Goal: Task Accomplishment & Management: Manage account settings

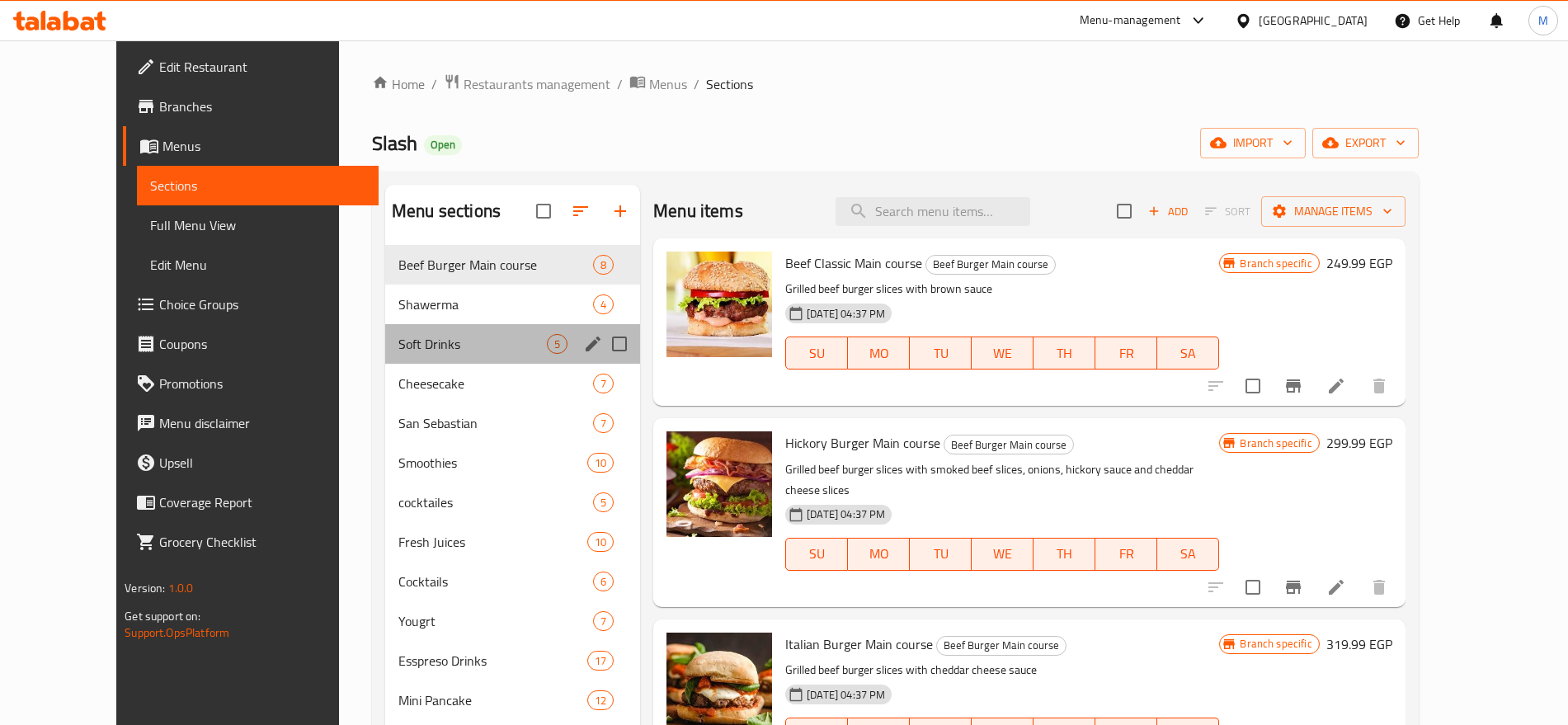
click at [403, 327] on div "Soft Drinks 5" at bounding box center [512, 344] width 255 height 39
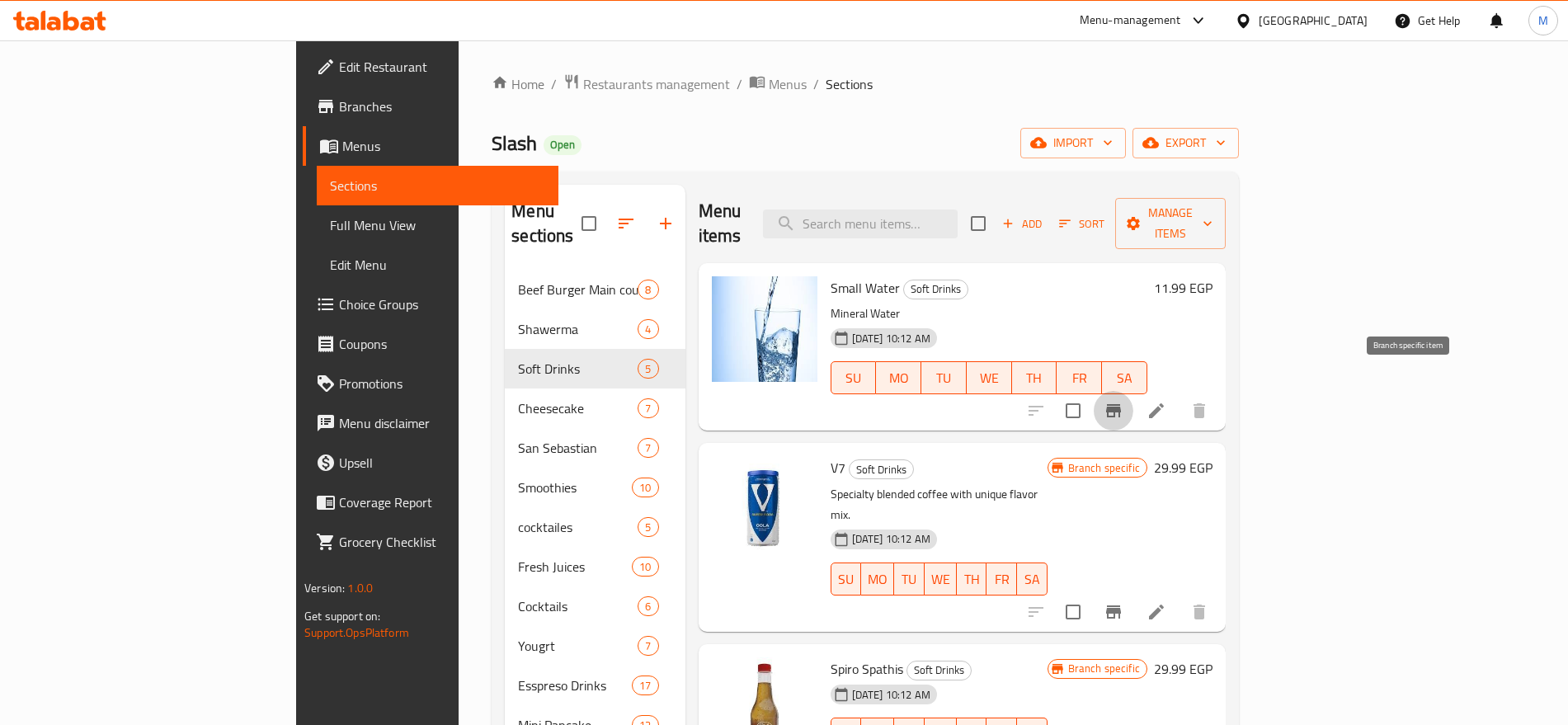
click at [1121, 405] on icon "Branch-specific-item" at bounding box center [1113, 411] width 15 height 13
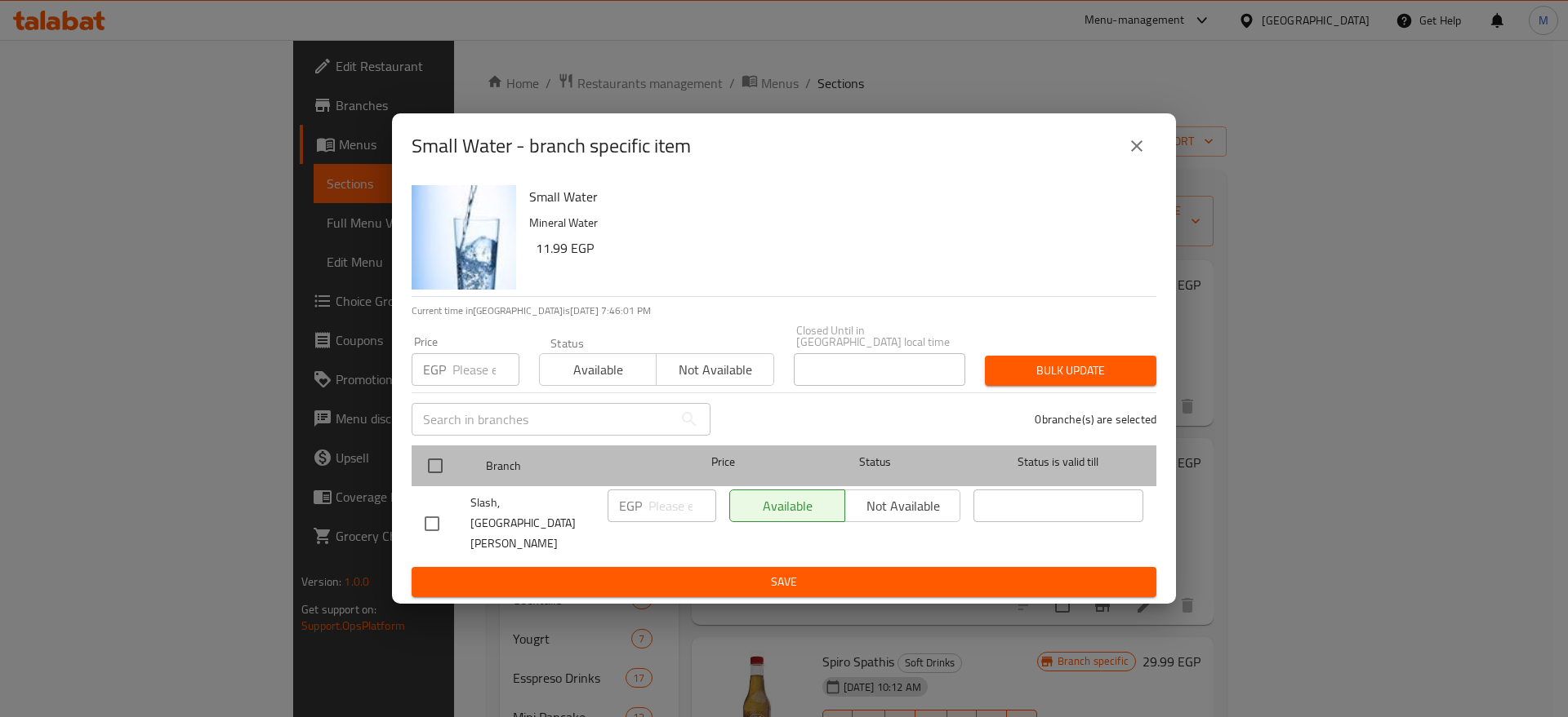
click at [447, 452] on div at bounding box center [448, 465] width 61 height 47
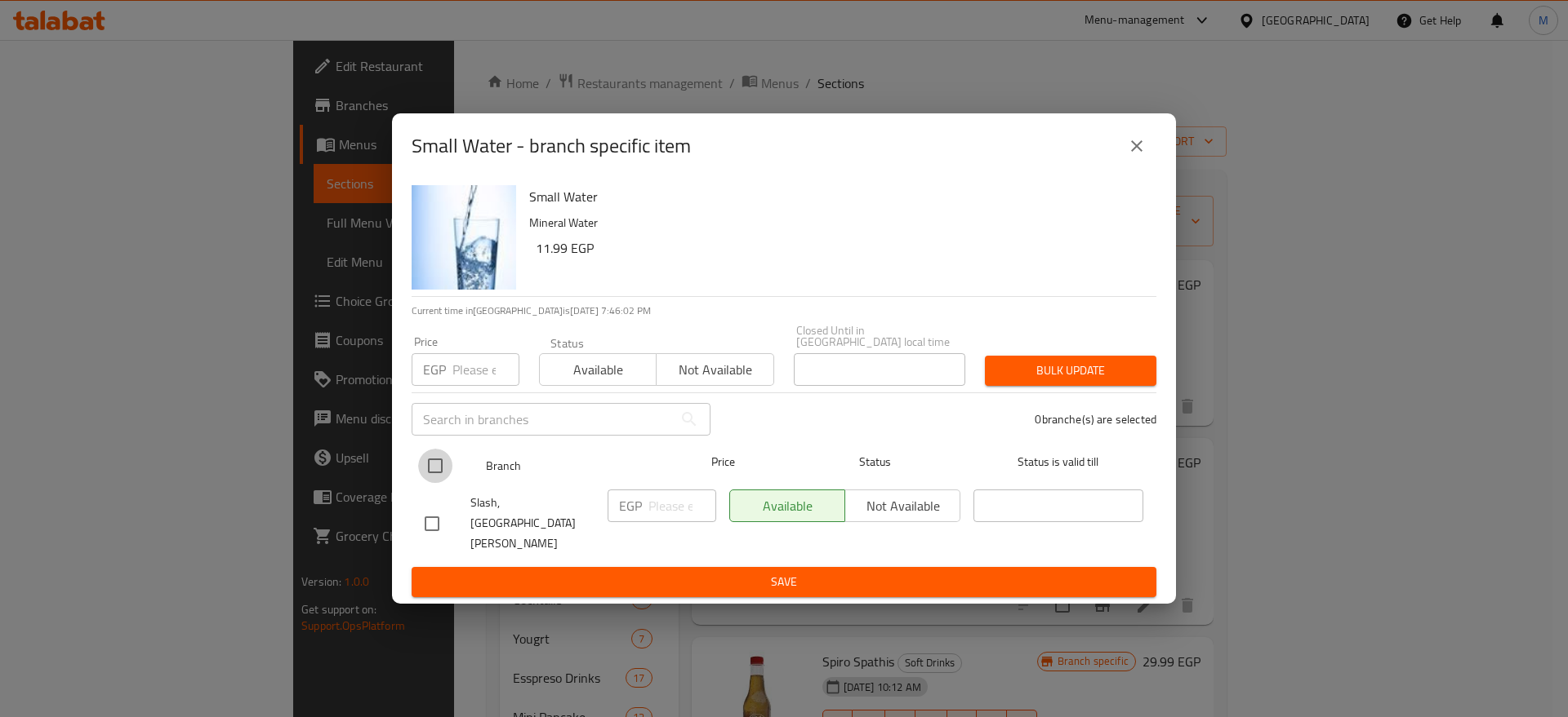
click at [439, 472] on input "checkbox" at bounding box center [435, 466] width 35 height 35
checkbox input "true"
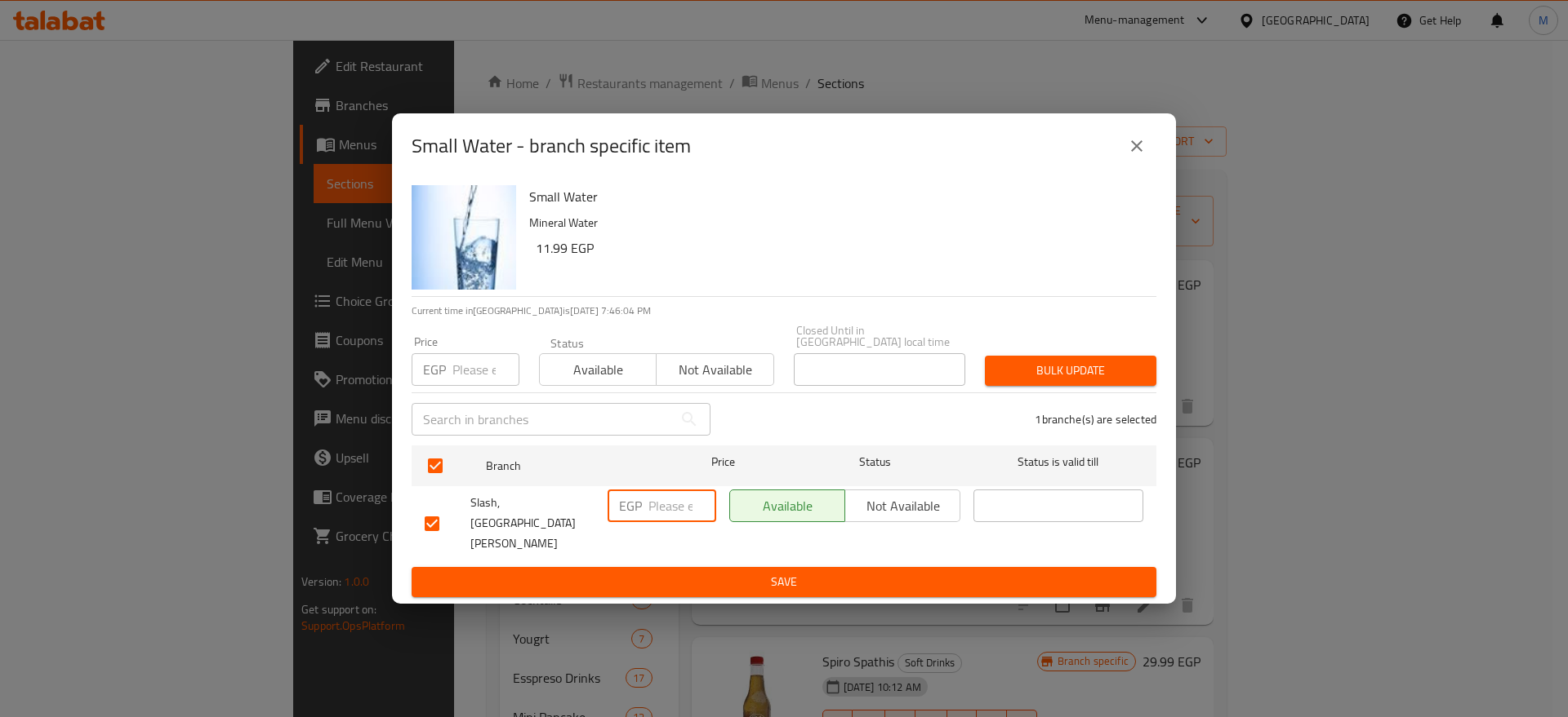
click at [669, 513] on input "number" at bounding box center [682, 506] width 67 height 33
paste input "18"
type input "18"
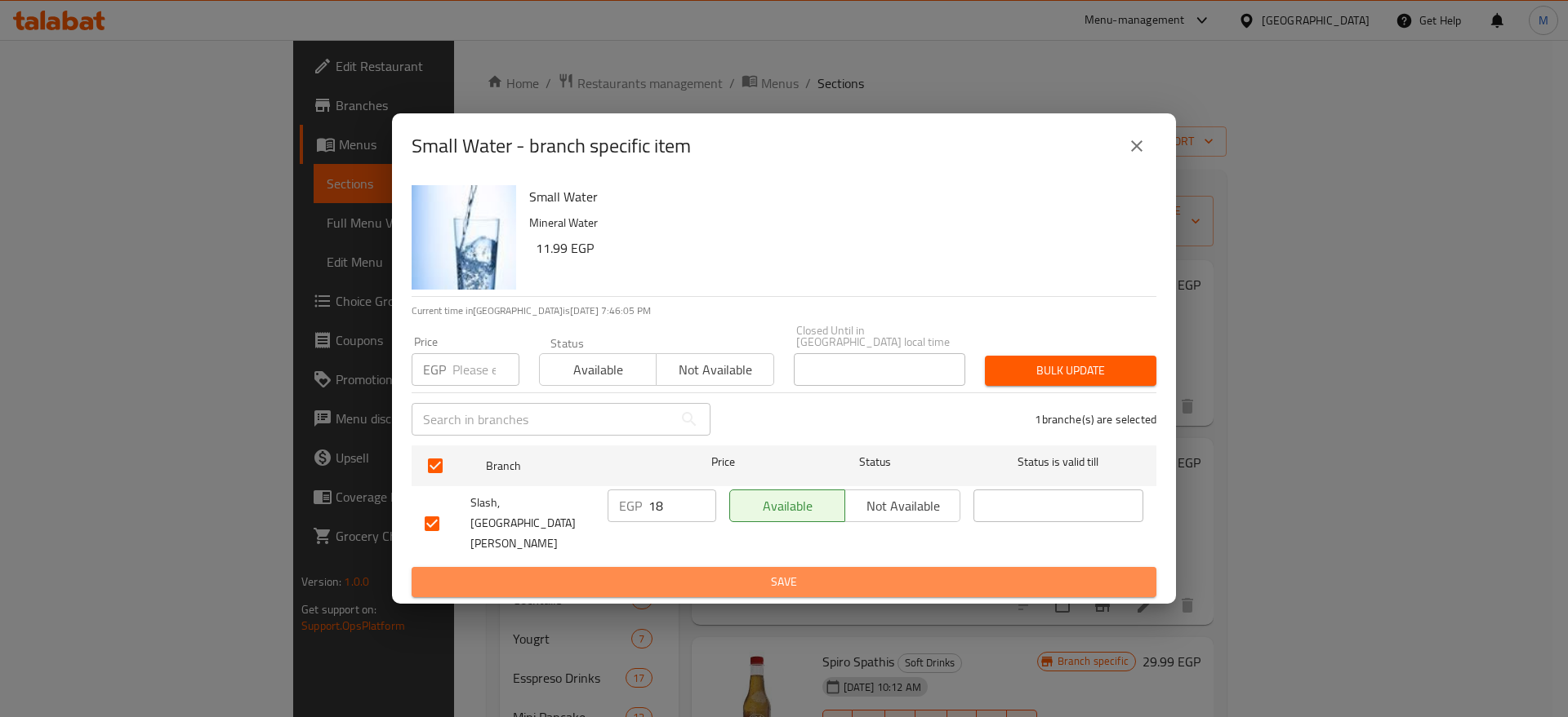
click at [689, 572] on span "Save" at bounding box center [783, 582] width 718 height 20
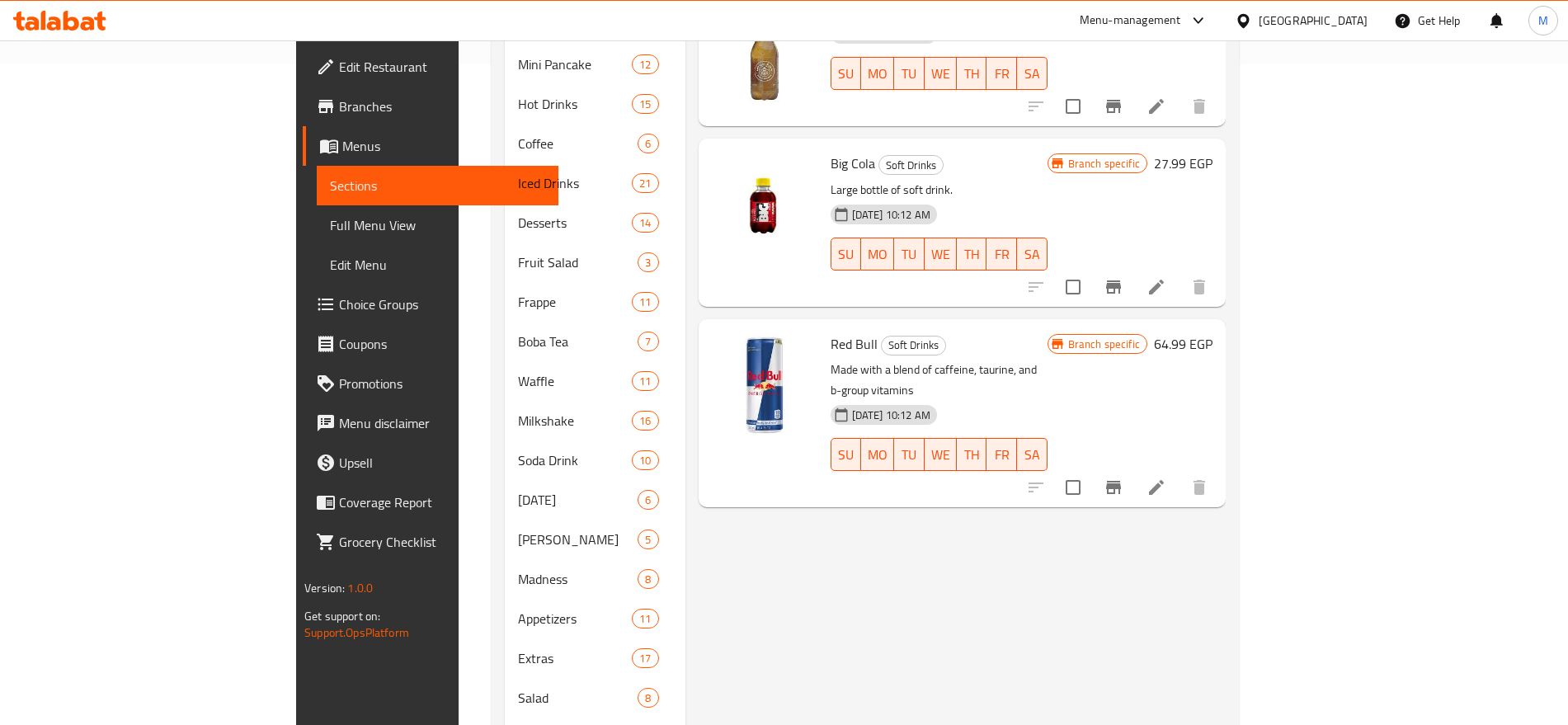
scroll to position [664, 0]
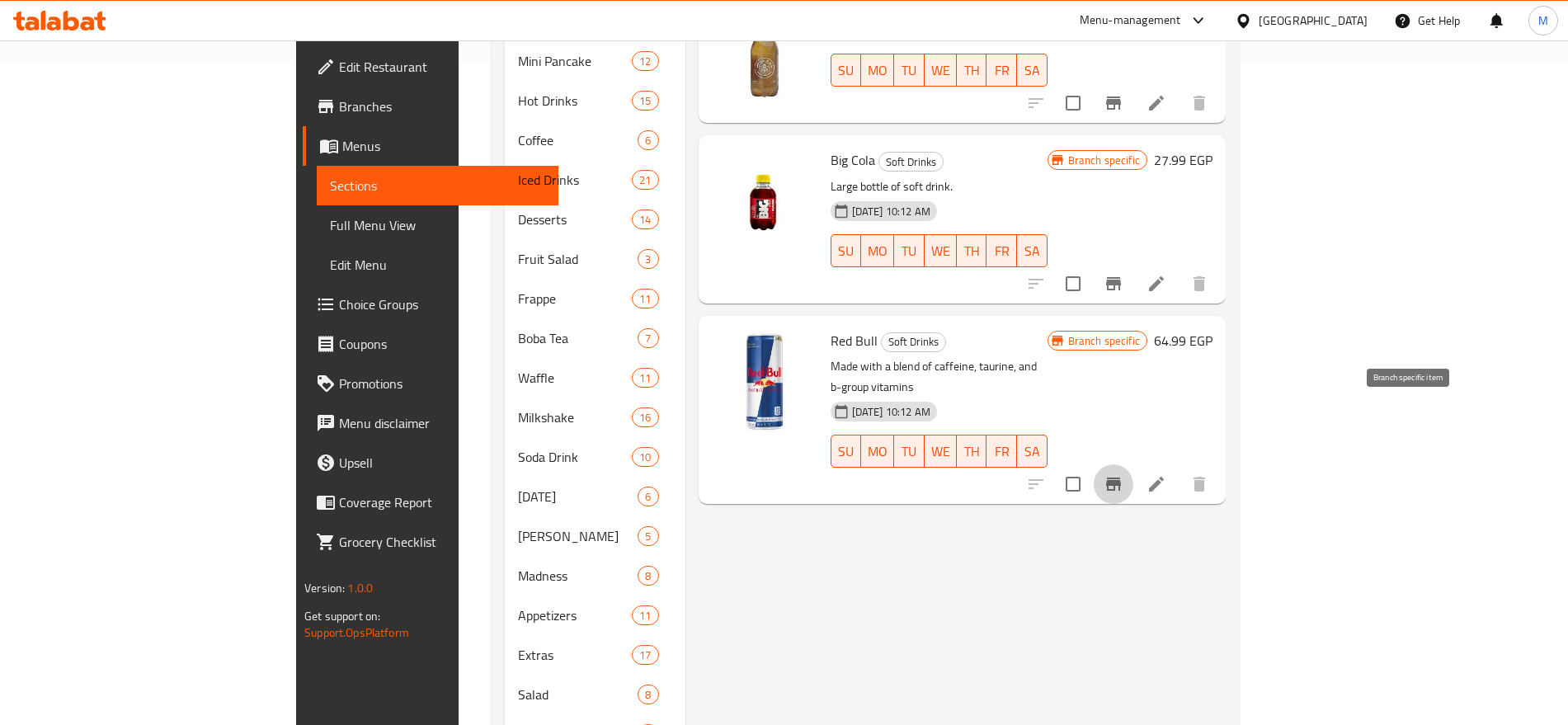
click at [1124, 475] on icon "Branch-specific-item" at bounding box center [1114, 485] width 20 height 20
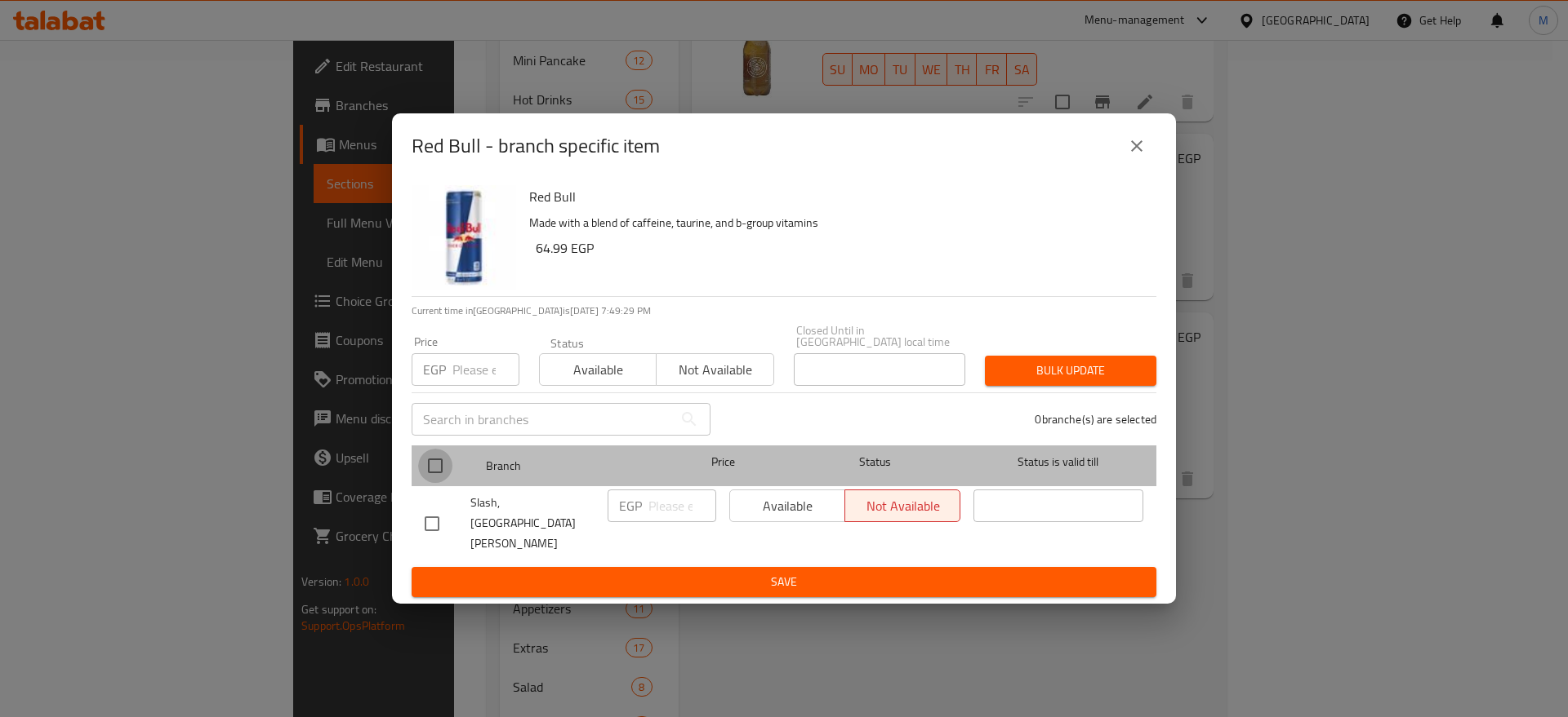
click at [426, 482] on input "checkbox" at bounding box center [435, 466] width 35 height 35
checkbox input "true"
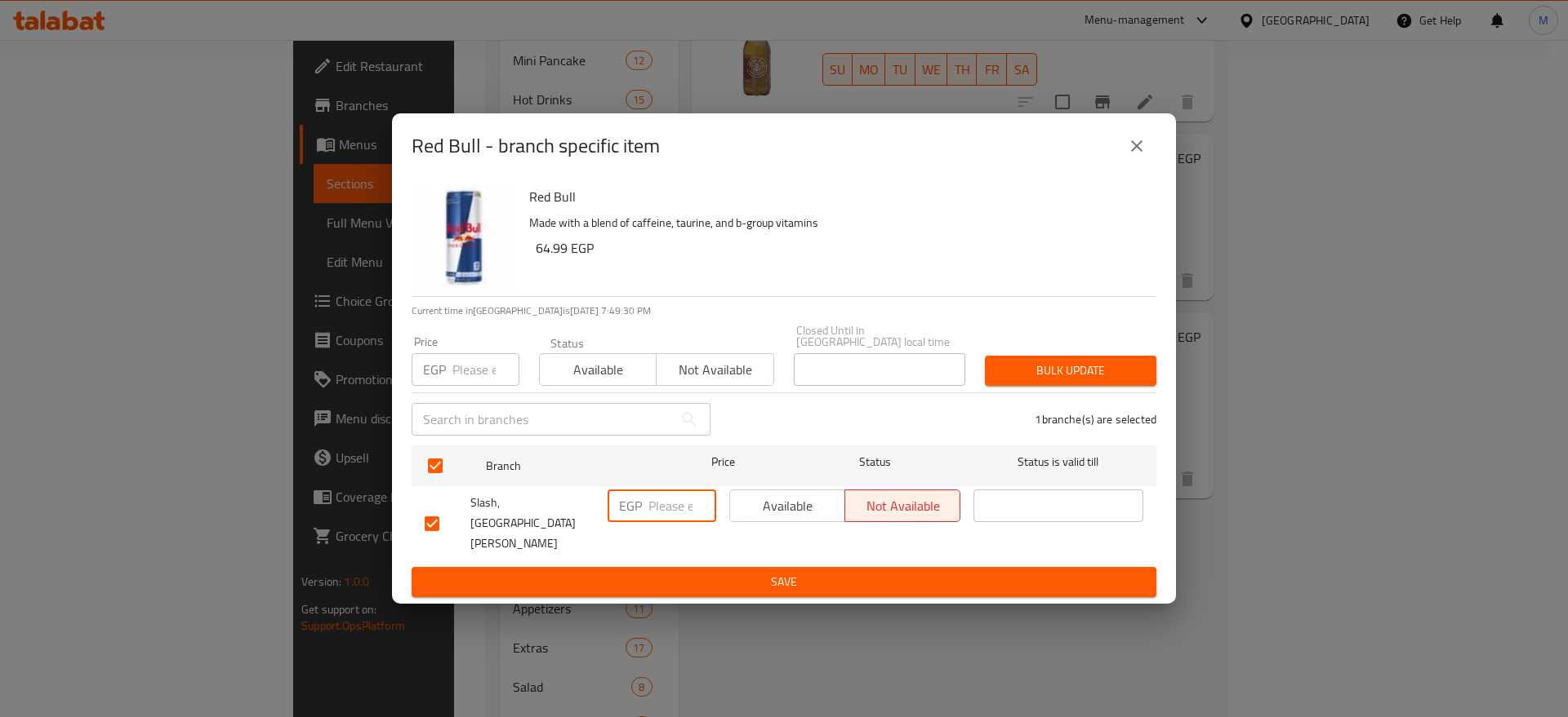
click at [653, 508] on input "number" at bounding box center [682, 506] width 67 height 33
paste input "85"
type input "85"
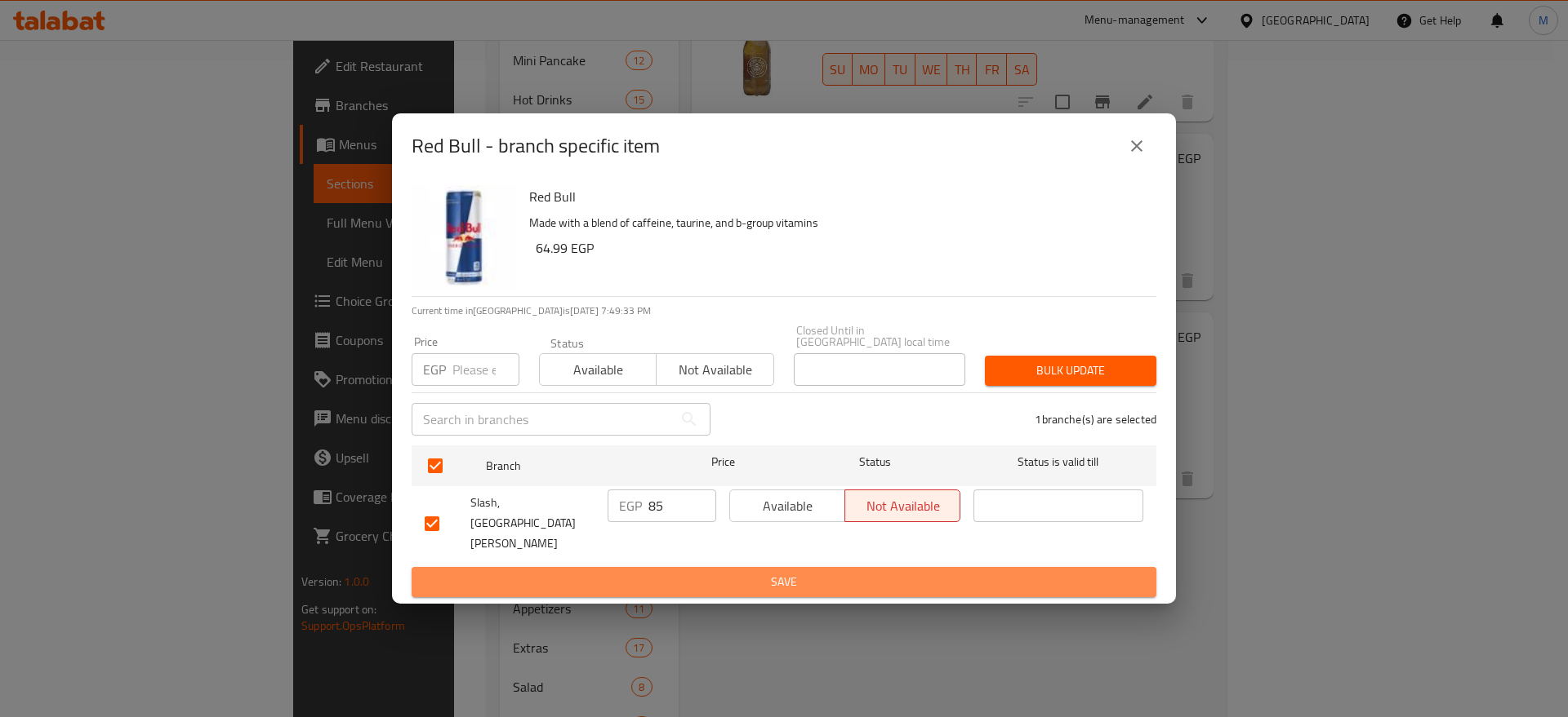
click at [753, 567] on button "Save" at bounding box center [784, 582] width 745 height 30
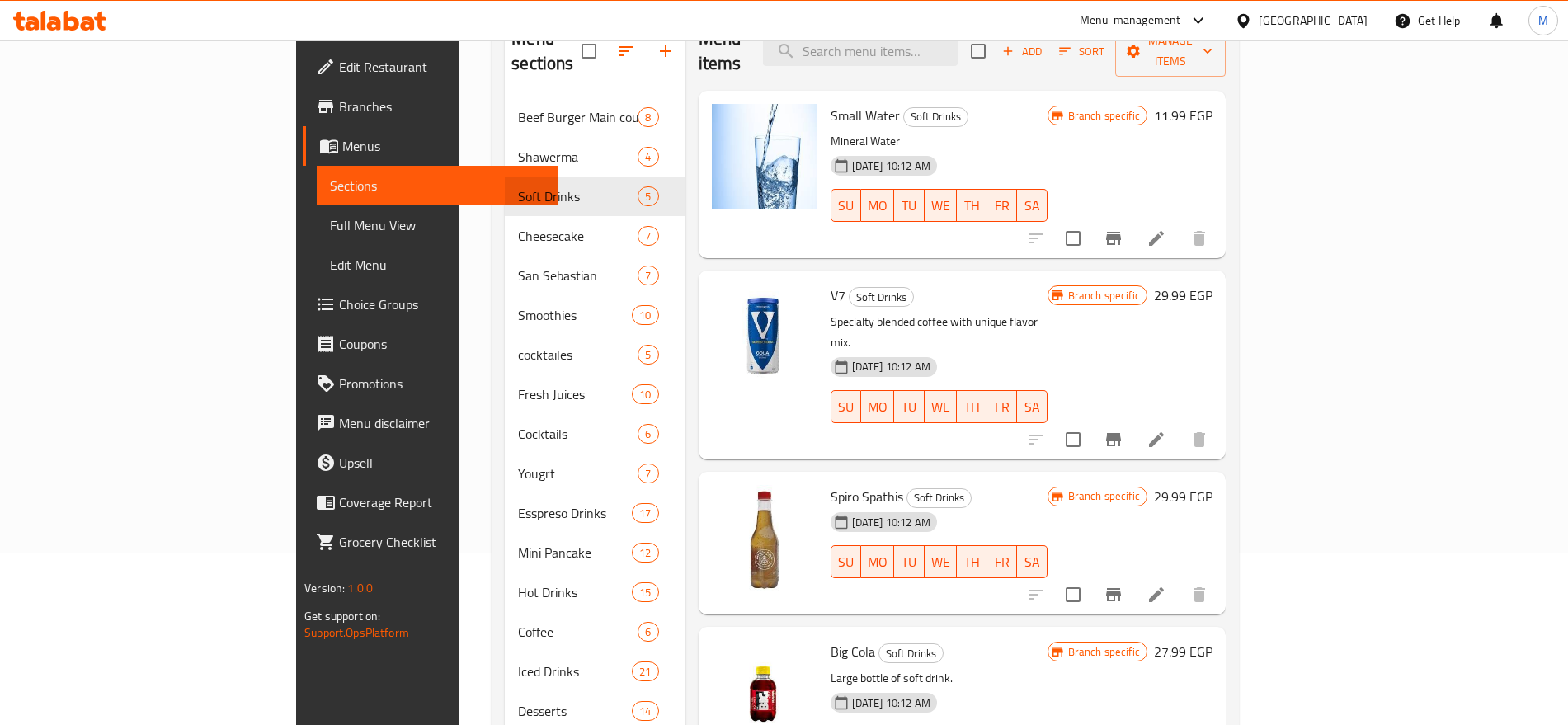
scroll to position [0, 0]
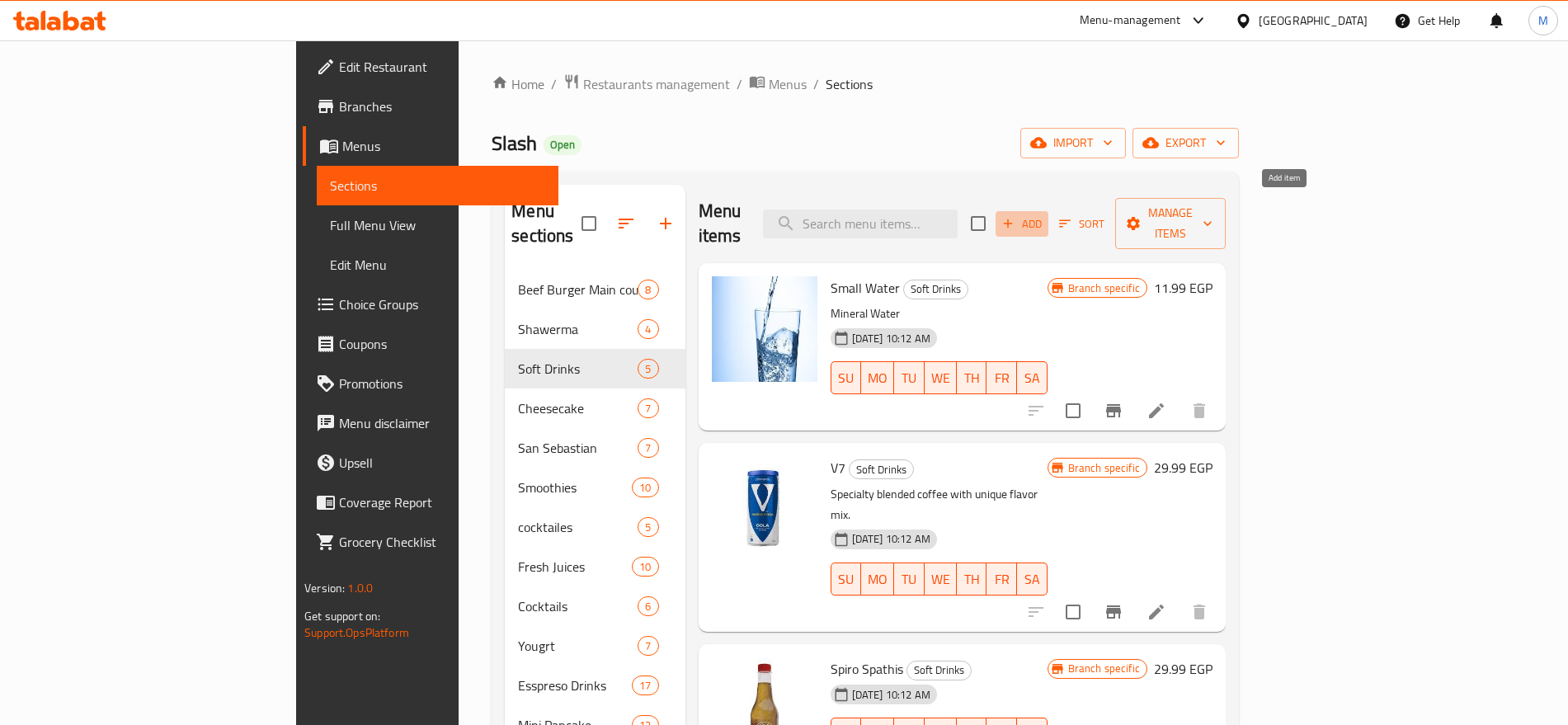
click at [1044, 214] on span "Add" at bounding box center [1023, 223] width 45 height 19
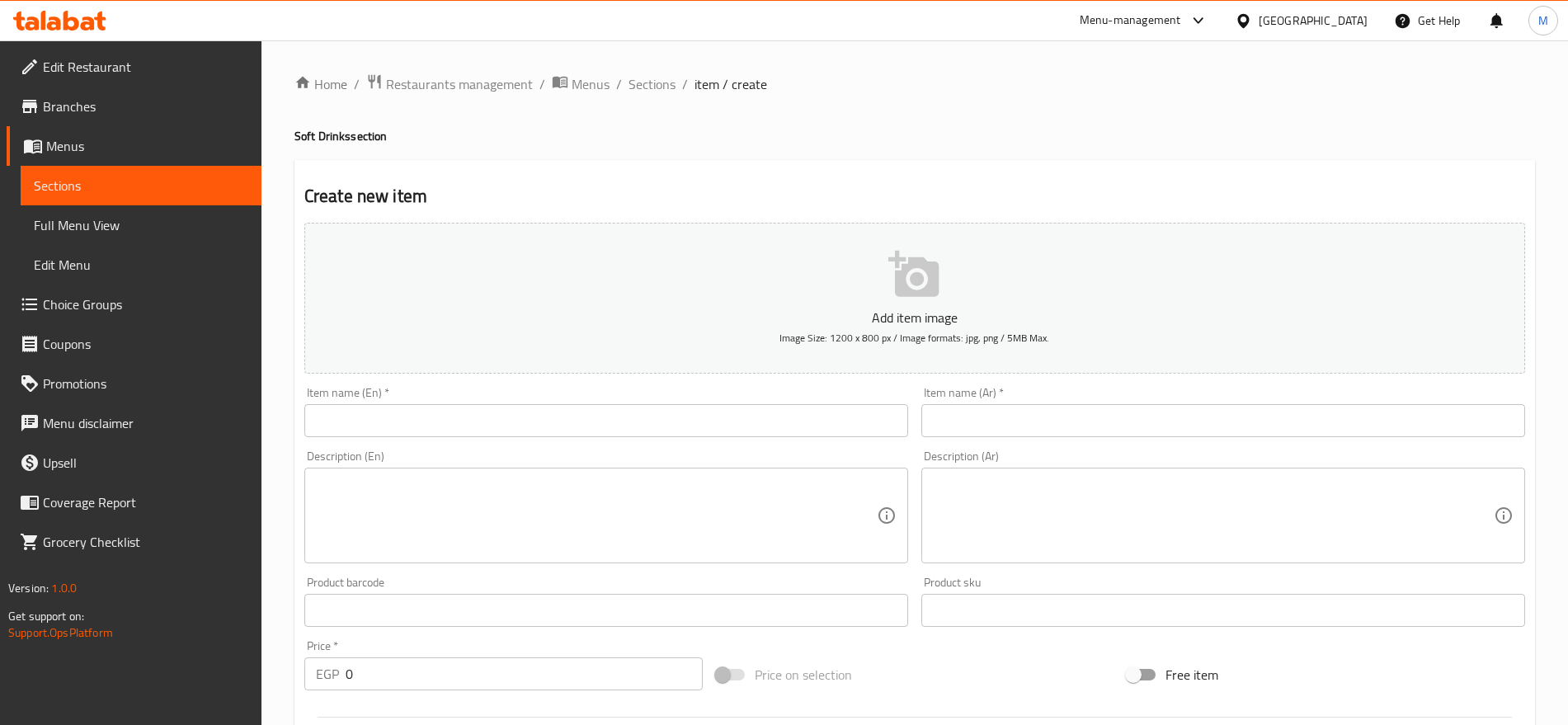
drag, startPoint x: 576, startPoint y: 389, endPoint x: 559, endPoint y: 403, distance: 22.0
click at [559, 403] on div "Item name (En)   * Item name (En) *" at bounding box center [605, 412] width 604 height 50
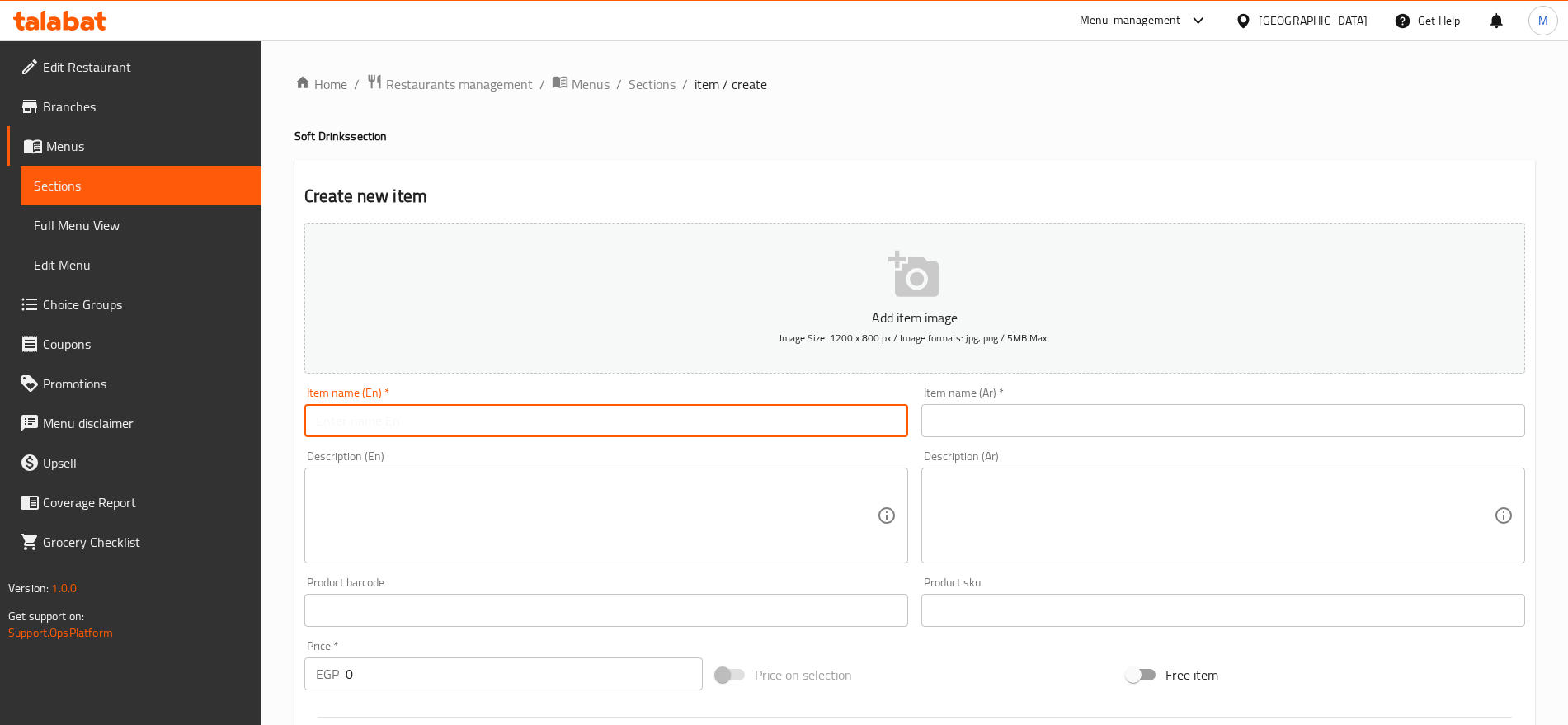
drag, startPoint x: 558, startPoint y: 405, endPoint x: 522, endPoint y: 419, distance: 38.6
click at [522, 419] on input "text" at bounding box center [605, 421] width 604 height 33
paste input "SPRITE"
type input "Sprite"
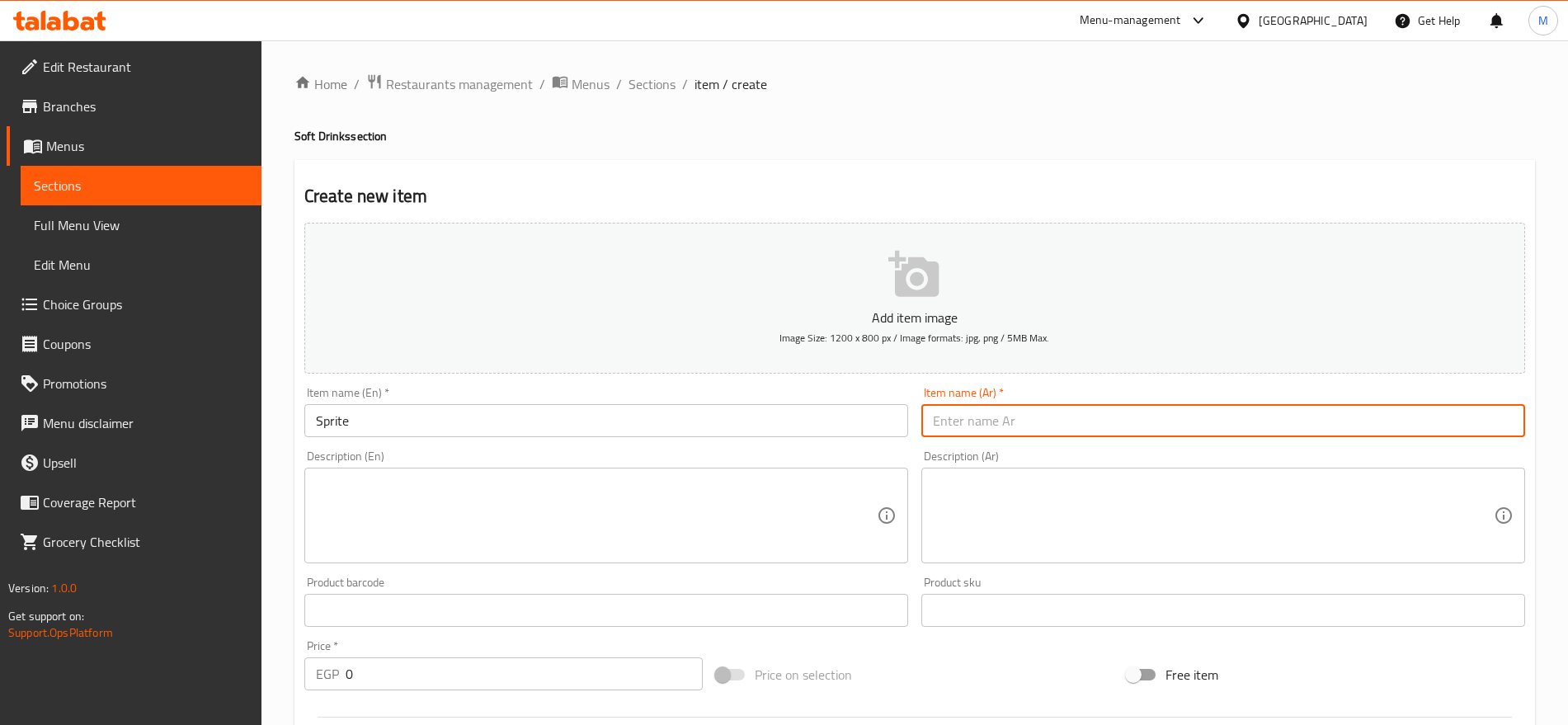
click at [999, 432] on input "text" at bounding box center [1223, 421] width 604 height 33
type input "سبرايت"
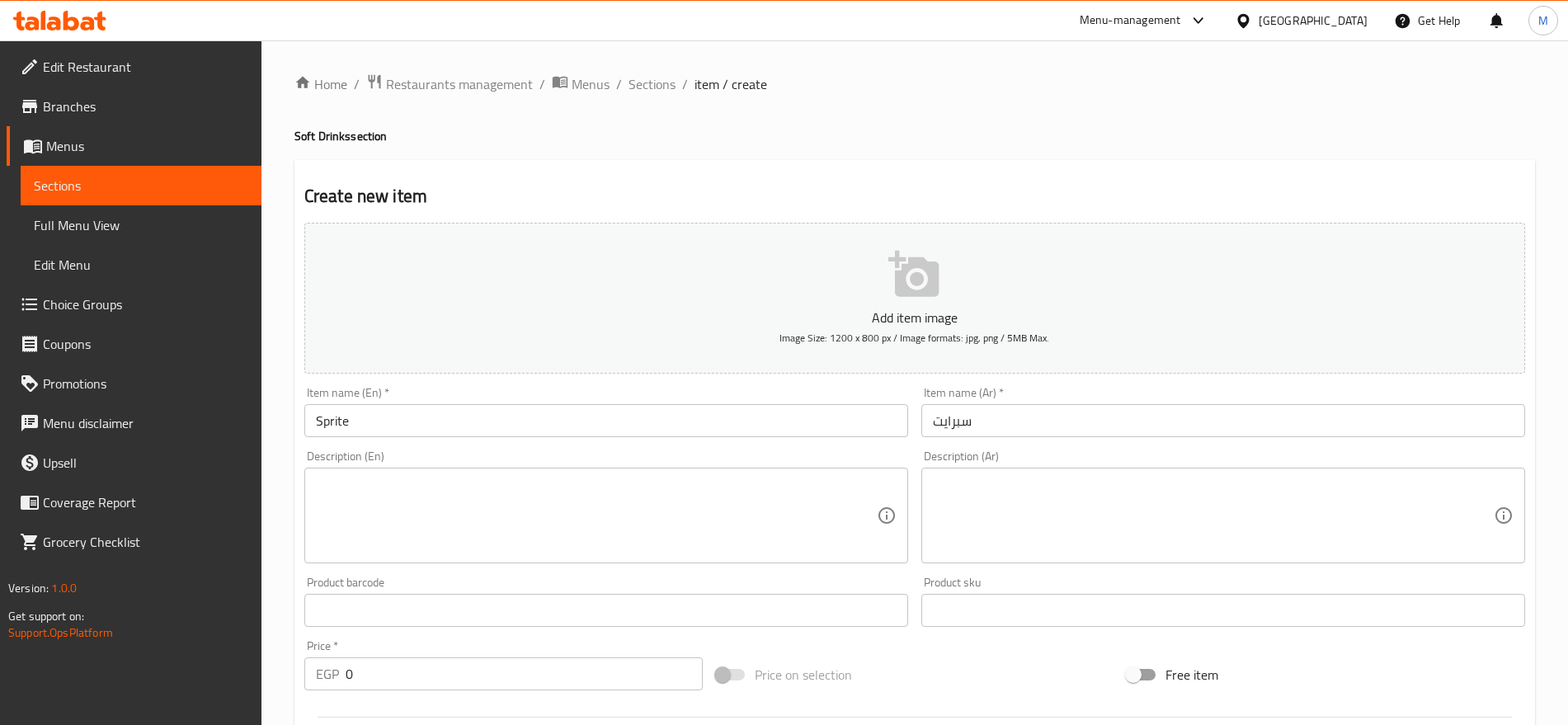
drag, startPoint x: 482, startPoint y: 694, endPoint x: 492, endPoint y: 686, distance: 12.8
click at [492, 686] on div "Price   * EGP 0 Price *" at bounding box center [503, 665] width 412 height 64
click at [492, 686] on input "0" at bounding box center [524, 674] width 357 height 33
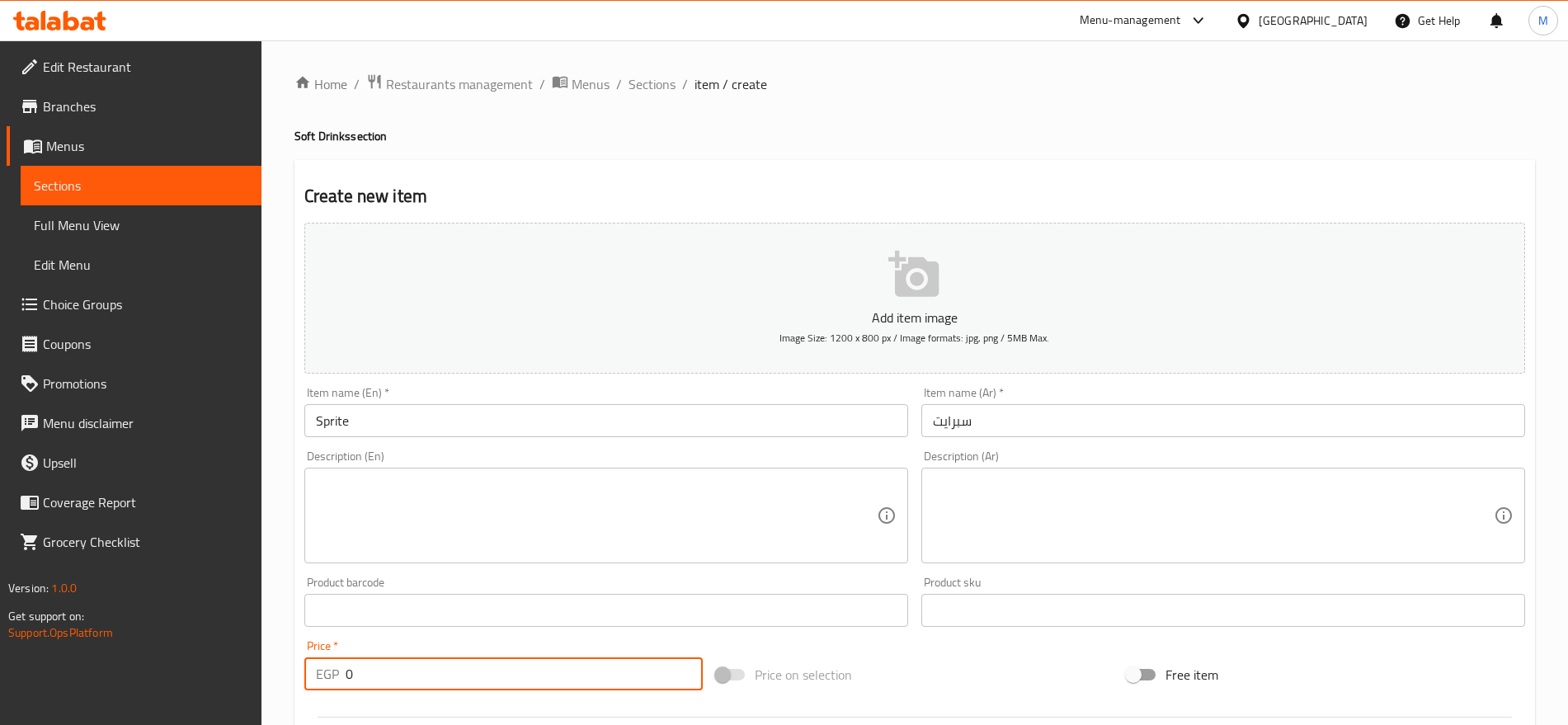
click at [492, 686] on input "0" at bounding box center [524, 674] width 357 height 33
paste input "43"
type input "43"
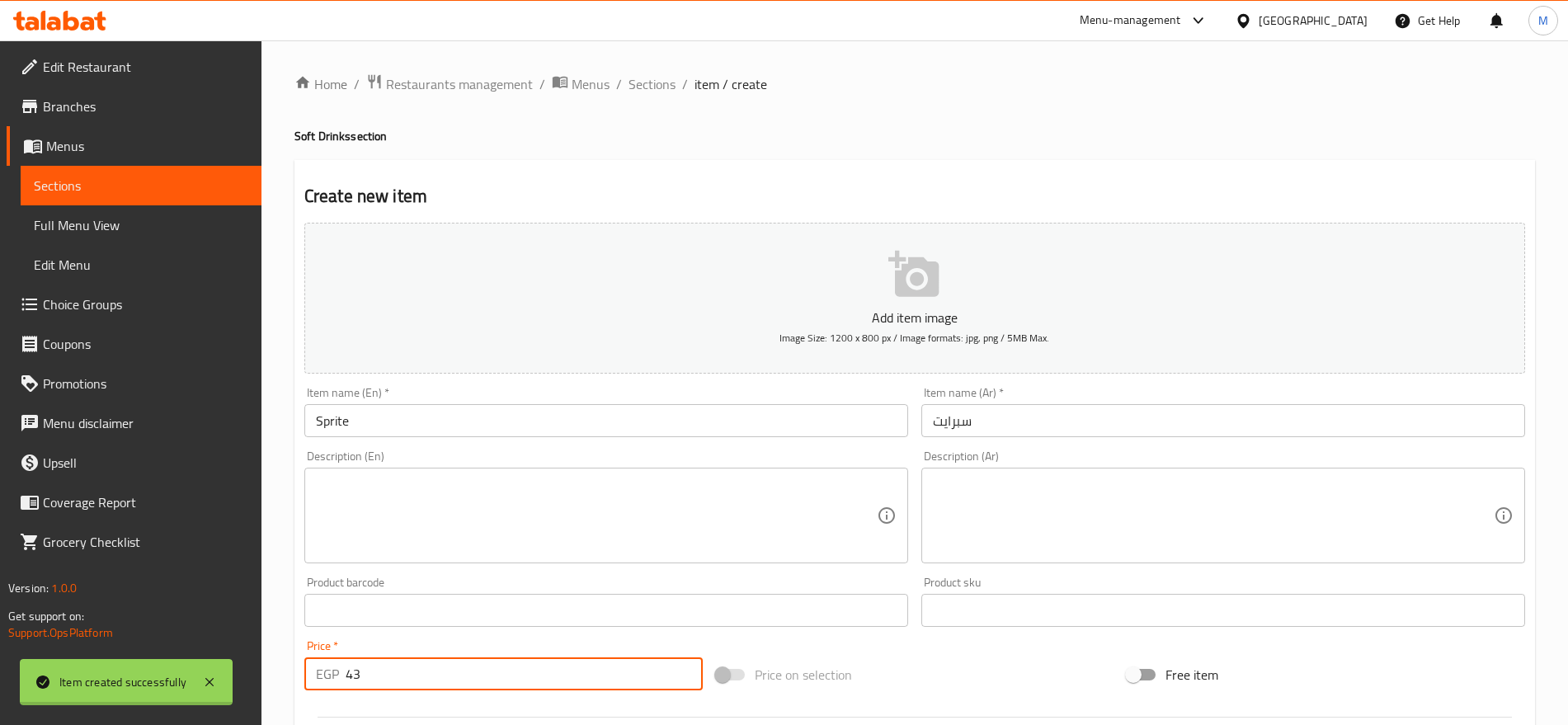
type input "0"
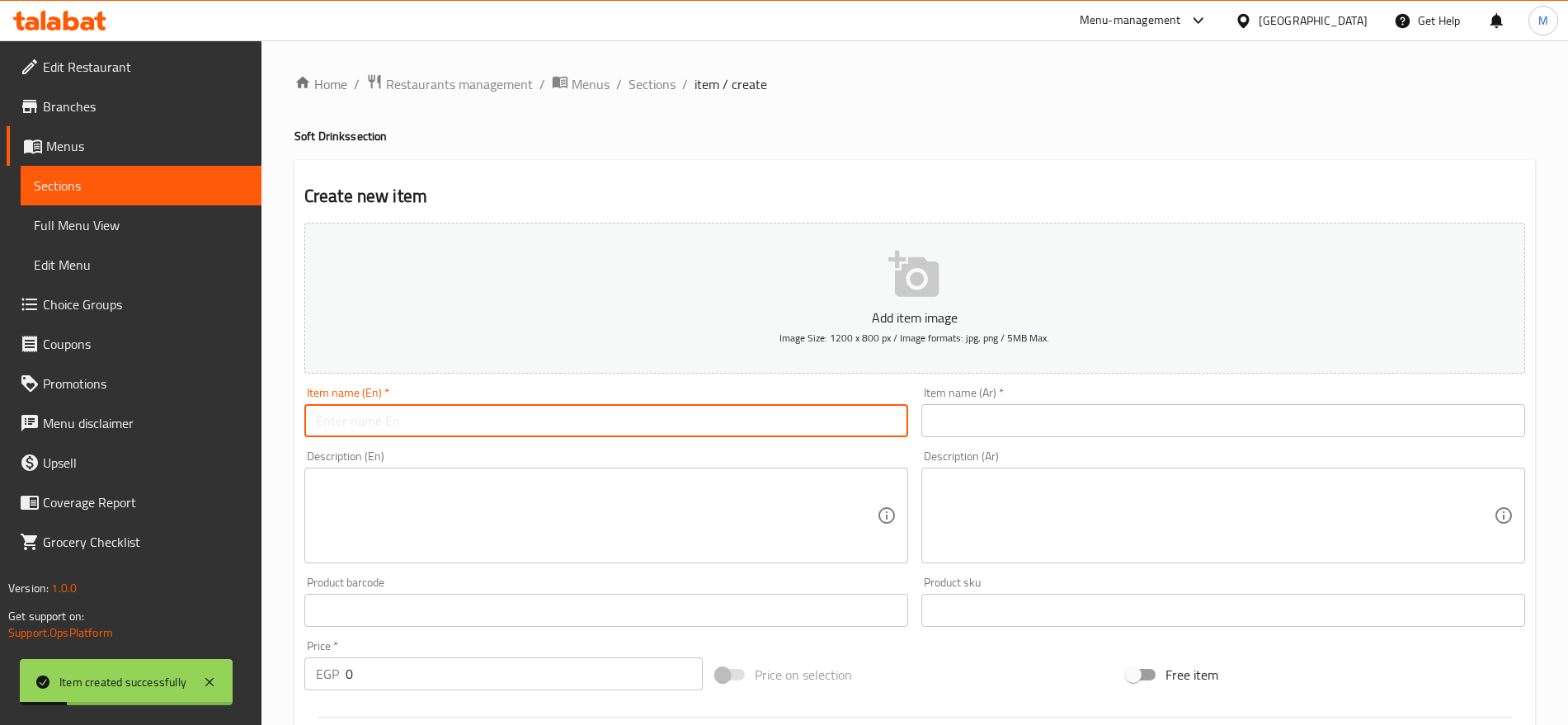
paste input "PEPSI"
click at [583, 411] on input "PEPSI" at bounding box center [605, 421] width 604 height 33
click at [567, 417] on input "PEPSI" at bounding box center [605, 421] width 604 height 33
type input "Pepsi"
click at [511, 669] on input "0" at bounding box center [524, 674] width 357 height 33
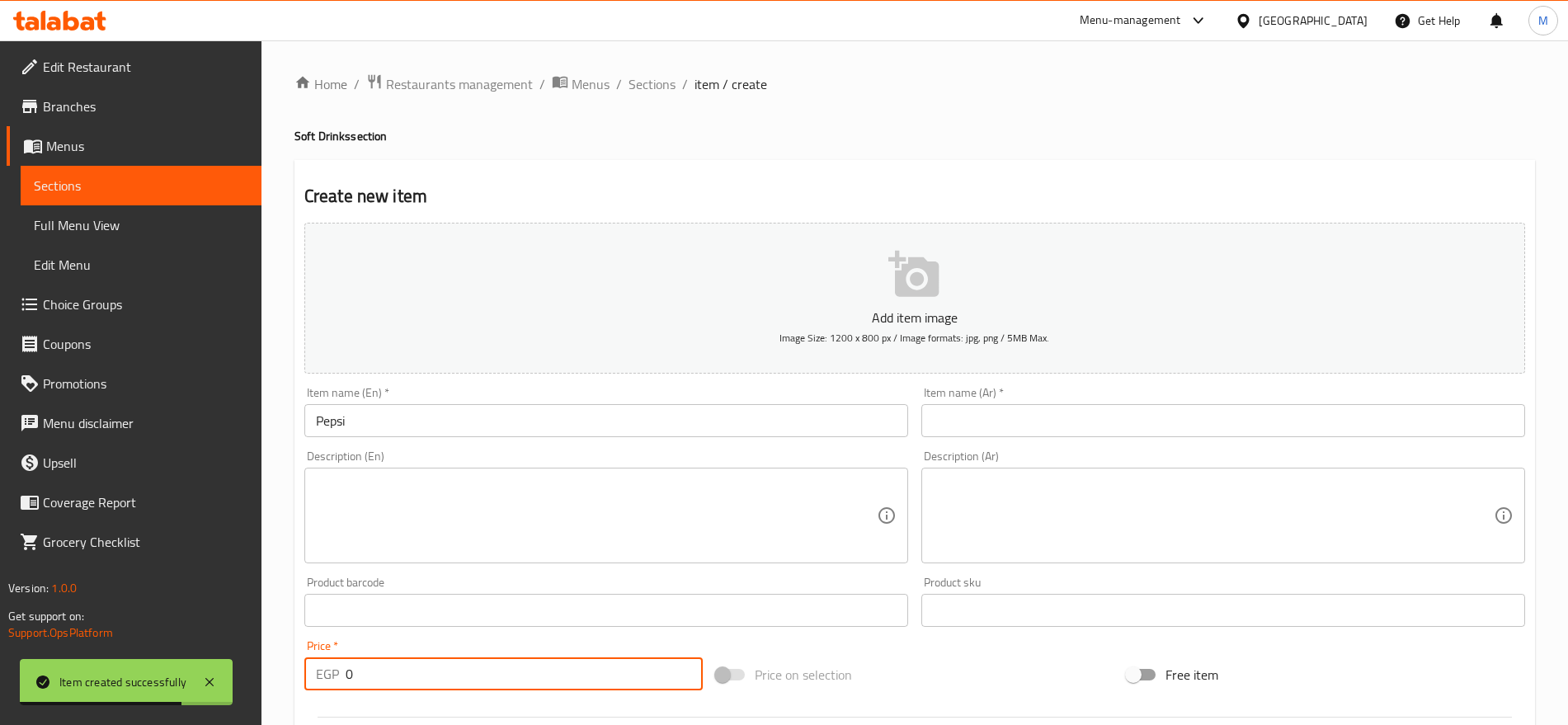
click at [511, 669] on input "0" at bounding box center [524, 674] width 357 height 33
paste input "43"
click at [511, 669] on input "43" at bounding box center [524, 674] width 357 height 33
type input "43"
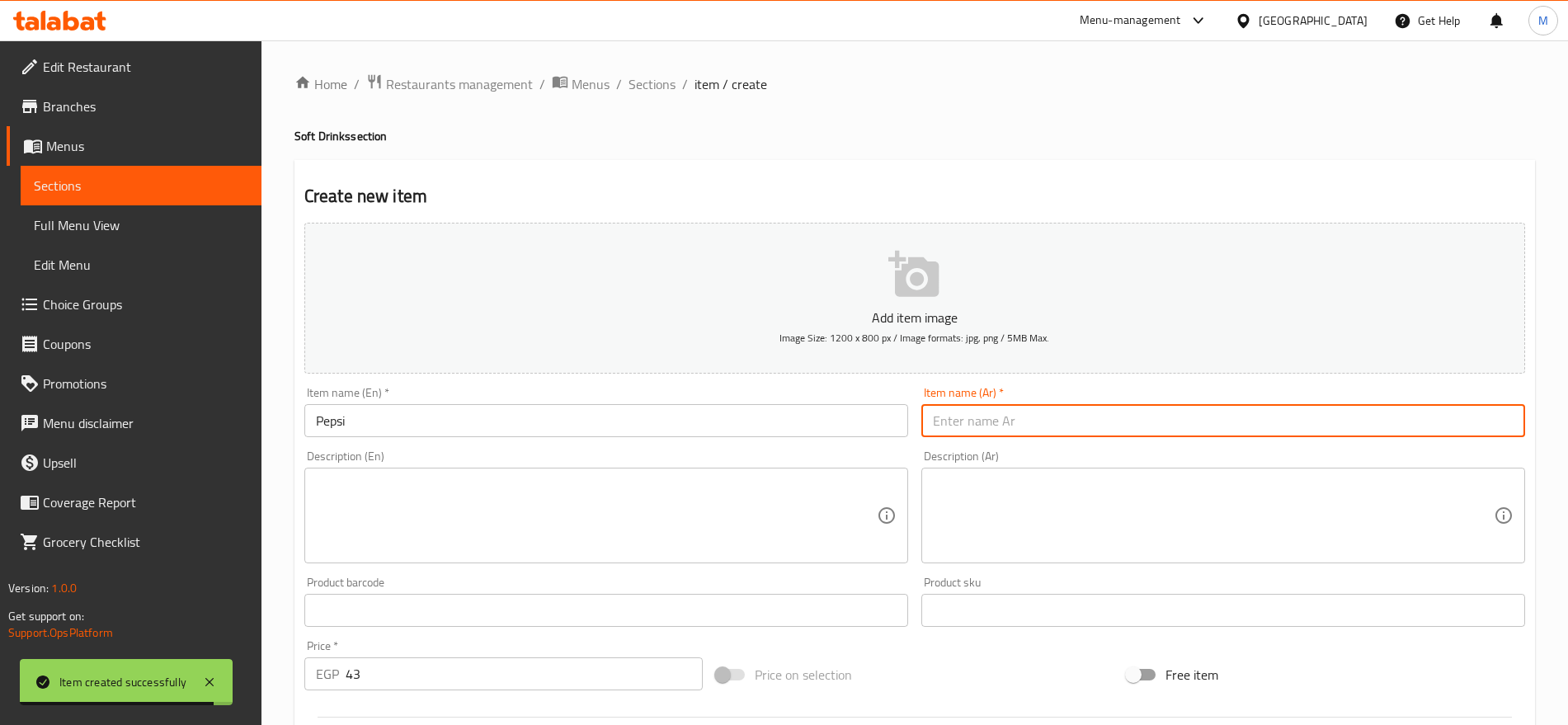
click at [1014, 432] on input "text" at bounding box center [1223, 421] width 604 height 33
type input "بيبسي"
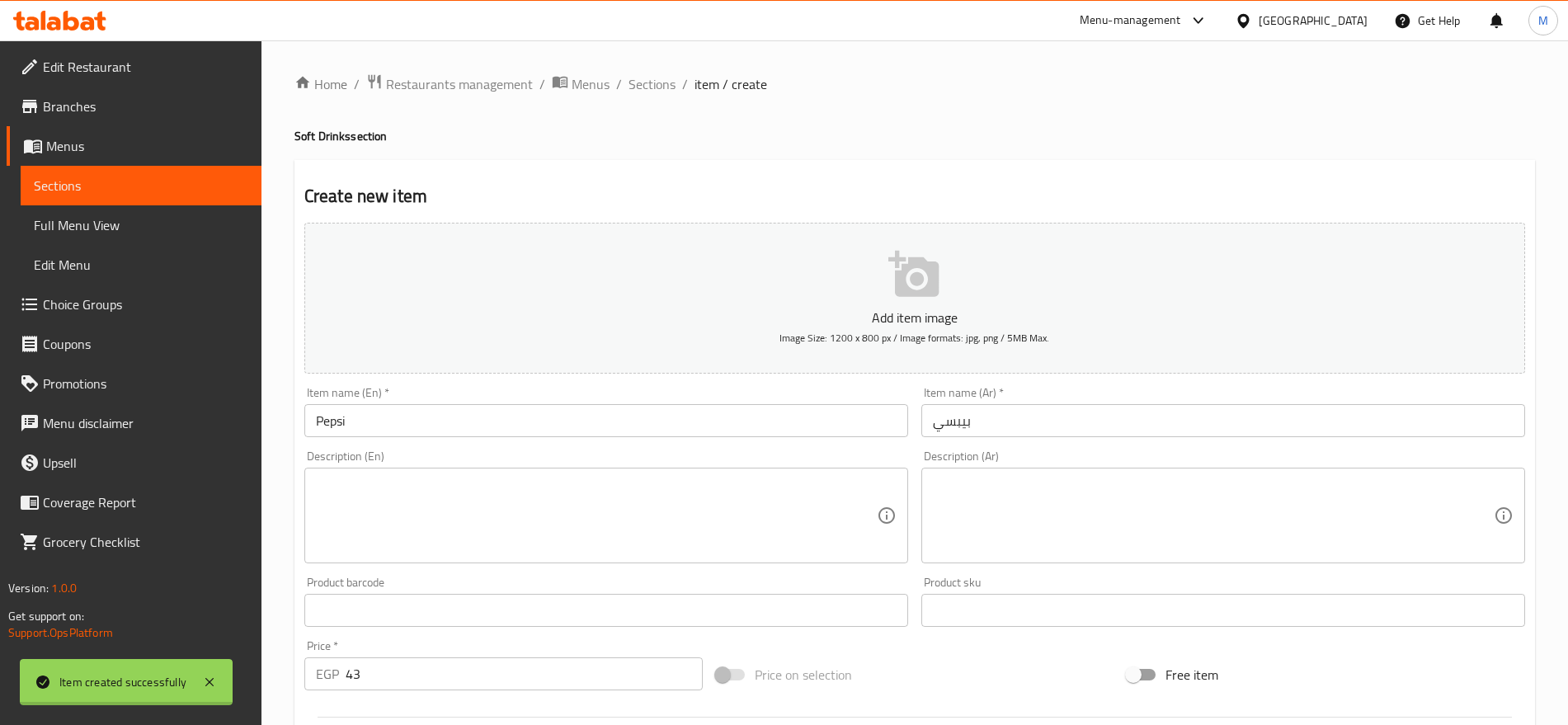
type input "0"
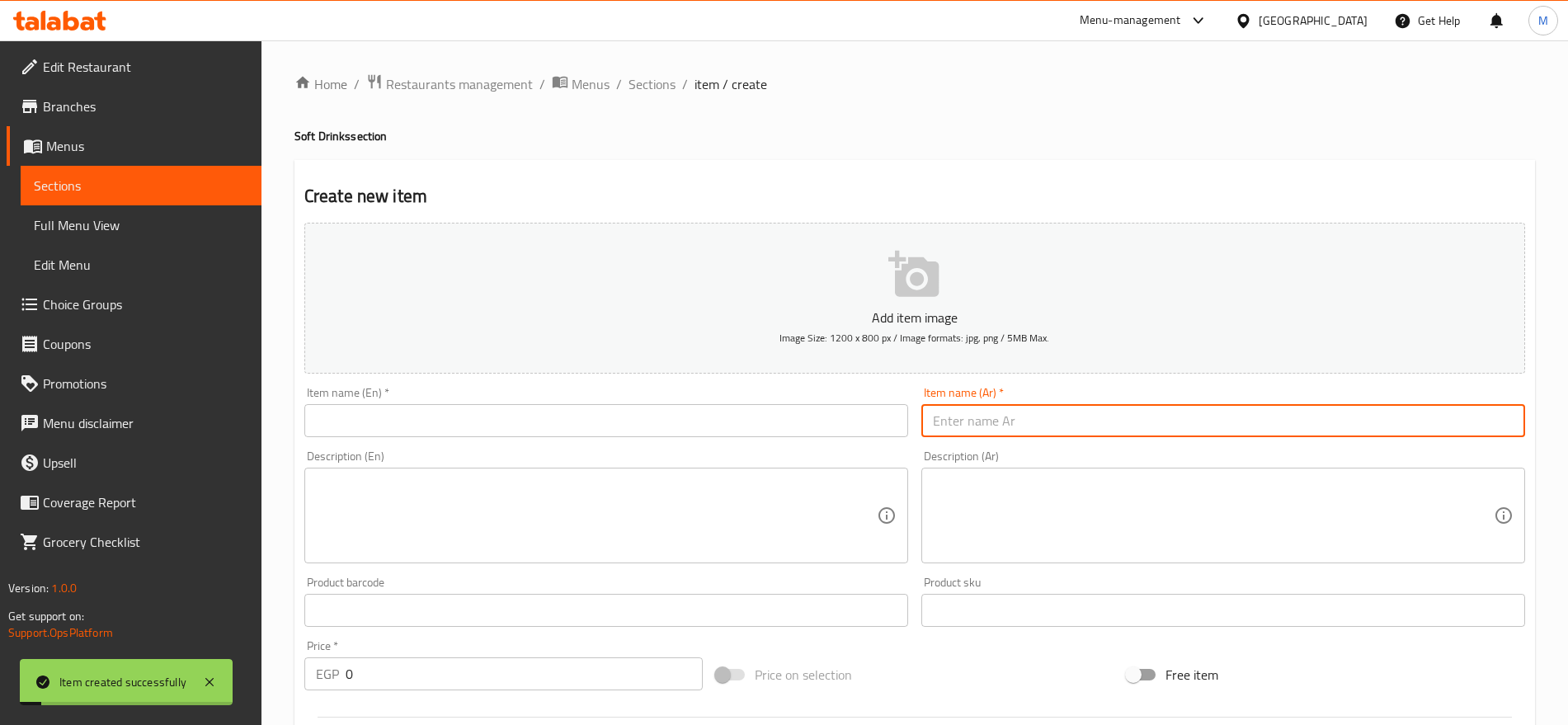
paste input "MIRNDA"
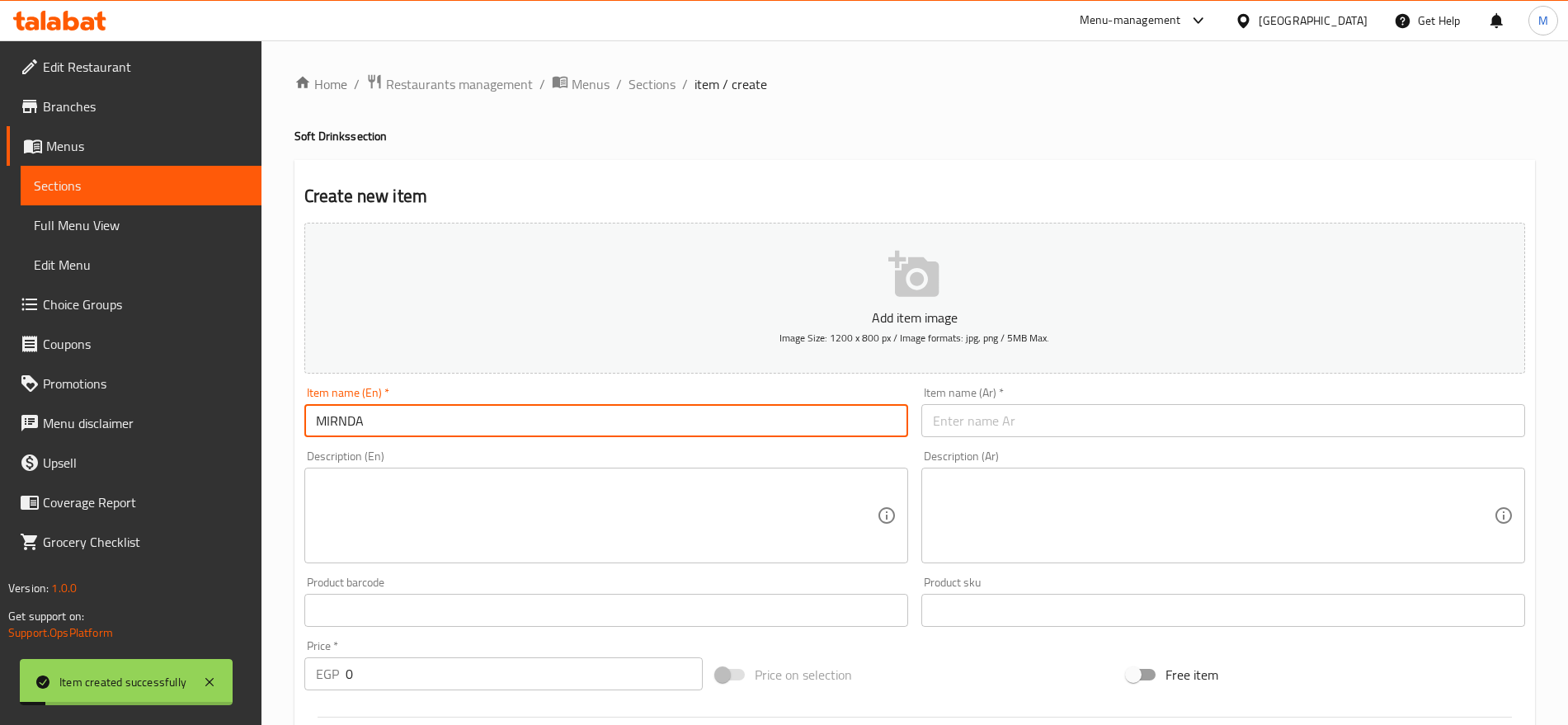
click at [498, 411] on input "MIRNDA" at bounding box center [605, 421] width 604 height 33
click at [462, 418] on input "MIRNDA" at bounding box center [605, 421] width 604 height 33
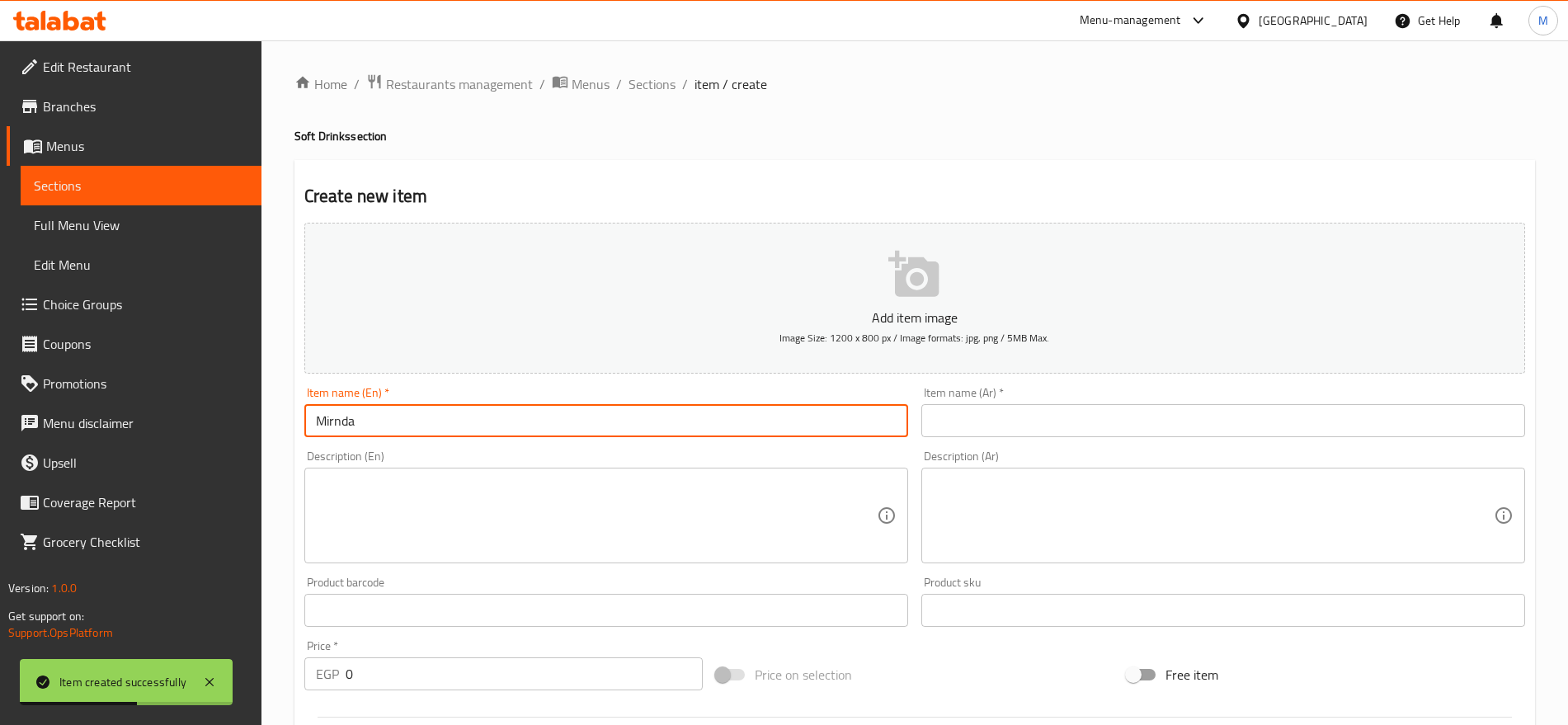
type input "Mirnda"
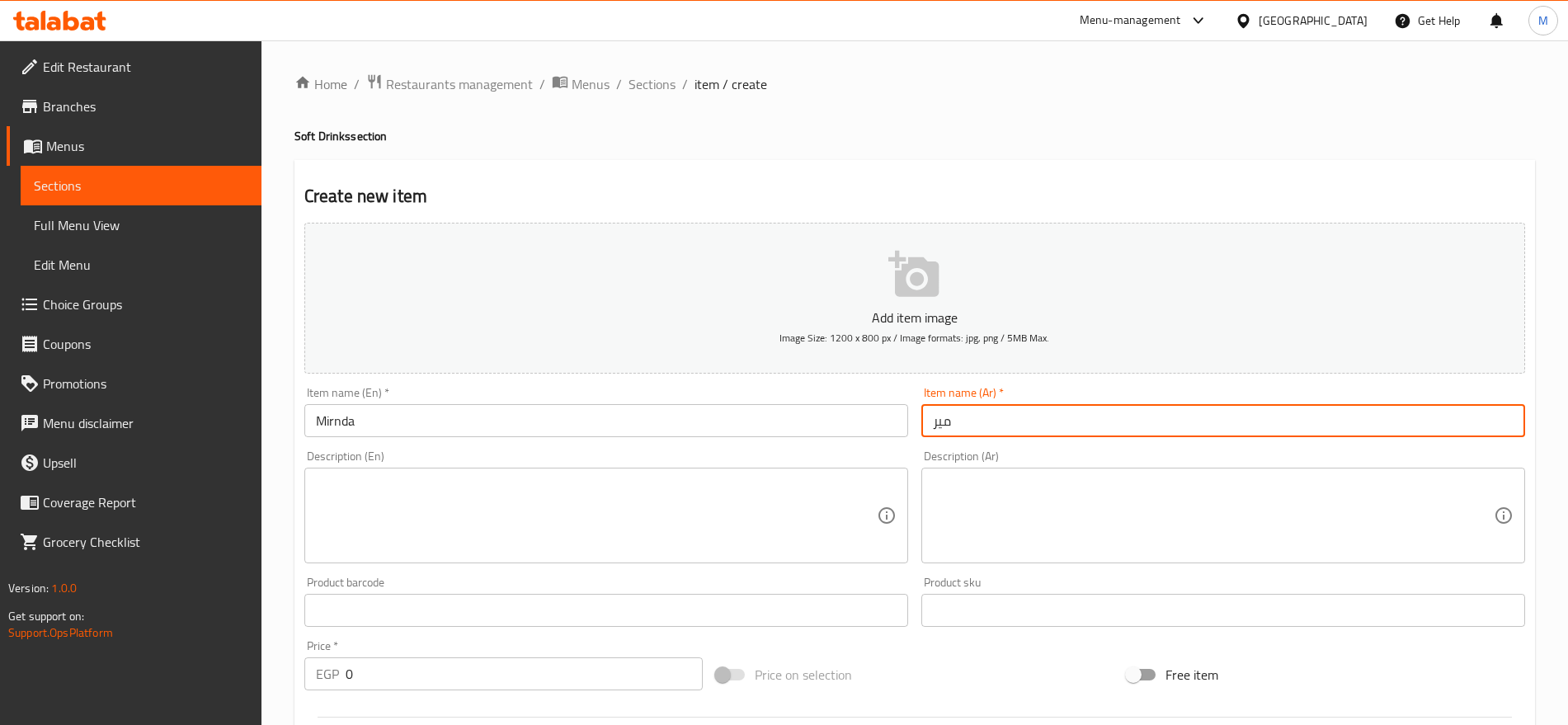
type input "ميراندا"
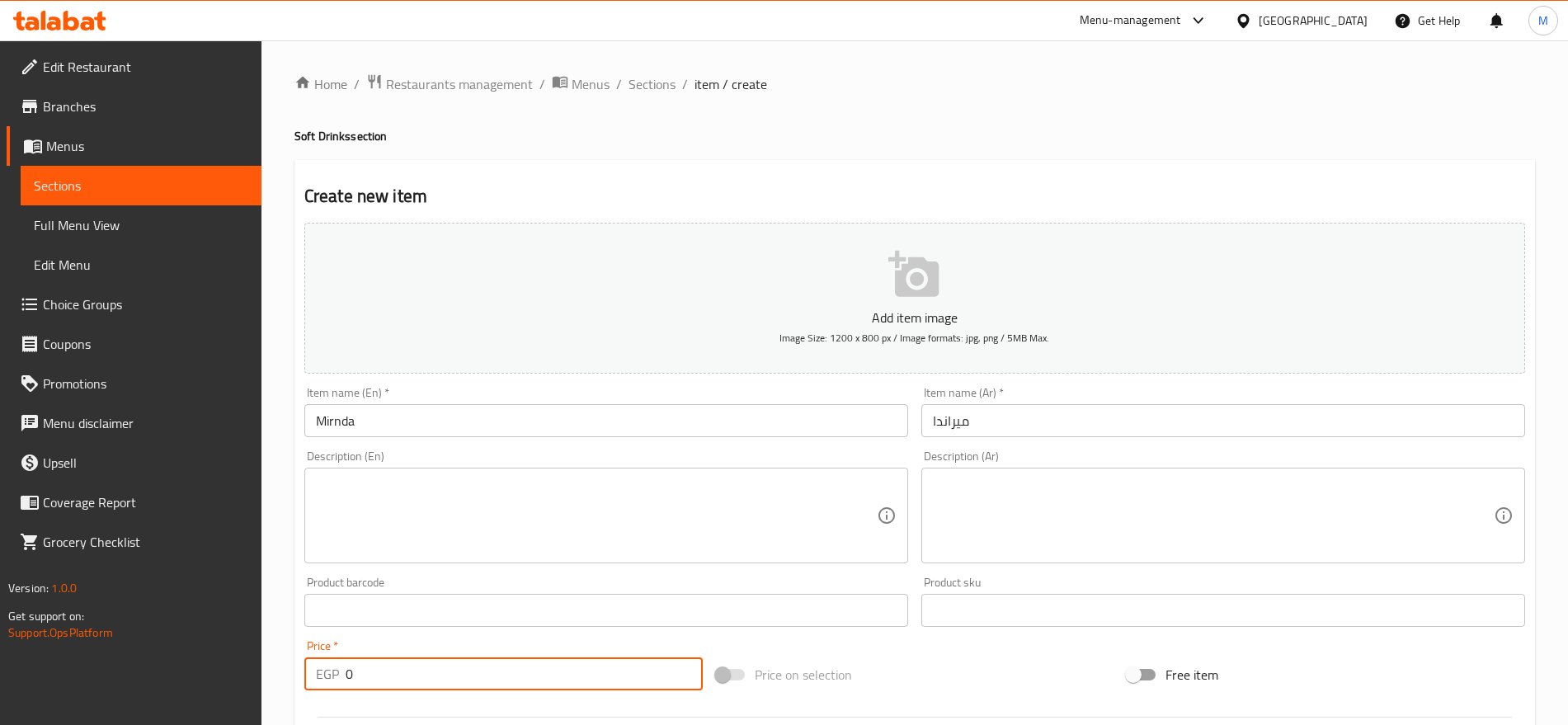
click at [466, 679] on input "0" at bounding box center [524, 674] width 357 height 33
paste input "43"
click at [466, 679] on input "43" at bounding box center [524, 674] width 357 height 33
type input "43"
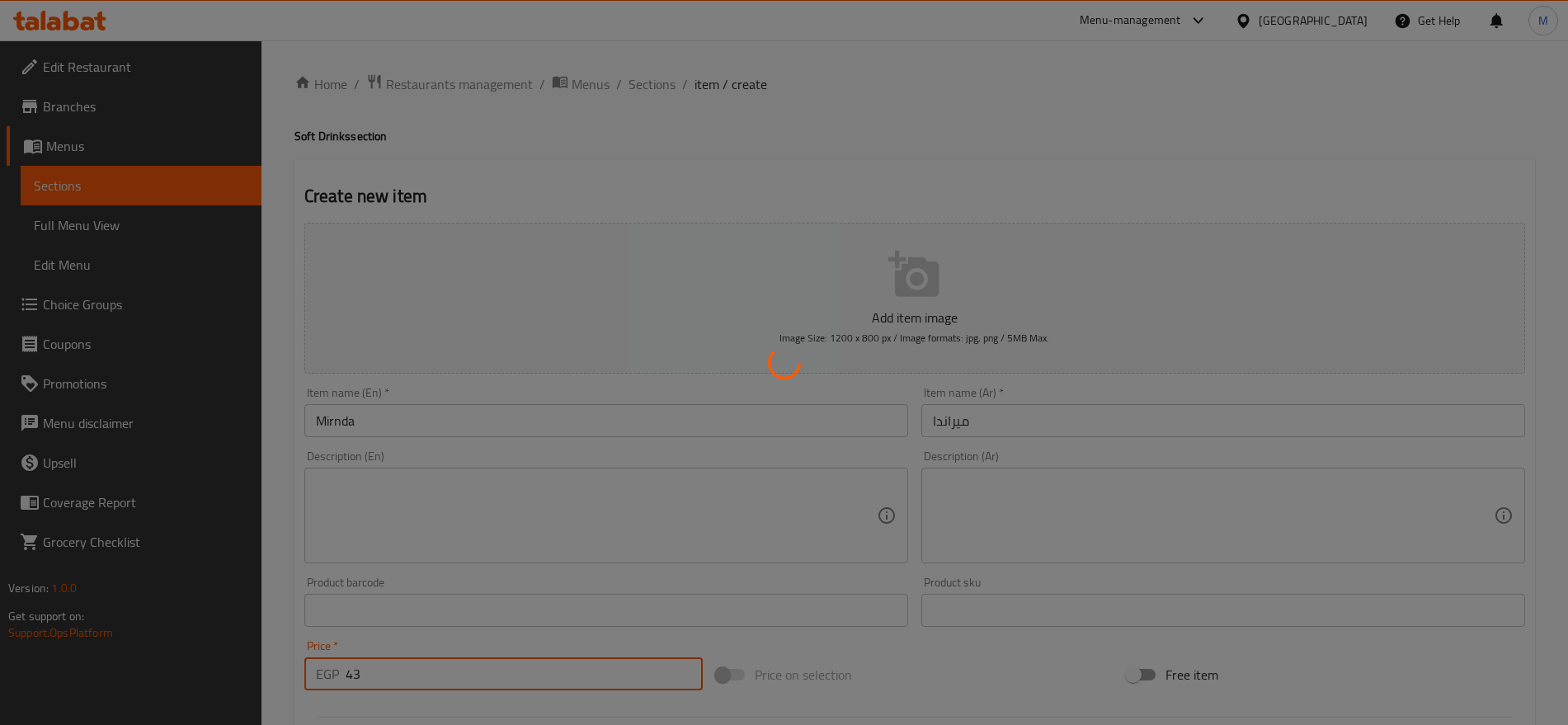
type input "0"
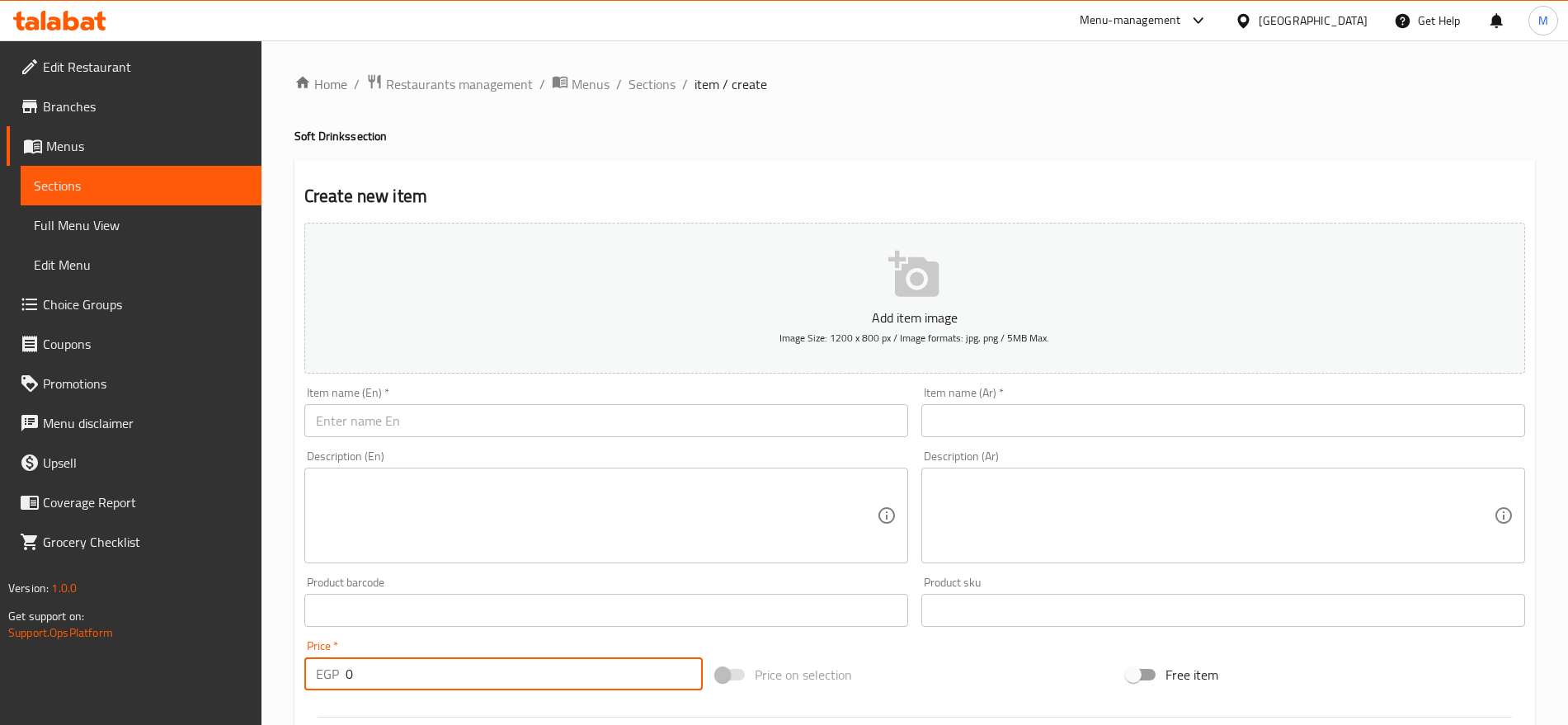
paste input "FAYROUZ"
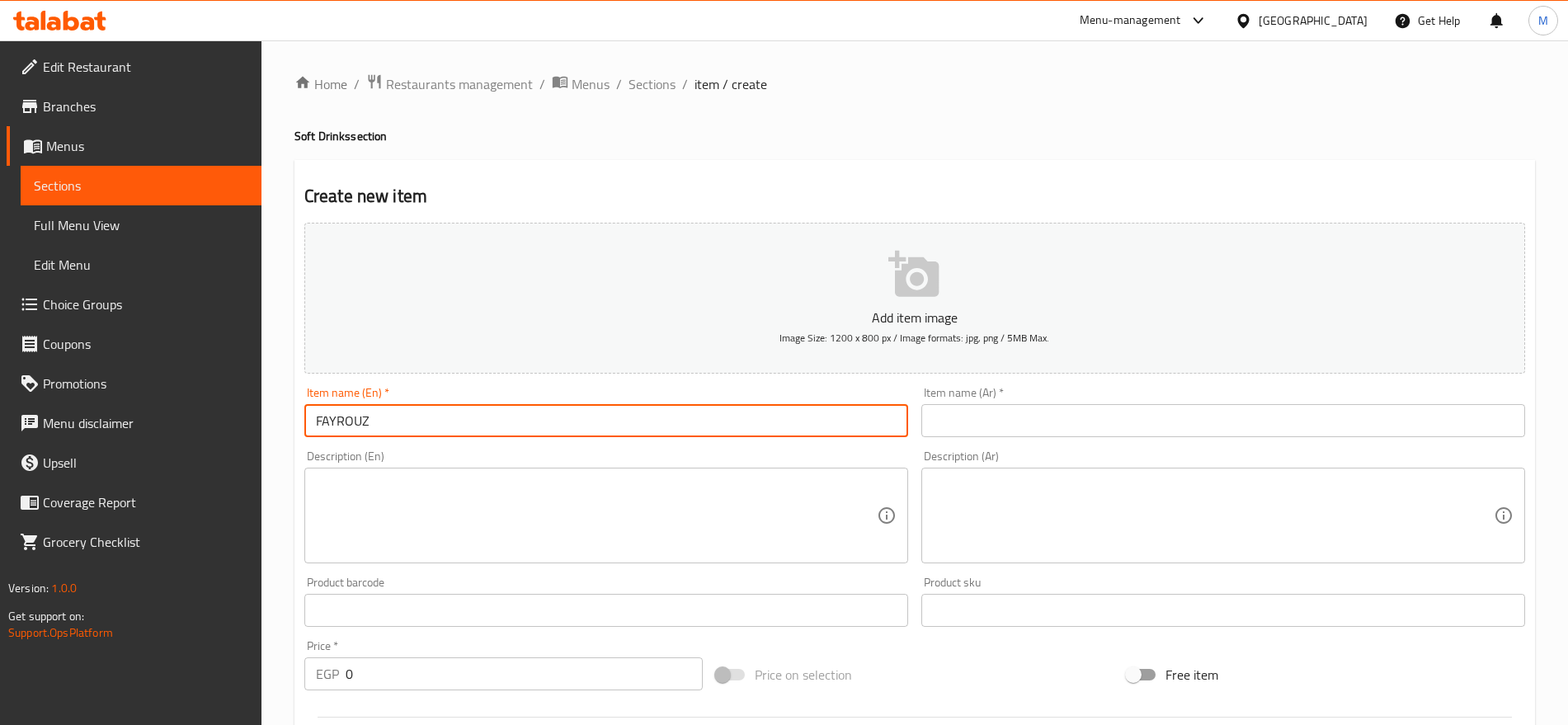
click at [538, 432] on input "FAYROUZ" at bounding box center [605, 421] width 604 height 33
type input "Fayrouz"
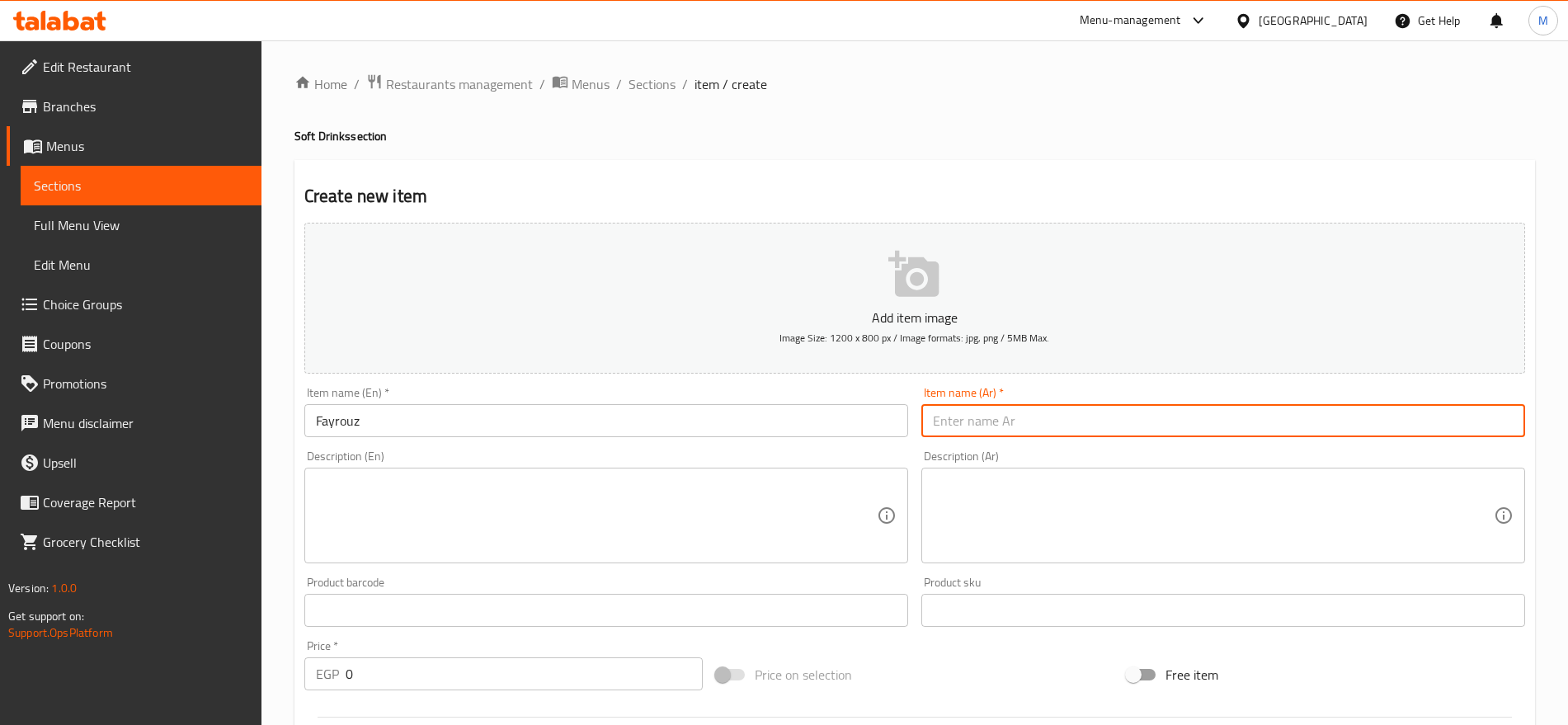
click at [1076, 436] on input "text" at bounding box center [1223, 421] width 604 height 33
type input "فيروز"
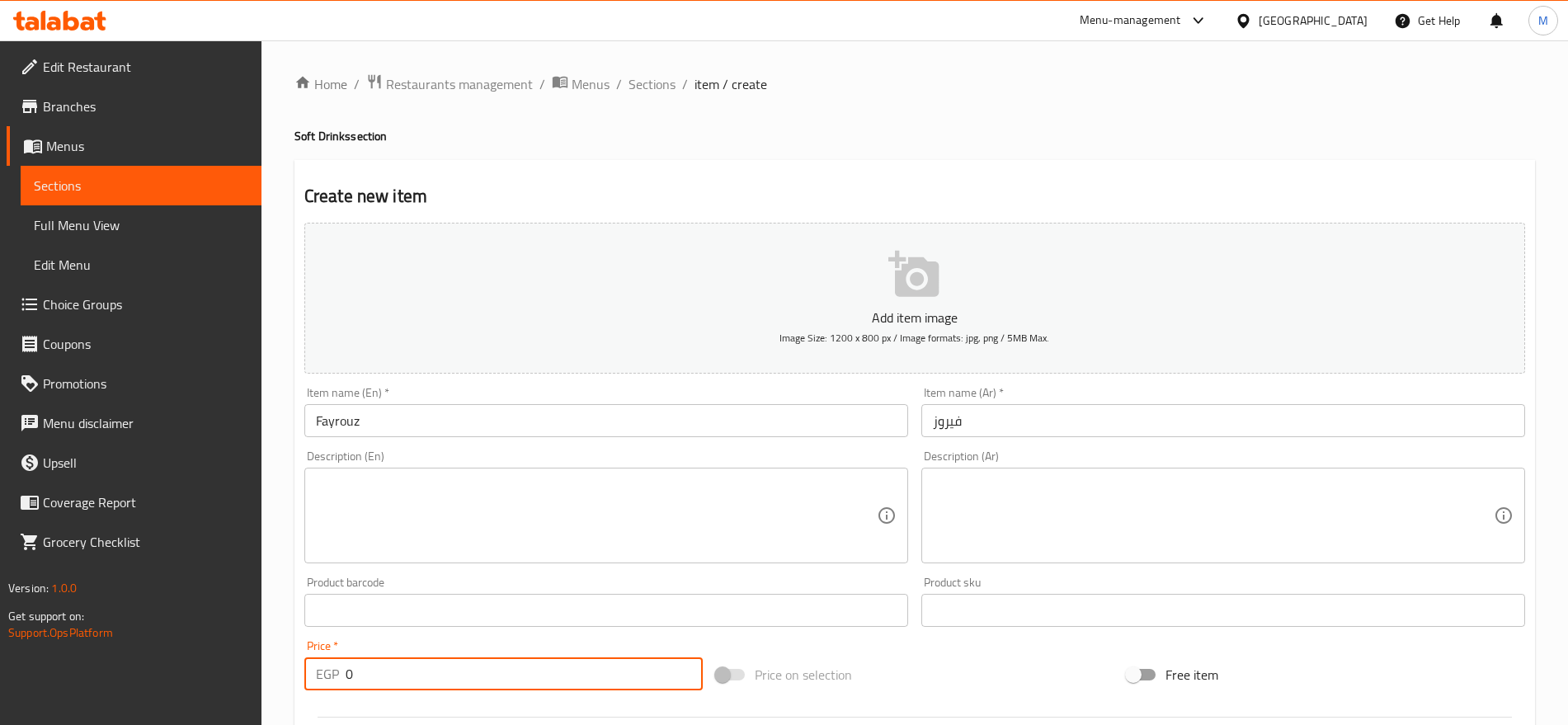
click at [484, 660] on input "0" at bounding box center [524, 674] width 357 height 33
paste input "85"
type input "85"
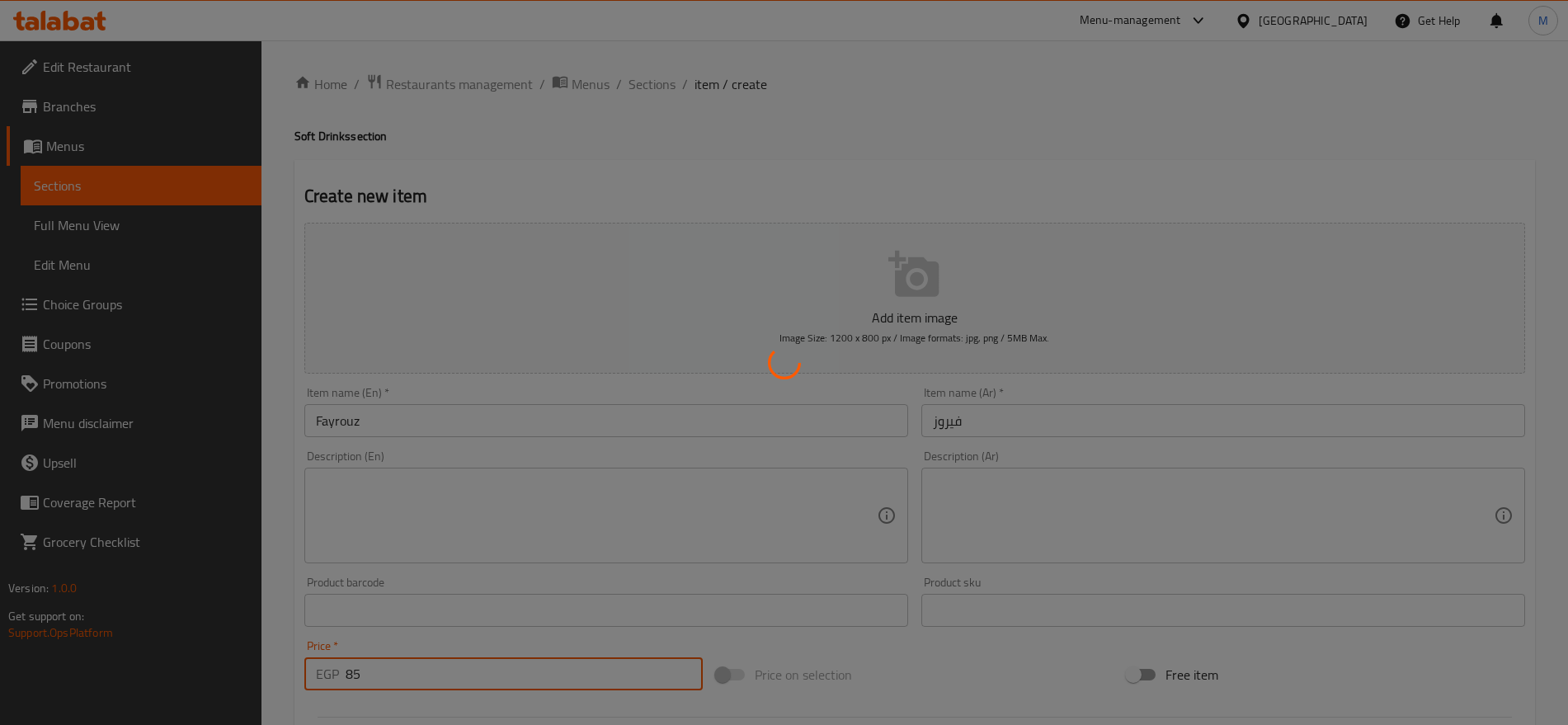
type input "0"
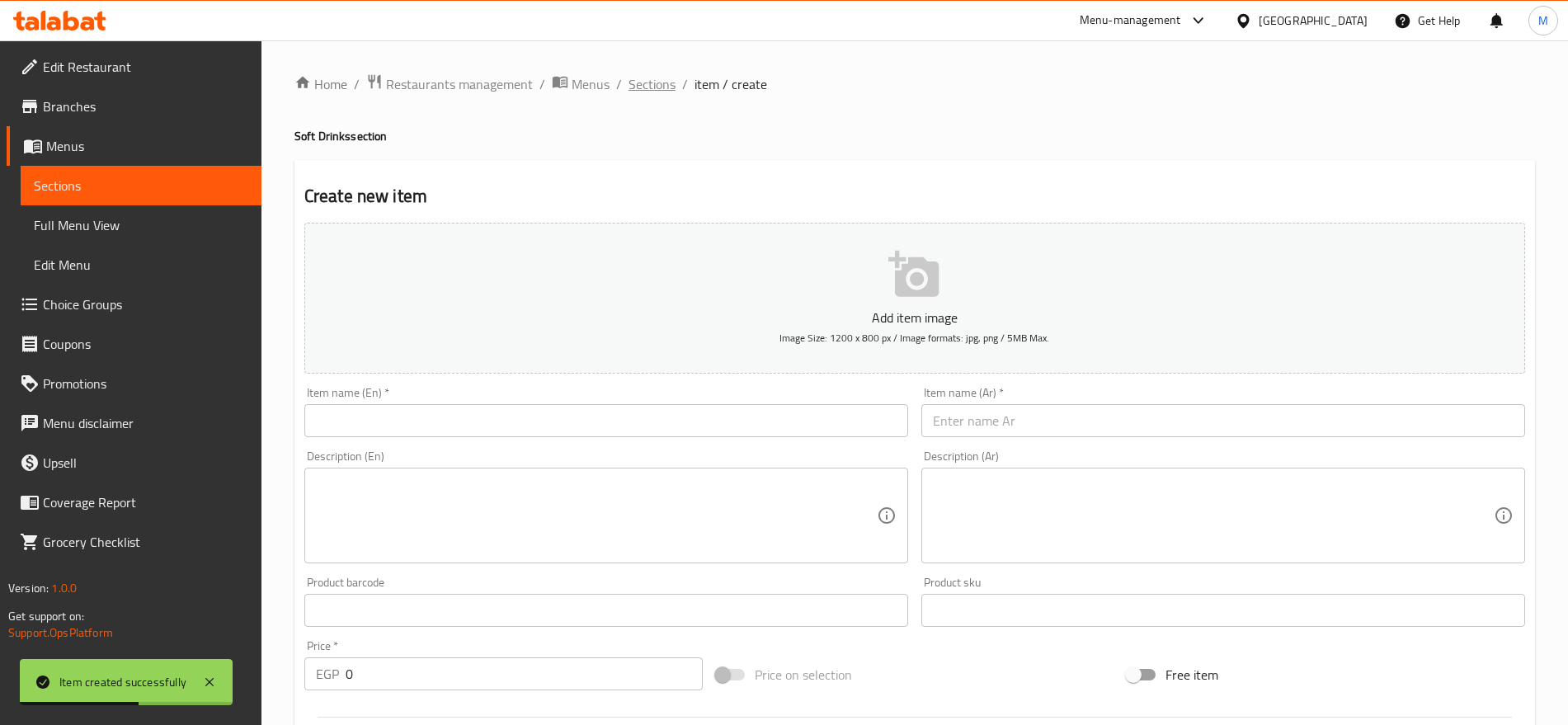
click at [653, 74] on span "Sections" at bounding box center [652, 84] width 47 height 20
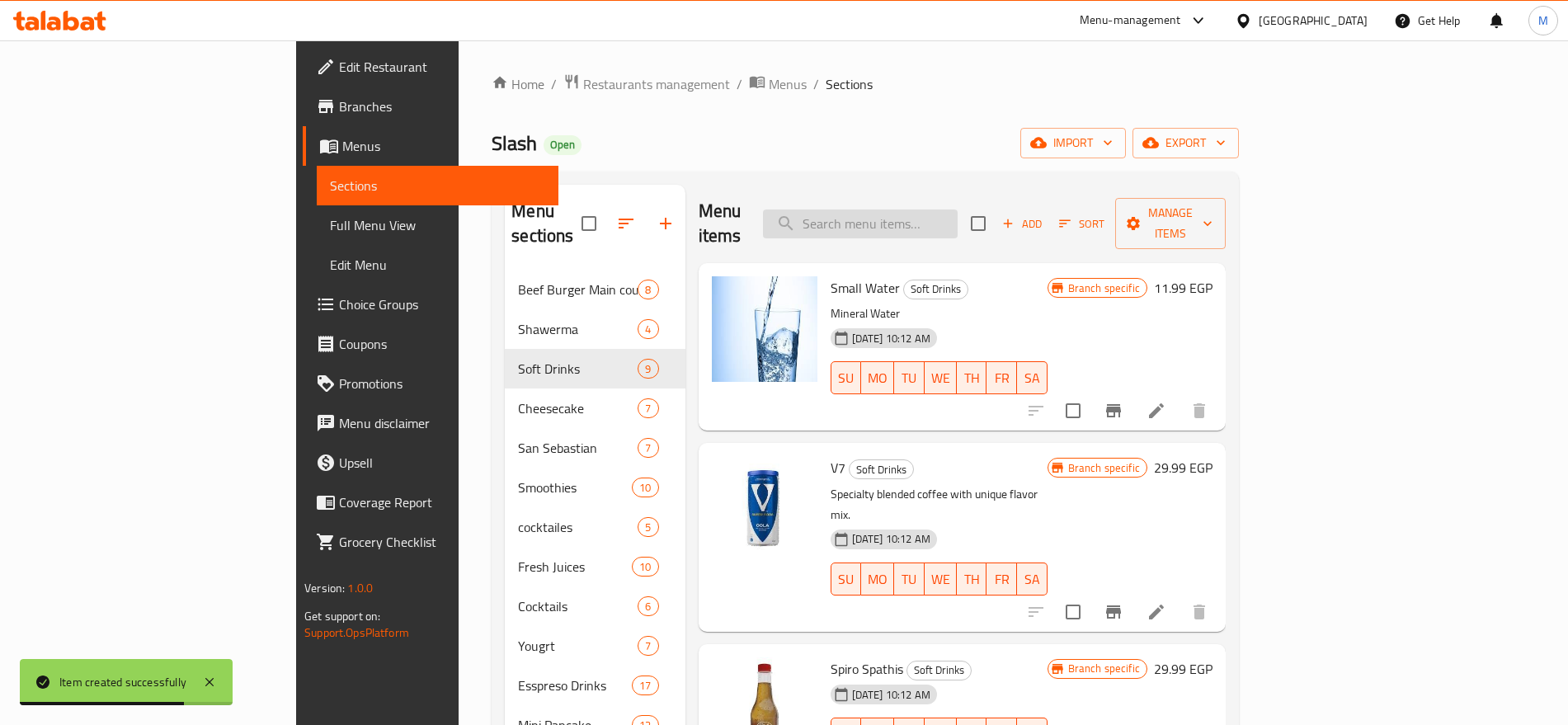
paste input "URKISH COFF"
click at [924, 221] on input "URKISH COFF" at bounding box center [860, 224] width 195 height 29
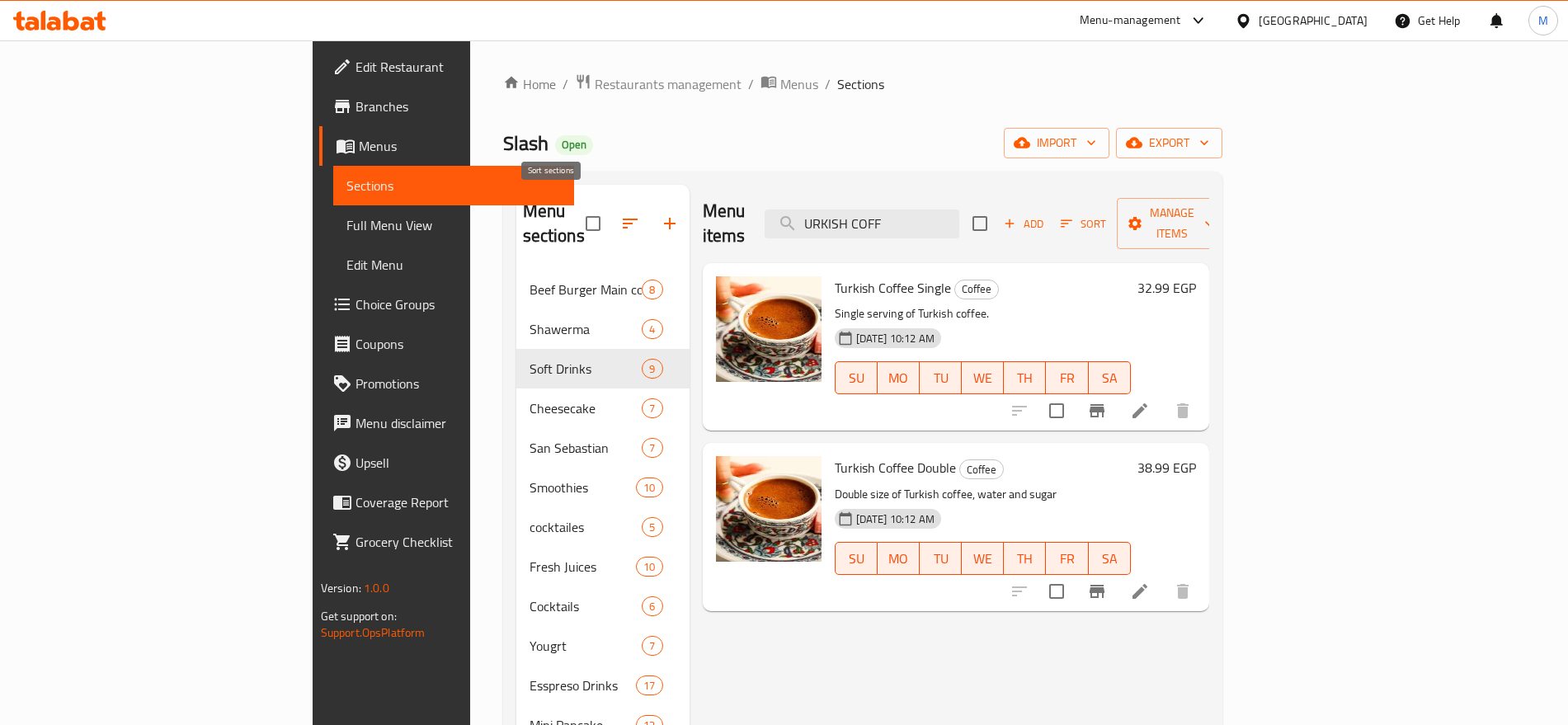
type input "URKISH COFF"
click at [621, 214] on icon "button" at bounding box center [631, 223] width 20 height 20
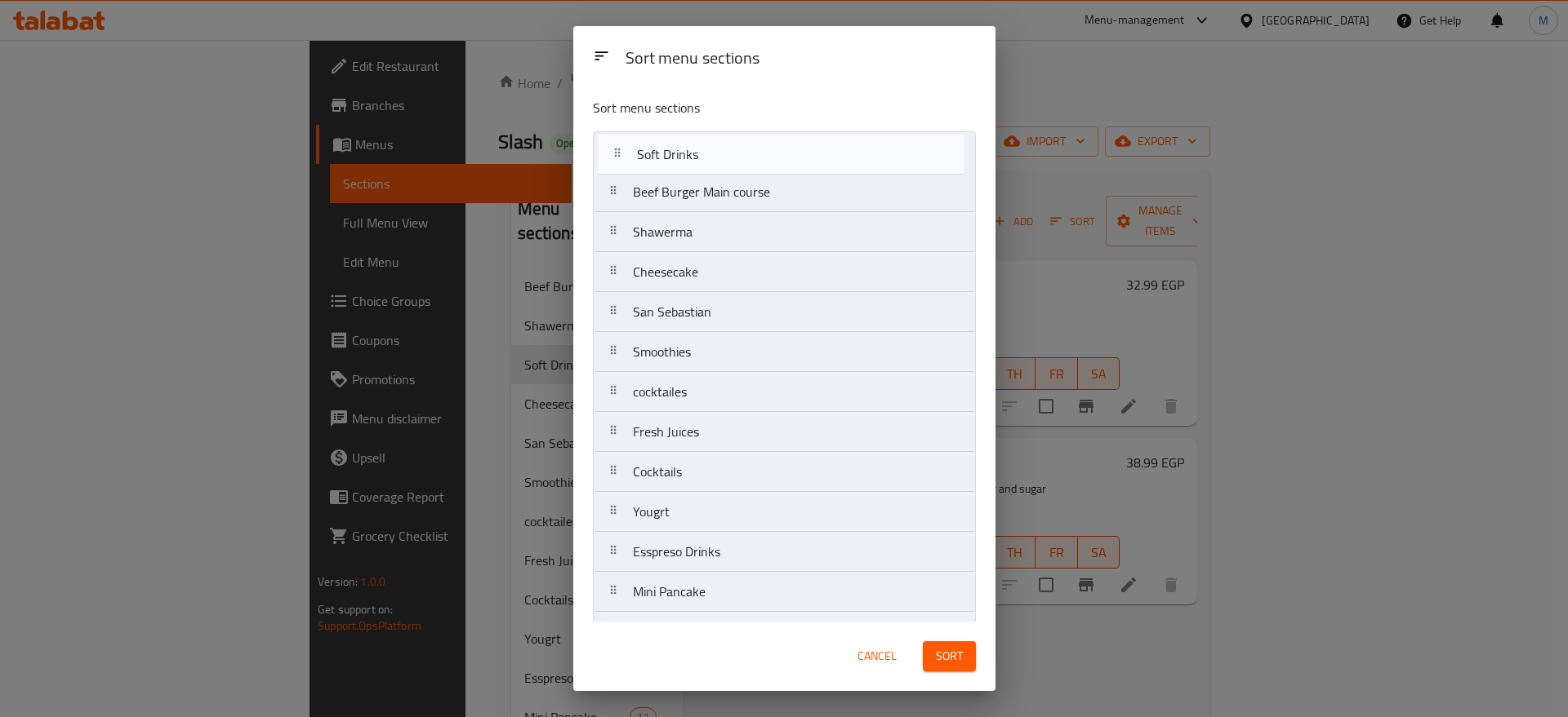
drag, startPoint x: 693, startPoint y: 238, endPoint x: 696, endPoint y: 138, distance: 100.0
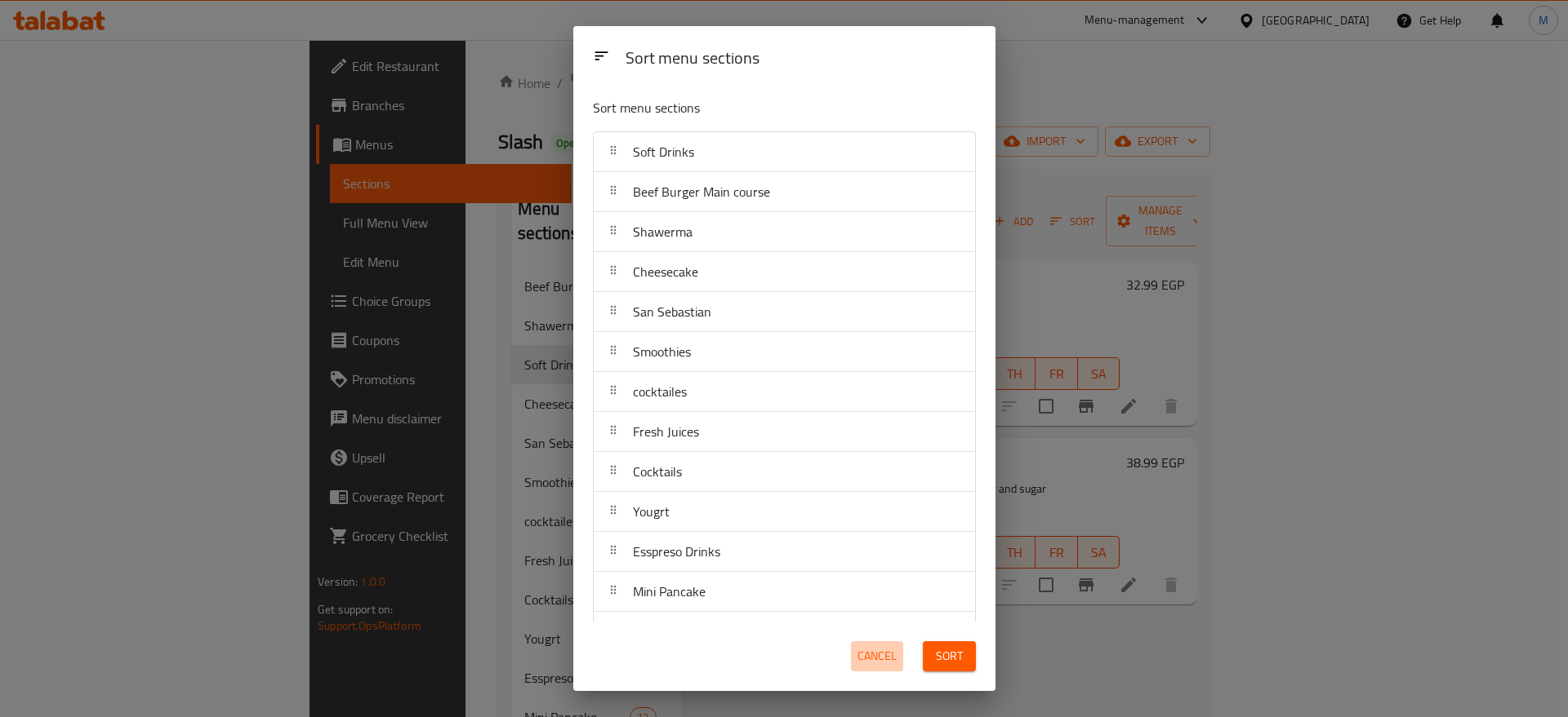
click at [860, 649] on span "Cancel" at bounding box center [877, 656] width 39 height 20
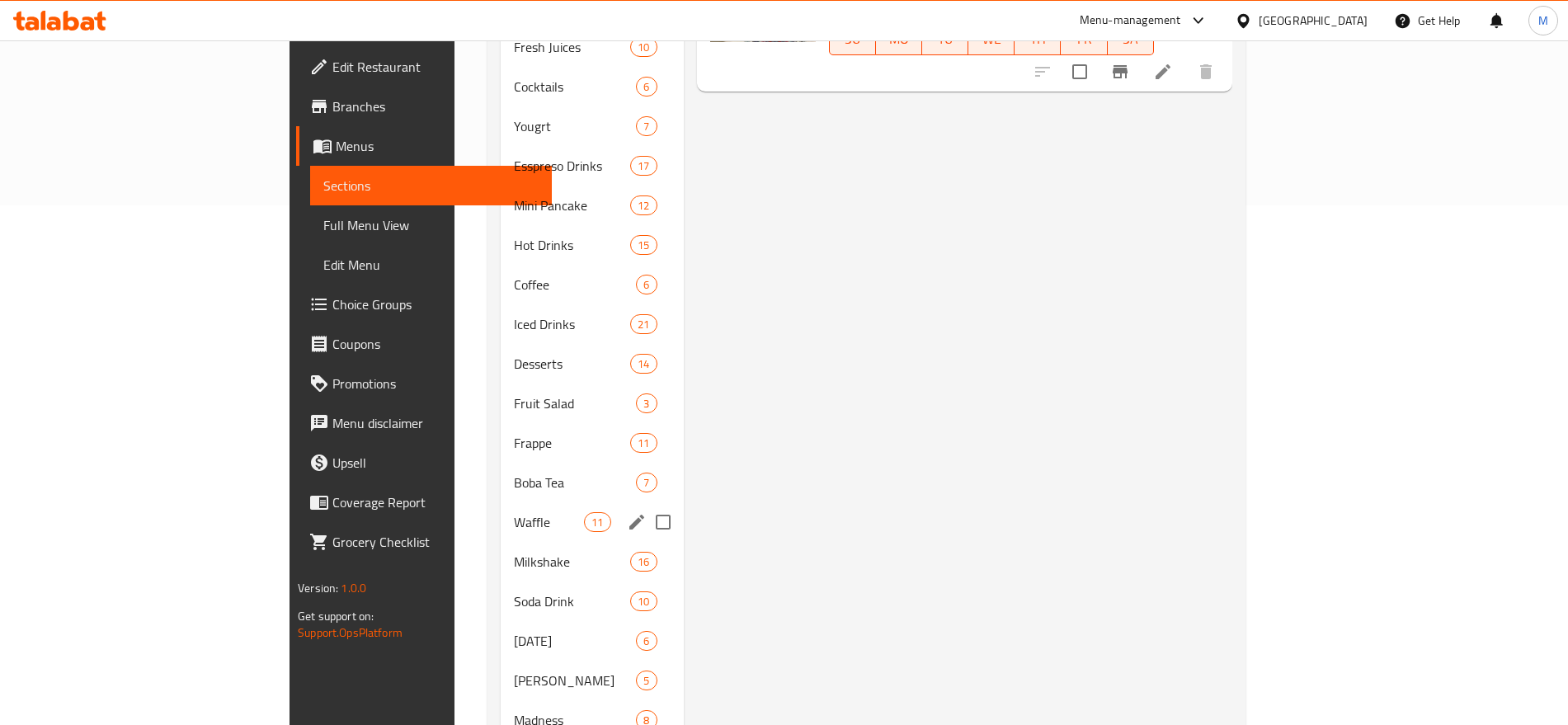
scroll to position [520, 0]
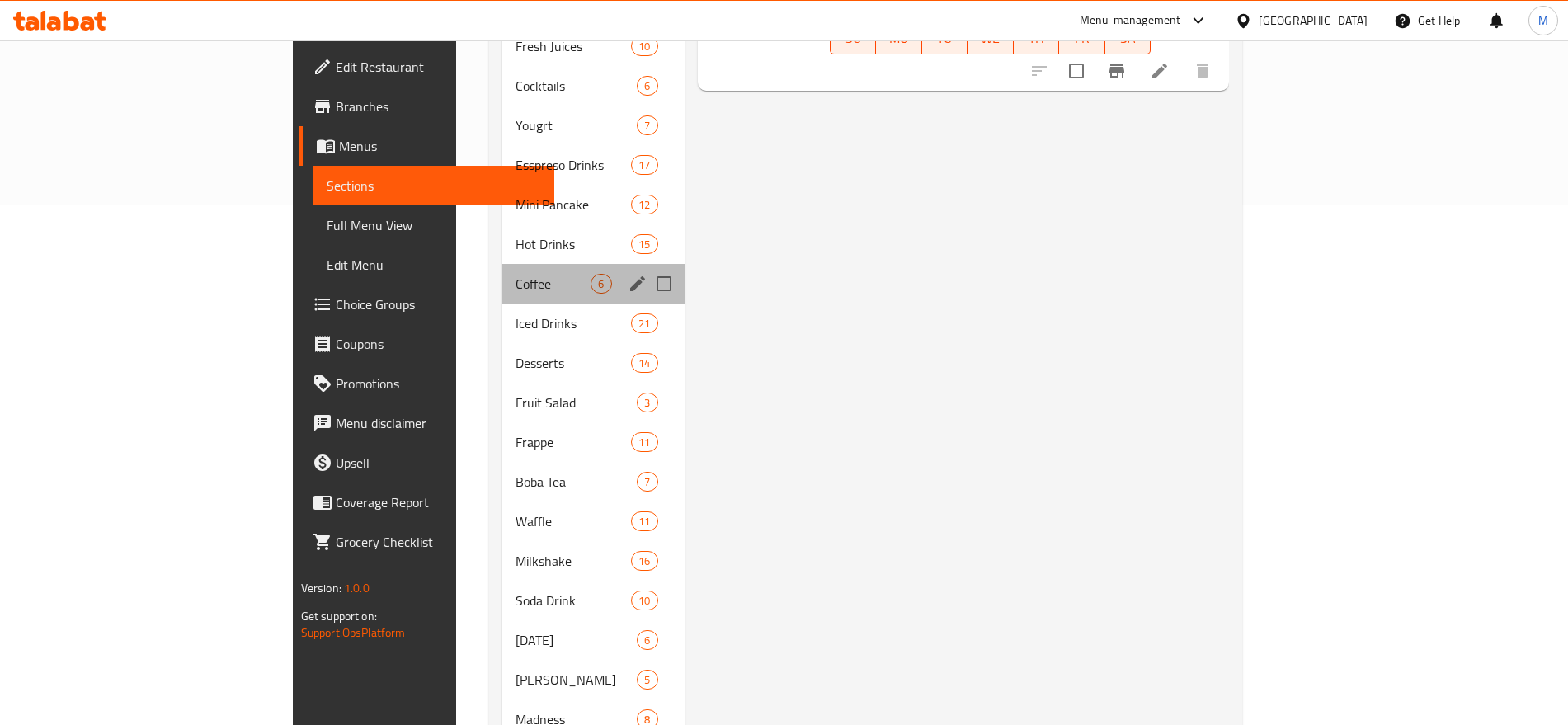
click at [502, 271] on div "Coffee 6" at bounding box center [593, 284] width 181 height 39
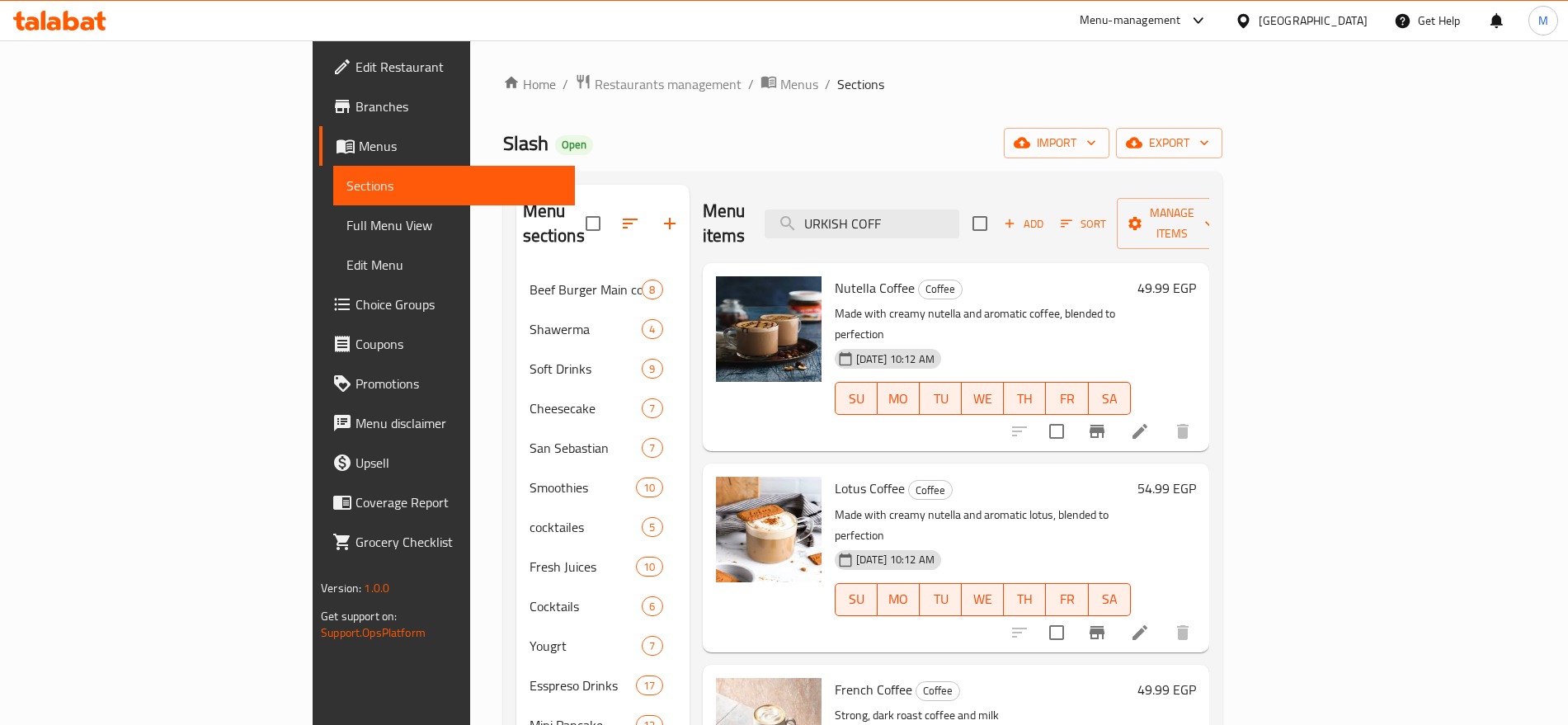
scroll to position [622, 0]
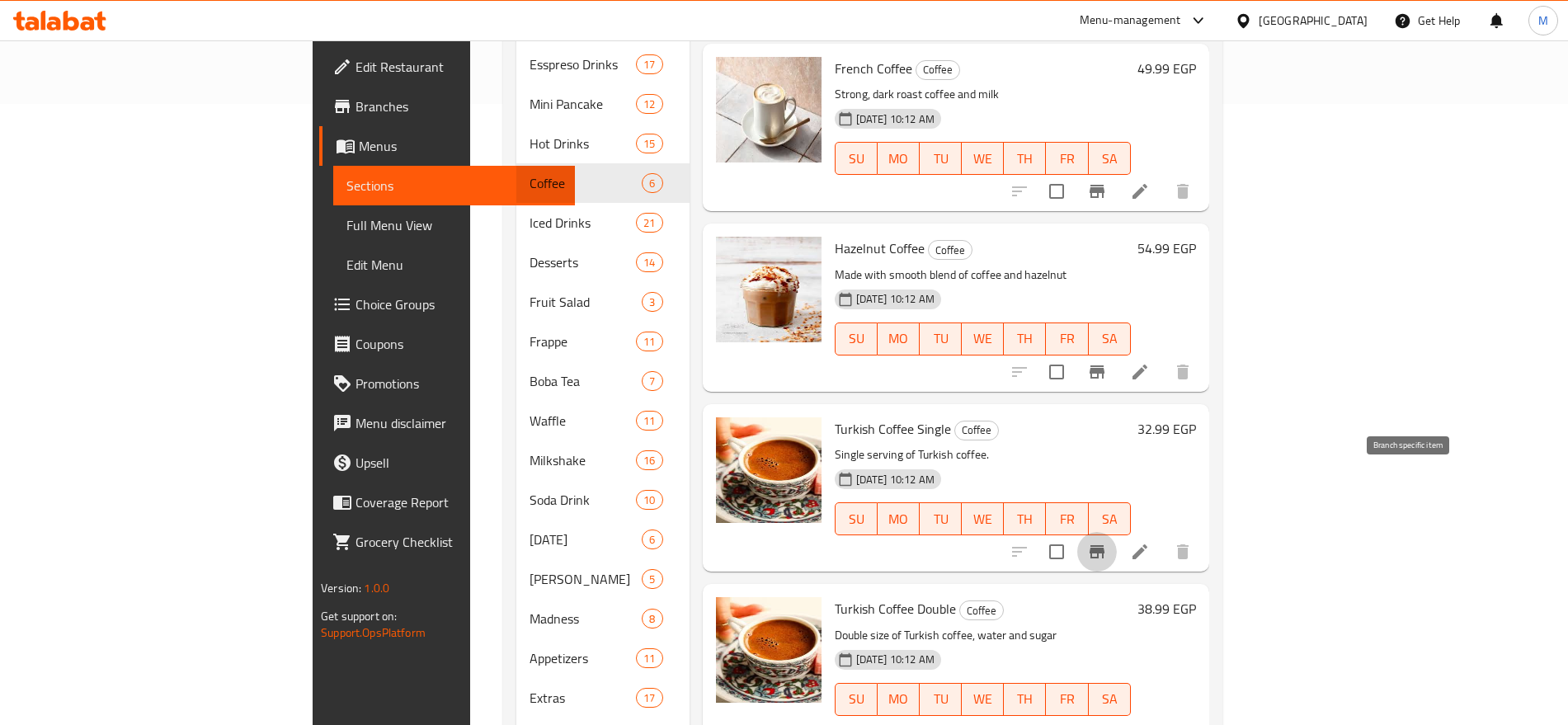
click at [1107, 542] on icon "Branch-specific-item" at bounding box center [1097, 552] width 20 height 20
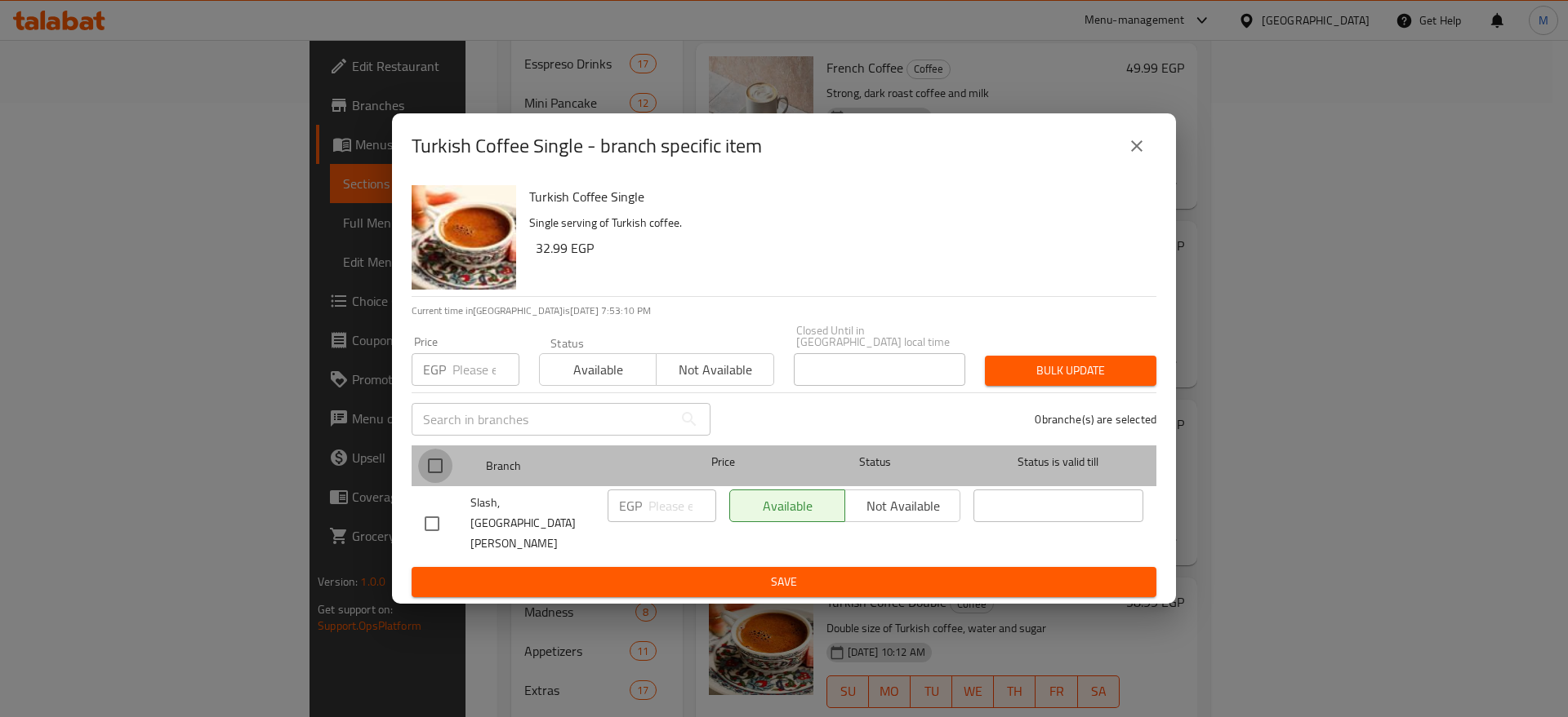
click at [449, 476] on input "checkbox" at bounding box center [435, 466] width 35 height 35
checkbox input "true"
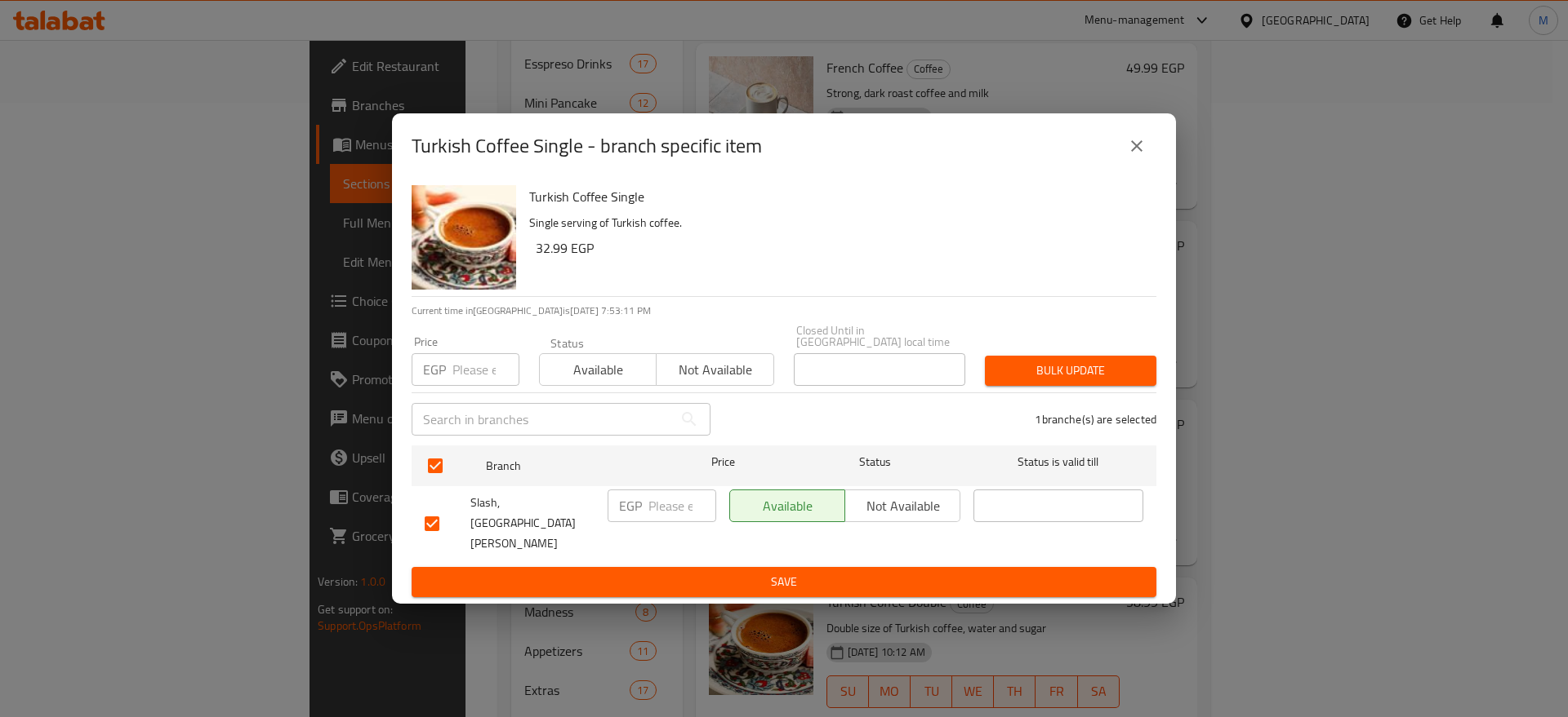
click at [684, 523] on input "number" at bounding box center [682, 506] width 67 height 33
paste input "38"
type input "38"
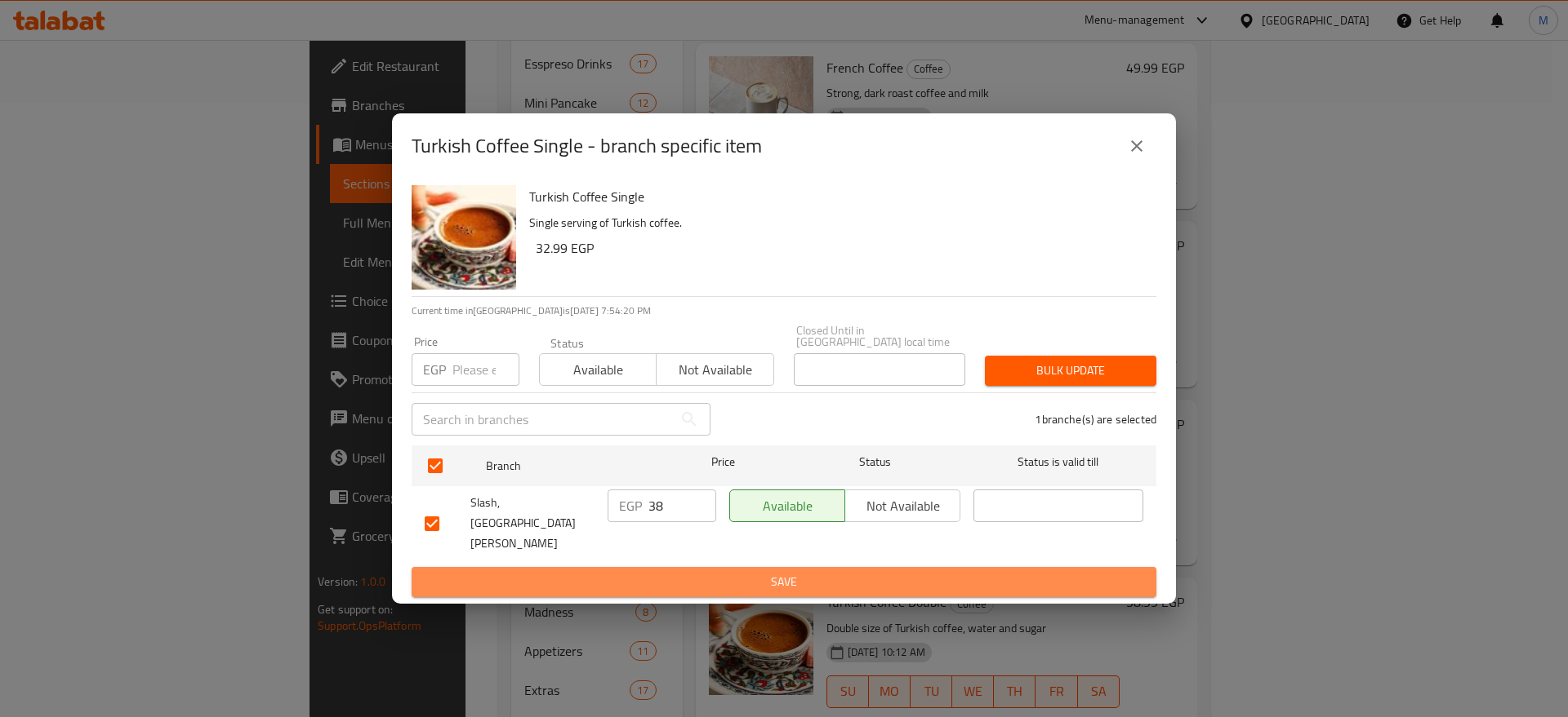
click at [756, 572] on span "Save" at bounding box center [783, 582] width 718 height 20
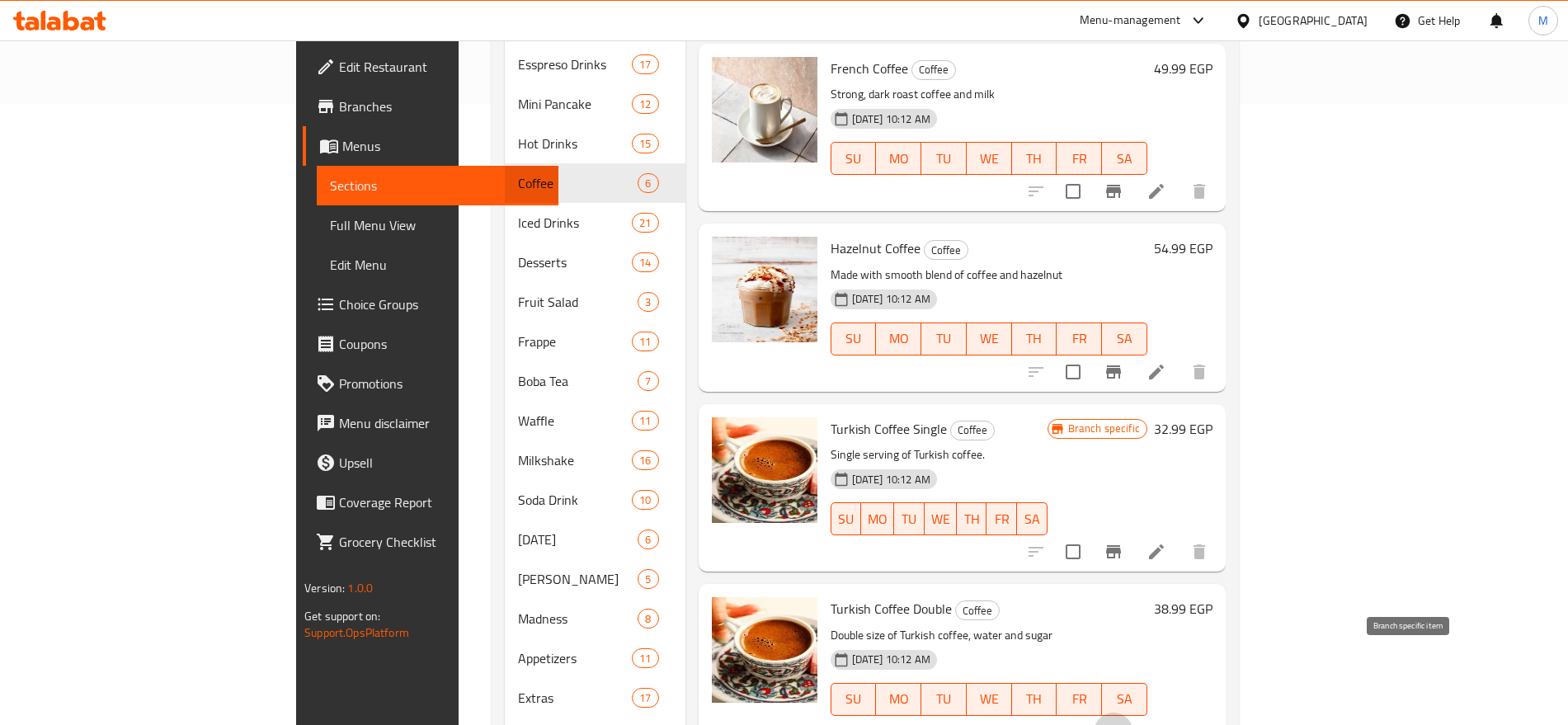
click at [1121, 724] on icon "Branch-specific-item" at bounding box center [1113, 732] width 15 height 13
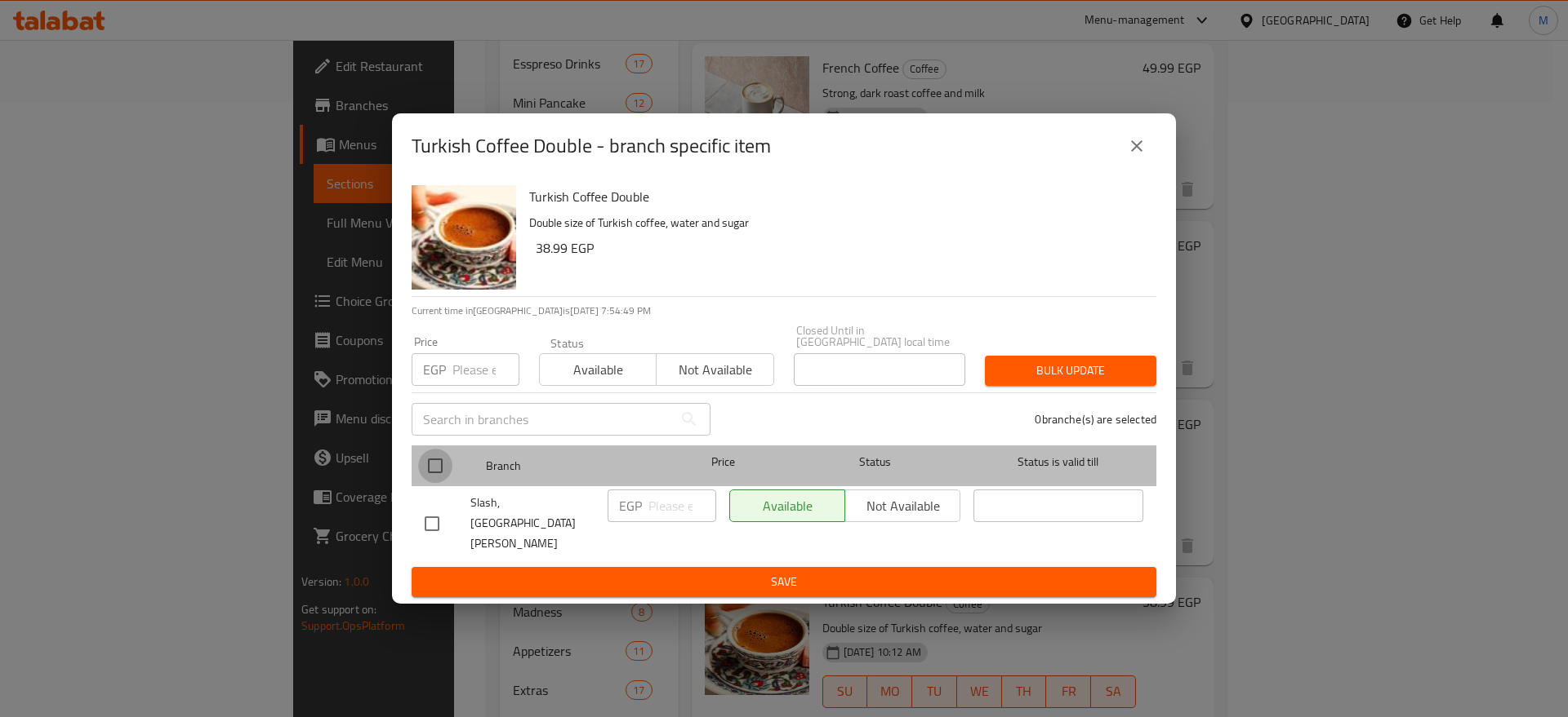
click at [445, 476] on input "checkbox" at bounding box center [435, 466] width 35 height 35
checkbox input "true"
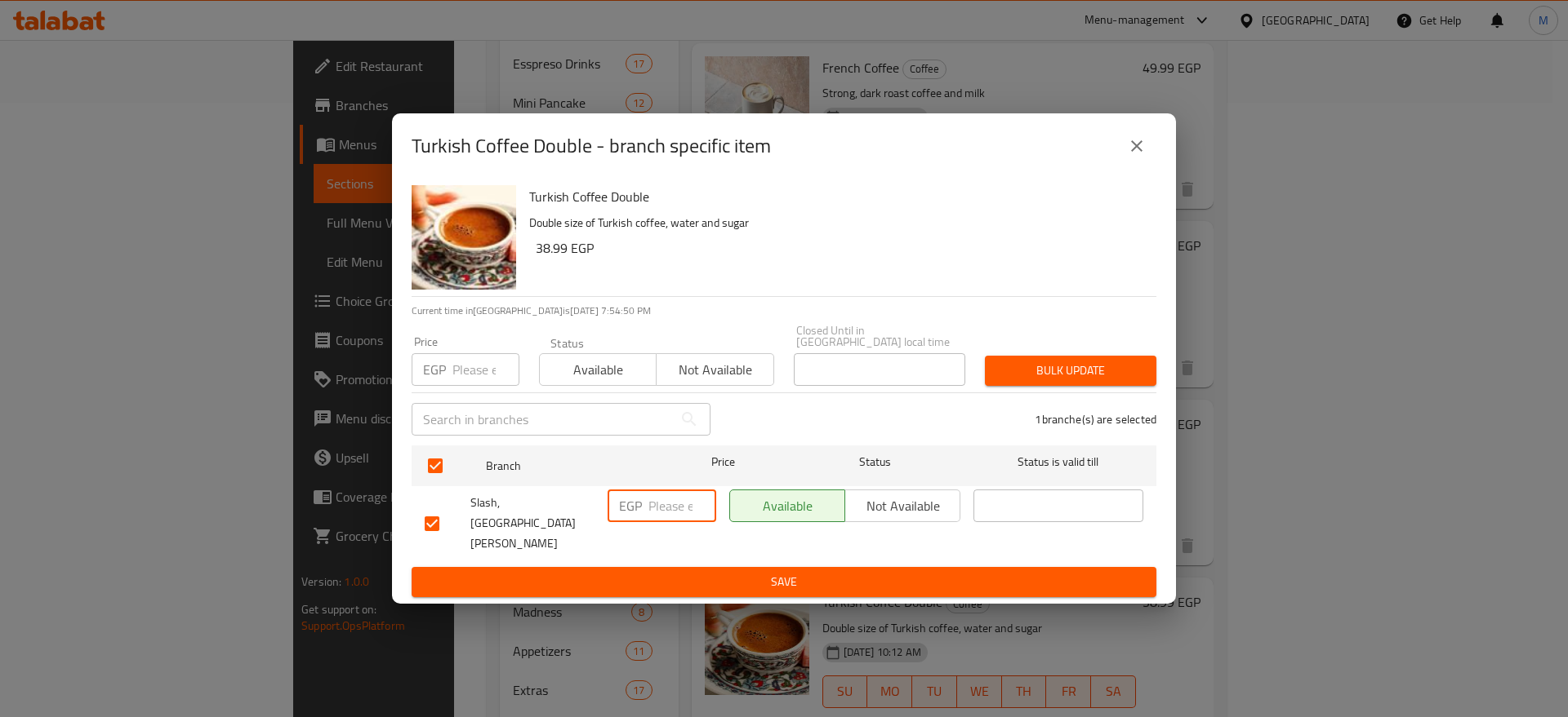
click at [672, 517] on input "number" at bounding box center [682, 506] width 67 height 33
paste input "43"
type input "43"
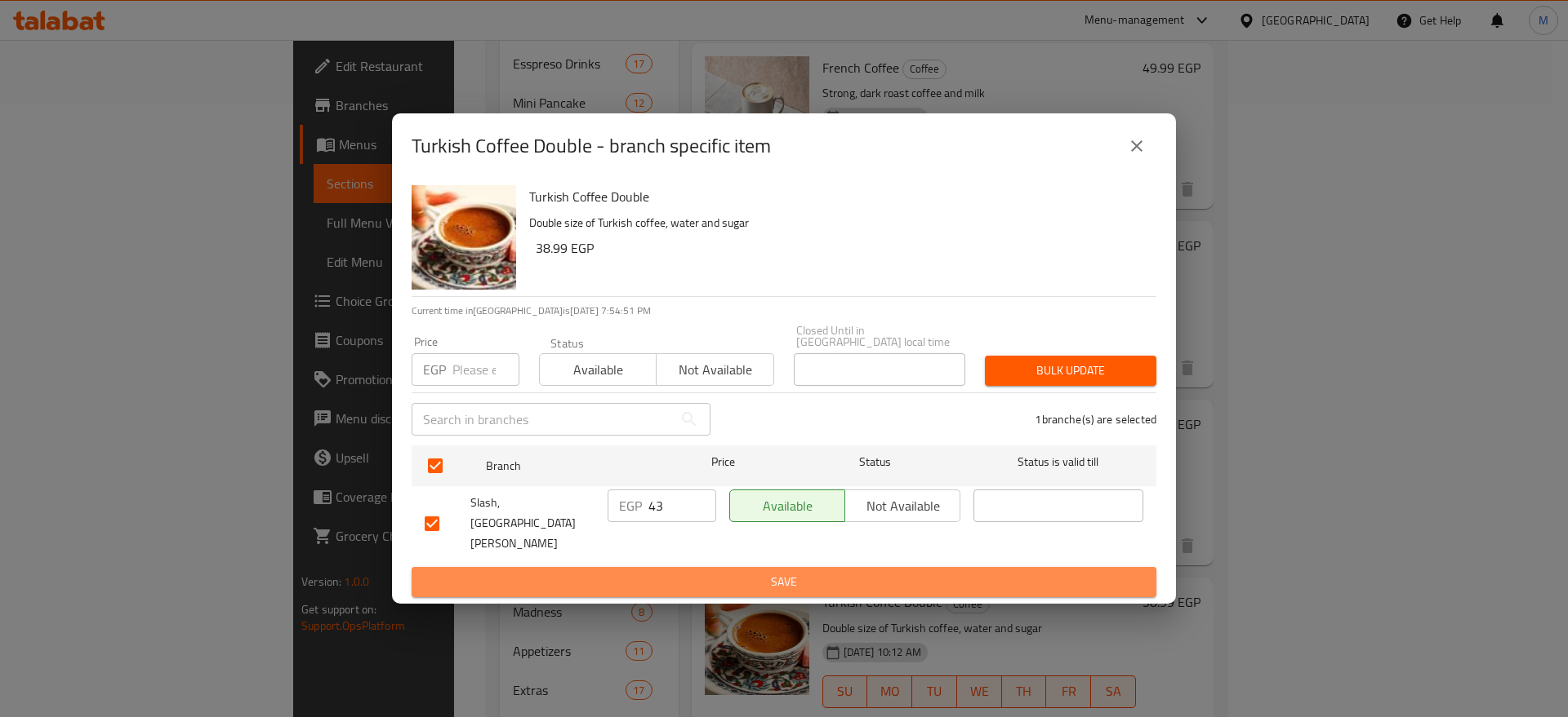
click at [700, 572] on span "Save" at bounding box center [783, 582] width 718 height 20
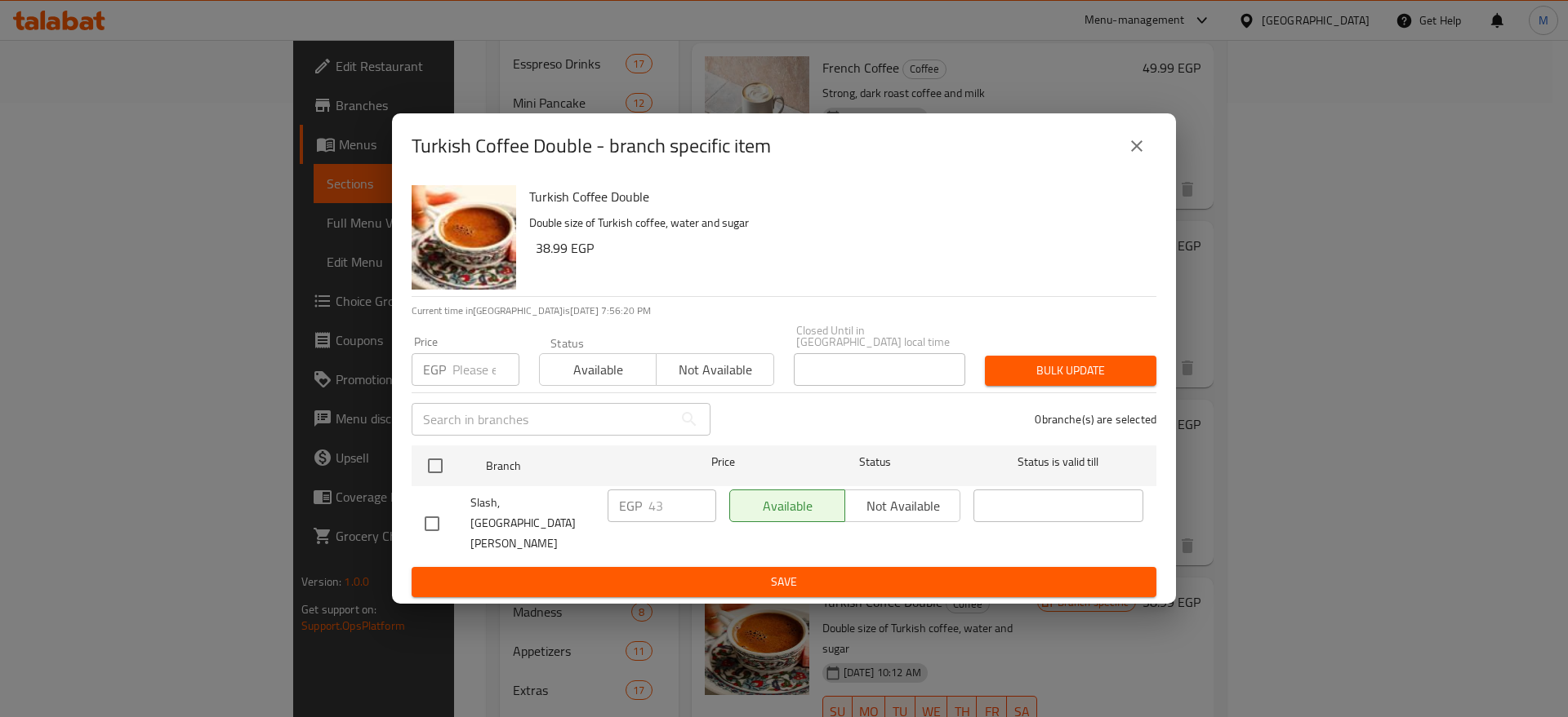
click at [1140, 156] on icon "close" at bounding box center [1136, 146] width 20 height 20
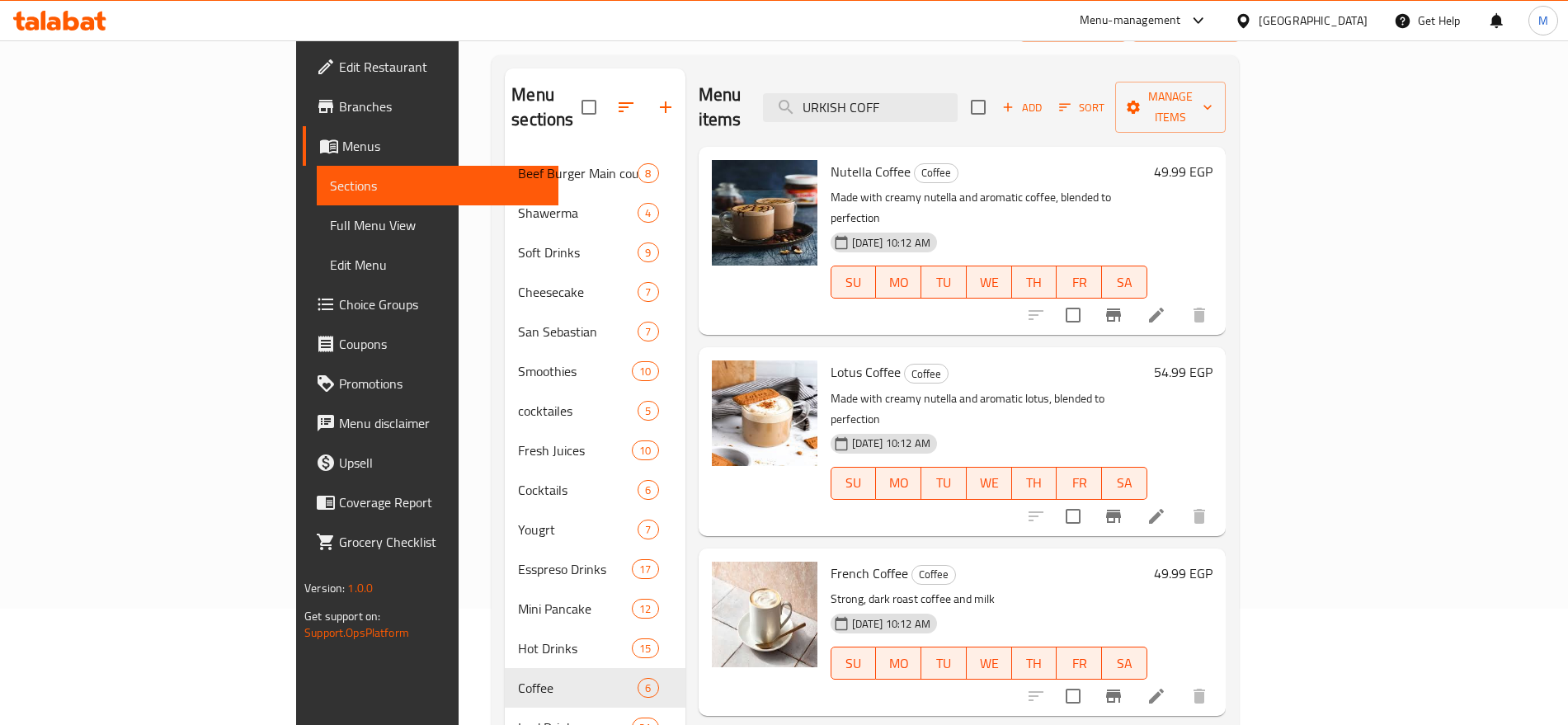
scroll to position [296, 0]
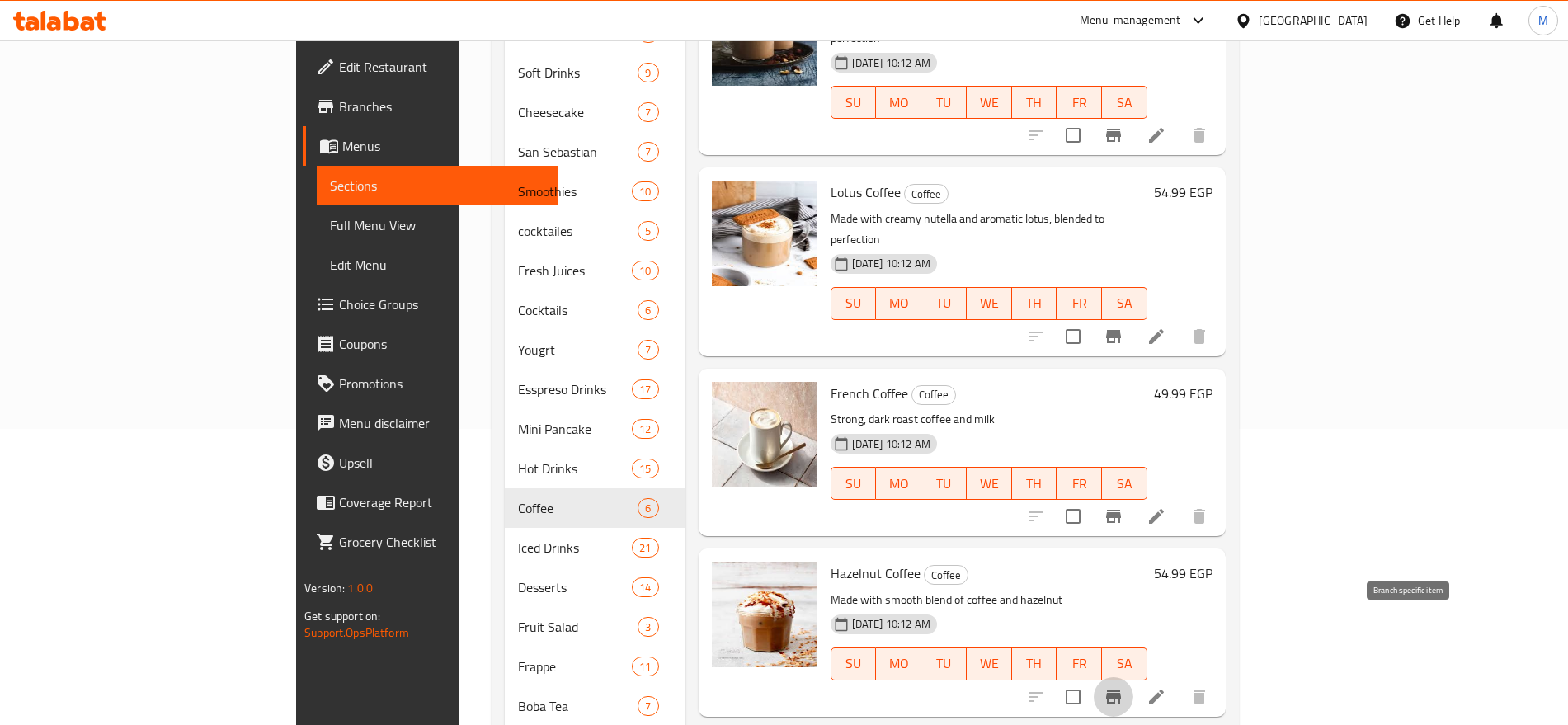
click at [1121, 691] on icon "Branch-specific-item" at bounding box center [1113, 697] width 15 height 13
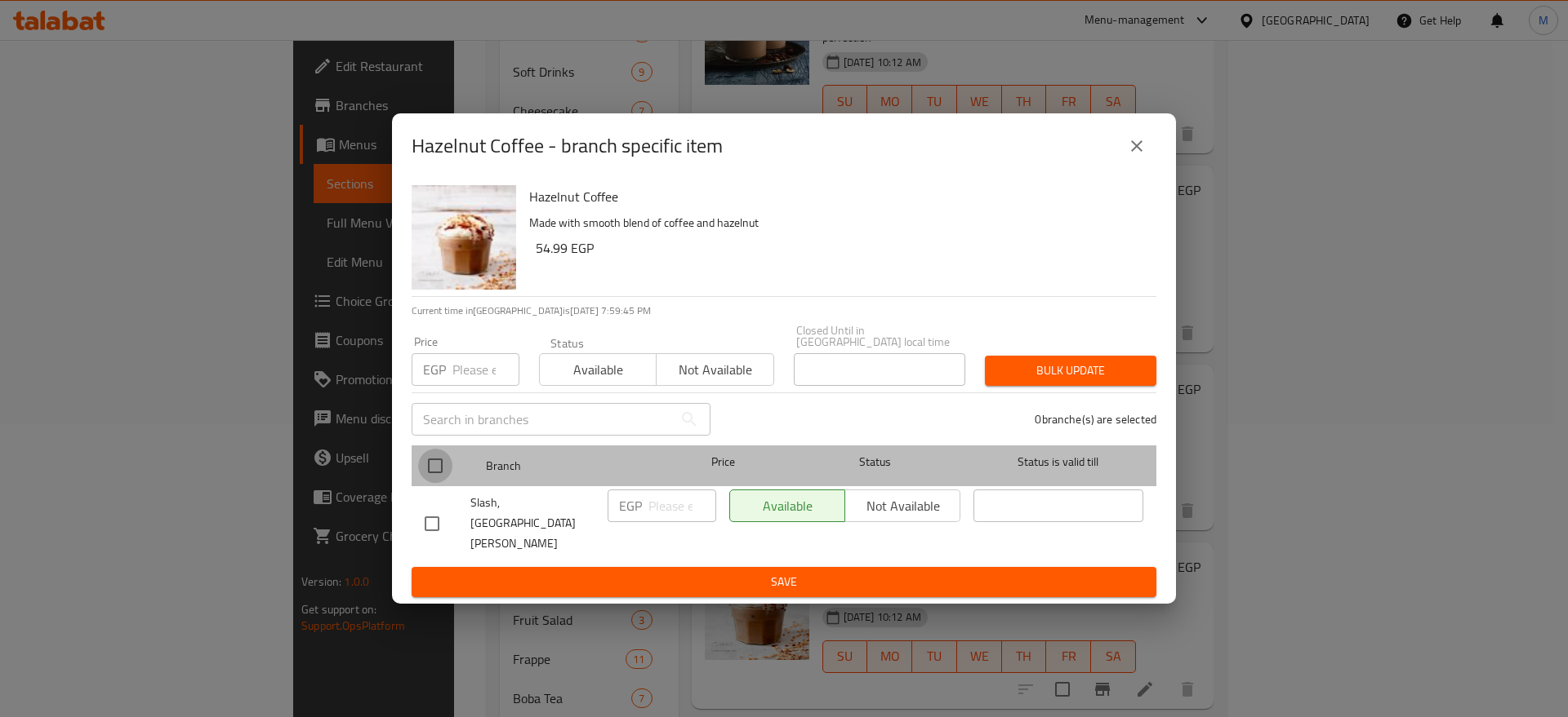
click at [426, 479] on input "checkbox" at bounding box center [435, 466] width 35 height 35
checkbox input "true"
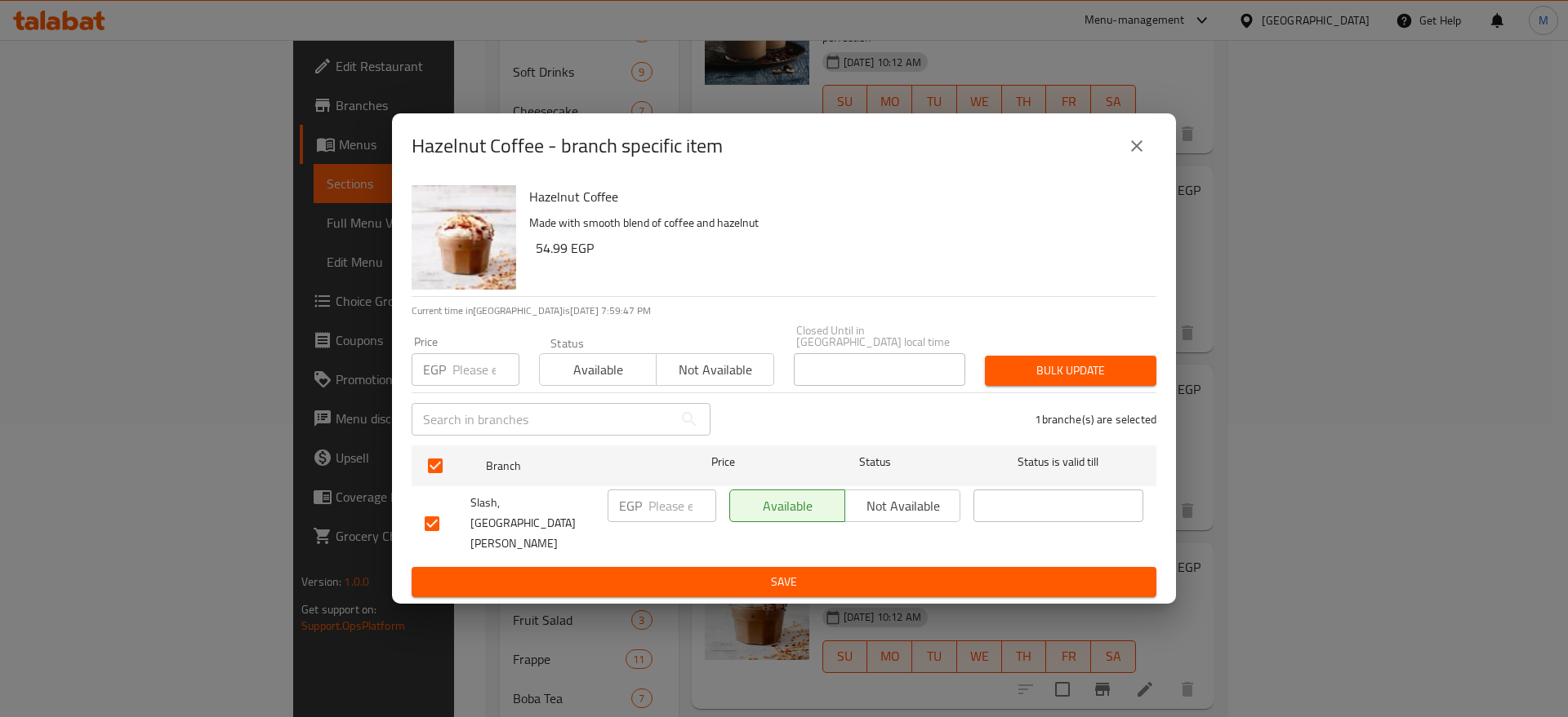
click at [664, 517] on input "number" at bounding box center [682, 506] width 67 height 33
paste input "60"
type input "60"
click at [761, 572] on span "Save" at bounding box center [783, 582] width 718 height 20
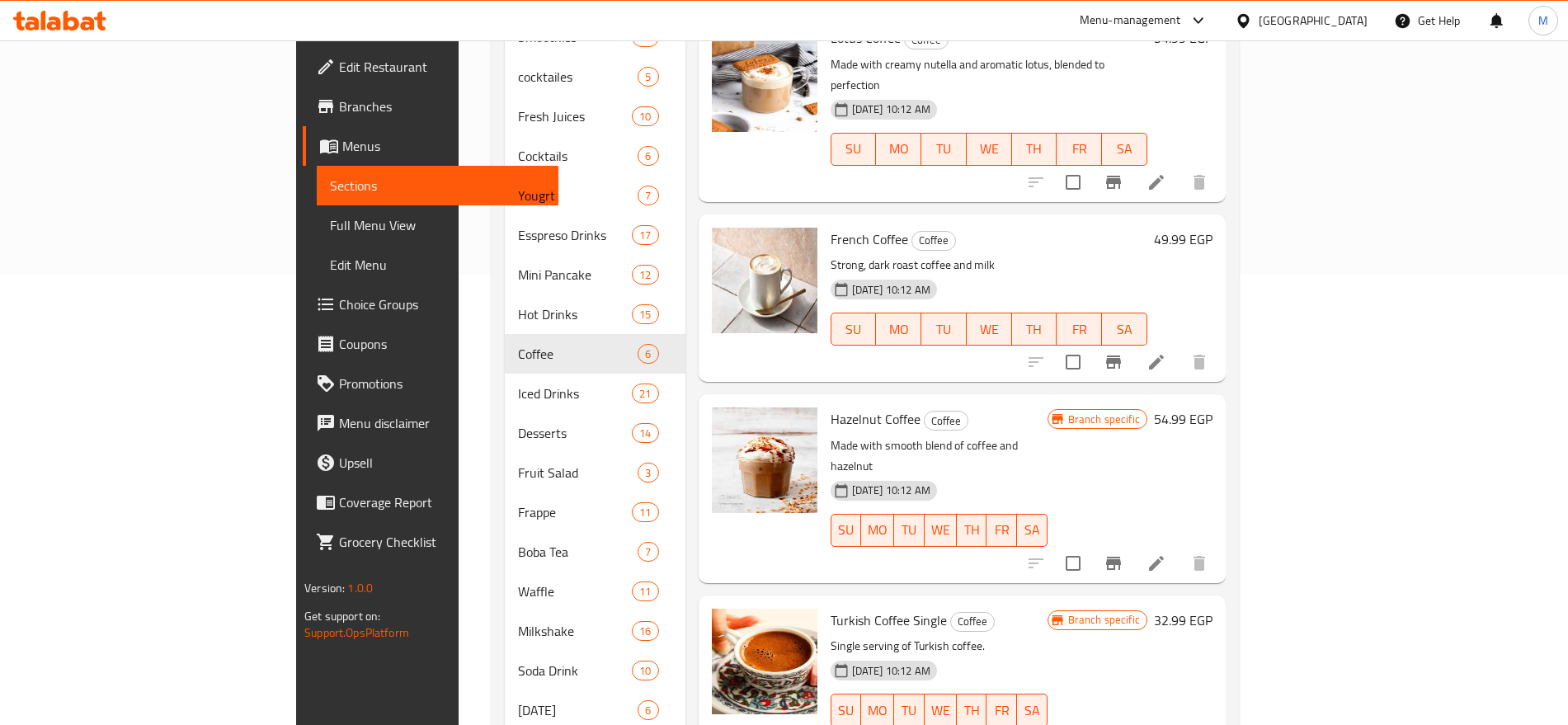
scroll to position [537, 0]
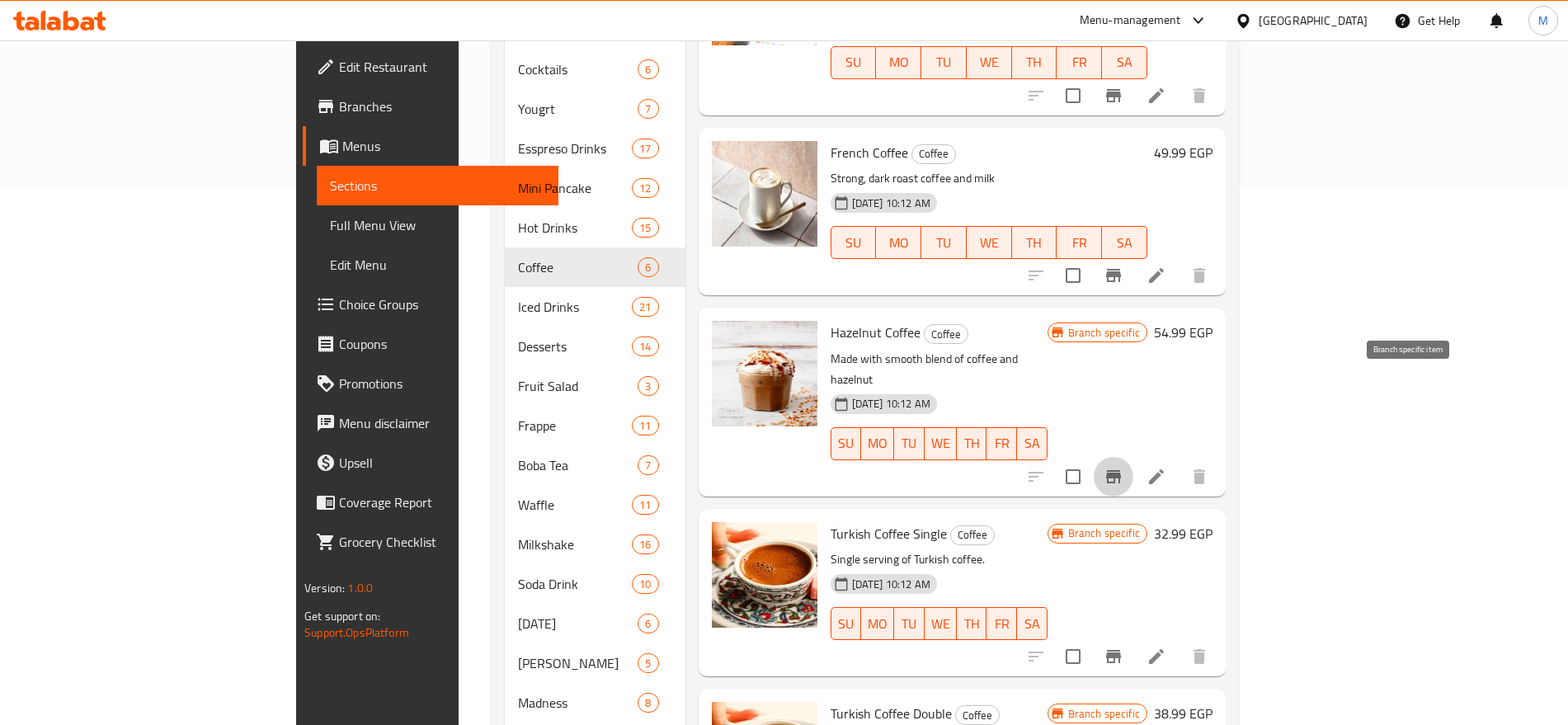
click at [1124, 467] on icon "Branch-specific-item" at bounding box center [1114, 477] width 20 height 20
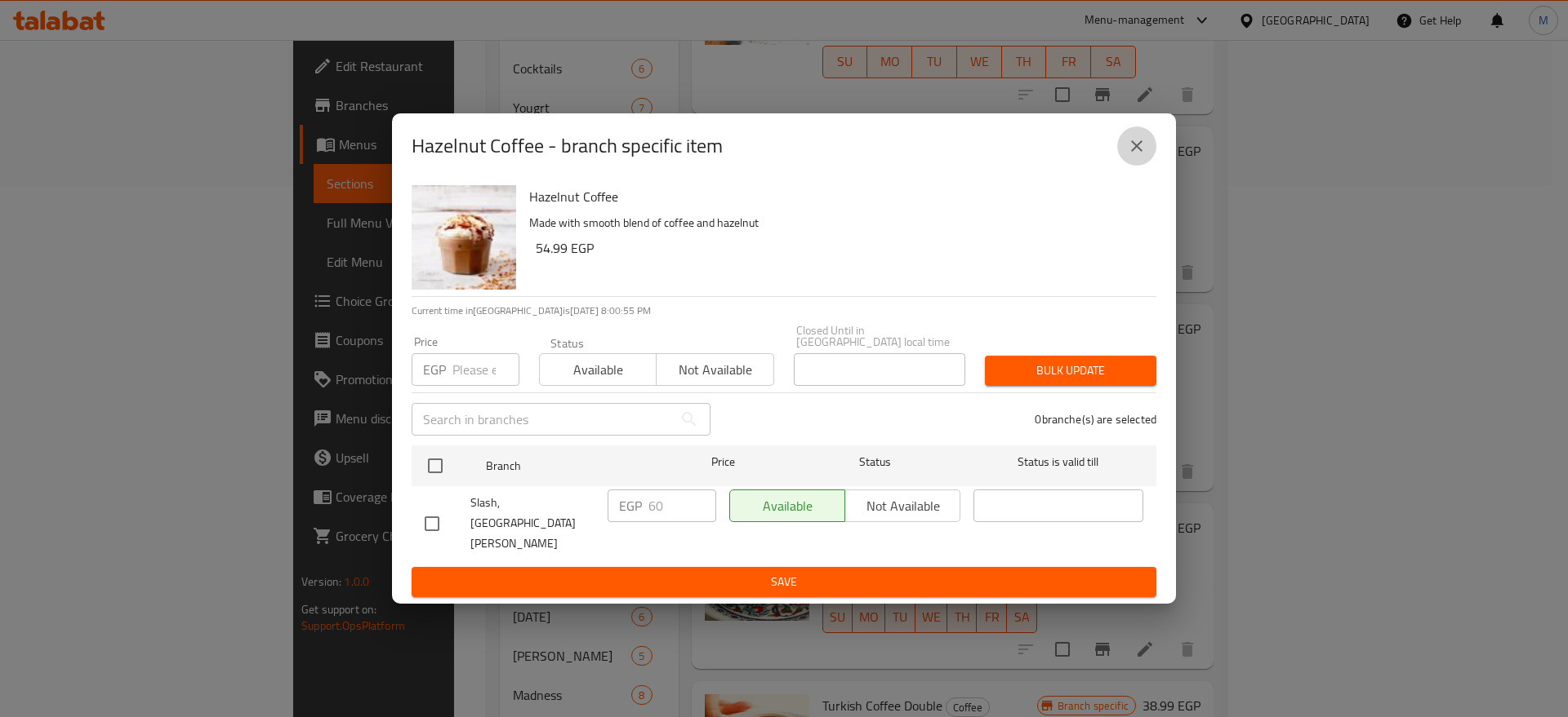
click at [1133, 152] on icon "close" at bounding box center [1136, 146] width 12 height 12
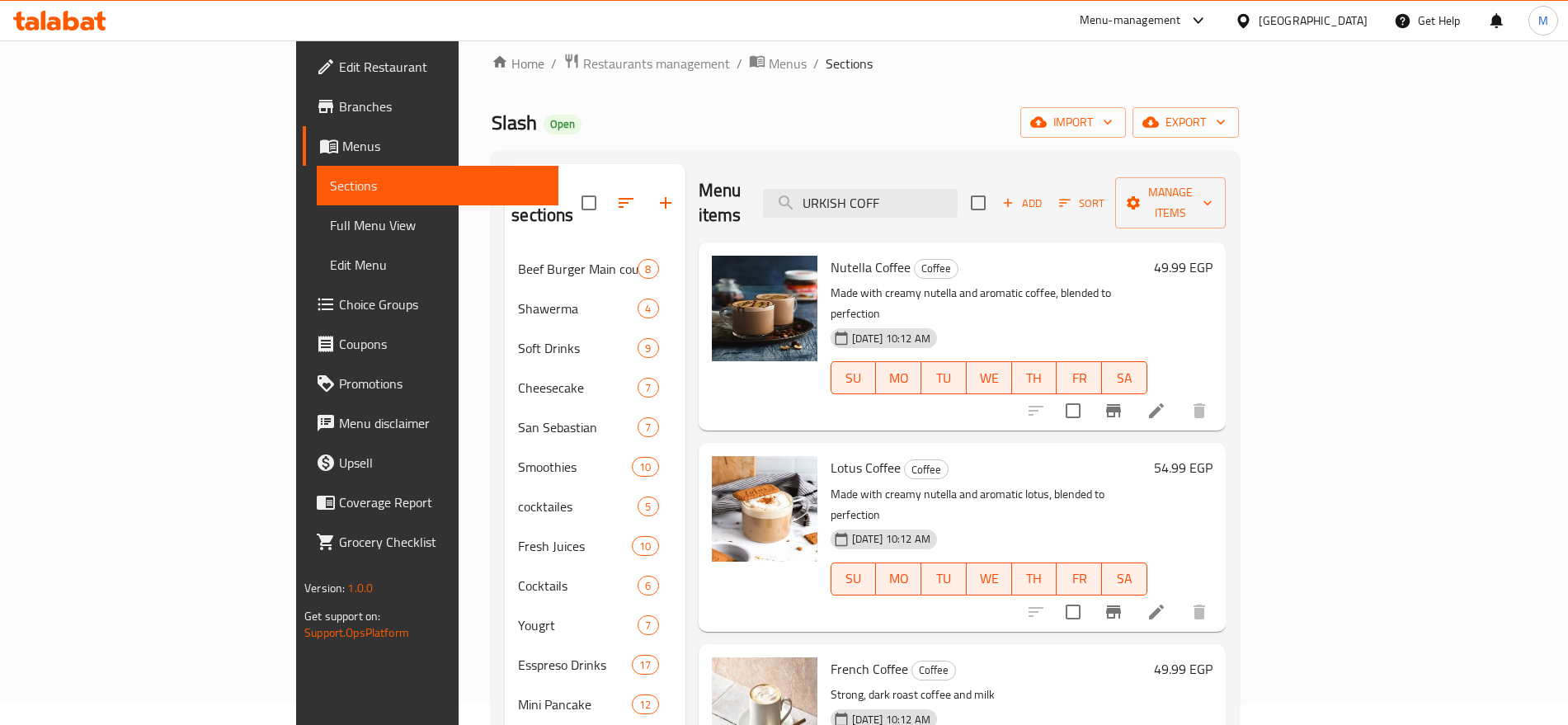
scroll to position [0, 0]
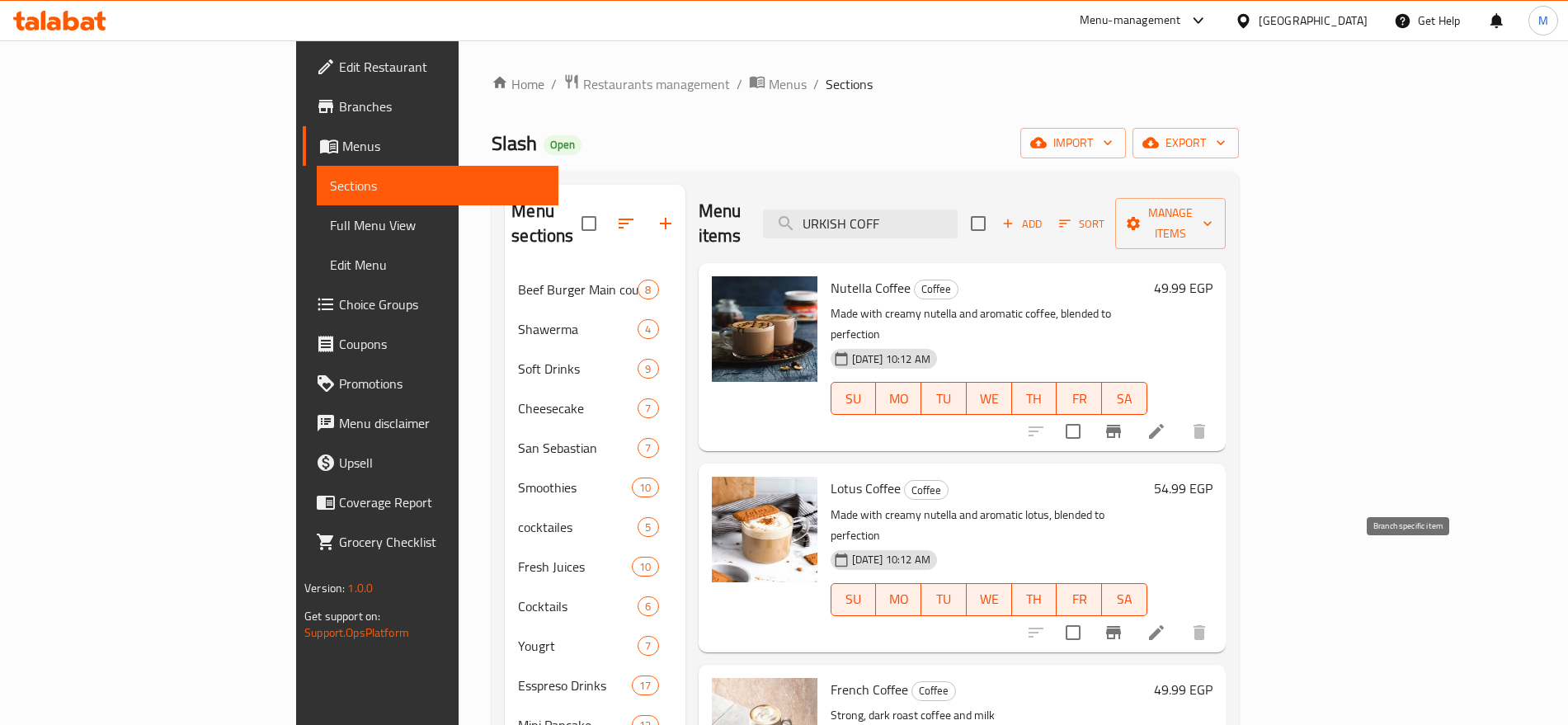
click at [1121, 626] on icon "Branch-specific-item" at bounding box center [1113, 633] width 15 height 13
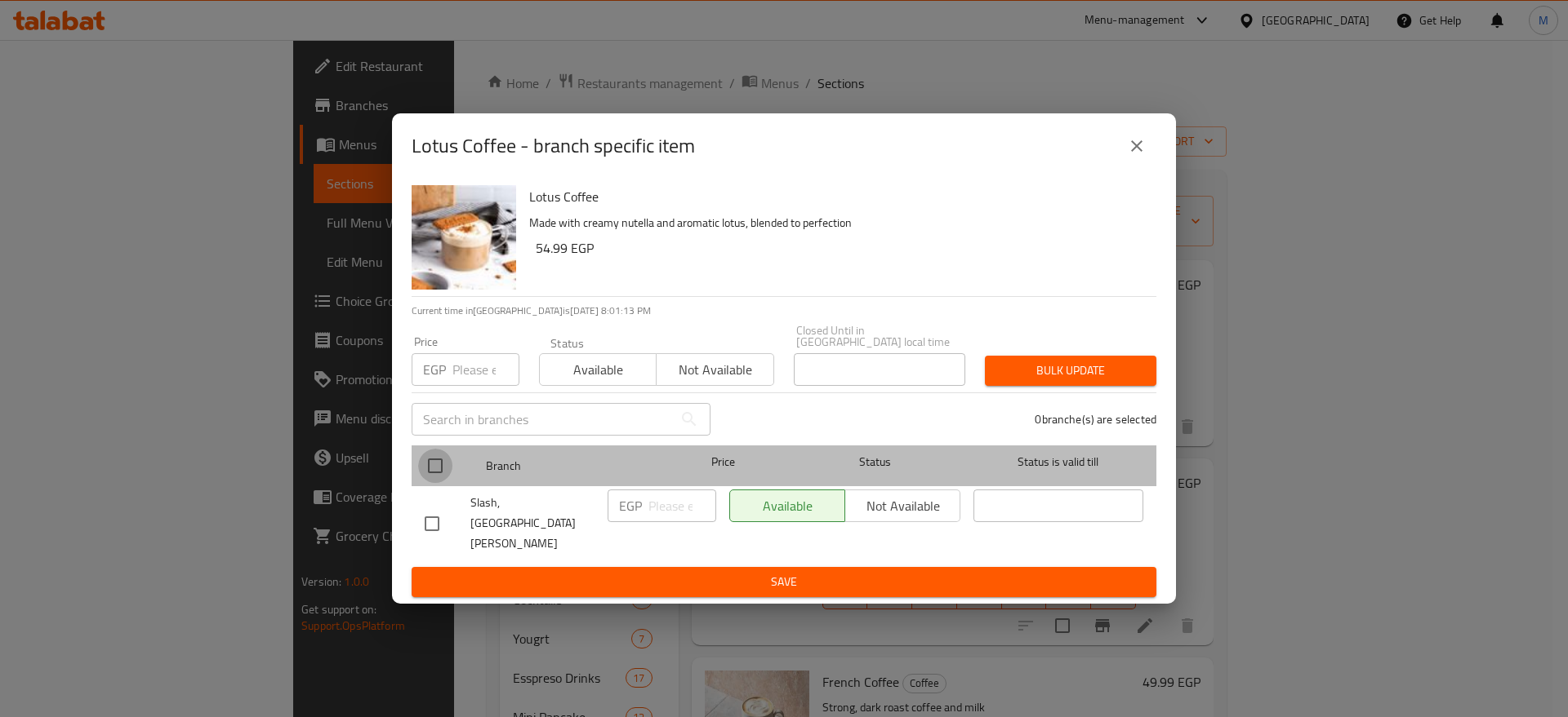
click at [443, 483] on input "checkbox" at bounding box center [435, 466] width 35 height 35
checkbox input "true"
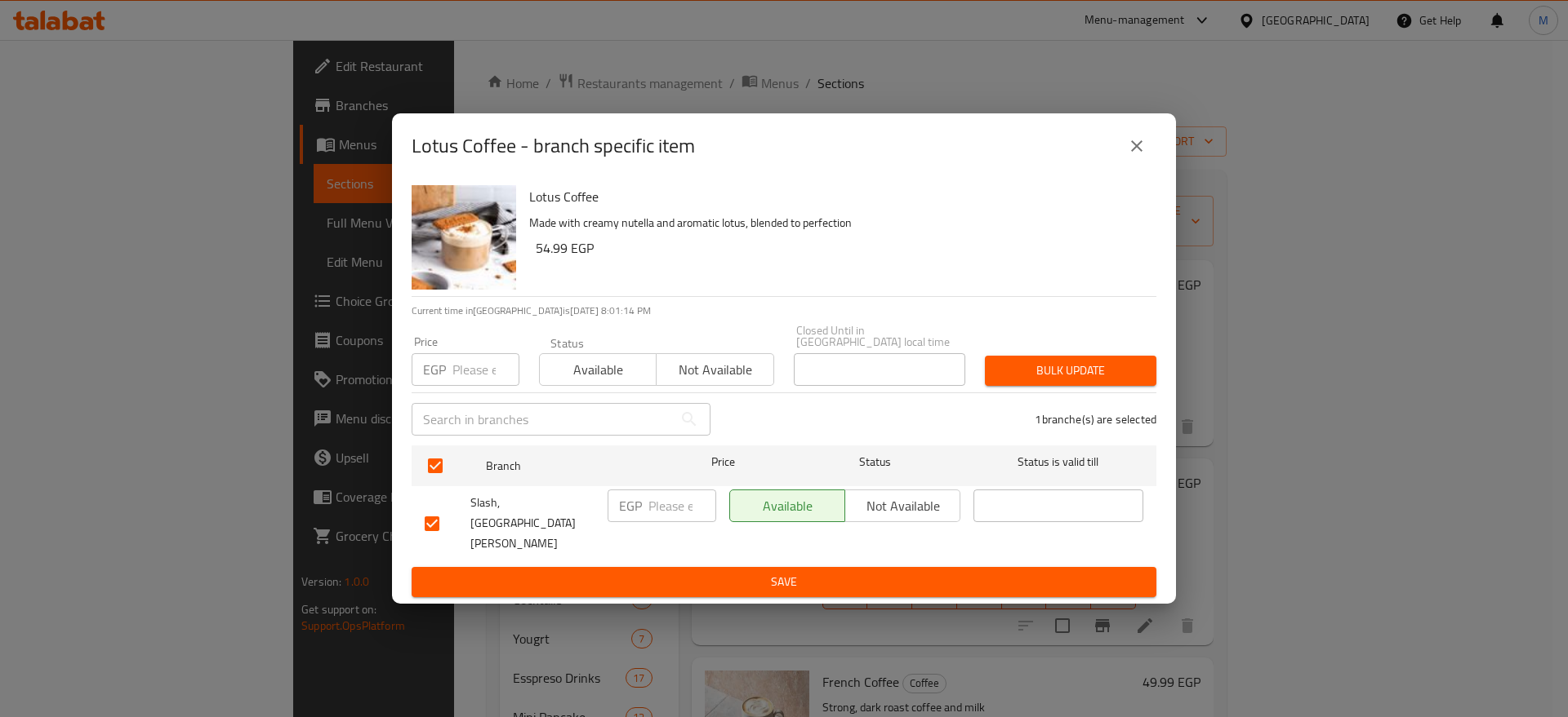
click at [640, 516] on p "EGP" at bounding box center [630, 506] width 23 height 20
click at [672, 522] on input "number" at bounding box center [682, 506] width 67 height 33
paste input "60"
type input "60"
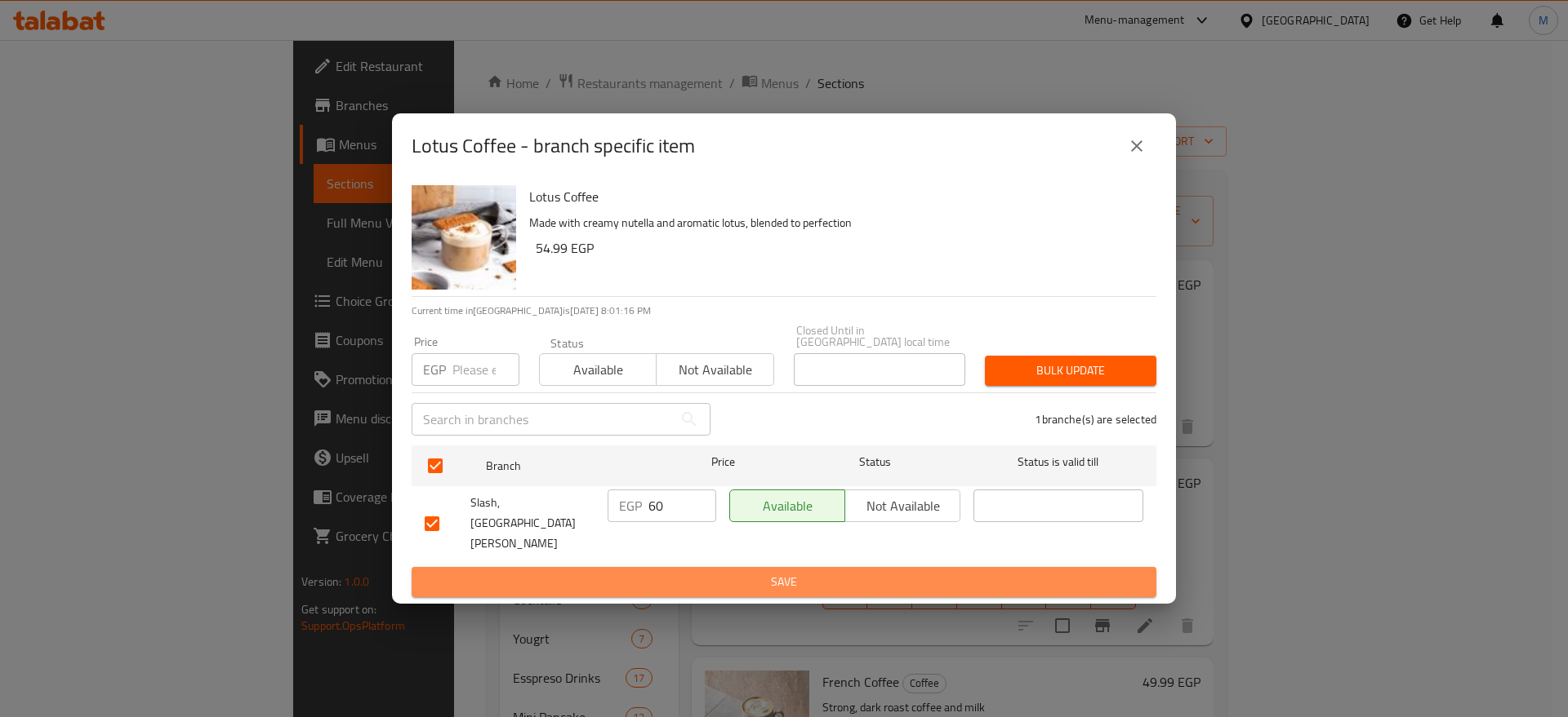
click at [692, 572] on span "Save" at bounding box center [783, 582] width 718 height 20
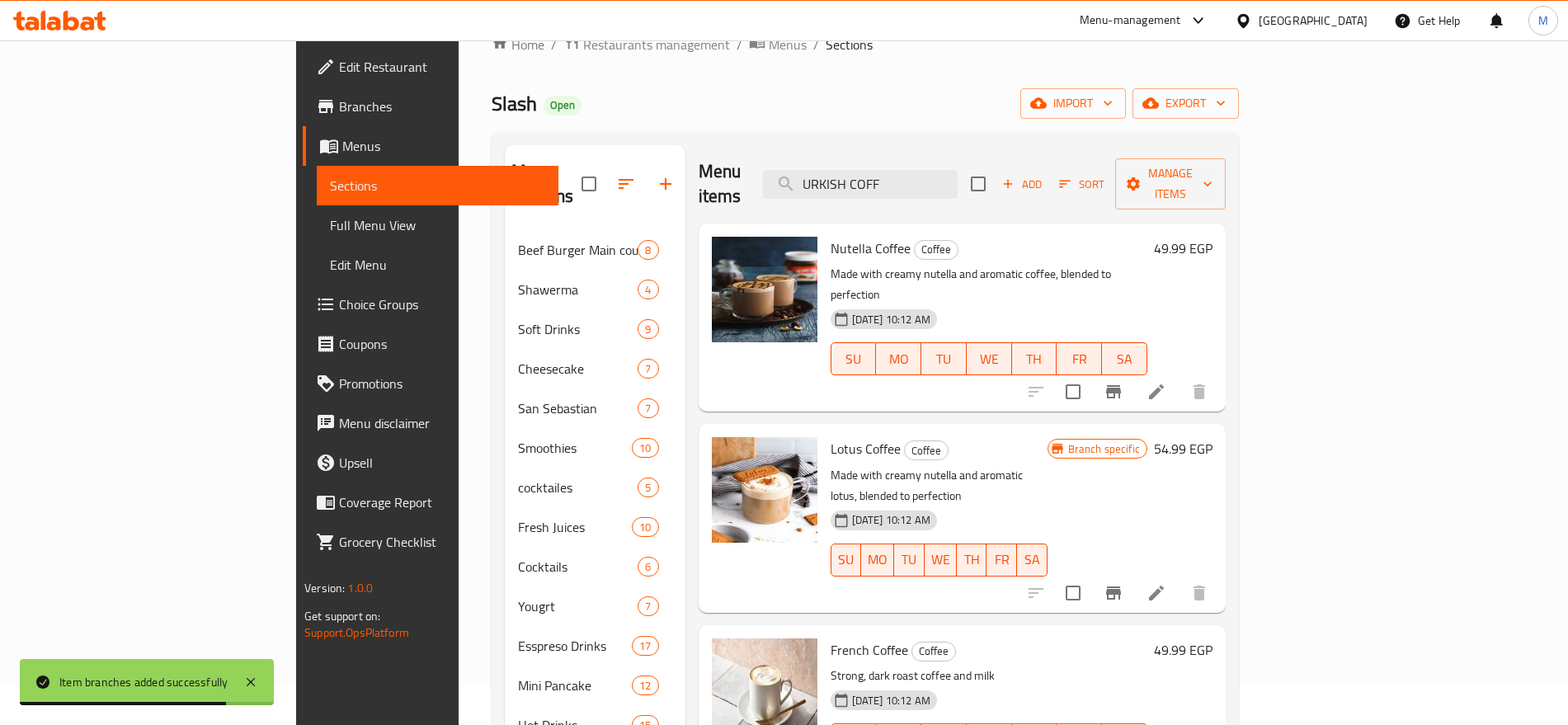
scroll to position [40, 0]
click at [1124, 381] on icon "Branch-specific-item" at bounding box center [1114, 391] width 20 height 20
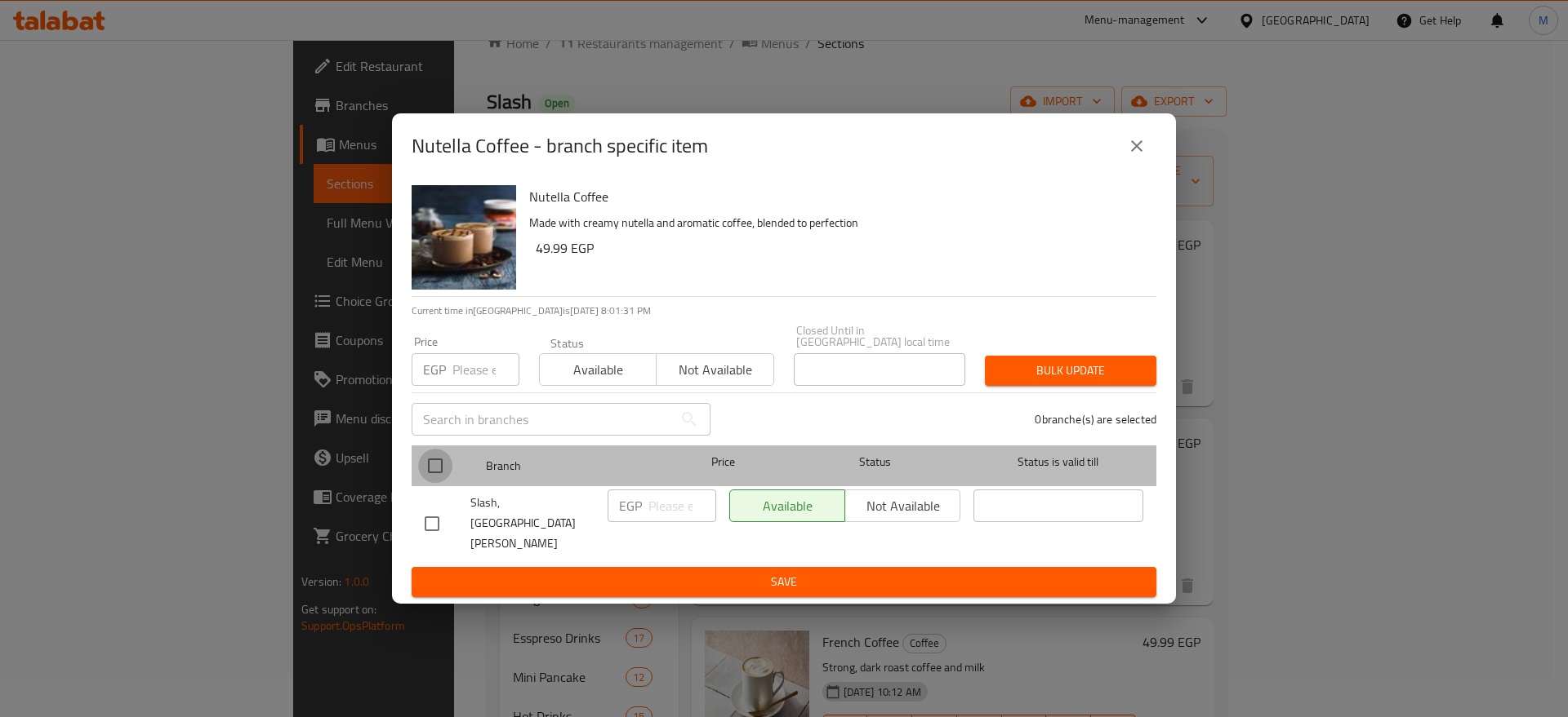
click at [439, 477] on input "checkbox" at bounding box center [435, 466] width 35 height 35
checkbox input "true"
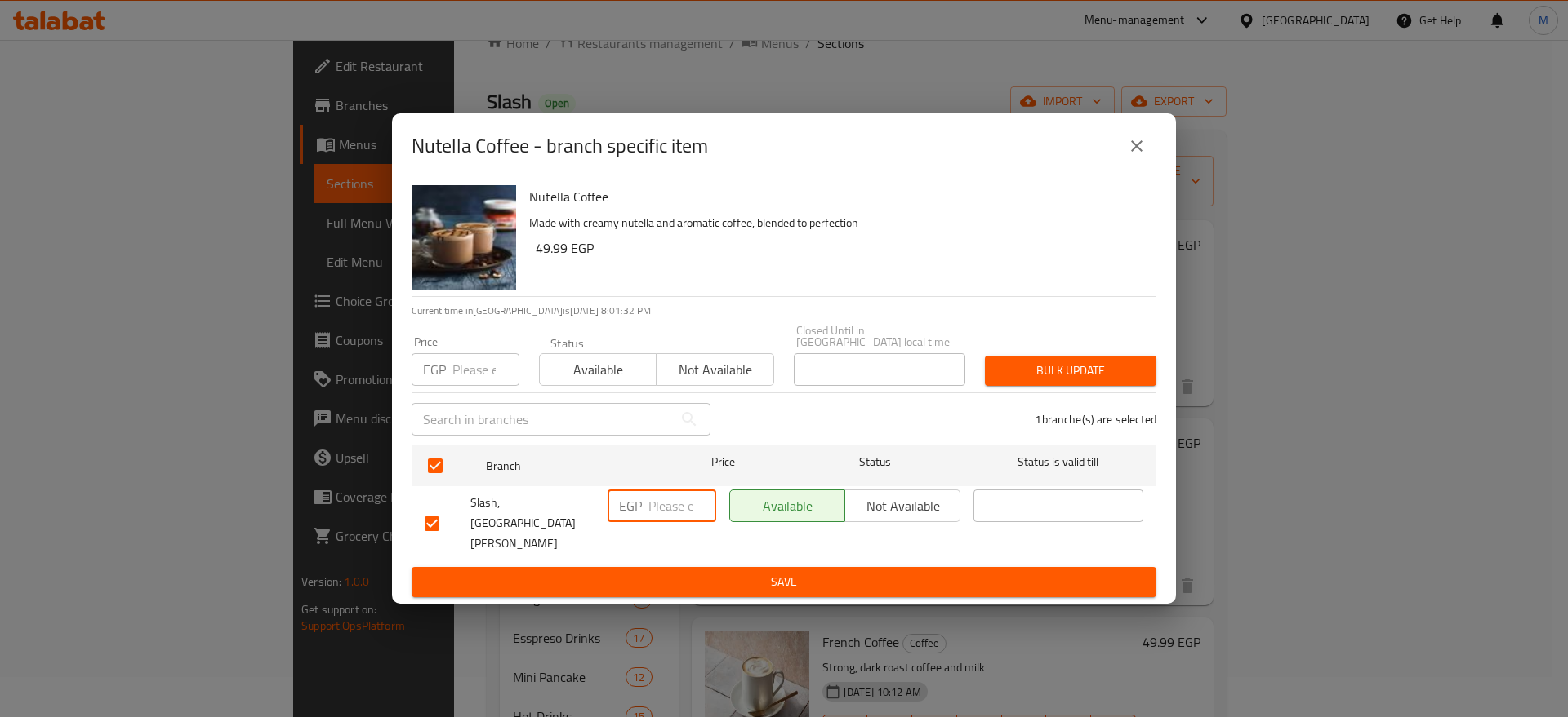
click at [655, 523] on input "number" at bounding box center [682, 506] width 67 height 33
paste input "60"
type input "60"
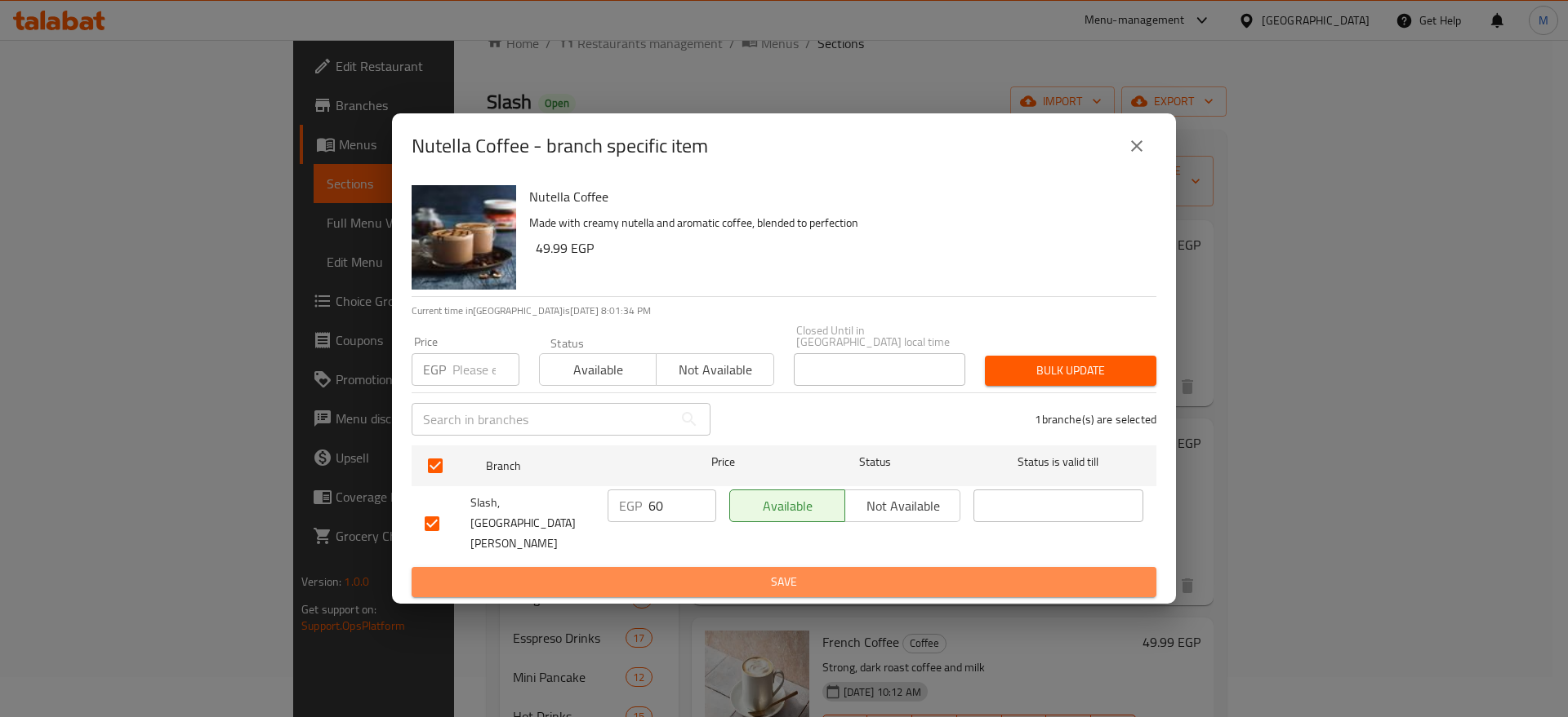
click at [755, 571] on button "Save" at bounding box center [784, 582] width 745 height 30
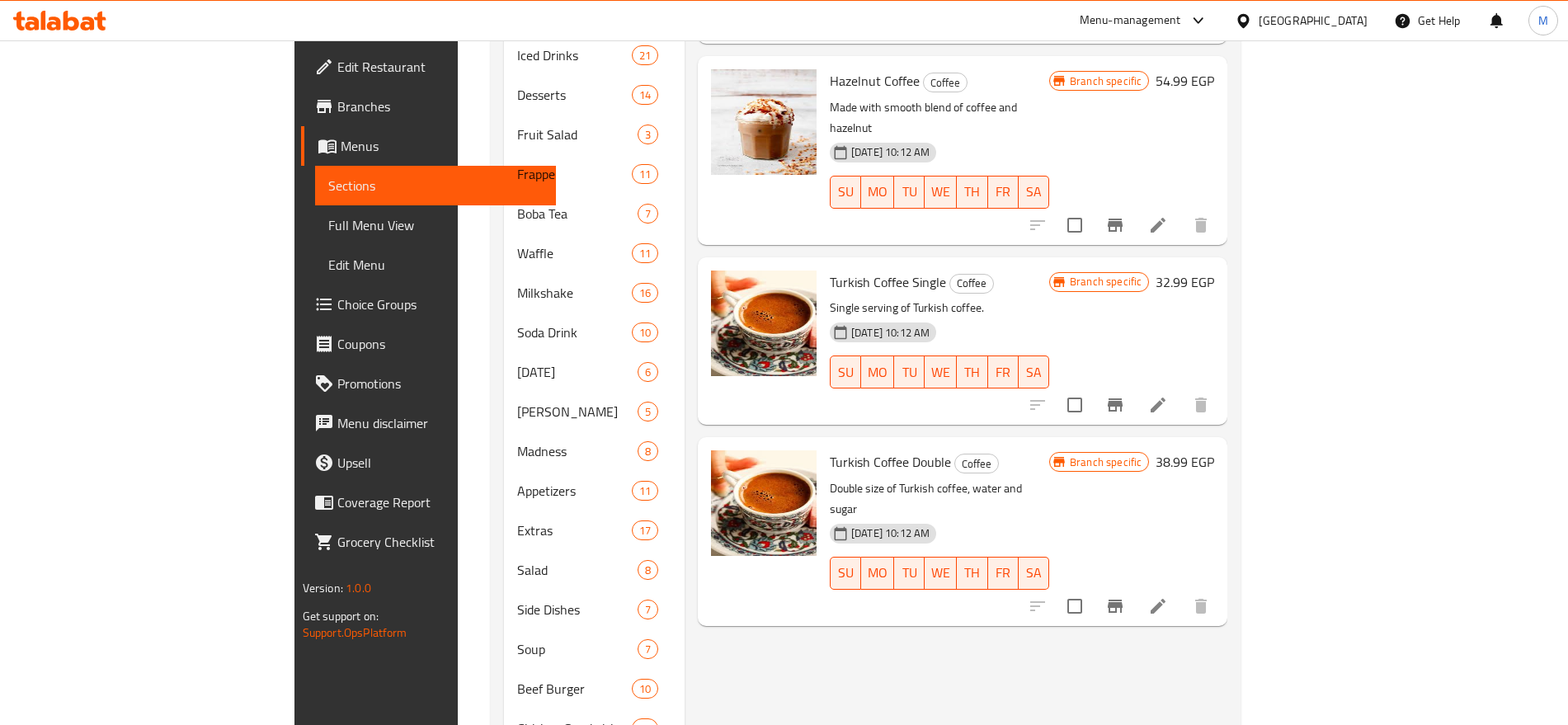
scroll to position [788, 0]
click at [1135, 588] on button "Branch-specific-item" at bounding box center [1115, 607] width 39 height 39
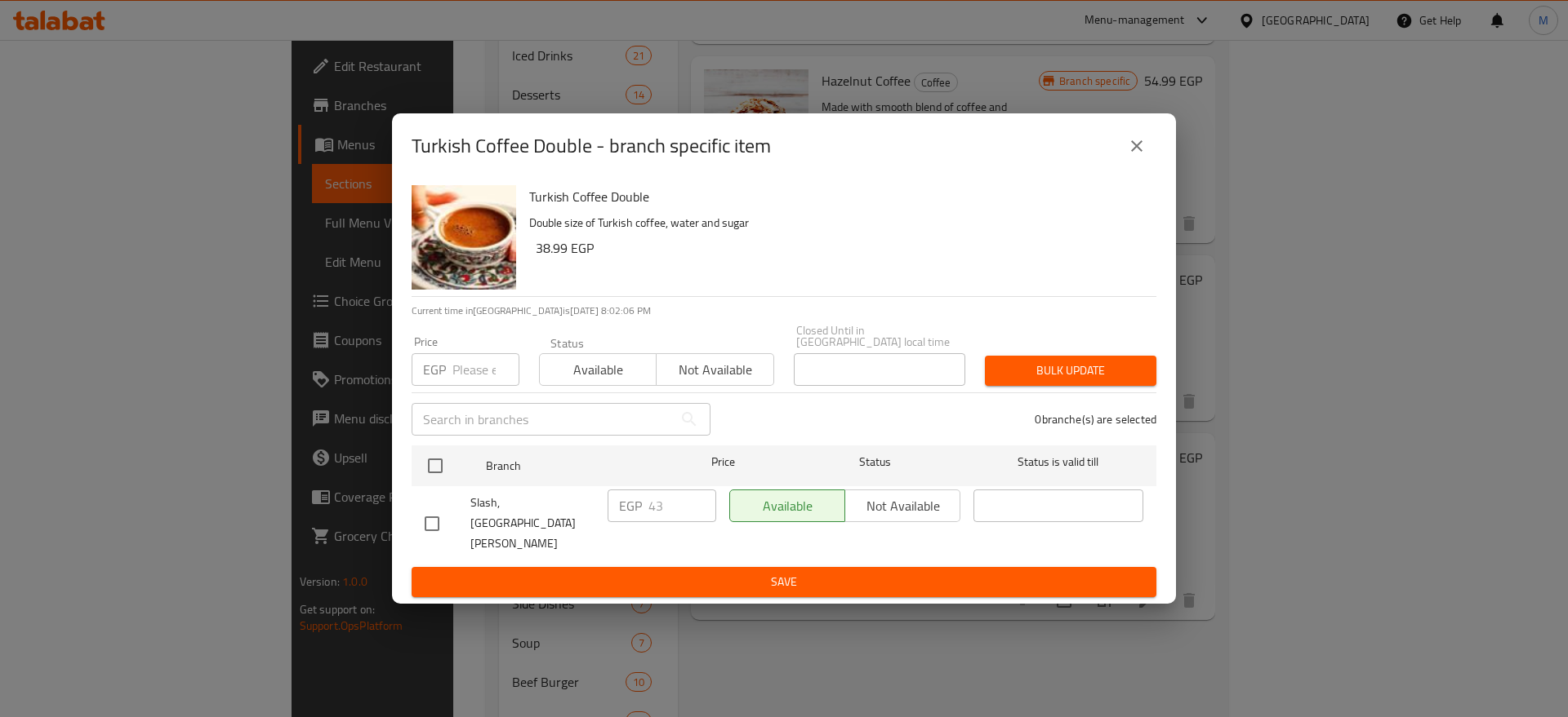
drag, startPoint x: 1142, startPoint y: 196, endPoint x: 1133, endPoint y: 174, distance: 23.8
click at [1133, 174] on div "Turkish Coffee Double - branch specific item" at bounding box center [783, 146] width 784 height 66
click at [1133, 156] on icon "close" at bounding box center [1136, 146] width 20 height 20
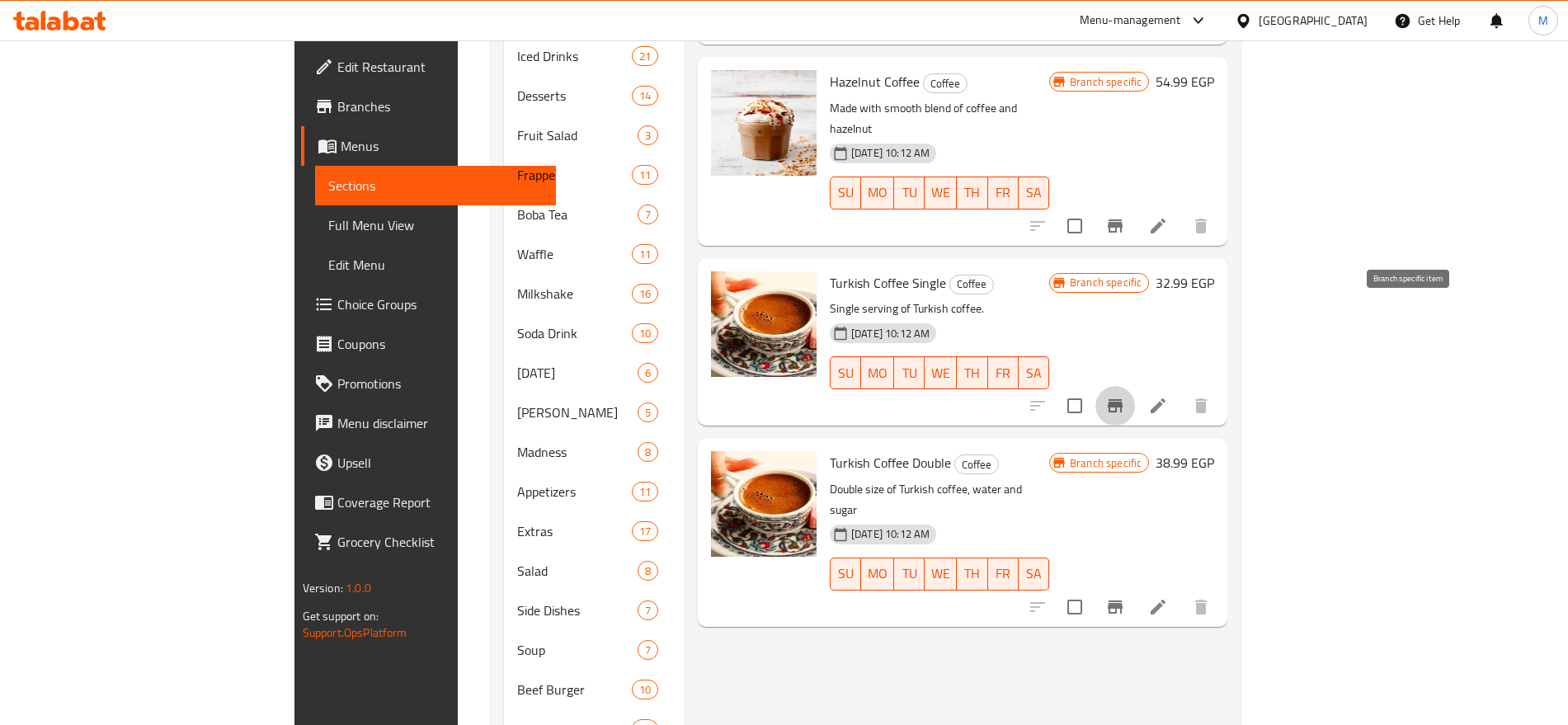
click at [1135, 386] on button "Branch-specific-item" at bounding box center [1115, 406] width 39 height 39
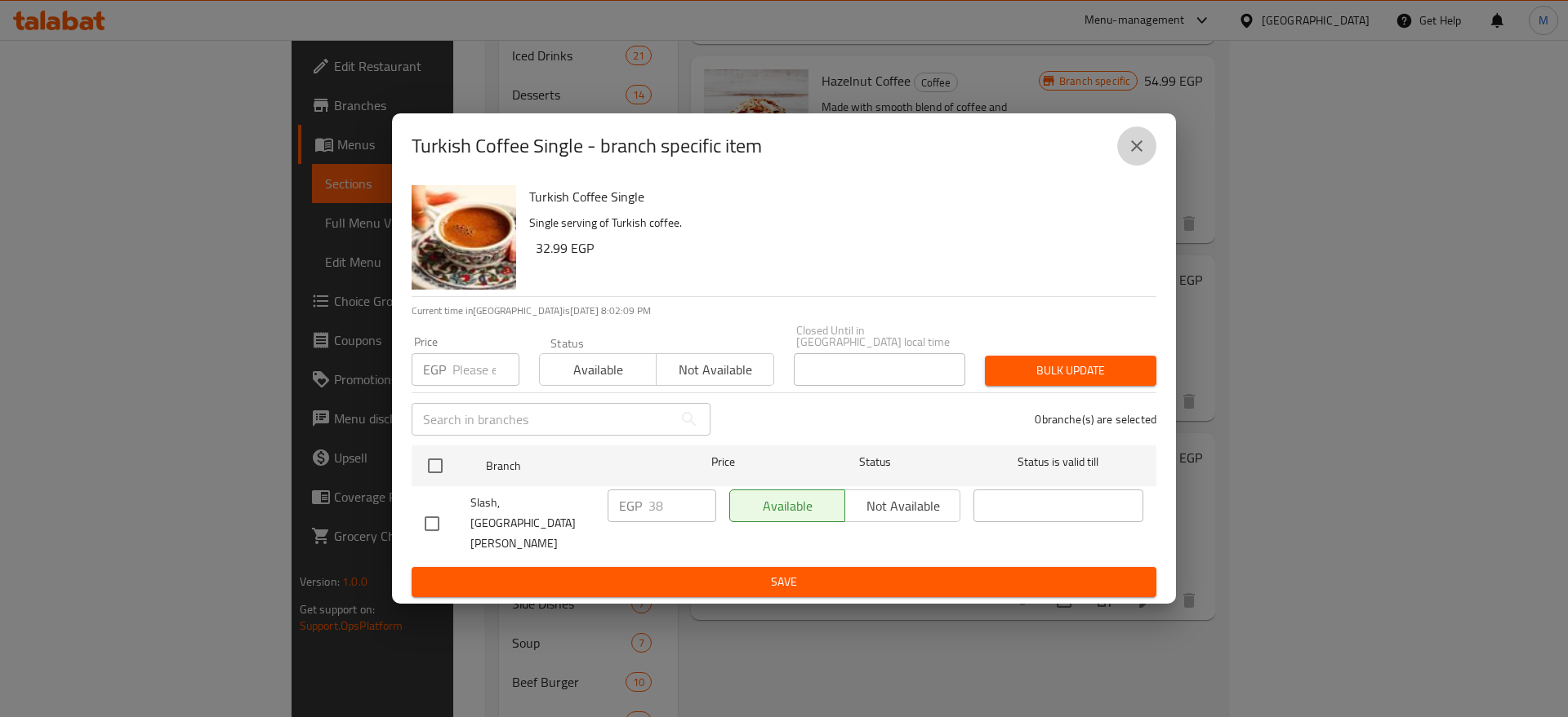
click at [1151, 155] on button "close" at bounding box center [1136, 146] width 39 height 39
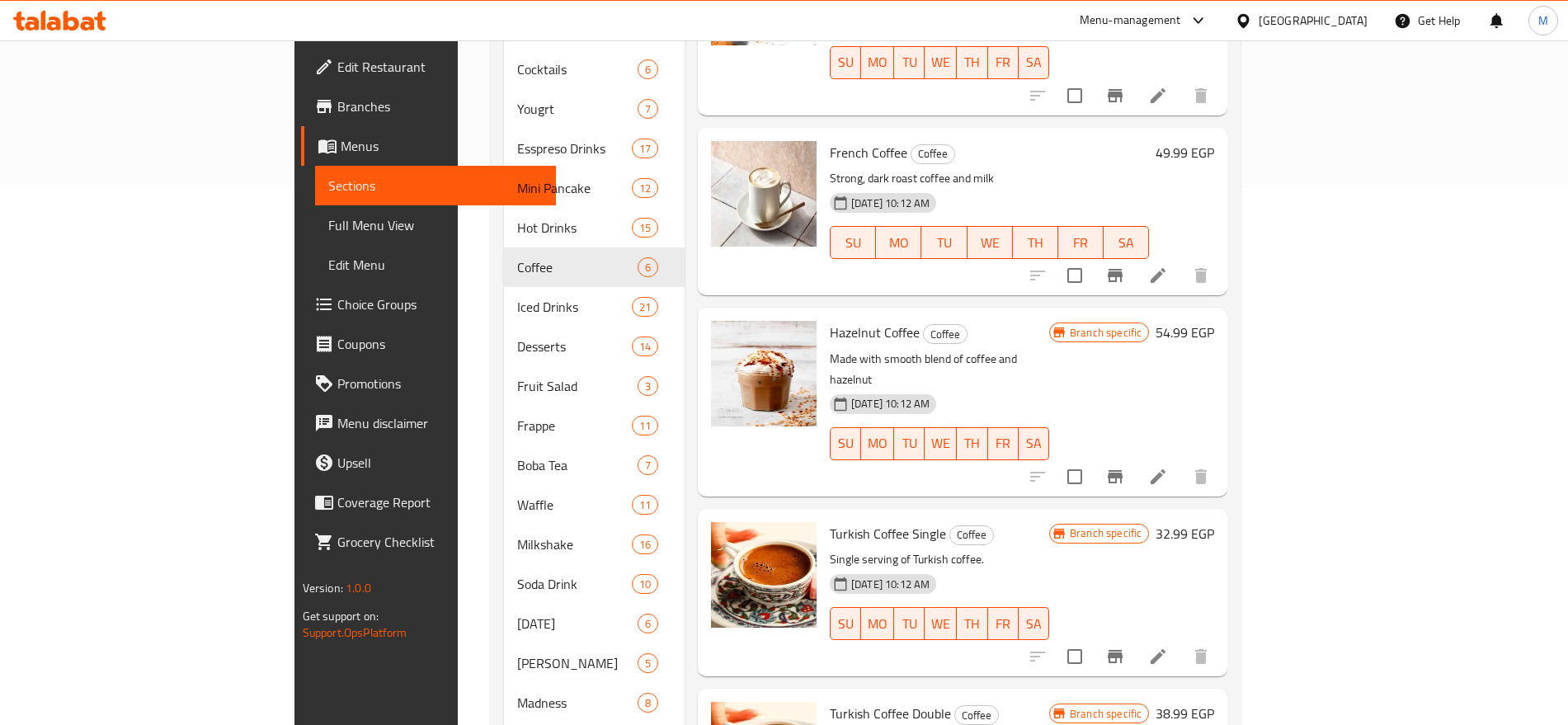
scroll to position [536, 0]
click at [1135, 459] on button "Branch-specific-item" at bounding box center [1115, 478] width 39 height 39
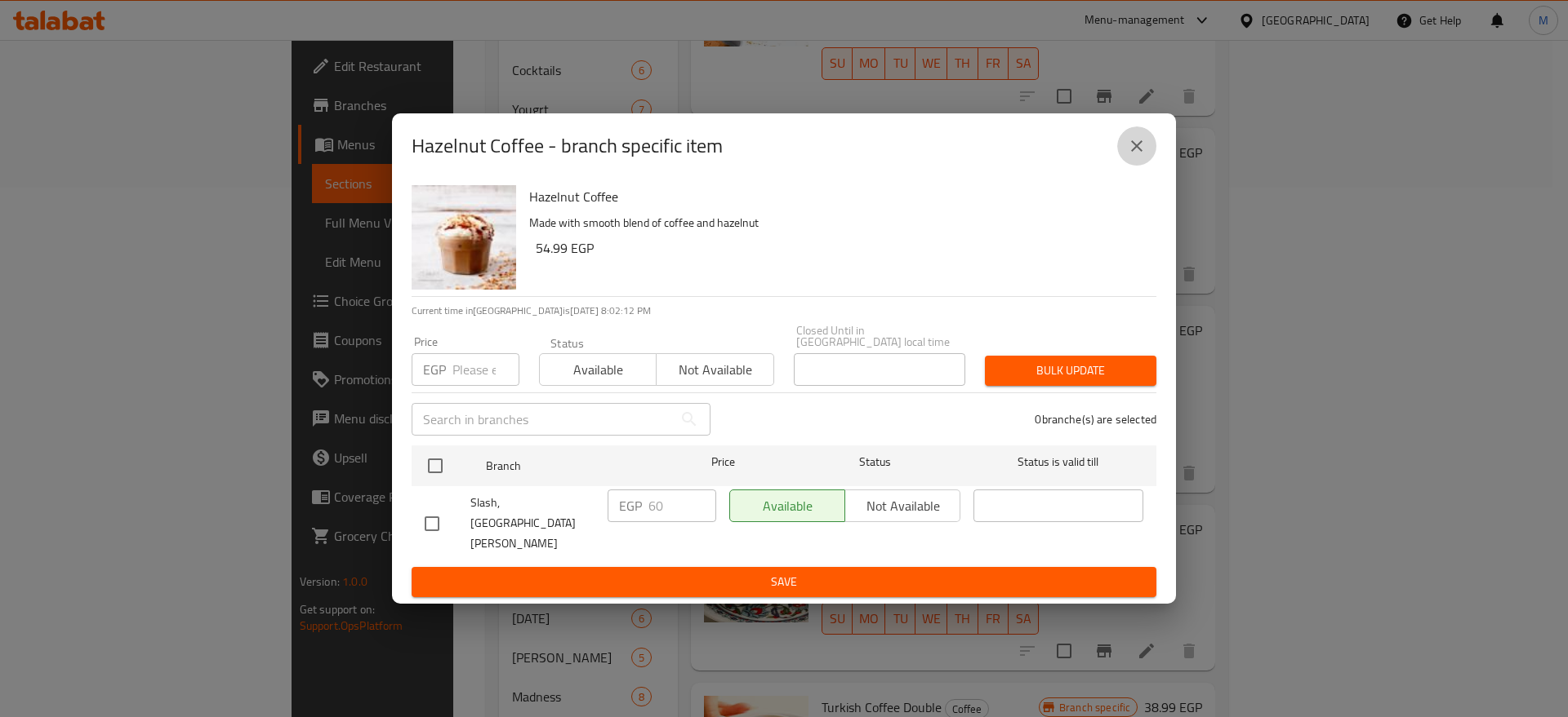
click at [1136, 156] on icon "close" at bounding box center [1136, 146] width 20 height 20
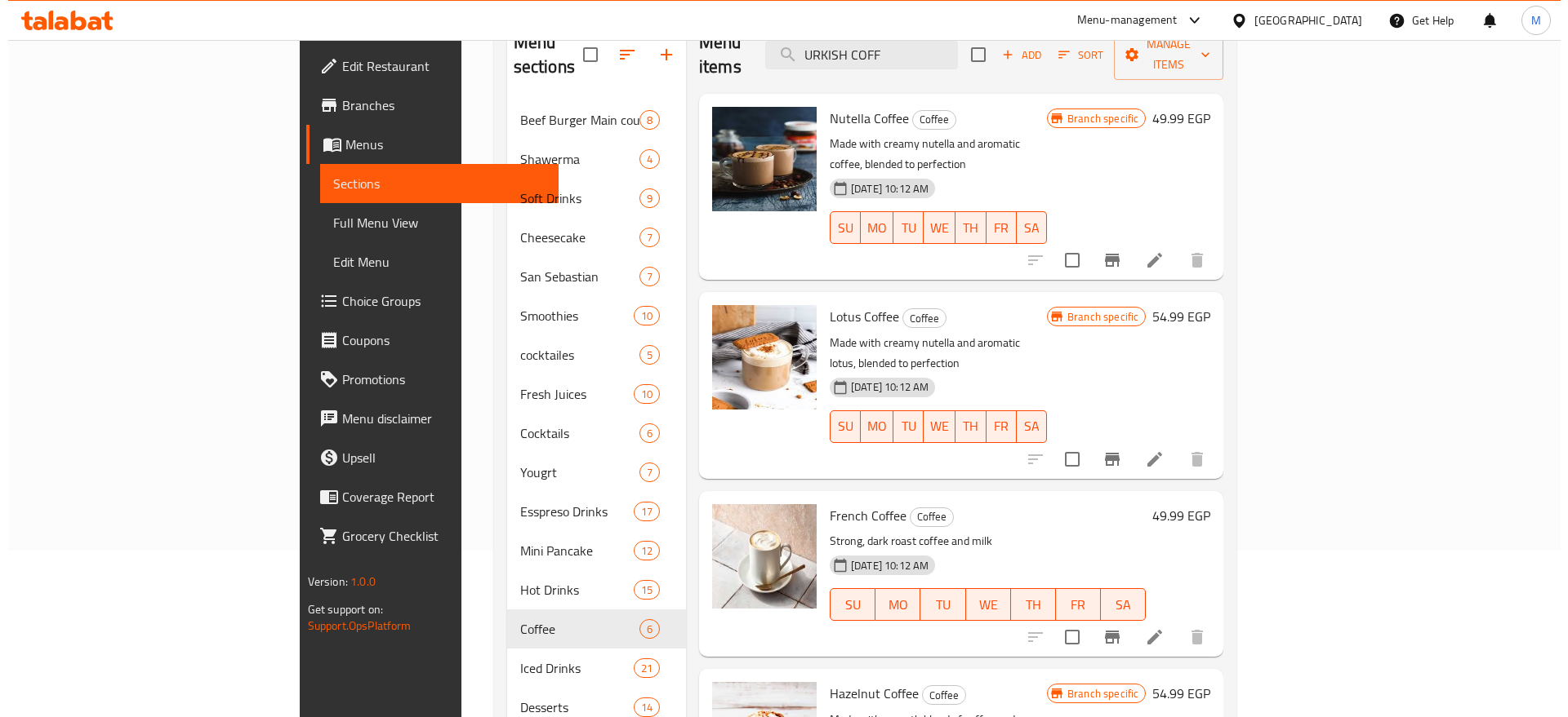
scroll to position [68, 0]
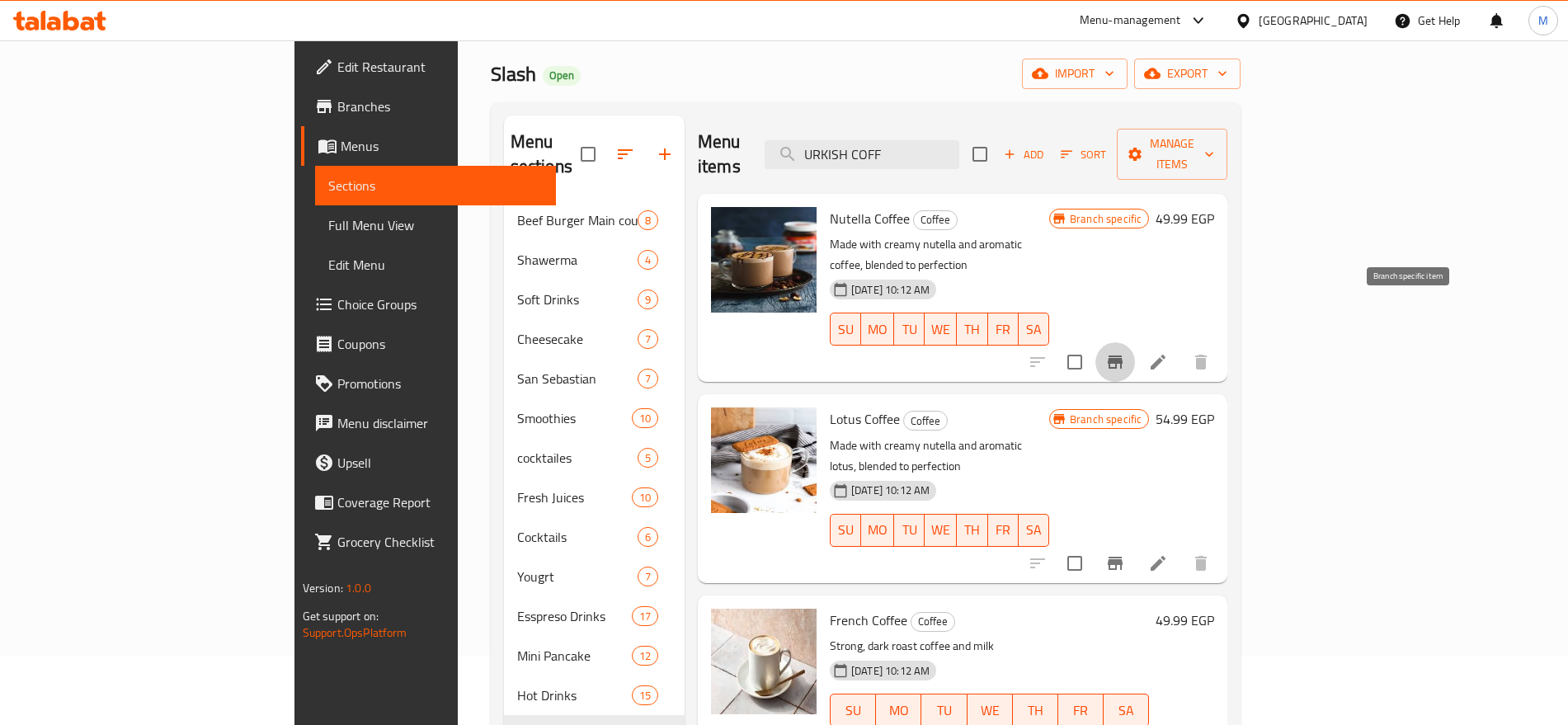
click at [1135, 343] on button "Branch-specific-item" at bounding box center [1115, 362] width 39 height 39
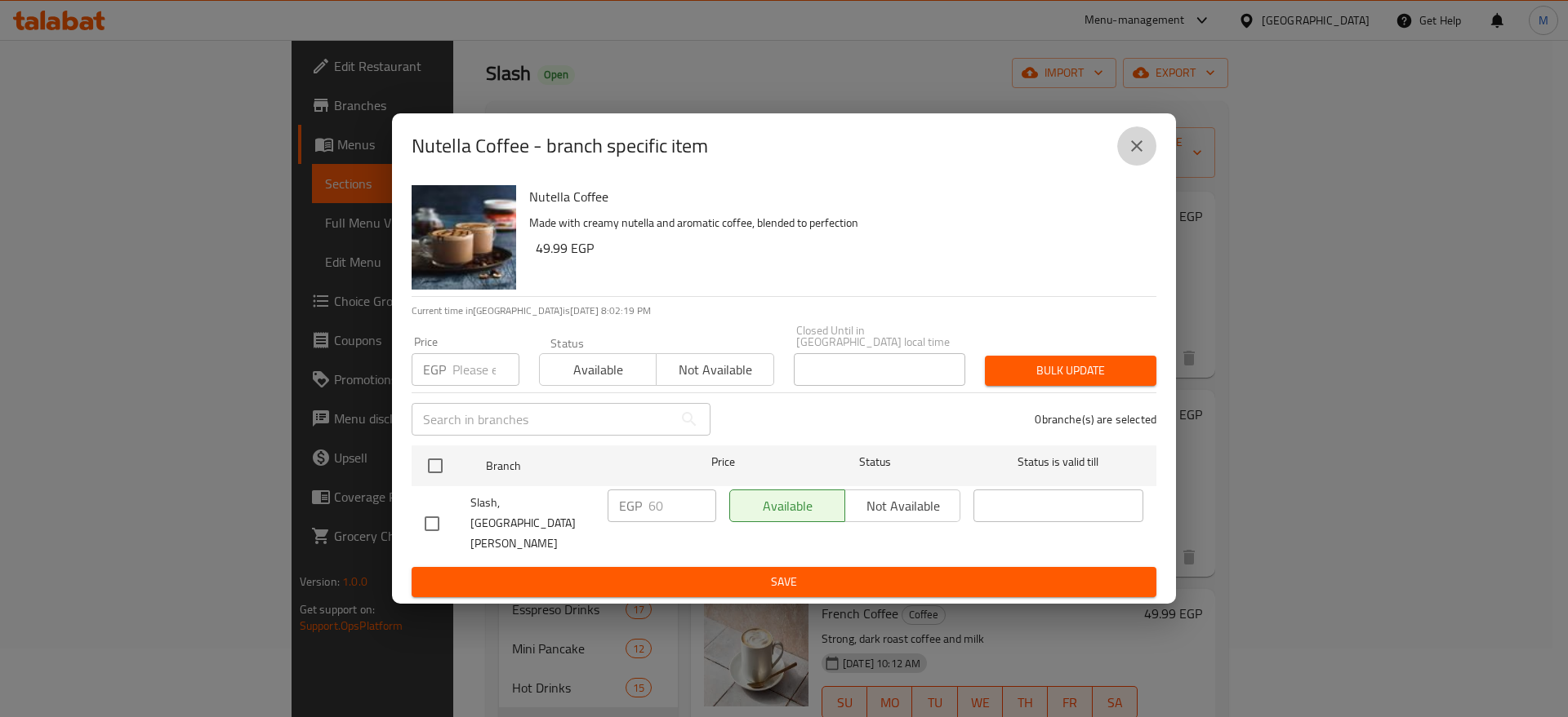
click at [1140, 156] on icon "close" at bounding box center [1136, 146] width 20 height 20
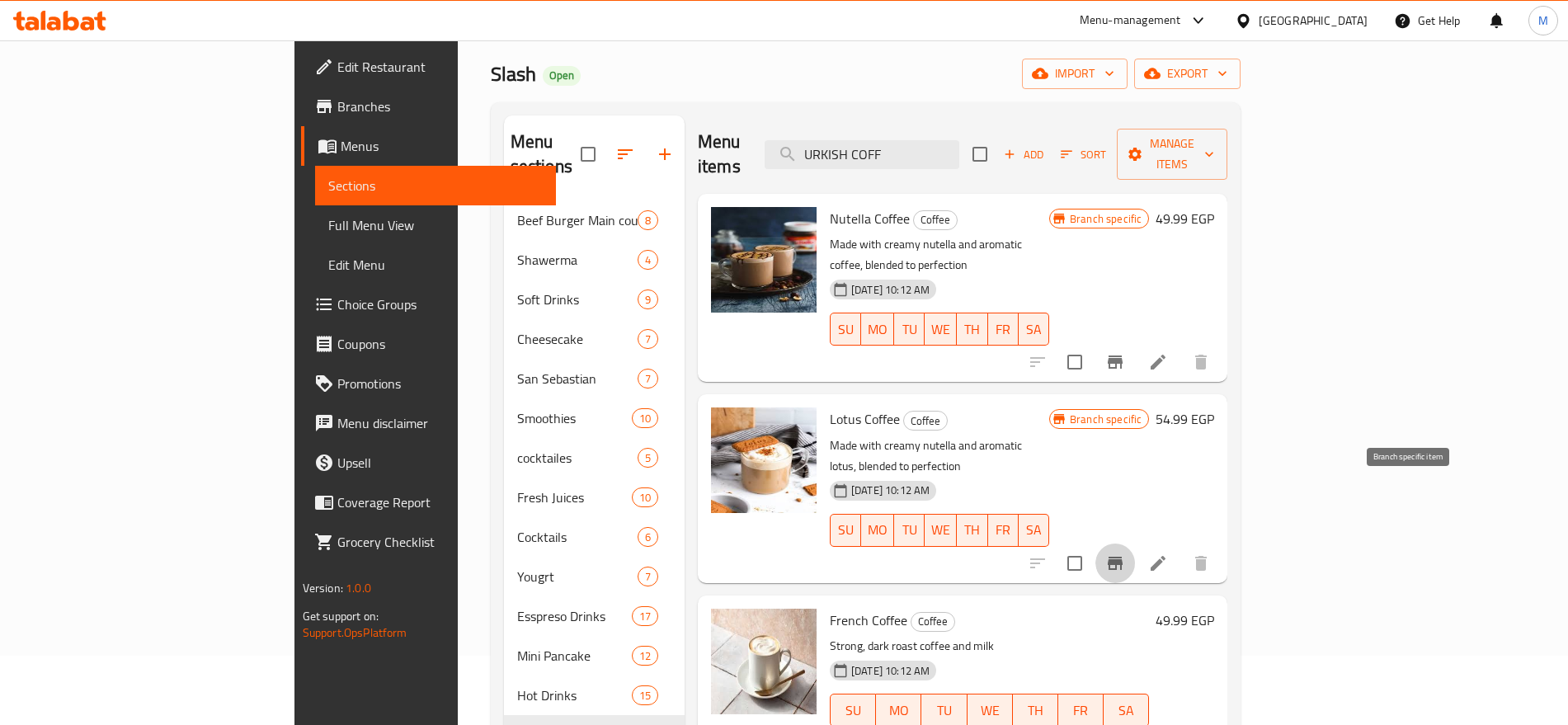
click at [1125, 554] on icon "Branch-specific-item" at bounding box center [1115, 563] width 20 height 20
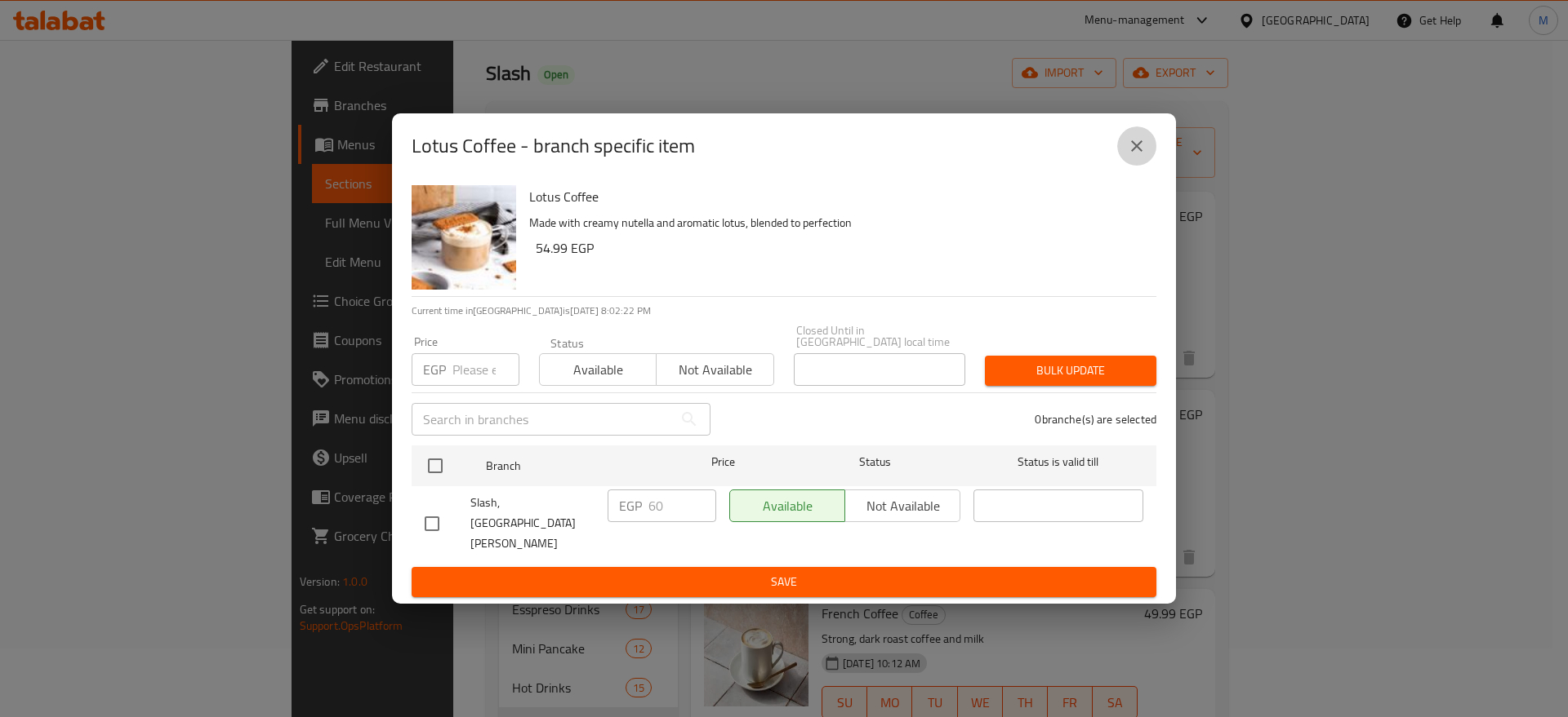
click at [1129, 166] on button "close" at bounding box center [1136, 146] width 39 height 39
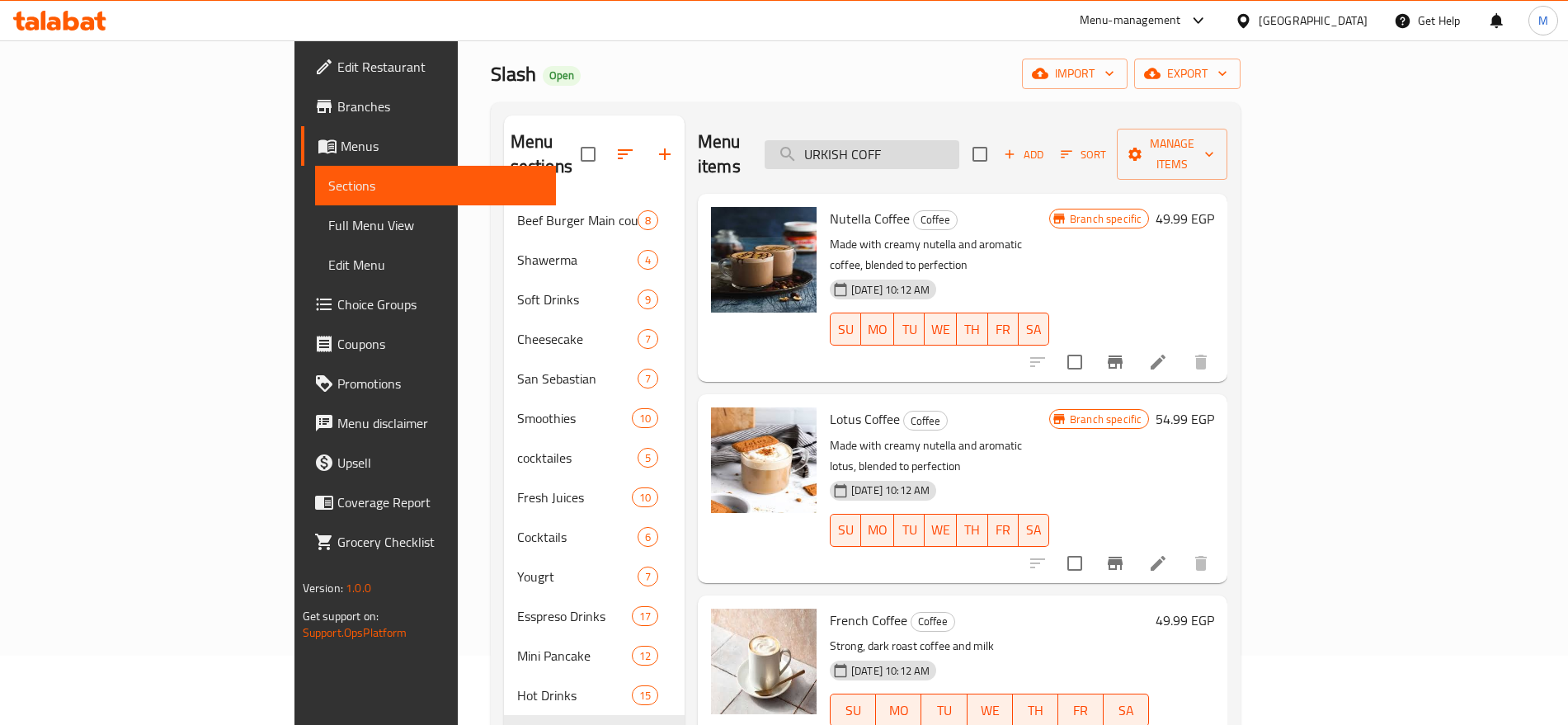
click at [960, 142] on input "URKISH COFF" at bounding box center [862, 154] width 195 height 29
paste input "NESCAFE"
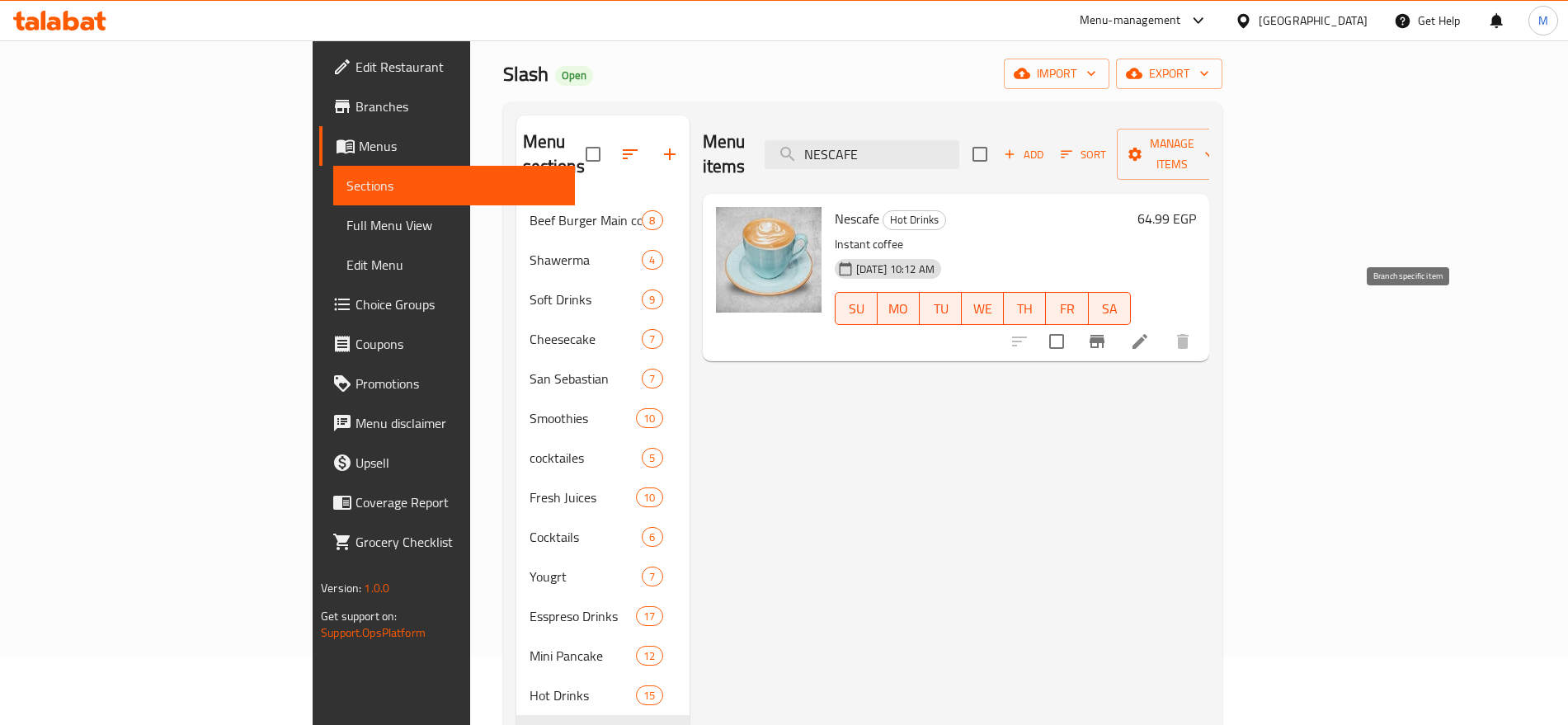
type input "NESCAFE"
click at [1117, 322] on button "Branch-specific-item" at bounding box center [1097, 342] width 39 height 39
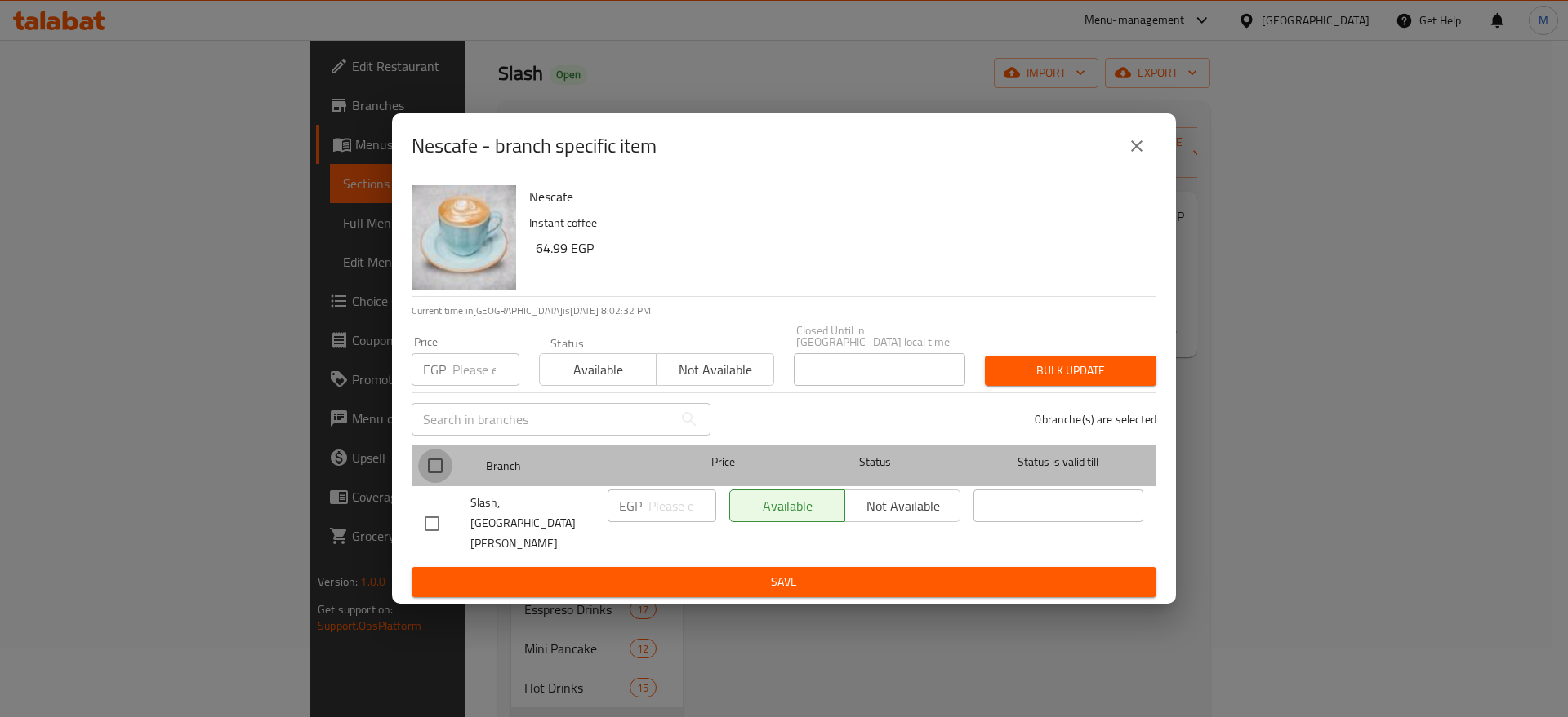
click at [445, 483] on input "checkbox" at bounding box center [435, 466] width 35 height 35
checkbox input "true"
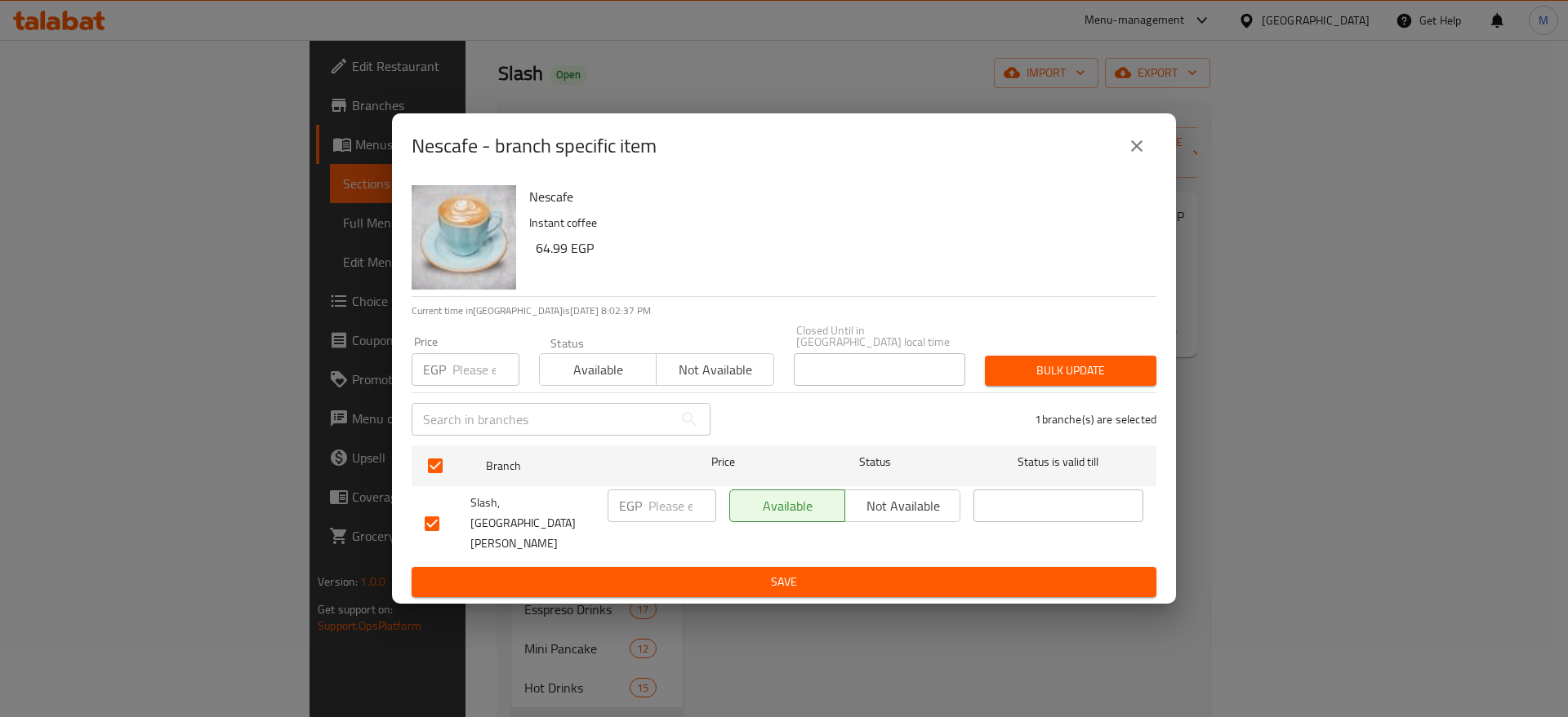
paste input "75"
click at [659, 513] on input "75" at bounding box center [682, 506] width 67 height 33
type input "75"
click at [707, 572] on span "Save" at bounding box center [783, 582] width 718 height 20
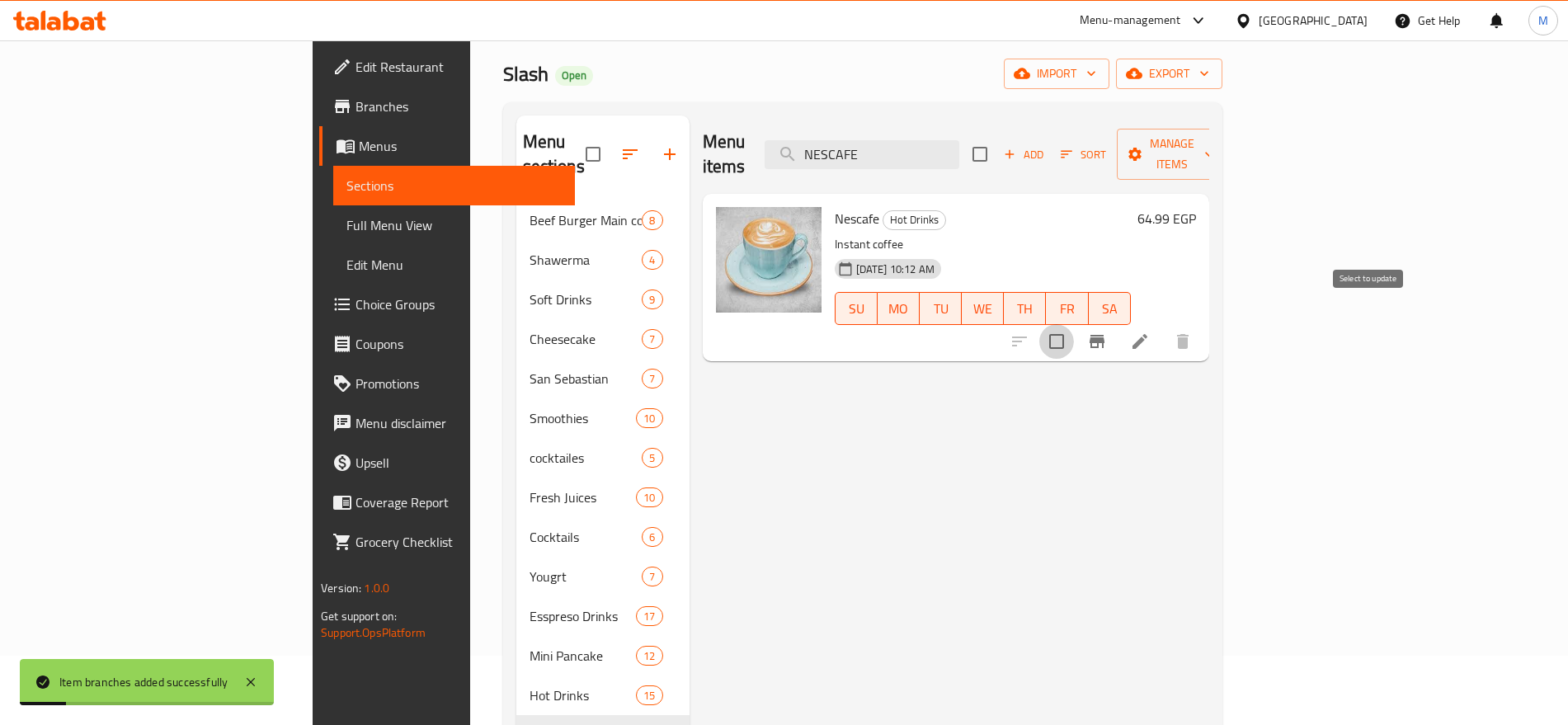
click at [1074, 324] on input "checkbox" at bounding box center [1057, 341] width 35 height 35
checkbox input "true"
click at [1215, 141] on span "Manage items" at bounding box center [1172, 154] width 84 height 41
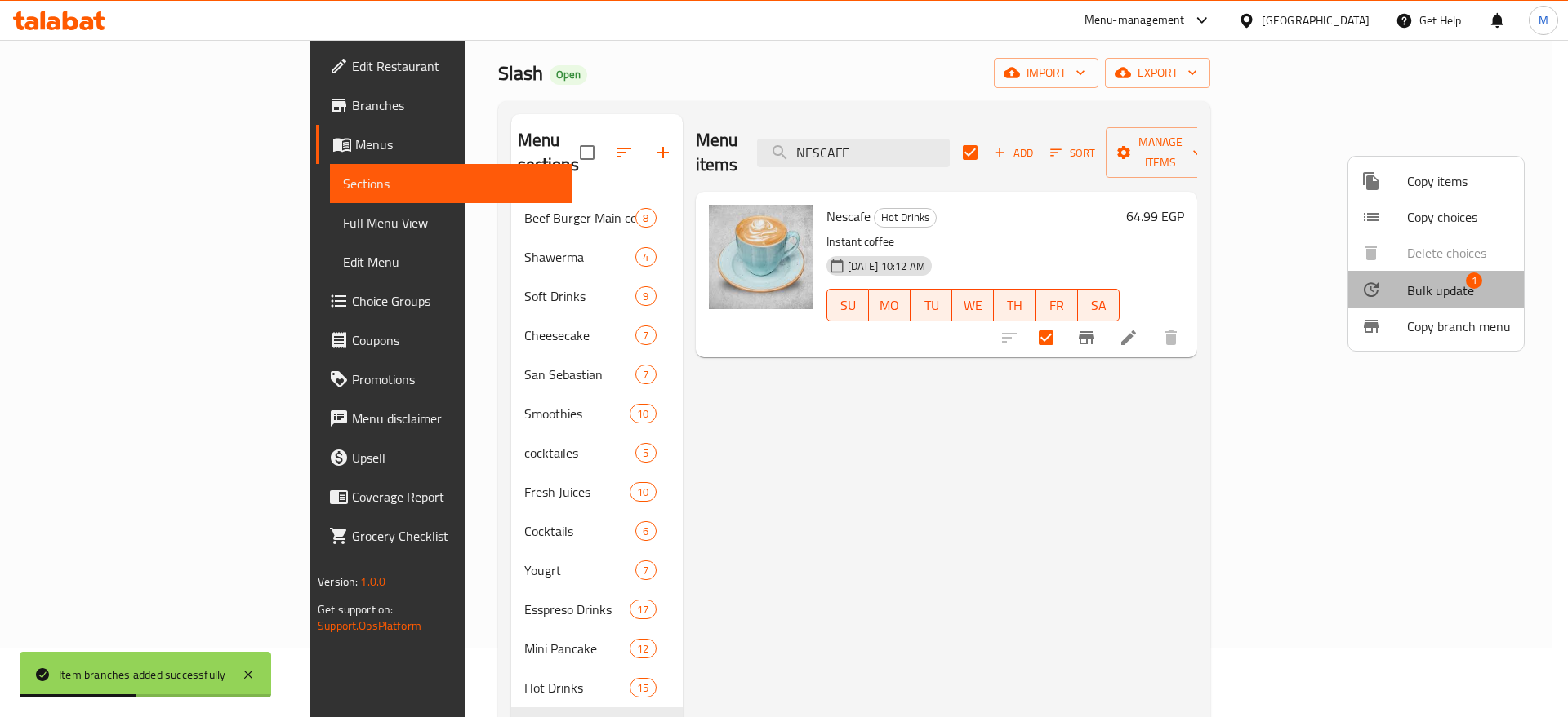
click at [1409, 283] on span "Bulk update" at bounding box center [1440, 290] width 67 height 20
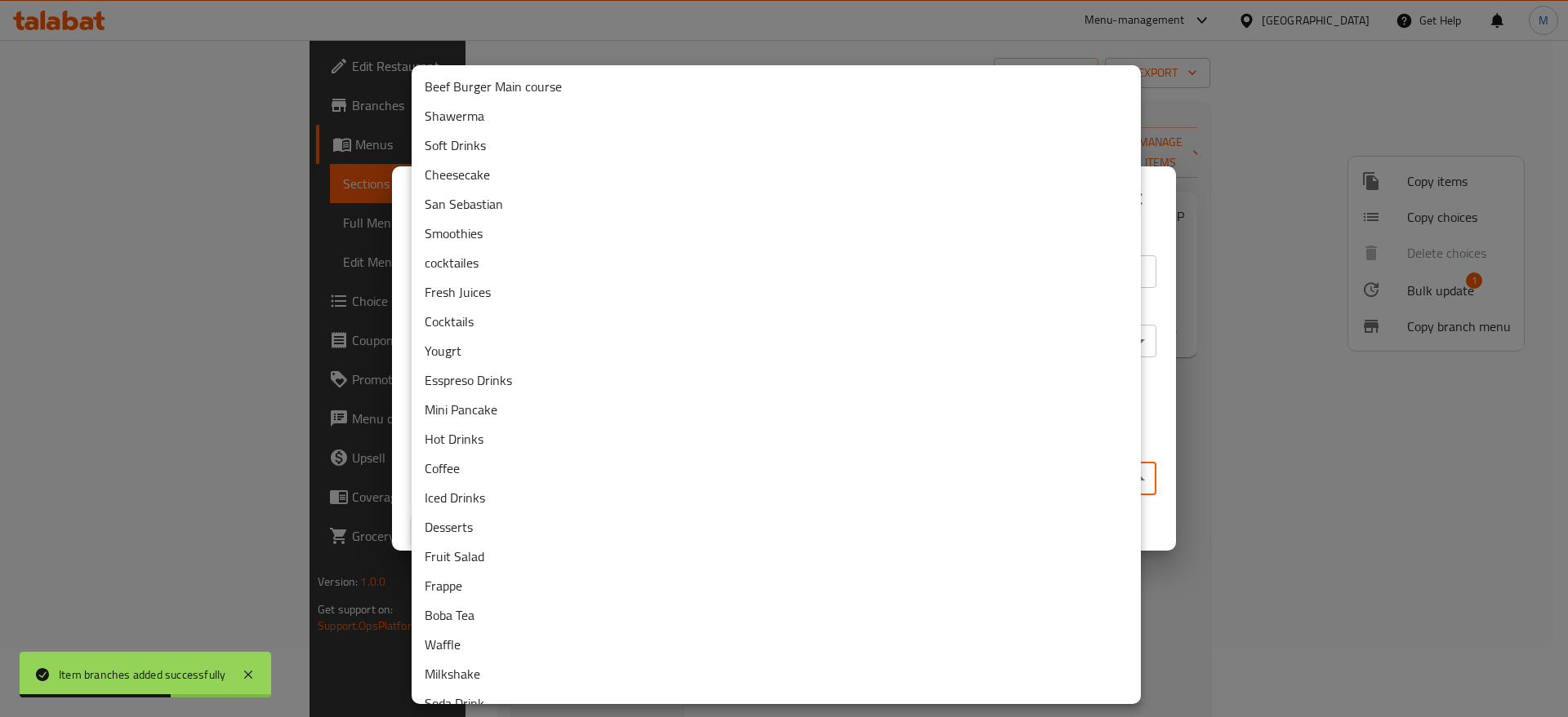
click at [859, 480] on body "Item branches added successfully ​ Menu-management Egypt Get Help M Edit Restau…" at bounding box center [784, 310] width 1568 height 677
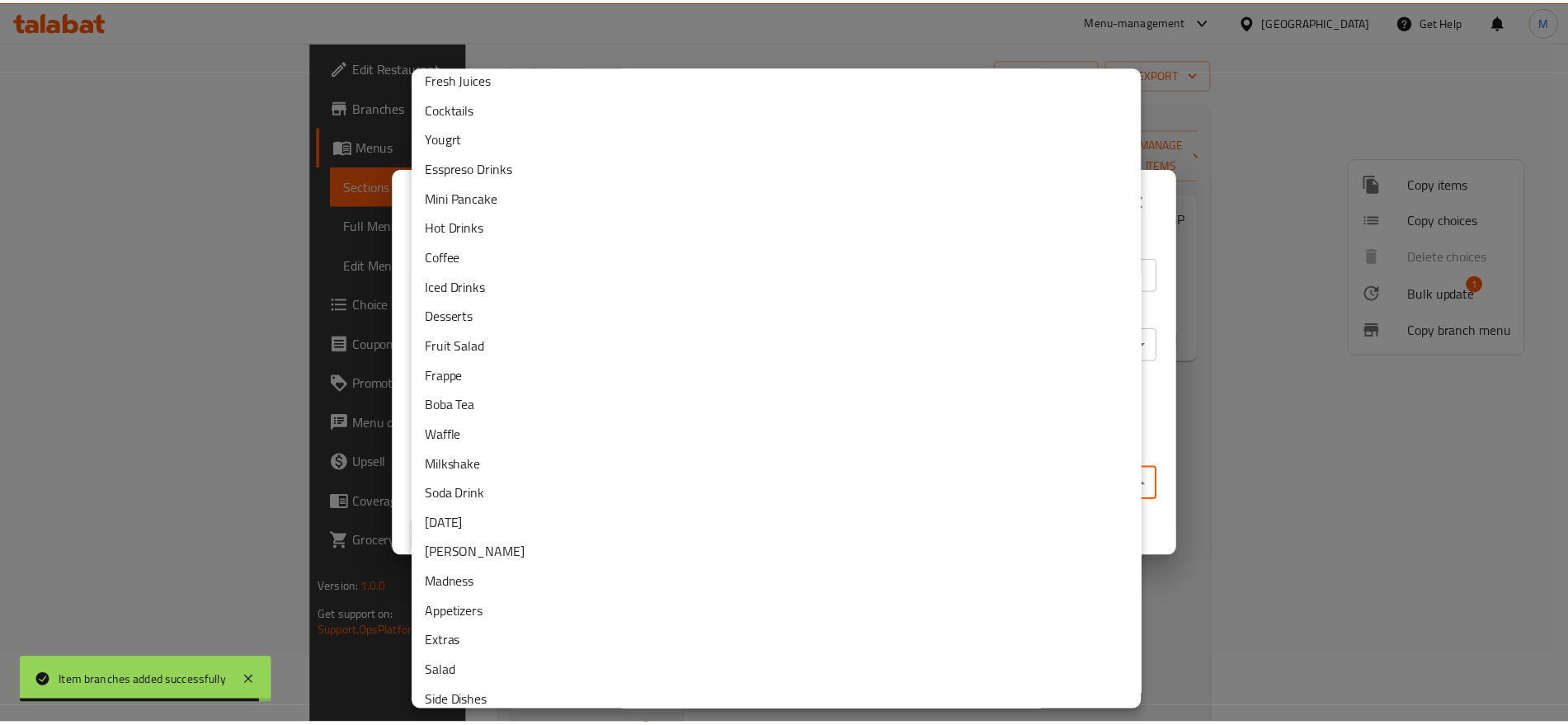
scroll to position [221, 0]
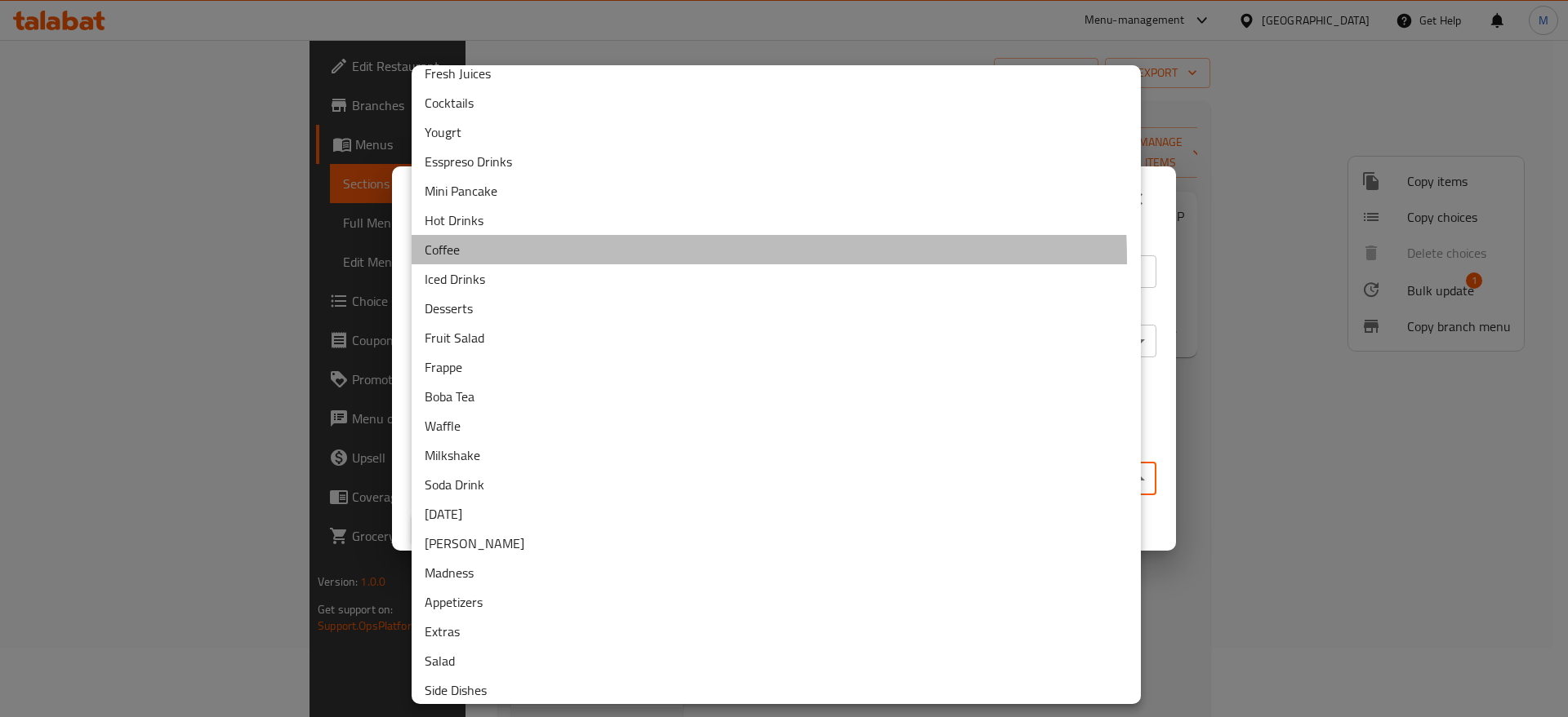
click at [534, 261] on li "Coffee" at bounding box center [776, 249] width 729 height 29
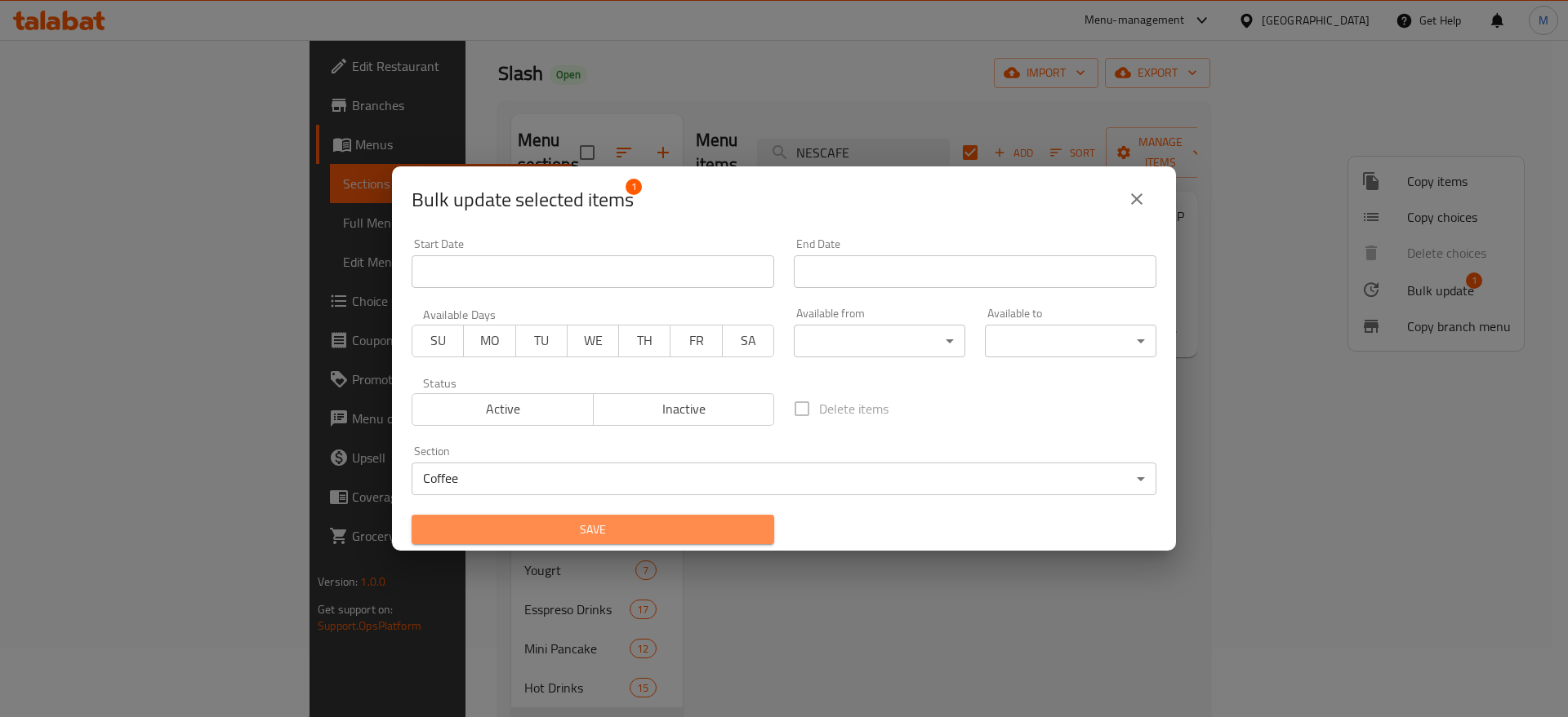
click at [685, 529] on span "Save" at bounding box center [592, 530] width 337 height 20
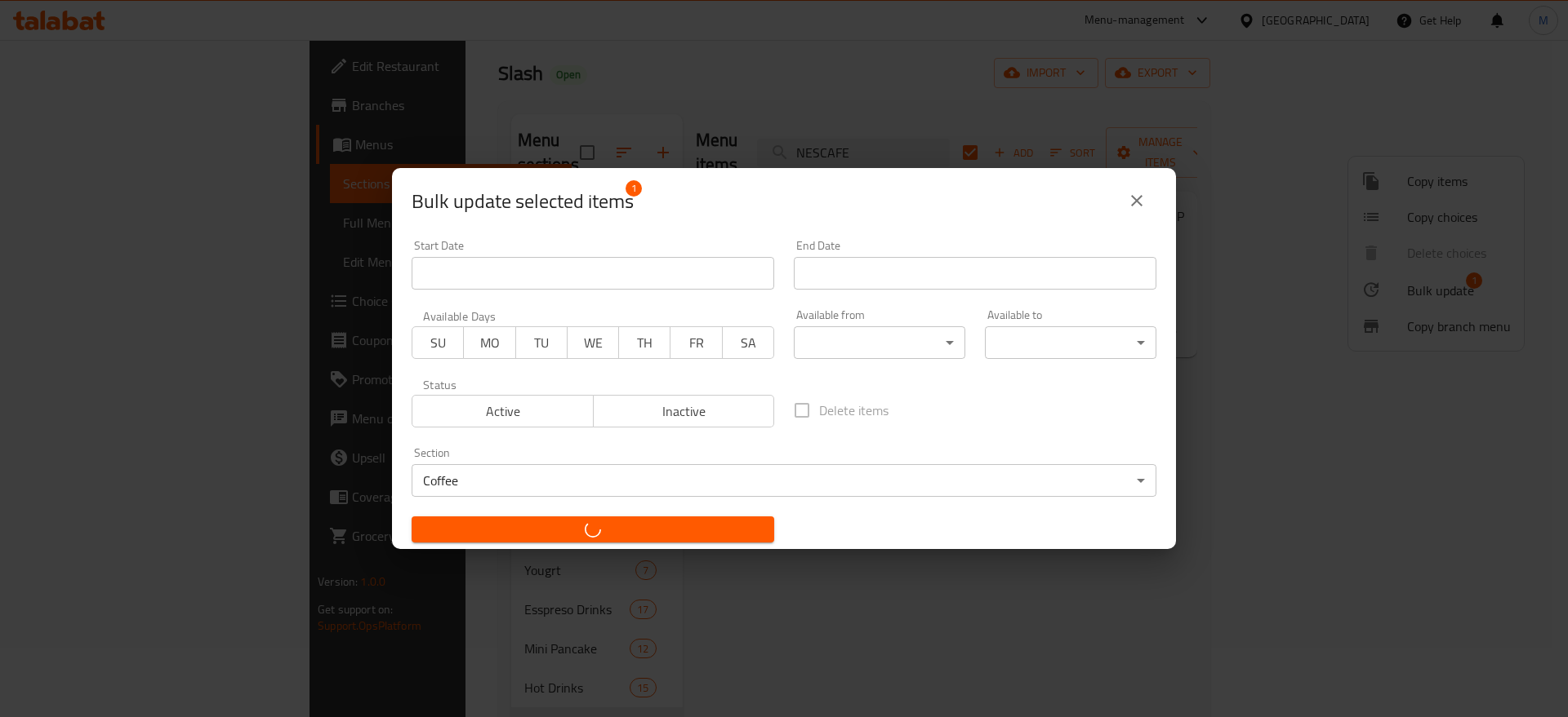
checkbox input "false"
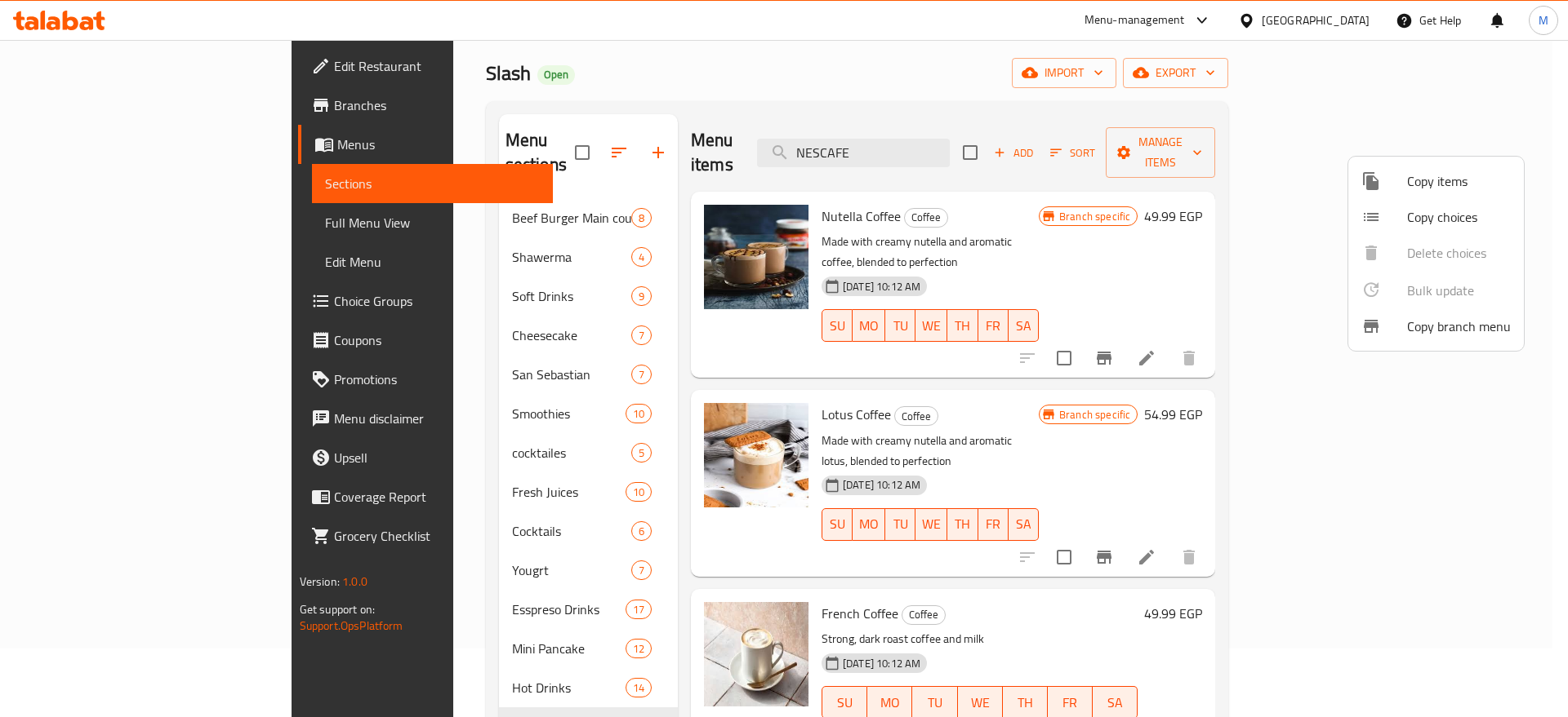
click at [790, 681] on div at bounding box center [784, 358] width 1568 height 717
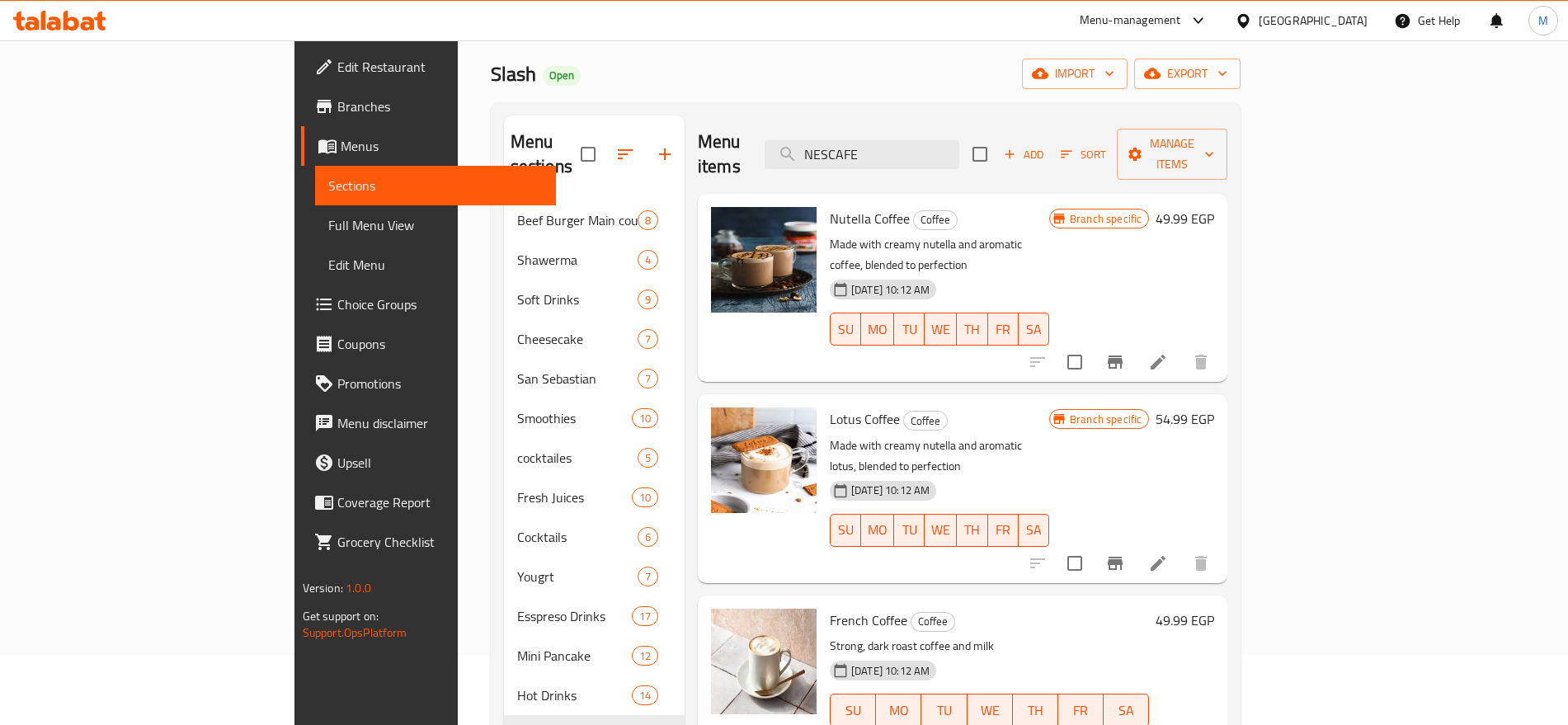
click at [1056, 200] on div "Nutella Coffee Coffee Made with creamy nutella and aromatic coffee, blended to …" at bounding box center [939, 287] width 232 height 175
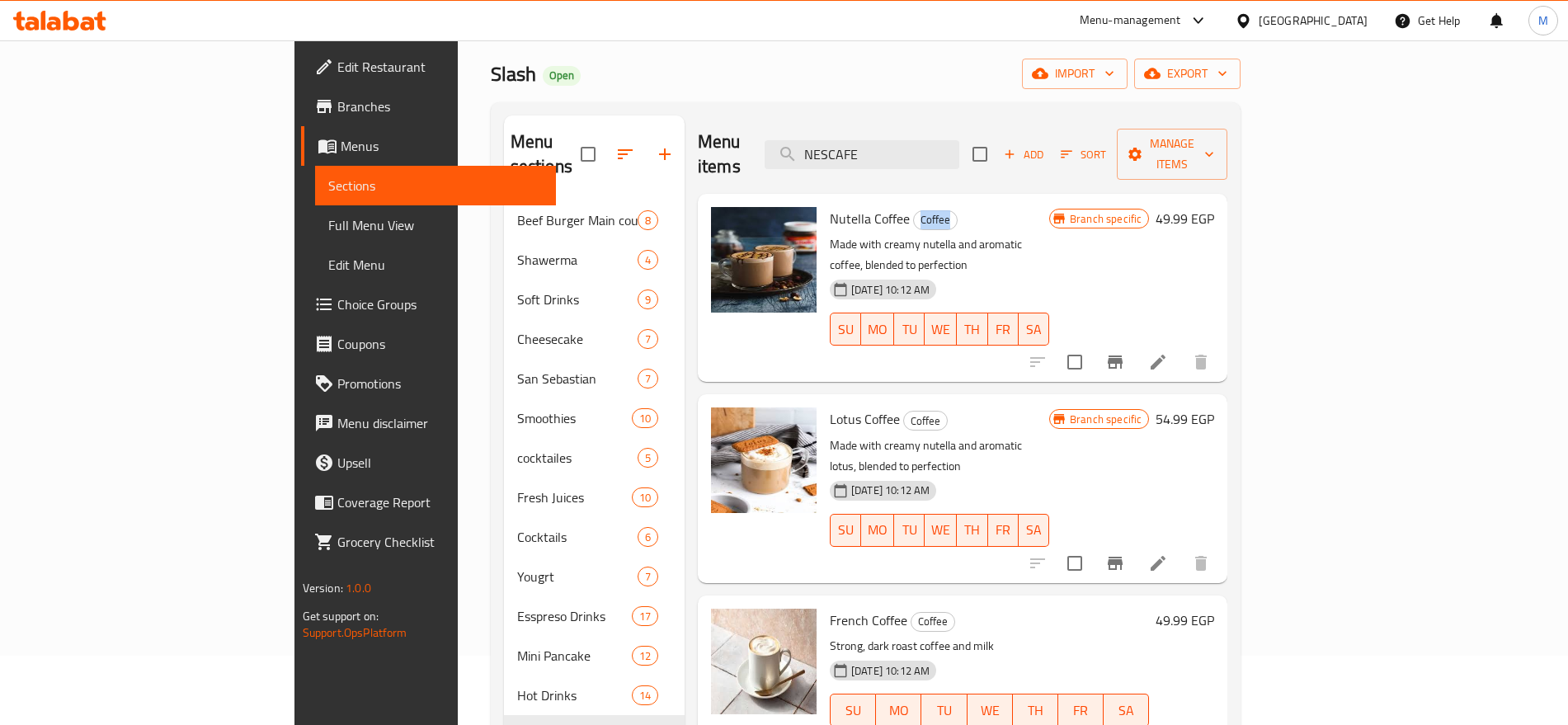
click at [1056, 200] on div "Nutella Coffee Coffee Made with creamy nutella and aromatic coffee, blended to …" at bounding box center [939, 287] width 232 height 175
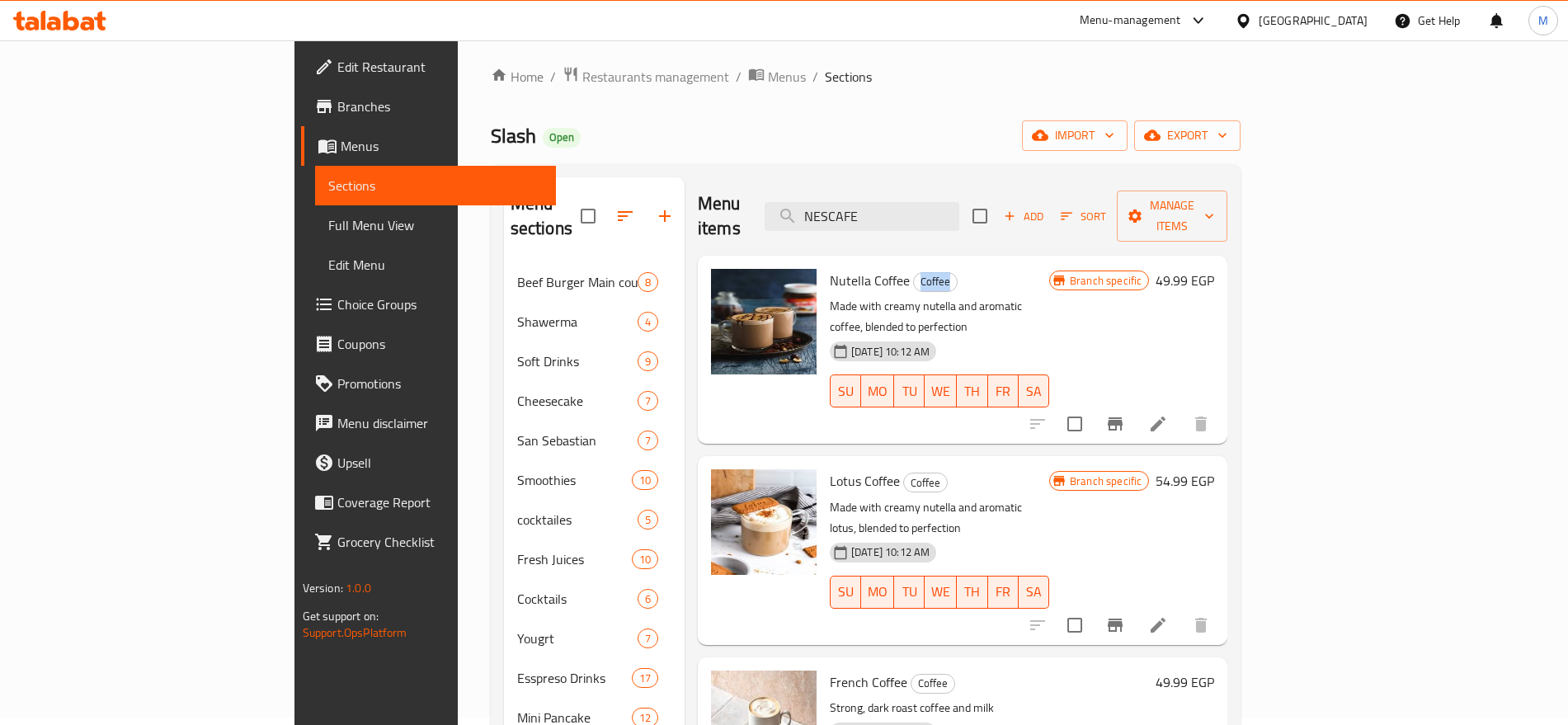
scroll to position [0, 0]
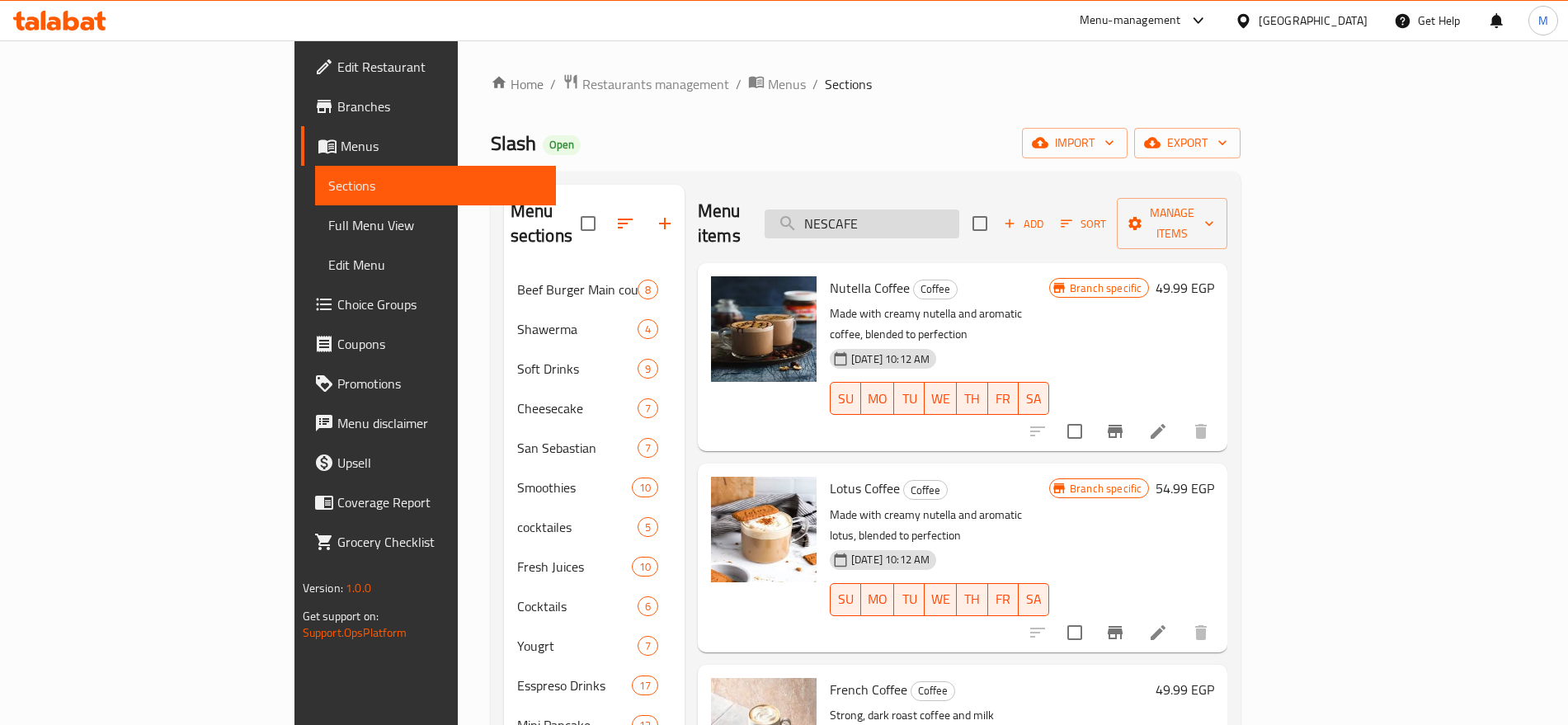
click at [960, 210] on input "NESCAFE" at bounding box center [862, 224] width 195 height 29
paste input "TEA"
click at [960, 210] on input "TEA" at bounding box center [862, 224] width 195 height 29
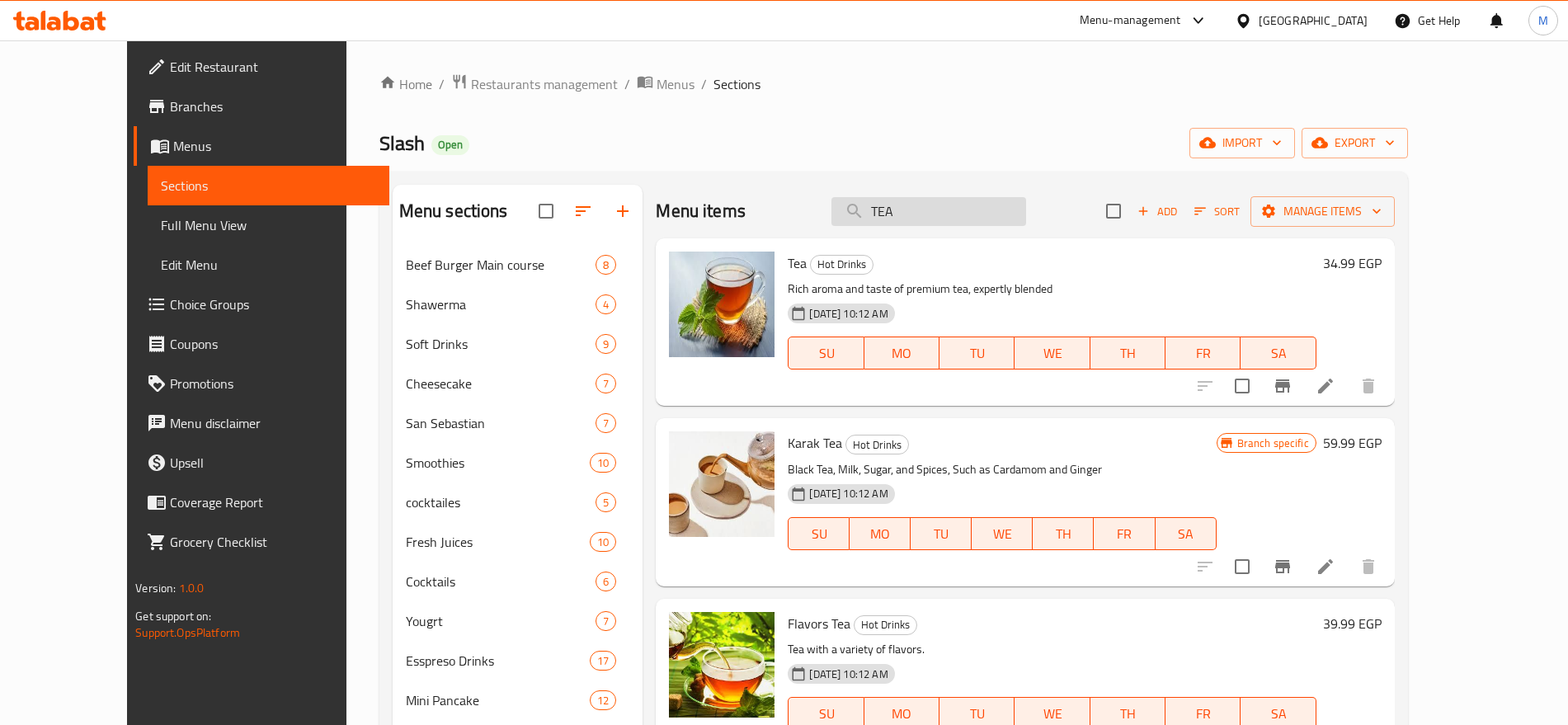
type input "TEA"
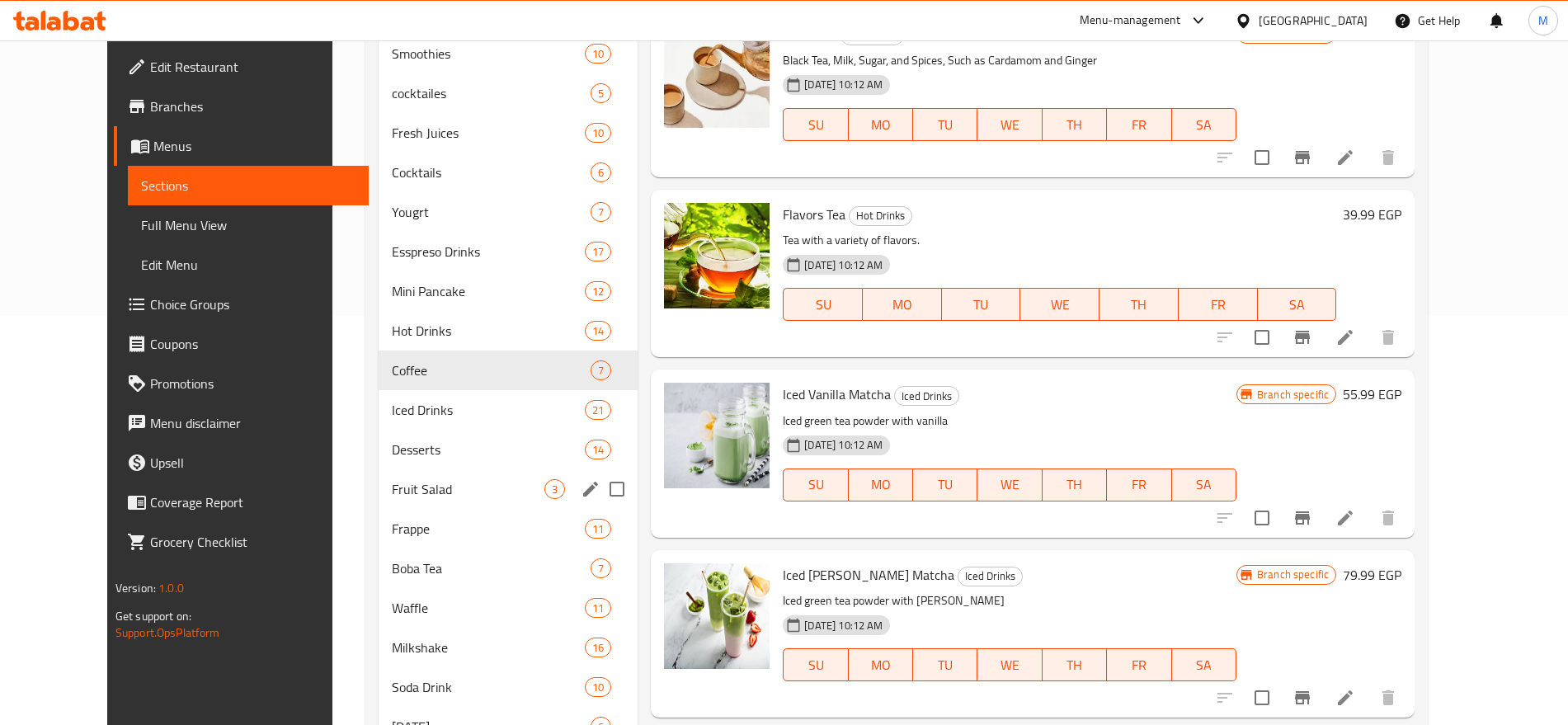
scroll to position [380, 0]
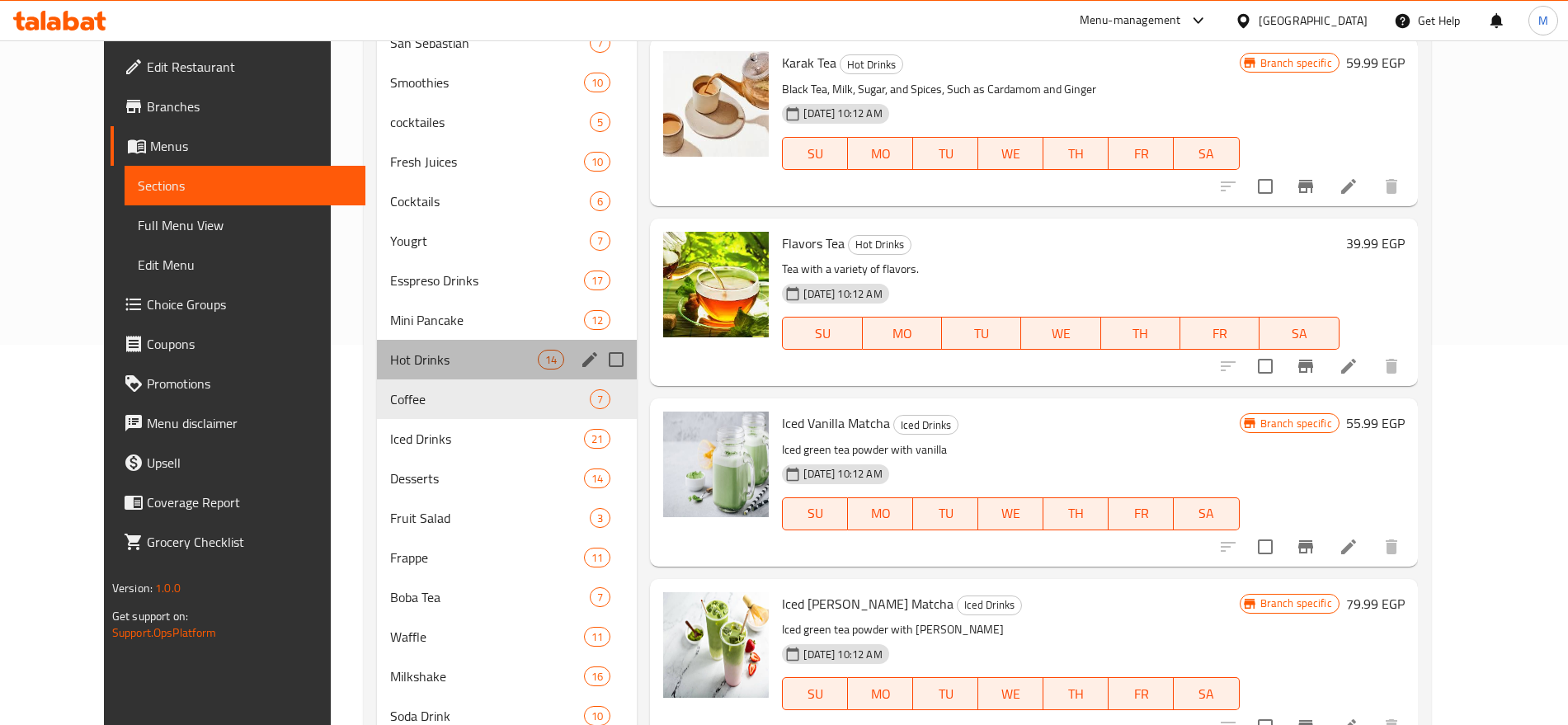
click at [404, 372] on div "Hot Drinks 14" at bounding box center [507, 360] width 260 height 39
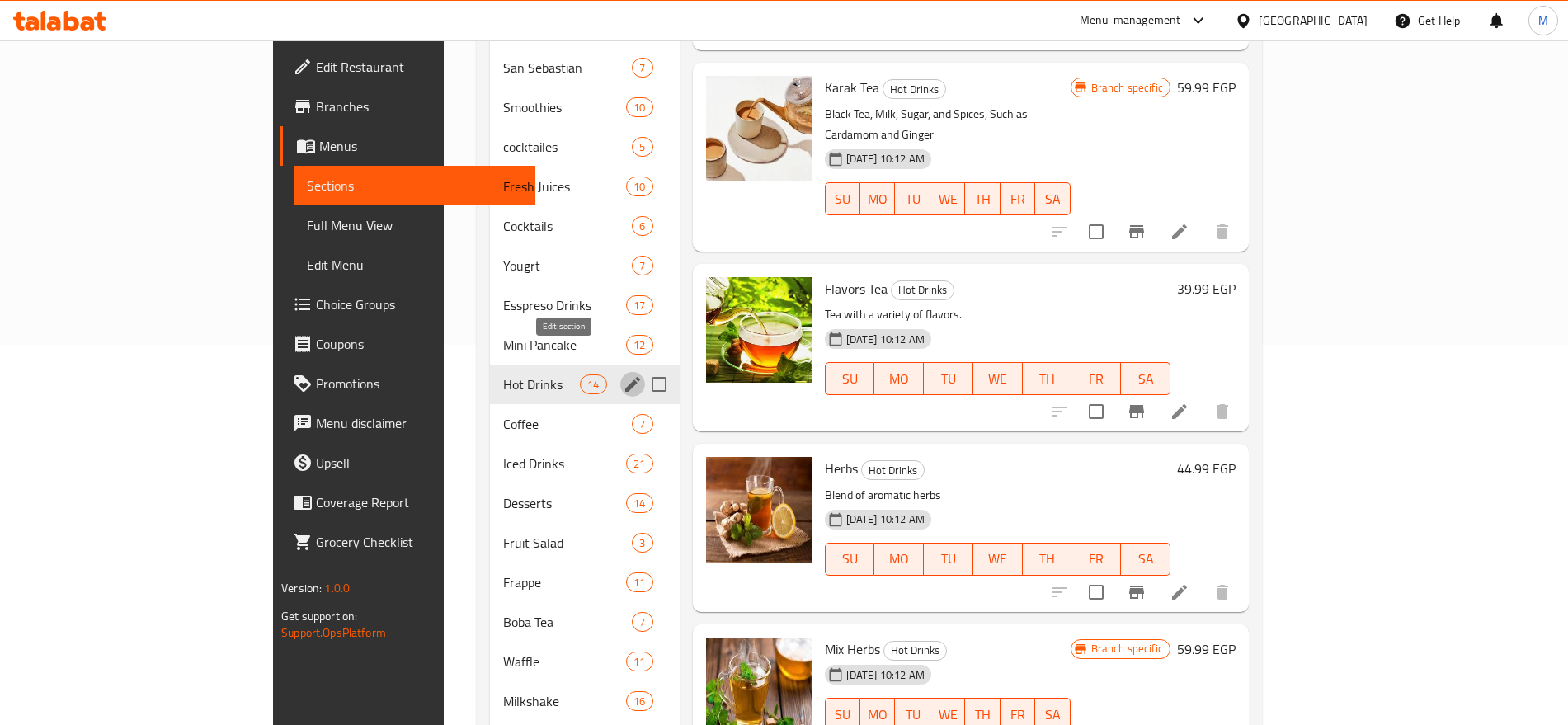
click at [625, 377] on icon "edit" at bounding box center [632, 384] width 15 height 15
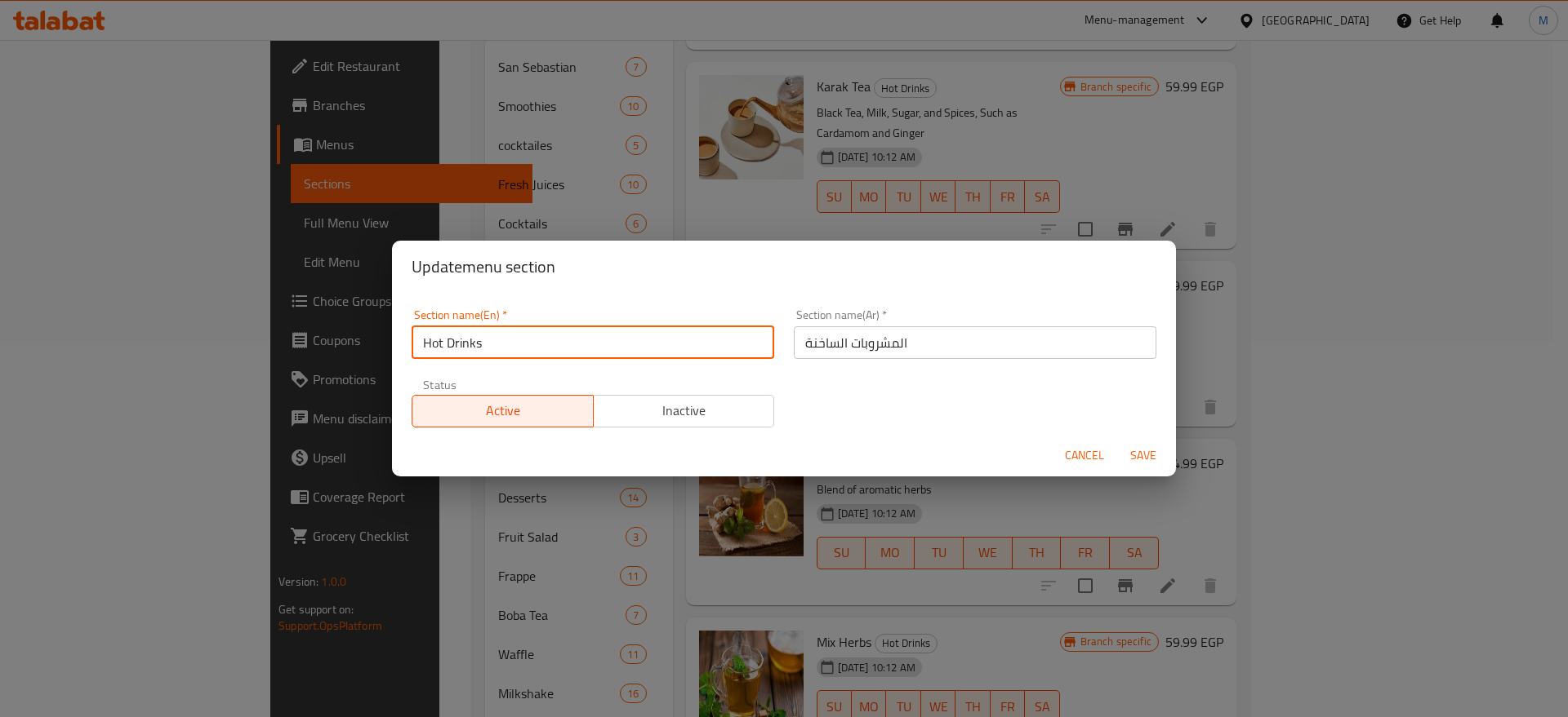
drag, startPoint x: 477, startPoint y: 347, endPoint x: 360, endPoint y: 351, distance: 117.1
click at [360, 351] on div "Update menu section Section name(En)   * Hot Drinks Section name(En) * Section …" at bounding box center [784, 358] width 1568 height 717
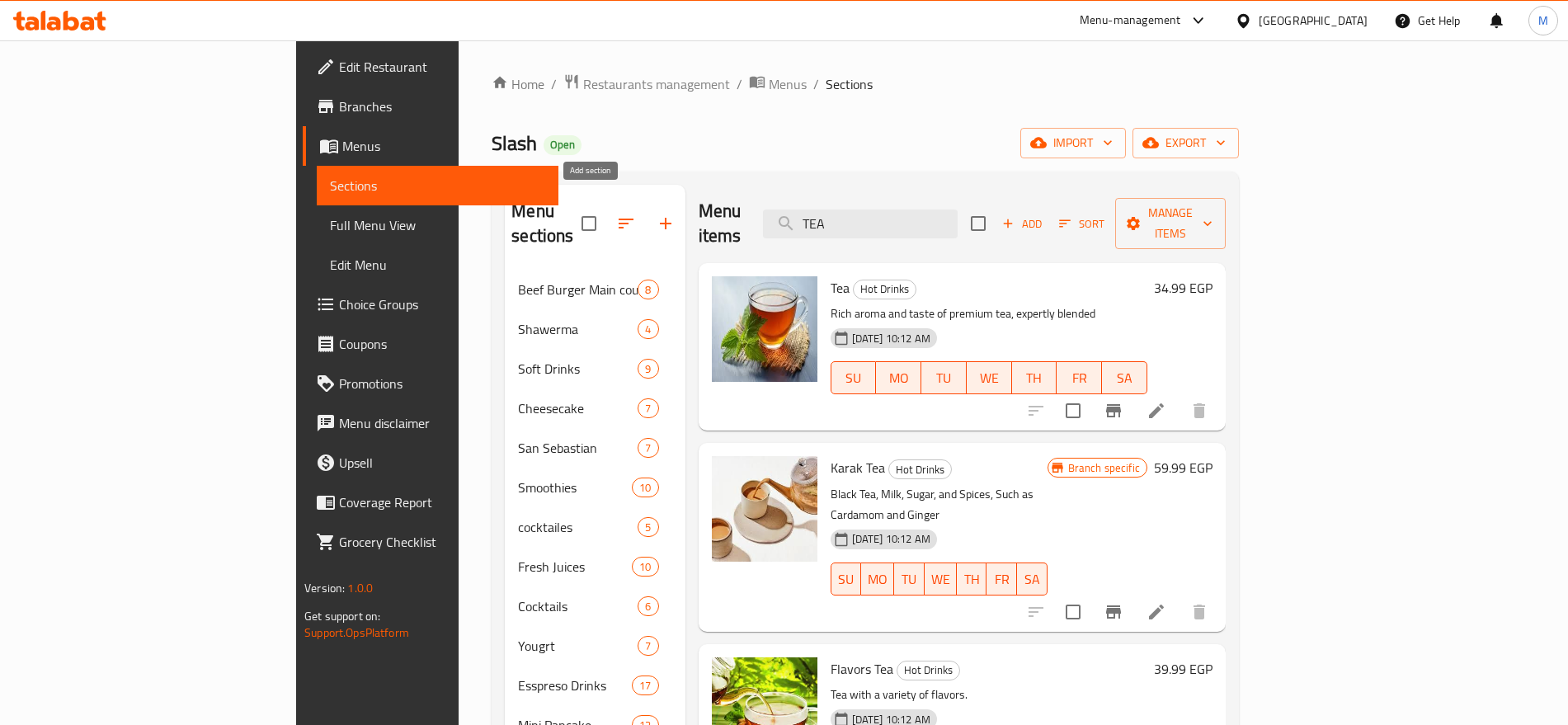
click at [656, 214] on icon "button" at bounding box center [666, 223] width 20 height 20
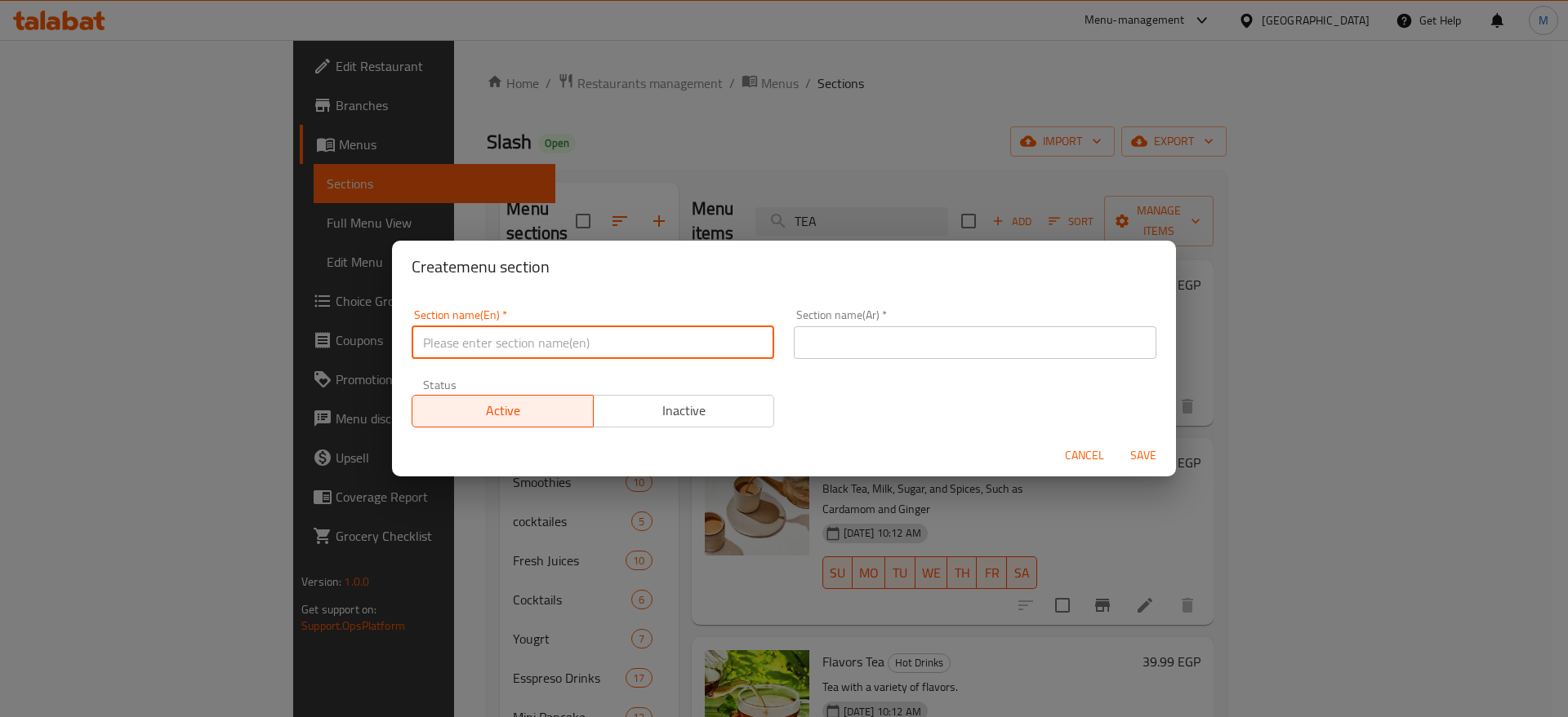
click at [606, 334] on input "text" at bounding box center [593, 343] width 362 height 33
paste input "TEA & FLAVOUR SECTION"
type input "TEA & FLAVOUR SECTION"
paste input "قسم الشاي والنكهات"
click at [994, 350] on input "قسم الشاي والنكهات" at bounding box center [975, 343] width 362 height 33
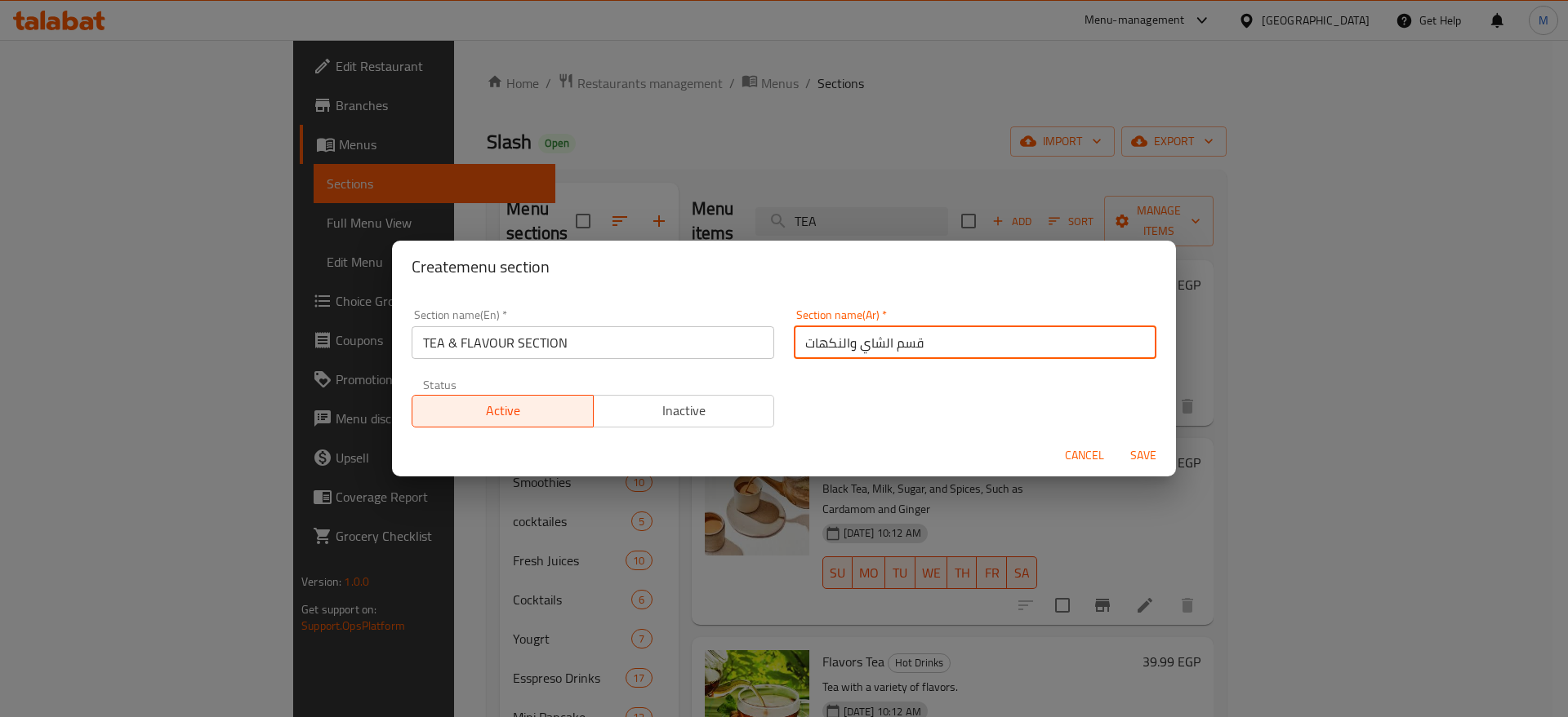
click at [994, 350] on input "قسم الشاي والنكهات" at bounding box center [975, 343] width 362 height 33
type input "قسم الشاي والنكهات"
click at [619, 337] on input "TEA & FLAVOUR SECTION" at bounding box center [593, 343] width 362 height 33
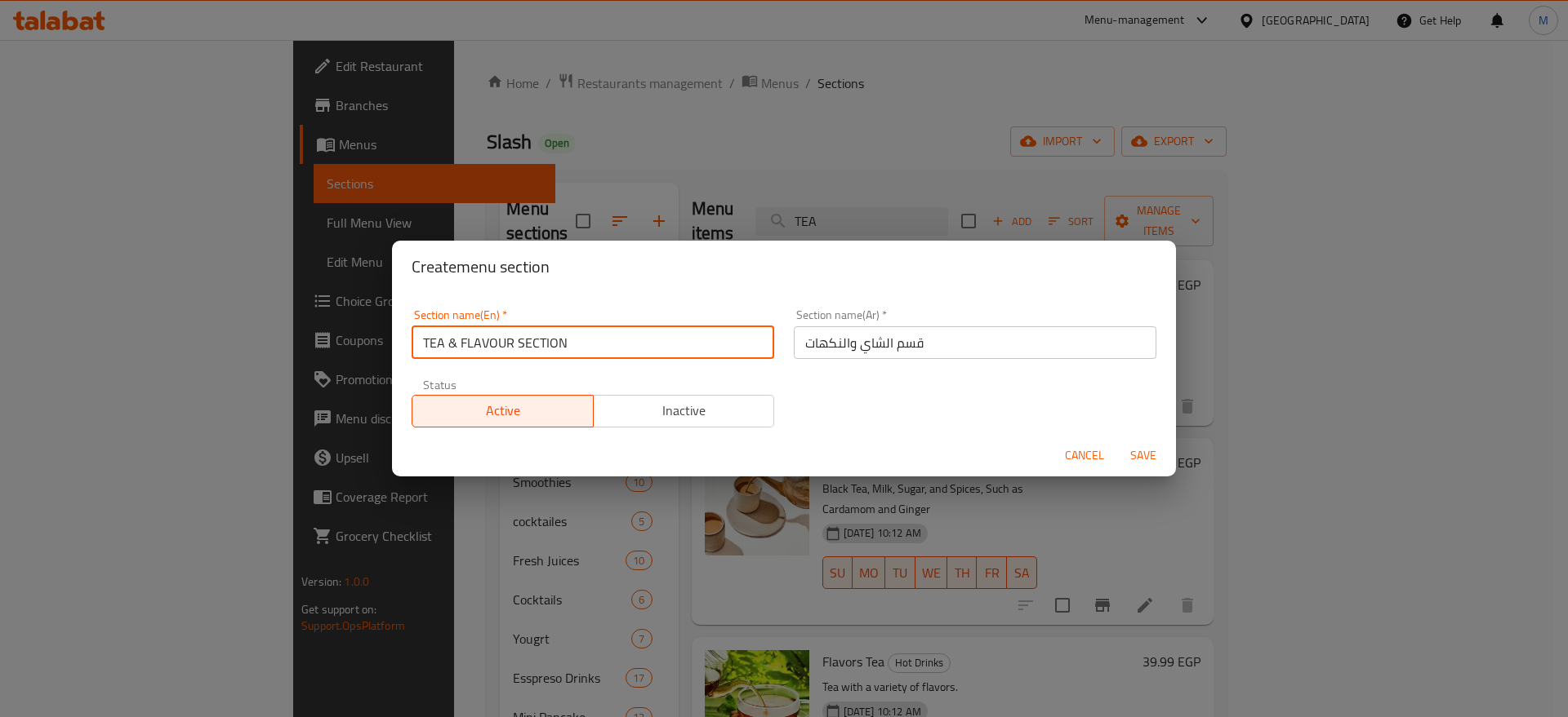
click at [619, 337] on input "TEA & FLAVOUR SECTION" at bounding box center [593, 343] width 362 height 33
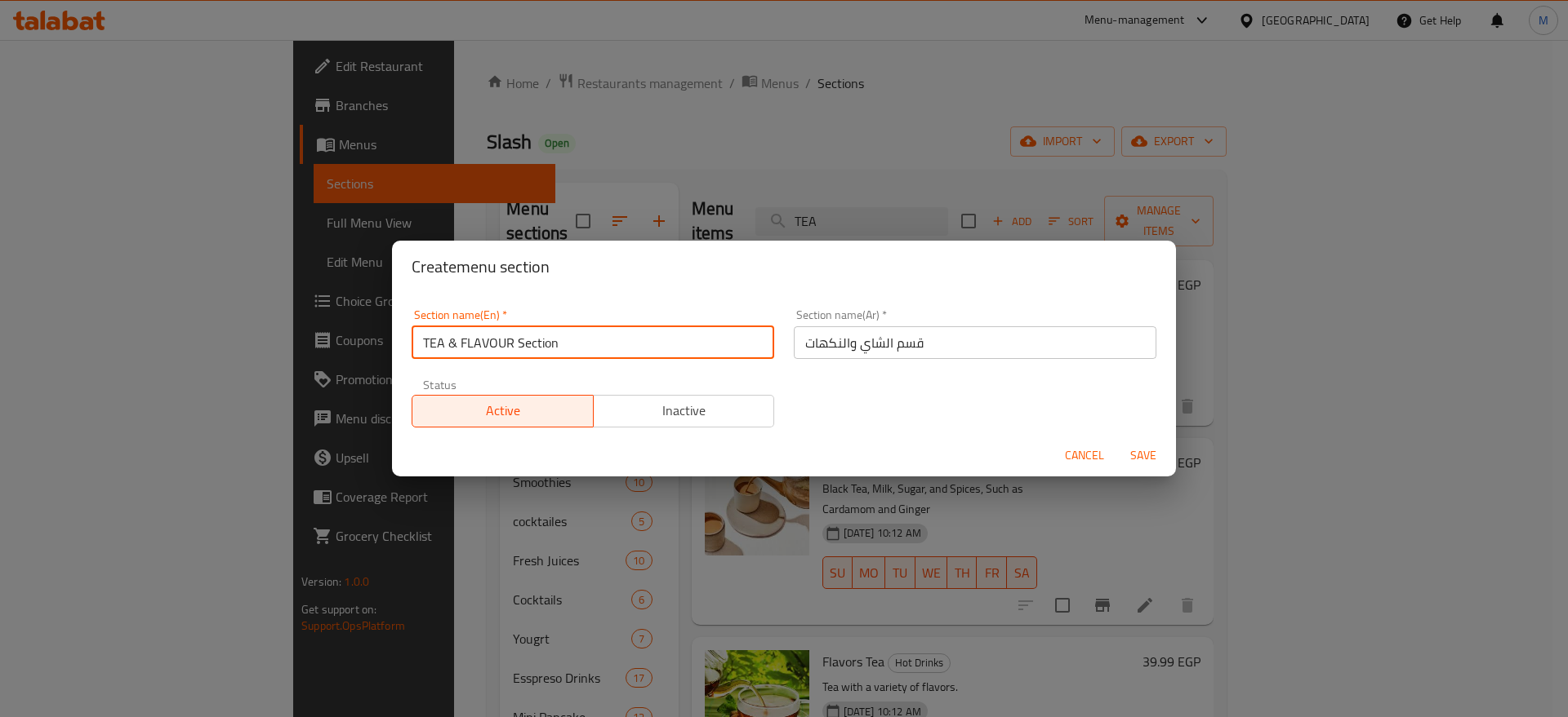
click at [619, 337] on input "TEA & FLAVOUR Section" at bounding box center [593, 343] width 362 height 33
type input "Tea & Flavour Section"
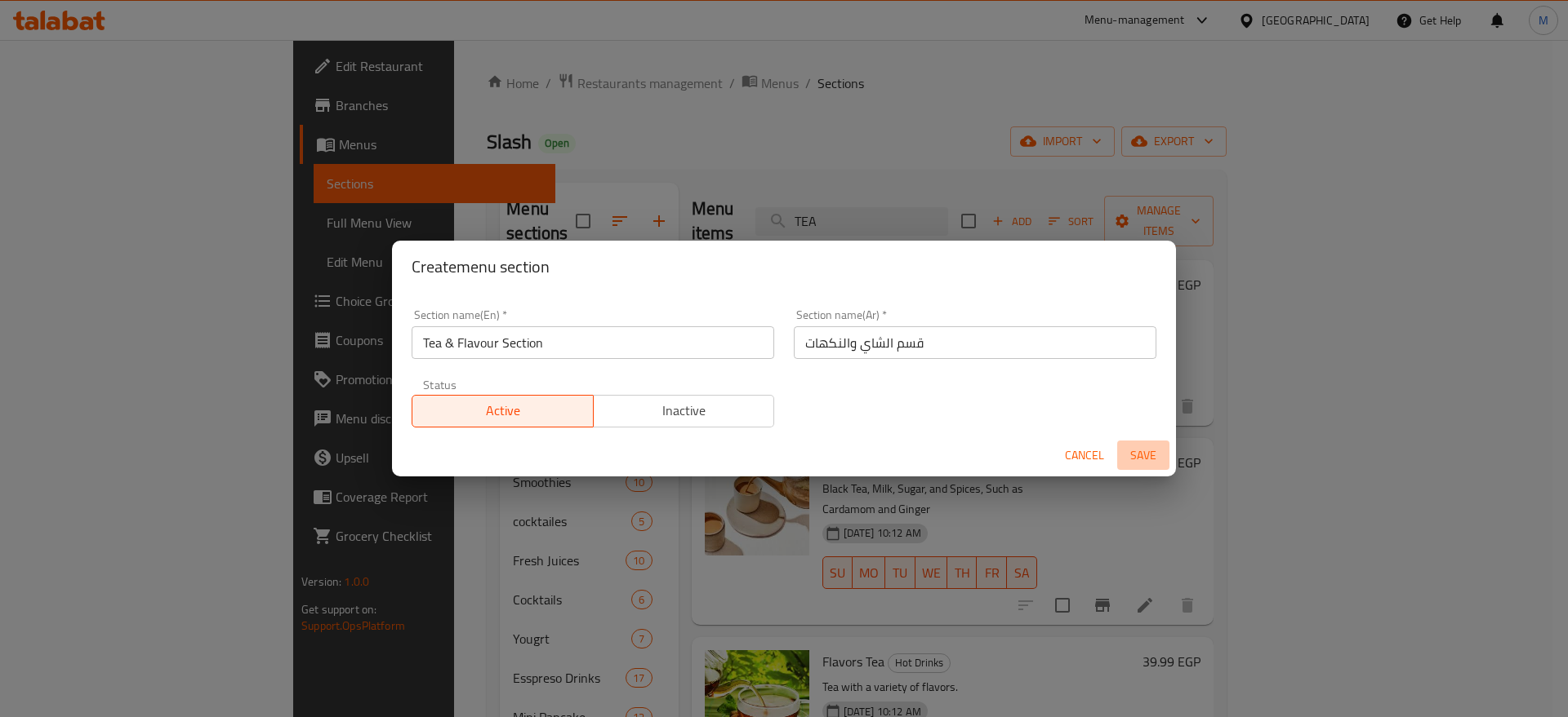
click at [1138, 457] on span "Save" at bounding box center [1143, 455] width 39 height 20
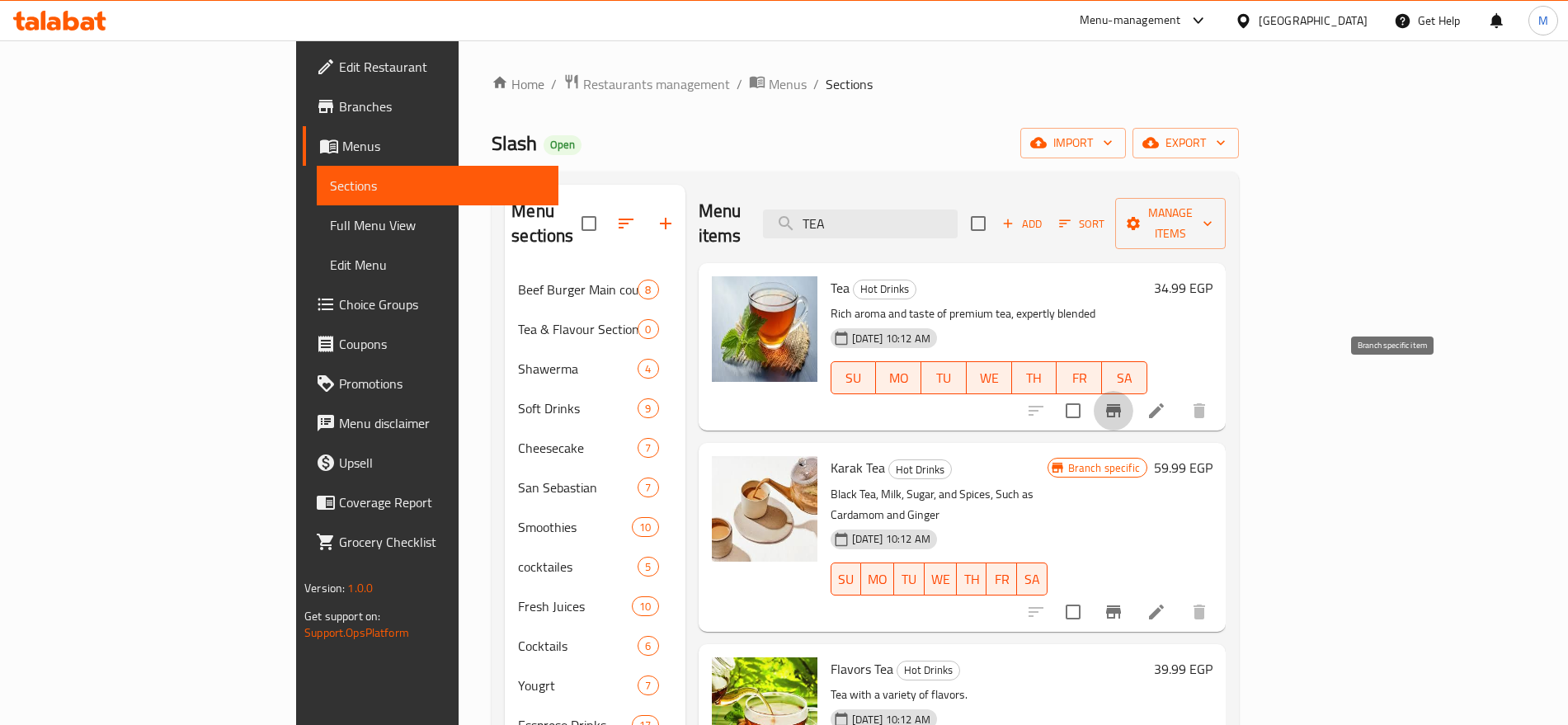
click at [1124, 401] on icon "Branch-specific-item" at bounding box center [1114, 411] width 20 height 20
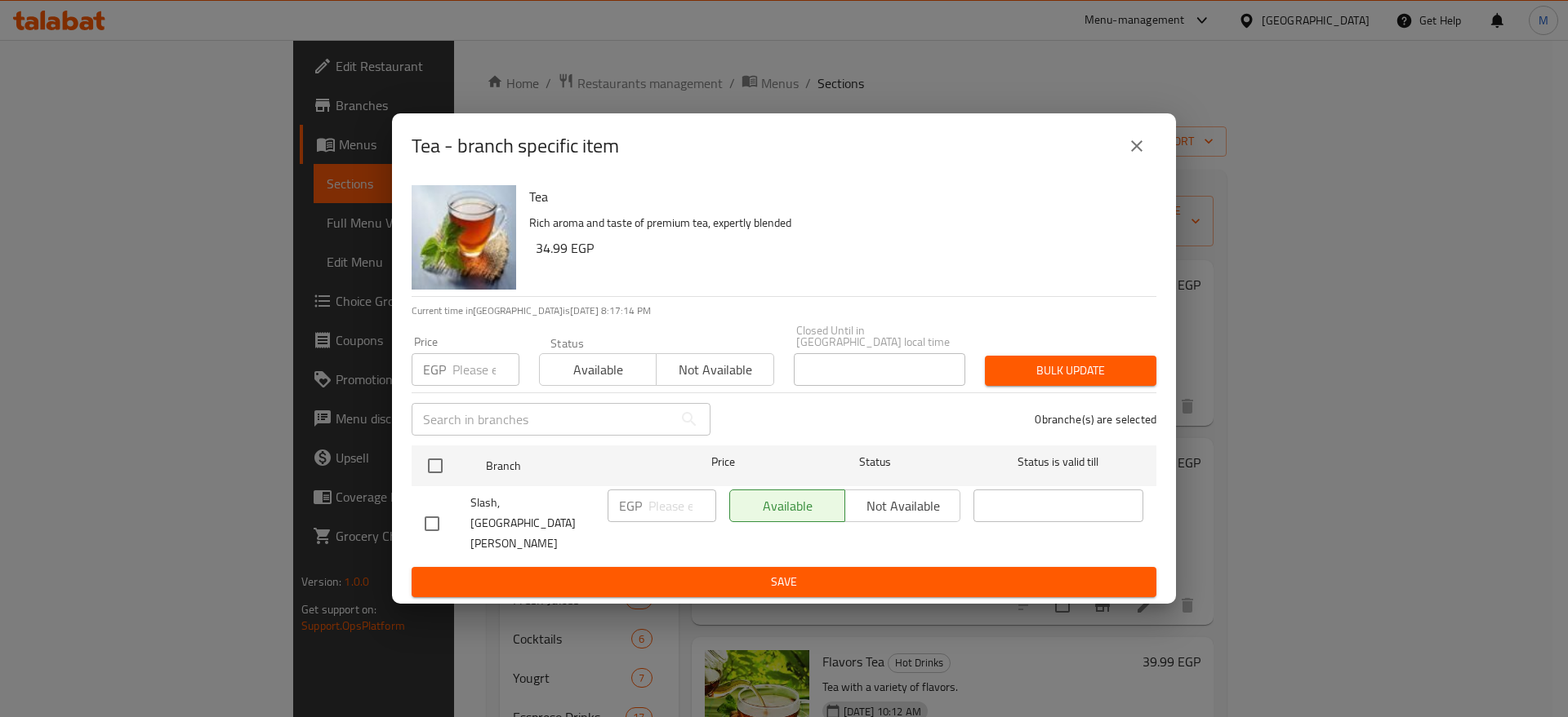
click at [1113, 162] on div "Tea - branch specific item" at bounding box center [784, 146] width 745 height 39
click at [1139, 156] on icon "close" at bounding box center [1136, 146] width 20 height 20
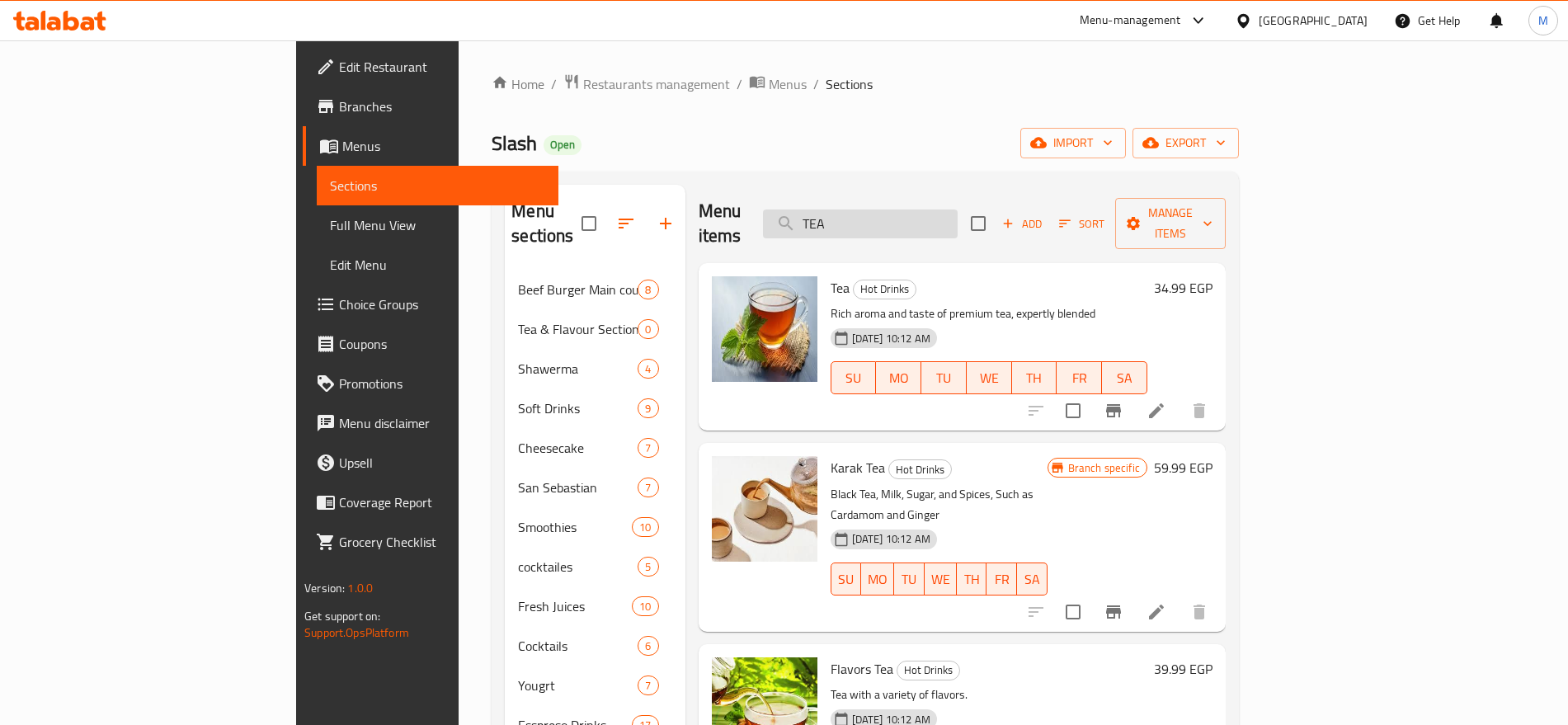
click at [958, 223] on input "TEA" at bounding box center [860, 224] width 195 height 29
paste input "ENGLISH"
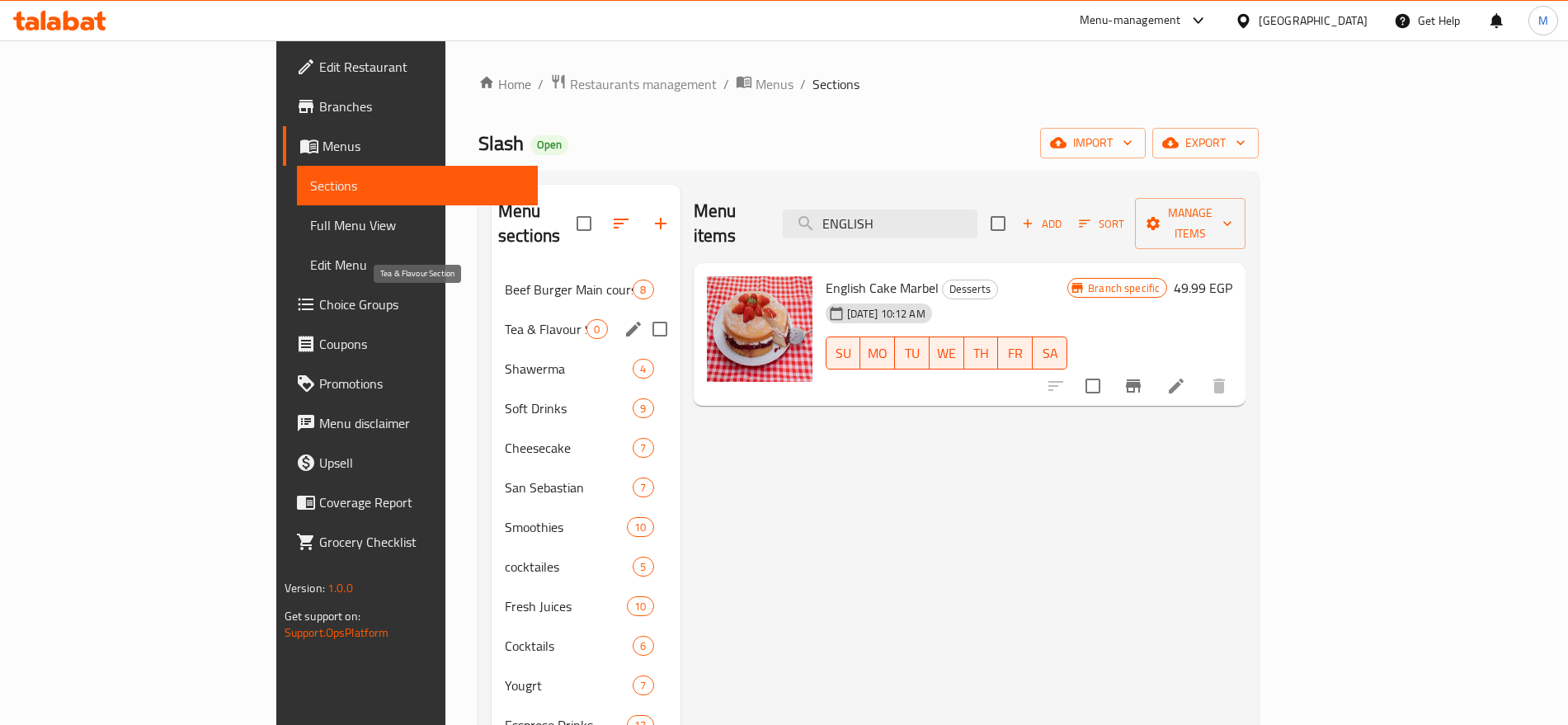
type input "ENGLISH"
click at [505, 319] on span "Tea & Flavour Section" at bounding box center [545, 329] width 82 height 20
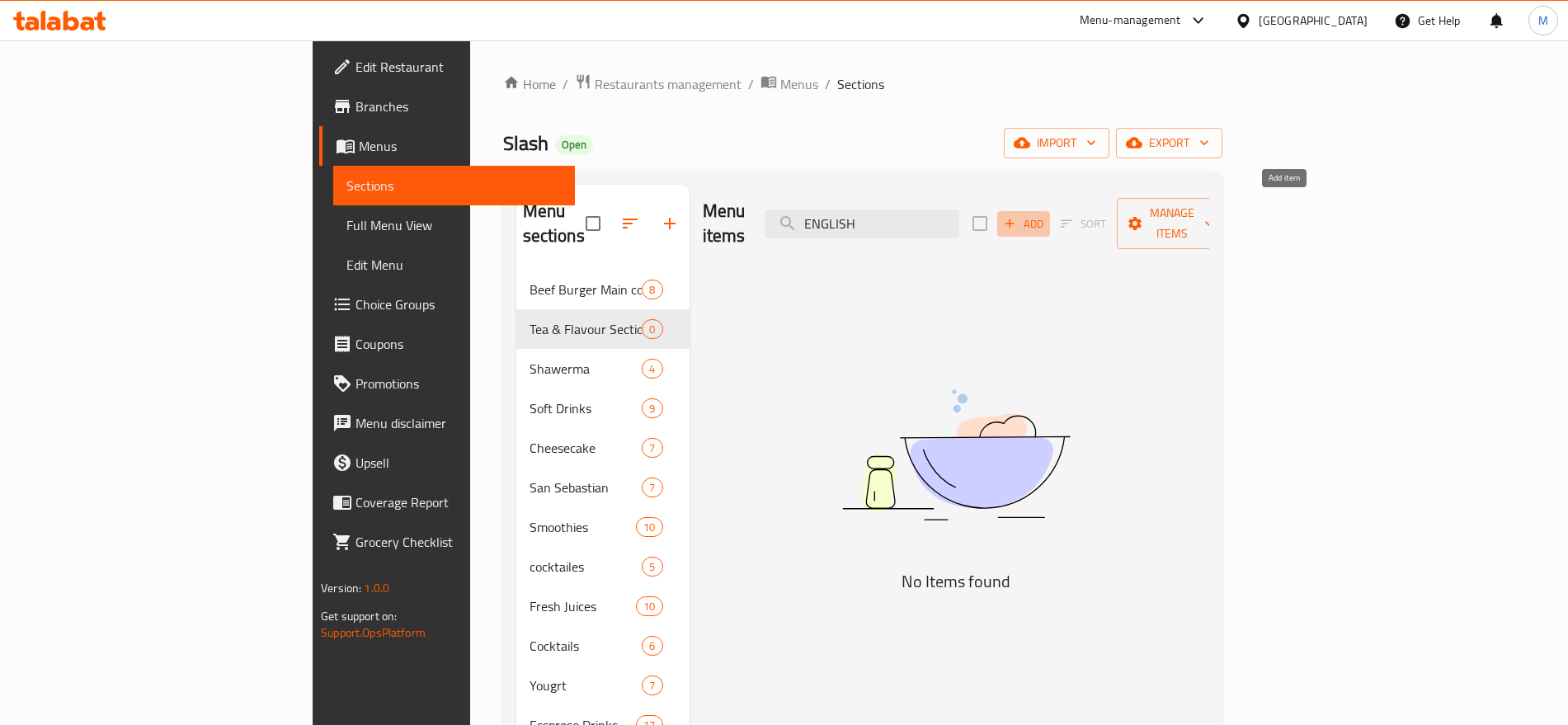
click at [1017, 216] on icon "button" at bounding box center [1009, 223] width 15 height 15
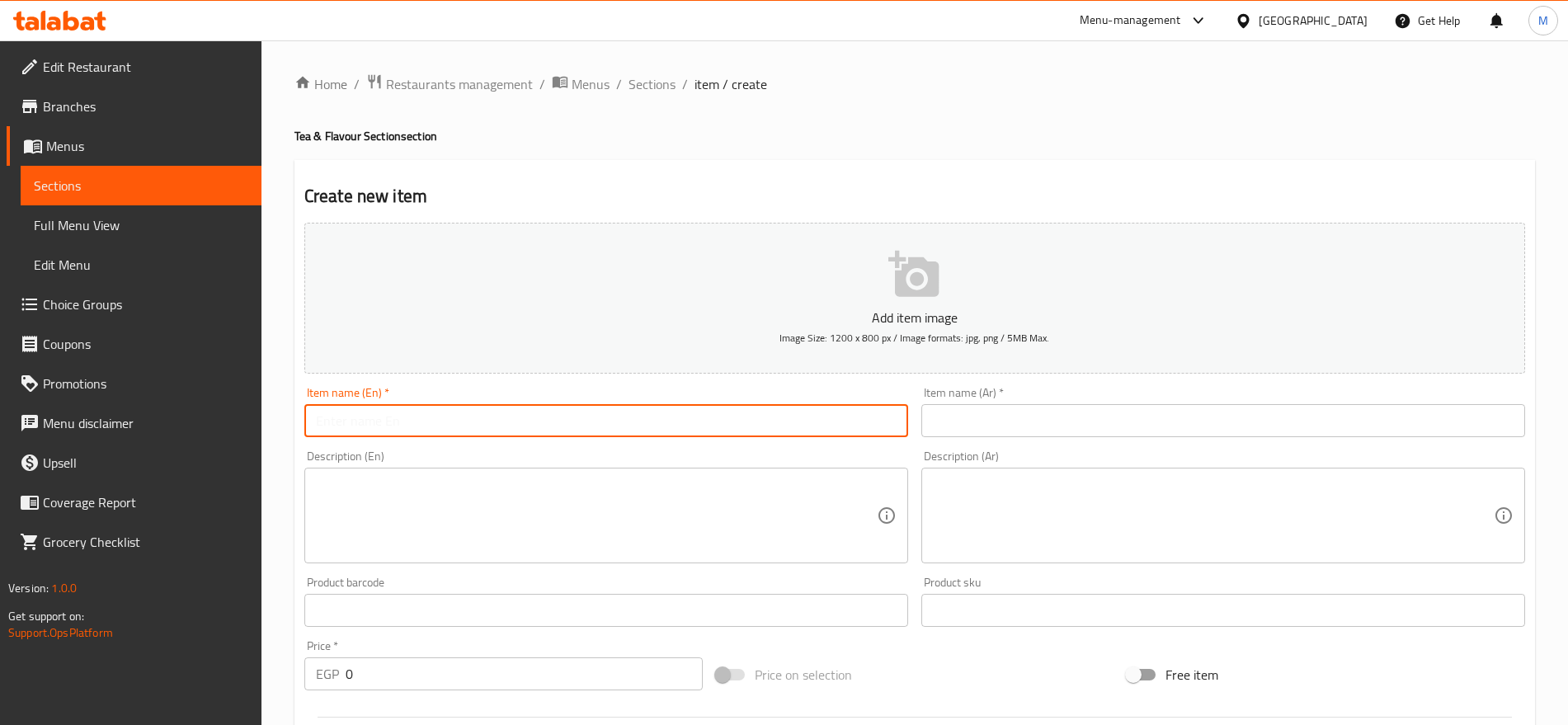
paste input "ENGLISH TEA BREAKFAST"
click at [718, 424] on input "text" at bounding box center [605, 421] width 604 height 33
type input "ENGLISH TEA BREAKFAST"
click at [718, 424] on input "ENGLISH TEA BREAKFAST" at bounding box center [605, 421] width 604 height 33
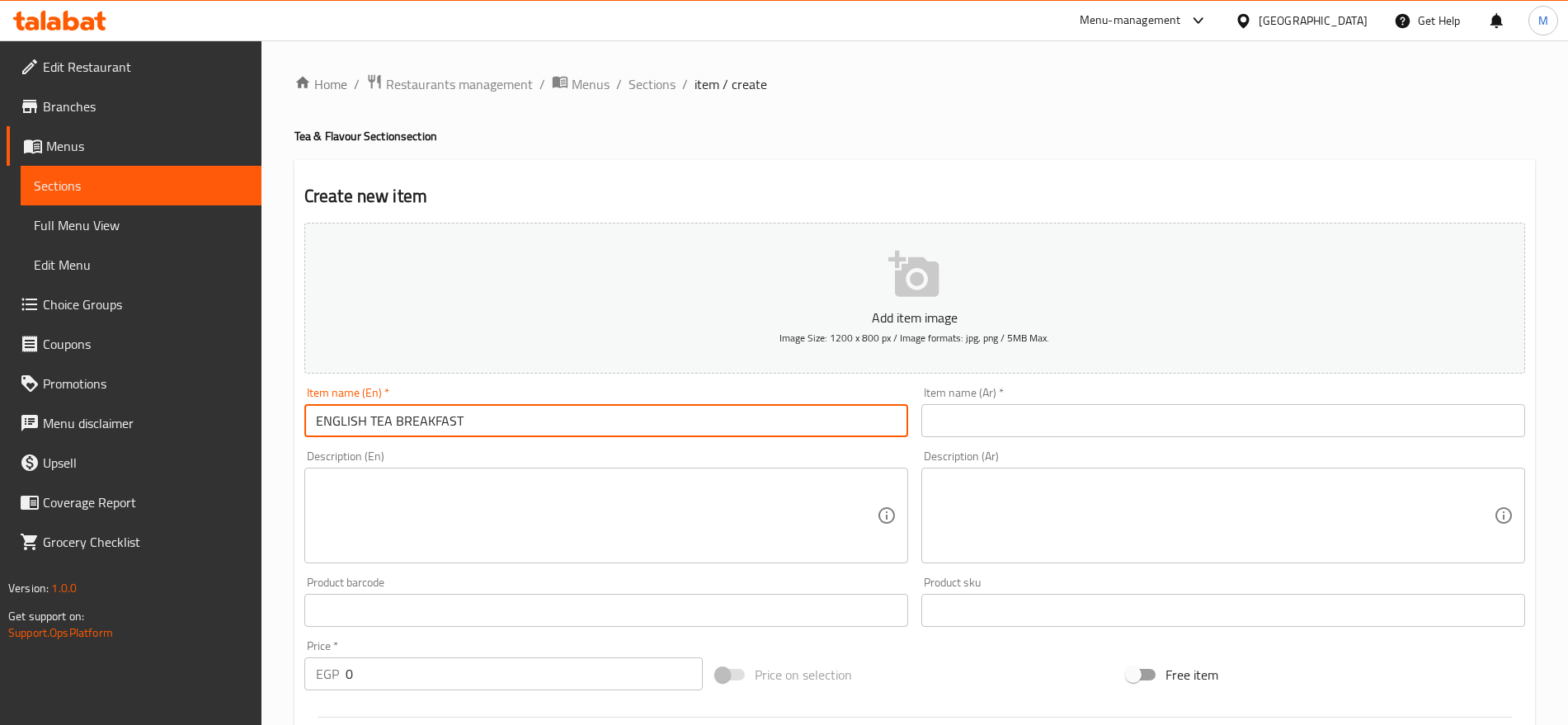
click at [718, 424] on input "ENGLISH TEA BREAKFAST" at bounding box center [605, 421] width 604 height 33
click at [438, 422] on input "ENGLISH TEA BREAKFAST" at bounding box center [605, 421] width 604 height 33
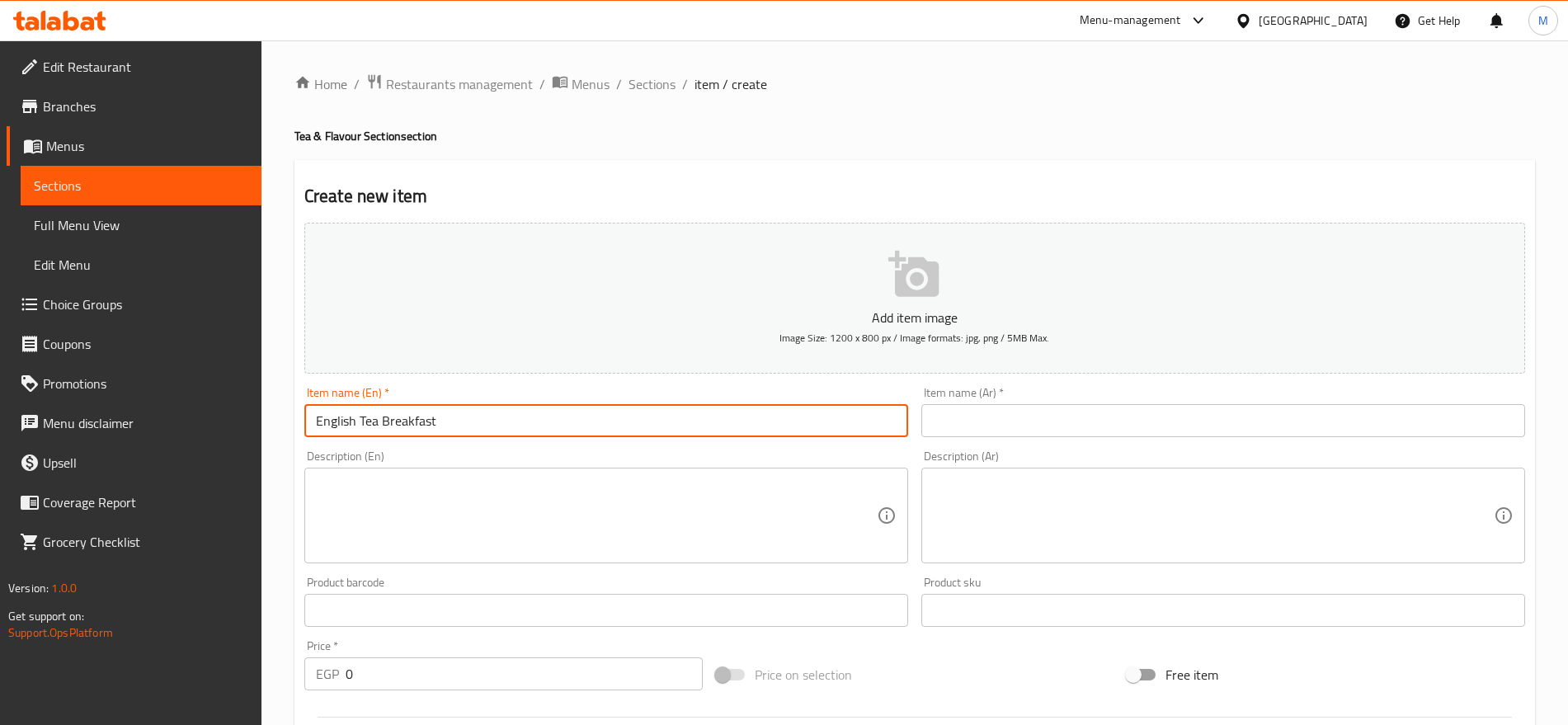
type input "English Tea Breakfast"
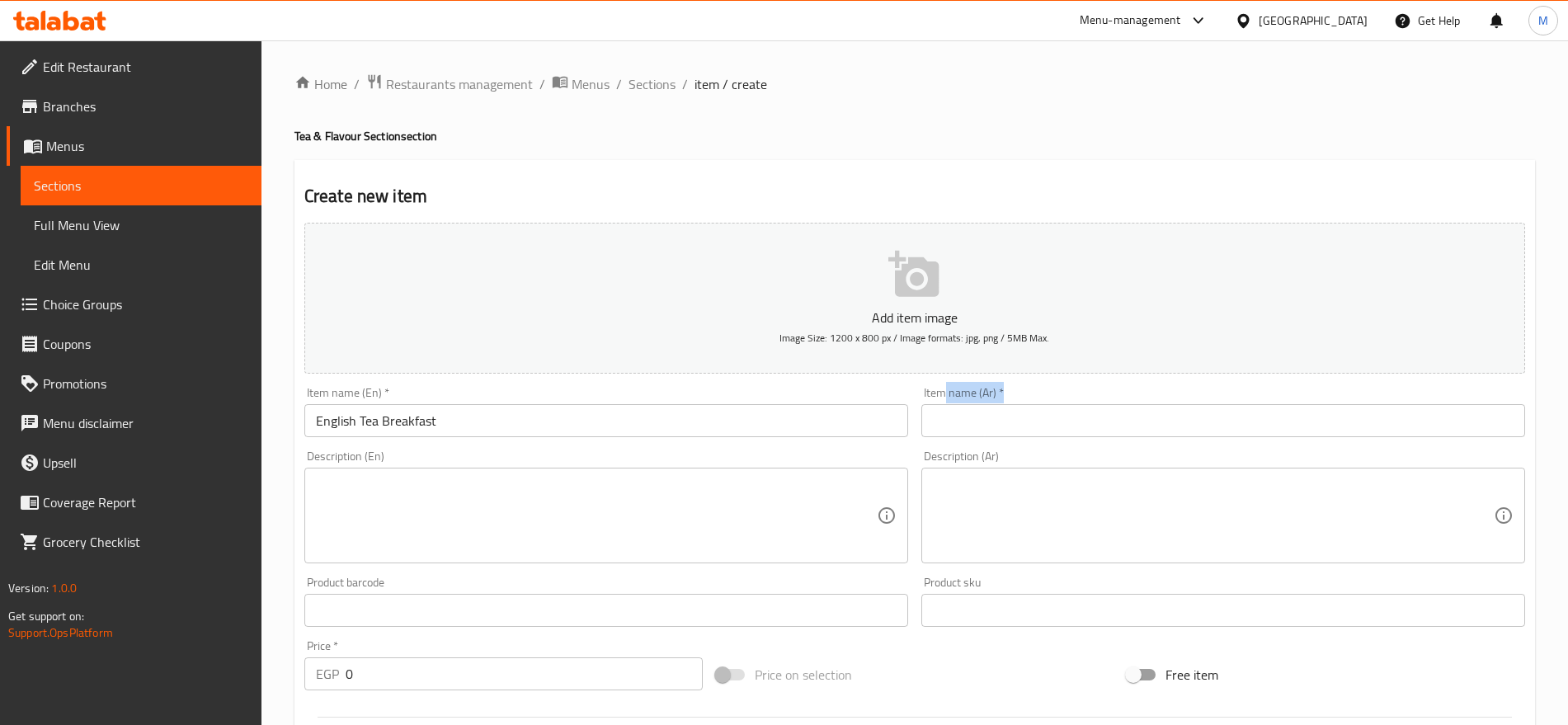
drag, startPoint x: 945, startPoint y: 391, endPoint x: 942, endPoint y: 426, distance: 35.1
click at [942, 426] on div "Item name (Ar)   * Item name (Ar) *" at bounding box center [1223, 412] width 604 height 50
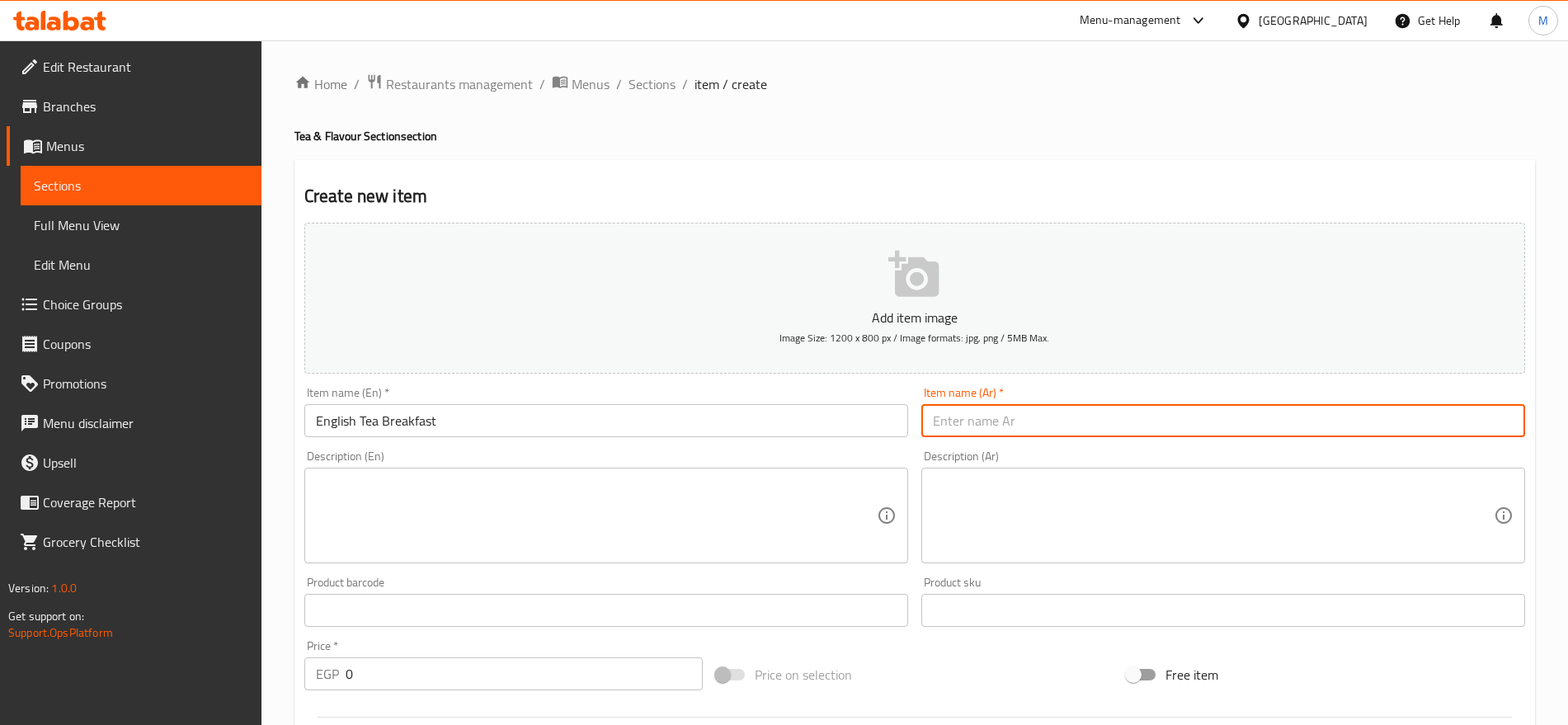
click at [942, 426] on input "text" at bounding box center [1223, 421] width 604 height 33
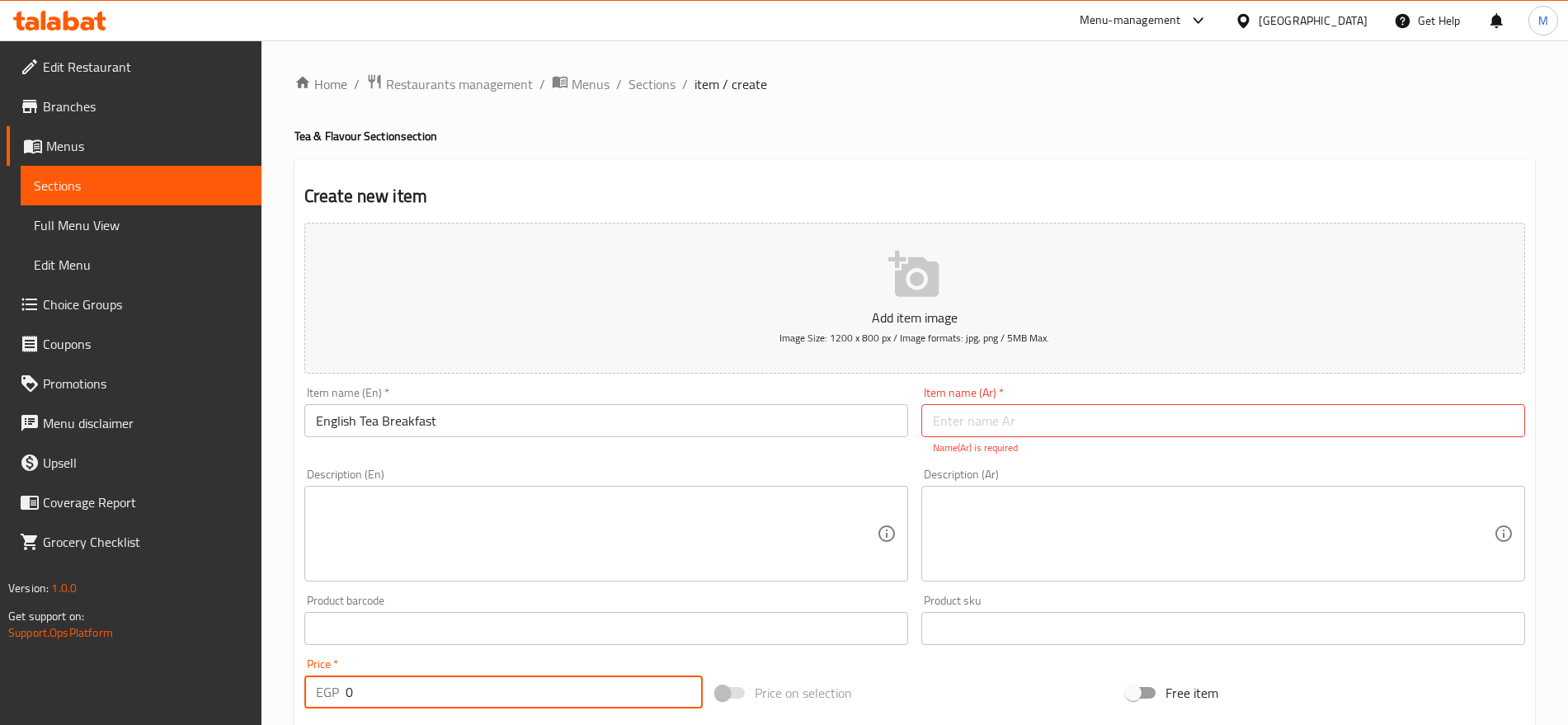
click at [422, 677] on input "0" at bounding box center [524, 692] width 357 height 33
paste input "4"
type input "40"
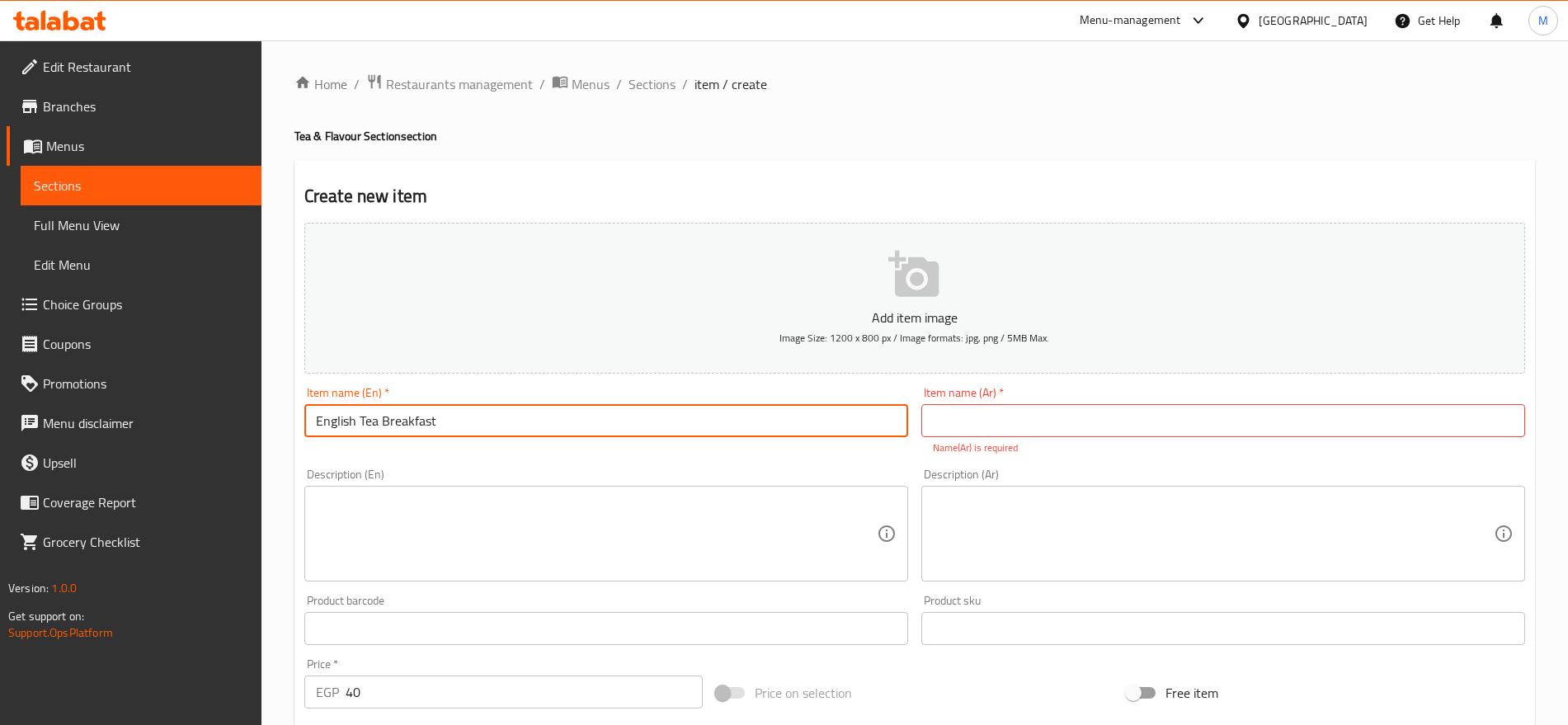
drag, startPoint x: 375, startPoint y: 420, endPoint x: 308, endPoint y: 426, distance: 67.3
click at [308, 426] on input "English Tea Breakfast" at bounding box center [605, 421] width 604 height 33
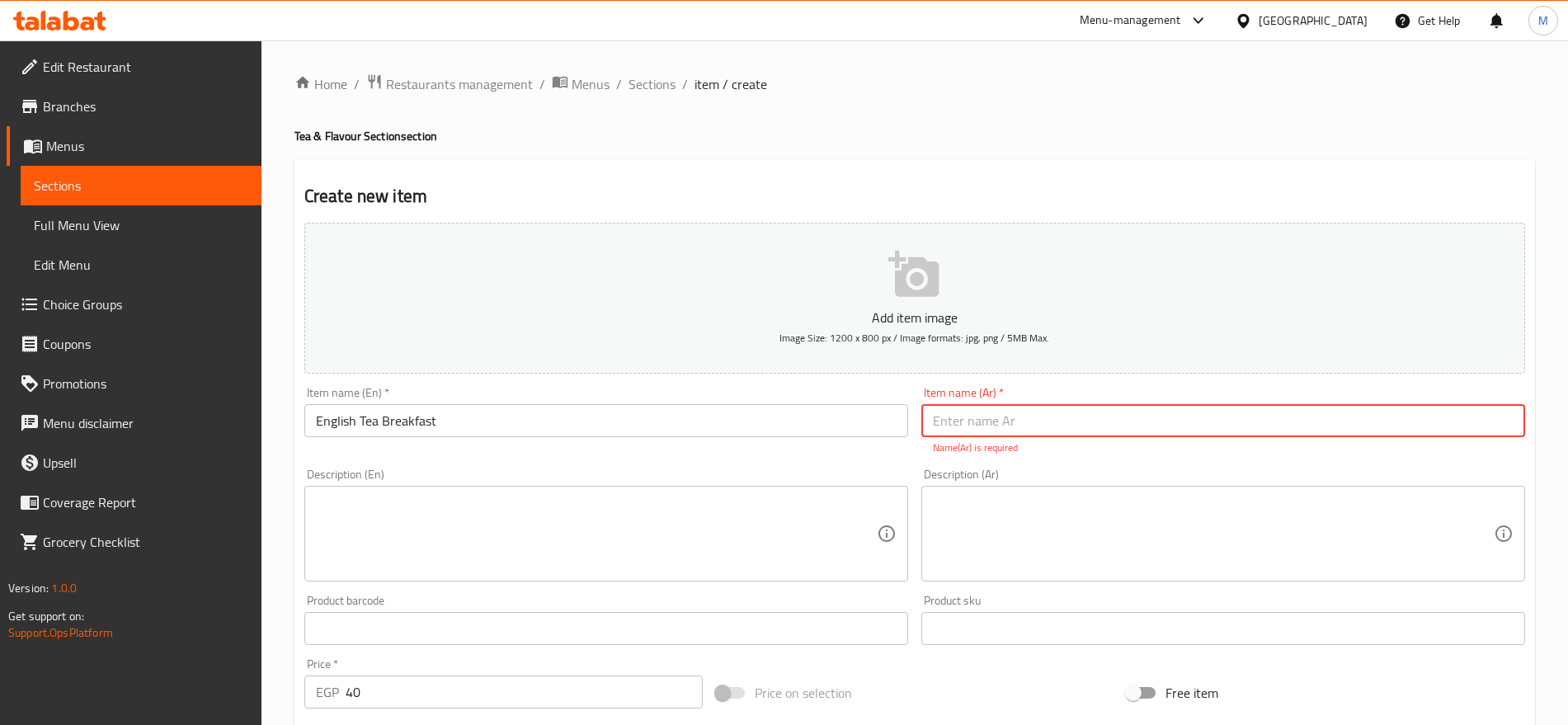
click at [964, 411] on input "text" at bounding box center [1223, 421] width 604 height 33
paste input "شاي الافطار الانجليزى"
type input "شاي الافطار الانجليزى"
click at [1032, 514] on textarea at bounding box center [1213, 534] width 561 height 78
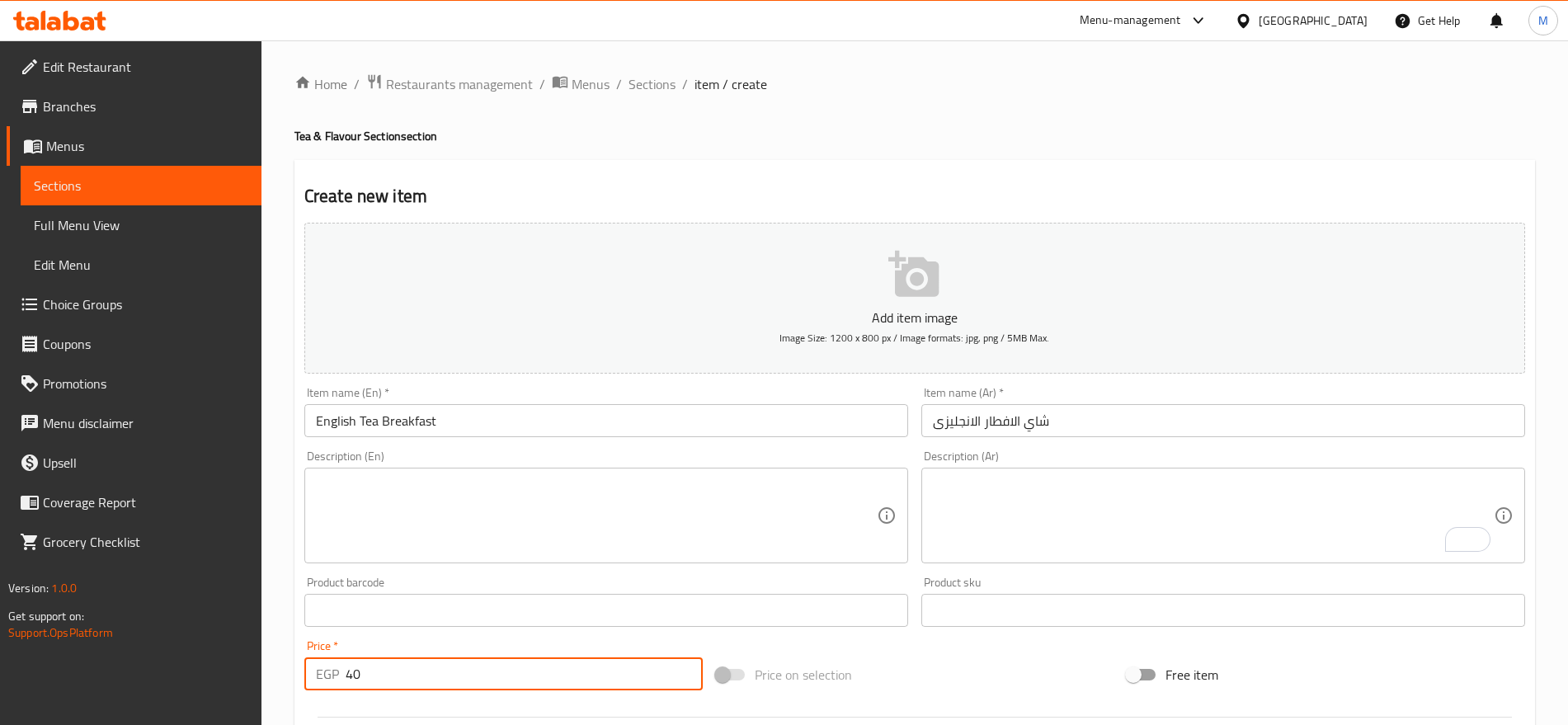
click at [396, 689] on input "40" at bounding box center [524, 674] width 357 height 33
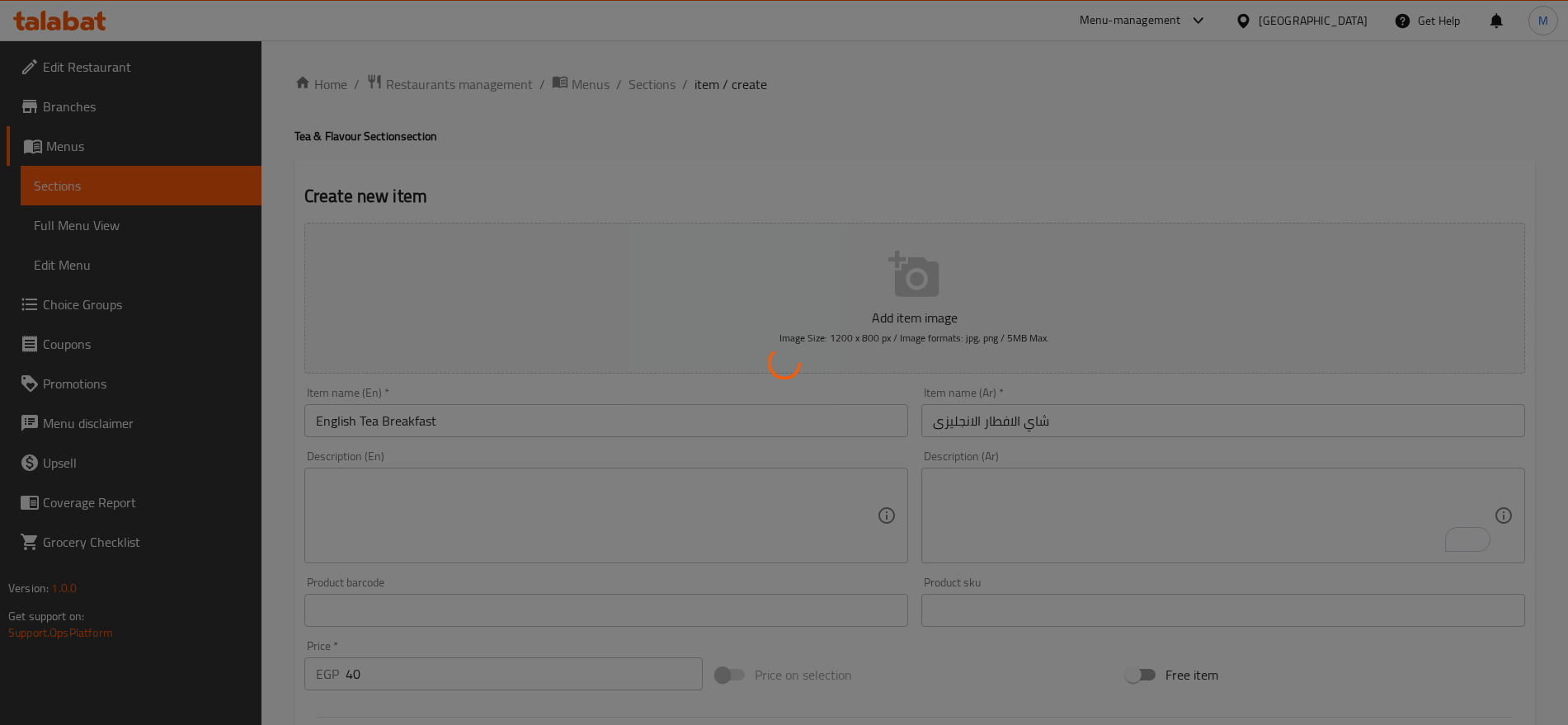
type input "0"
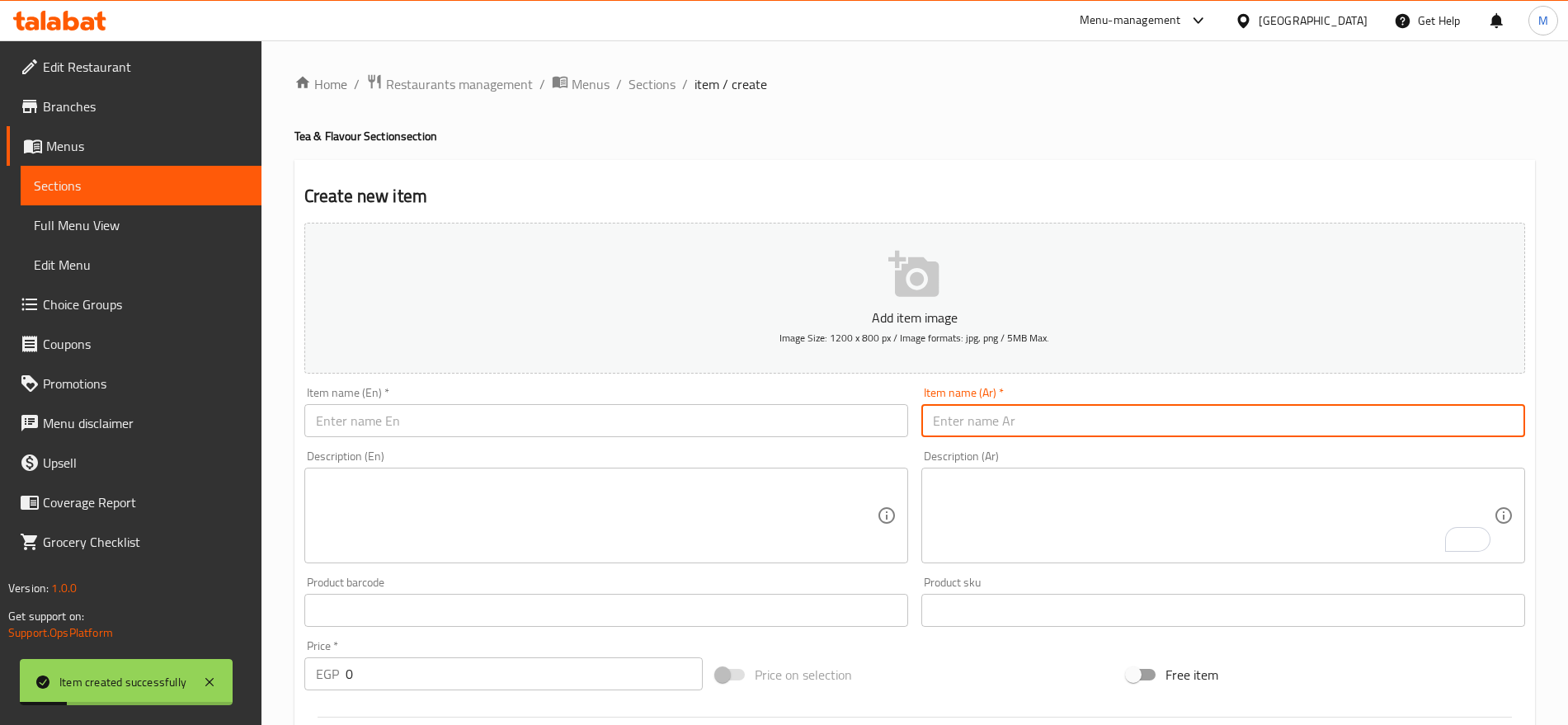
click at [1197, 409] on input "text" at bounding box center [1223, 421] width 604 height 33
paste input "شاي إنجليزي بنكهة"
type input "شاي إنجليزي بنكهة"
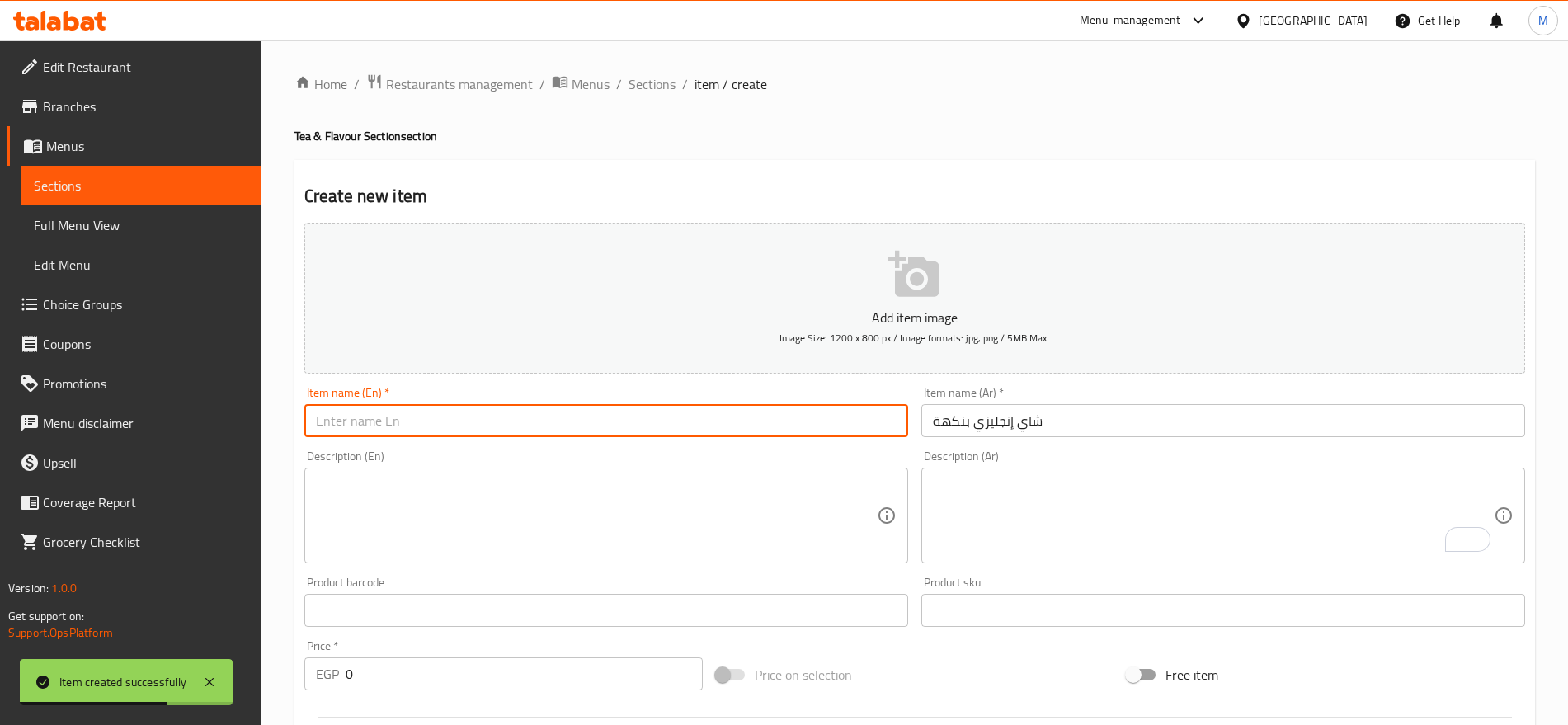
paste input "FLAVOUR ENGLISH TEA"
click at [463, 428] on input "FLAVOUR ENGLISH TEA" at bounding box center [605, 421] width 604 height 33
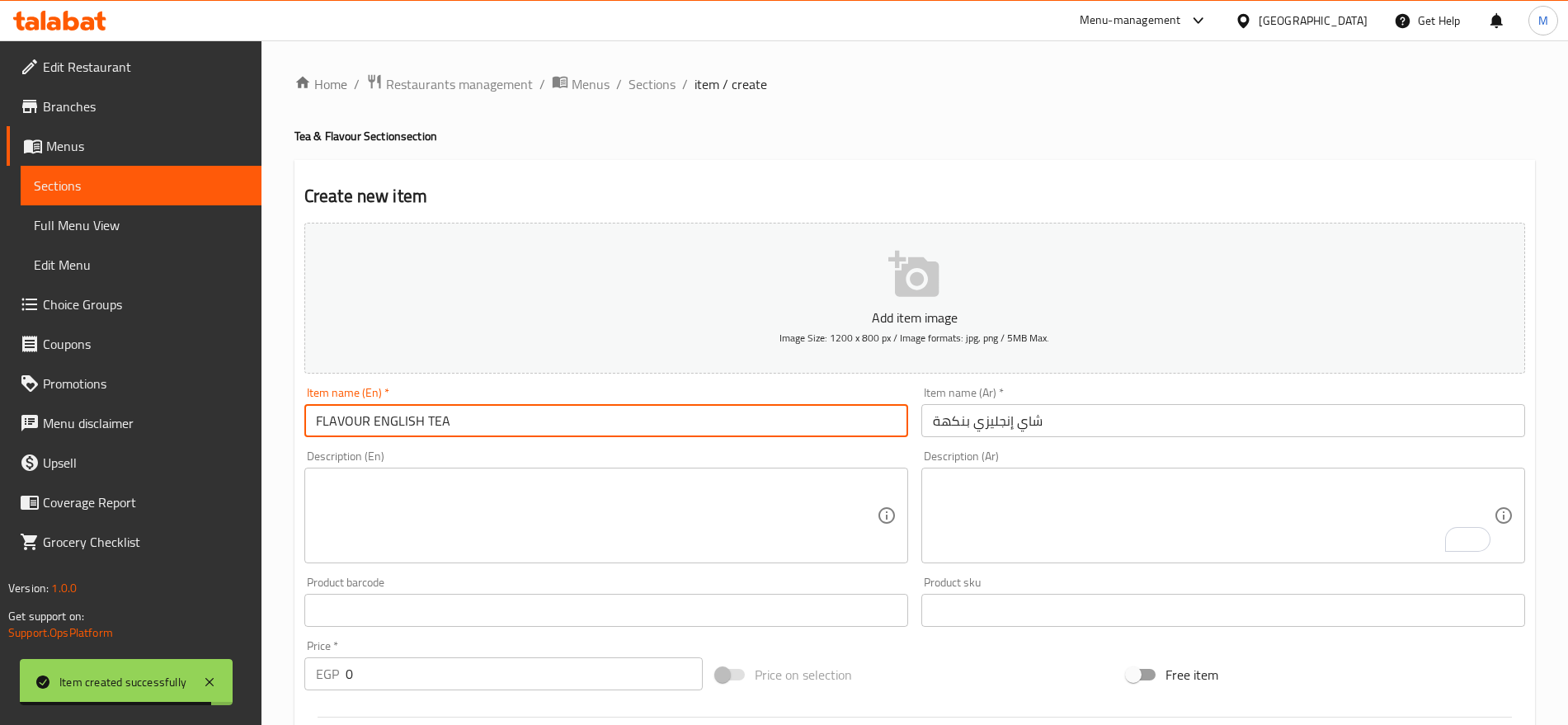
click at [463, 428] on input "FLAVOUR ENGLISH TEA" at bounding box center [605, 421] width 604 height 33
type input "Flavour English Tea"
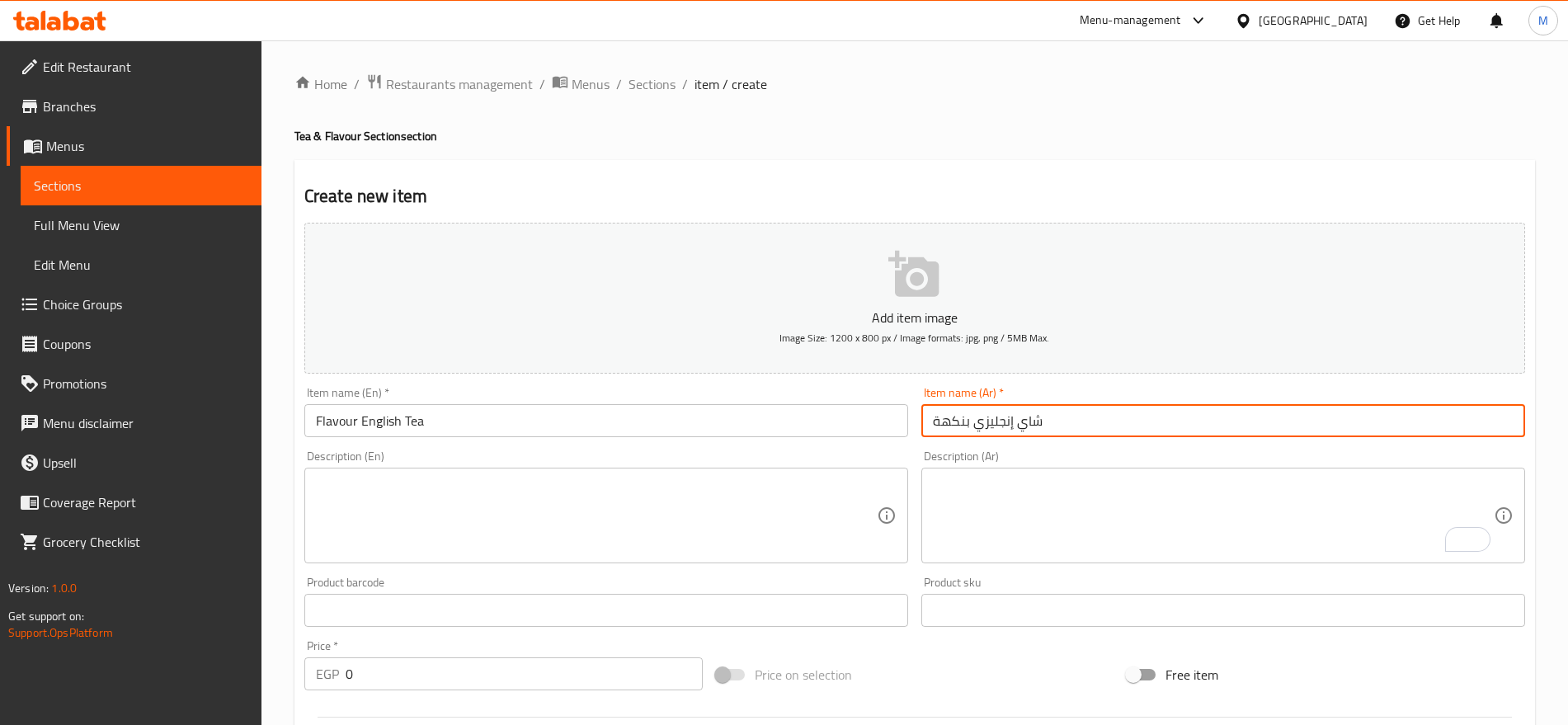
scroll to position [222, 0]
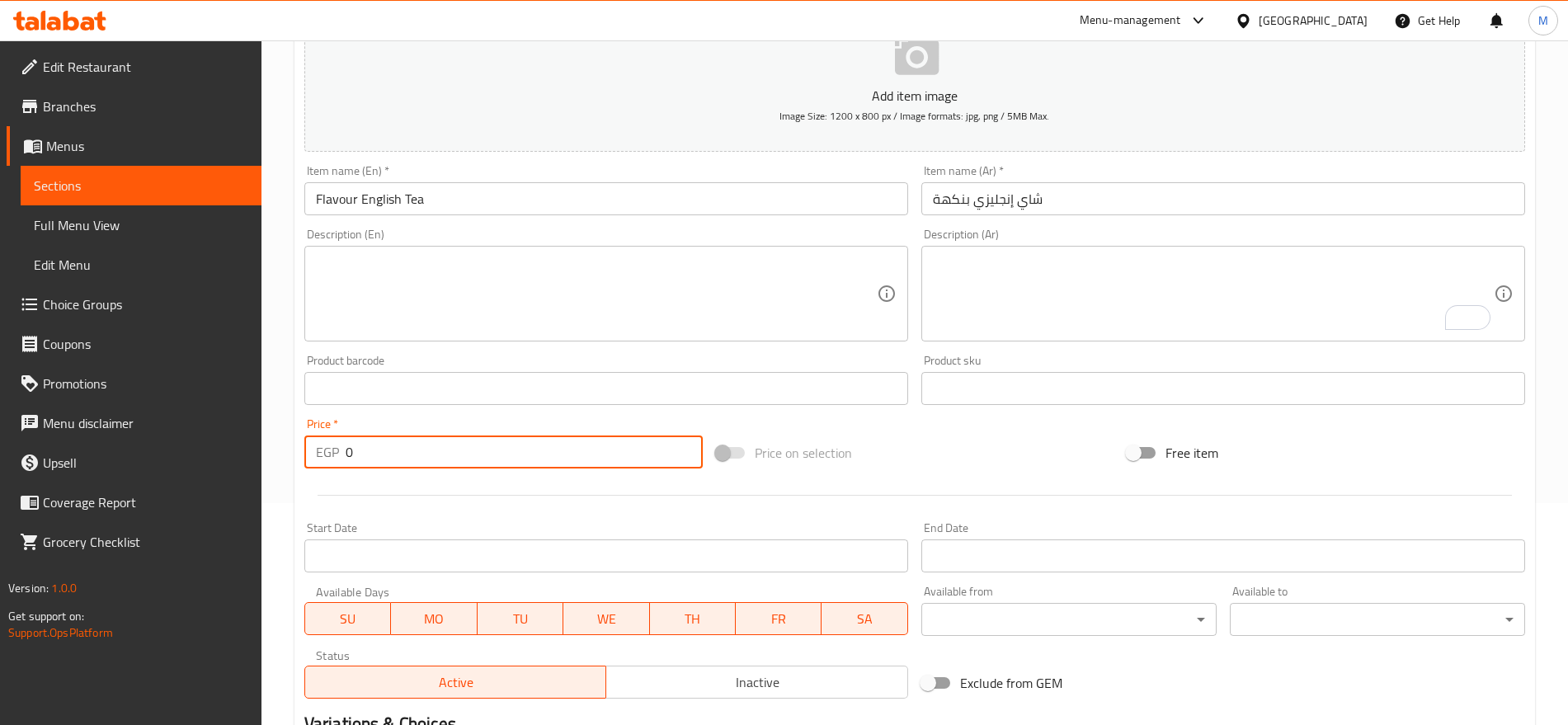
click at [498, 450] on input "0" at bounding box center [524, 452] width 357 height 33
paste input "45"
type input "45"
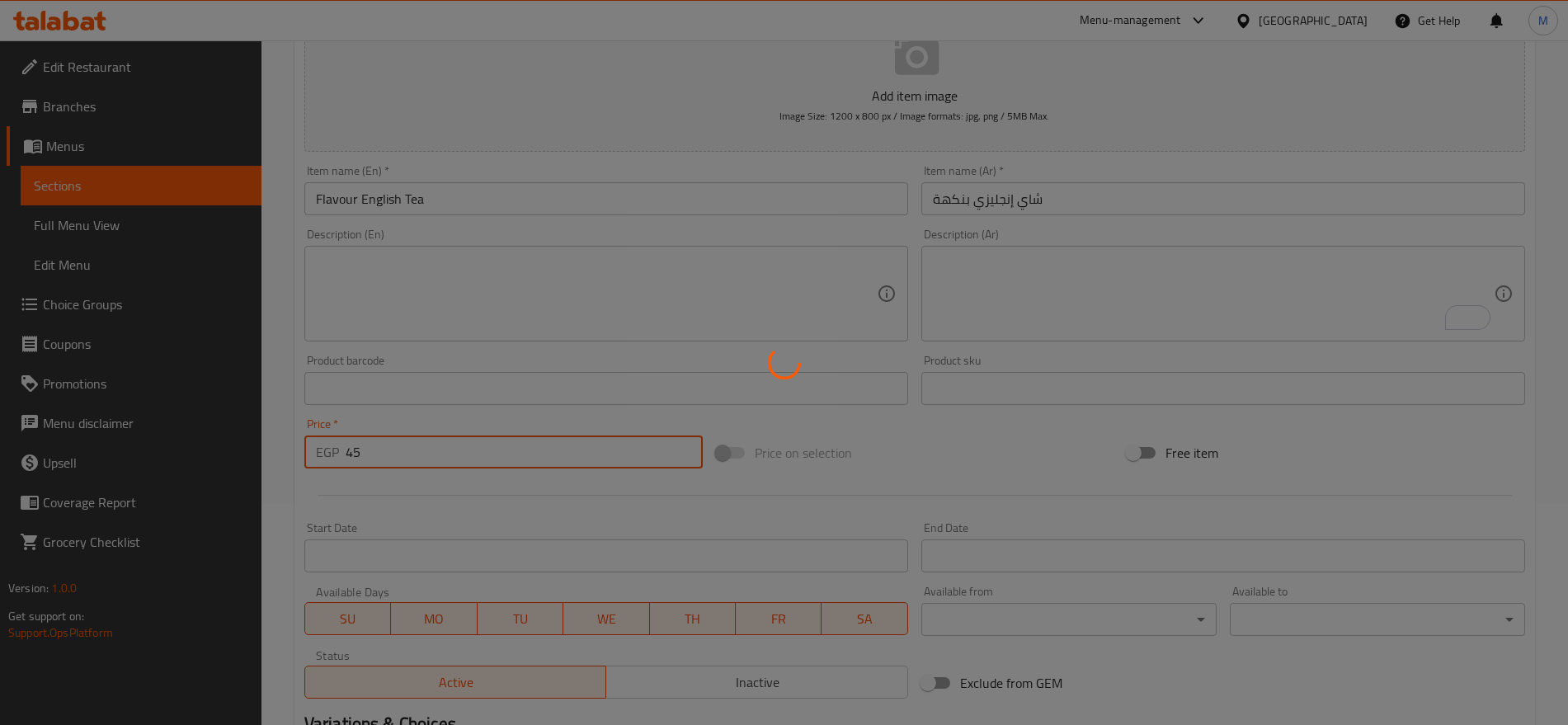
type input "0"
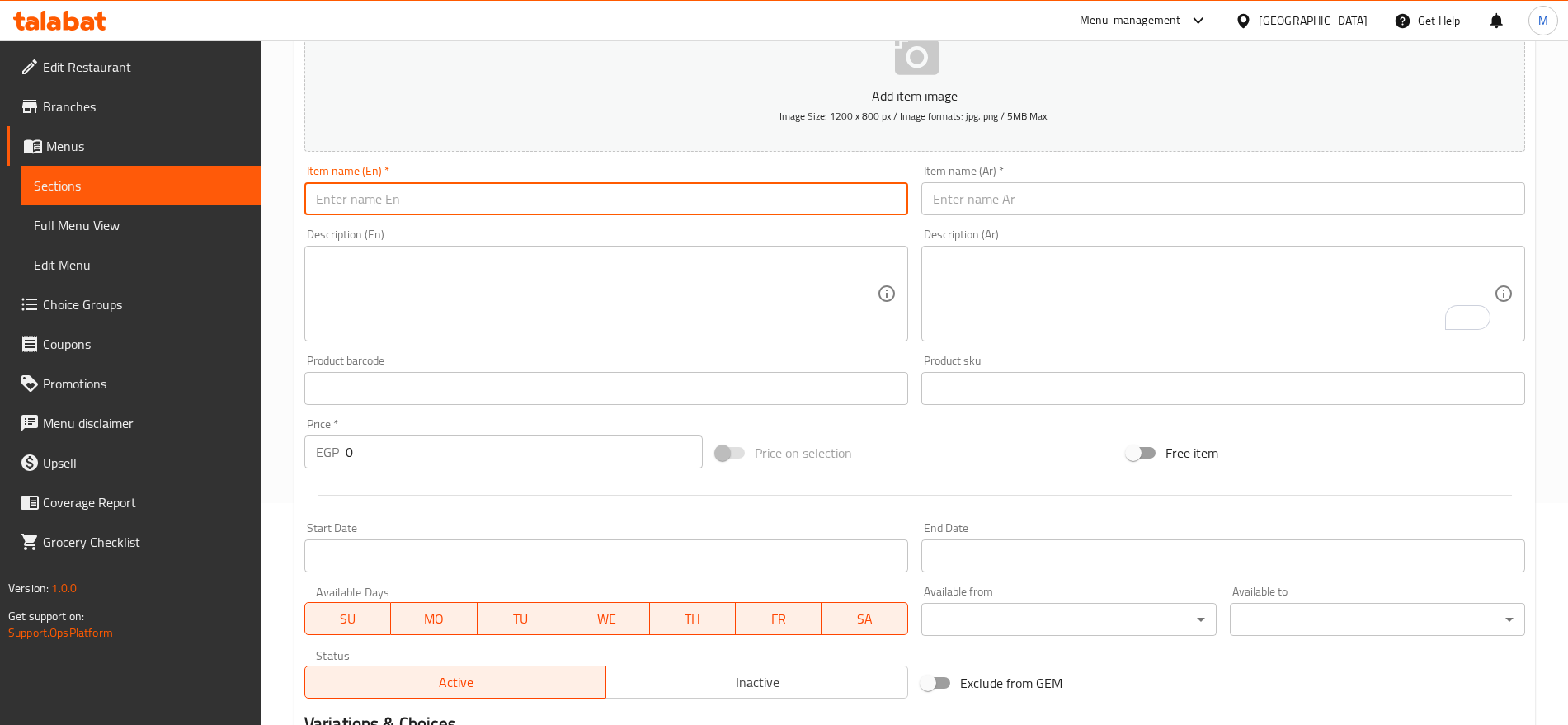
click at [483, 192] on input "text" at bounding box center [605, 198] width 604 height 33
paste input "GREEN TEA"
type input "Green Tea"
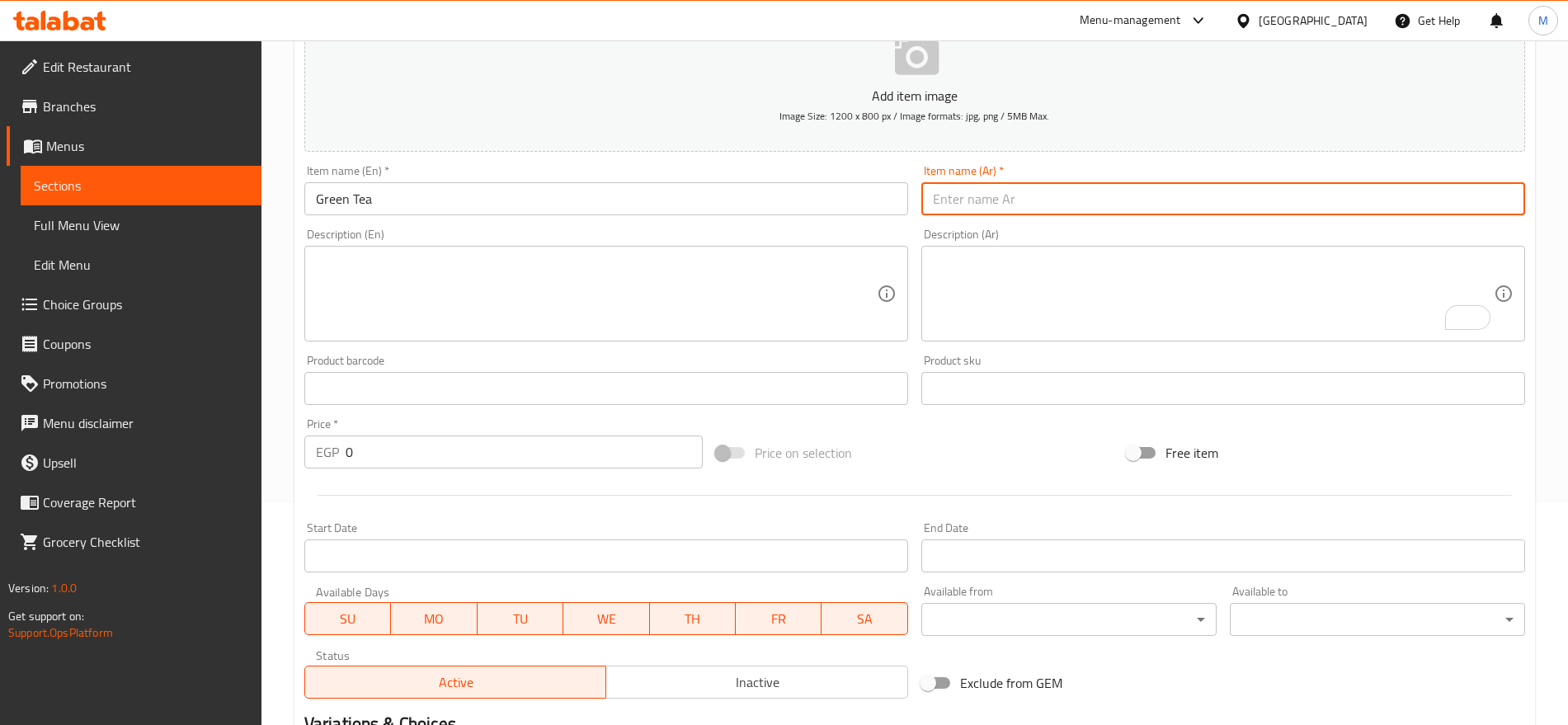
click at [1052, 197] on input "text" at bounding box center [1223, 198] width 604 height 33
type input "شاي اخضر"
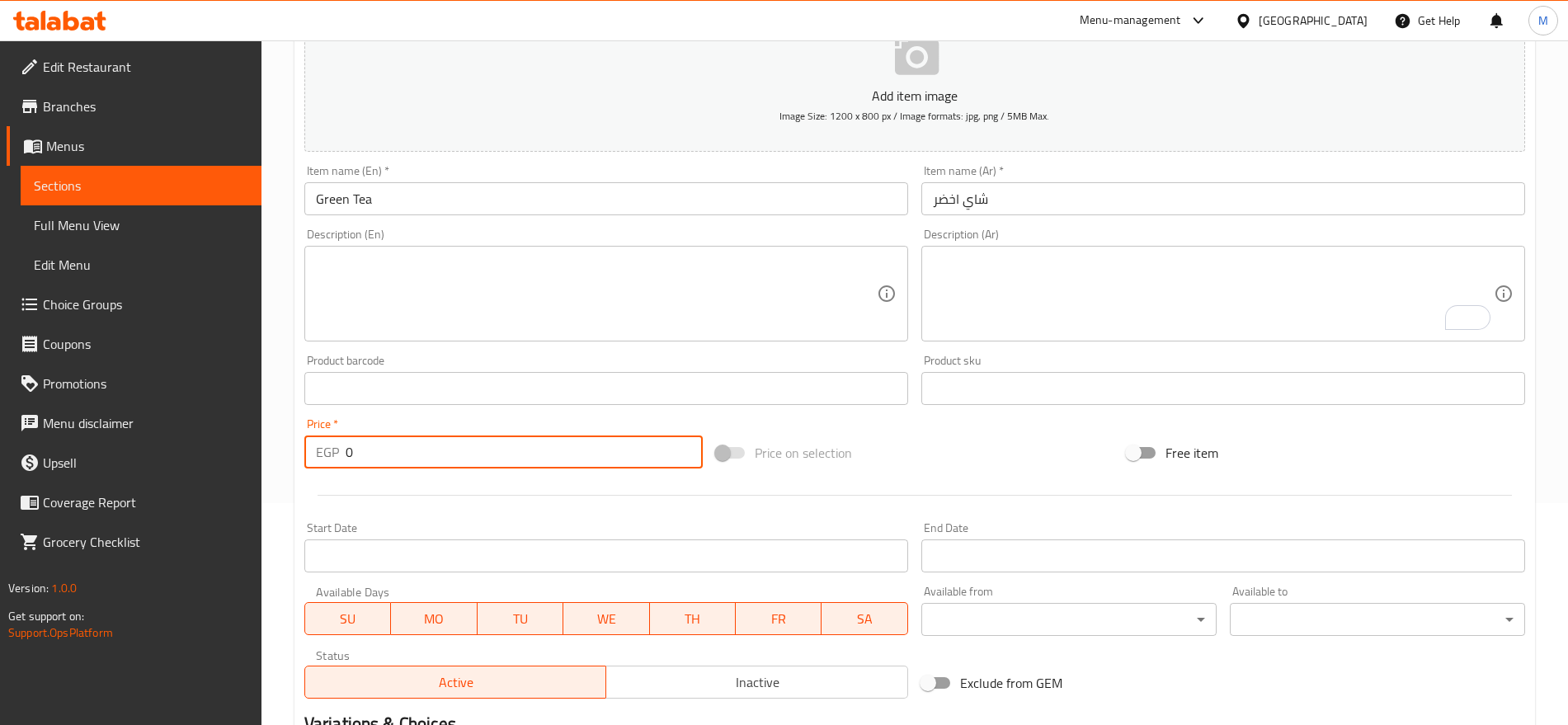
click at [498, 459] on input "0" at bounding box center [524, 452] width 357 height 33
paste input "4"
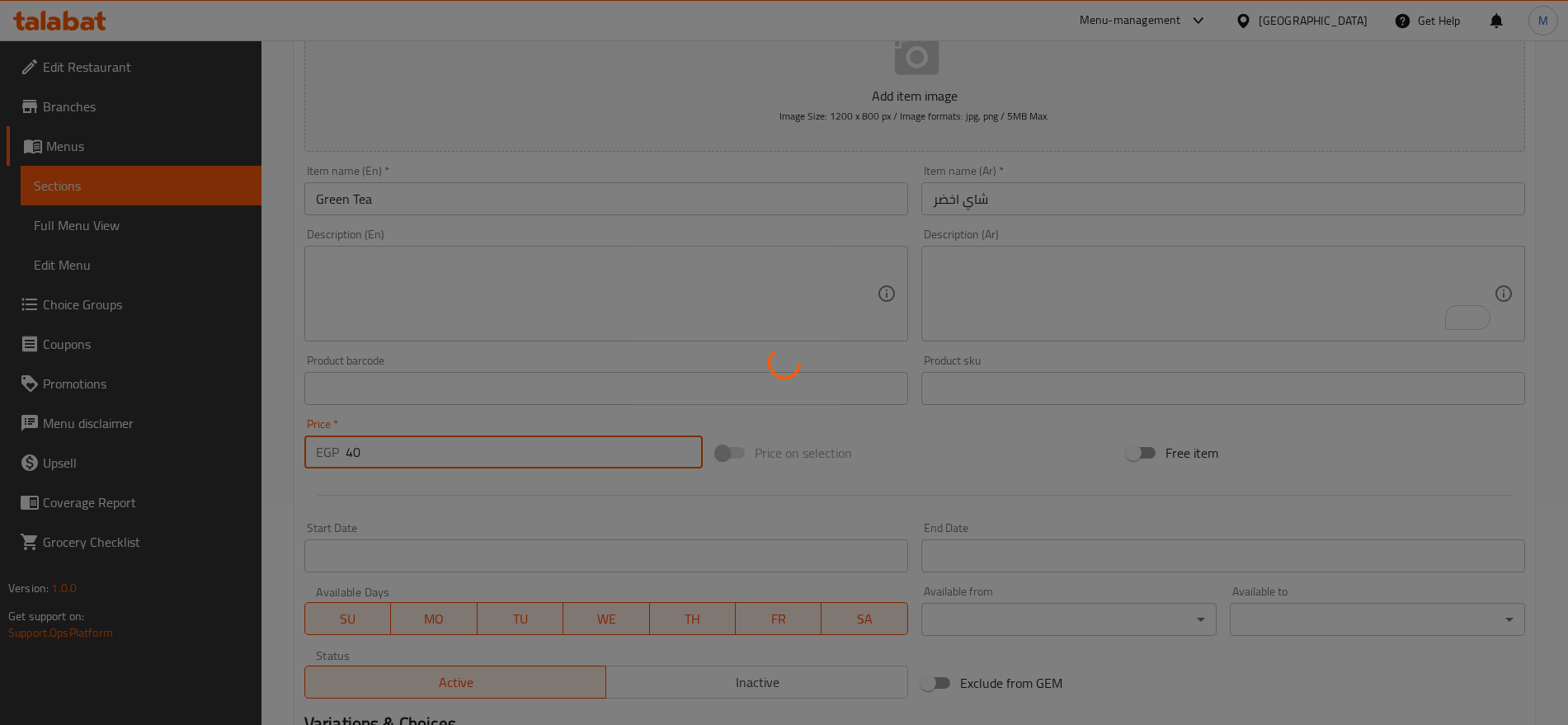
type input "0"
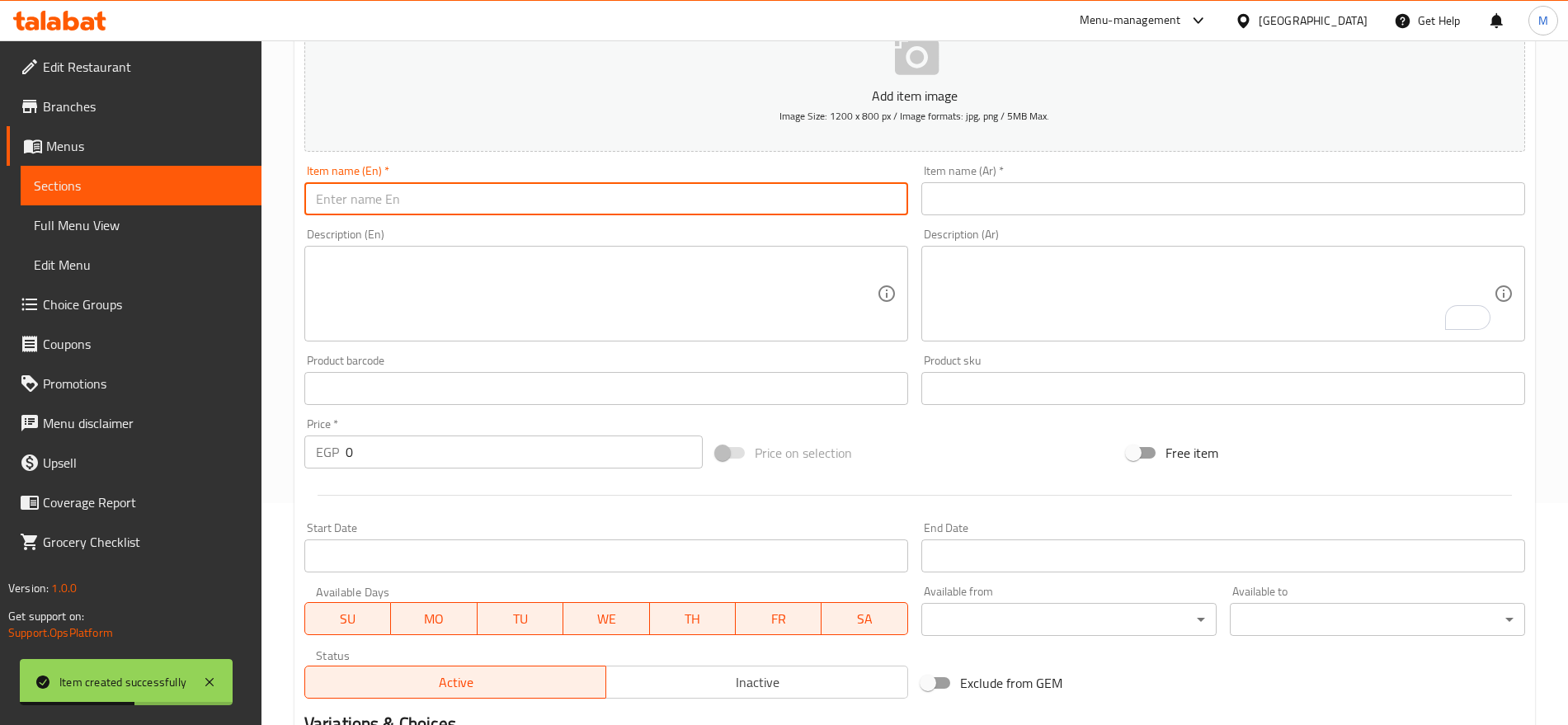
click at [801, 211] on input "text" at bounding box center [605, 198] width 604 height 33
paste input "ANISE"
type input "Anise"
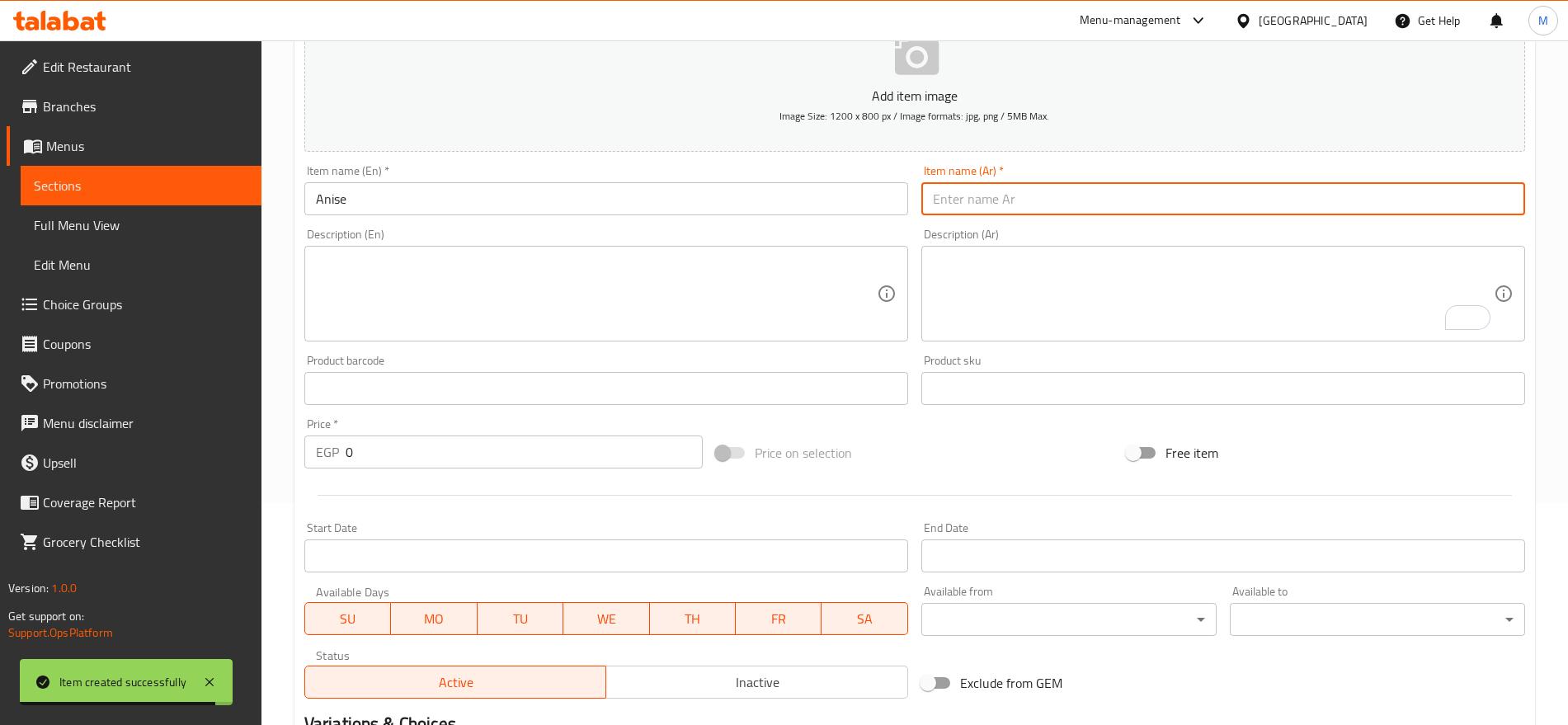
click at [987, 194] on input "text" at bounding box center [1223, 198] width 604 height 33
type input "ينسون"
click at [510, 457] on input "0" at bounding box center [524, 452] width 357 height 33
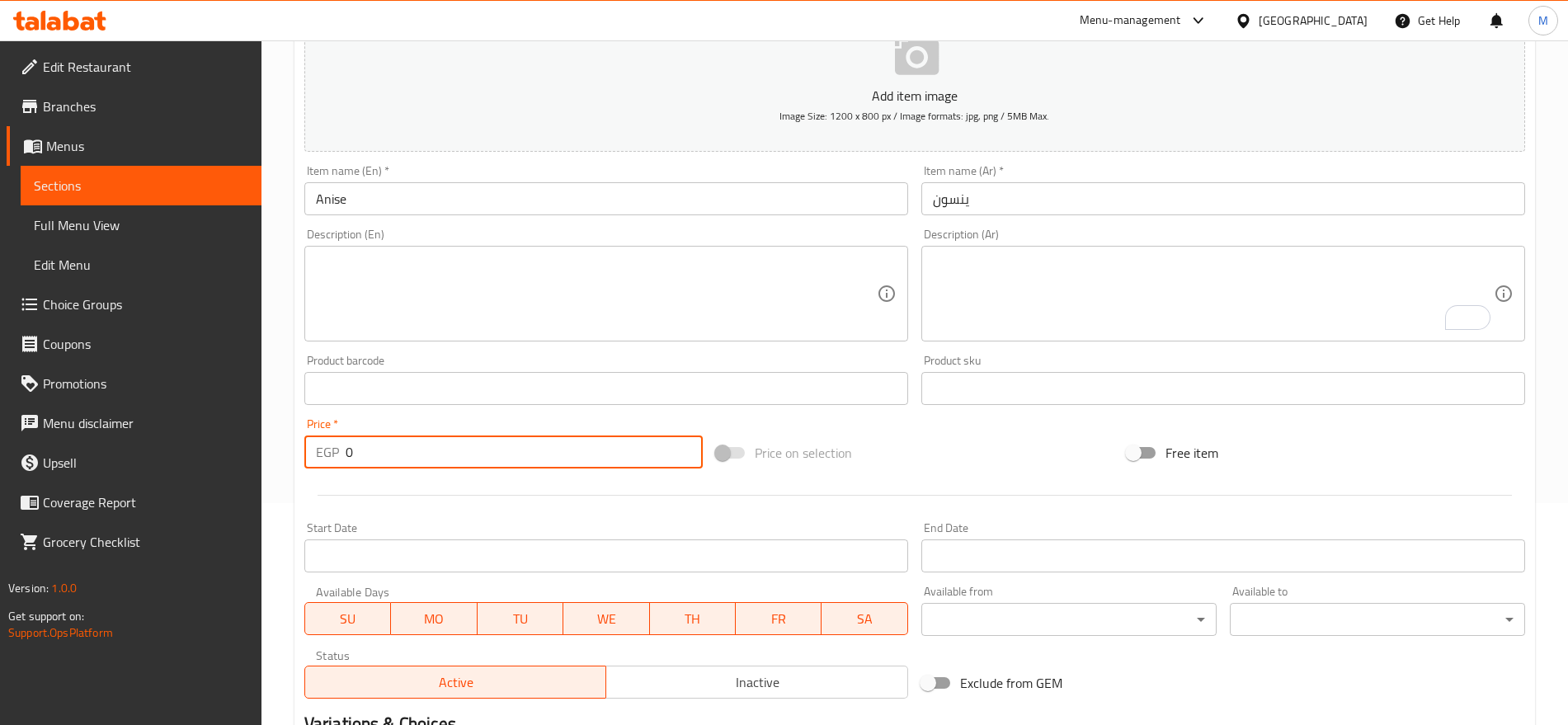
click at [510, 457] on input "0" at bounding box center [524, 452] width 357 height 33
paste input "4"
type input "40"
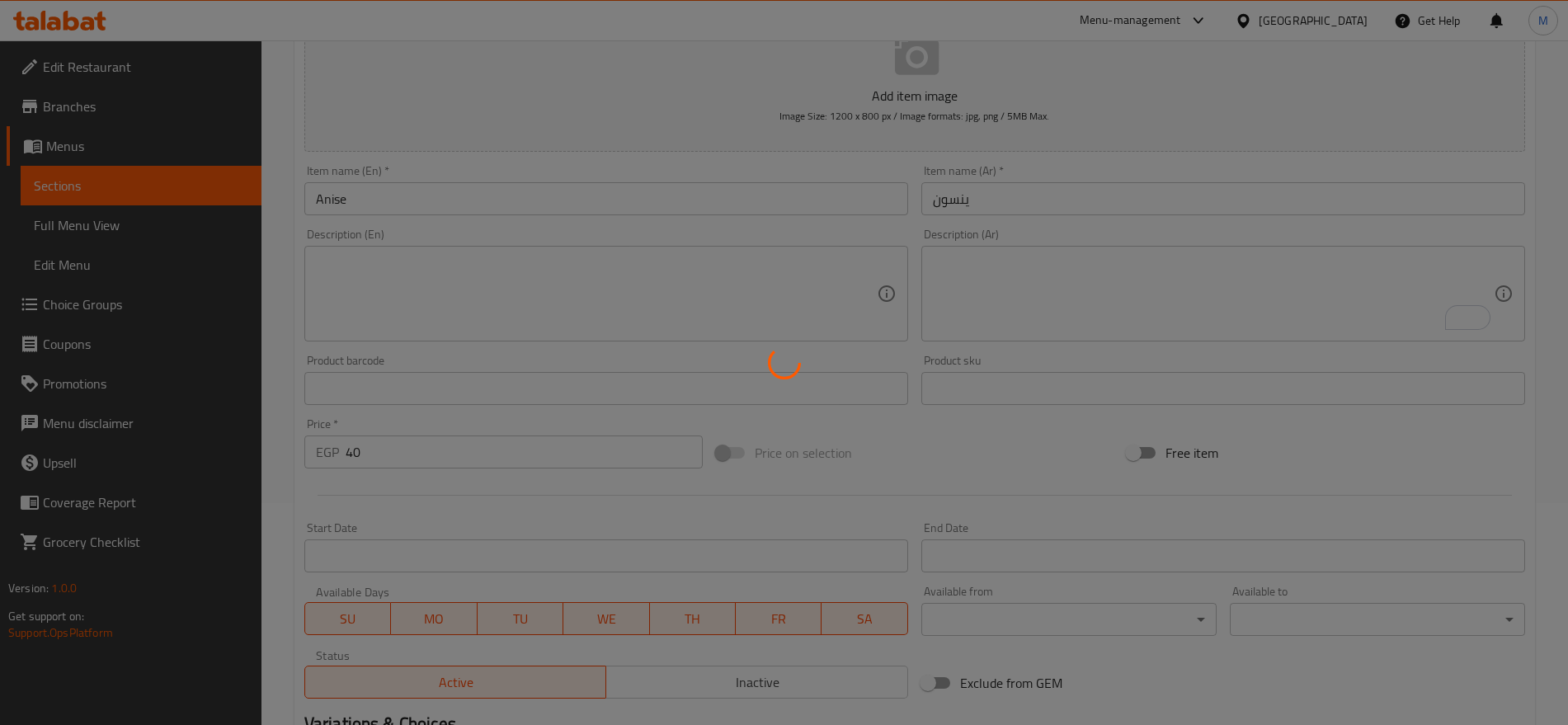
type input "0"
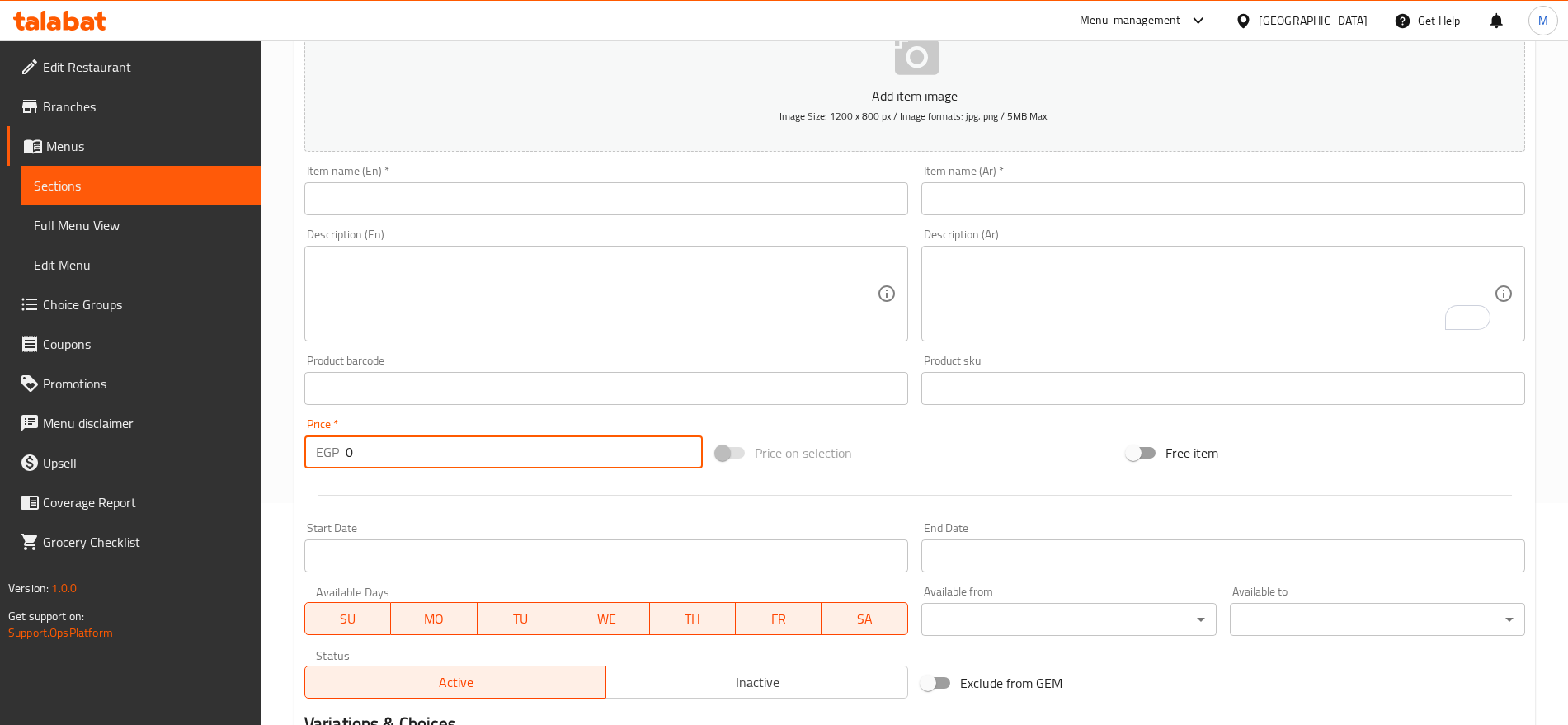
scroll to position [0, 0]
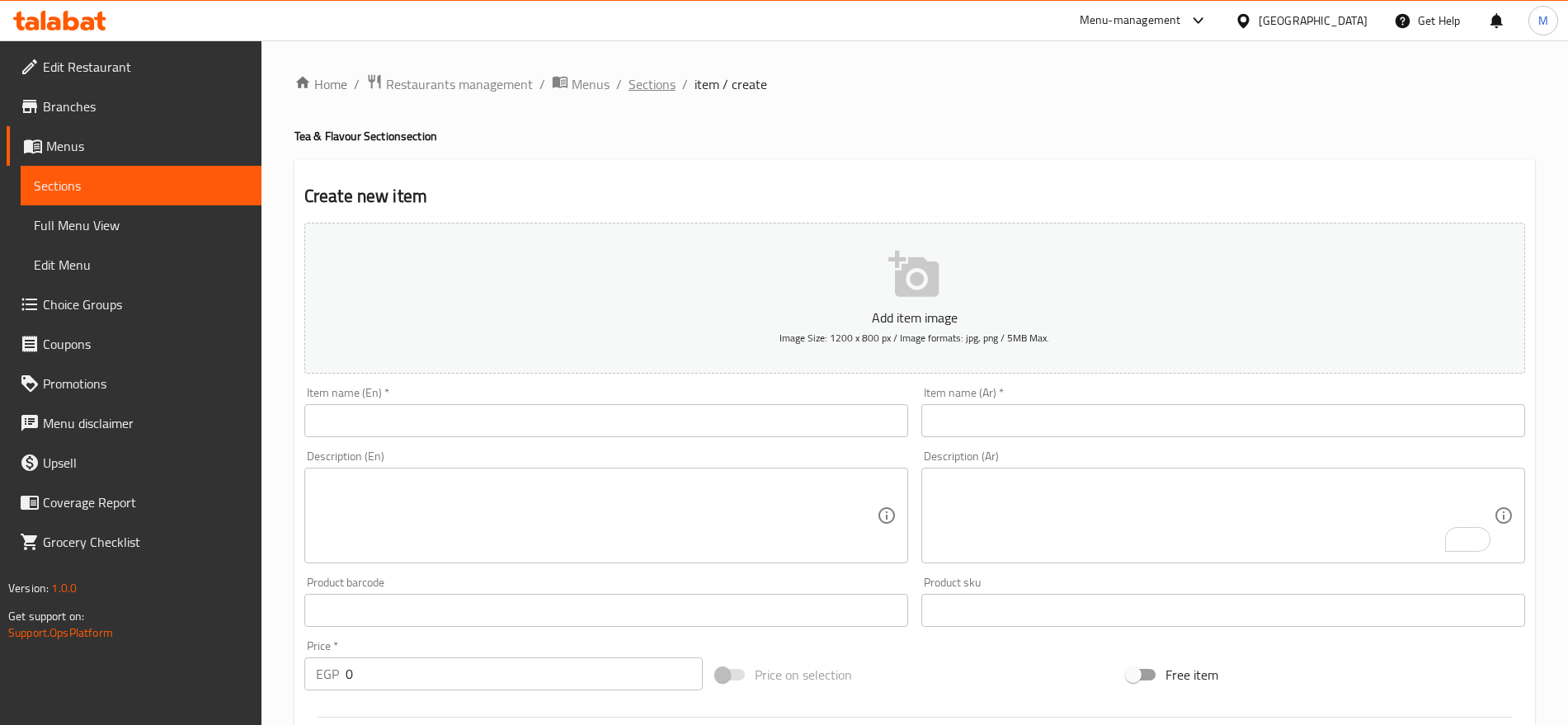
click at [655, 74] on span "Sections" at bounding box center [652, 84] width 47 height 20
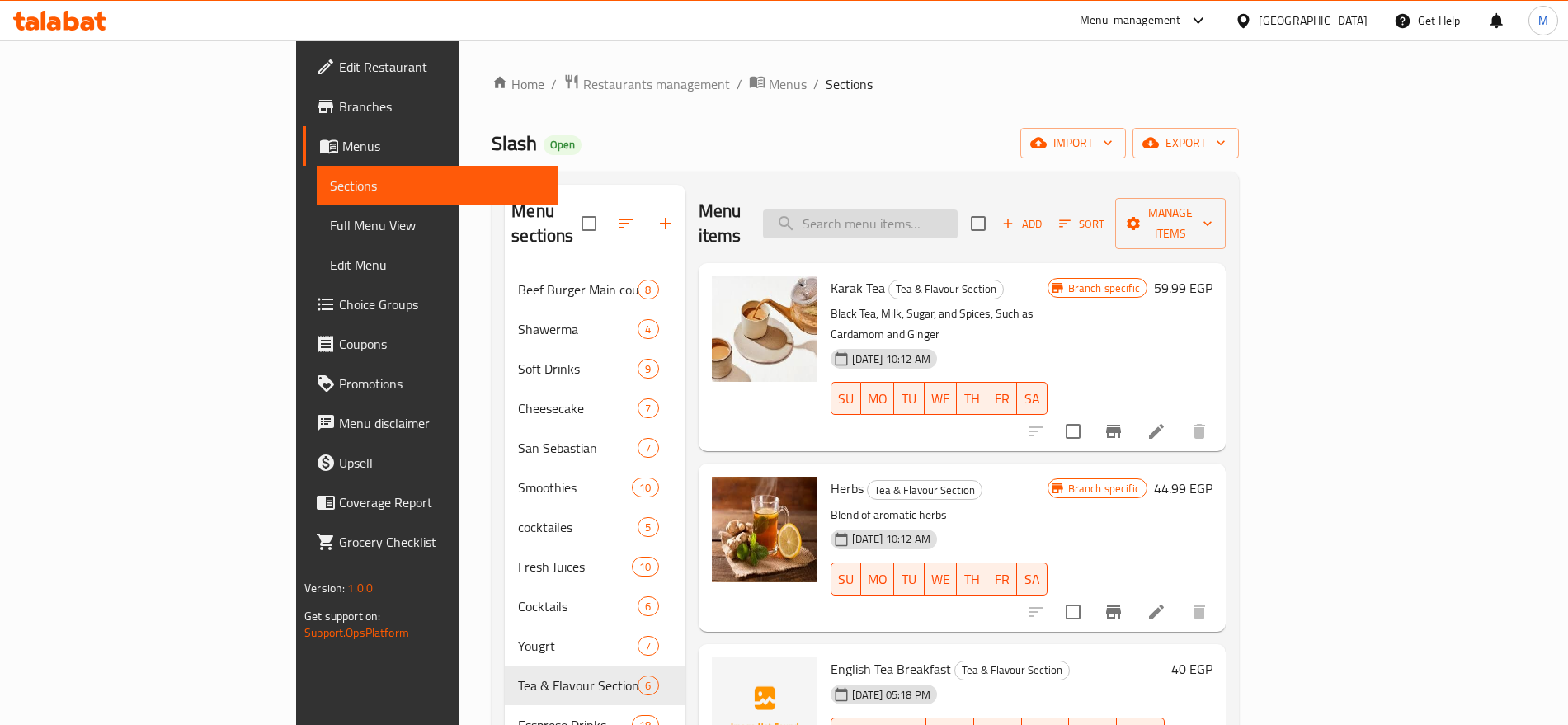
click at [940, 219] on input "search" at bounding box center [860, 224] width 195 height 29
paste input "Machiato"
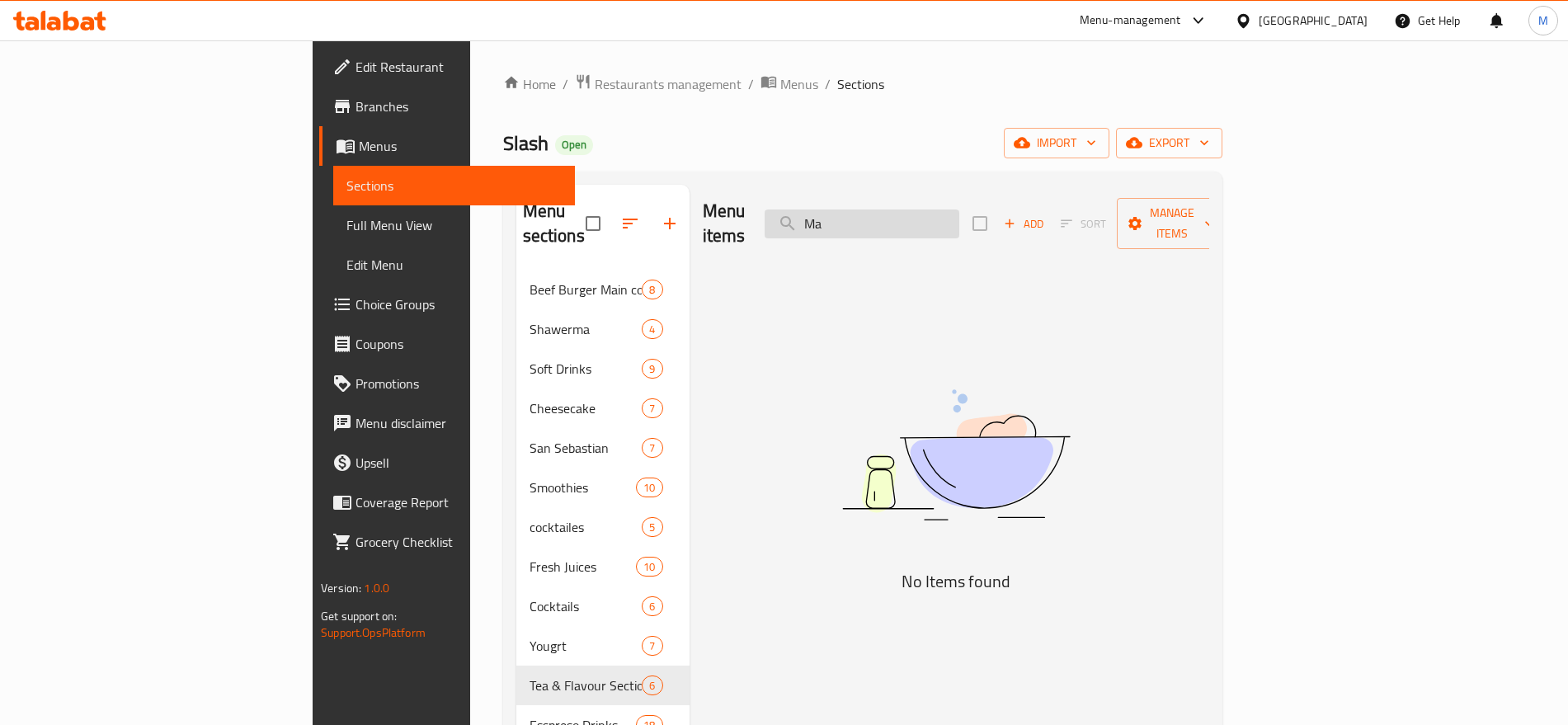
type input "M"
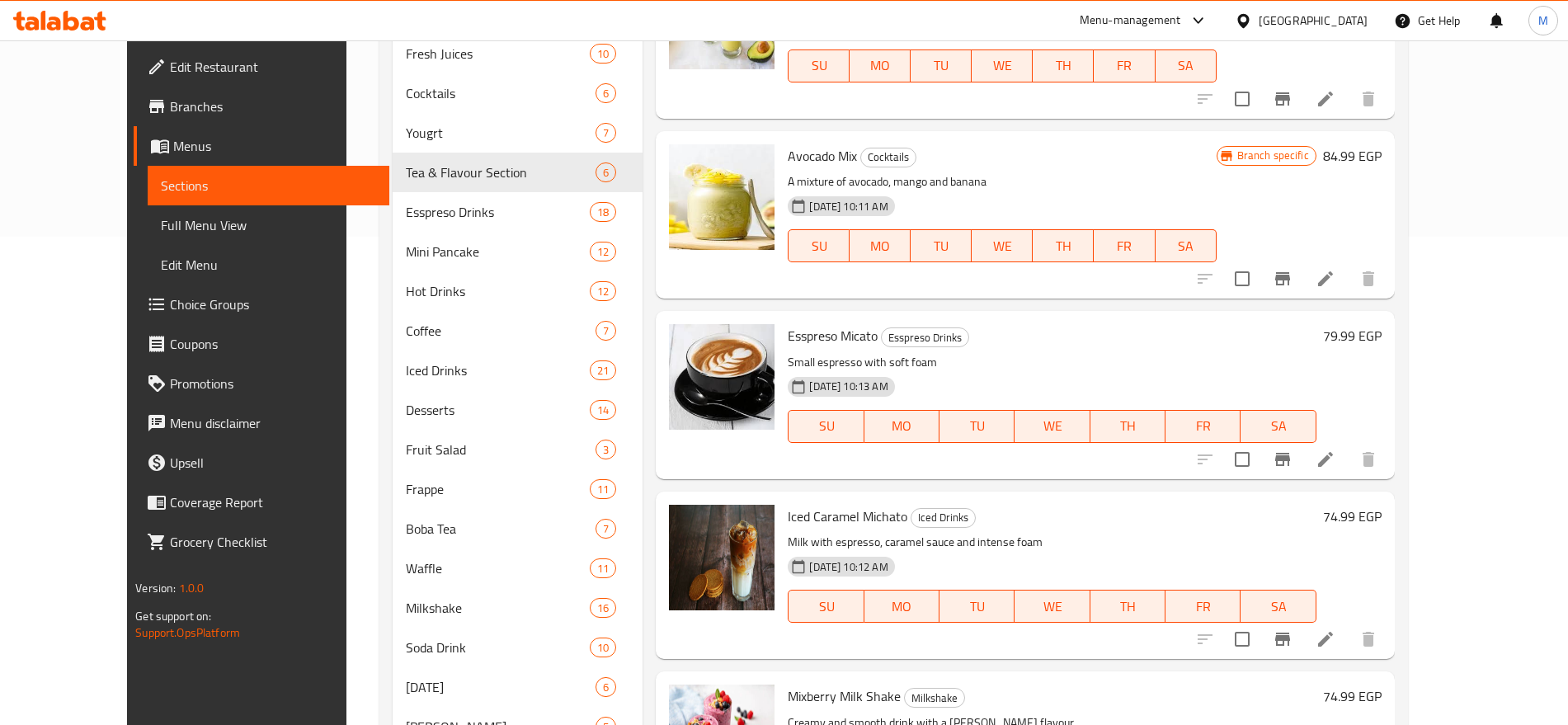
scroll to position [485, 0]
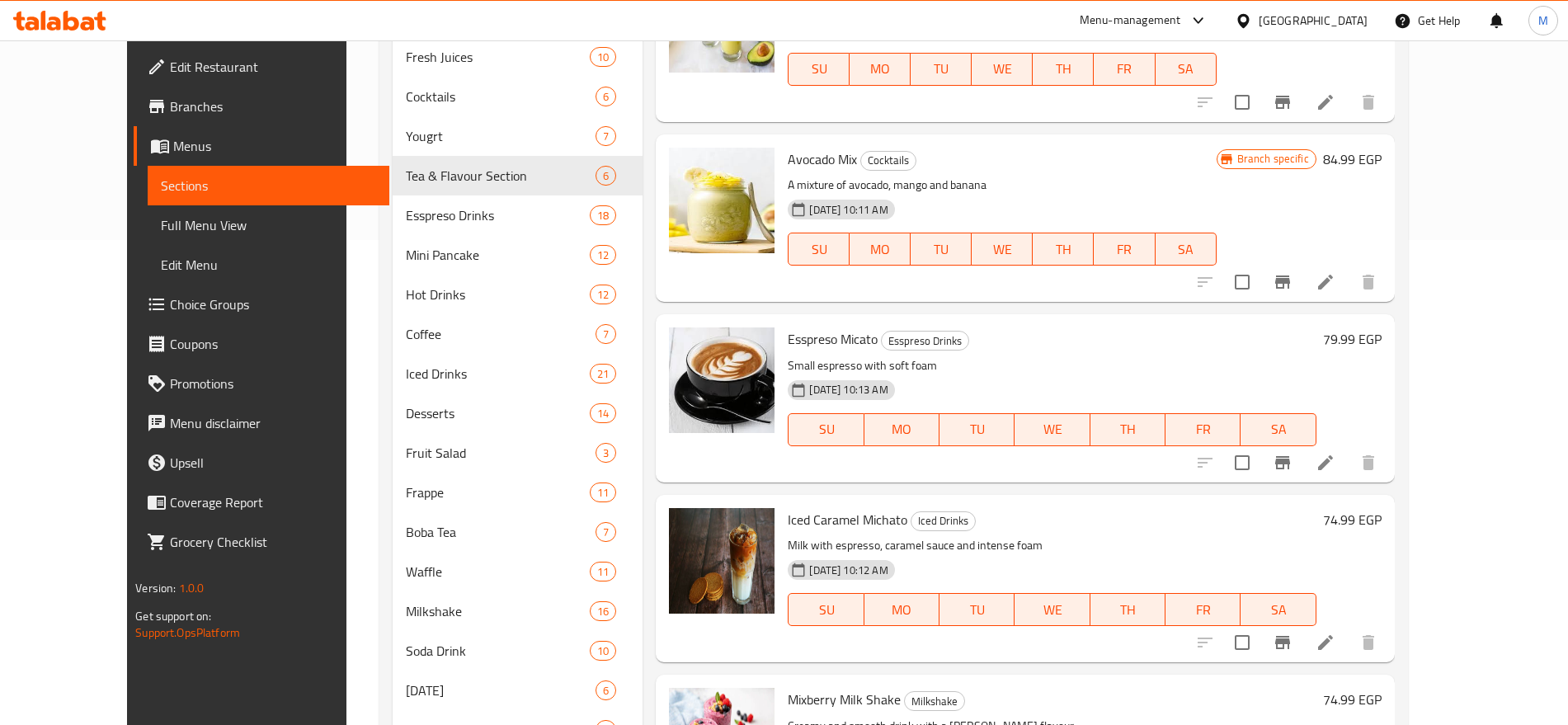
click at [868, 508] on span "Iced Caramel Michato" at bounding box center [847, 520] width 119 height 25
copy span "Michato"
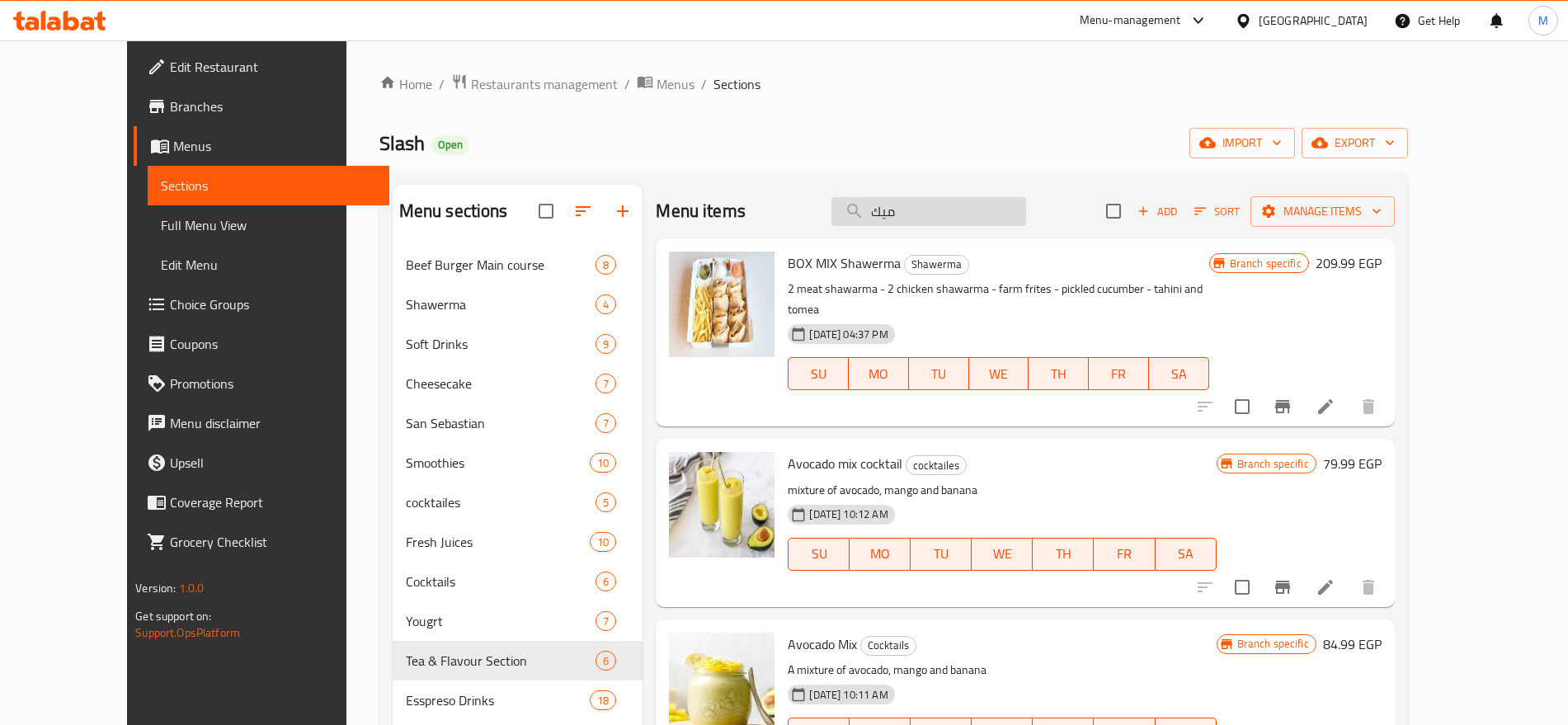
click at [1026, 215] on input "ميك" at bounding box center [928, 212] width 195 height 29
paste input "Michato"
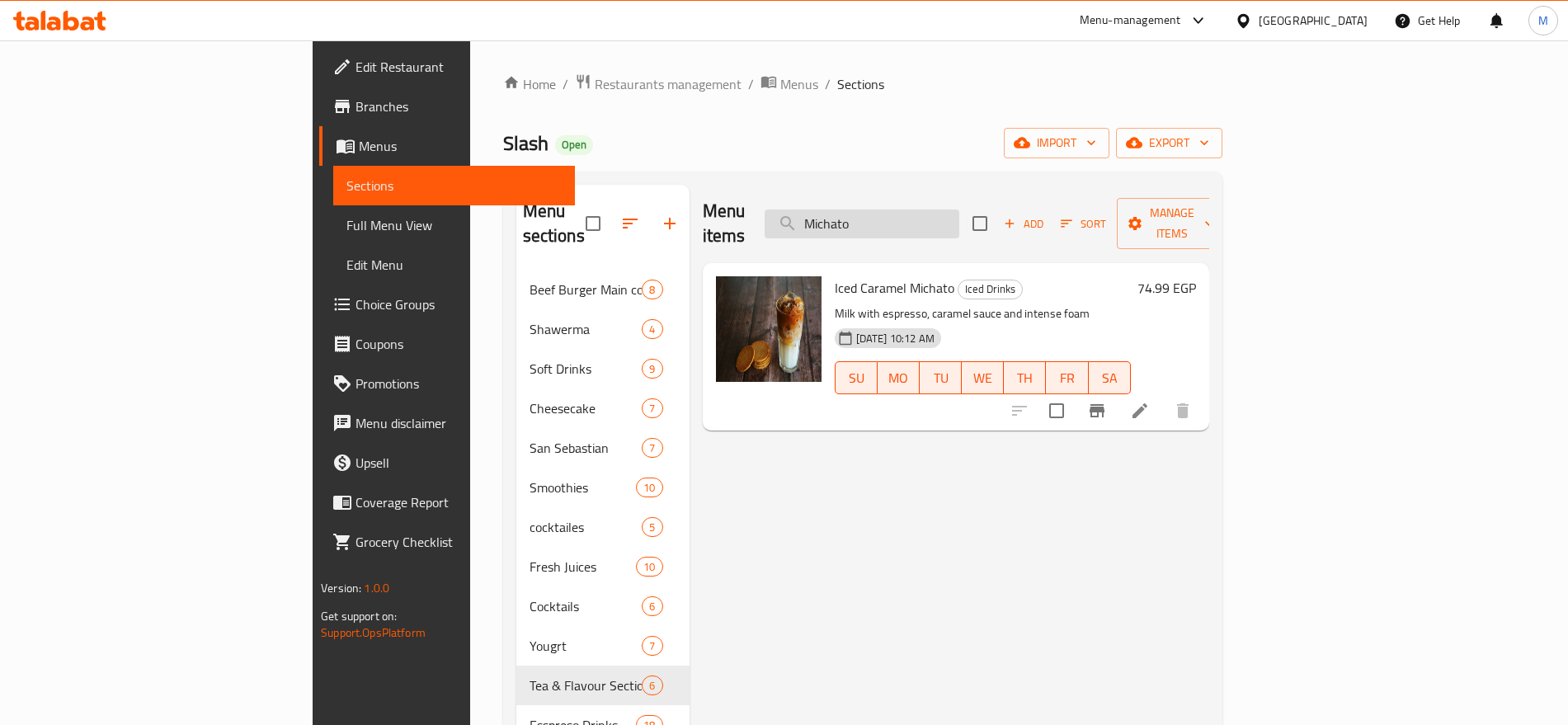
click at [960, 225] on input "Michato" at bounding box center [862, 224] width 195 height 29
paste input "AMRICANO"
click at [960, 225] on input "AMRICANO" at bounding box center [862, 224] width 195 height 29
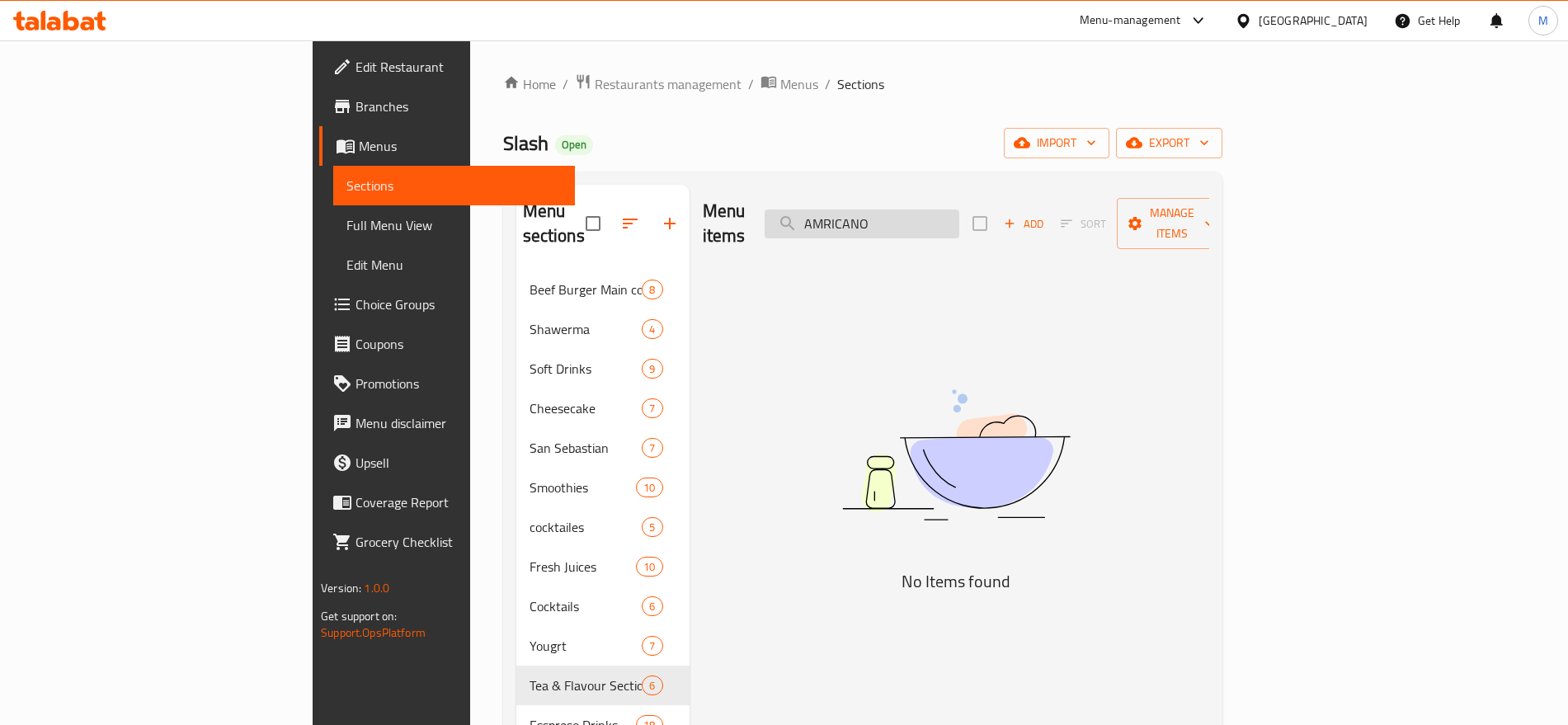
click at [960, 218] on input "AMRICANO" at bounding box center [862, 224] width 195 height 29
click at [944, 221] on input "AMRIC" at bounding box center [862, 224] width 195 height 29
paste input "FRENCH"
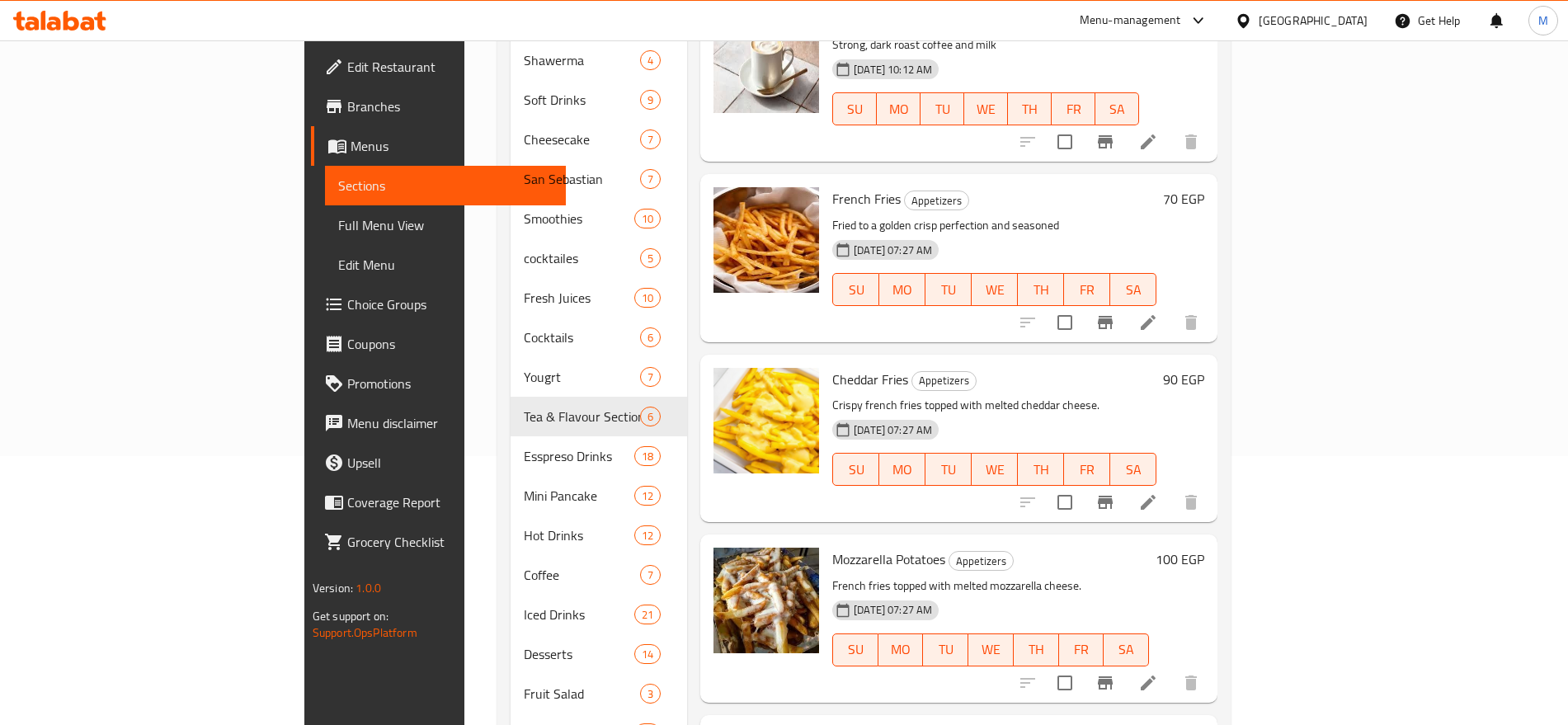
scroll to position [87, 0]
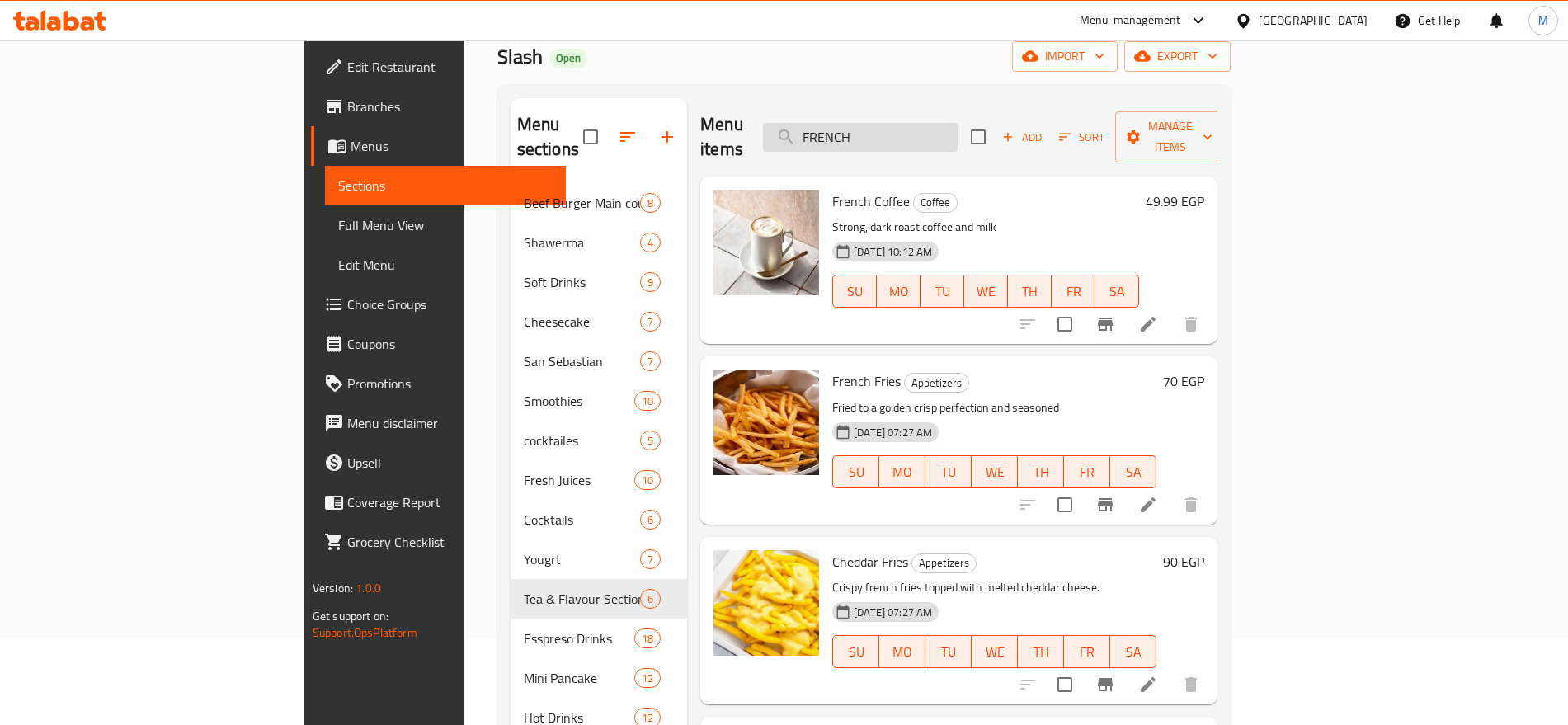
click at [958, 123] on input "FRENCH" at bounding box center [860, 137] width 195 height 29
paste input "HOT CHOCLATE"
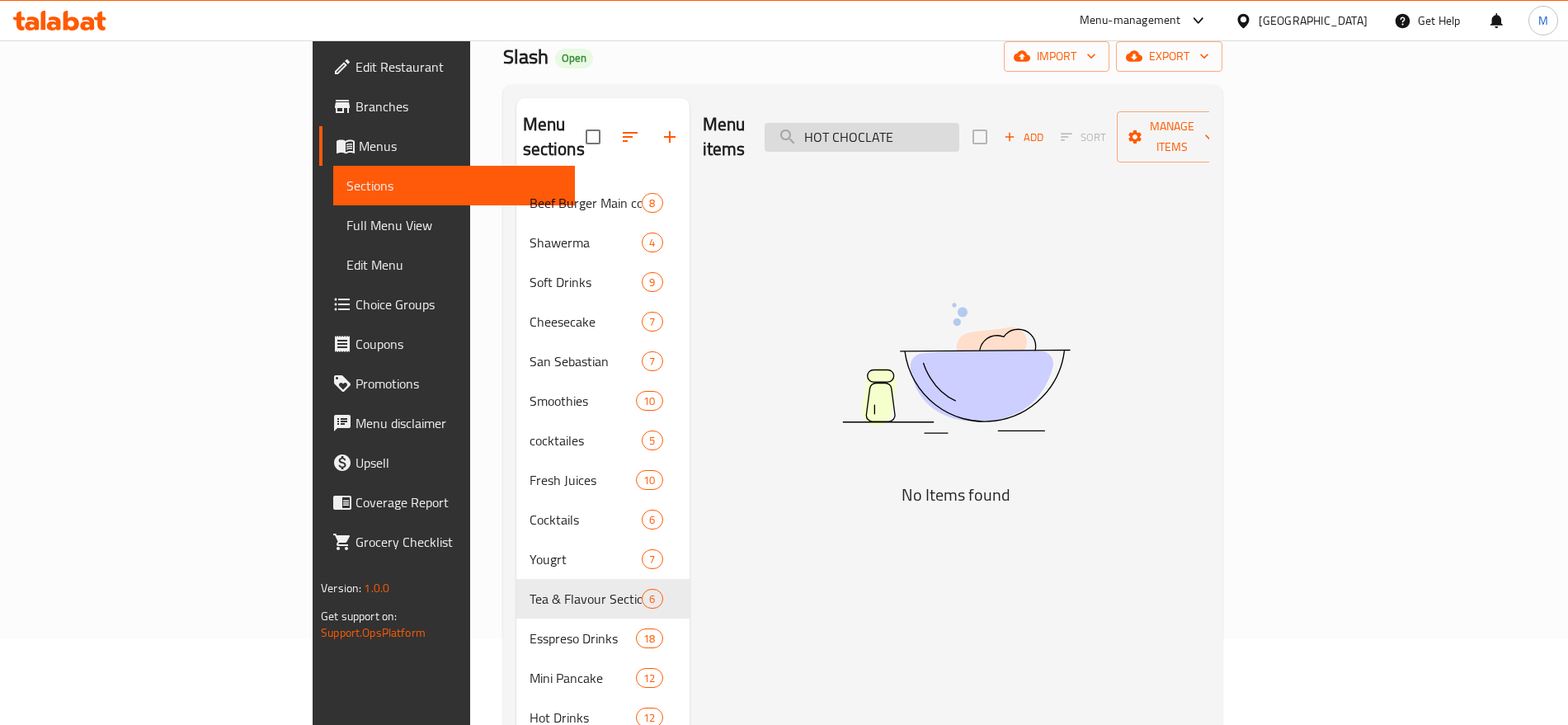
click at [945, 127] on input "HOT CHOCLATE" at bounding box center [862, 137] width 195 height 29
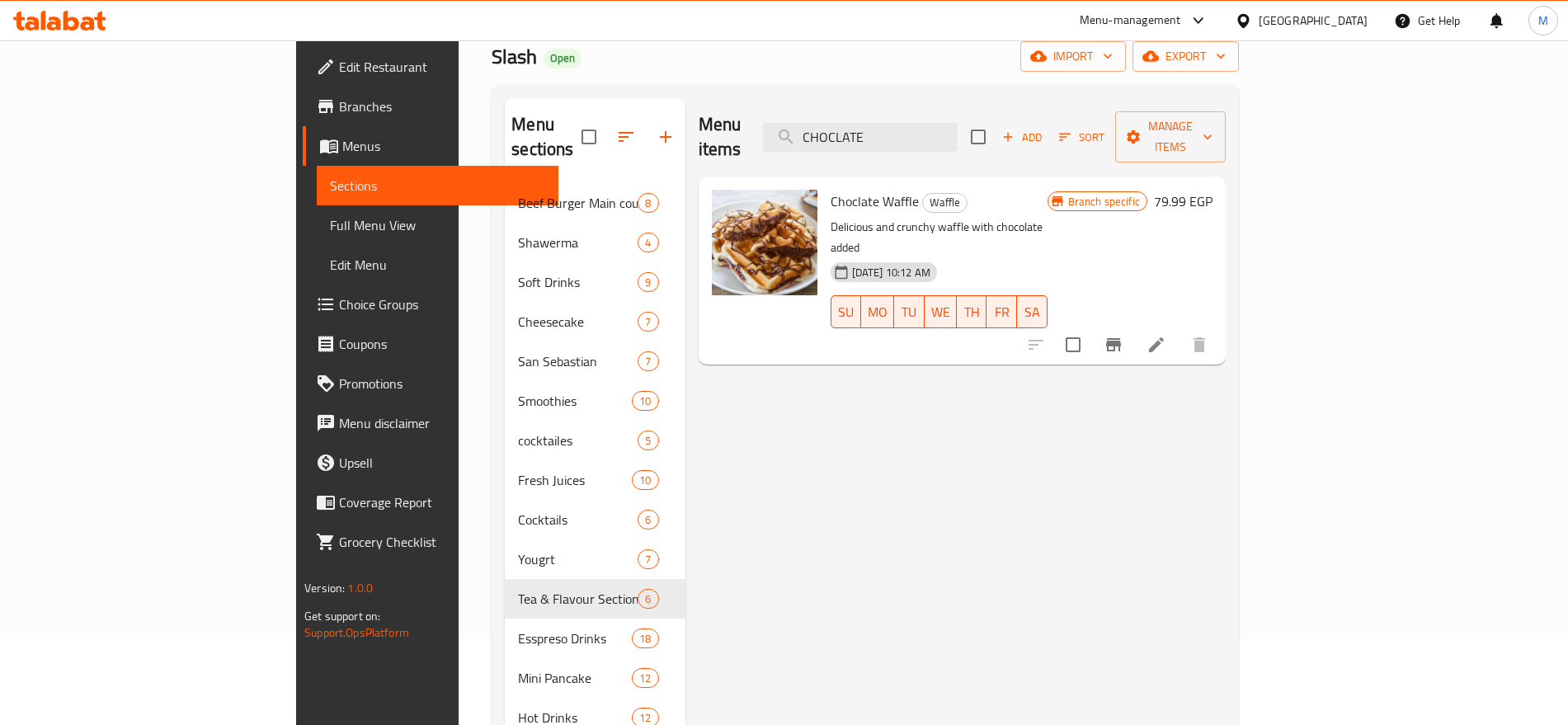
type input "CHOCLATE"
click at [656, 128] on icon "button" at bounding box center [666, 137] width 20 height 20
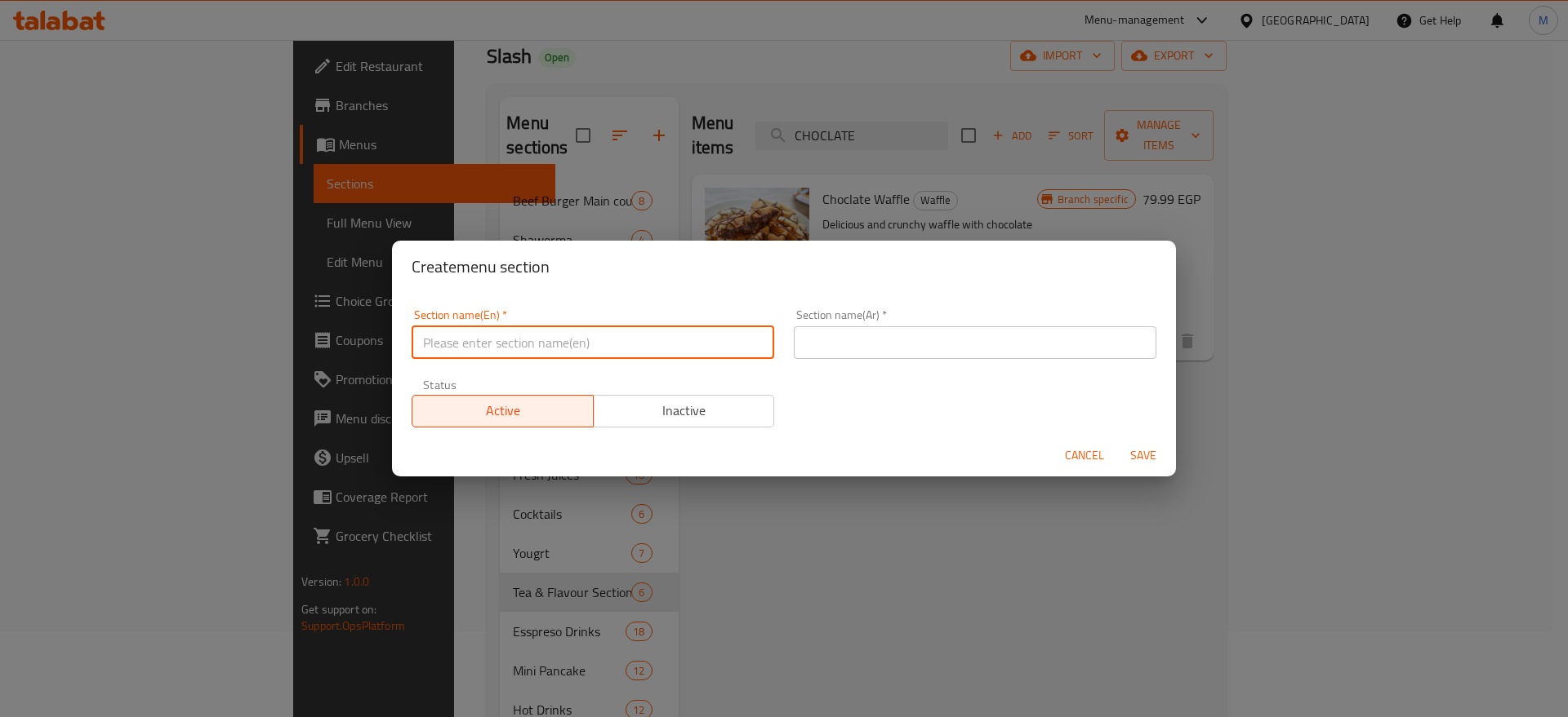
click at [637, 335] on input "text" at bounding box center [593, 343] width 362 height 33
paste input "NON"
paste input "COFFE"
click at [500, 342] on input "NON COFFE" at bounding box center [593, 343] width 362 height 33
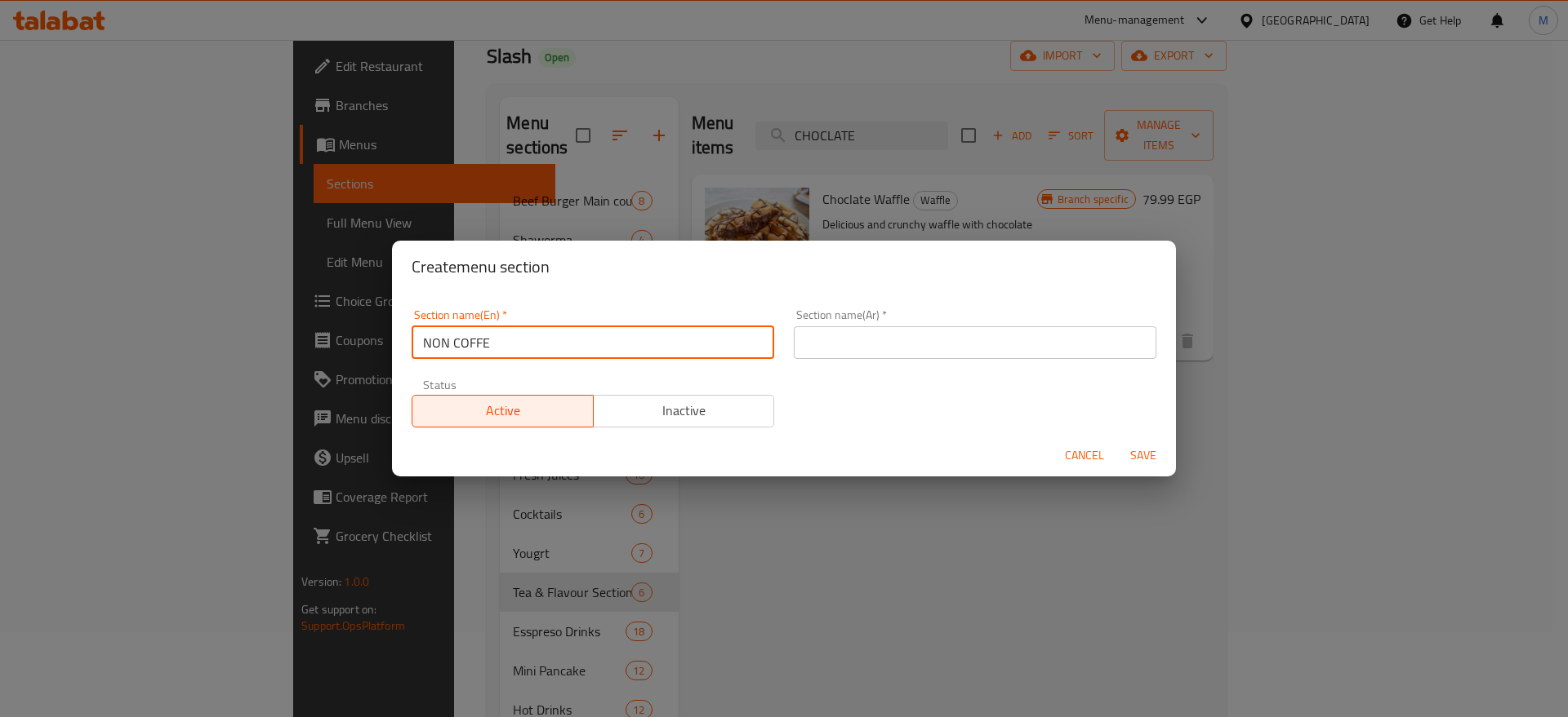
click at [500, 342] on input "NON COFFE" at bounding box center [593, 343] width 362 height 33
type input "Non Coffe"
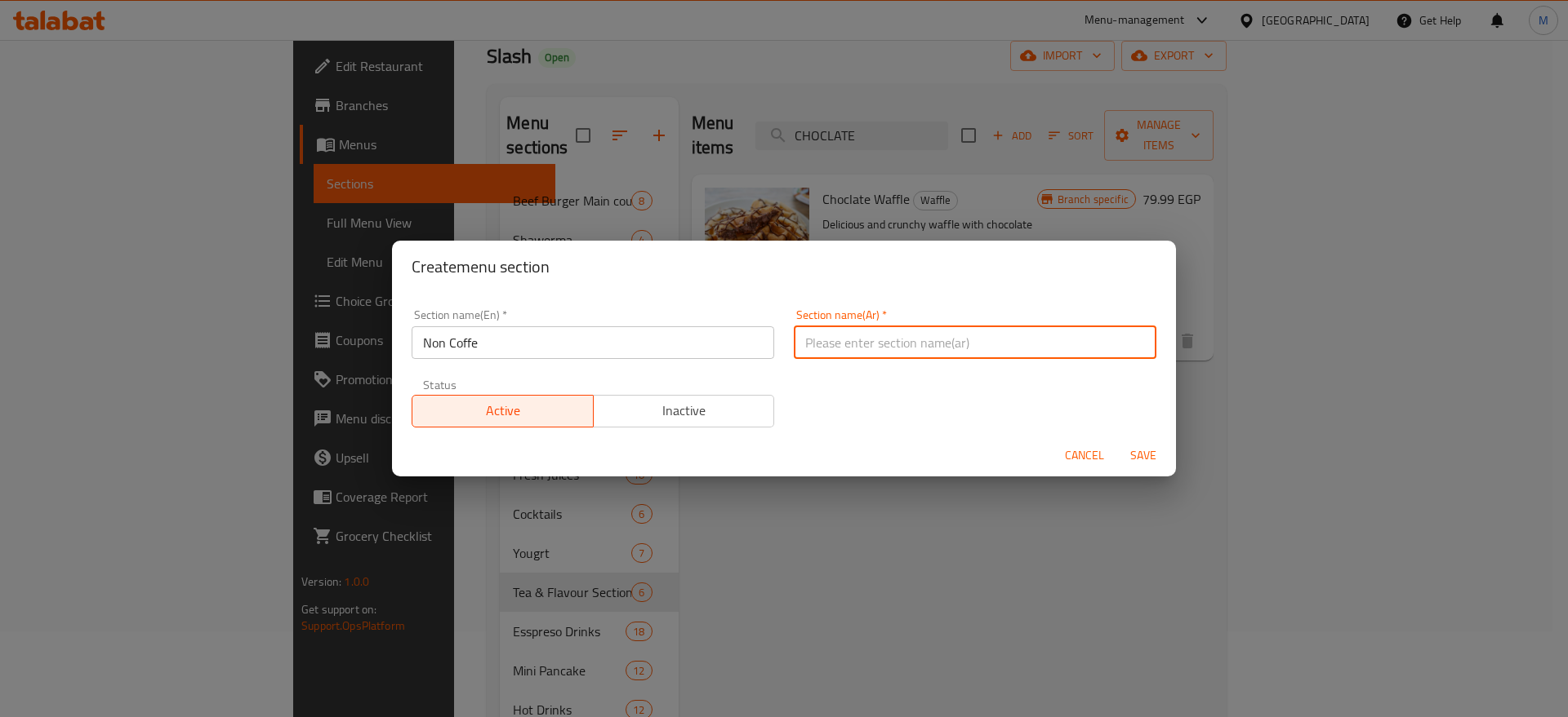
click at [851, 351] on input "text" at bounding box center [975, 343] width 362 height 33
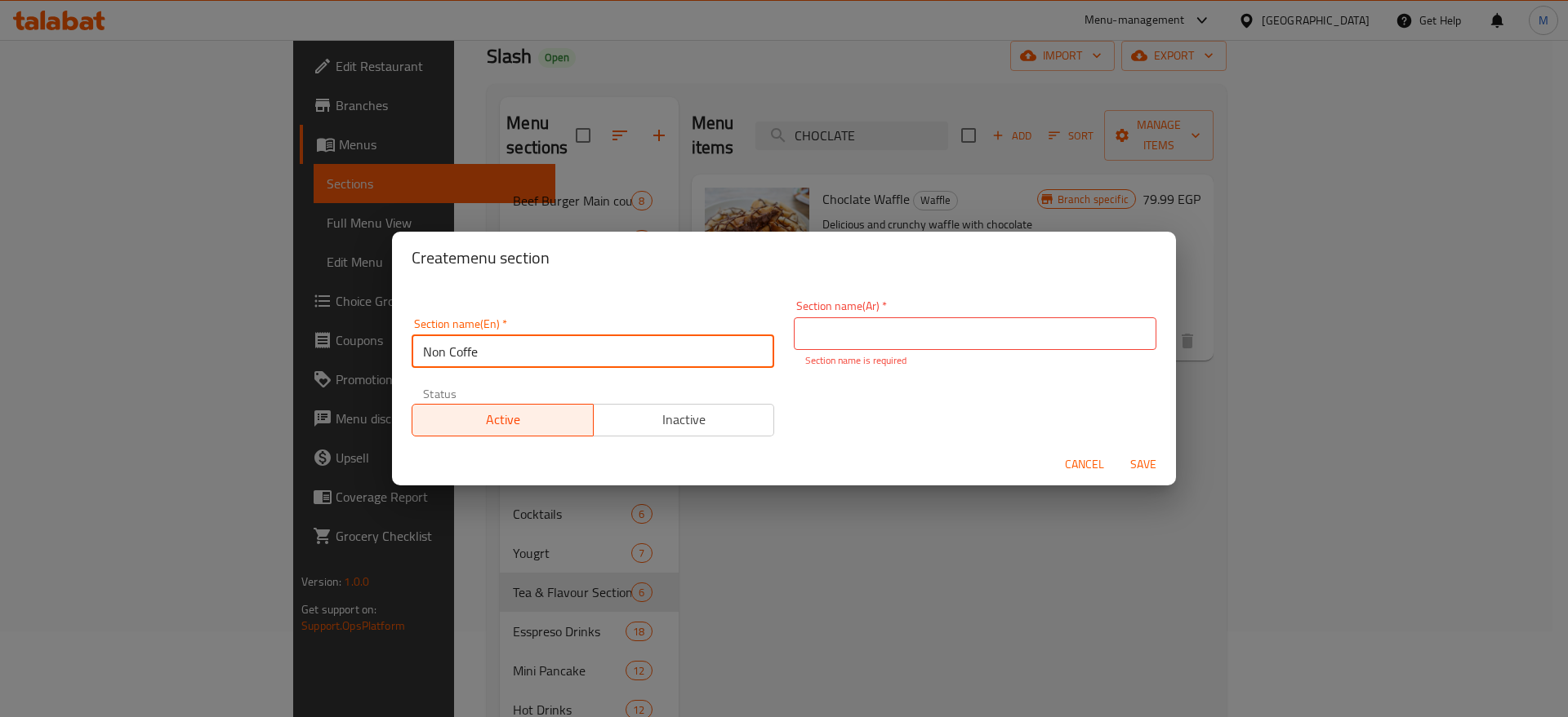
click at [609, 343] on input "Non Coffe" at bounding box center [593, 351] width 362 height 33
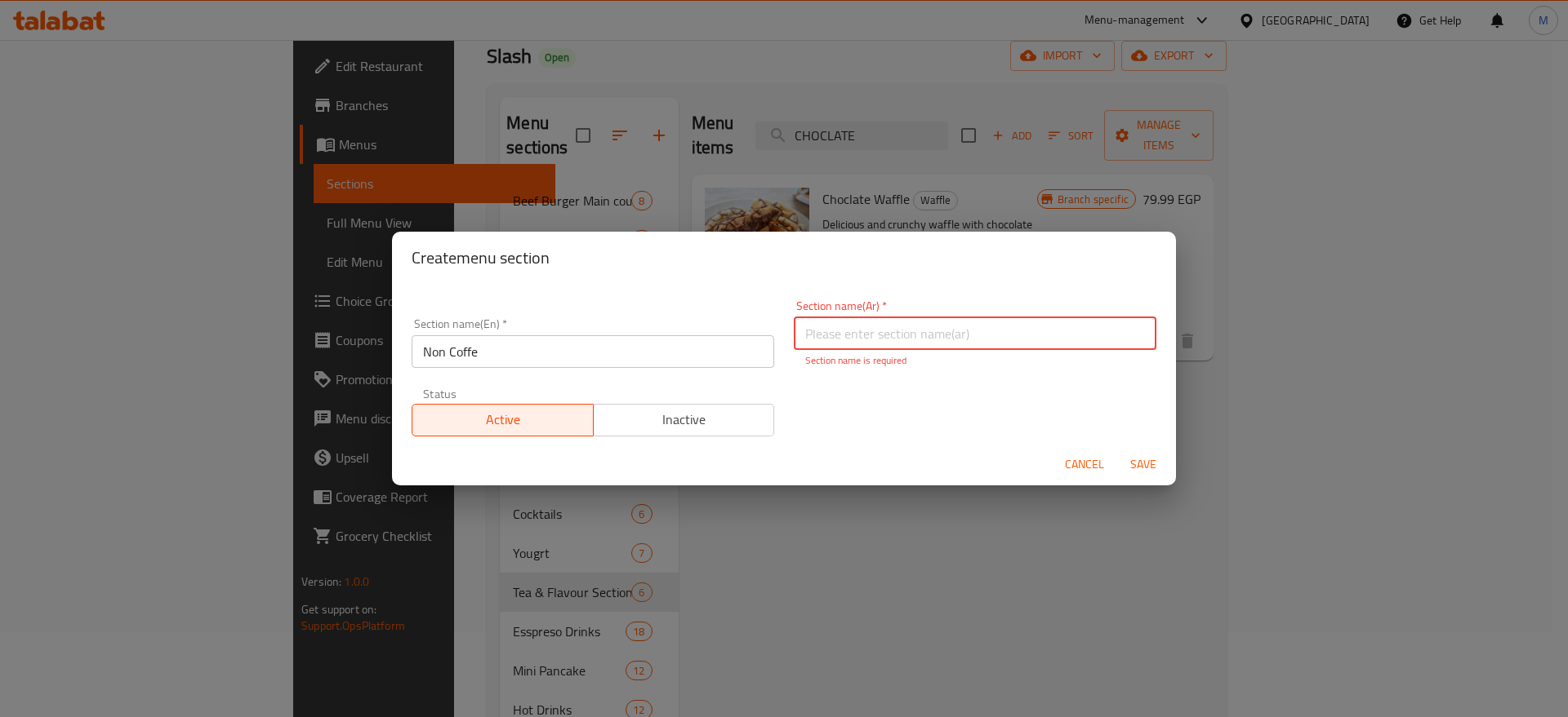
paste input "بدون قهوة"
click at [1101, 333] on input "بدون قهوة" at bounding box center [975, 334] width 362 height 33
type input "بدون قهوة"
click at [1139, 464] on span "Save" at bounding box center [1143, 464] width 39 height 20
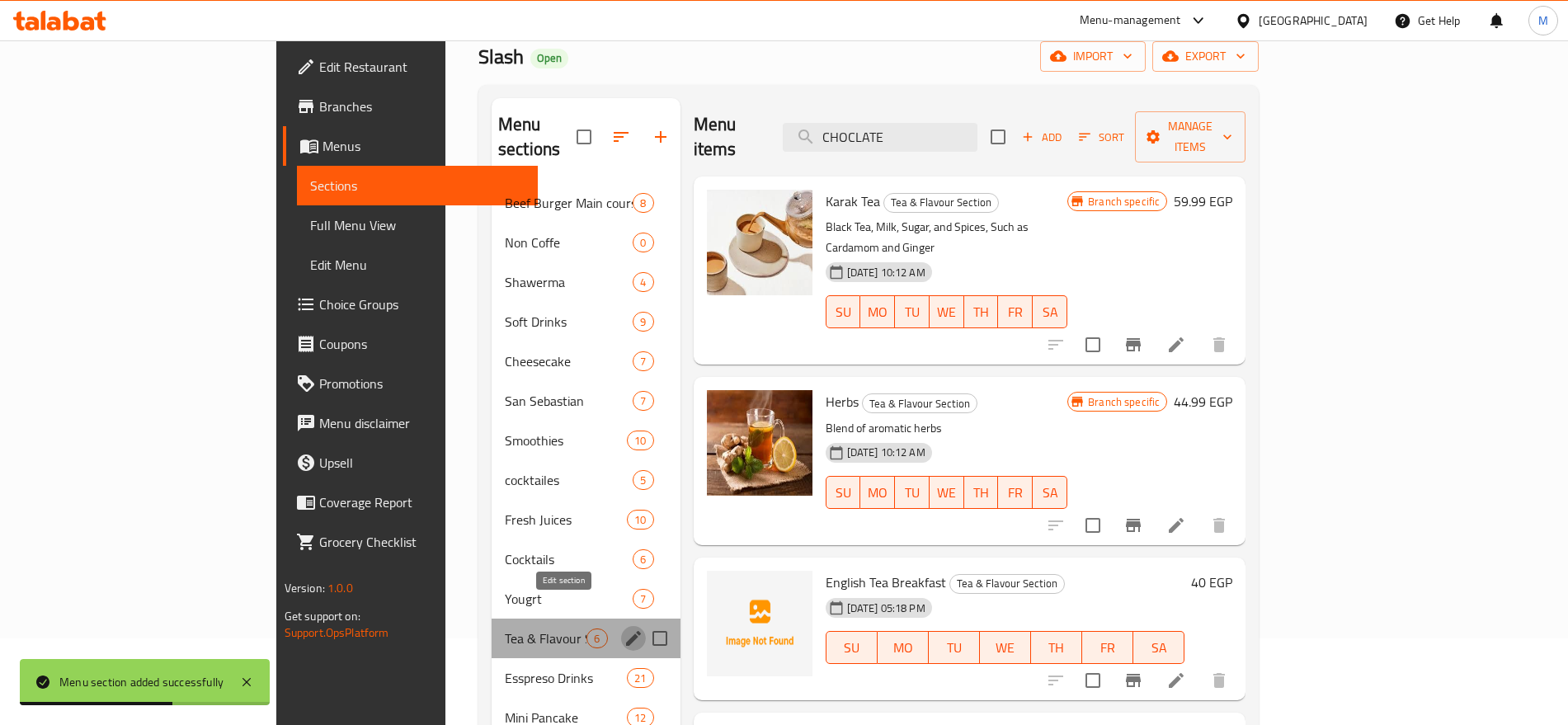
click at [626, 632] on icon "edit" at bounding box center [633, 639] width 15 height 15
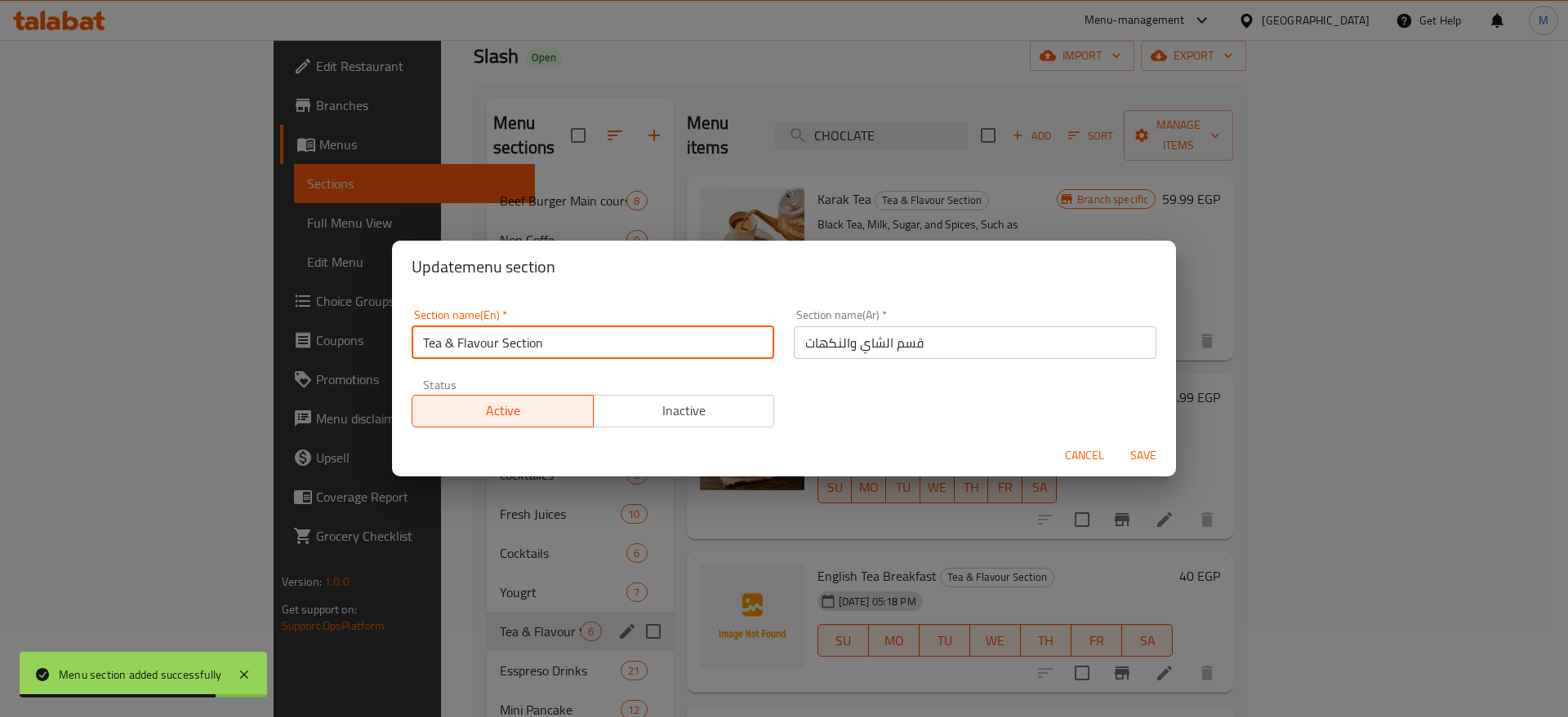
click at [548, 343] on input "Tea & Flavour Section" at bounding box center [593, 343] width 362 height 33
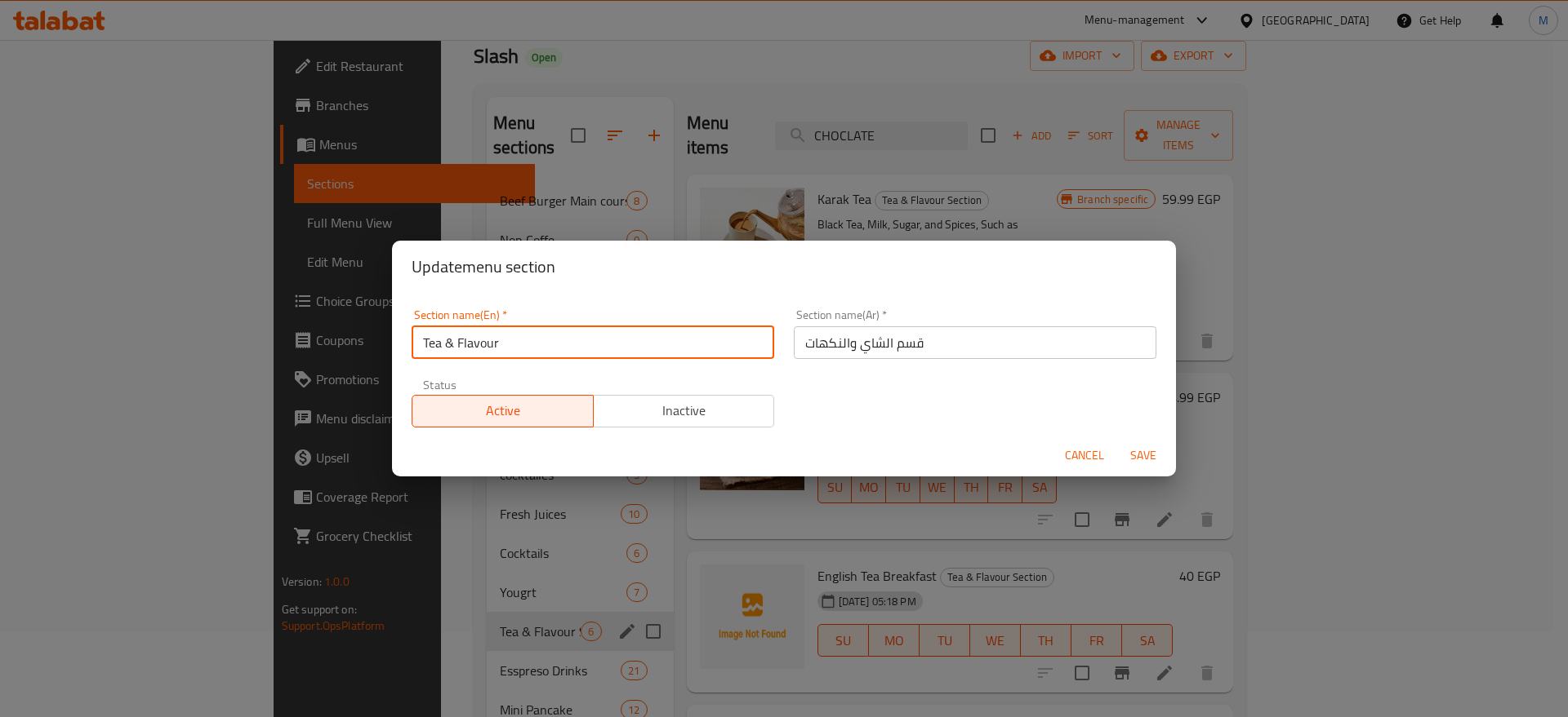
type input "Tea & Flavour"
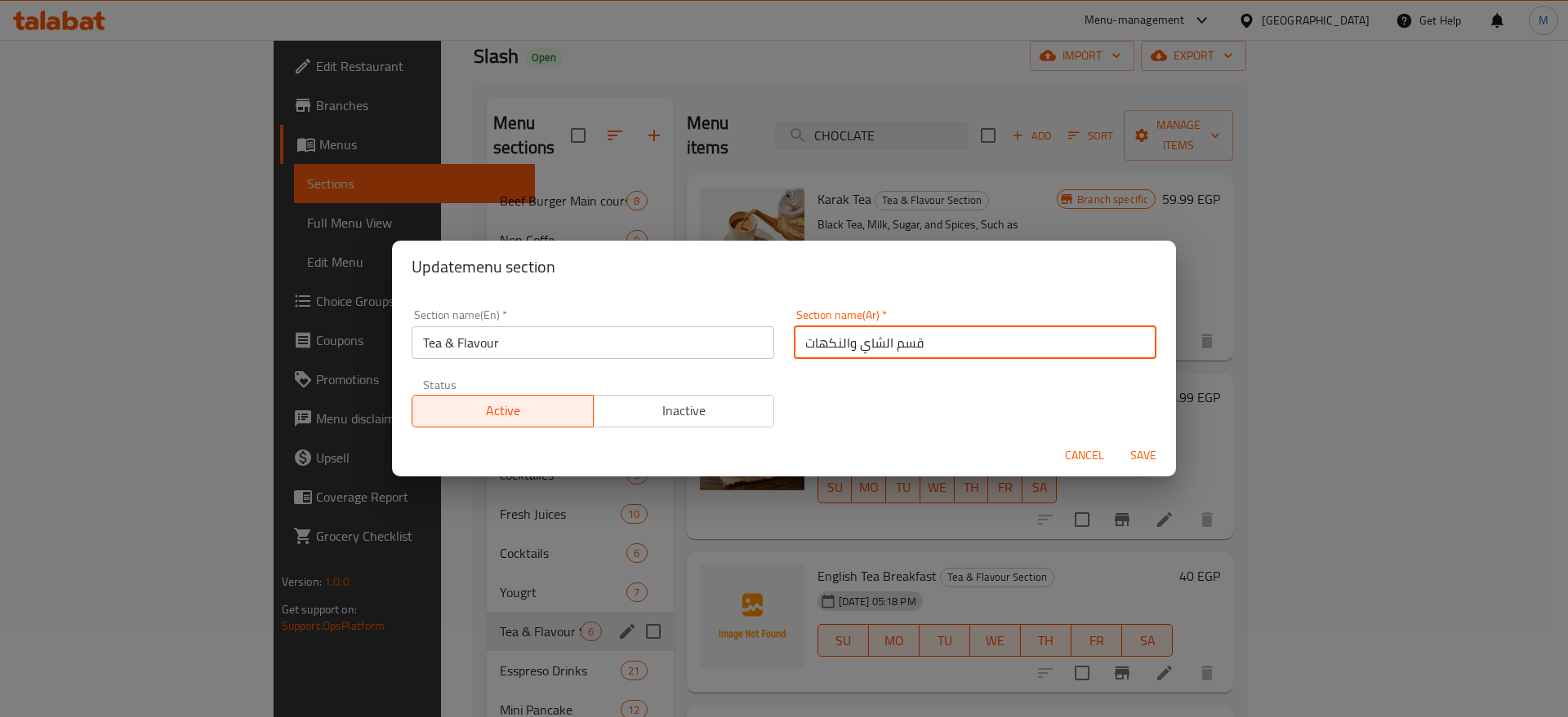
drag, startPoint x: 921, startPoint y: 342, endPoint x: 883, endPoint y: 347, distance: 38.3
click at [883, 347] on input "قسم الشاي والنكهات" at bounding box center [975, 343] width 362 height 33
type input "الشاي والنكهات"
click at [1158, 462] on span "Save" at bounding box center [1143, 455] width 39 height 20
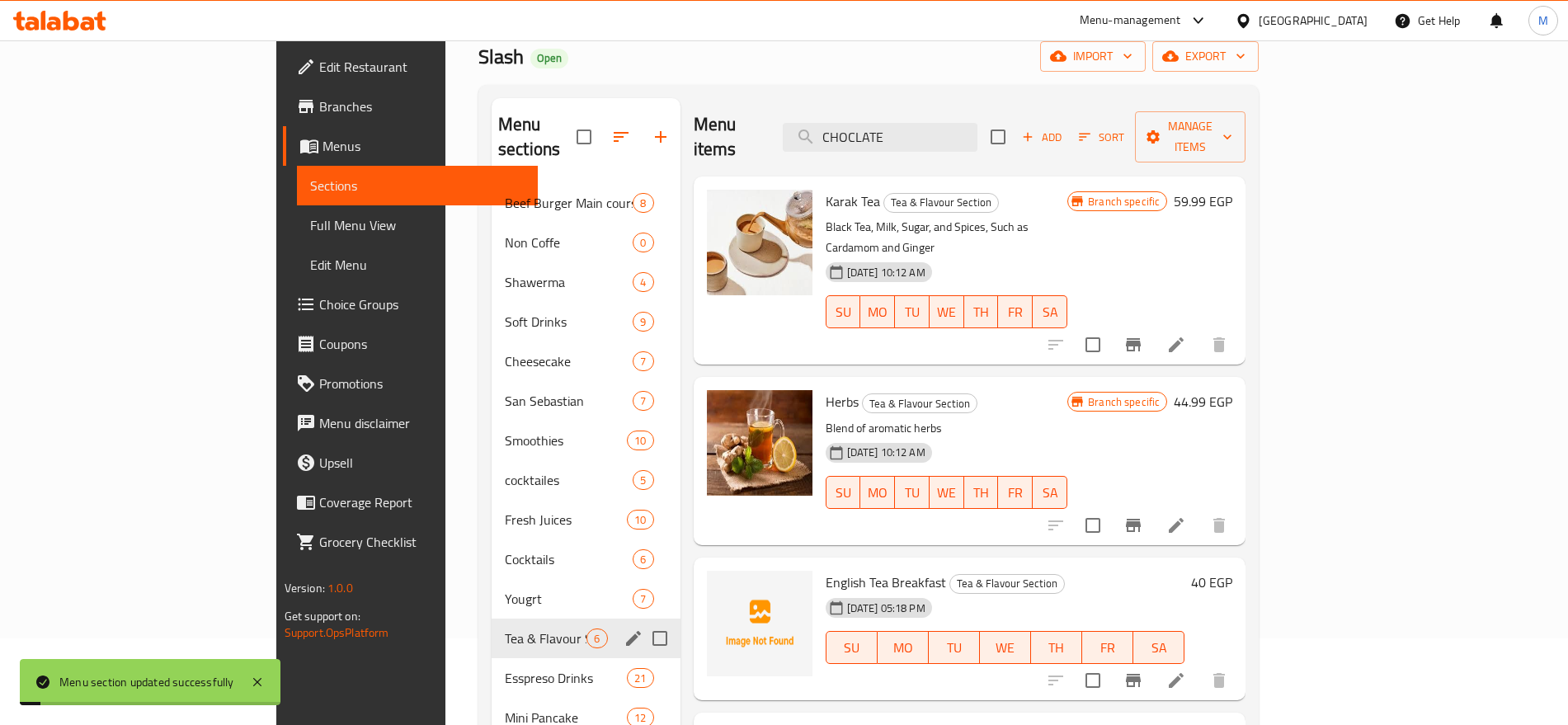
scroll to position [427, 0]
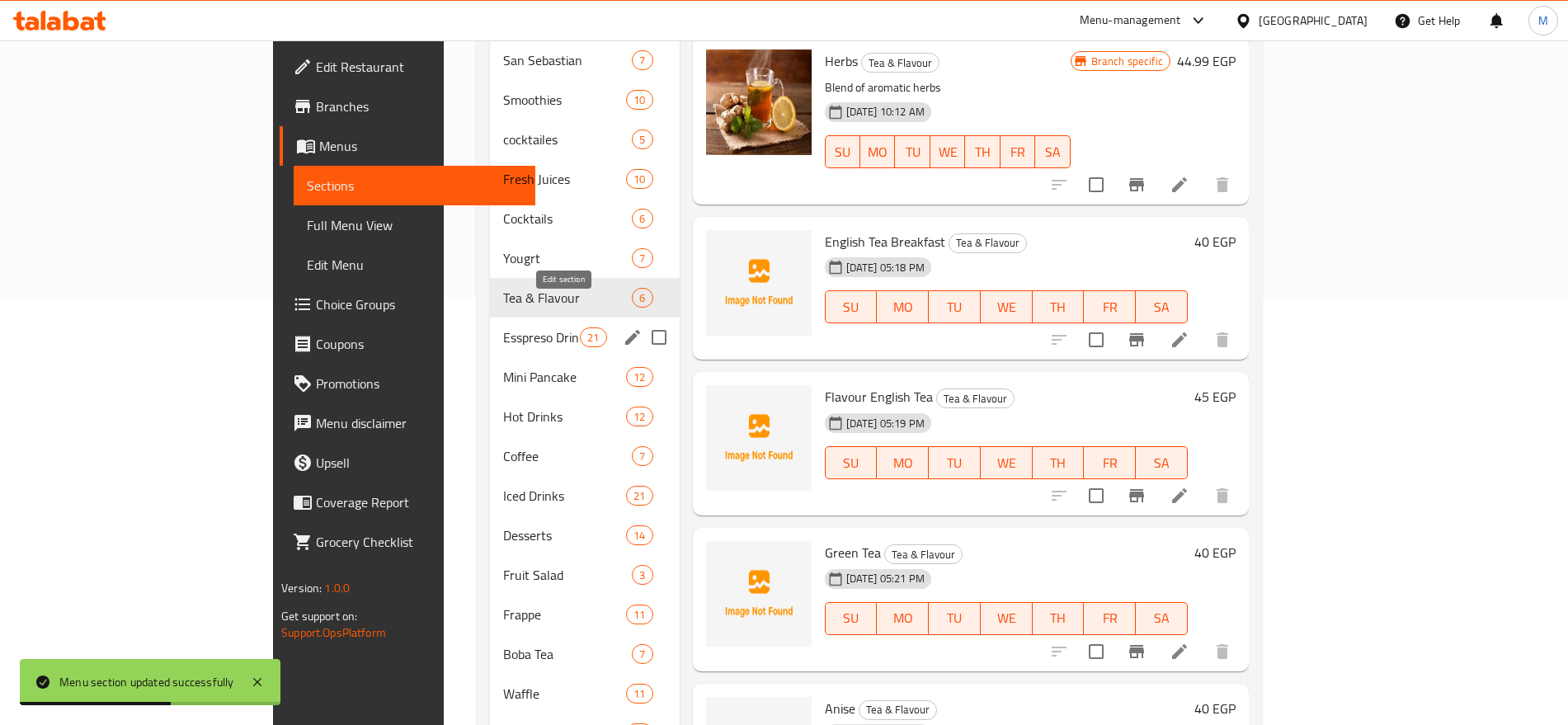
click at [623, 328] on icon "edit" at bounding box center [632, 337] width 20 height 20
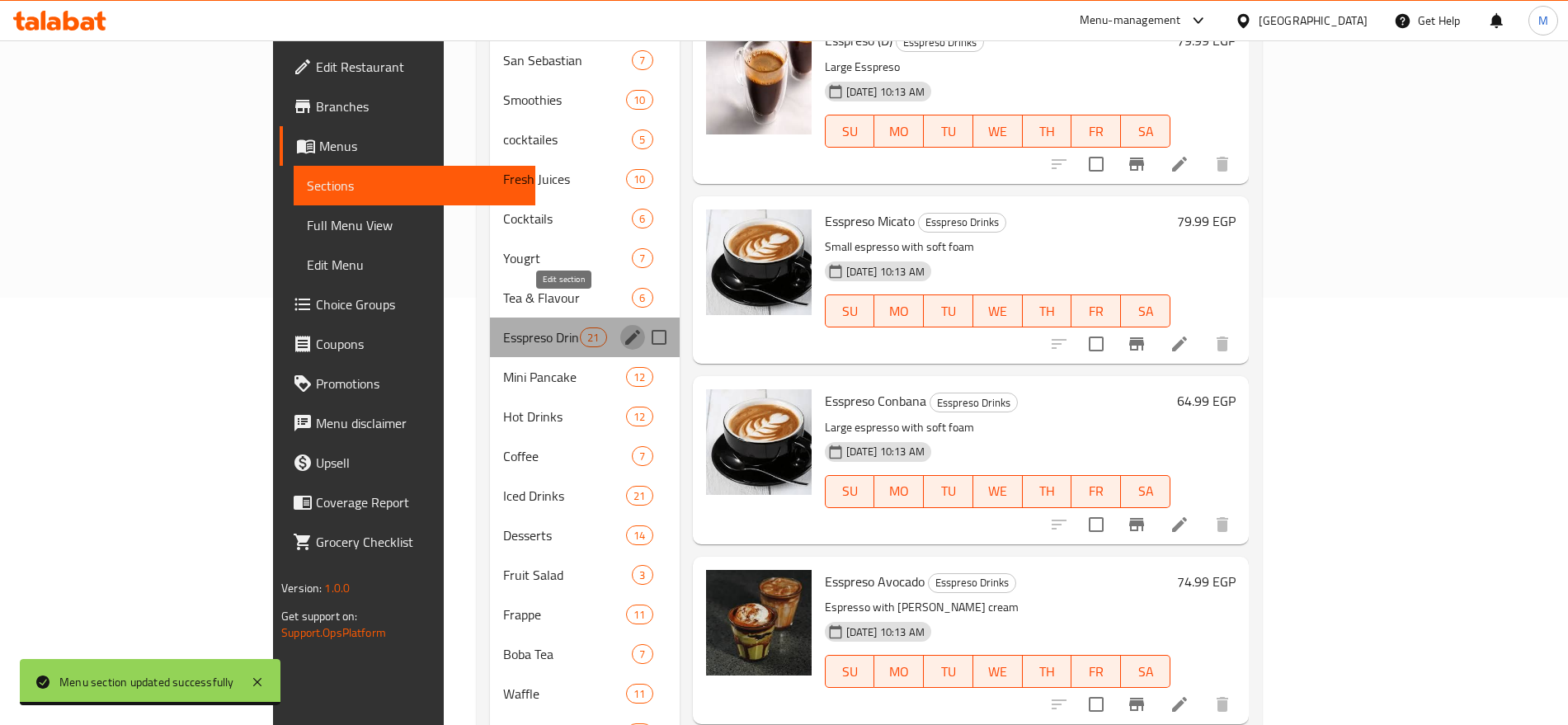
click at [623, 328] on icon "edit" at bounding box center [632, 337] width 20 height 20
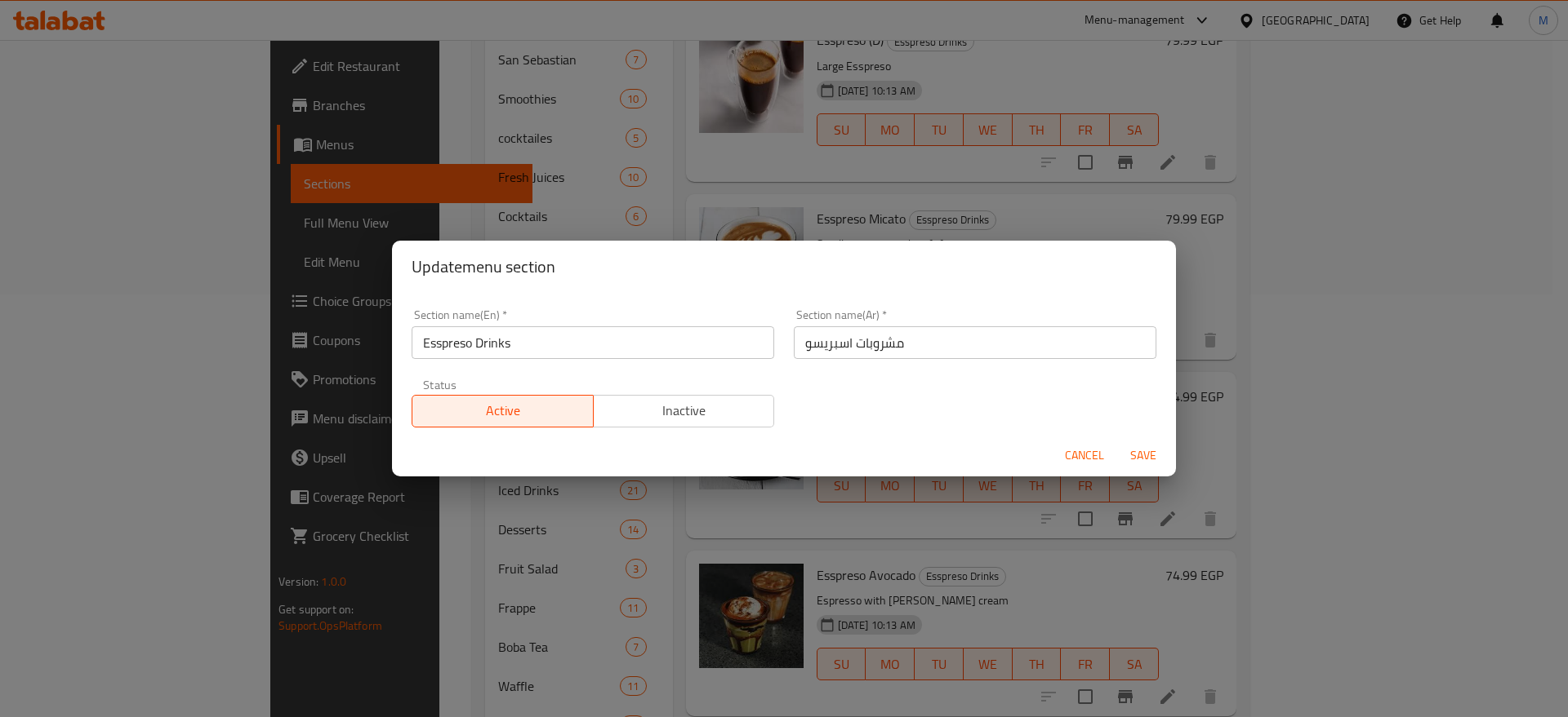
click at [490, 335] on input "Esspreso Drinks" at bounding box center [593, 343] width 362 height 33
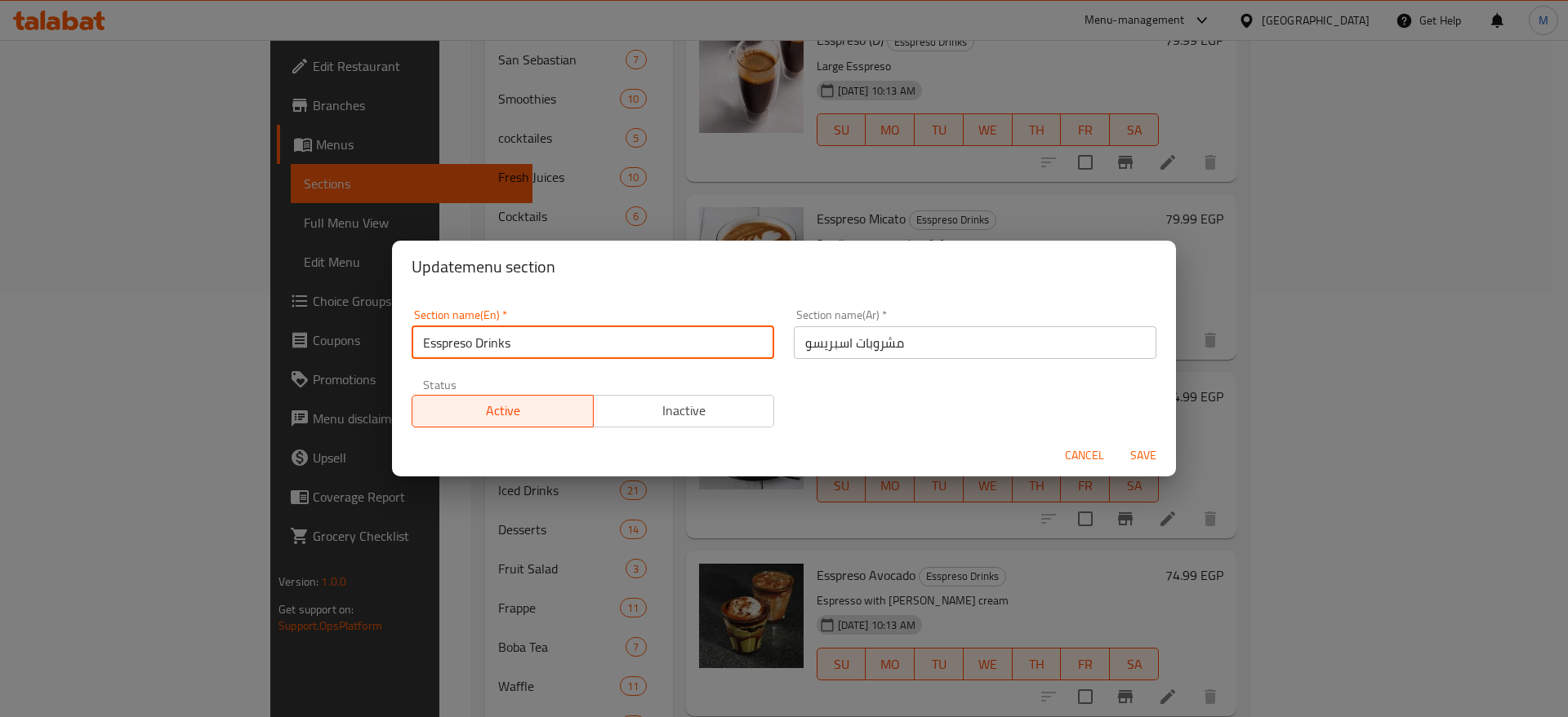
click at [490, 335] on input "Esspreso Drinks" at bounding box center [593, 343] width 362 height 33
type input "Esspreso"
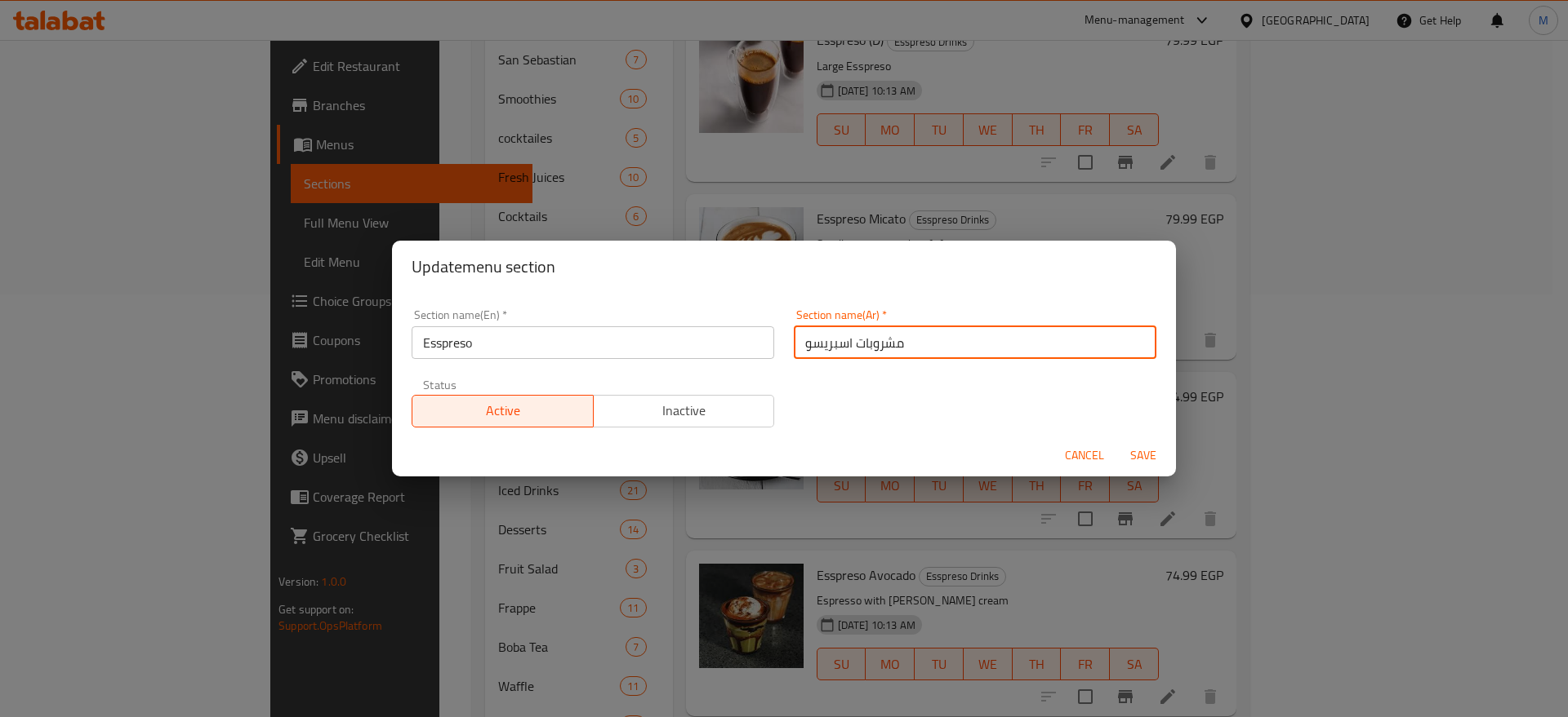
drag, startPoint x: 902, startPoint y: 348, endPoint x: 857, endPoint y: 348, distance: 45.0
click at [857, 348] on input "مشروبات اسبريسو" at bounding box center [975, 343] width 362 height 33
click at [872, 344] on input "مشروبات اسبريسو" at bounding box center [975, 343] width 362 height 33
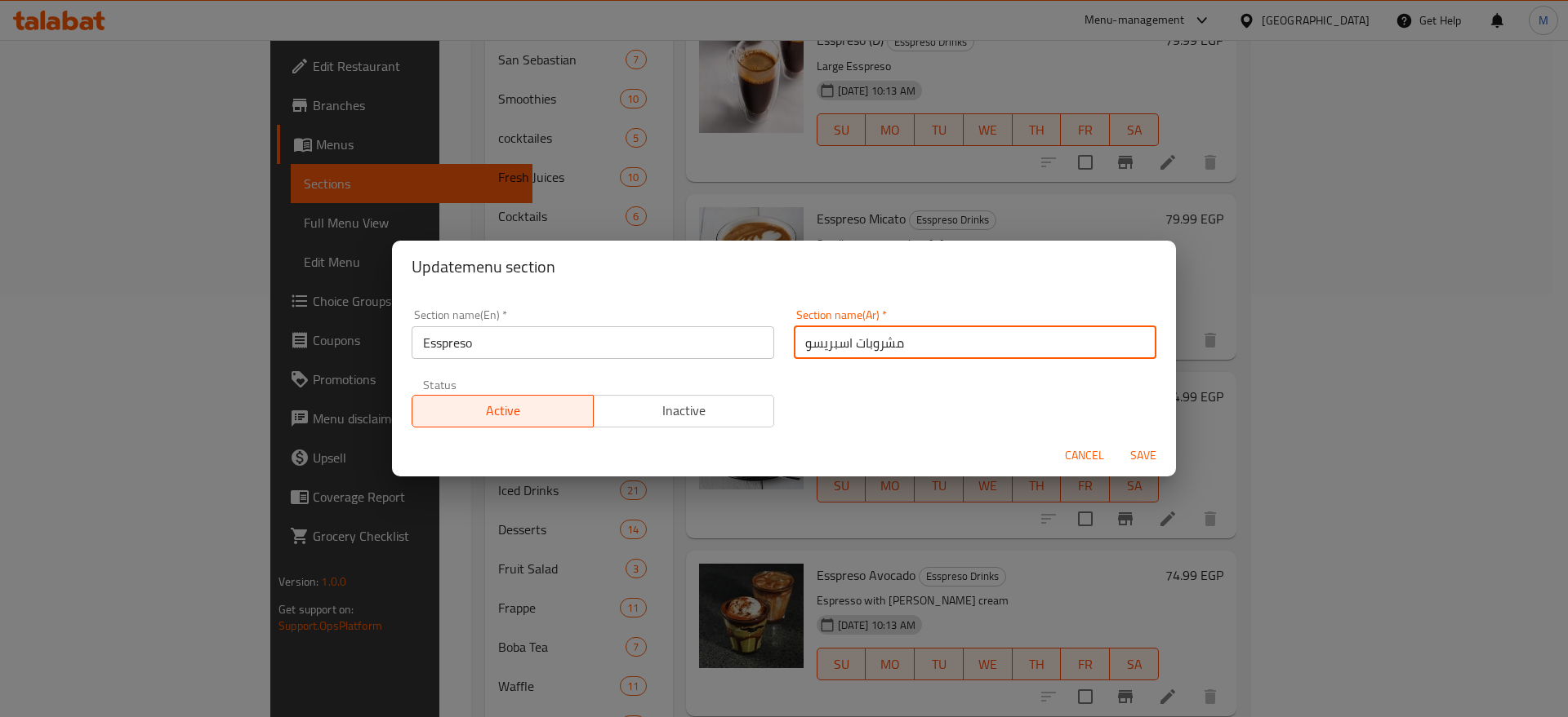
click at [872, 344] on input "مشروبات اسبريسو" at bounding box center [975, 343] width 362 height 33
click at [1076, 345] on input "مشروبات اسبريسو" at bounding box center [975, 343] width 362 height 33
type input "اسبريسو"
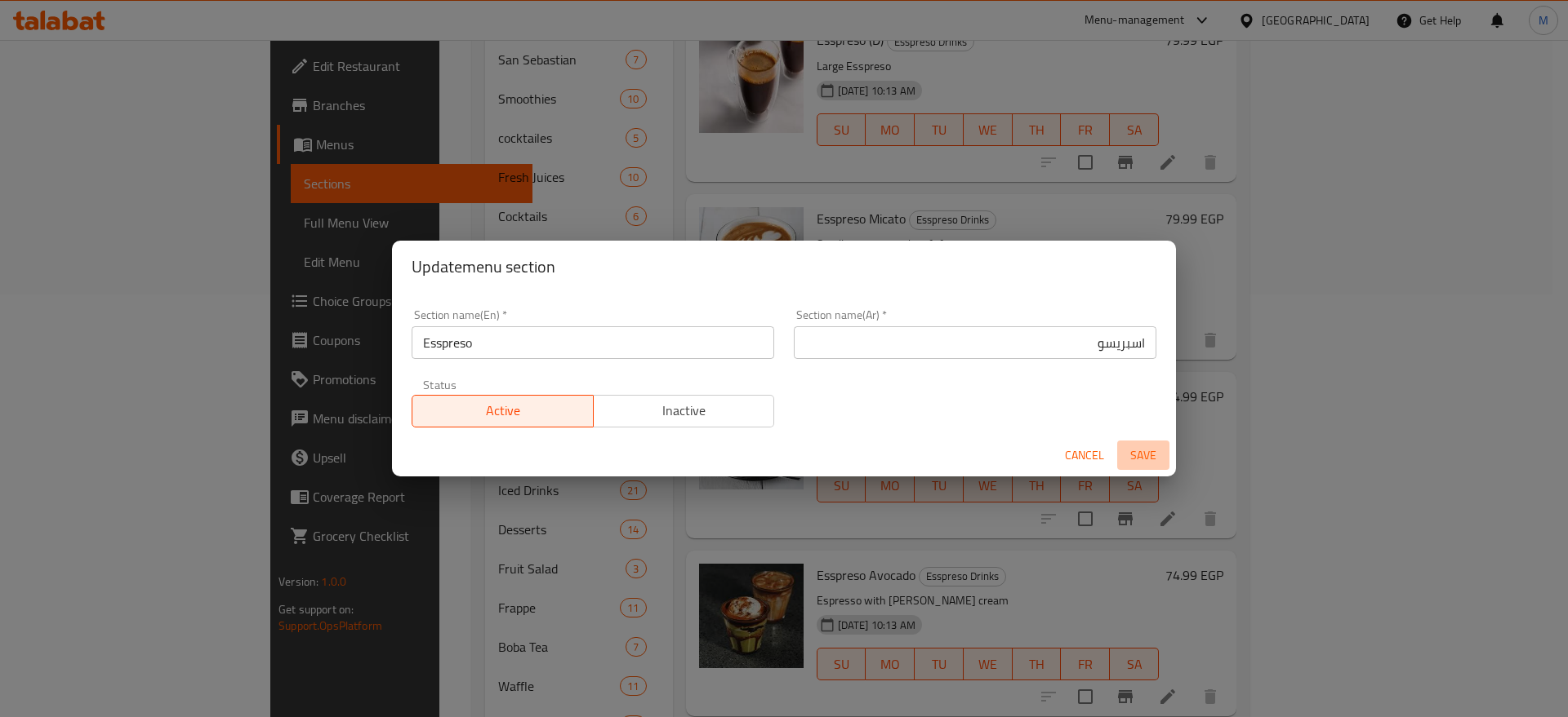
click at [1157, 442] on button "Save" at bounding box center [1143, 456] width 52 height 30
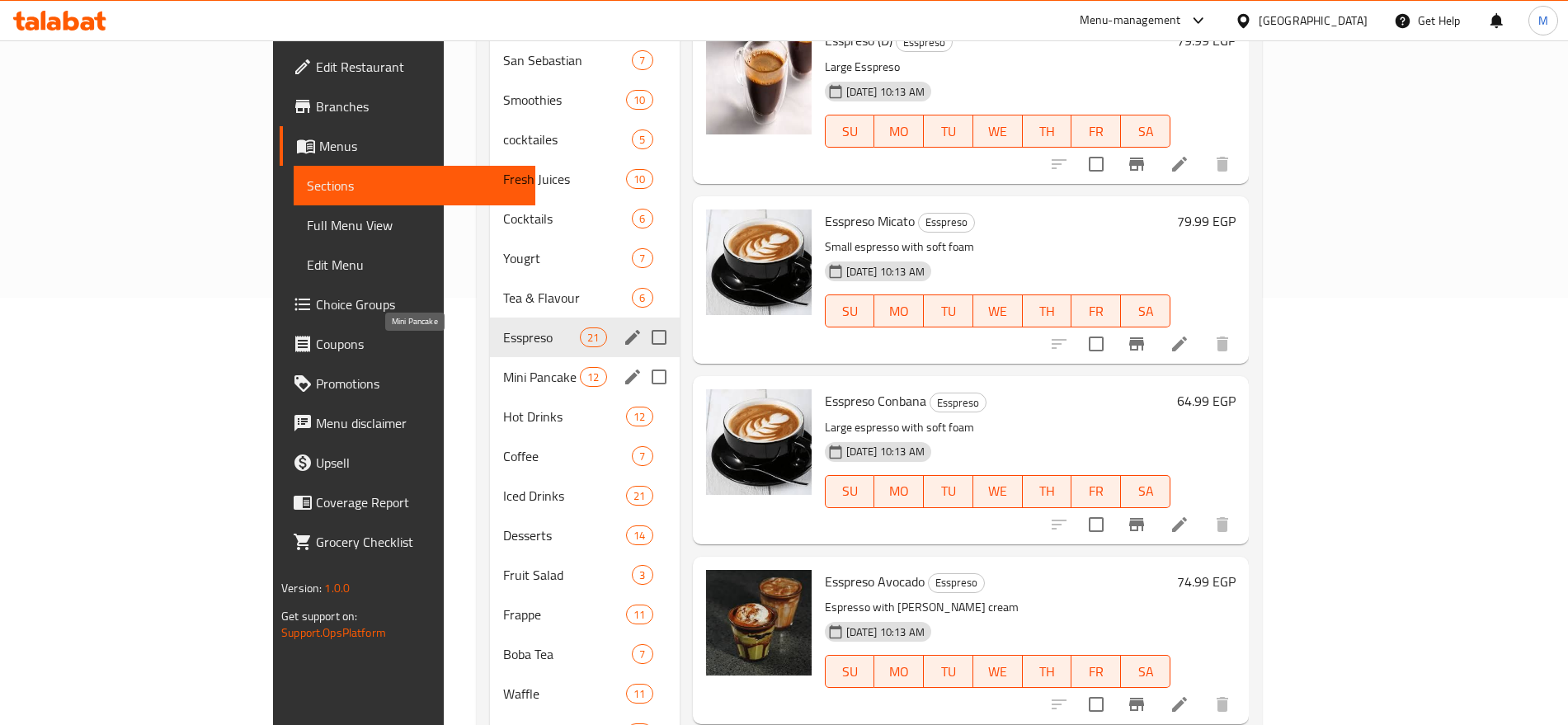
click at [503, 367] on span "Mini Pancake" at bounding box center [542, 377] width 77 height 20
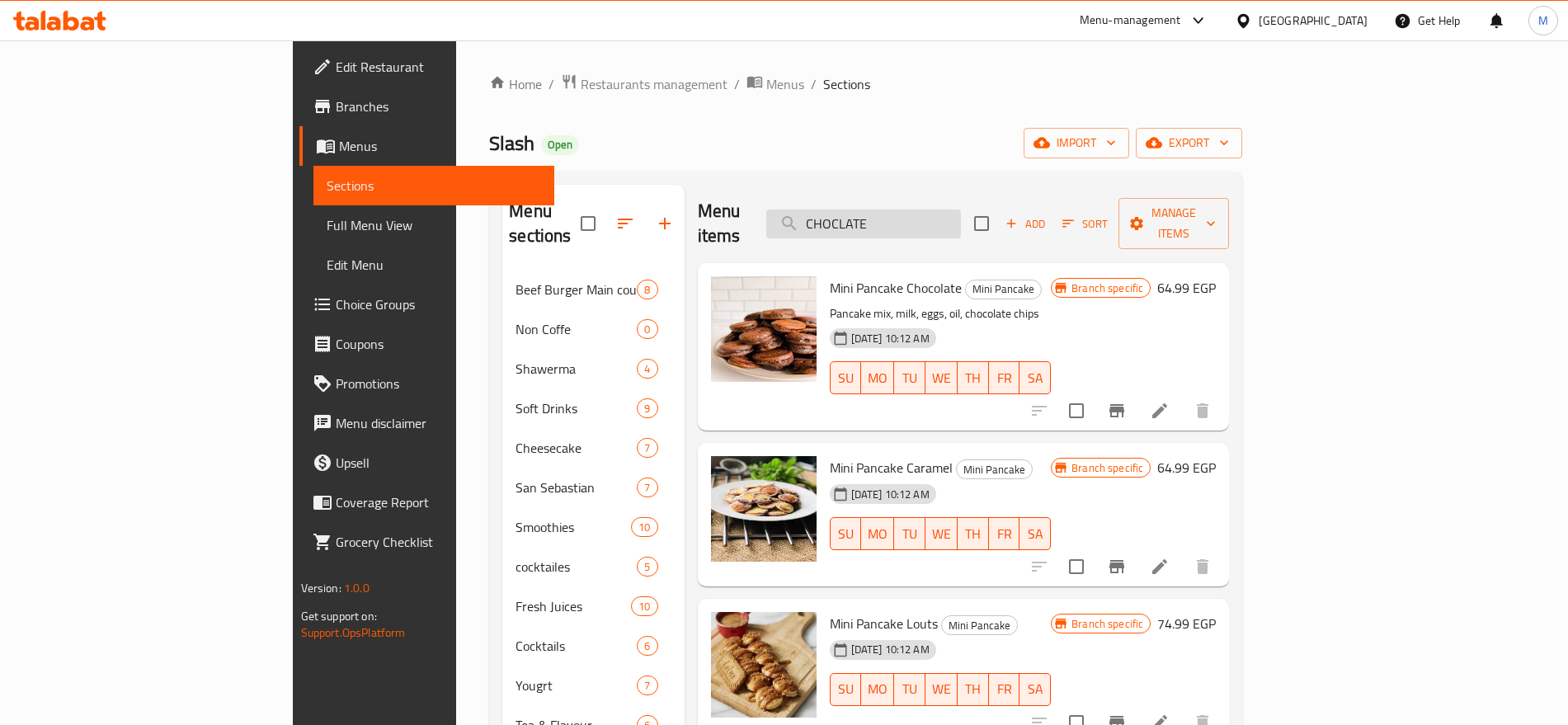
click at [961, 216] on input "CHOCLATE" at bounding box center [863, 224] width 195 height 29
paste input "HOT"
click at [961, 216] on input "HOT" at bounding box center [863, 224] width 195 height 29
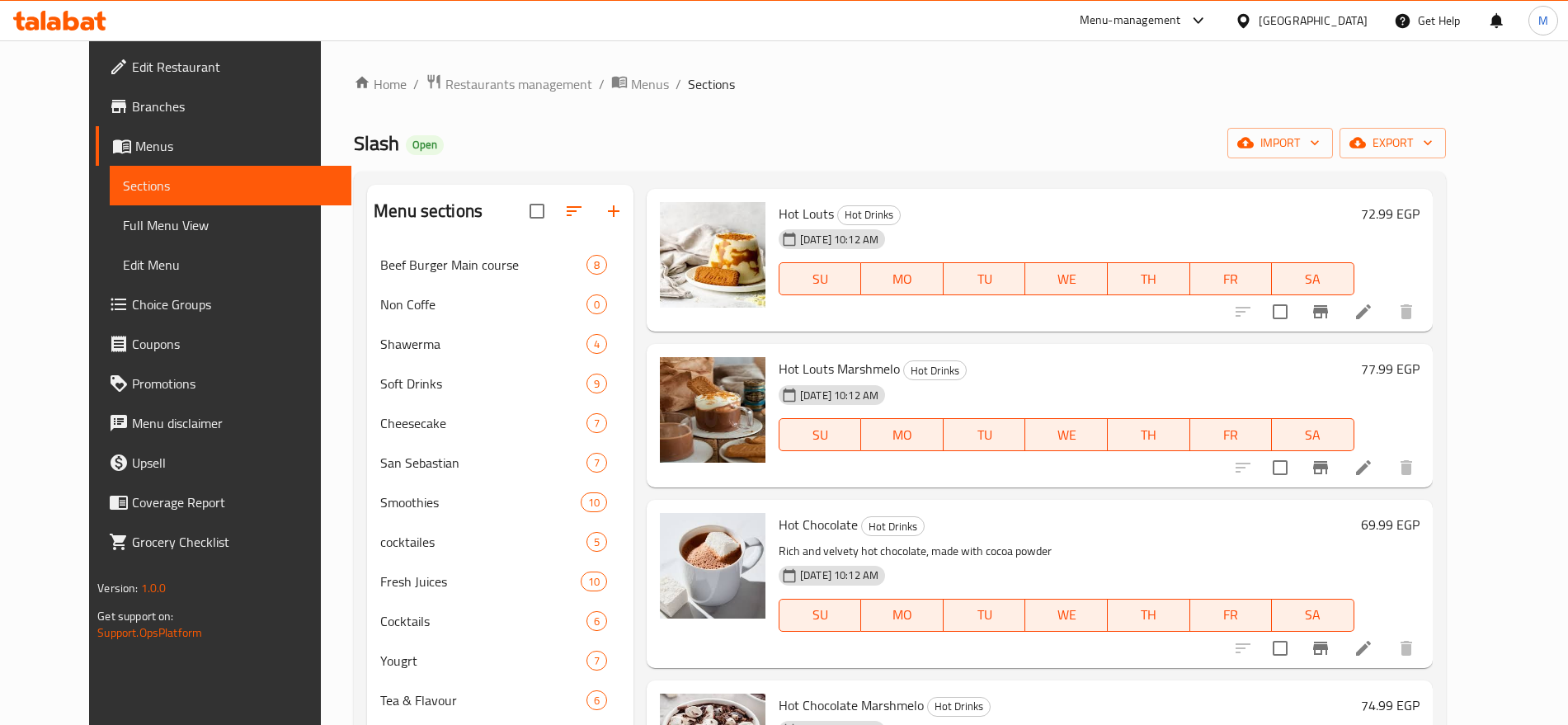
scroll to position [165, 0]
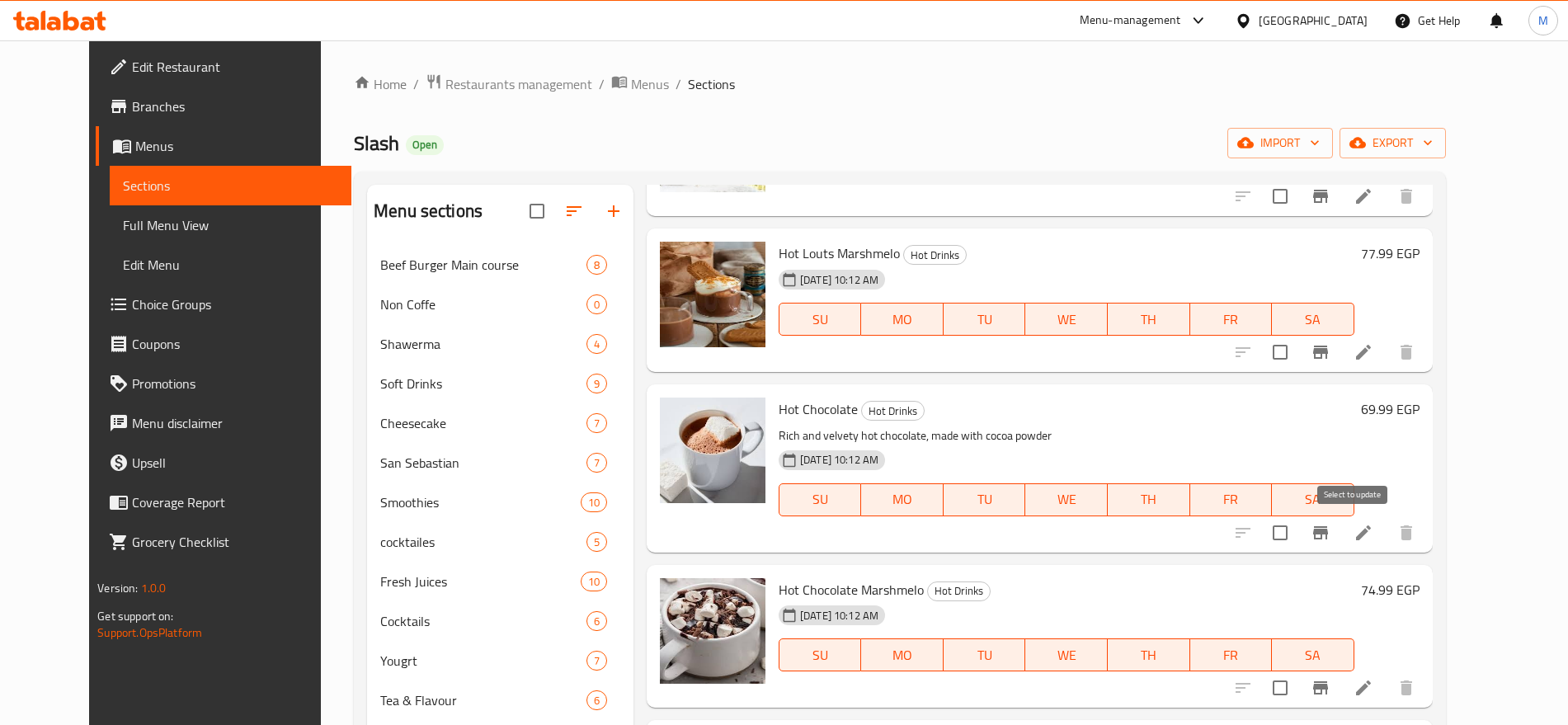
type input "HOT"
click at [1298, 532] on input "checkbox" at bounding box center [1280, 533] width 35 height 35
checkbox input "true"
click at [1298, 357] on input "checkbox" at bounding box center [1280, 352] width 35 height 35
checkbox input "true"
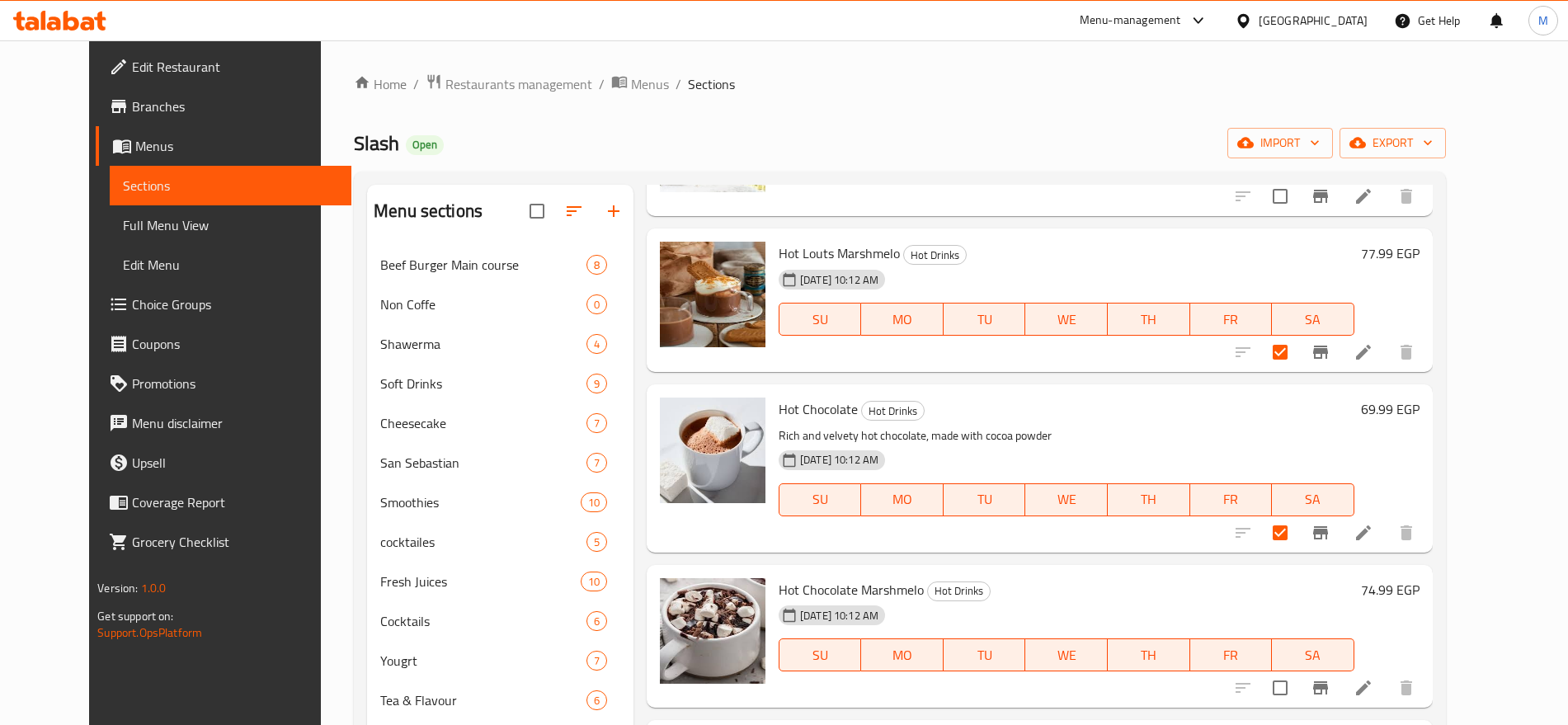
scroll to position [367, 0]
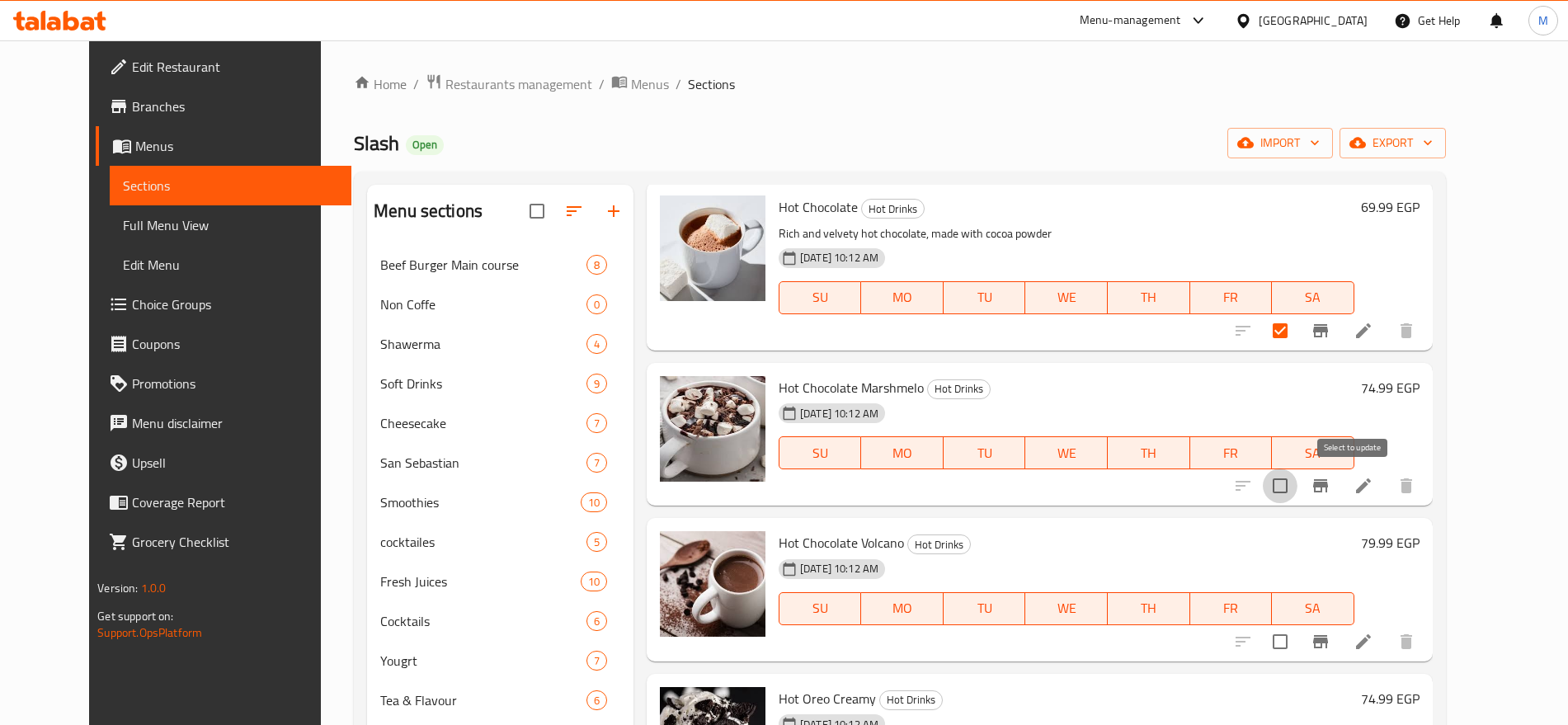
click at [1298, 482] on input "checkbox" at bounding box center [1280, 485] width 35 height 35
checkbox input "true"
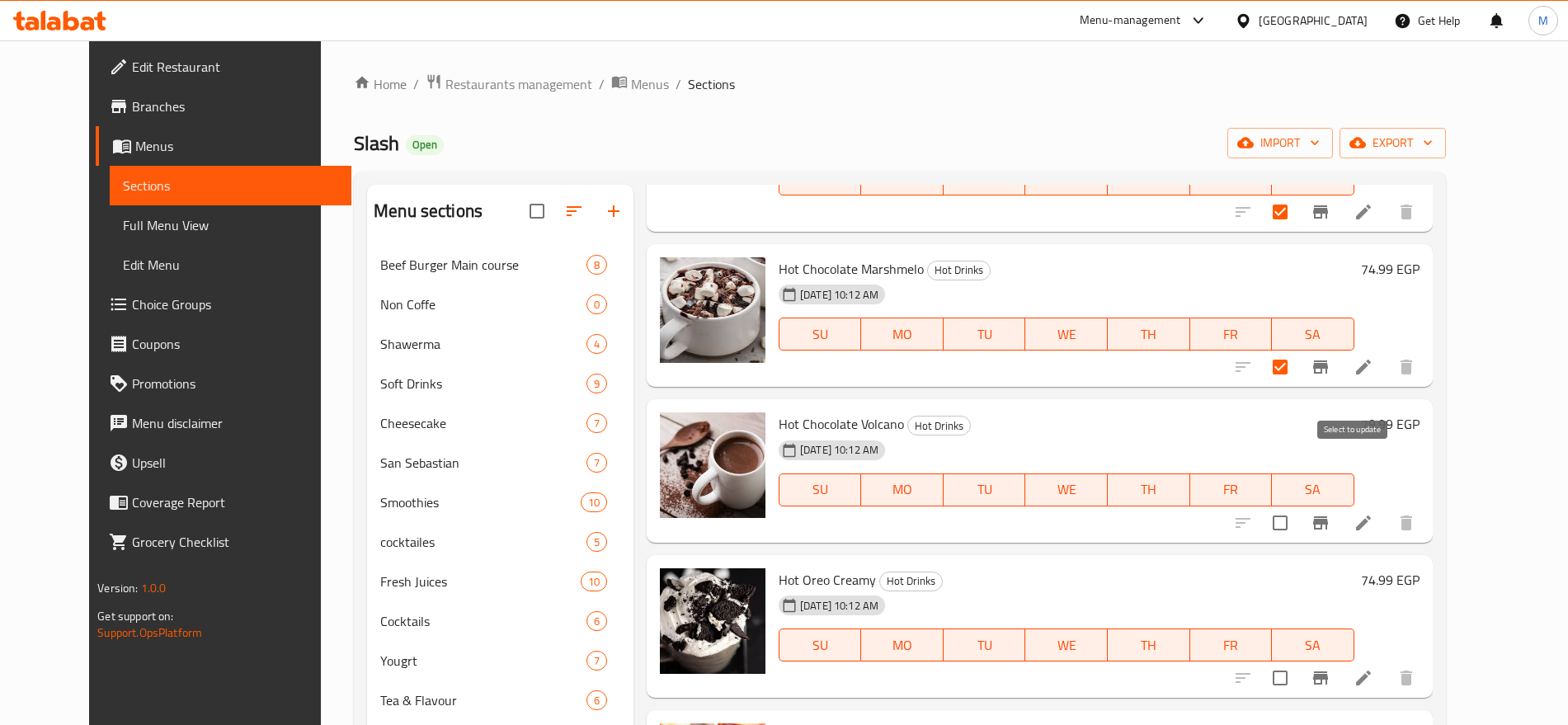
scroll to position [557, 0]
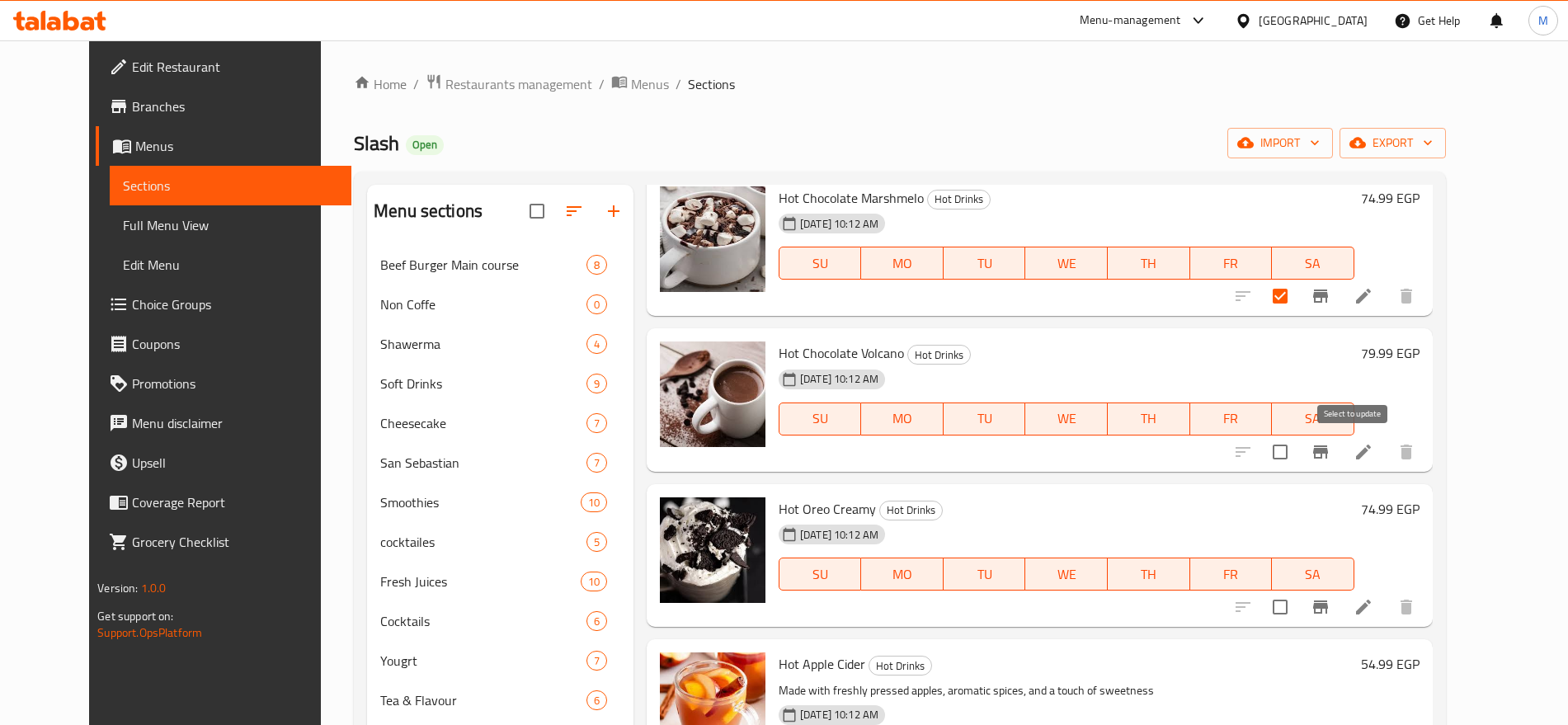
click at [1298, 459] on input "checkbox" at bounding box center [1280, 452] width 35 height 35
checkbox input "true"
click at [1298, 610] on input "checkbox" at bounding box center [1280, 607] width 35 height 35
checkbox input "true"
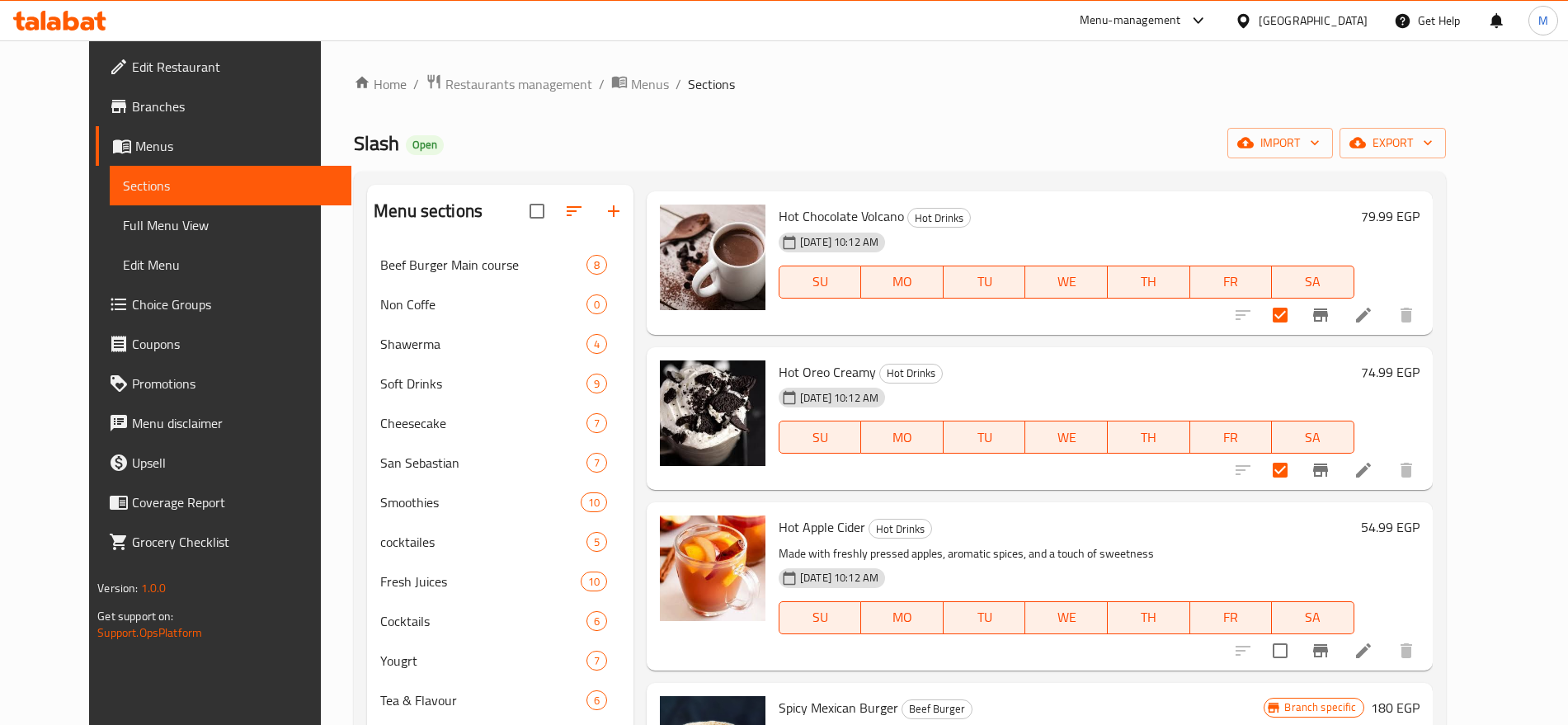
scroll to position [787, 0]
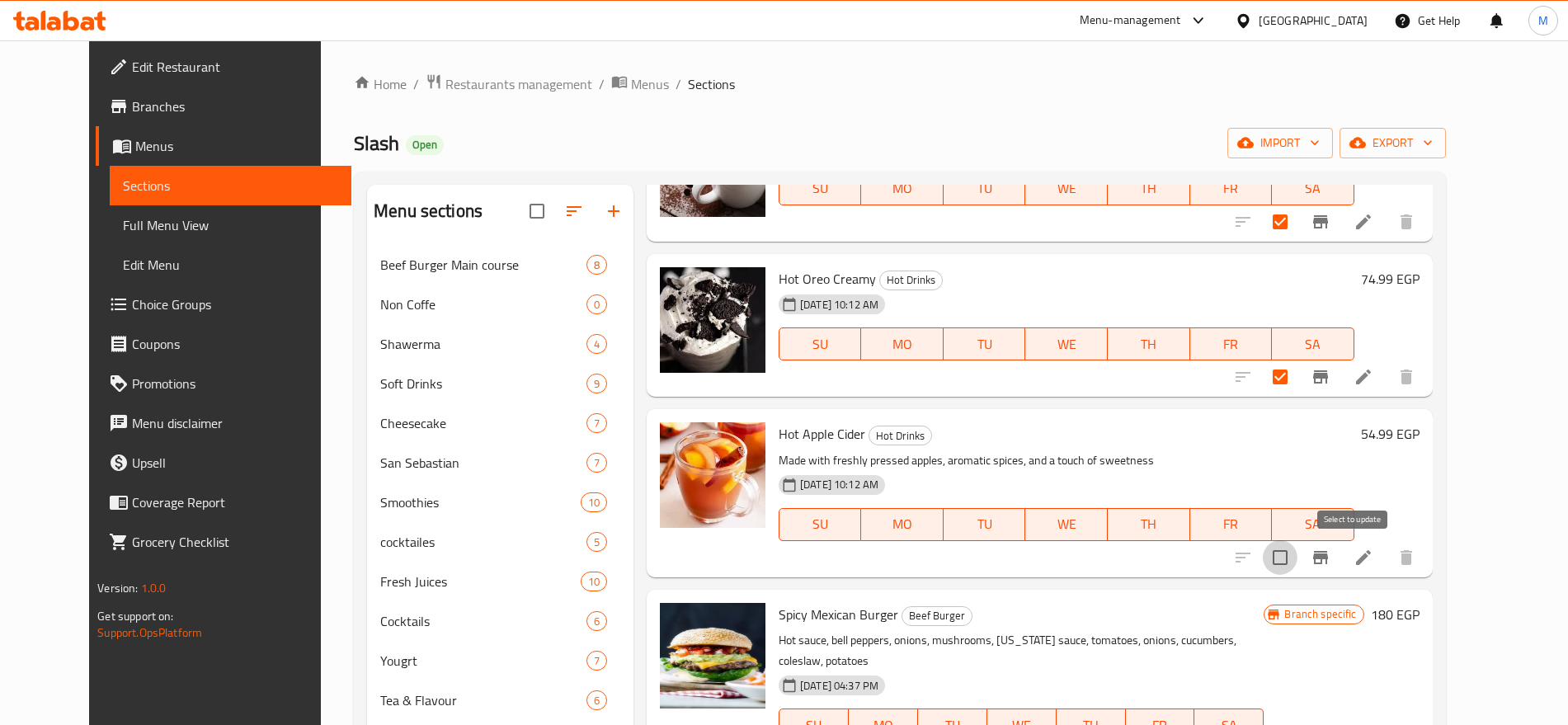
click at [1298, 559] on input "checkbox" at bounding box center [1280, 557] width 35 height 35
checkbox input "true"
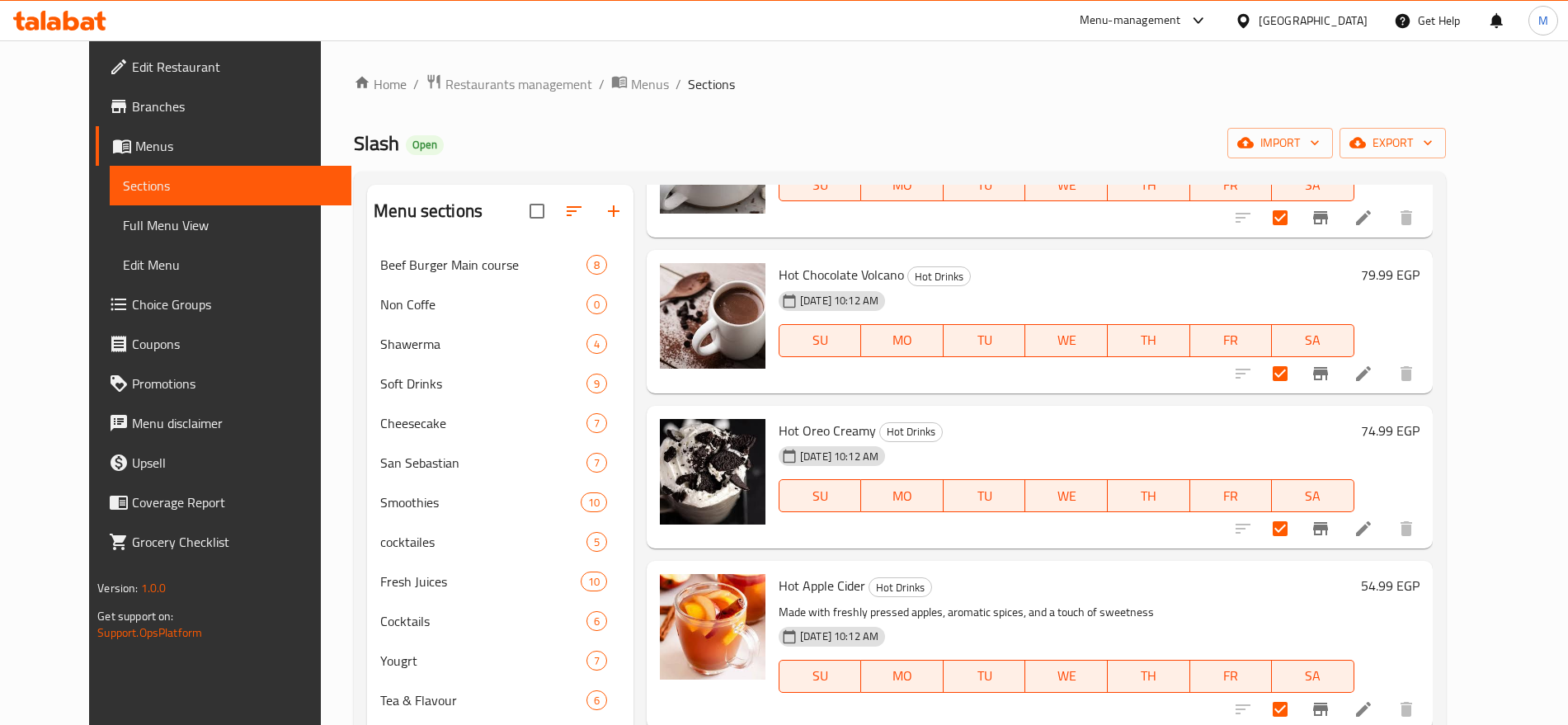
scroll to position [0, 0]
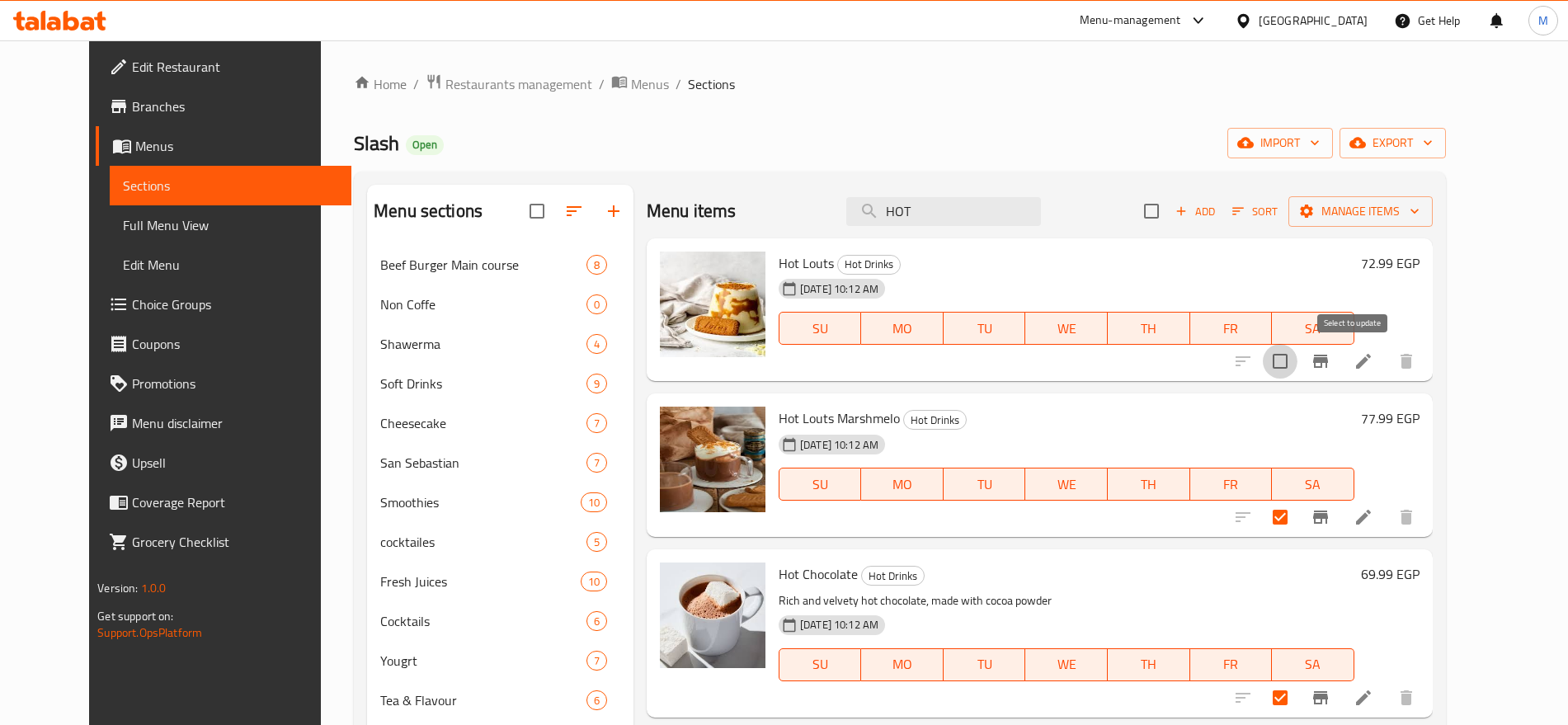
click at [1298, 344] on input "checkbox" at bounding box center [1280, 361] width 35 height 35
click at [1422, 192] on div "Menu items HOT Add Sort Manage items" at bounding box center [1040, 212] width 786 height 54
drag, startPoint x: 1422, startPoint y: 192, endPoint x: 1424, endPoint y: 217, distance: 25.1
click at [1424, 217] on div "Menu items HOT Add Sort Manage items" at bounding box center [1040, 212] width 786 height 54
click at [1420, 217] on span "Manage items" at bounding box center [1361, 211] width 118 height 21
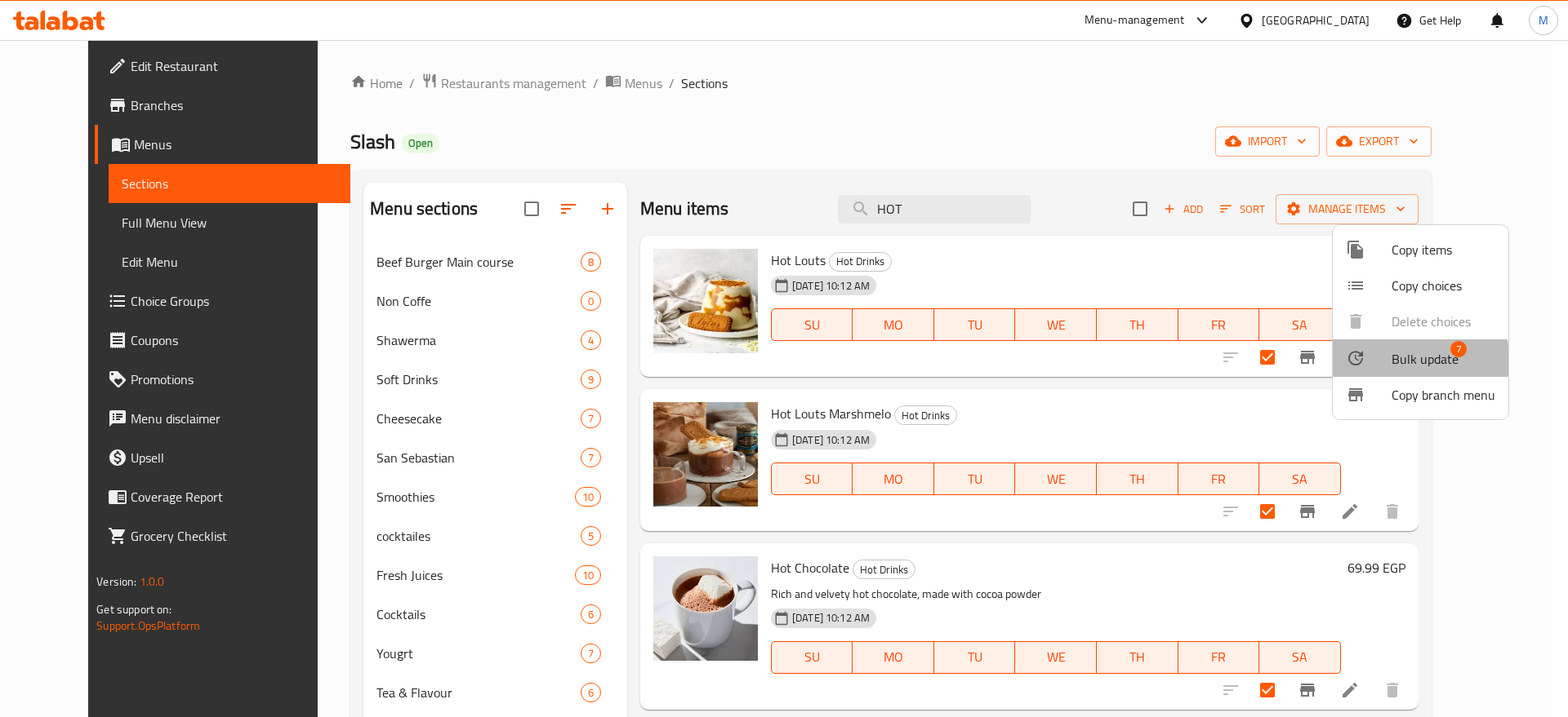
click at [1387, 365] on div at bounding box center [1369, 358] width 46 height 20
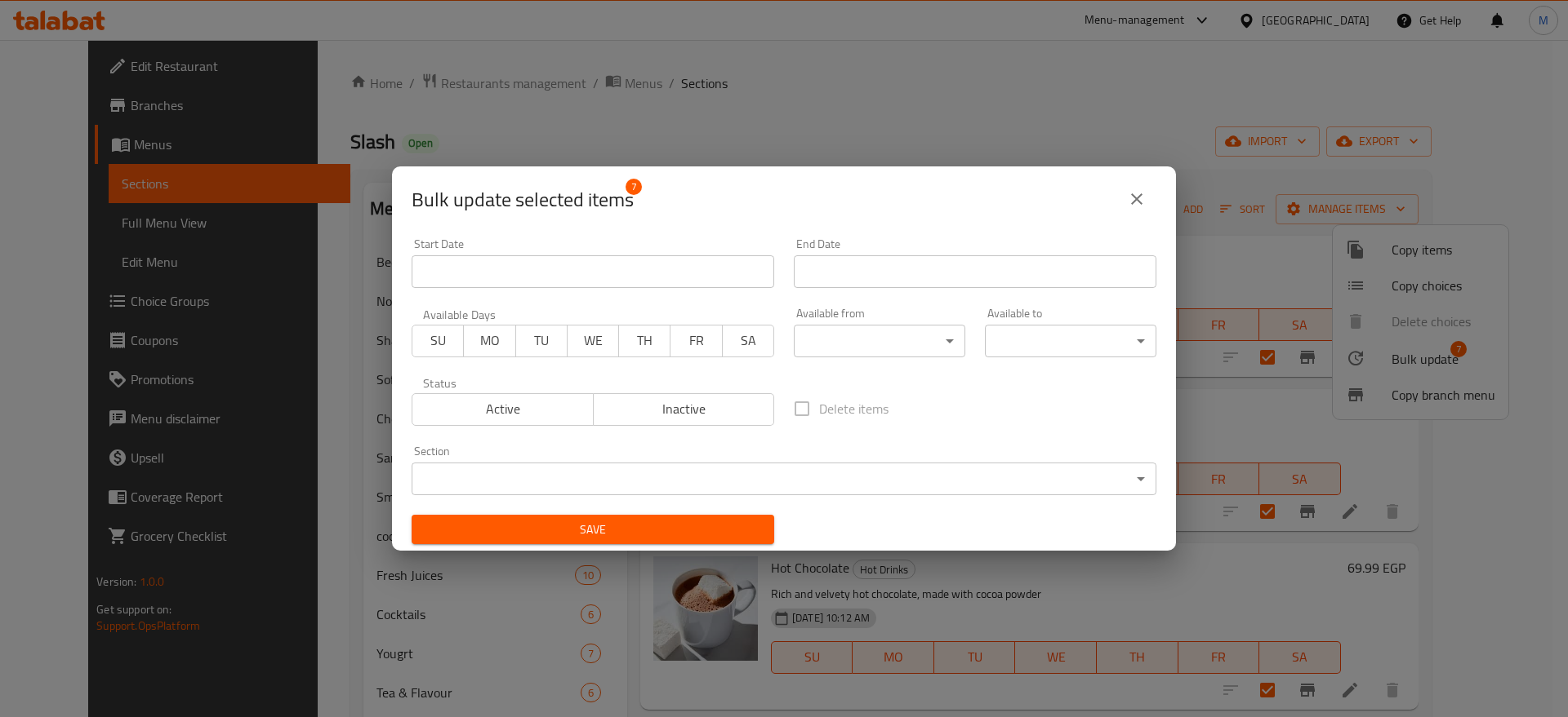
click at [1036, 481] on body "​ Menu-management Egypt Get Help M Edit Restaurant Branches Menus Sections Full…" at bounding box center [784, 378] width 1568 height 677
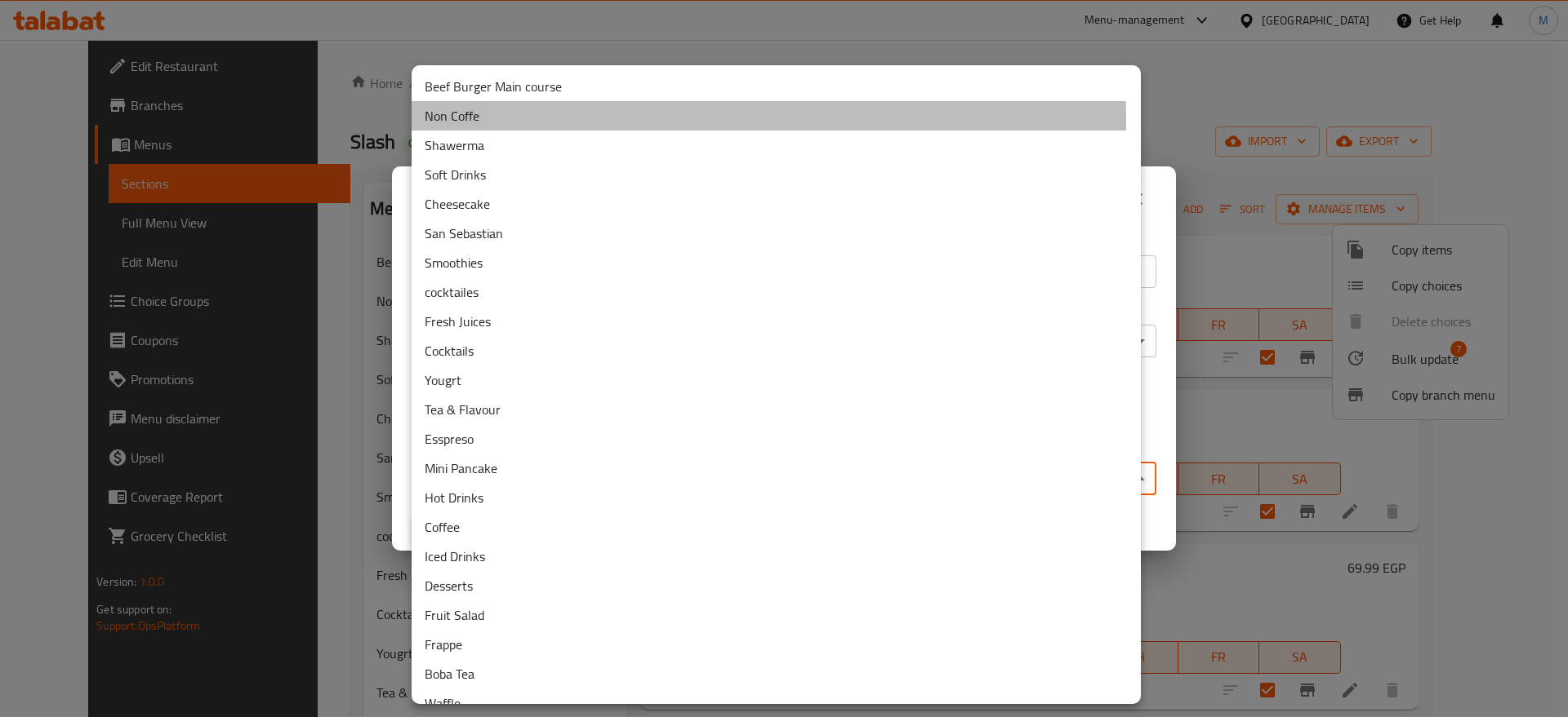
click at [558, 121] on li "Non Coffe" at bounding box center [776, 115] width 729 height 29
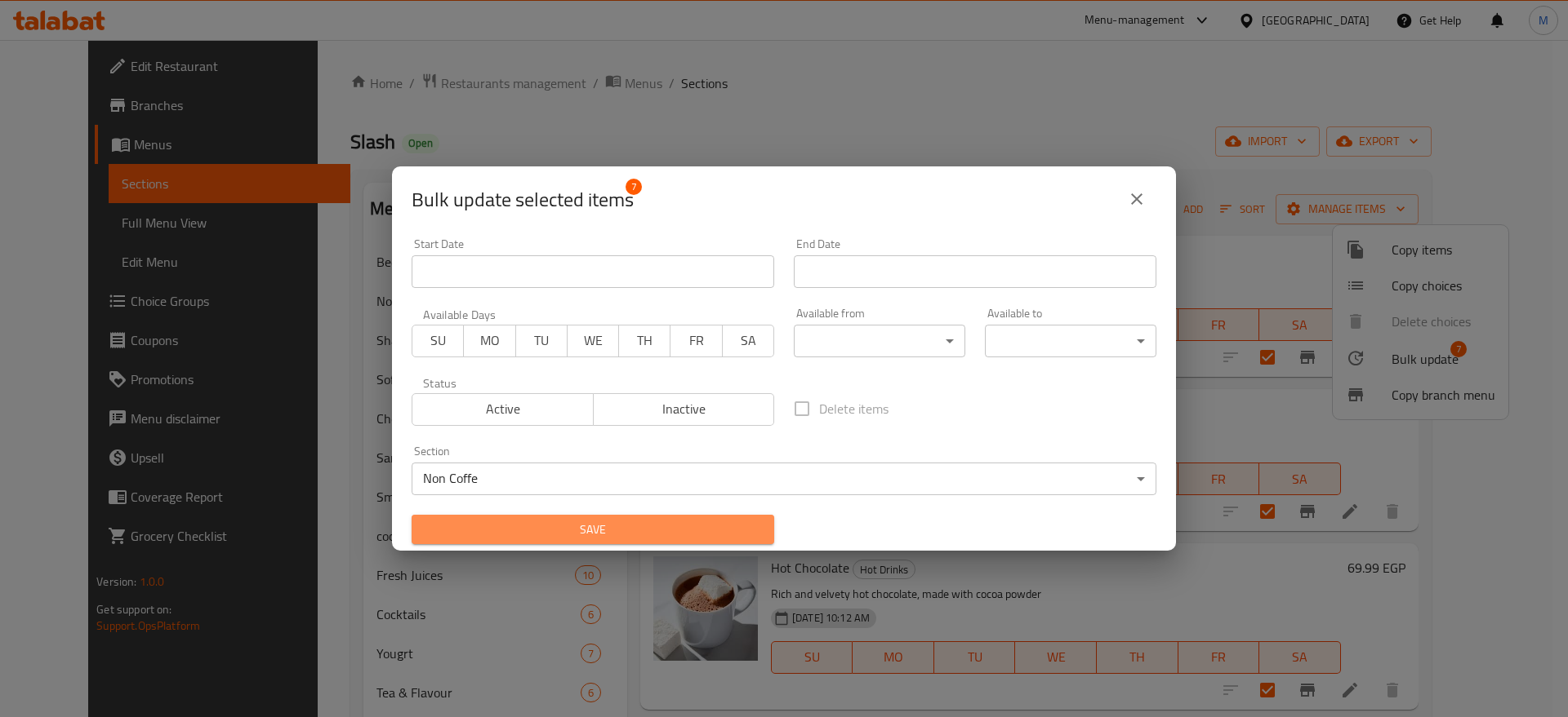
click at [625, 516] on button "Save" at bounding box center [593, 530] width 362 height 30
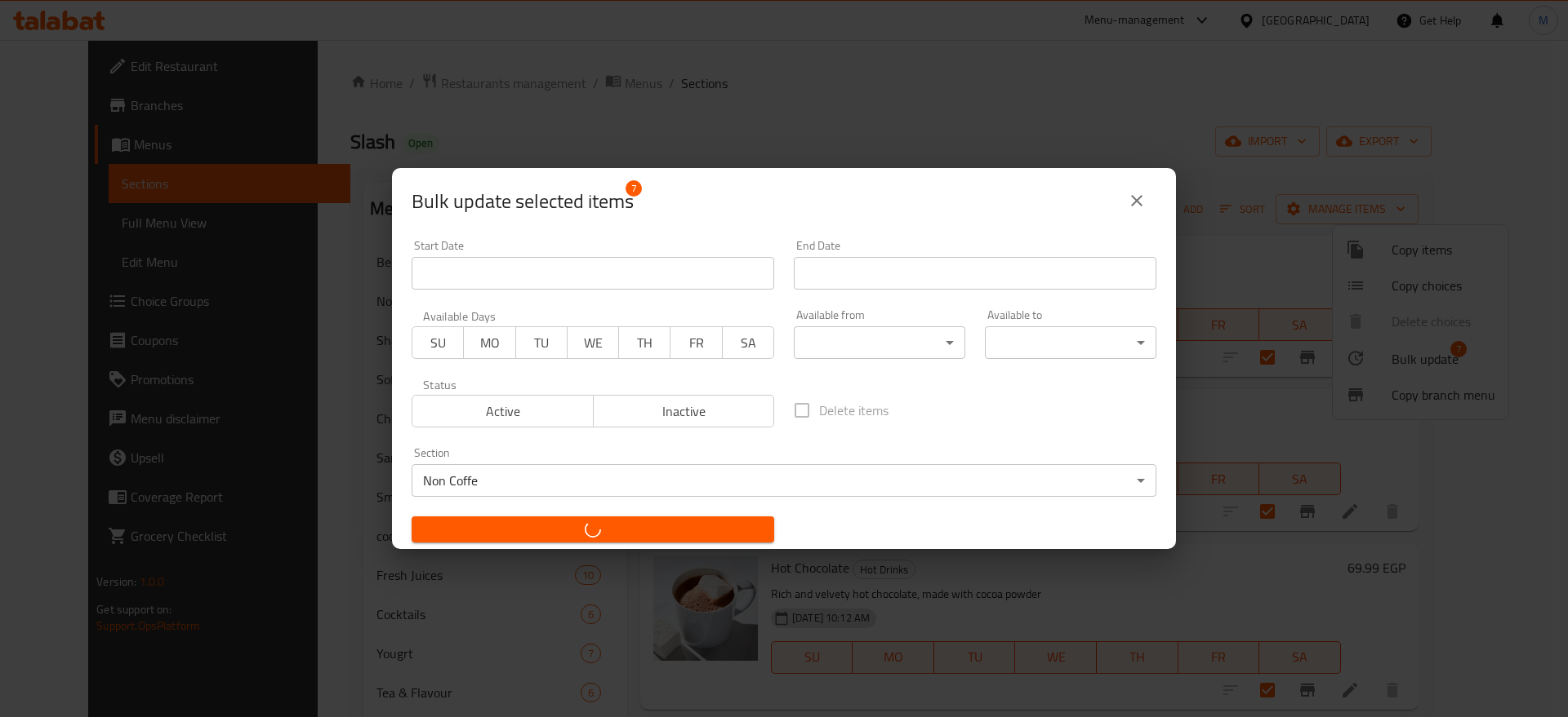
checkbox input "false"
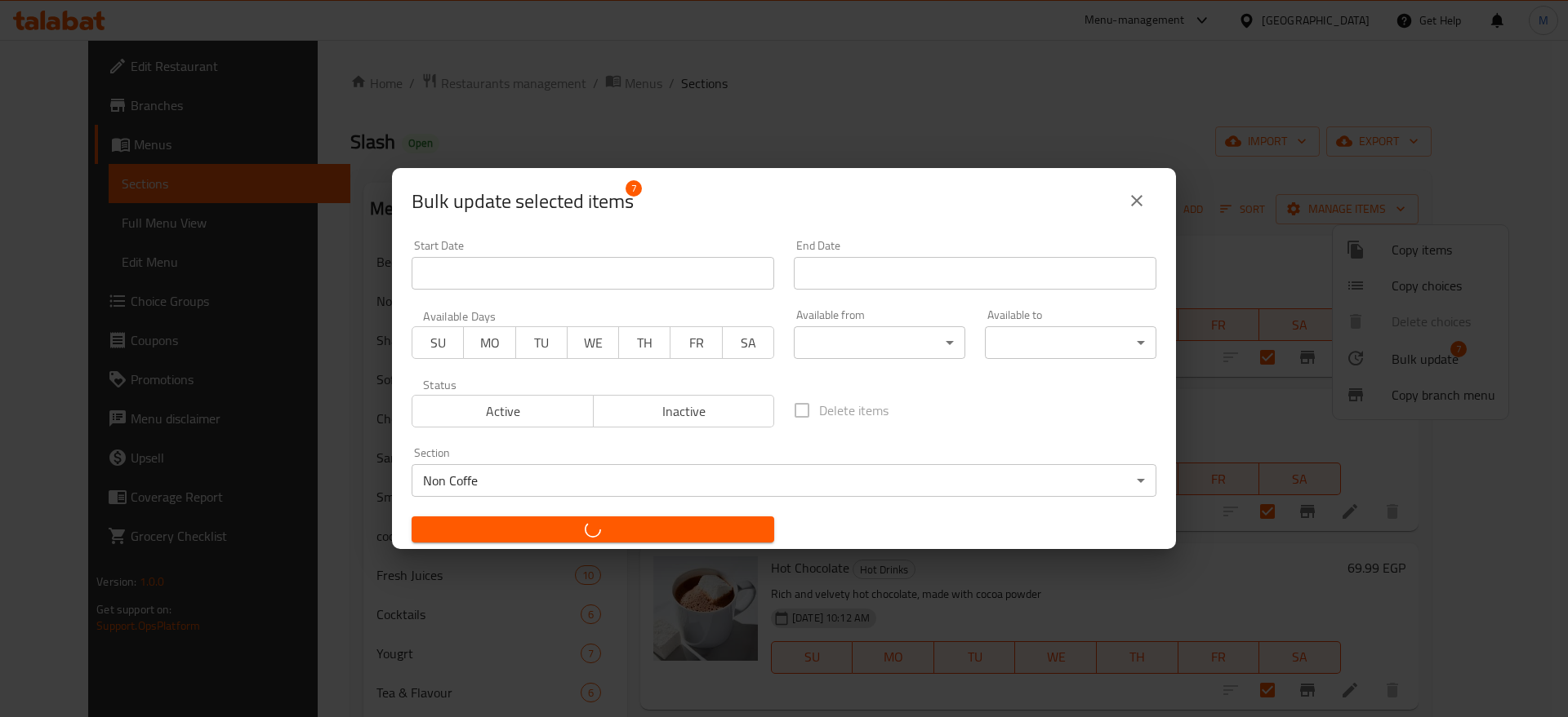
checkbox input "false"
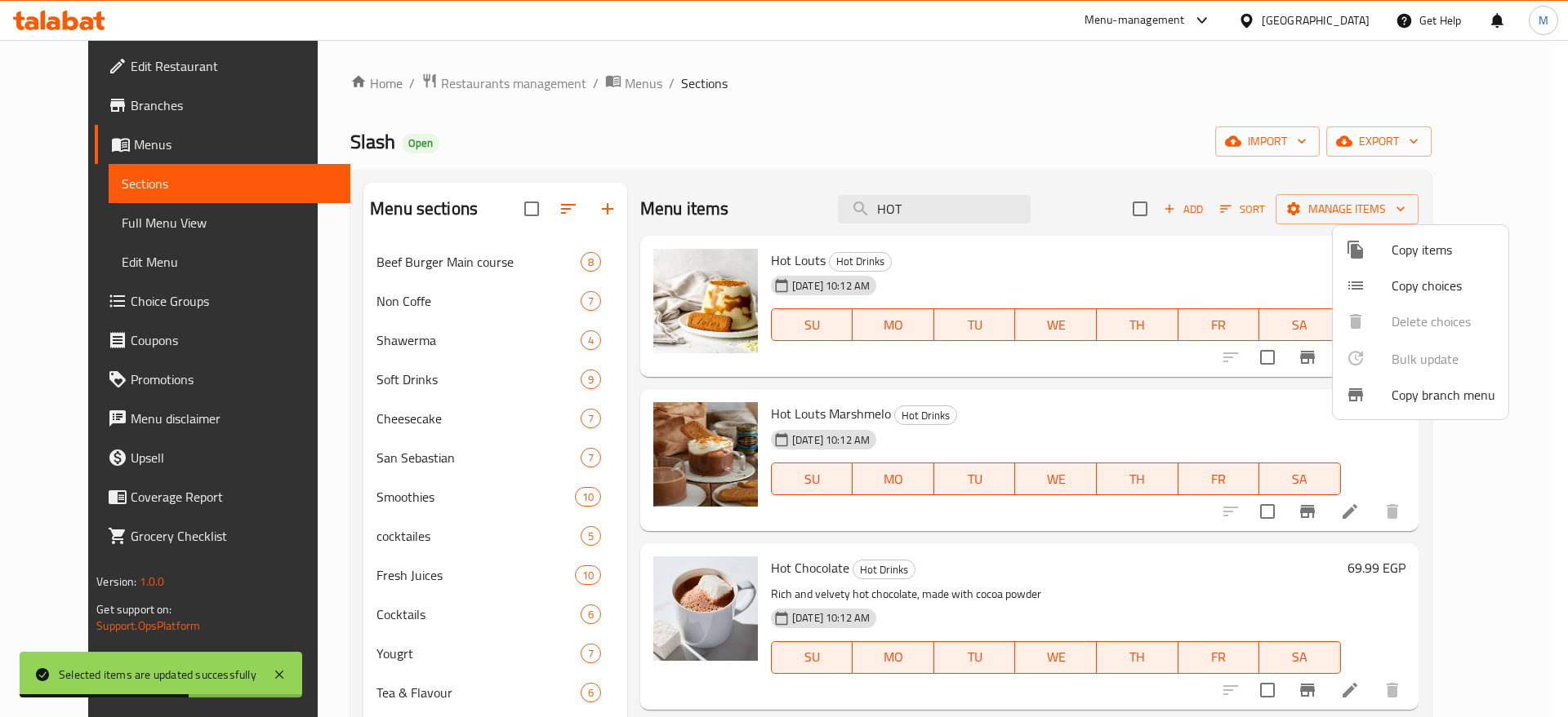
click at [744, 190] on div at bounding box center [784, 358] width 1568 height 717
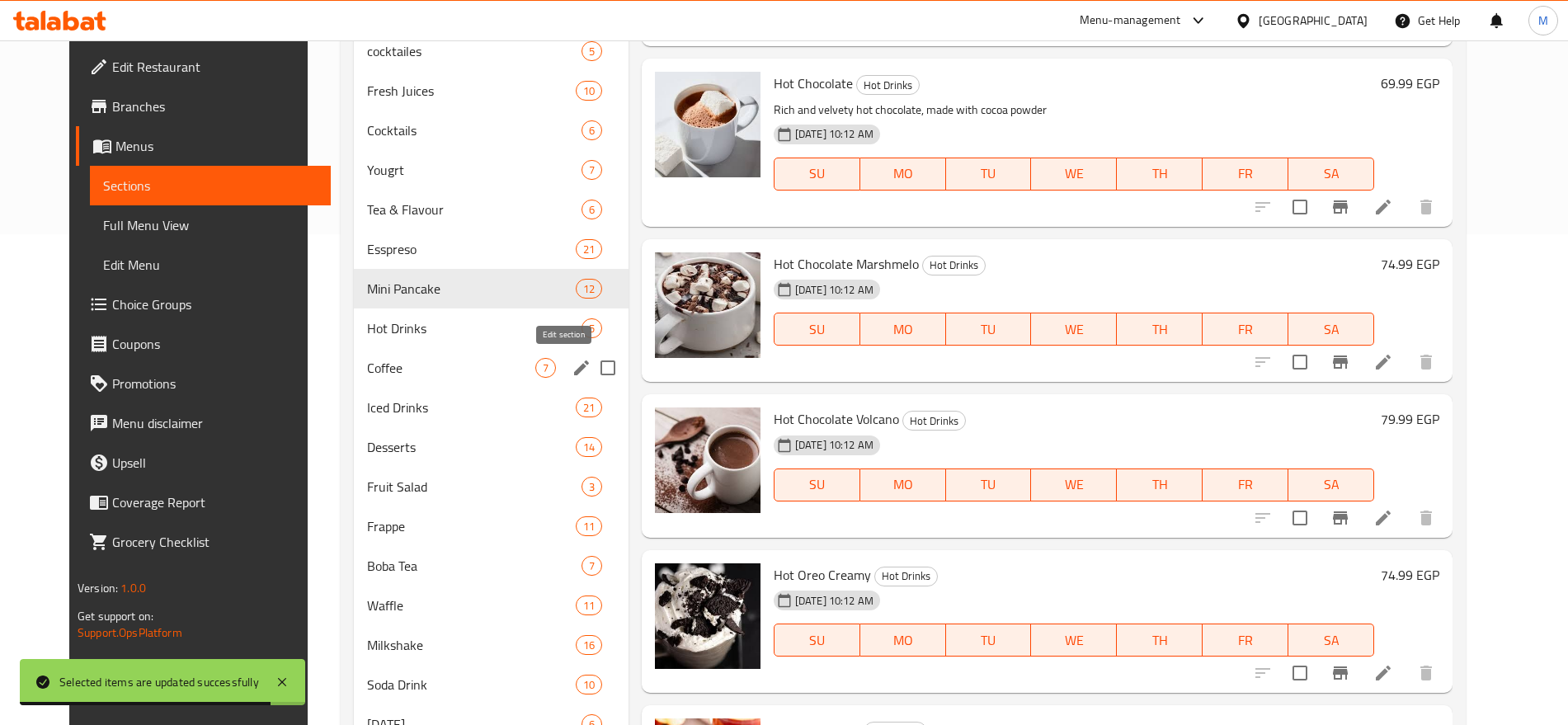
scroll to position [498, 0]
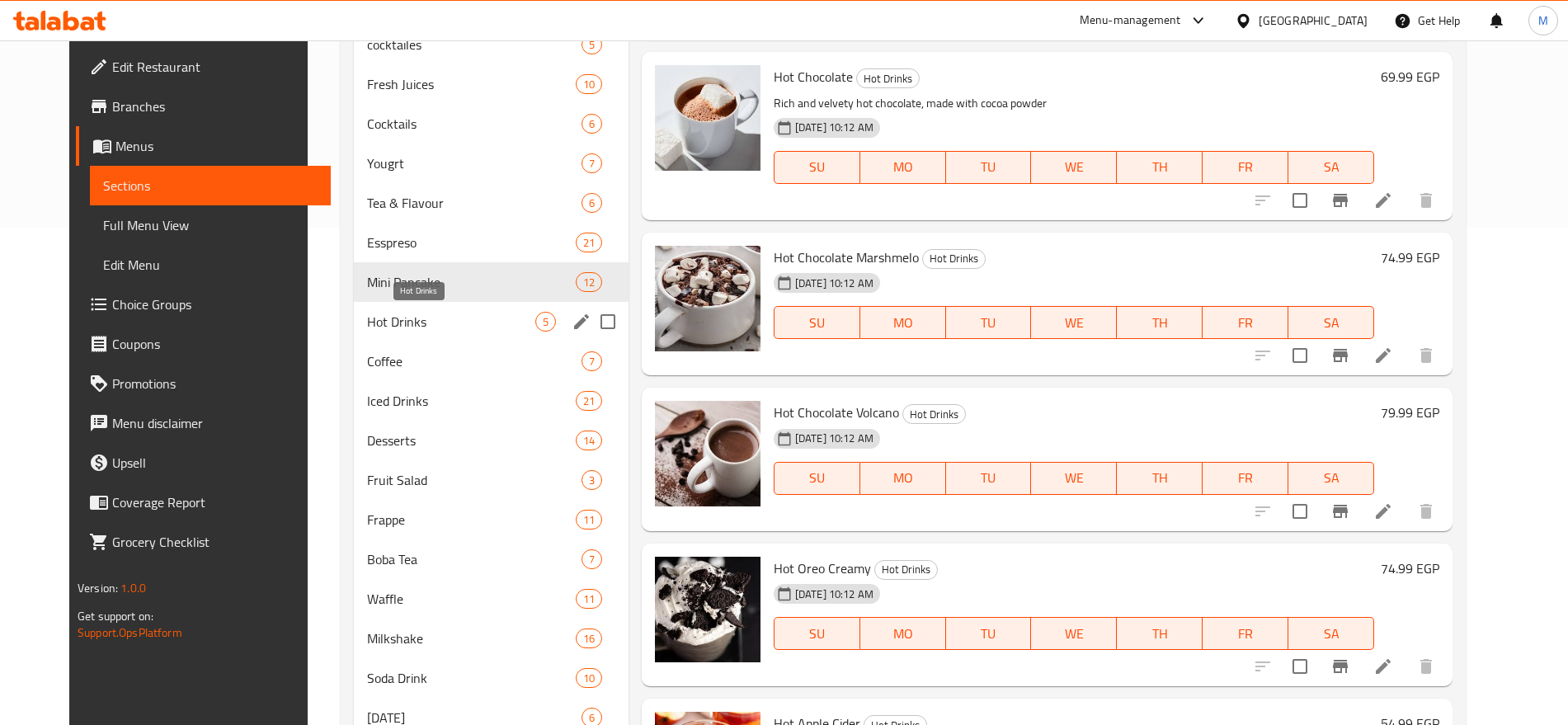
click at [510, 327] on span "Hot Drinks" at bounding box center [451, 322] width 169 height 20
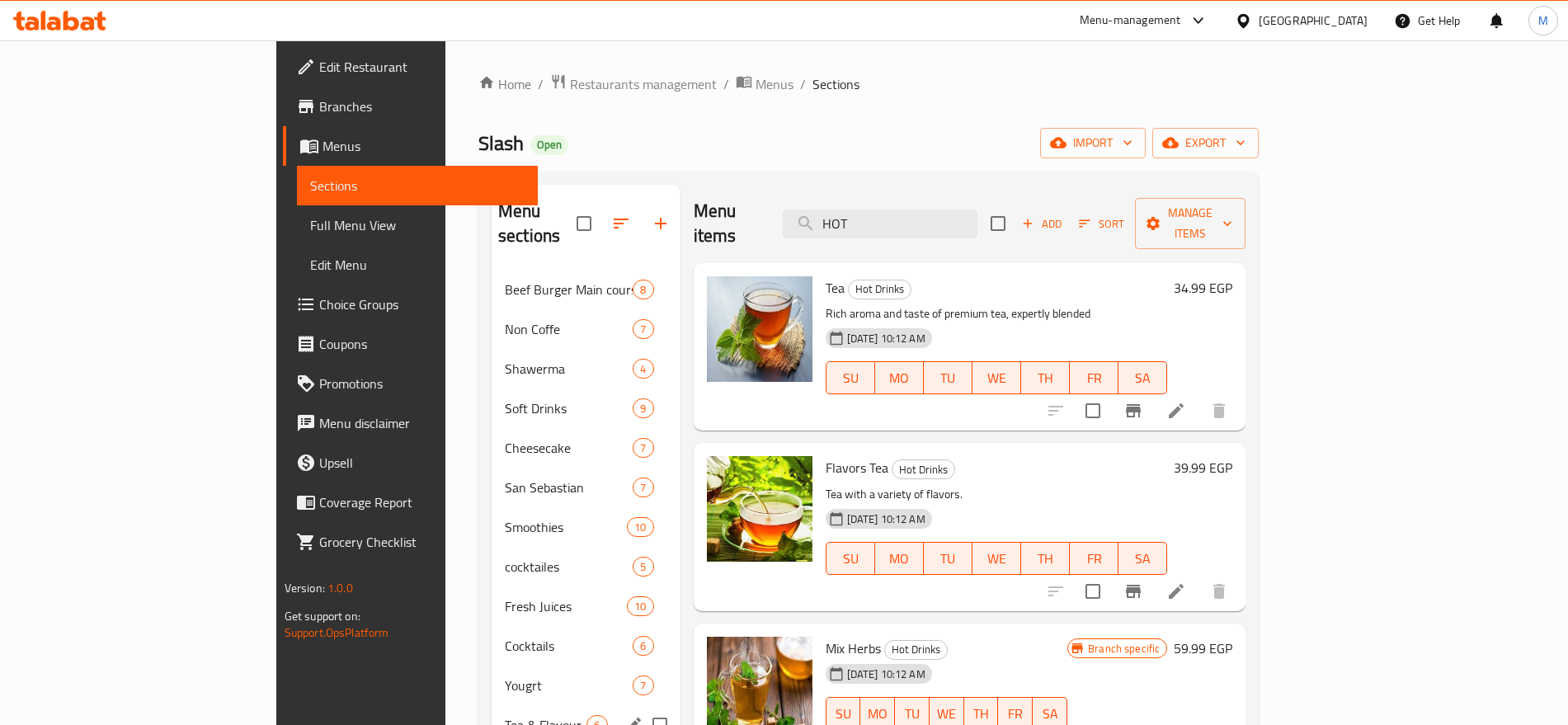
click at [517, 705] on div "Tea & Flavour 6" at bounding box center [586, 725] width 189 height 39
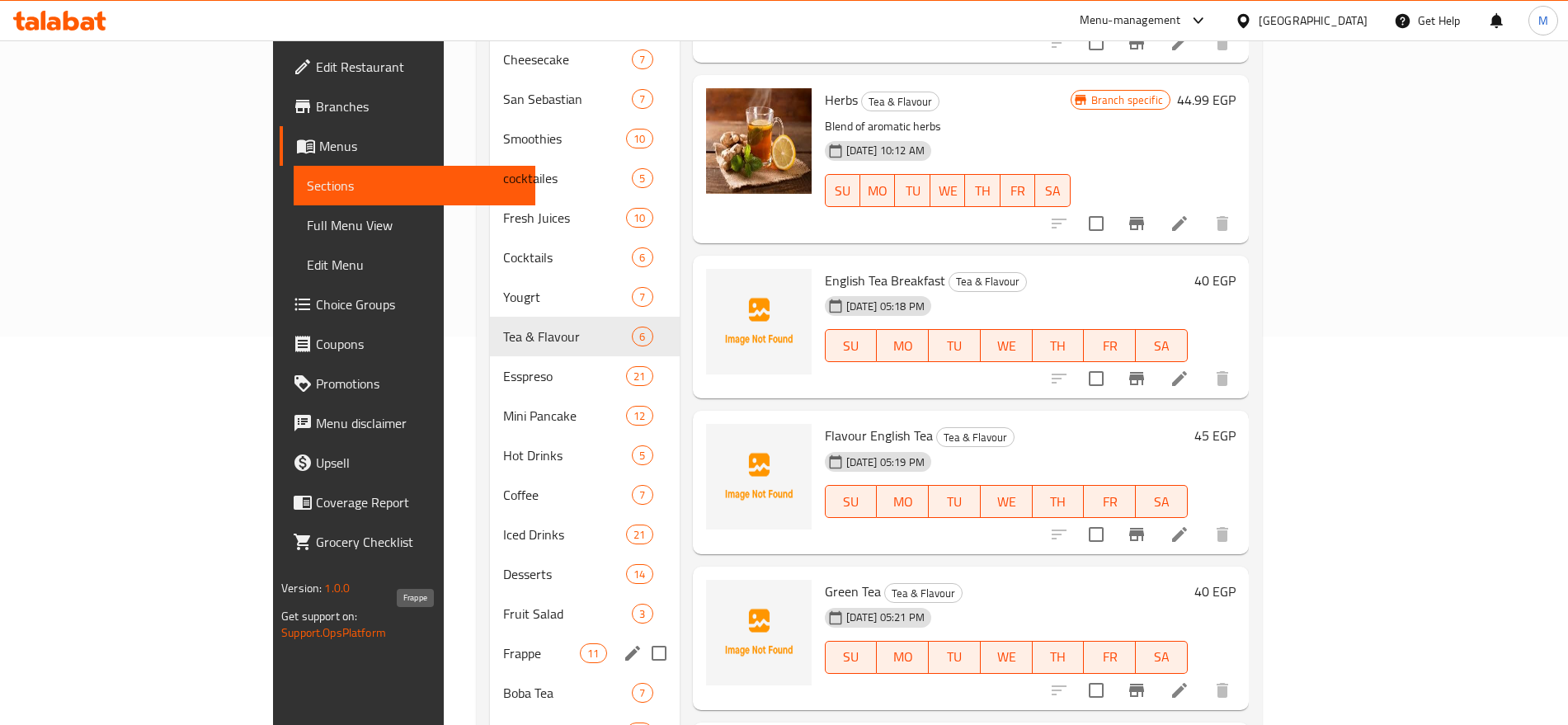
scroll to position [405, 0]
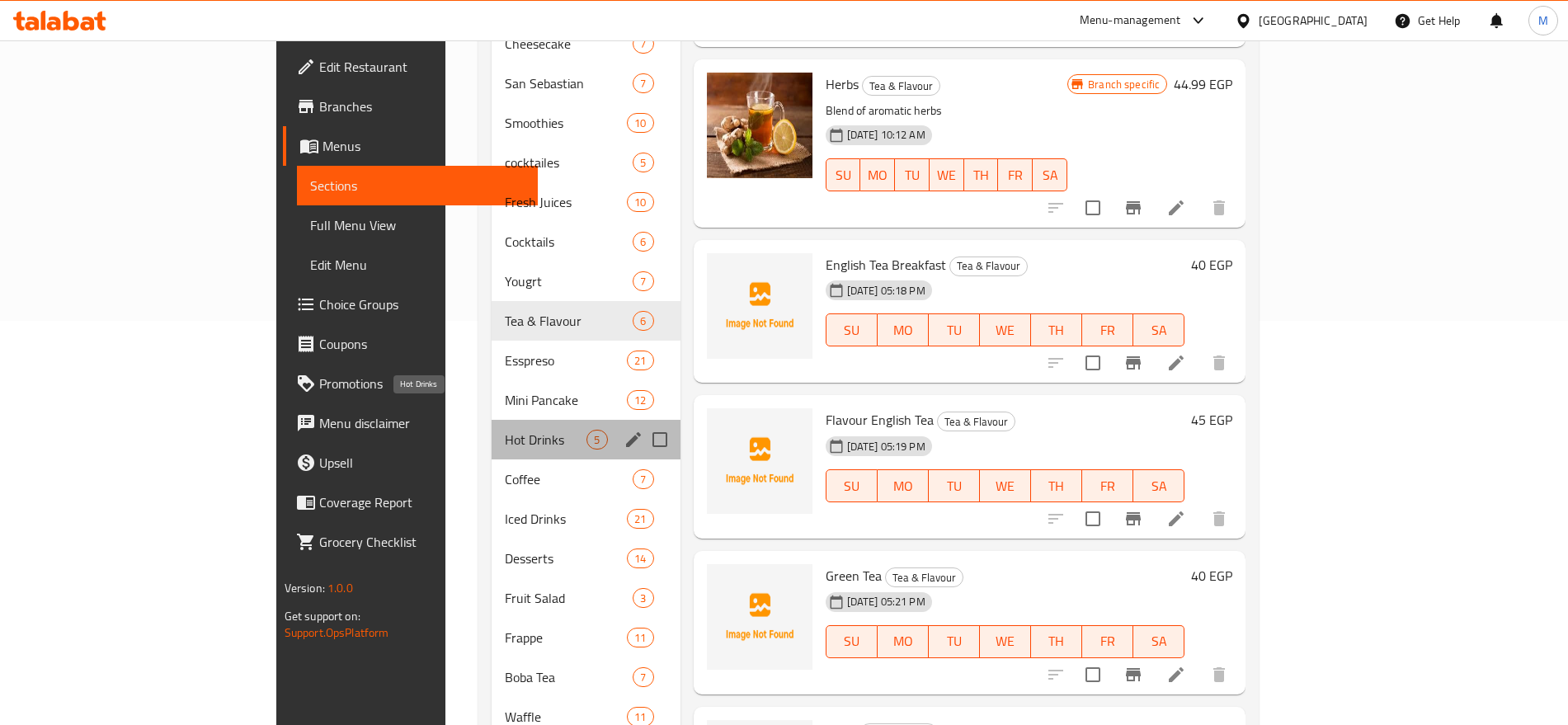
click at [505, 430] on span "Hot Drinks" at bounding box center [545, 440] width 82 height 20
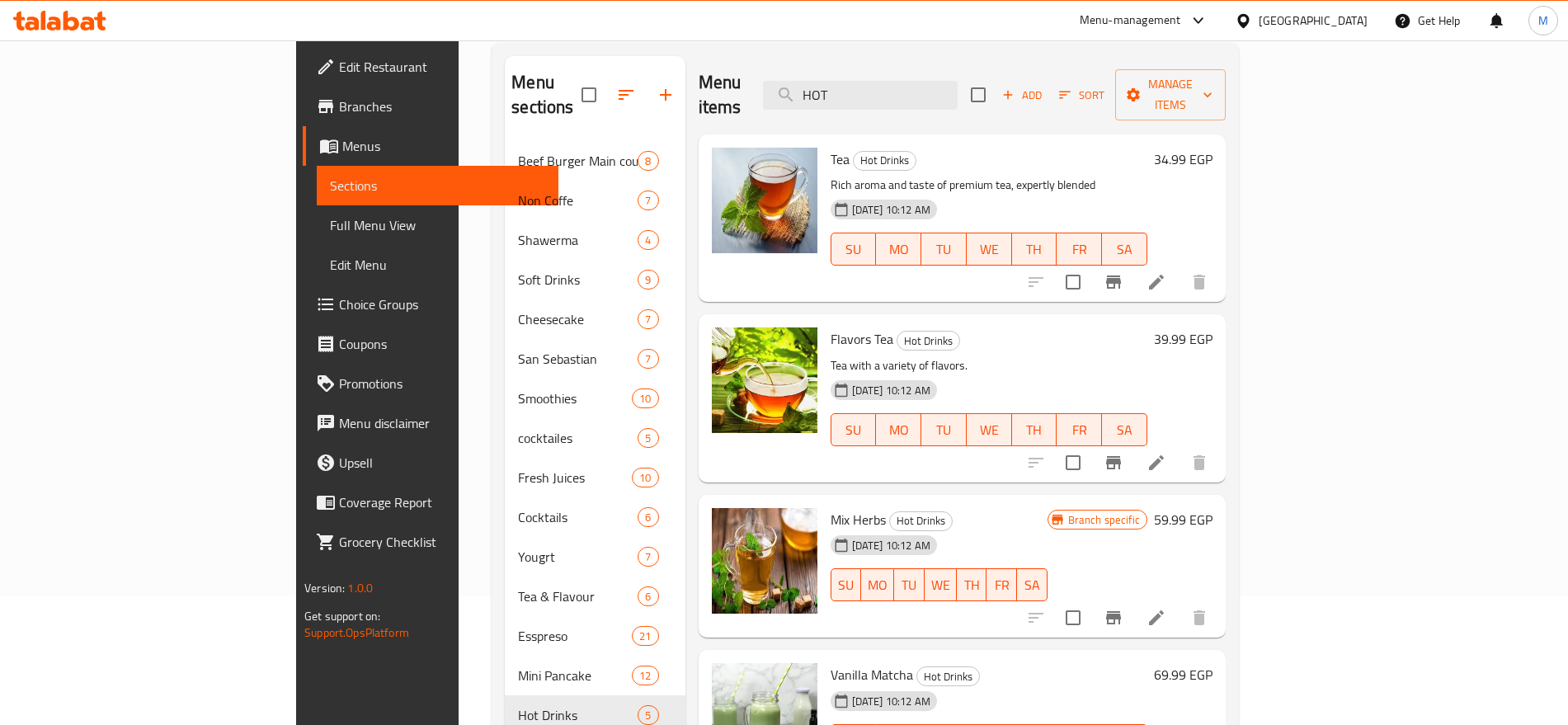
scroll to position [128, 0]
click at [1091, 451] on input "checkbox" at bounding box center [1073, 464] width 35 height 35
checkbox input "true"
click at [1091, 269] on input "checkbox" at bounding box center [1073, 283] width 35 height 35
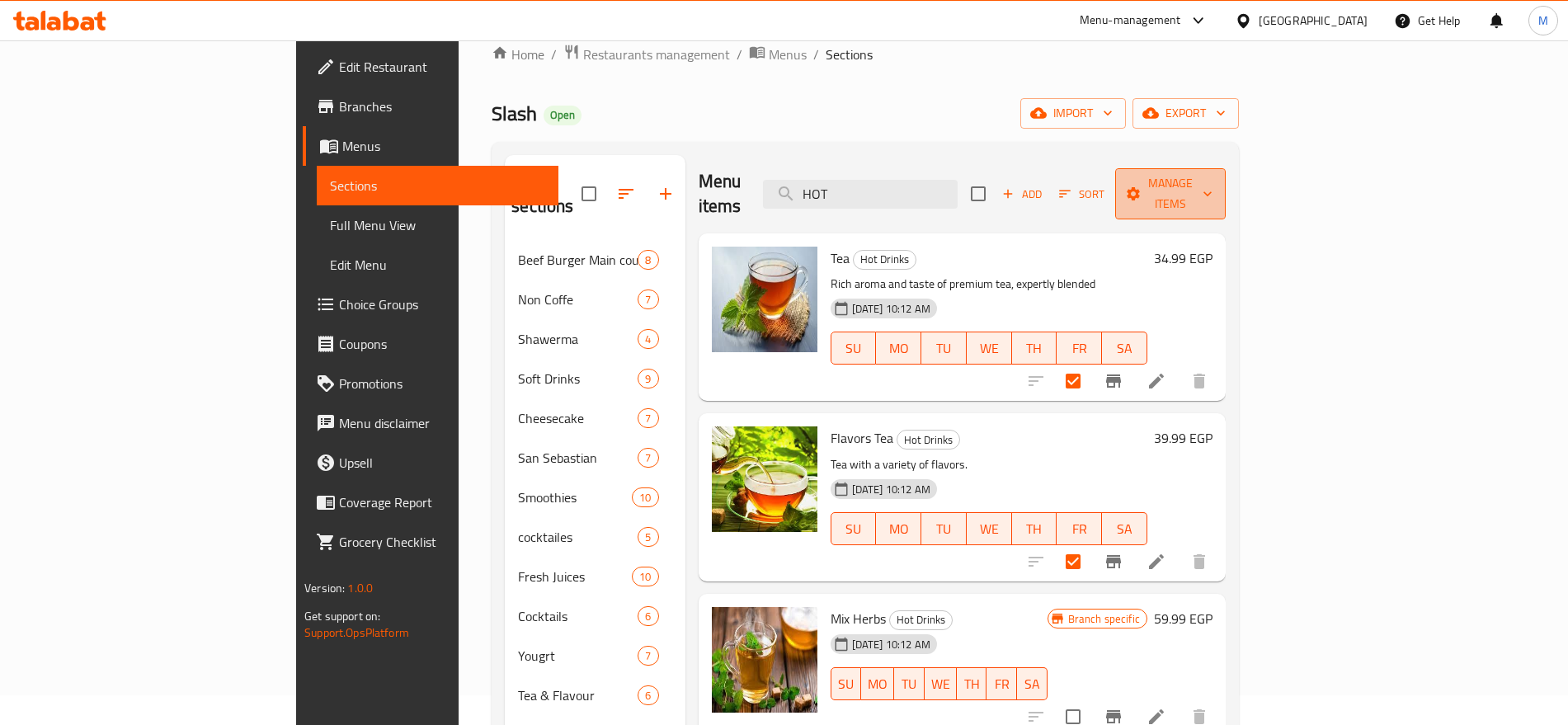
click at [1213, 173] on span "Manage items" at bounding box center [1171, 194] width 84 height 41
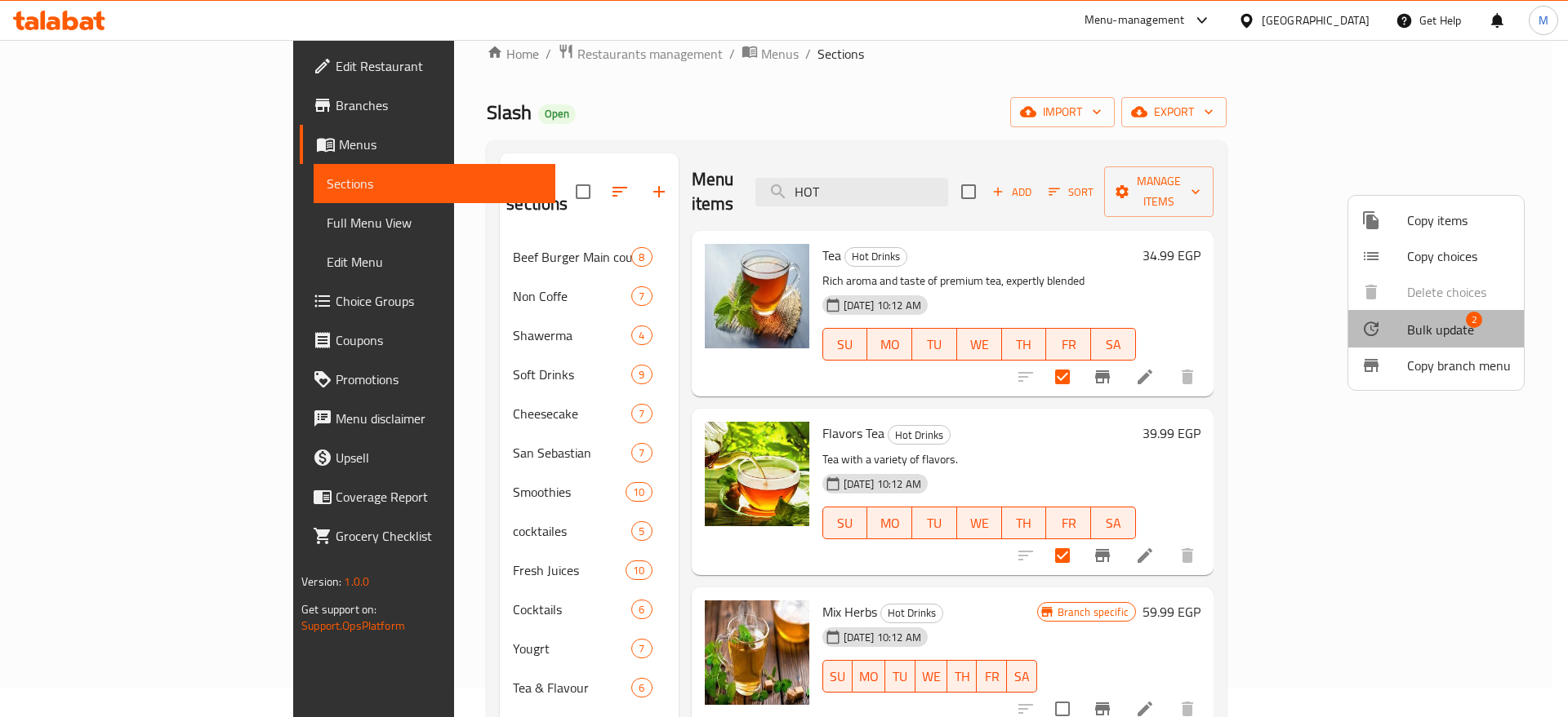
click at [1469, 321] on span "2" at bounding box center [1474, 319] width 16 height 16
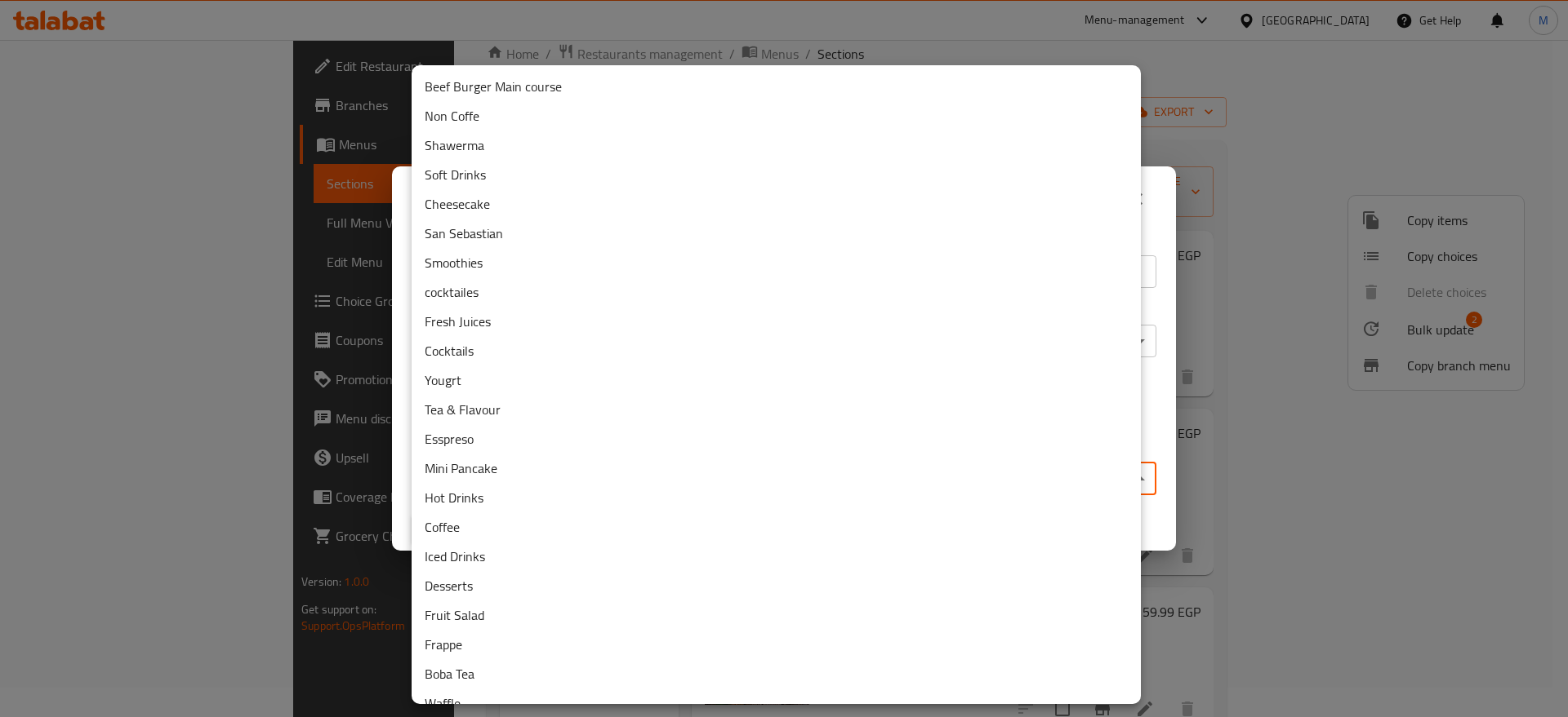
click at [947, 478] on body "​ Menu-management Egypt Get Help M Edit Restaurant Branches Menus Sections Full…" at bounding box center [784, 349] width 1568 height 677
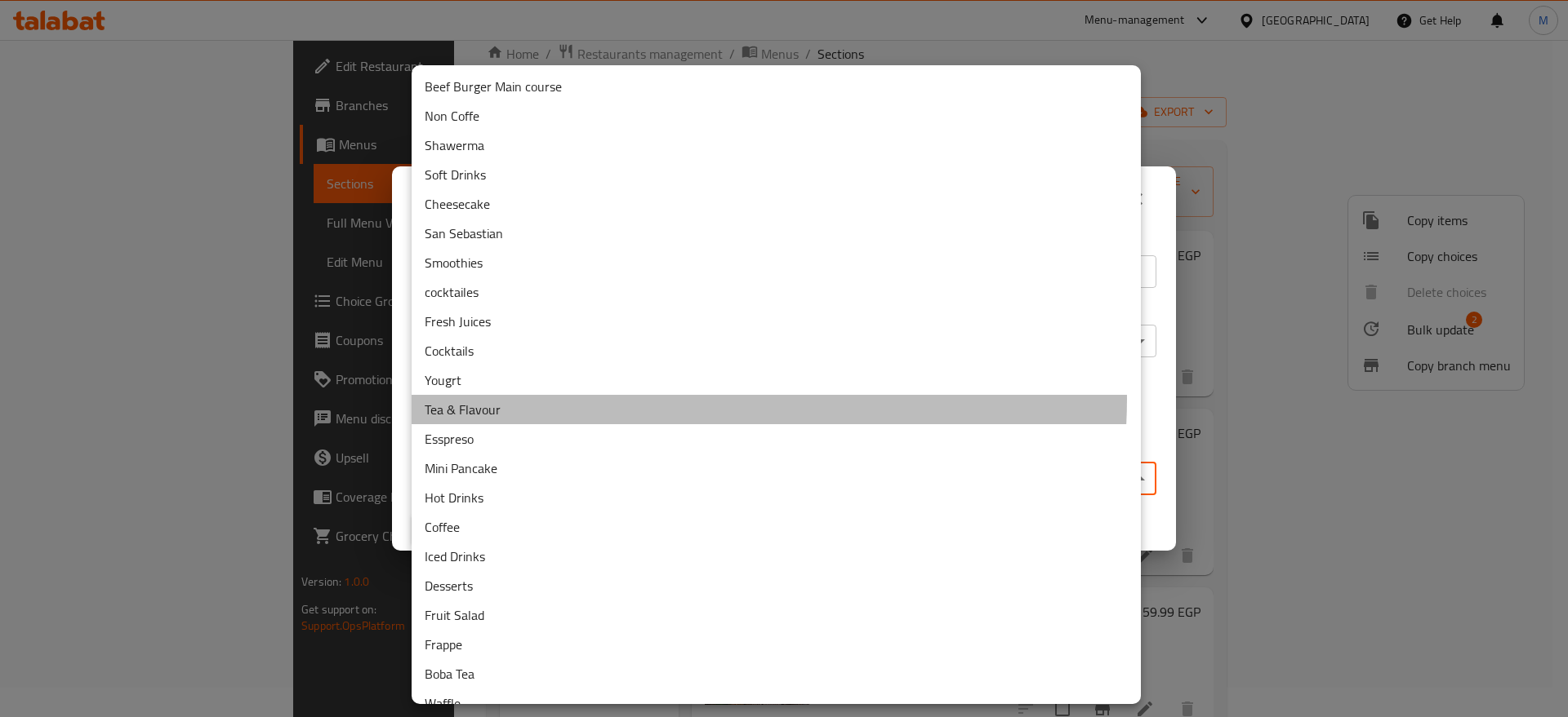
click at [627, 398] on li "Tea & Flavour" at bounding box center [776, 409] width 729 height 29
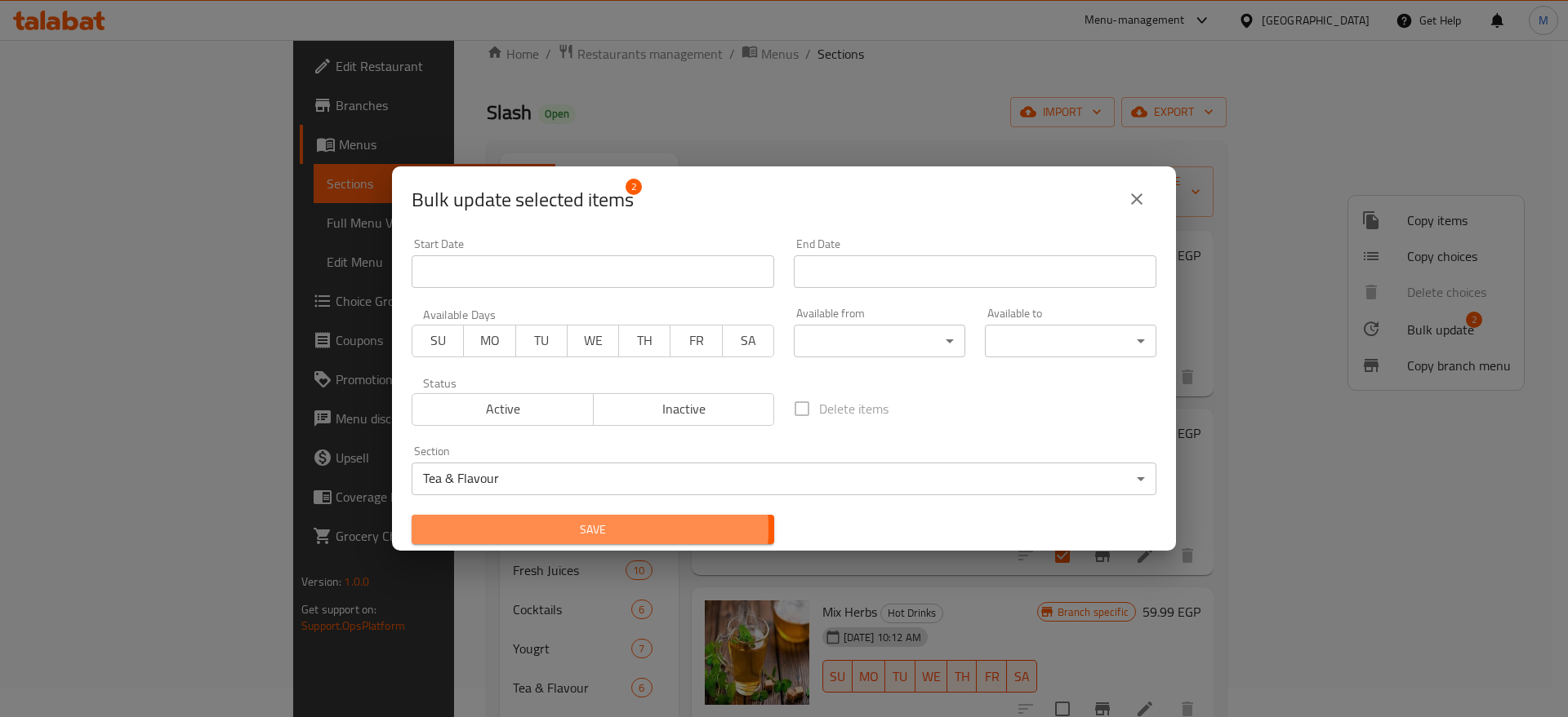
click at [575, 530] on span "Save" at bounding box center [592, 530] width 337 height 20
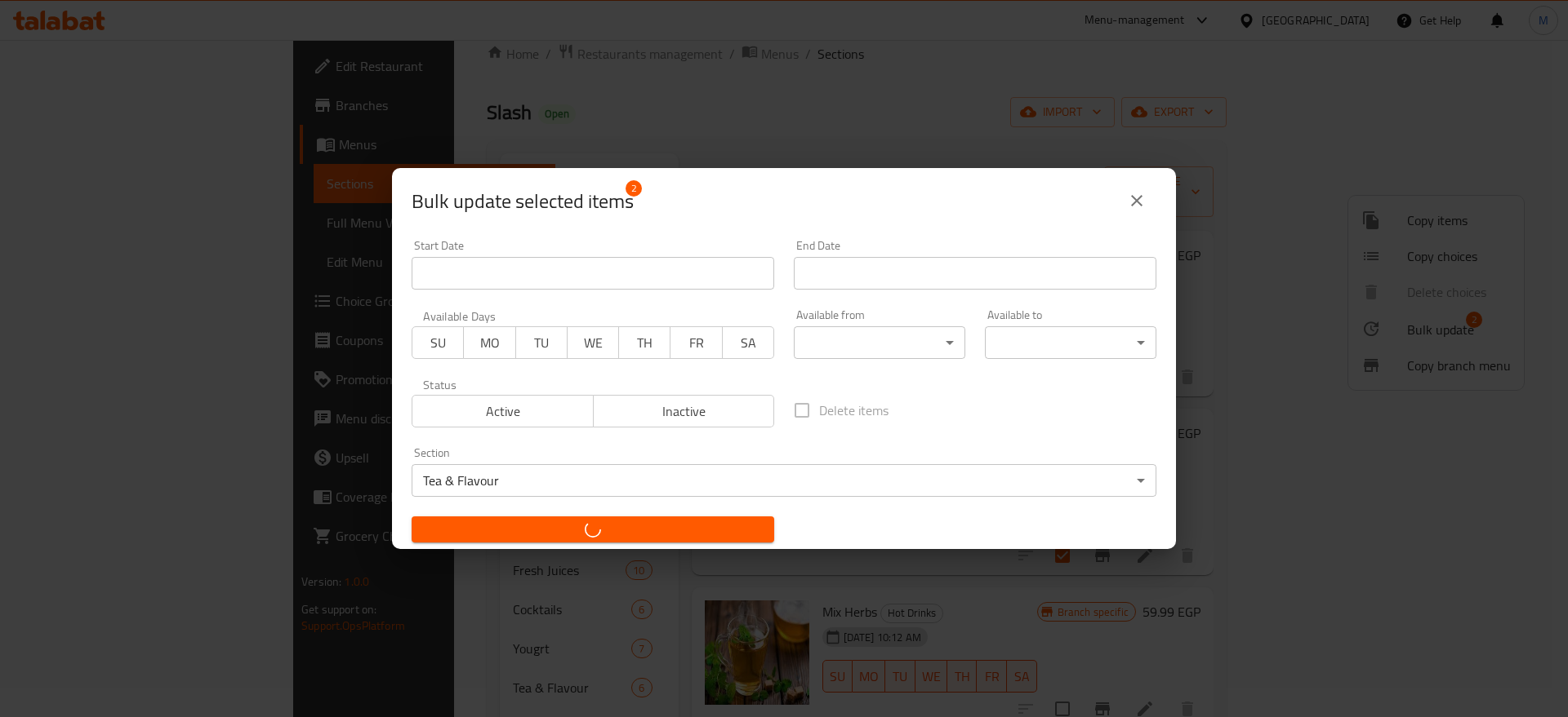
checkbox input "false"
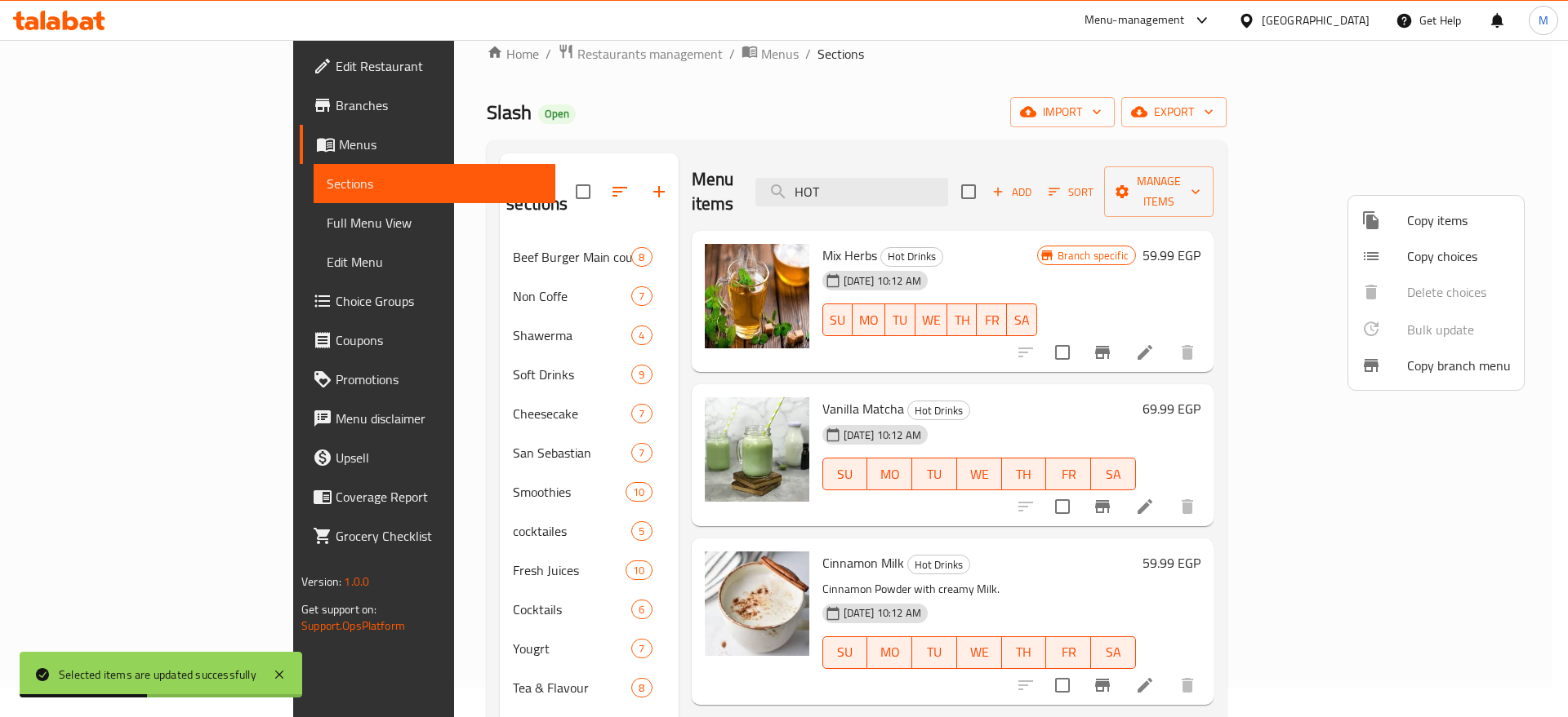
click at [441, 518] on div at bounding box center [784, 358] width 1568 height 717
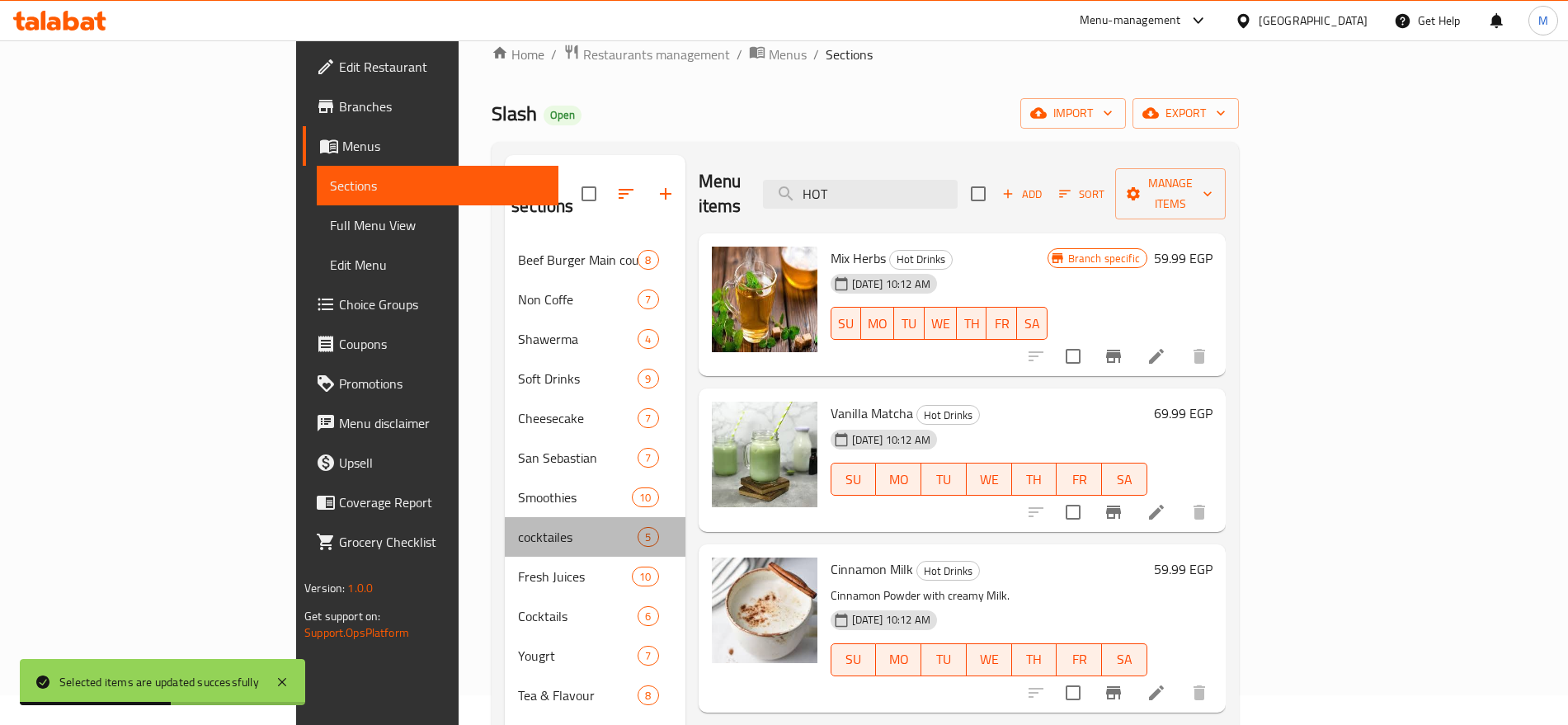
click at [505, 524] on div "cocktailes 5" at bounding box center [595, 537] width 179 height 39
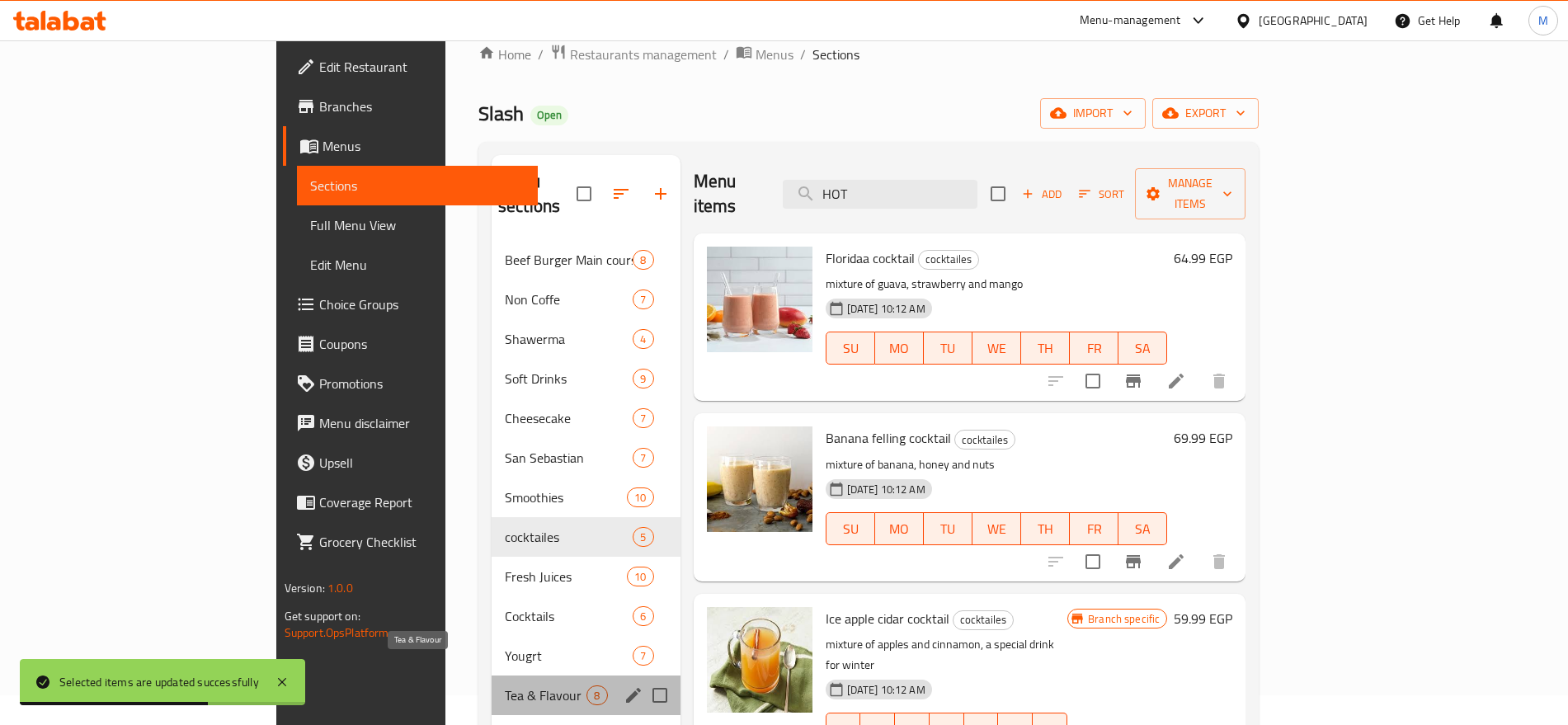
click at [505, 686] on span "Tea & Flavour" at bounding box center [545, 695] width 82 height 20
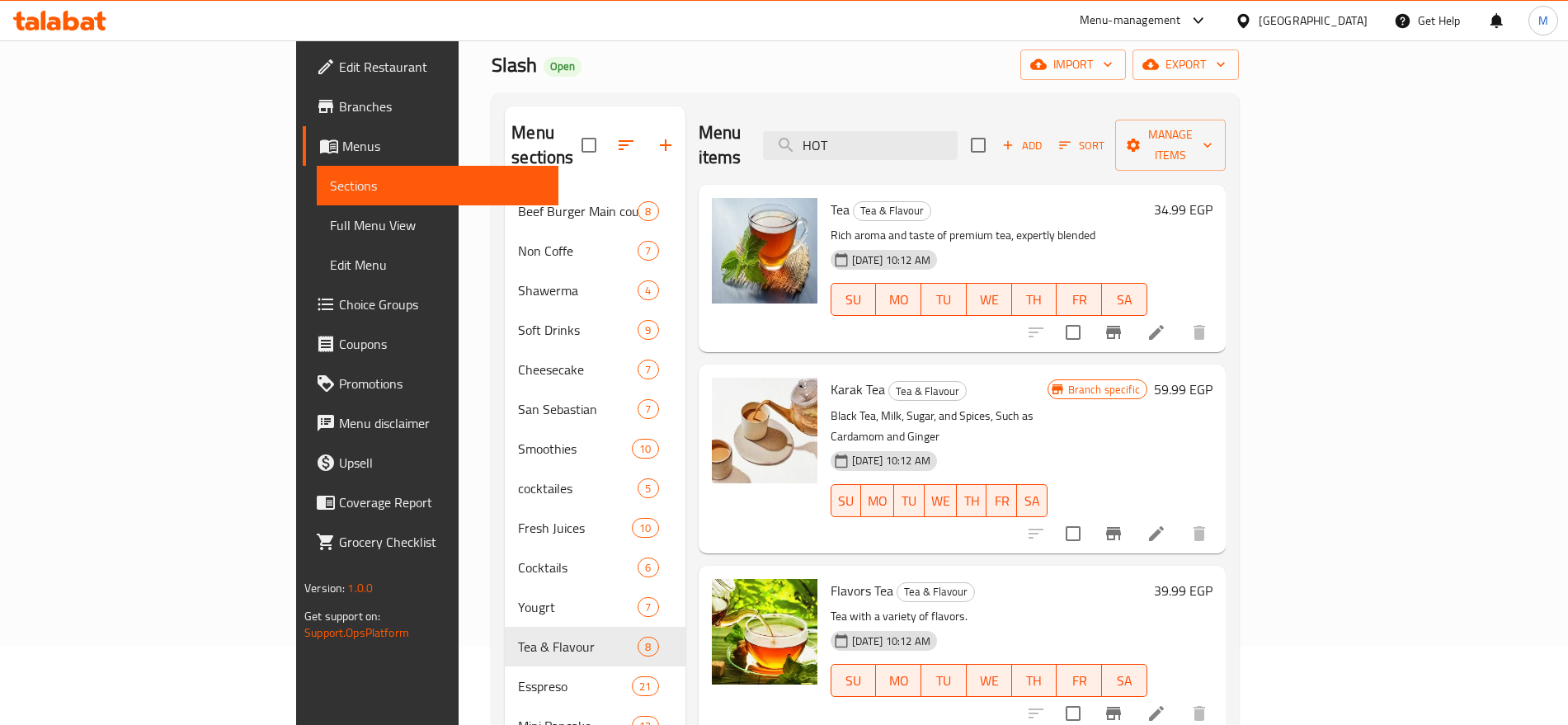
scroll to position [33, 0]
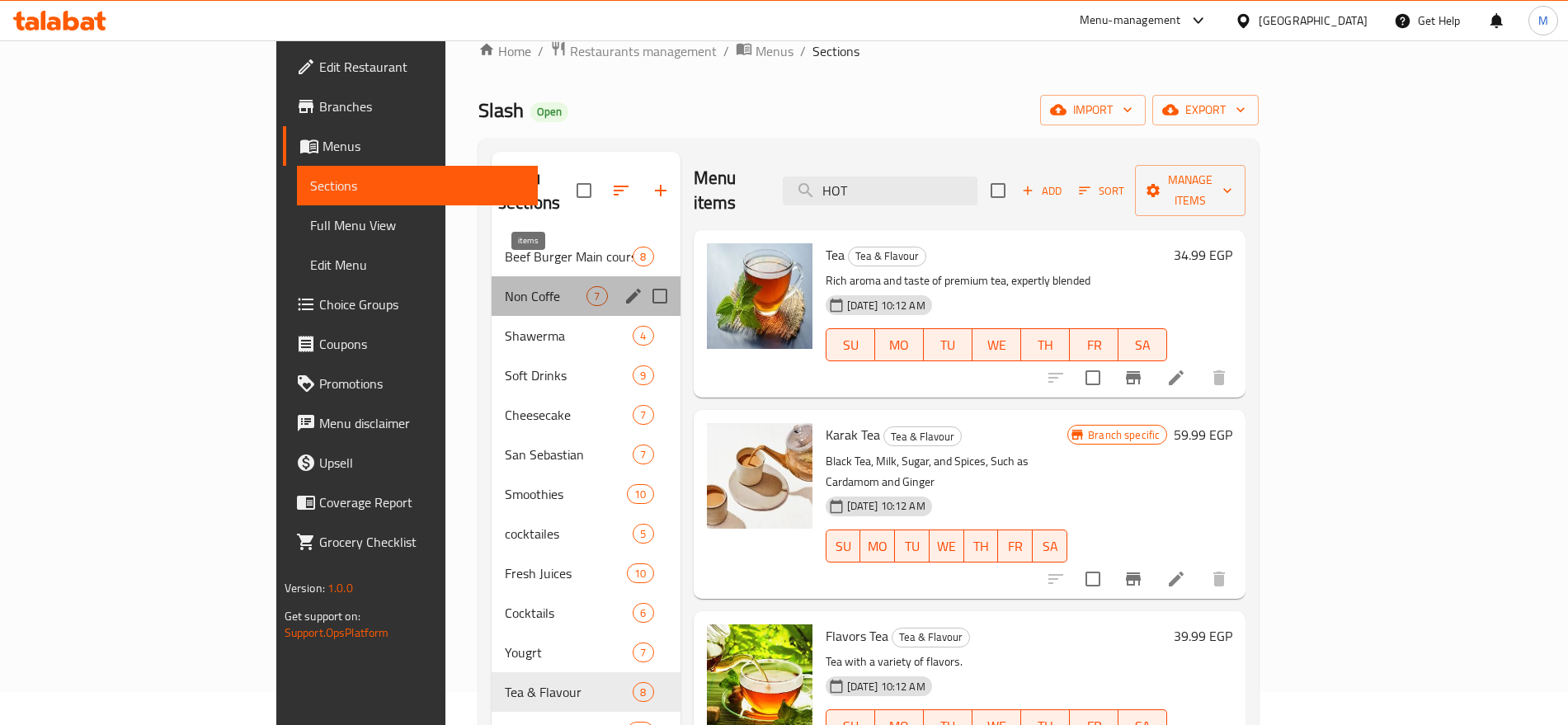
click at [588, 289] on span "7" at bounding box center [597, 296] width 19 height 15
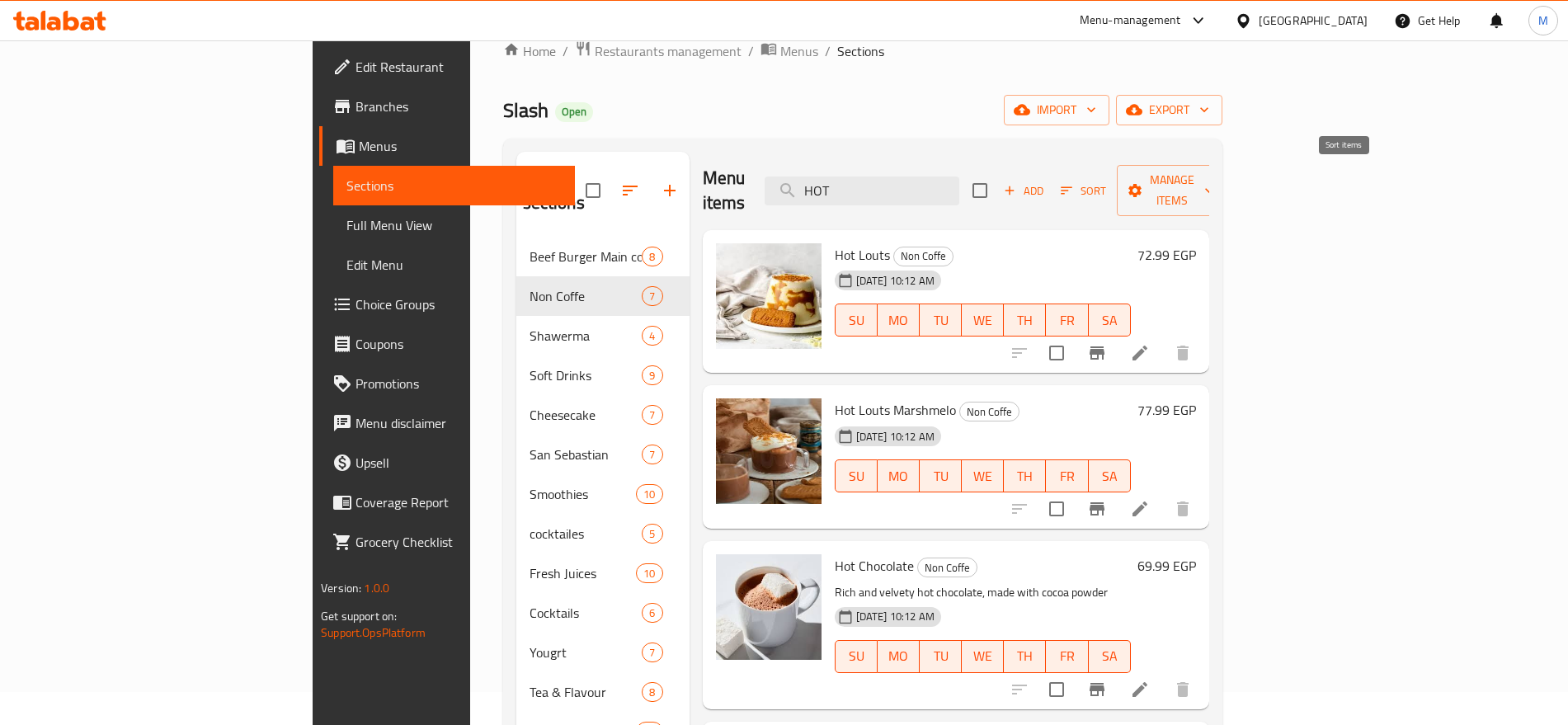
click at [1117, 179] on span "Sort" at bounding box center [1084, 191] width 66 height 26
click at [1073, 188] on icon "button" at bounding box center [1067, 191] width 12 height 7
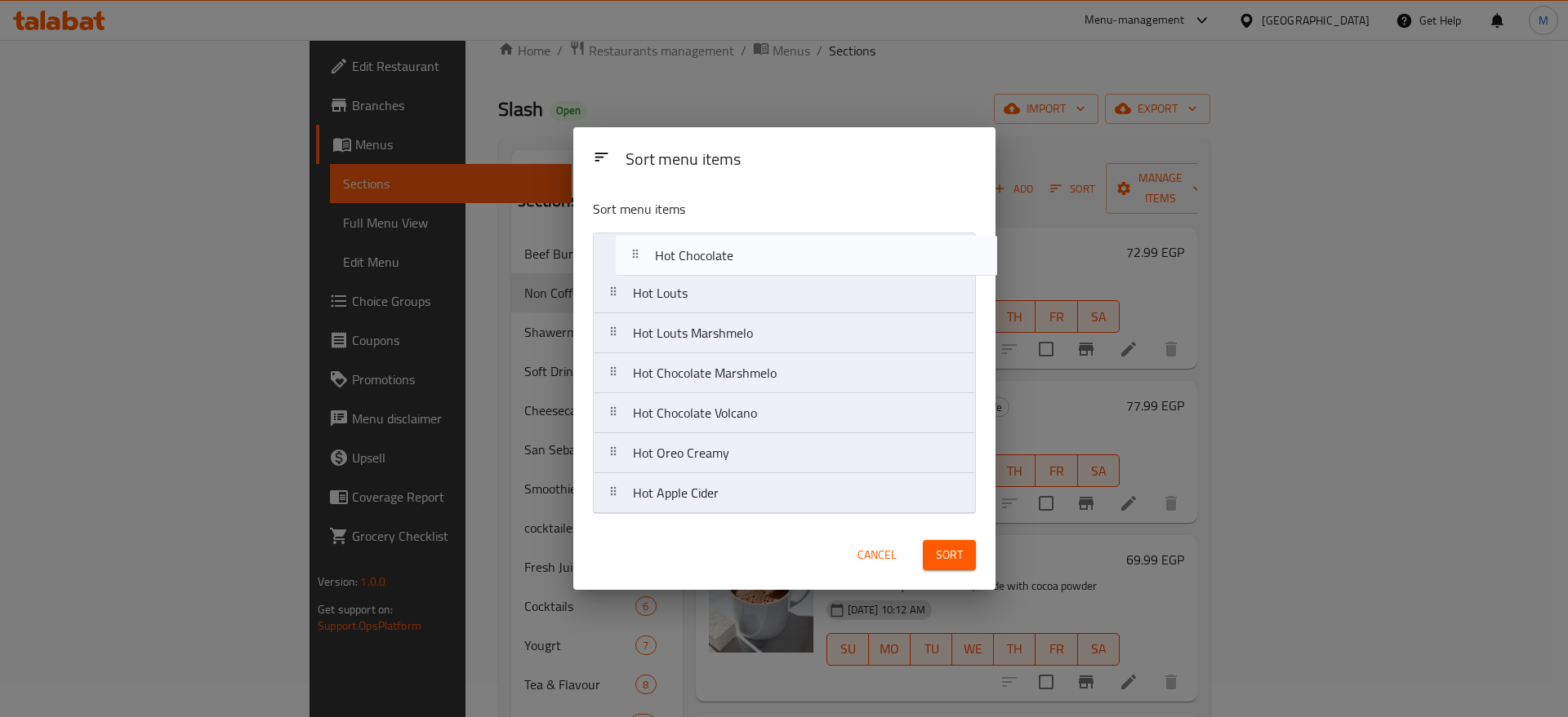
drag, startPoint x: 685, startPoint y: 327, endPoint x: 707, endPoint y: 246, distance: 83.9
click at [707, 246] on nav "Hot Louts Hot Louts Marshmelo Hot Chocolate Hot Chocolate Marshmelo Hot Chocola…" at bounding box center [784, 373] width 383 height 281
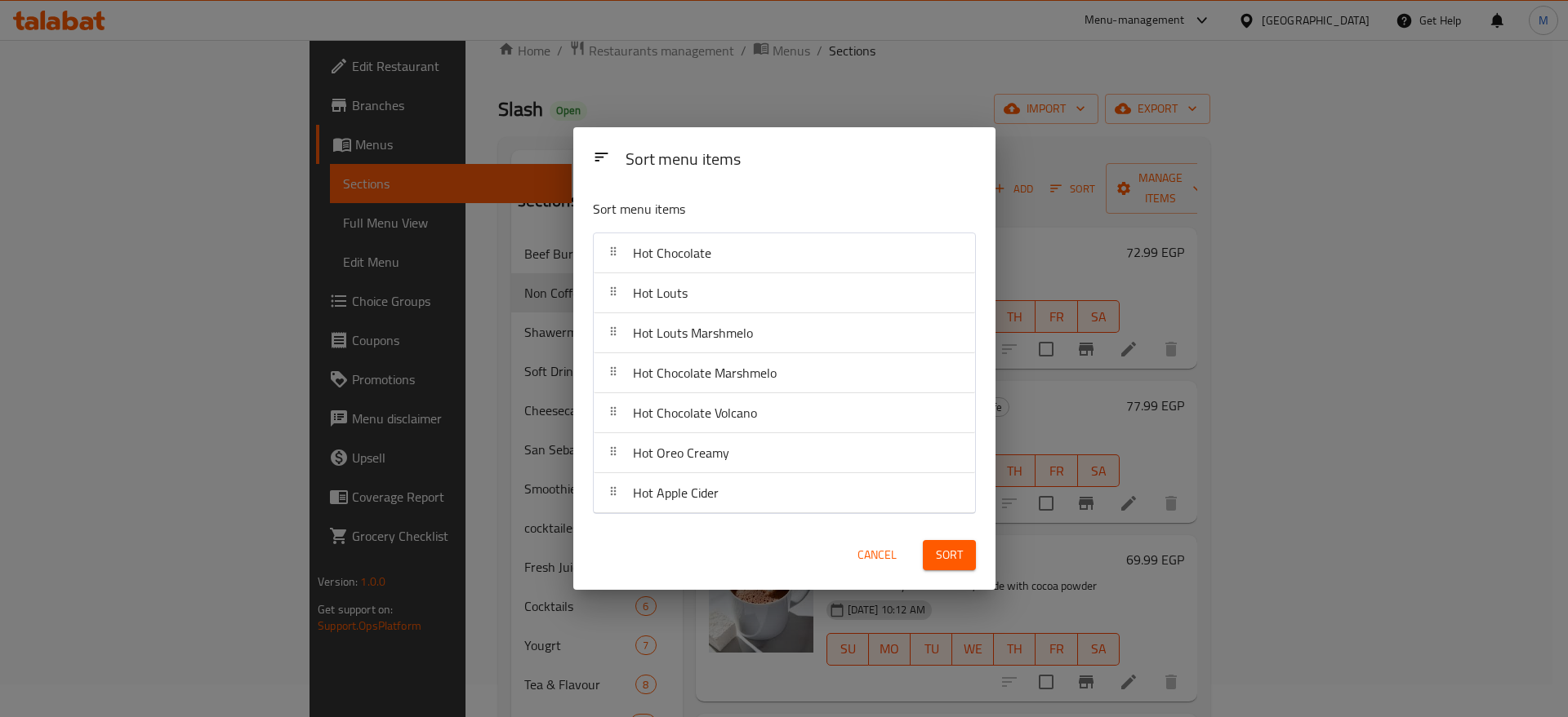
click at [880, 566] on div "Cancel" at bounding box center [876, 555] width 72 height 50
click at [880, 566] on button "Cancel" at bounding box center [876, 555] width 52 height 30
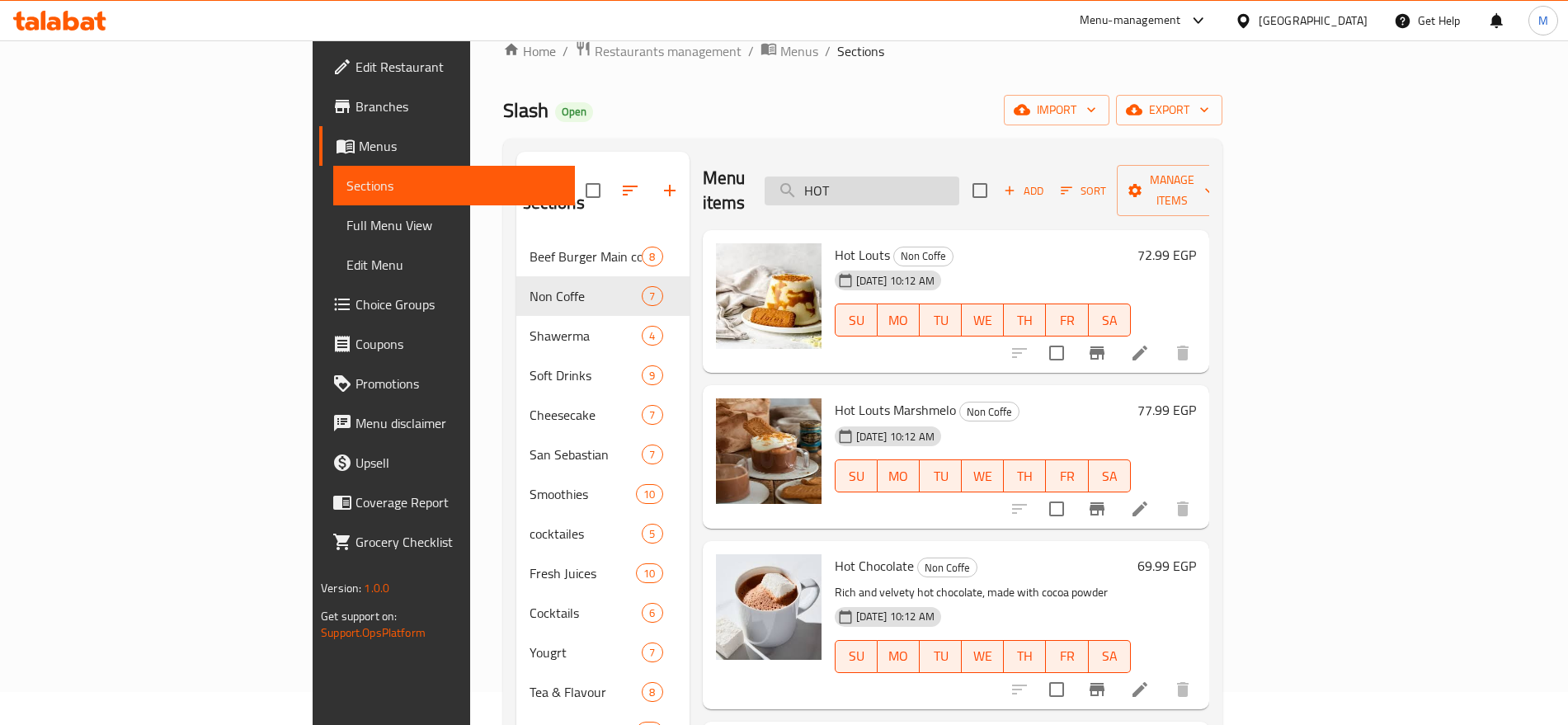
click at [960, 180] on input "HOT" at bounding box center [862, 191] width 195 height 29
paste input "WHITE"
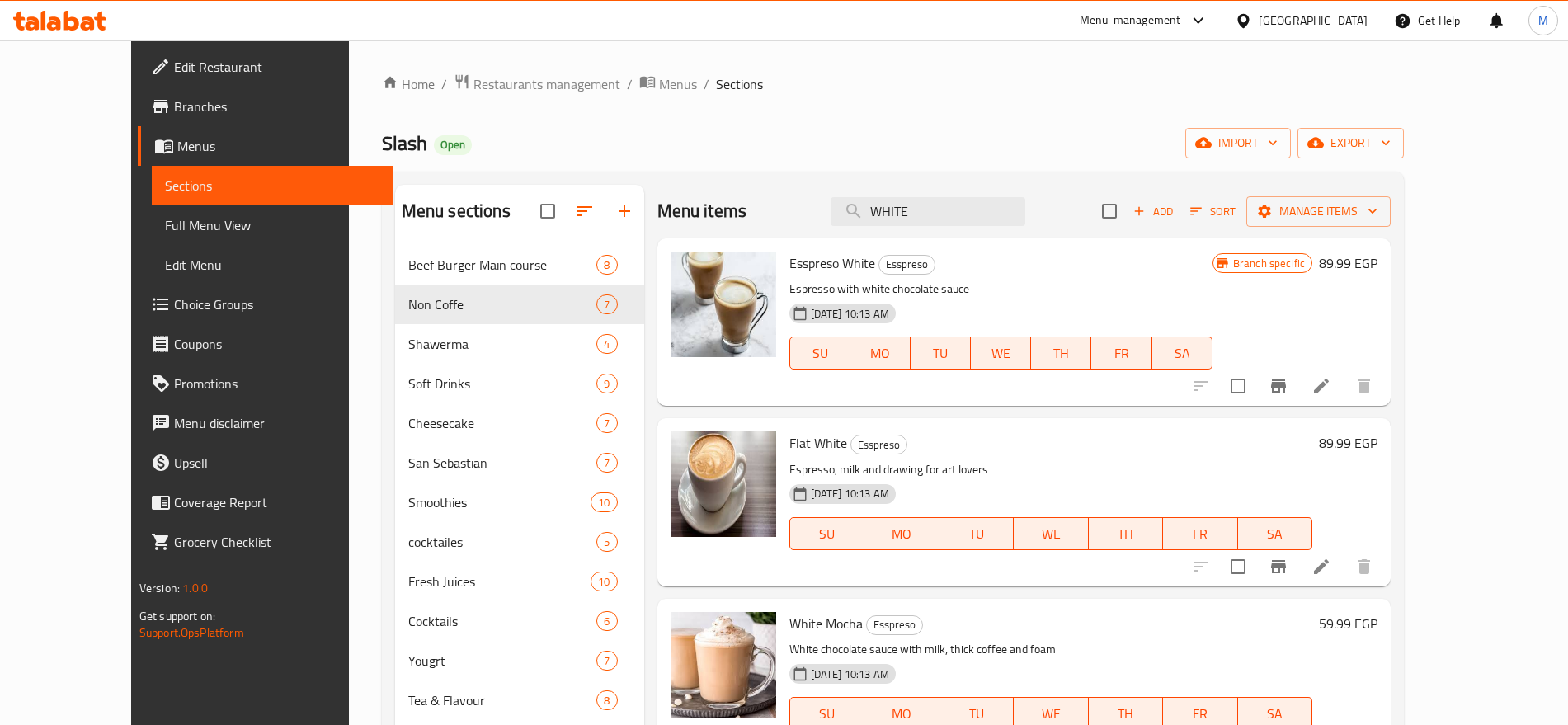
type input "WHITE"
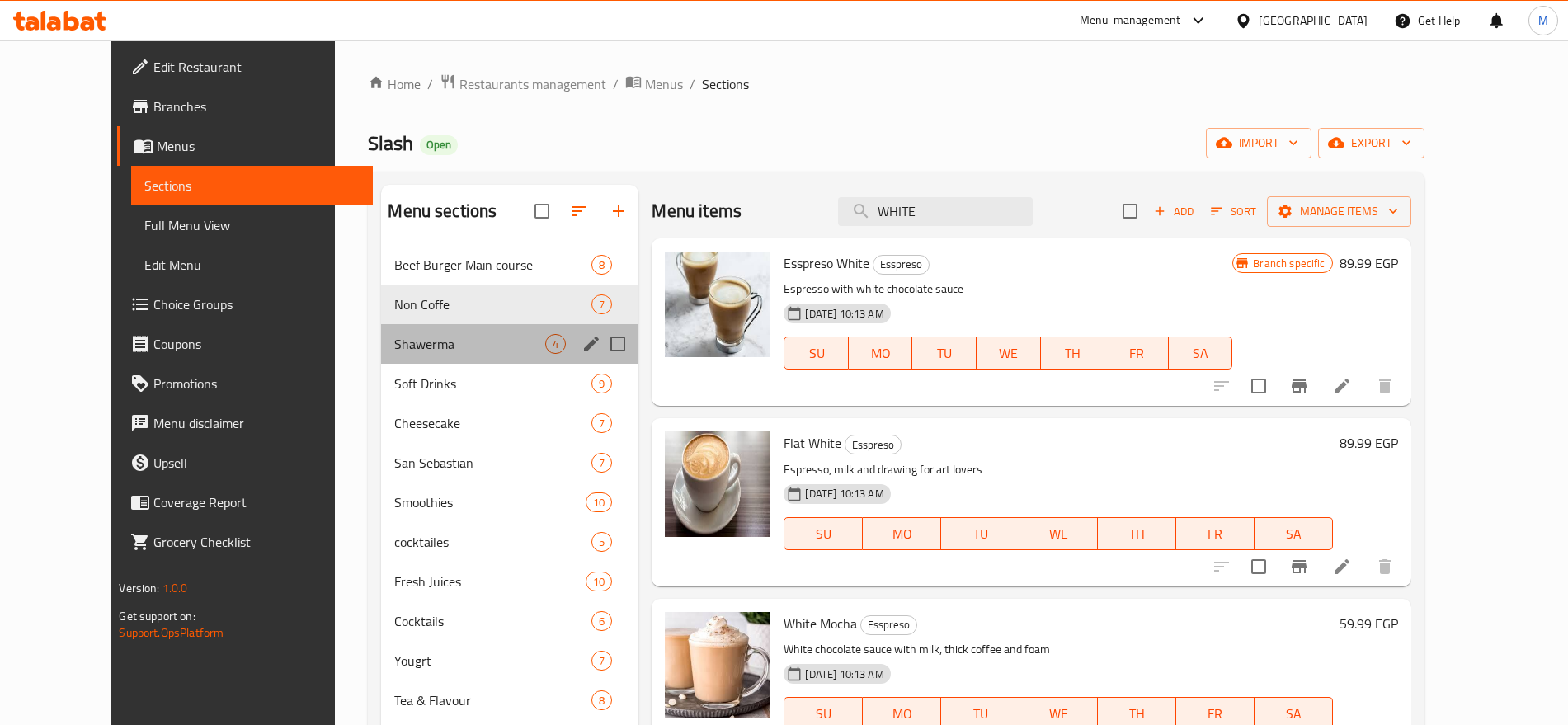
click at [413, 356] on div "Shawerma 4" at bounding box center [510, 344] width 257 height 39
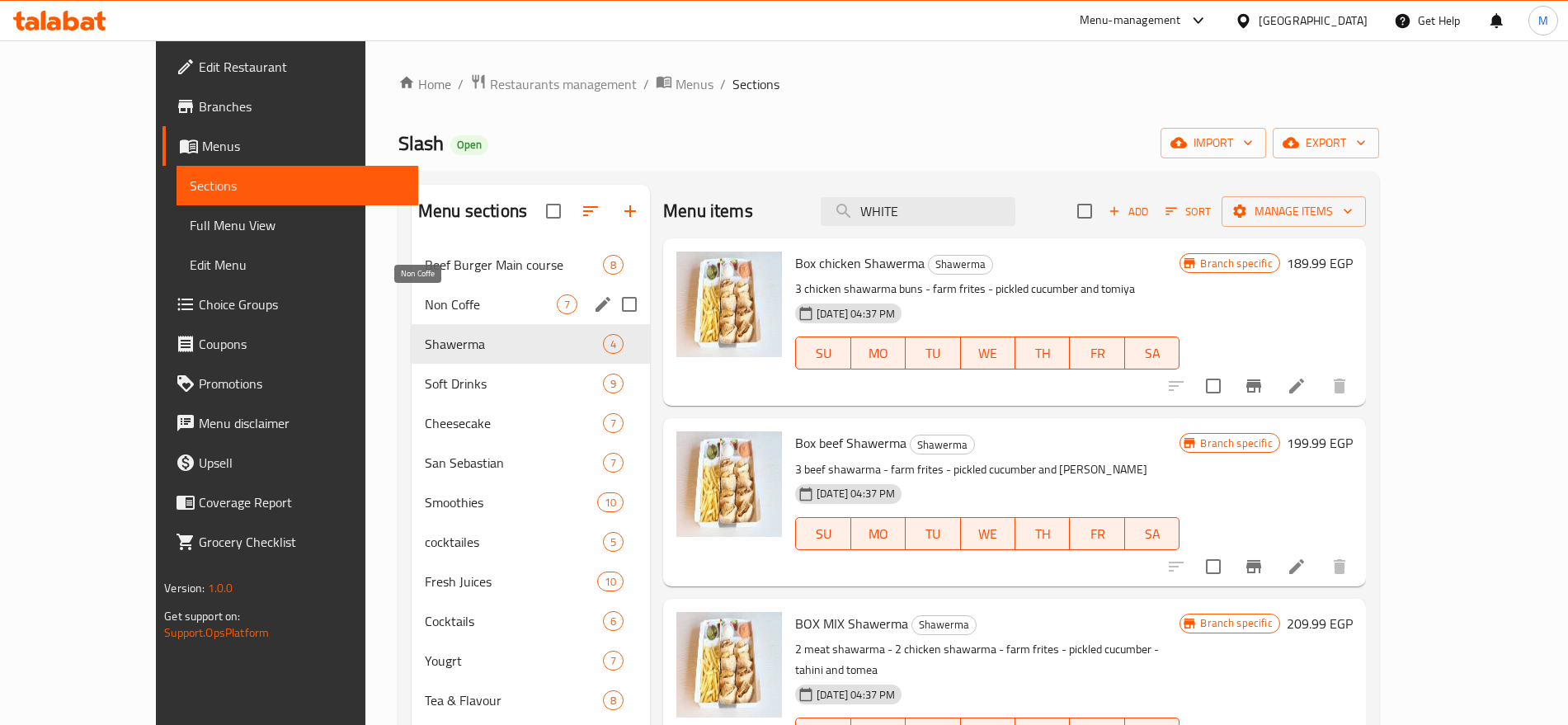
click at [472, 311] on span "Non Coffe" at bounding box center [491, 304] width 132 height 20
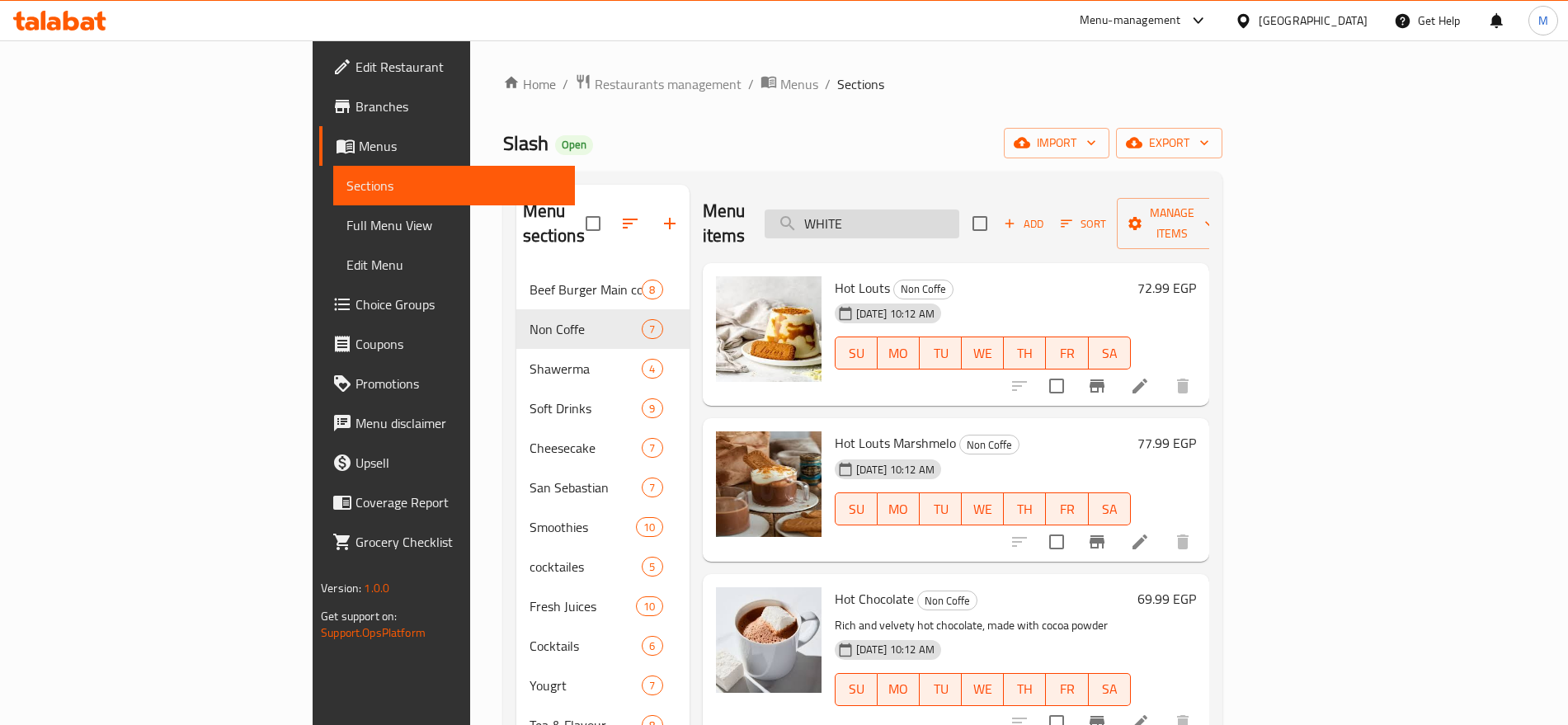
click at [960, 210] on input "WHITE" at bounding box center [862, 224] width 195 height 29
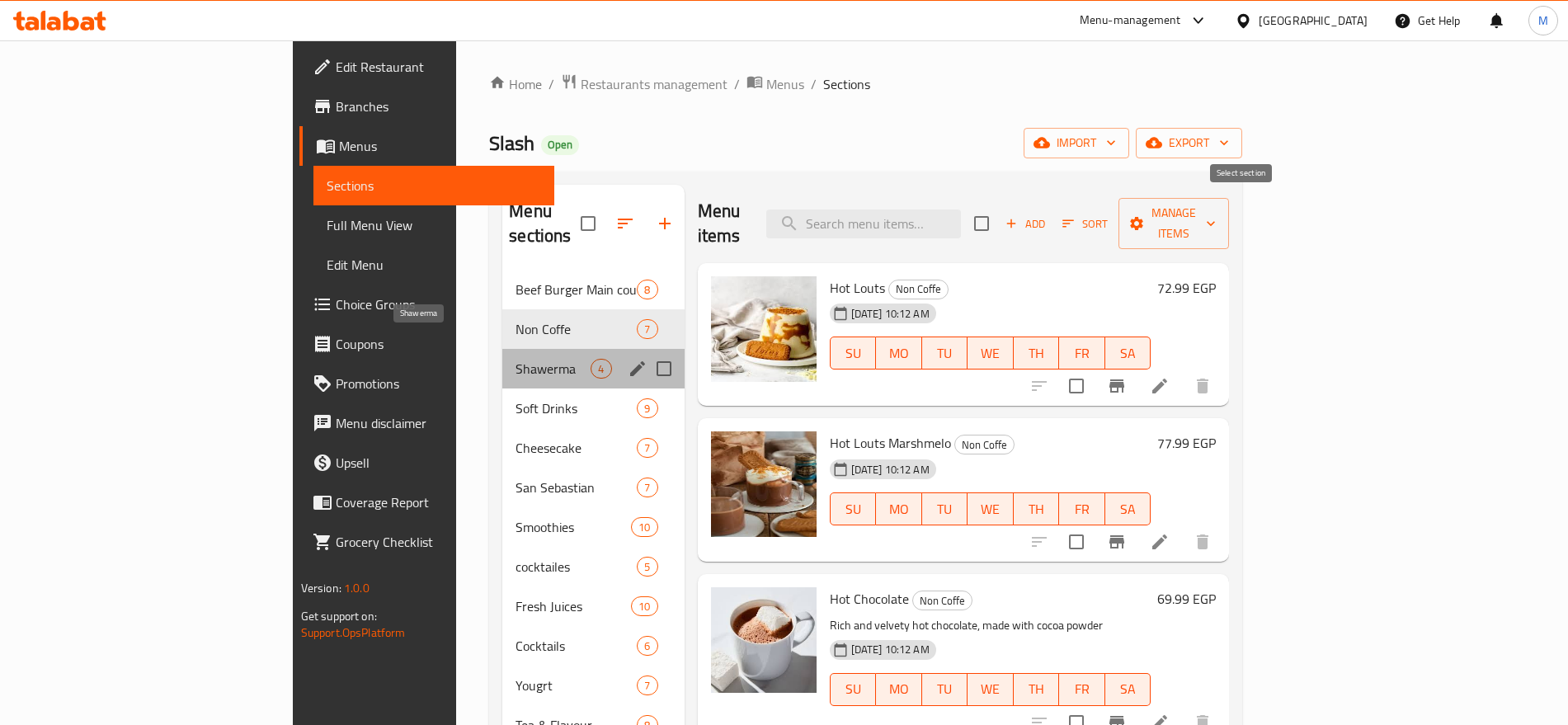
click at [516, 359] on span "Shawerma" at bounding box center [553, 369] width 75 height 20
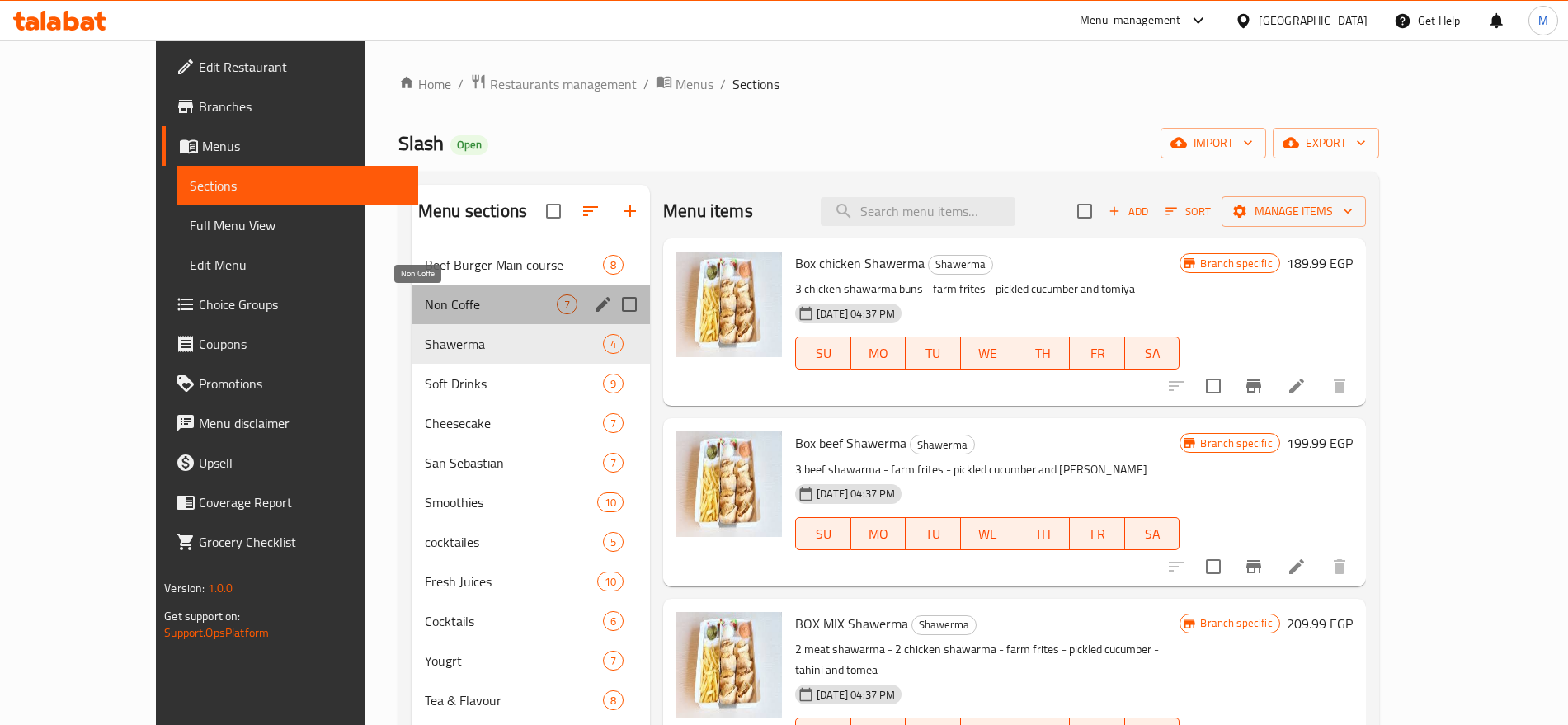
click at [498, 310] on span "Non Coffe" at bounding box center [491, 304] width 132 height 20
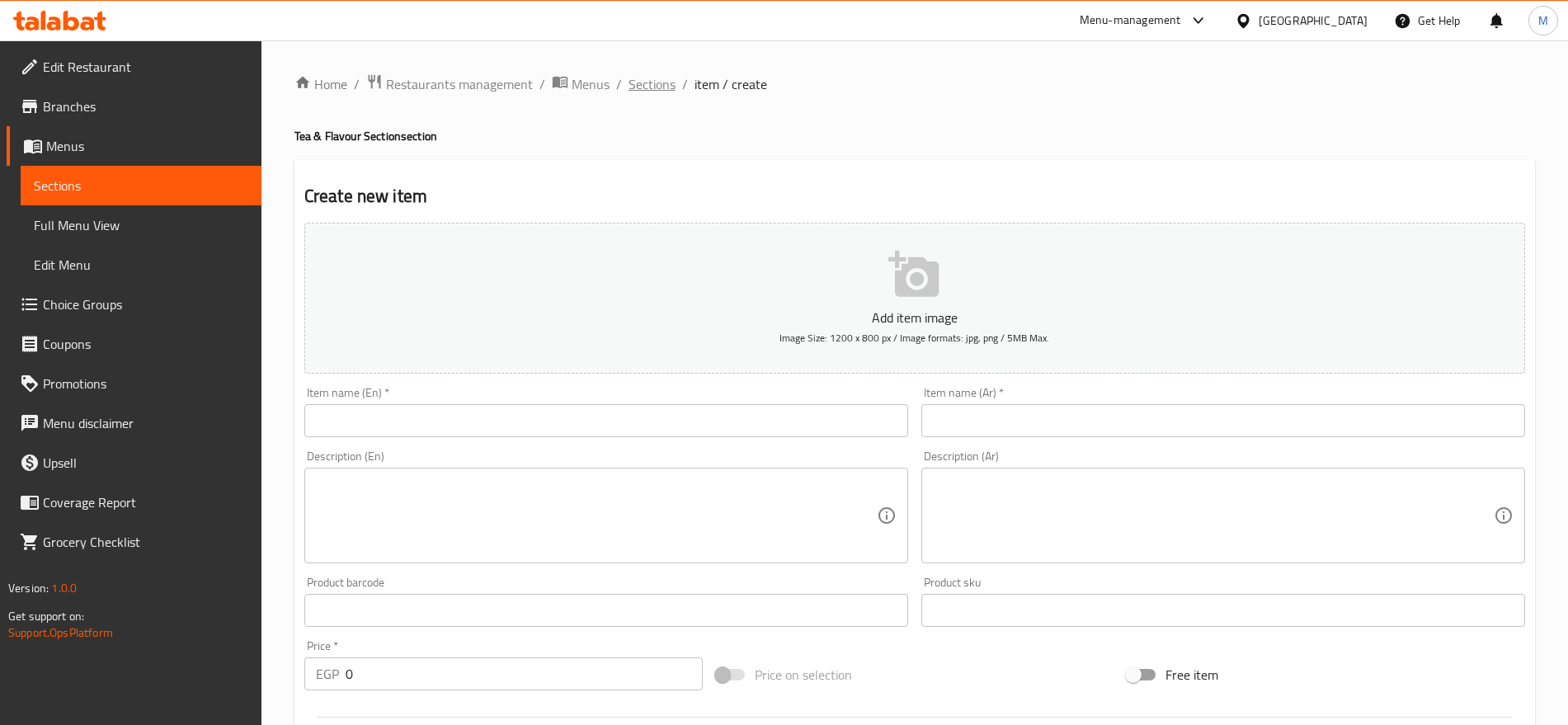
click at [652, 83] on span "Sections" at bounding box center [652, 84] width 47 height 20
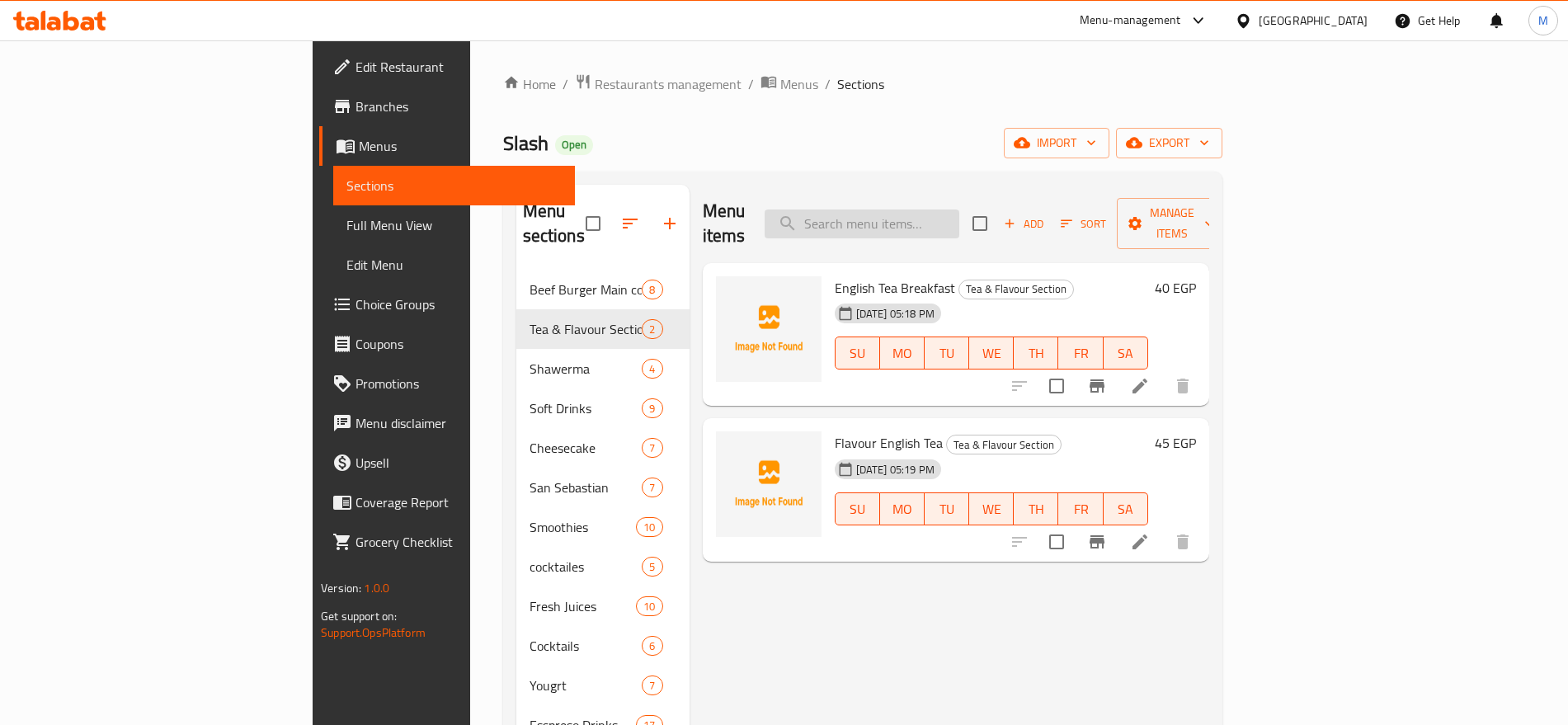
click at [934, 211] on input "search" at bounding box center [862, 224] width 195 height 29
paste input "GREEN TEA"
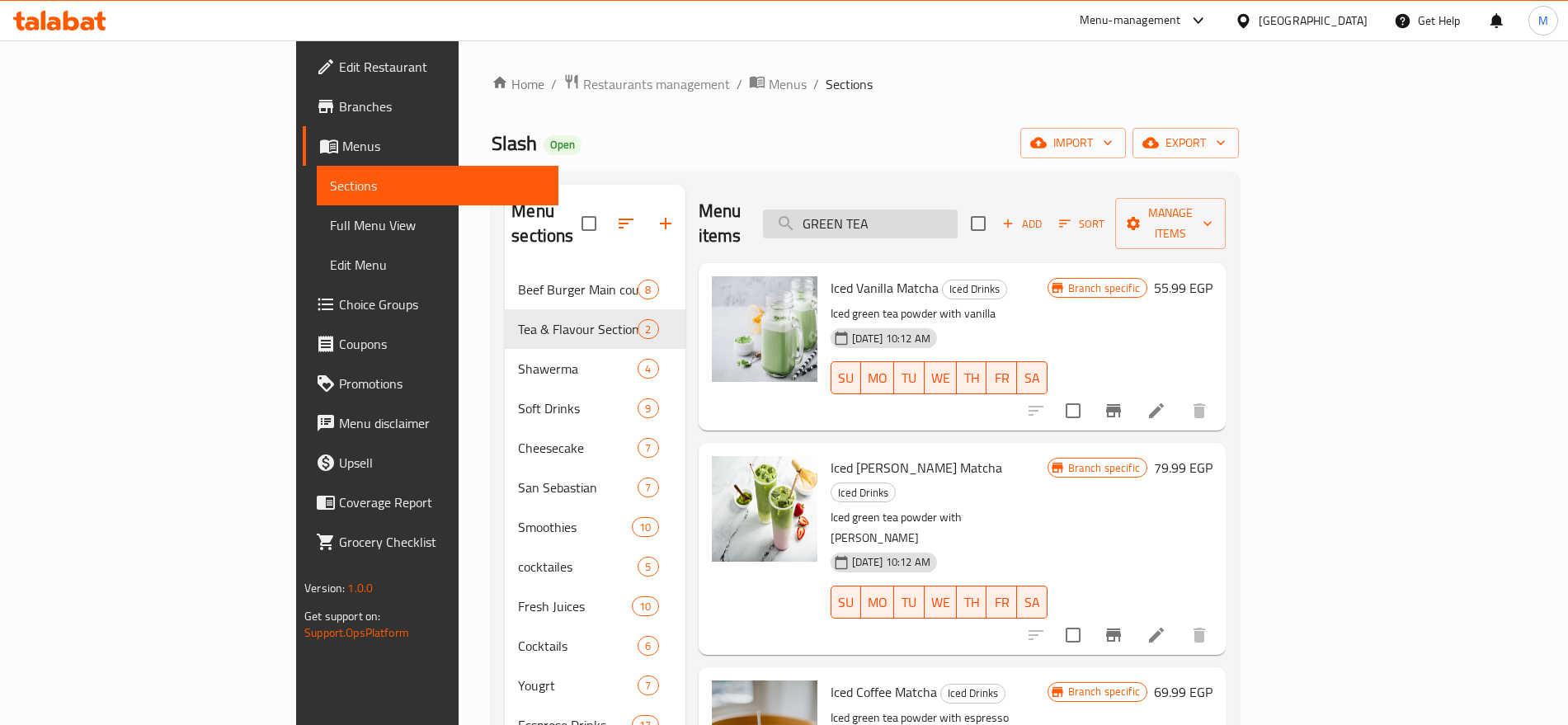
click at [958, 210] on input "GREEN TEA" at bounding box center [860, 224] width 195 height 29
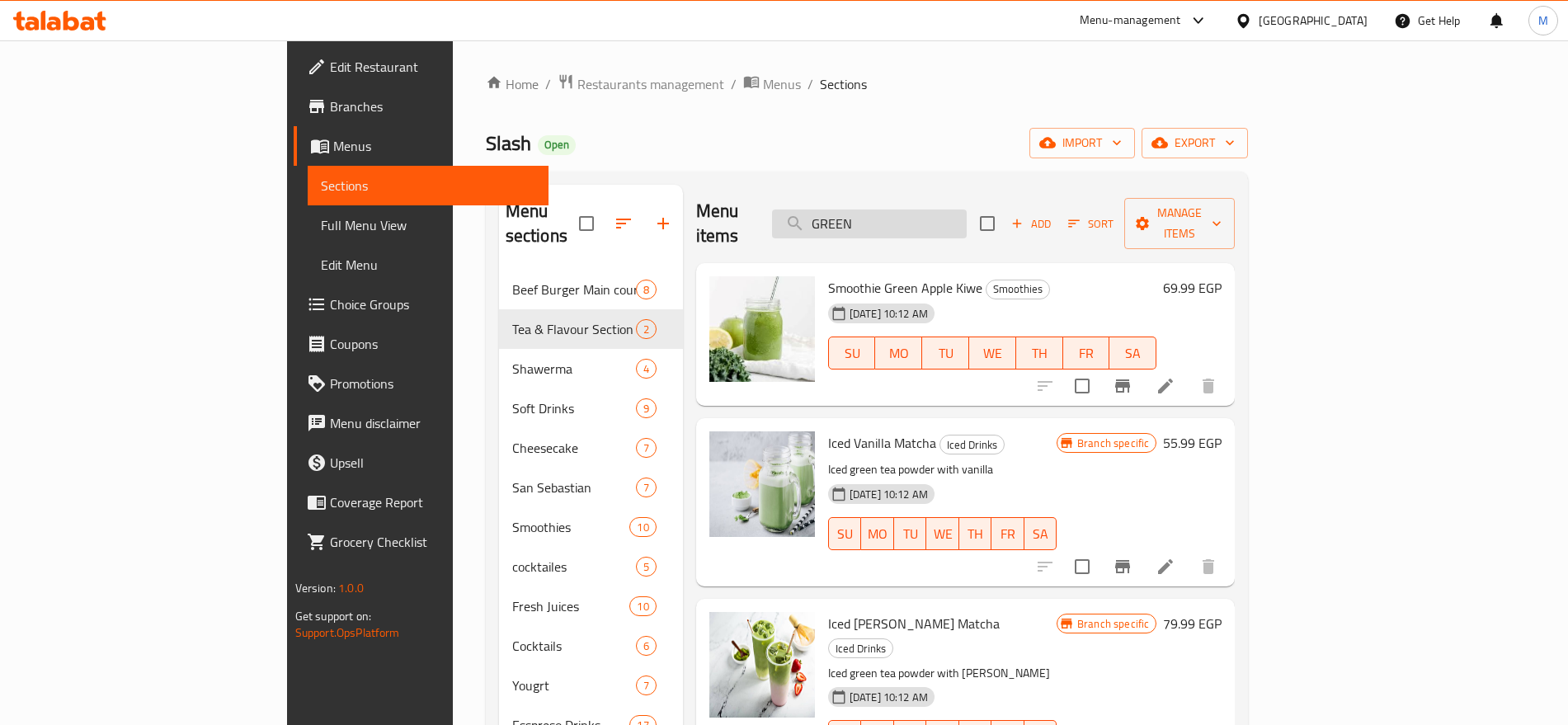
click at [967, 210] on input "GREEN" at bounding box center [869, 224] width 195 height 29
paste input "ANISE"
click at [967, 210] on input "GREEN" at bounding box center [869, 224] width 195 height 29
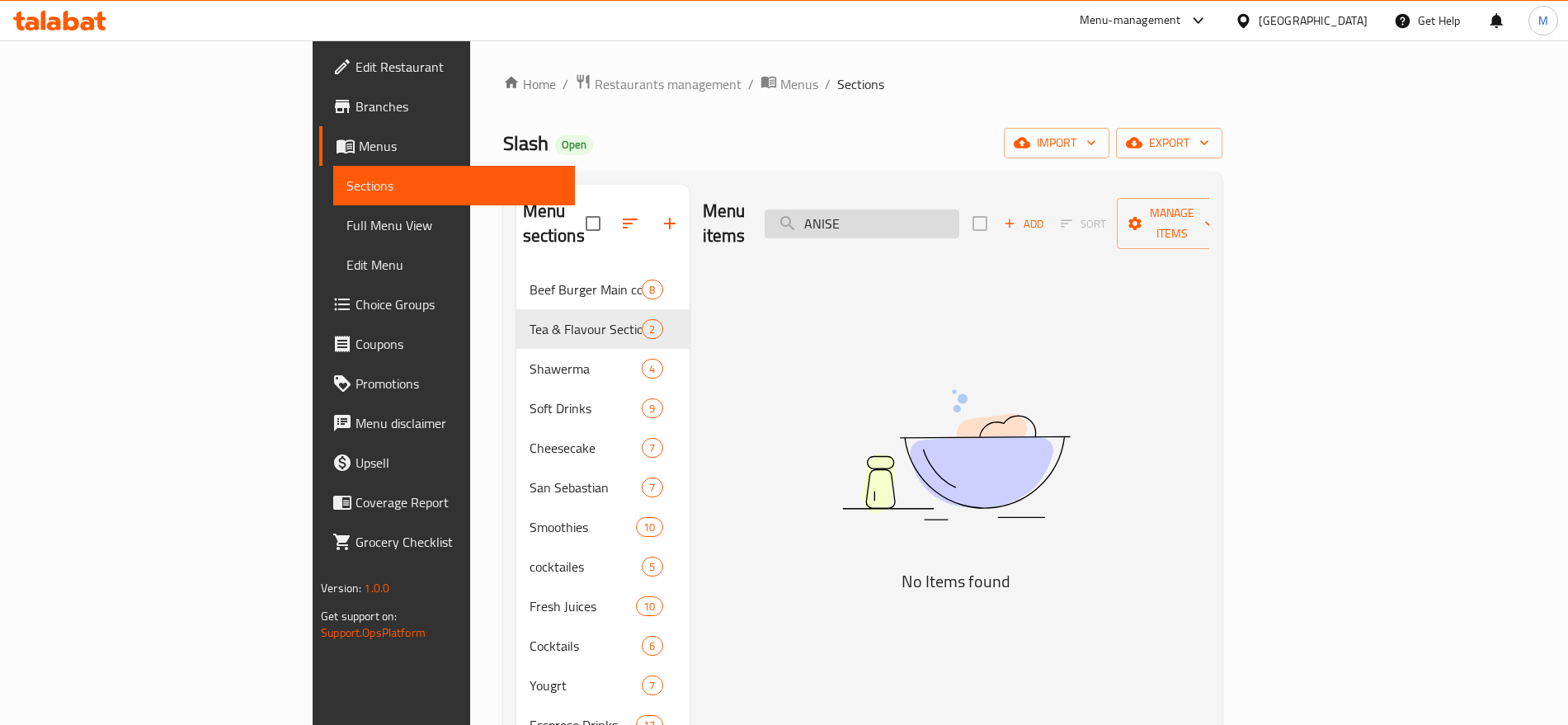
click at [955, 211] on input "ANISE" at bounding box center [862, 224] width 195 height 29
paste input "HERBS"
click at [955, 211] on input "ANISE" at bounding box center [862, 224] width 195 height 29
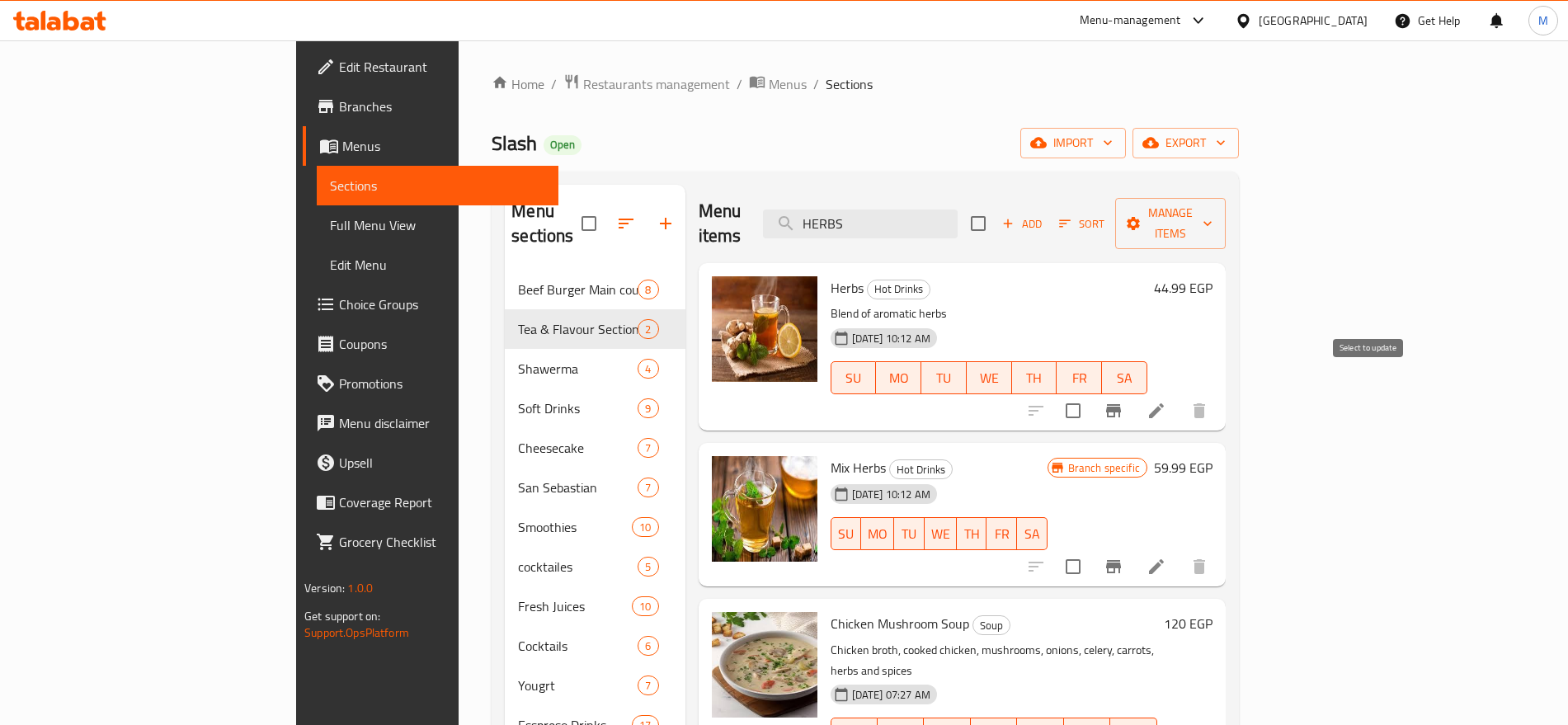
type input "HERBS"
click at [1091, 394] on input "checkbox" at bounding box center [1073, 411] width 35 height 35
click at [1213, 209] on span "Manage items" at bounding box center [1171, 223] width 84 height 41
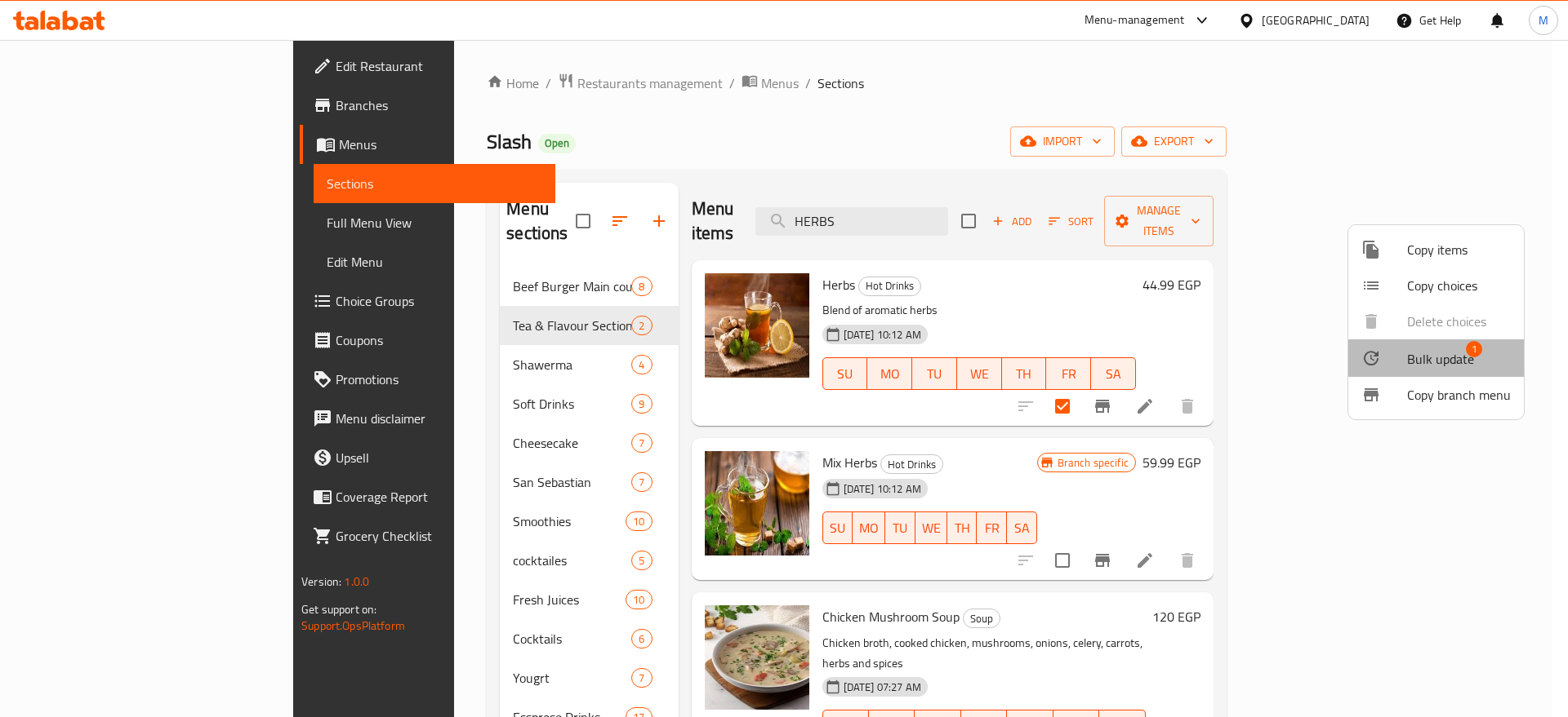
click at [1437, 350] on span "Bulk update" at bounding box center [1440, 359] width 67 height 20
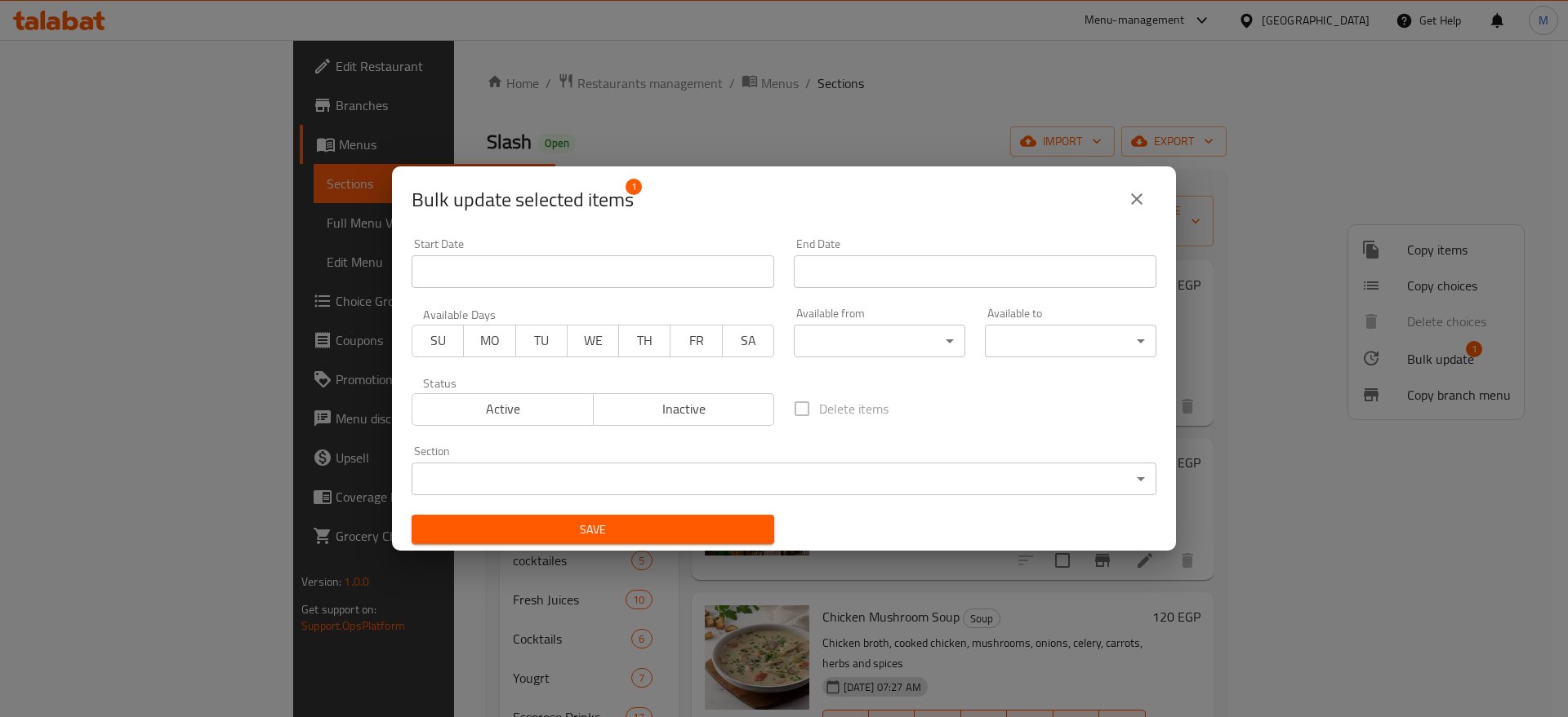
click at [875, 481] on body "​ Menu-management Egypt Get Help M Edit Restaurant Branches Menus Sections Full…" at bounding box center [784, 378] width 1568 height 677
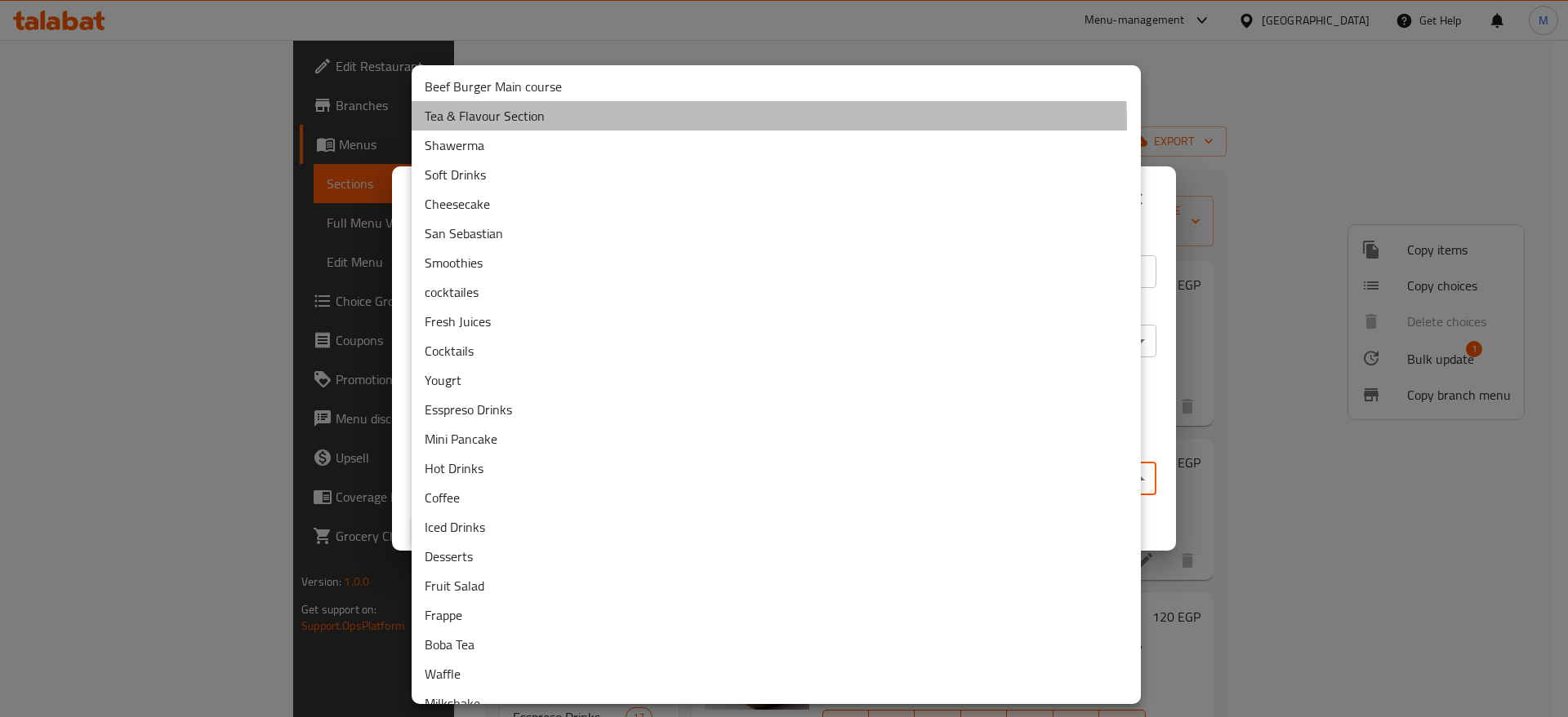
click at [632, 124] on li "Tea & Flavour Section" at bounding box center [776, 115] width 729 height 29
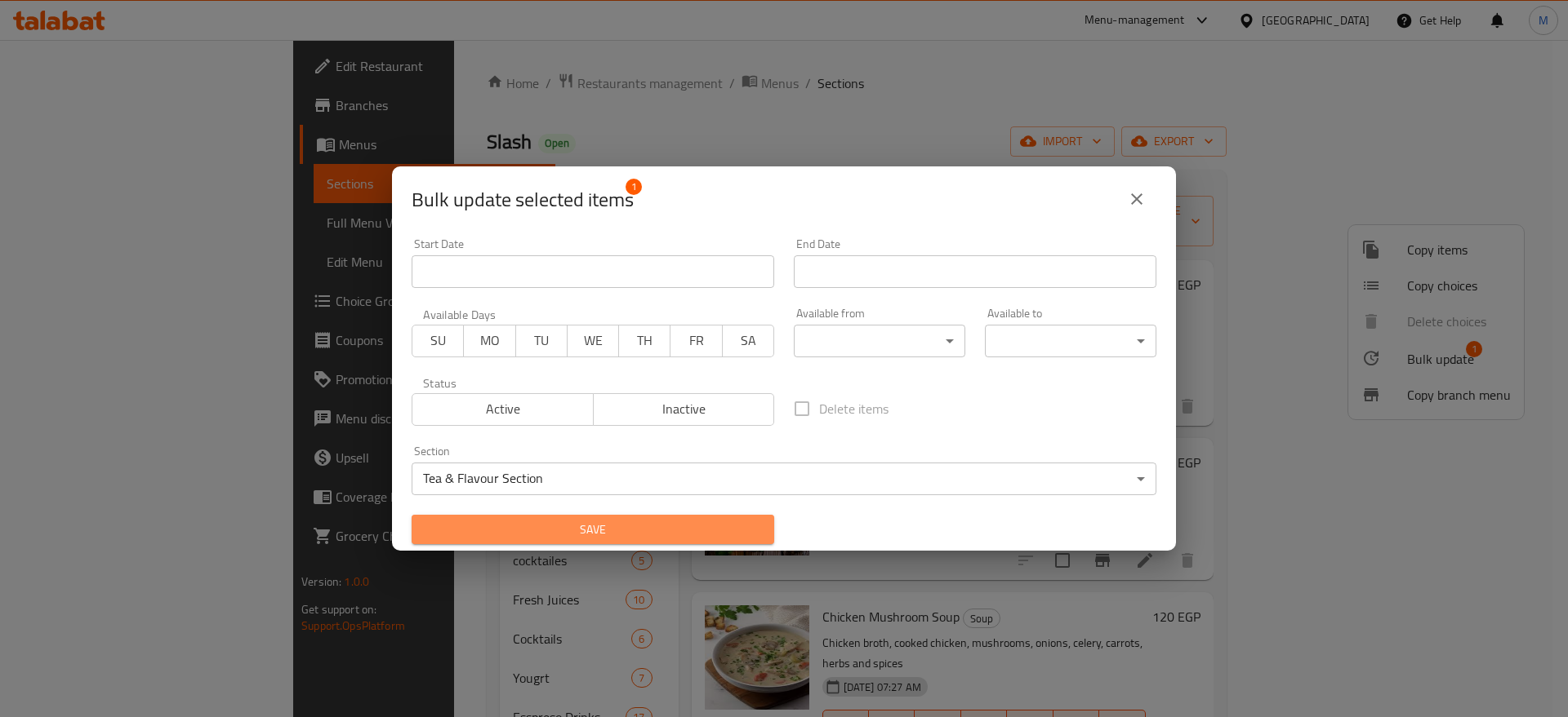
click at [710, 534] on span "Save" at bounding box center [592, 530] width 337 height 20
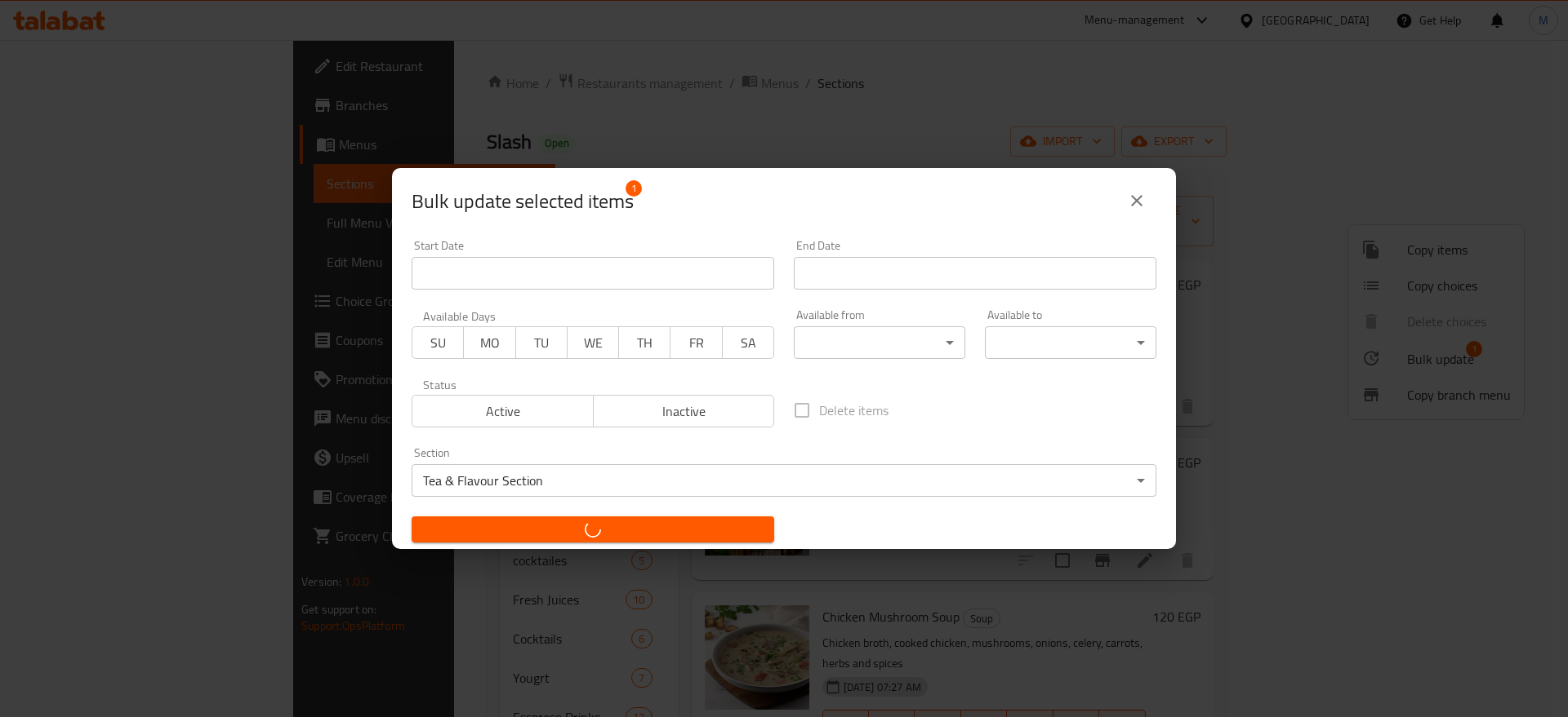
checkbox input "false"
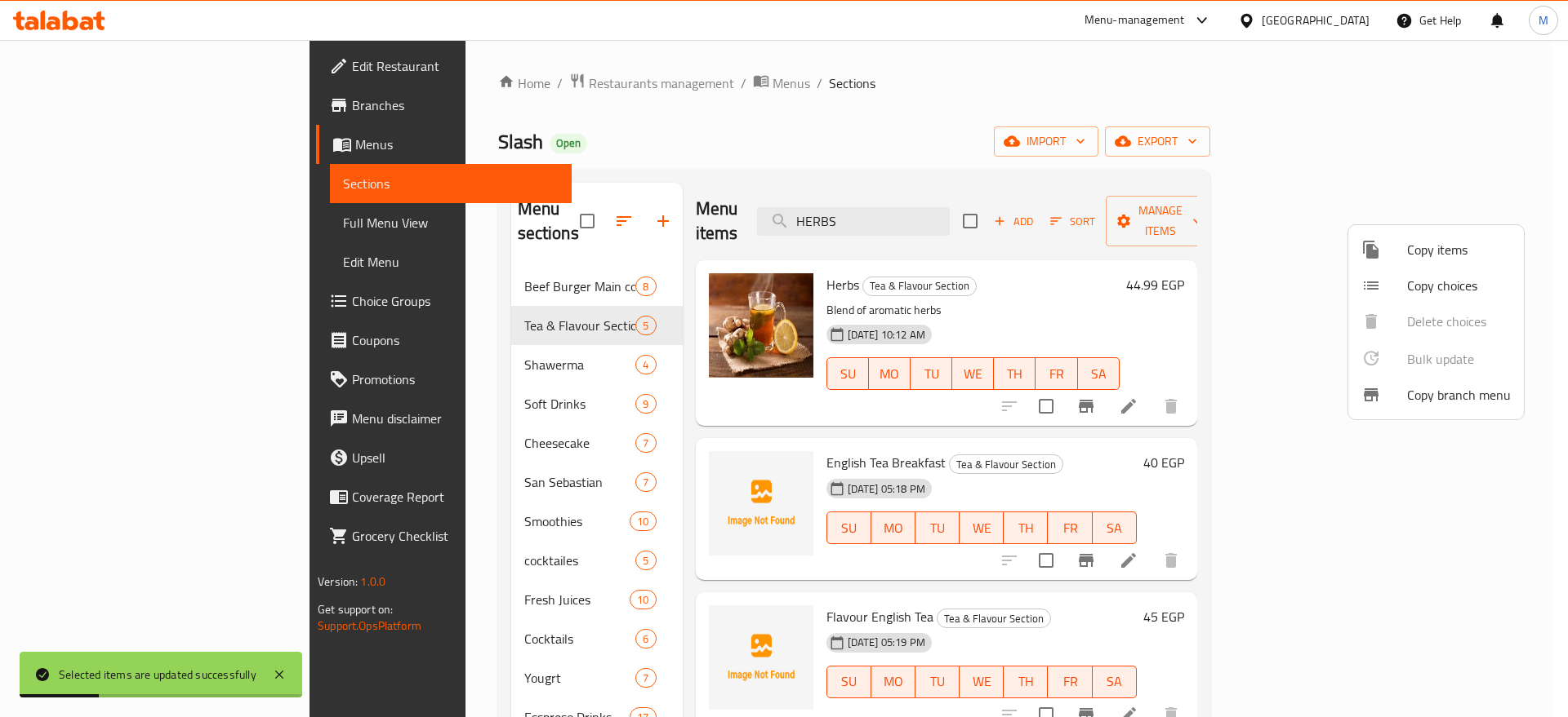
click at [478, 327] on div at bounding box center [784, 358] width 1568 height 717
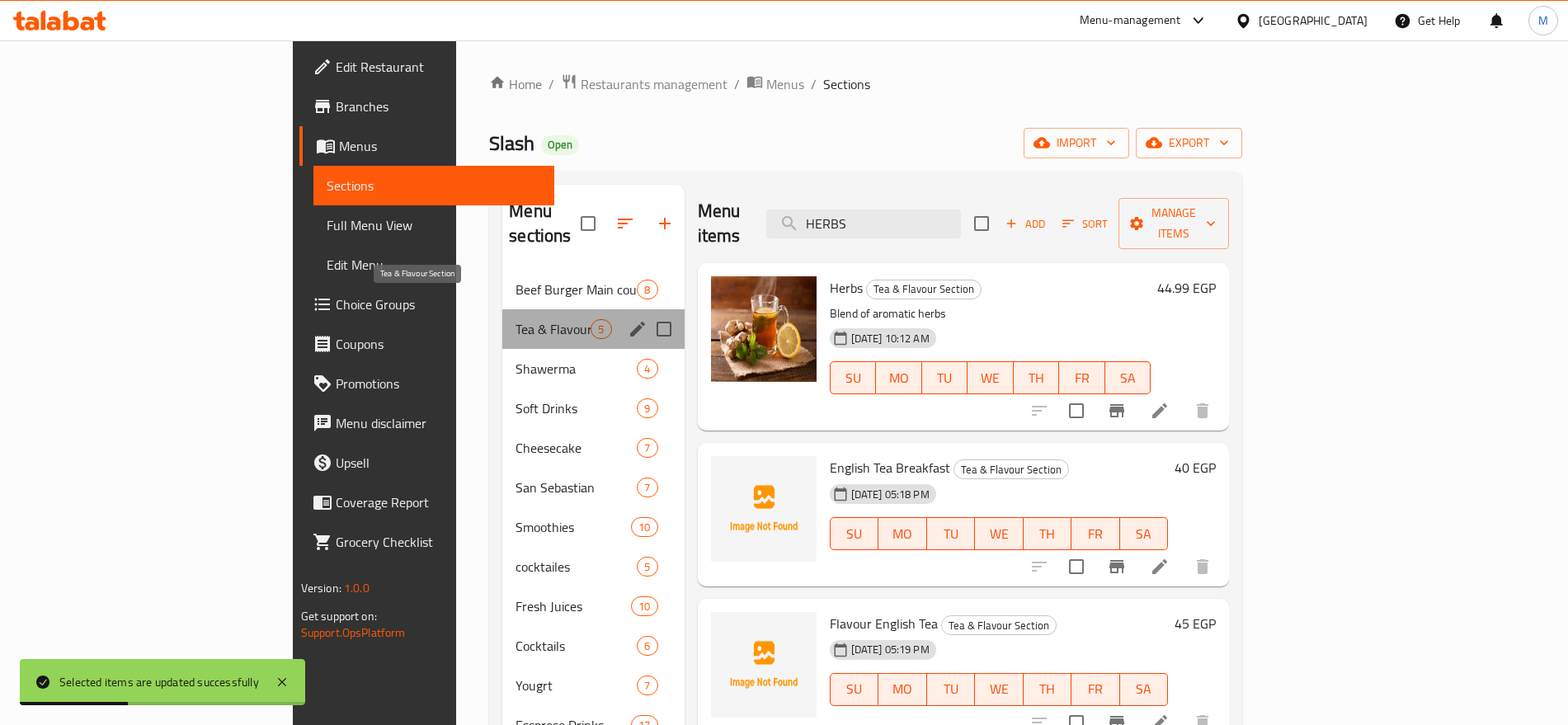
click at [516, 319] on span "Tea & Flavour Section" at bounding box center [553, 329] width 75 height 20
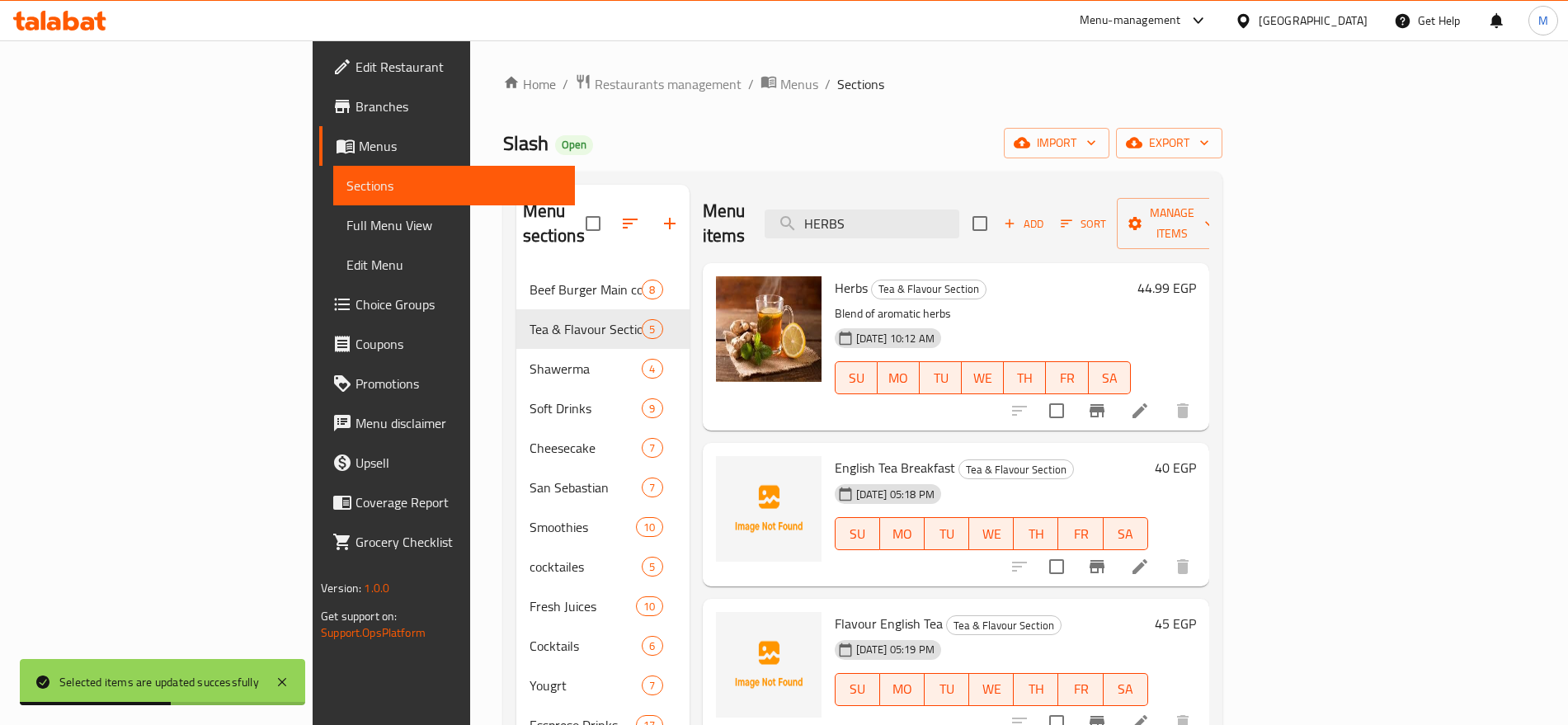
scroll to position [46, 0]
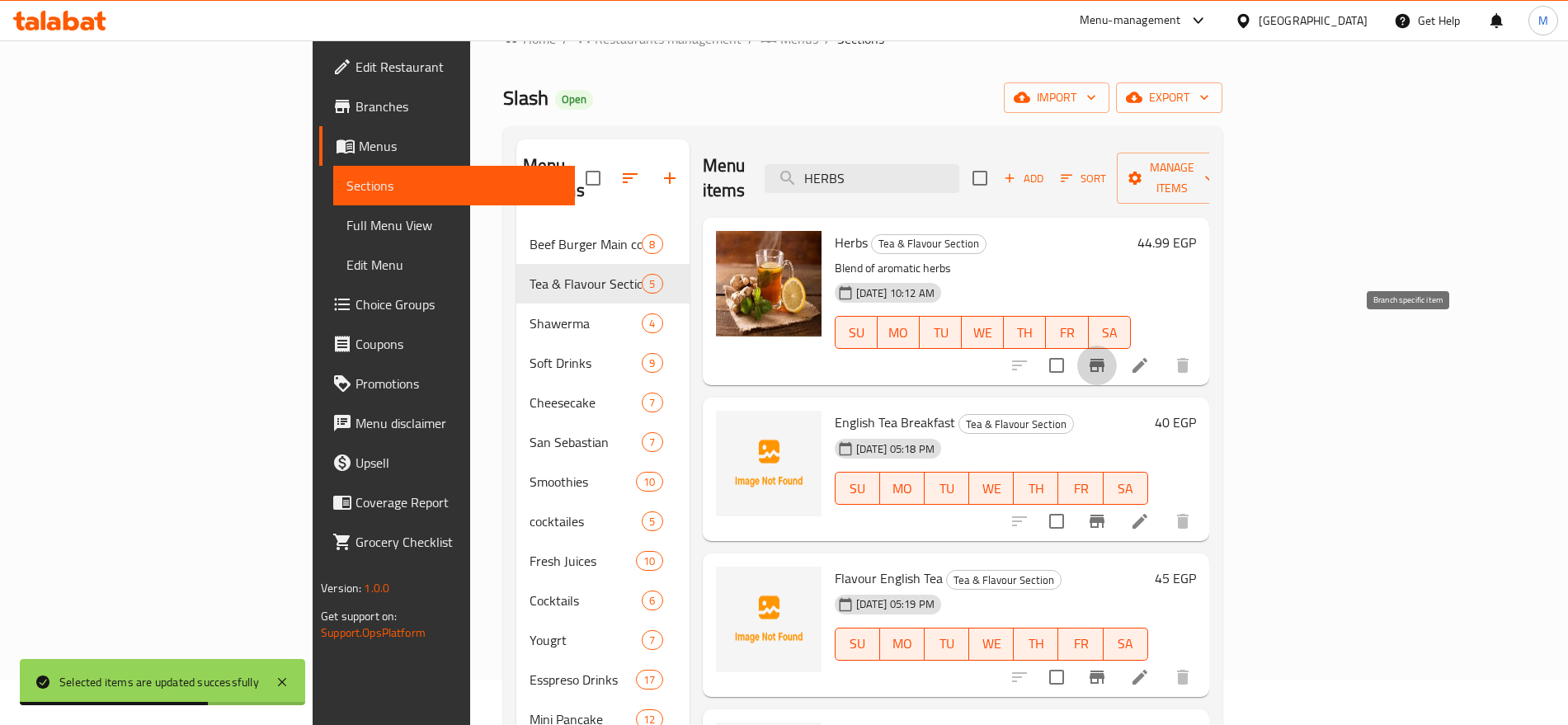
click at [1107, 355] on icon "Branch-specific-item" at bounding box center [1097, 365] width 20 height 20
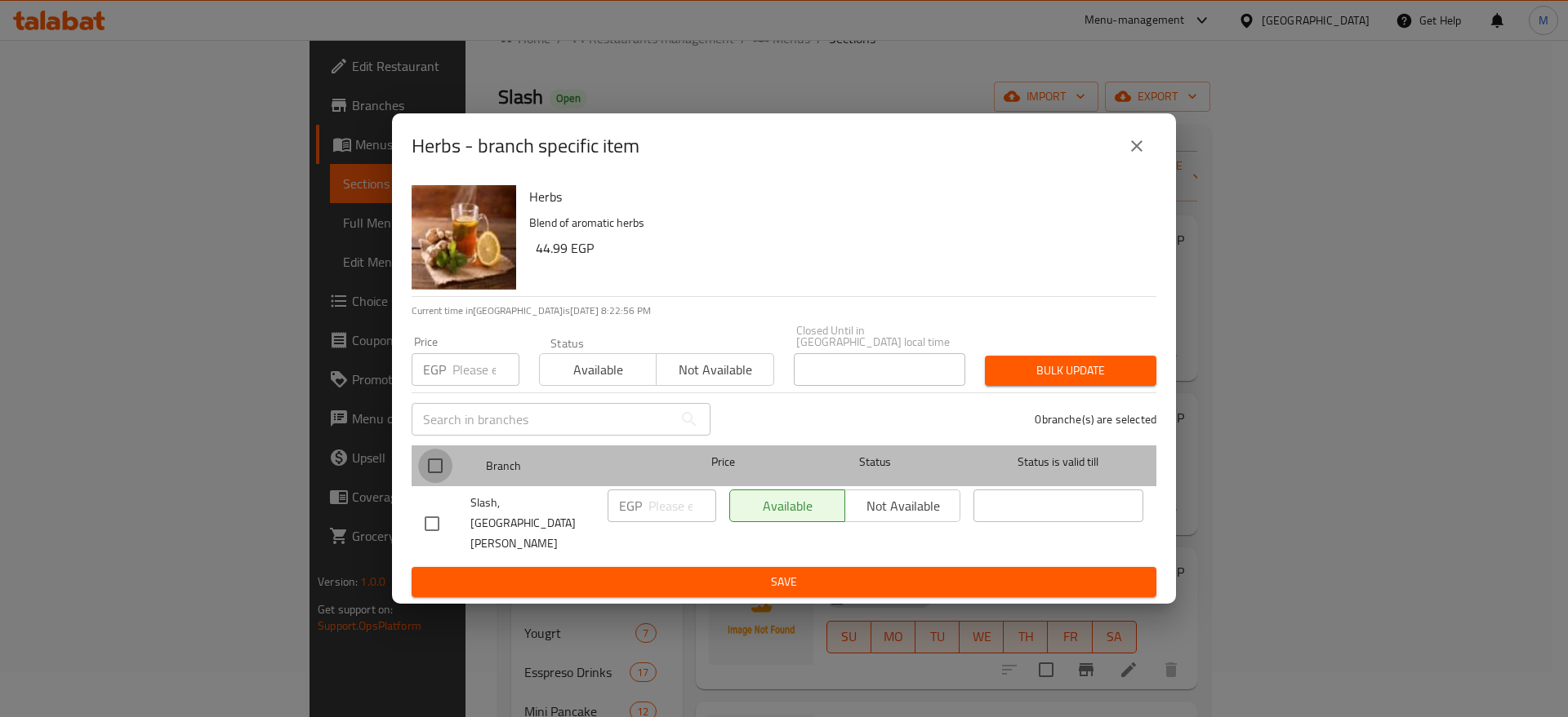
click at [432, 475] on input "checkbox" at bounding box center [435, 466] width 35 height 35
checkbox input "true"
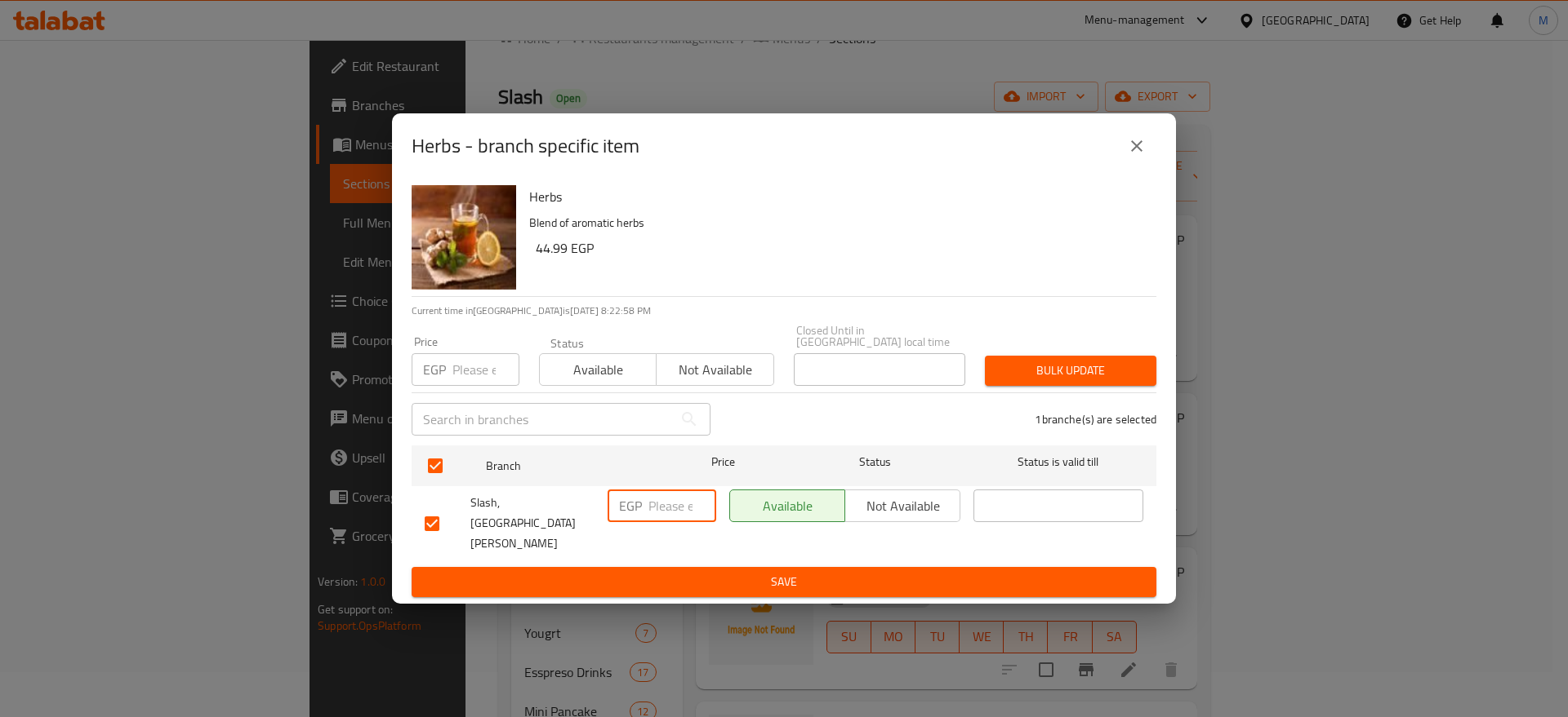
click at [669, 523] on input "number" at bounding box center [682, 506] width 67 height 33
paste input "50"
type input "50"
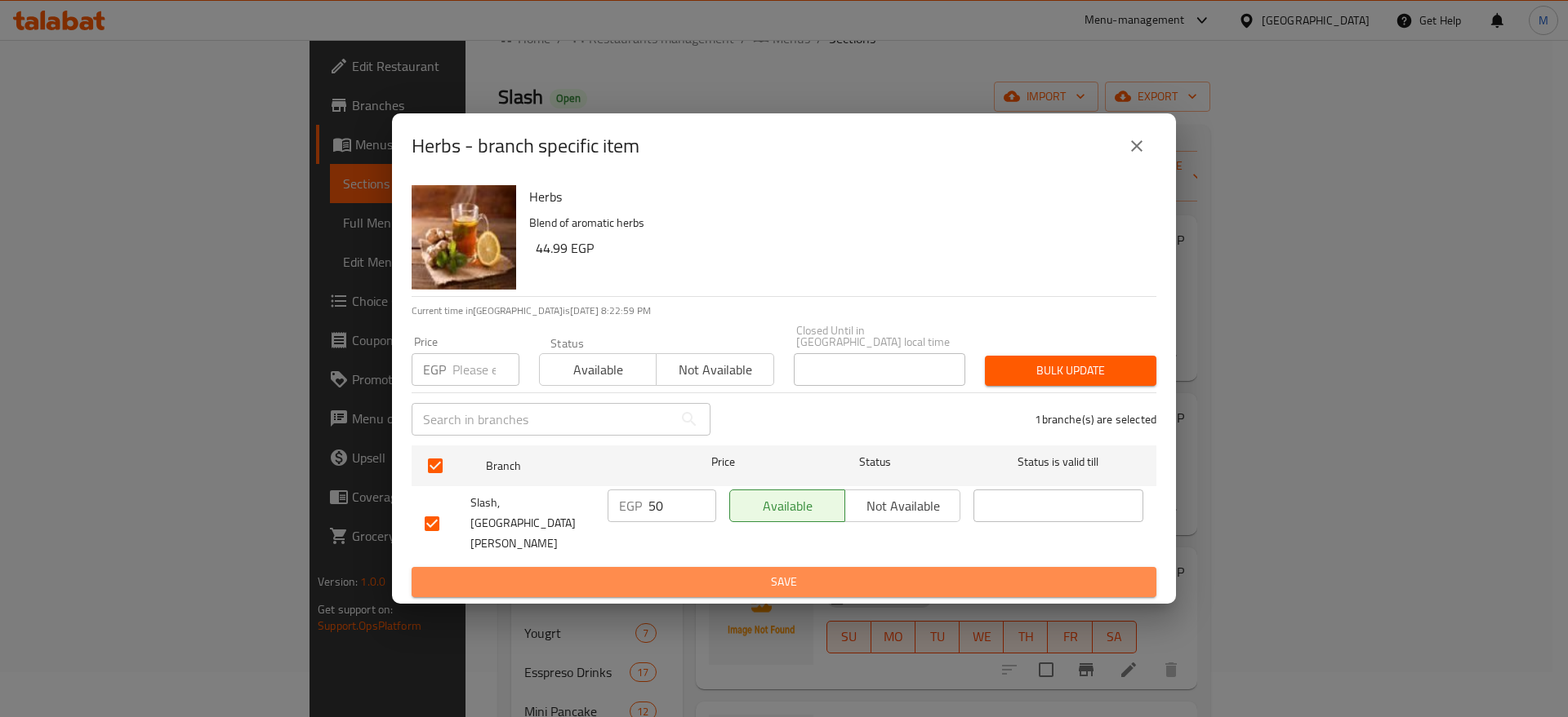
click at [683, 572] on span "Save" at bounding box center [783, 582] width 718 height 20
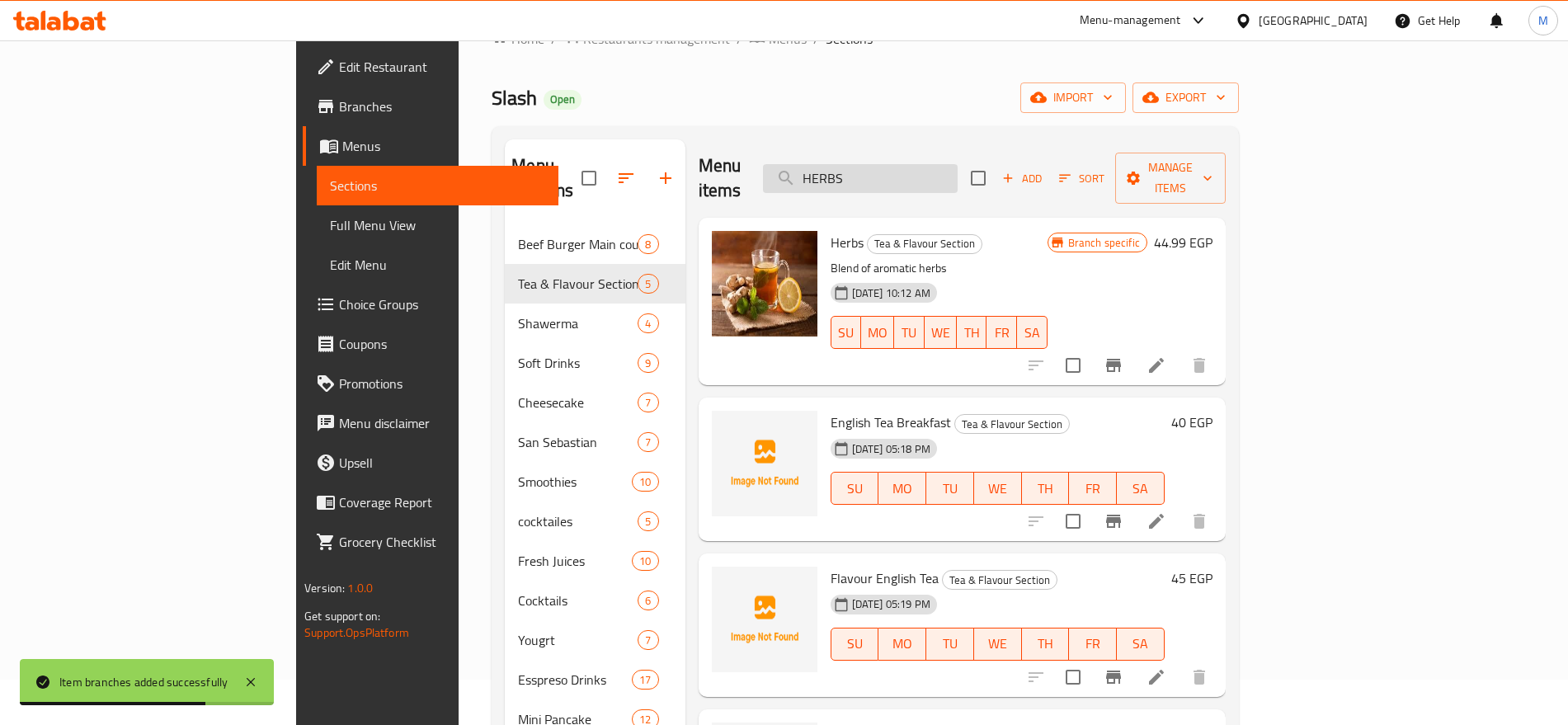
click at [992, 179] on div "Menu items HERBS Add Sort Manage items" at bounding box center [963, 178] width 527 height 78
click at [958, 179] on input "HERBS" at bounding box center [860, 179] width 195 height 29
paste input "KARAK"
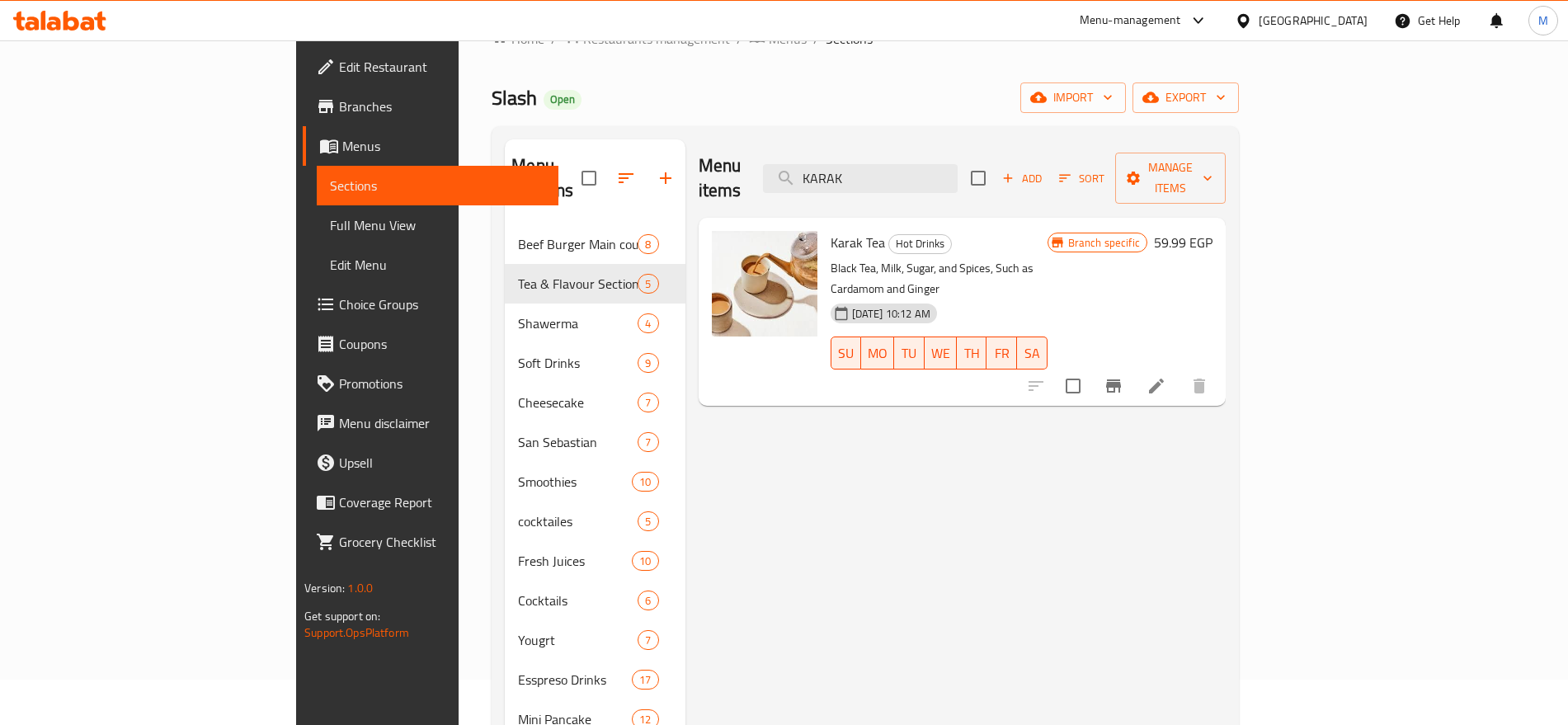
type input "KARAK"
click at [1091, 369] on input "checkbox" at bounding box center [1073, 386] width 35 height 35
checkbox input "true"
click at [1213, 170] on span "Manage items" at bounding box center [1171, 179] width 84 height 41
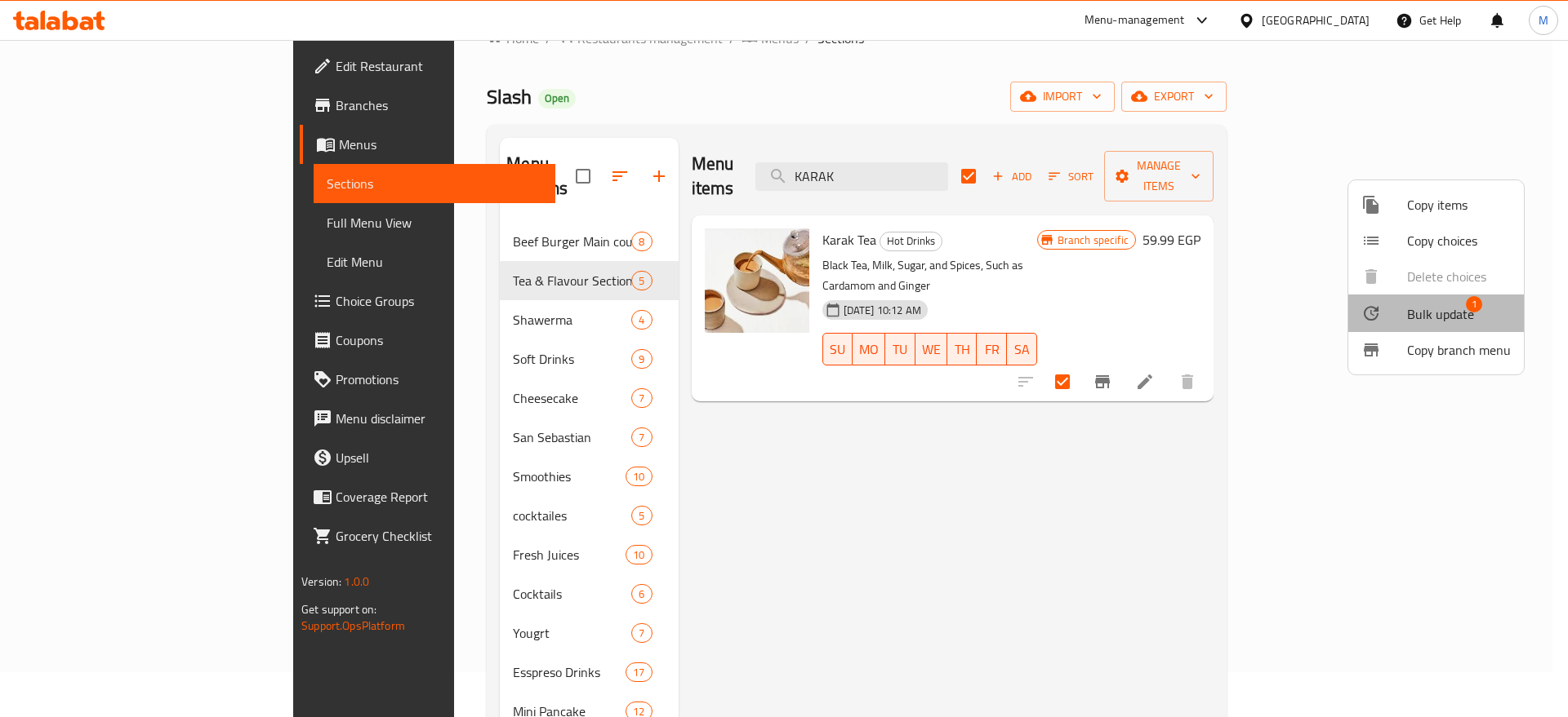
click at [1453, 318] on span "Bulk update" at bounding box center [1440, 314] width 67 height 20
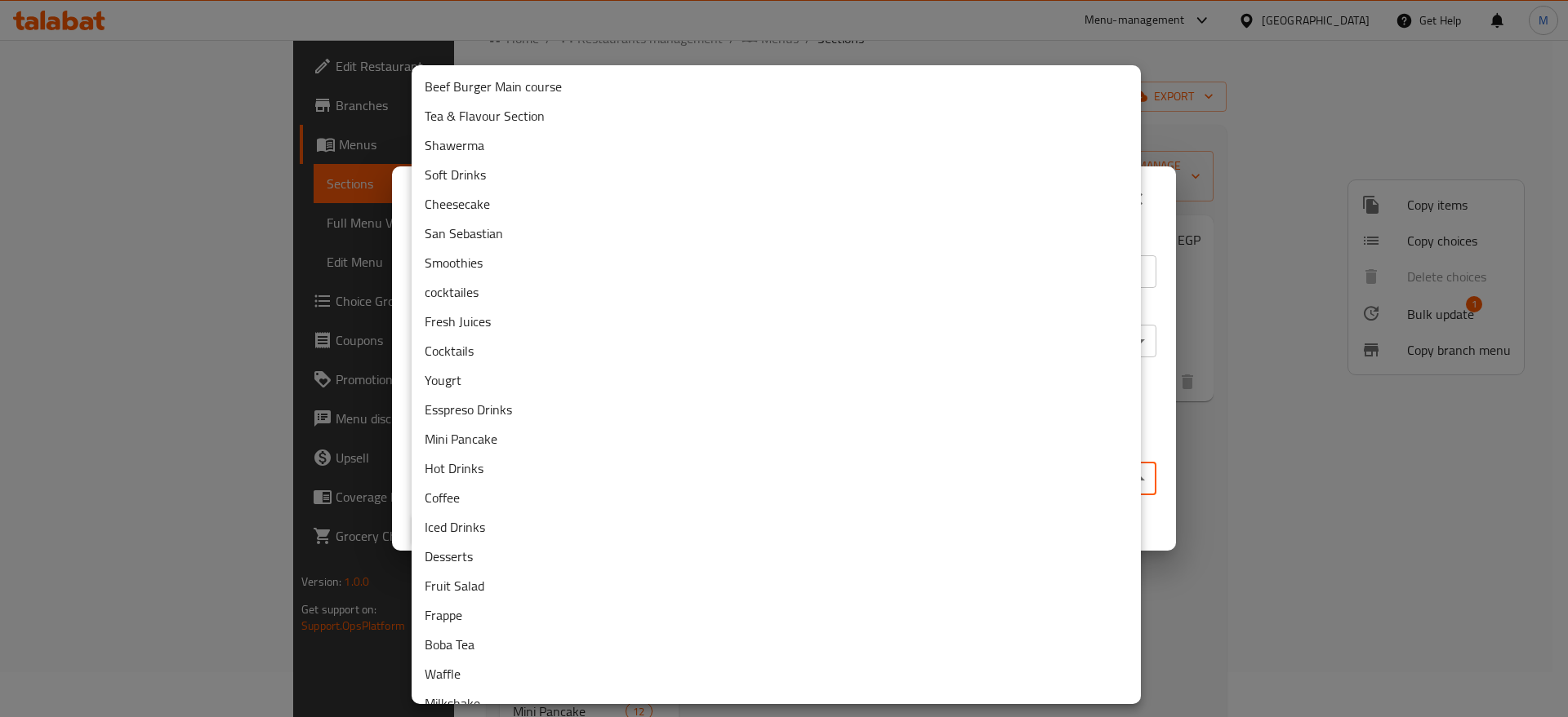
click at [737, 479] on body "​ Menu-management Egypt Get Help M Edit Restaurant Branches Menus Sections Full…" at bounding box center [784, 333] width 1568 height 677
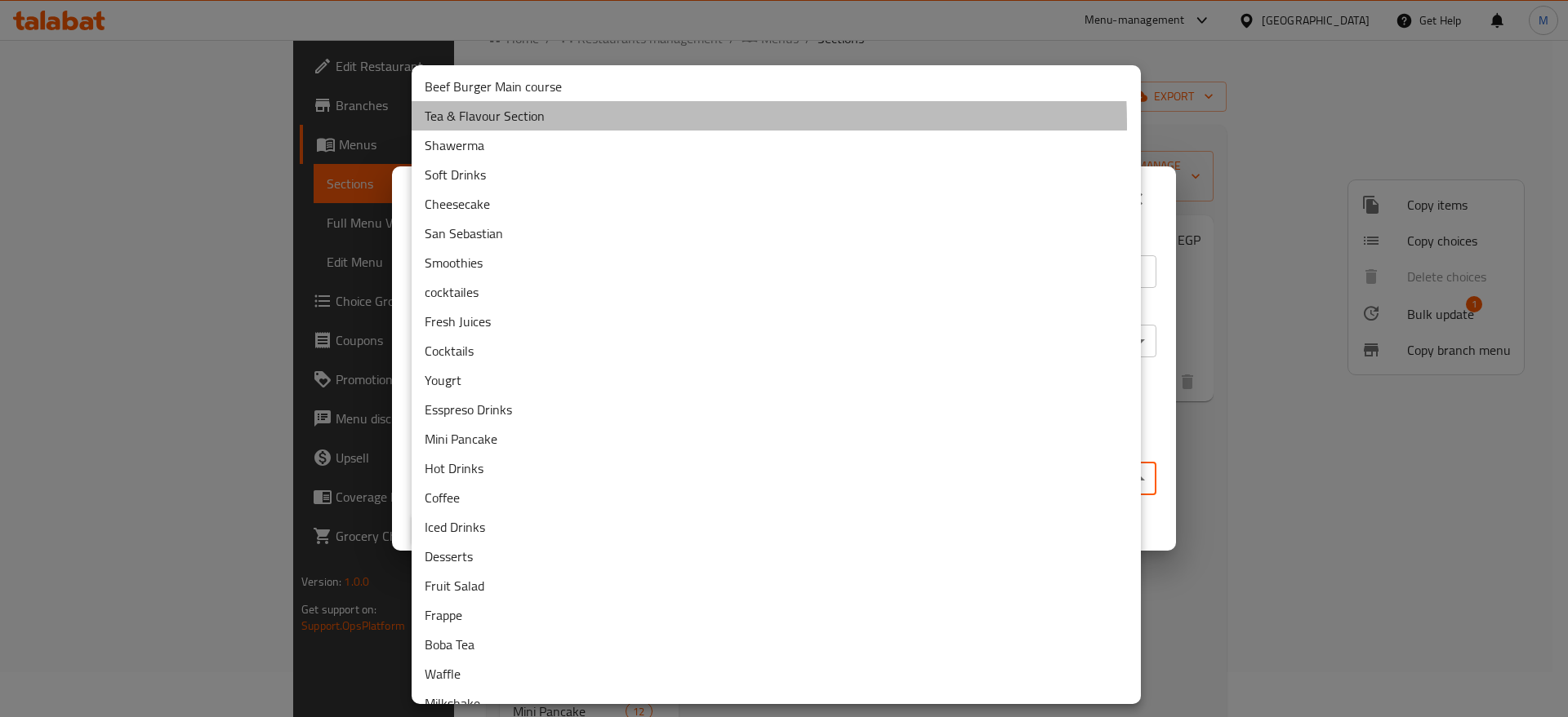
click at [567, 125] on li "Tea & Flavour Section" at bounding box center [776, 115] width 729 height 29
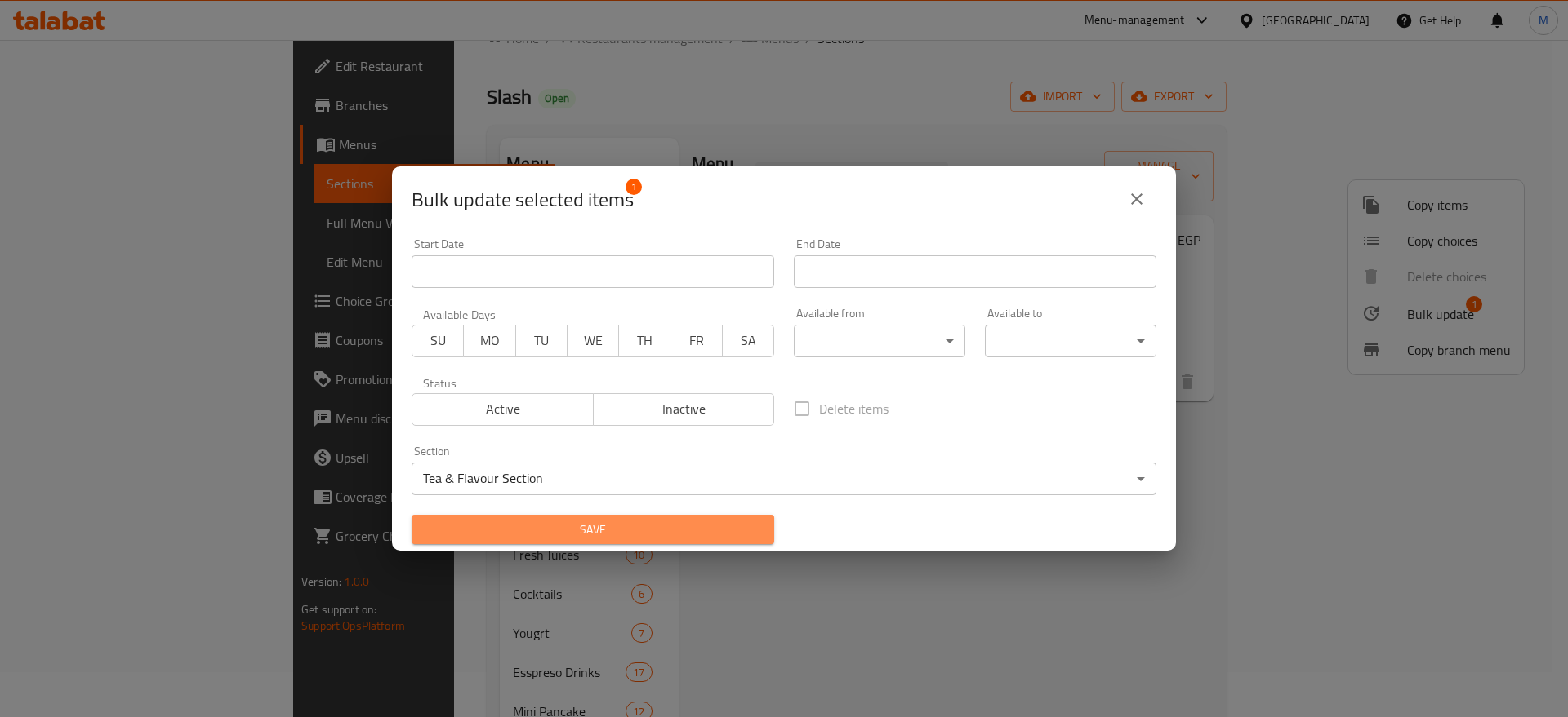
click at [647, 538] on span "Save" at bounding box center [592, 530] width 337 height 20
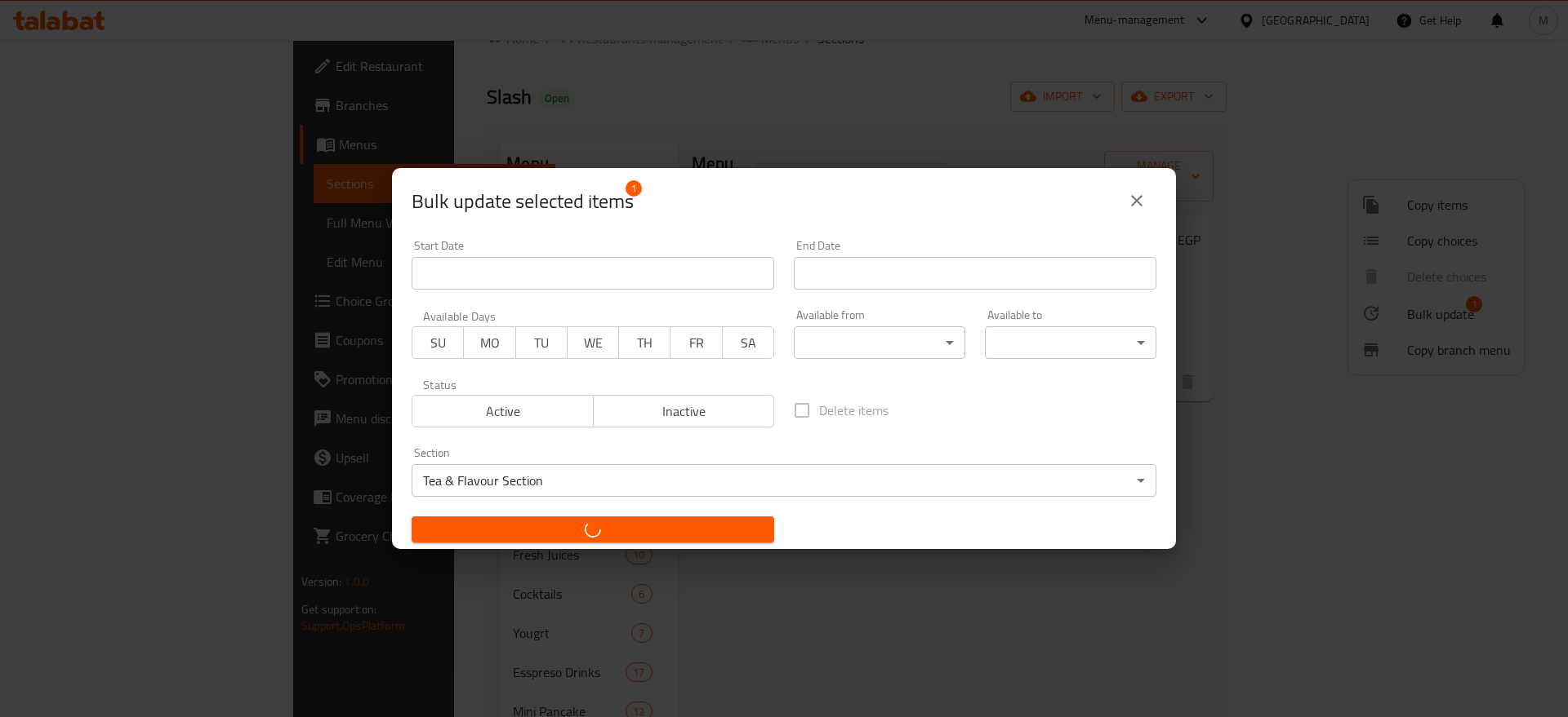
checkbox input "false"
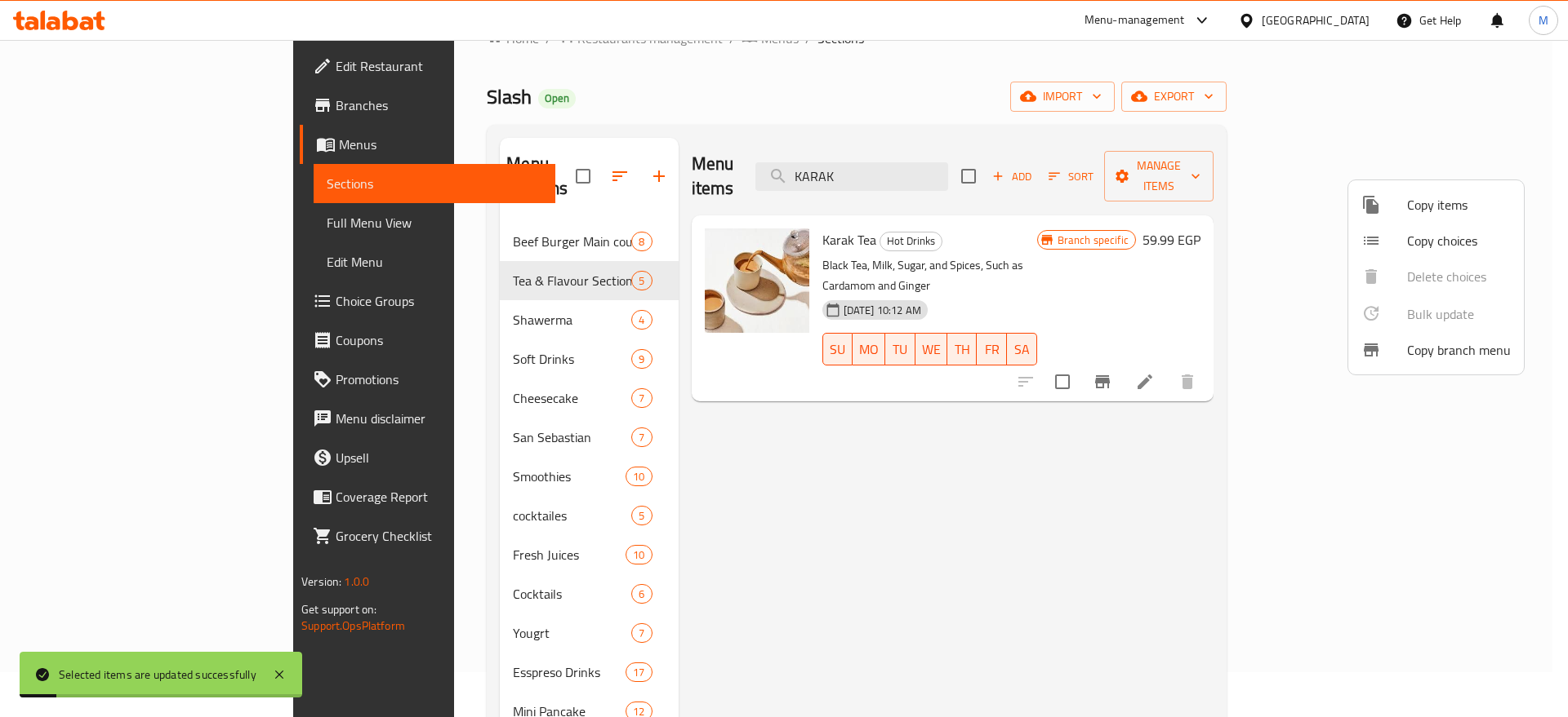
click at [888, 489] on div at bounding box center [784, 358] width 1568 height 717
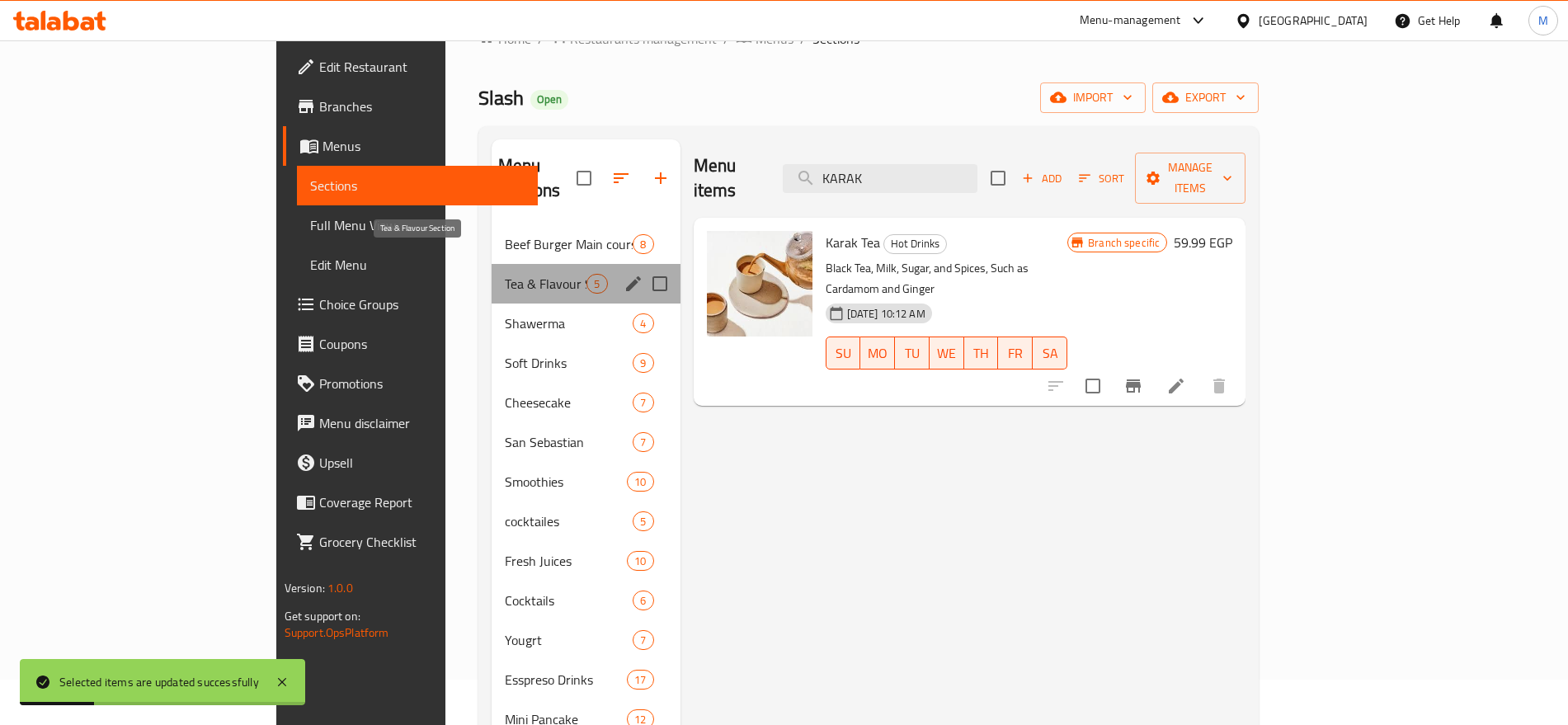
click at [505, 274] on span "Tea & Flavour Section" at bounding box center [545, 284] width 82 height 20
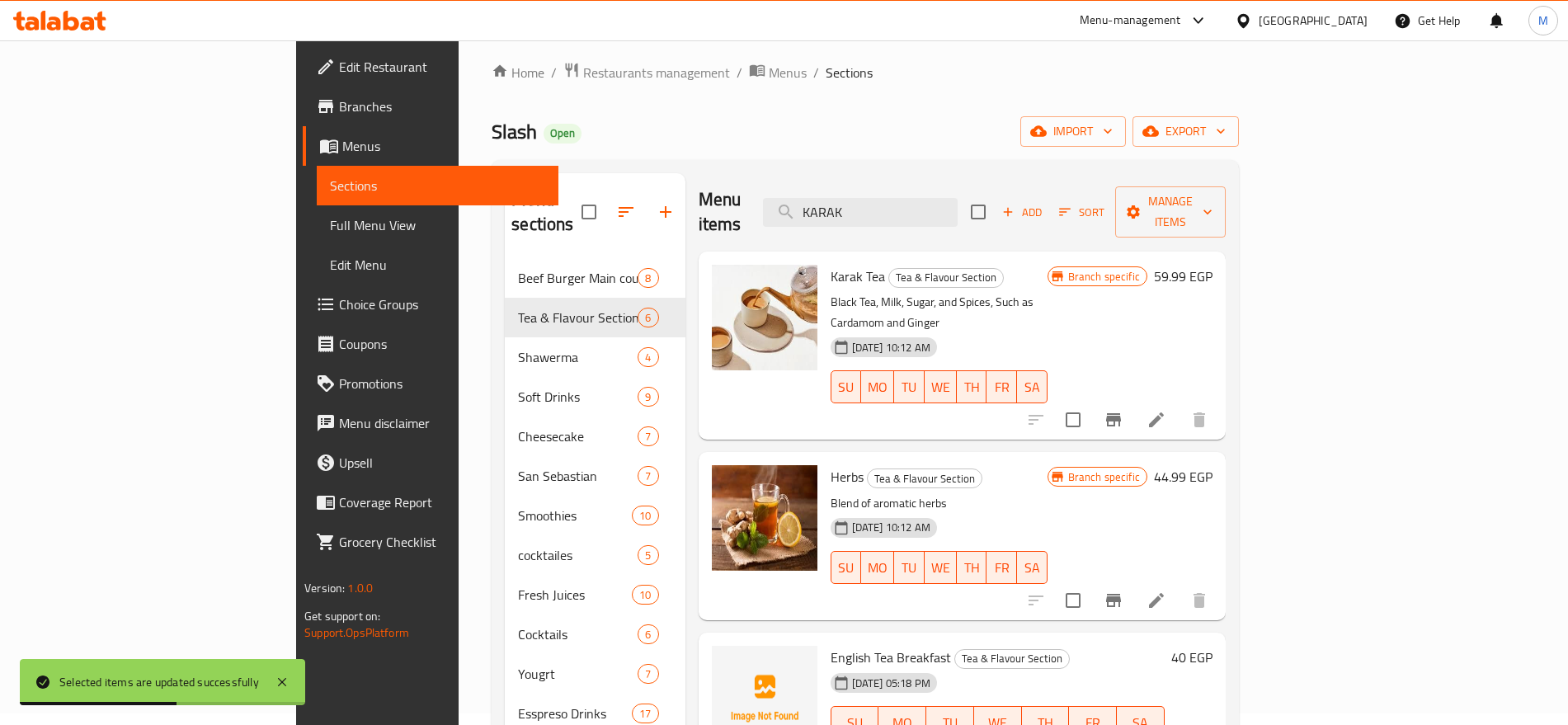
scroll to position [0, 0]
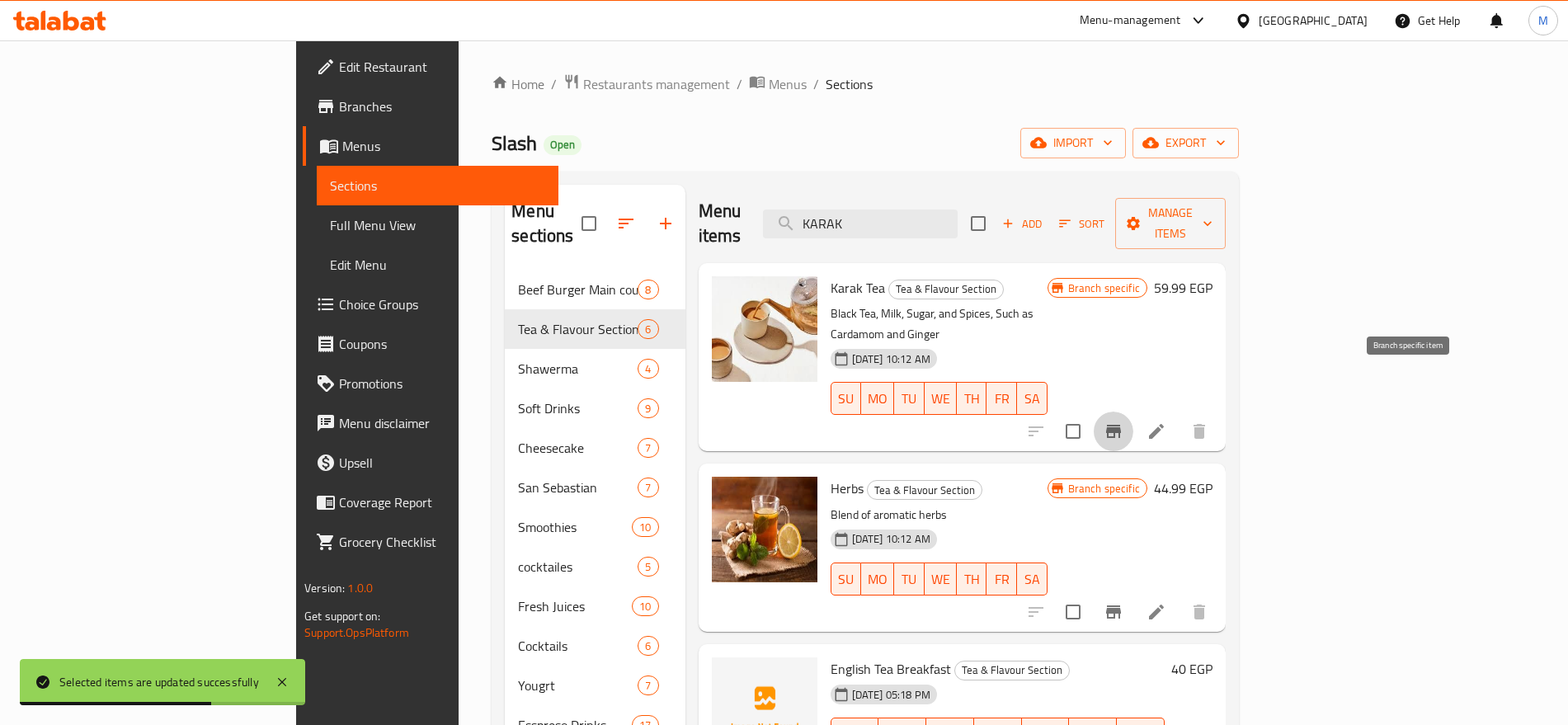
click at [1124, 422] on icon "Branch-specific-item" at bounding box center [1114, 432] width 20 height 20
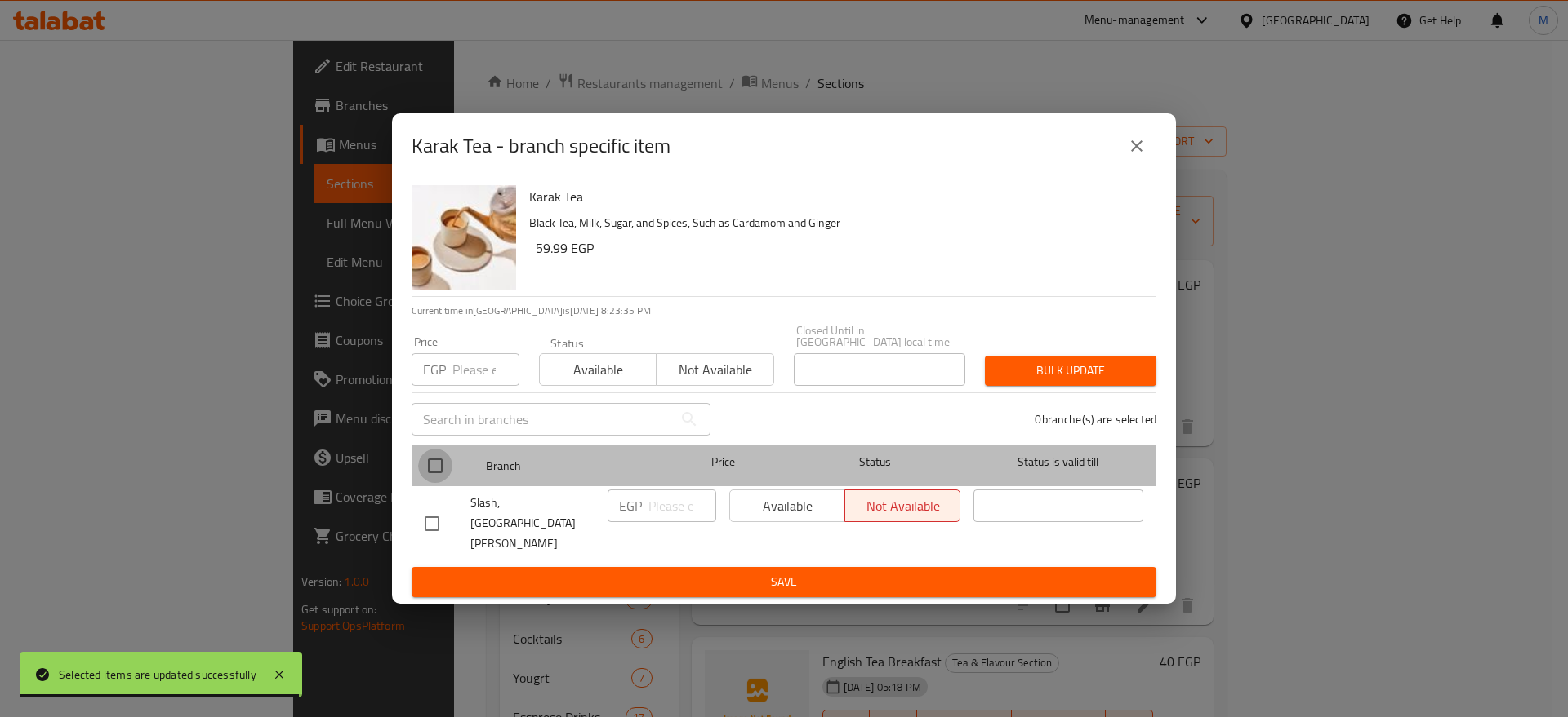
click at [446, 478] on input "checkbox" at bounding box center [435, 466] width 35 height 35
checkbox input "true"
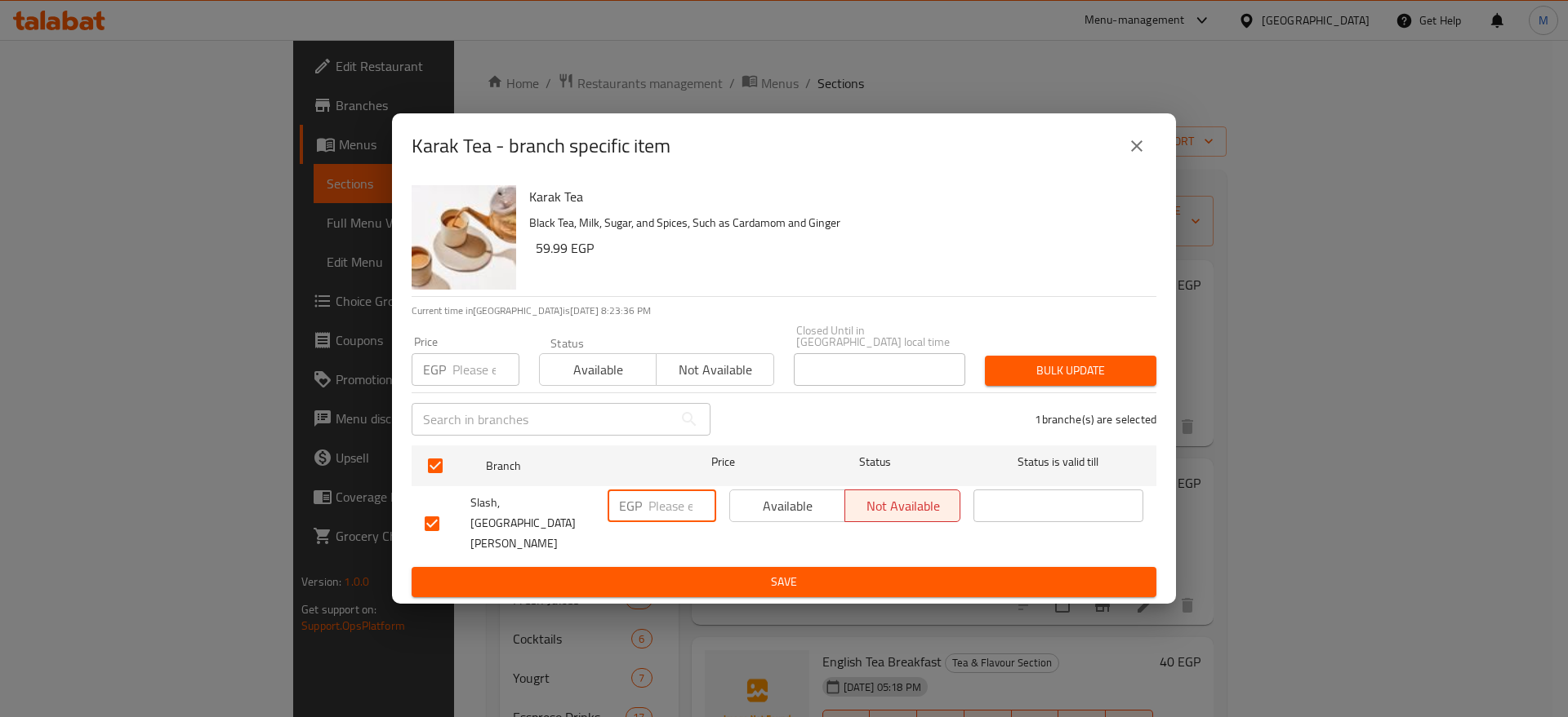
click at [674, 520] on input "number" at bounding box center [682, 506] width 67 height 33
paste input "65"
type input "65"
click at [762, 518] on span "Available" at bounding box center [788, 506] width 102 height 24
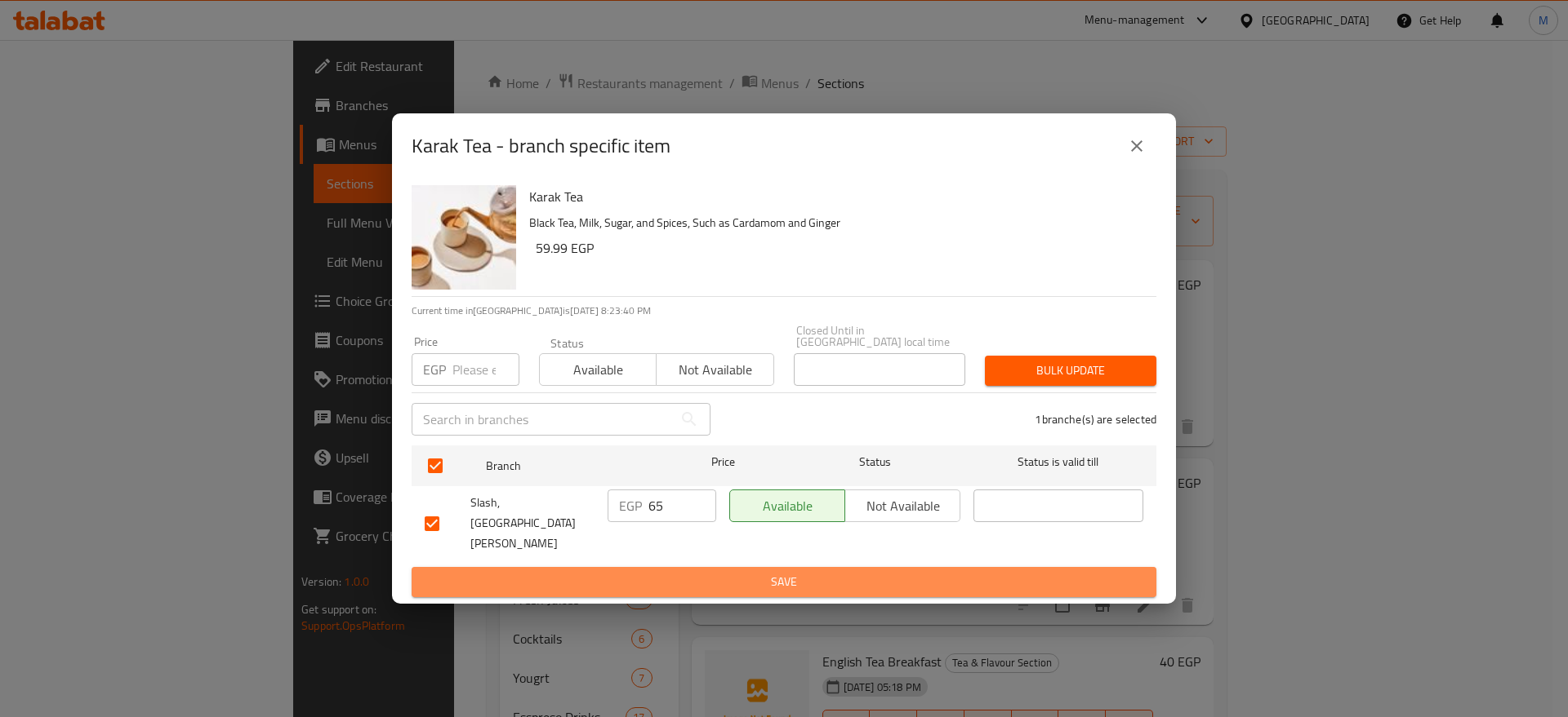
click at [744, 572] on span "Save" at bounding box center [783, 582] width 718 height 20
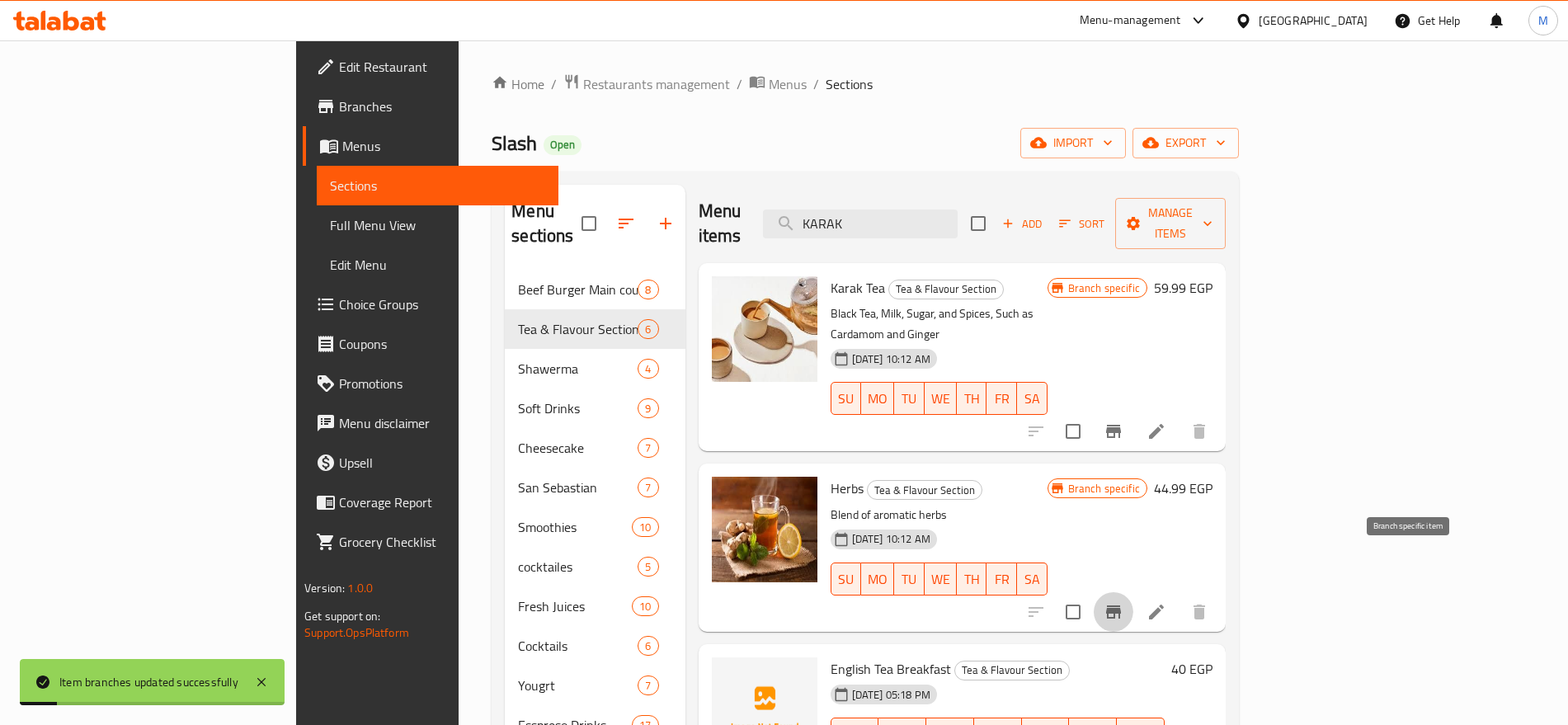
click at [1124, 602] on icon "Branch-specific-item" at bounding box center [1114, 612] width 20 height 20
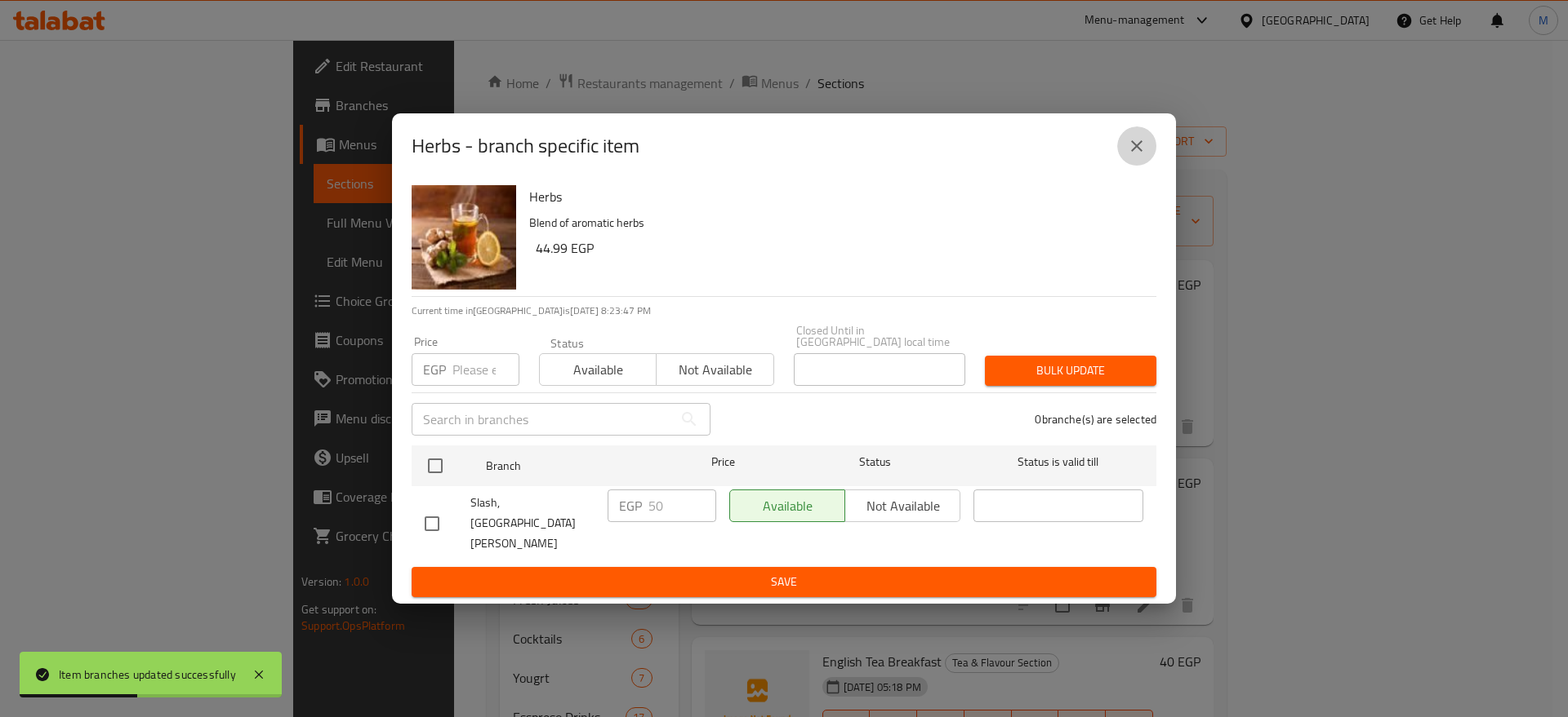
click at [1140, 156] on icon "close" at bounding box center [1136, 146] width 20 height 20
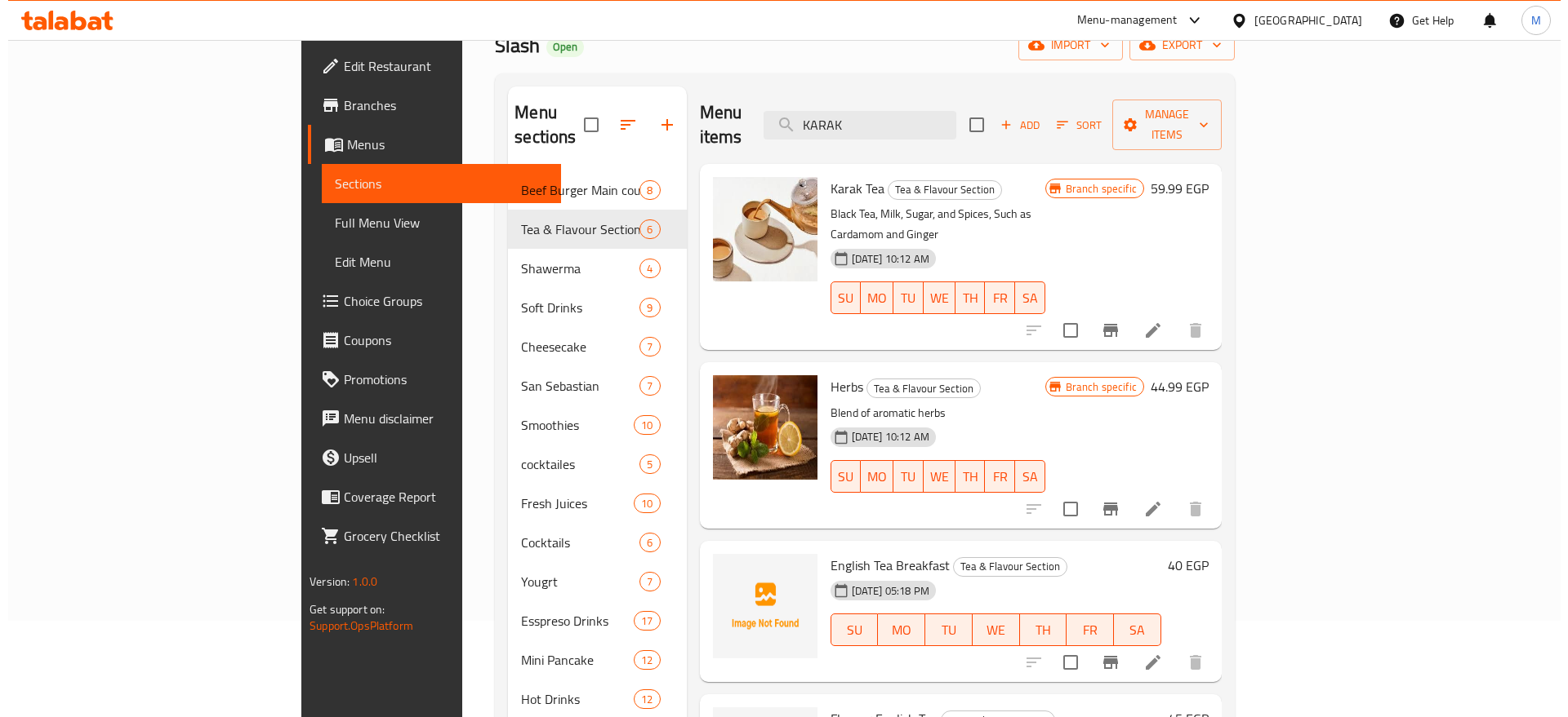
scroll to position [92, 0]
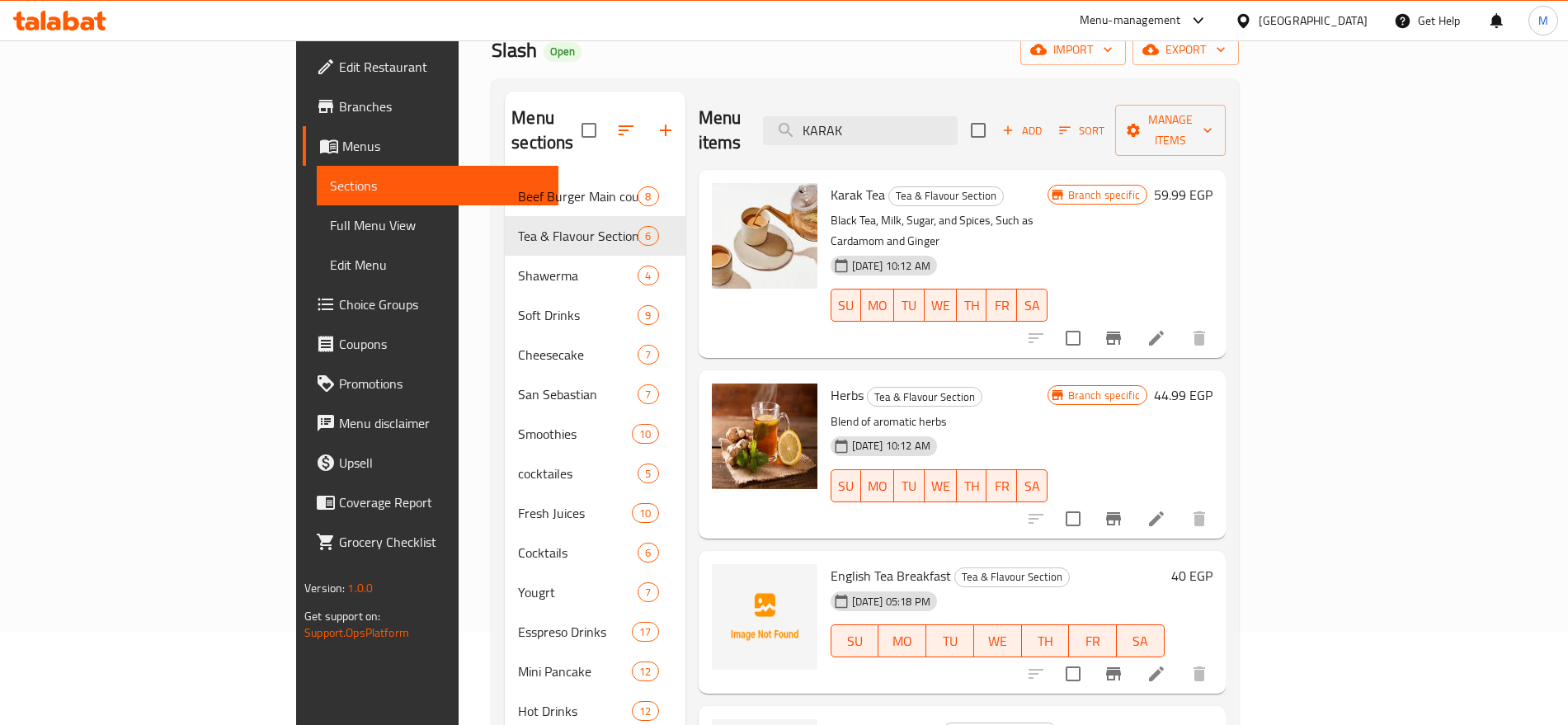
click at [980, 135] on div "Menu items KARAK Add Sort Manage items" at bounding box center [963, 130] width 527 height 78
drag, startPoint x: 980, startPoint y: 135, endPoint x: 991, endPoint y: 124, distance: 15.6
click at [991, 124] on div "Menu items KARAK Add Sort Manage items" at bounding box center [963, 130] width 527 height 78
click at [958, 124] on input "KARAK" at bounding box center [860, 131] width 195 height 29
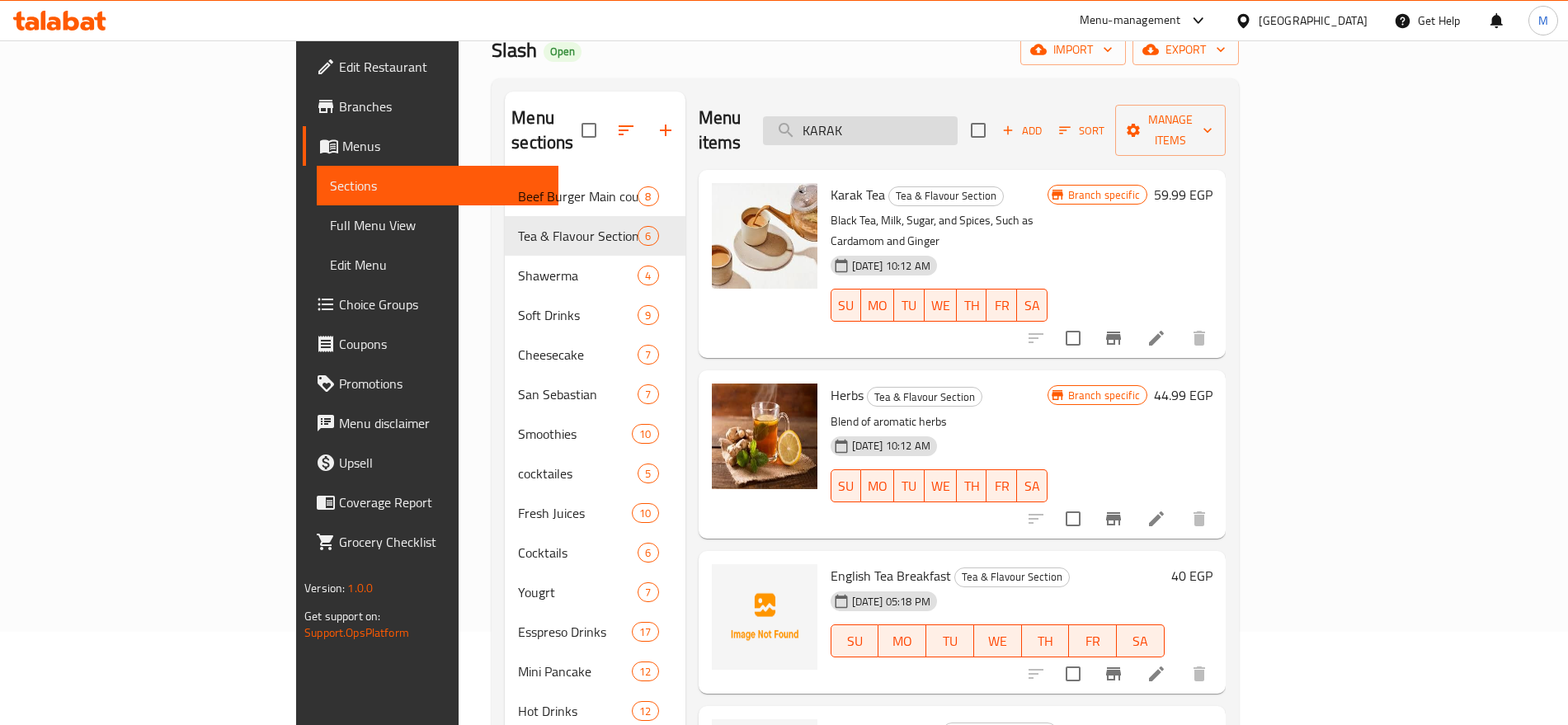
click at [958, 124] on input "KARAK" at bounding box center [860, 131] width 195 height 29
paste input "ESPRESSO"
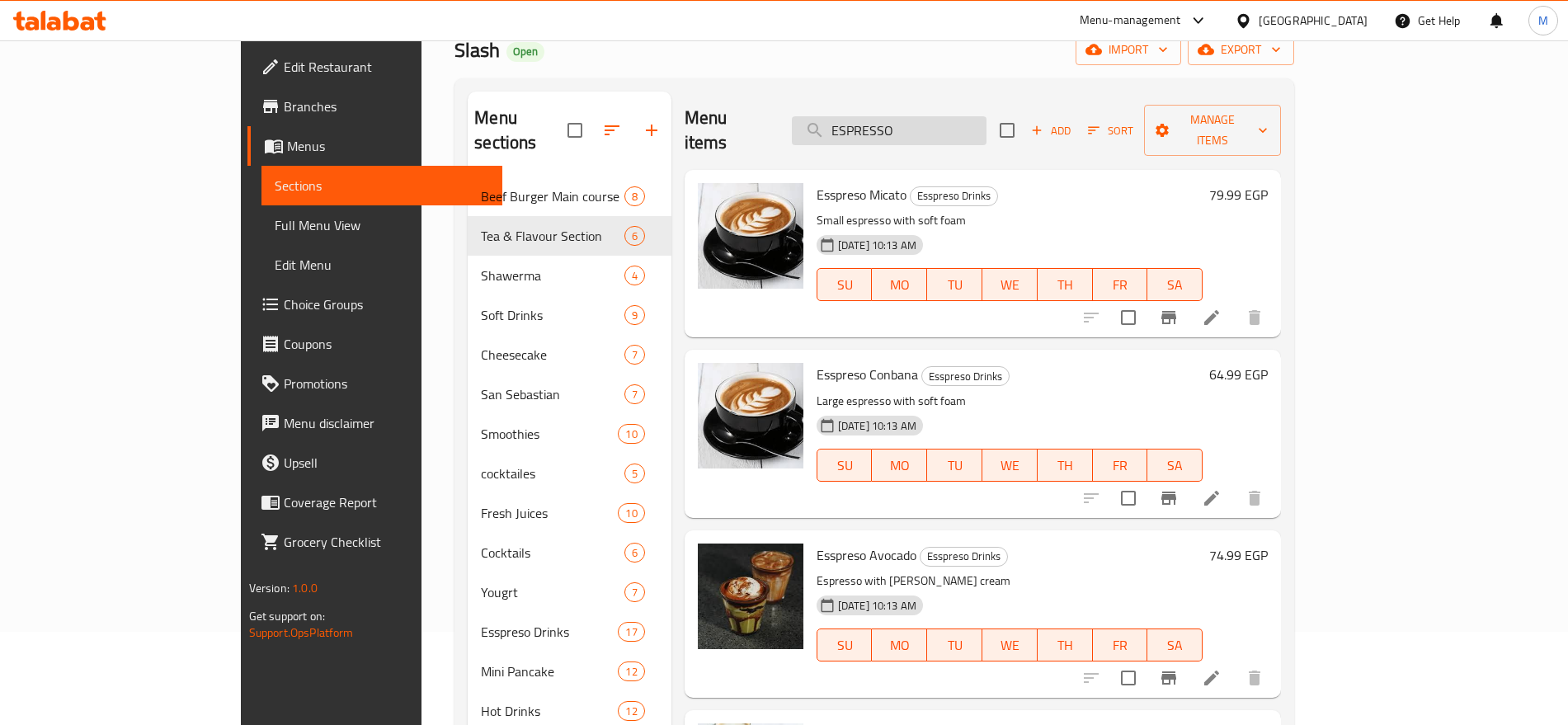
type input "ESPRESSO"
click at [602, 120] on icon "button" at bounding box center [612, 130] width 20 height 20
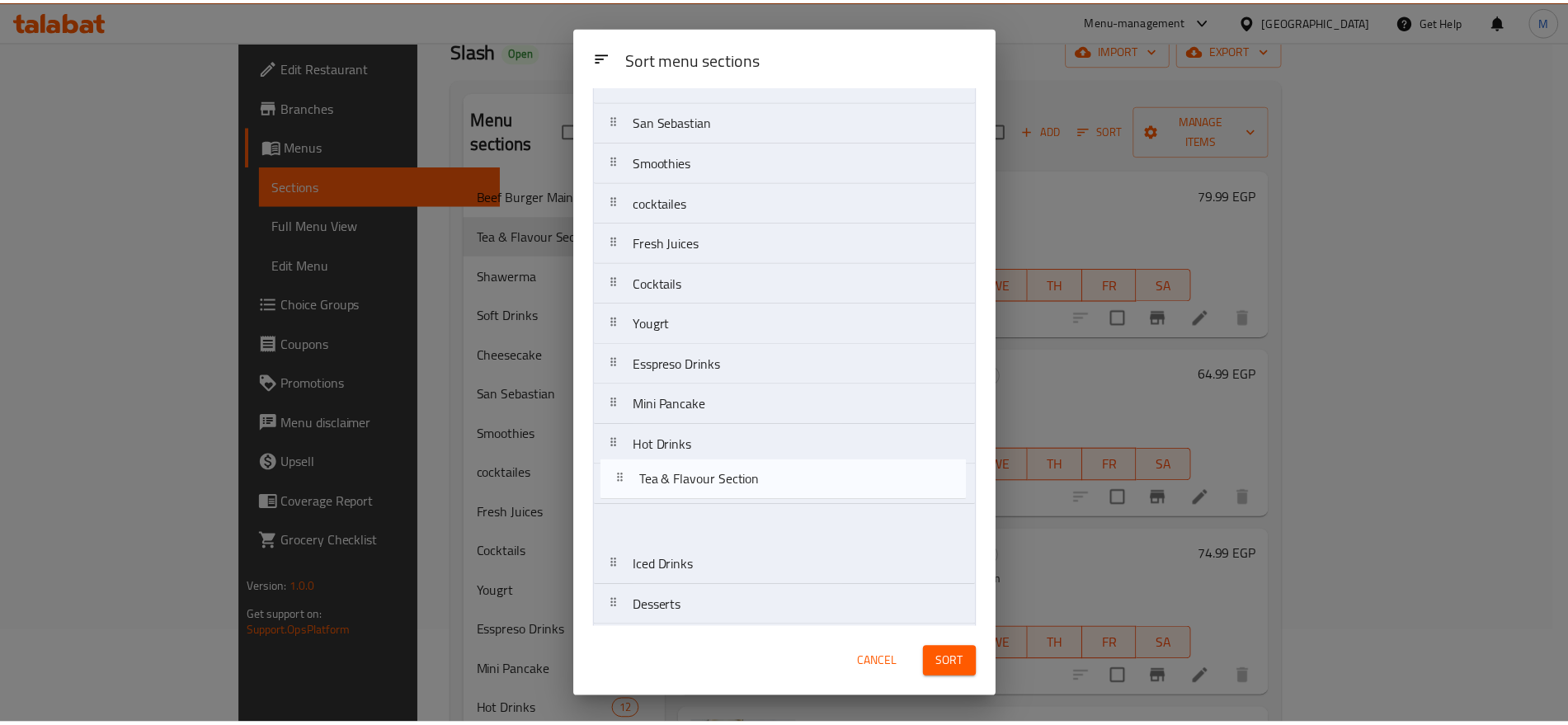
scroll to position [244, 0]
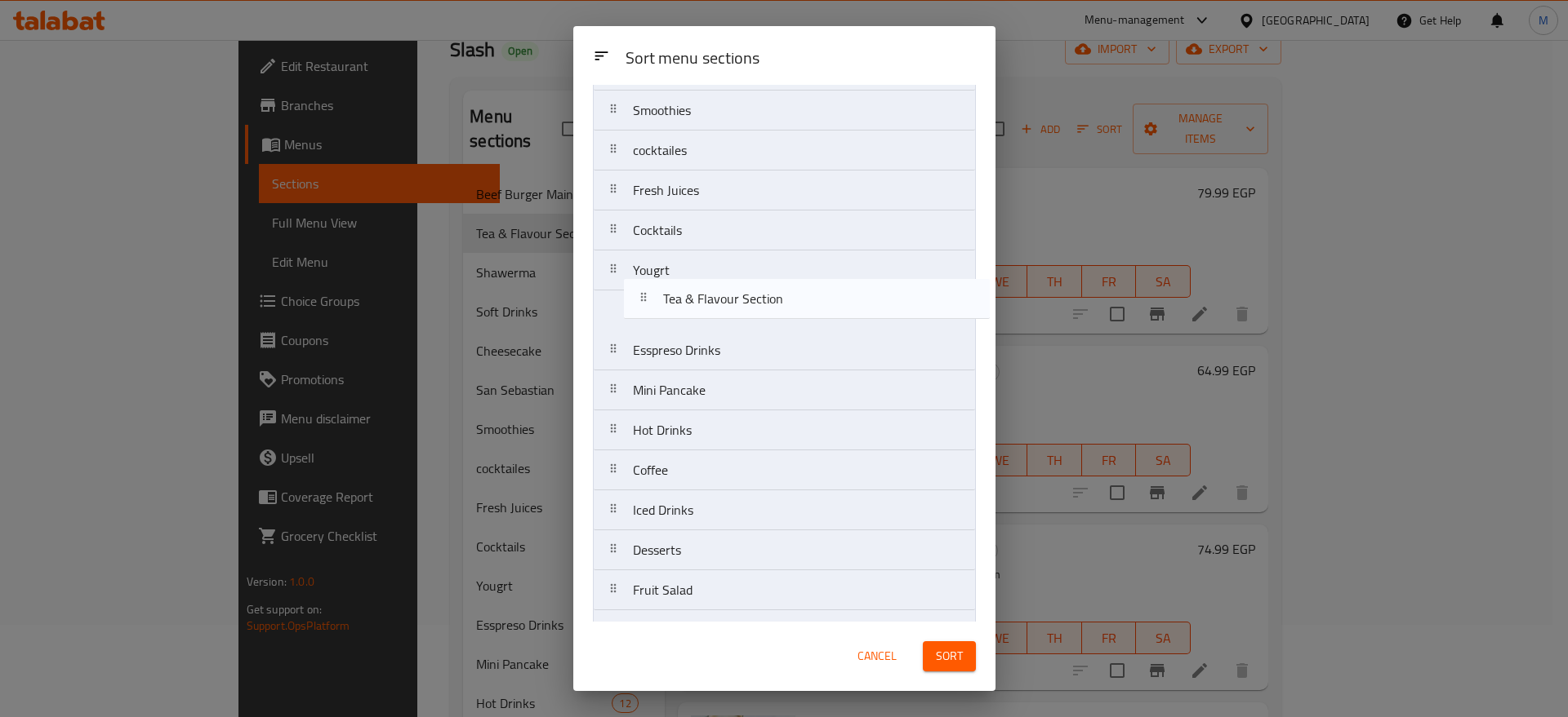
drag, startPoint x: 684, startPoint y: 198, endPoint x: 707, endPoint y: 324, distance: 128.1
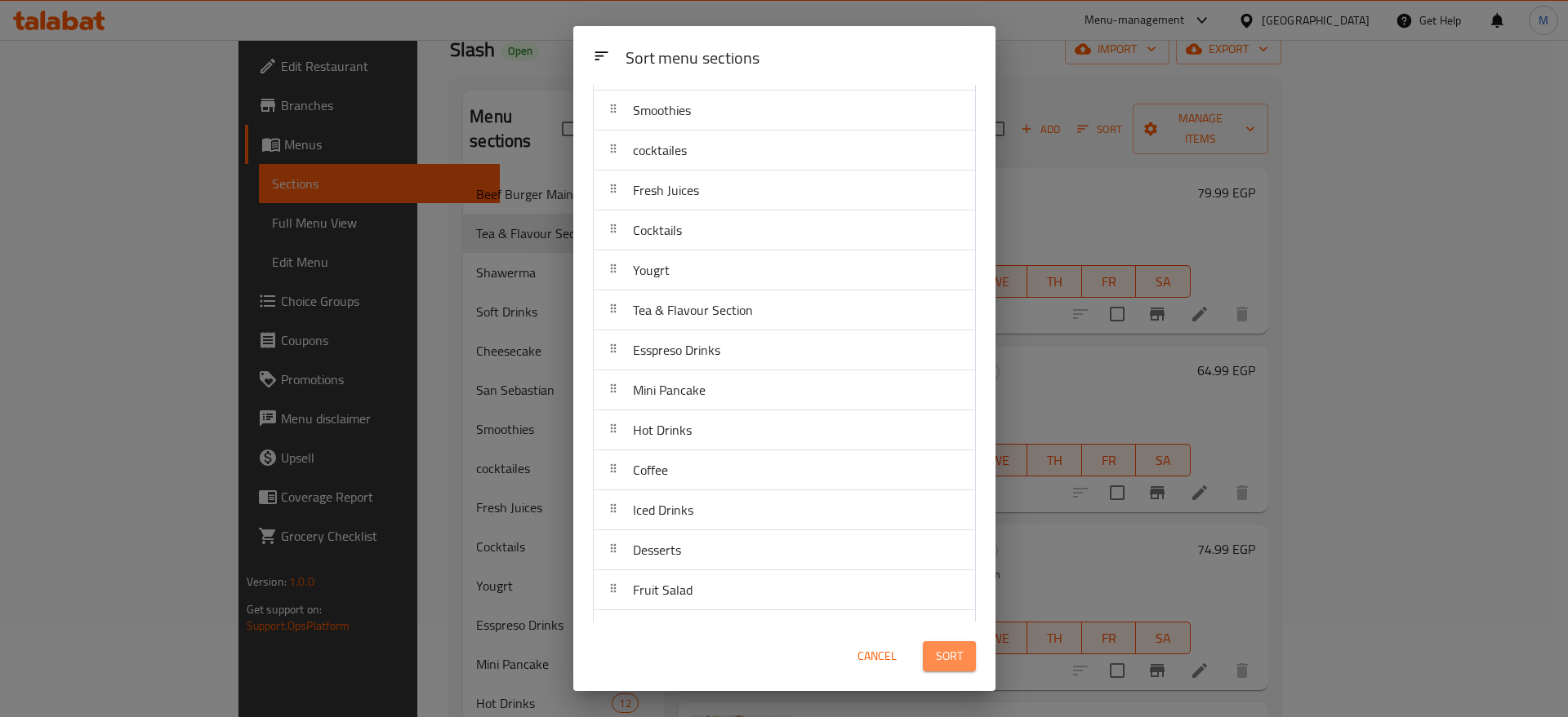
click at [950, 652] on span "Sort" at bounding box center [949, 656] width 27 height 20
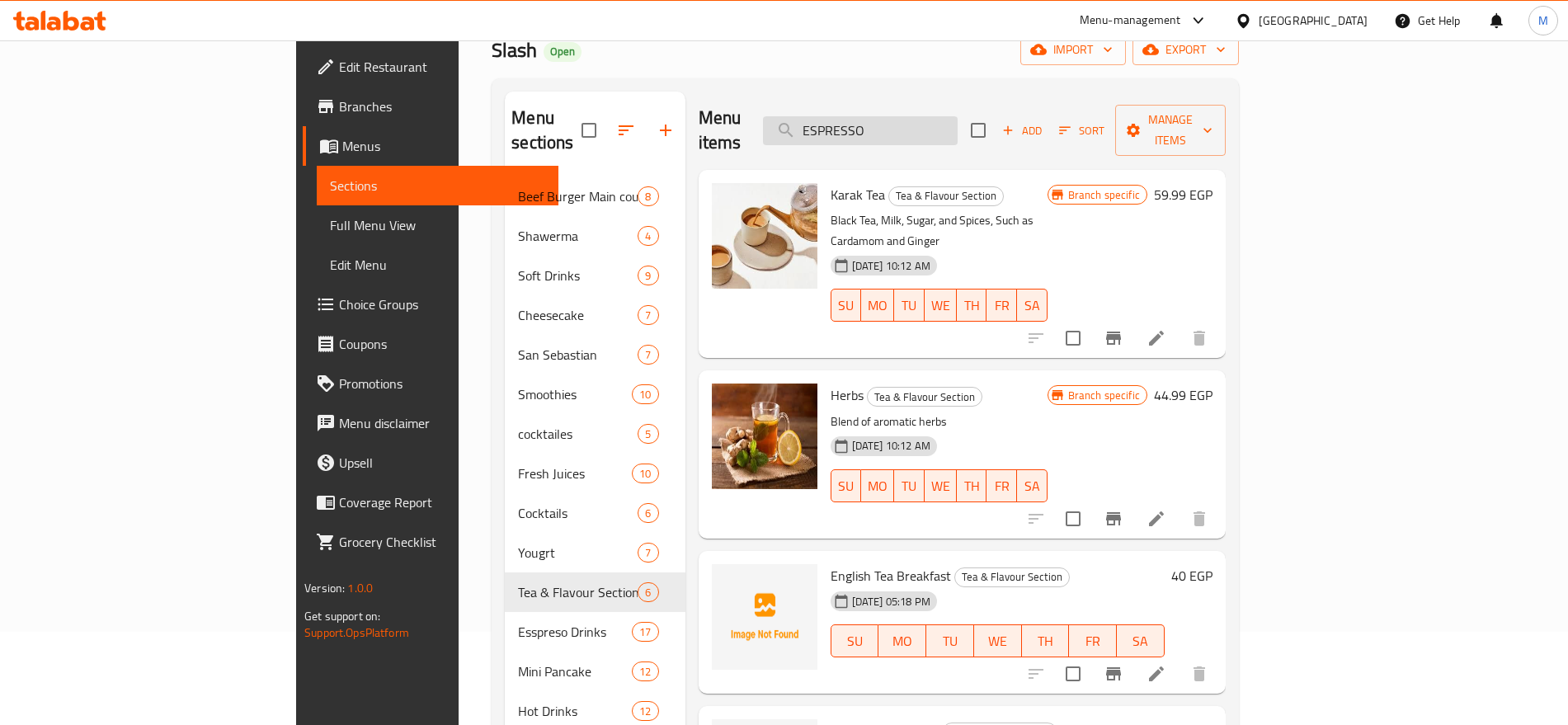
click at [958, 126] on input "ESPRESSO" at bounding box center [860, 131] width 195 height 29
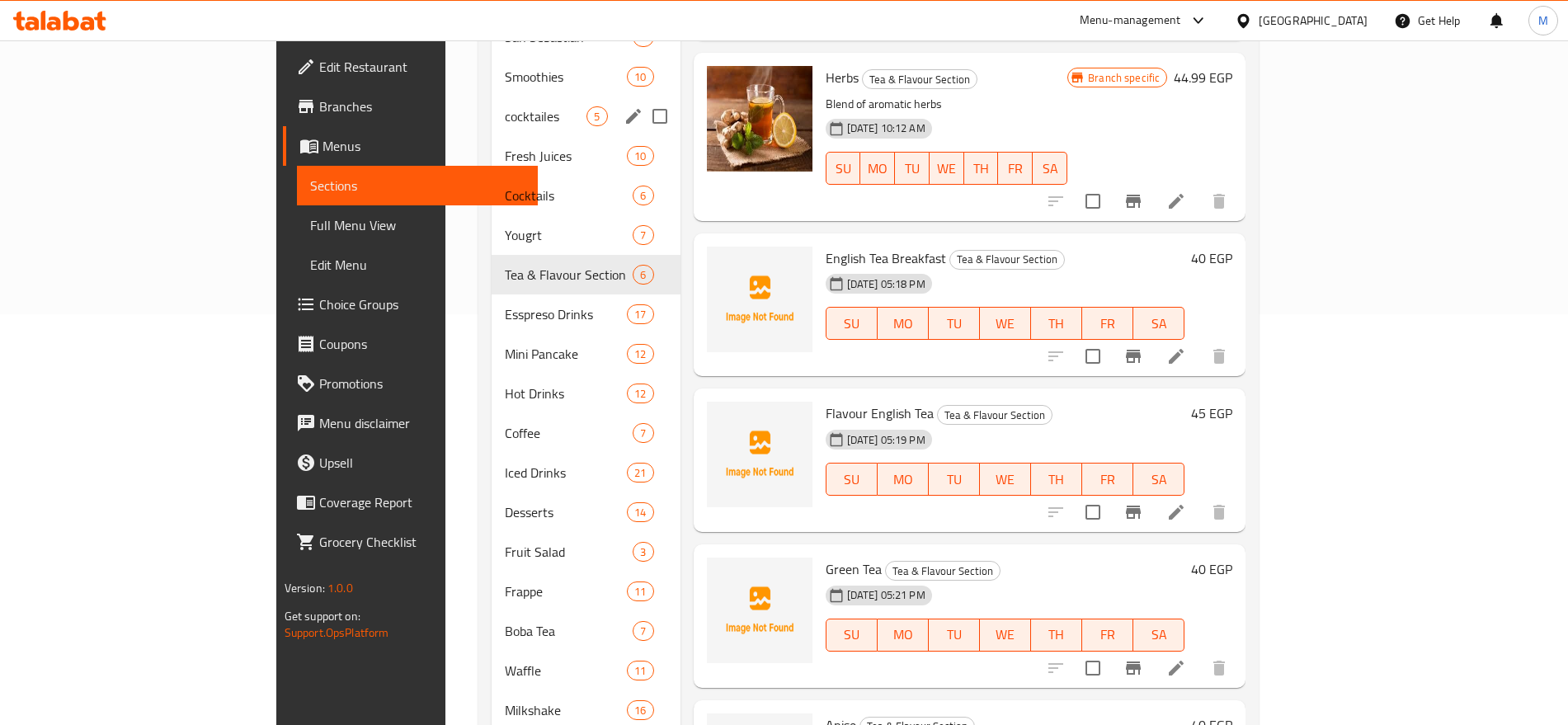
scroll to position [407, 0]
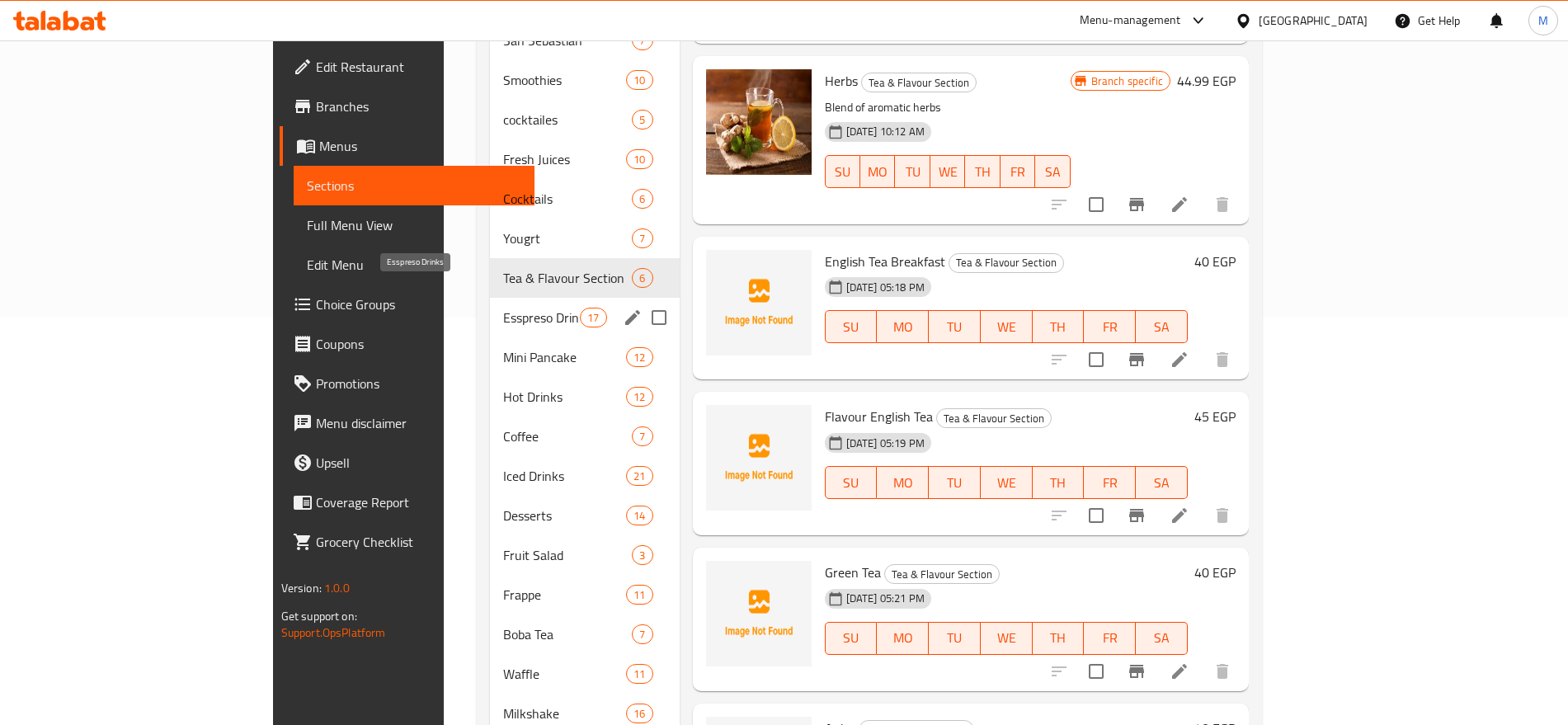
click at [503, 308] on span "Esspreso Drinks" at bounding box center [542, 318] width 77 height 20
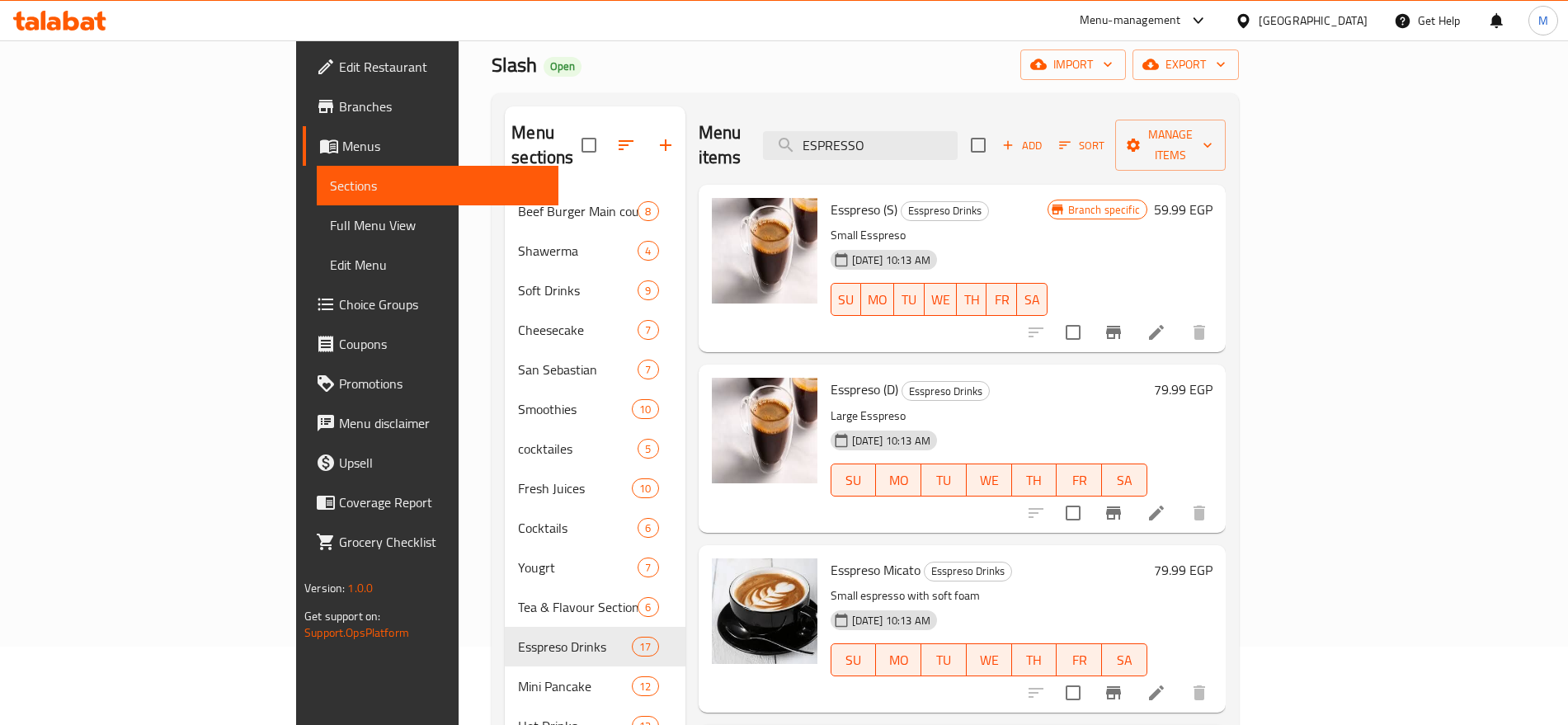
scroll to position [77, 0]
click at [1124, 324] on icon "Branch-specific-item" at bounding box center [1114, 334] width 20 height 20
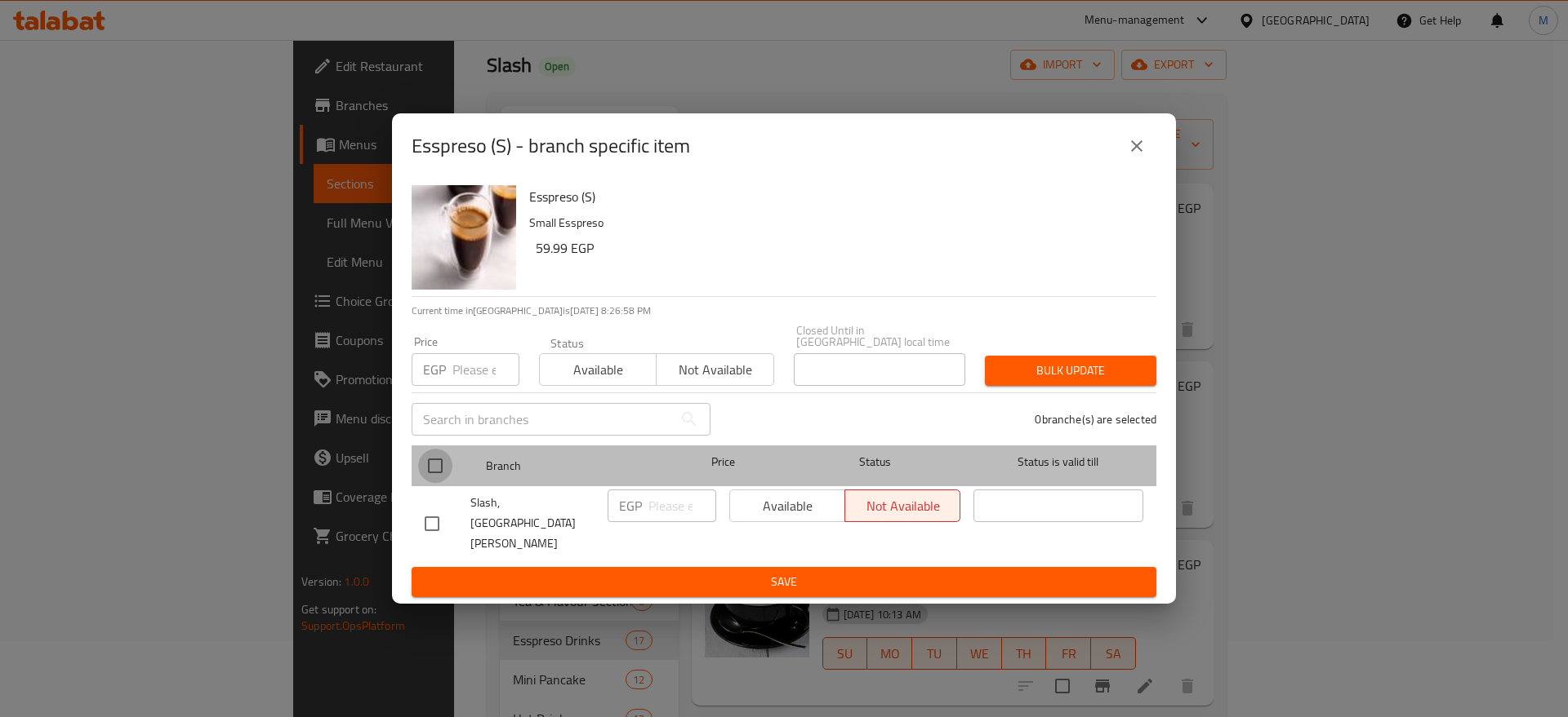
click at [440, 480] on input "checkbox" at bounding box center [435, 466] width 35 height 35
checkbox input "true"
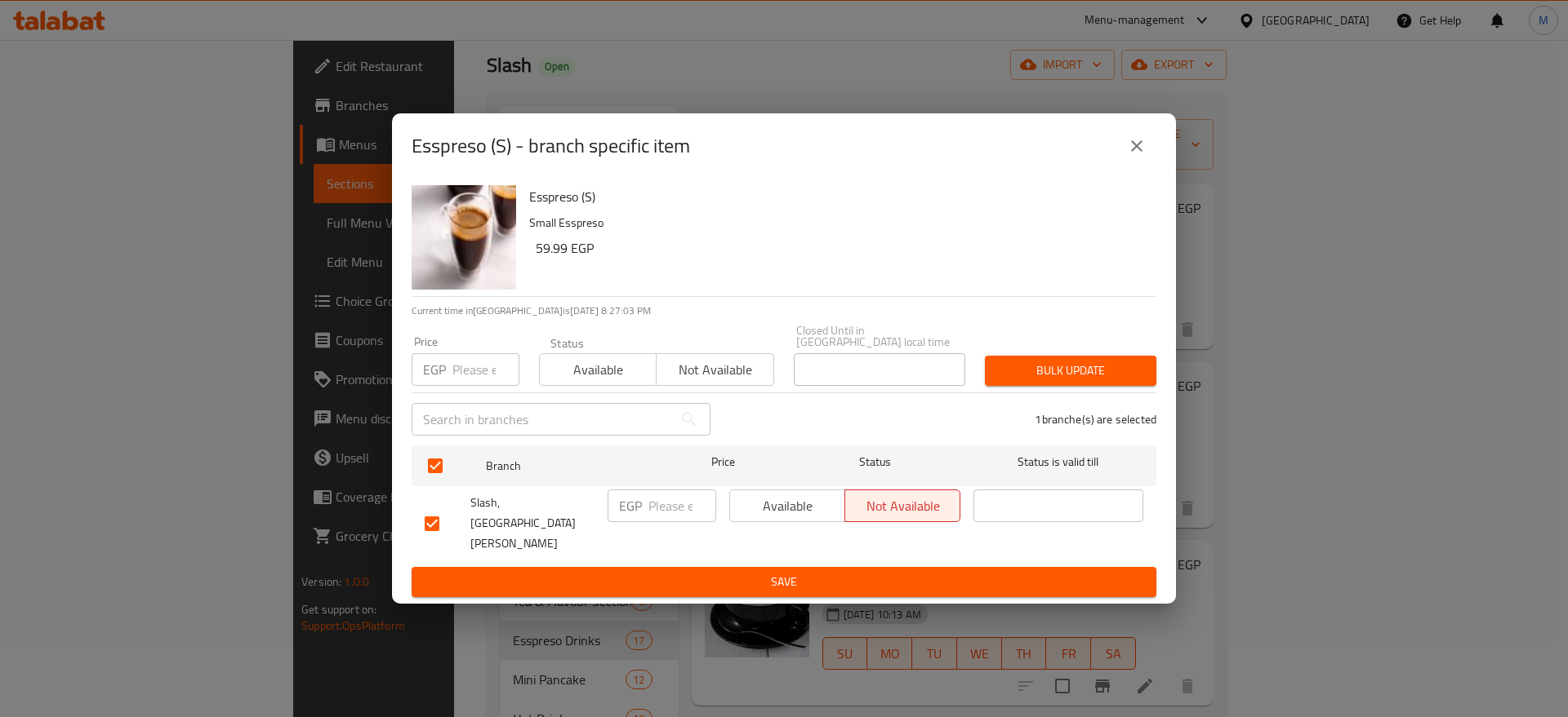
click at [1133, 166] on button "close" at bounding box center [1136, 146] width 39 height 39
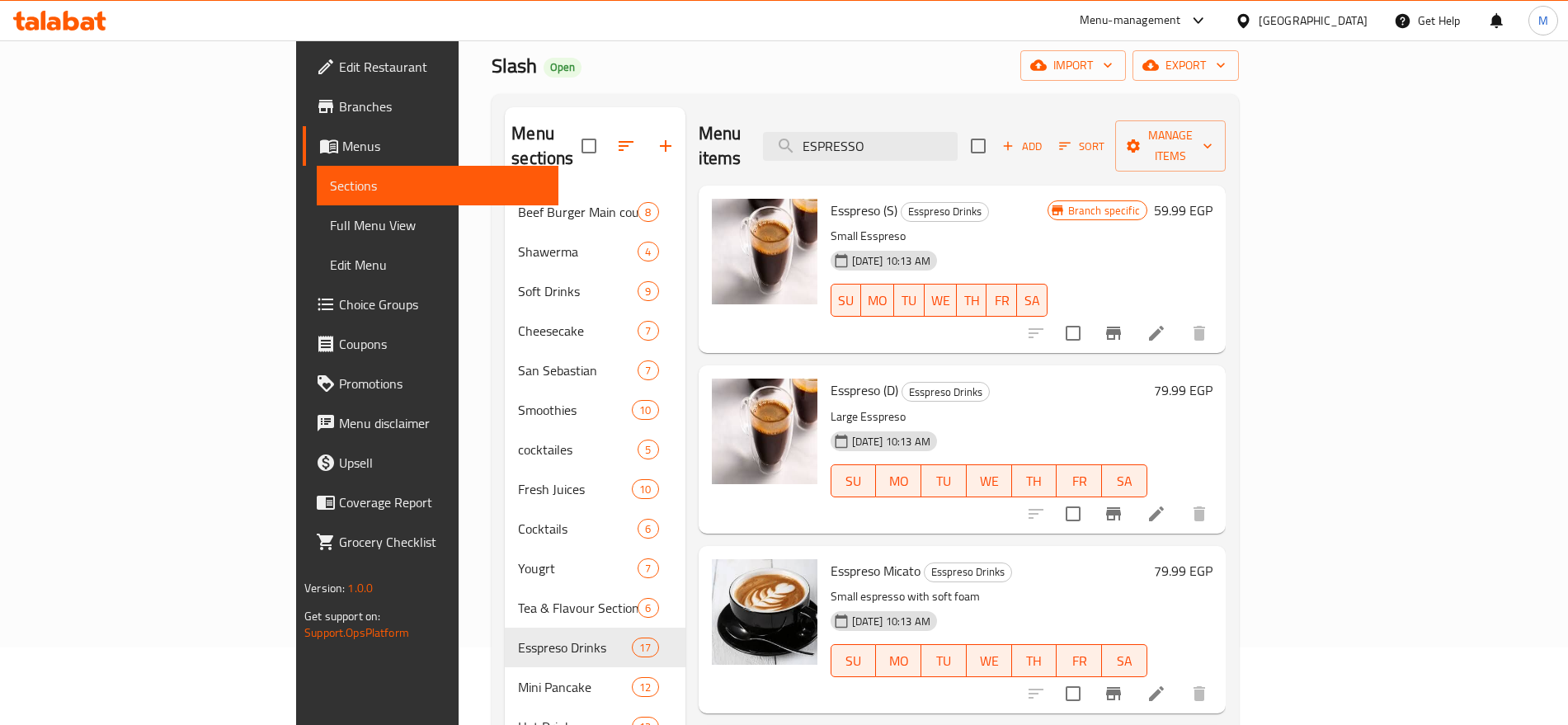
click at [831, 198] on span "Esspreso (S)" at bounding box center [864, 211] width 66 height 25
copy span "Esspreso"
click at [1180, 319] on li at bounding box center [1157, 333] width 47 height 30
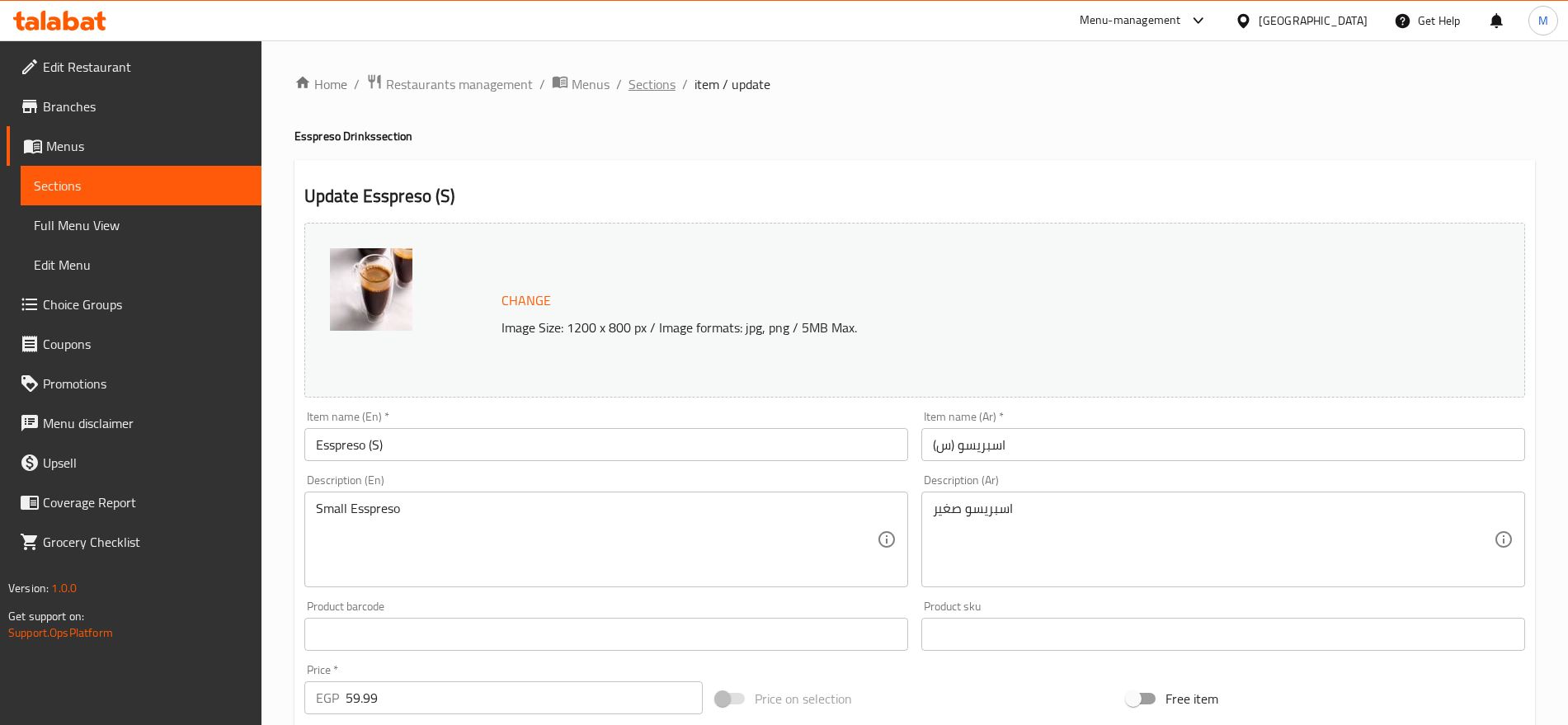
click at [642, 77] on span "Sections" at bounding box center [652, 84] width 47 height 20
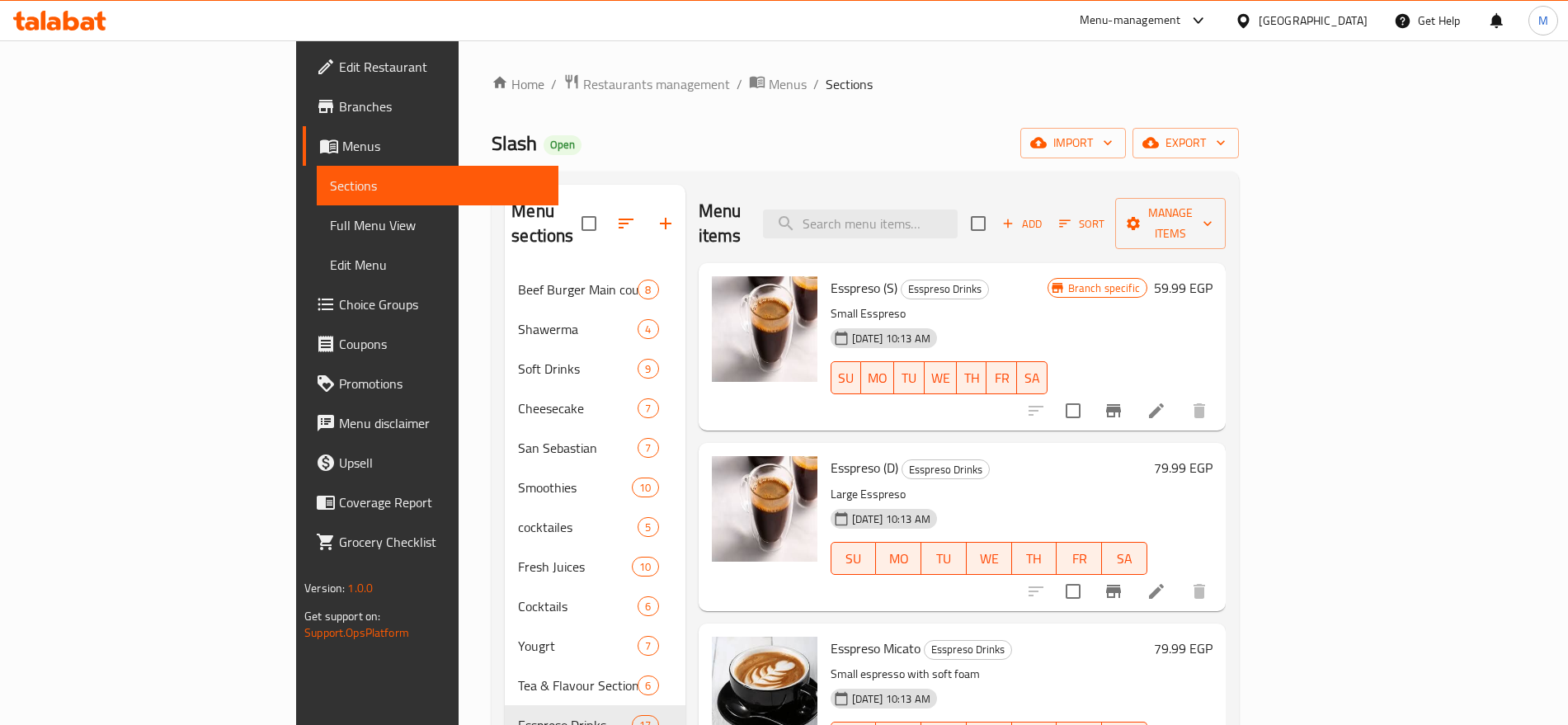
click at [831, 456] on span "Esspreso (D)" at bounding box center [864, 468] width 67 height 25
drag, startPoint x: 826, startPoint y: 442, endPoint x: 808, endPoint y: 443, distance: 18.0
click at [831, 457] on h6 "Esspreso (D) Esspreso Drinks" at bounding box center [989, 468] width 317 height 23
copy span "(D)"
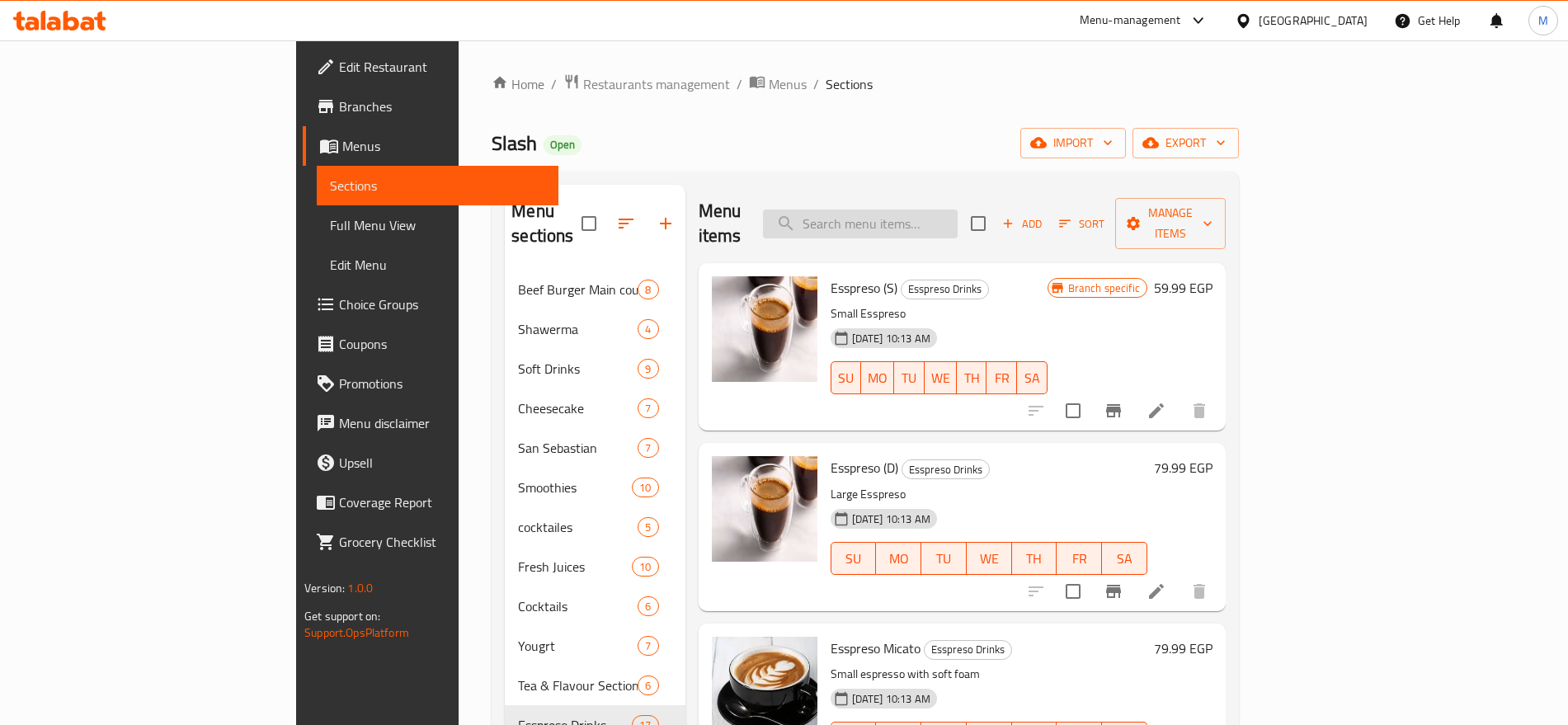
paste input "ESPRESSO"
click at [945, 210] on input "ESPRESSO" at bounding box center [860, 224] width 195 height 29
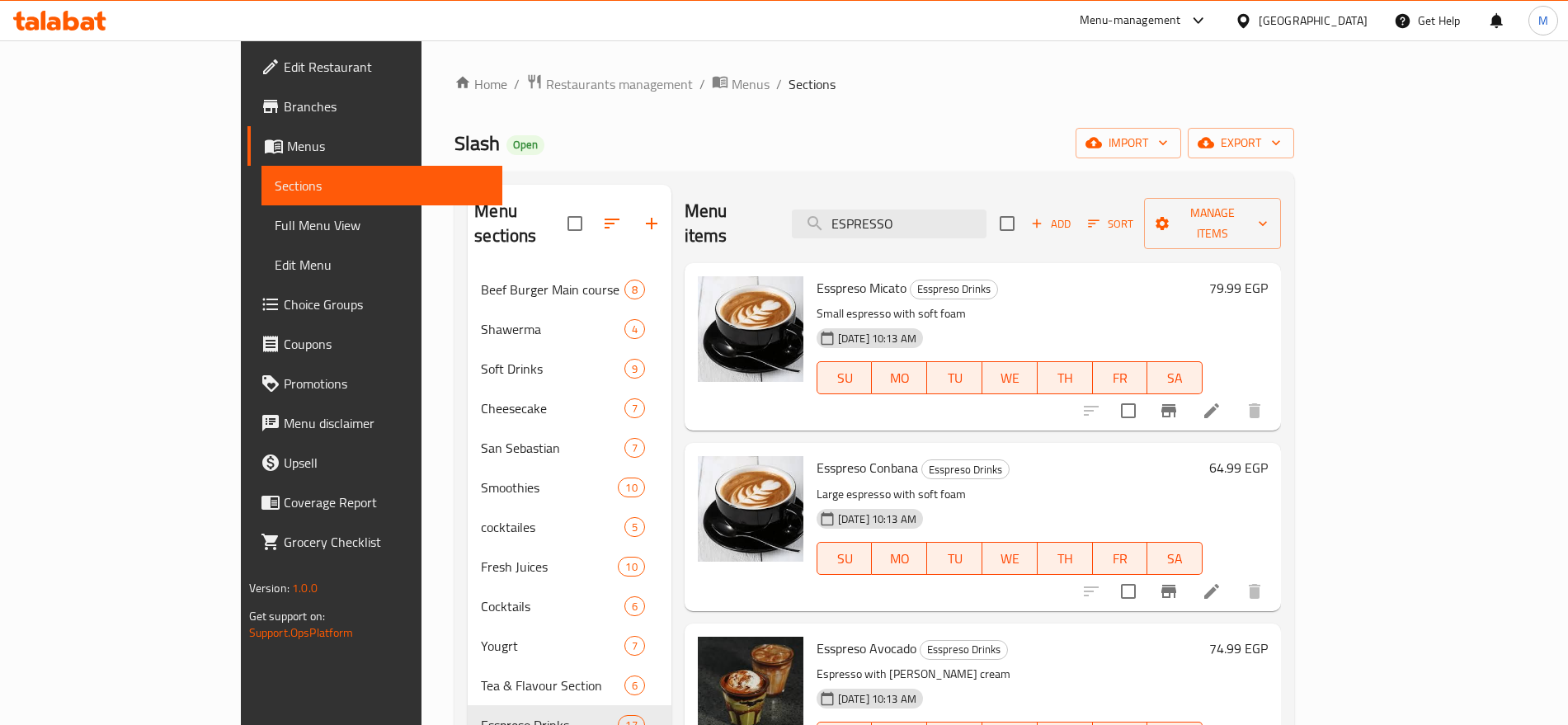
type input "ESPRESSO"
click at [1073, 214] on span "Add" at bounding box center [1051, 223] width 45 height 19
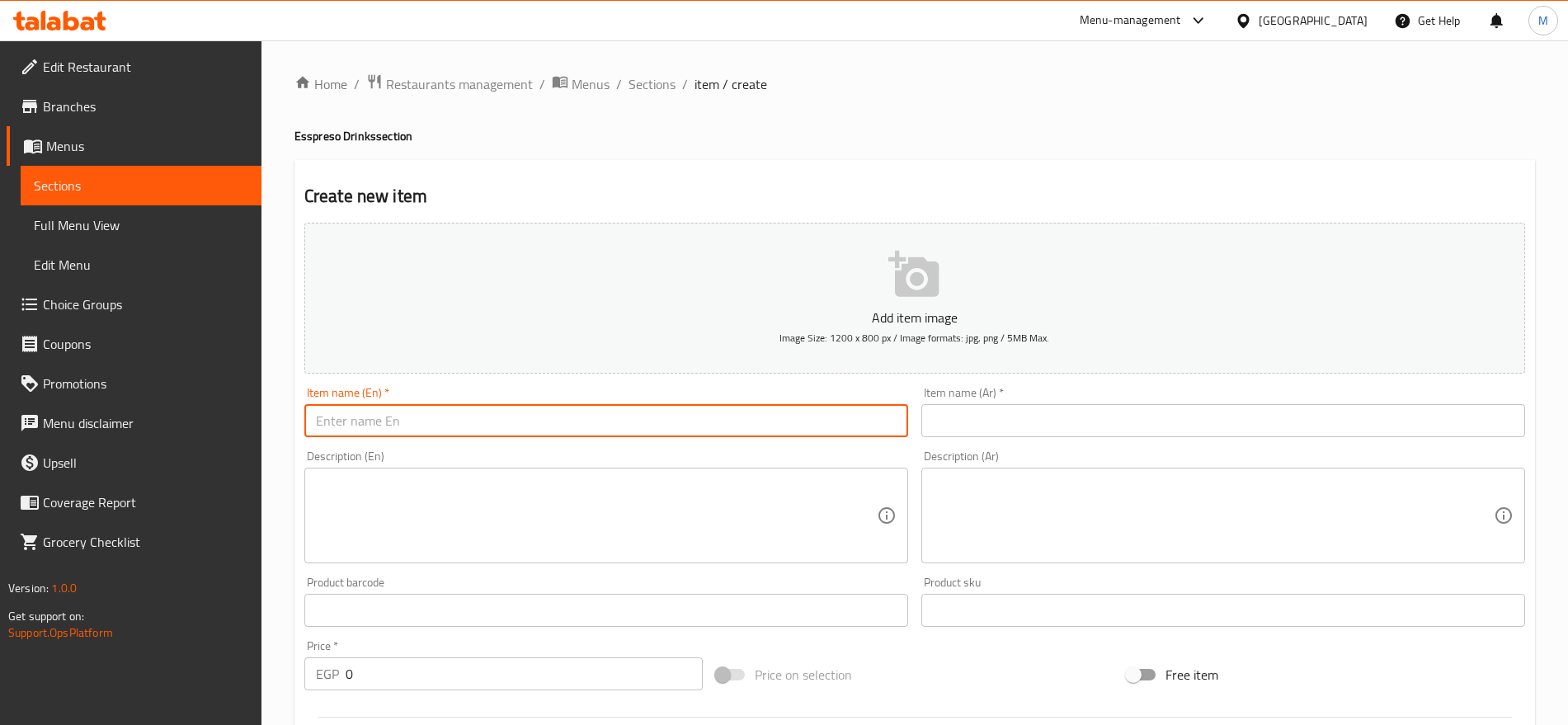
click at [644, 431] on input "text" at bounding box center [605, 421] width 604 height 33
paste input "ESPRESSO"
click at [309, 423] on input "ESPRESSO" at bounding box center [605, 421] width 604 height 33
paste input "SWEET"
click at [319, 421] on input "SWEET ESPRESSO" at bounding box center [605, 421] width 604 height 33
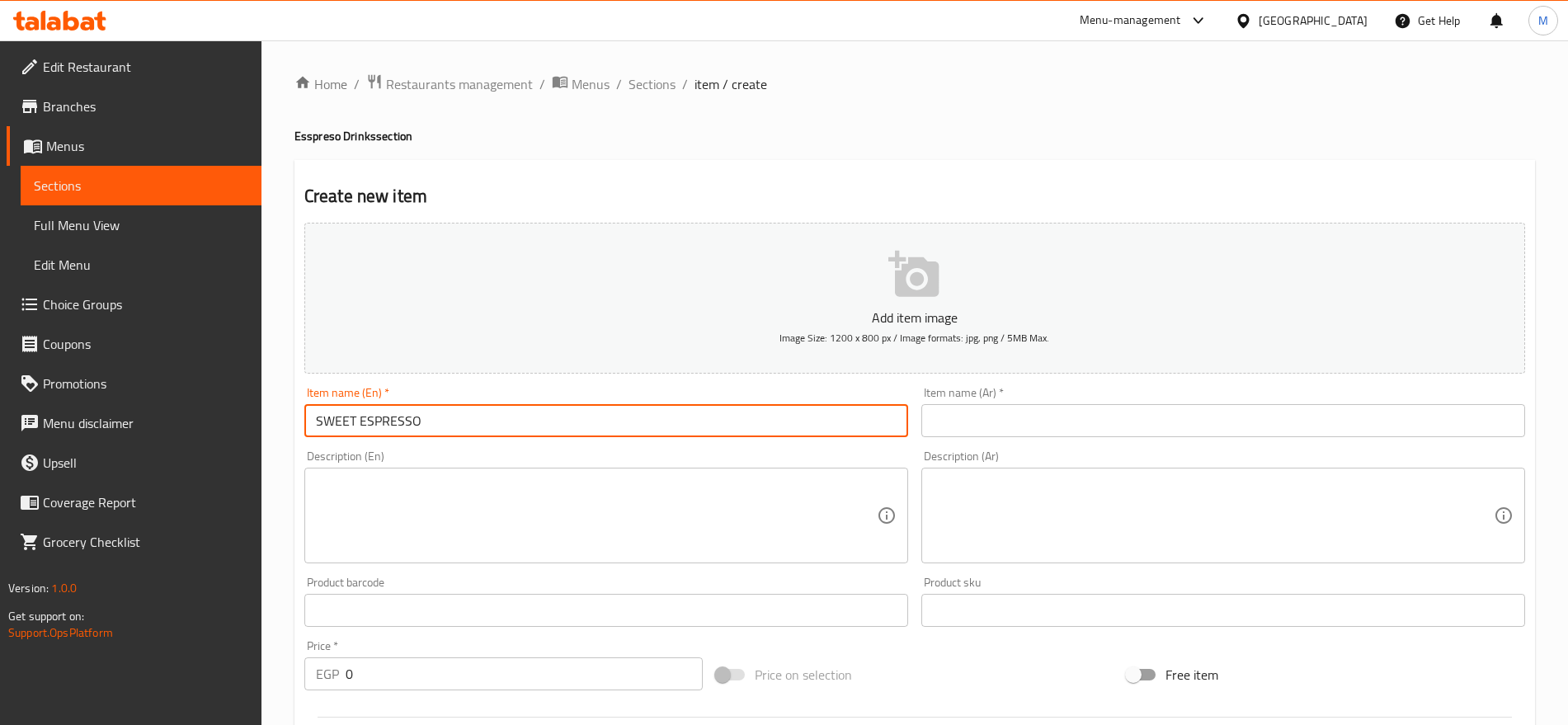
click at [416, 412] on input "SWEET ESPRESSO" at bounding box center [605, 421] width 604 height 33
click at [432, 415] on input "SWEET ESPRESSO" at bounding box center [605, 421] width 604 height 33
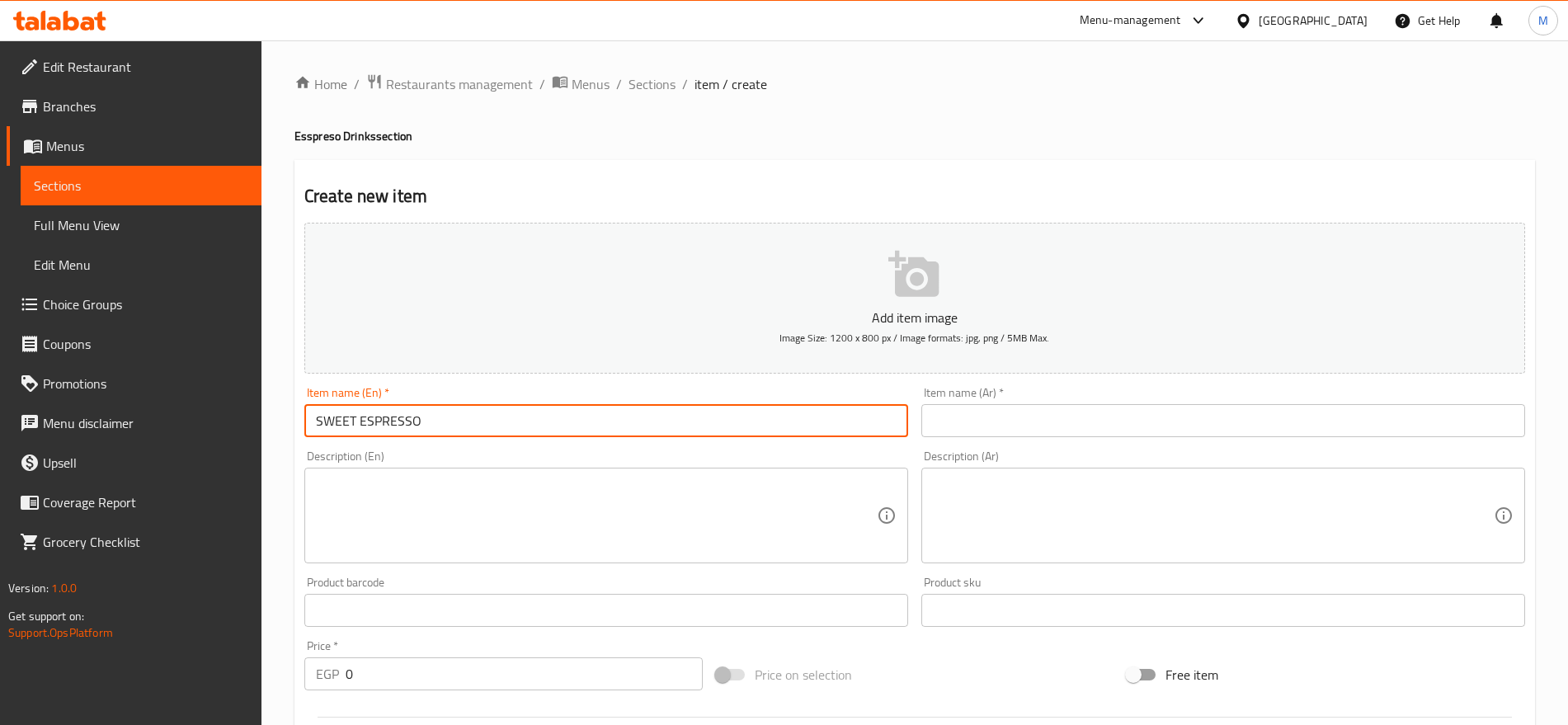
click at [432, 415] on input "SWEET ESPRESSO" at bounding box center [605, 421] width 604 height 33
click at [432, 415] on input "SWEET Espresso" at bounding box center [605, 421] width 604 height 33
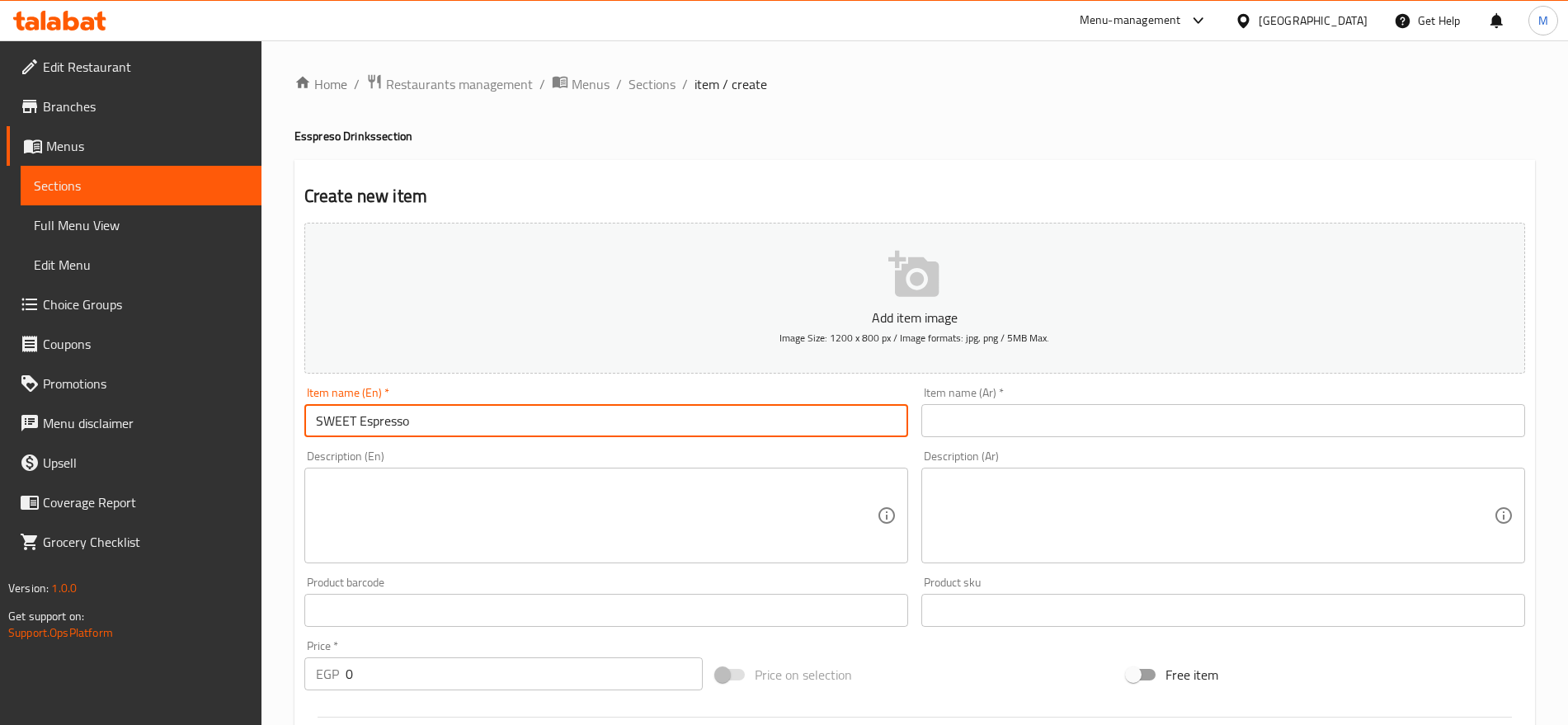
click at [432, 415] on input "SWEET Espresso" at bounding box center [605, 421] width 604 height 33
type input "Sweet Espresso"
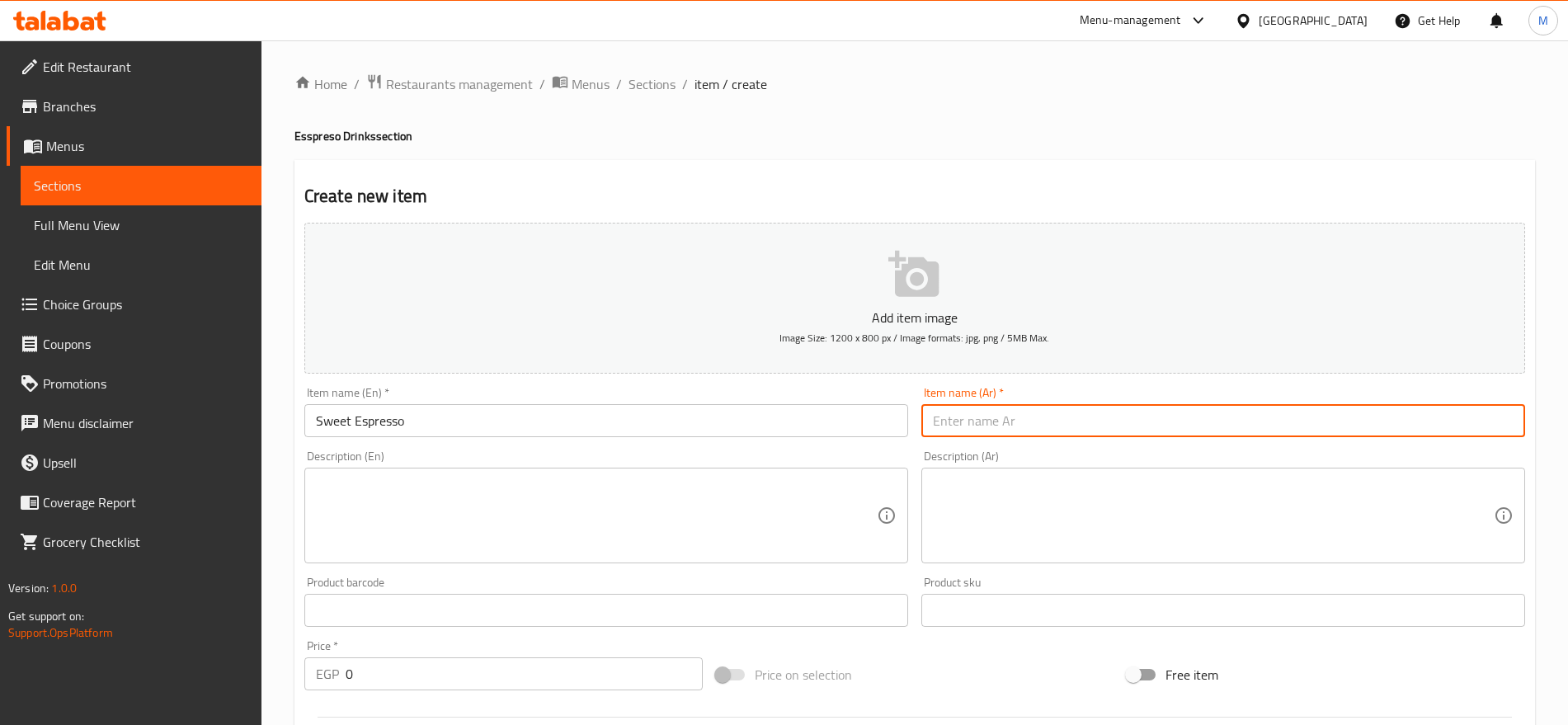
click at [977, 419] on input "text" at bounding box center [1223, 421] width 604 height 33
type input "Y"
drag, startPoint x: 971, startPoint y: 424, endPoint x: 903, endPoint y: 447, distance: 71.8
click at [903, 447] on div "Add item image Image Size: 1200 x 800 px / Image formats: jpg, png / 5MB Max. I…" at bounding box center [915, 572] width 1234 height 712
type input "اسبريسو حلو"
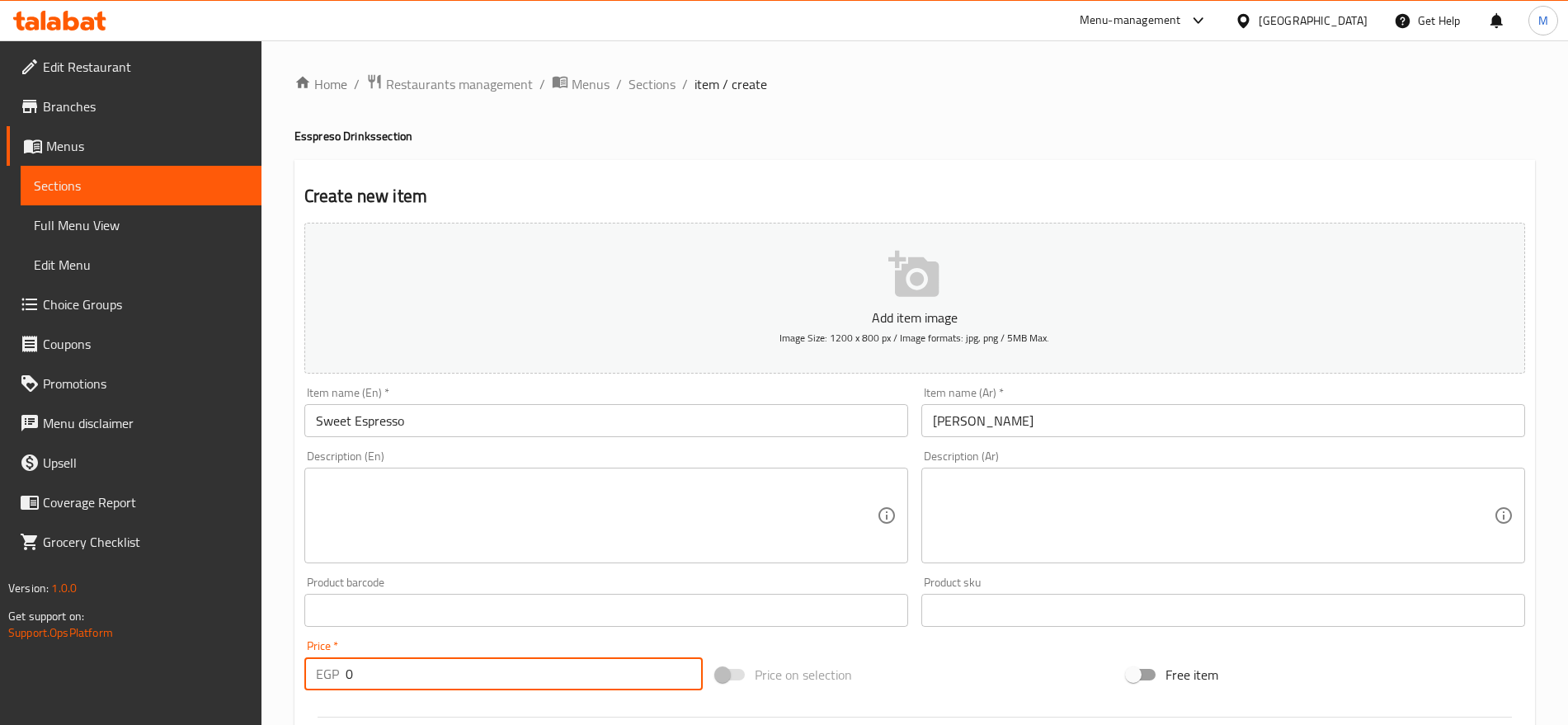
click at [395, 673] on input "0" at bounding box center [524, 674] width 357 height 33
paste input "55"
click at [395, 673] on input "55" at bounding box center [524, 674] width 357 height 33
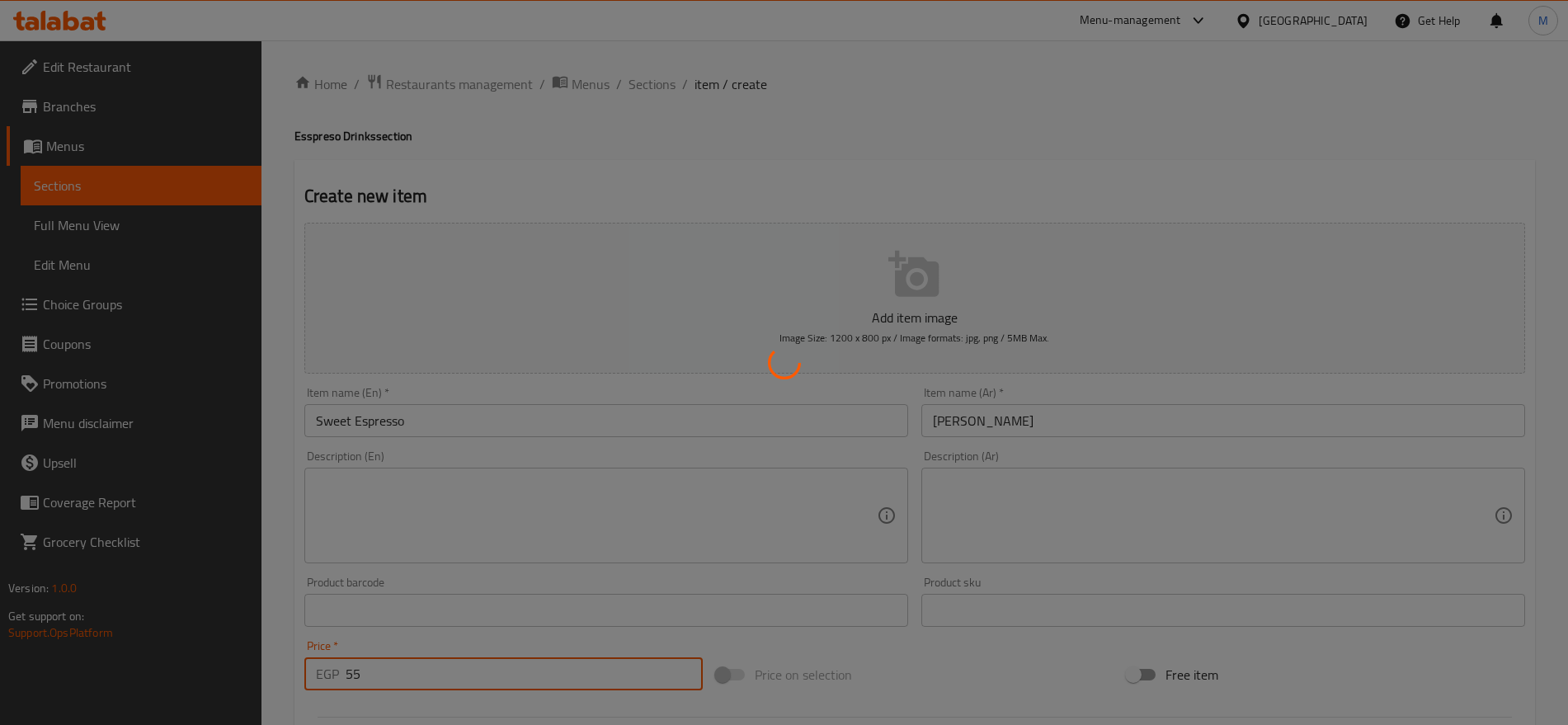
type input "0"
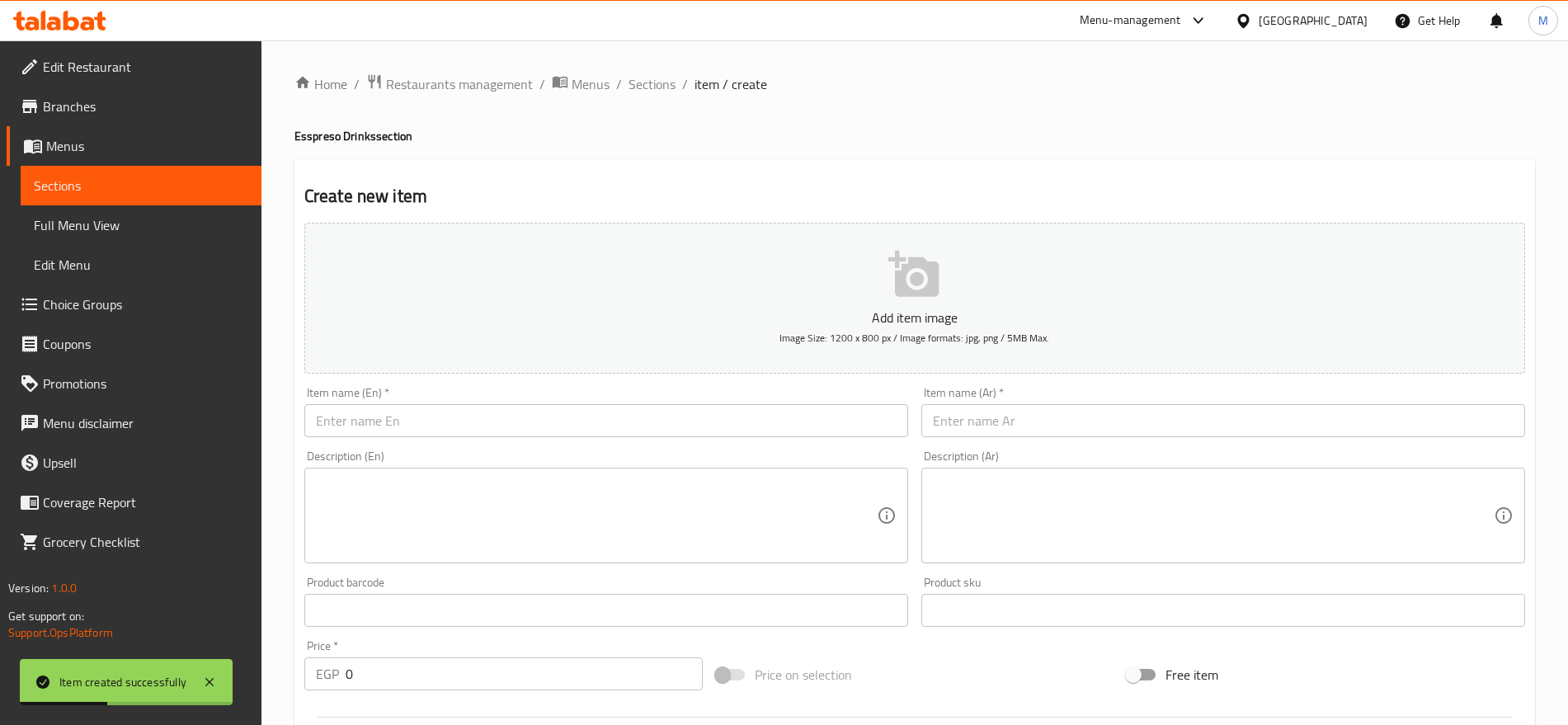
click at [595, 396] on div "Item name (En)   * Item name (En) *" at bounding box center [605, 412] width 604 height 50
drag, startPoint x: 589, startPoint y: 397, endPoint x: 577, endPoint y: 405, distance: 14.4
click at [577, 405] on div "Item name (En)   * Item name (En) *" at bounding box center [605, 412] width 604 height 50
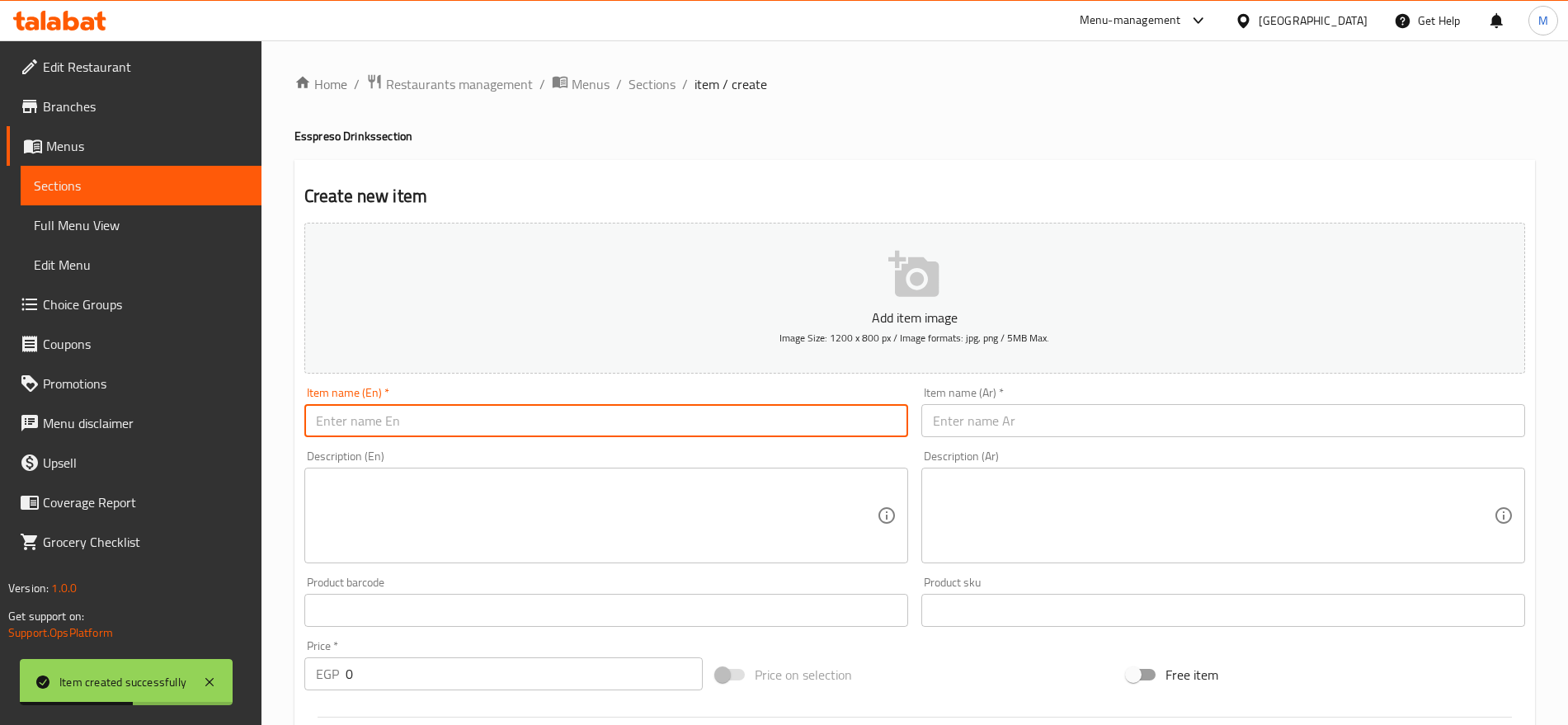
click at [577, 405] on input "text" at bounding box center [605, 421] width 604 height 33
paste input "MACHIAАTO"
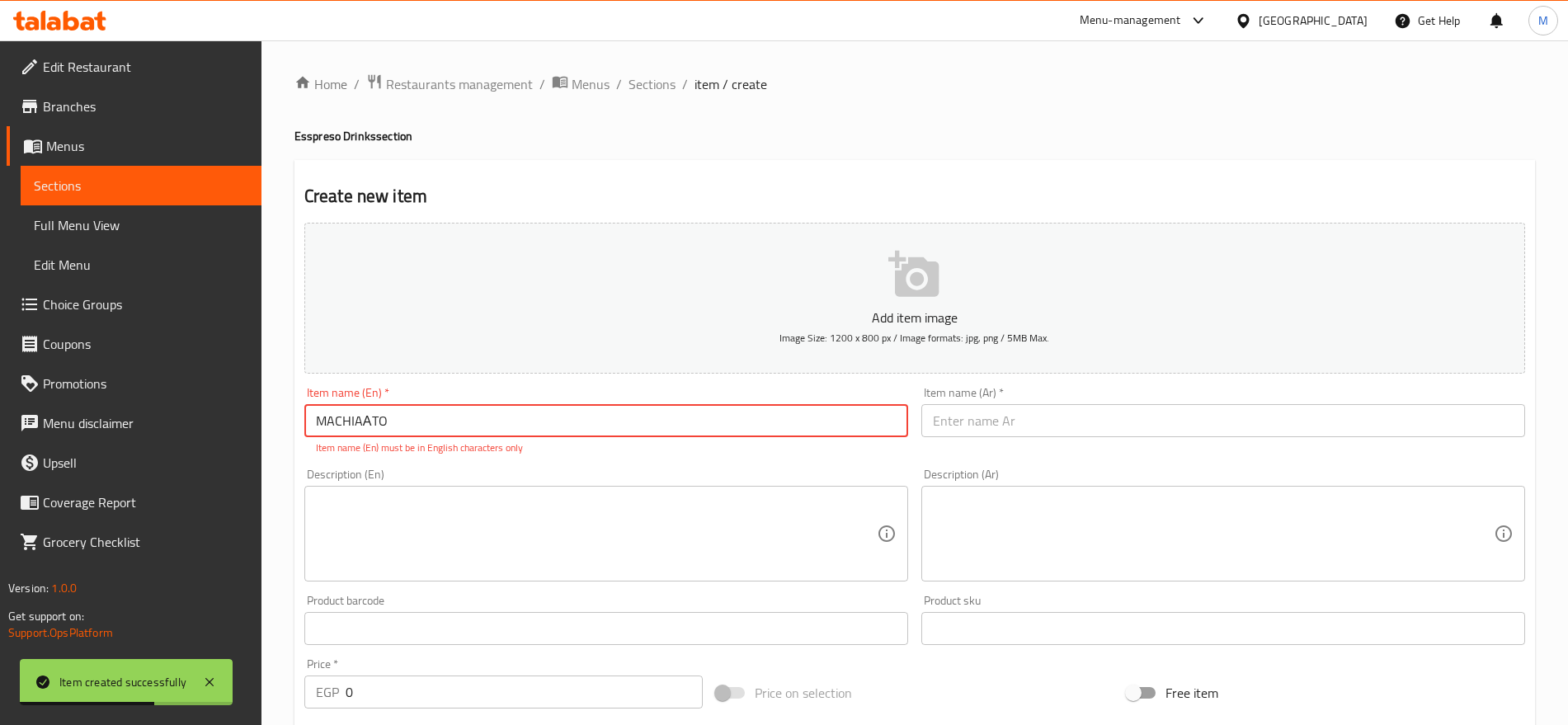
click at [577, 405] on input "MACHIAАTO" at bounding box center [605, 421] width 604 height 33
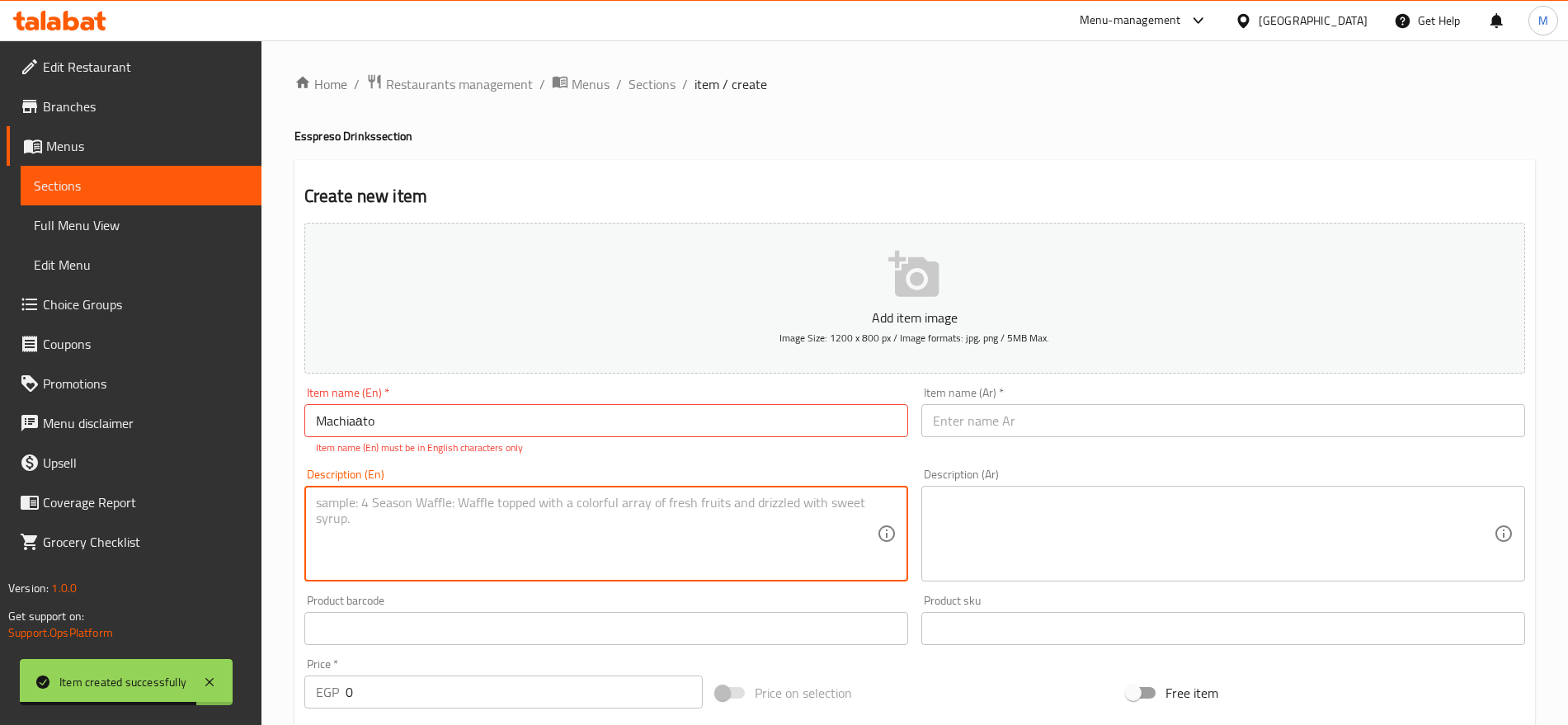
click at [507, 539] on textarea at bounding box center [596, 534] width 561 height 78
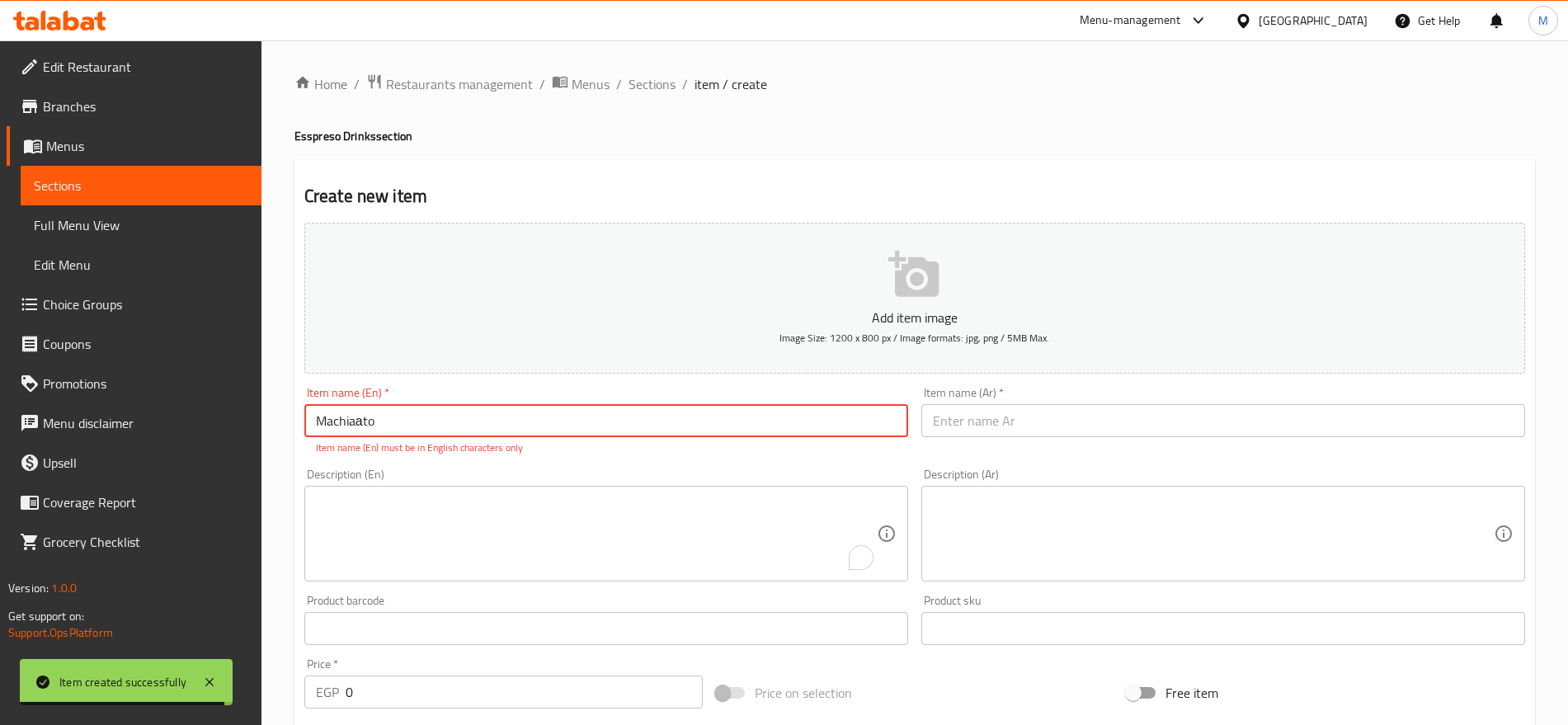
click at [445, 426] on input "Machiaаto" at bounding box center [605, 421] width 604 height 33
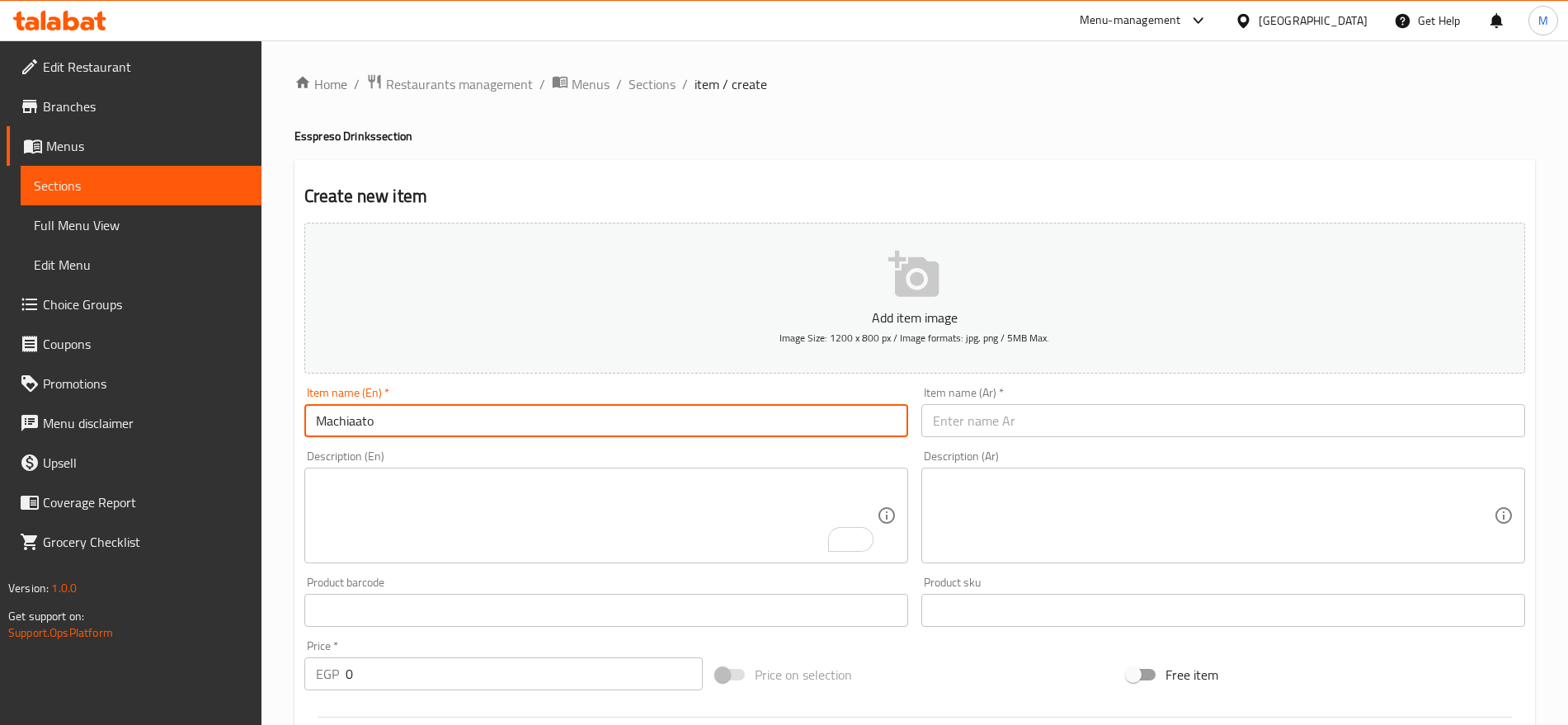
click at [357, 426] on input "Machiaato" at bounding box center [605, 421] width 604 height 33
type input "Machiato"
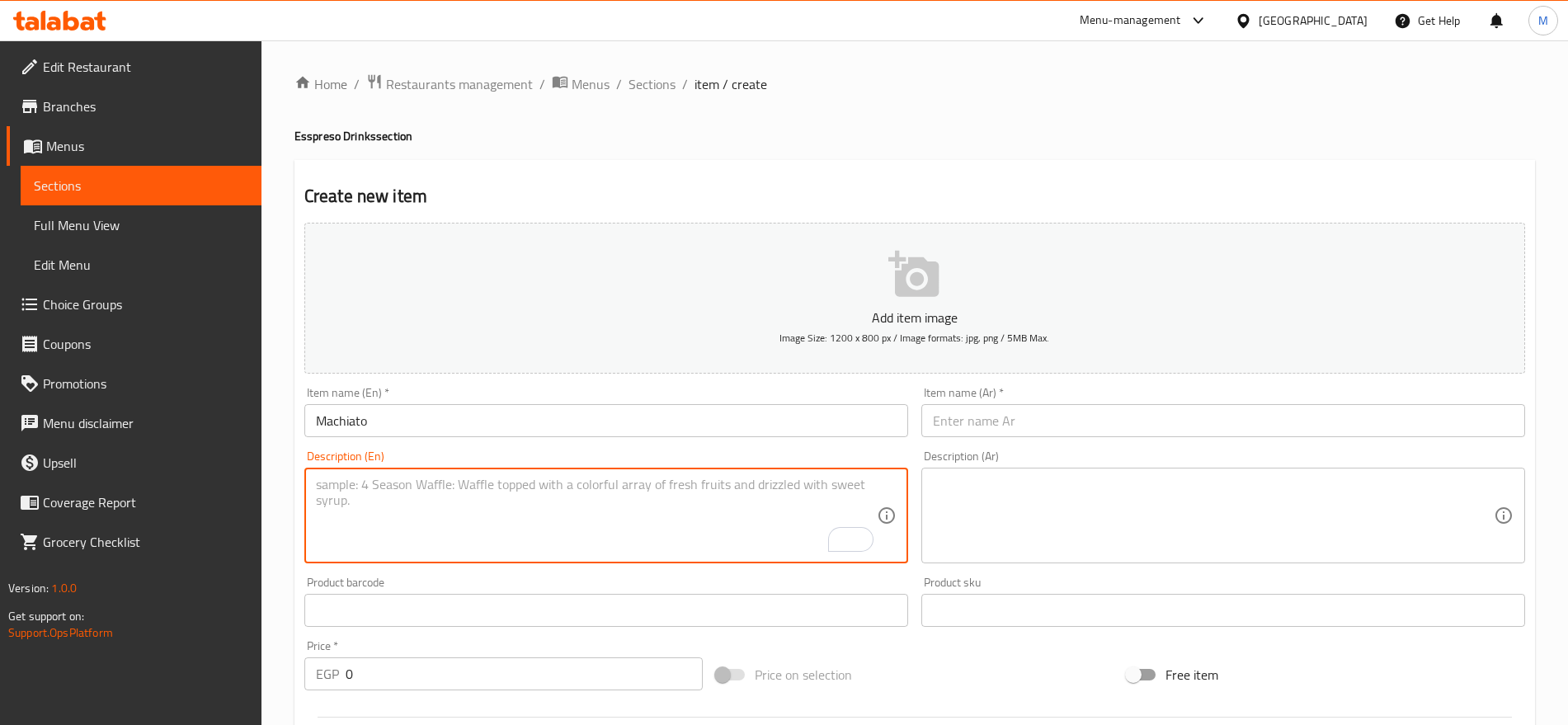
click at [520, 485] on textarea "To enrich screen reader interactions, please activate Accessibility in Grammarl…" at bounding box center [596, 516] width 561 height 78
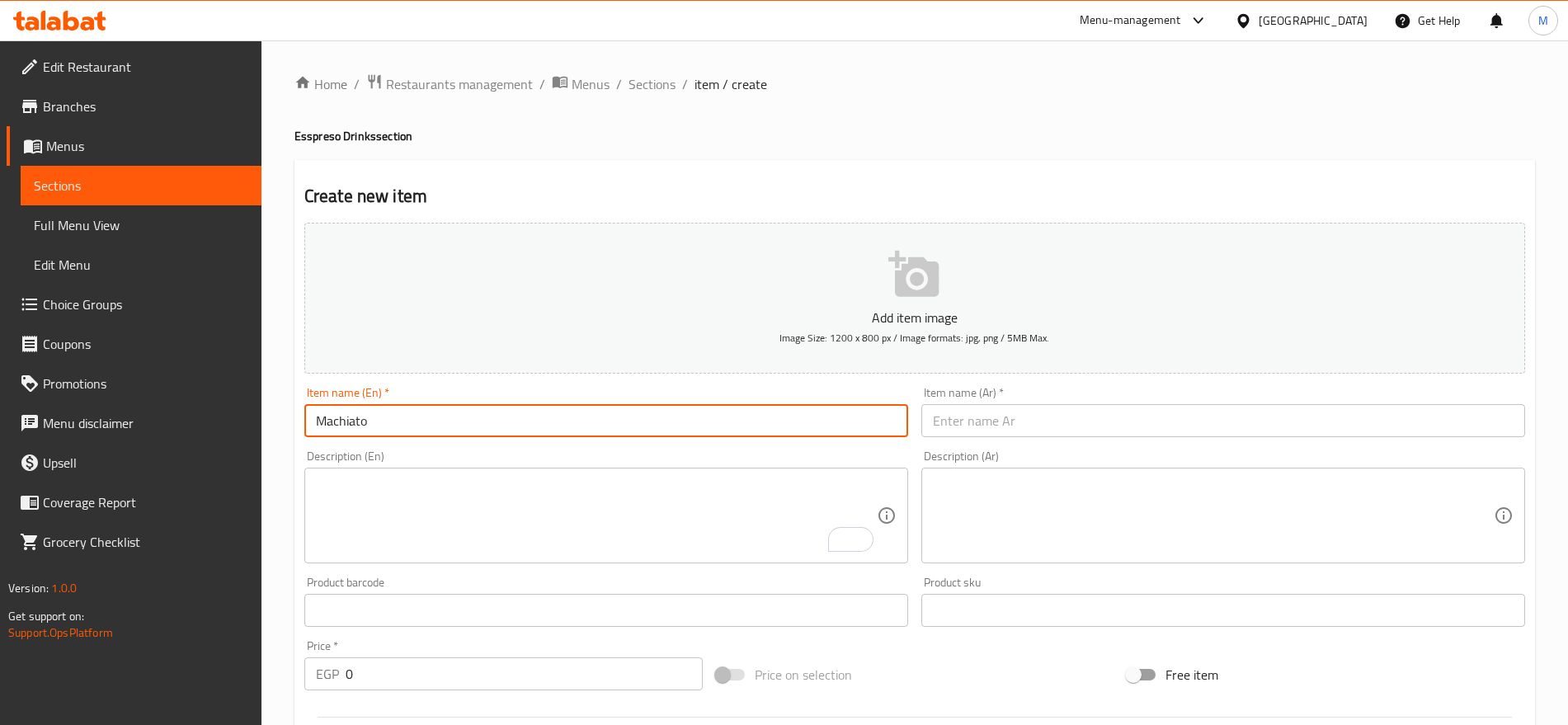
click at [379, 426] on input "Machiato" at bounding box center [605, 421] width 604 height 33
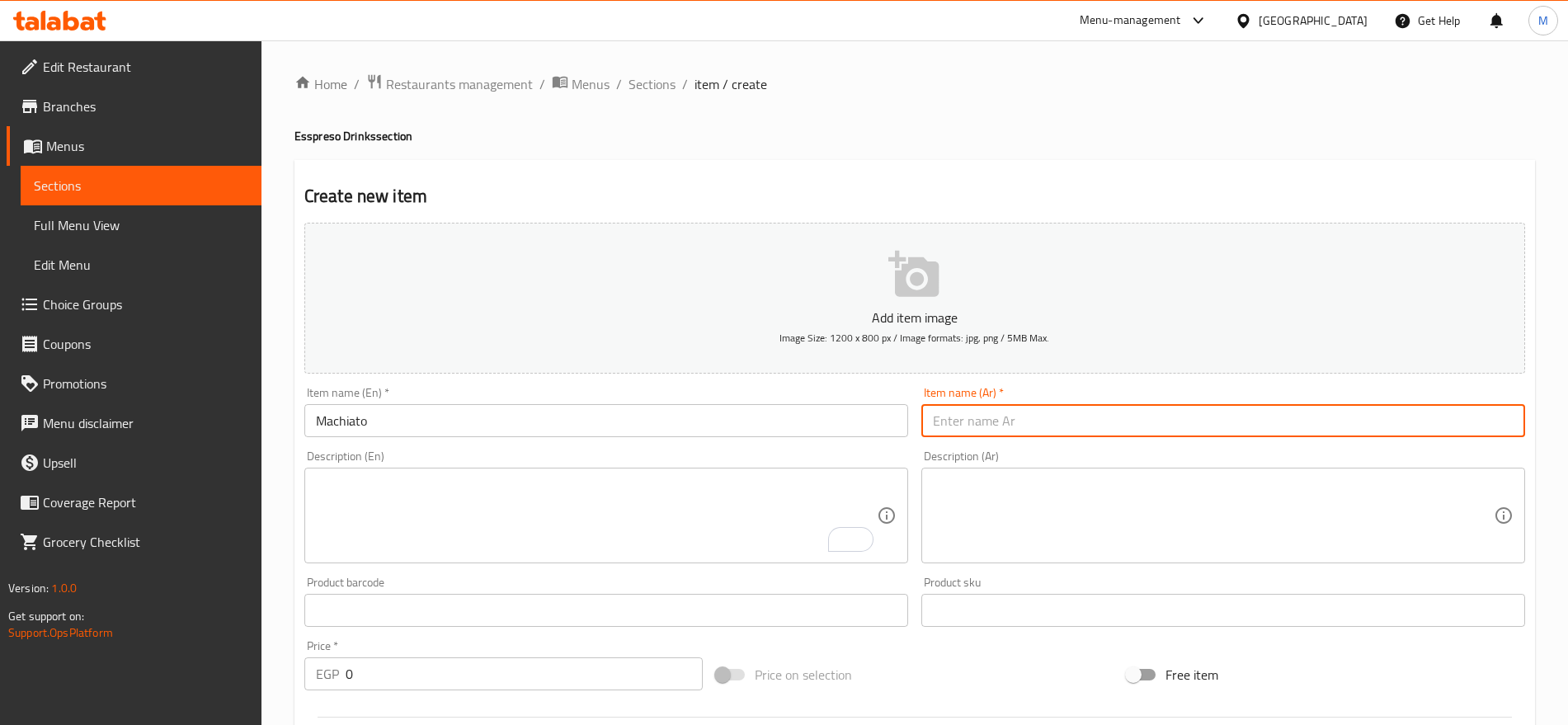
click at [1087, 414] on input "text" at bounding box center [1223, 421] width 604 height 33
type input "ماكياتو"
click at [561, 672] on input "0" at bounding box center [524, 674] width 357 height 33
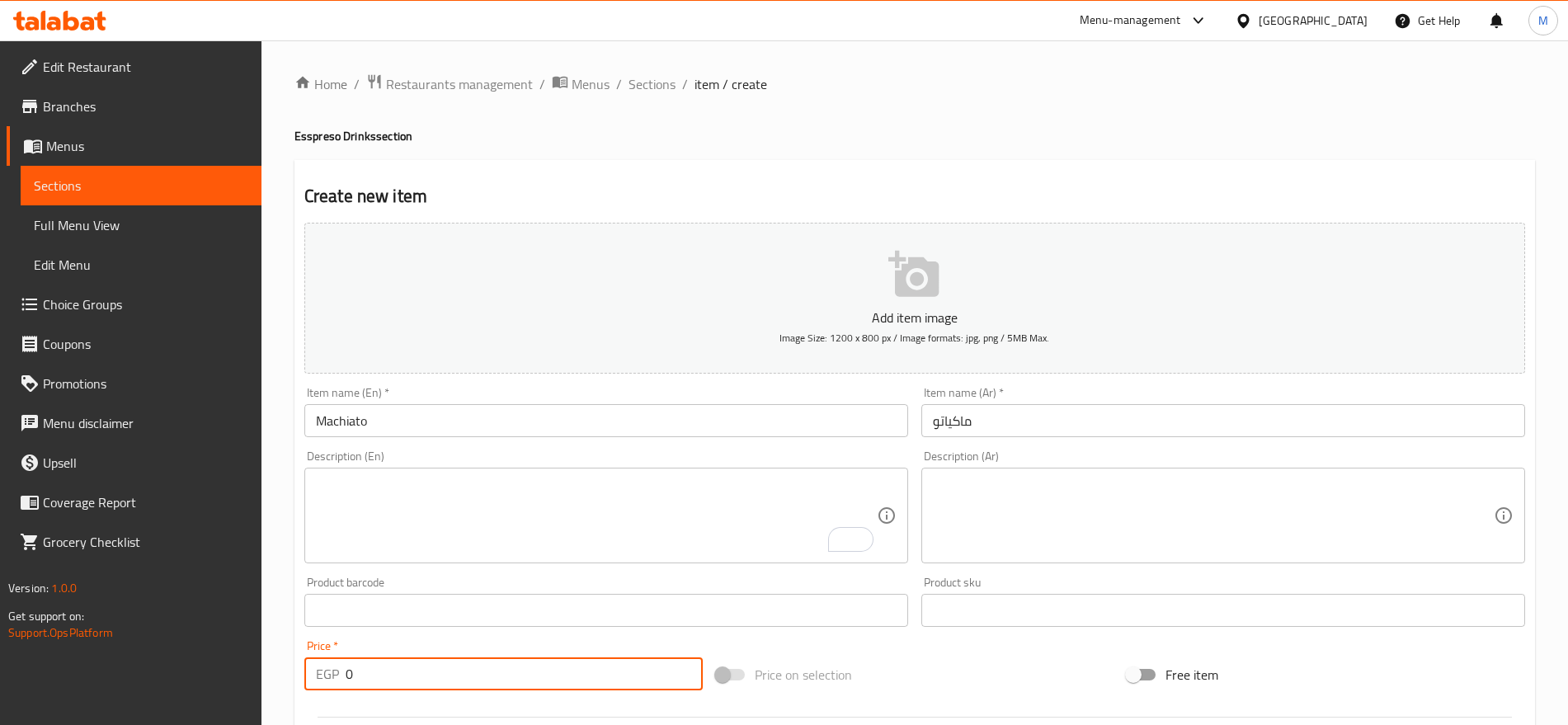
click at [561, 672] on input "0" at bounding box center [524, 674] width 357 height 33
paste input "55"
click at [561, 672] on input "0" at bounding box center [524, 674] width 357 height 33
type input "55"
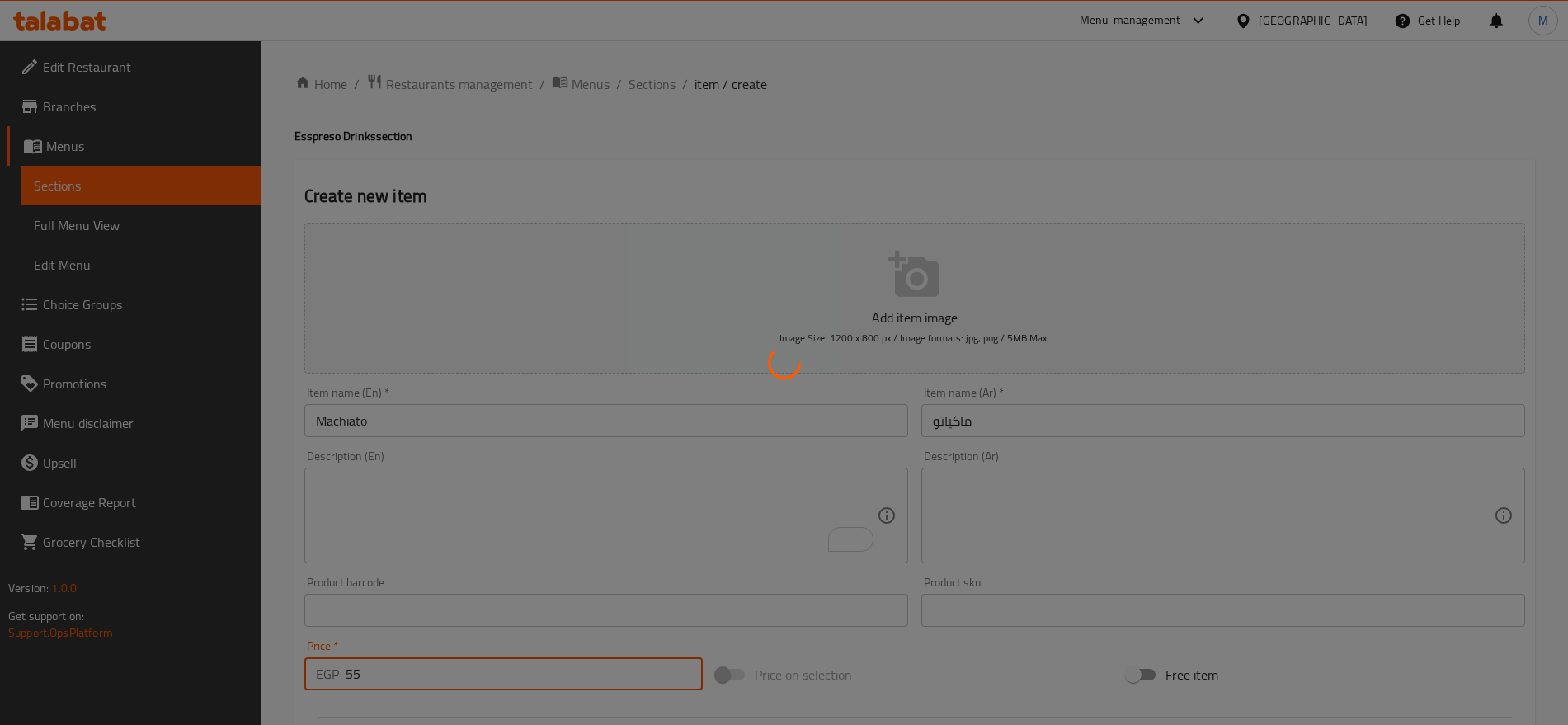
type input "0"
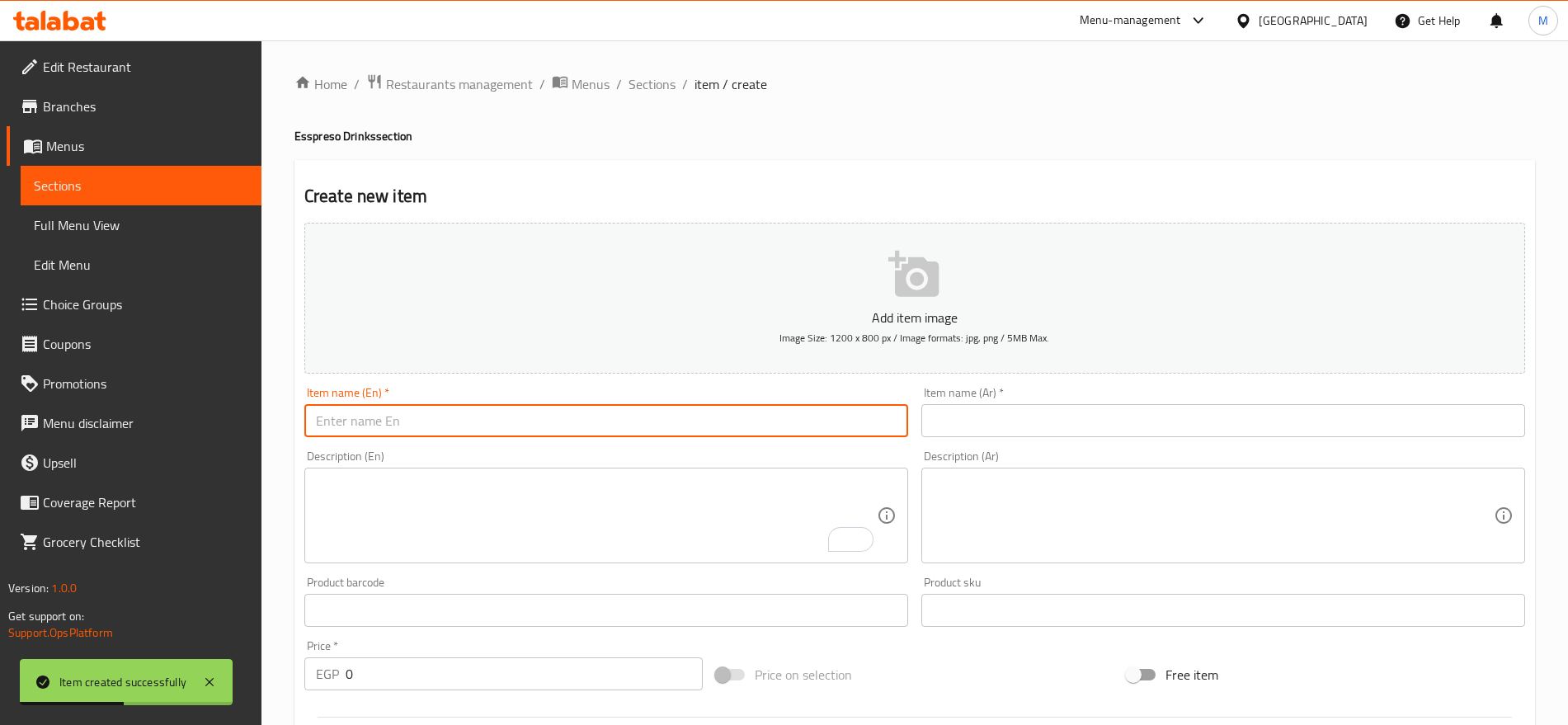
click at [791, 420] on input "text" at bounding box center [605, 421] width 604 height 33
paste input "AMRICANO"
click at [791, 420] on input "AMRICANO" at bounding box center [605, 421] width 604 height 33
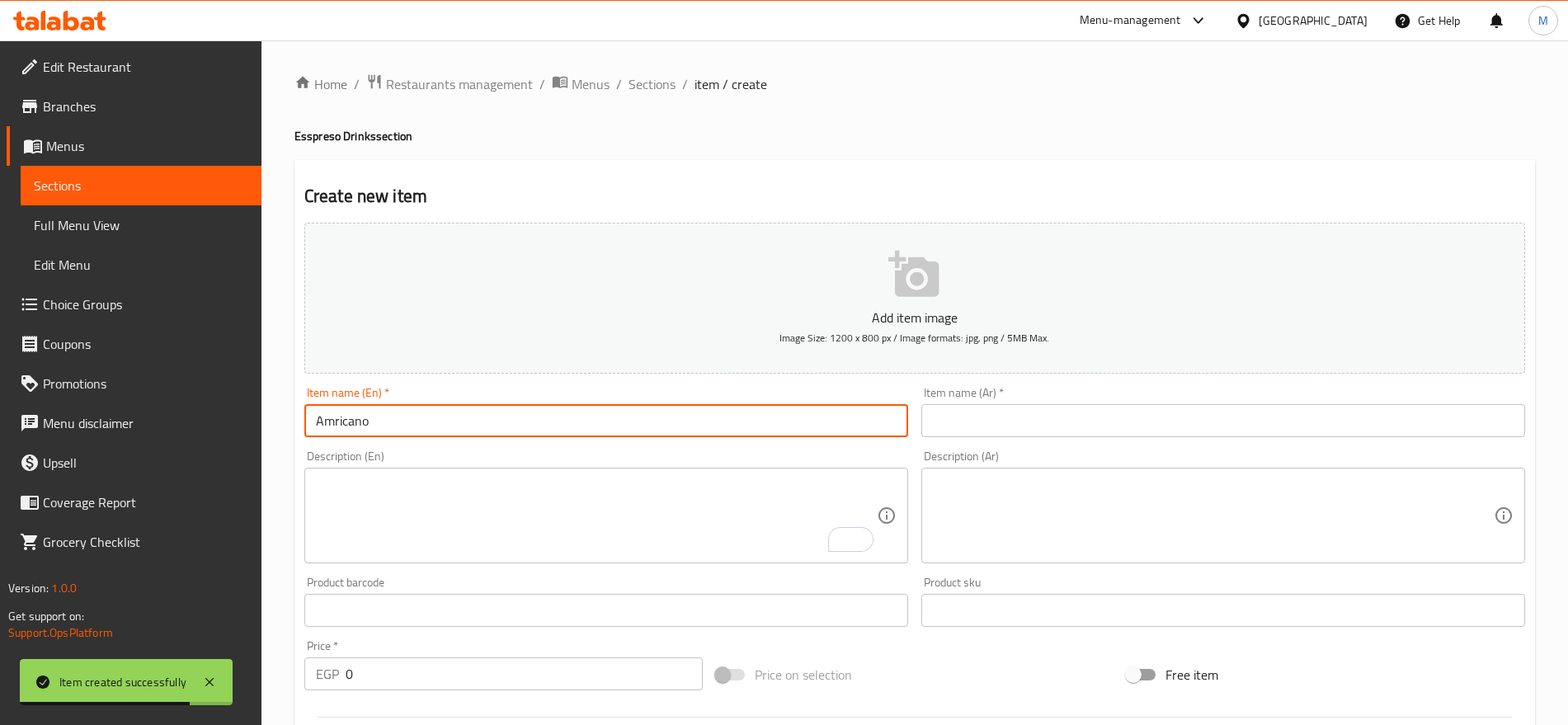
type input "Amricano"
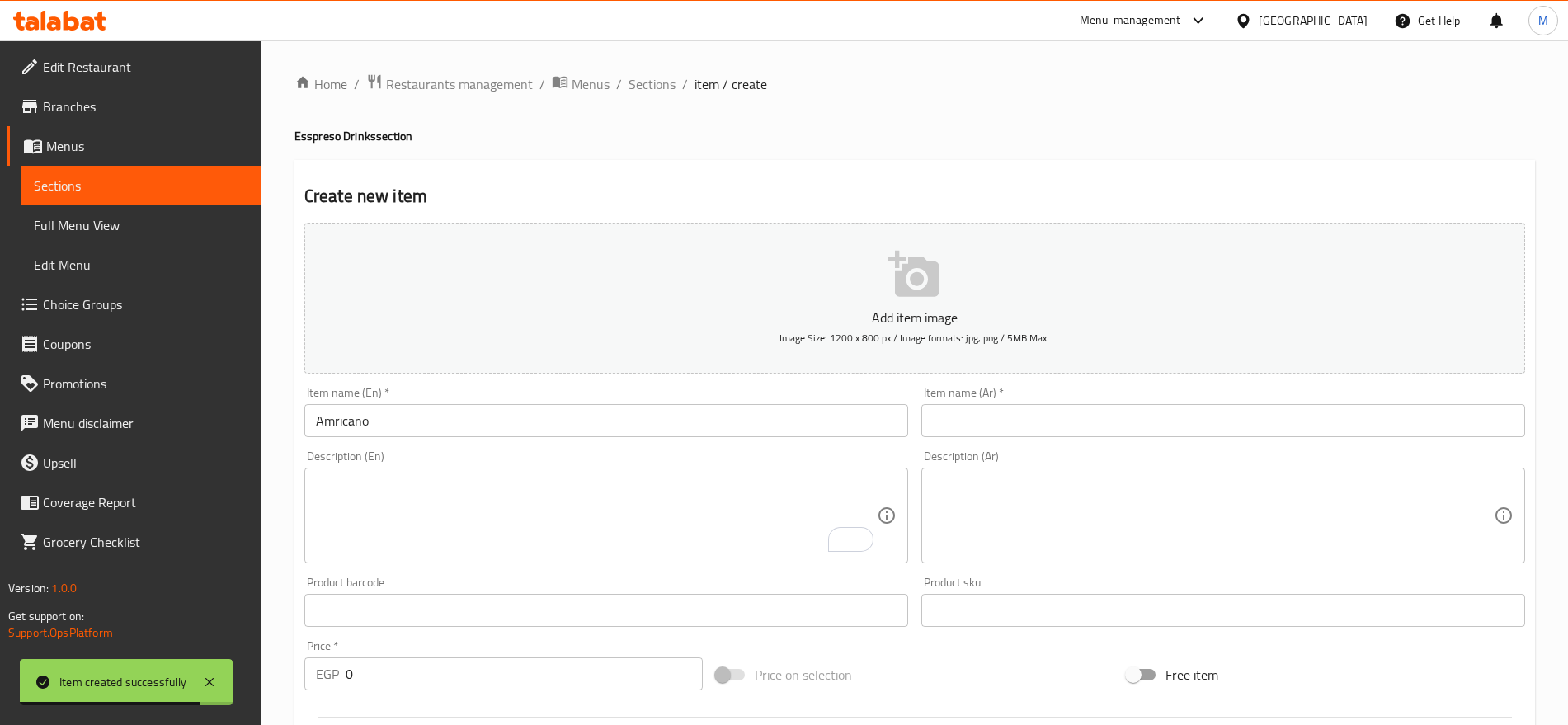
drag, startPoint x: 1032, startPoint y: 442, endPoint x: 1083, endPoint y: 414, distance: 58.2
click at [1083, 414] on div "Item name (Ar)   * Item name (Ar) *" at bounding box center [1224, 412] width 617 height 64
click at [1083, 414] on input "text" at bounding box center [1223, 421] width 604 height 33
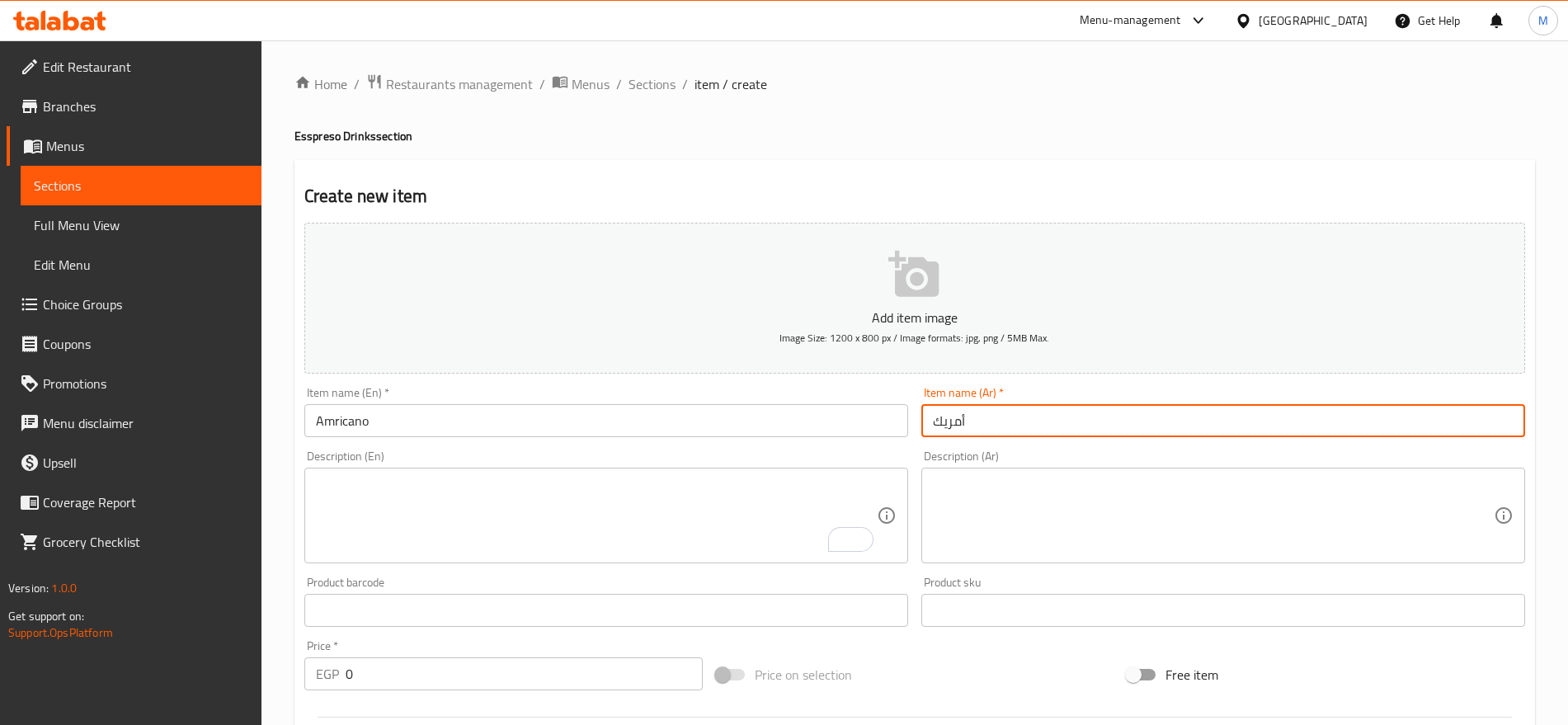
type input "أمريكانو"
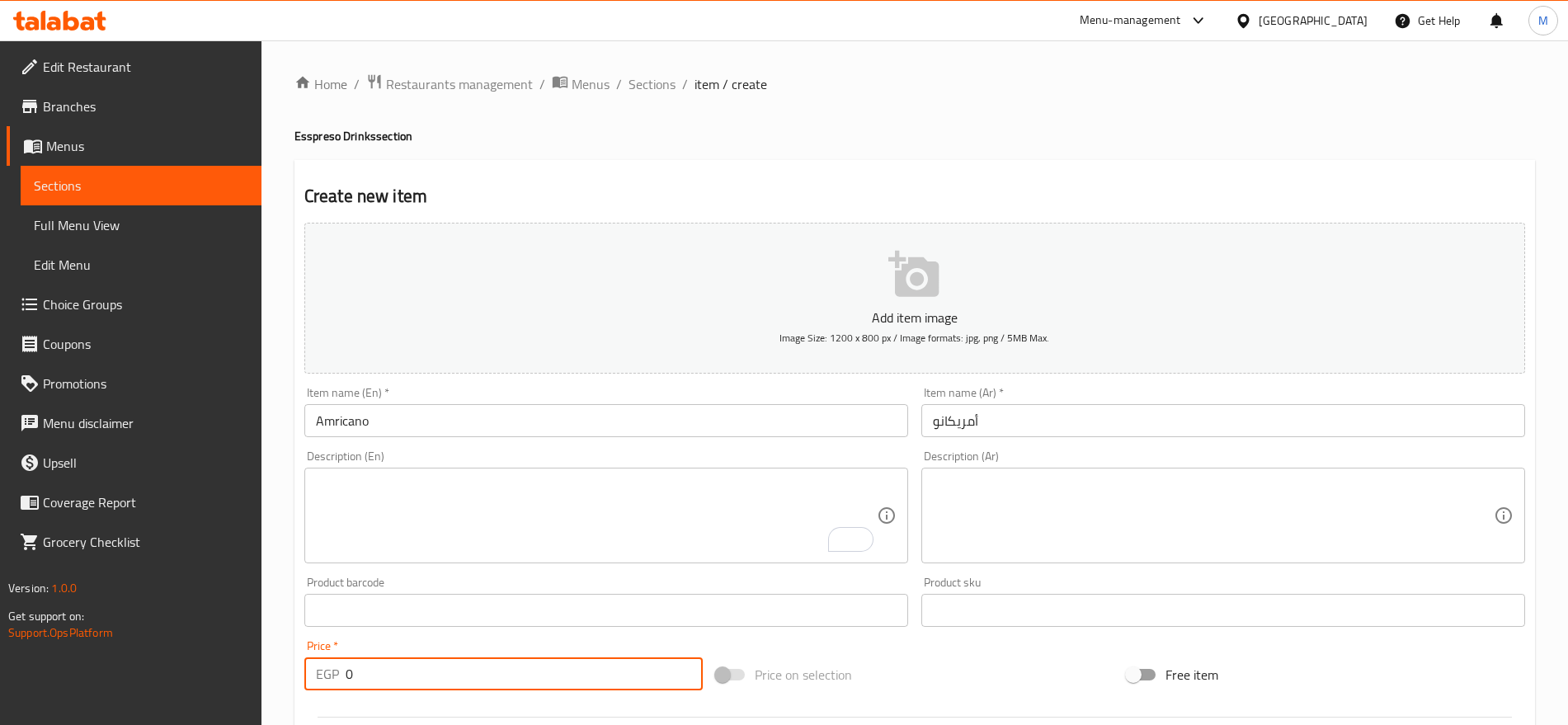
click at [477, 679] on input "0" at bounding box center [524, 674] width 357 height 33
paste input "55"
type input "55"
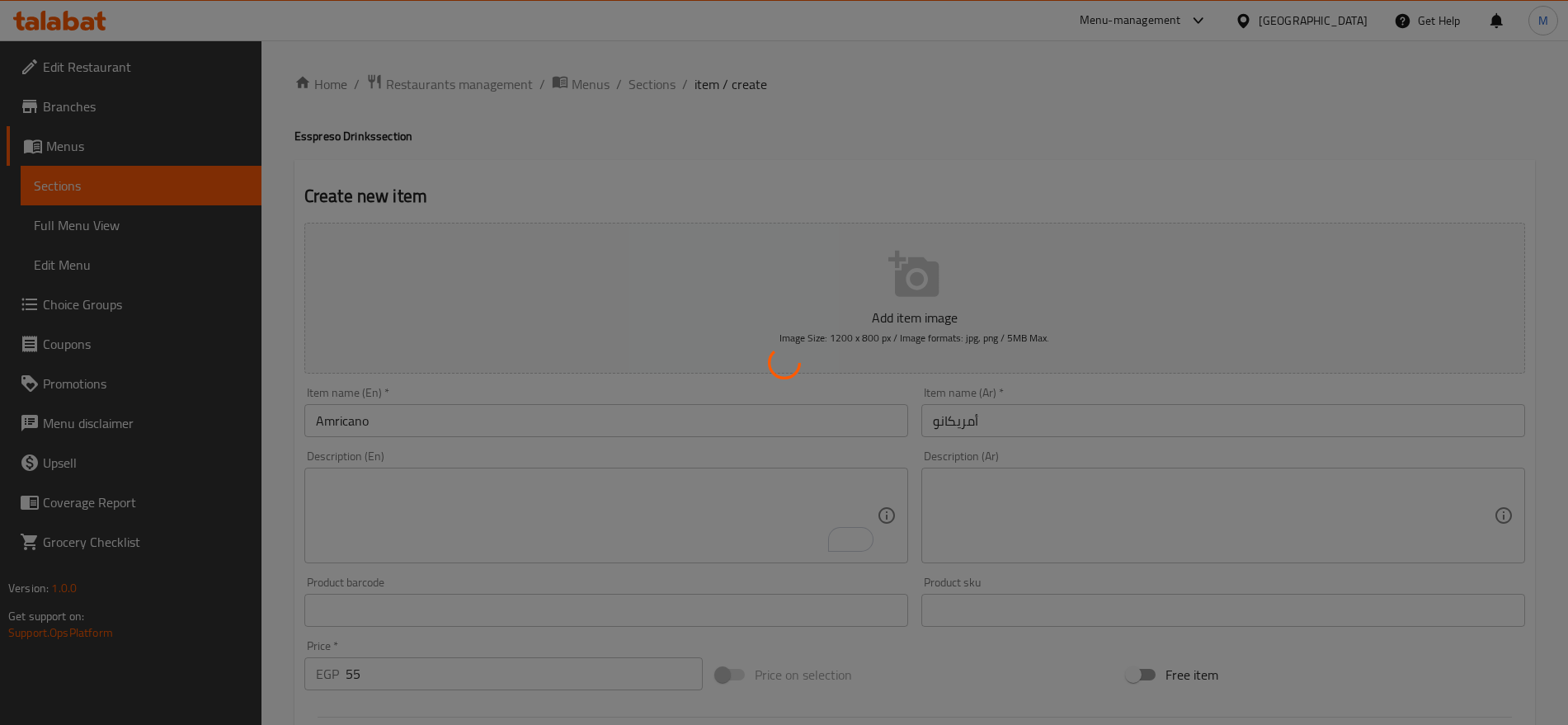
type input "0"
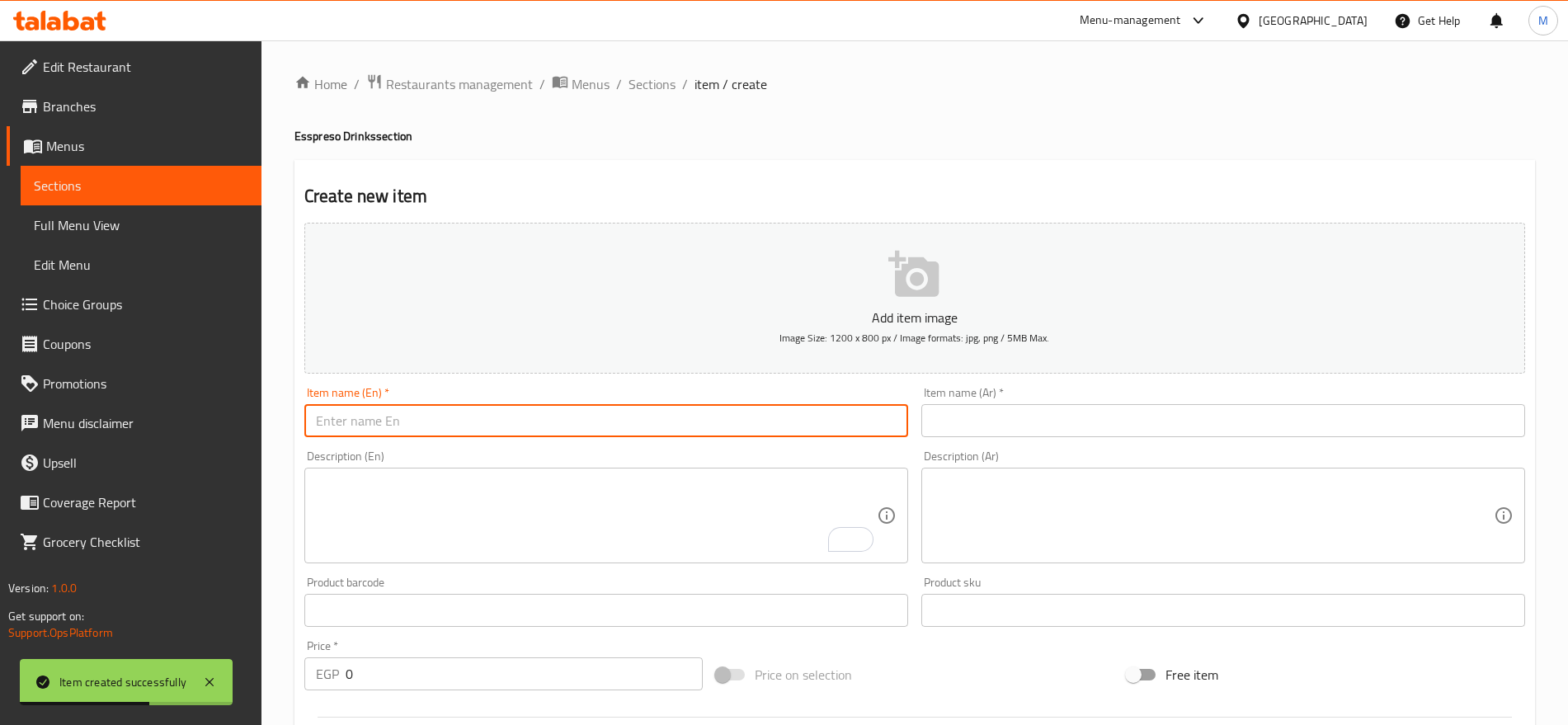
paste input "FRENCH"
click at [699, 429] on input "FRENCH" at bounding box center [605, 421] width 604 height 33
click at [554, 433] on input "FRENCH Press" at bounding box center [605, 421] width 604 height 33
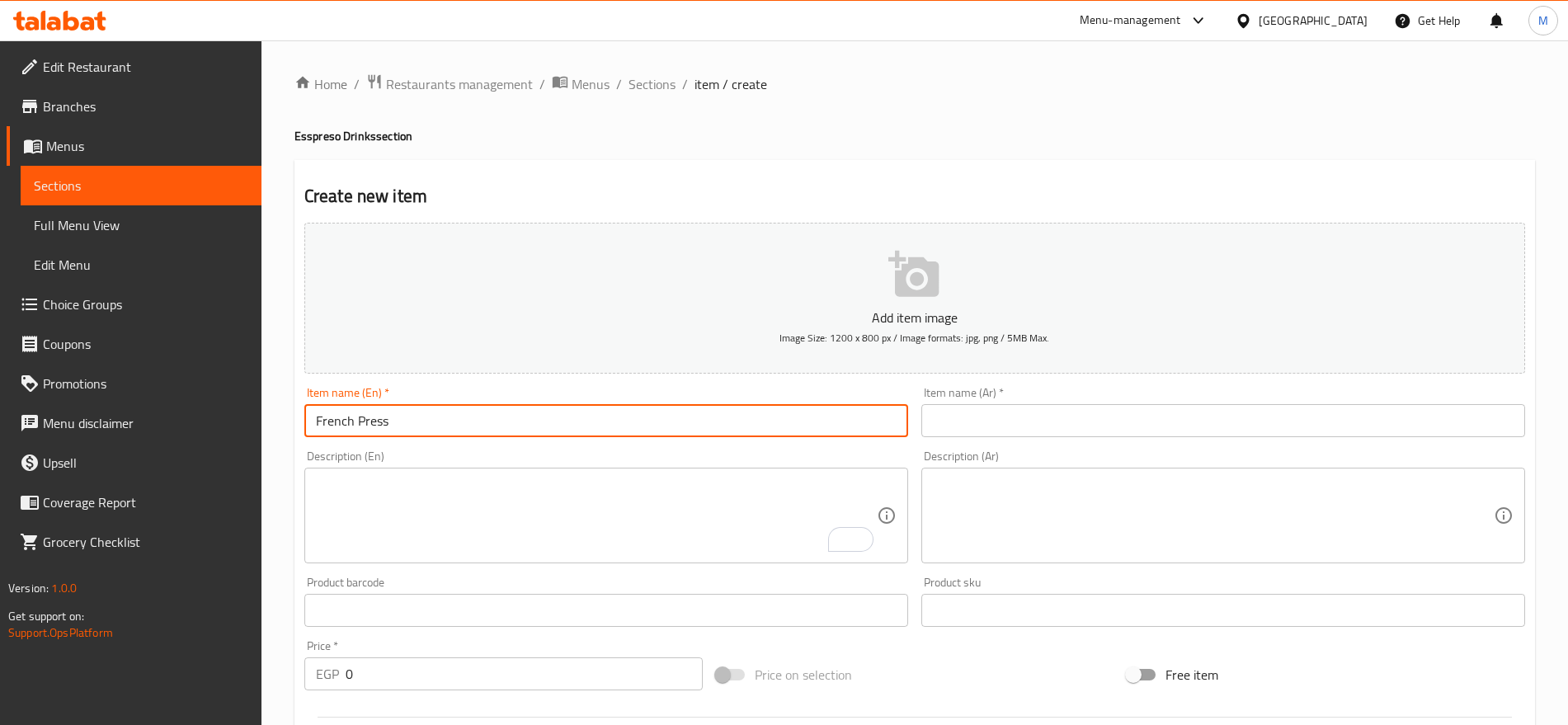
type input "French Press"
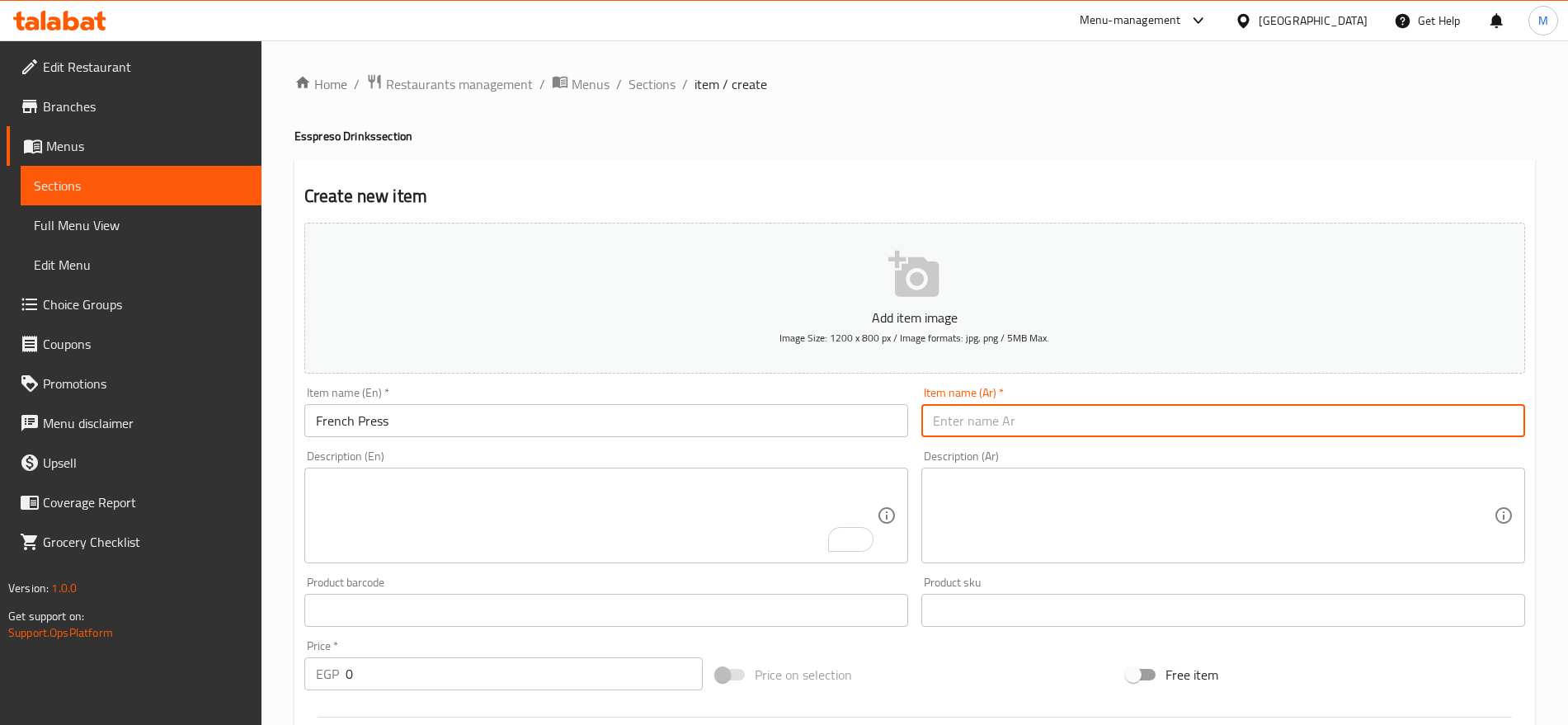
click at [1021, 435] on input "text" at bounding box center [1223, 421] width 604 height 33
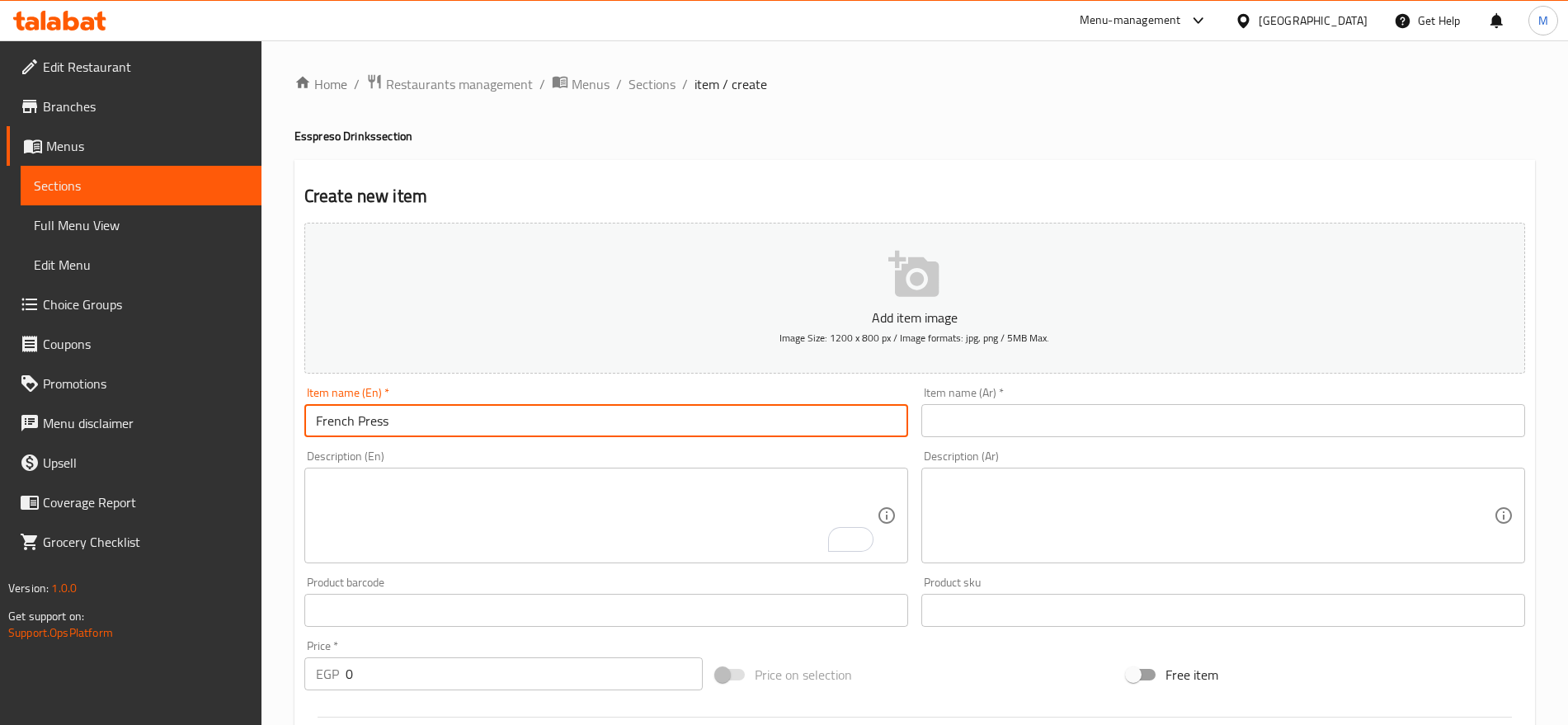
click at [370, 424] on input "French Press" at bounding box center [605, 421] width 604 height 33
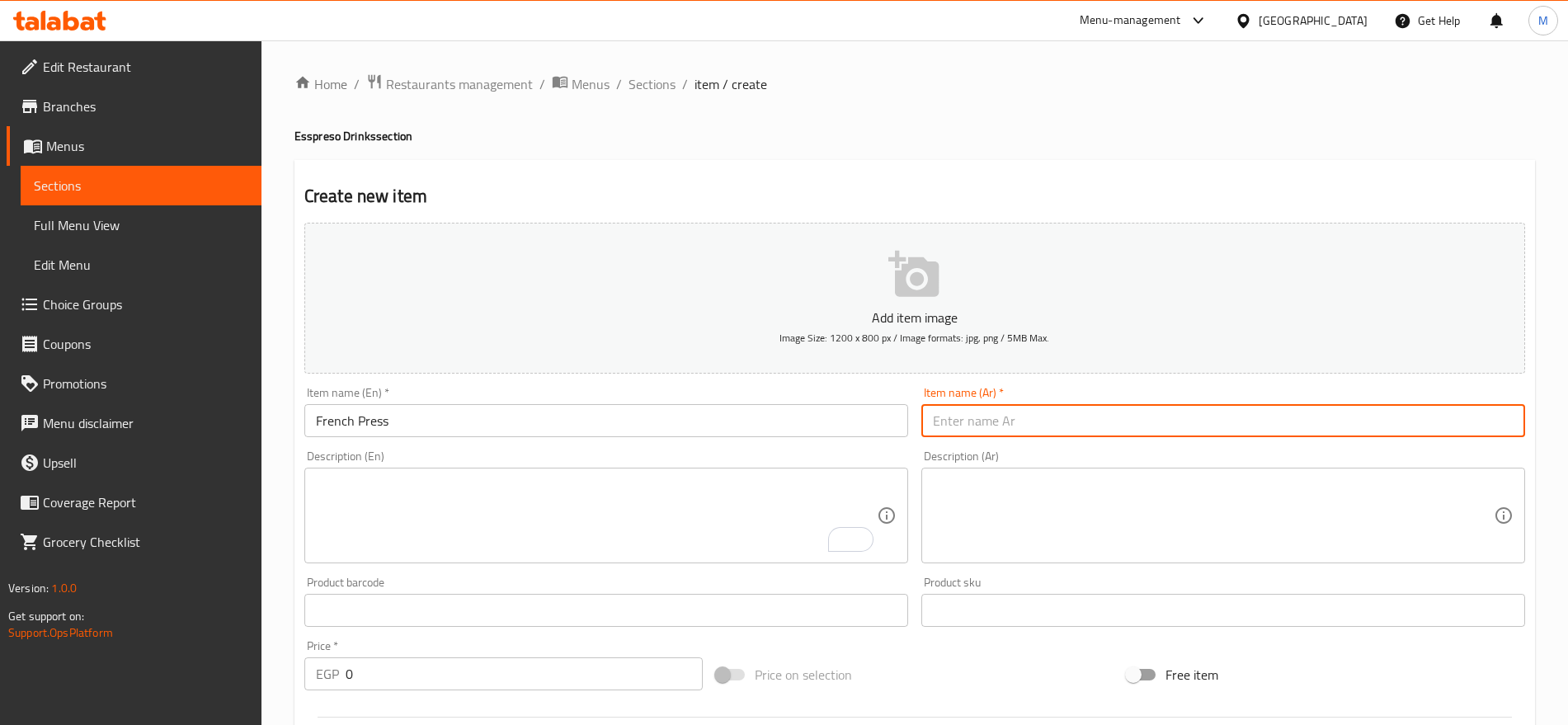
click at [1188, 415] on input "text" at bounding box center [1223, 421] width 604 height 33
click at [945, 421] on input "فرنش برس" at bounding box center [1223, 421] width 604 height 33
type input "فرنش بريس"
click at [492, 659] on input "0" at bounding box center [524, 674] width 357 height 33
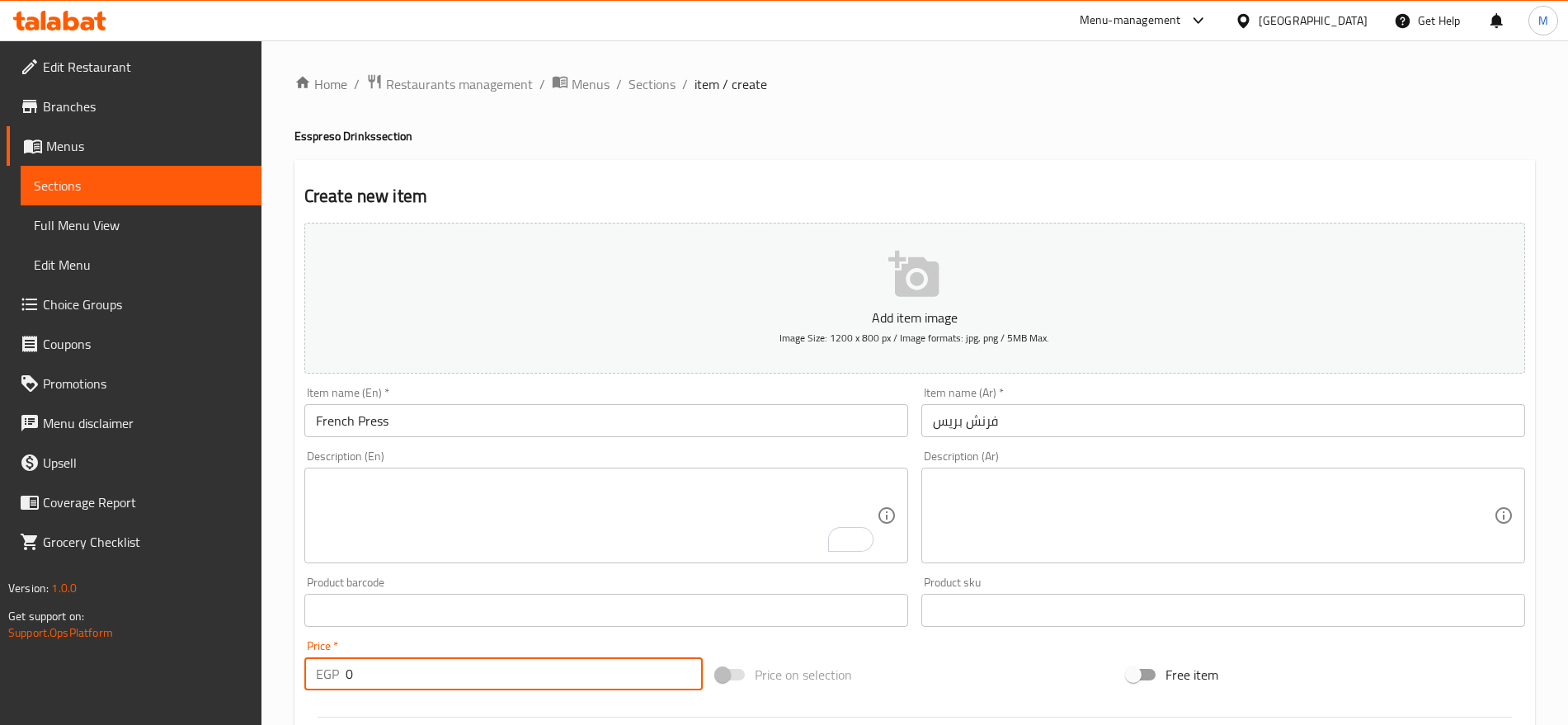
click at [492, 659] on input "0" at bounding box center [524, 674] width 357 height 33
paste input "55"
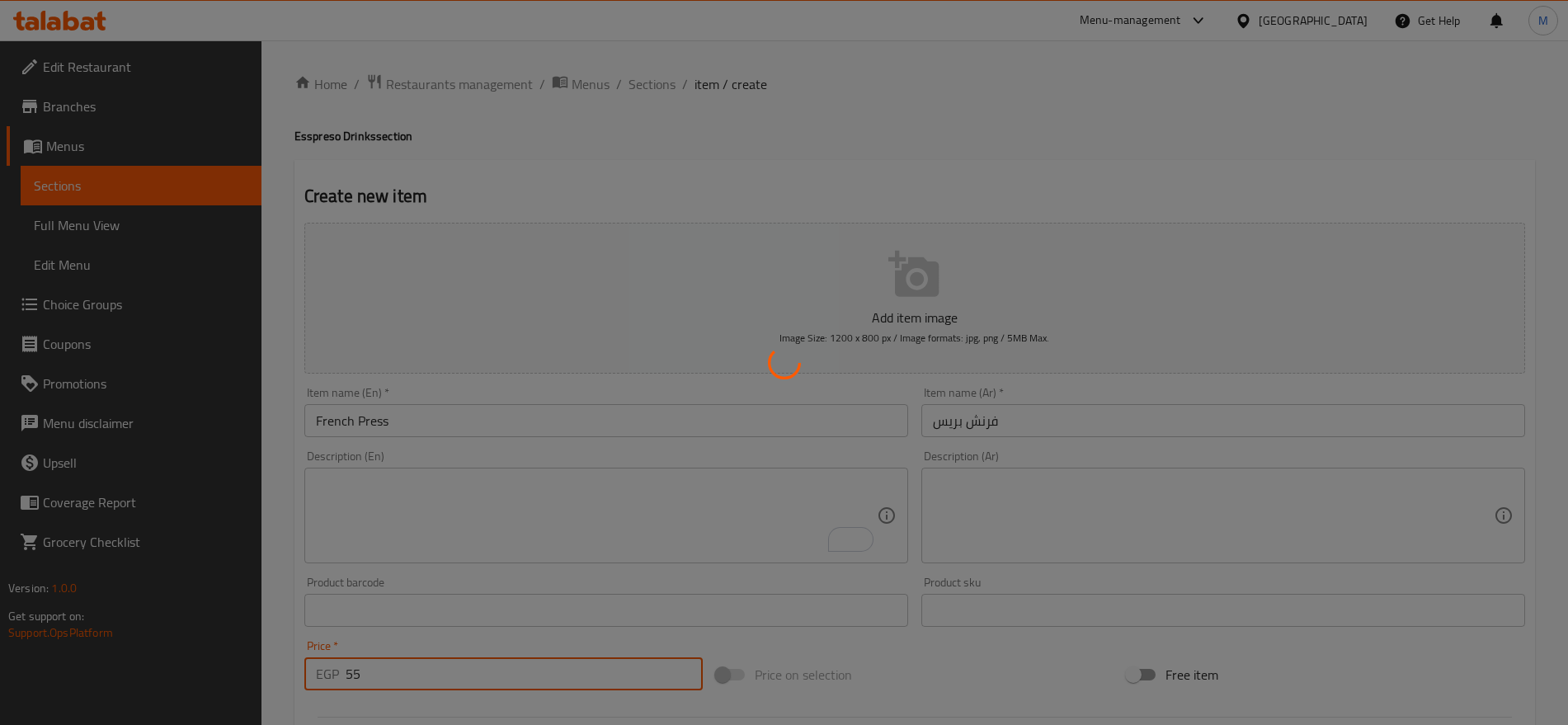
type input "0"
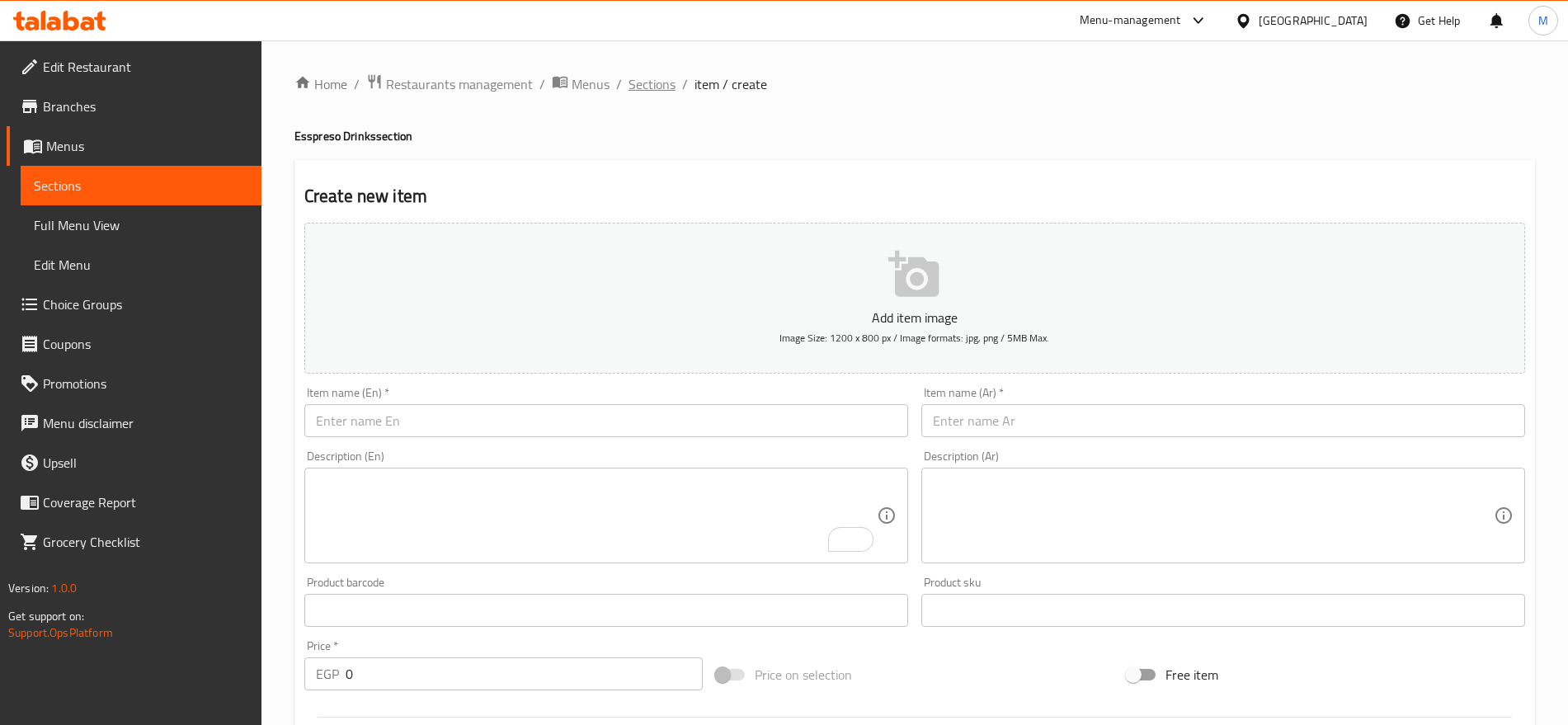
click at [666, 79] on span "Sections" at bounding box center [652, 84] width 47 height 20
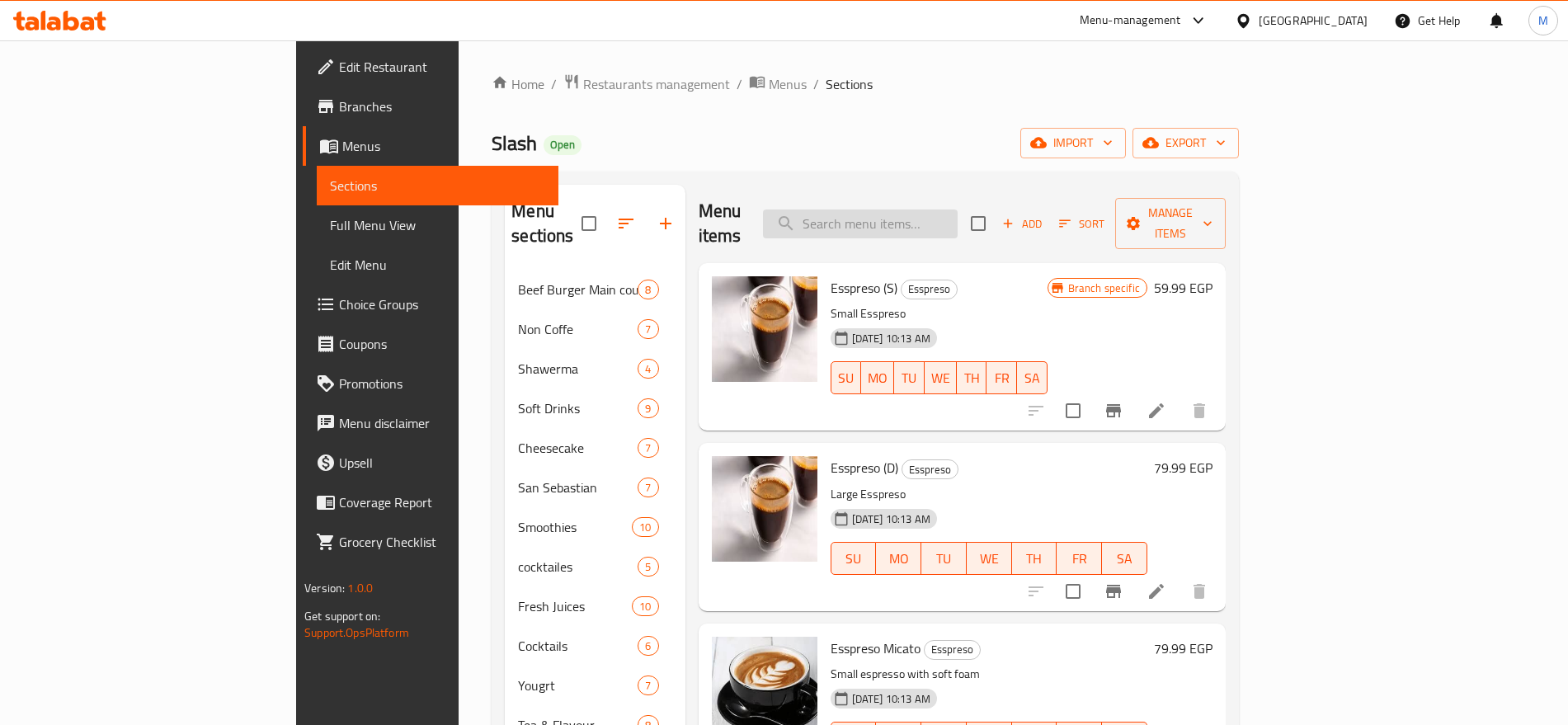
click at [958, 224] on input "search" at bounding box center [860, 224] width 195 height 29
paste input "PISTASHIО"
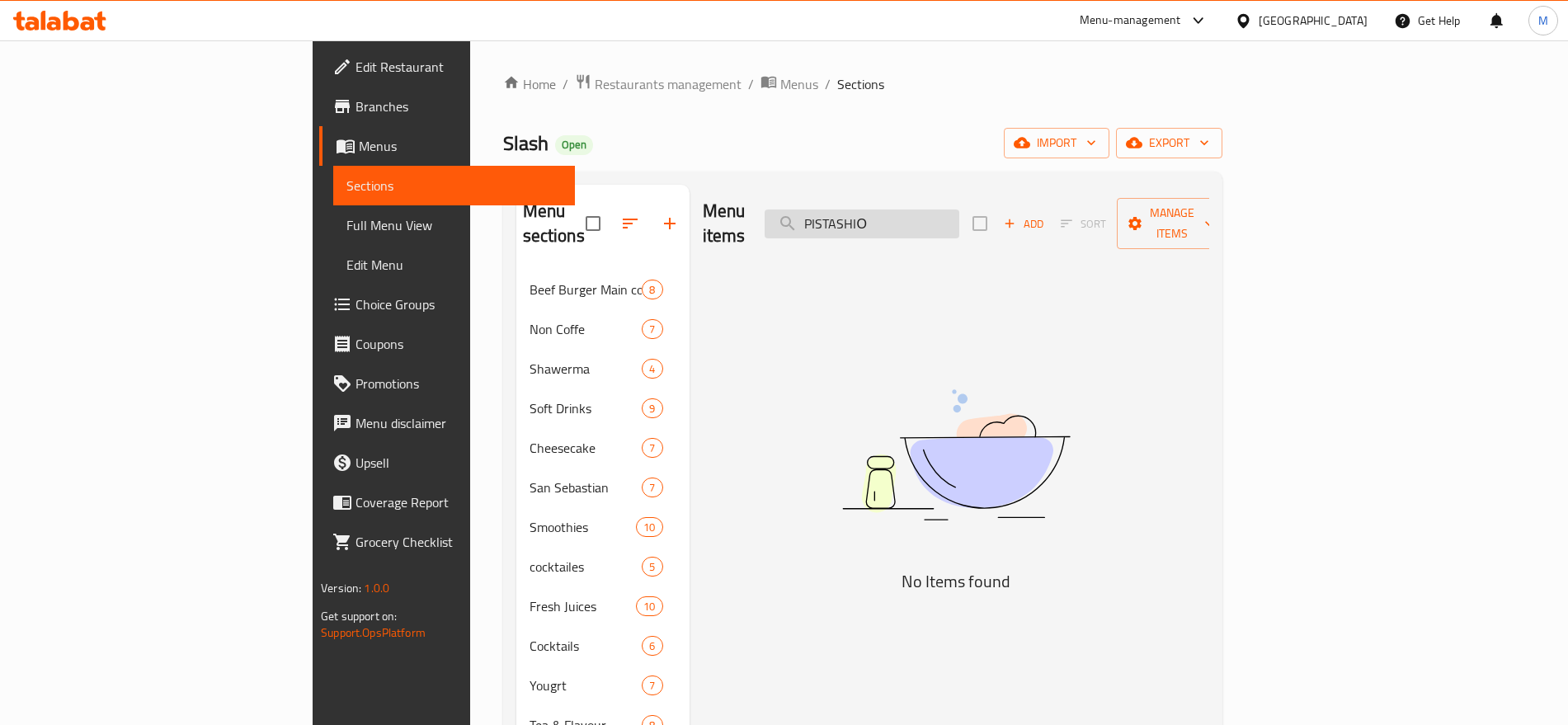
click at [960, 210] on input "PISTASHIО" at bounding box center [862, 224] width 195 height 29
paste input "CINAAMMON"
click at [960, 210] on input "CINAAMMON" at bounding box center [862, 224] width 195 height 29
click at [959, 212] on input "CINAAMMON" at bounding box center [862, 224] width 195 height 29
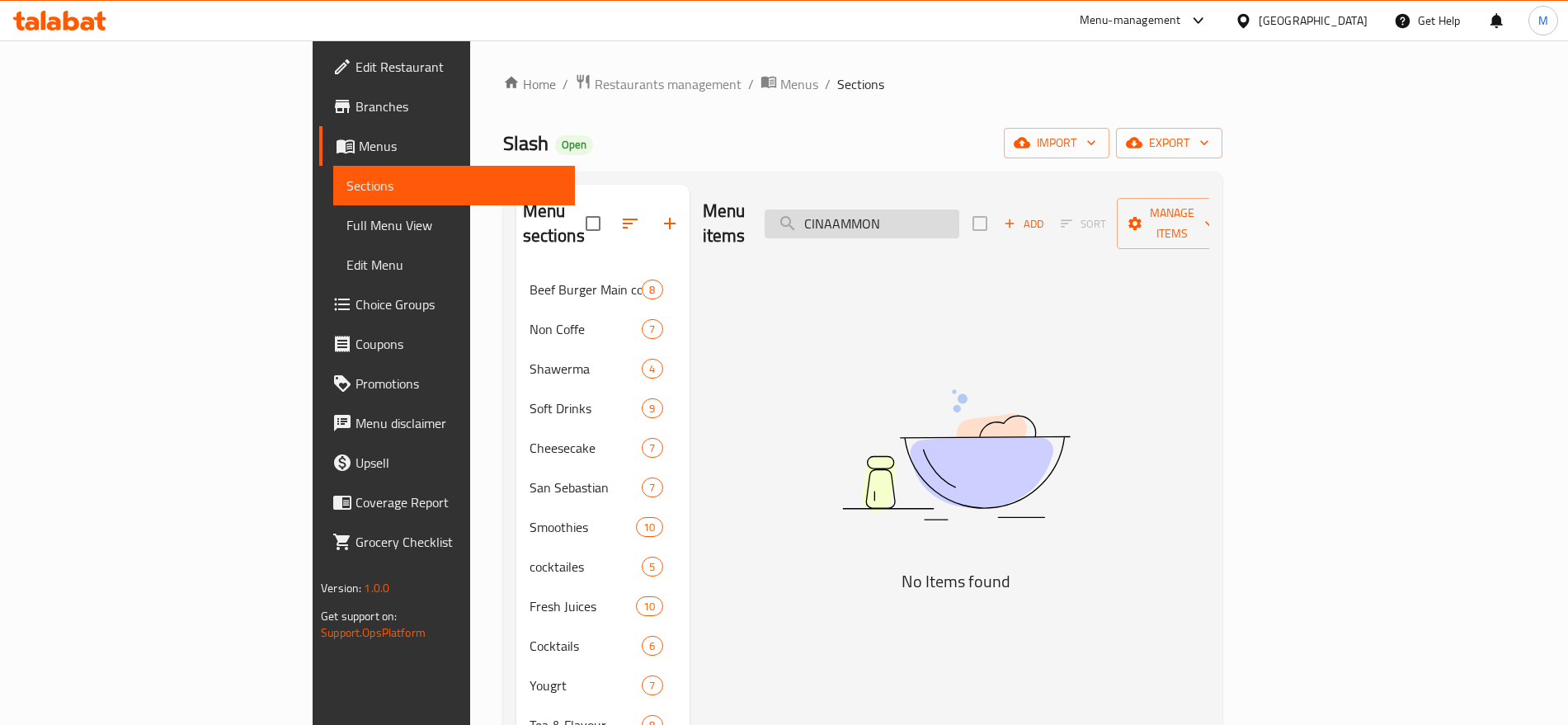
type input "CINAMMON"
click at [960, 210] on input "CINAMMON" at bounding box center [862, 224] width 195 height 29
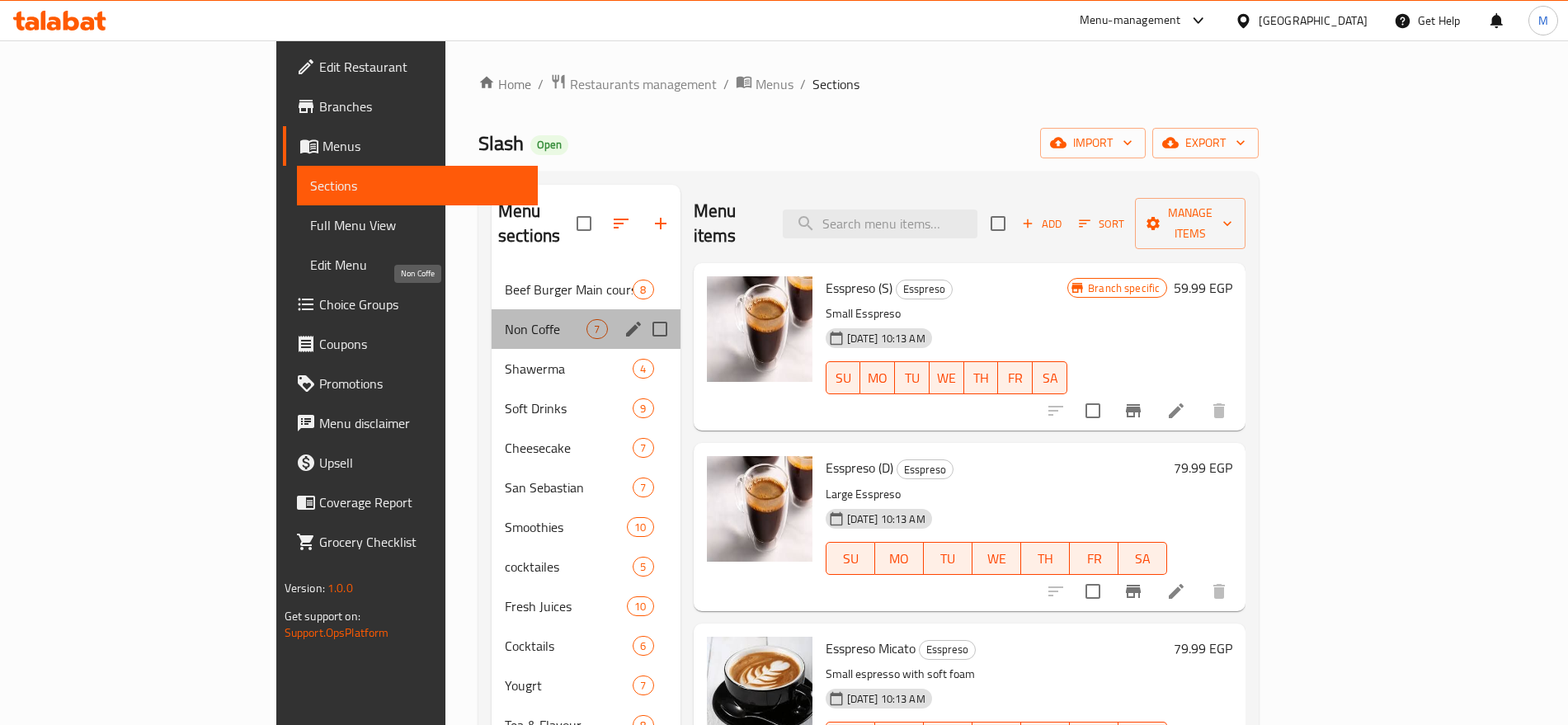
click at [505, 319] on span "Non Coffe" at bounding box center [545, 329] width 82 height 20
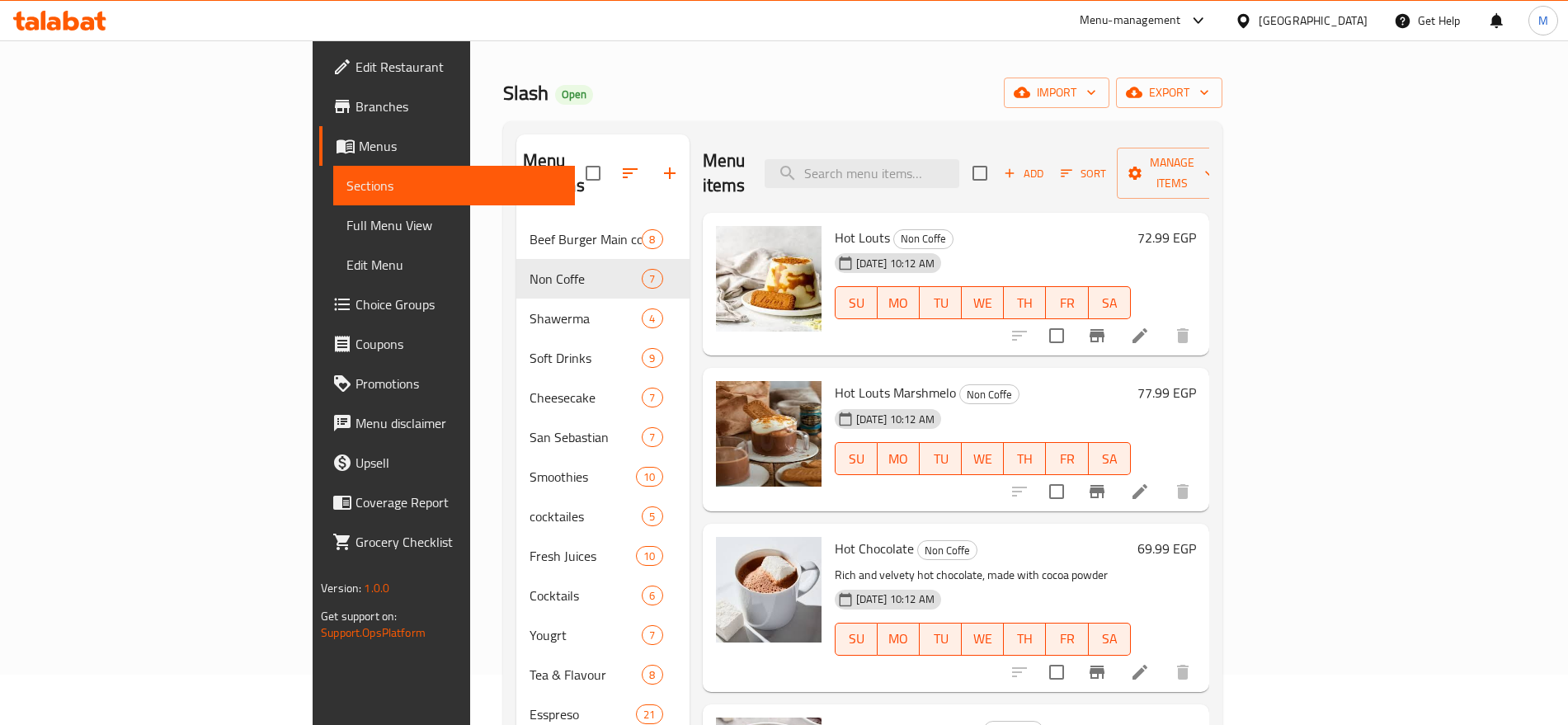
scroll to position [36, 0]
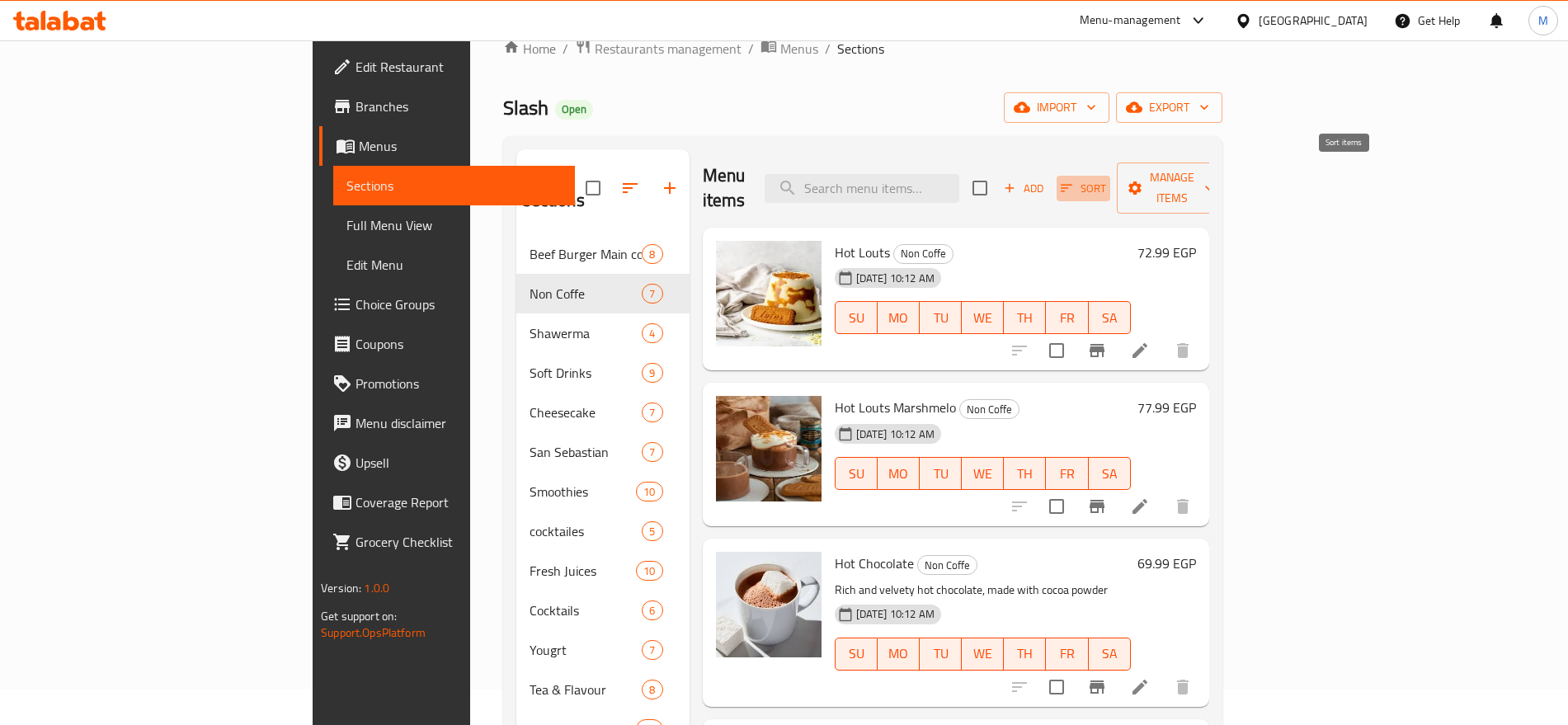
click at [1106, 184] on span "Sort" at bounding box center [1084, 188] width 46 height 19
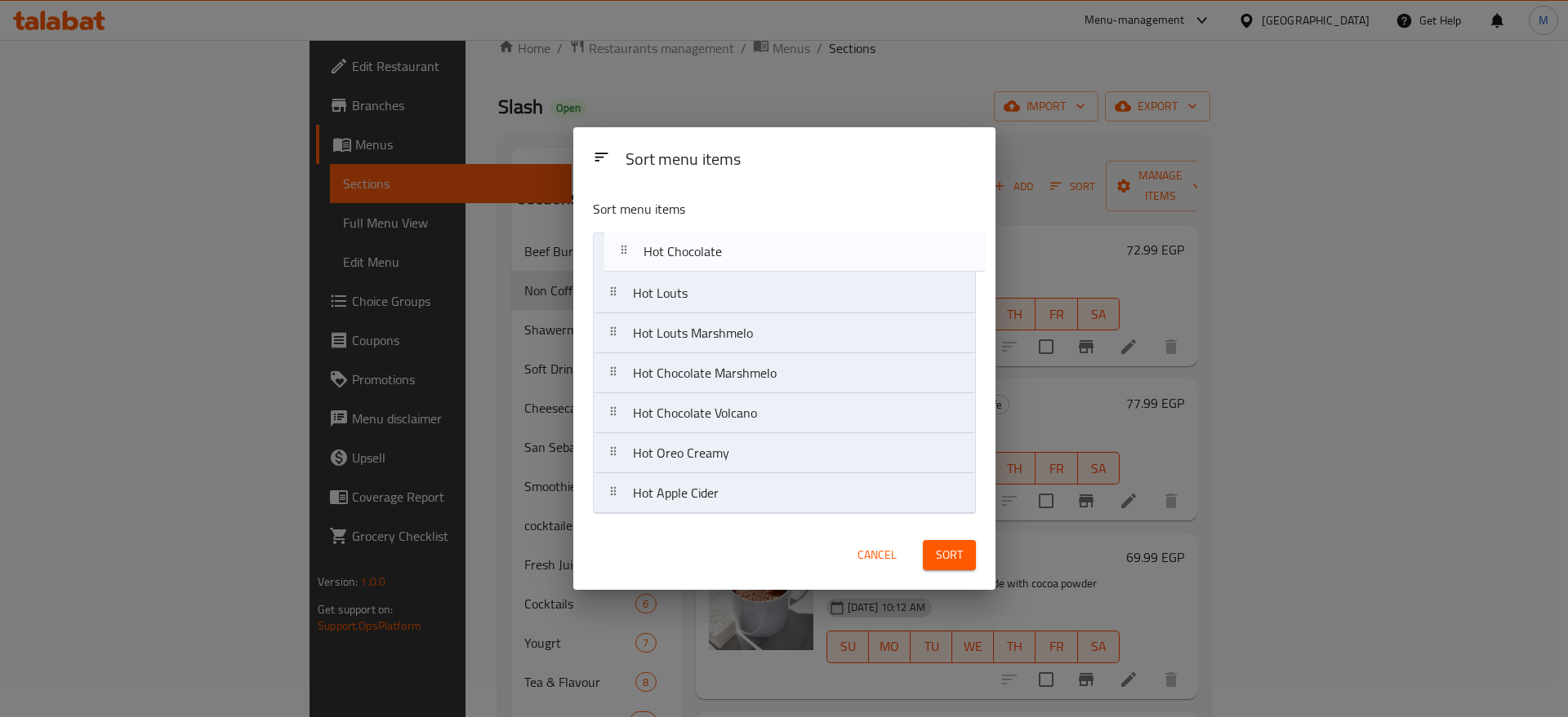
drag, startPoint x: 813, startPoint y: 339, endPoint x: 824, endPoint y: 254, distance: 85.7
click at [824, 254] on nav "Hot Louts Hot Louts Marshmelo Hot Chocolate Hot Chocolate Marshmelo Hot Chocola…" at bounding box center [784, 373] width 383 height 281
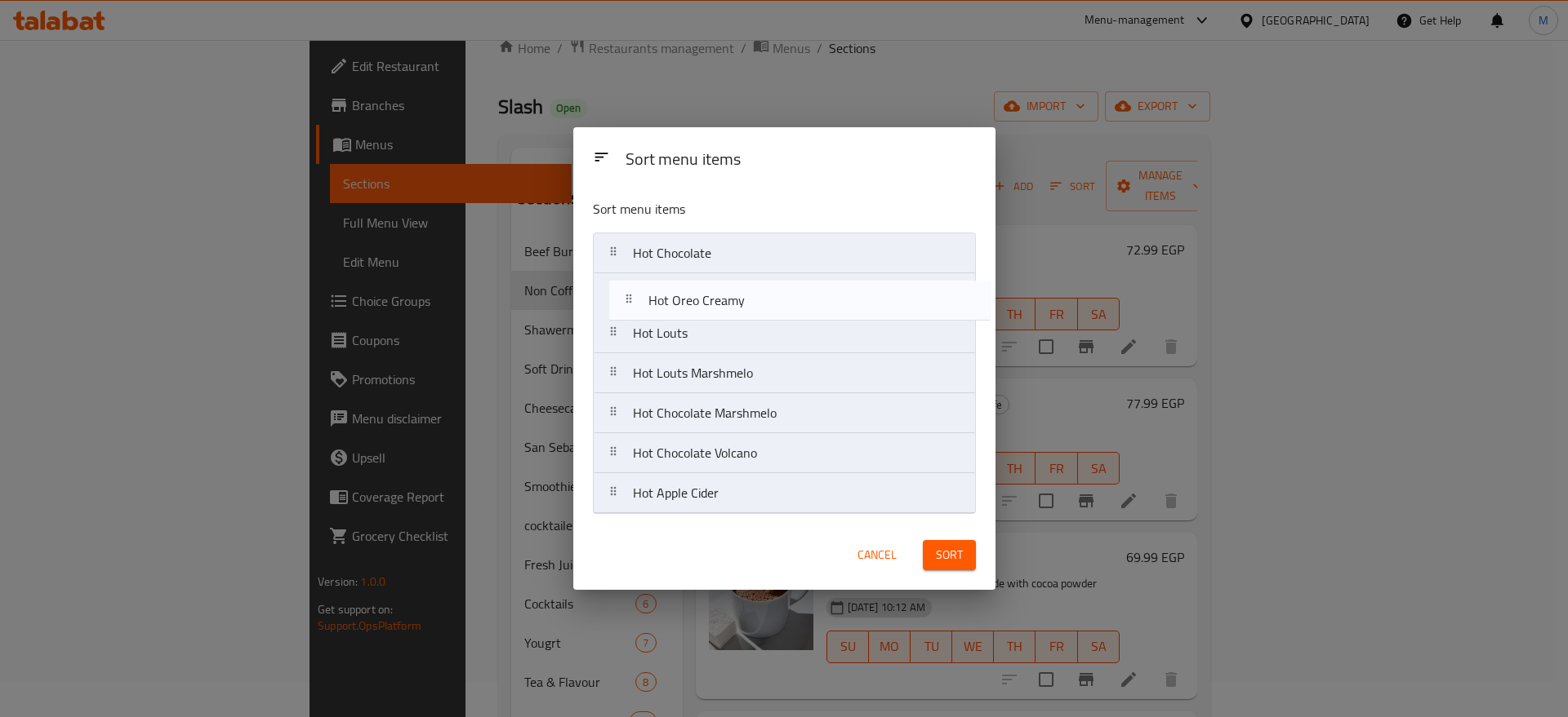
drag, startPoint x: 749, startPoint y: 461, endPoint x: 763, endPoint y: 302, distance: 159.6
click at [763, 302] on nav "Hot Chocolate Hot Louts Hot Louts Marshmelo Hot Chocolate Marshmelo Hot Chocola…" at bounding box center [784, 373] width 383 height 281
drag, startPoint x: 760, startPoint y: 293, endPoint x: 762, endPoint y: 331, distance: 38.1
click at [762, 331] on nav "Hot Chocolate Hot Oreo Creamy Hot Louts Hot Louts Marshmelo Hot Chocolate Marsh…" at bounding box center [784, 373] width 383 height 281
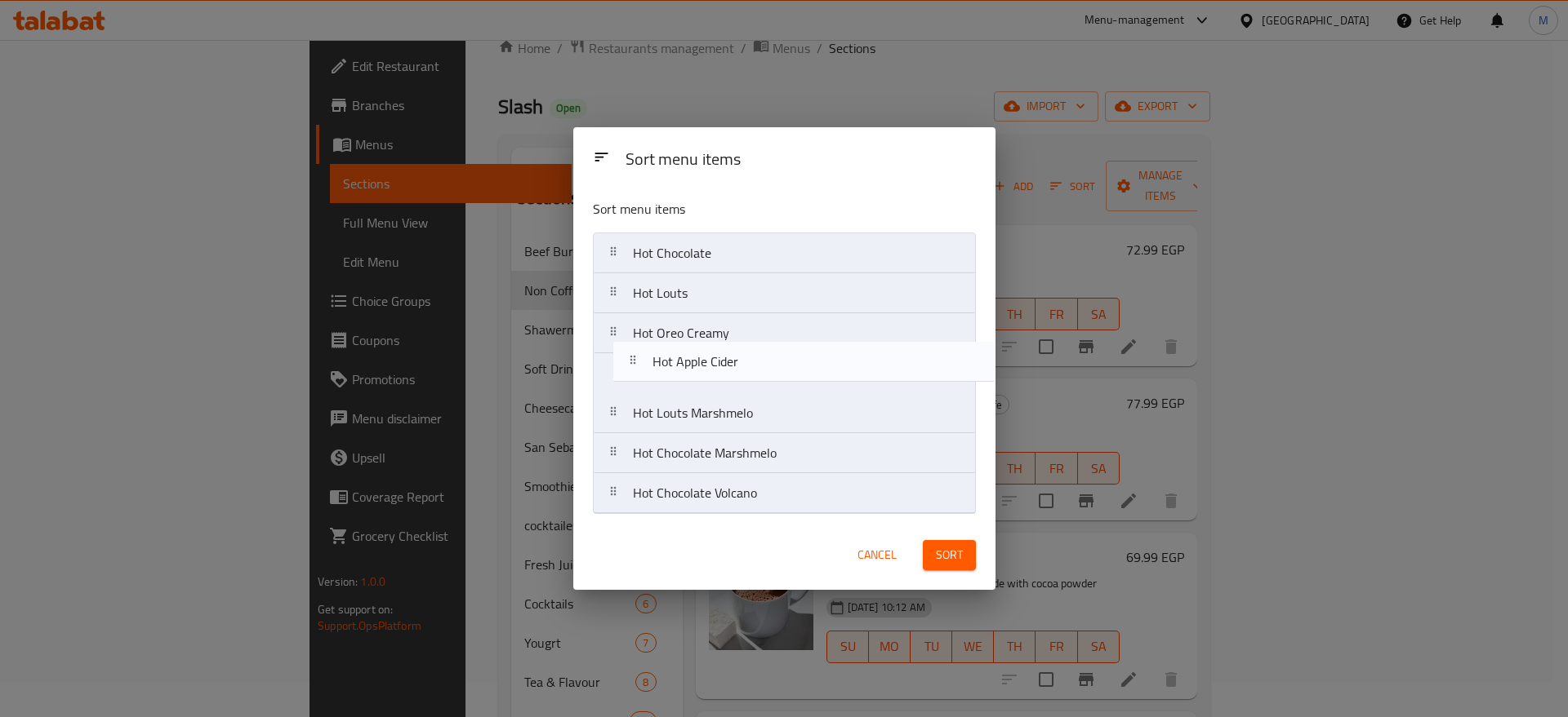
drag, startPoint x: 737, startPoint y: 499, endPoint x: 756, endPoint y: 363, distance: 137.3
click at [756, 363] on nav "Hot Chocolate Hot Louts Hot Oreo Creamy Hot Louts Marshmelo Hot Chocolate Marsh…" at bounding box center [784, 373] width 383 height 281
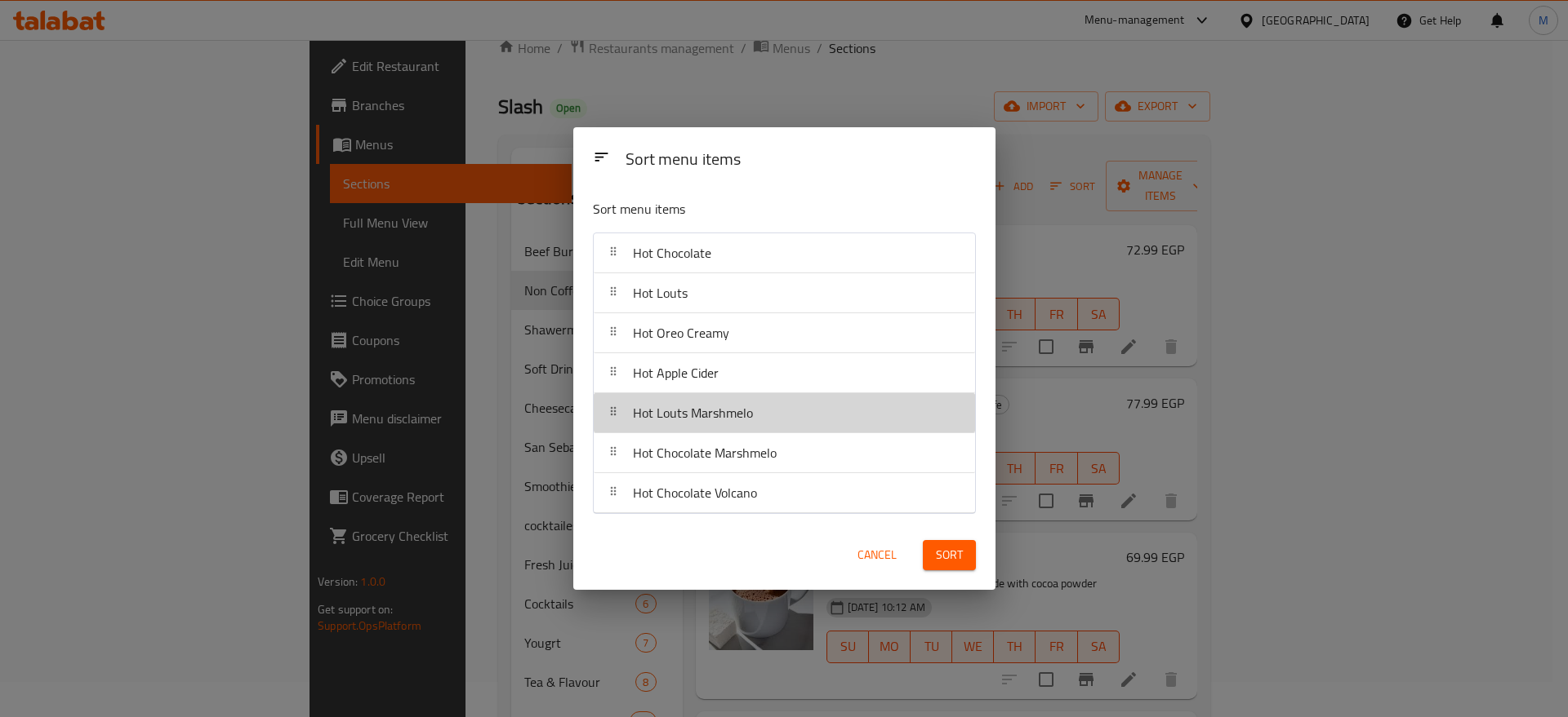
click at [723, 424] on span "Hot Louts Marshmelo" at bounding box center [693, 414] width 120 height 25
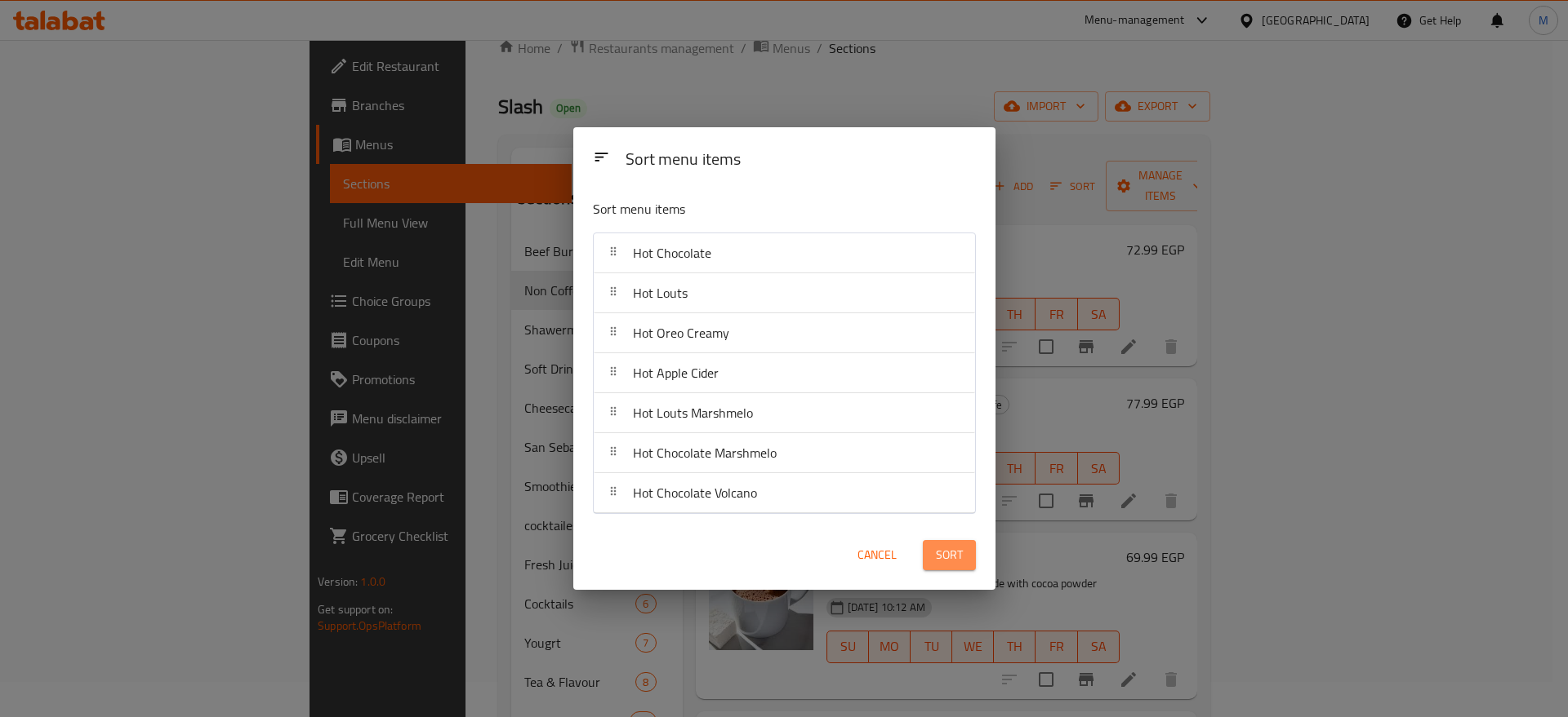
click at [949, 557] on span "Sort" at bounding box center [949, 555] width 27 height 20
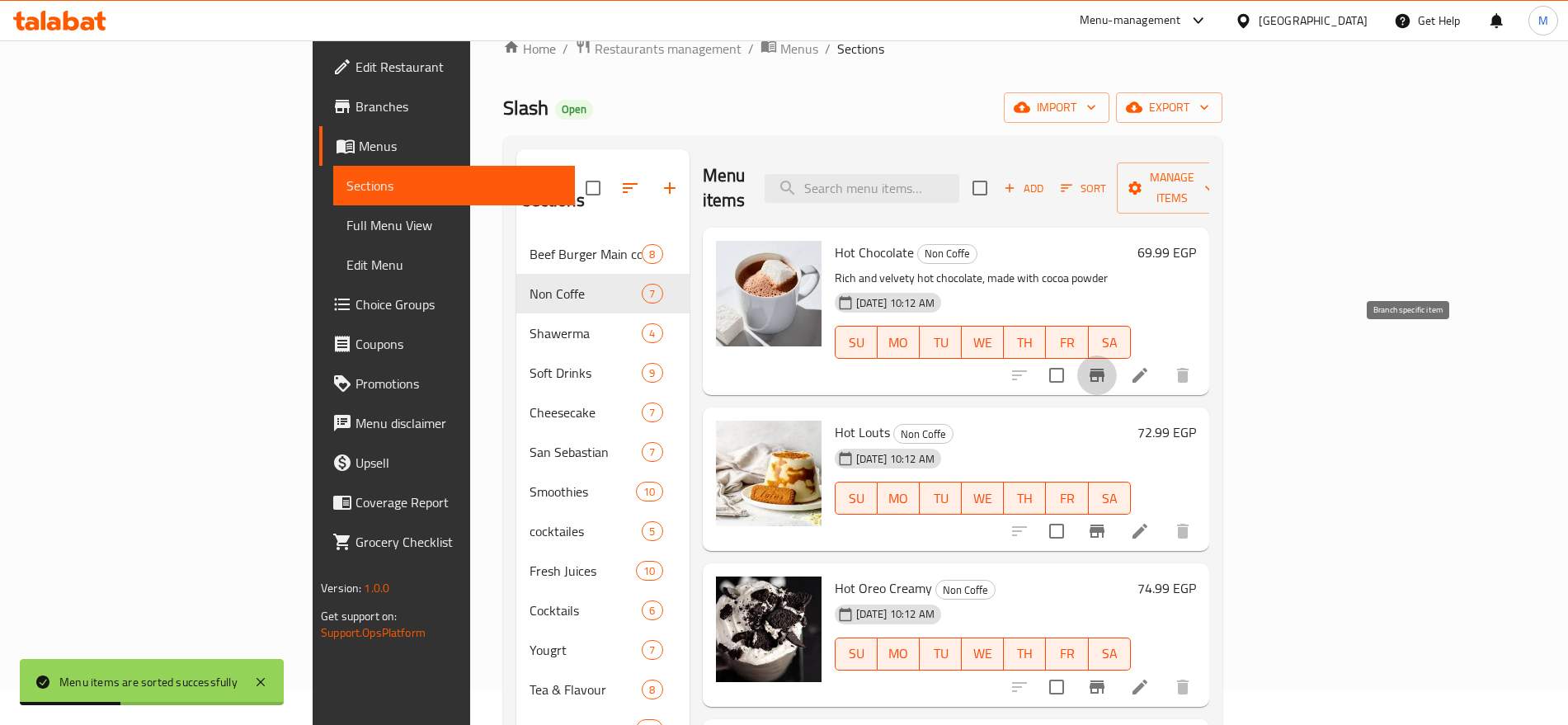
click at [1107, 365] on icon "Branch-specific-item" at bounding box center [1097, 375] width 20 height 20
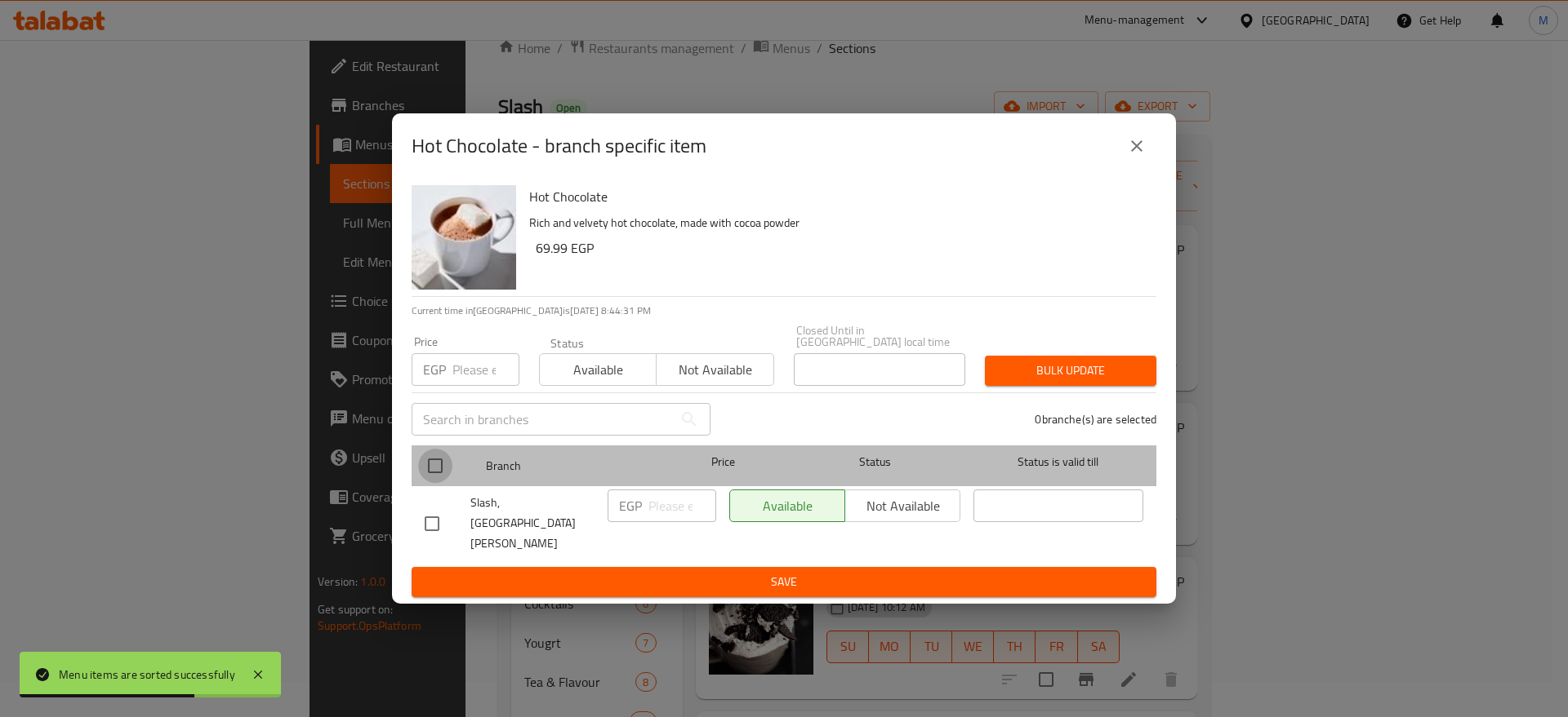
click at [434, 483] on input "checkbox" at bounding box center [435, 466] width 35 height 35
checkbox input "true"
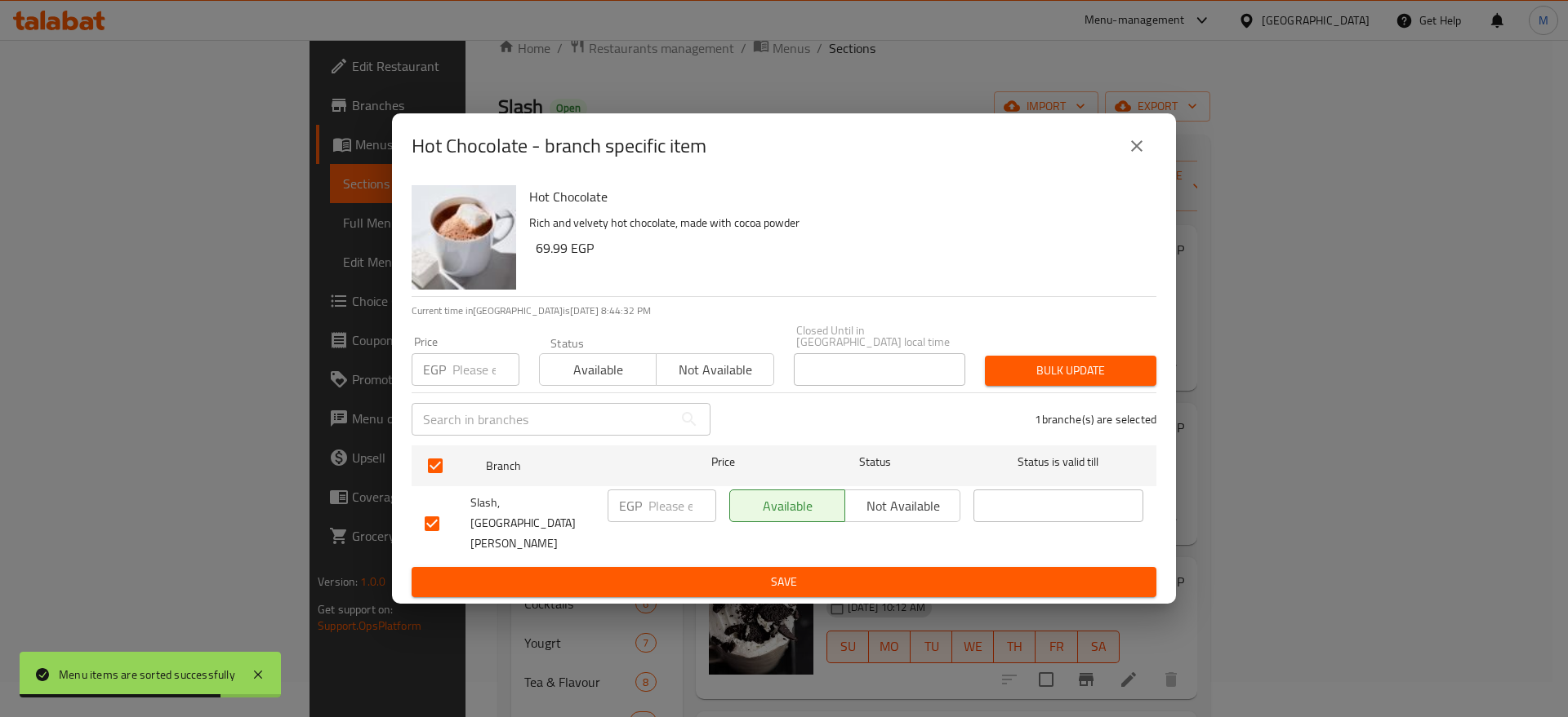
click at [662, 497] on div "EGP ​" at bounding box center [661, 523] width 122 height 81
click at [666, 523] on input "number" at bounding box center [682, 506] width 67 height 33
paste input "80"
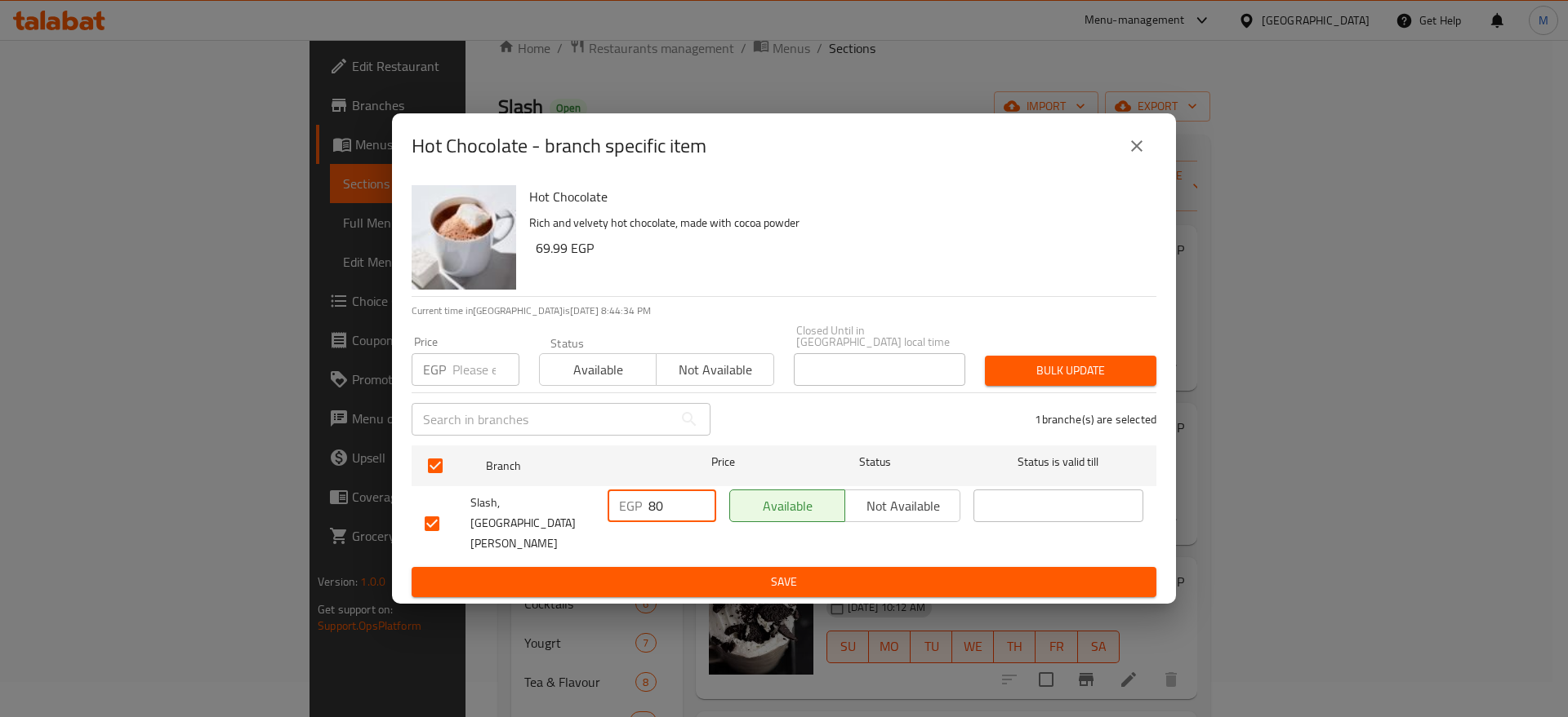
type input "80"
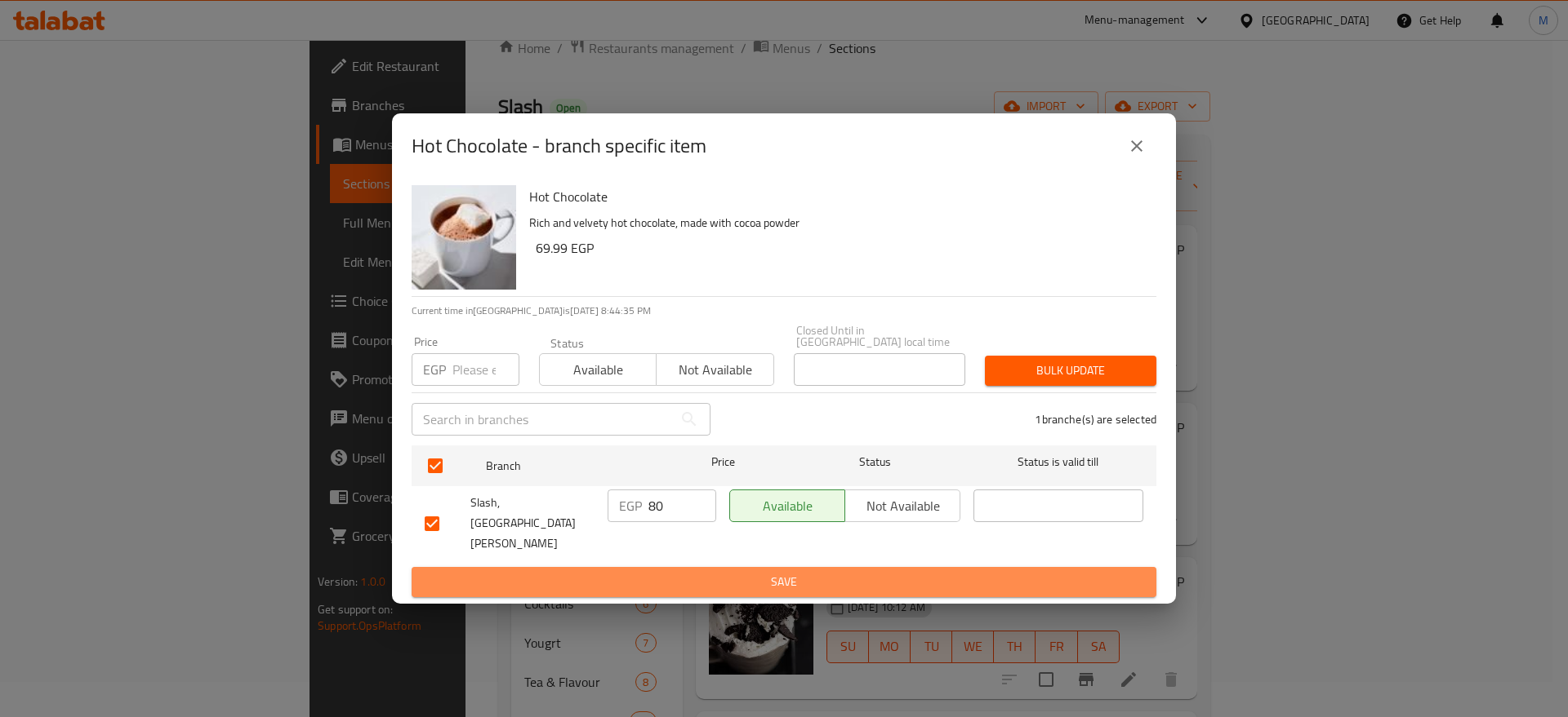
click at [667, 572] on span "Save" at bounding box center [783, 582] width 718 height 20
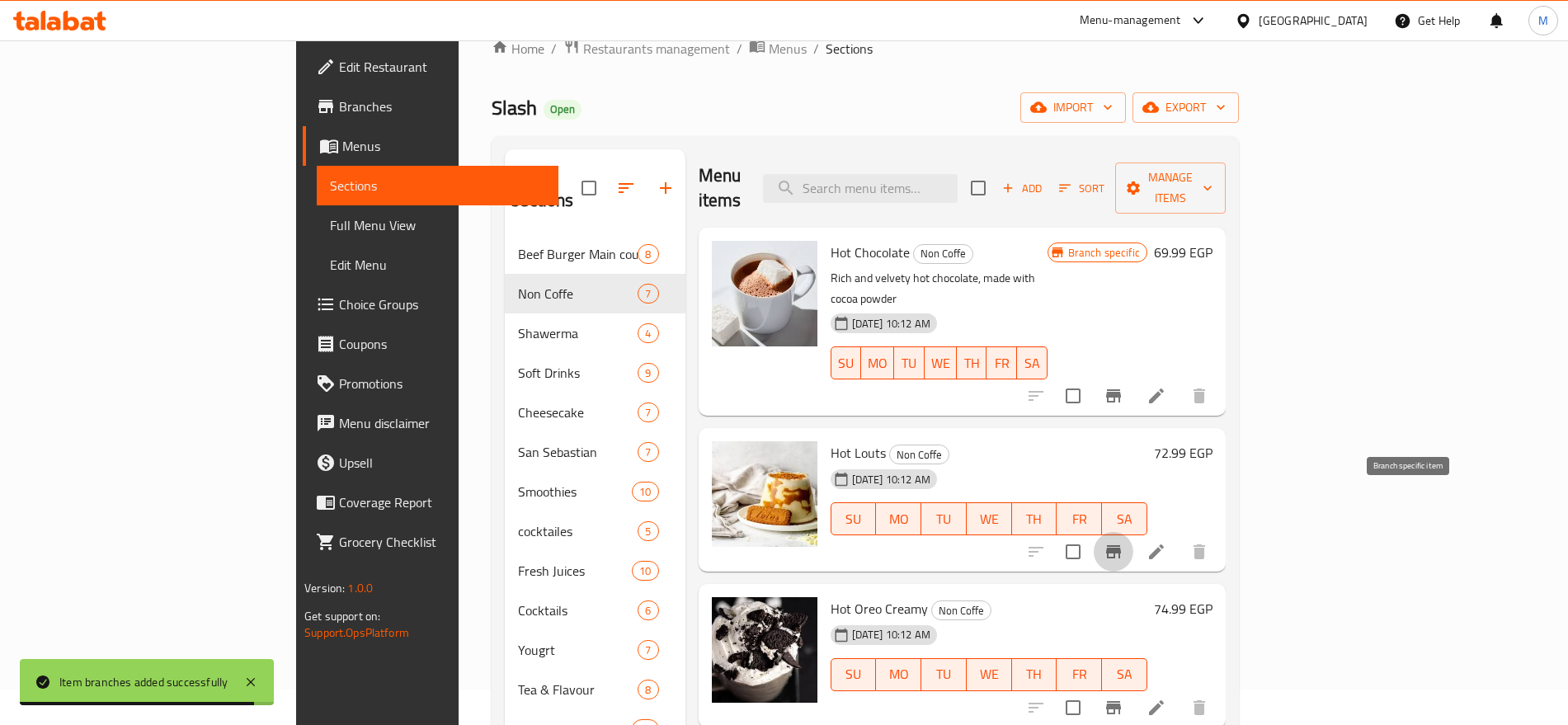
click at [1134, 532] on button "Branch-specific-item" at bounding box center [1113, 552] width 39 height 39
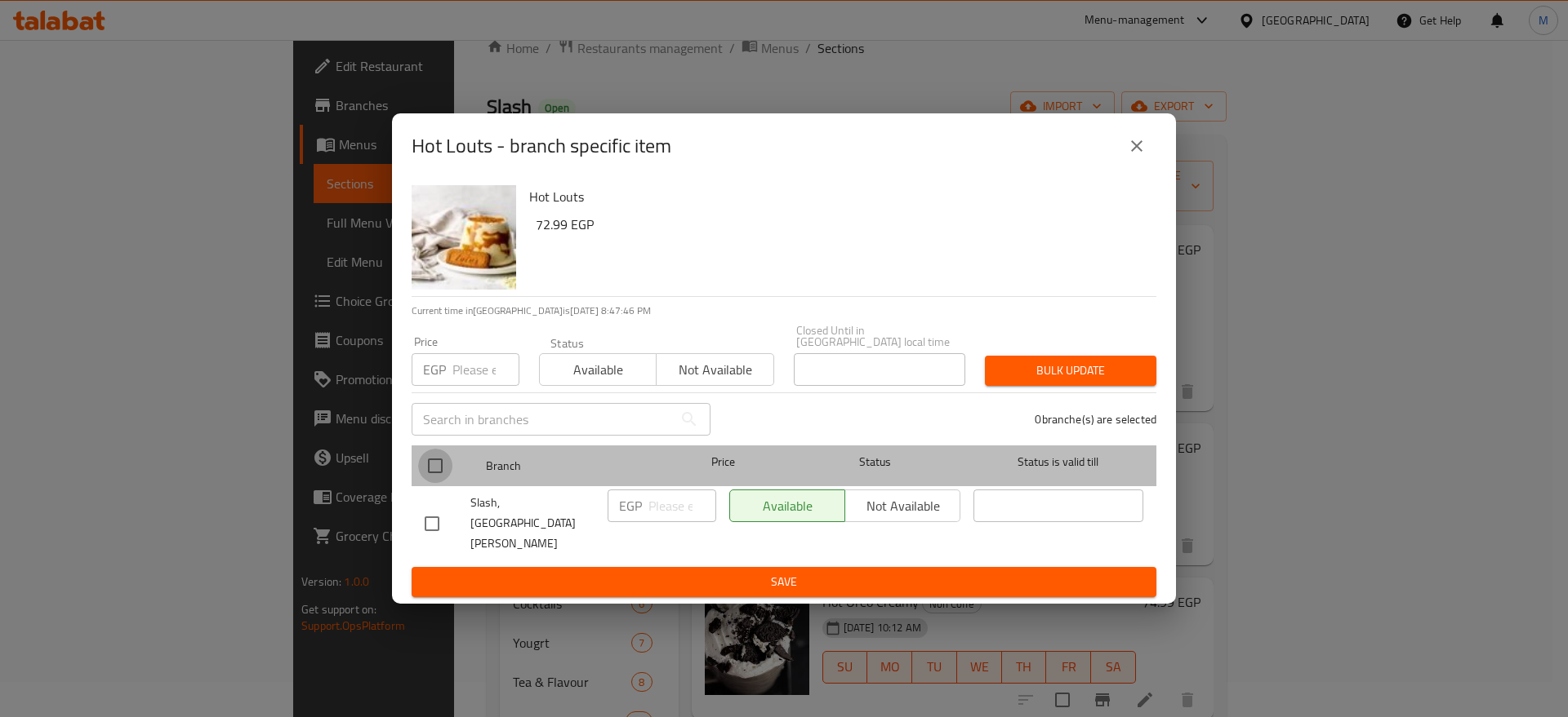
click at [440, 483] on input "checkbox" at bounding box center [435, 466] width 35 height 35
checkbox input "true"
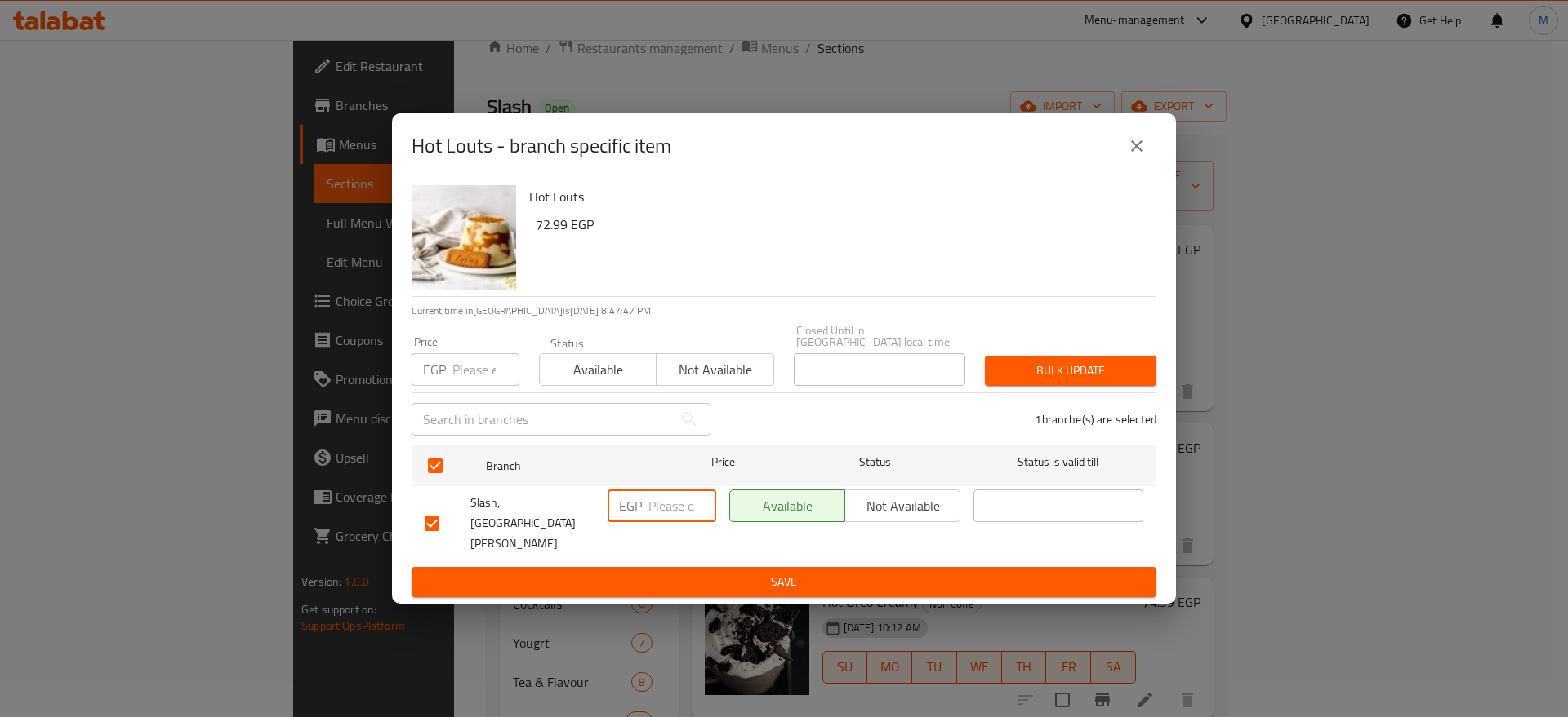
click at [666, 523] on input "number" at bounding box center [682, 506] width 67 height 33
paste input "85"
type input "85"
click at [675, 573] on button "Save" at bounding box center [784, 582] width 745 height 30
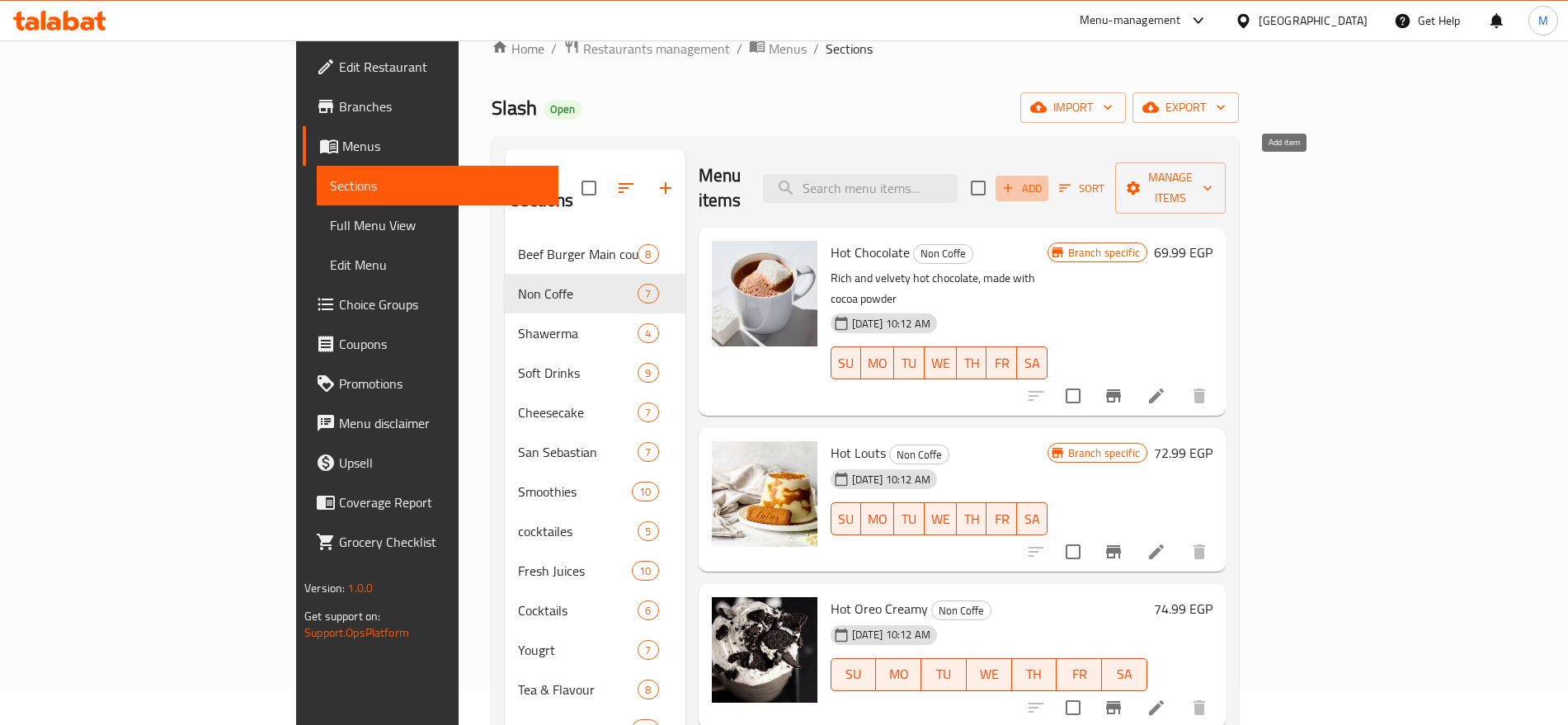
click at [1044, 179] on span "Add" at bounding box center [1023, 188] width 45 height 19
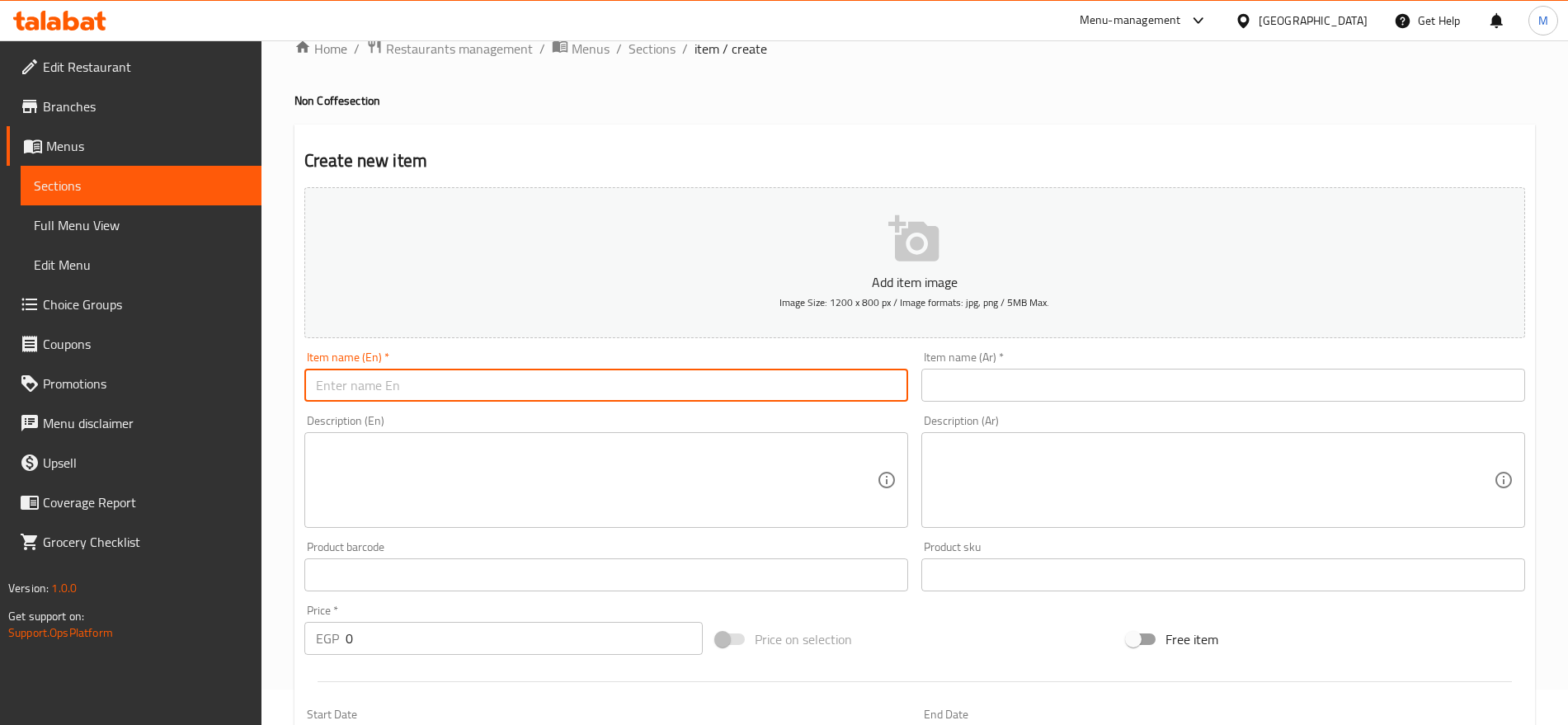
paste input "HOT WHITE CHOCLATE"
click at [668, 389] on input "text" at bounding box center [605, 385] width 604 height 33
click at [668, 389] on input "HOT WHITE CHOCLATE" at bounding box center [605, 385] width 604 height 33
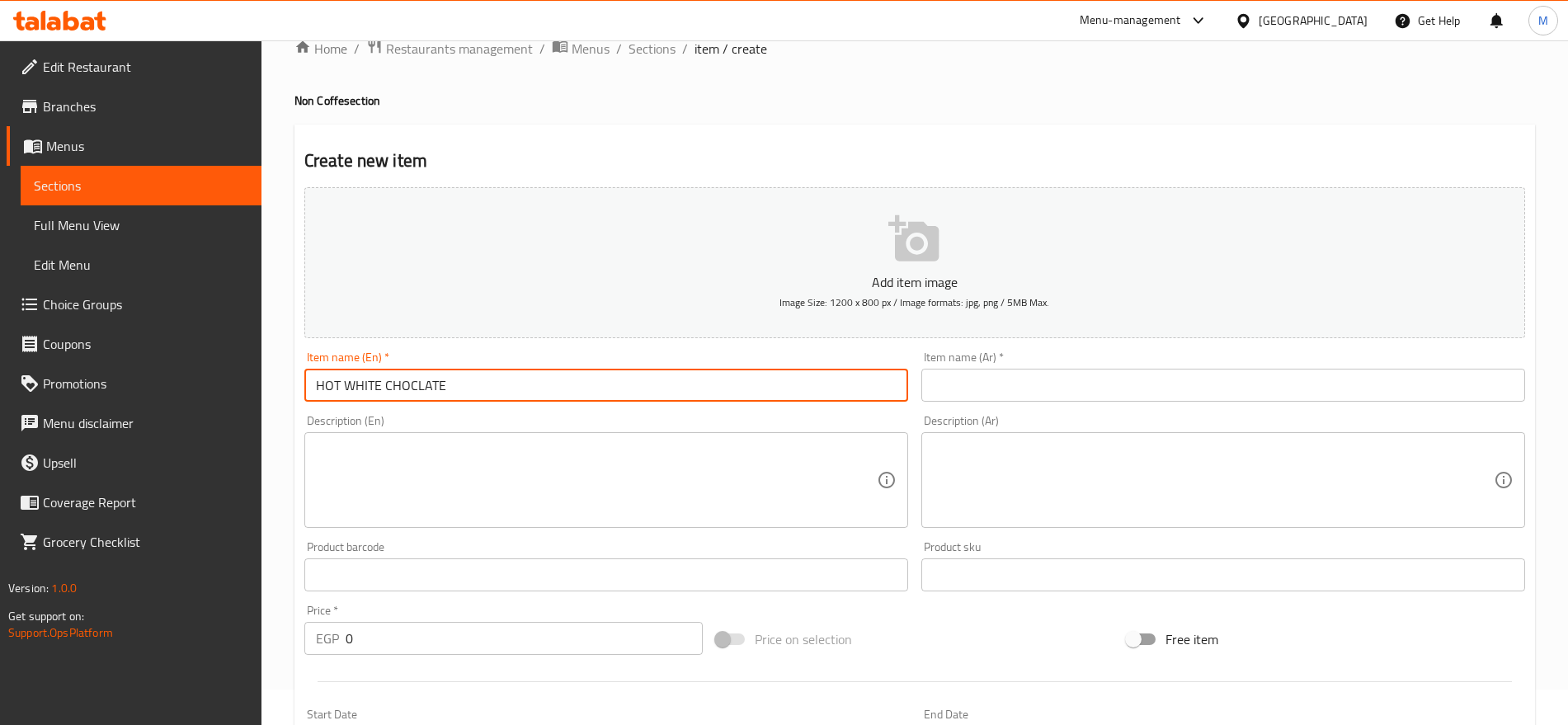
click at [668, 389] on input "HOT WHITE CHOCLATE" at bounding box center [605, 385] width 604 height 33
type input "Hot White Choclate"
click at [1040, 369] on input "text" at bounding box center [1223, 385] width 604 height 33
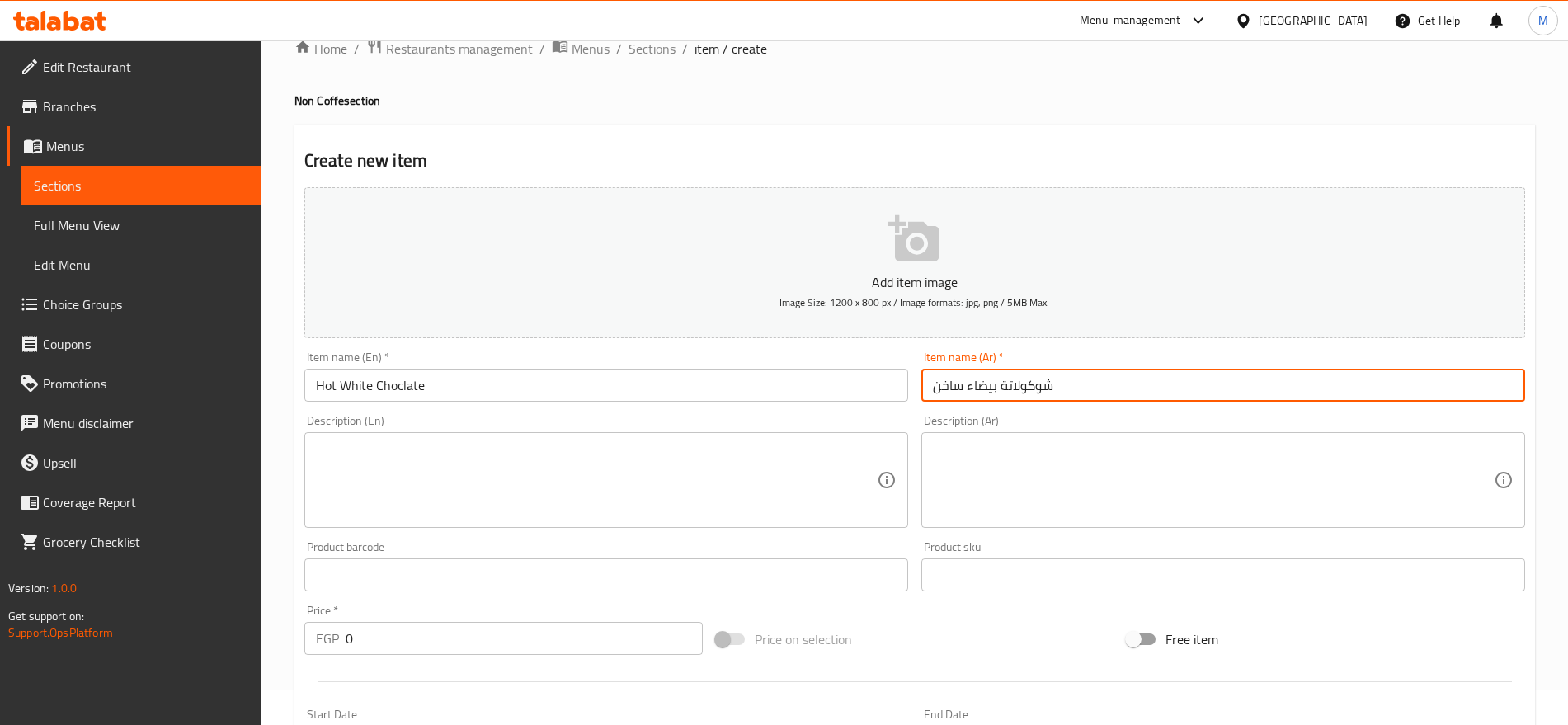
type input "شوكولاتة بيضاء ساخن"
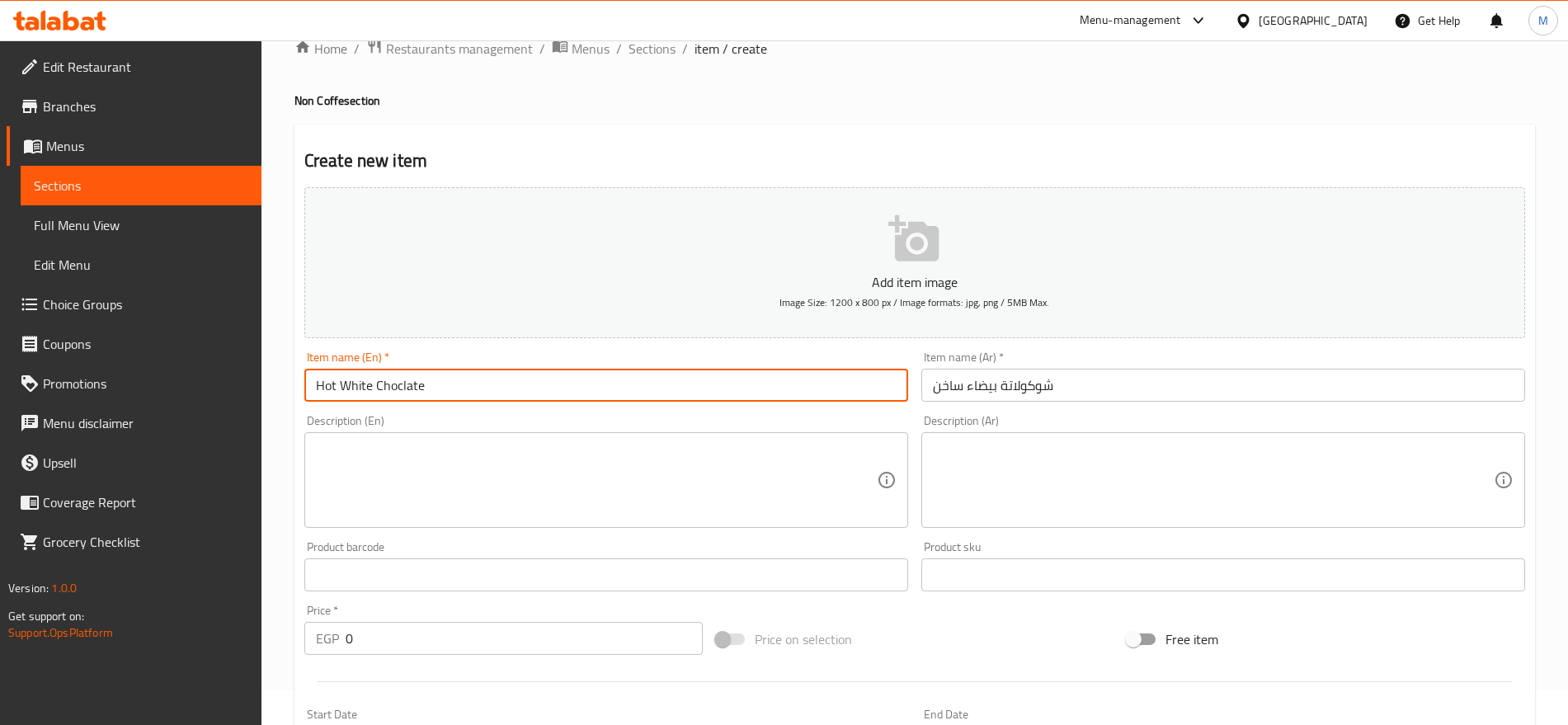
drag, startPoint x: 444, startPoint y: 377, endPoint x: 341, endPoint y: 385, distance: 103.3
click at [341, 385] on input "Hot White Choclate" at bounding box center [605, 385] width 604 height 33
type input "Hot White Choclate"
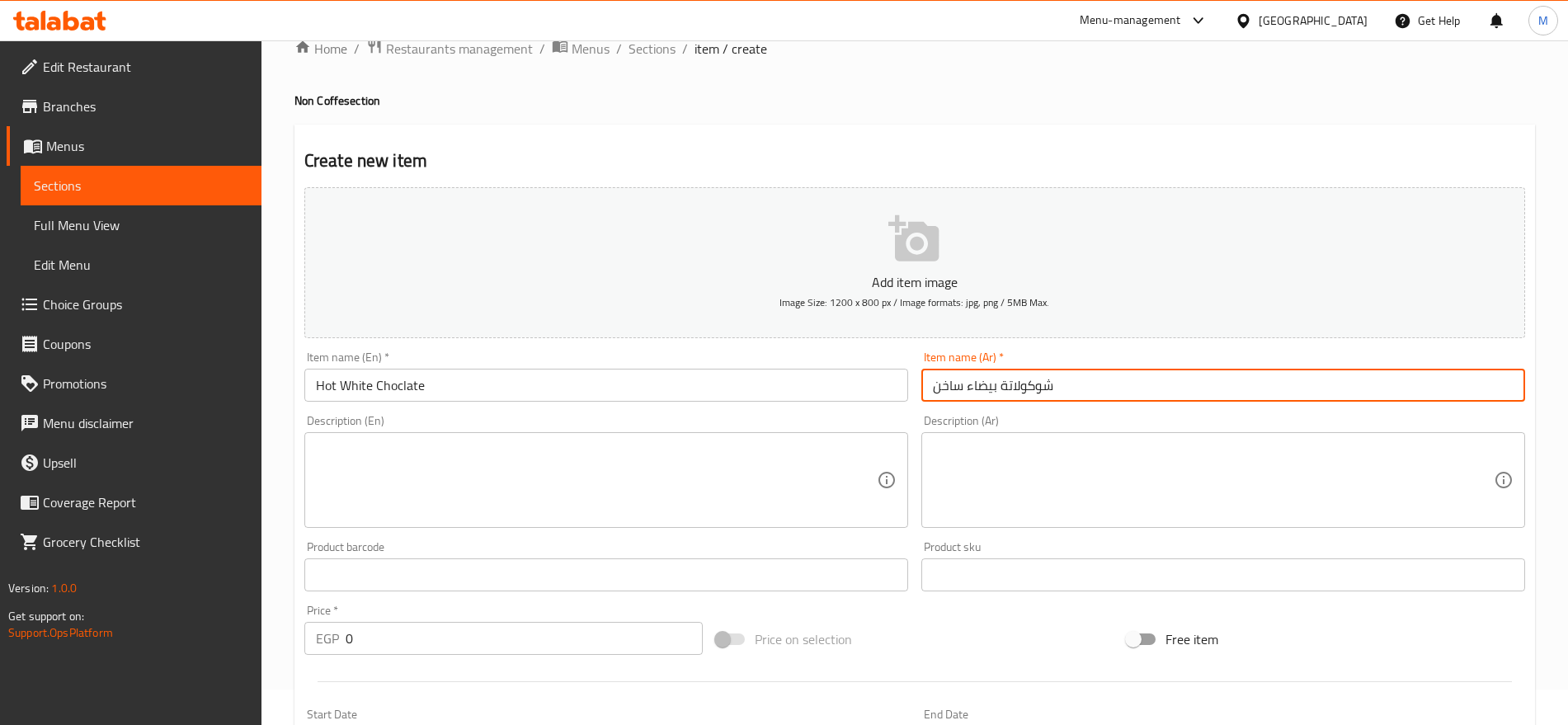
click at [935, 390] on input "شوكولاتة بيضاء ساخن" at bounding box center [1223, 385] width 604 height 33
click at [1127, 396] on input "شوكولاتة بيضاء ساخن" at bounding box center [1223, 385] width 604 height 33
type input "شوكولاتة بيضاء ساخنة"
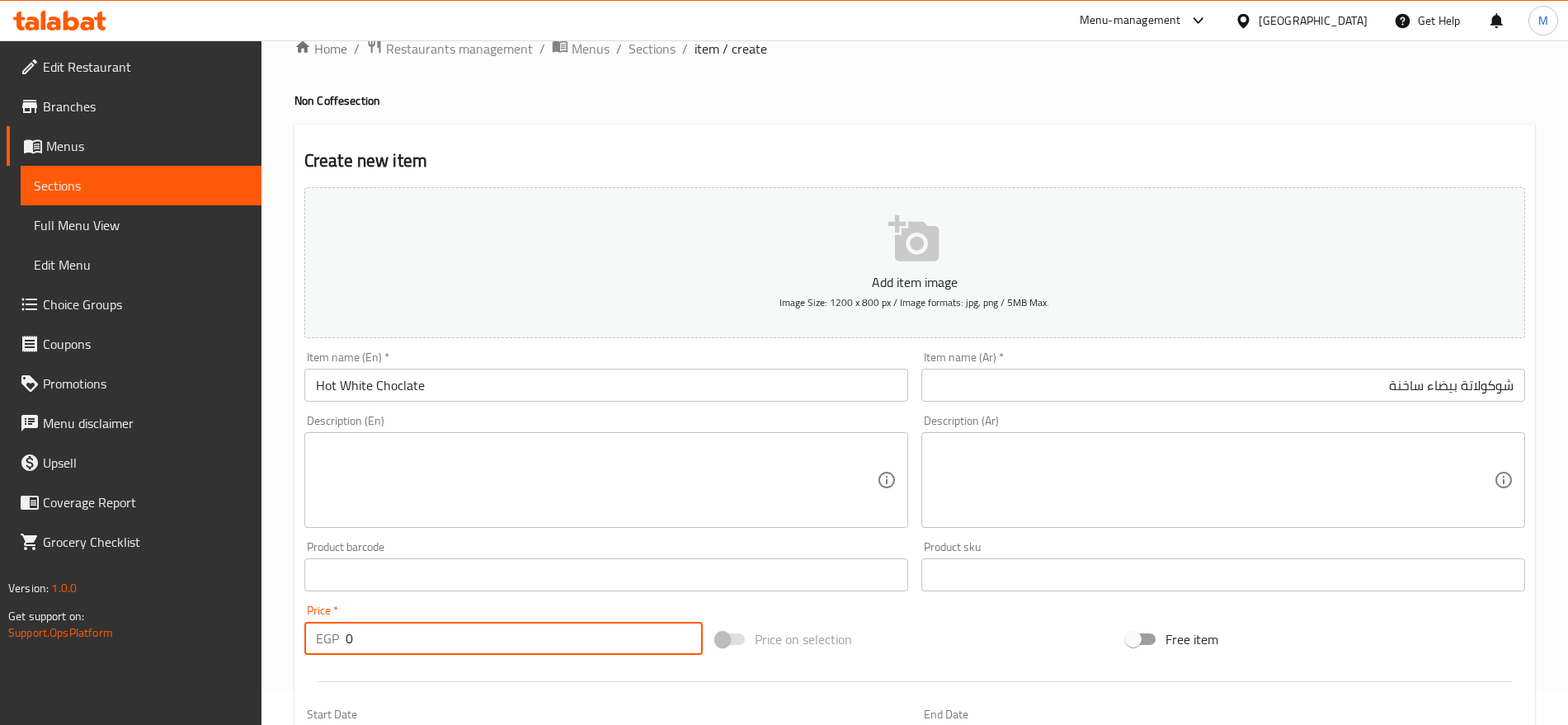
click at [521, 639] on input "0" at bounding box center [524, 638] width 357 height 33
paste input "8"
type input "80"
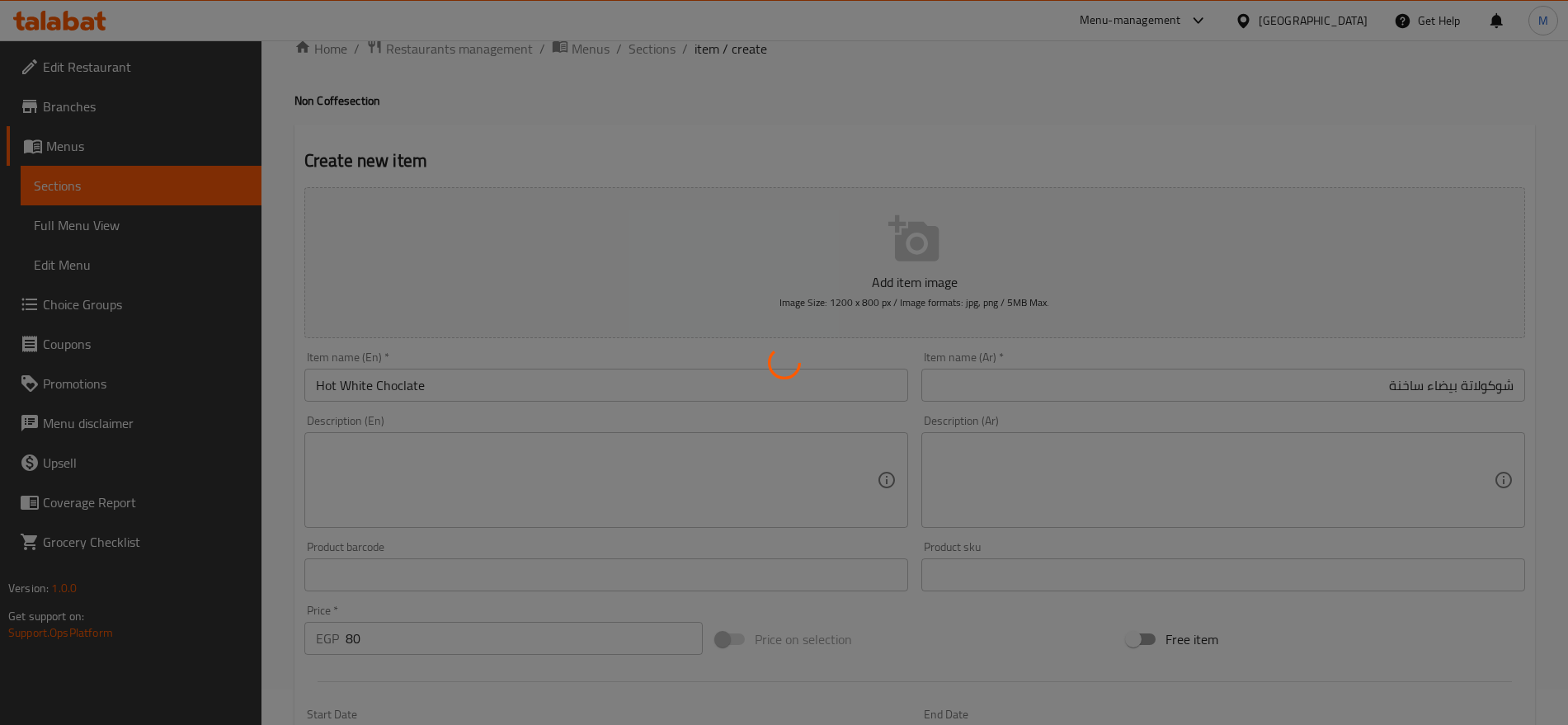
type input "0"
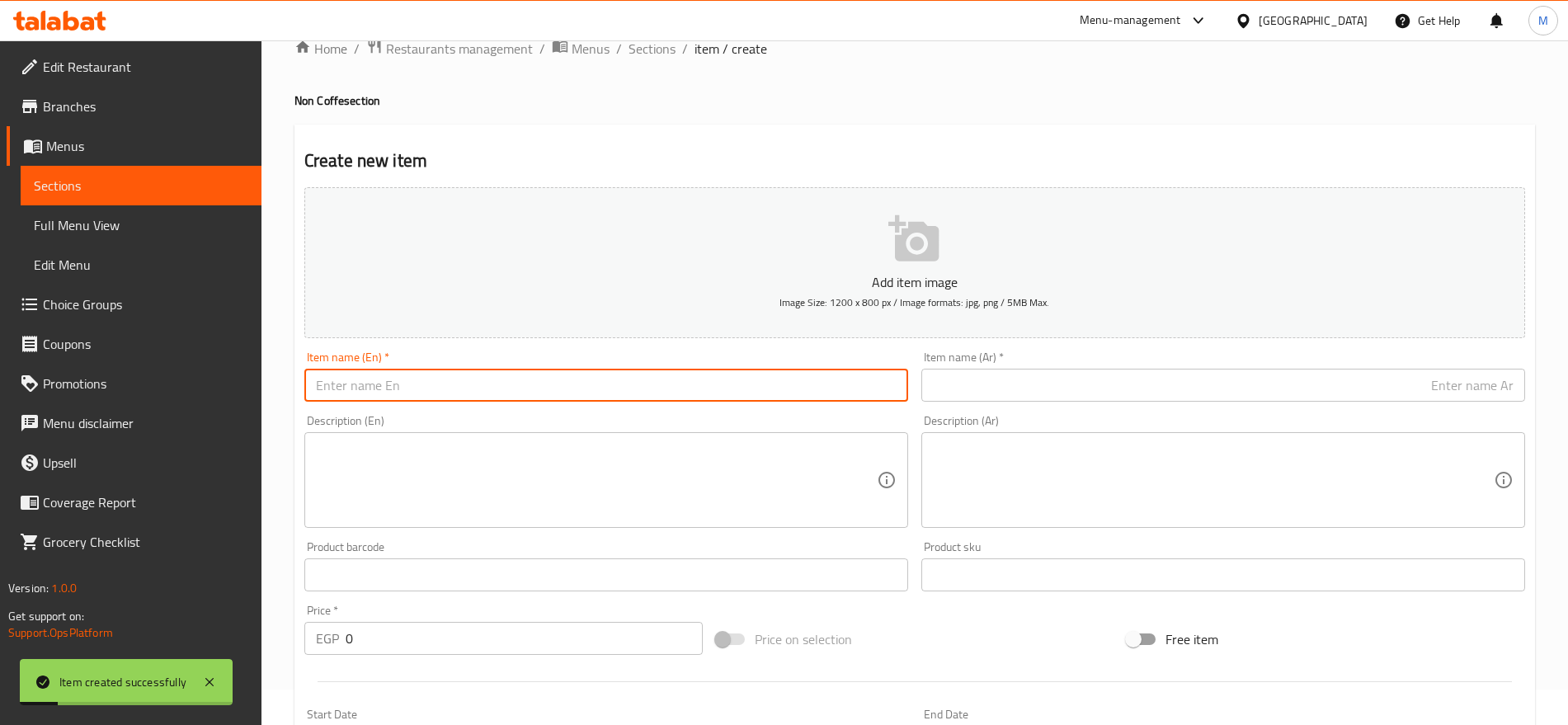
paste input "OT CHOCLATE MARSHMELLO"
click at [589, 387] on input "OT CHOCLATE MARSHMELLO" at bounding box center [605, 385] width 604 height 33
click at [318, 394] on input "OT CHOCLATE MARSHMELLO" at bounding box center [605, 385] width 604 height 33
click at [457, 378] on input "HOT CHOCLATE MARSHMELLO" at bounding box center [605, 385] width 604 height 33
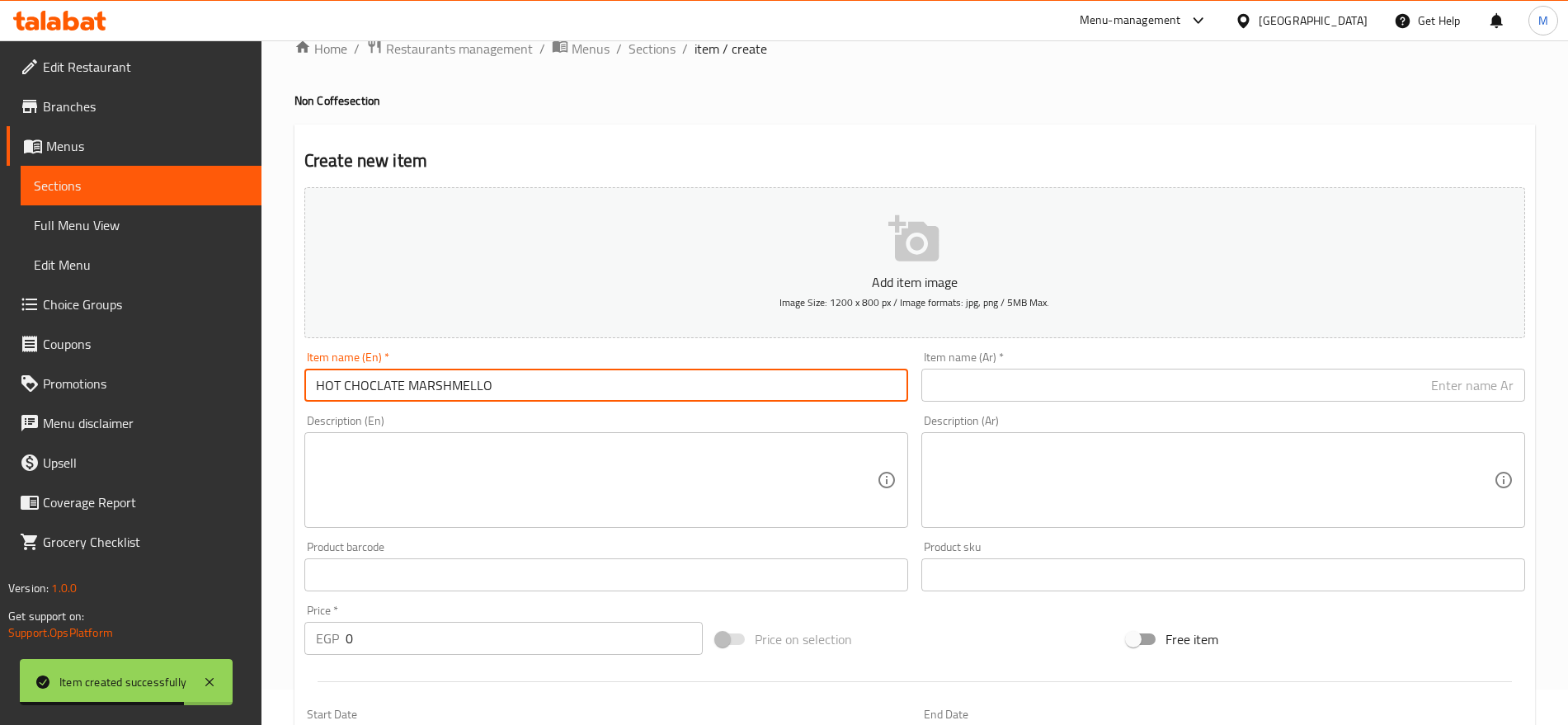
click at [457, 378] on input "HOT CHOCLATE MARSHMELLO" at bounding box center [605, 385] width 604 height 33
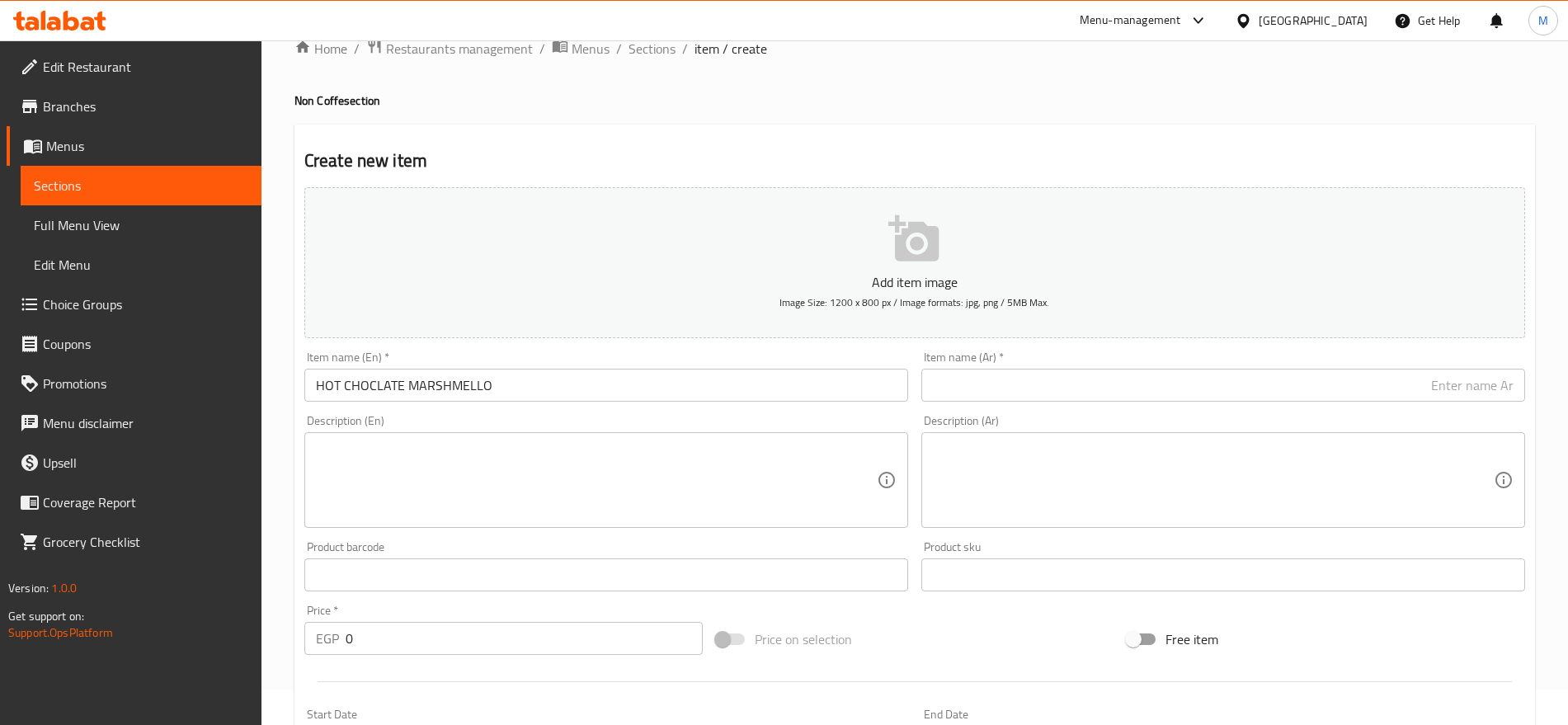
drag, startPoint x: 646, startPoint y: 367, endPoint x: 609, endPoint y: 379, distance: 38.9
click at [609, 379] on div "Item name (En)   * HOT CHOCLATE MARSHMELLO Item name (En) *" at bounding box center [605, 377] width 604 height 50
click at [609, 379] on input "HOT CHOCLATE MARSHMELLO" at bounding box center [605, 385] width 604 height 33
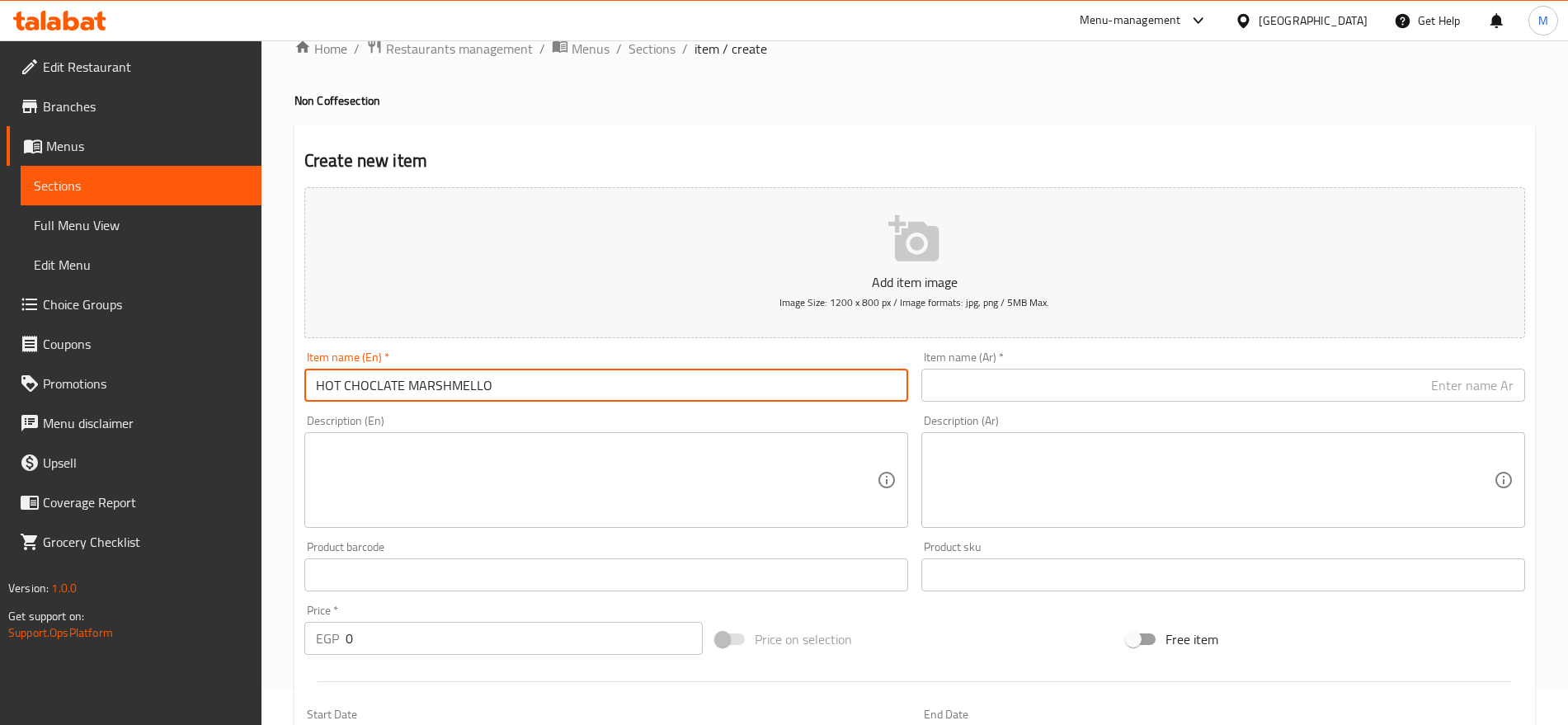
click at [609, 379] on input "HOT CHOCLATE MARSHMELLO" at bounding box center [605, 385] width 604 height 33
click at [452, 390] on input "HOT CHOCLATE MARSHMELLO" at bounding box center [605, 385] width 604 height 33
drag, startPoint x: 452, startPoint y: 390, endPoint x: 508, endPoint y: 389, distance: 56.0
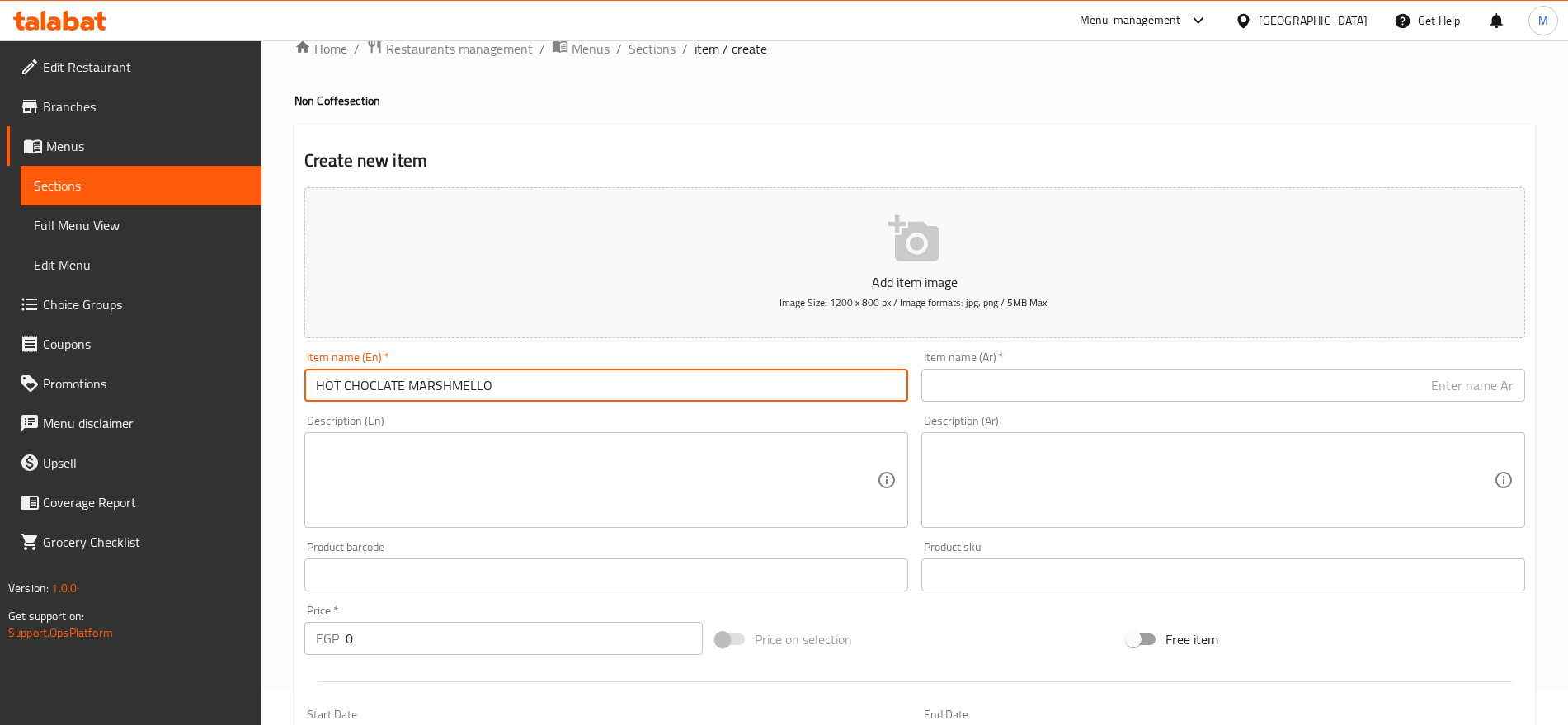
click at [452, 390] on input "HOT CHOCLATE MARSHMELLO" at bounding box center [605, 385] width 604 height 33
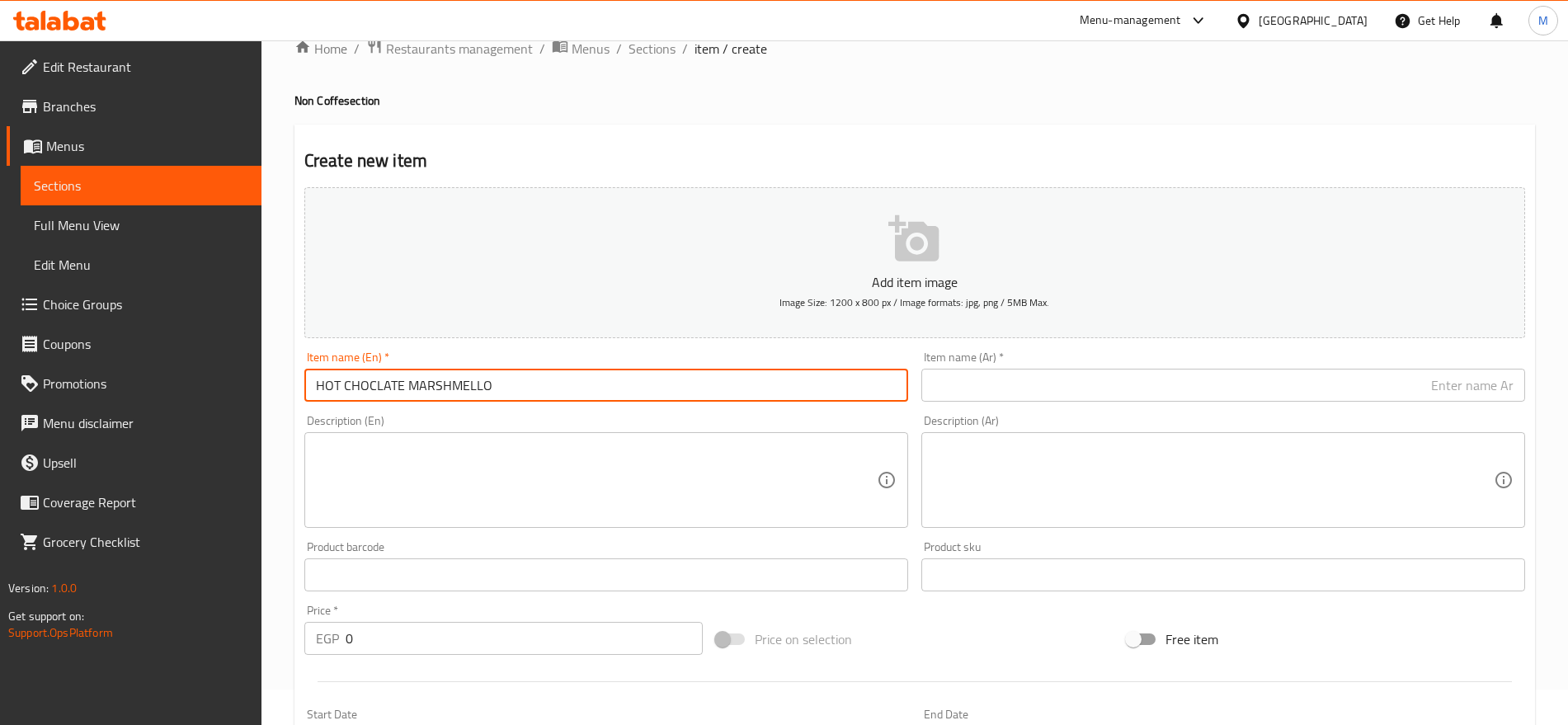
click at [452, 390] on input "HOT CHOCLATE MARSHMELLO" at bounding box center [605, 385] width 604 height 33
click at [508, 389] on input "HOT CHOCLATE MARSHMELLO" at bounding box center [605, 385] width 604 height 33
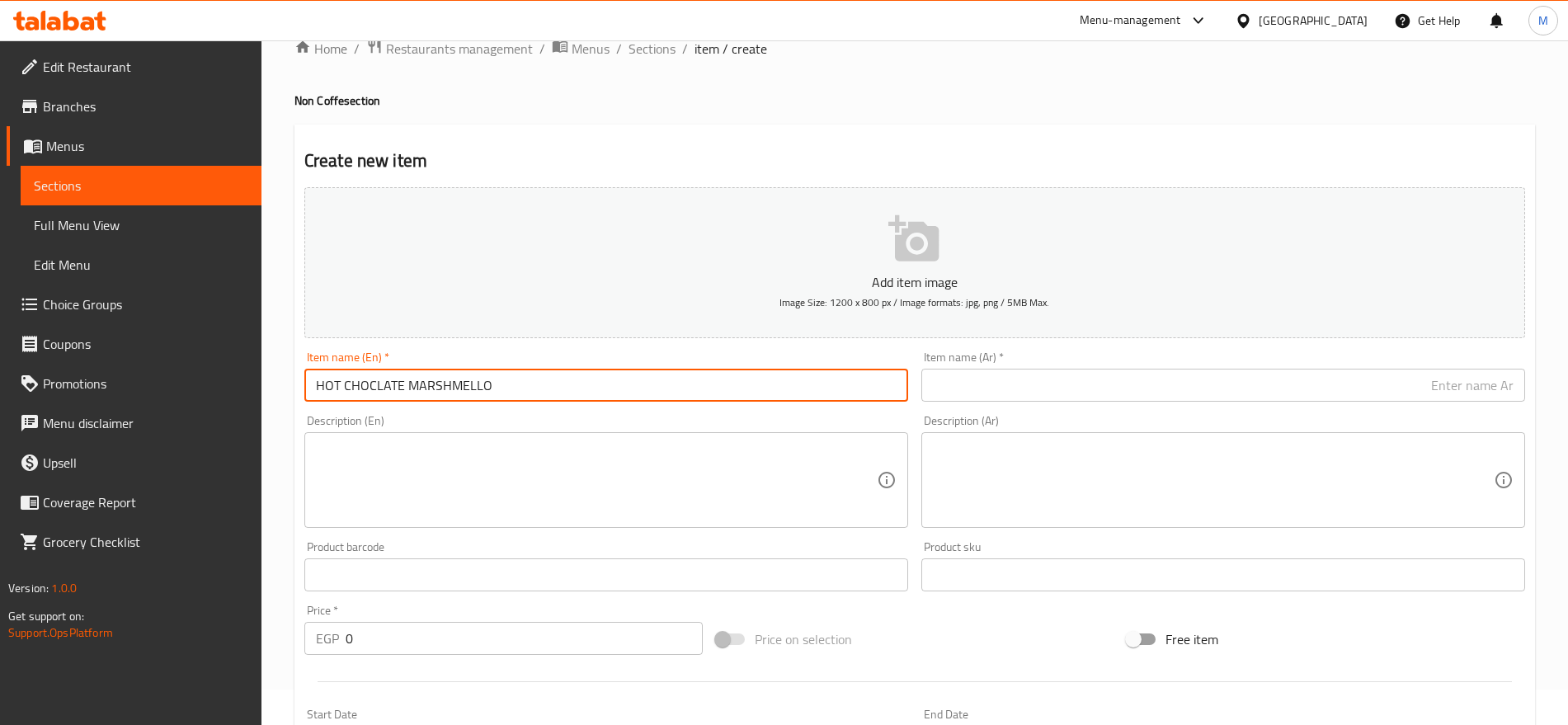
click at [508, 389] on input "HOT CHOCLATE MARSHMELLO" at bounding box center [605, 385] width 604 height 33
click at [508, 389] on input "Hot Choclate Marshmello" at bounding box center [605, 385] width 604 height 33
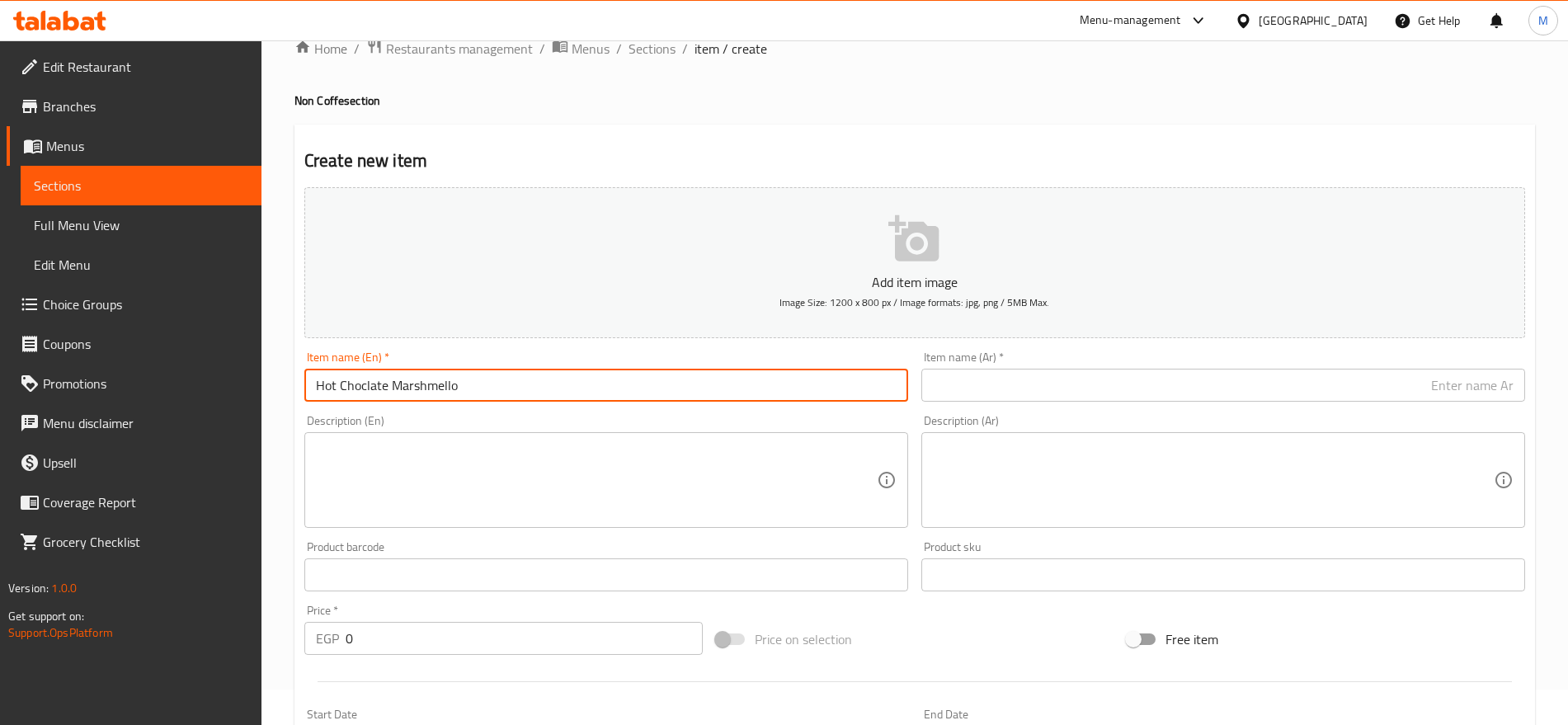
click at [508, 389] on input "Hot Choclate Marshmello" at bounding box center [605, 385] width 604 height 33
type input "Hot Choclate Marshmello"
paste input "مارشميلو الشوكولاتة الساخنة"
click at [1268, 384] on input "مارشميلو الشوكولاتة الساخنة" at bounding box center [1223, 385] width 604 height 33
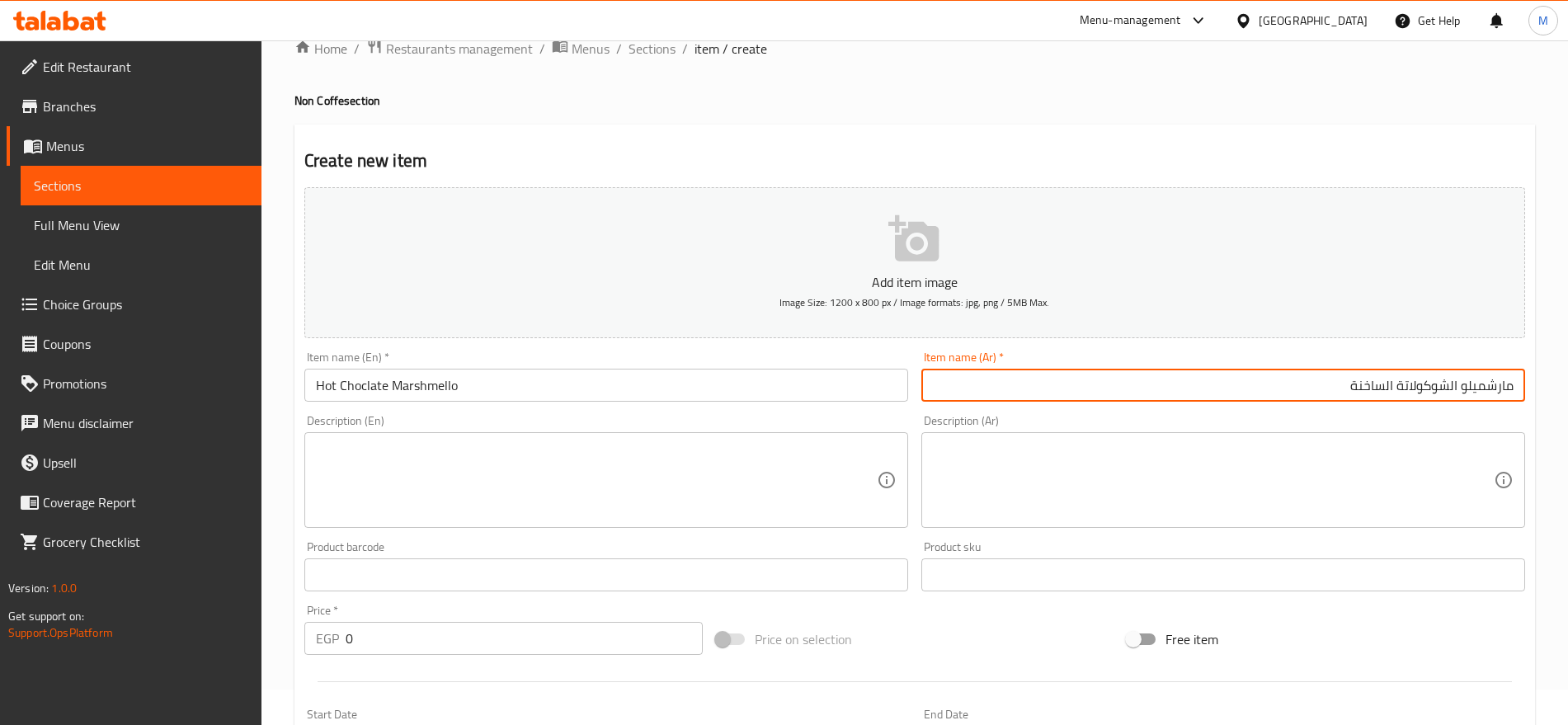
click at [1384, 383] on input "مارشميلو الشوكولاتة الساخنة" at bounding box center [1223, 385] width 604 height 33
click at [1447, 388] on input "مارشميلو الشوكولاتة ساخنة" at bounding box center [1223, 385] width 604 height 33
type input "مارشميلو شوكولاتة ساخنة"
click at [440, 644] on input "0" at bounding box center [524, 638] width 357 height 33
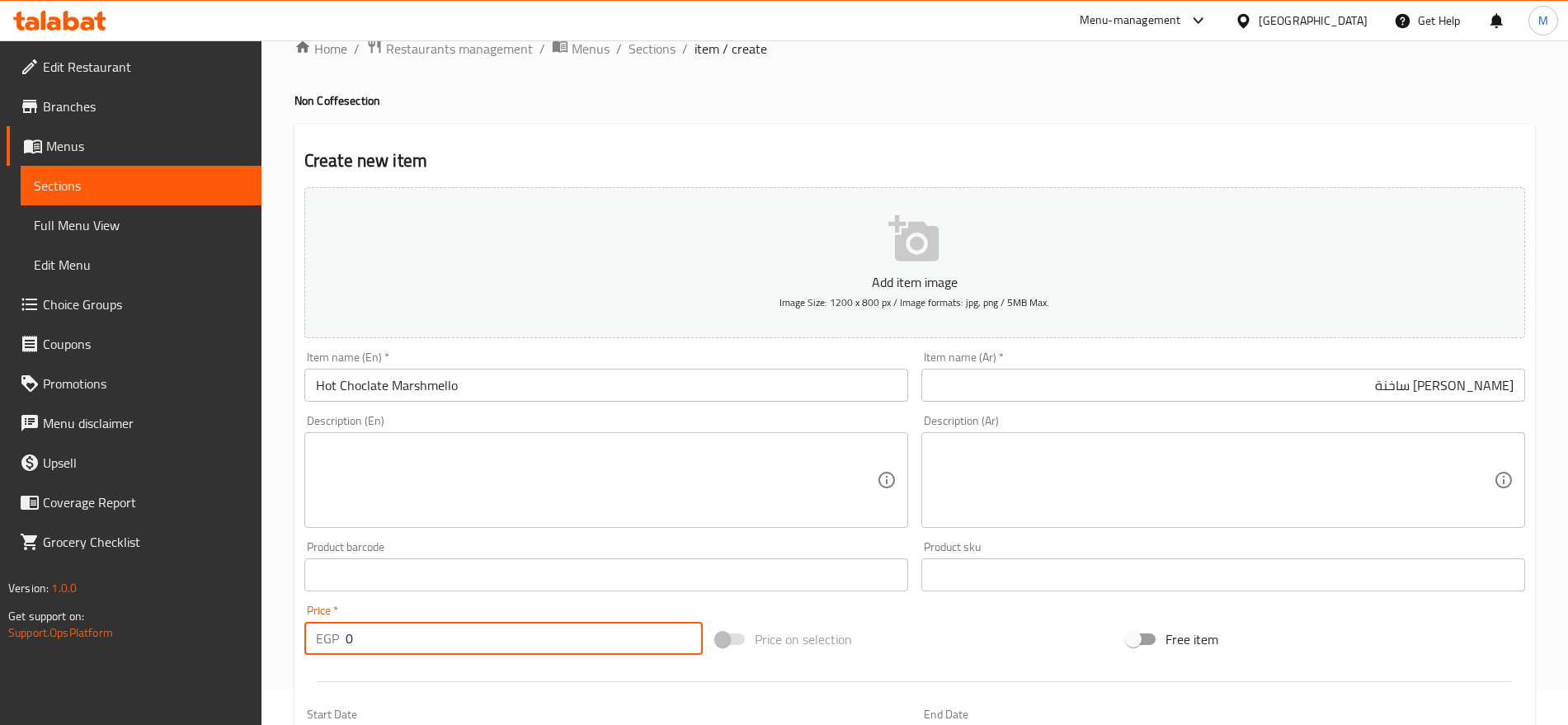
click at [440, 644] on input "0" at bounding box center [524, 638] width 357 height 33
paste input "85"
click at [440, 644] on input "85" at bounding box center [524, 638] width 357 height 33
type input "85"
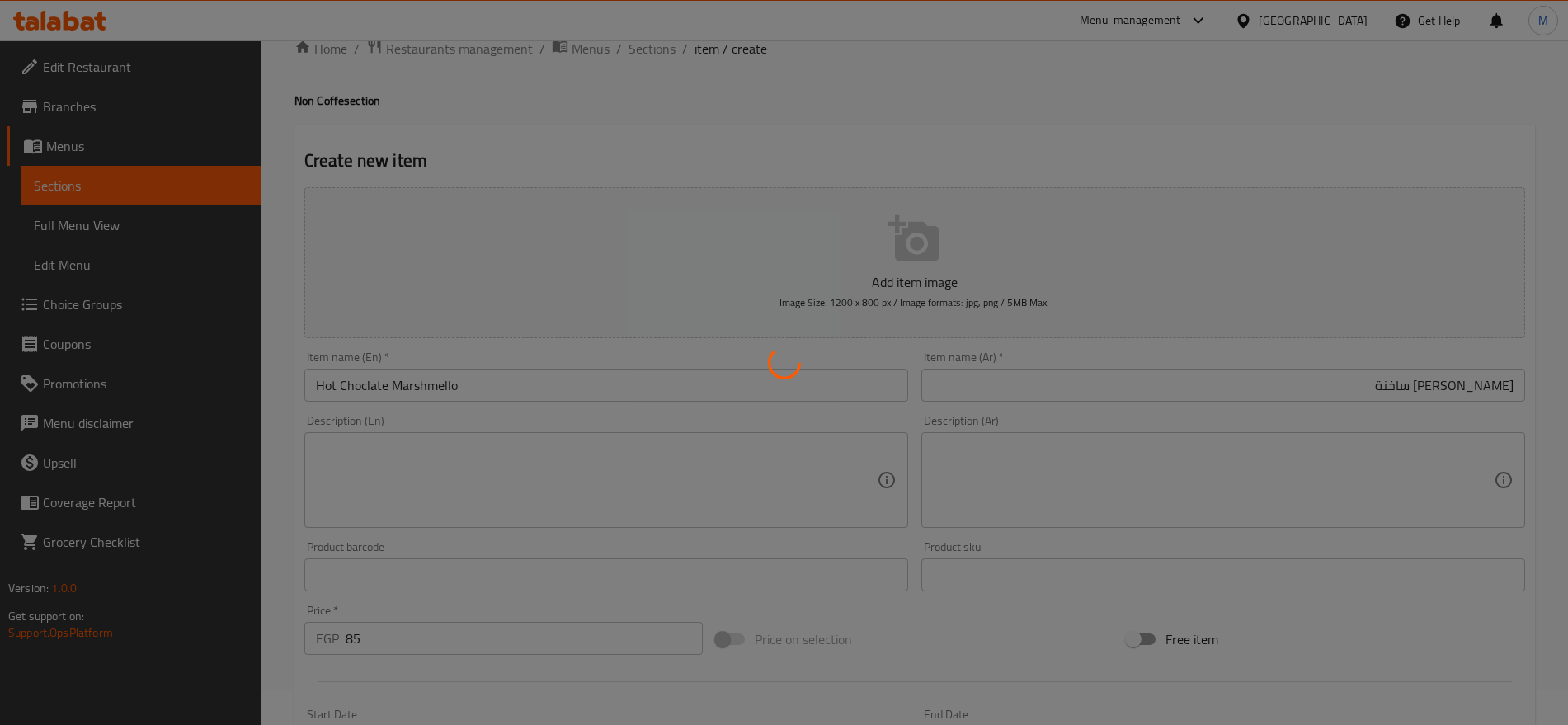
type input "0"
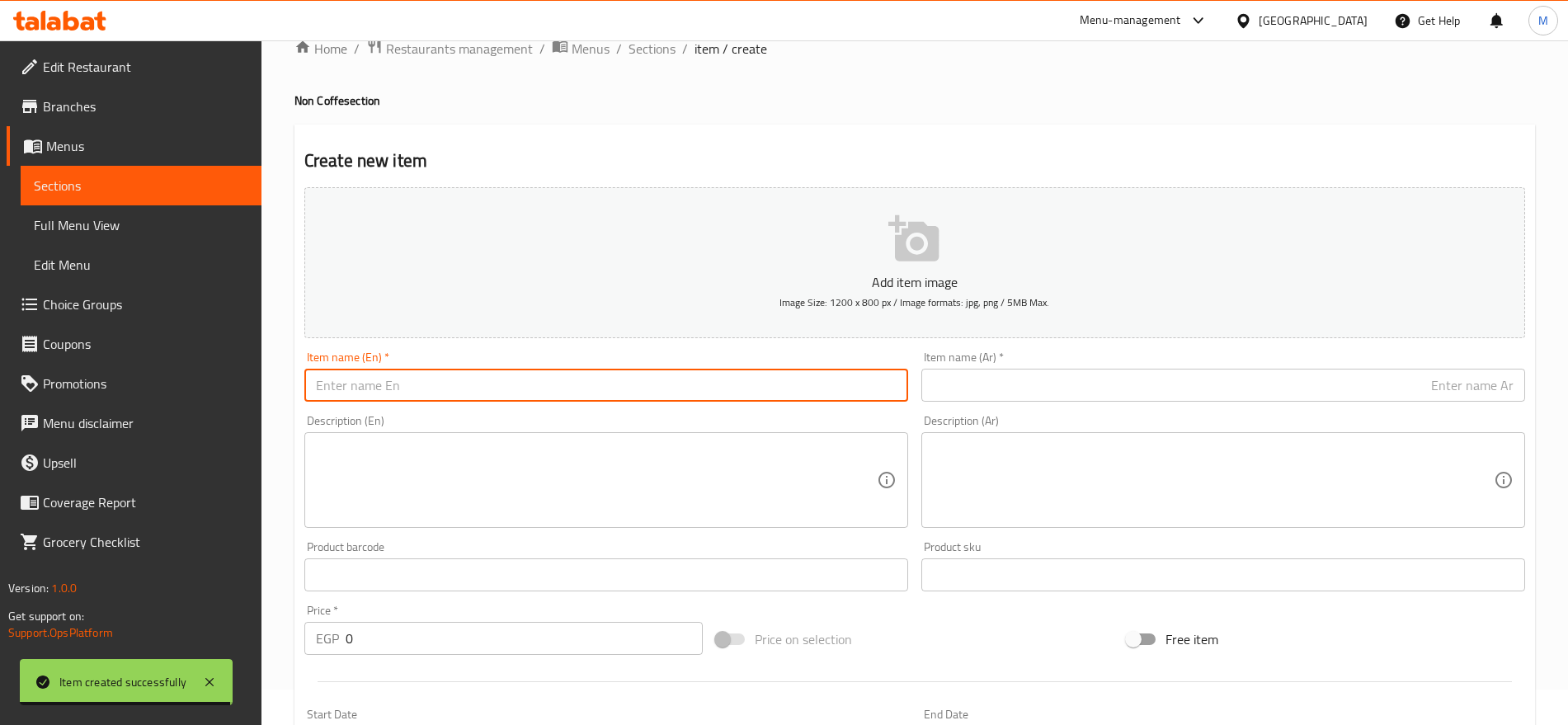
paste input "HOT CARAMEL"
click at [701, 371] on input "HOT CARAMEL" at bounding box center [605, 385] width 604 height 33
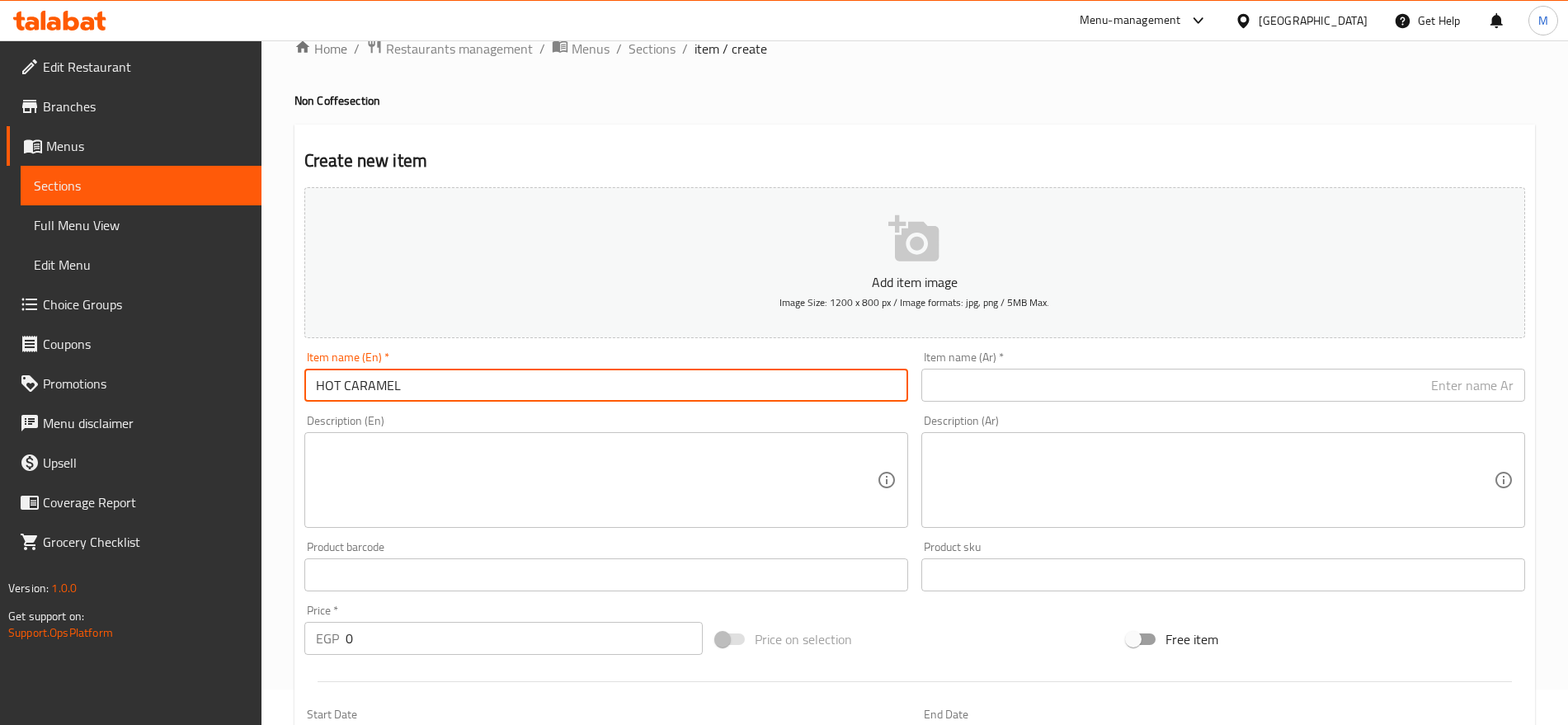
click at [701, 371] on input "HOT CARAMEL" at bounding box center [605, 385] width 604 height 33
type input "Hot Caramel"
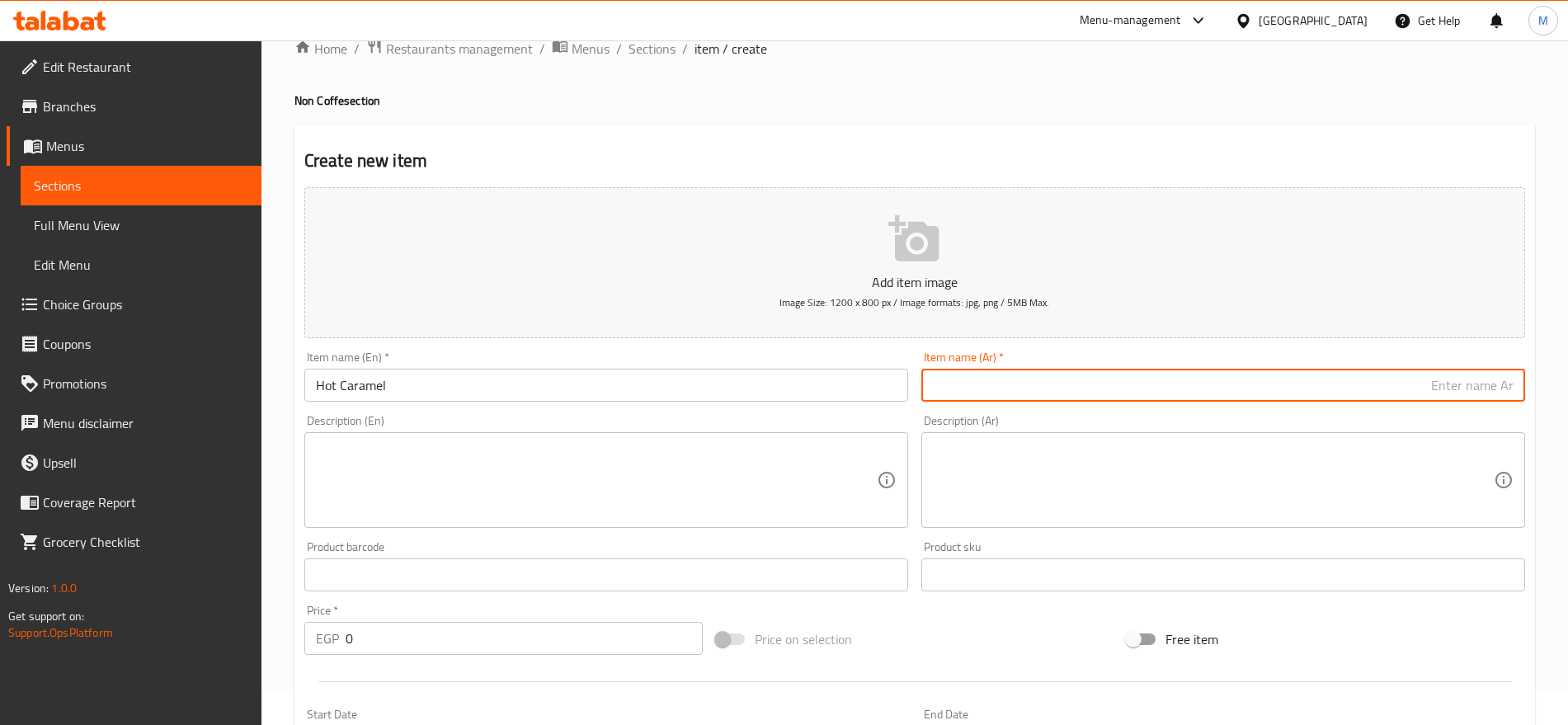
click at [1372, 387] on input "text" at bounding box center [1223, 385] width 604 height 33
paste input "الكراميل الساخن"
click at [1454, 388] on input "الكراميل الساخن" at bounding box center [1223, 385] width 604 height 33
type input "كراميل ساخن"
click at [1340, 471] on textarea at bounding box center [1213, 480] width 561 height 78
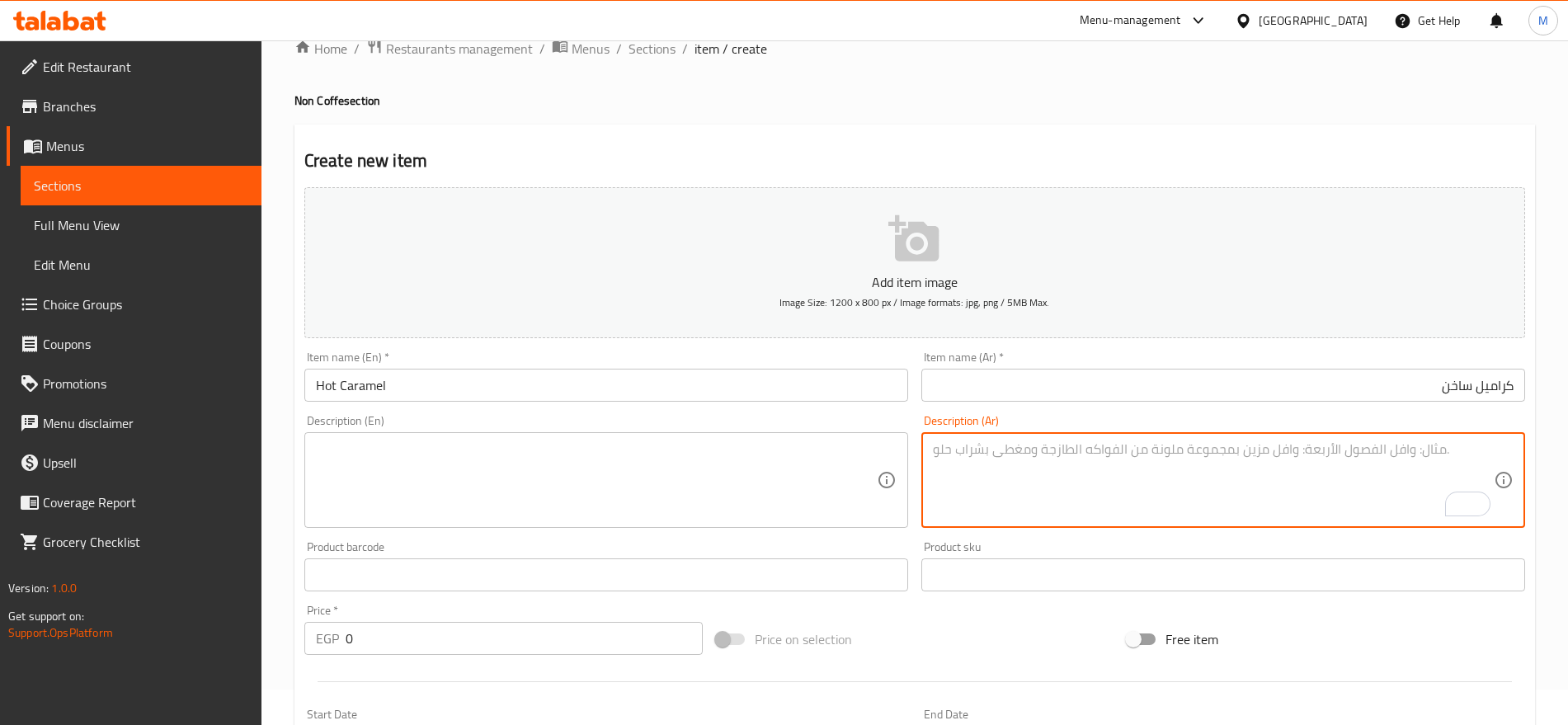
click at [434, 648] on input "0" at bounding box center [524, 638] width 357 height 33
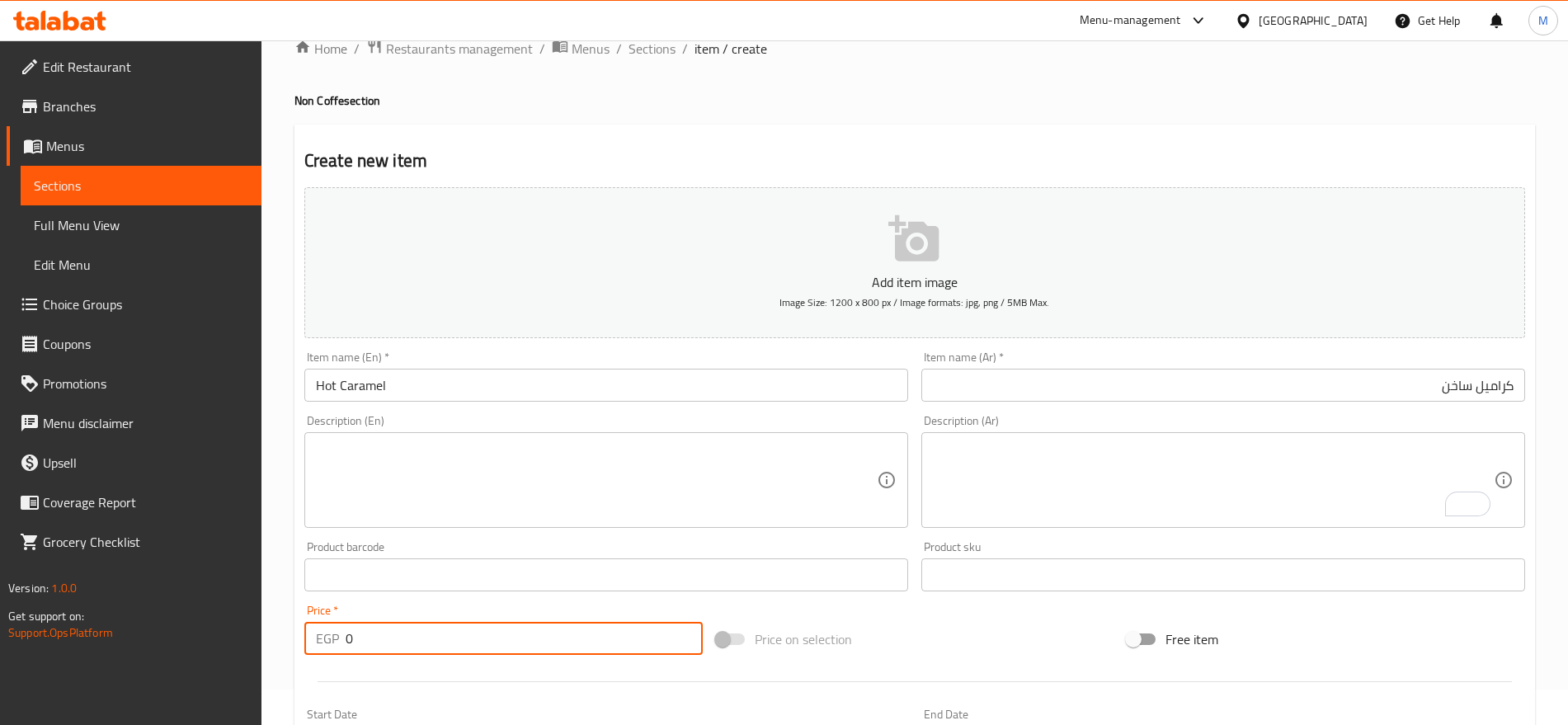
click at [434, 648] on input "0" at bounding box center [524, 638] width 357 height 33
paste input "8"
click at [434, 648] on input "0" at bounding box center [524, 638] width 357 height 33
type input "80"
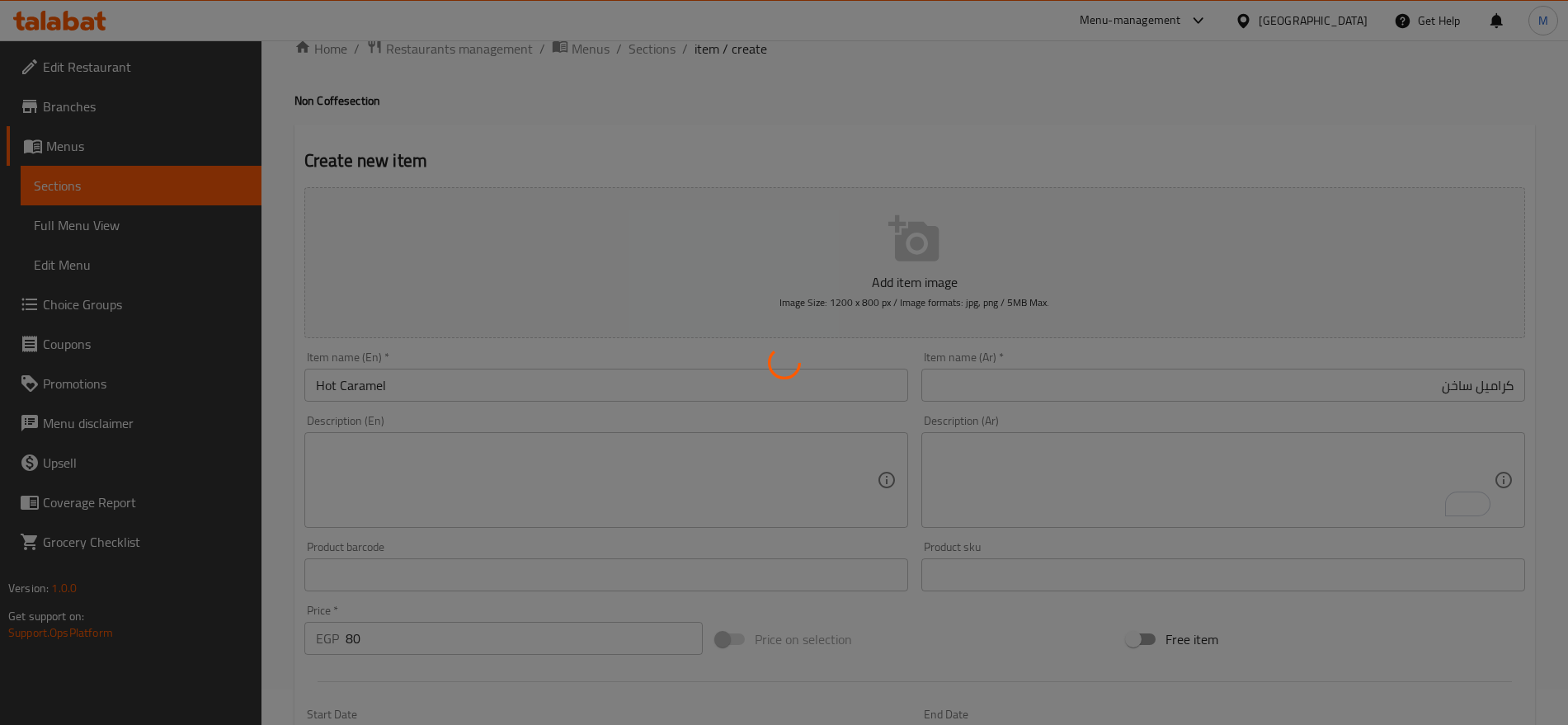
type input "0"
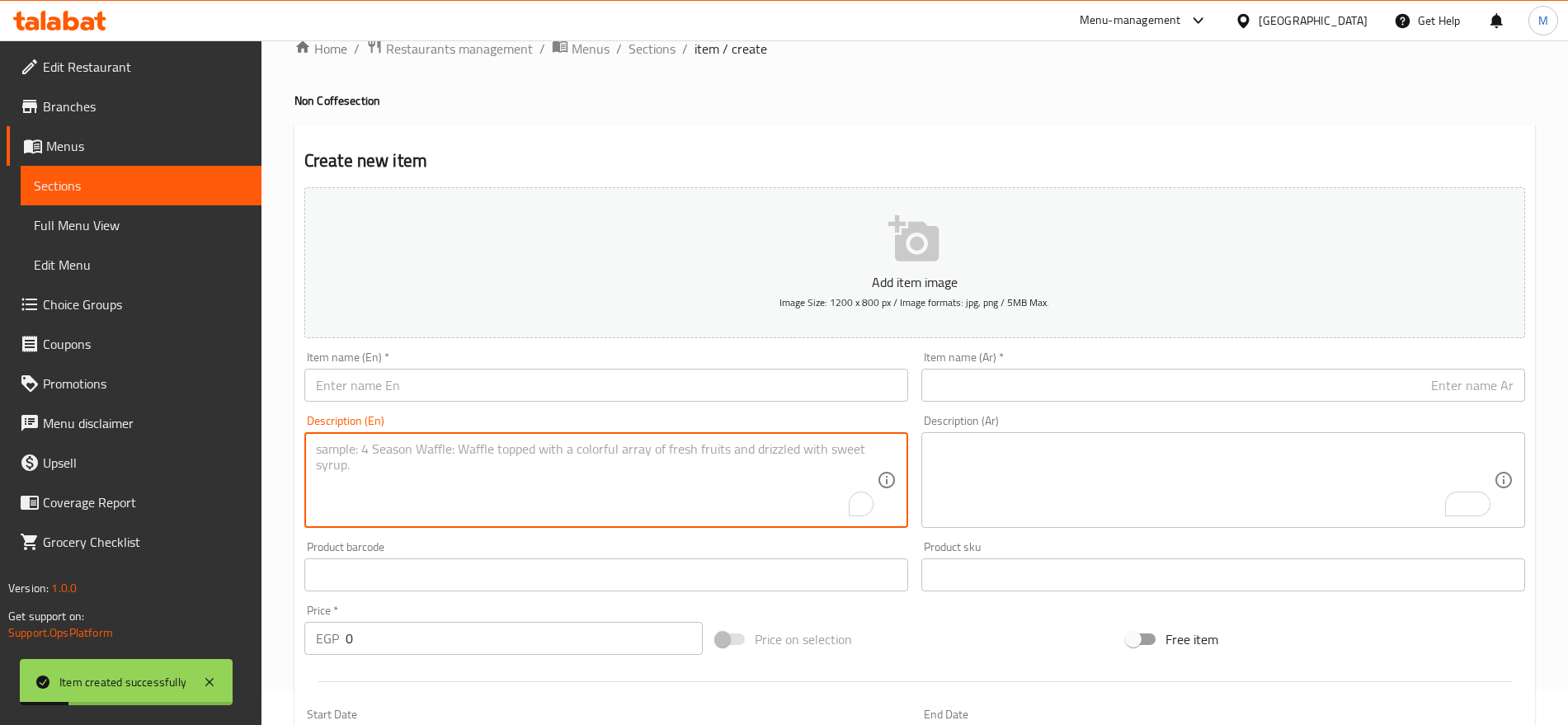
click at [591, 472] on textarea "To enrich screen reader interactions, please activate Accessibility in Grammarl…" at bounding box center [596, 480] width 561 height 78
paste textarea "HOT WHITE PISTASHIО 95 FLAVOUR ENGLISH TEA 45 HOT WHITE CHOCO COKIES 90"
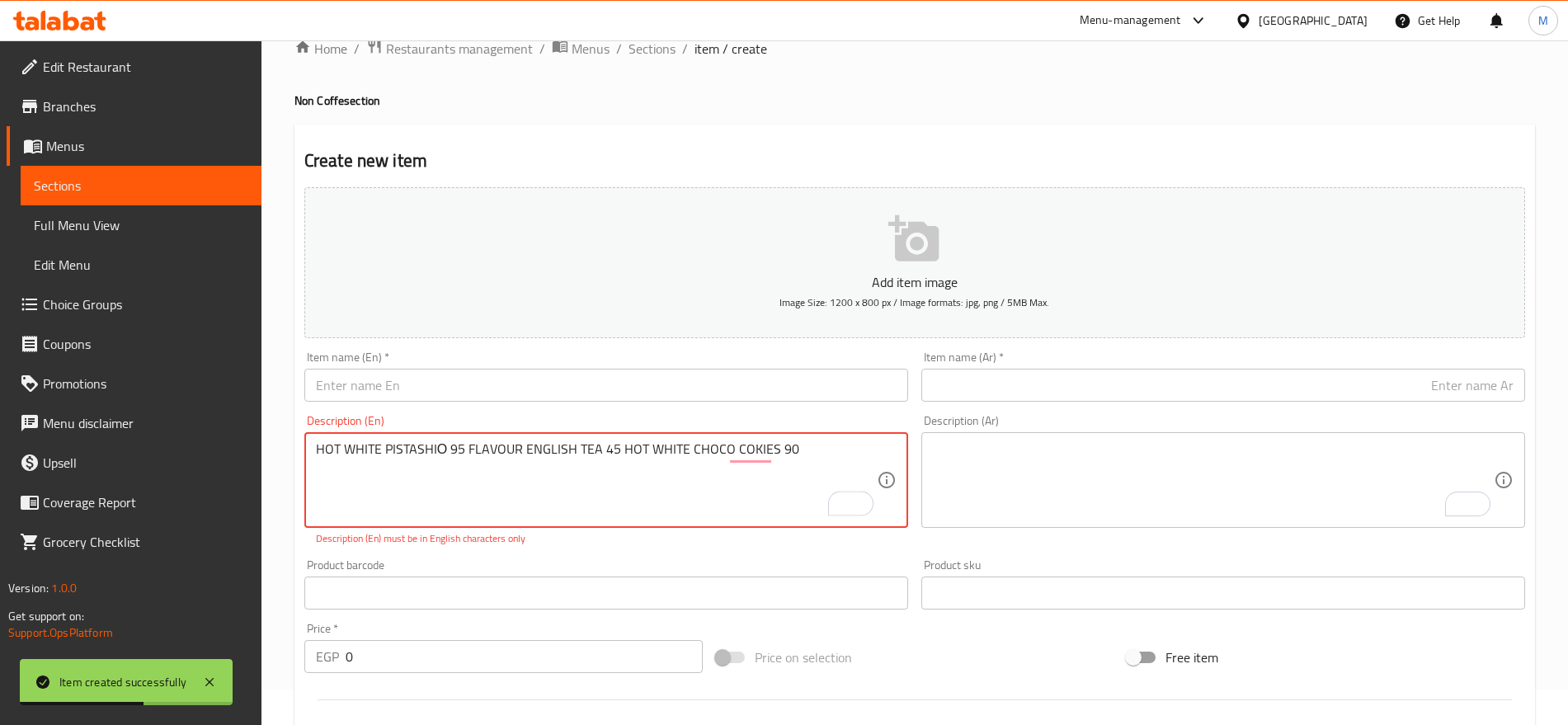
drag, startPoint x: 446, startPoint y: 447, endPoint x: 303, endPoint y: 455, distance: 143.2
click at [303, 455] on div "Description (En) HOT WHITE PISTASHIО 95 FLAVOUR ENGLISH TEA 45 HOT WHITE CHOCO …" at bounding box center [606, 480] width 617 height 144
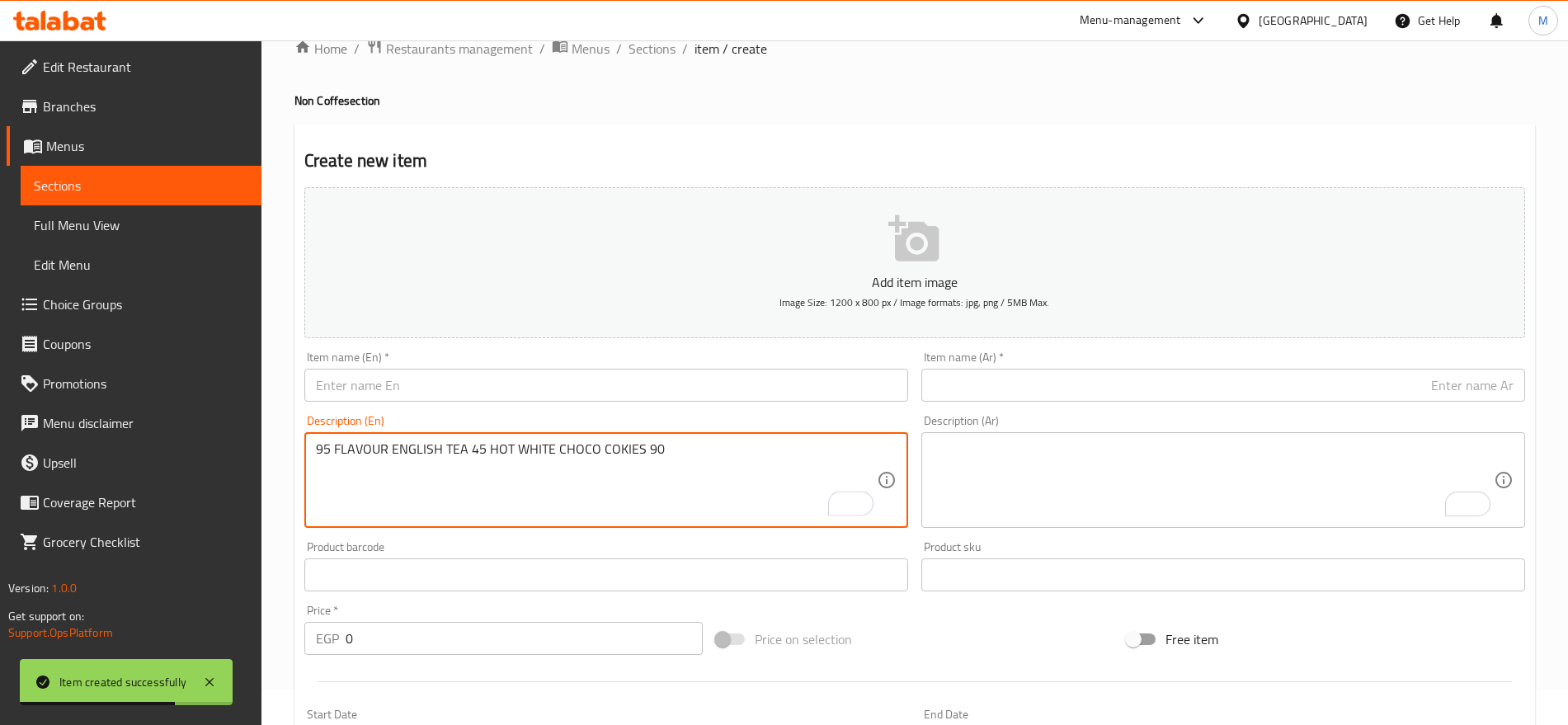
type textarea "95 FLAVOUR ENGLISH TEA 45 HOT WHITE CHOCO COKIES 90"
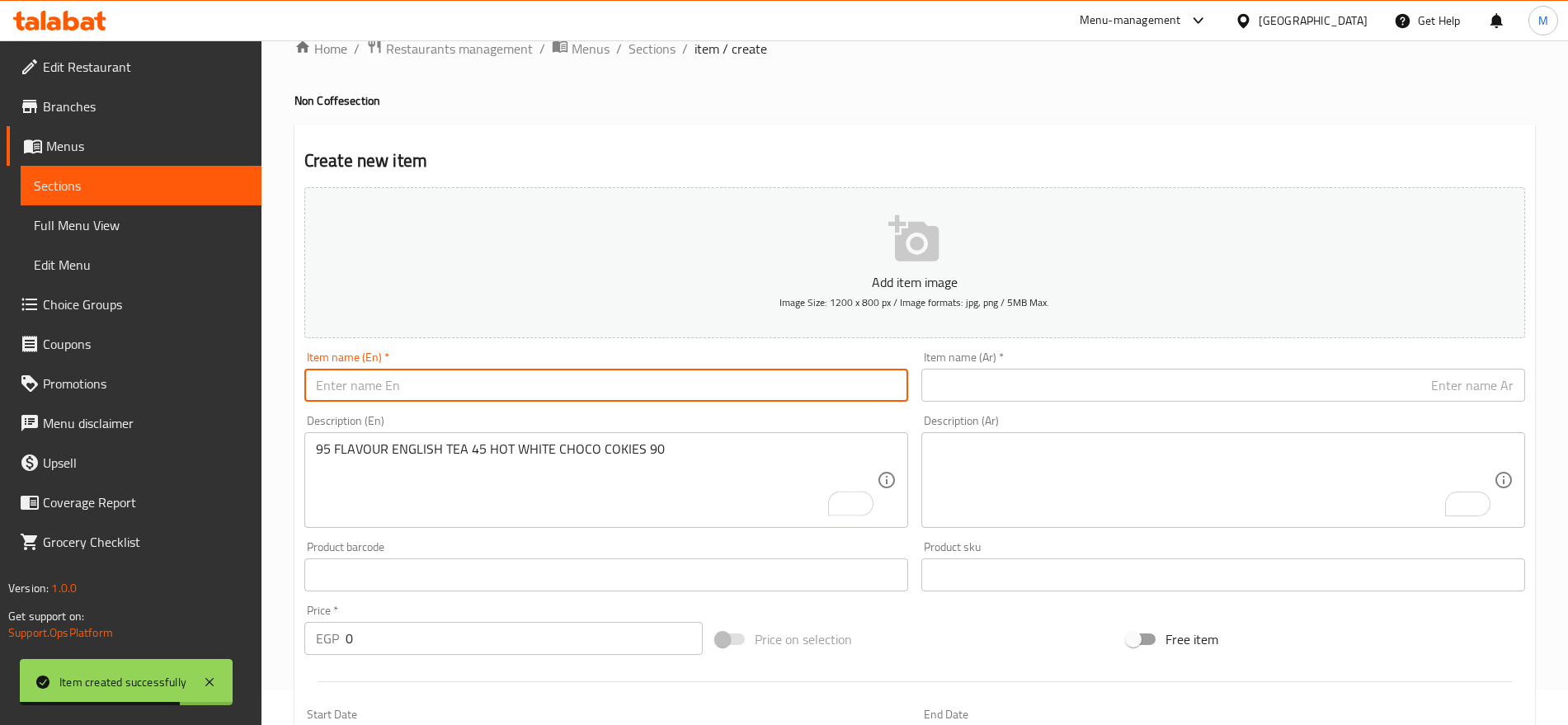
click at [354, 386] on input "text" at bounding box center [605, 385] width 604 height 33
paste input "HOT WHITE PISTASHIО"
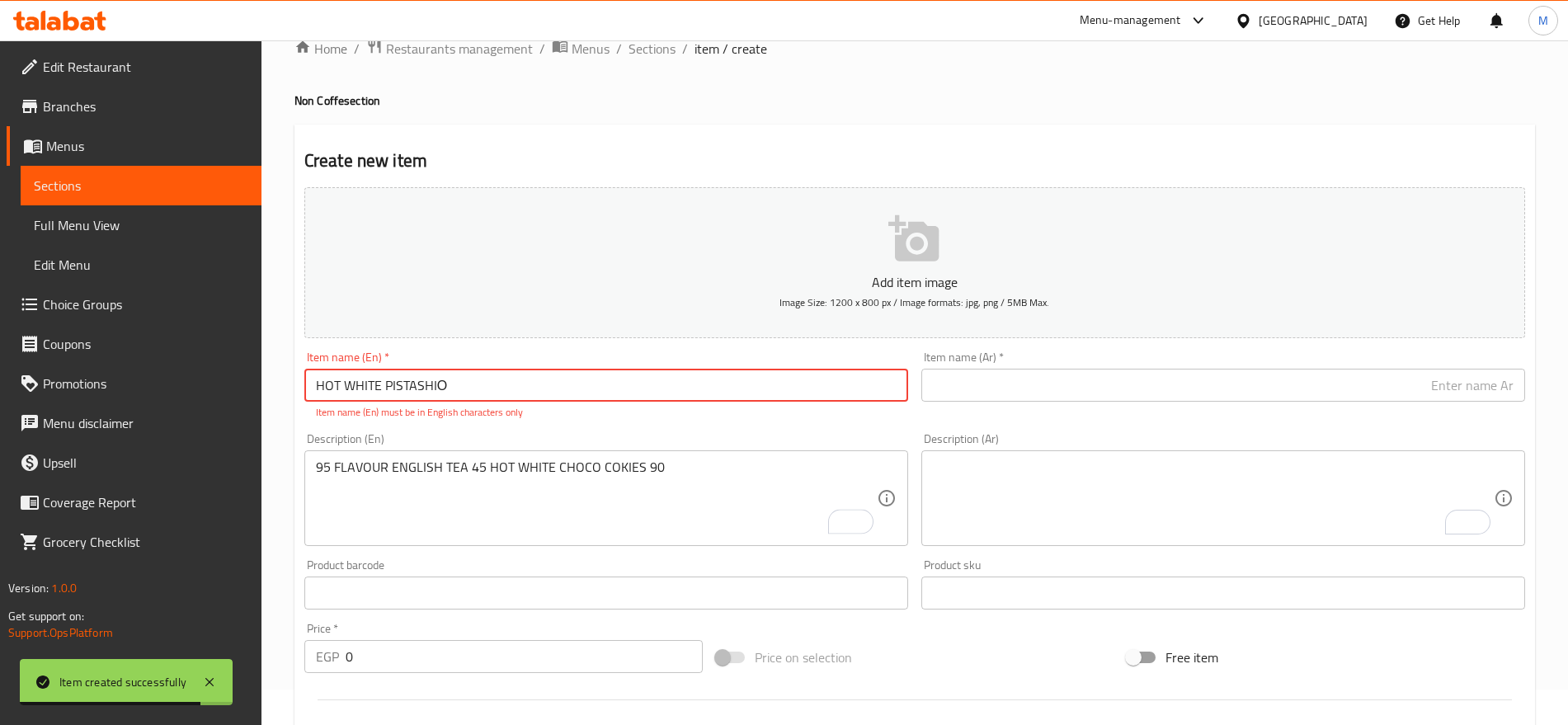
click at [354, 386] on input "HOT WHITE PISTASHIО" at bounding box center [605, 385] width 604 height 33
click at [447, 392] on input "Hot White Pistashiо" at bounding box center [605, 385] width 604 height 33
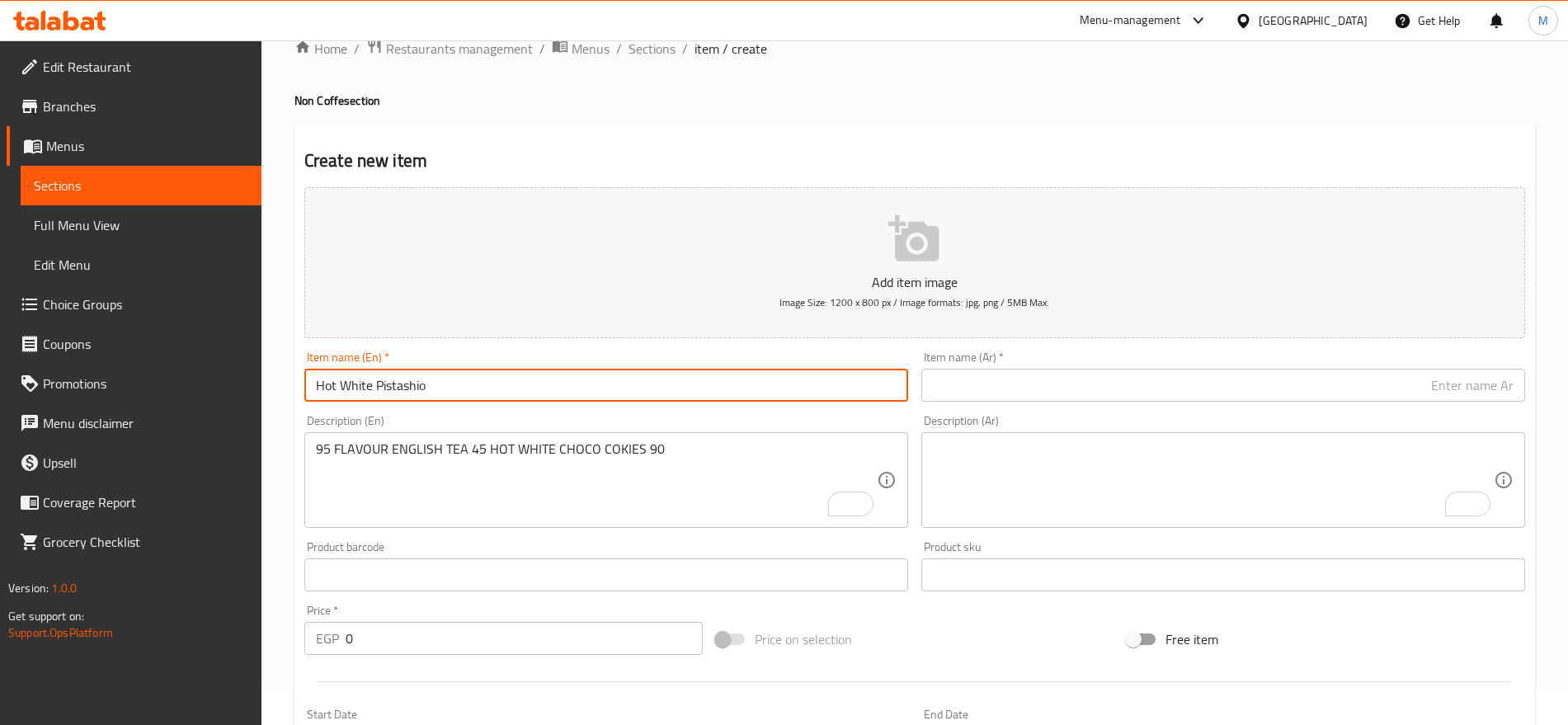
type input "Hot White Pistashio"
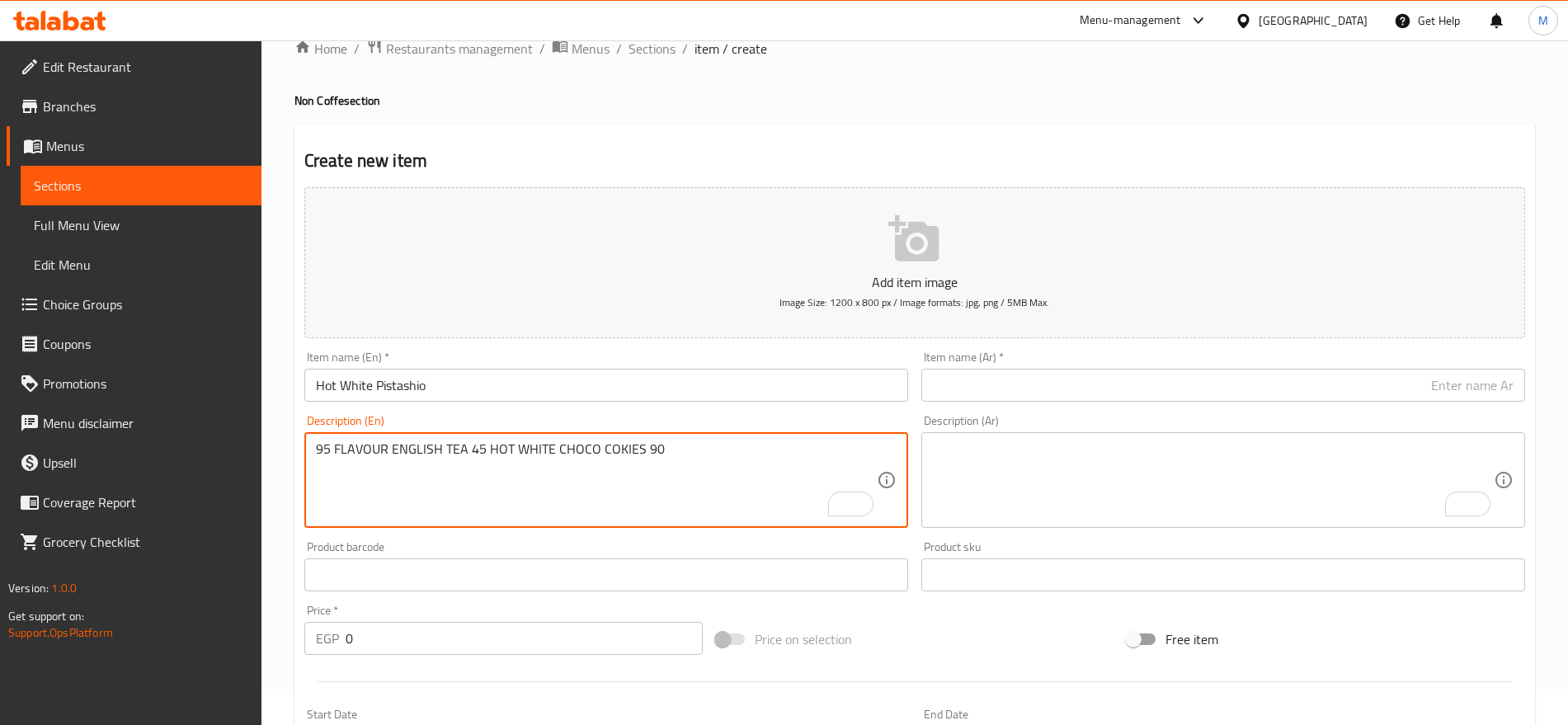
click at [324, 456] on textarea "95 FLAVOUR ENGLISH TEA 45 HOT WHITE CHOCO COKIES 90" at bounding box center [596, 480] width 561 height 78
type textarea "FLAVOUR ENGLISH TEA 45 HOT WHITE CHOCO COKIES 90"
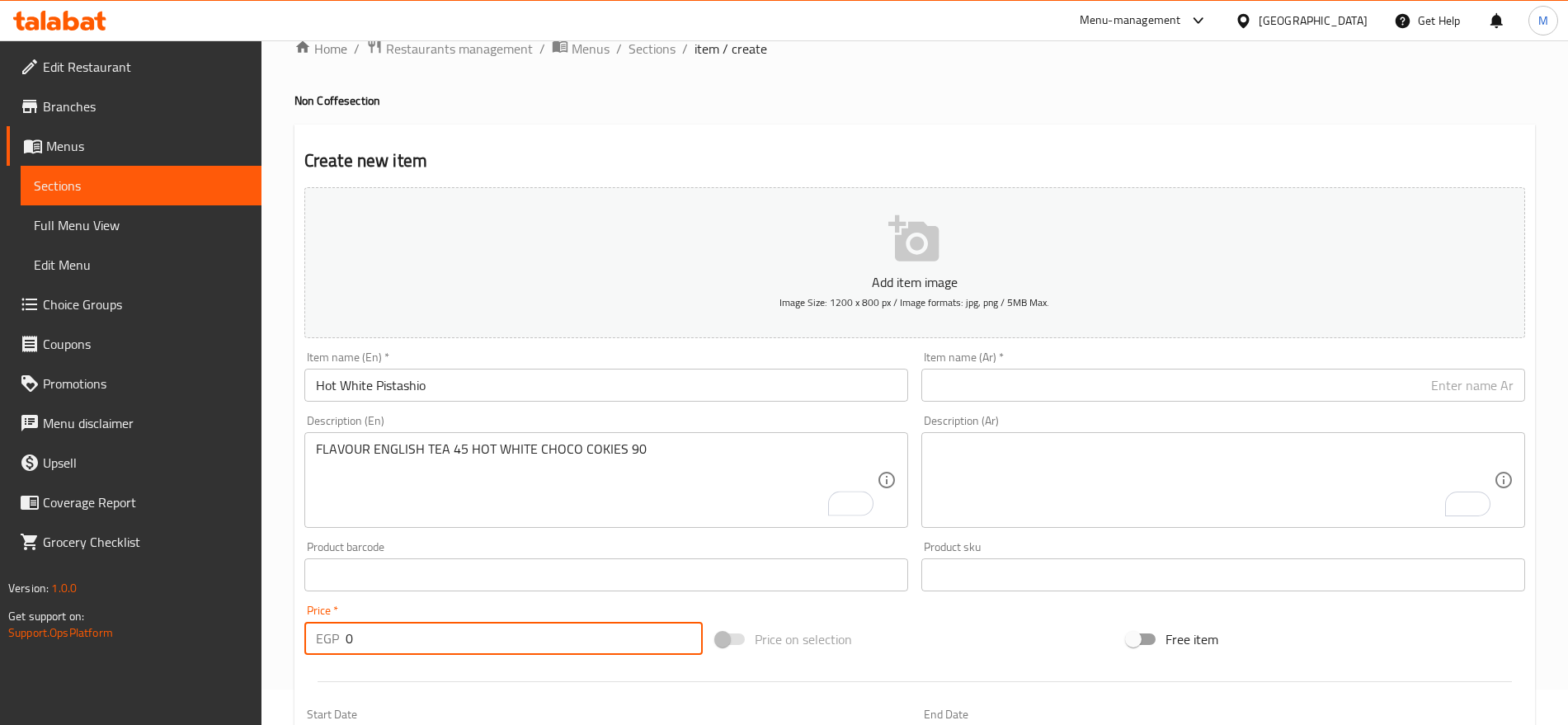
click at [380, 644] on input "0" at bounding box center [524, 638] width 357 height 33
paste input "95"
type input "95"
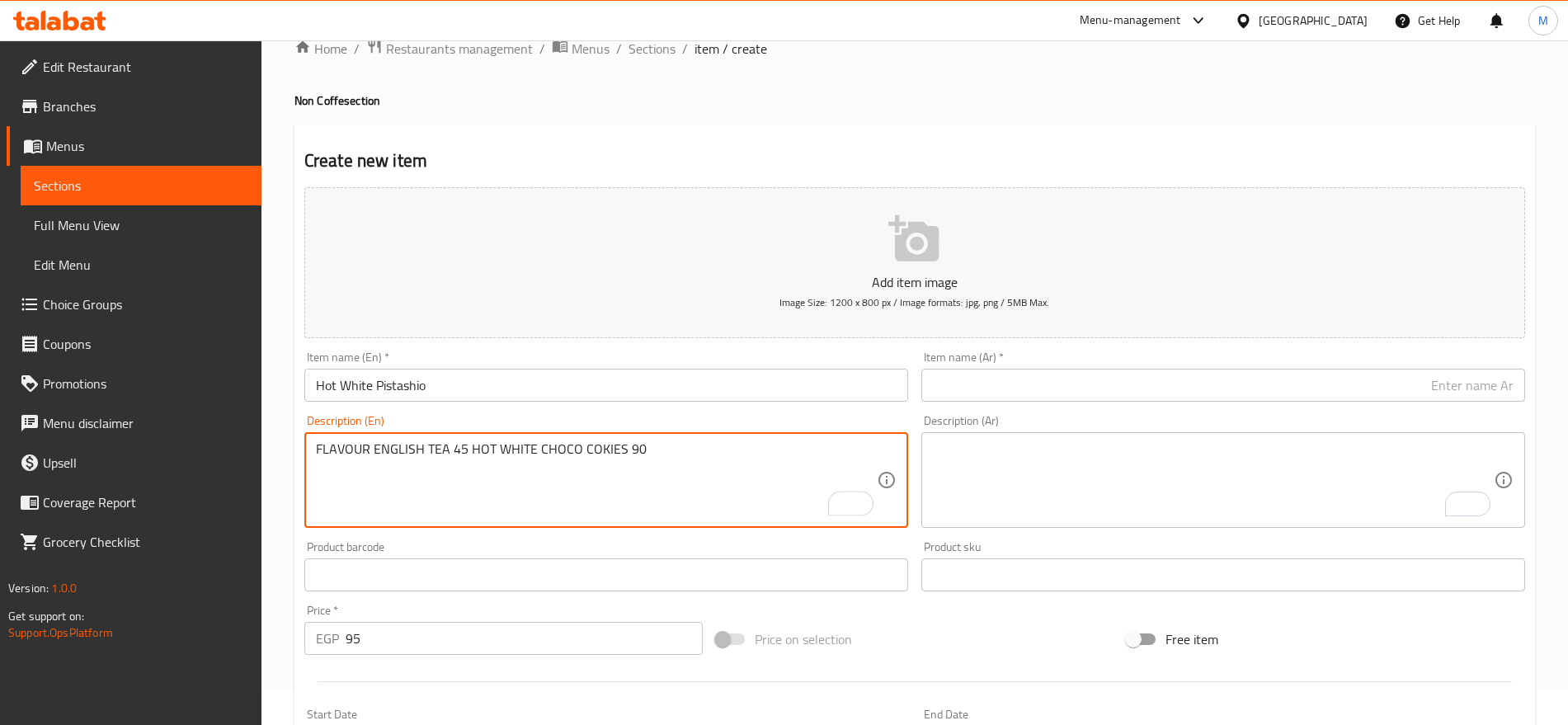
click at [630, 465] on textarea "FLAVOUR ENGLISH TEA 45 HOT WHITE CHOCO COKIES 90" at bounding box center [596, 480] width 561 height 78
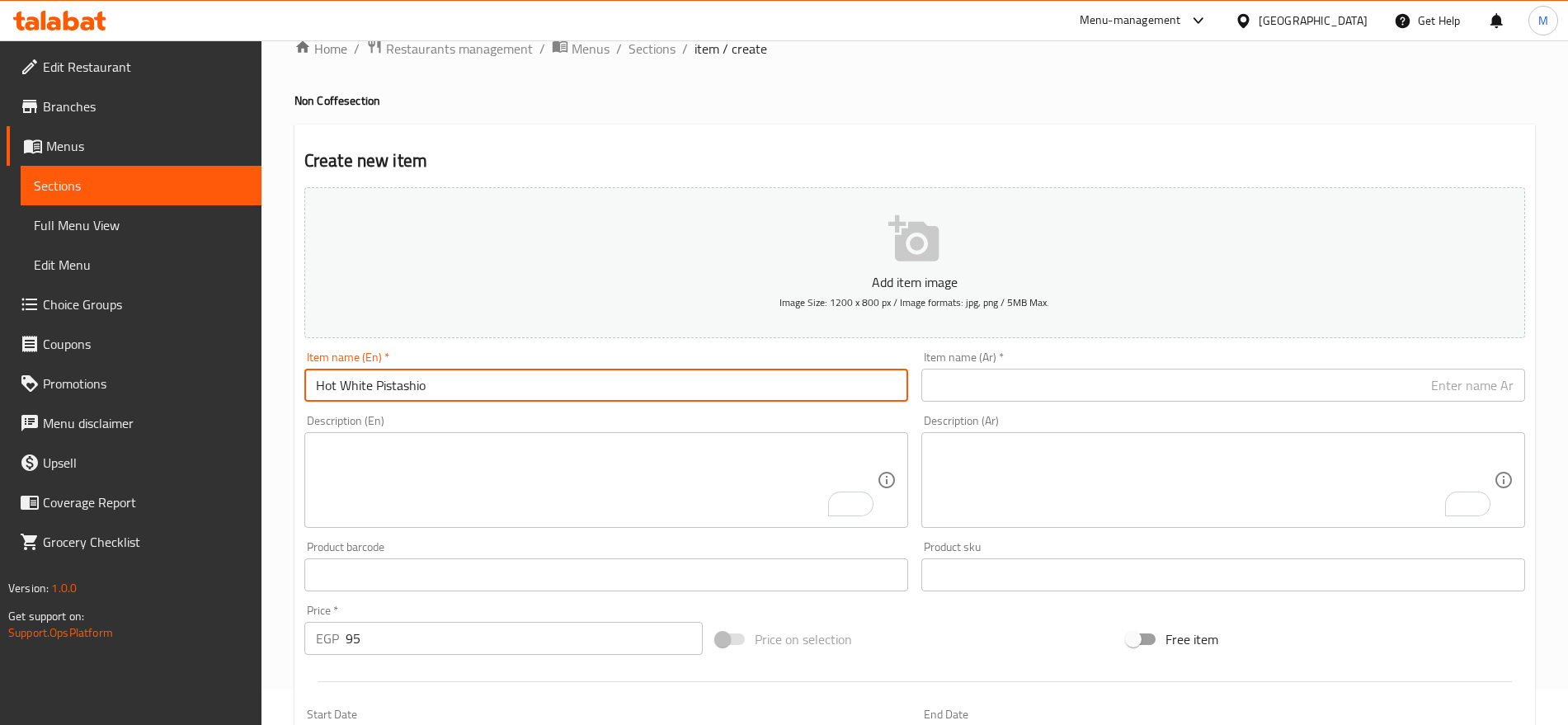
click at [493, 397] on input "Hot White Pistashio" at bounding box center [605, 385] width 604 height 33
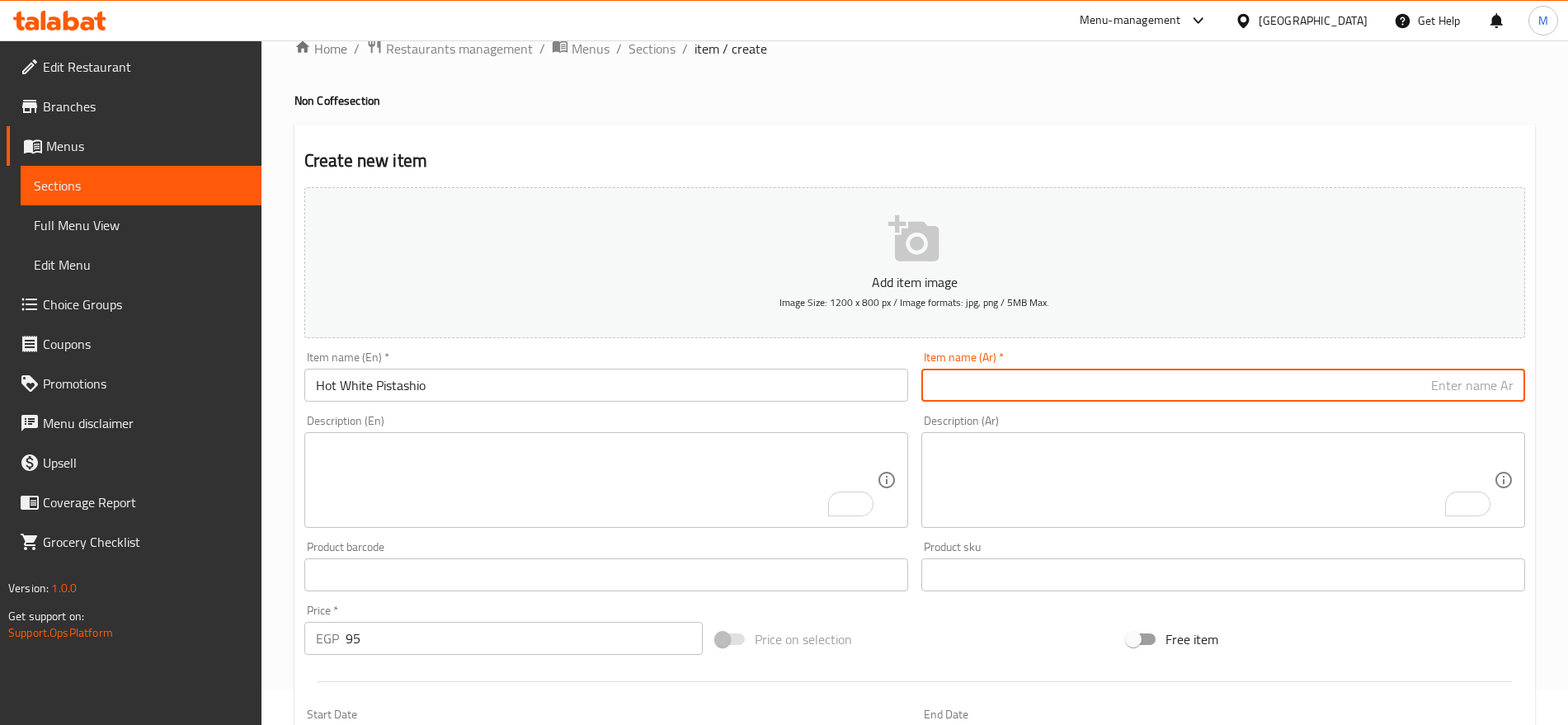
paste input "فستق أبيض حار"
click at [1409, 377] on input "text" at bounding box center [1223, 385] width 604 height 33
click at [1433, 395] on input "فستق أبيض حار" at bounding box center [1223, 385] width 604 height 33
type input "فستق أبيض ساخن"
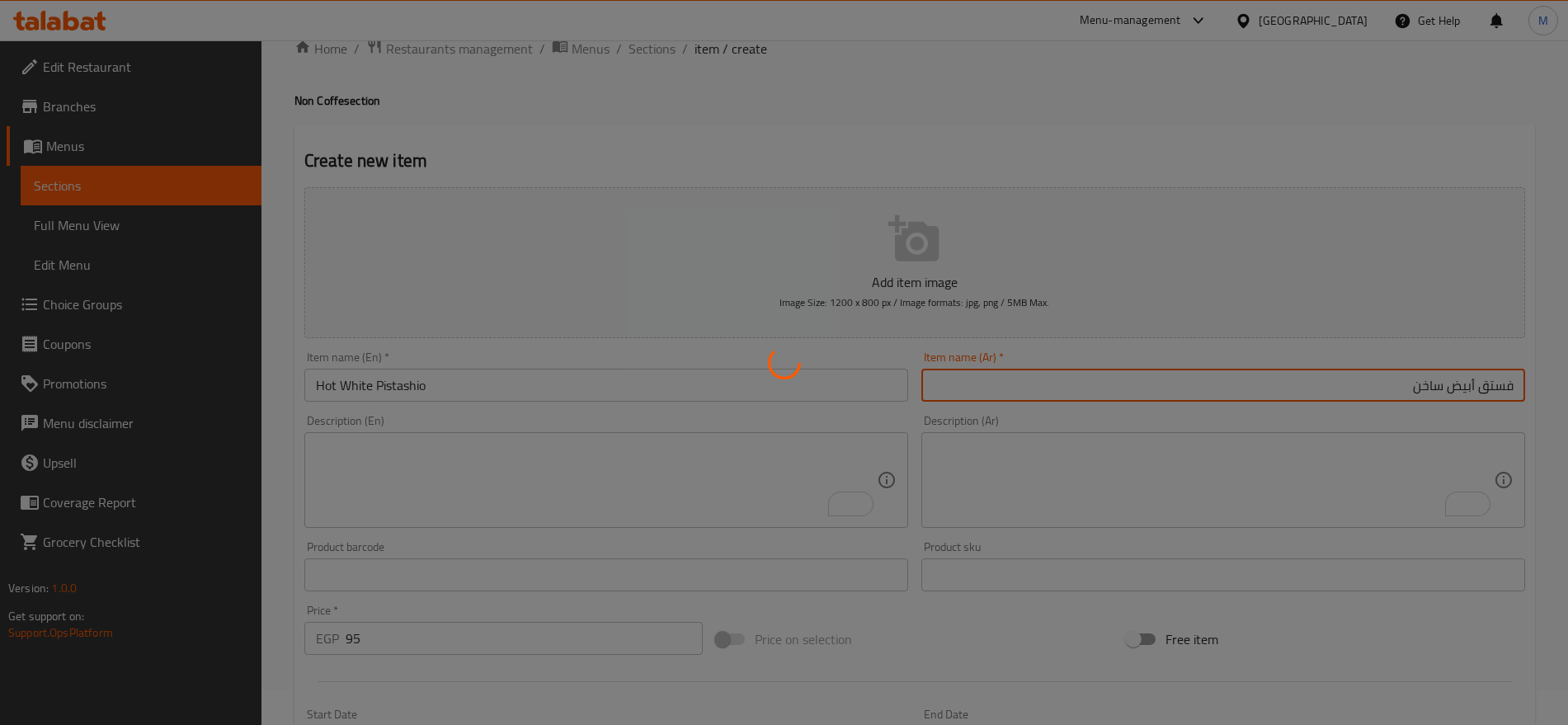
type input "0"
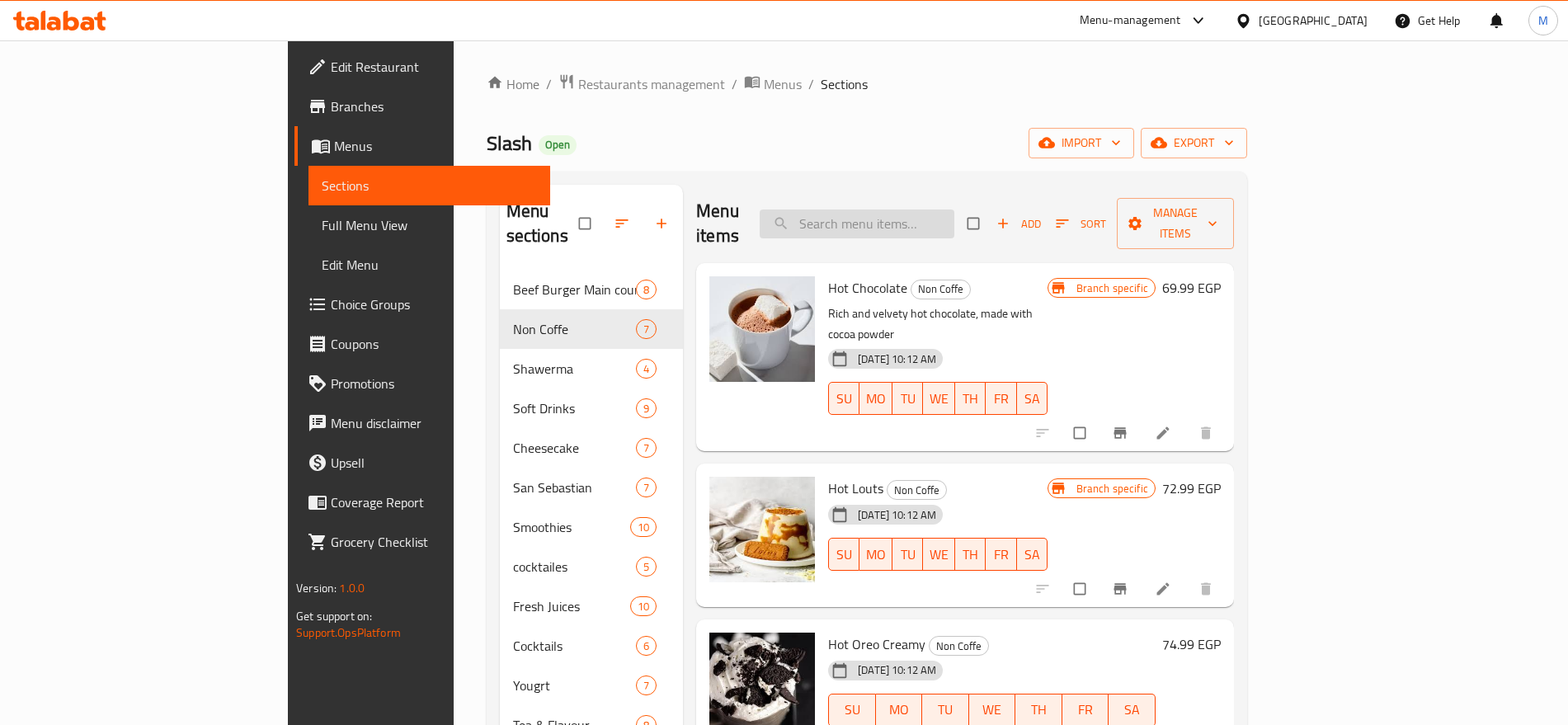
click at [954, 211] on input "search" at bounding box center [857, 224] width 195 height 29
paste input "MARSHMELLO"
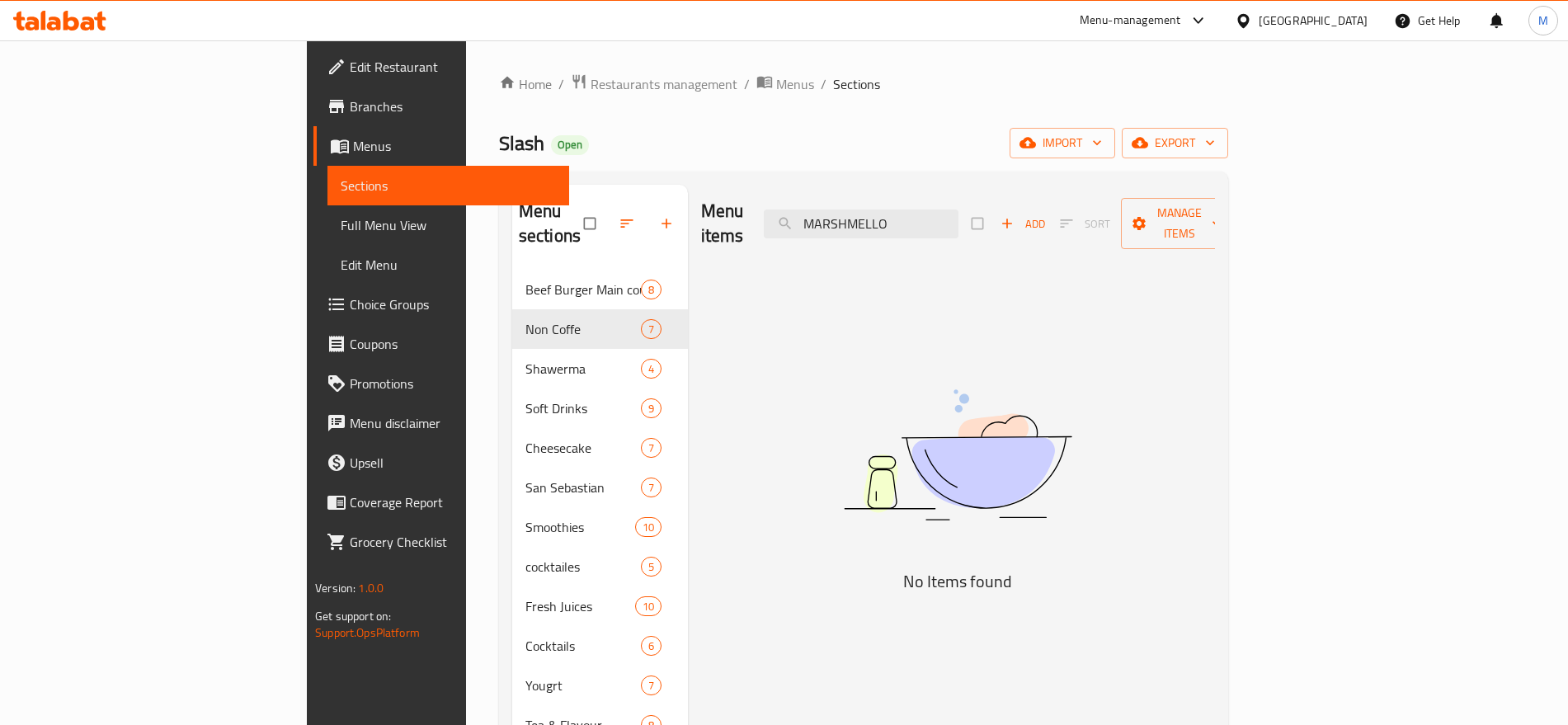
type input "MARSHMELLO"
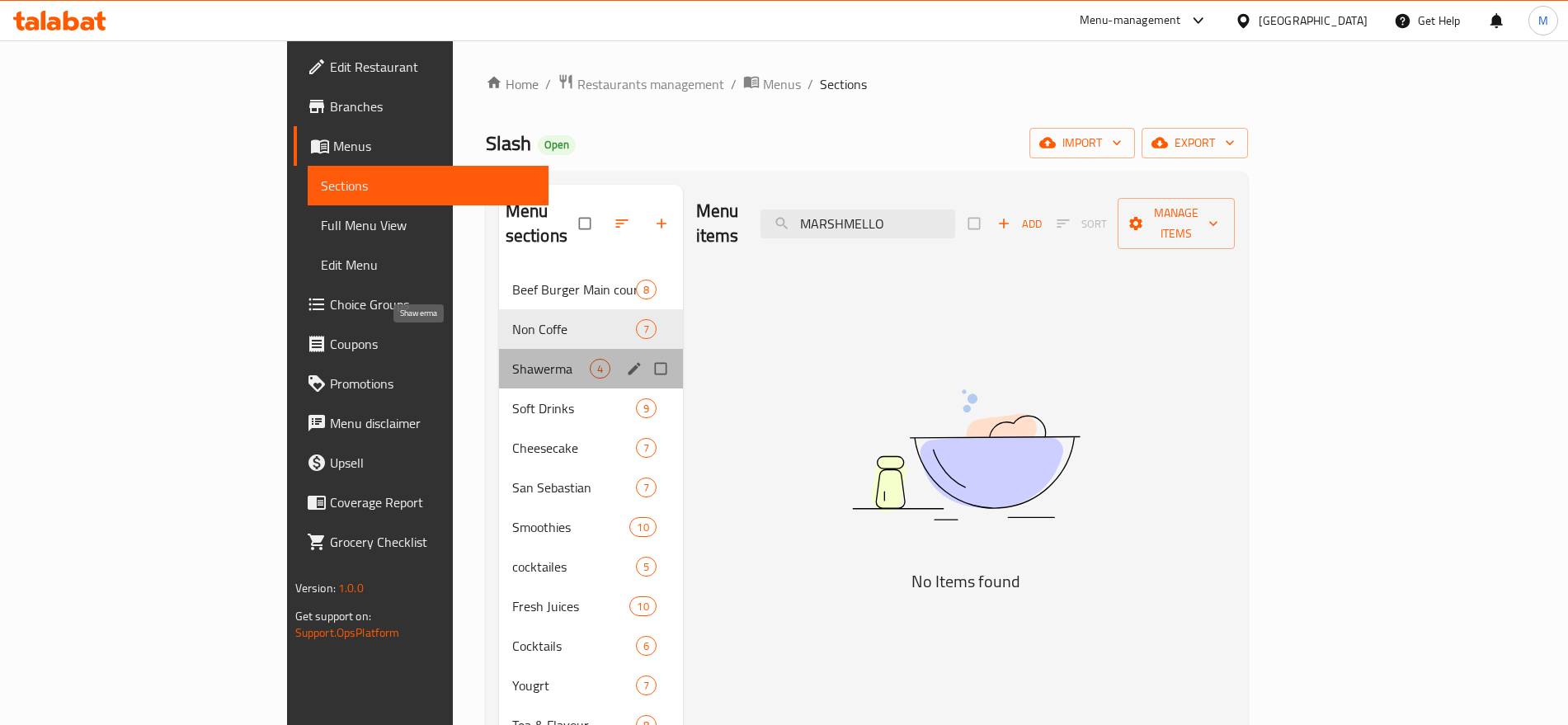
click at [512, 359] on span "Shawerma" at bounding box center [551, 369] width 77 height 20
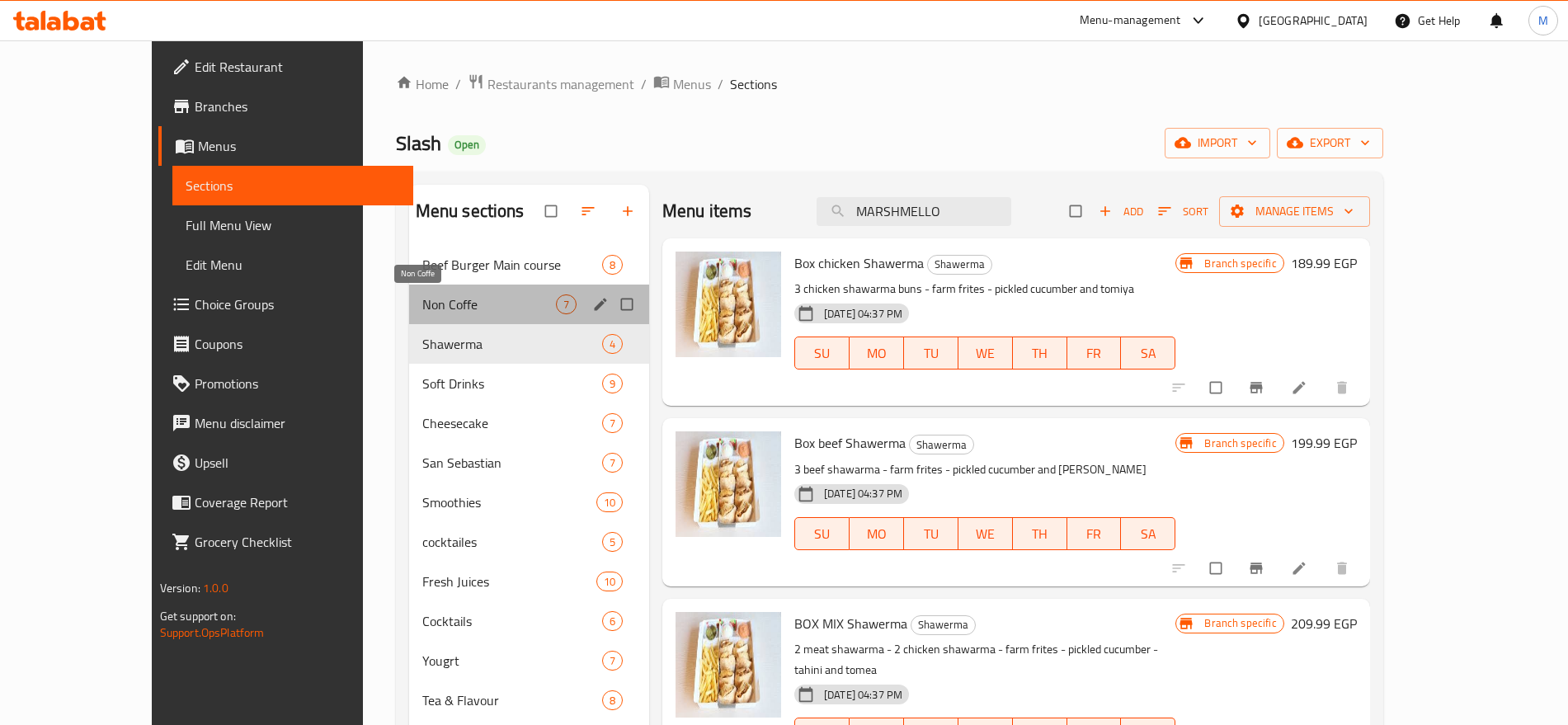
click at [515, 312] on span "Non Coffe" at bounding box center [489, 304] width 134 height 20
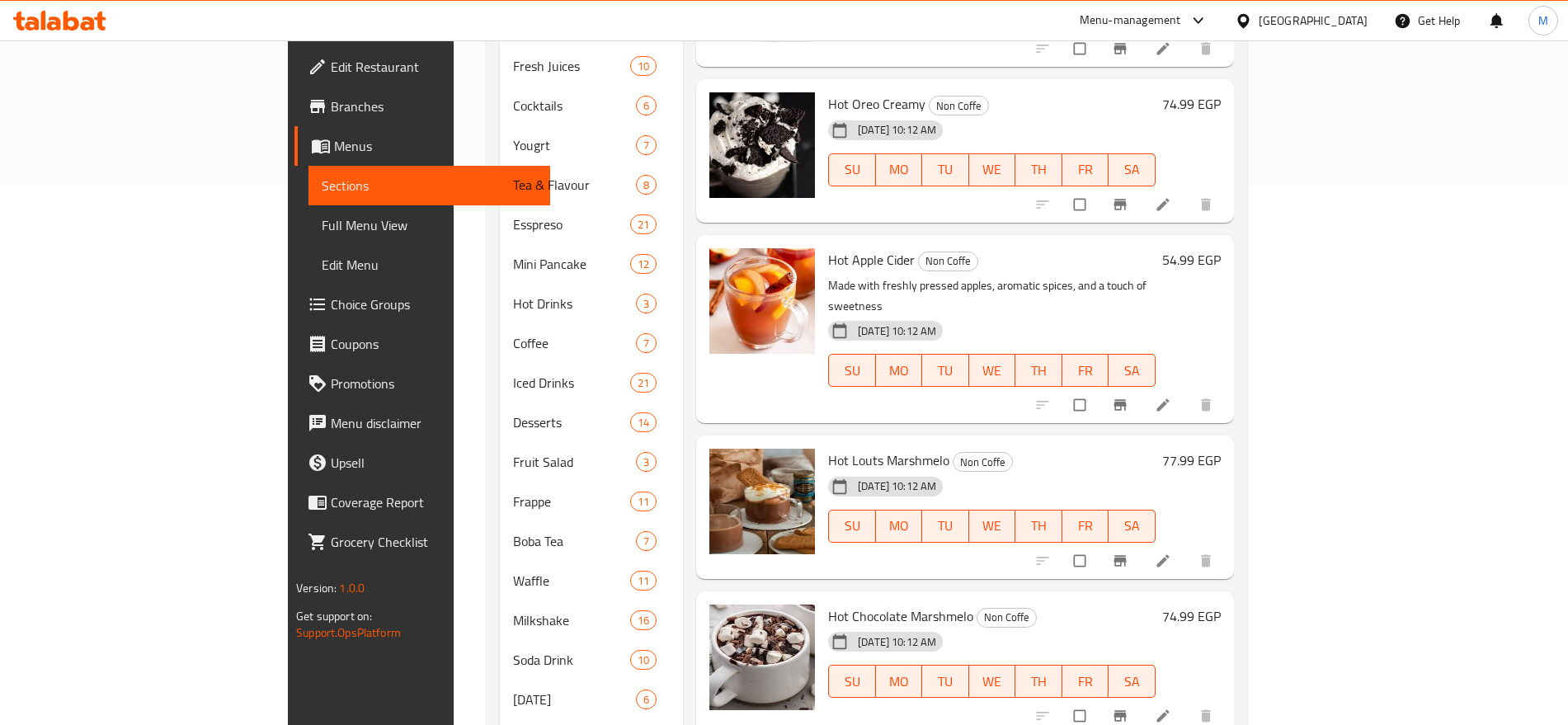
scroll to position [268, 0]
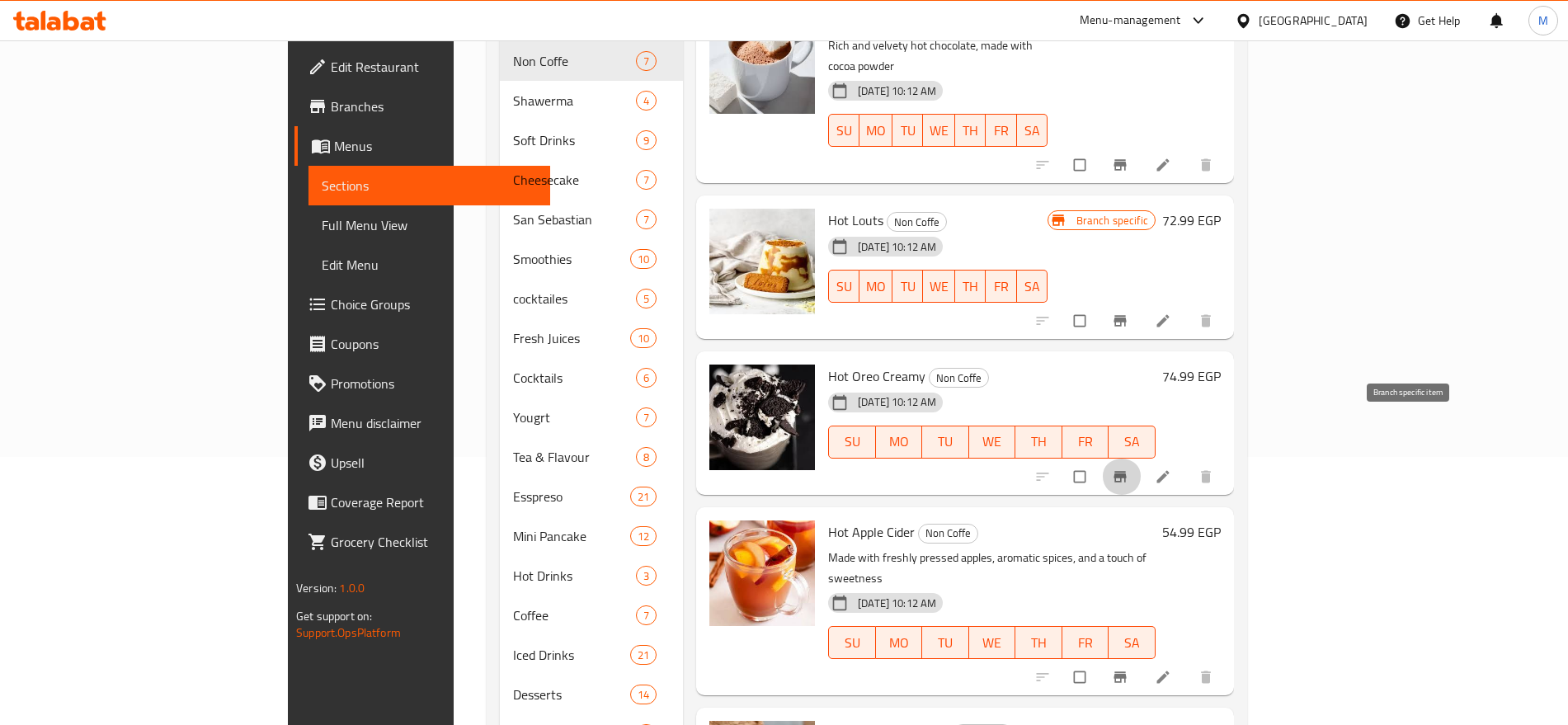
click at [1126, 471] on icon "Branch-specific-item" at bounding box center [1120, 476] width 13 height 11
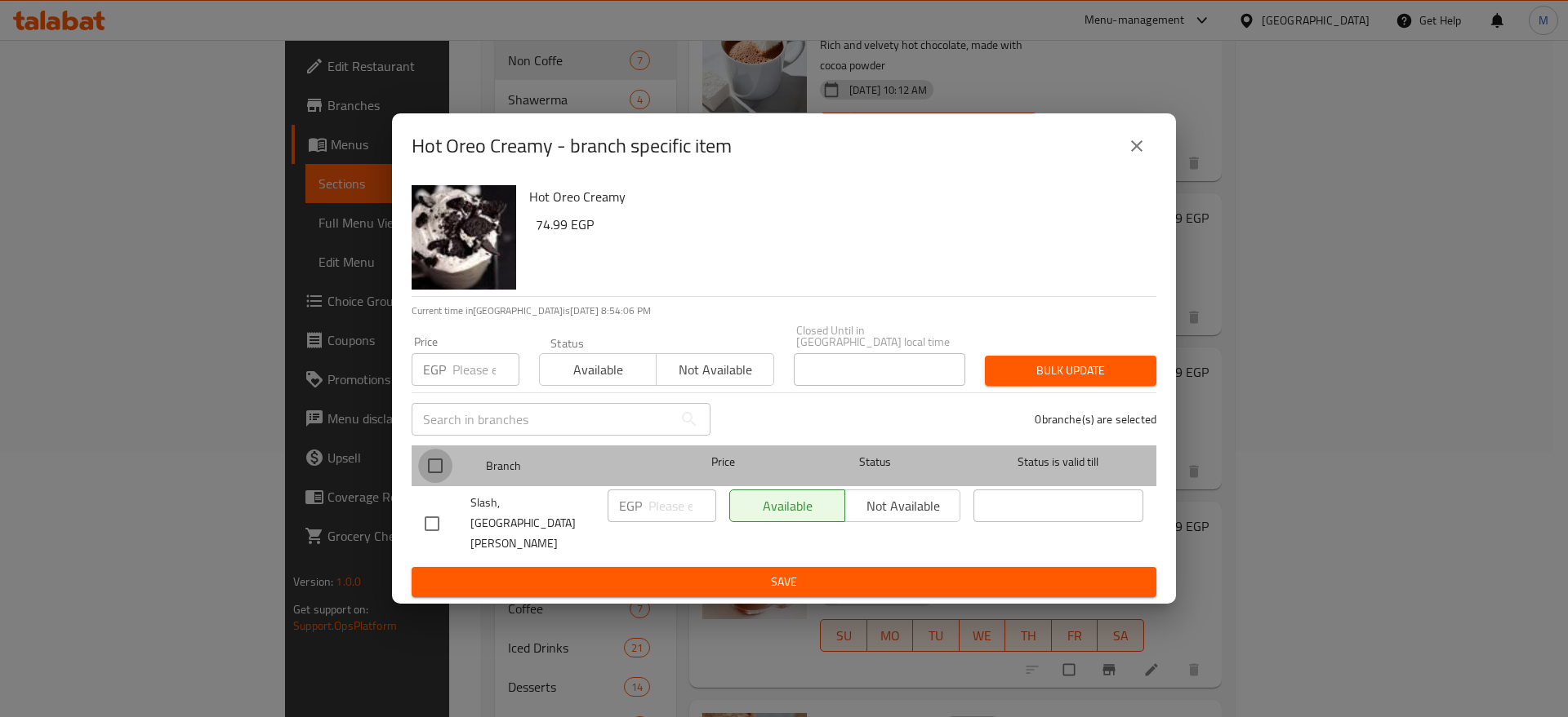
click at [443, 483] on input "checkbox" at bounding box center [435, 466] width 35 height 35
checkbox input "true"
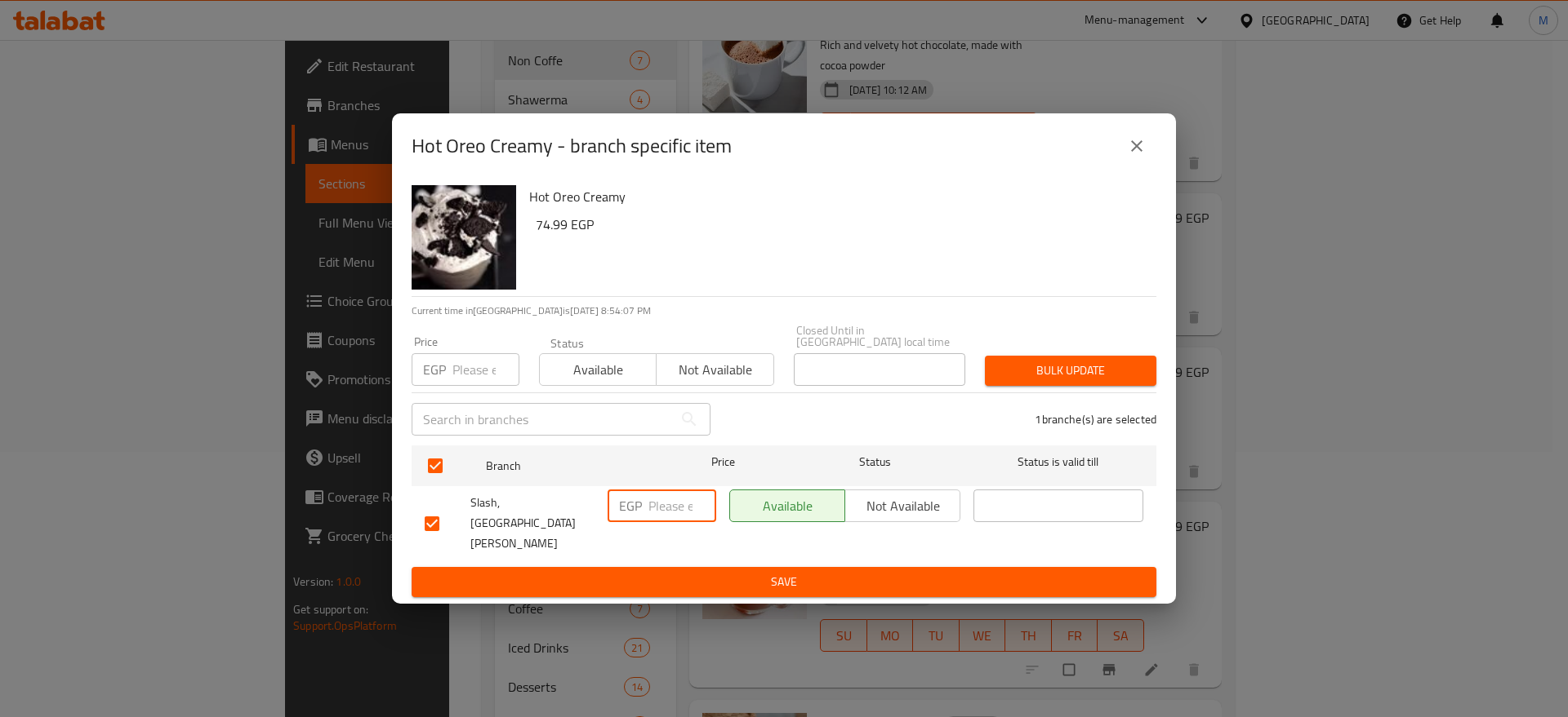
click at [677, 516] on input "number" at bounding box center [682, 506] width 67 height 33
paste input "90"
type input "90"
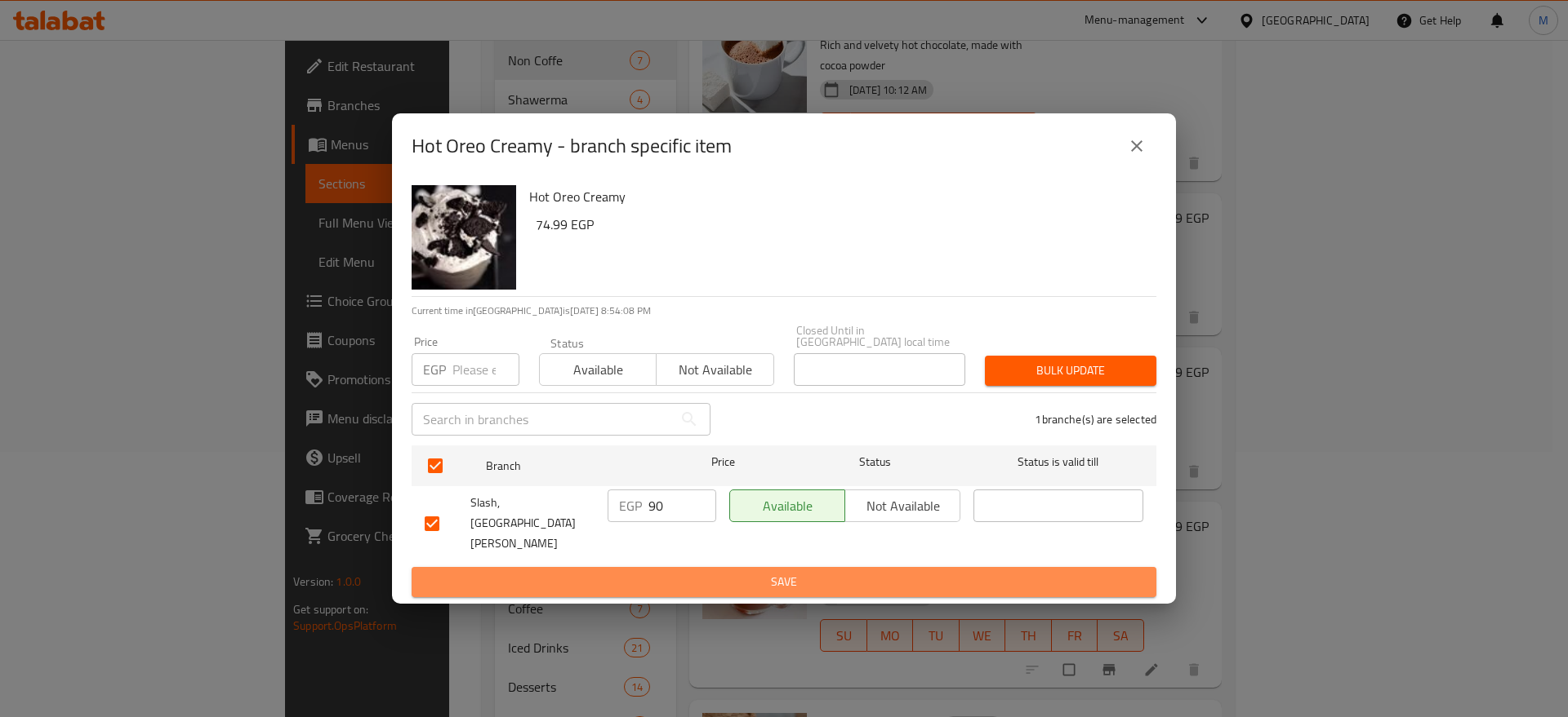
click at [707, 572] on span "Save" at bounding box center [783, 582] width 718 height 20
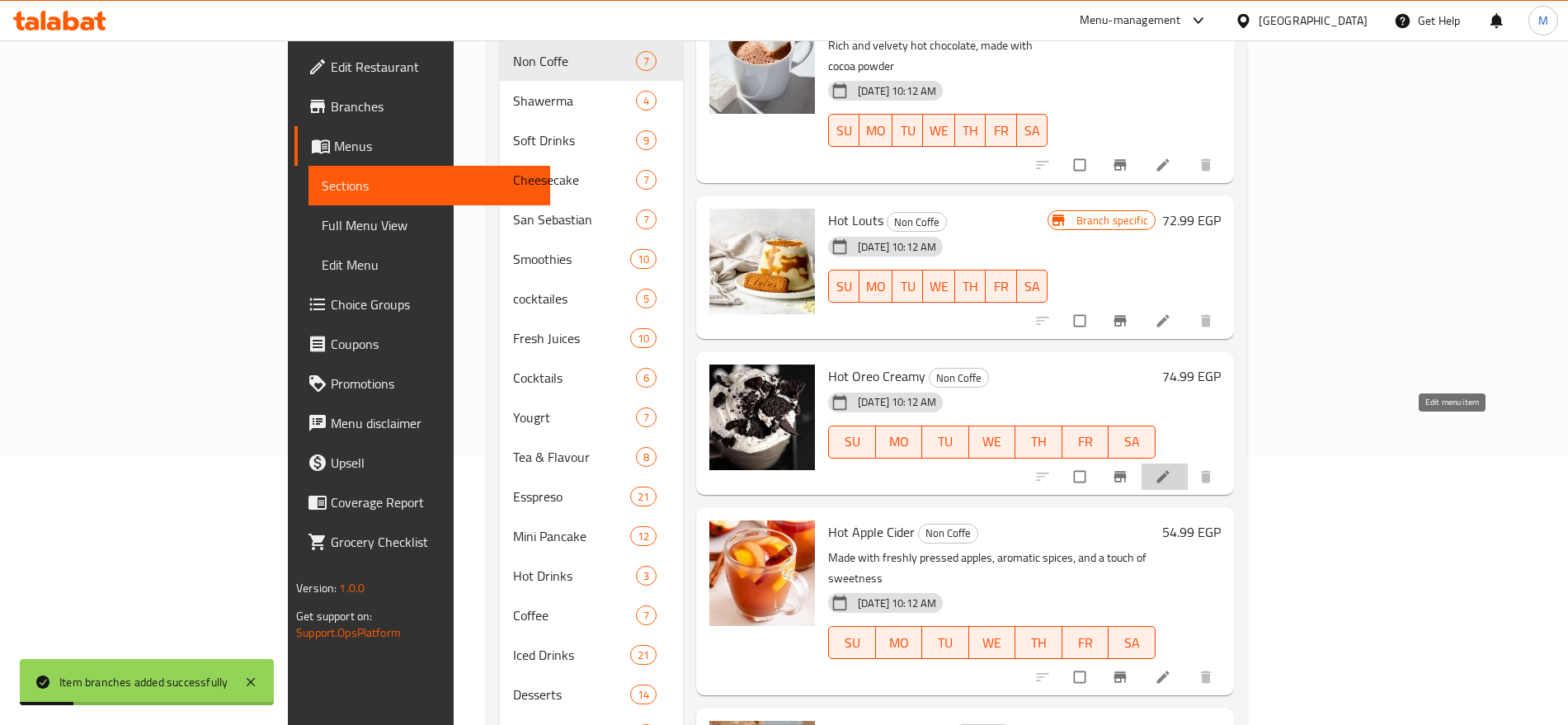
click at [1172, 468] on icon at bounding box center [1163, 476] width 16 height 16
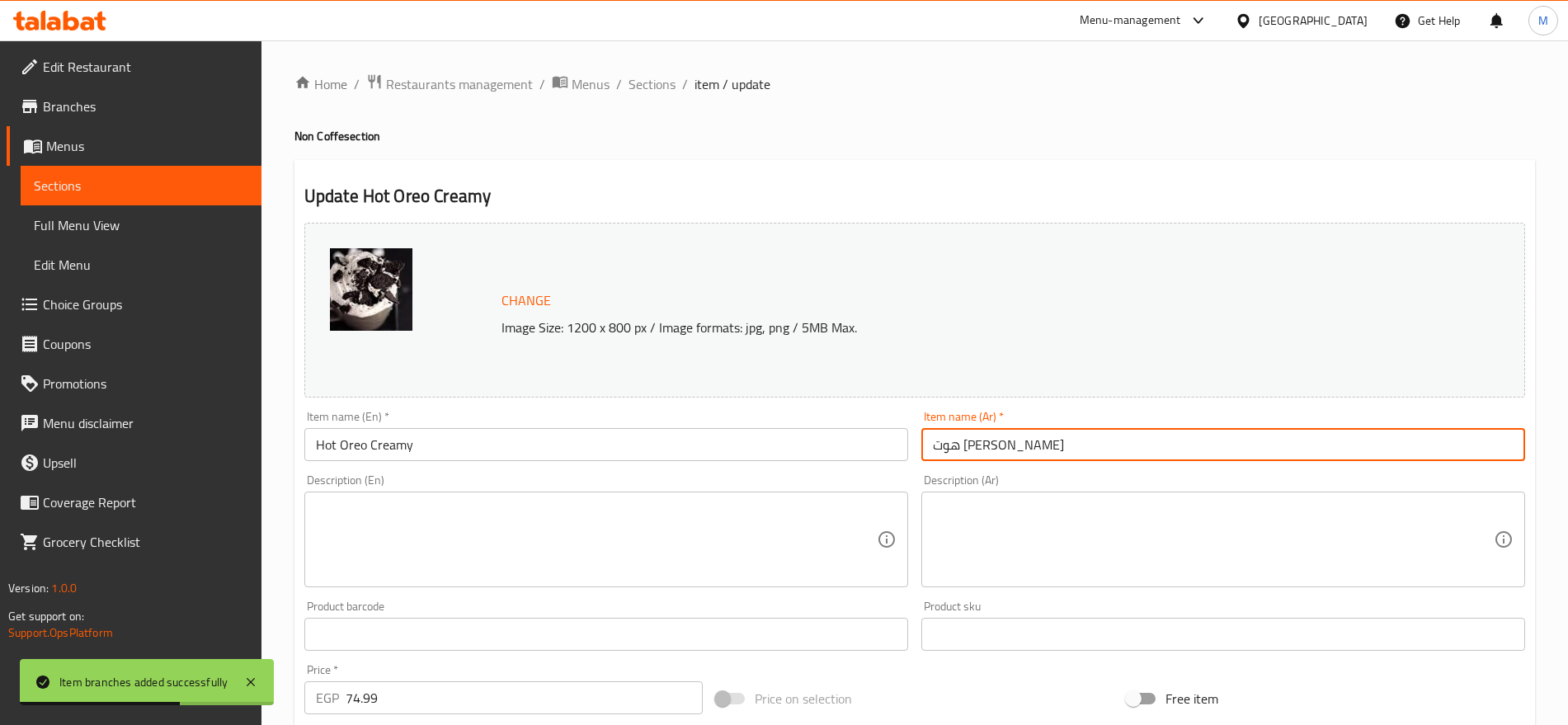
drag, startPoint x: 971, startPoint y: 438, endPoint x: 919, endPoint y: 437, distance: 52.0
click at [919, 437] on div "Item name (Ar)   * هوت اوريو كريمي Item name (Ar) *" at bounding box center [1224, 436] width 617 height 64
type input "هوت اوريو"
click at [386, 456] on input "Hot Oreo Creamy" at bounding box center [605, 444] width 604 height 33
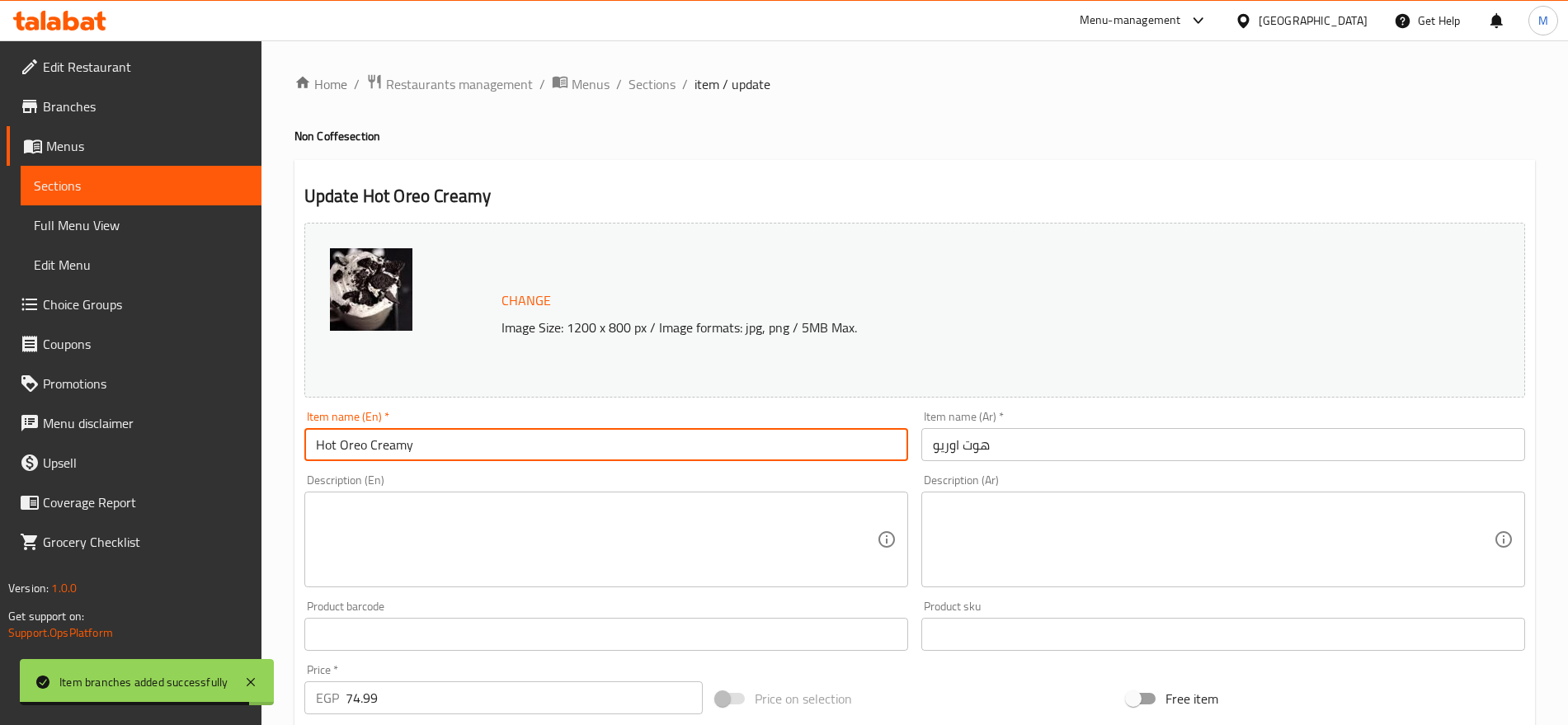
click at [386, 456] on input "Hot Oreo Creamy" at bounding box center [605, 444] width 604 height 33
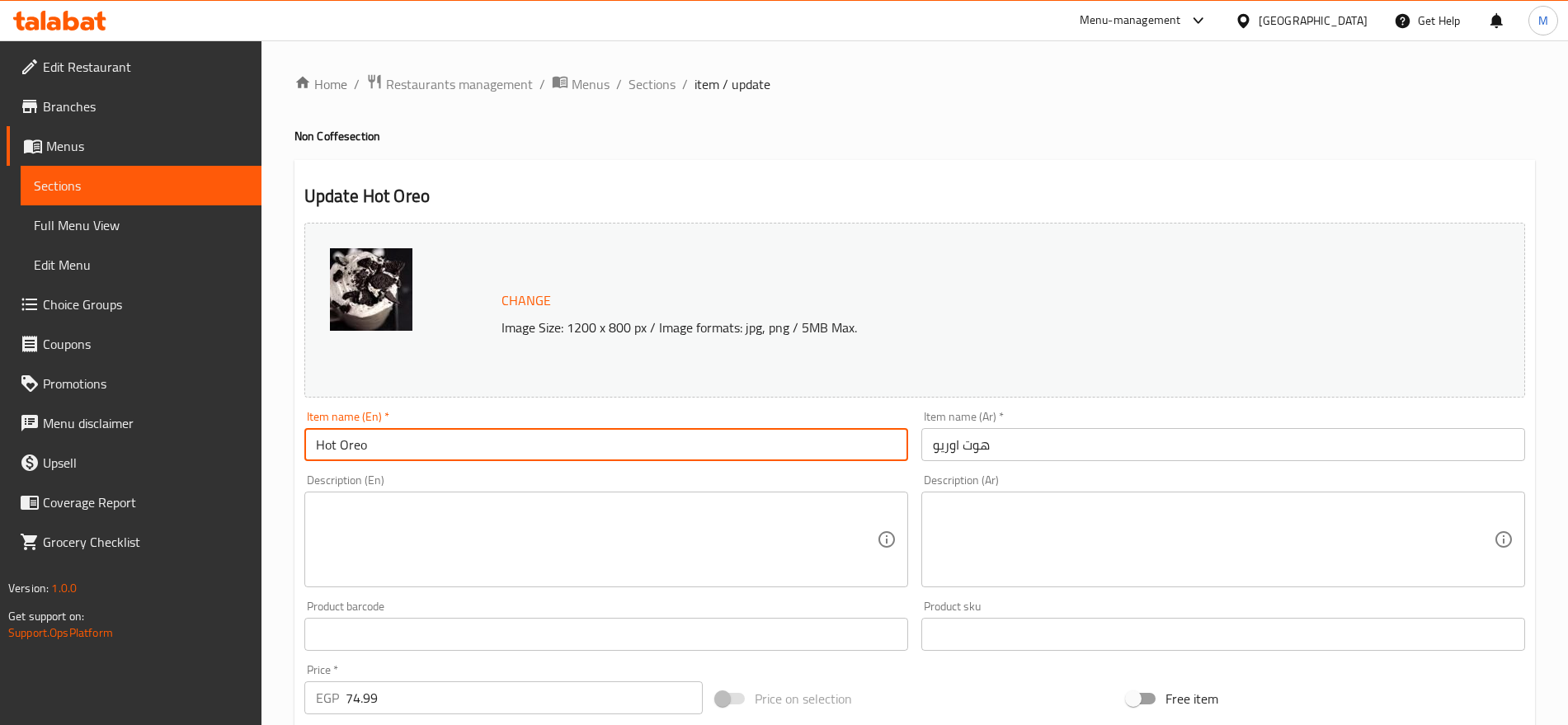
type input "Hot Oreo"
click at [660, 84] on span "Sections" at bounding box center [652, 84] width 47 height 20
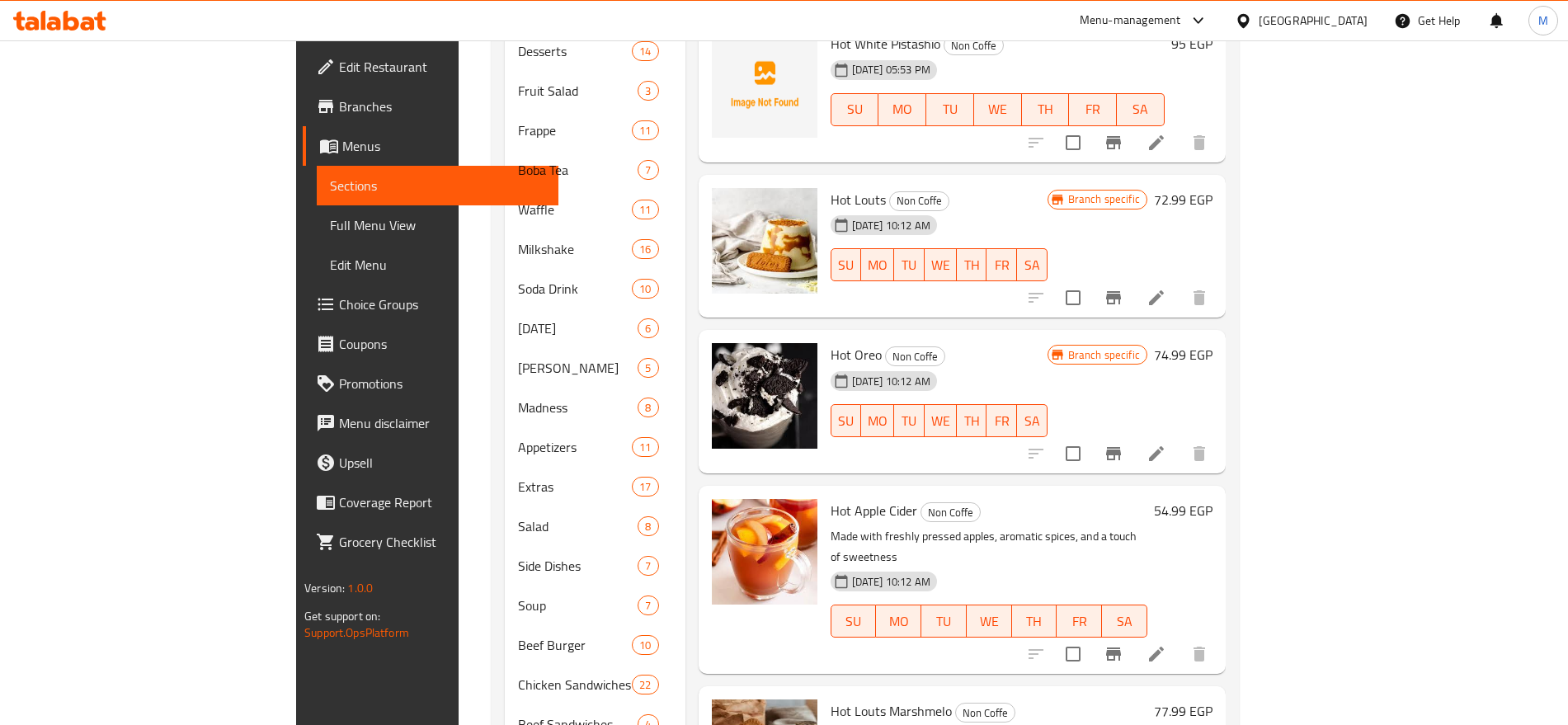
scroll to position [971, 0]
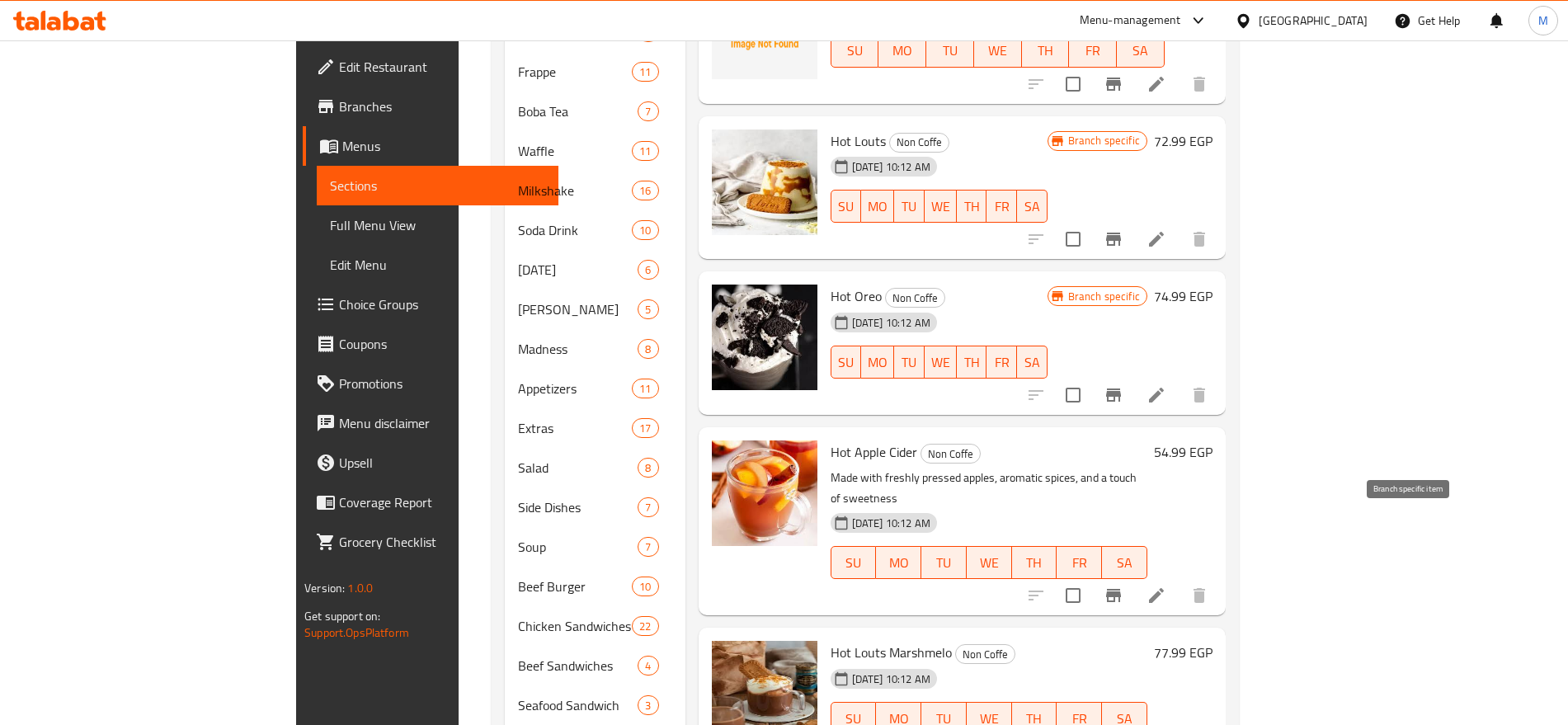
click at [1134, 576] on button "Branch-specific-item" at bounding box center [1113, 596] width 39 height 39
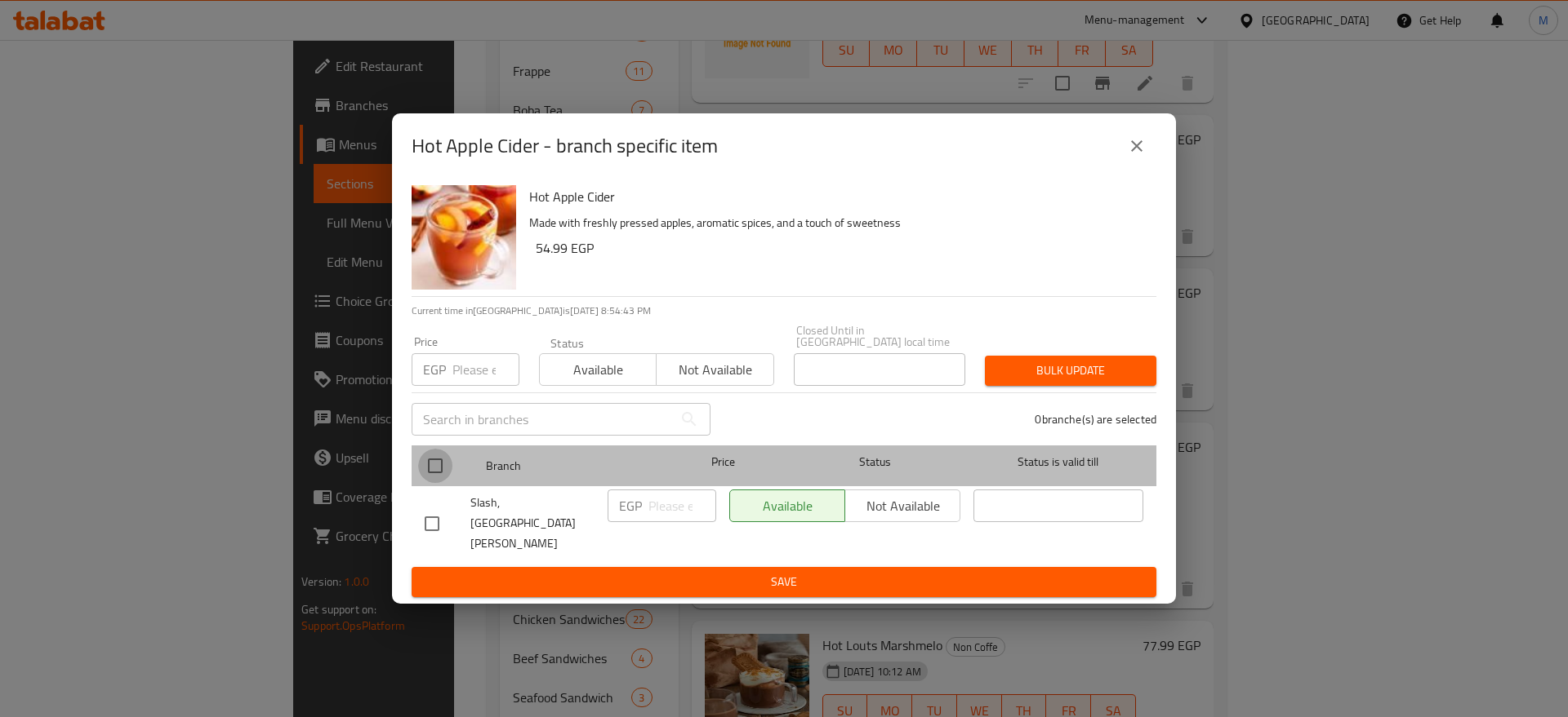
click at [431, 473] on input "checkbox" at bounding box center [435, 466] width 35 height 35
checkbox input "true"
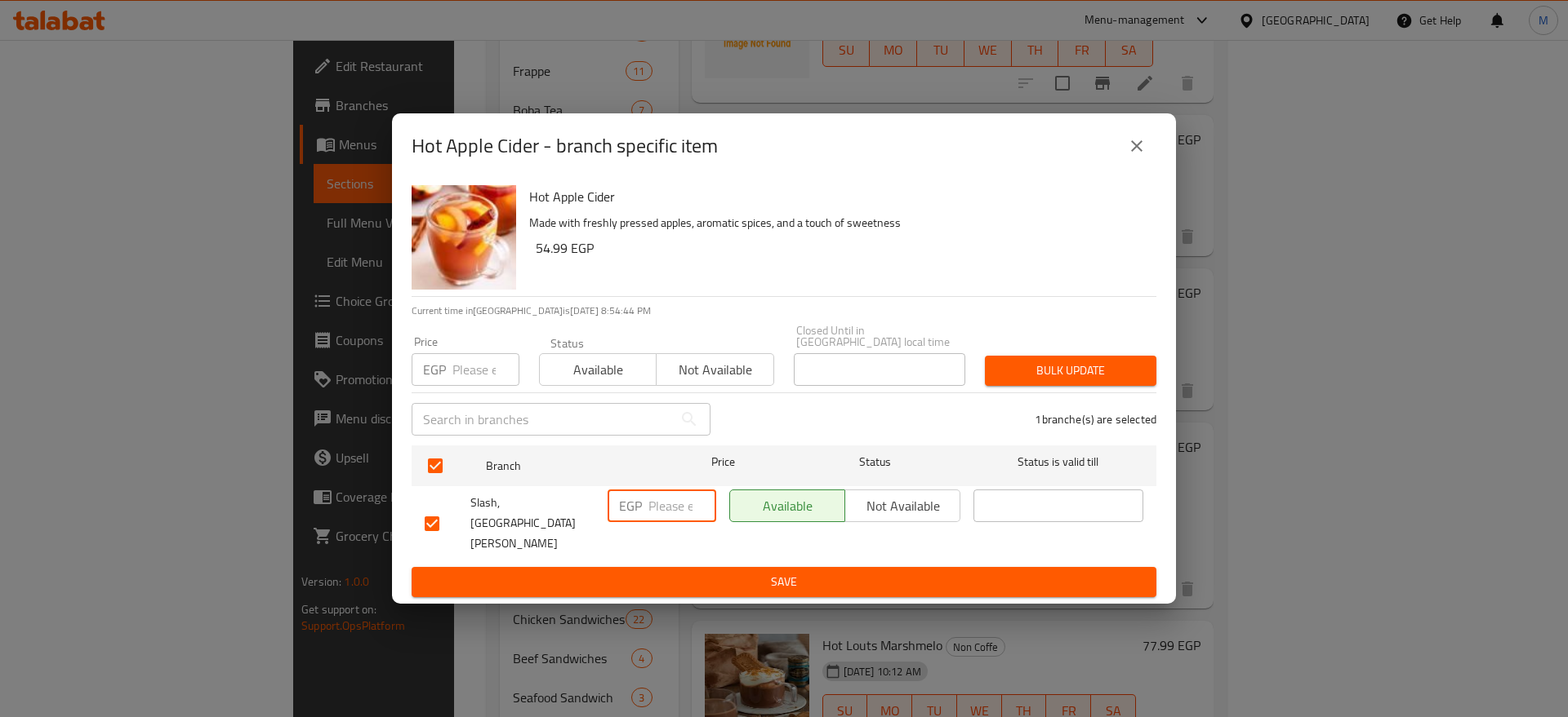
click at [667, 516] on input "number" at bounding box center [682, 506] width 67 height 33
paste input "60"
type input "60"
click at [680, 542] on ul "Branch Price Status Status is valid till Slash, El Bahr Street EGP 60 ​ Availab…" at bounding box center [784, 503] width 745 height 128
drag, startPoint x: 680, startPoint y: 541, endPoint x: 675, endPoint y: 562, distance: 21.6
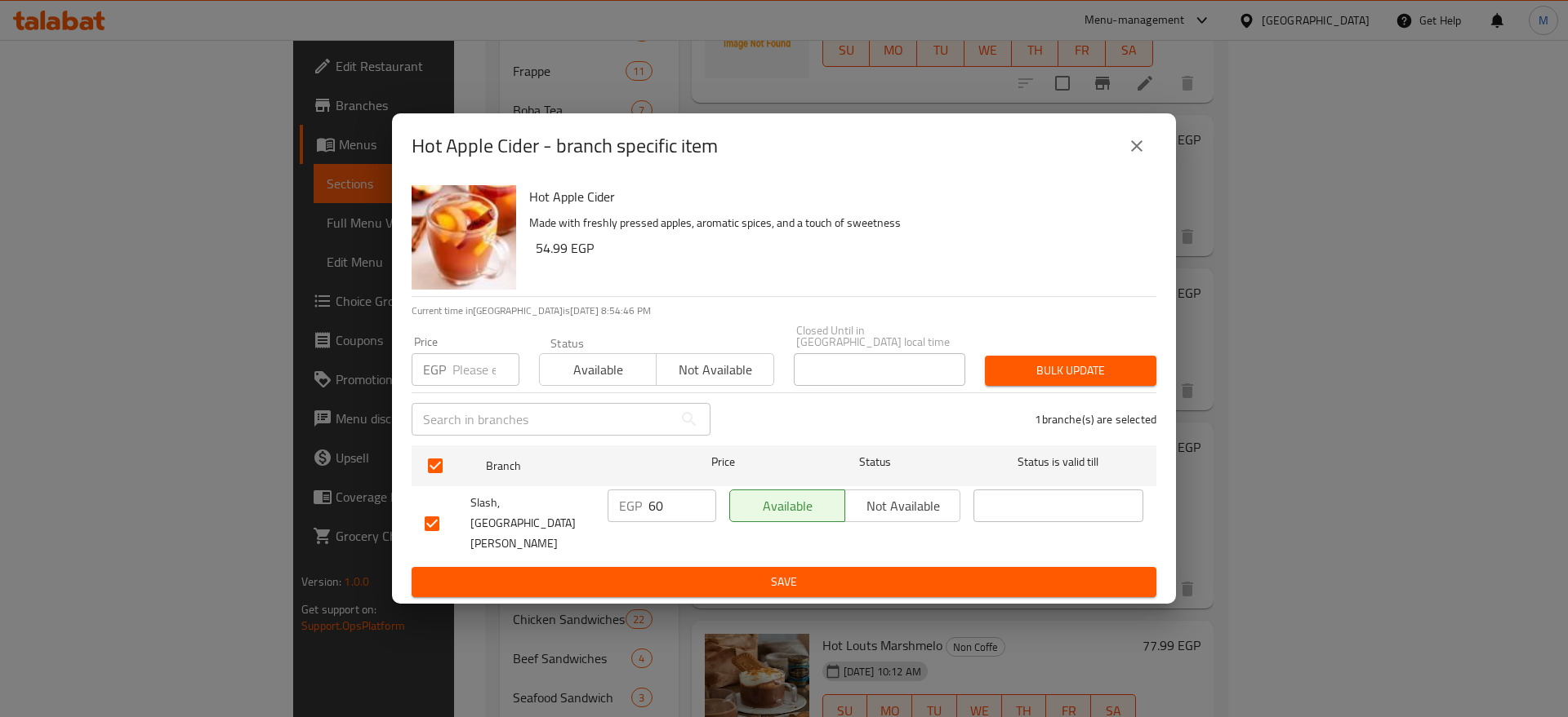
click at [675, 562] on form "Branch Price Status Status is valid till Slash, El Bahr Street EGP 60 ​ Availab…" at bounding box center [784, 518] width 745 height 158
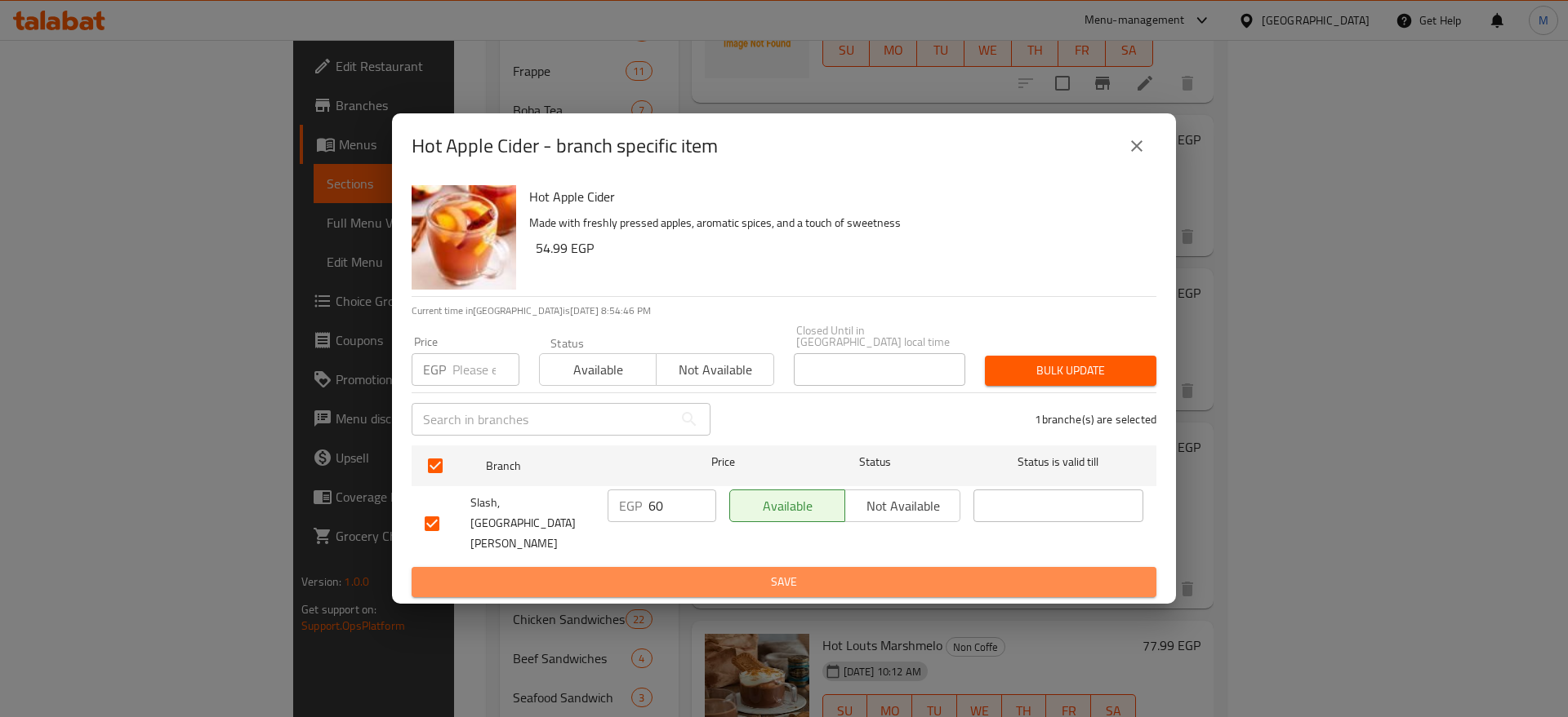
click at [675, 572] on span "Save" at bounding box center [783, 582] width 718 height 20
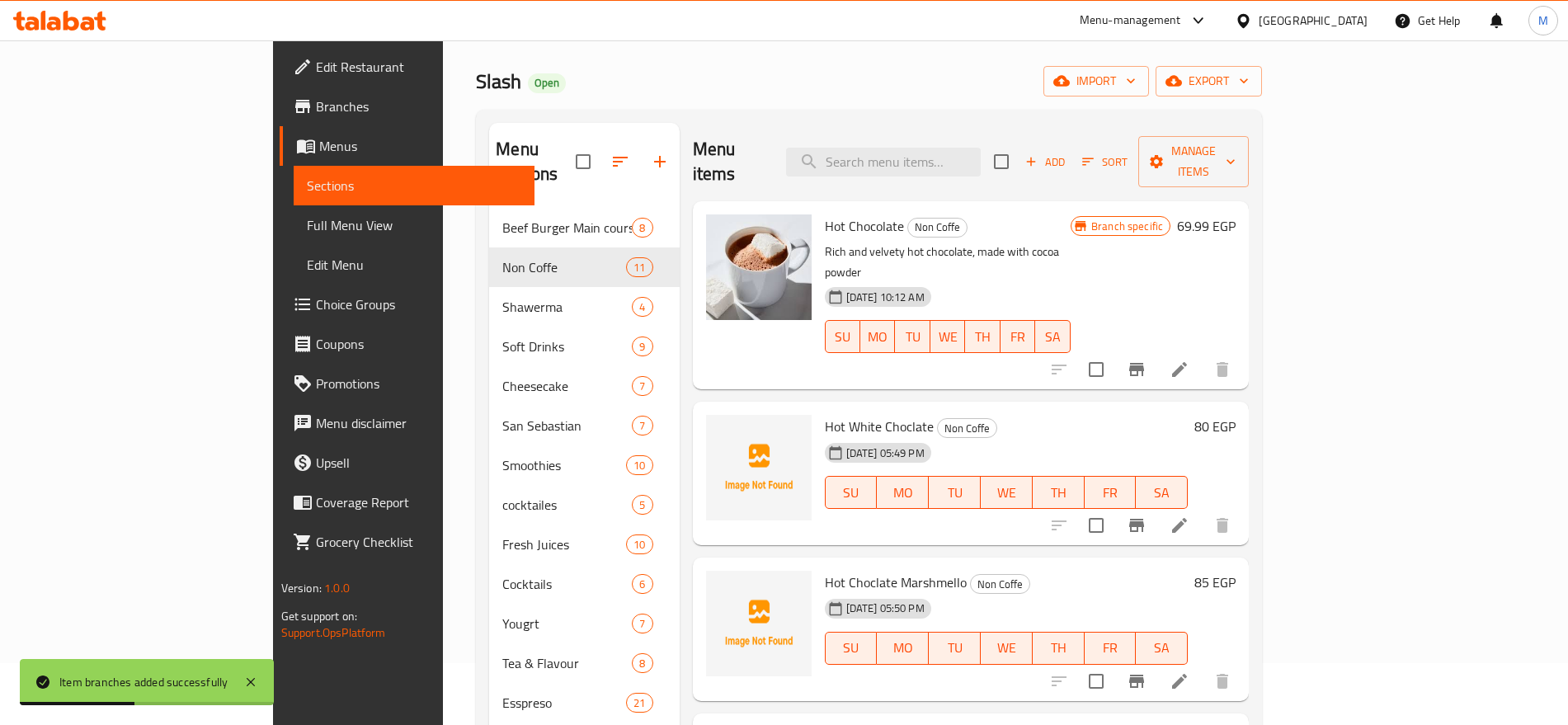
scroll to position [60, 0]
click at [1067, 156] on span "Add" at bounding box center [1045, 163] width 45 height 19
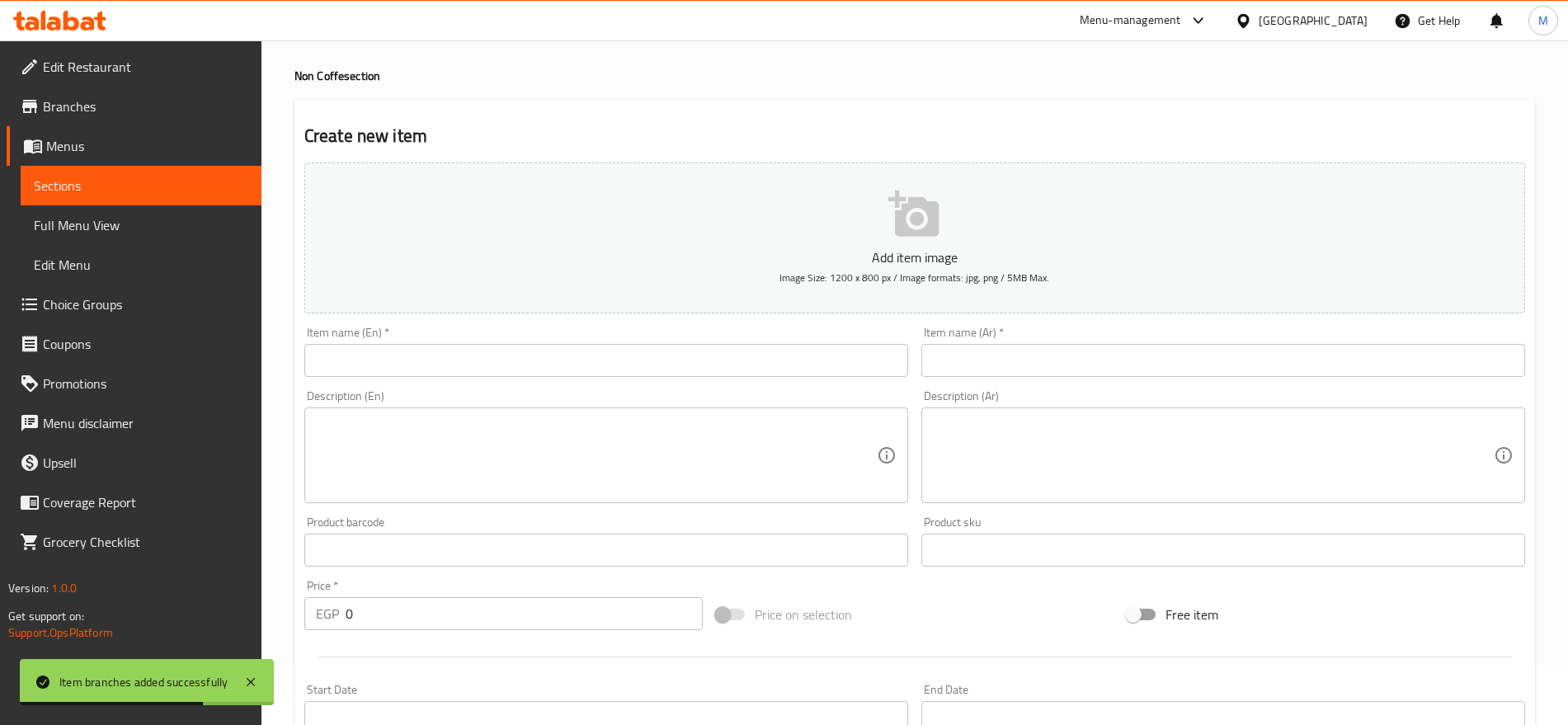
click at [888, 377] on div "Item name (En)   * Item name (En) *" at bounding box center [606, 352] width 617 height 64
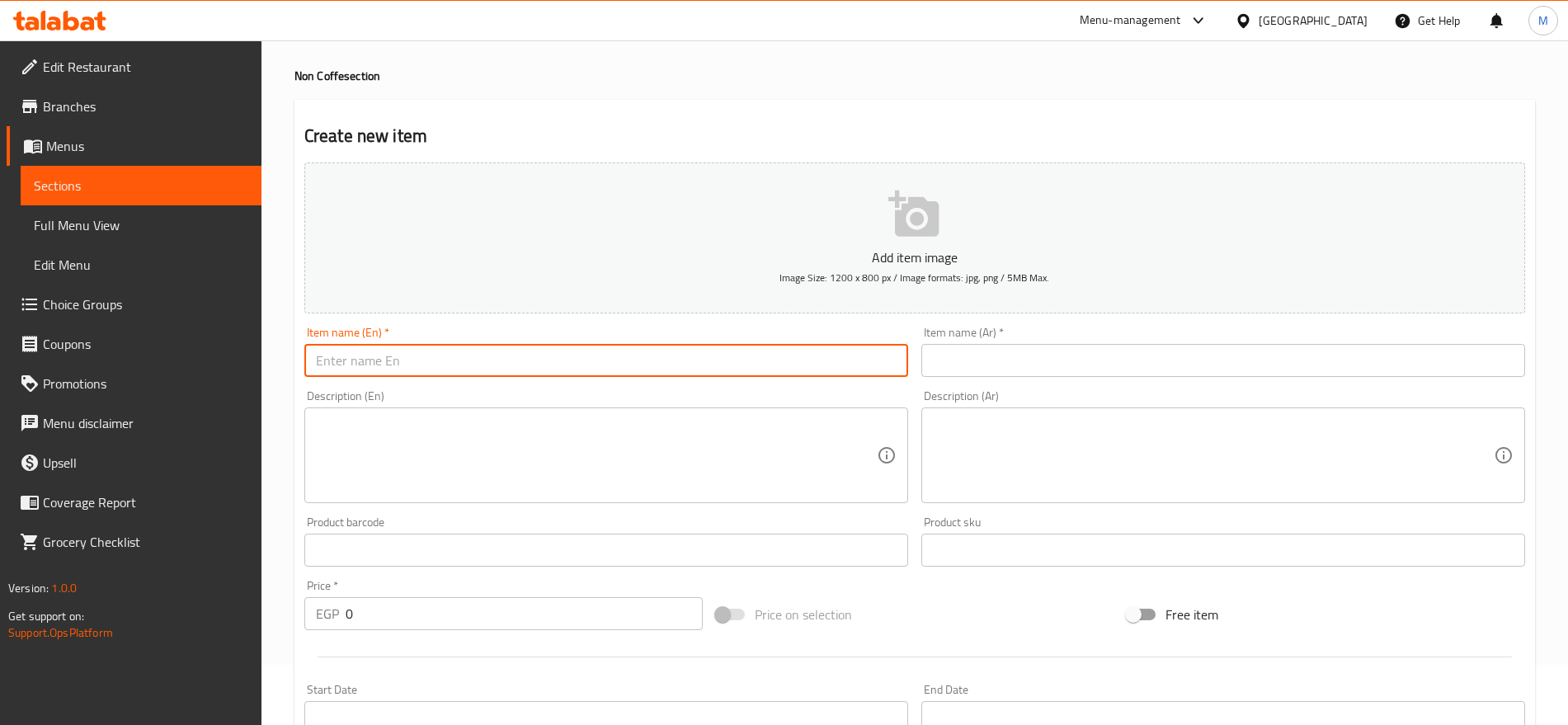
click at [853, 358] on input "text" at bounding box center [605, 360] width 604 height 33
paste input "60"
type input "60"
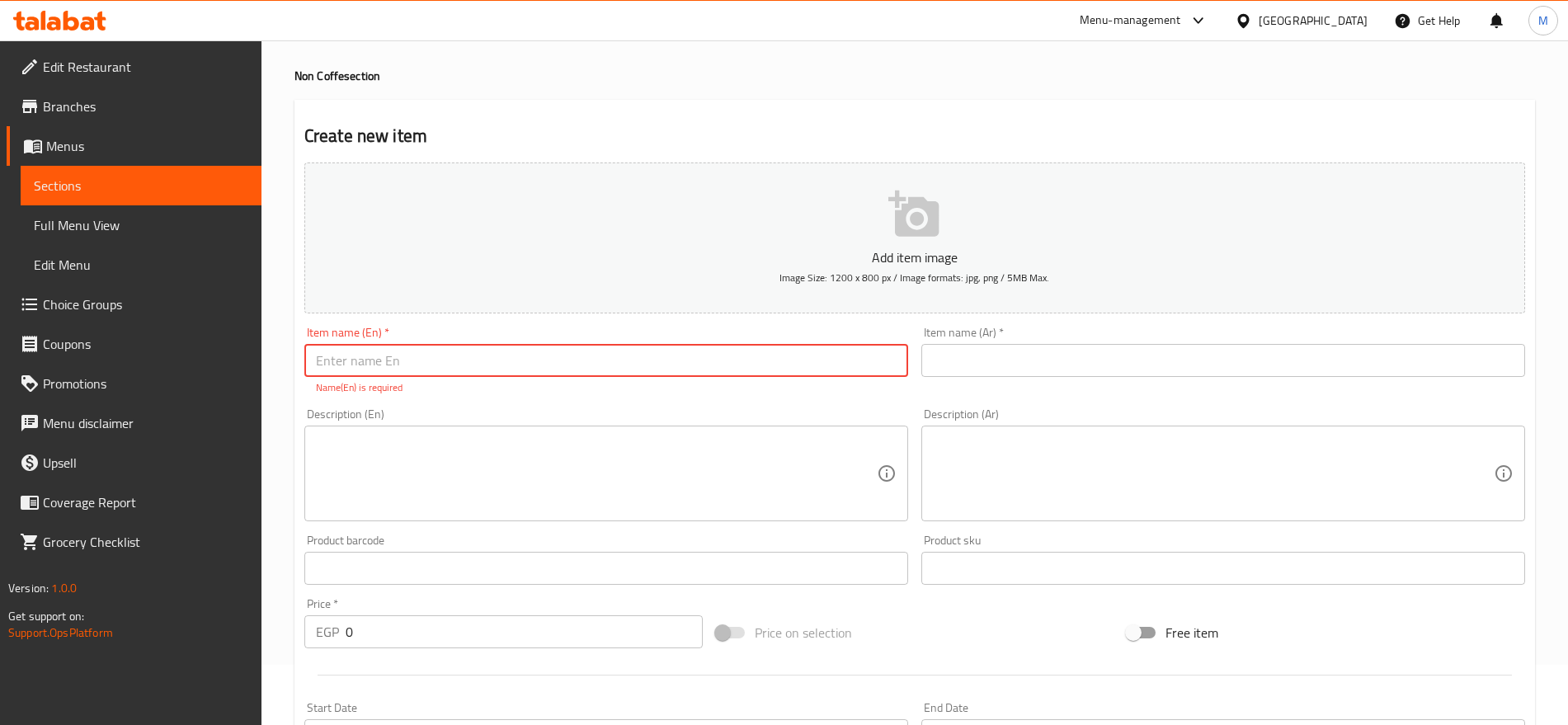
paste input "HOT WHITE CHOCO COKIES"
click at [714, 361] on input "HOT WHITE CHOCO COKIES" at bounding box center [605, 360] width 604 height 33
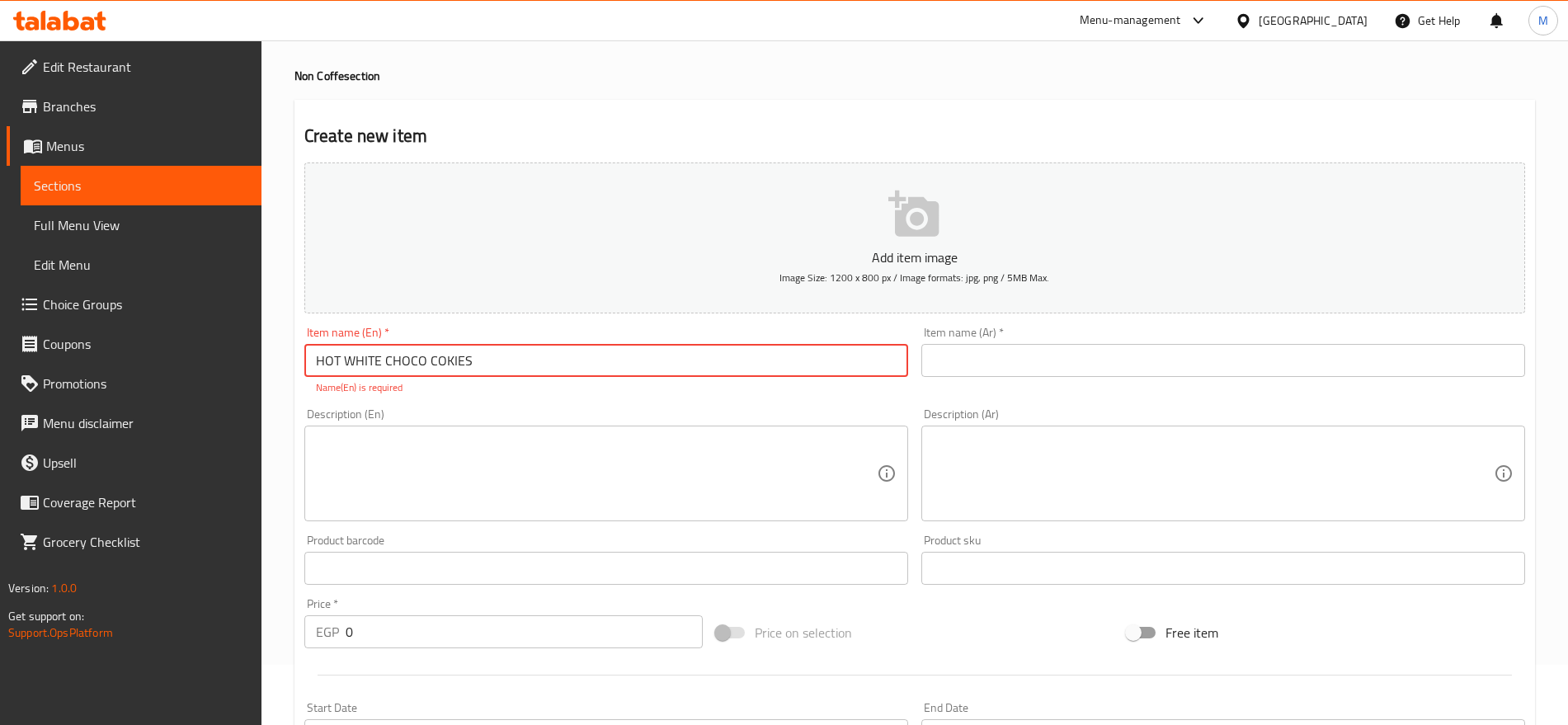
click at [714, 361] on input "HOT WHITE CHOCO COKIES" at bounding box center [605, 360] width 604 height 33
type input "Hot White Choco Cokies"
click at [528, 447] on textarea at bounding box center [596, 474] width 561 height 78
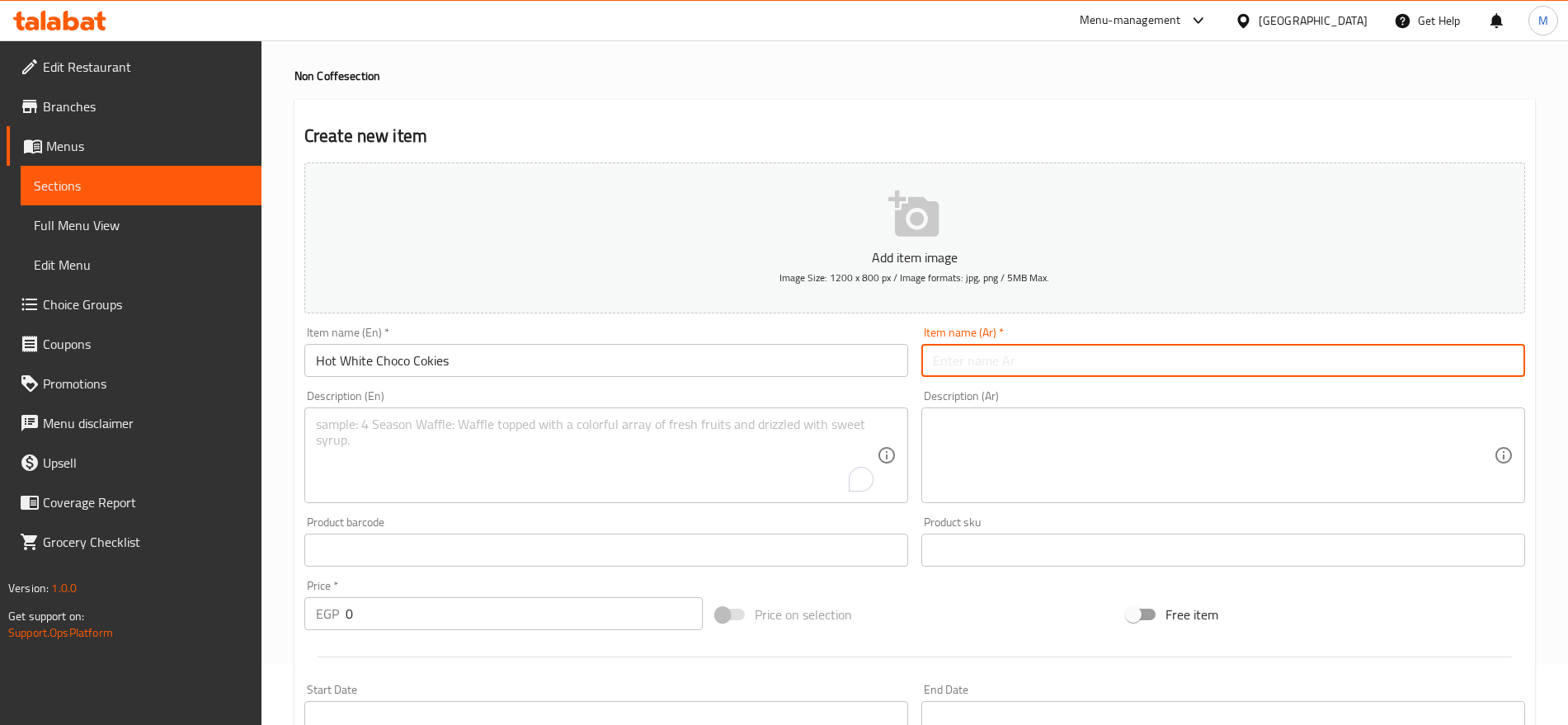
paste input "كوكيز الشوكولاتة البيضاء الساخنة"
click at [1270, 360] on input "كوكيز الشوكولاتة البيضاء الساخنة" at bounding box center [1223, 360] width 604 height 33
click at [1069, 365] on input "كوكيز الشوكولاتة البيضاء الساخنة" at bounding box center [1223, 360] width 604 height 33
click at [1414, 363] on input "كوكيز شوكولاتة البيضاء الساخنة" at bounding box center [1223, 360] width 604 height 33
click at [1379, 361] on input "كوكيز شوكولاتة بيضاء الساخنة" at bounding box center [1223, 360] width 604 height 33
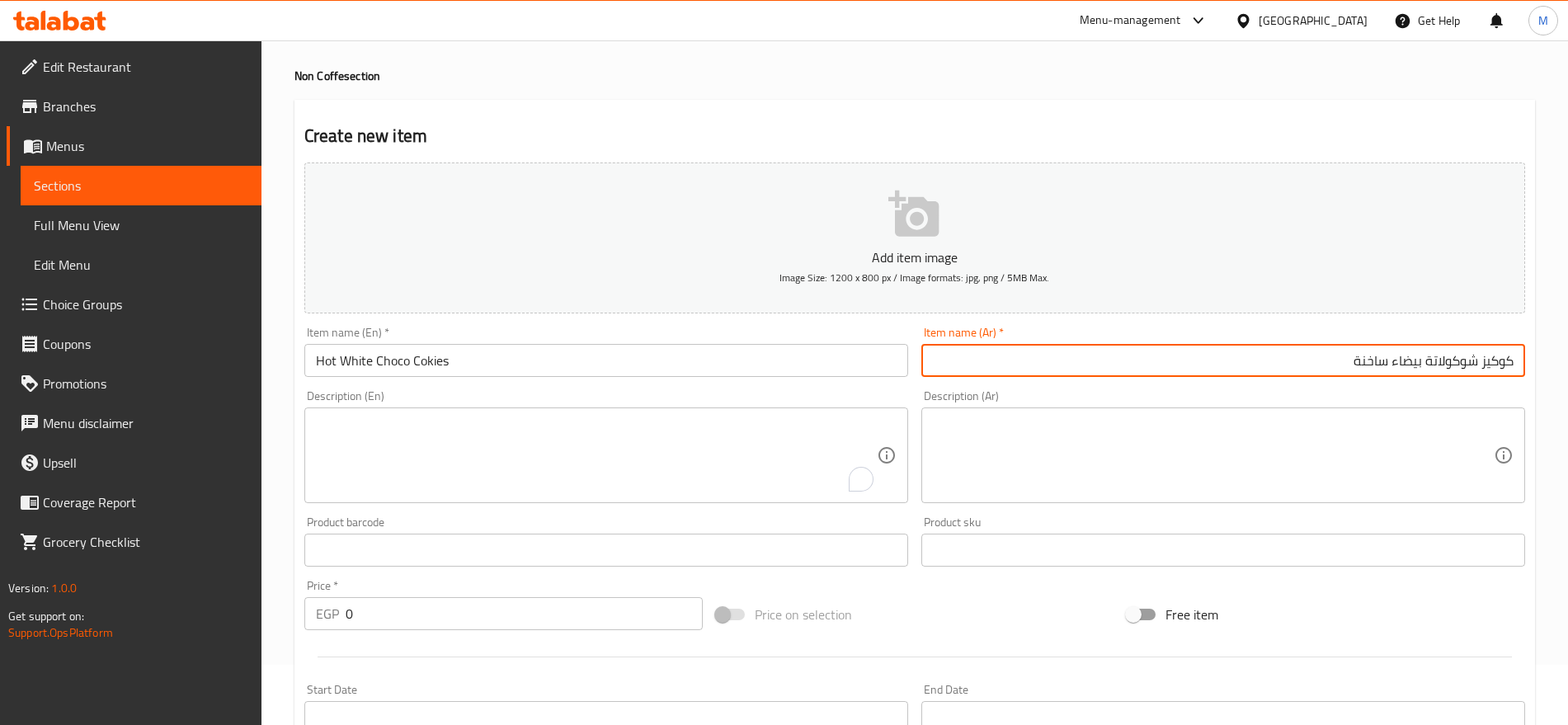
type input "كوكيز شوكولاتة بيضاء ساخنة"
click at [1427, 436] on textarea at bounding box center [1213, 455] width 561 height 78
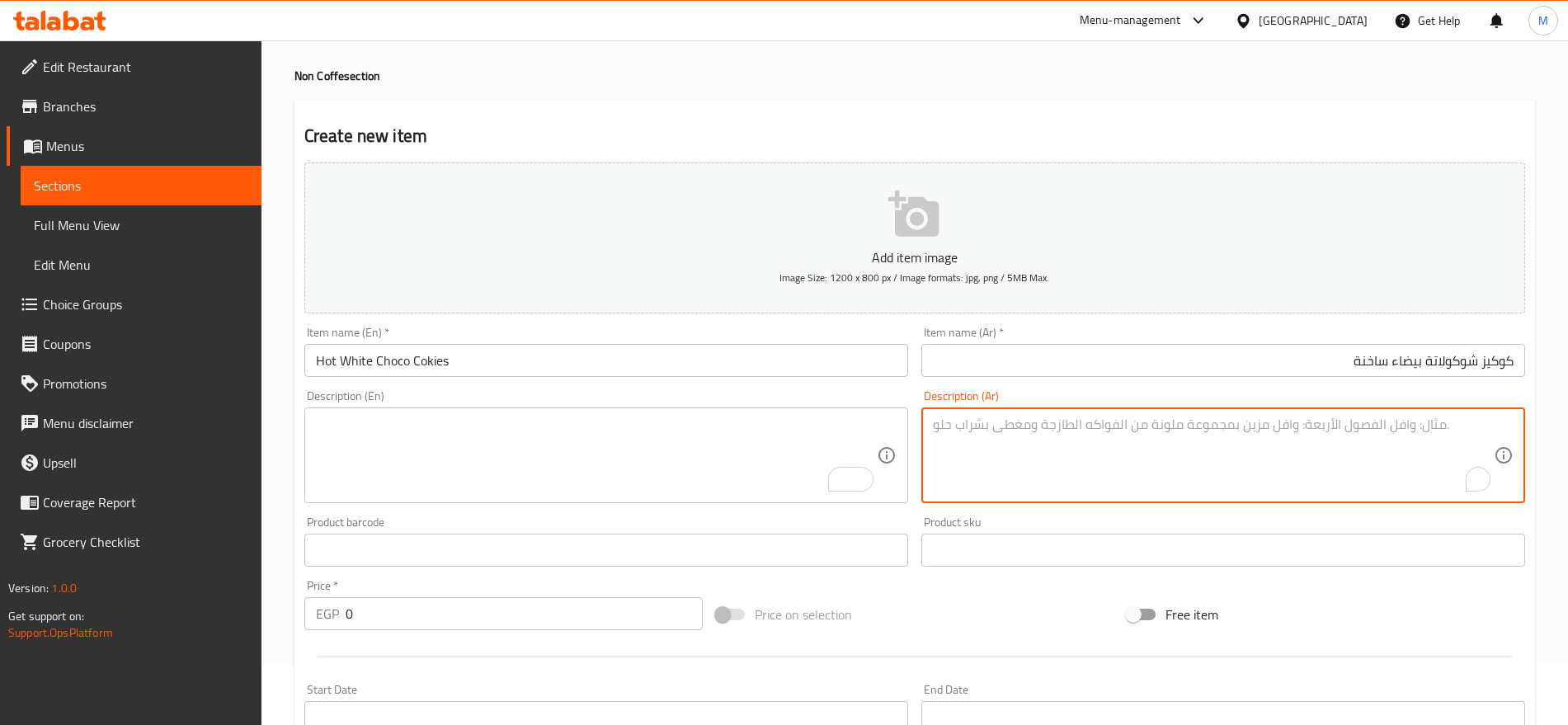
click at [501, 617] on input "0" at bounding box center [524, 614] width 357 height 33
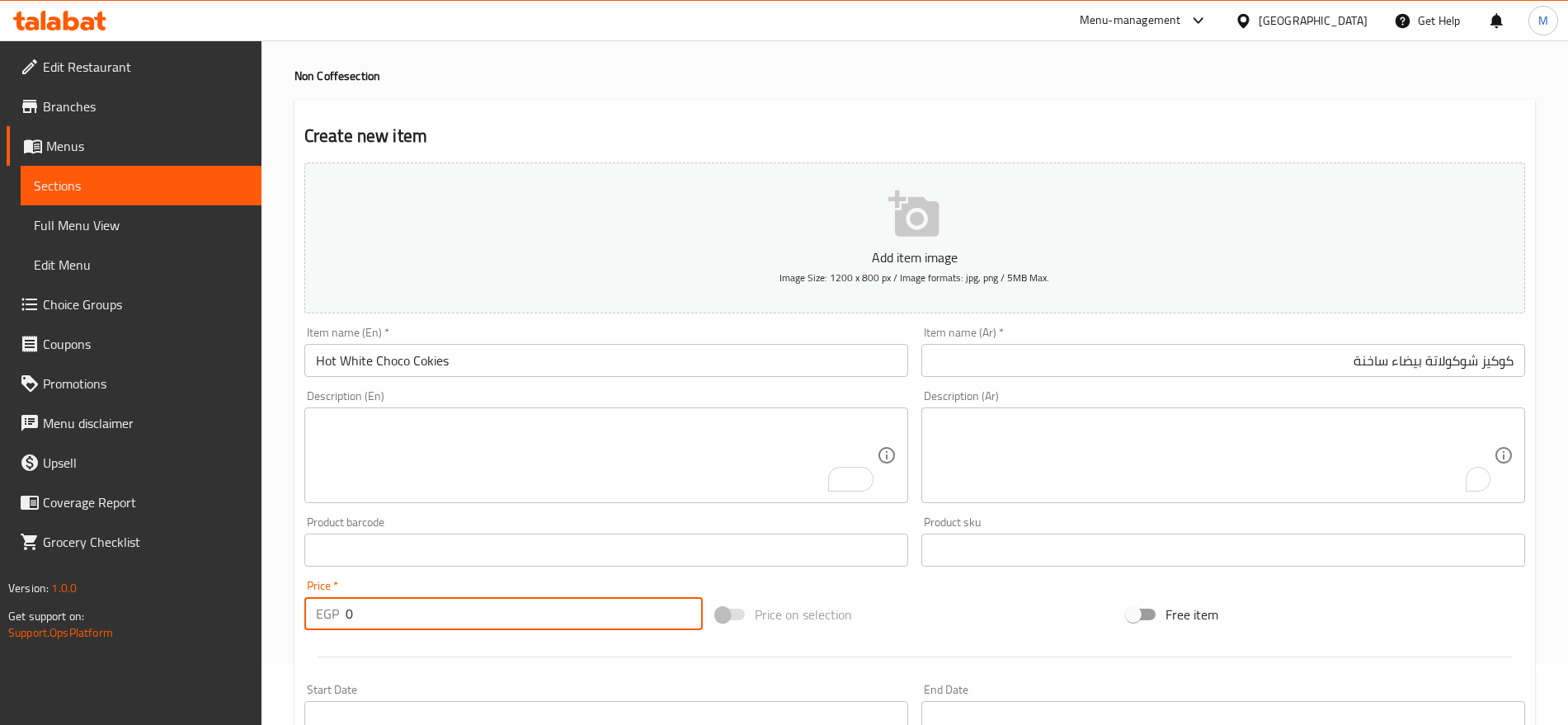
click at [501, 617] on input "0" at bounding box center [524, 614] width 357 height 33
paste input "9"
type input "90"
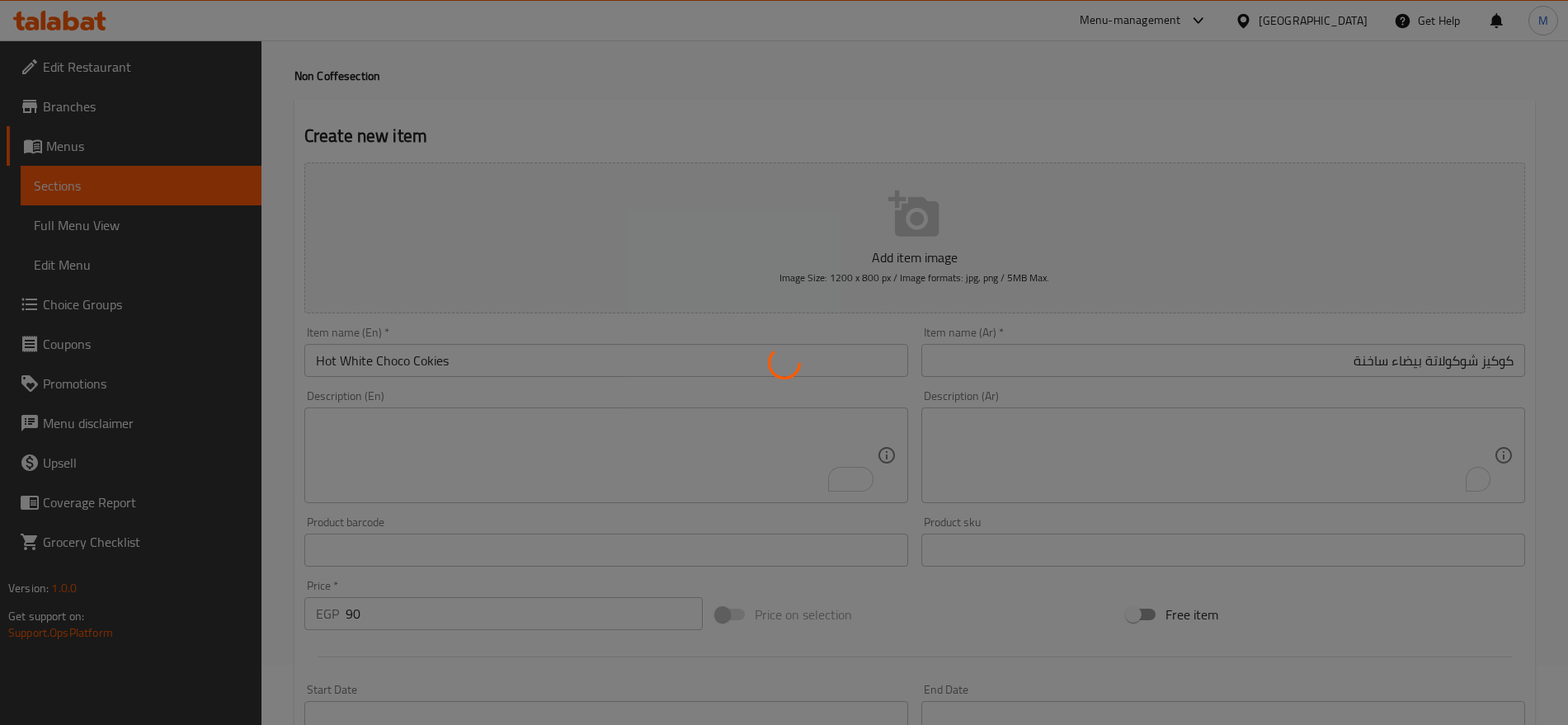
type input "0"
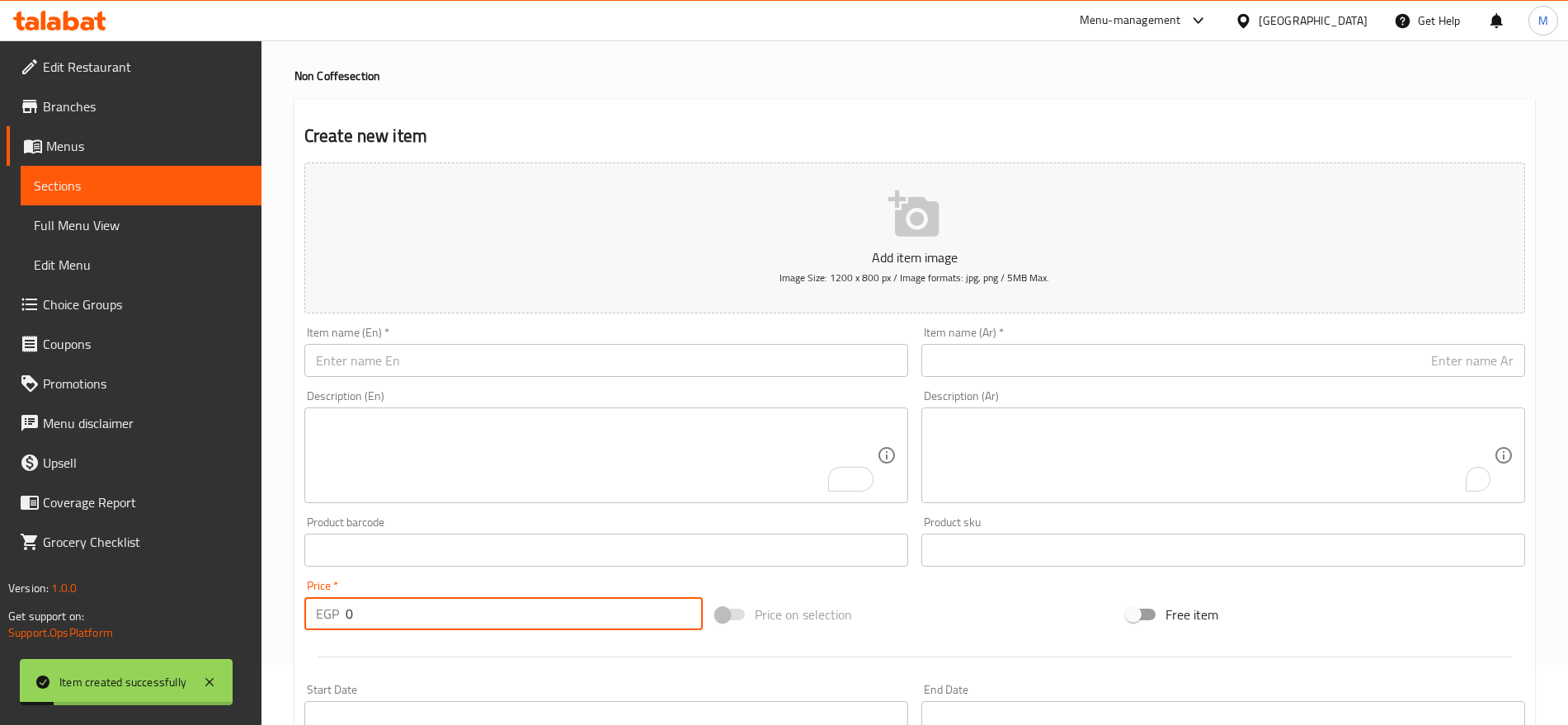
paste input "CINAAMMON"
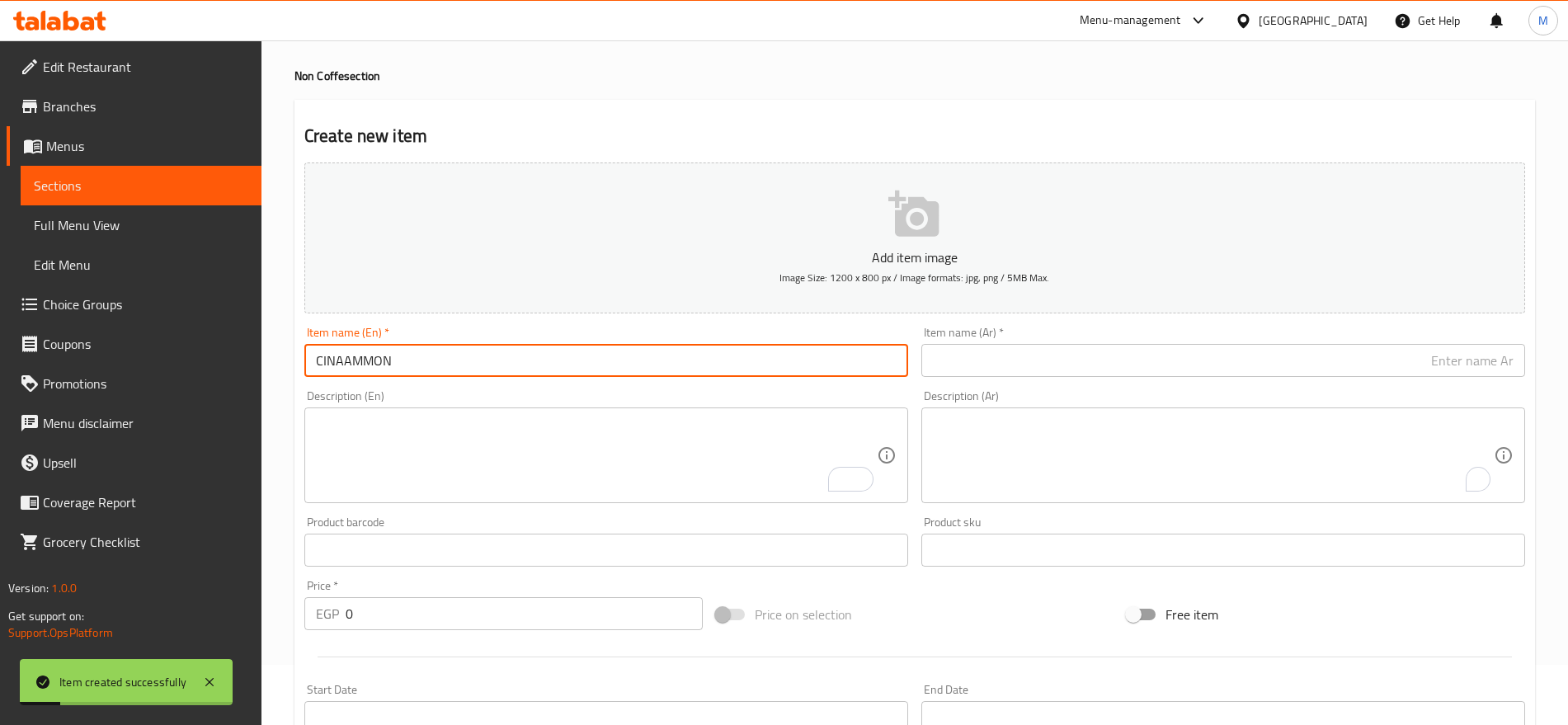
click at [673, 359] on input "CINAAMMON" at bounding box center [605, 360] width 604 height 33
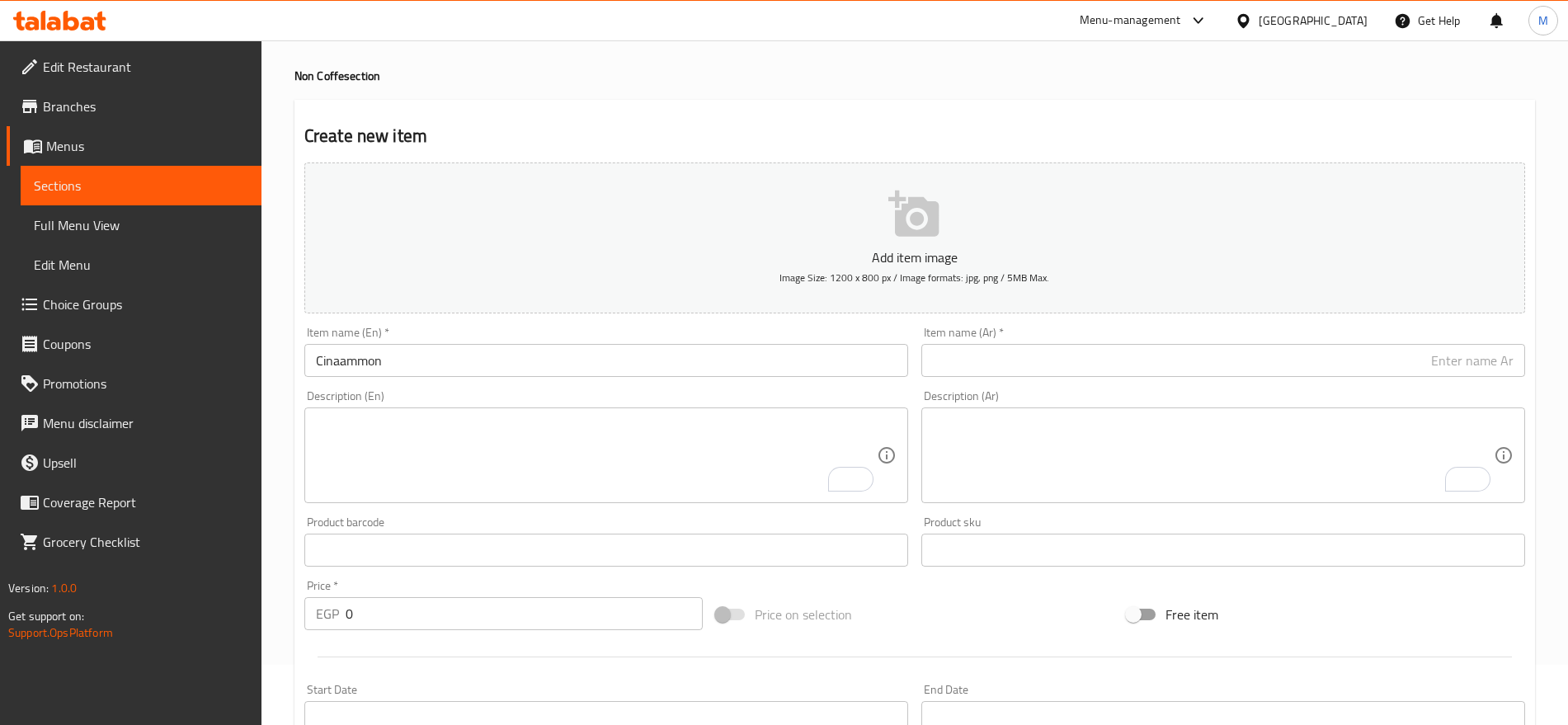
drag, startPoint x: 672, startPoint y: 334, endPoint x: 629, endPoint y: 347, distance: 44.9
click at [629, 347] on div "Item name (En)   * Cinaammon Item name (En) *" at bounding box center [605, 352] width 604 height 50
click at [629, 347] on input "Cinaammon" at bounding box center [605, 360] width 604 height 33
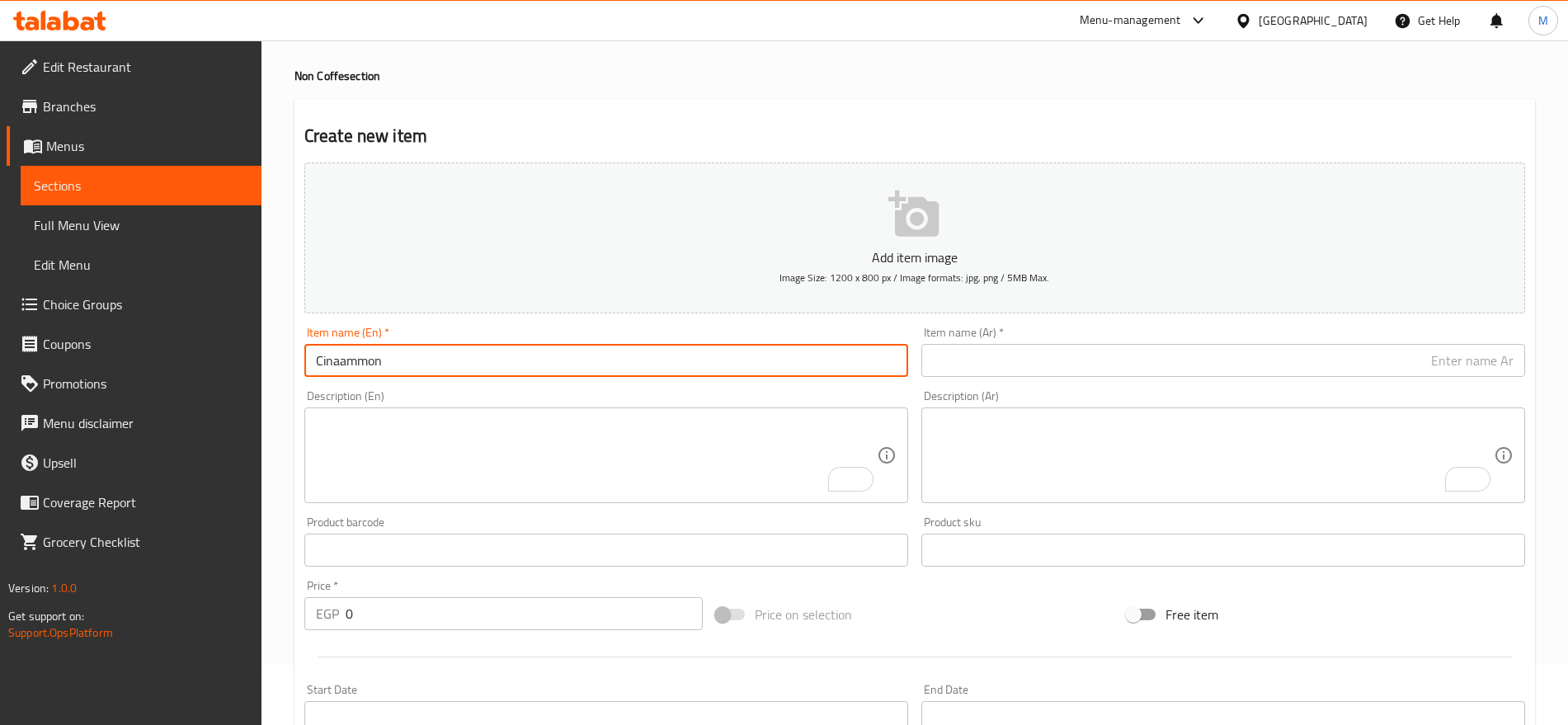
paste input "MILK"
type input "Cinaammon Milk"
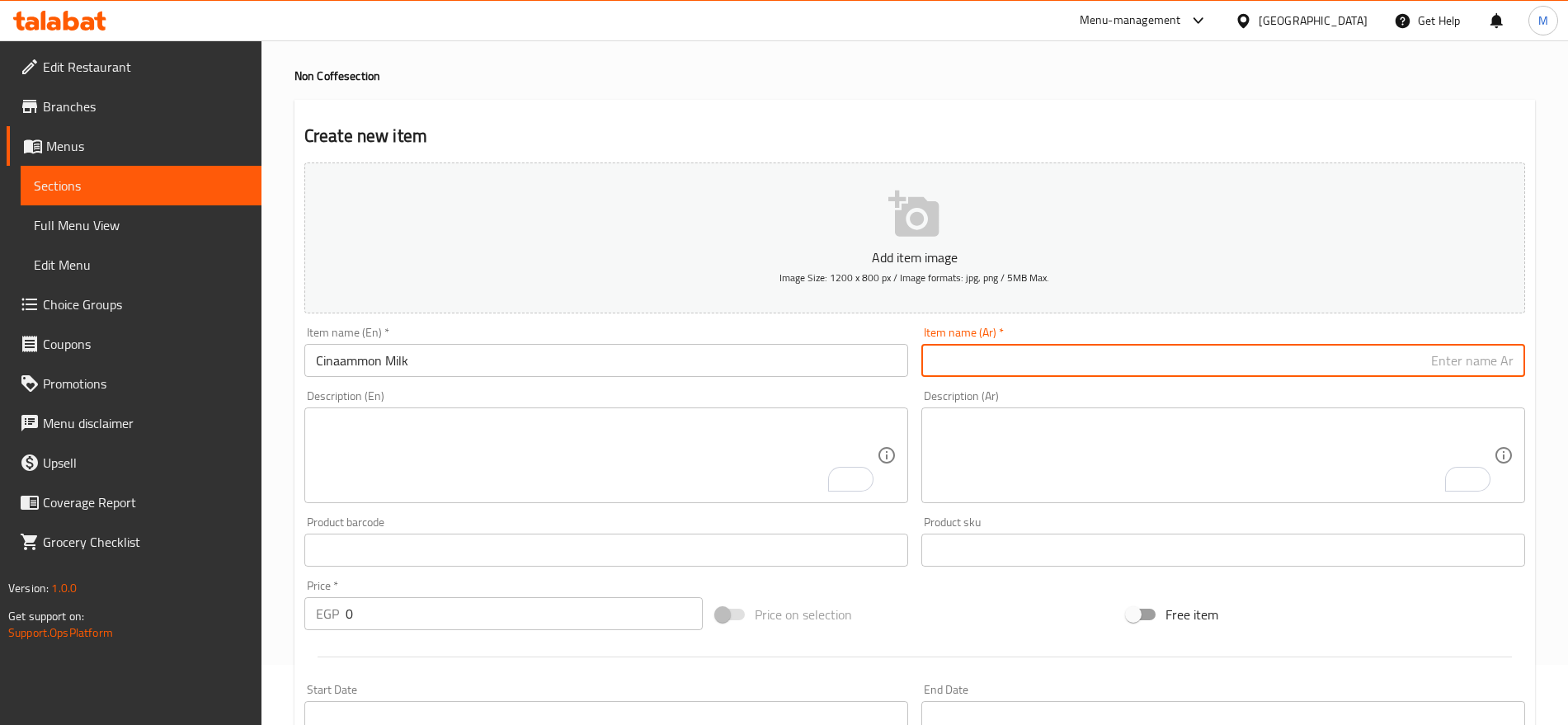
click at [1378, 347] on input "text" at bounding box center [1223, 360] width 604 height 33
paste input "حليب القرفة"
click at [1477, 361] on input "حليب القرفة" at bounding box center [1223, 360] width 604 height 33
click at [1473, 365] on input "حليب قرفة" at bounding box center [1223, 360] width 604 height 33
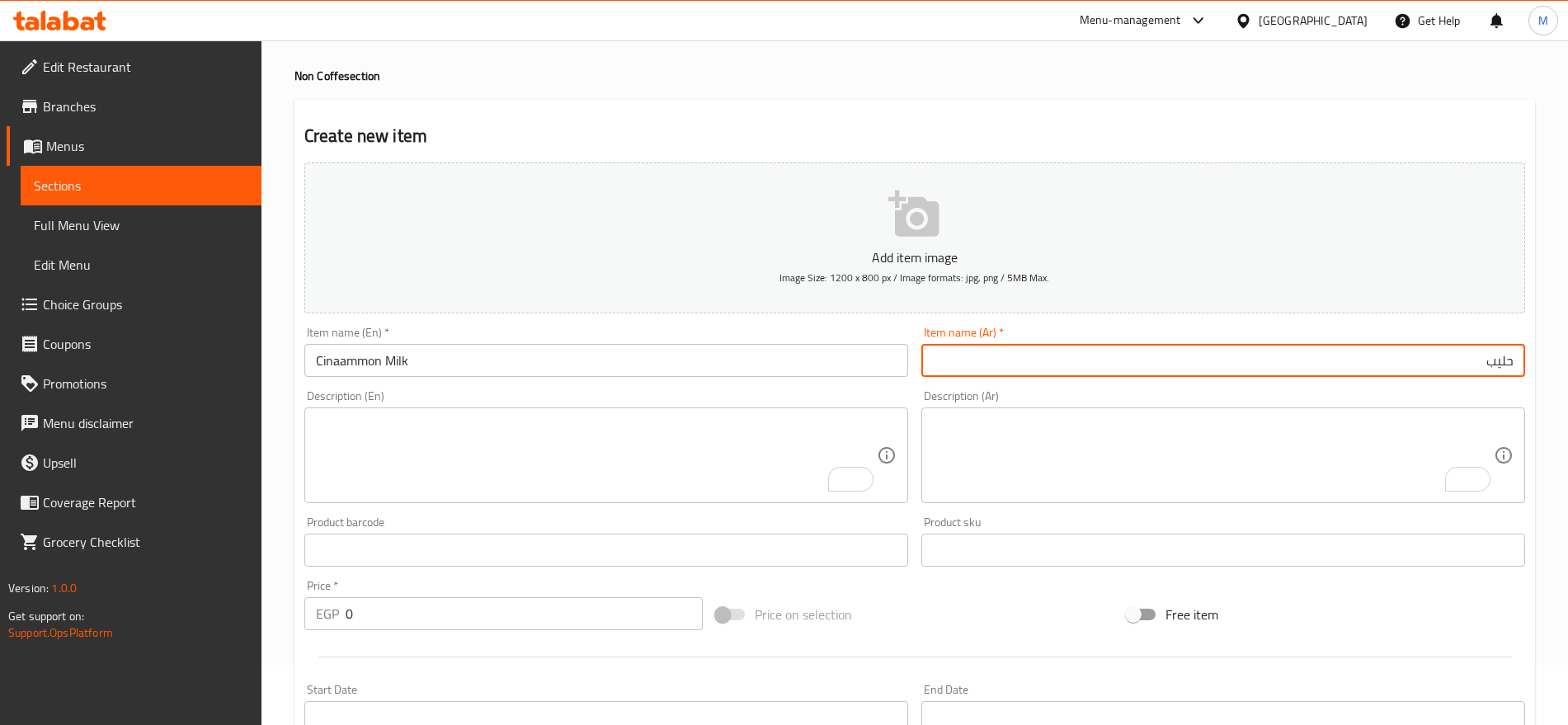
click at [1517, 359] on input "حليب" at bounding box center [1223, 360] width 604 height 33
paste input "قرفة"
click at [400, 354] on input "Cinaammon Milk" at bounding box center [605, 360] width 604 height 33
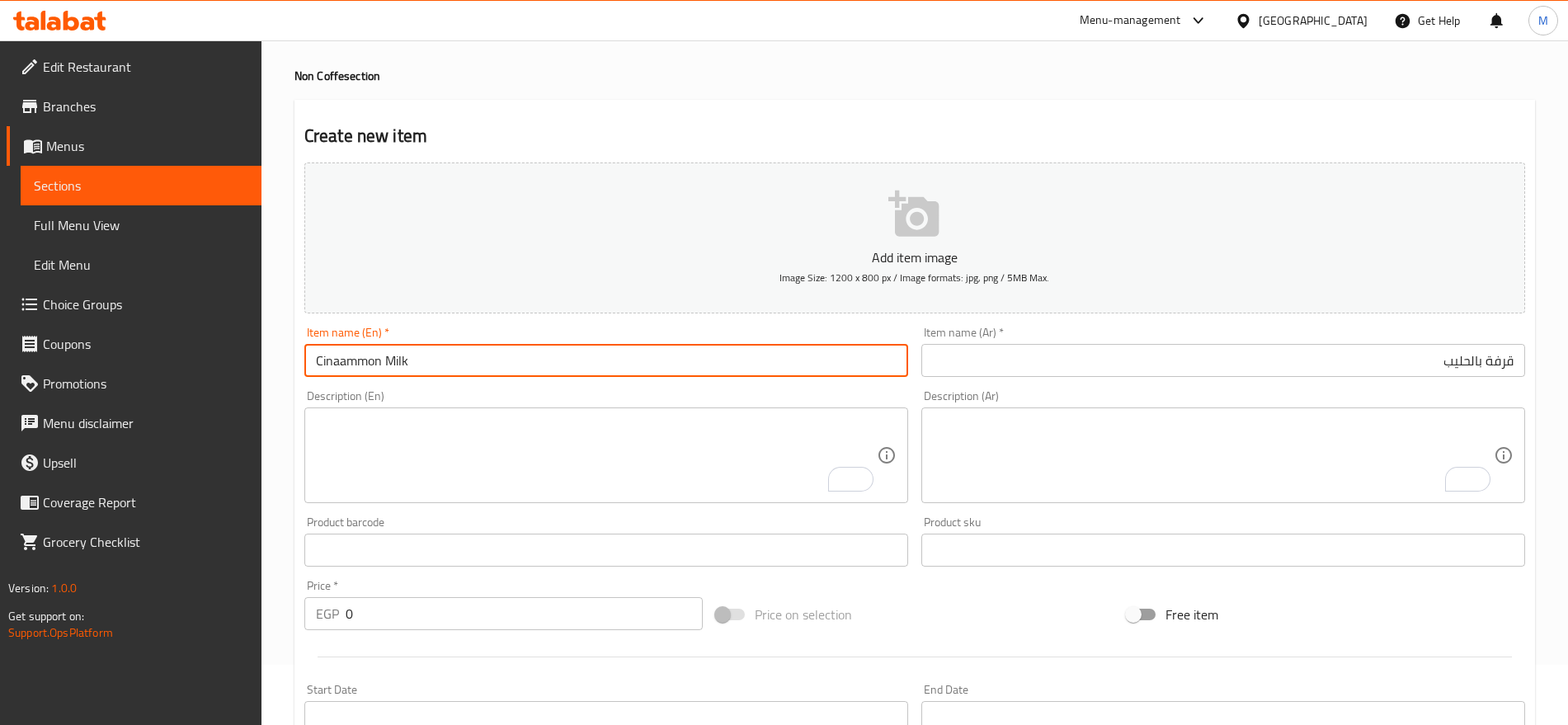
click at [400, 354] on input "Cinaammon Milk" at bounding box center [605, 360] width 604 height 33
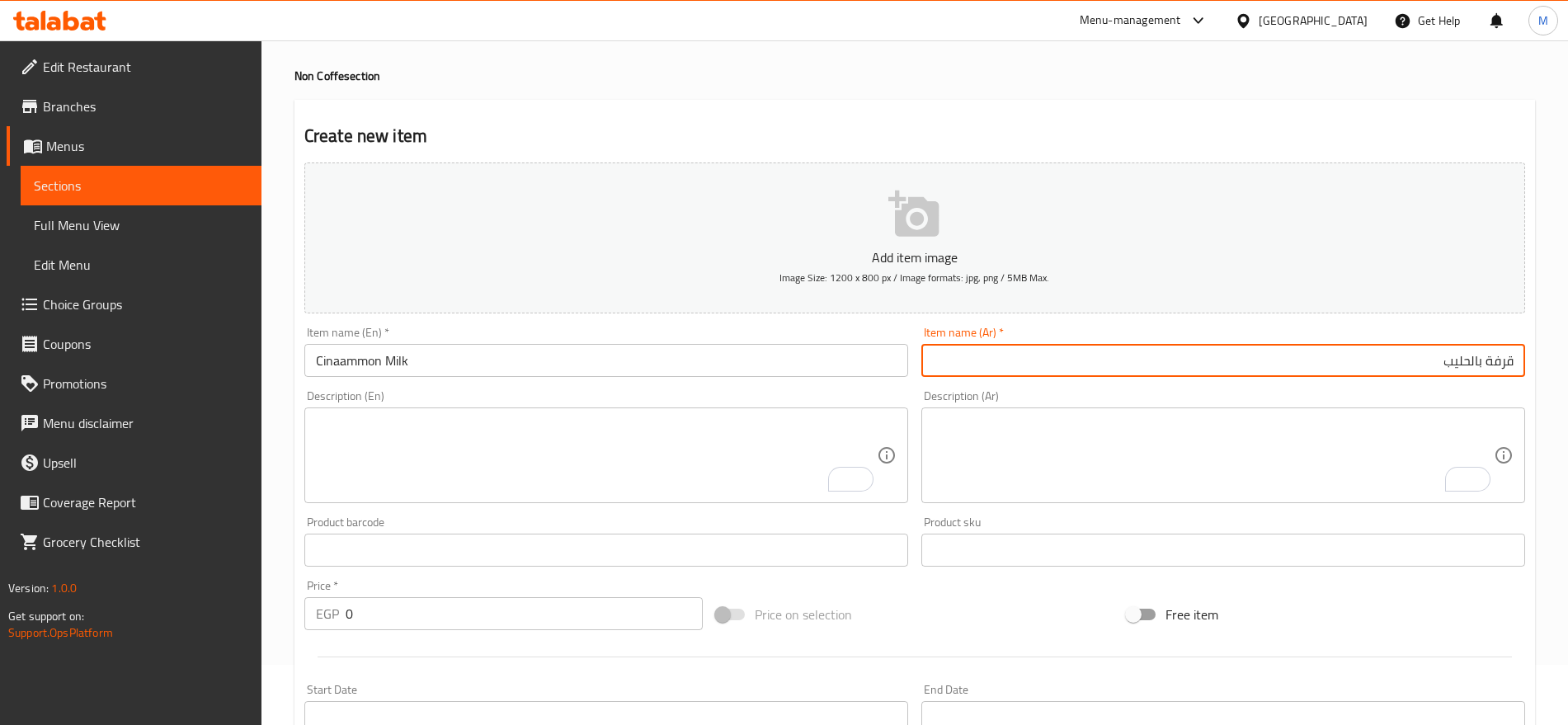
click at [1437, 367] on input "قرفة بالحليب" at bounding box center [1223, 360] width 604 height 33
type input "قرفة باللبن"
click at [511, 620] on input "0" at bounding box center [524, 614] width 357 height 33
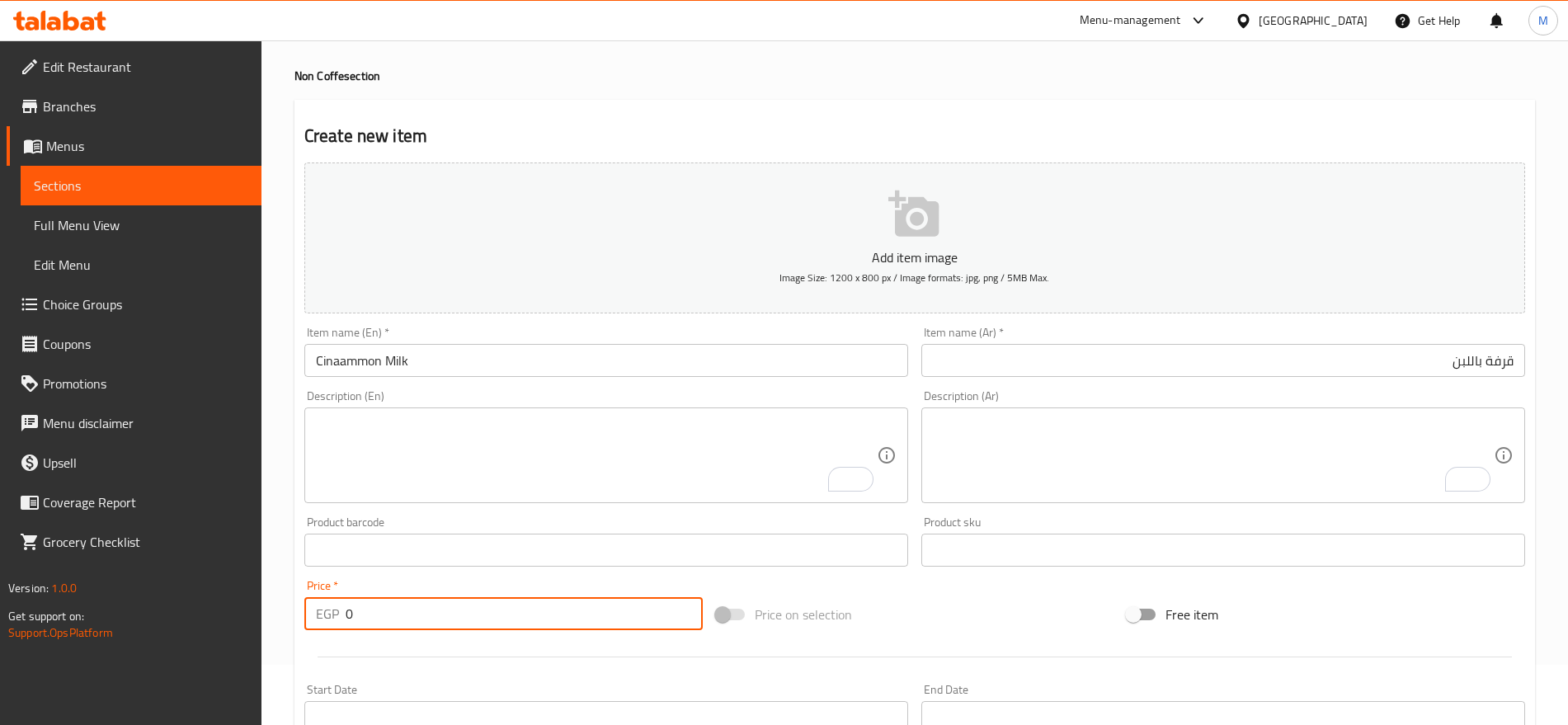
click at [511, 620] on input "0" at bounding box center [524, 614] width 357 height 33
paste input "7"
type input "70"
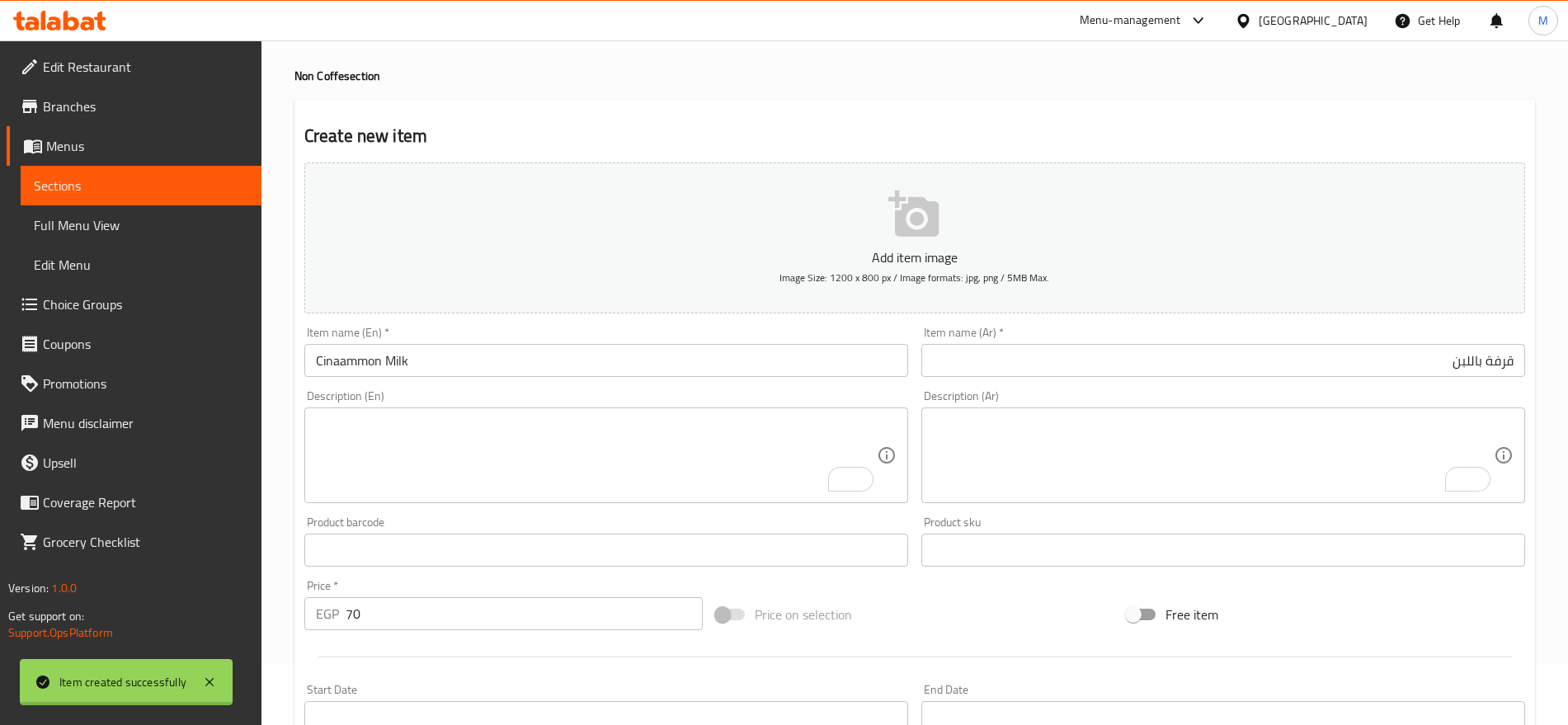
type input "0"
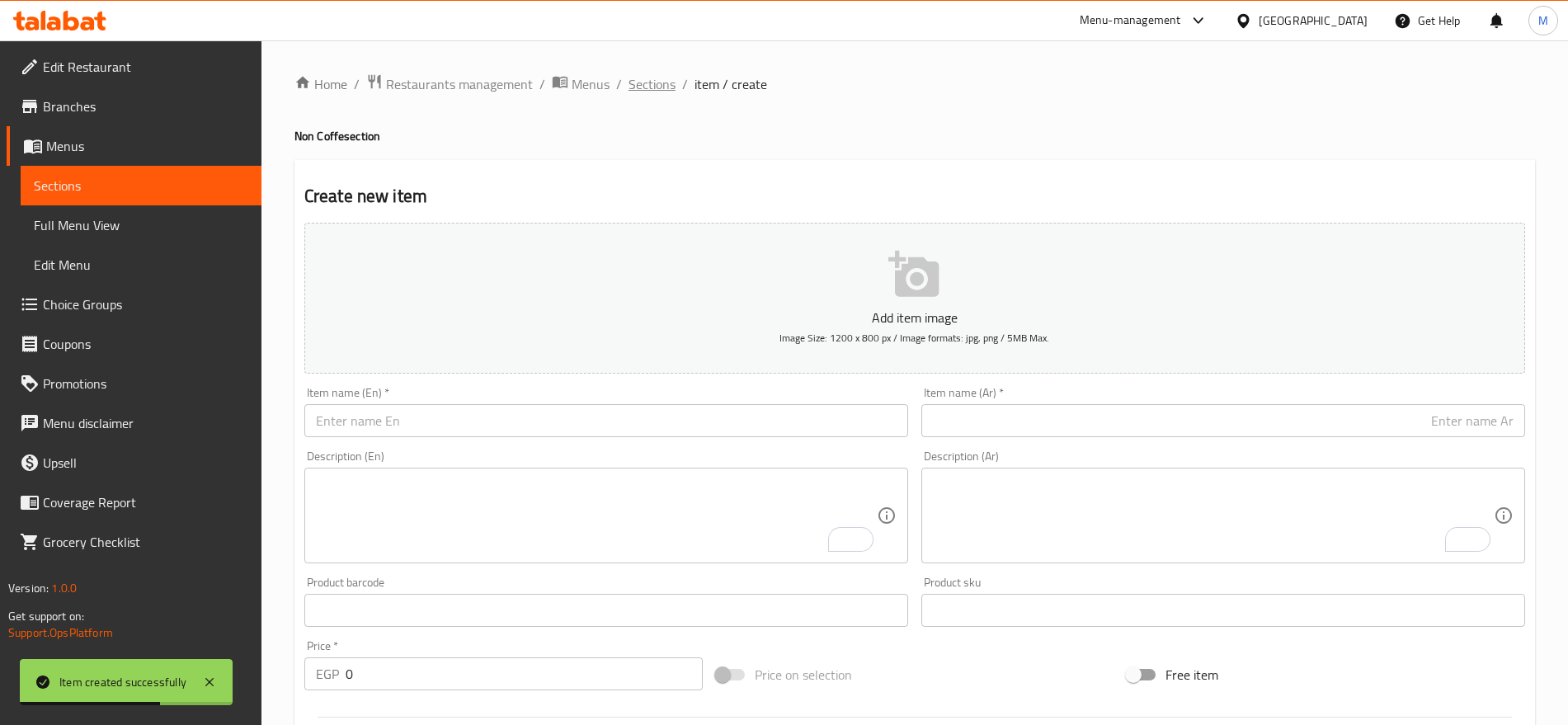
click at [660, 93] on span "Sections" at bounding box center [652, 84] width 47 height 20
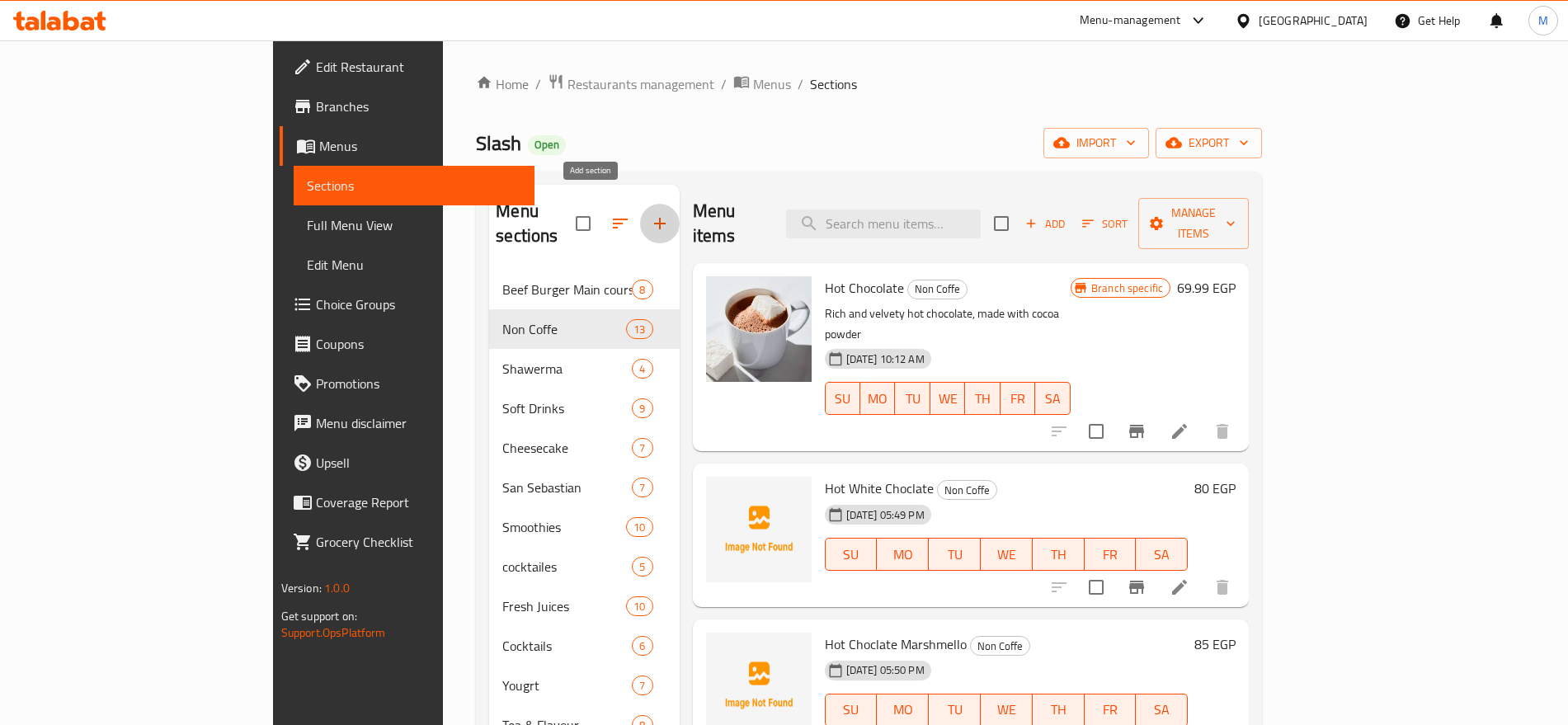
click at [654, 218] on icon "button" at bounding box center [659, 223] width 12 height 12
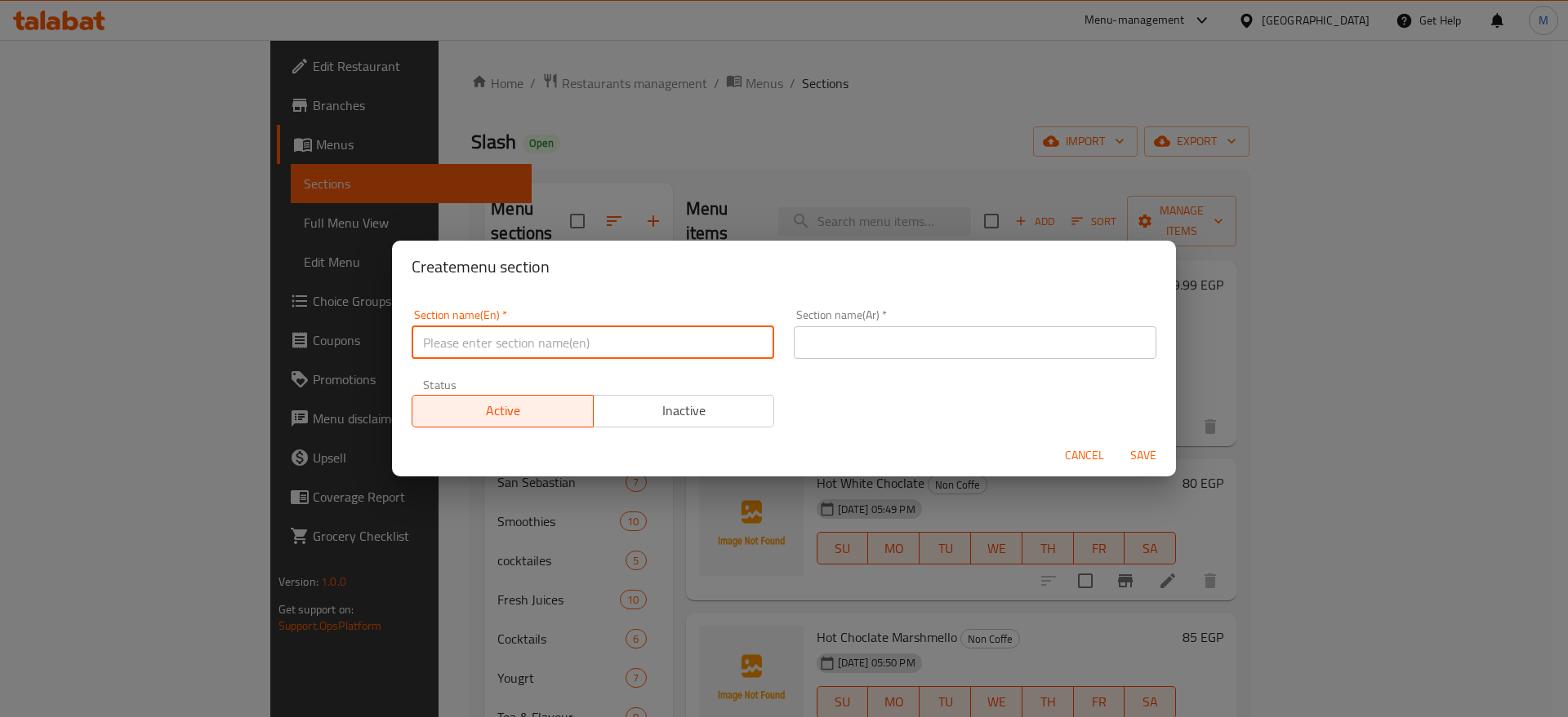
click at [744, 358] on input "text" at bounding box center [593, 343] width 362 height 33
paste input "MILK WAY"
click at [744, 358] on input "MILK WAY" at bounding box center [593, 343] width 362 height 33
drag, startPoint x: 744, startPoint y: 358, endPoint x: 725, endPoint y: 346, distance: 22.5
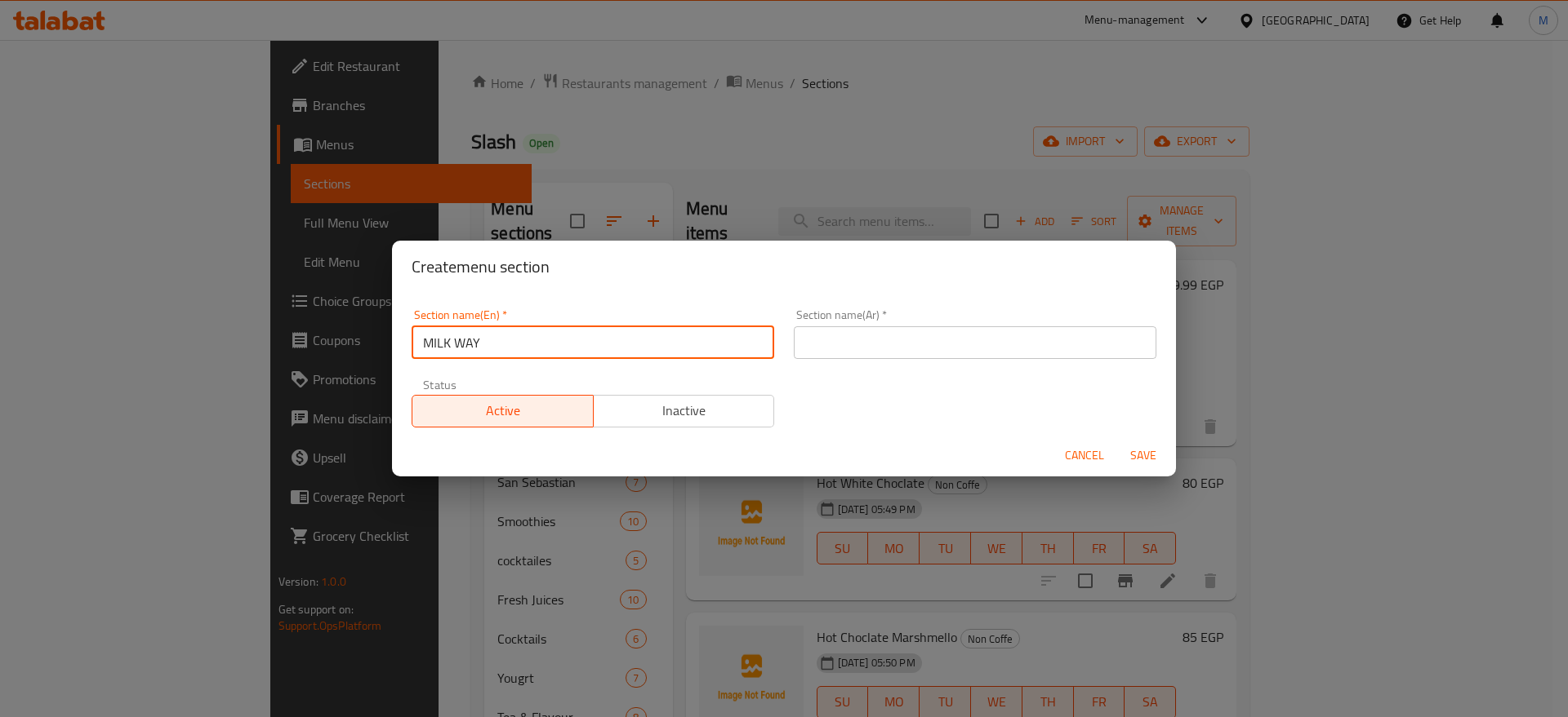
click at [725, 346] on input "MILK WAY" at bounding box center [593, 343] width 362 height 33
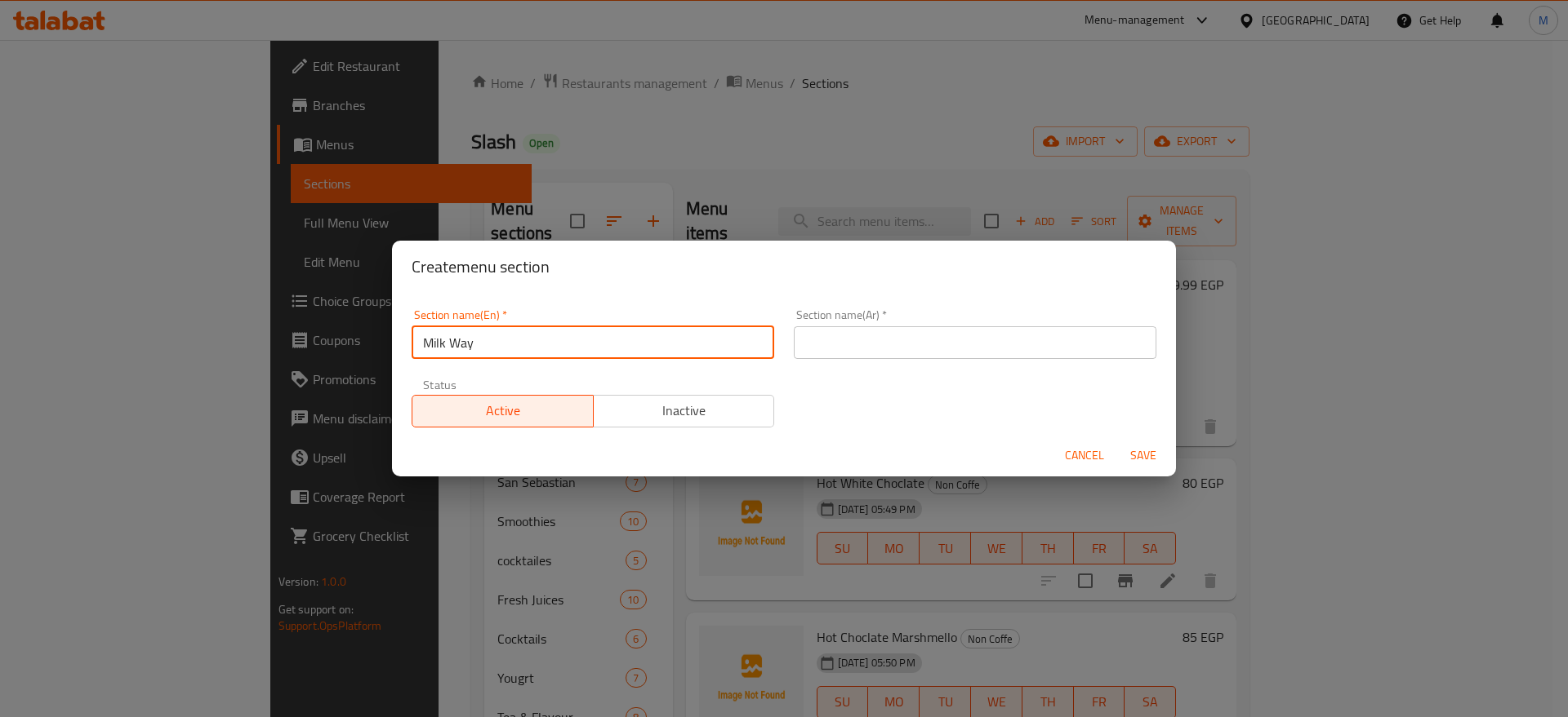
type input "Milk Way"
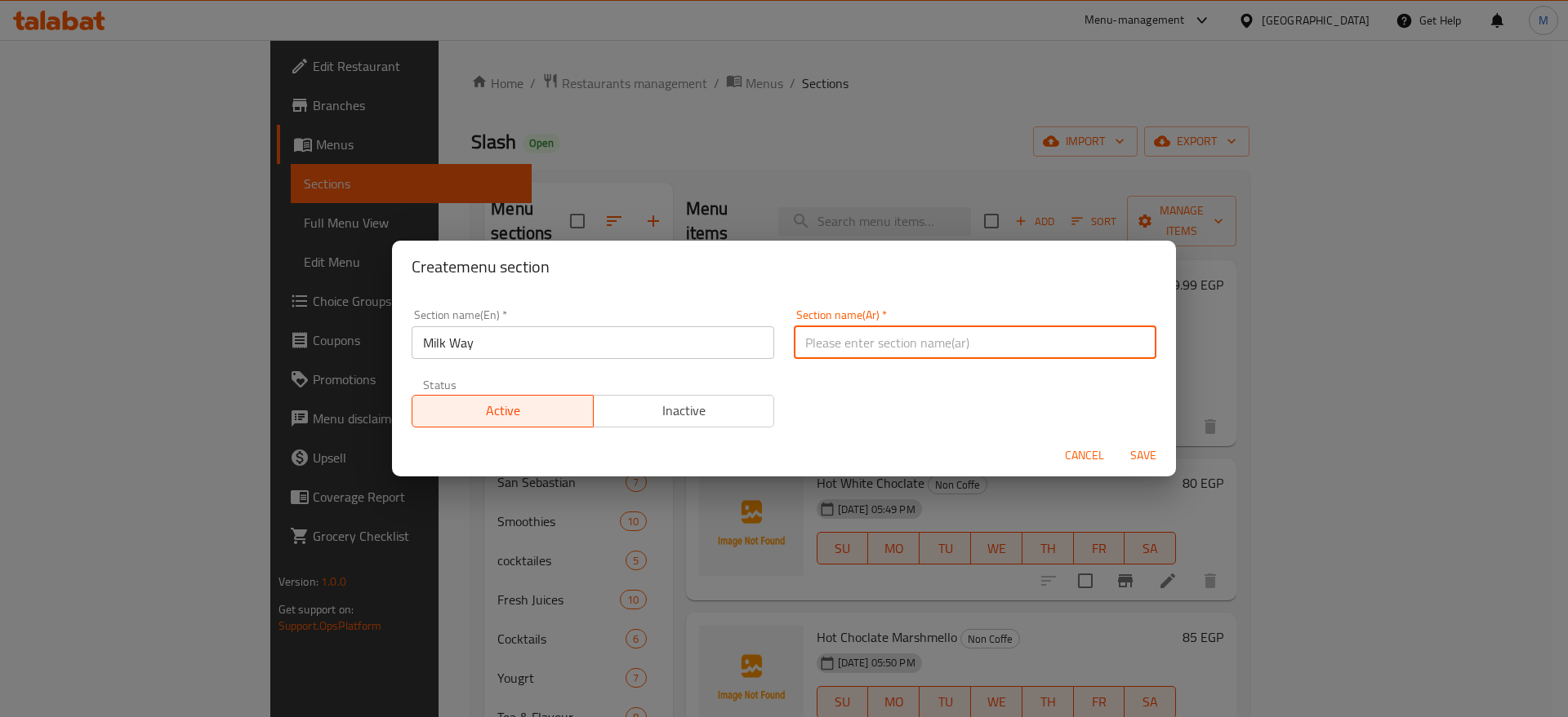
click at [857, 344] on input "text" at bounding box center [975, 343] width 362 height 33
type input "ميلك واي"
click at [1149, 454] on span "Save" at bounding box center [1143, 455] width 39 height 20
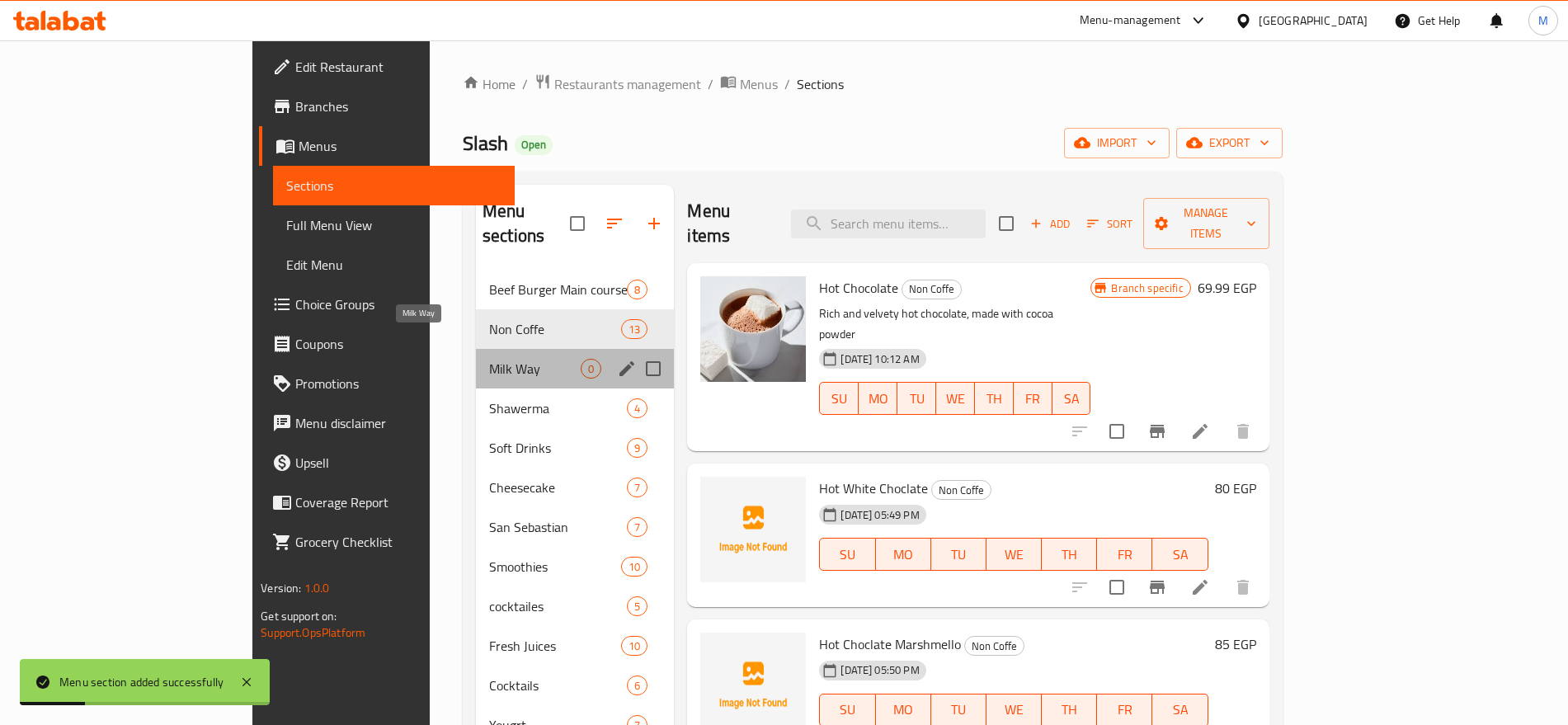
click at [489, 359] on span "Milk Way" at bounding box center [535, 369] width 91 height 20
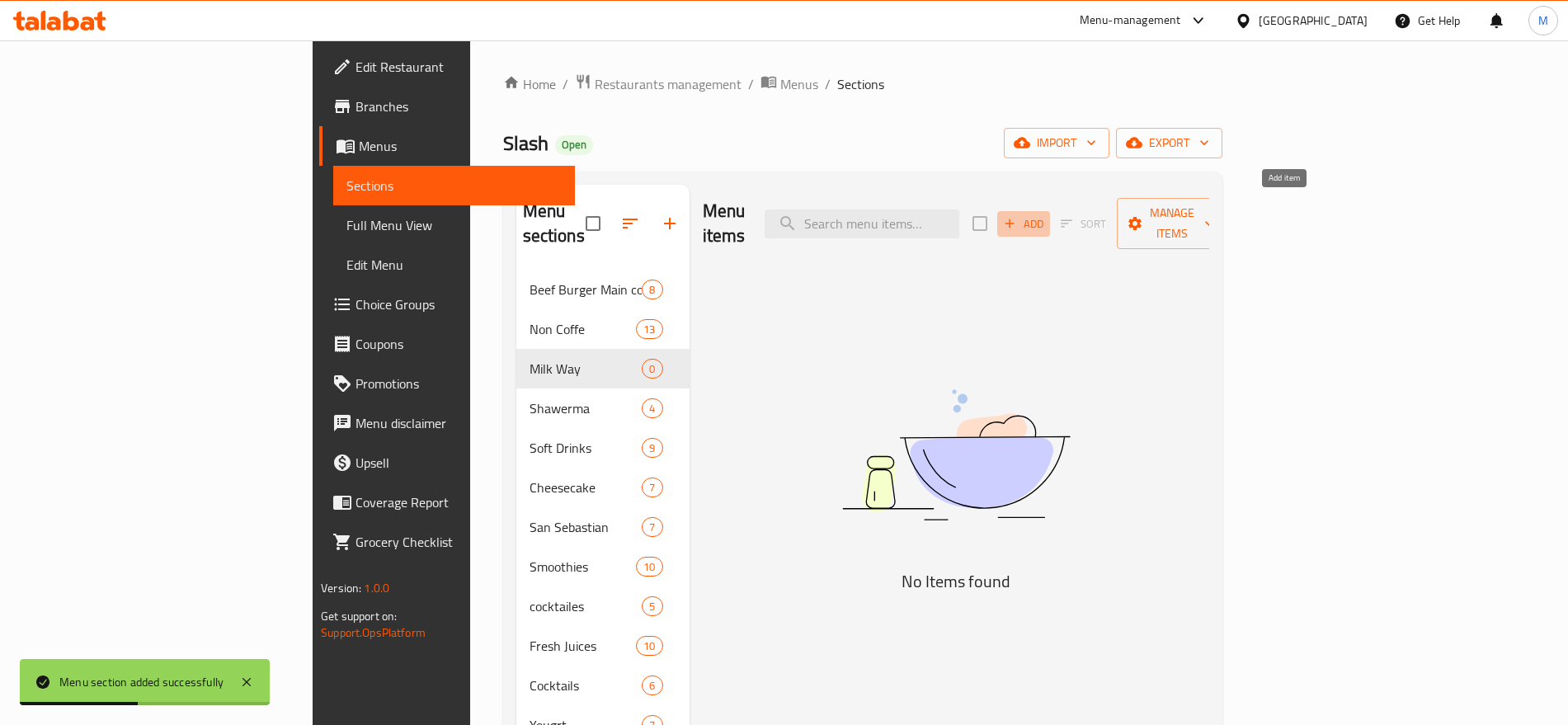
click at [1046, 219] on span "Add" at bounding box center [1024, 223] width 45 height 19
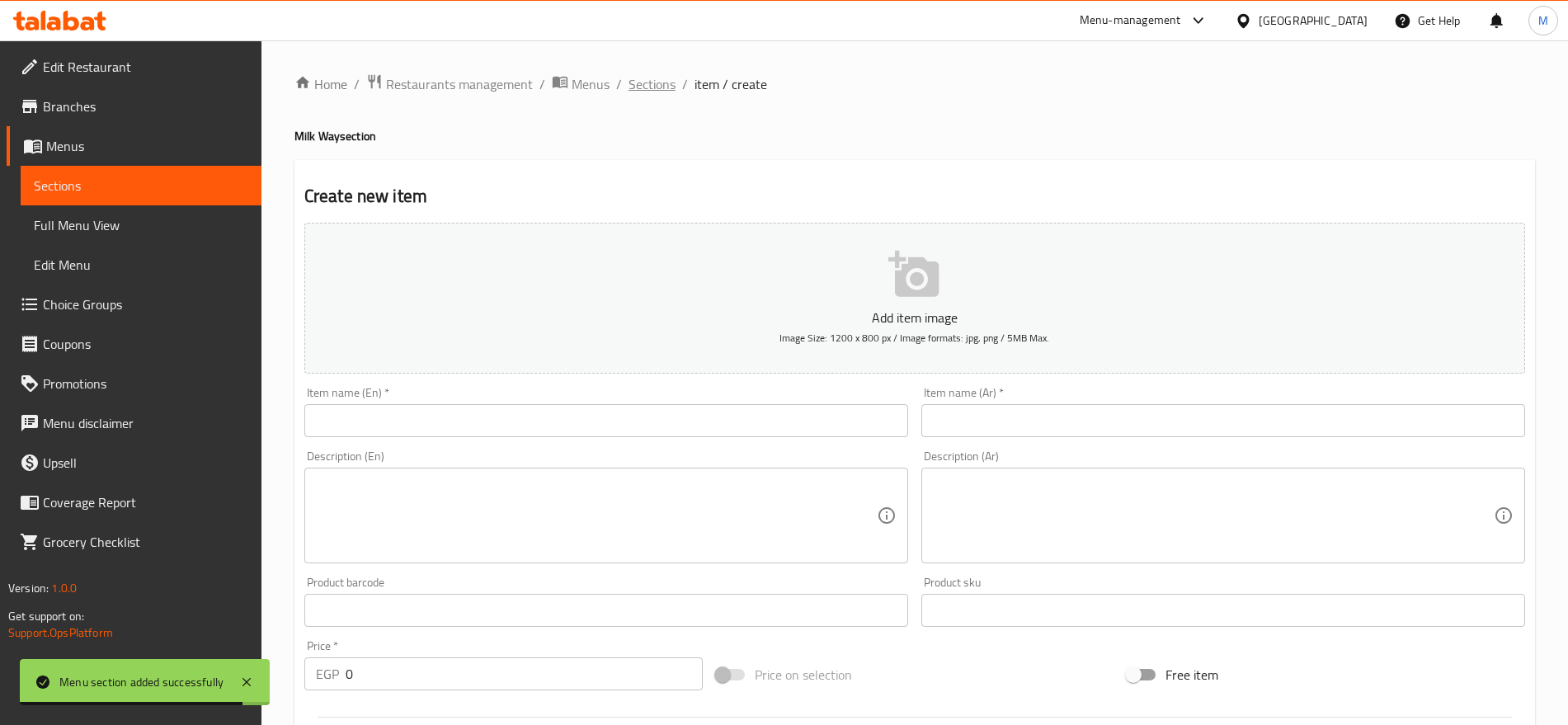
click at [641, 89] on span "Sections" at bounding box center [652, 84] width 47 height 20
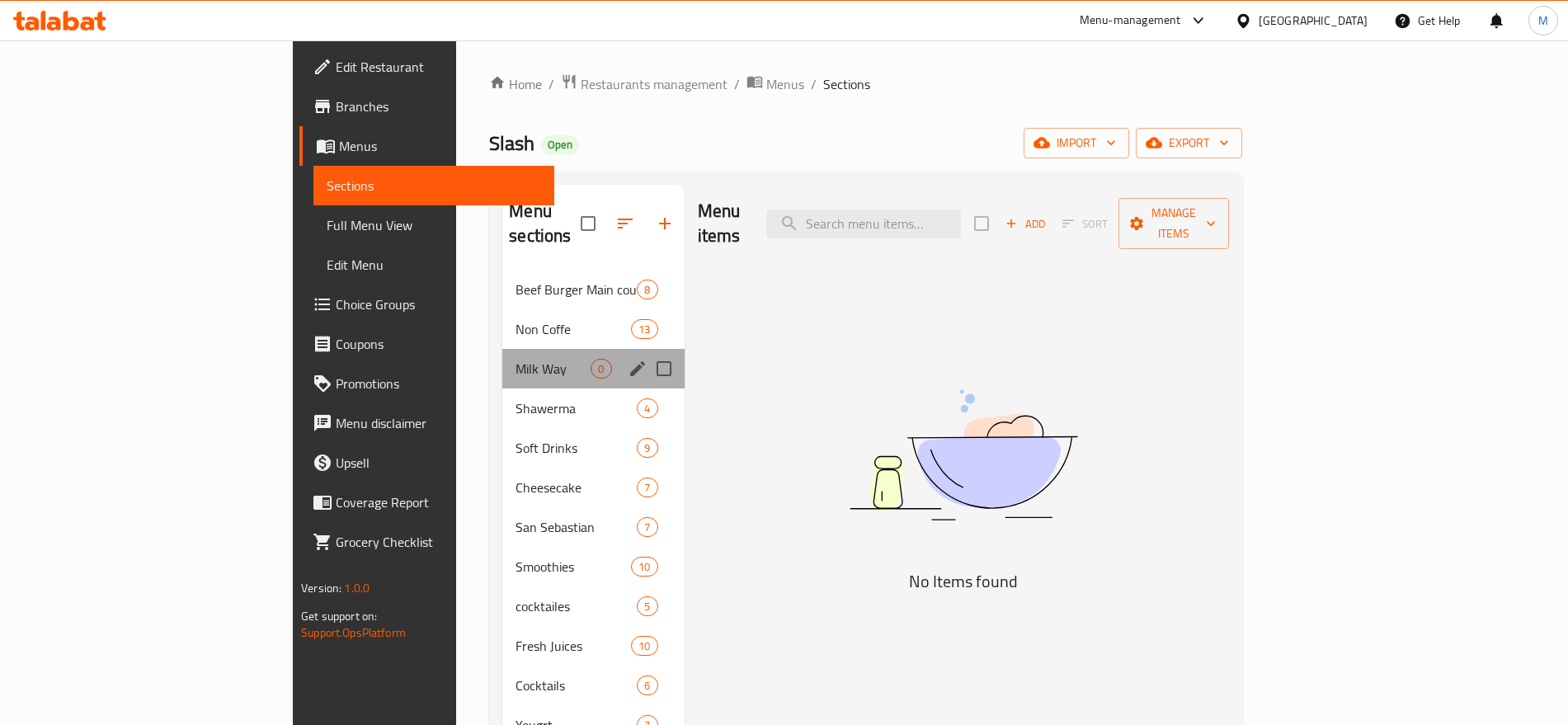
click at [502, 349] on div "Milk Way 0" at bounding box center [593, 369] width 181 height 39
click at [628, 359] on icon "edit" at bounding box center [638, 369] width 20 height 20
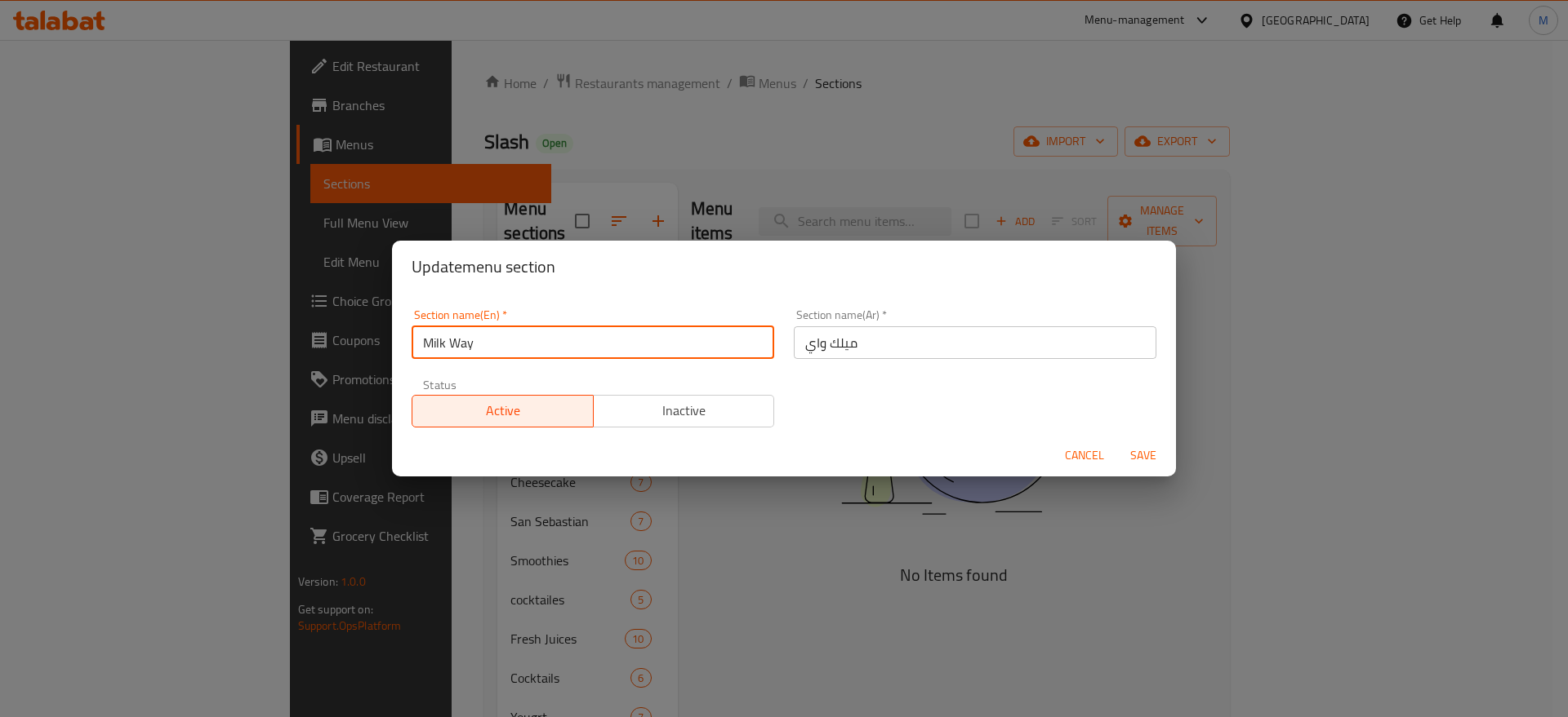
click at [550, 344] on input "Milk Way" at bounding box center [593, 343] width 362 height 33
paste input "ESPRESSO"
click at [550, 344] on input "Milk Way ESPRESSO" at bounding box center [593, 343] width 362 height 33
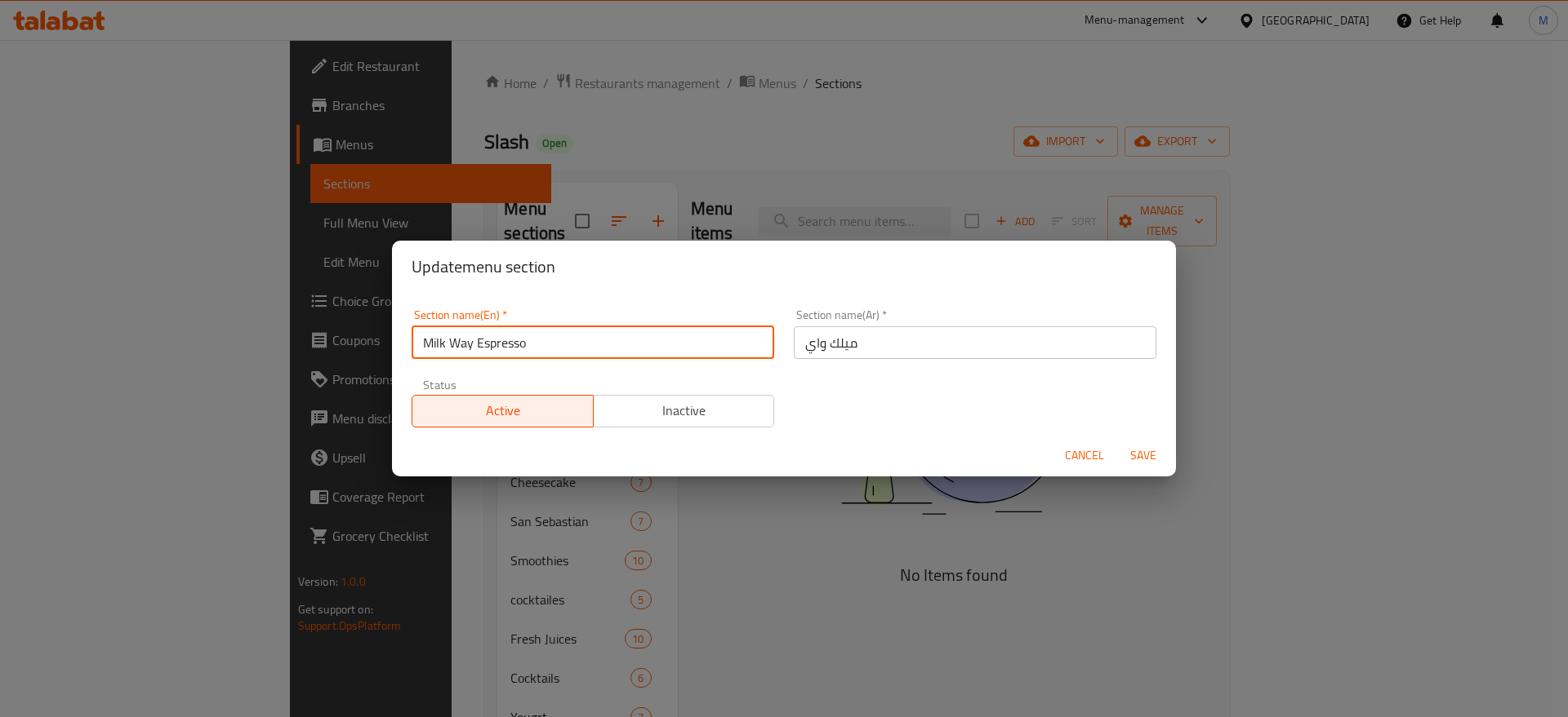
type input "Milk Way Espresso"
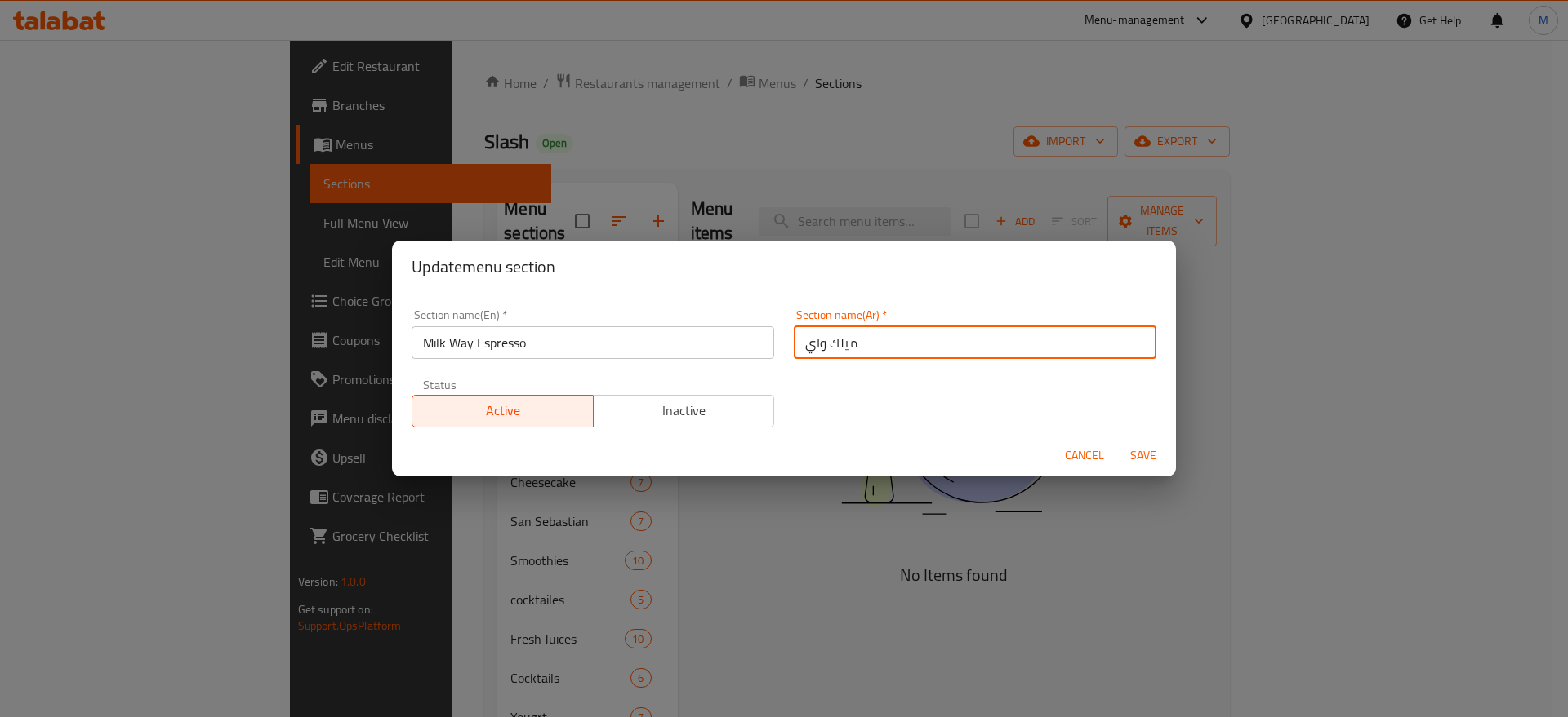
click at [930, 339] on input "ميلك واي" at bounding box center [975, 343] width 362 height 33
type input "إسب"
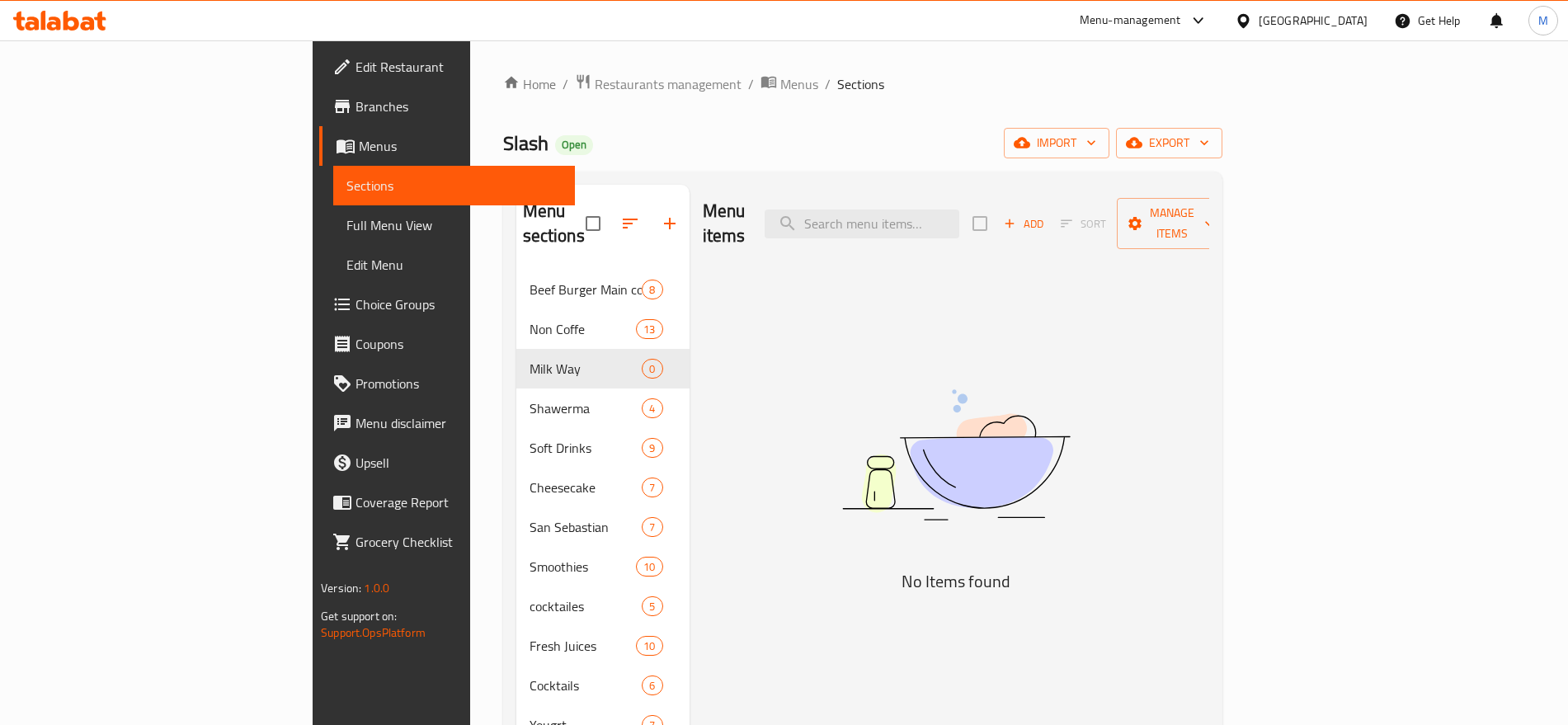
click at [961, 383] on img at bounding box center [956, 455] width 413 height 219
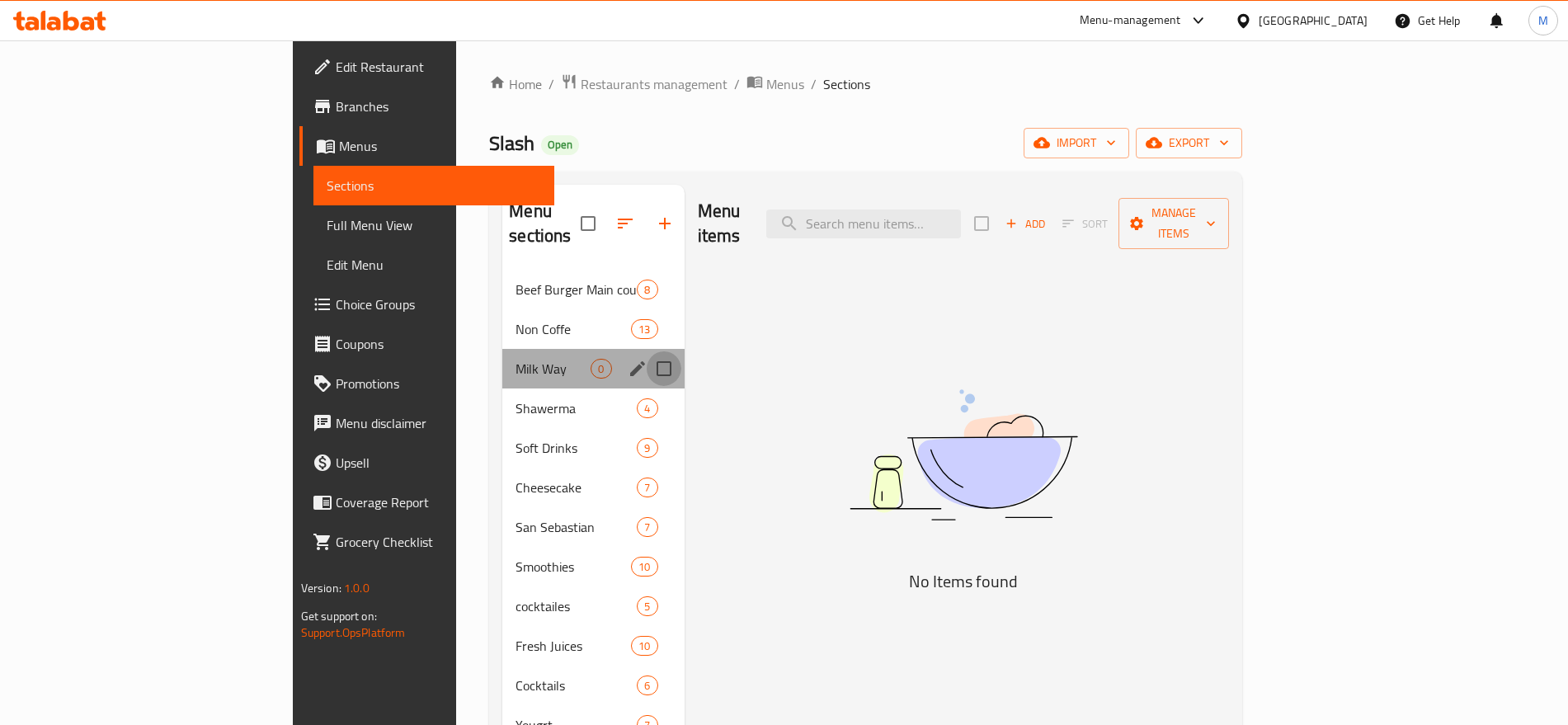
click at [647, 354] on input "Menu sections" at bounding box center [664, 369] width 35 height 35
checkbox input "true"
click at [628, 359] on icon "edit" at bounding box center [638, 369] width 20 height 20
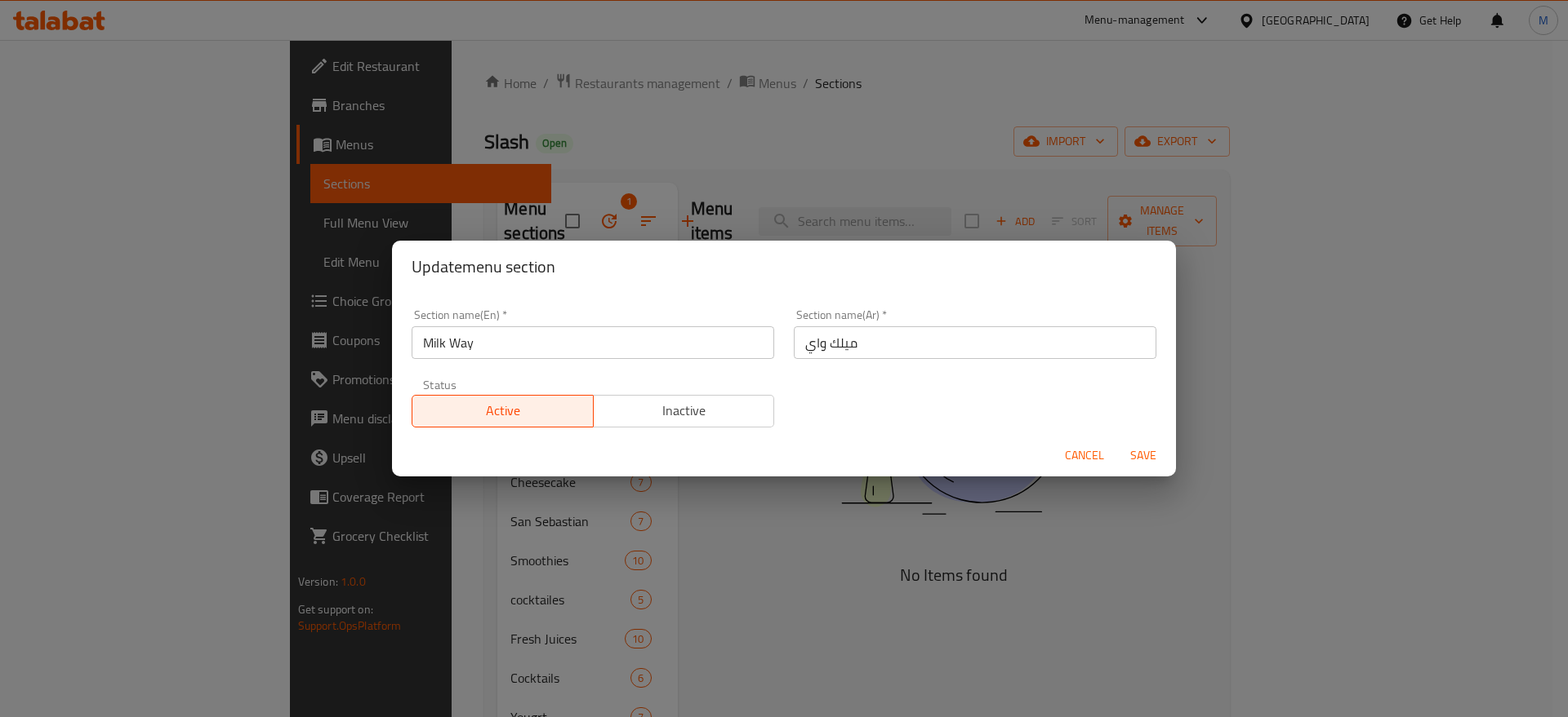
click at [1028, 344] on input "ميلك واي" at bounding box center [975, 343] width 362 height 33
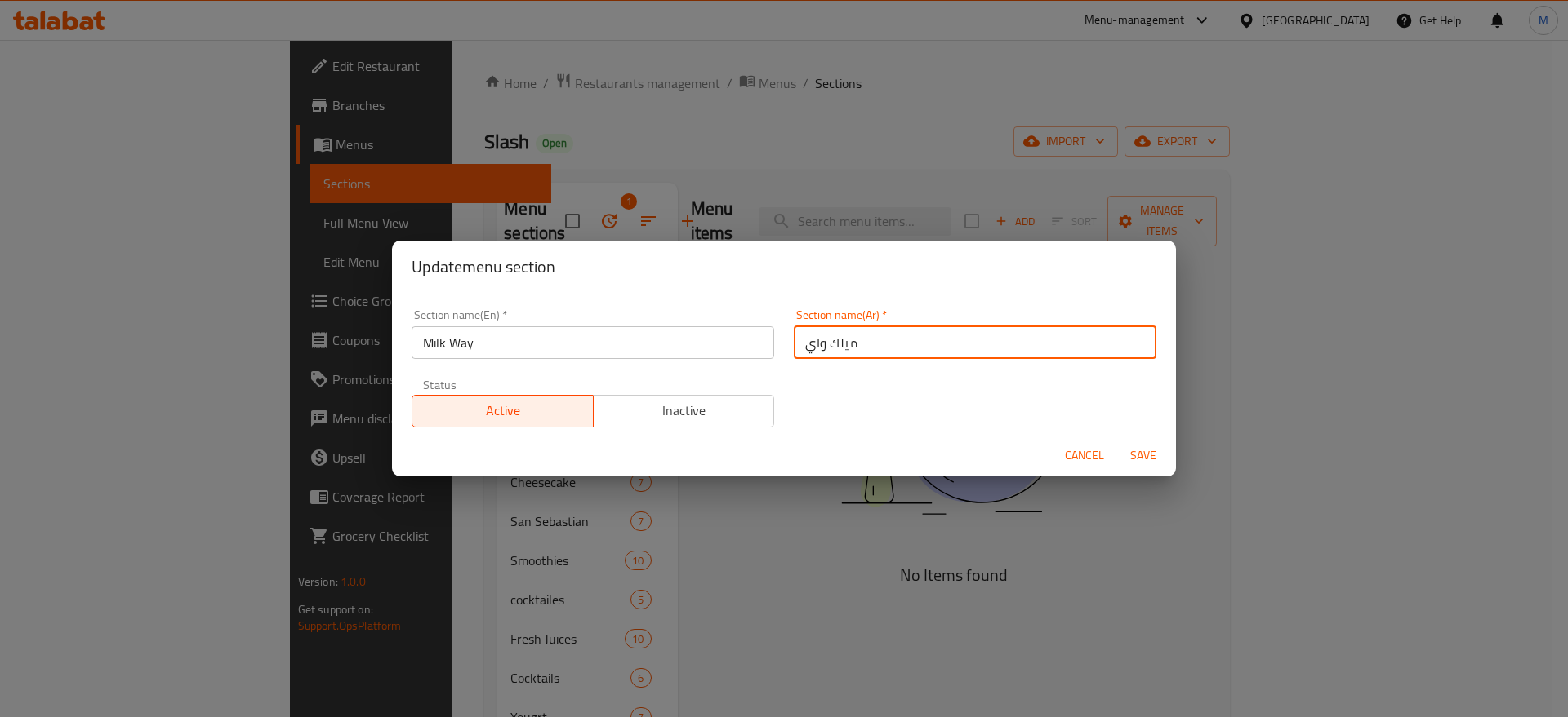
click at [1028, 344] on input "ميلك واي" at bounding box center [975, 343] width 362 height 33
paste input "ميلك واي"
type input "إسبريسو ميلك واي"
click at [1129, 449] on span "Save" at bounding box center [1143, 455] width 39 height 20
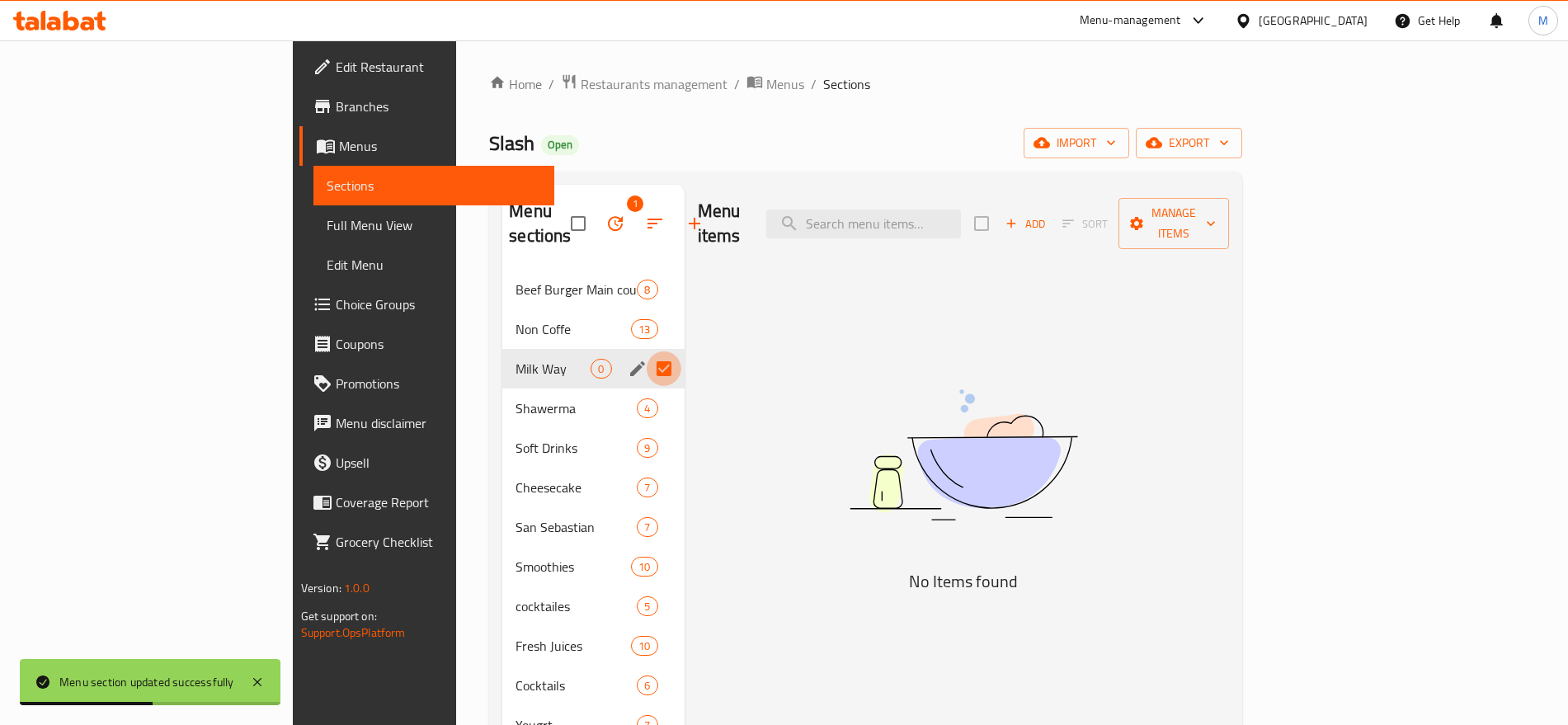
click at [647, 352] on input "Menu sections" at bounding box center [664, 369] width 35 height 35
checkbox input "false"
click at [631, 362] on icon "edit" at bounding box center [638, 369] width 15 height 15
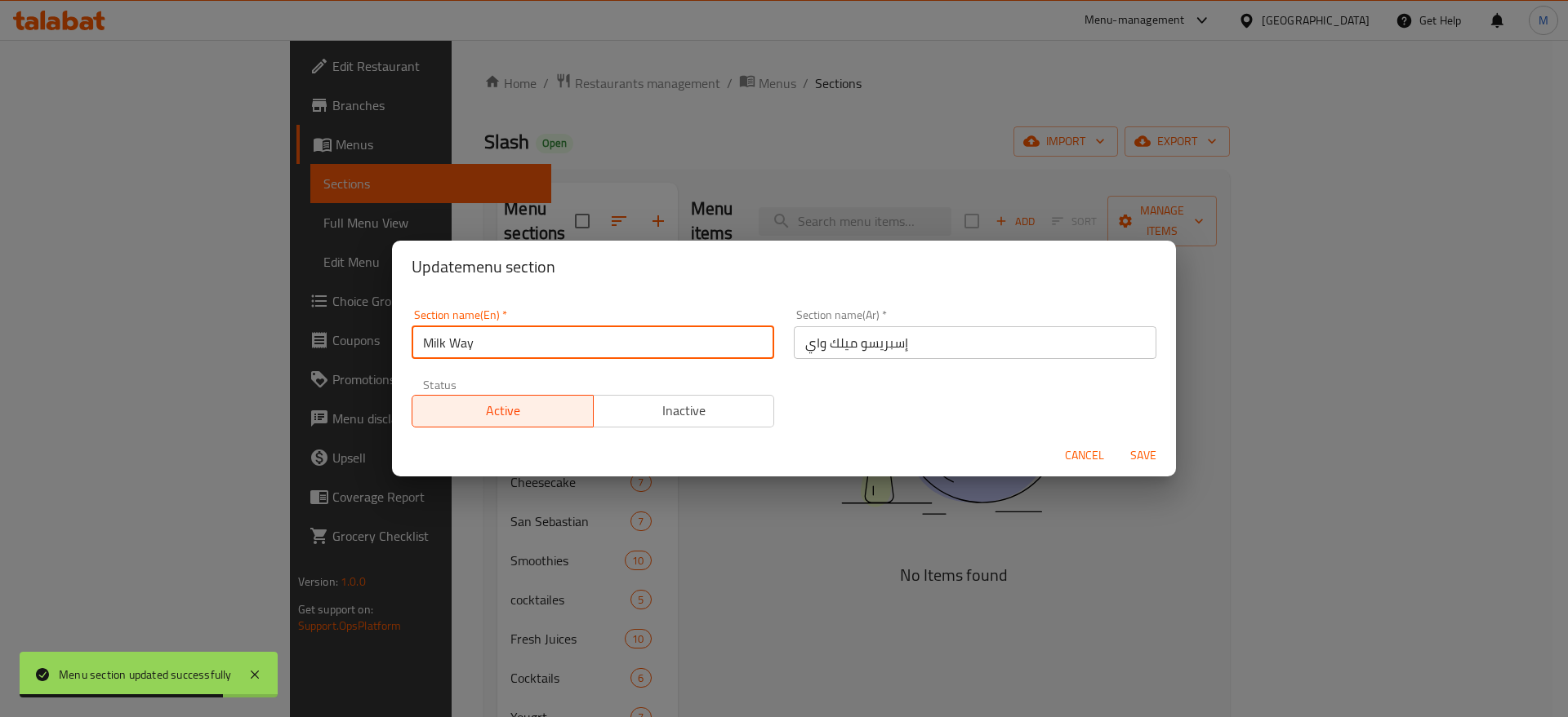
click at [559, 341] on input "Milk Way" at bounding box center [593, 343] width 362 height 33
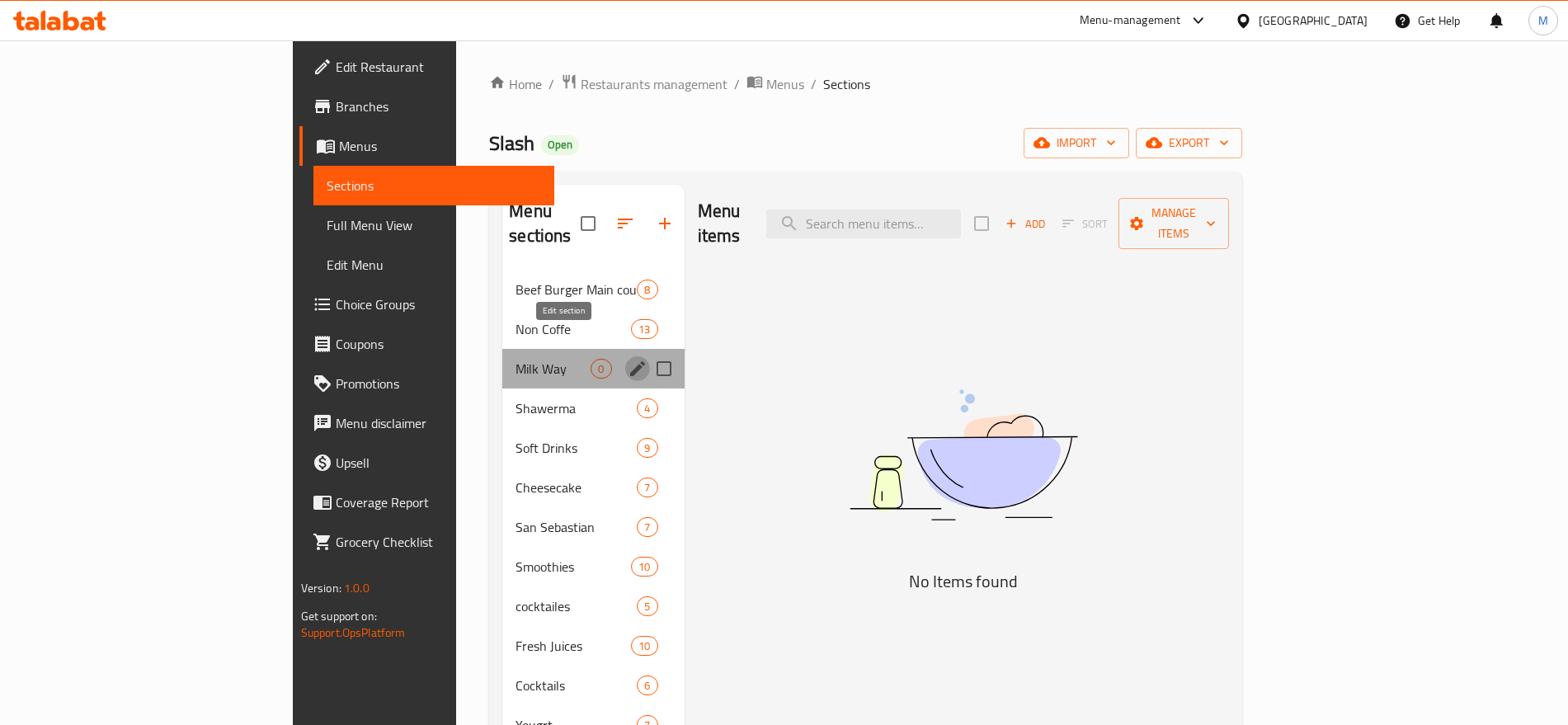
click at [631, 362] on icon "edit" at bounding box center [638, 369] width 15 height 15
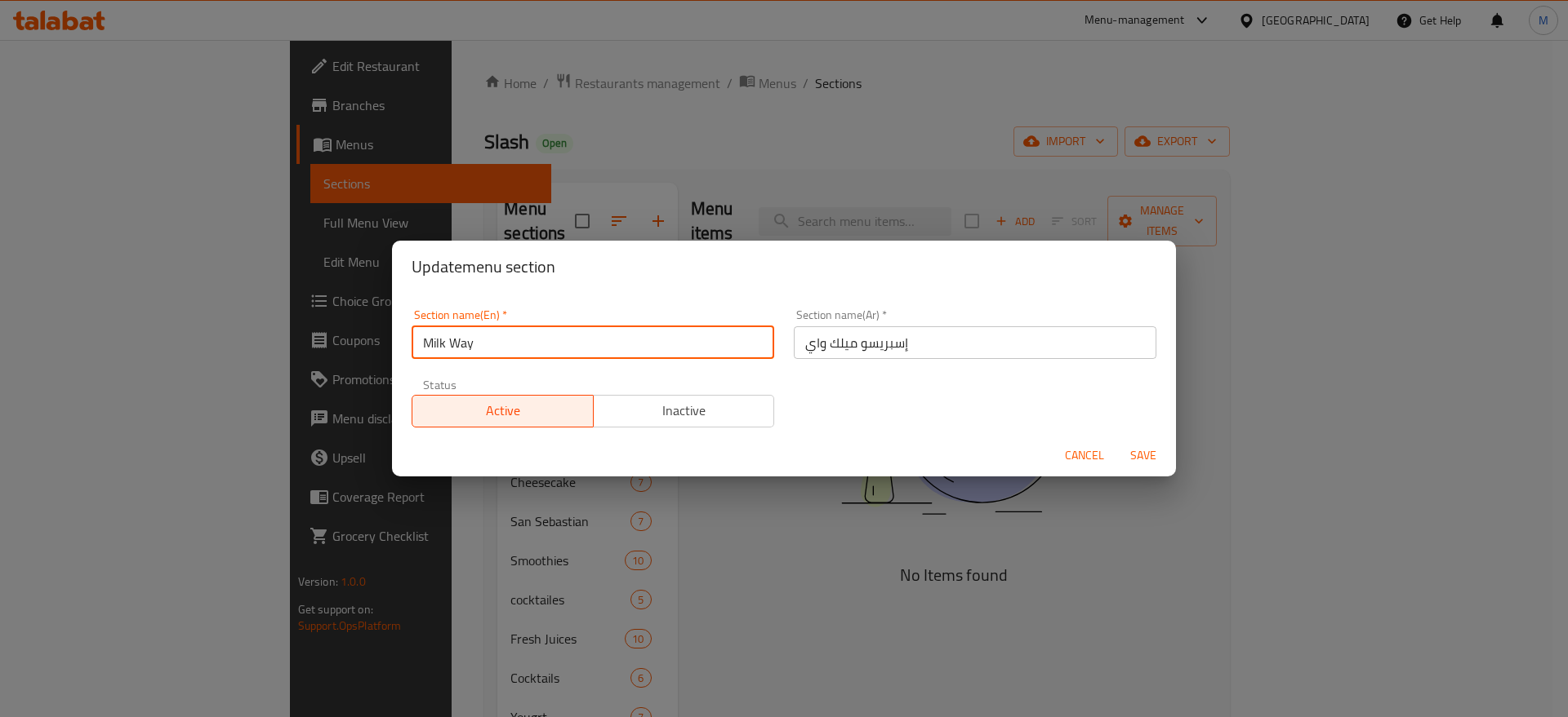
click at [555, 343] on input "Milk Way" at bounding box center [593, 343] width 362 height 33
paste input "ESPRESSO"
type input "Milk Way ESPRESSO"
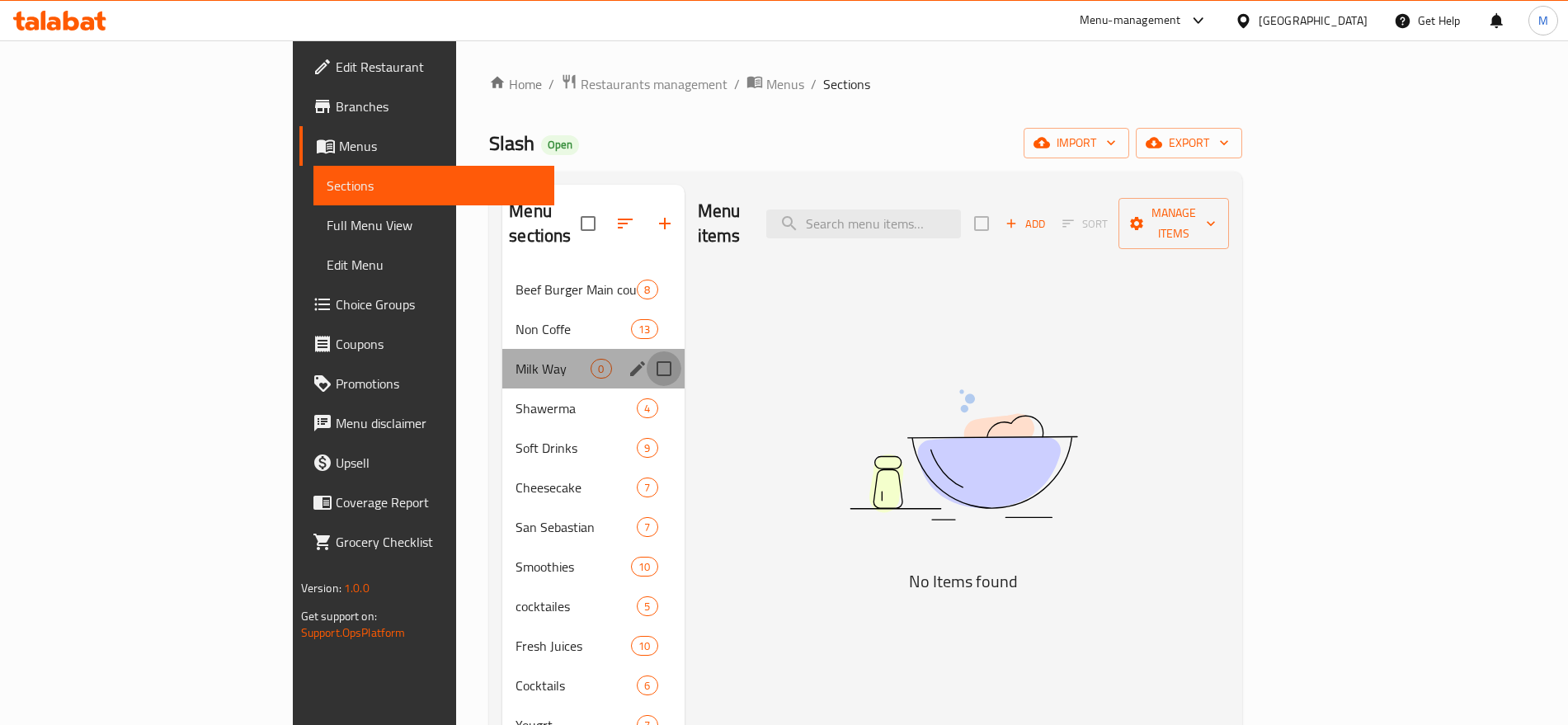
click at [647, 352] on input "Menu sections" at bounding box center [664, 369] width 35 height 35
checkbox input "true"
click at [628, 359] on icon "edit" at bounding box center [638, 369] width 20 height 20
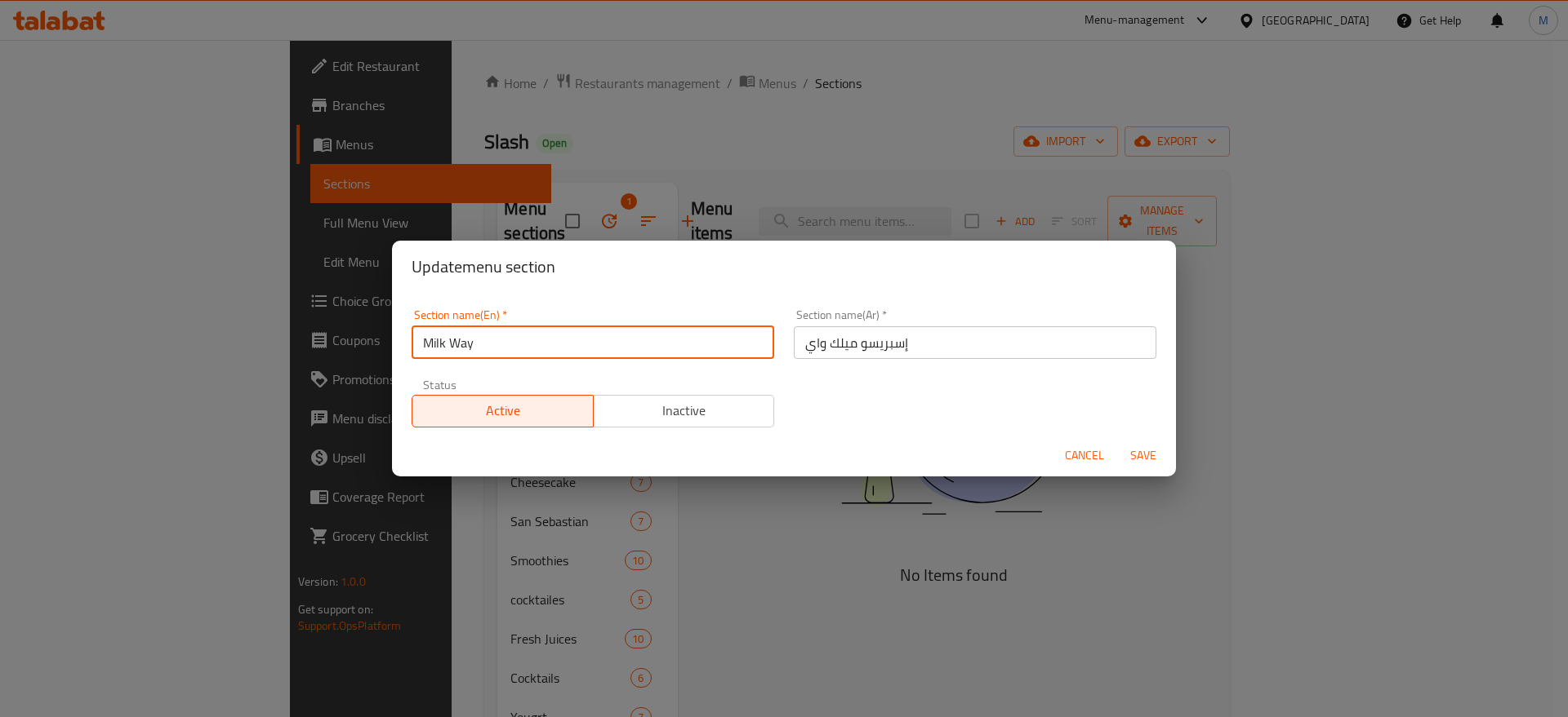
click at [533, 340] on input "Milk Way" at bounding box center [593, 343] width 362 height 33
paste input "ESPRESSO"
type input "Milk Way Espresso"
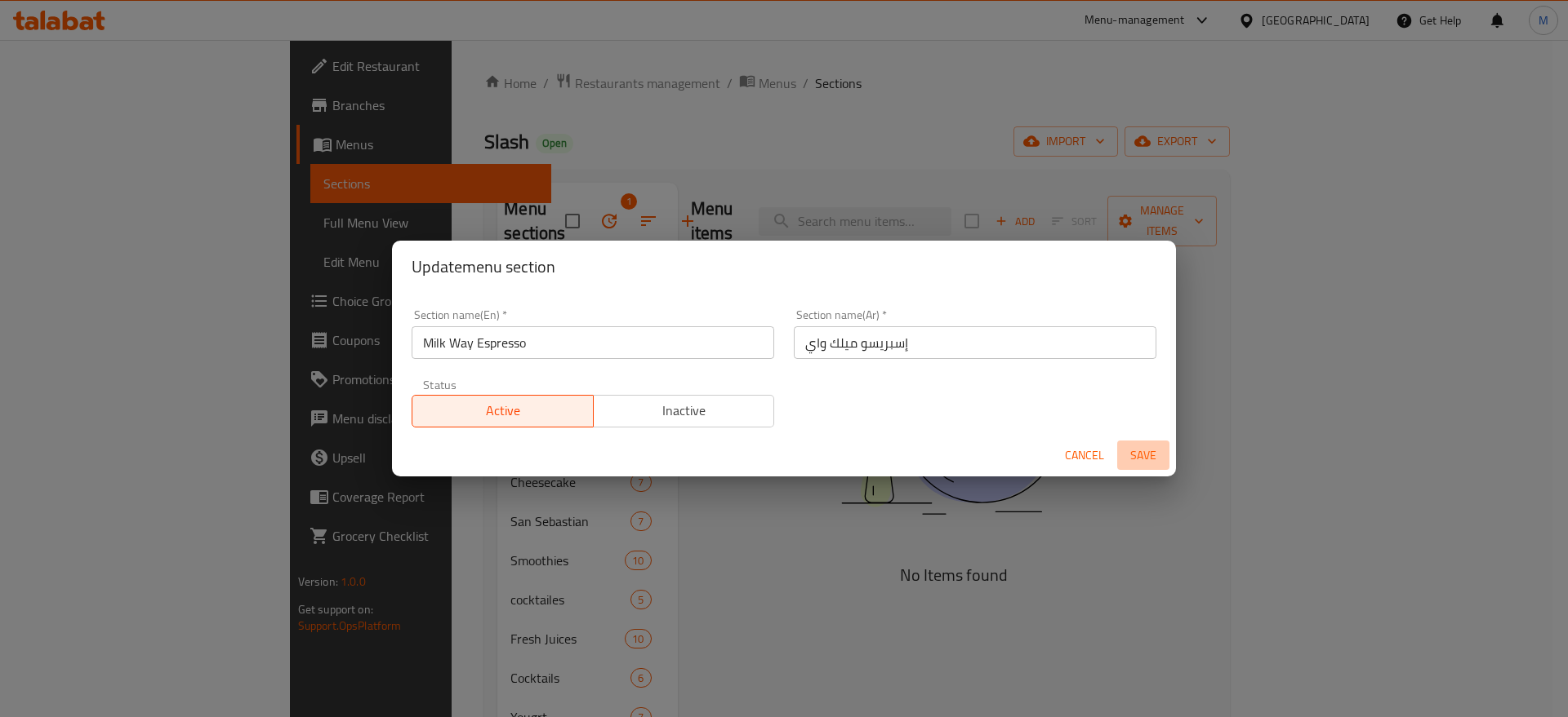
click at [1132, 448] on span "Save" at bounding box center [1143, 455] width 39 height 20
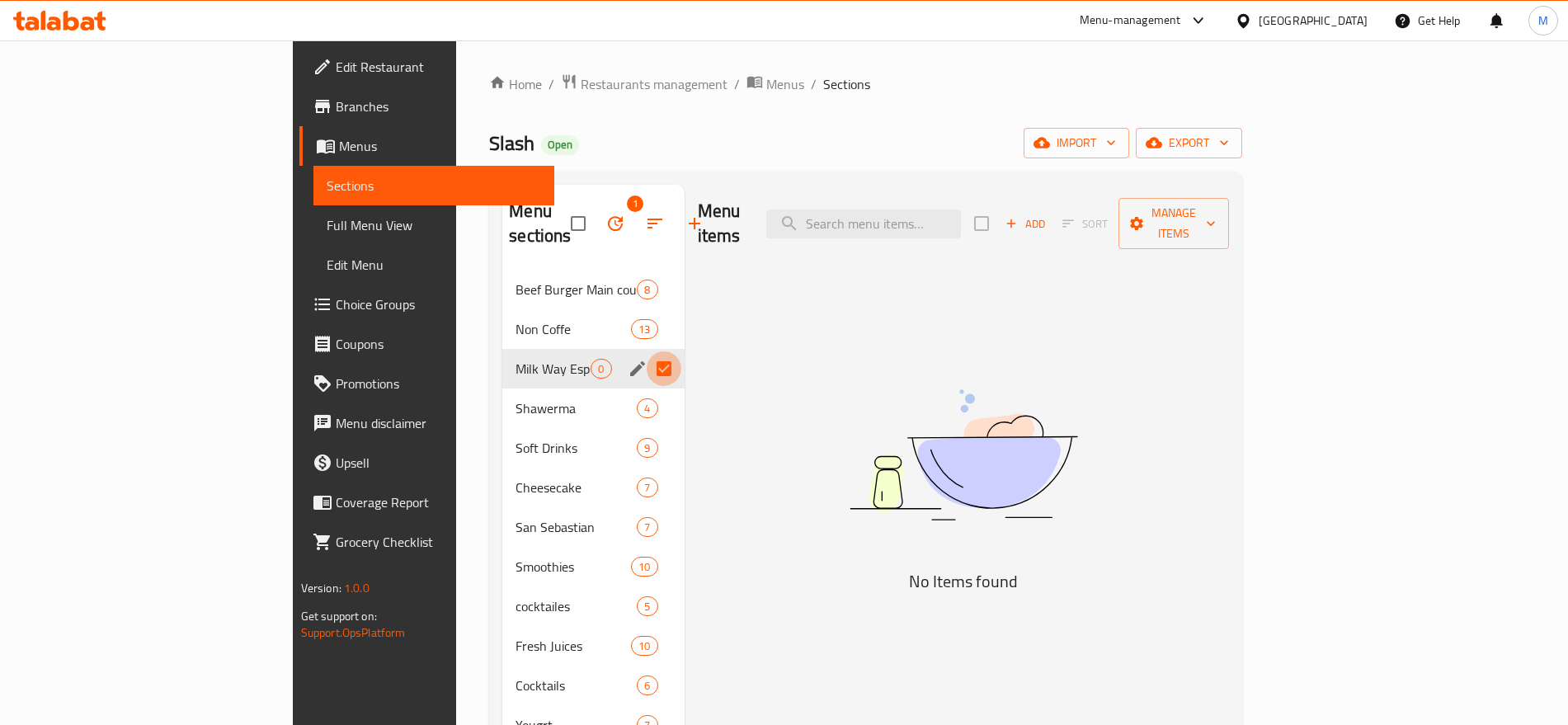
click at [647, 352] on input "Menu sections" at bounding box center [664, 369] width 35 height 35
checkbox input "false"
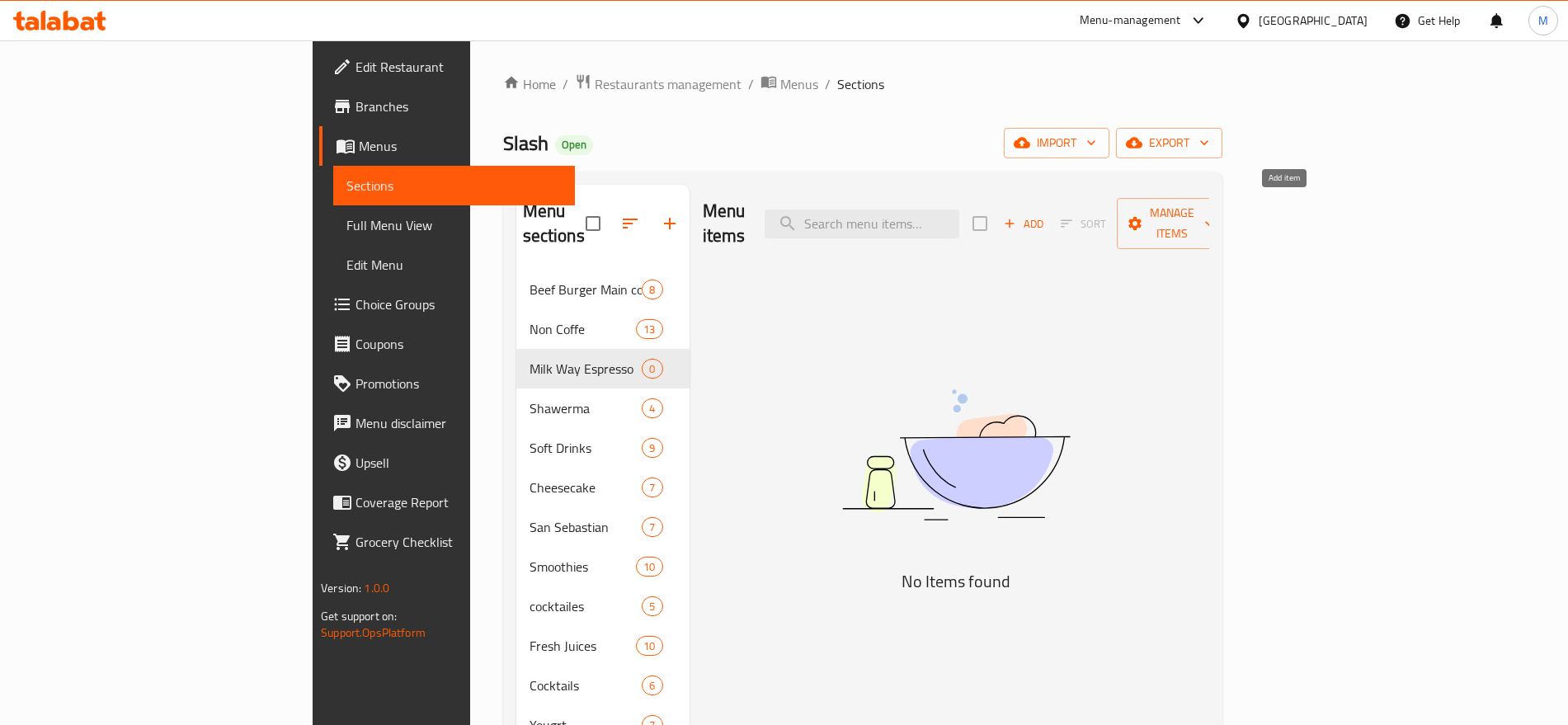
click at [1046, 214] on span "Add" at bounding box center [1024, 223] width 45 height 19
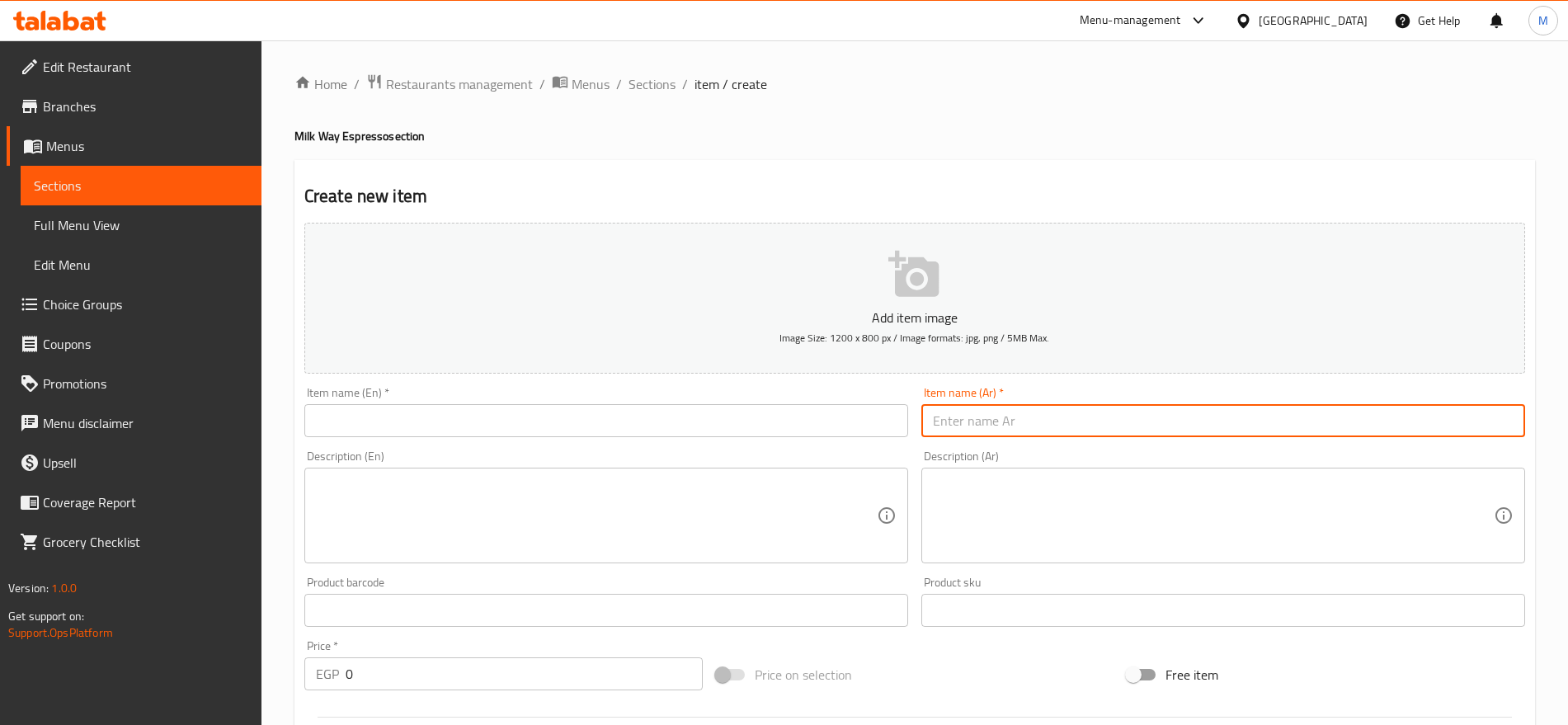
click at [1258, 422] on input "text" at bounding box center [1223, 421] width 604 height 33
paste input "كوكيز كورتادو"
type input "كوكيز كورتادو"
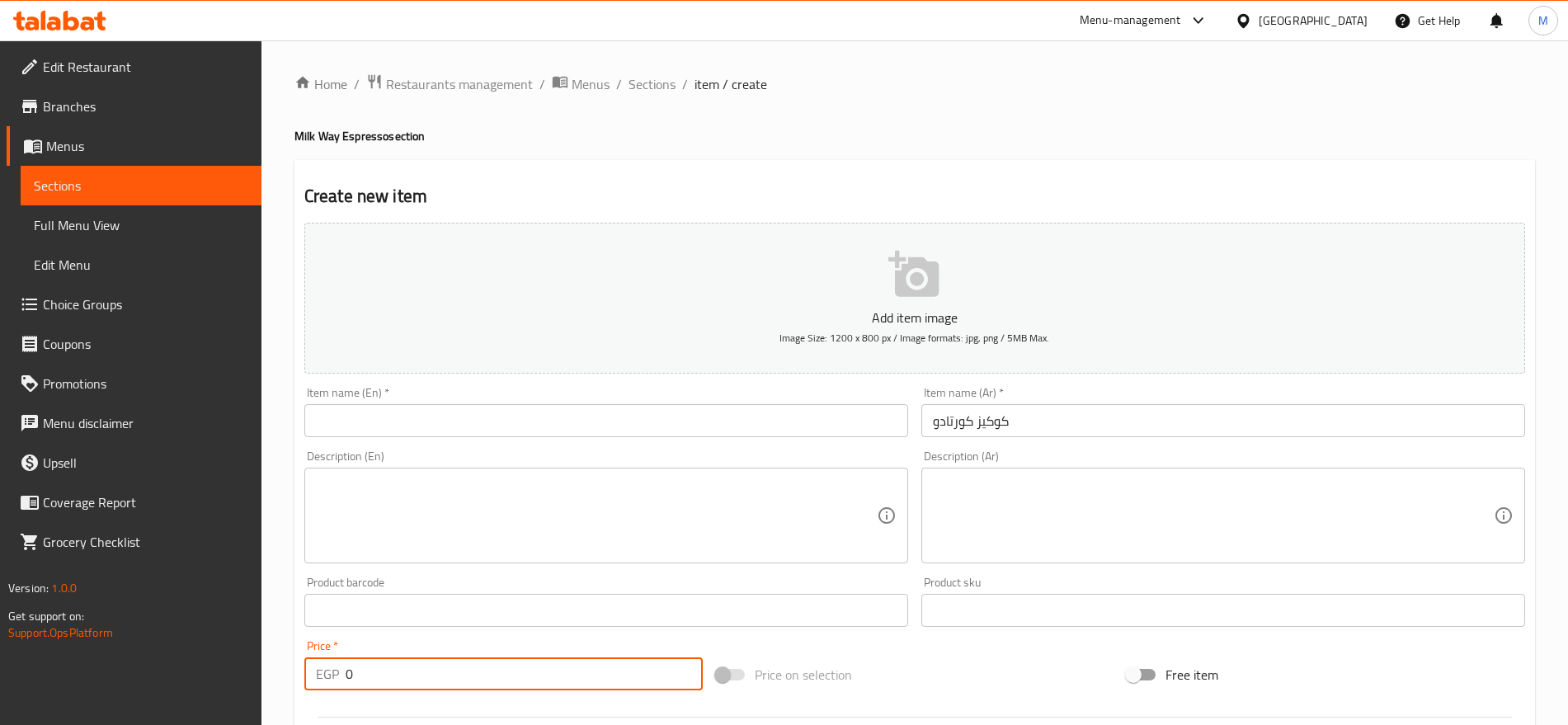
click at [443, 667] on input "0" at bounding box center [524, 674] width 357 height 33
paste input "number"
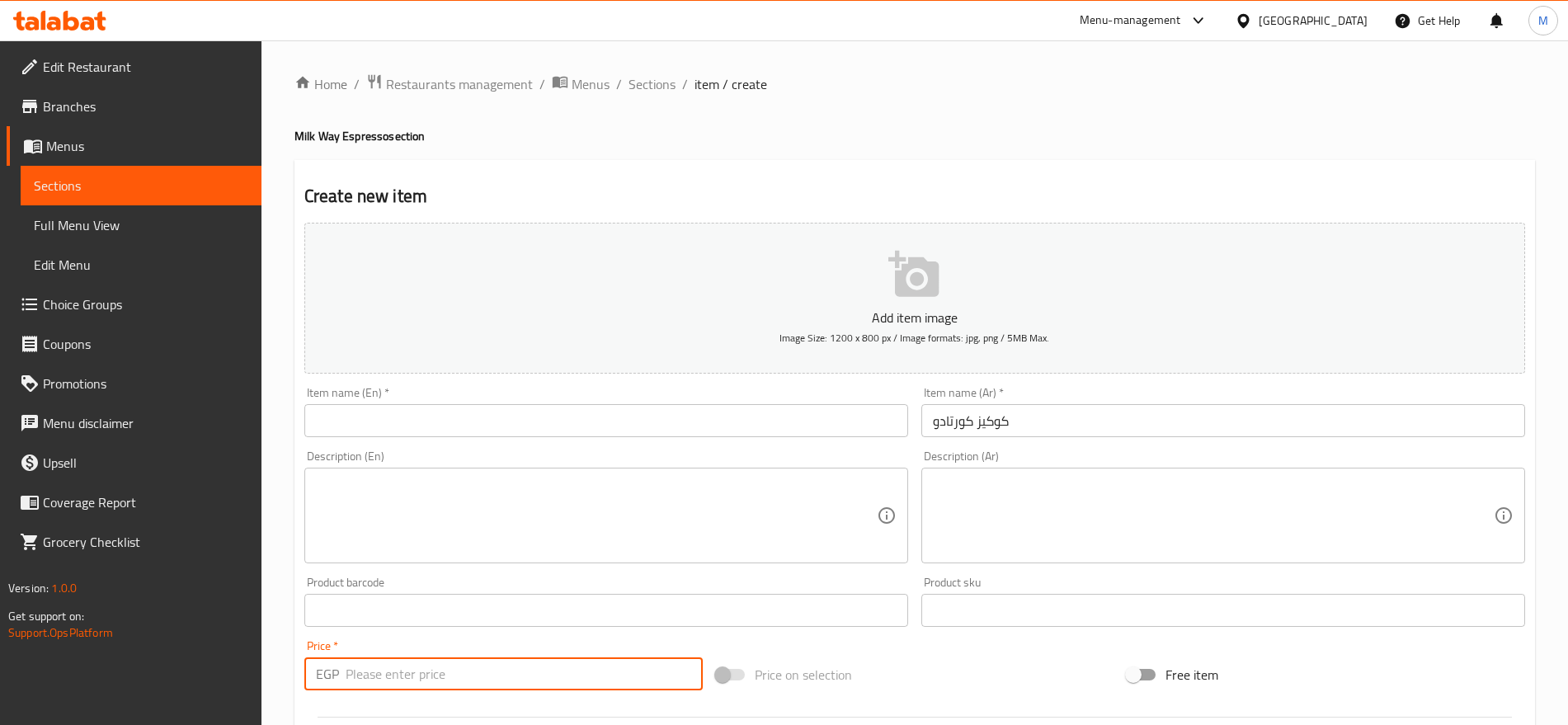
click at [353, 676] on input "number" at bounding box center [524, 674] width 357 height 33
type input "75"
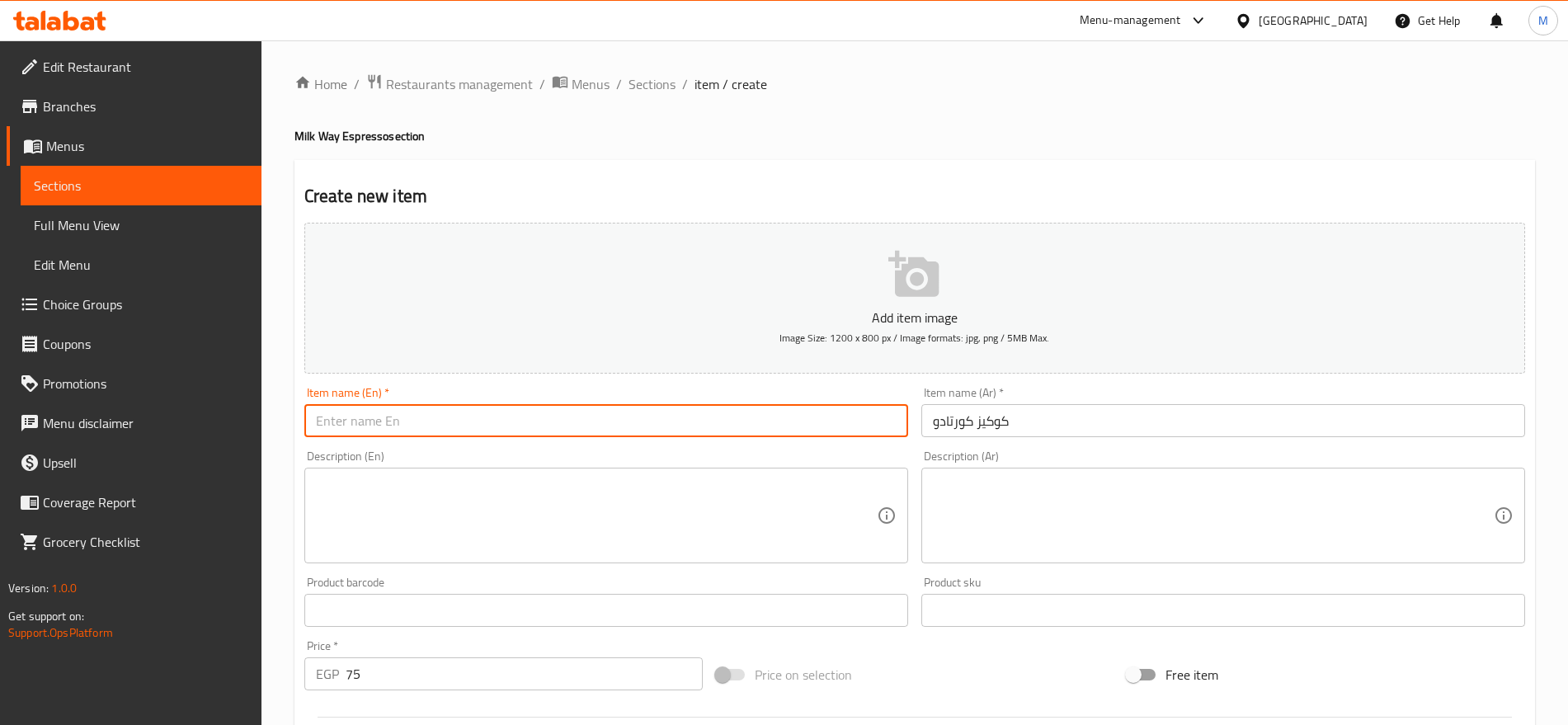
click at [797, 423] on input "text" at bounding box center [605, 421] width 604 height 33
paste input "CORTADO COOKIES"
click at [797, 423] on input "CORTADO COOKIES" at bounding box center [605, 421] width 604 height 33
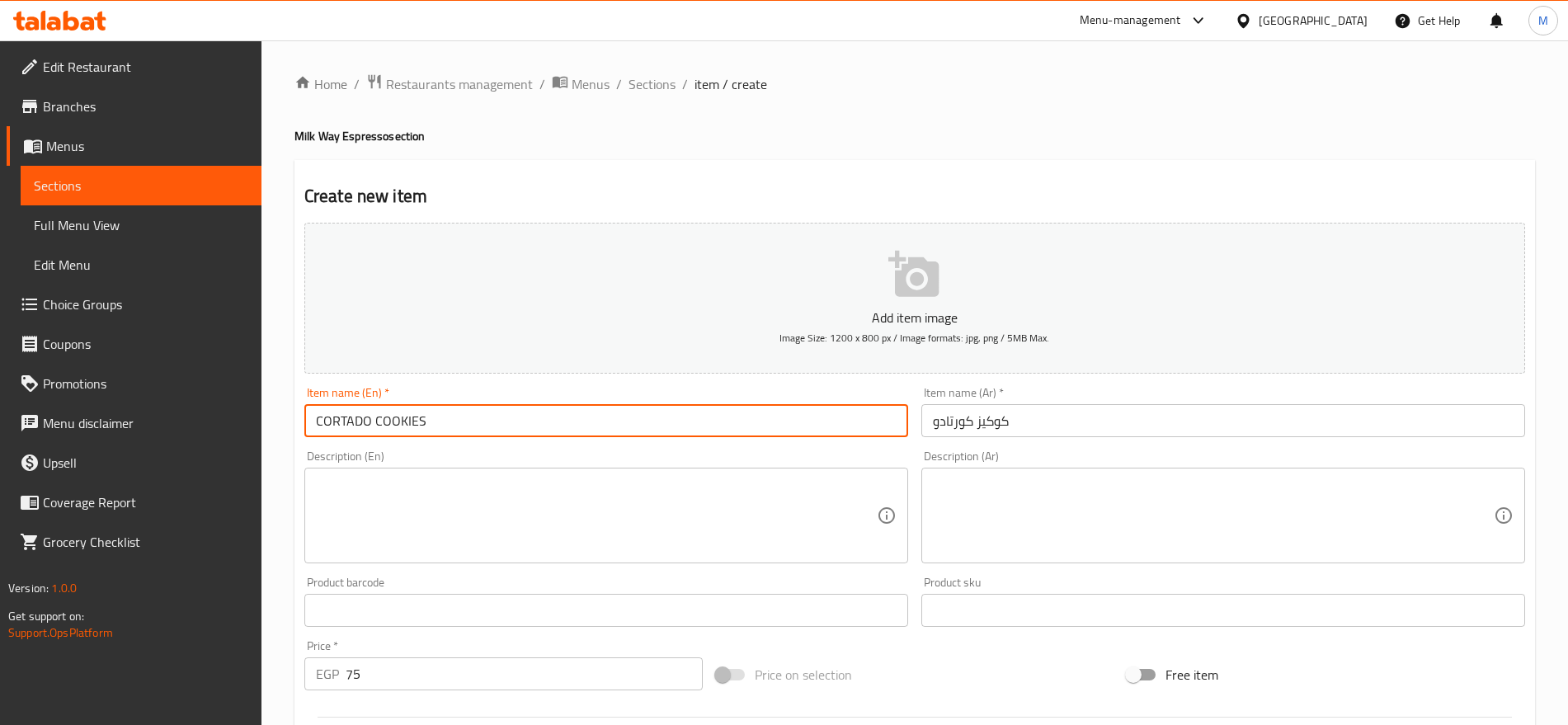
click at [797, 423] on input "CORTADO COOKIES" at bounding box center [605, 421] width 604 height 33
type input "Cortado Cookies"
click at [709, 502] on textarea at bounding box center [596, 516] width 561 height 78
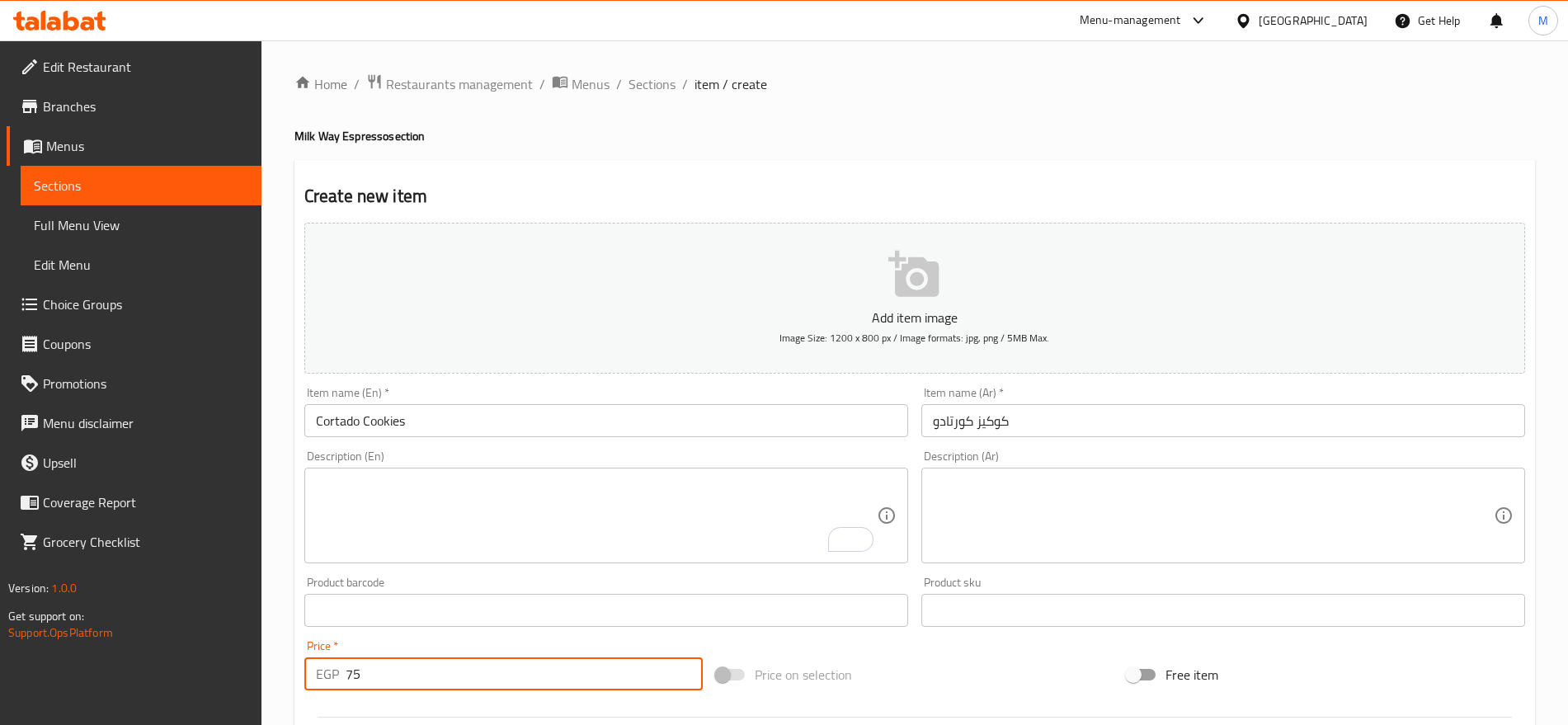
click at [468, 659] on input "75" at bounding box center [524, 674] width 357 height 33
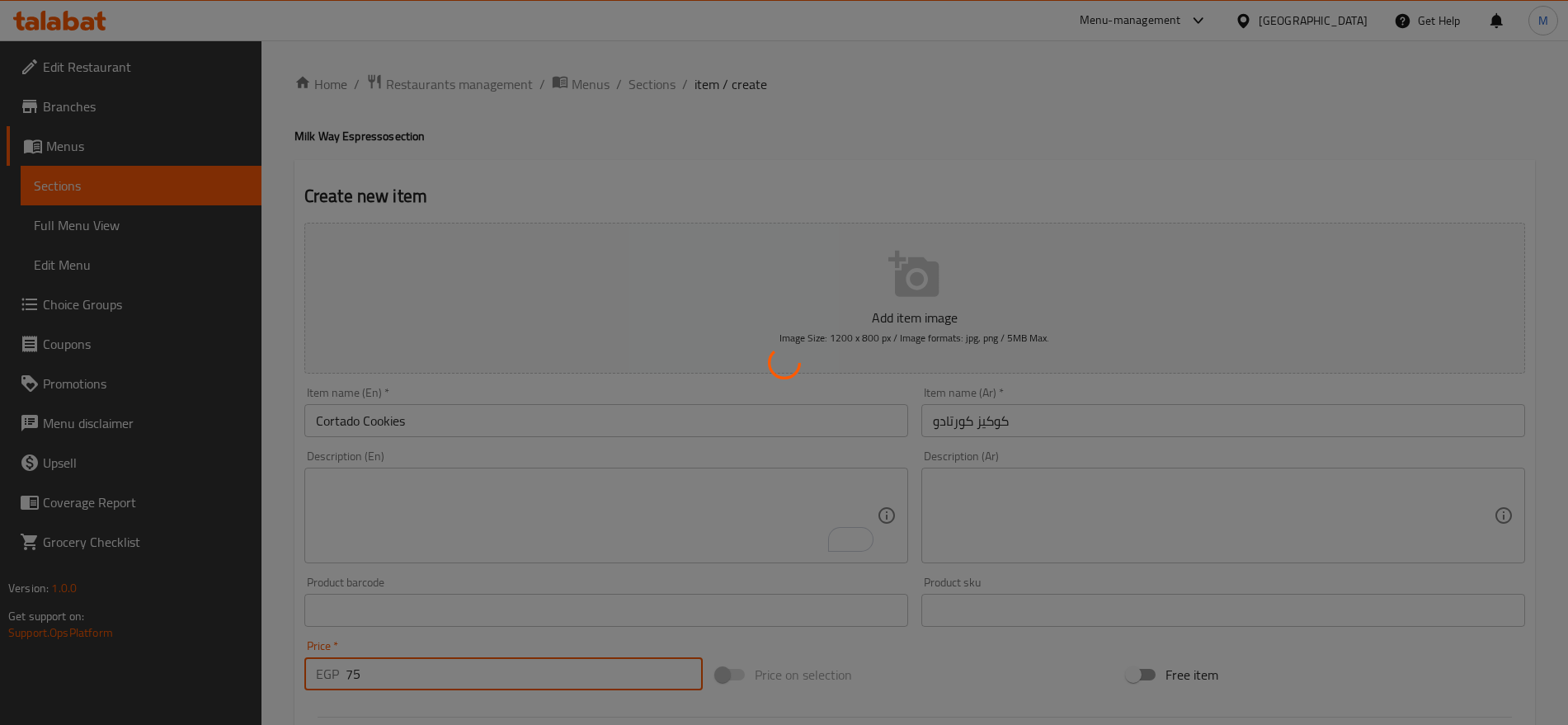
type input "0"
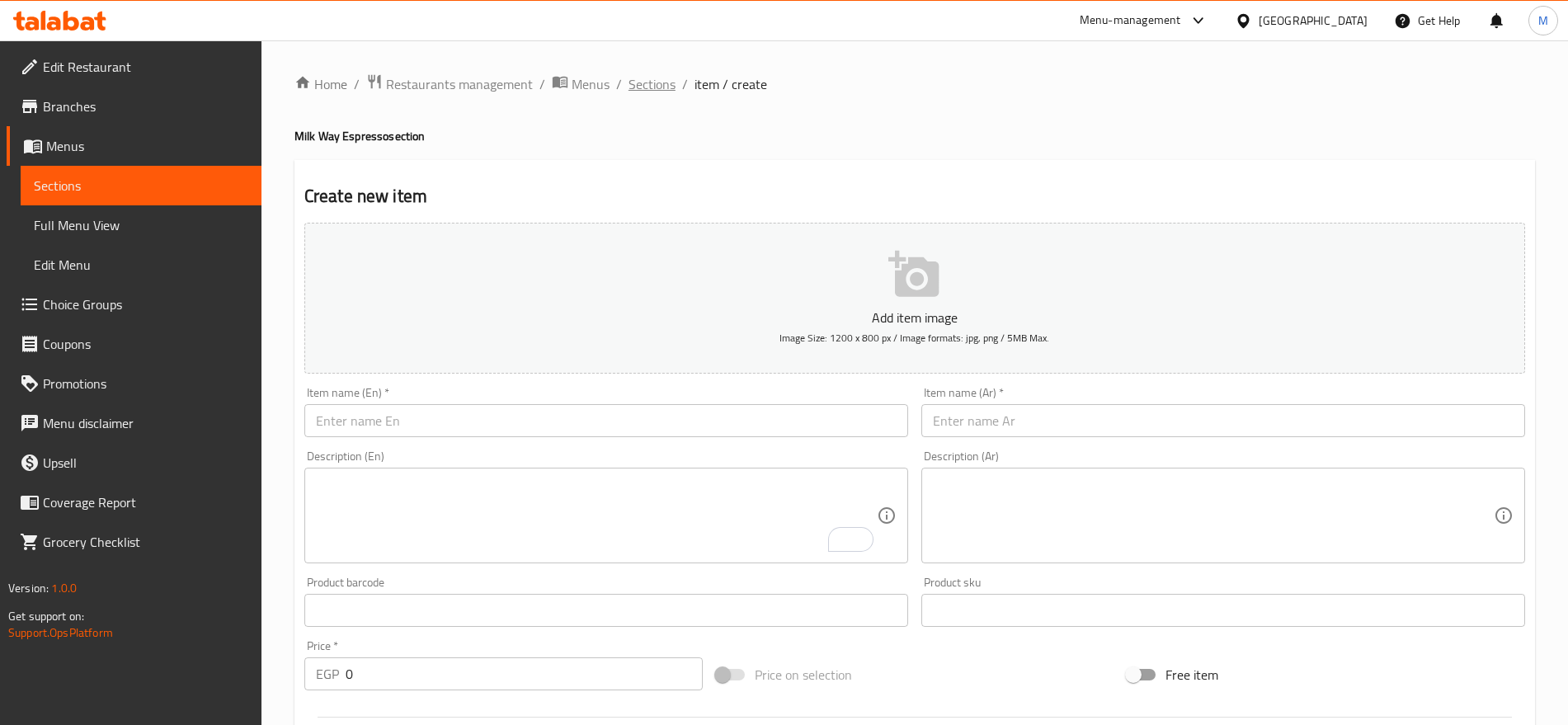
click at [645, 88] on span "Sections" at bounding box center [652, 84] width 47 height 20
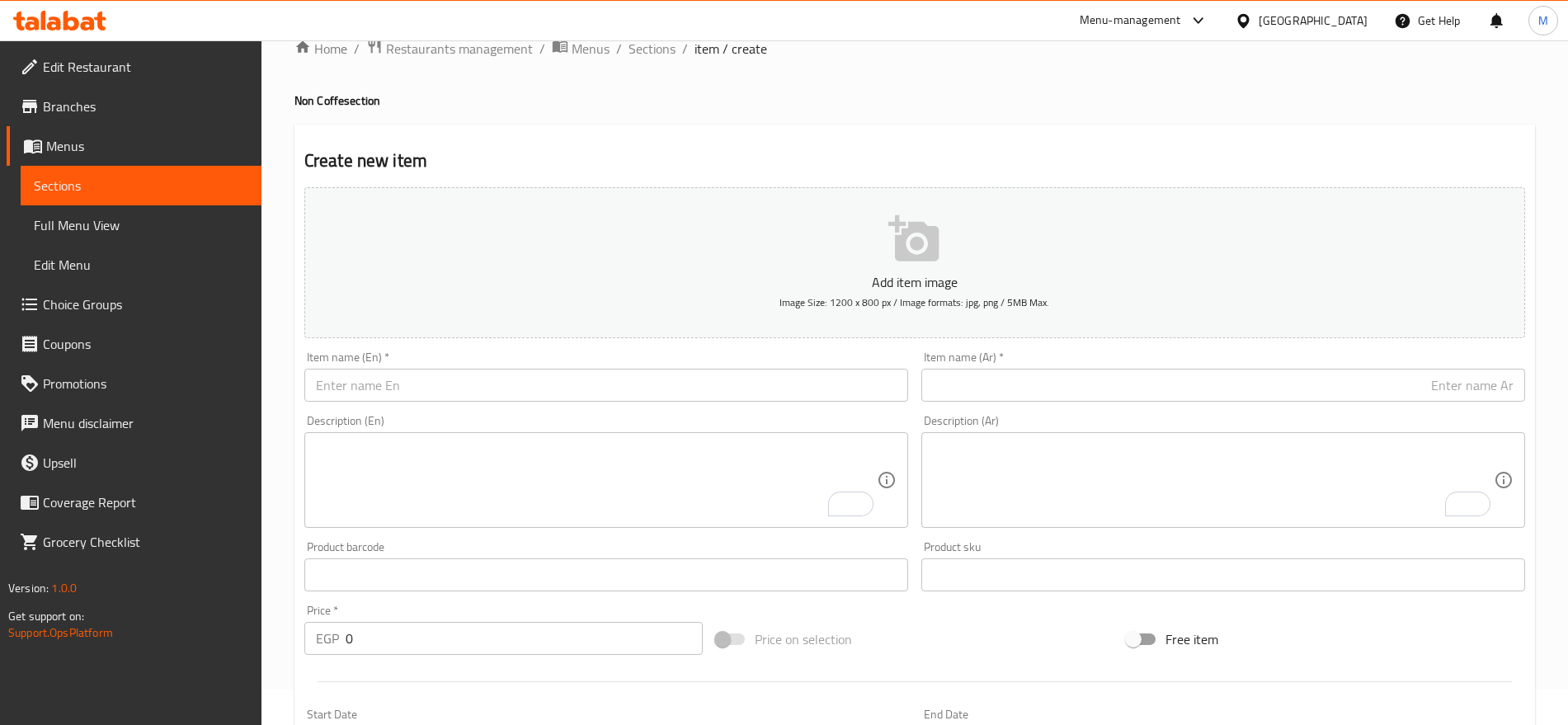
scroll to position [36, 0]
click at [651, 51] on span "Sections" at bounding box center [652, 48] width 47 height 20
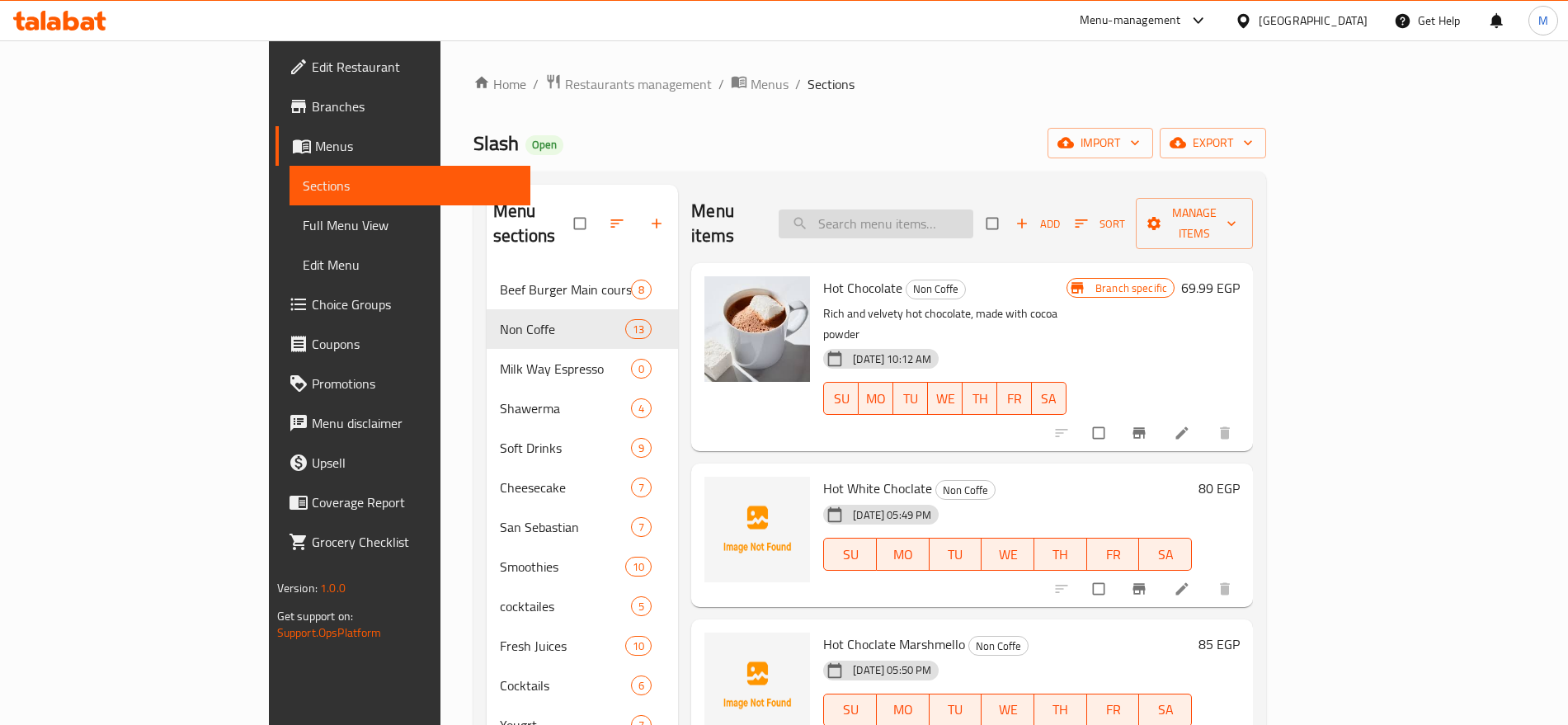
click at [921, 210] on input "search" at bounding box center [875, 224] width 195 height 29
paste input "CORTADO"
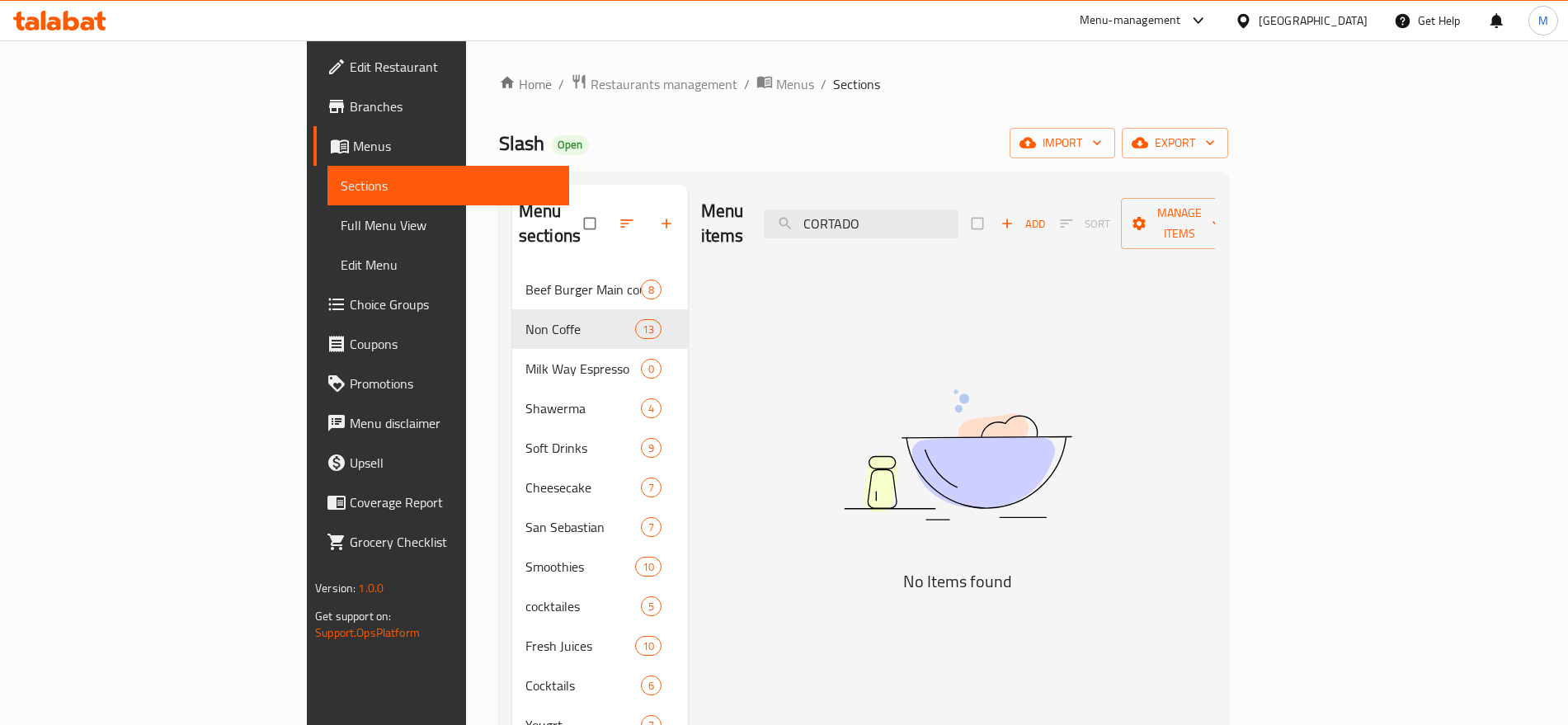
type input "CORTADO"
click at [1045, 221] on span "Add" at bounding box center [1024, 223] width 45 height 19
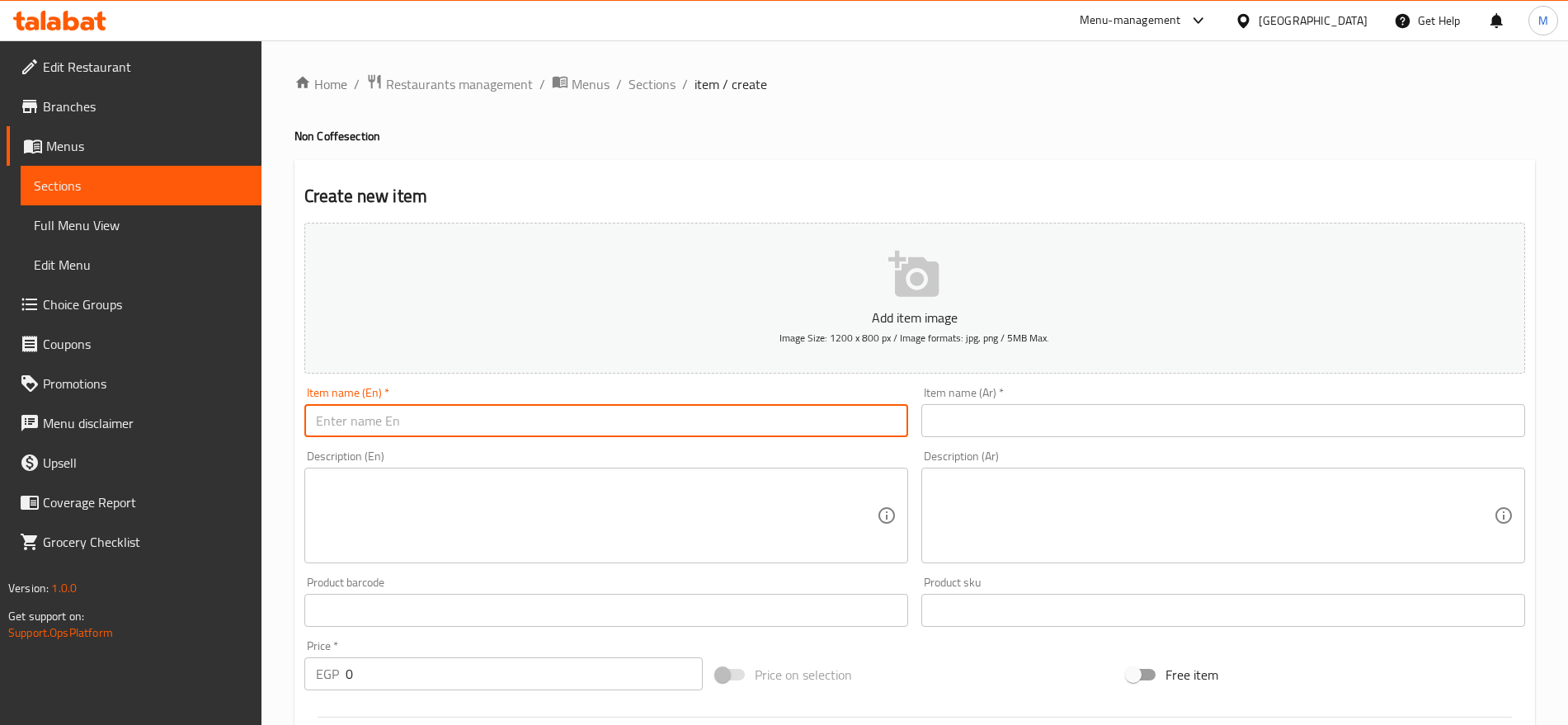
click at [579, 424] on input "text" at bounding box center [605, 421] width 604 height 33
paste input "CORTADO"
type input "Cortado"
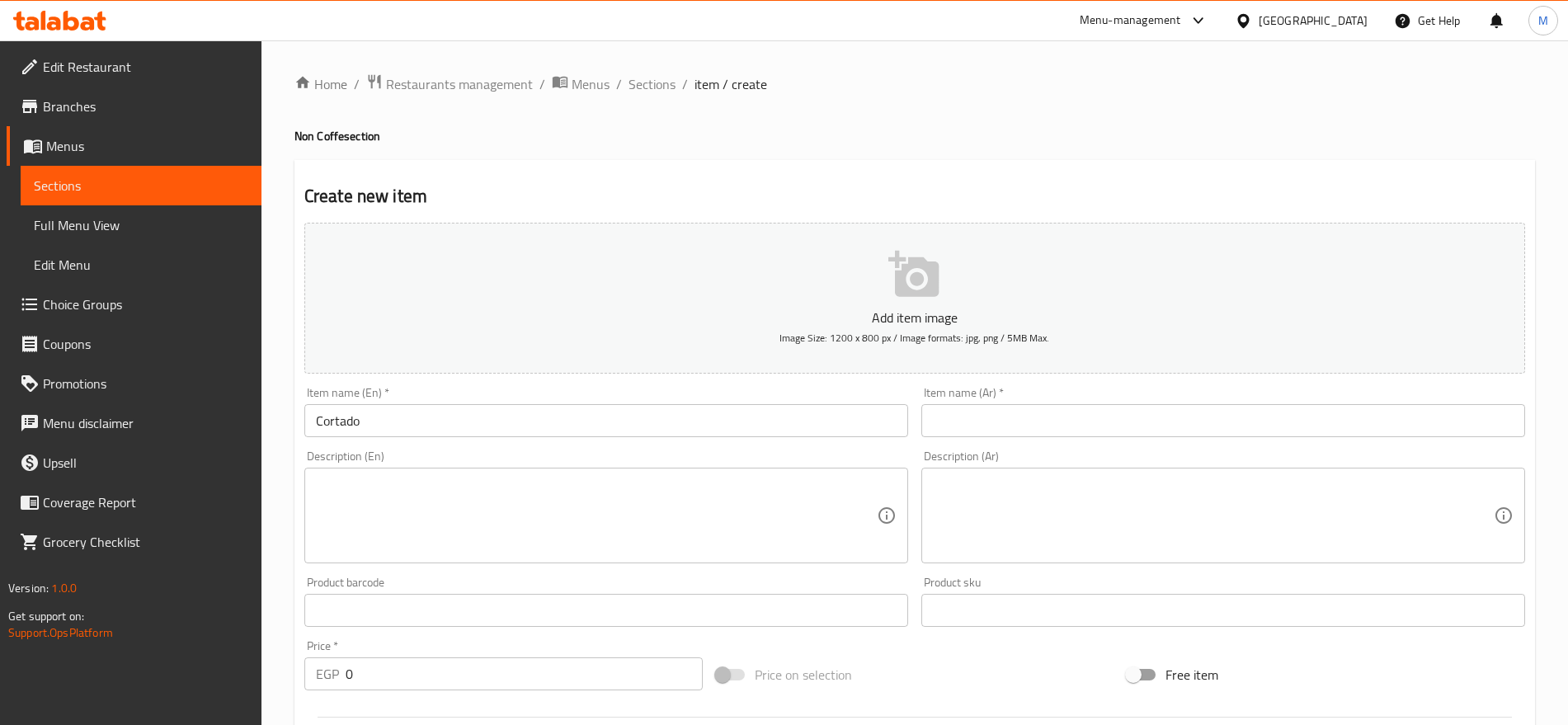
click at [991, 439] on div "Item name (Ar)   * Item name (Ar) *" at bounding box center [1224, 412] width 617 height 64
click at [1009, 433] on input "text" at bounding box center [1223, 421] width 604 height 33
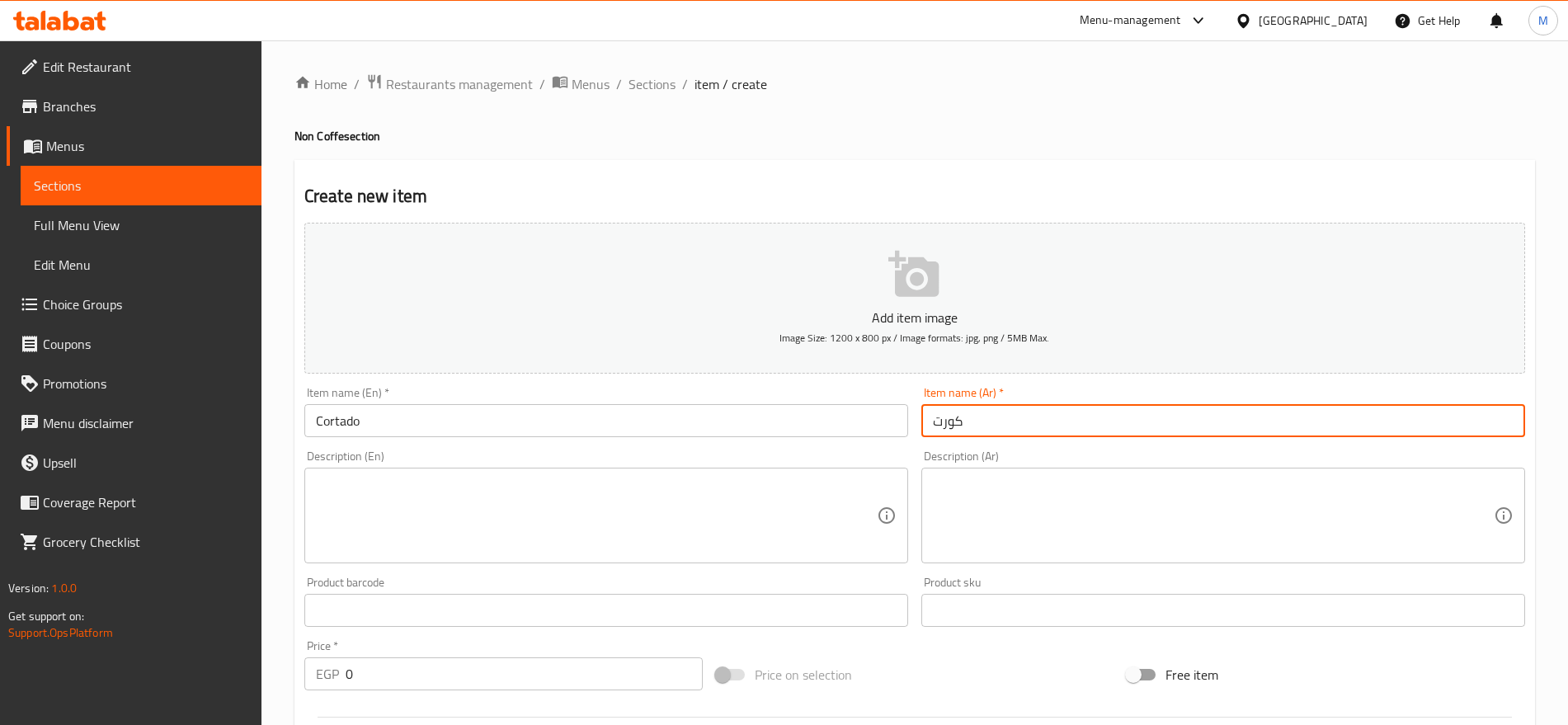
type input "كورتادو"
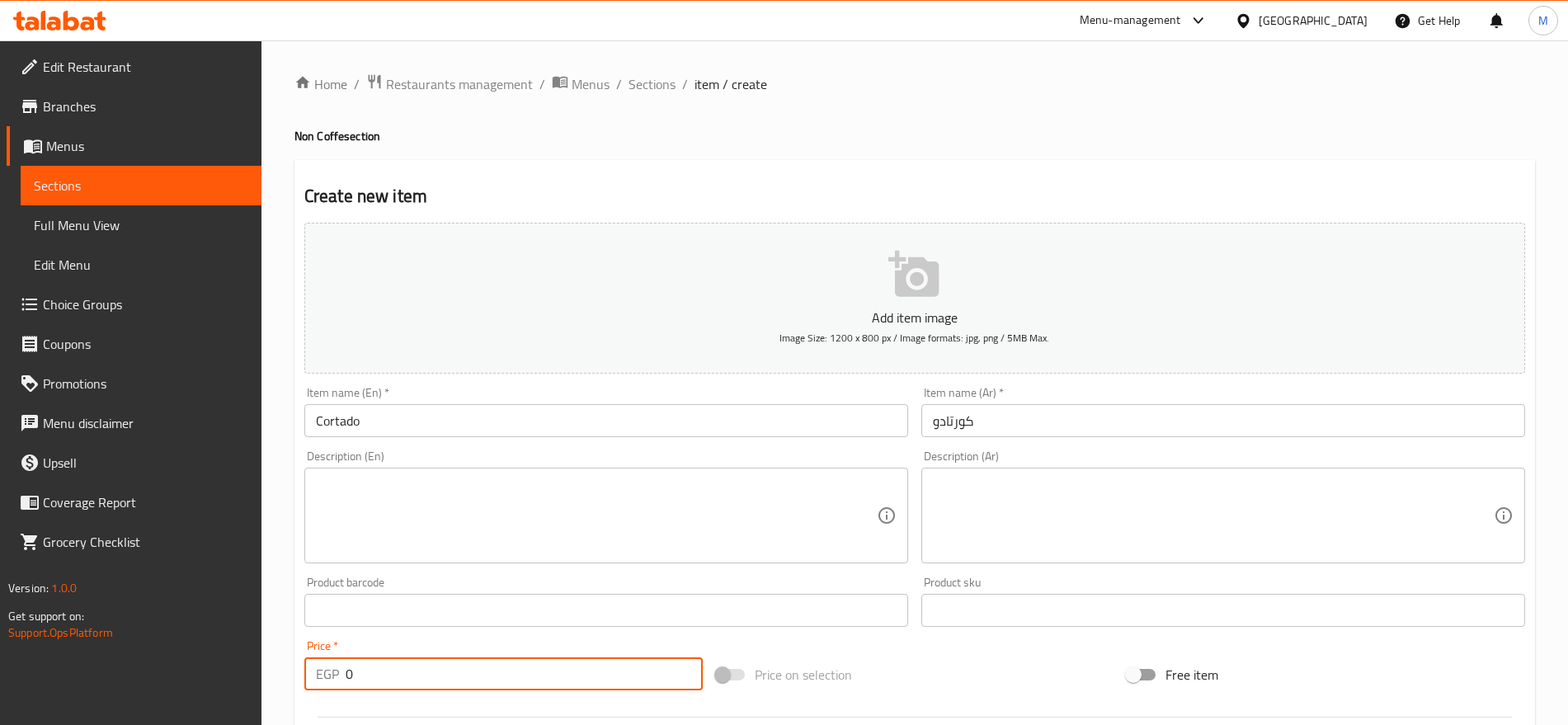
click at [387, 663] on input "0" at bounding box center [524, 674] width 357 height 33
paste input "7"
type input "70"
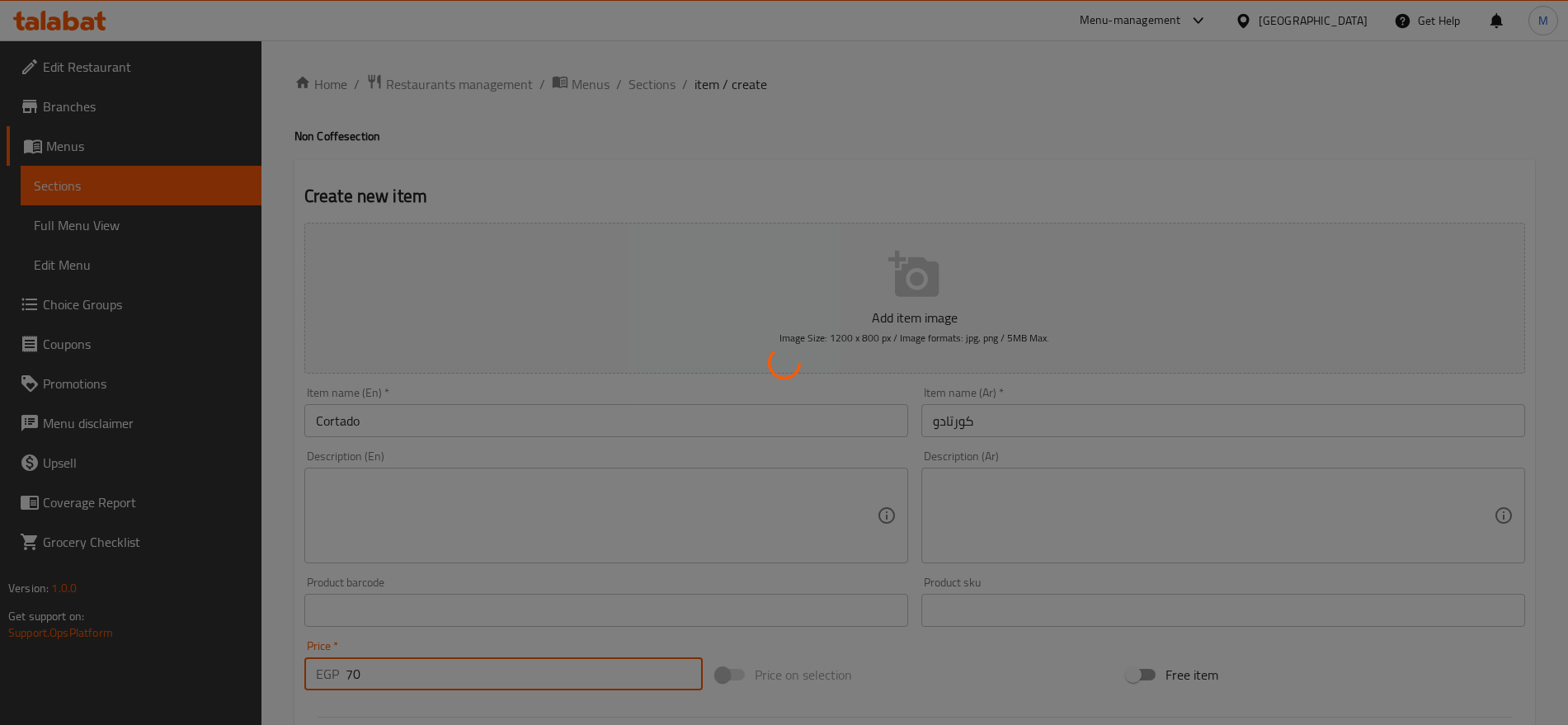
type input "0"
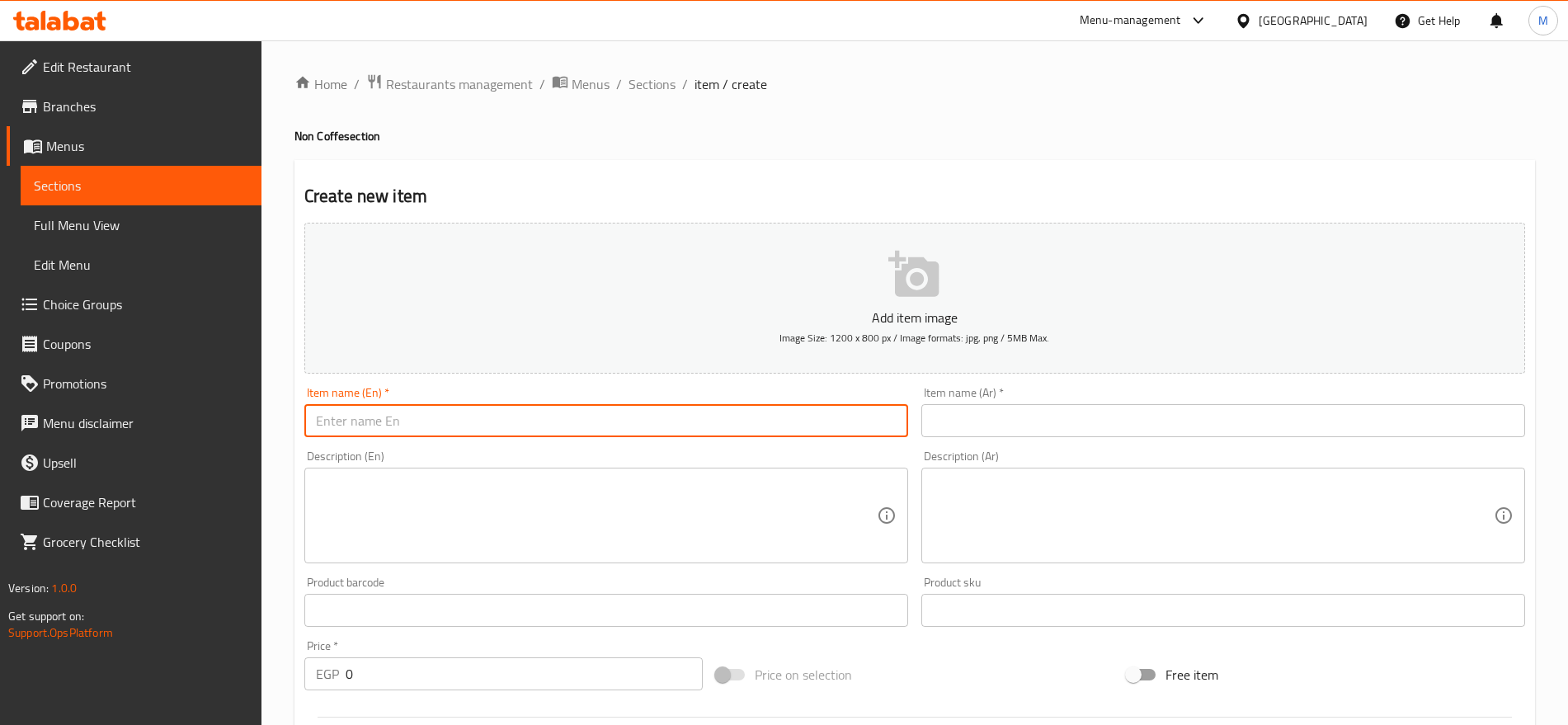
click at [808, 417] on input "text" at bounding box center [605, 421] width 604 height 33
paste input "CORTADO MOCHA"
click at [808, 417] on input "CORTADO MOCHA" at bounding box center [605, 421] width 604 height 33
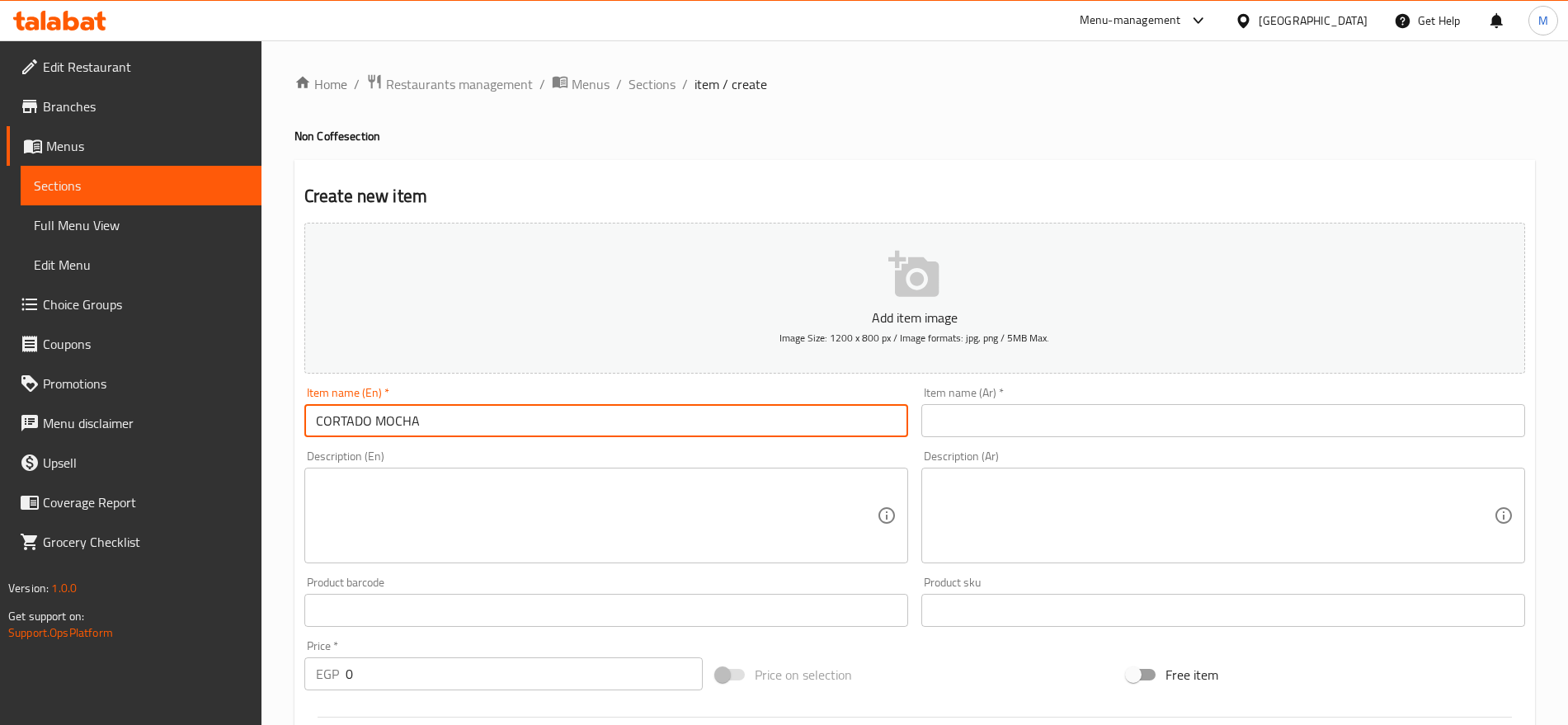
click at [808, 417] on input "CORTADO MOCHA" at bounding box center [605, 421] width 604 height 33
type input "Cortado Mocha"
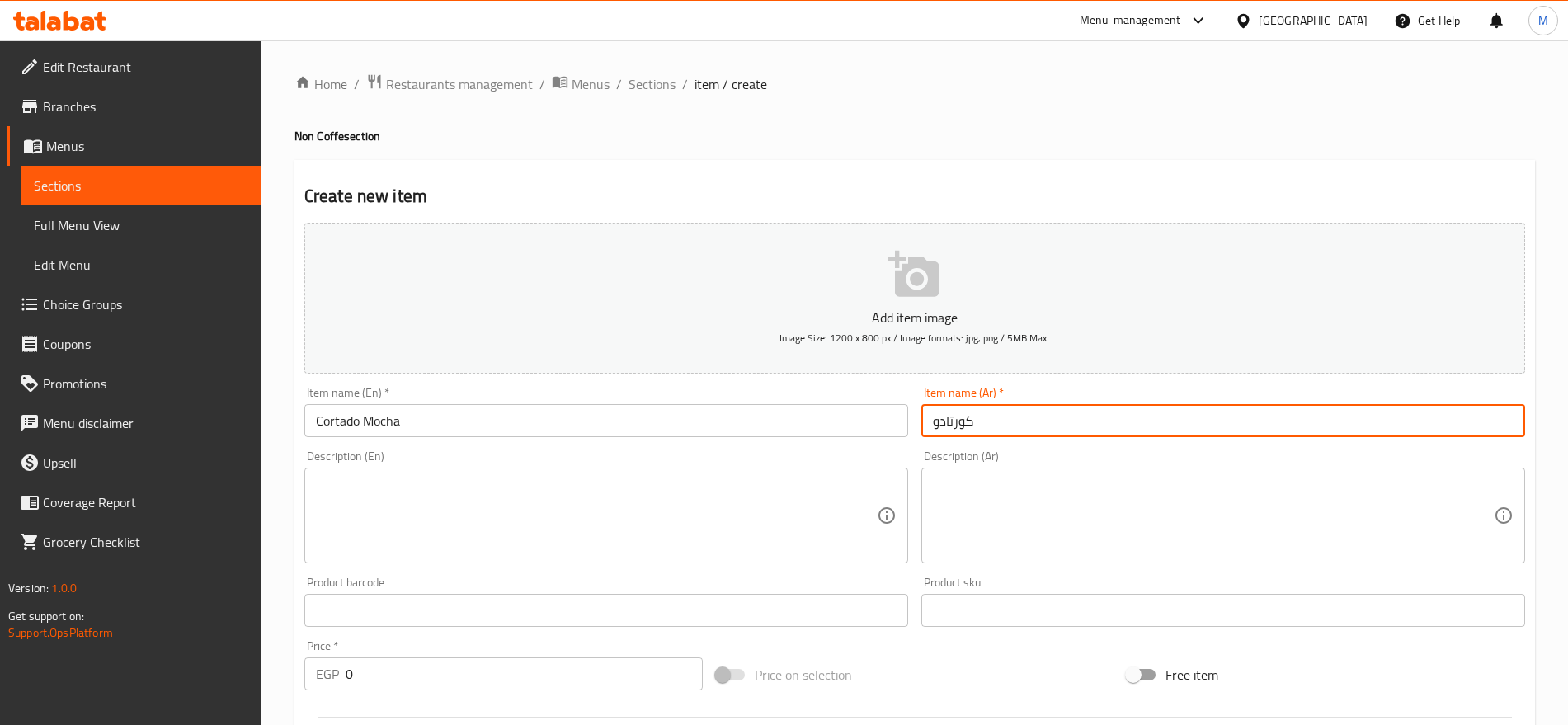
click at [1181, 406] on input "كورتادو" at bounding box center [1223, 421] width 604 height 33
type input "[PERSON_NAME]"
click at [1241, 495] on textarea at bounding box center [1213, 516] width 561 height 78
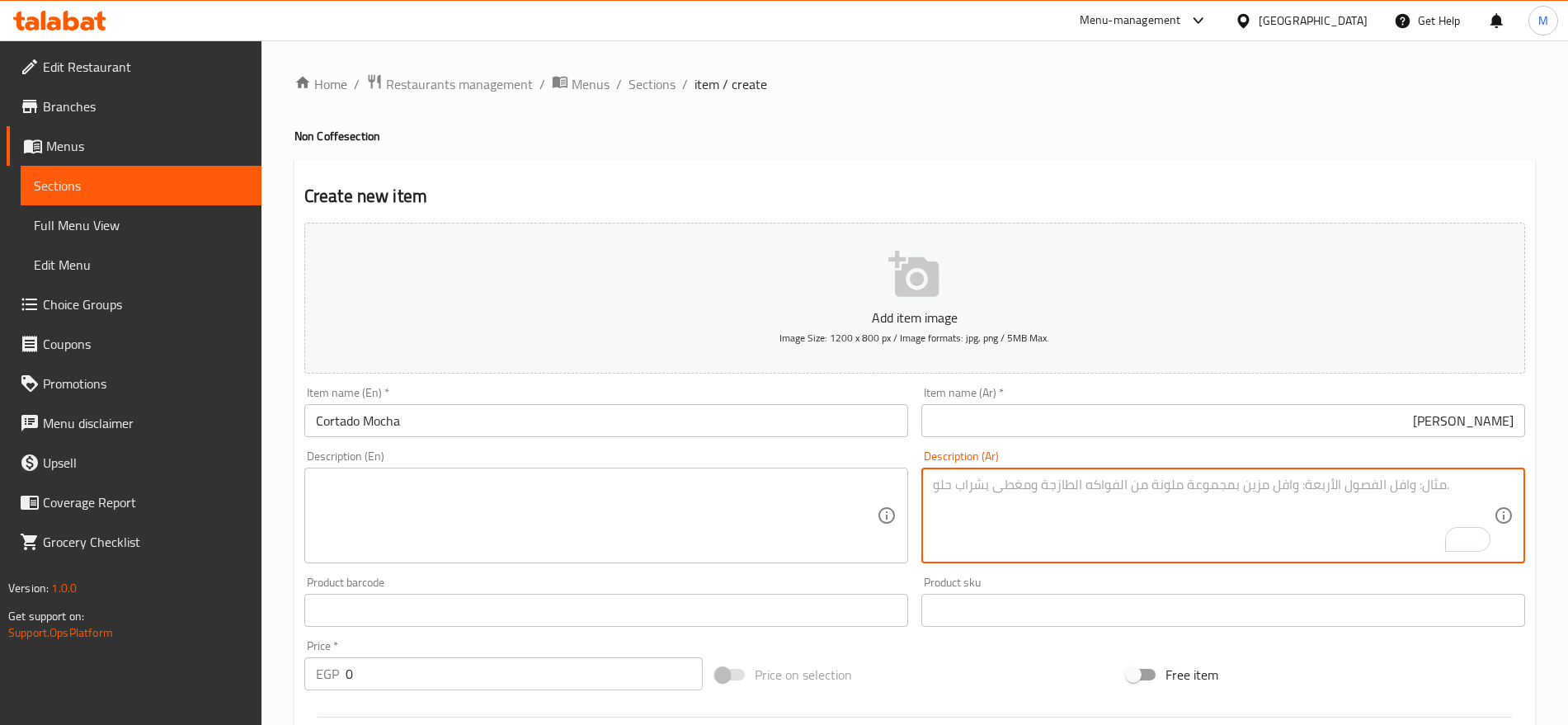
click at [557, 678] on input "0" at bounding box center [524, 674] width 357 height 33
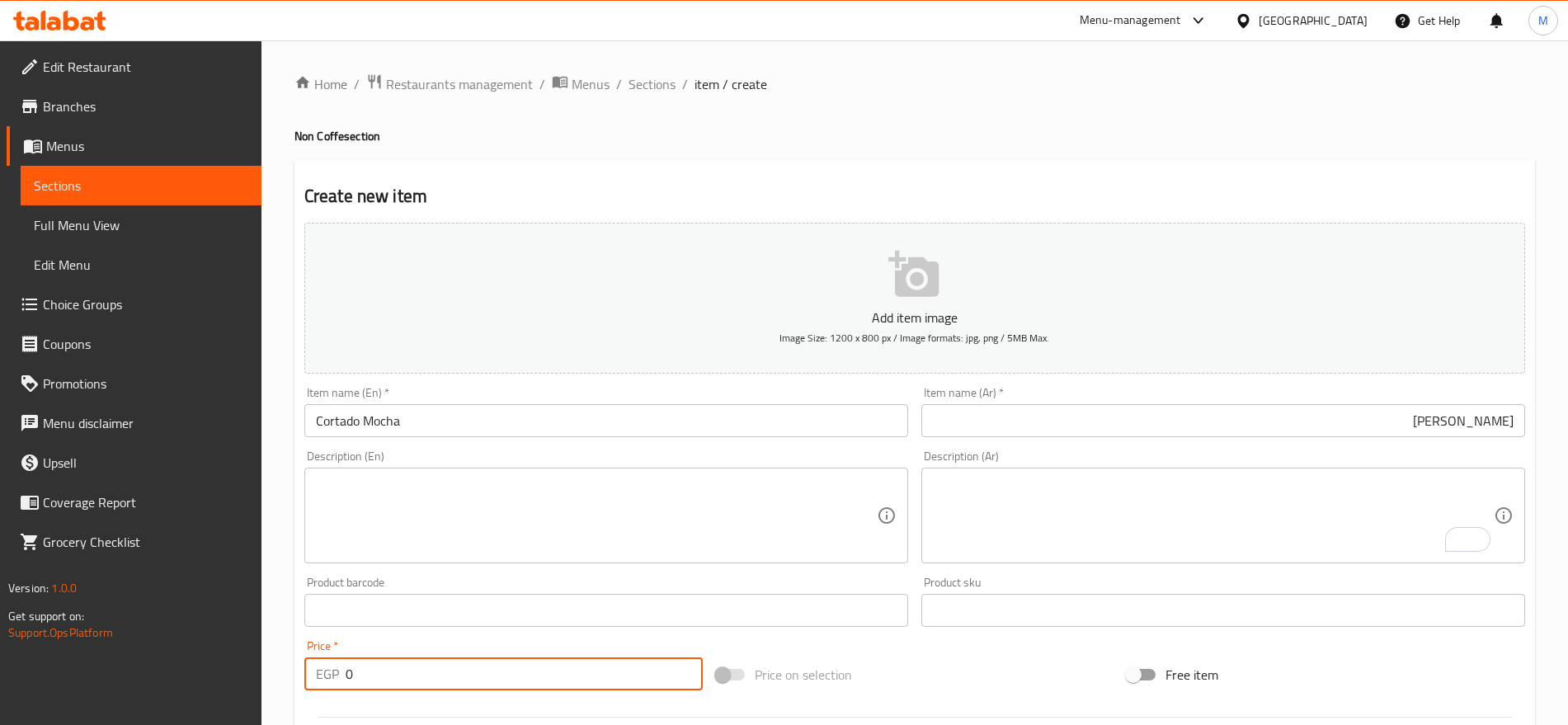
click at [557, 678] on input "0" at bounding box center [524, 674] width 357 height 33
paste input "75"
type input "75"
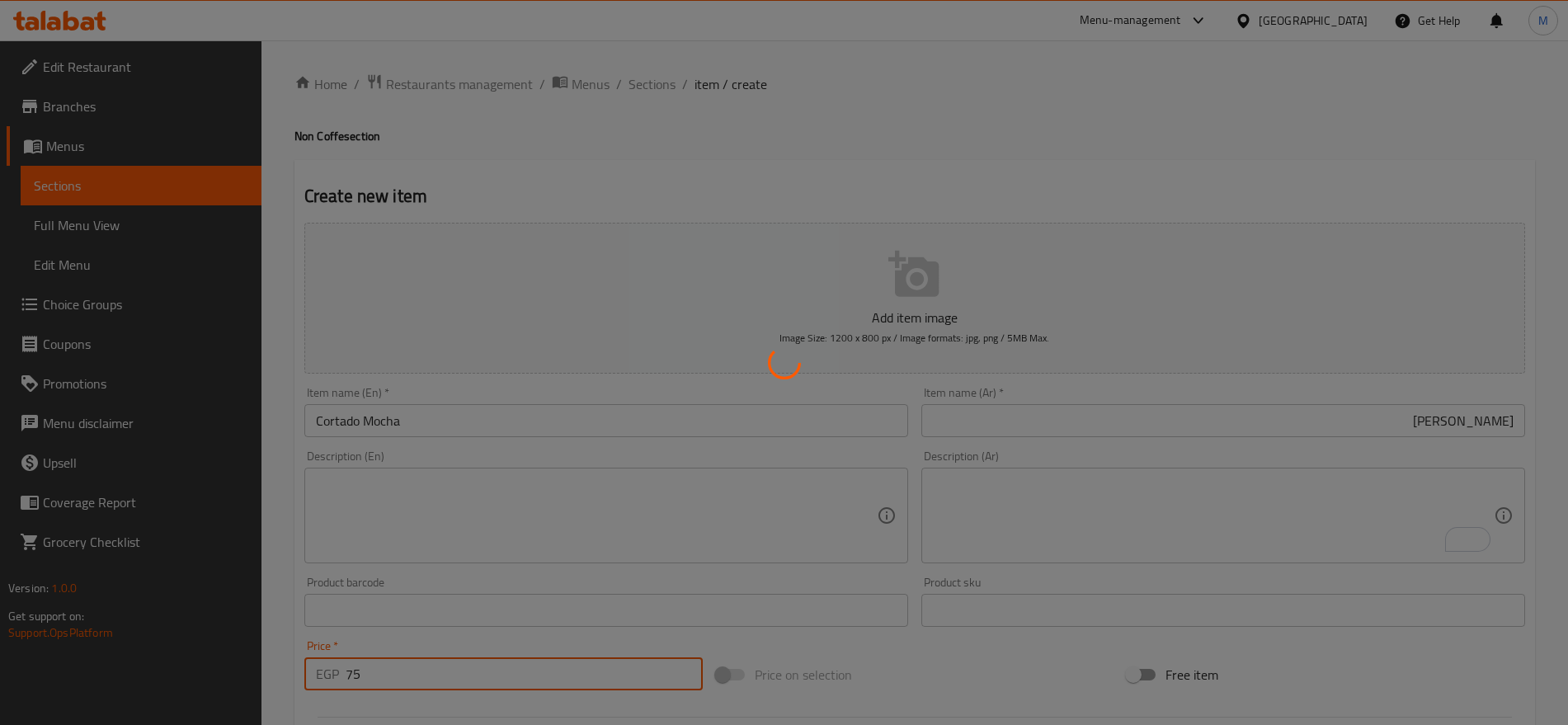
type input "0"
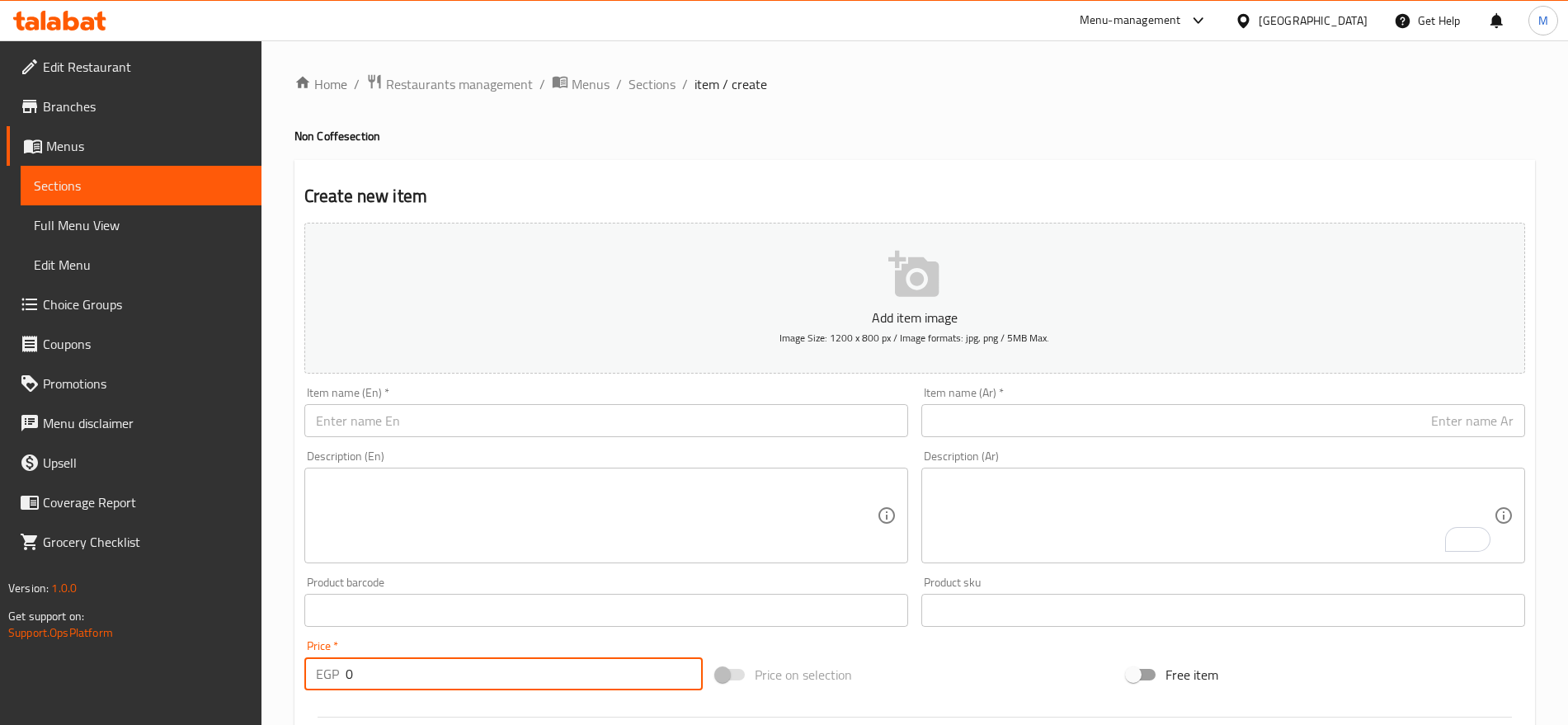
click at [641, 434] on input "text" at bounding box center [605, 421] width 604 height 33
paste input "CORTADO COOKIES 75"
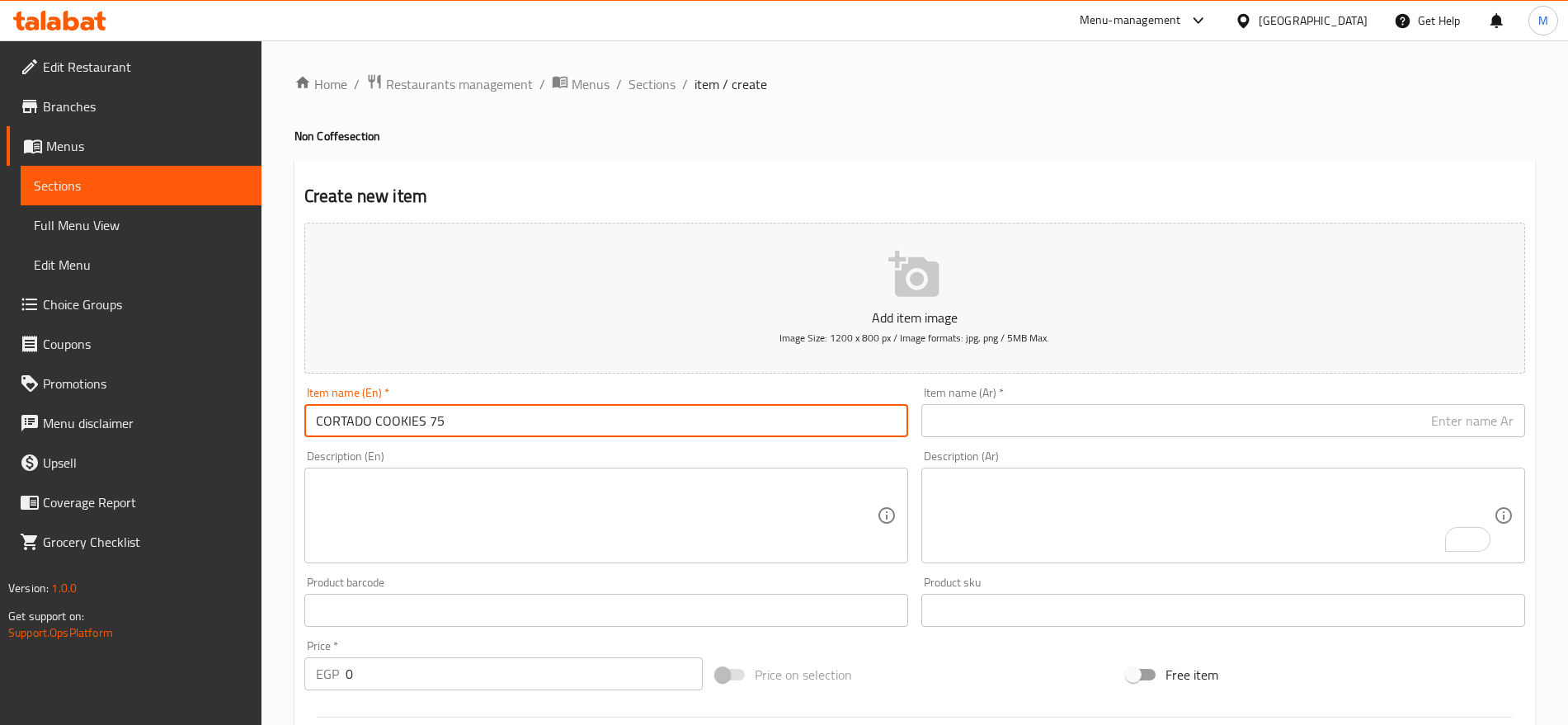
click at [434, 415] on input "CORTADO COOKIES 75" at bounding box center [605, 421] width 604 height 33
type input "CORTADO COOKIES"
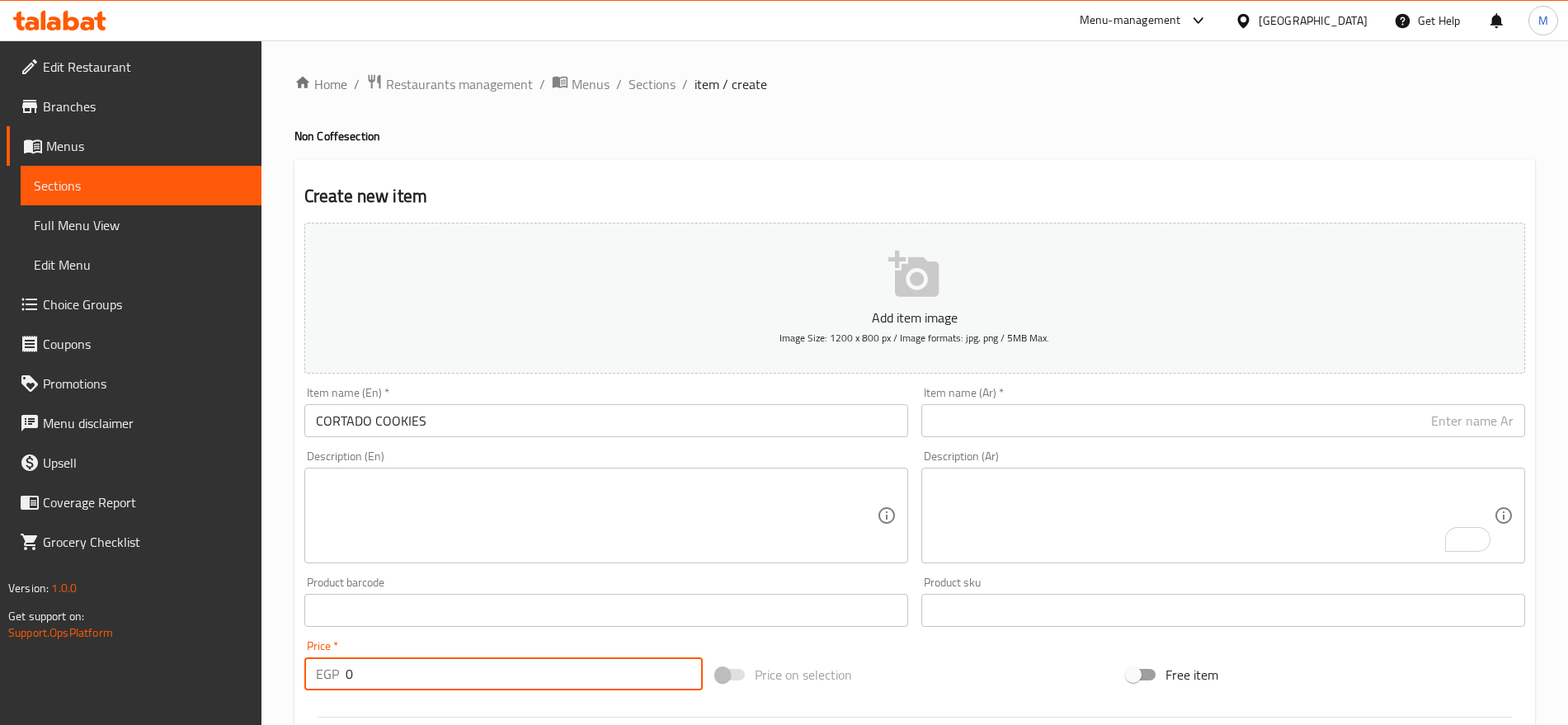
click at [371, 672] on input "0" at bounding box center [524, 674] width 357 height 33
paste input "75"
type input "75"
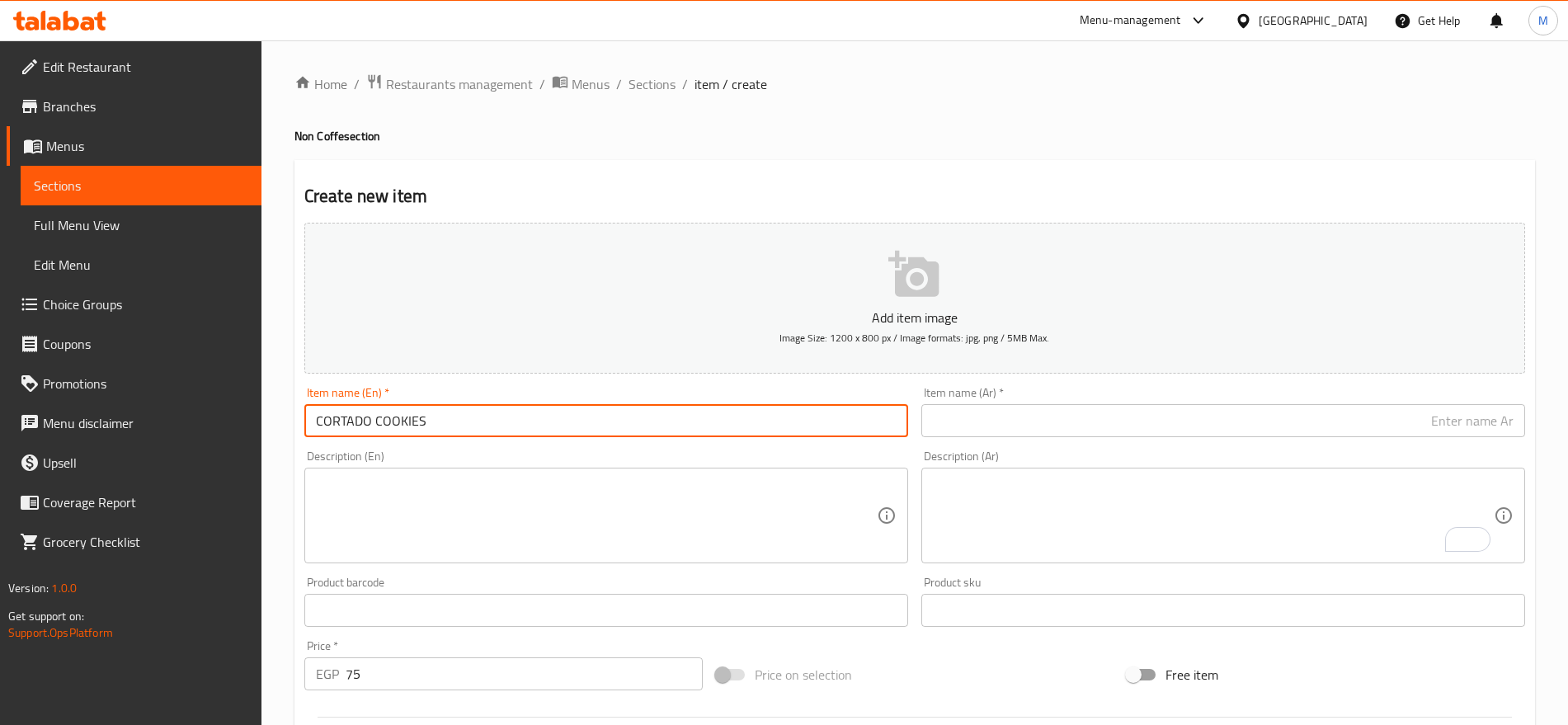
click at [457, 412] on input "CORTADO COOKIES" at bounding box center [605, 421] width 604 height 33
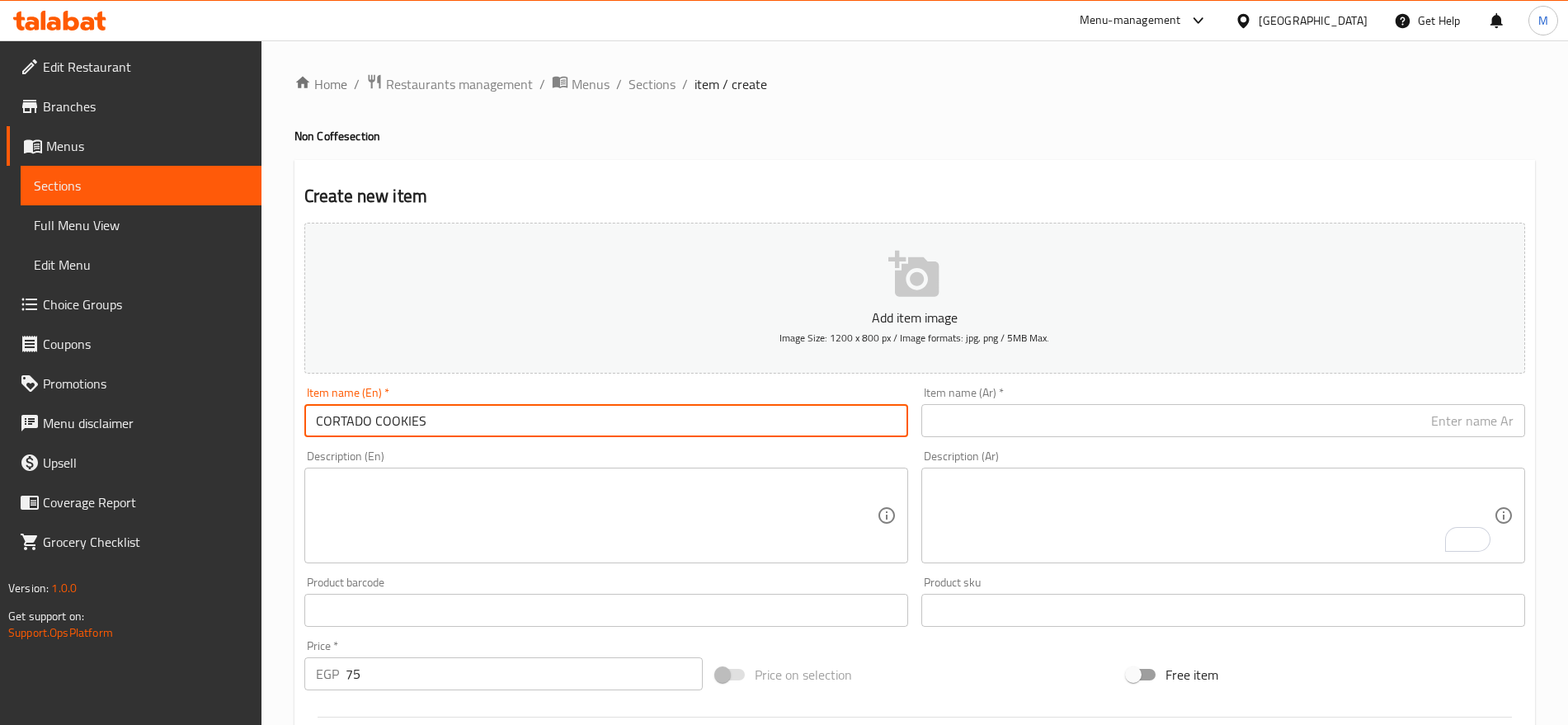
click at [457, 412] on input "CORTADO COOKIES" at bounding box center [605, 421] width 604 height 33
click at [478, 527] on textarea at bounding box center [596, 516] width 561 height 78
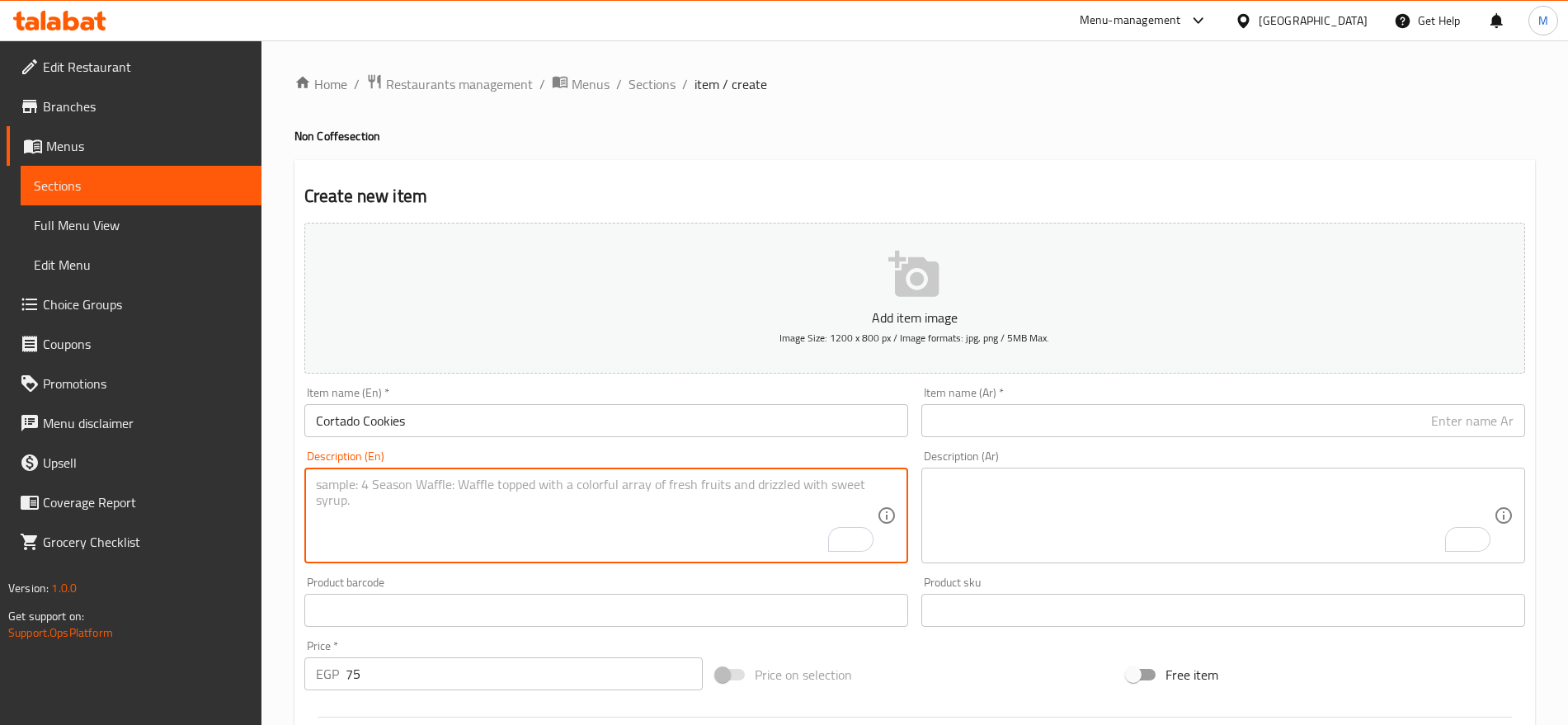
click at [431, 415] on input "Cortado Cookies" at bounding box center [605, 421] width 604 height 33
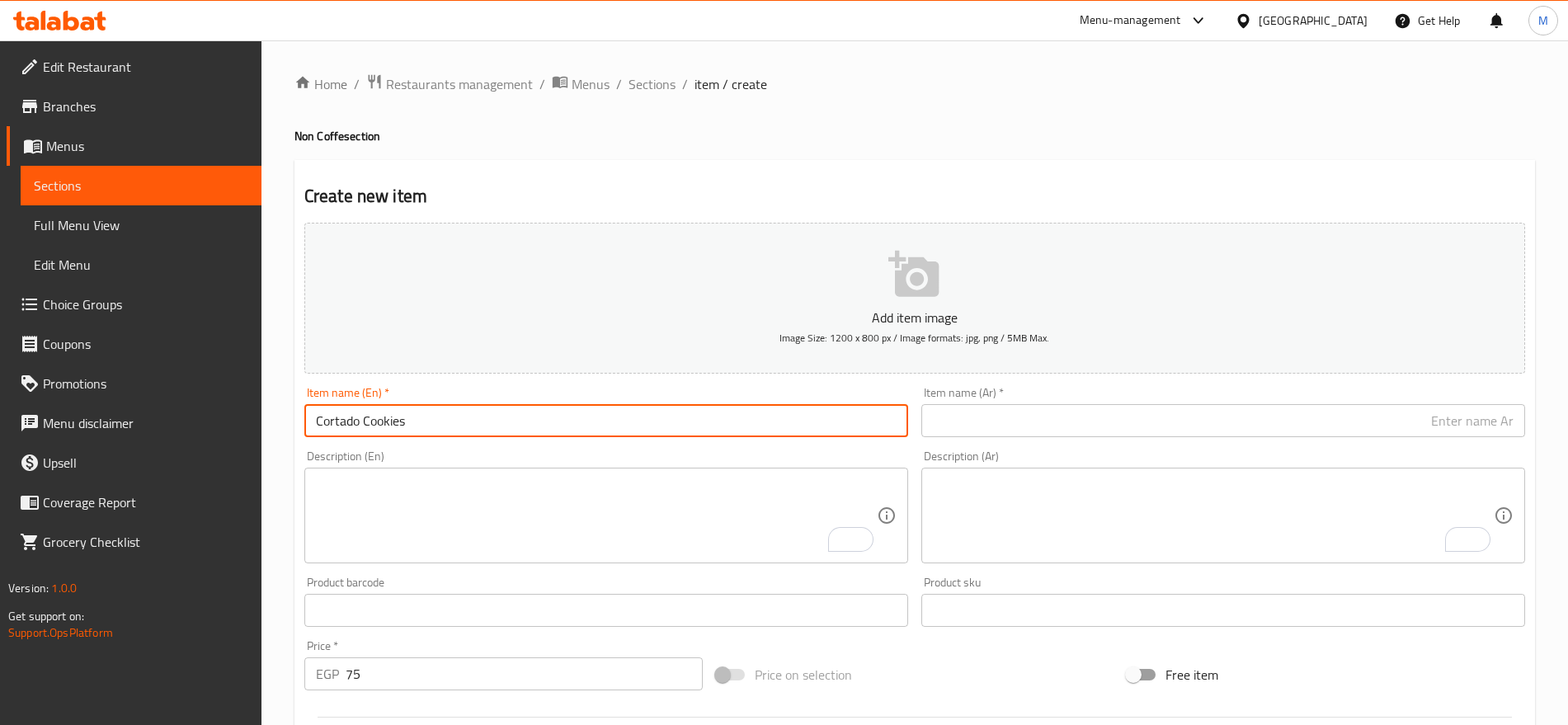
click at [431, 415] on input "Cortado Cookies" at bounding box center [605, 421] width 604 height 33
click at [391, 430] on input "Cortado Cookies" at bounding box center [605, 421] width 604 height 33
type input "Cortado"
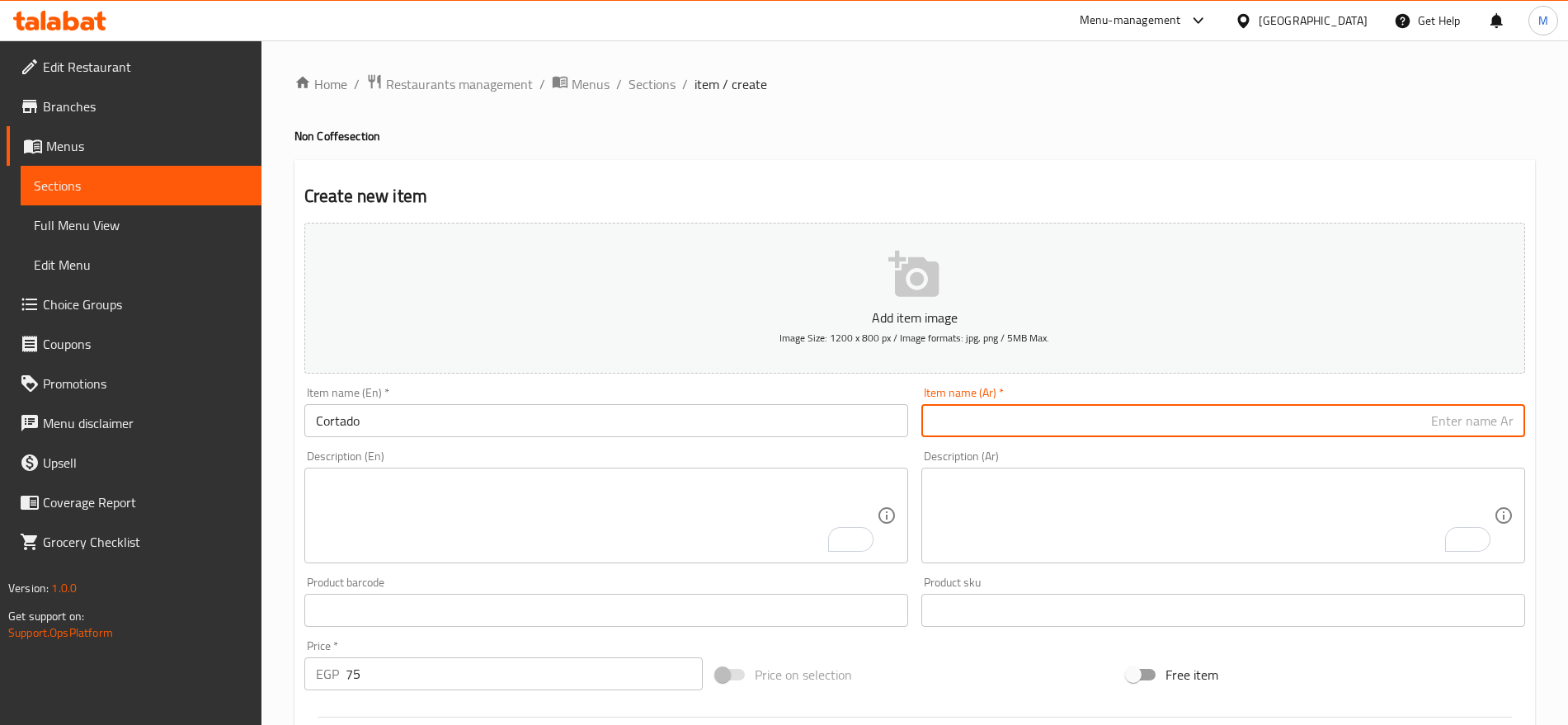
click at [1156, 427] on input "text" at bounding box center [1223, 421] width 604 height 33
type input "كورتادو"
click at [1141, 536] on textarea "To enrich screen reader interactions, please activate Accessibility in Grammarl…" at bounding box center [1213, 516] width 561 height 78
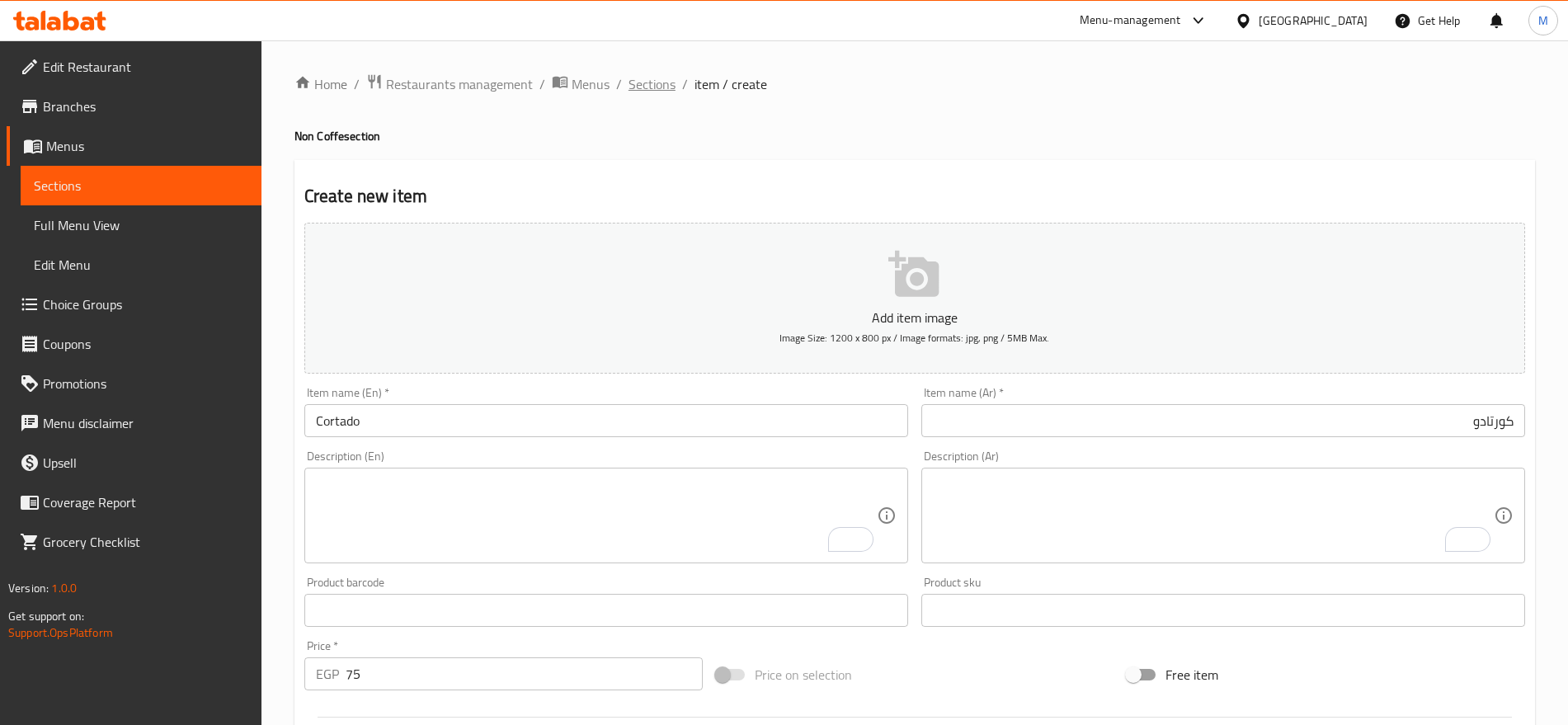
click at [642, 94] on span "Sections" at bounding box center [652, 84] width 47 height 20
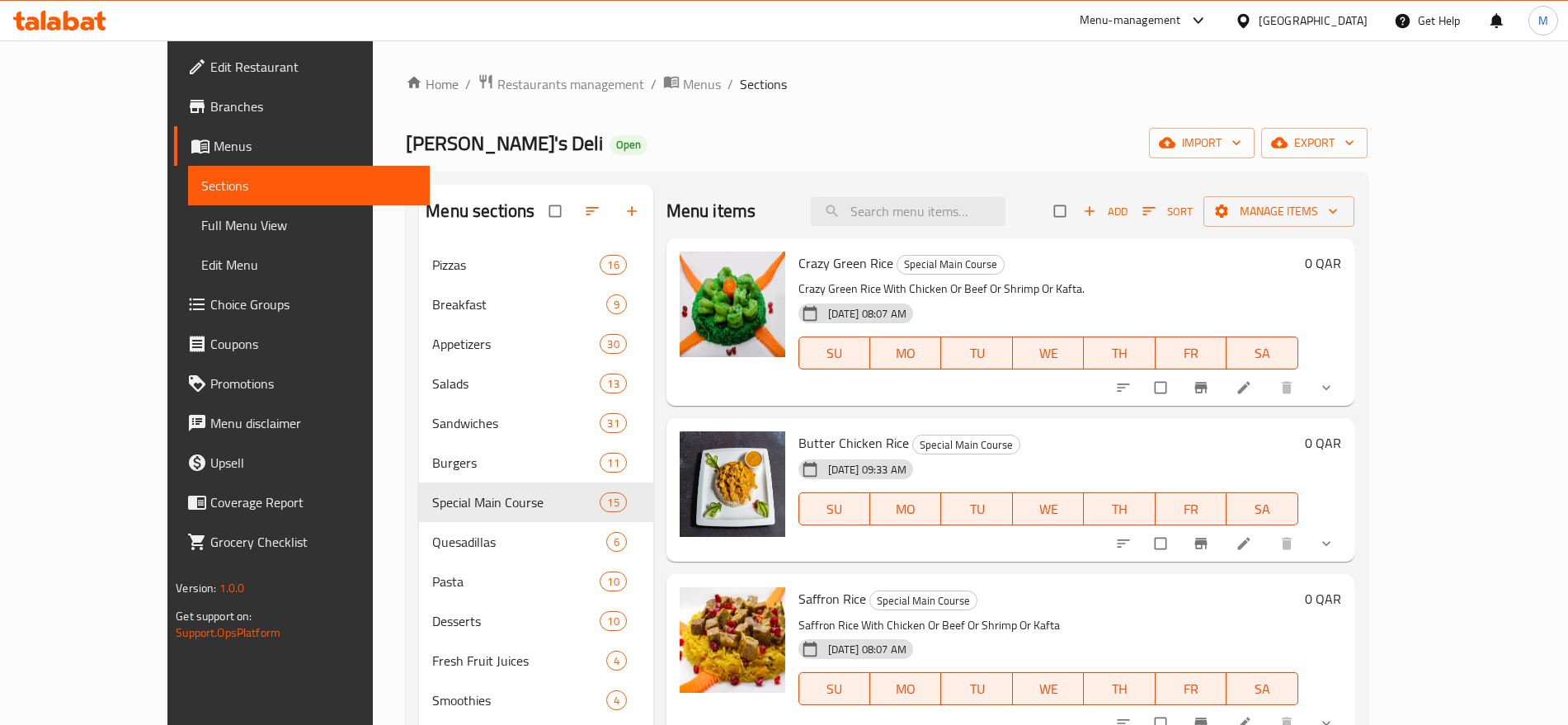
click at [1342, 26] on div "[GEOGRAPHIC_DATA]" at bounding box center [1312, 21] width 109 height 18
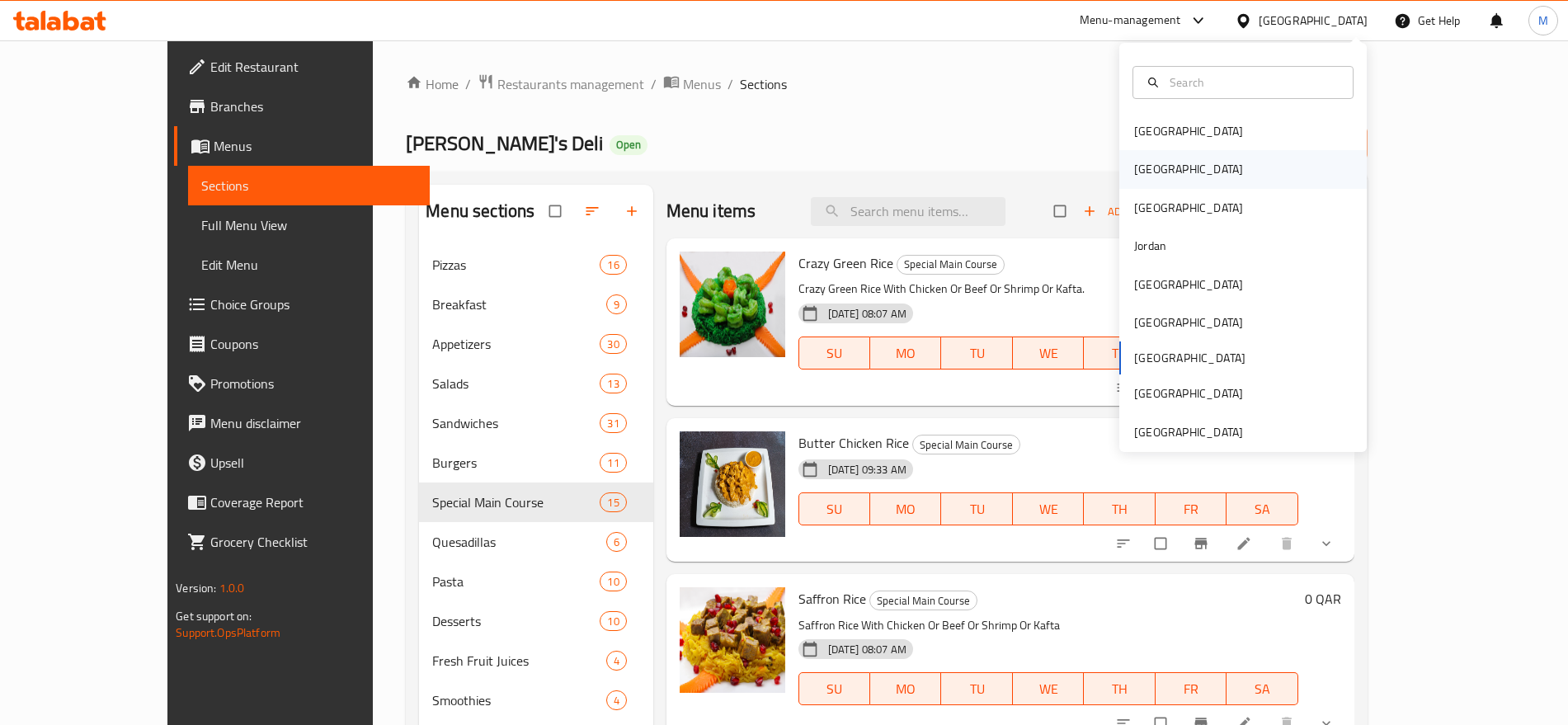
click at [1191, 164] on div "[GEOGRAPHIC_DATA]" at bounding box center [1243, 169] width 248 height 38
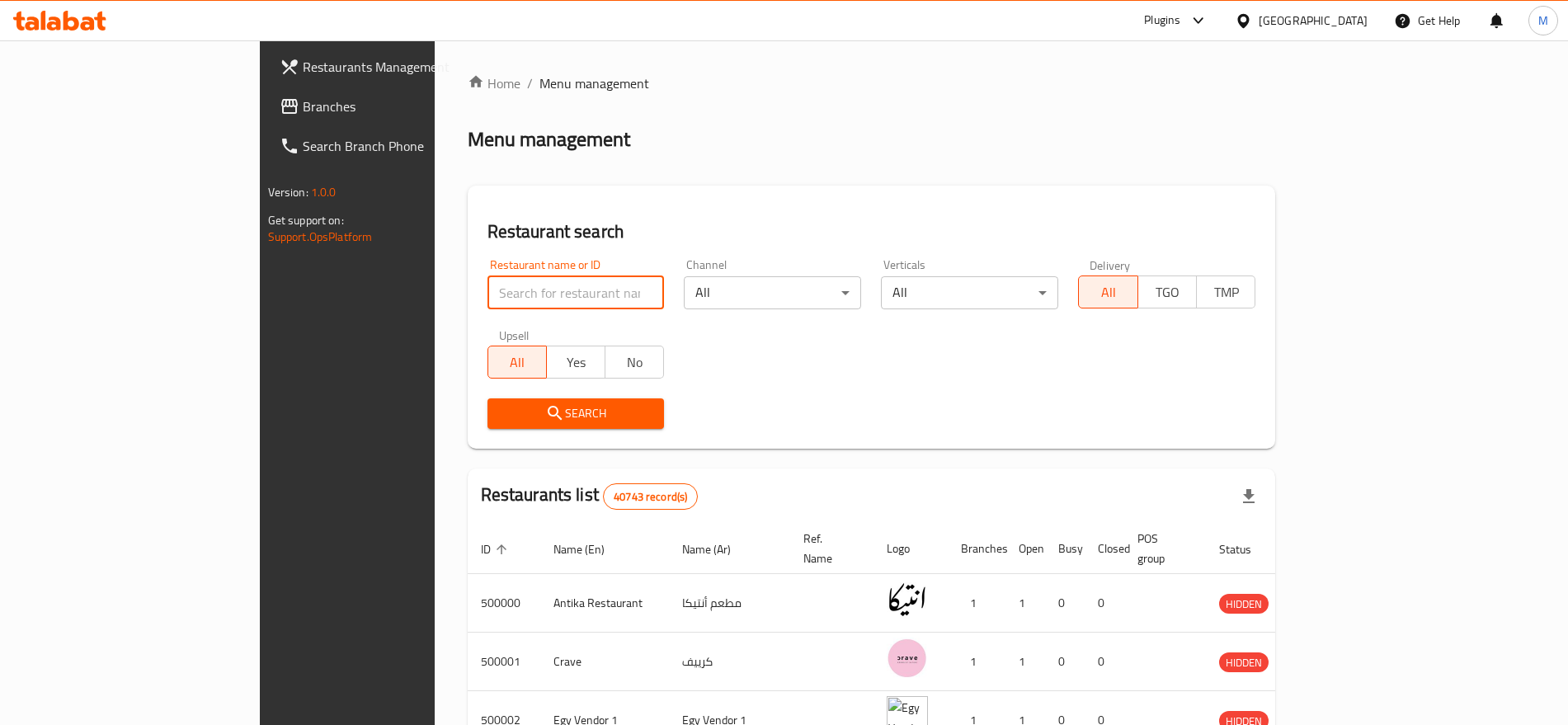
click at [501, 299] on input "search" at bounding box center [577, 293] width 178 height 33
paste input "667783"
type input "667783"
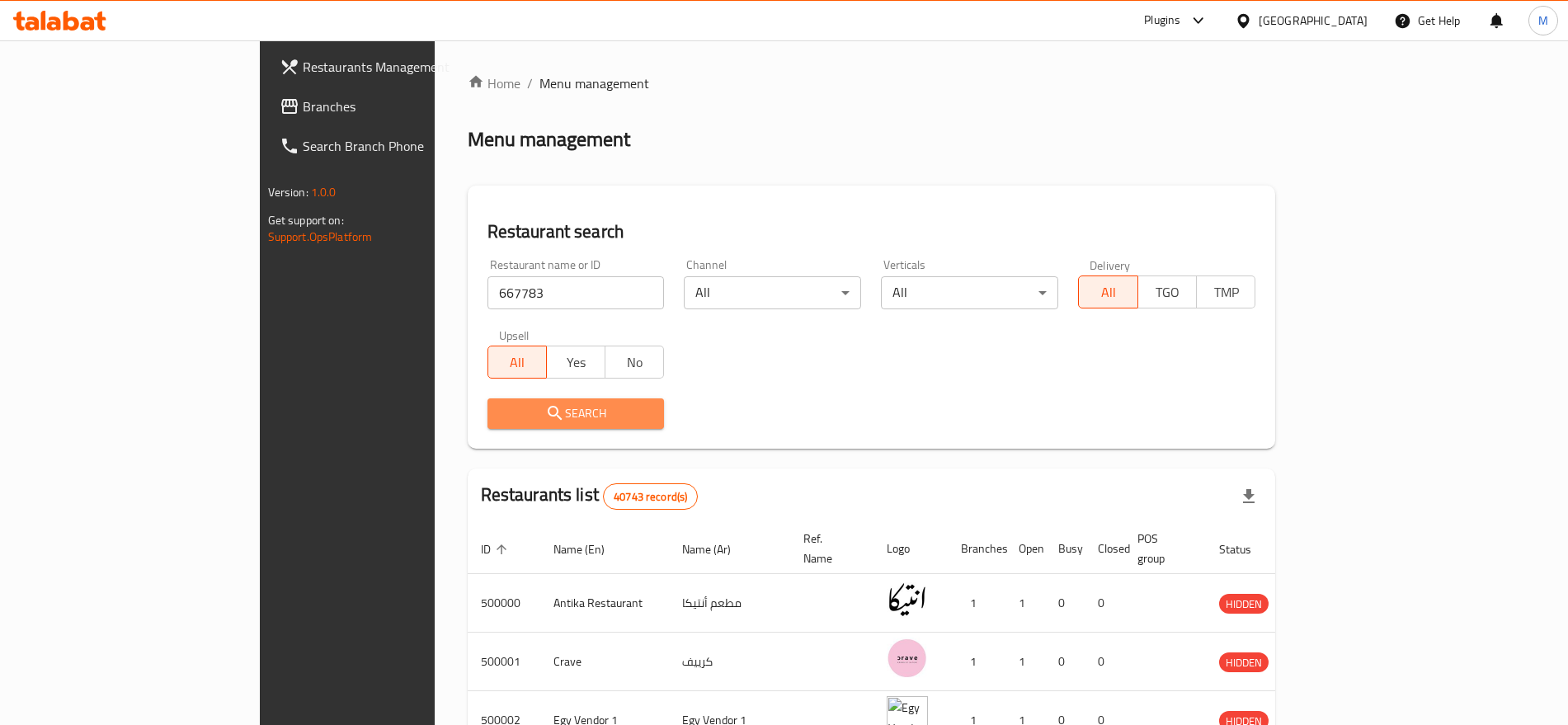
click at [545, 404] on icon "submit" at bounding box center [555, 414] width 20 height 20
click at [437, 403] on div at bounding box center [784, 362] width 1568 height 725
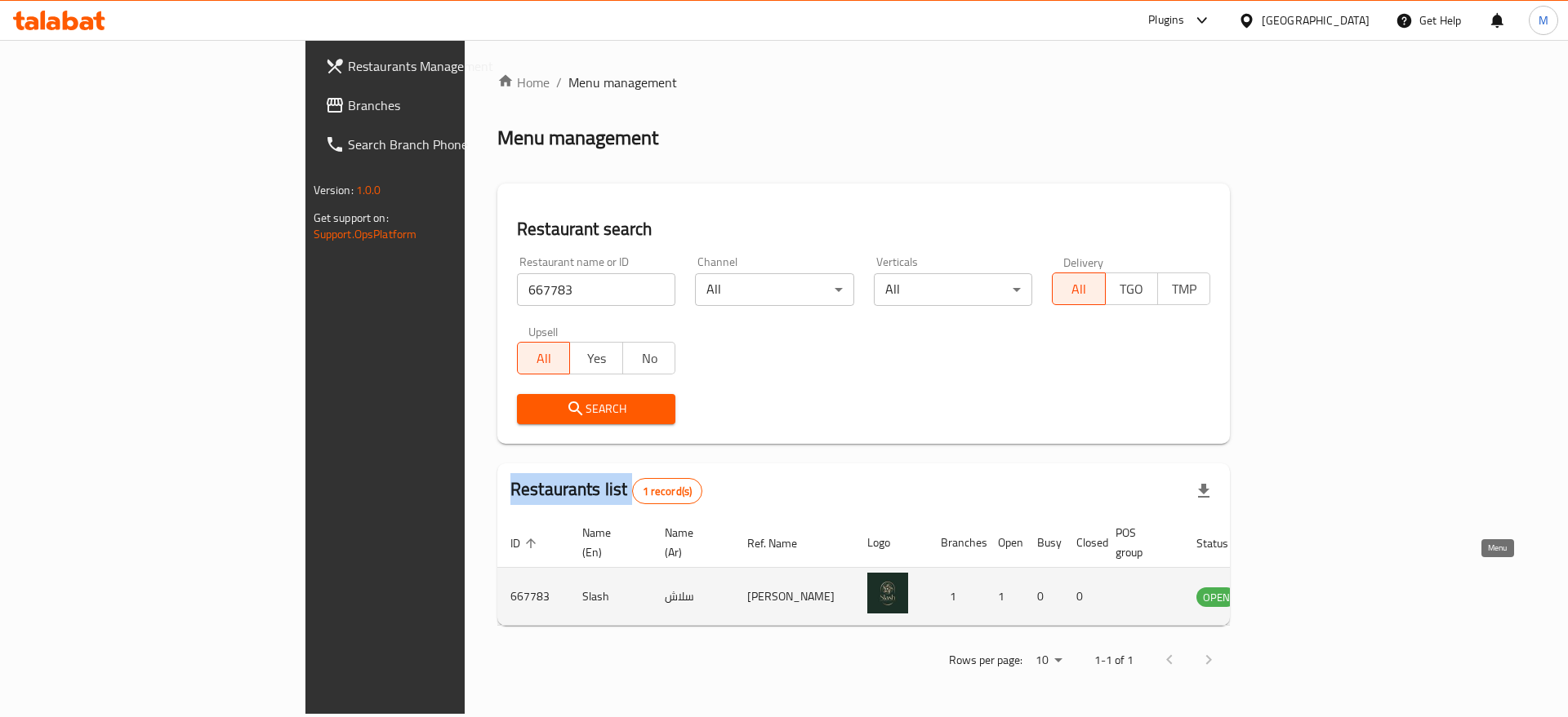
click at [1298, 595] on icon "enhanced table" at bounding box center [1295, 597] width 5 height 6
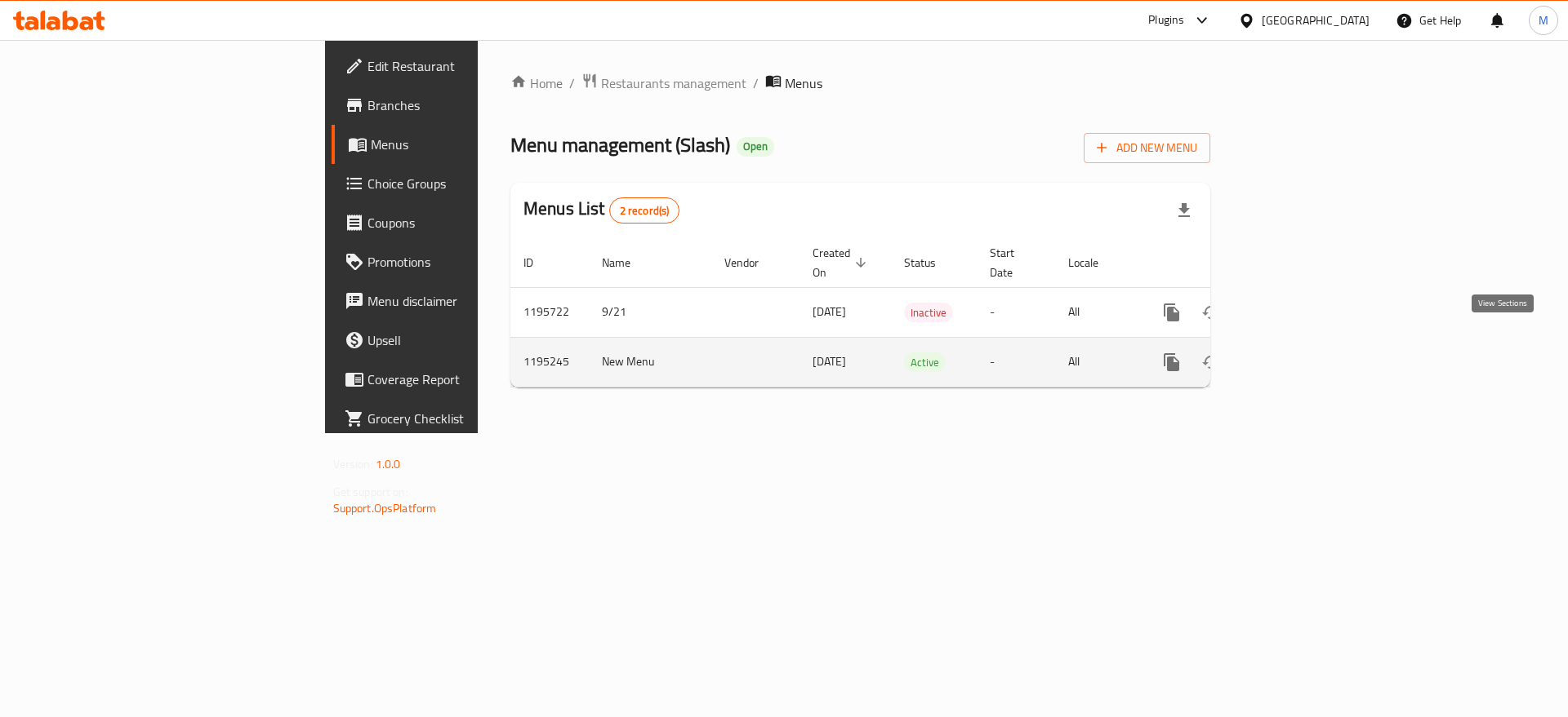
click at [1299, 352] on icon "enhanced table" at bounding box center [1289, 362] width 20 height 20
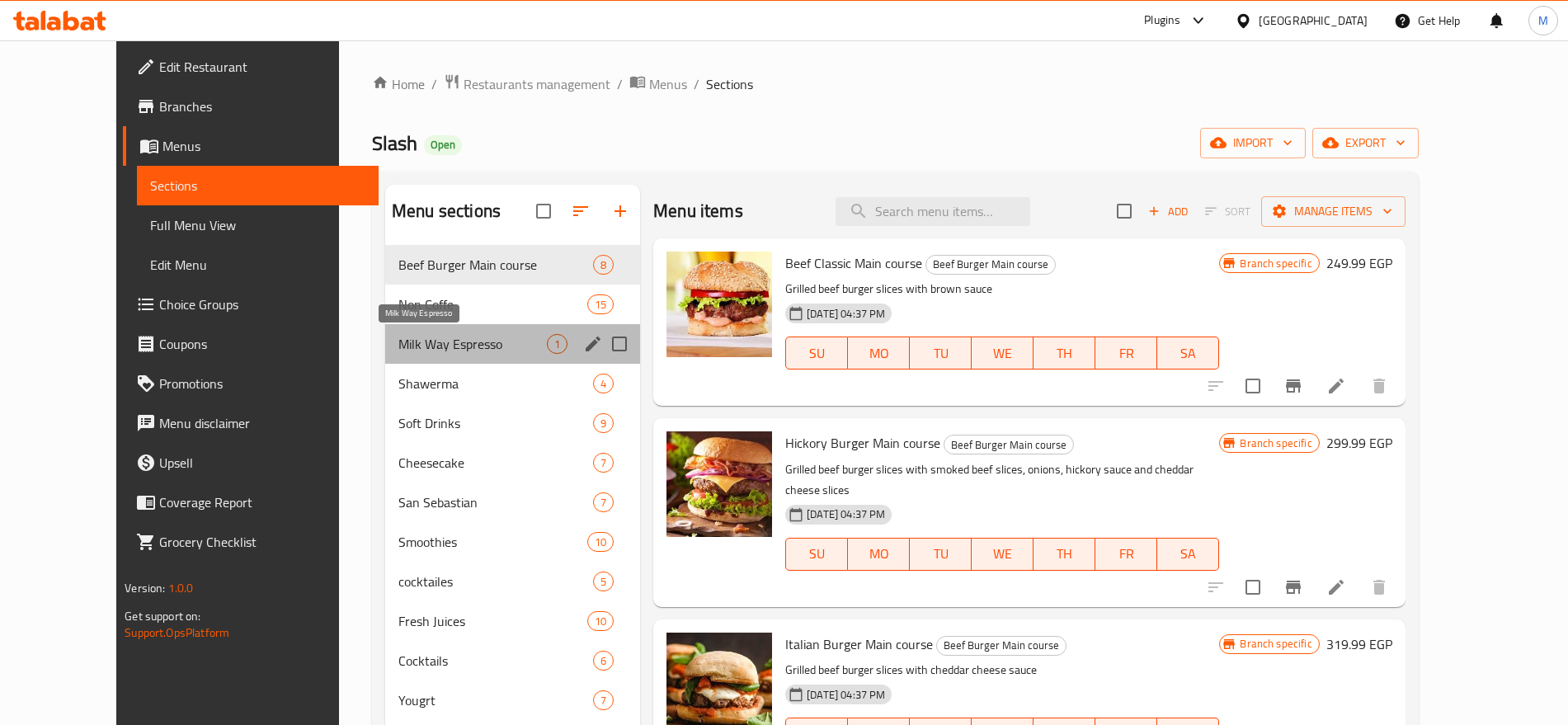
click at [517, 347] on span "Milk Way Espresso" at bounding box center [473, 344] width 149 height 20
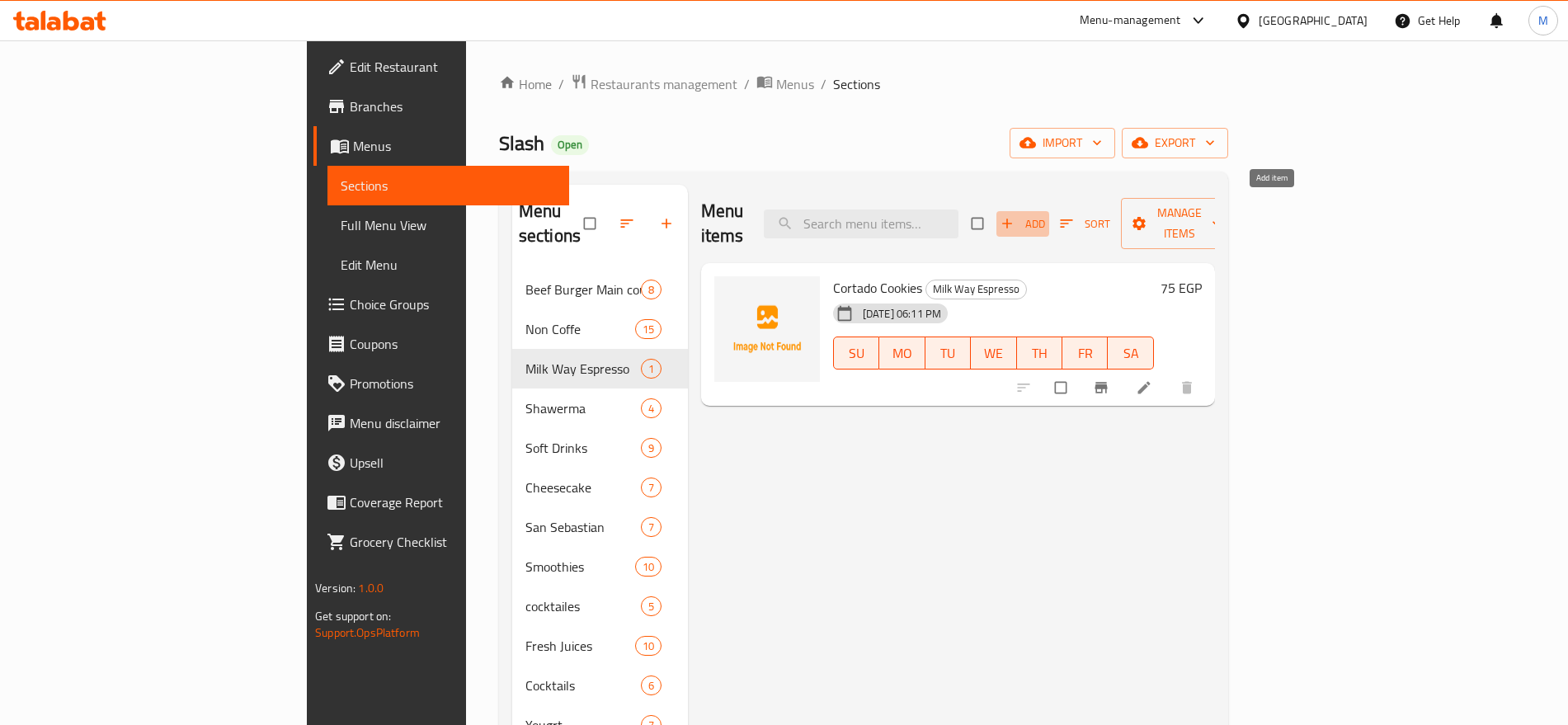
click at [1045, 214] on span "Add" at bounding box center [1024, 223] width 45 height 19
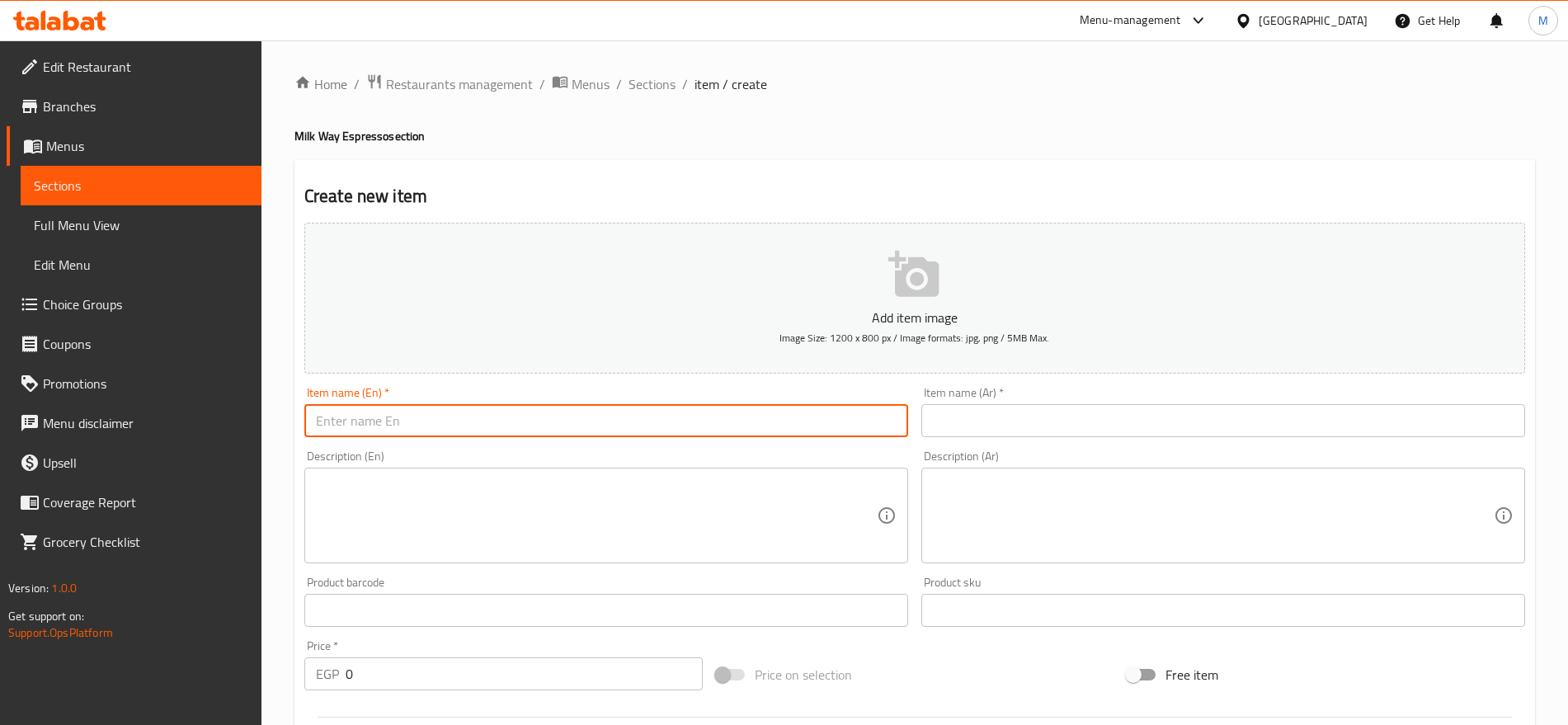
click at [618, 435] on input "text" at bounding box center [605, 421] width 604 height 33
paste input "667783"
click at [580, 411] on input "667783" at bounding box center [605, 421] width 604 height 33
paste input "CORTADO"
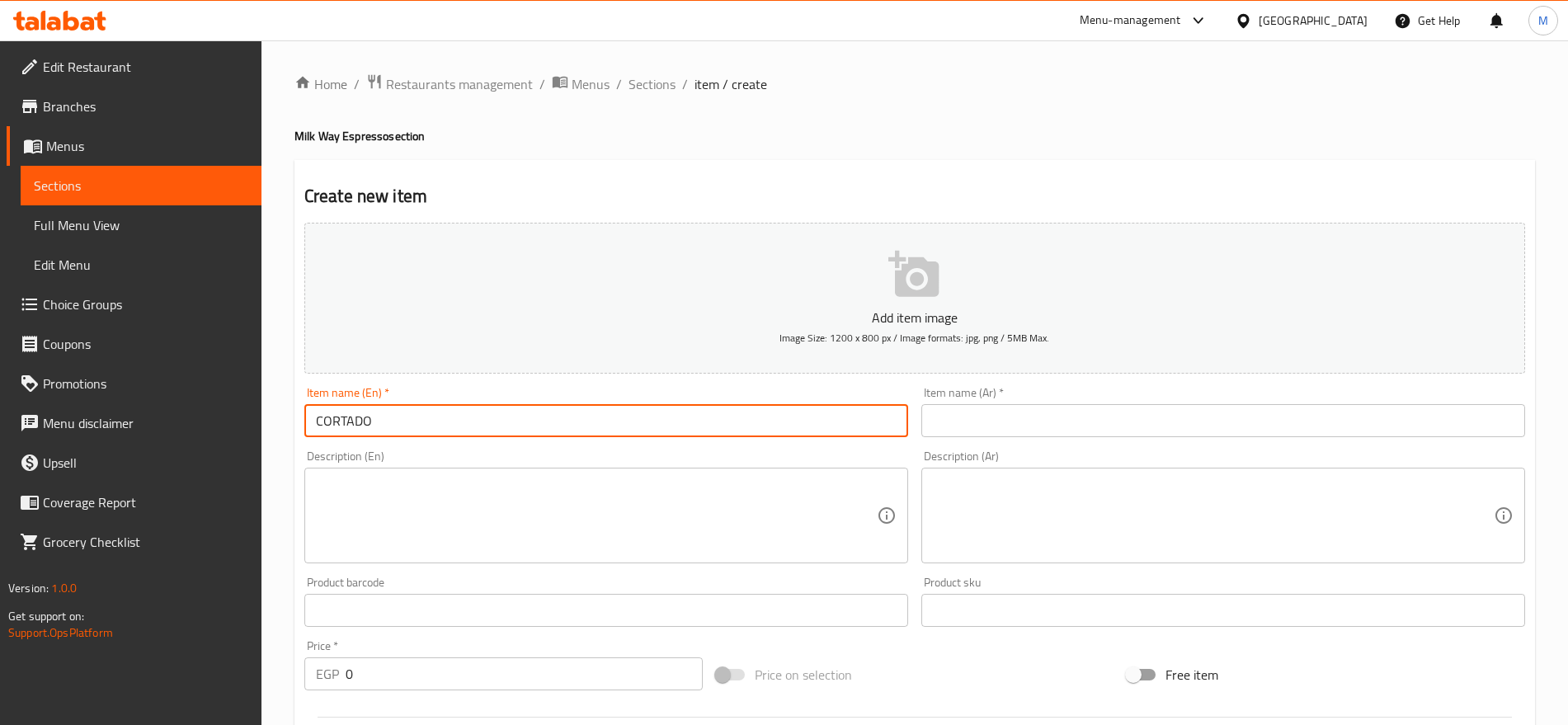
click at [580, 411] on input "CORTADO" at bounding box center [605, 421] width 604 height 33
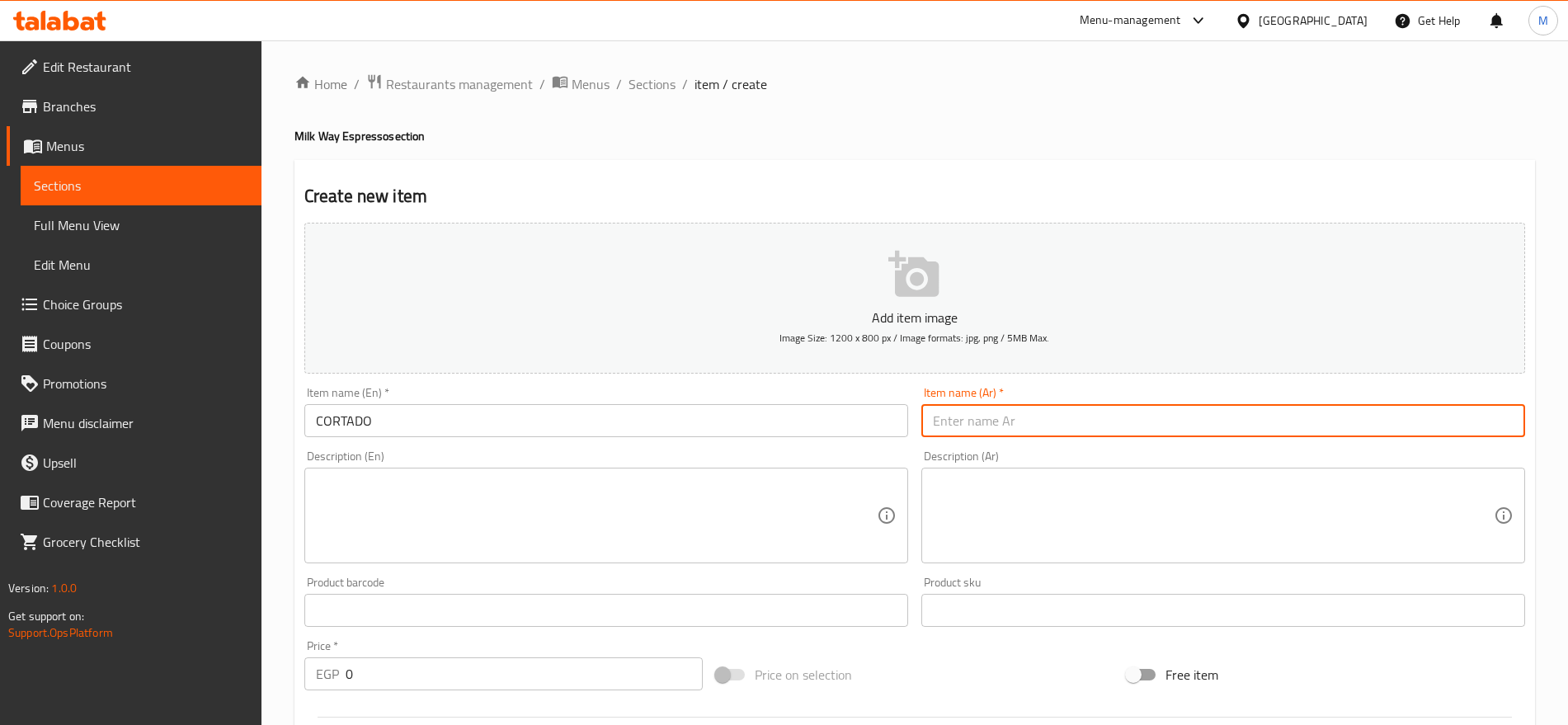
click at [496, 429] on input "CORTADO" at bounding box center [605, 421] width 604 height 33
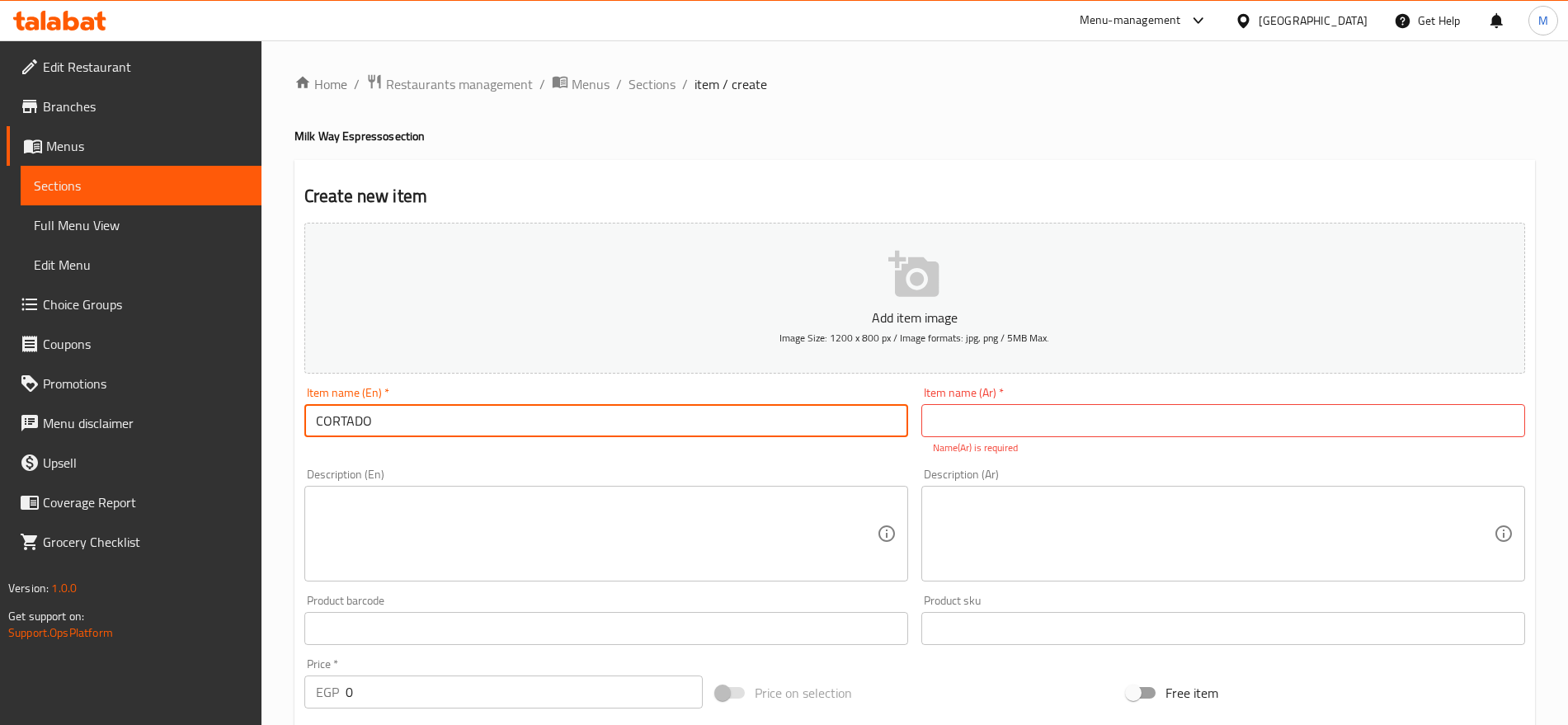
click at [496, 429] on input "CORTADO" at bounding box center [605, 421] width 604 height 33
type input "Cortado"
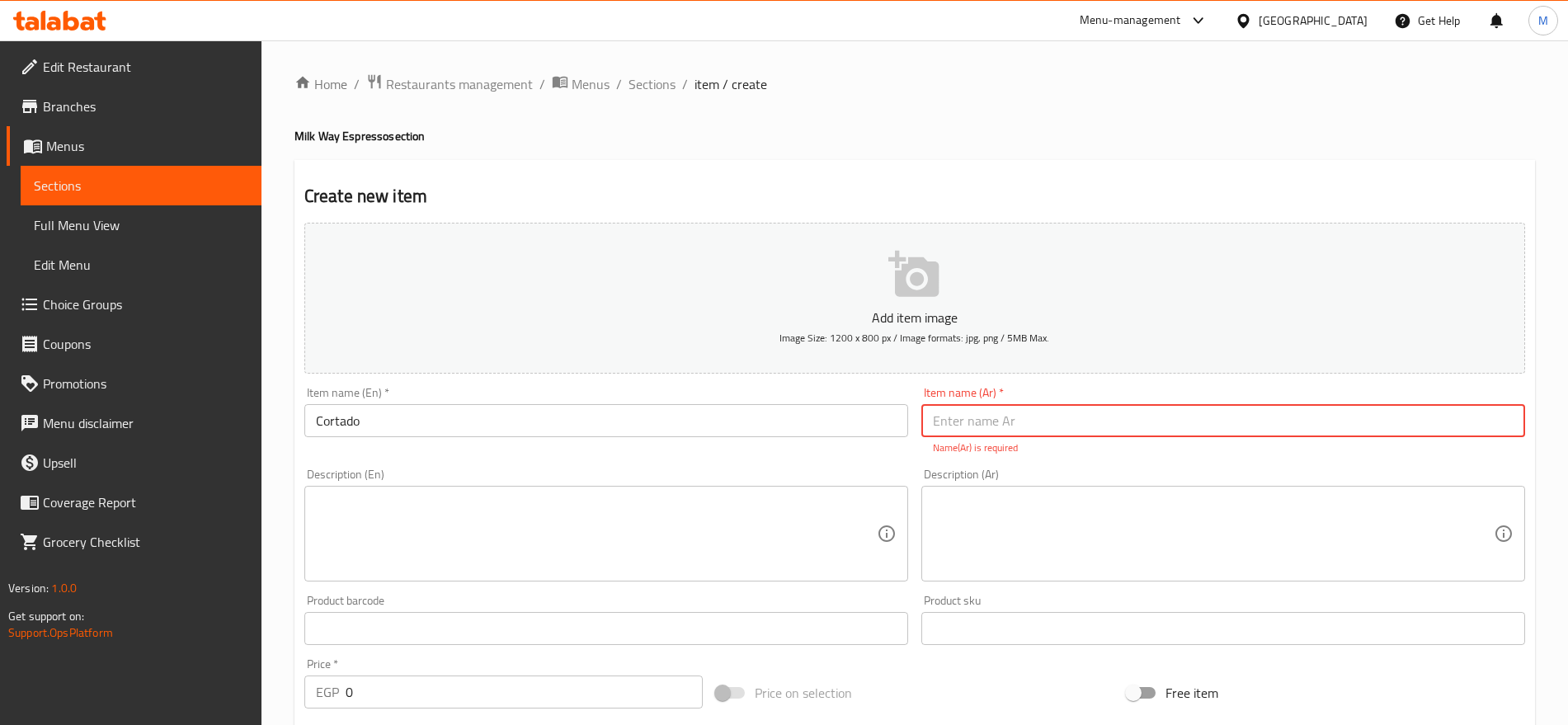
click at [973, 417] on input "text" at bounding box center [1223, 421] width 604 height 33
type input "كورتادو"
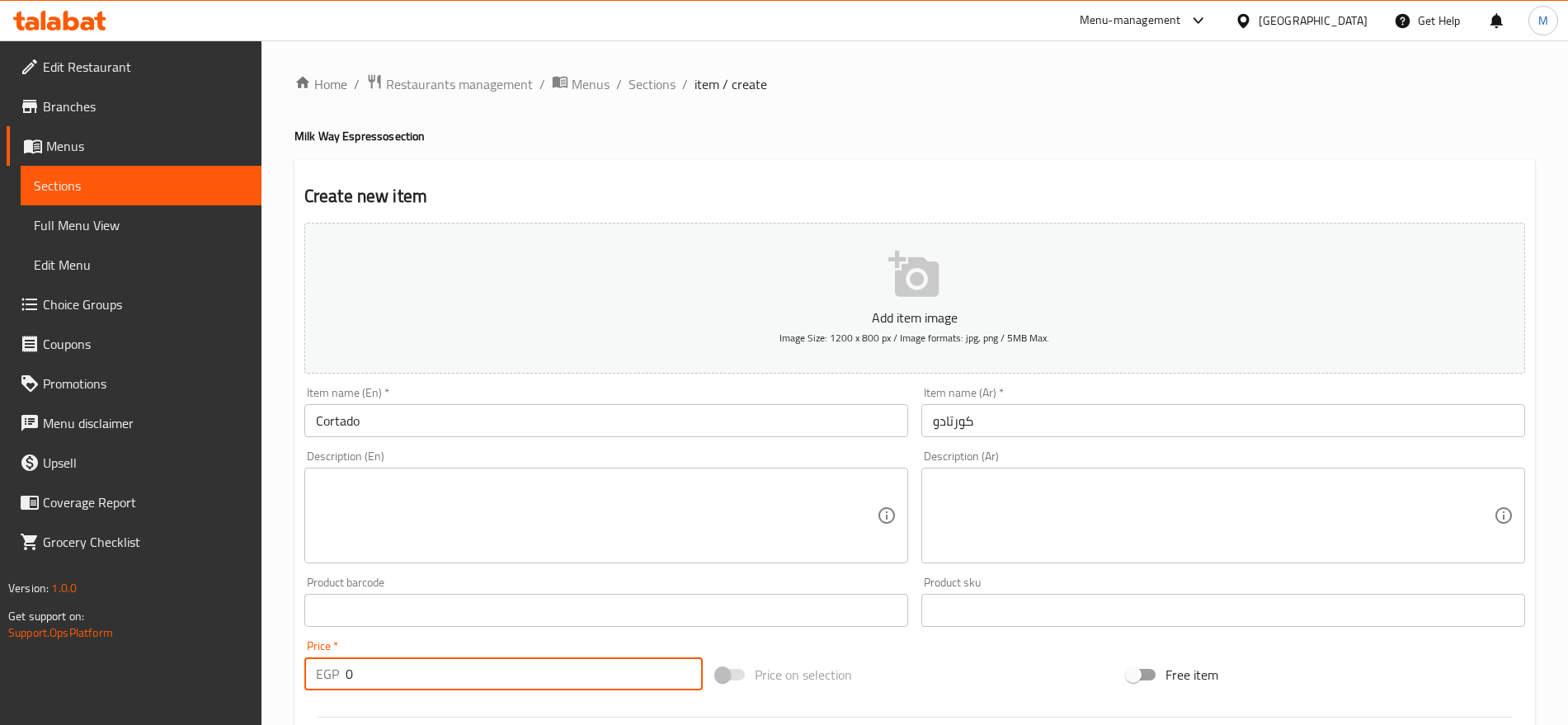
click at [450, 677] on input "0" at bounding box center [524, 674] width 357 height 33
paste input "7"
type input "70"
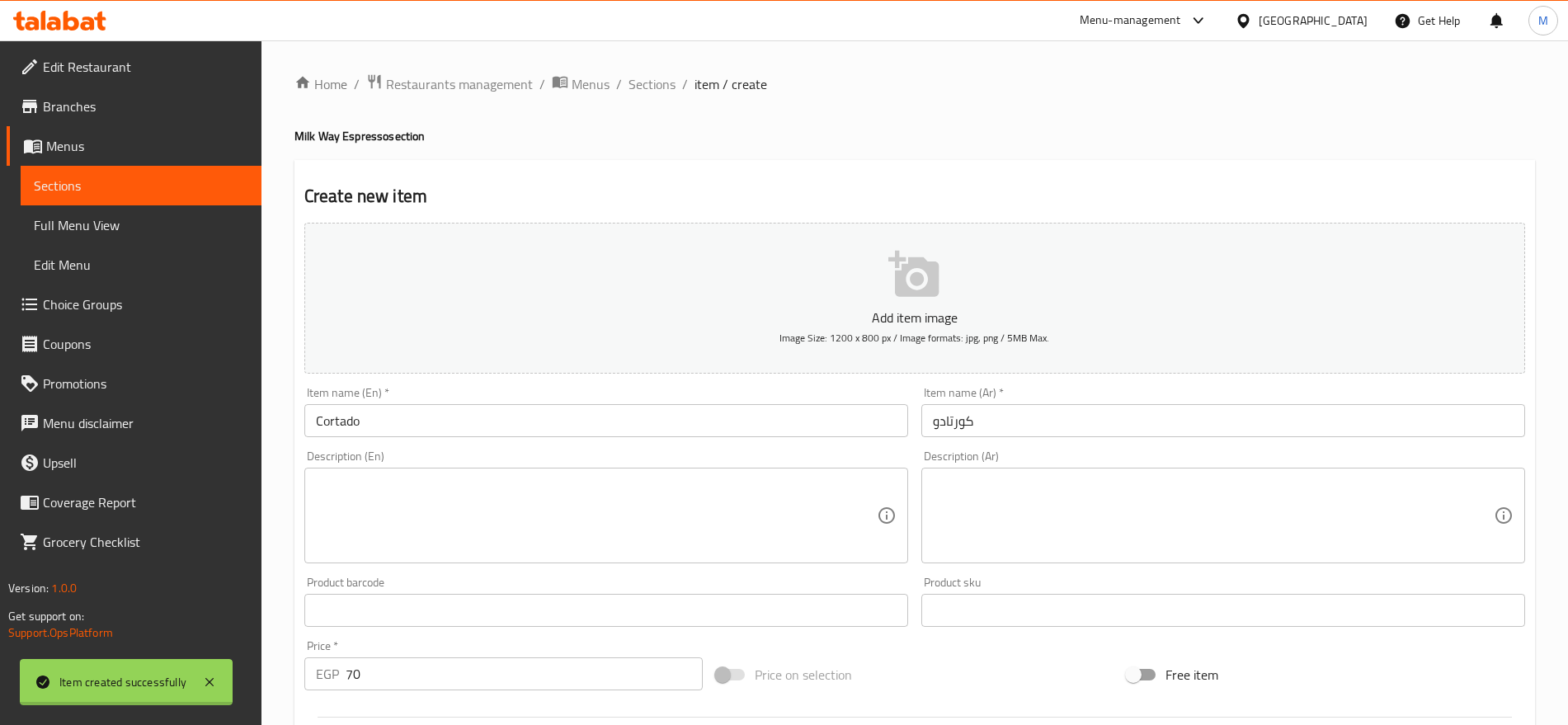
type input "0"
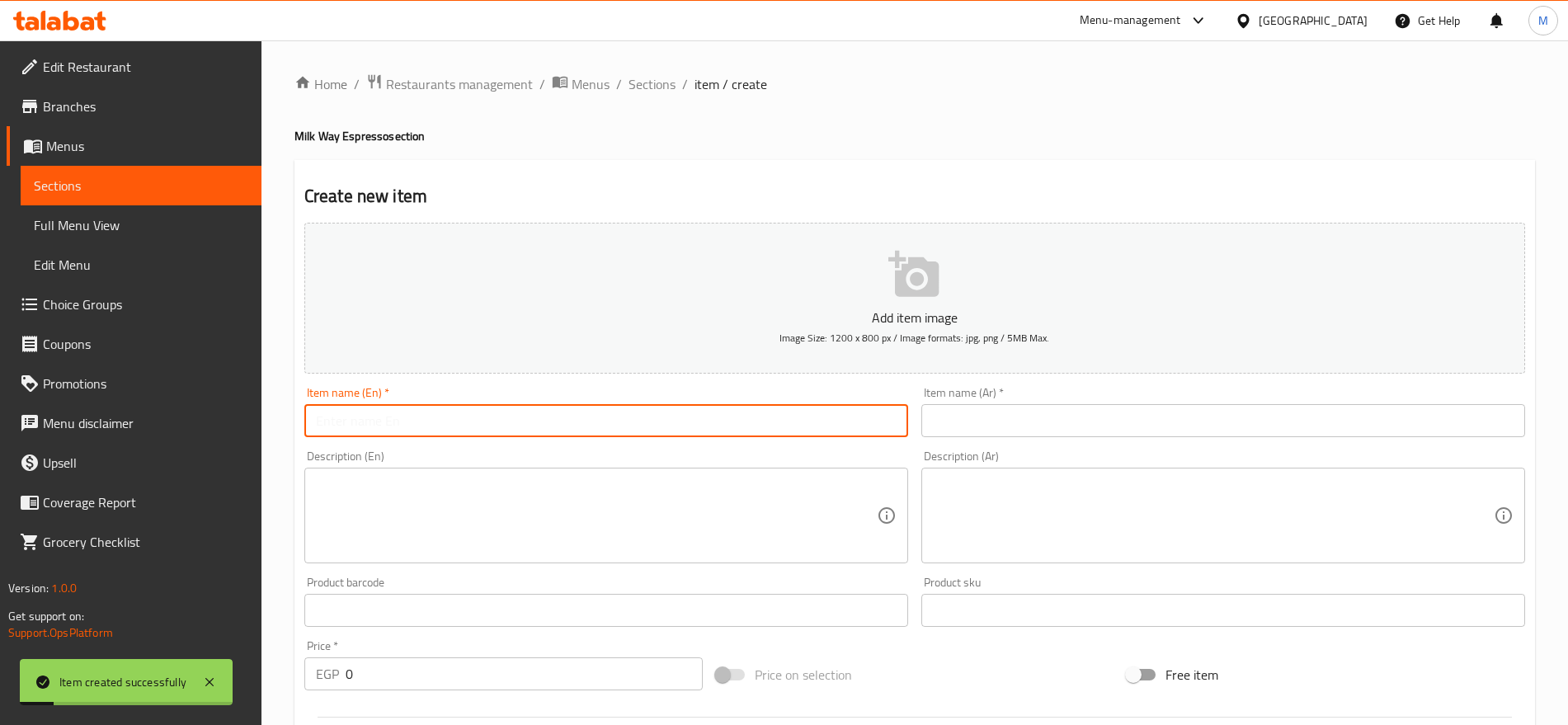
paste input "CORTADO MOCHA 75"
click at [724, 409] on input "CORTADO MOCHA 75" at bounding box center [605, 421] width 604 height 33
click at [547, 420] on input "CORTADO MOCHA 75" at bounding box center [605, 421] width 604 height 33
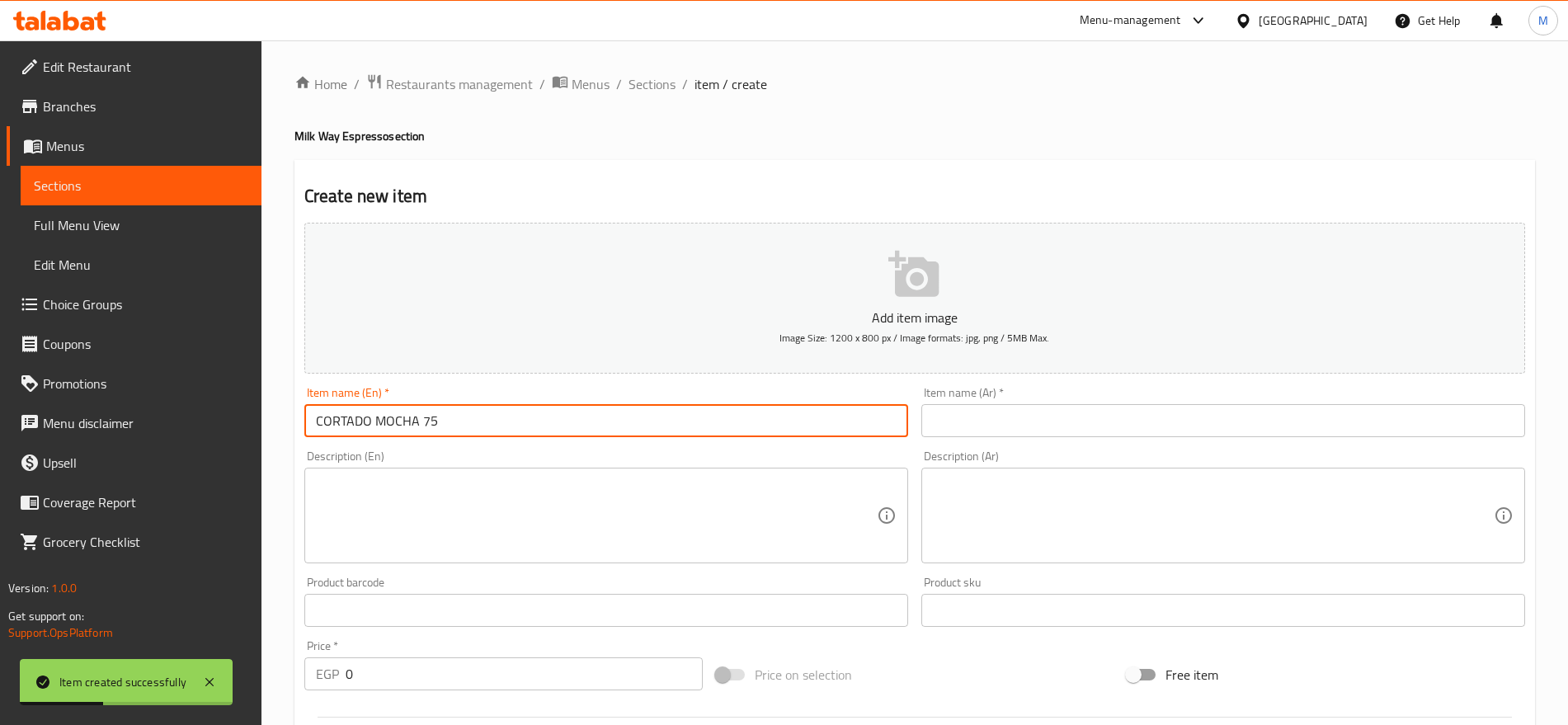
click at [547, 420] on input "CORTADO MOCHA 75" at bounding box center [605, 421] width 604 height 33
type input "CORTADO MOCHA"
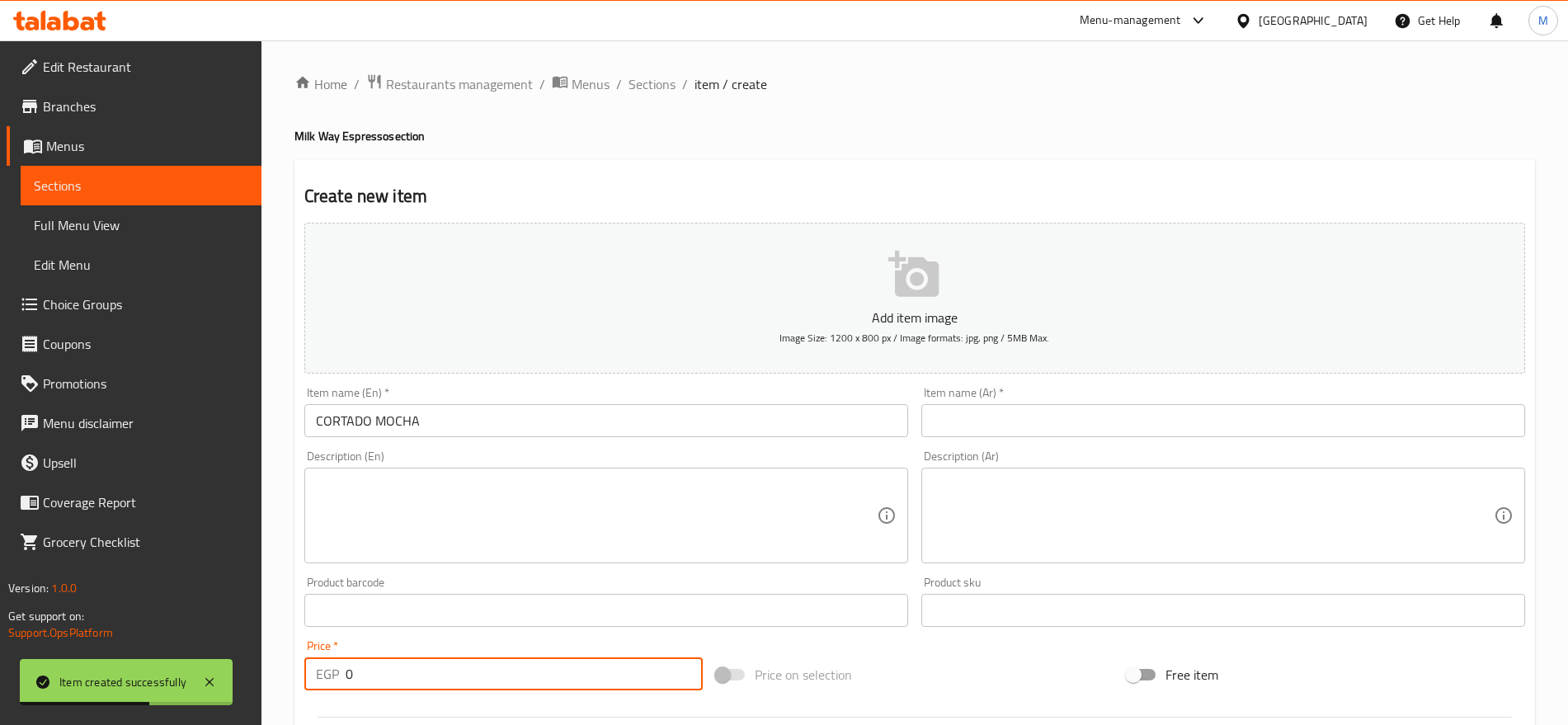
click at [443, 675] on input "0" at bounding box center [524, 674] width 357 height 33
paste input "75"
click at [443, 675] on input "0" at bounding box center [524, 674] width 357 height 33
type input "75"
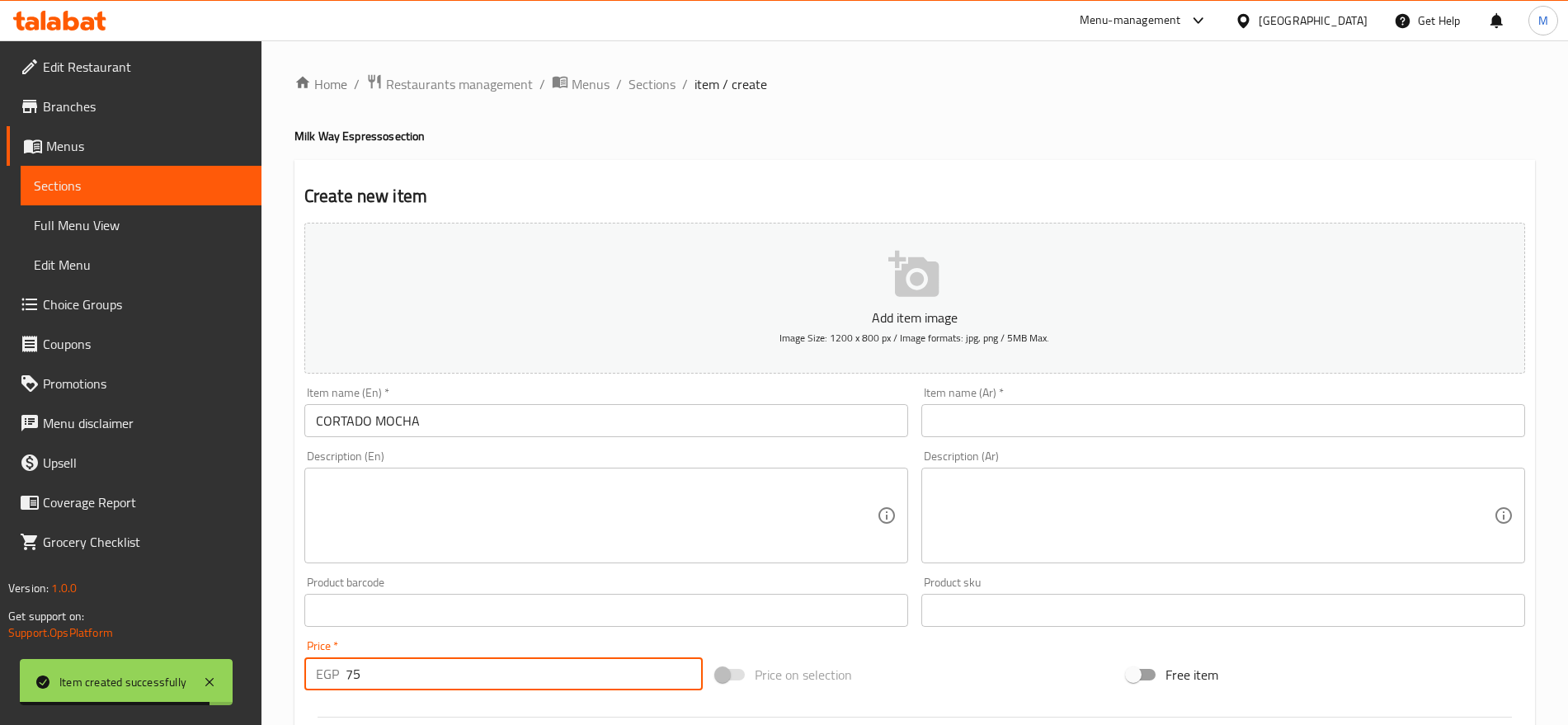
click at [434, 436] on input "CORTADO MOCHA" at bounding box center [605, 421] width 604 height 33
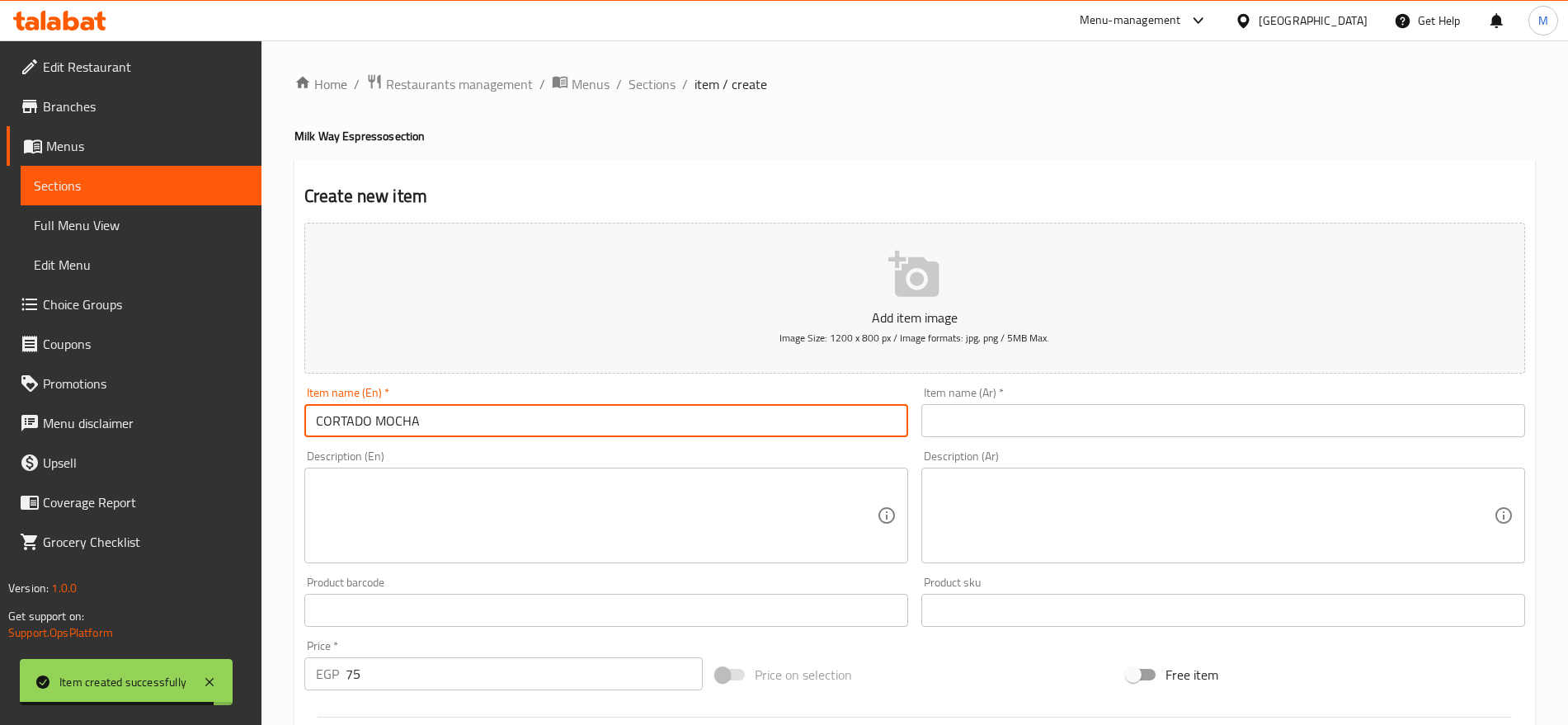
click at [434, 436] on input "CORTADO MOCHA" at bounding box center [605, 421] width 604 height 33
type input "Cortado Mocha"
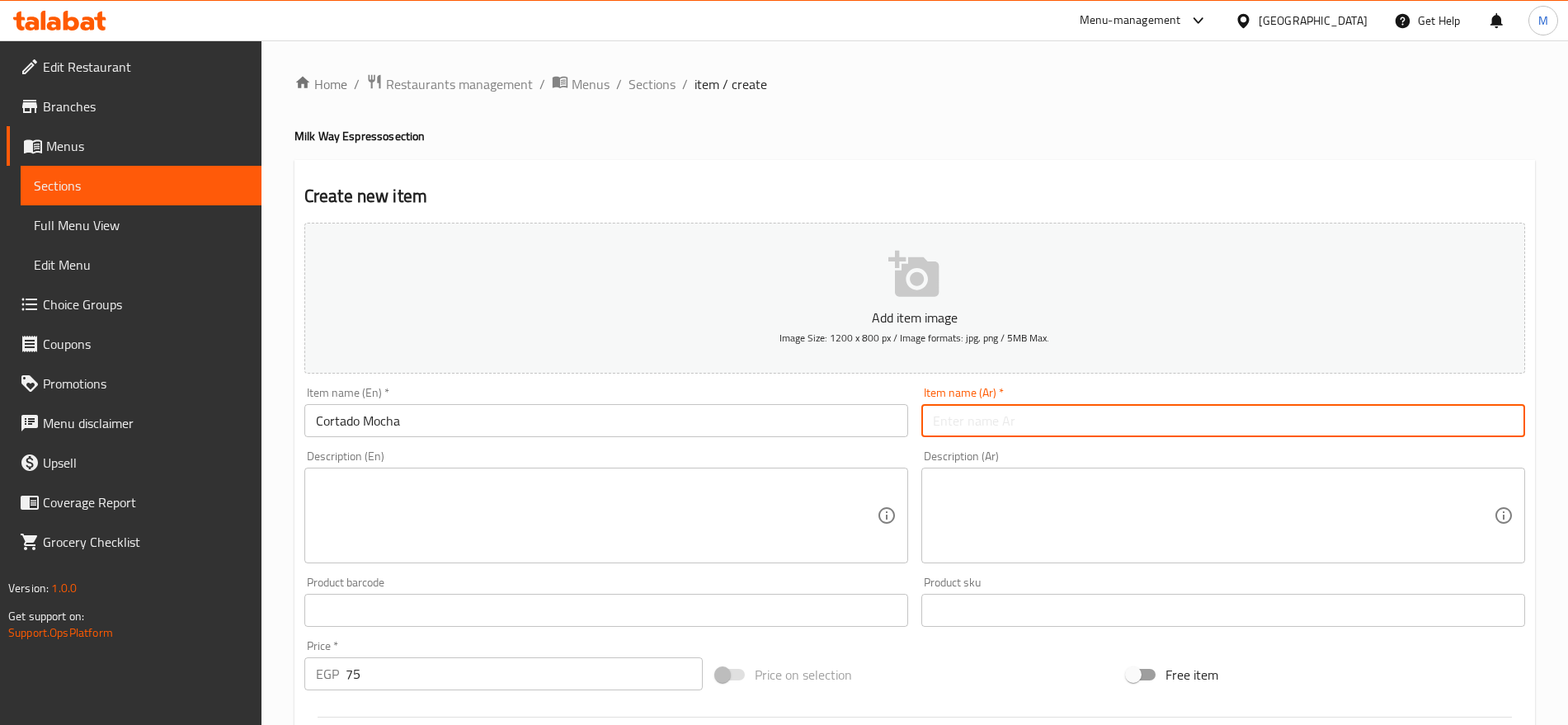
click at [949, 406] on input "text" at bounding box center [1223, 421] width 604 height 33
type input "[PERSON_NAME]"
click at [1085, 426] on input "[PERSON_NAME]" at bounding box center [1223, 421] width 604 height 33
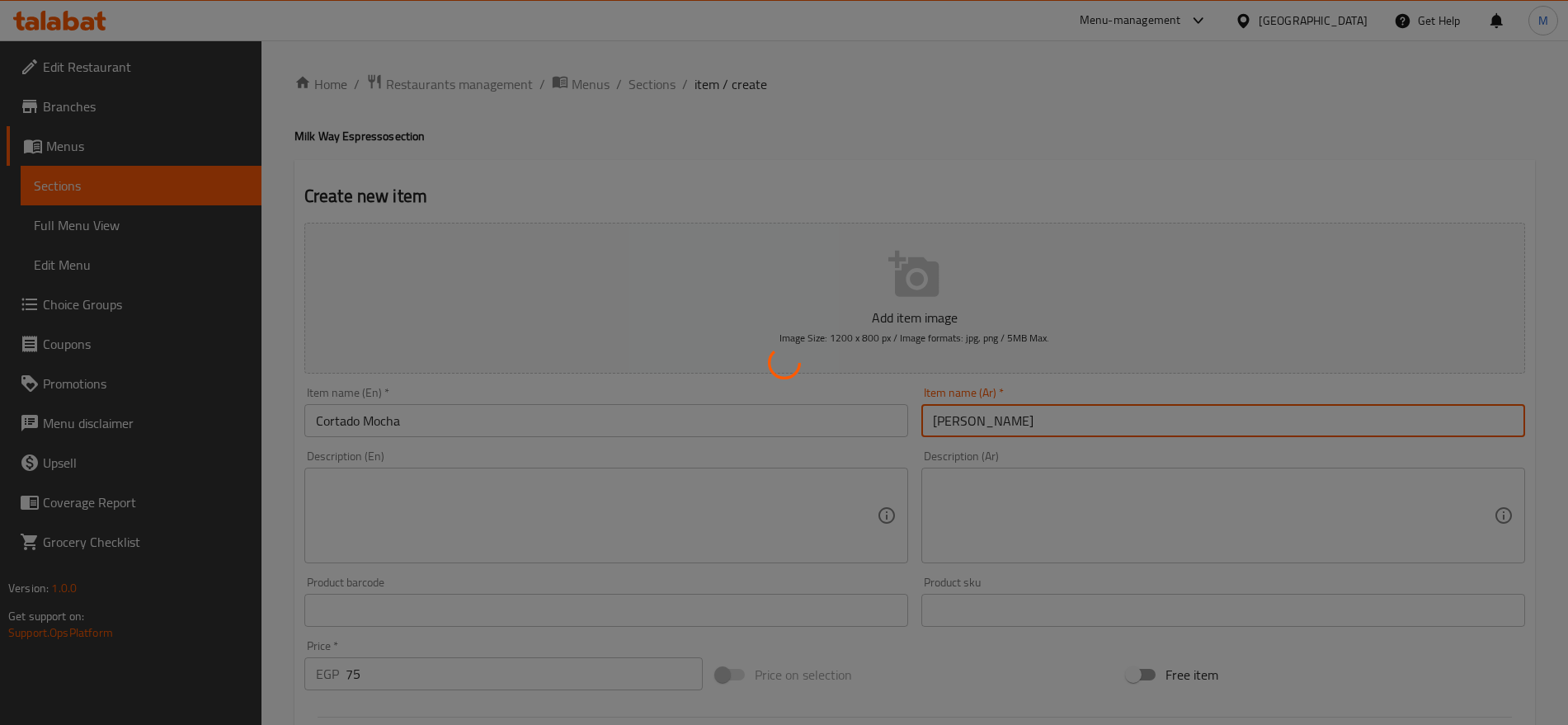
type input "0"
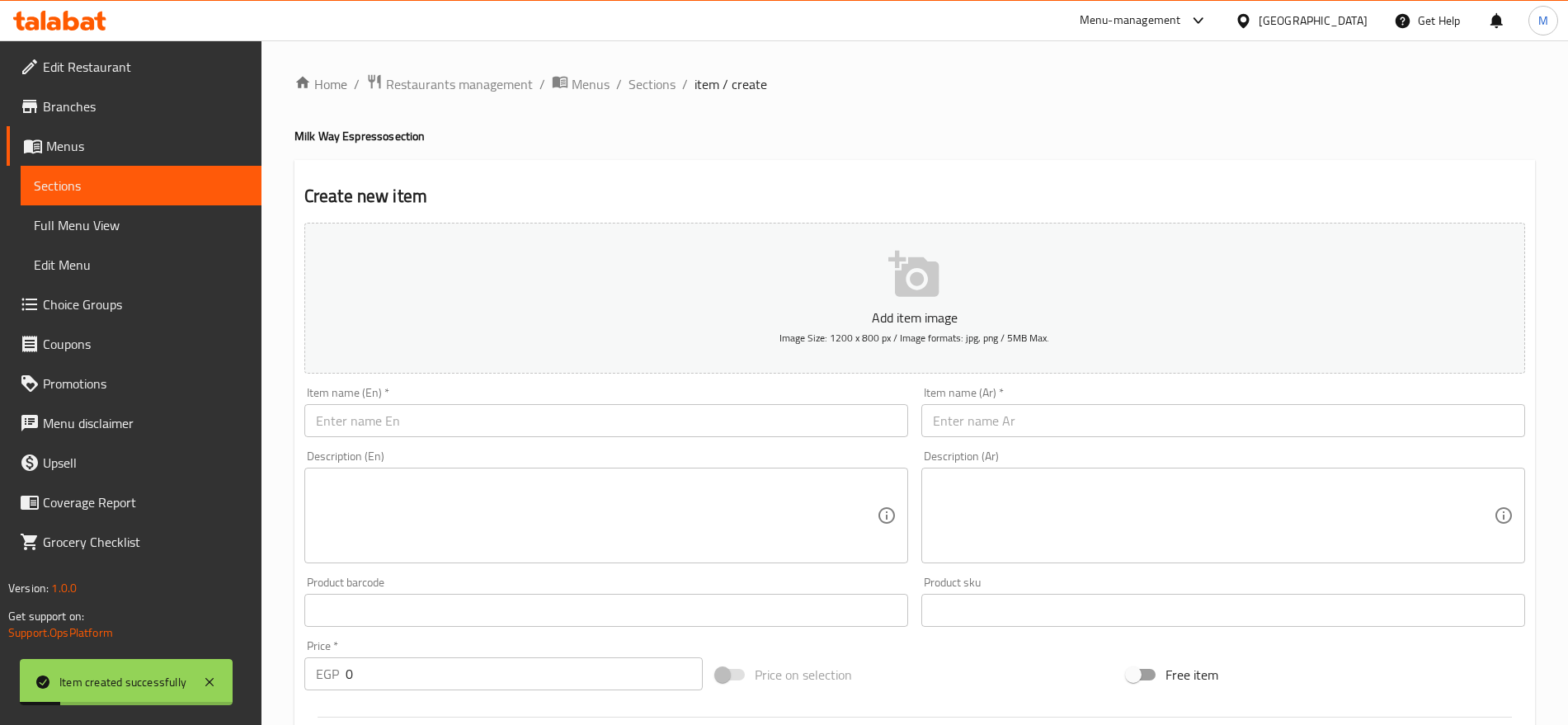
click at [660, 98] on div "Home / Restaurants management / Menus / Sections / item / create Milk Way Espre…" at bounding box center [914, 603] width 1241 height 1060
click at [655, 90] on span "Sections" at bounding box center [652, 84] width 47 height 20
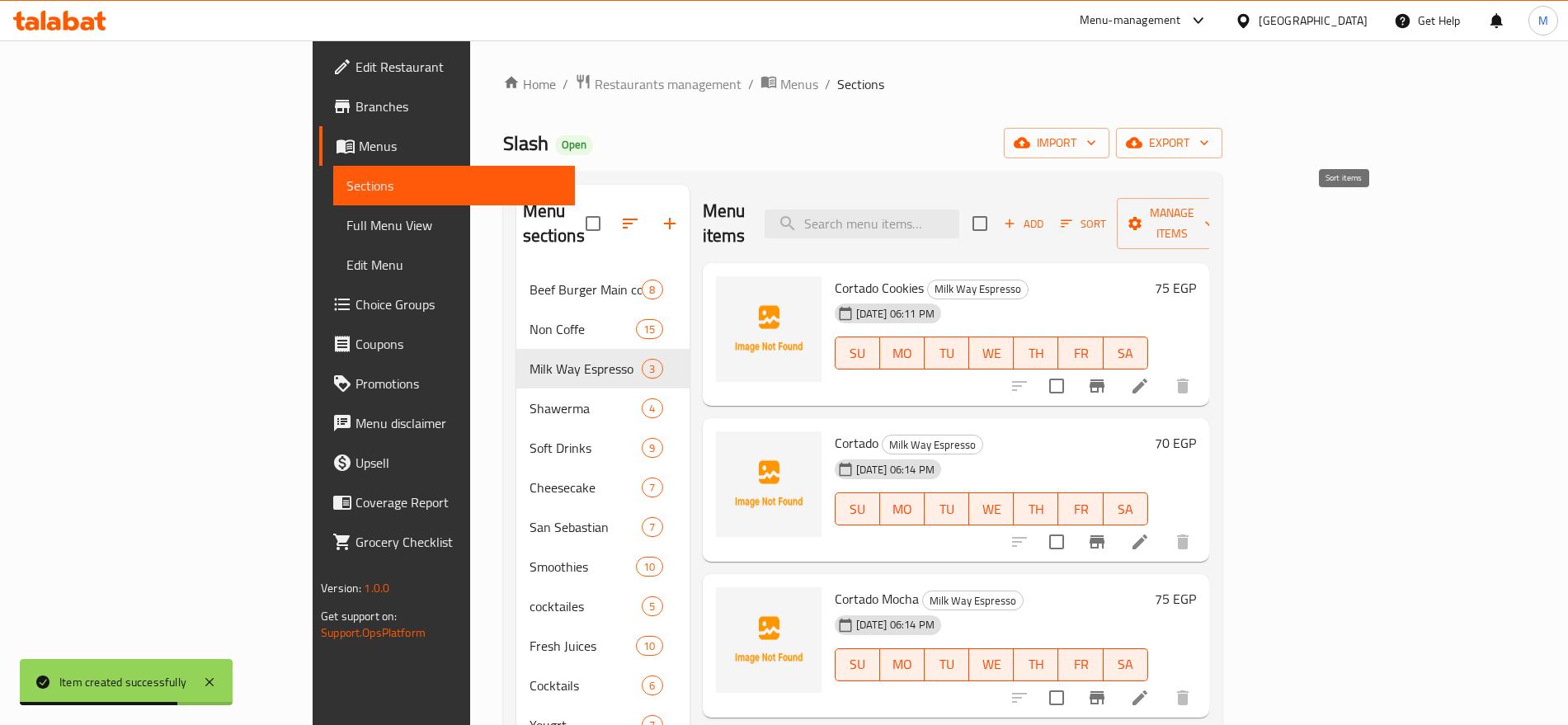
click at [1117, 211] on span "Sort" at bounding box center [1084, 223] width 66 height 26
click at [1106, 214] on span "Sort" at bounding box center [1084, 223] width 46 height 19
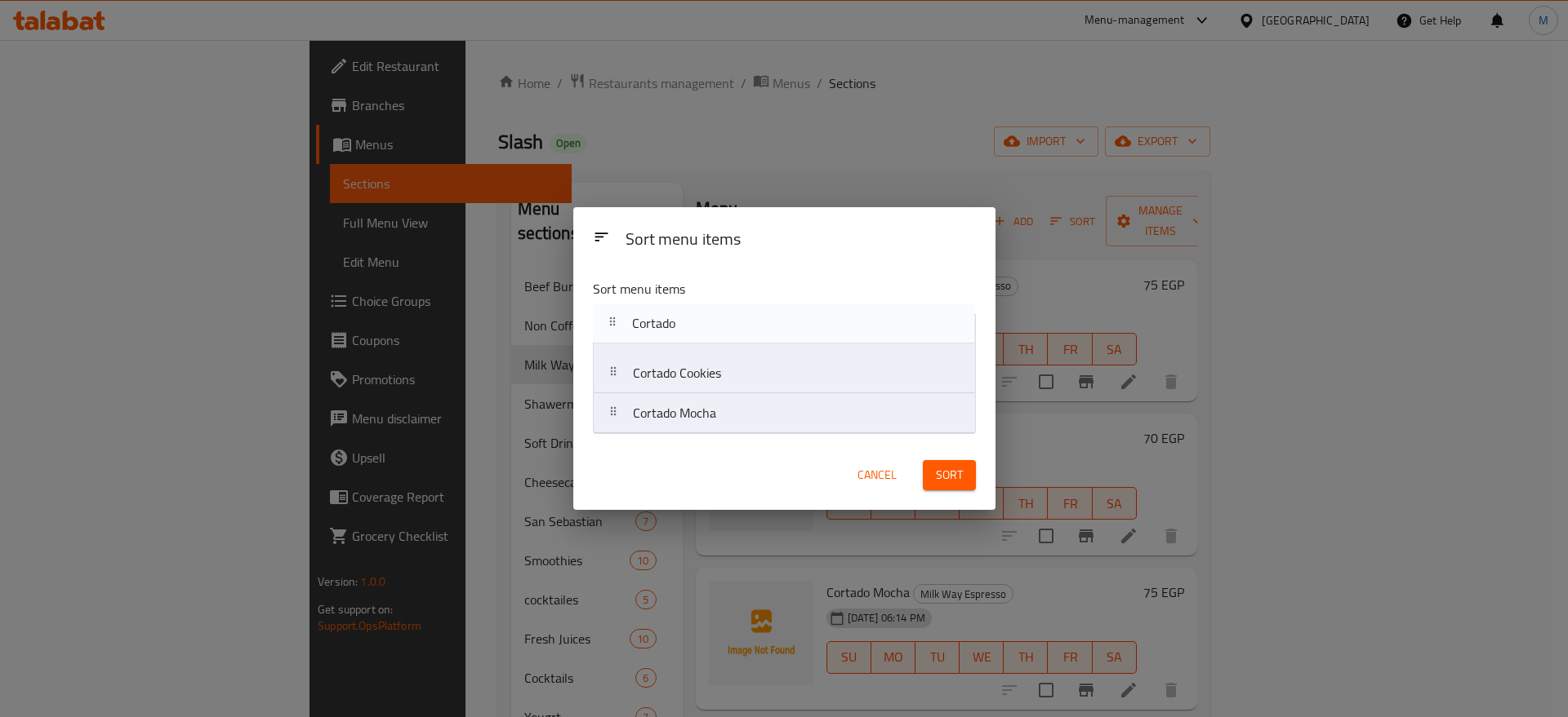
drag, startPoint x: 802, startPoint y: 381, endPoint x: 799, endPoint y: 311, distance: 70.1
click at [799, 311] on div "Sort menu items Cortado Cookies Cortado Cortado Mocha" at bounding box center [784, 353] width 422 height 175
drag, startPoint x: 673, startPoint y: 378, endPoint x: 673, endPoint y: 440, distance: 62.0
click at [673, 440] on div "Sort menu items Sort menu items Cortado Cortado Cookies Cortado Mocha Cancel So…" at bounding box center [784, 358] width 422 height 303
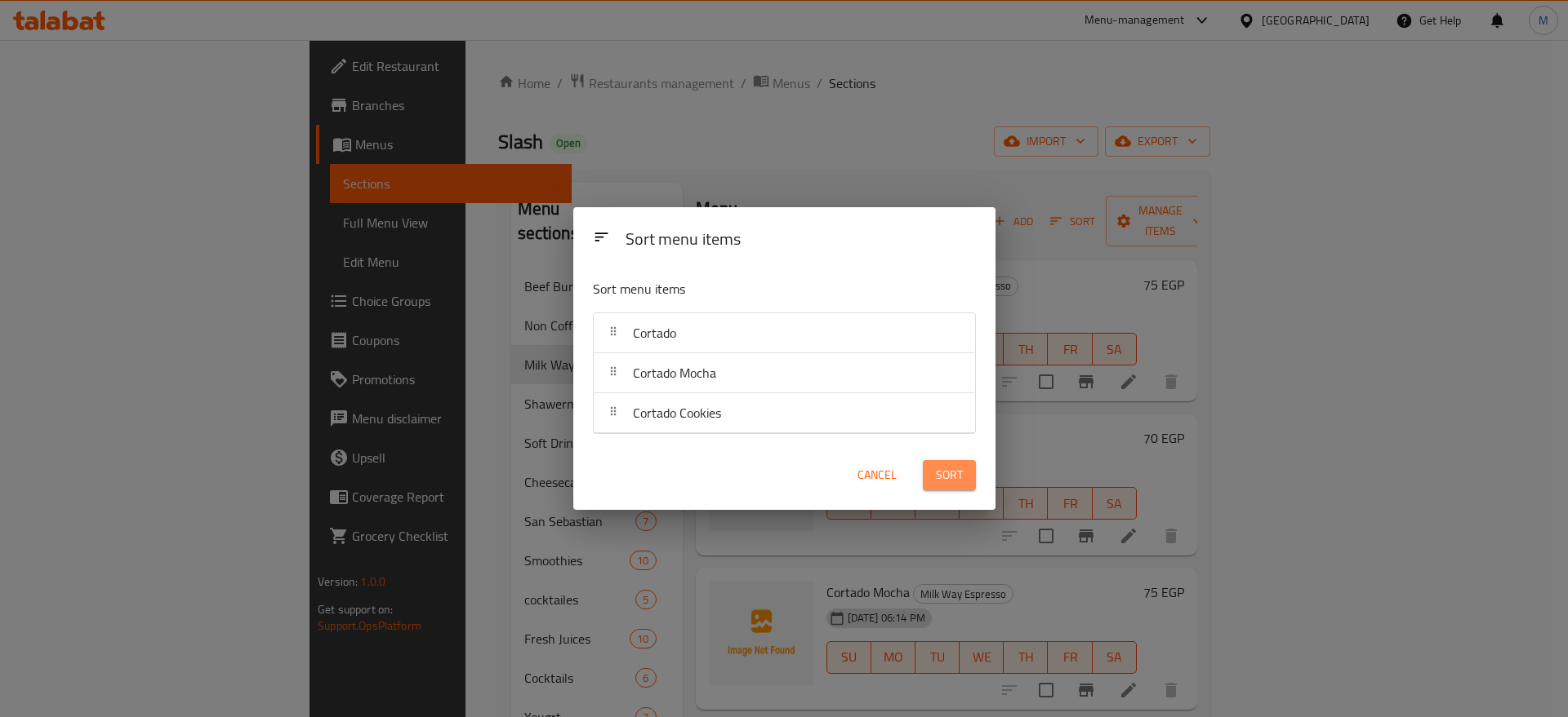
click at [957, 479] on span "Sort" at bounding box center [949, 475] width 27 height 20
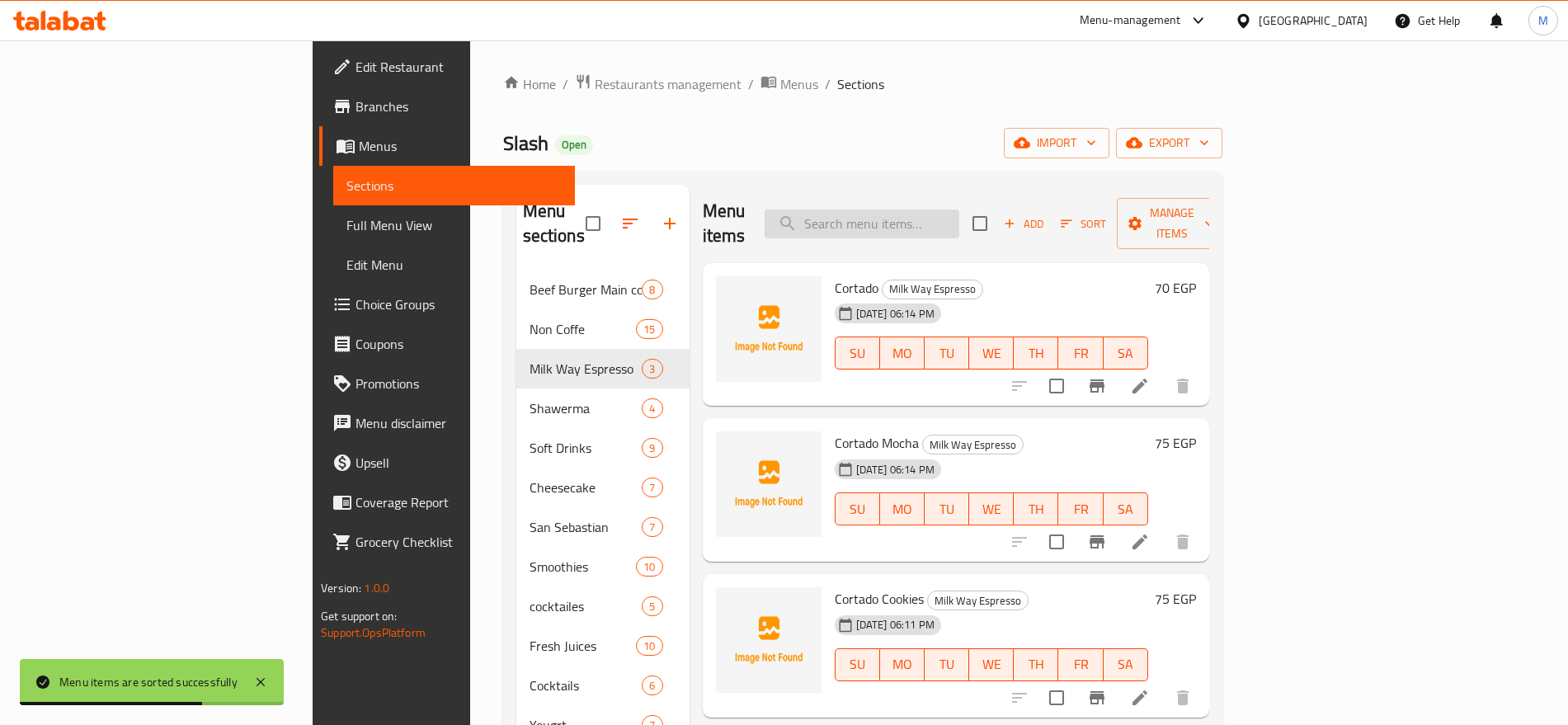
click at [960, 220] on input "search" at bounding box center [862, 224] width 195 height 29
paste input "LATTE"
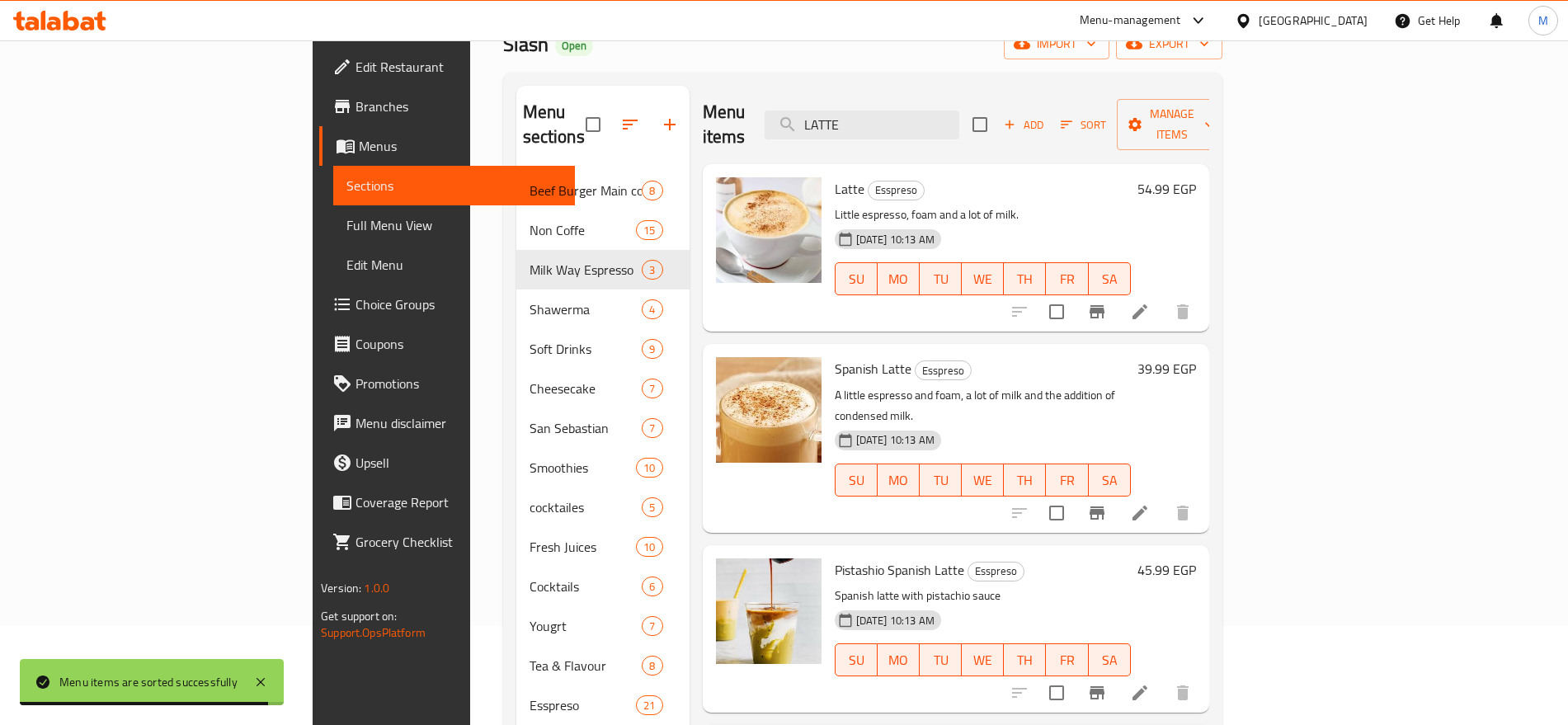
scroll to position [106, 0]
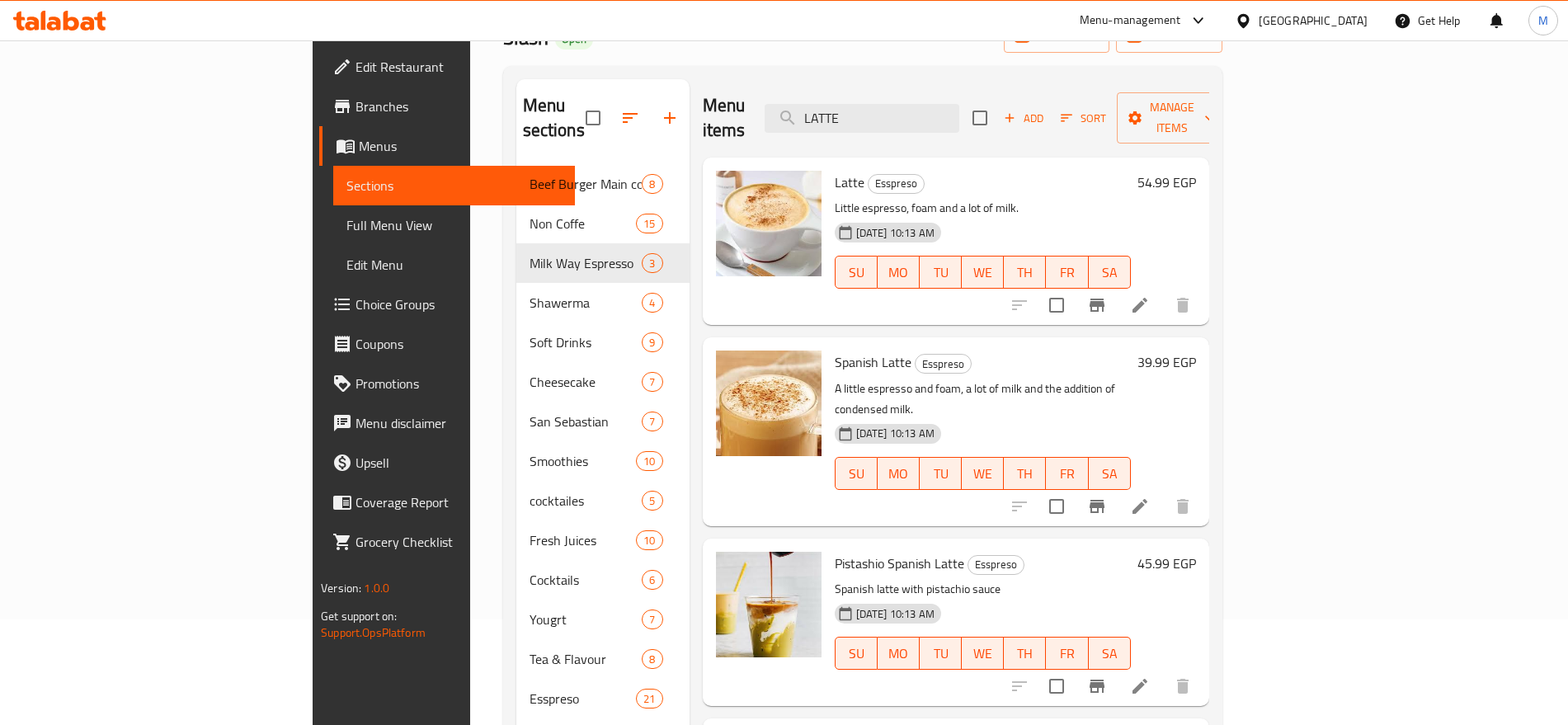
type input "LATTE"
click at [1074, 290] on input "checkbox" at bounding box center [1057, 305] width 35 height 35
click at [1074, 291] on input "checkbox" at bounding box center [1057, 305] width 35 height 35
checkbox input "false"
click at [1074, 489] on input "checkbox" at bounding box center [1057, 506] width 35 height 35
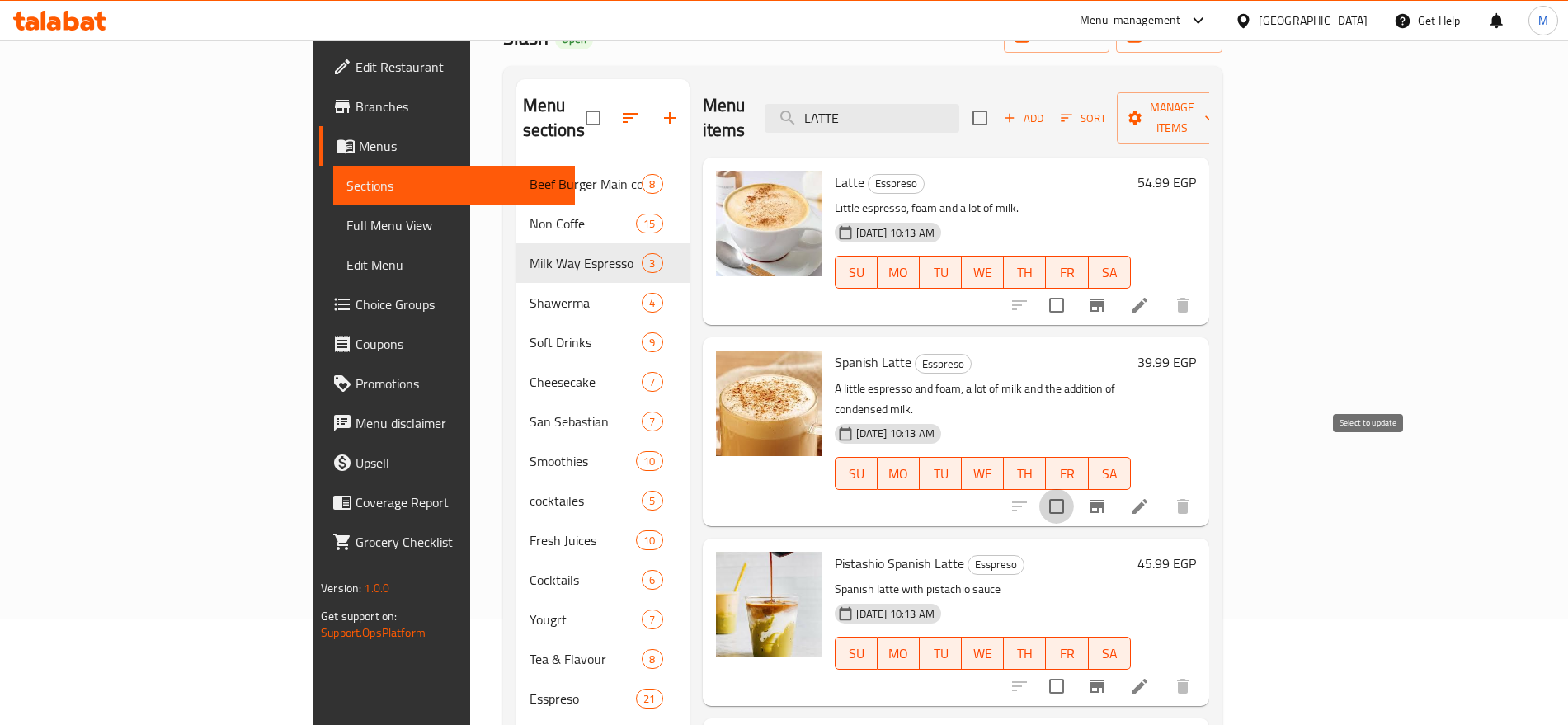
checkbox input "true"
click at [1074, 288] on input "checkbox" at bounding box center [1057, 305] width 35 height 35
checkbox input "true"
click at [1074, 669] on input "checkbox" at bounding box center [1057, 686] width 35 height 35
checkbox input "true"
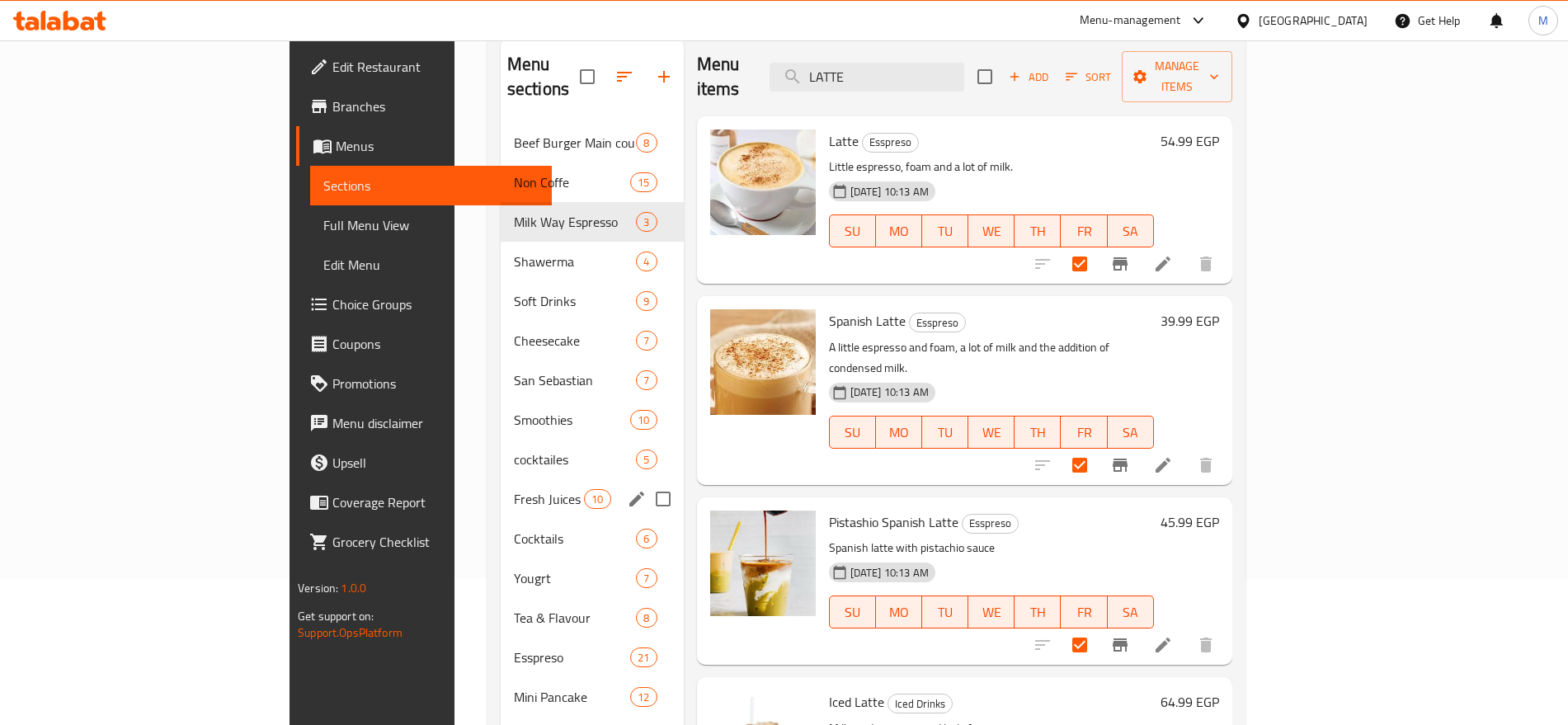
scroll to position [160, 0]
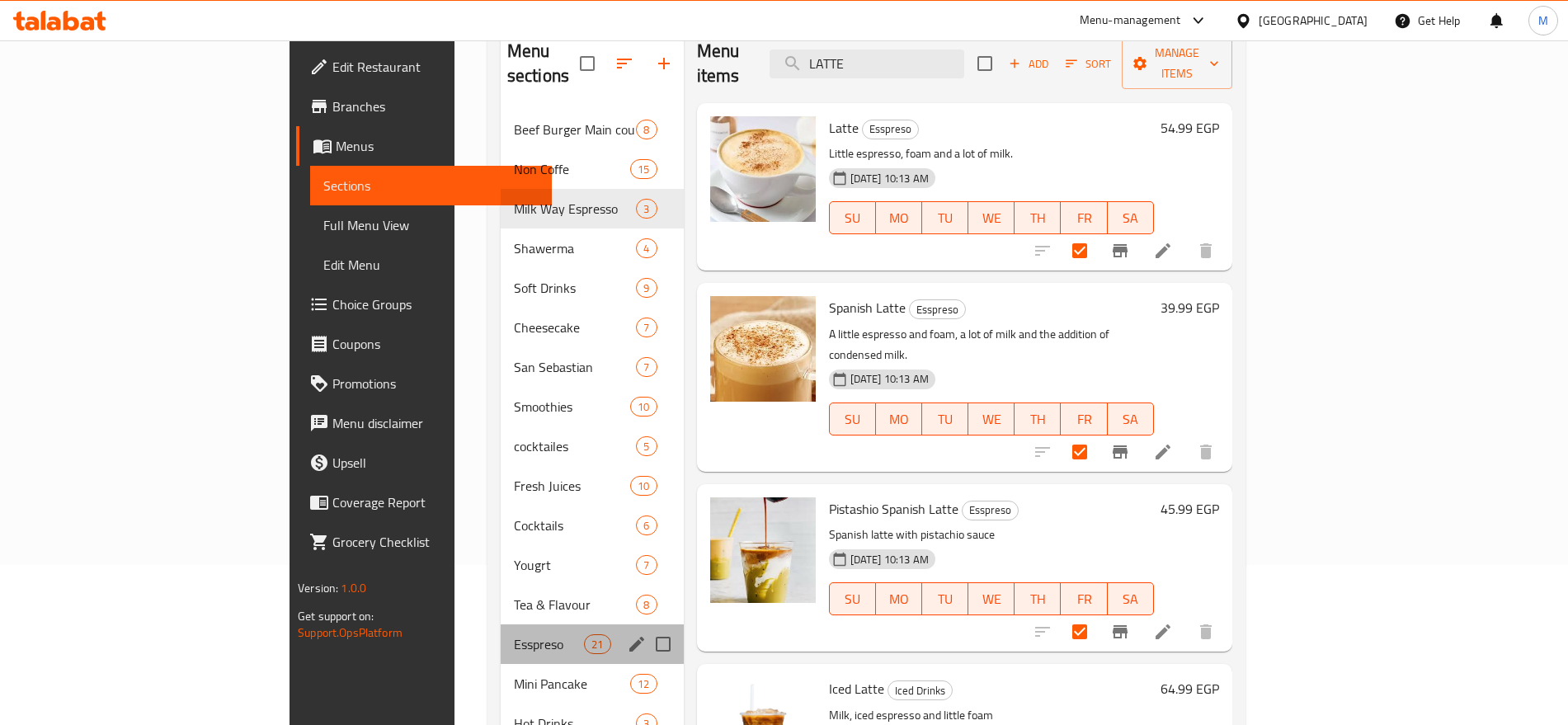
click at [501, 625] on div "Esspreso 21" at bounding box center [592, 644] width 183 height 39
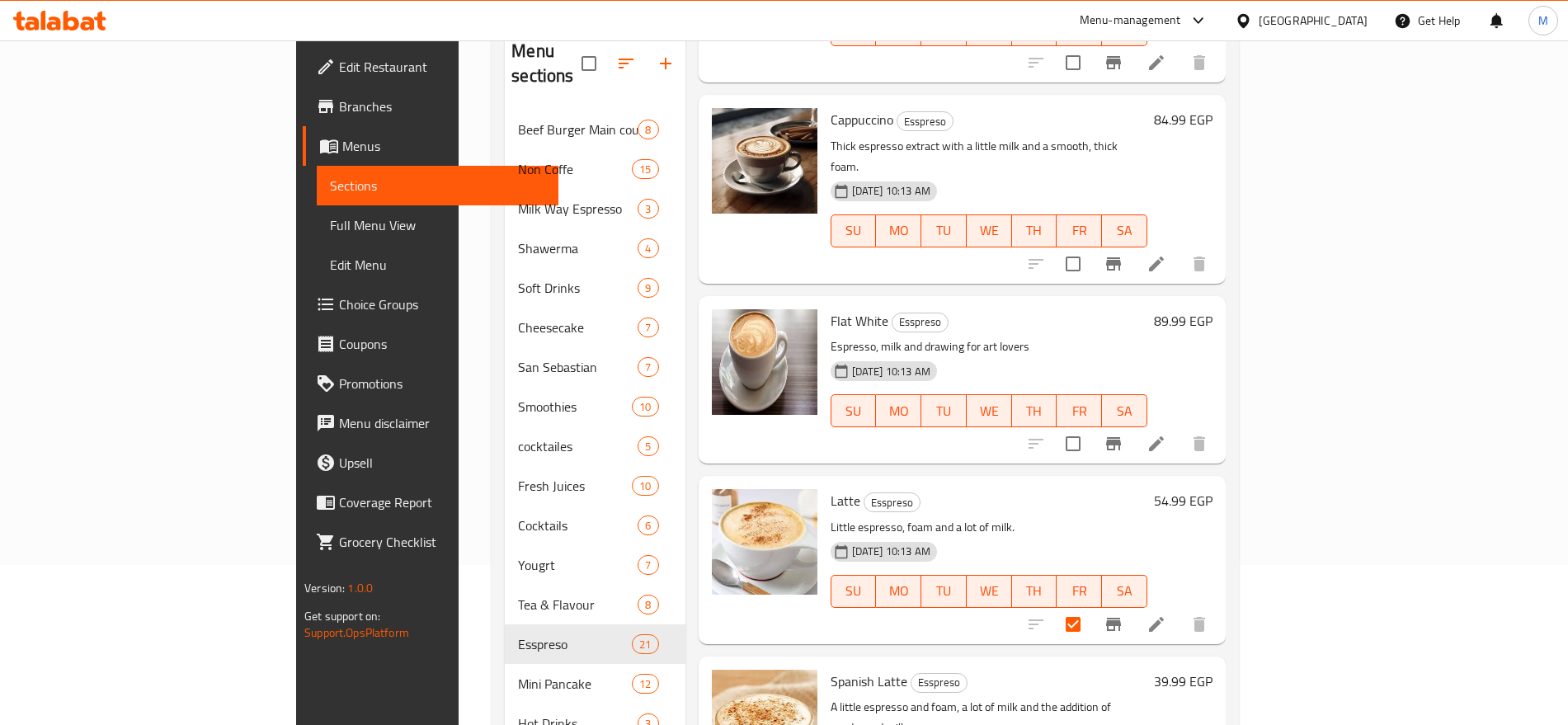
scroll to position [1133, 0]
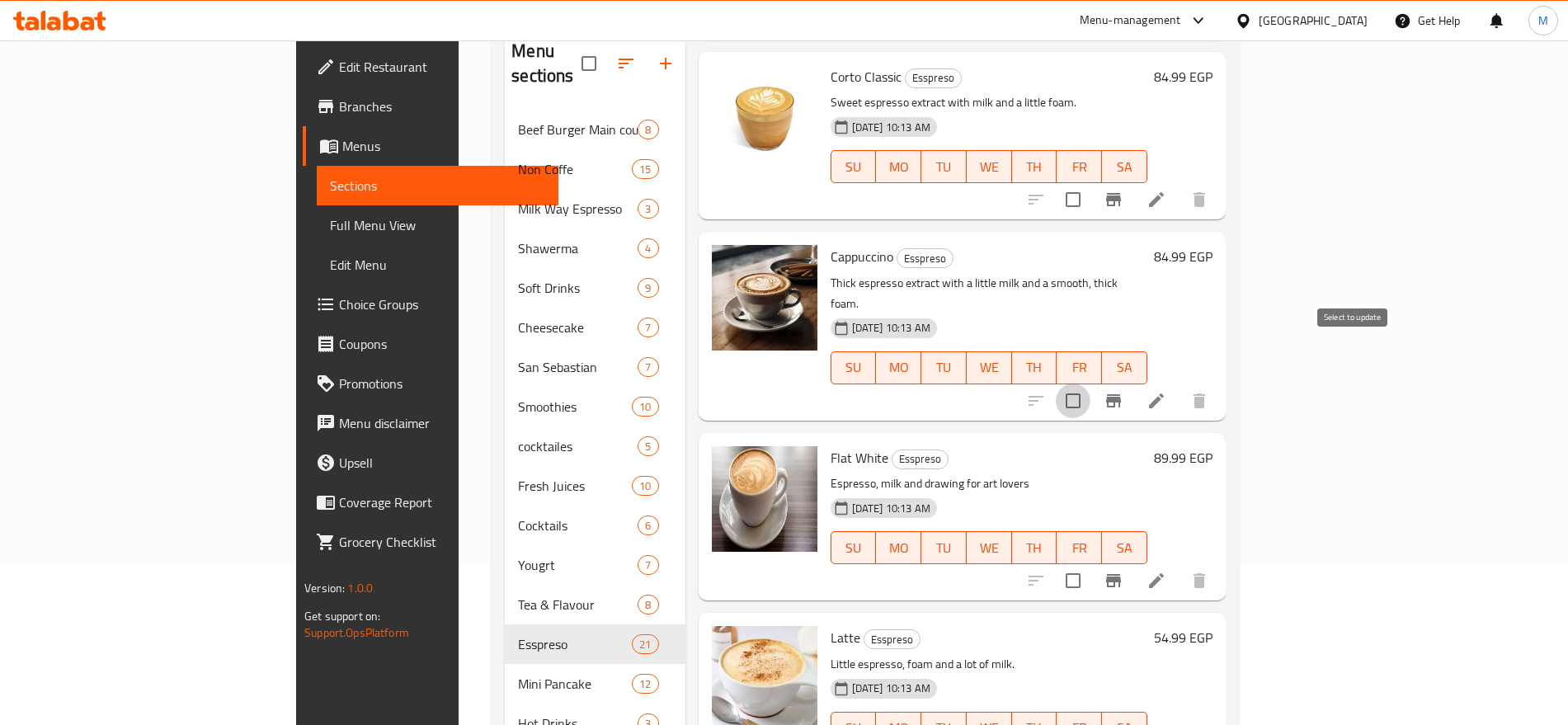
click at [1091, 384] on input "checkbox" at bounding box center [1073, 401] width 35 height 35
checkbox input "true"
click at [1091, 563] on input "checkbox" at bounding box center [1073, 581] width 35 height 35
checkbox input "true"
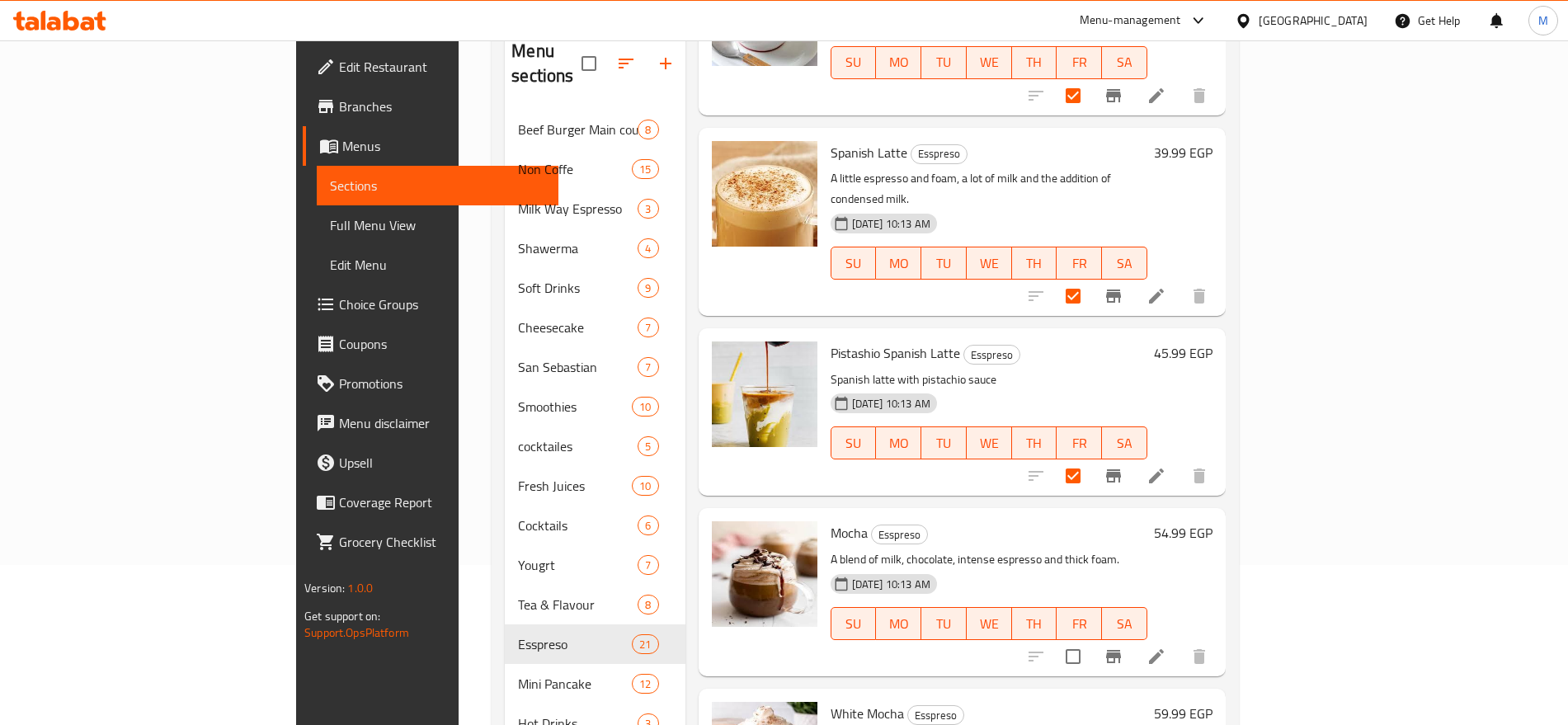
scroll to position [1839, 0]
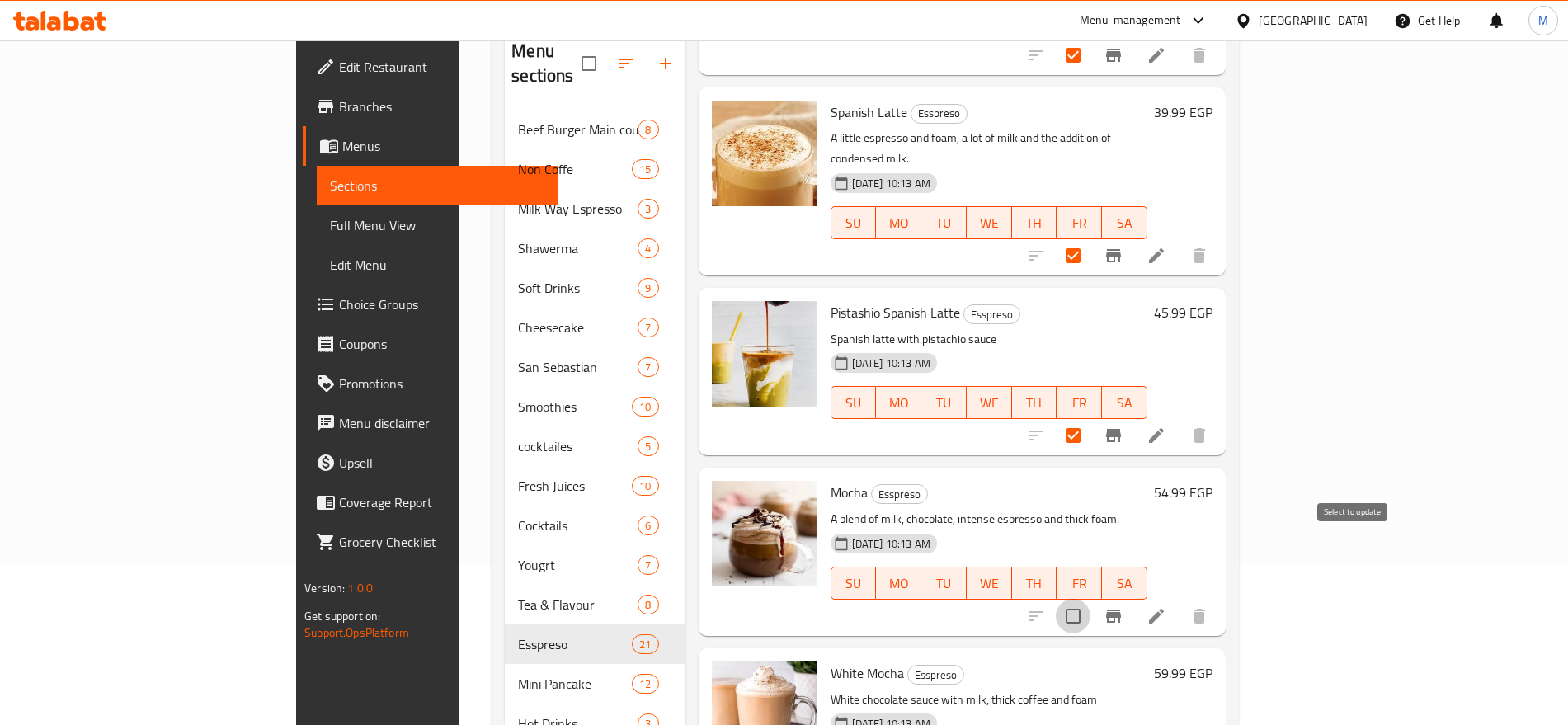
click at [1091, 599] on input "checkbox" at bounding box center [1073, 616] width 35 height 35
checkbox input "true"
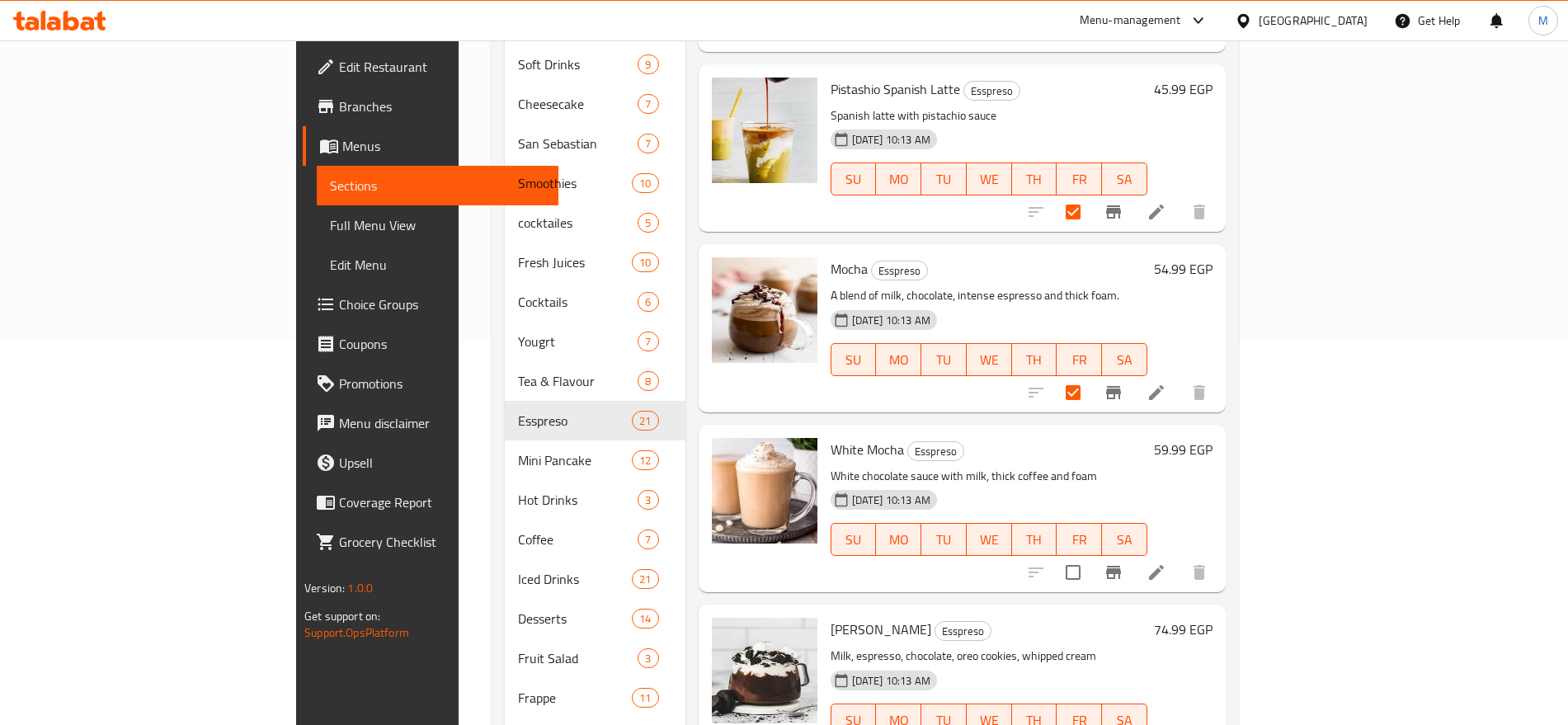
scroll to position [390, 0]
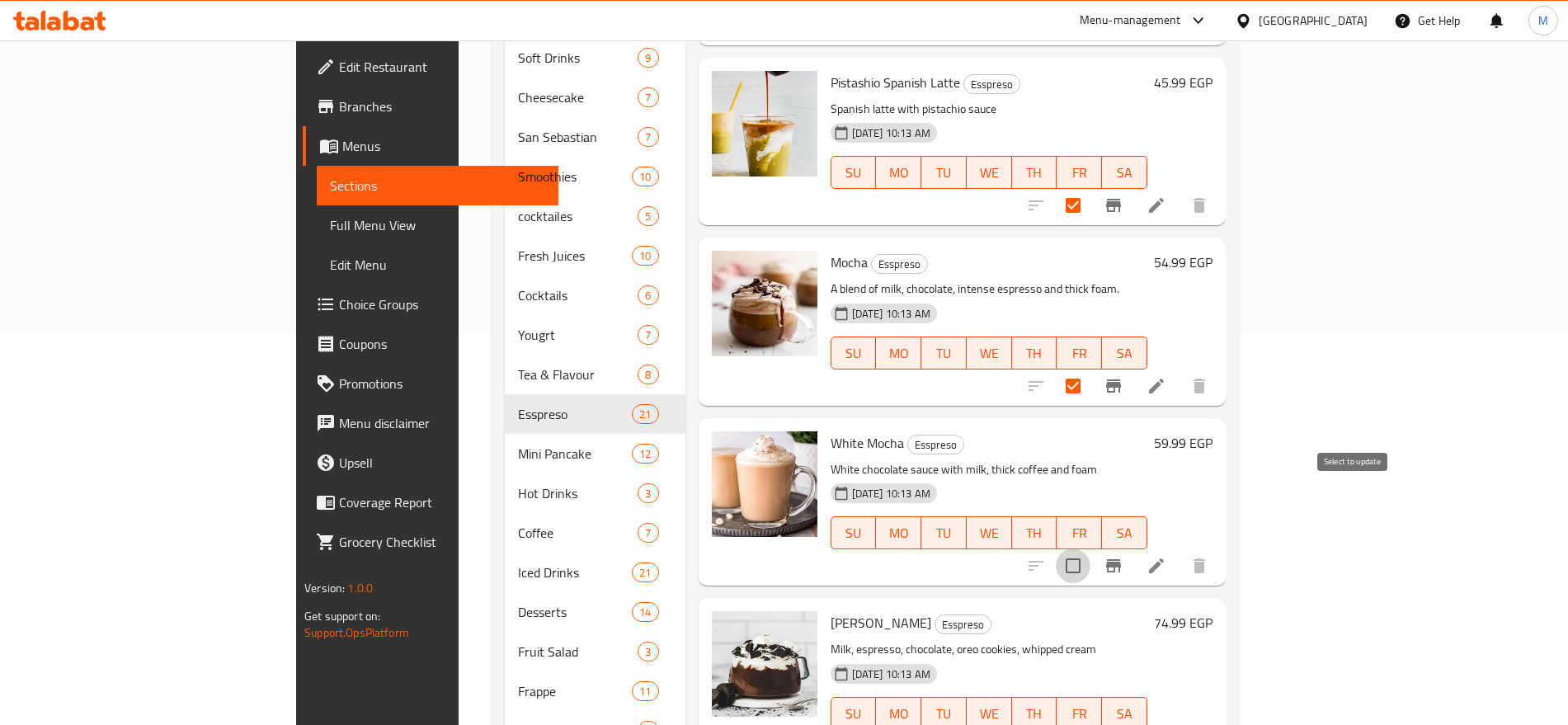
click at [1091, 549] on input "checkbox" at bounding box center [1073, 566] width 35 height 35
checkbox input "true"
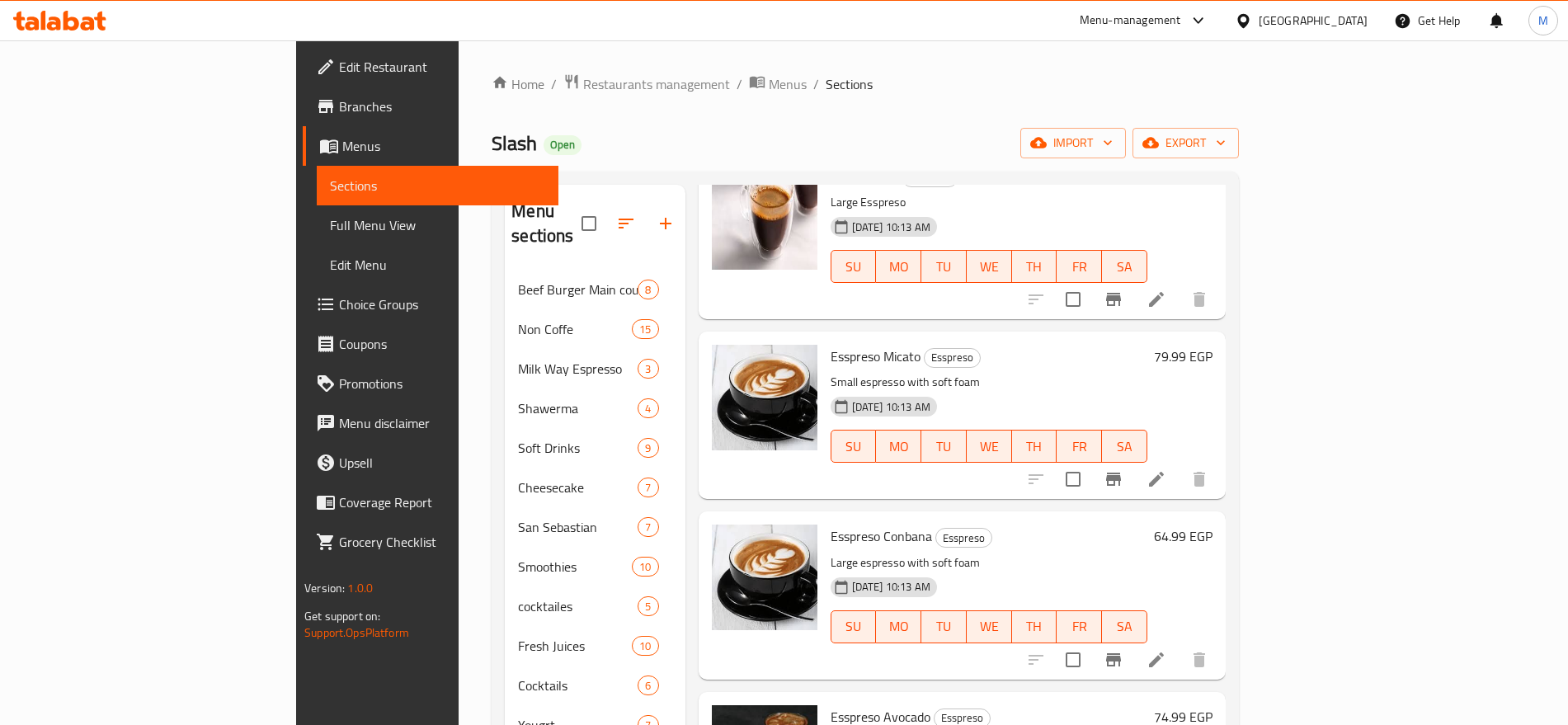
scroll to position [0, 0]
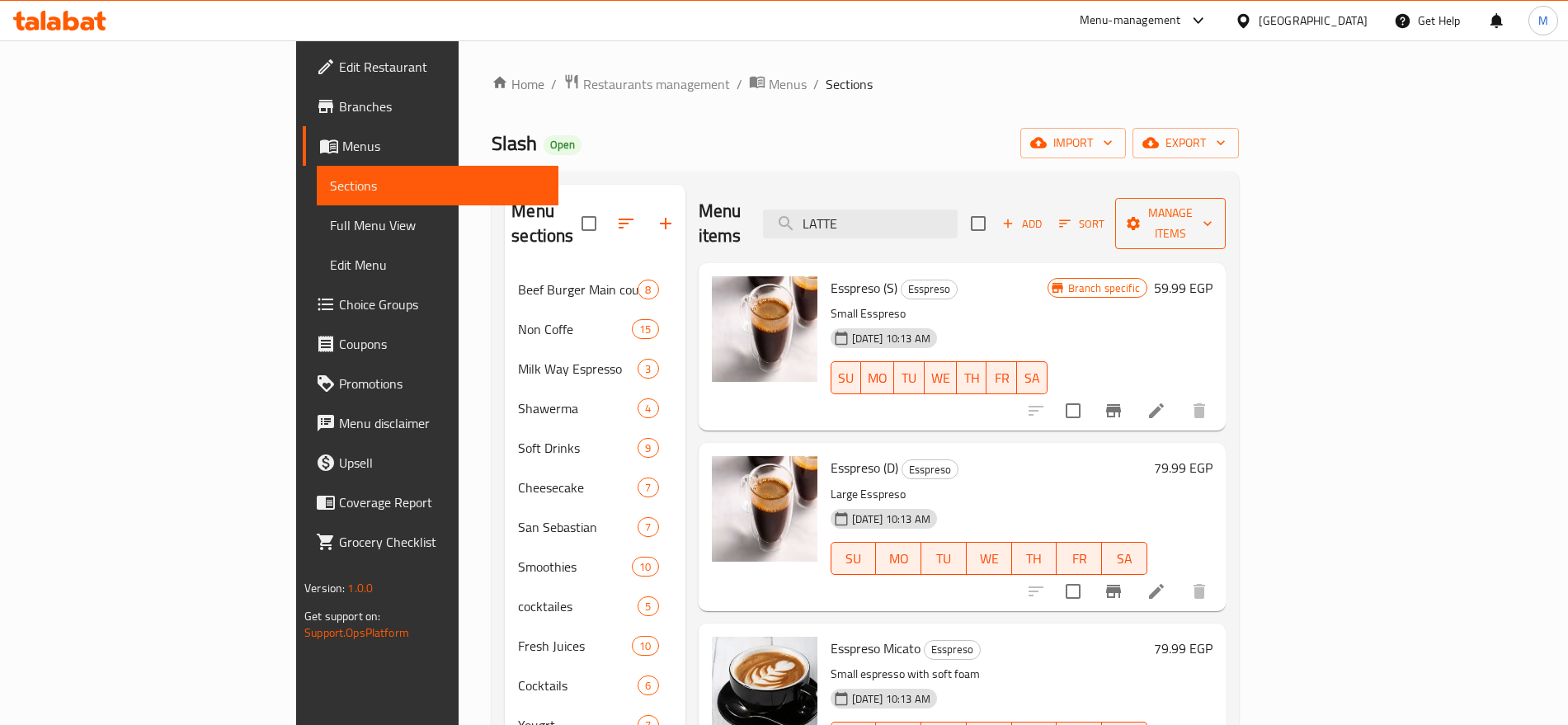
click at [1213, 206] on span "Manage items" at bounding box center [1171, 223] width 84 height 41
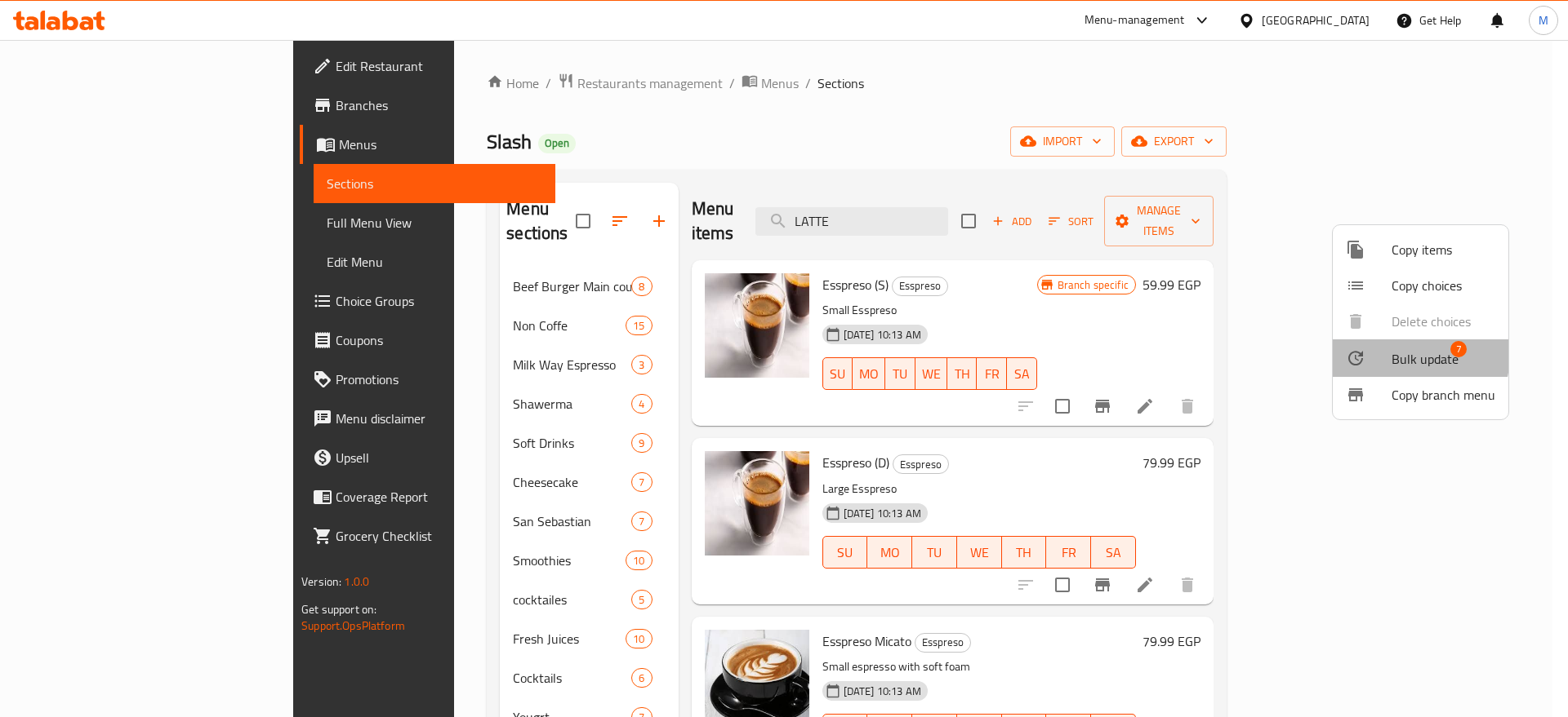
click at [1384, 352] on div at bounding box center [1369, 358] width 46 height 20
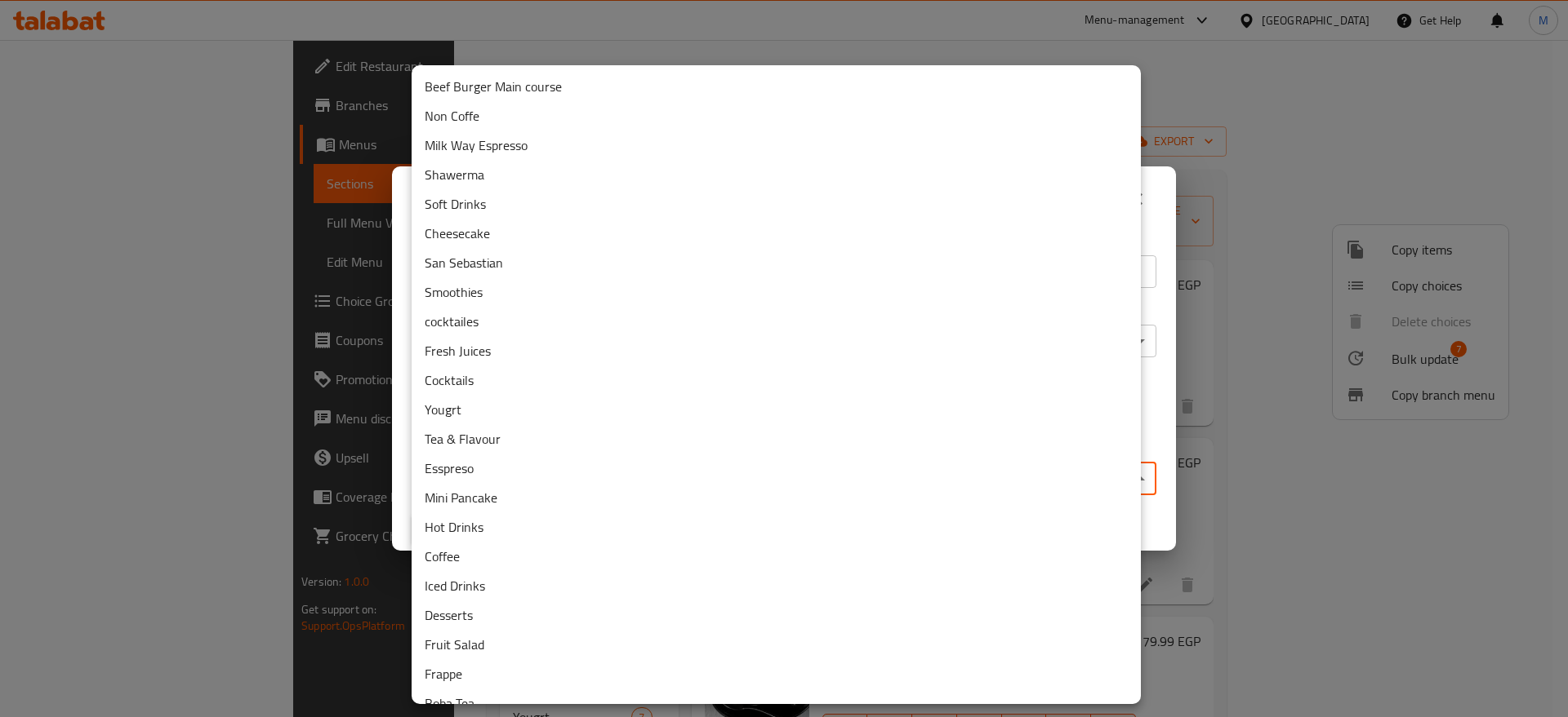
click at [1088, 478] on body "​ Menu-management [GEOGRAPHIC_DATA] Get Help M Edit Restaurant Branches Menus S…" at bounding box center [784, 378] width 1568 height 677
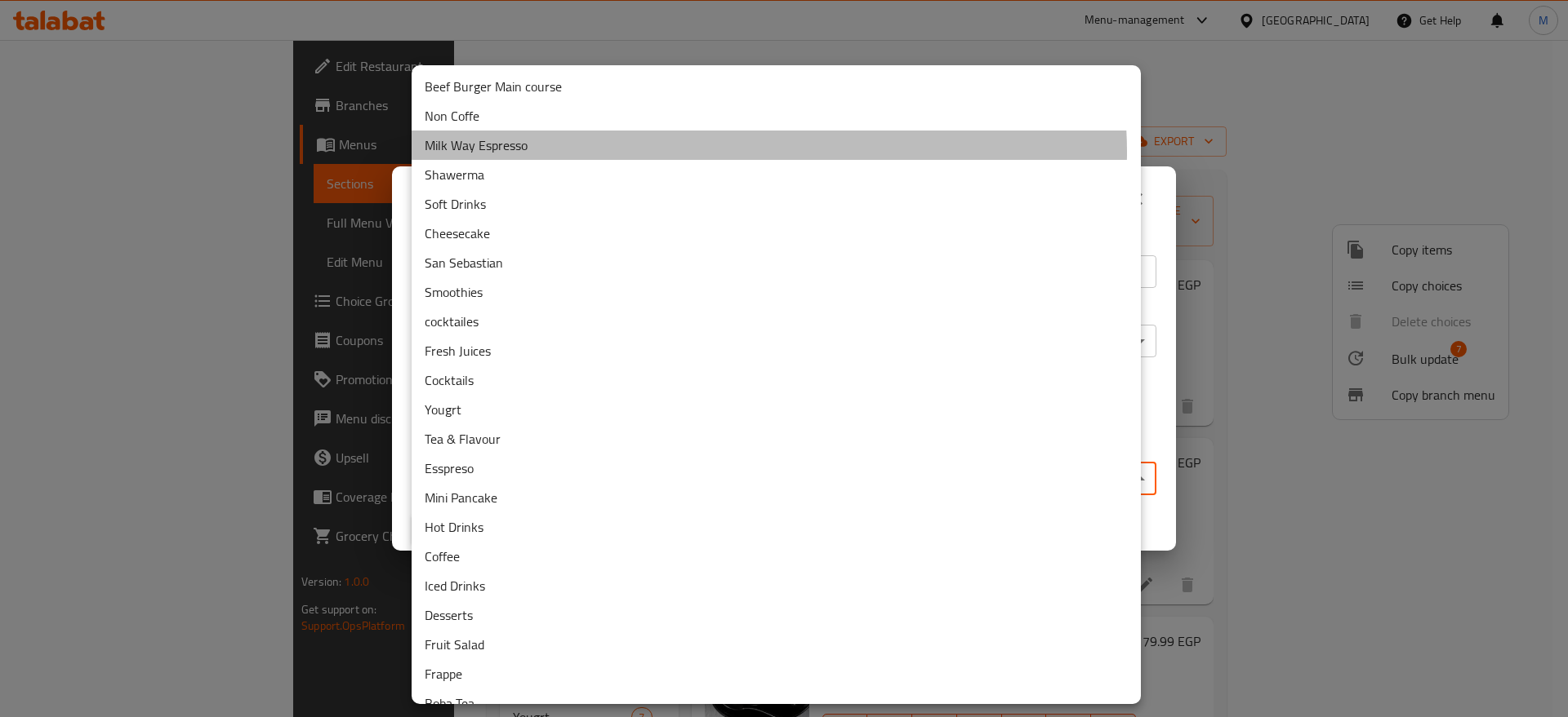
click at [755, 152] on li "Milk Way Espresso" at bounding box center [776, 145] width 729 height 29
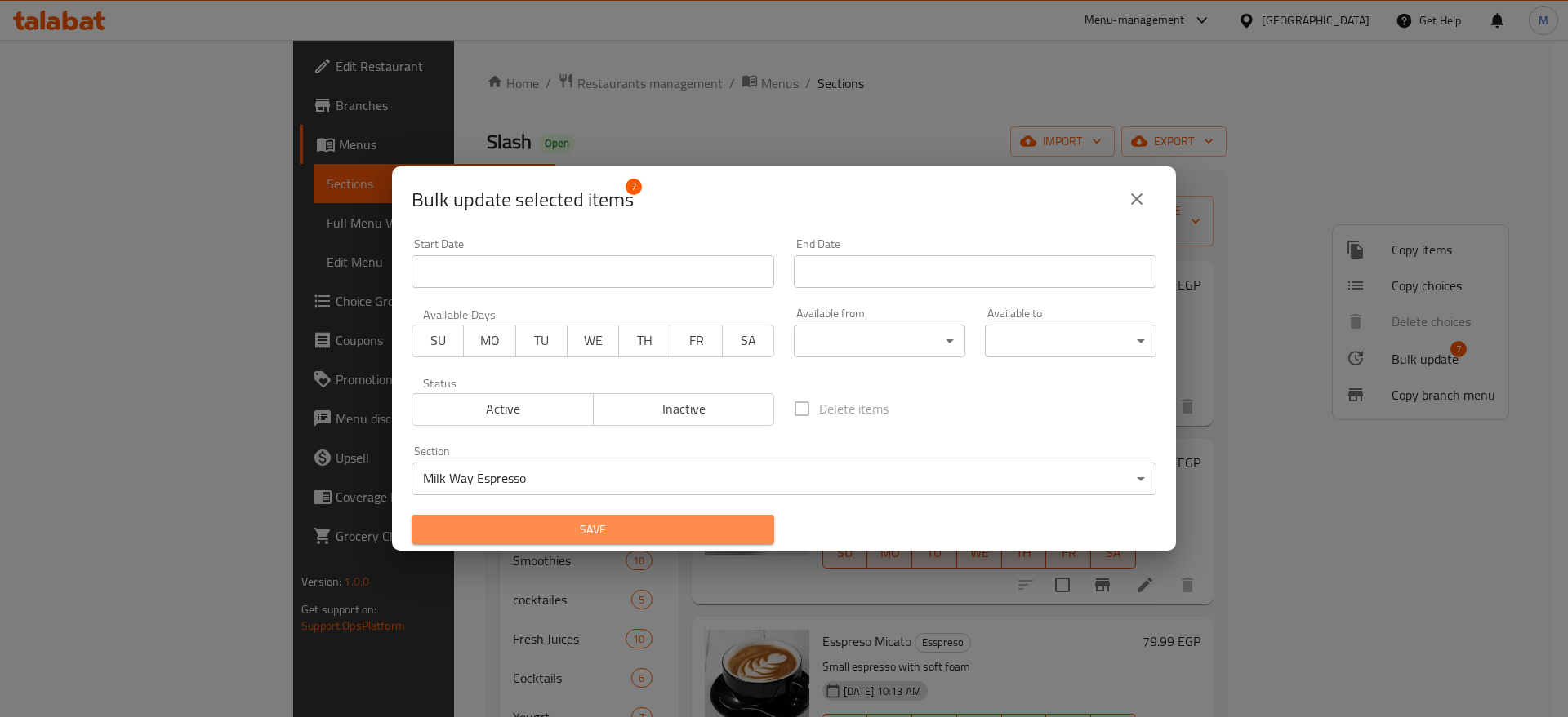
click at [656, 524] on span "Save" at bounding box center [592, 530] width 337 height 20
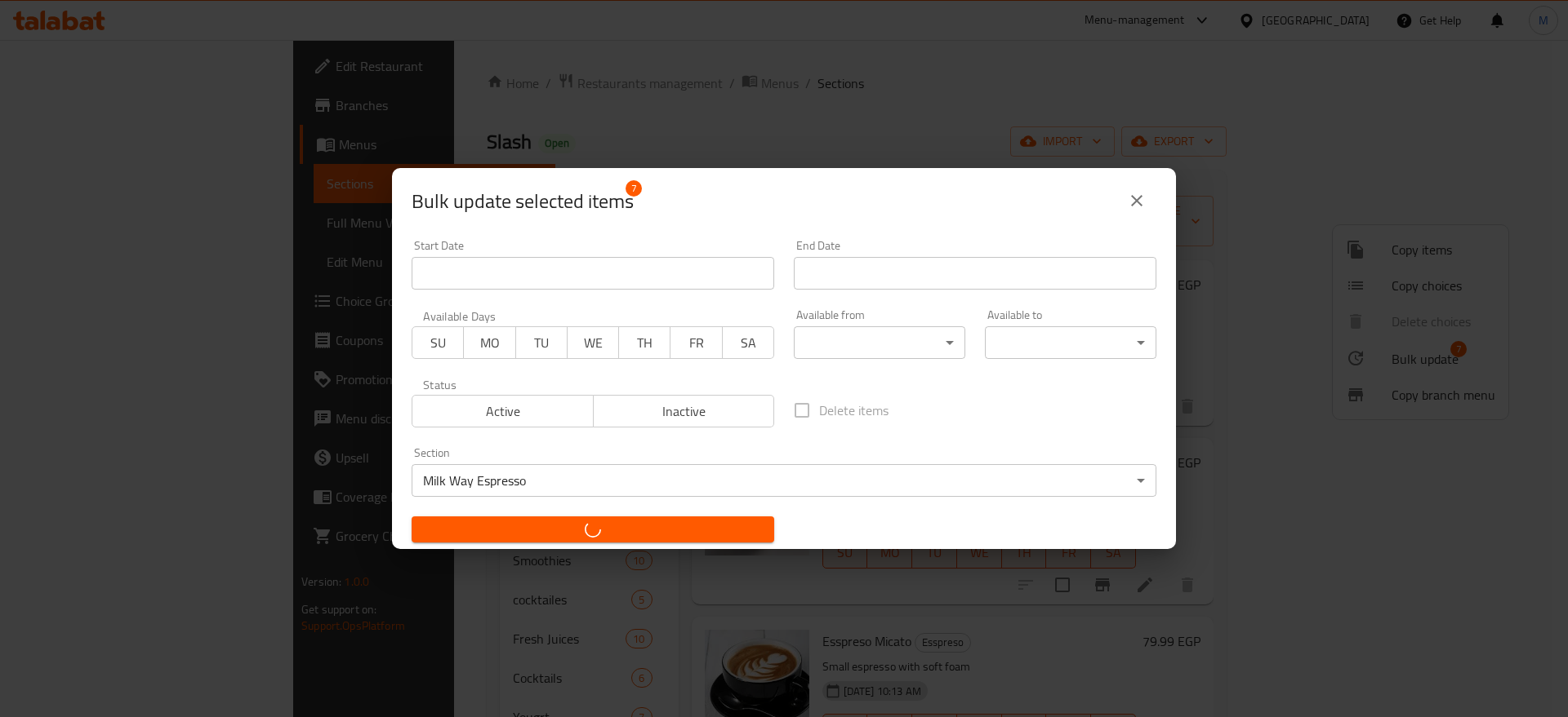
checkbox input "false"
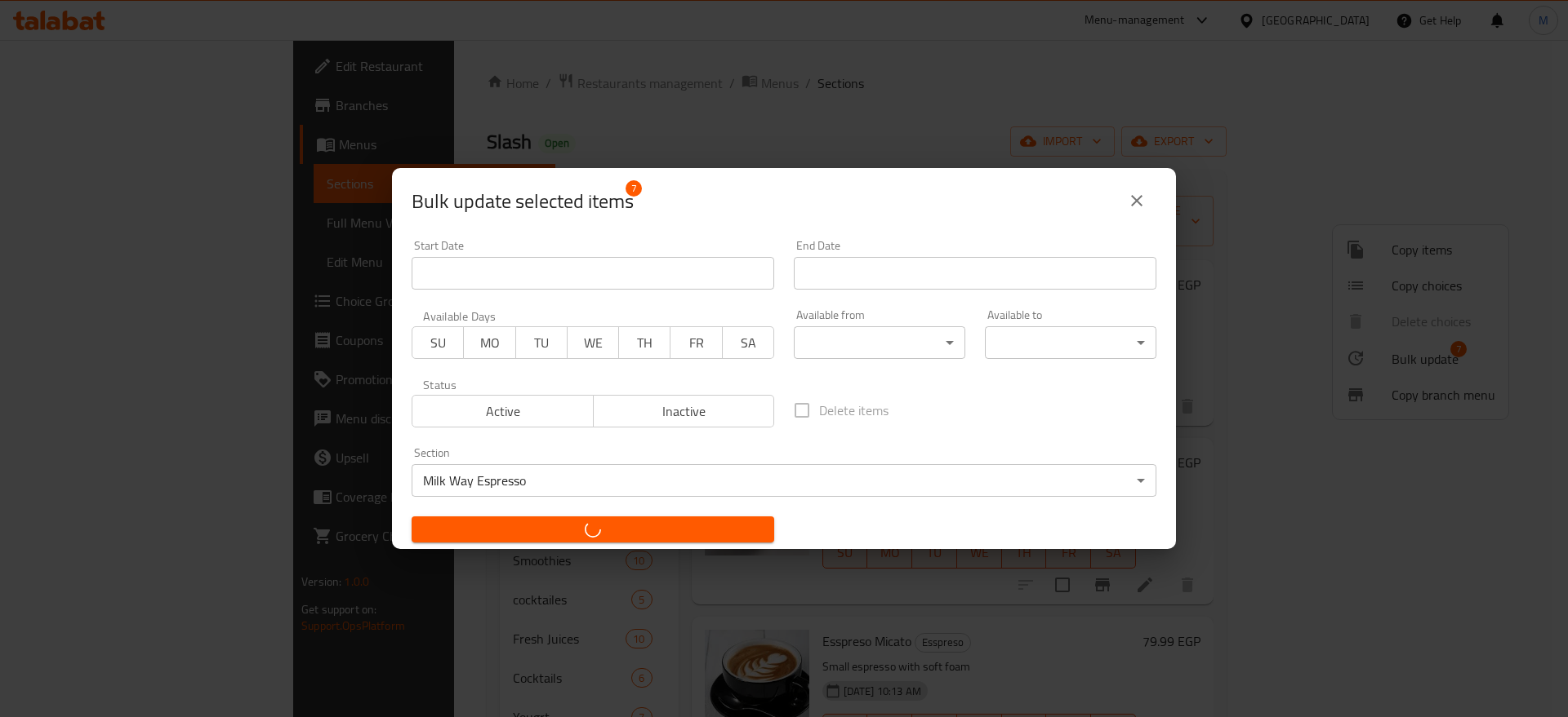
checkbox input "false"
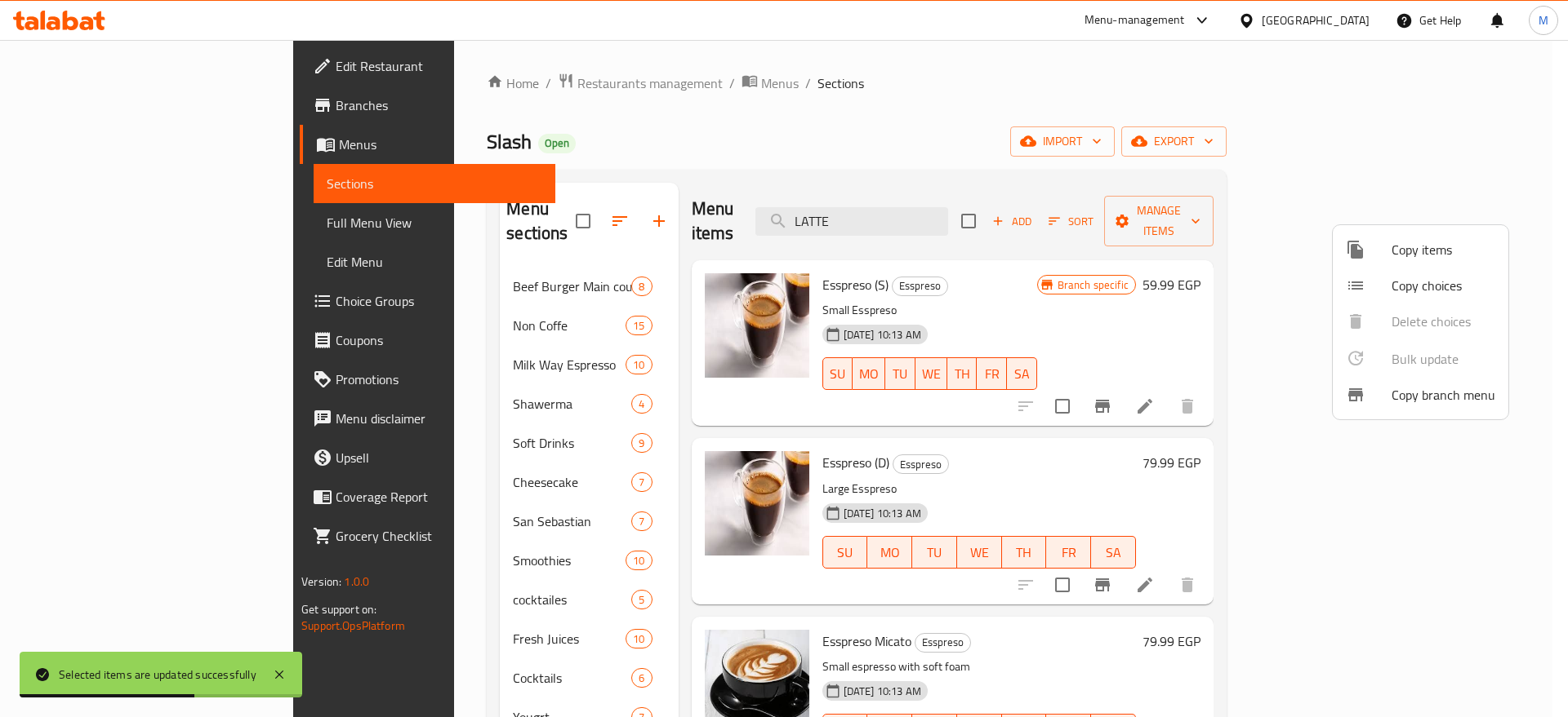
click at [415, 335] on div at bounding box center [784, 358] width 1568 height 717
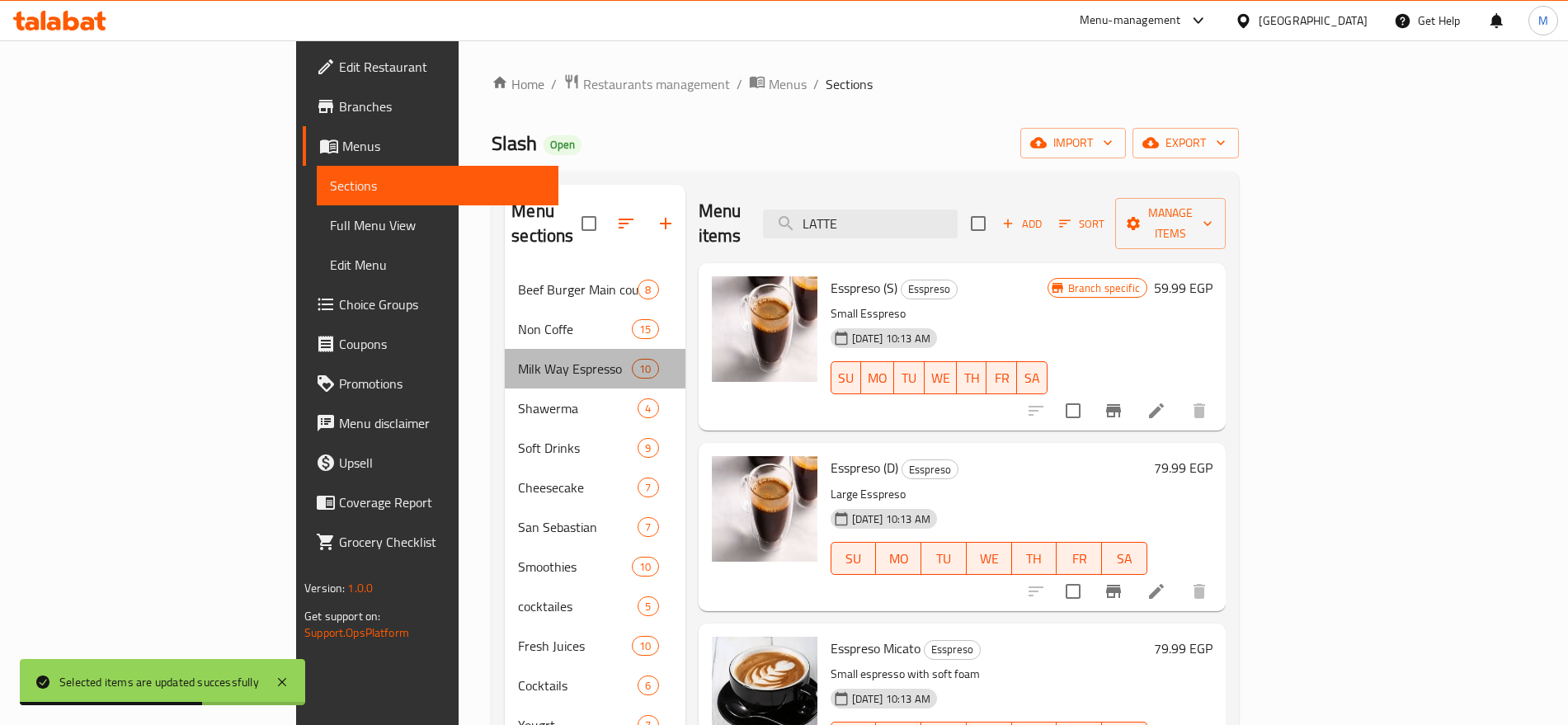
click at [518, 359] on span "Milk Way Espresso" at bounding box center [575, 369] width 114 height 20
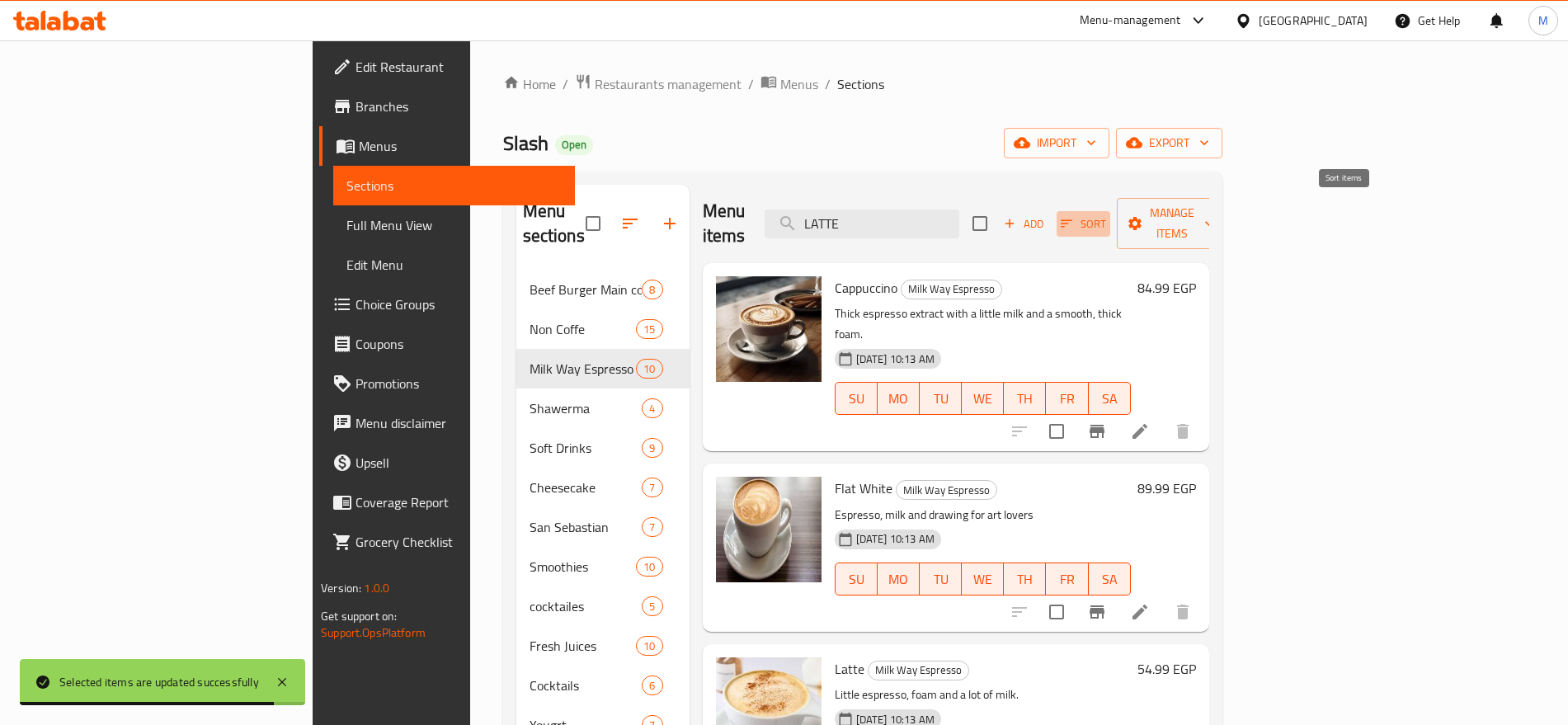
click at [1074, 216] on icon "button" at bounding box center [1067, 223] width 15 height 15
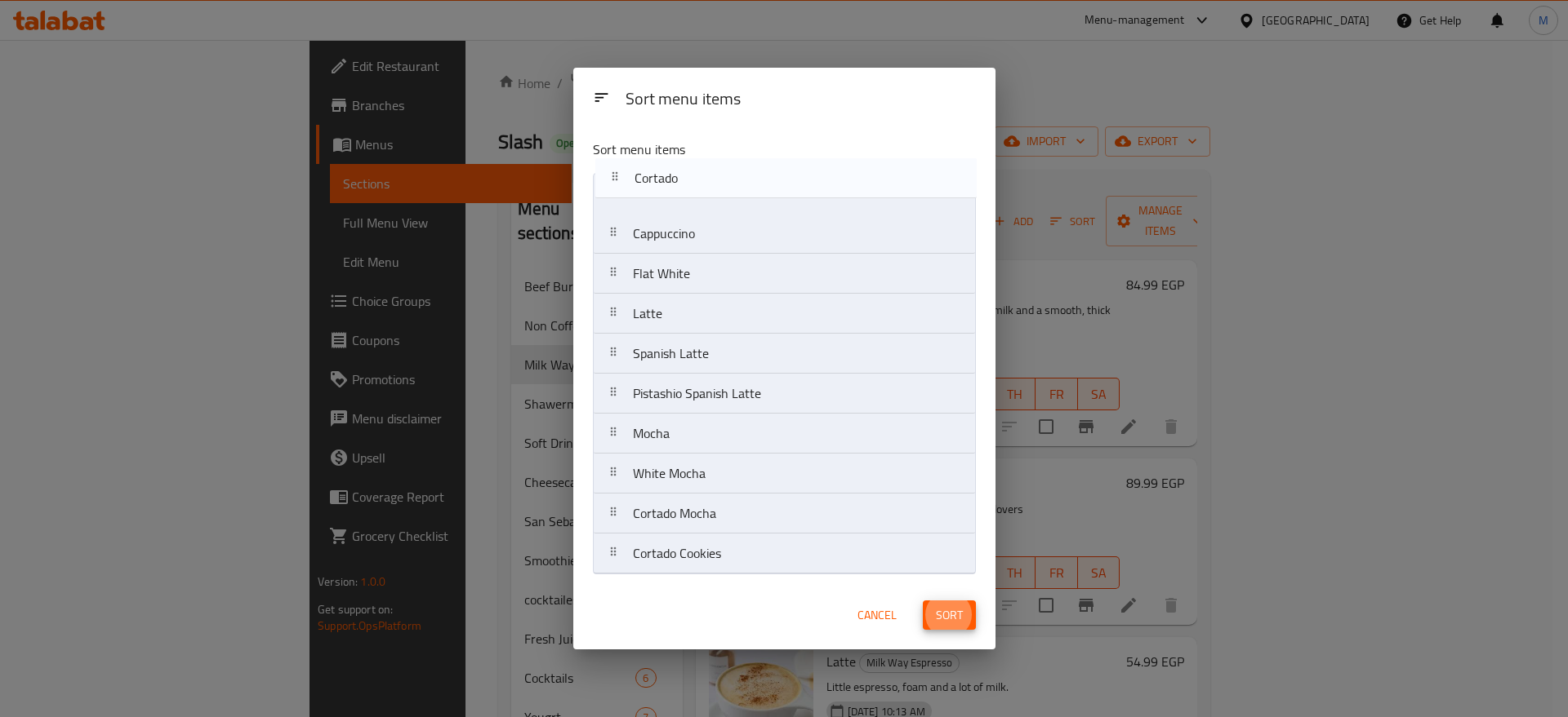
drag, startPoint x: 694, startPoint y: 481, endPoint x: 685, endPoint y: 162, distance: 319.1
click at [685, 162] on div "Sort menu items Cappuccino Flat White Latte Spanish Latte Pistashio Spanish Lat…" at bounding box center [784, 354] width 422 height 454
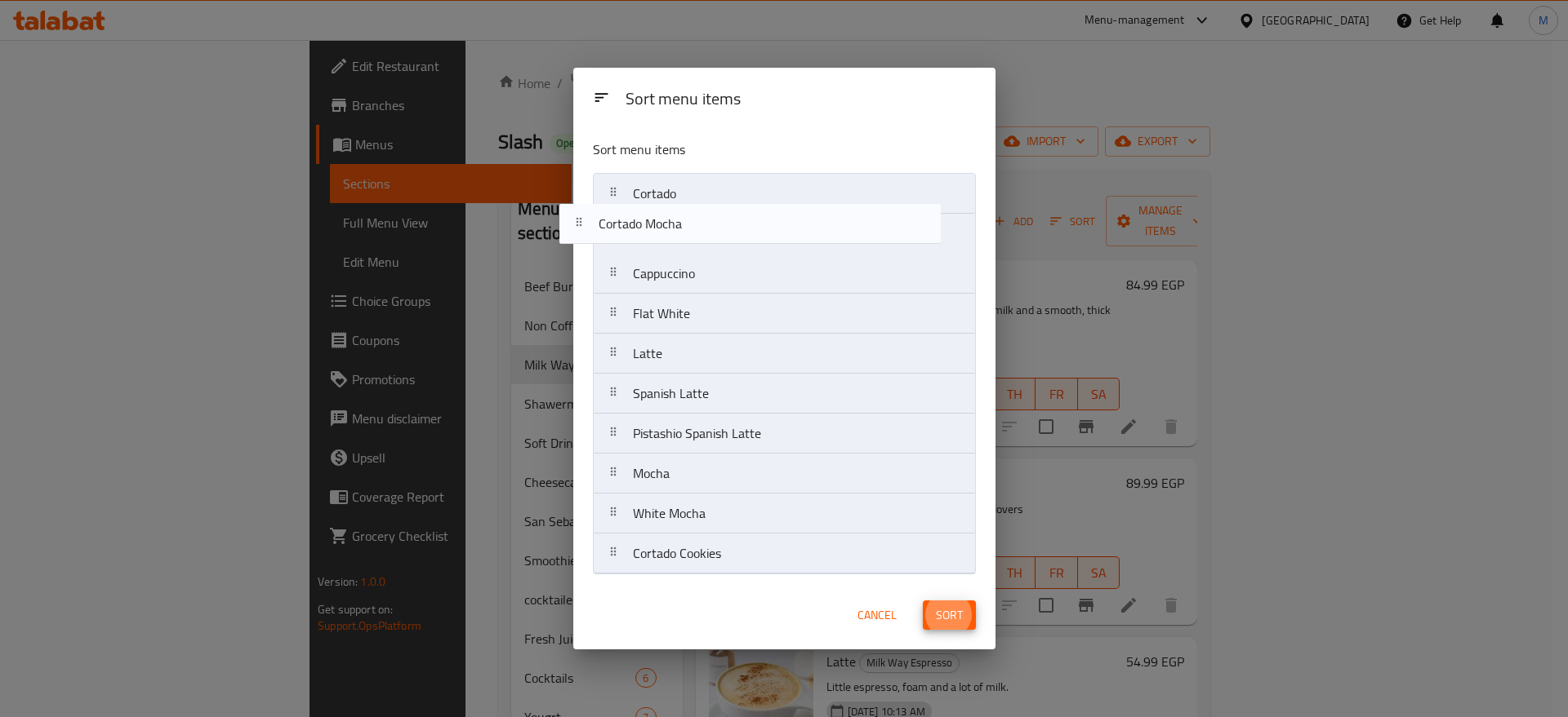
drag, startPoint x: 708, startPoint y: 507, endPoint x: 671, endPoint y: 215, distance: 294.3
click at [671, 215] on nav "Cortado Cappuccino Flat White Latte Spanish Latte Pistashio Spanish Latte Mocha…" at bounding box center [784, 374] width 383 height 401
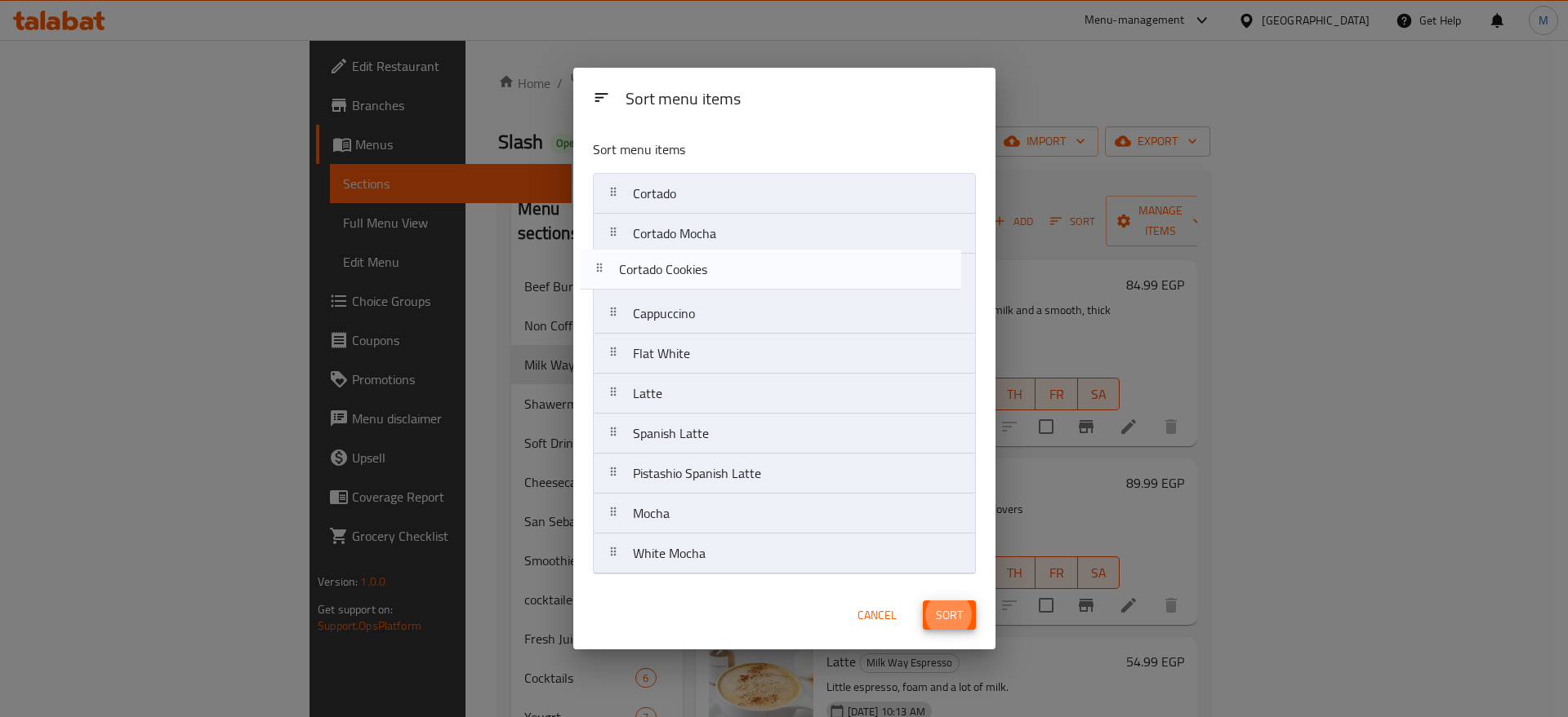
drag, startPoint x: 709, startPoint y: 546, endPoint x: 696, endPoint y: 251, distance: 295.3
click at [696, 251] on nav "Cortado Cortado Mocha Cappuccino Flat White Latte Spanish Latte Pistashio Spani…" at bounding box center [784, 374] width 383 height 401
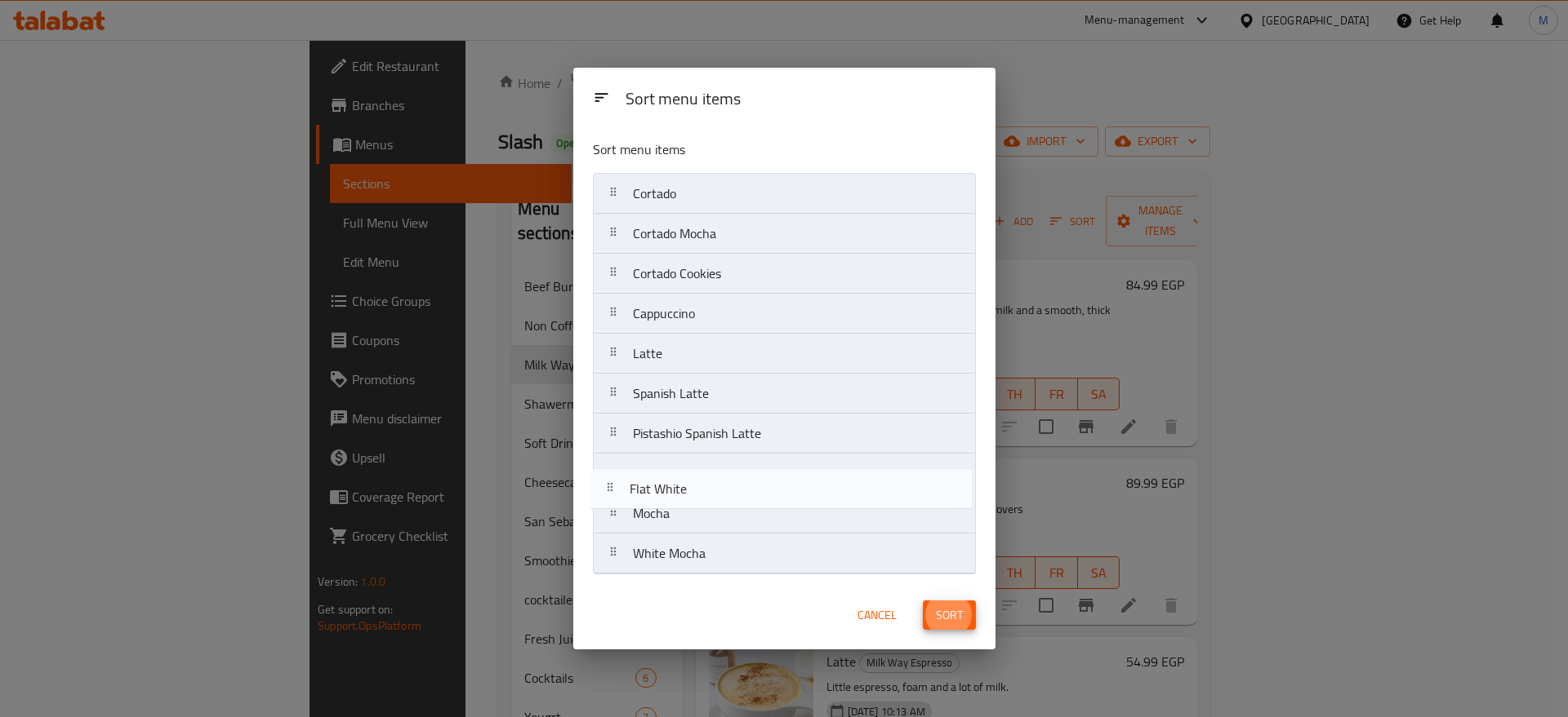
drag, startPoint x: 679, startPoint y: 351, endPoint x: 676, endPoint y: 534, distance: 183.0
click at [676, 534] on nav "Cortado Cortado Mocha Cortado Cookies Cappuccino Flat White Latte Spanish Latte…" at bounding box center [784, 374] width 383 height 401
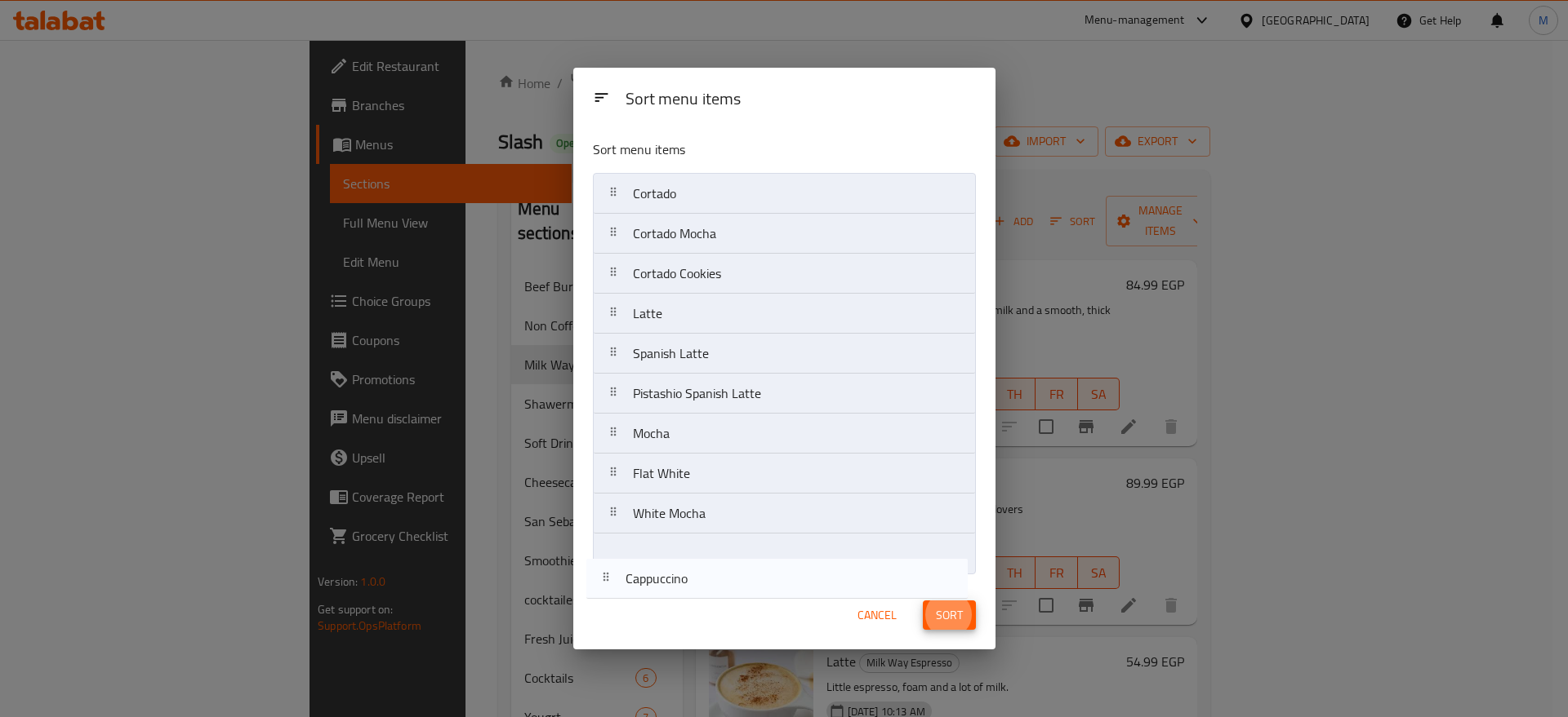
drag, startPoint x: 682, startPoint y: 317, endPoint x: 675, endPoint y: 587, distance: 270.1
click at [675, 587] on div "Sort menu items Sort menu items Cortado Cortado Mocha Cortado Cookies Cappuccin…" at bounding box center [784, 358] width 422 height 583
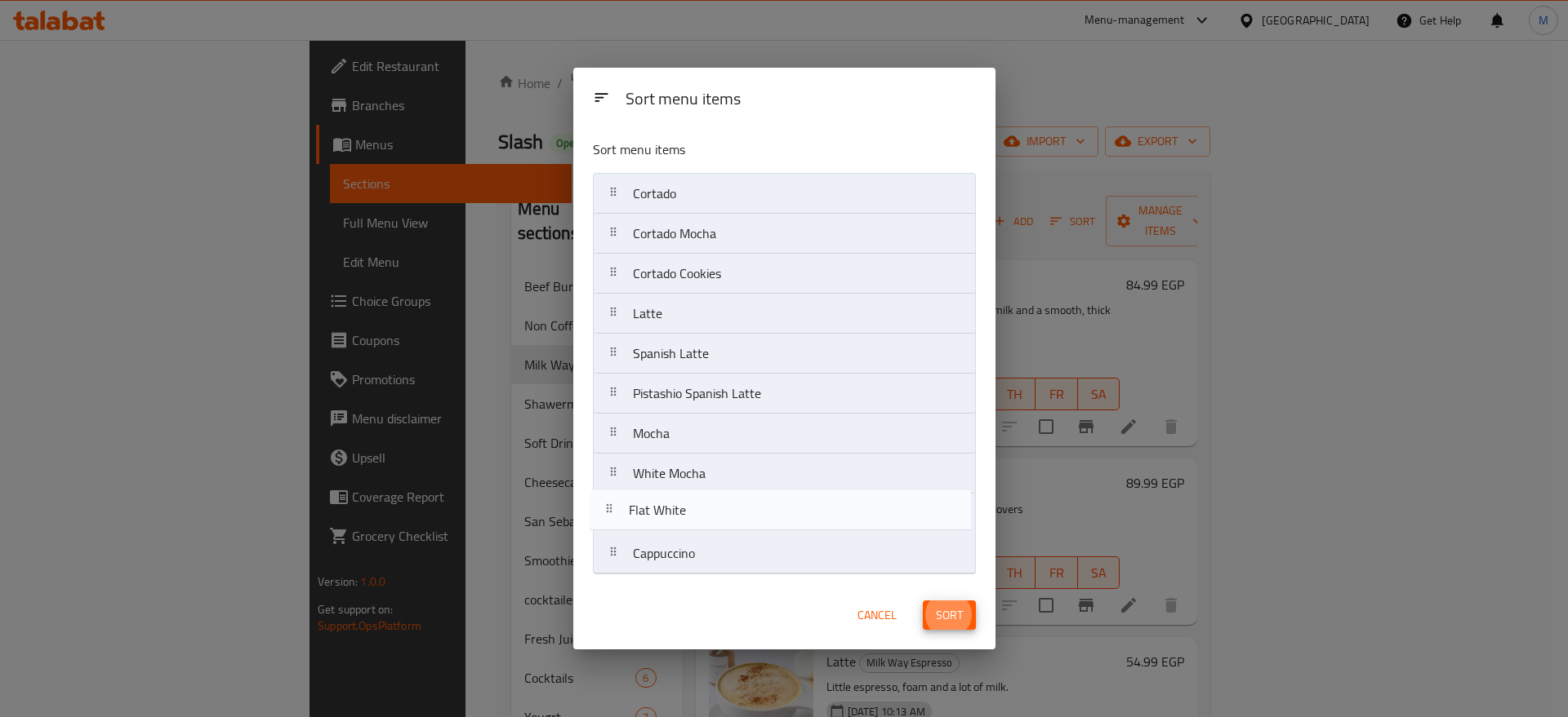
drag, startPoint x: 669, startPoint y: 477, endPoint x: 660, endPoint y: 530, distance: 53.8
click at [660, 530] on nav "Cortado Cortado Mocha Cortado Cookies Latte Spanish Latte Pistashio Spanish Lat…" at bounding box center [784, 374] width 383 height 401
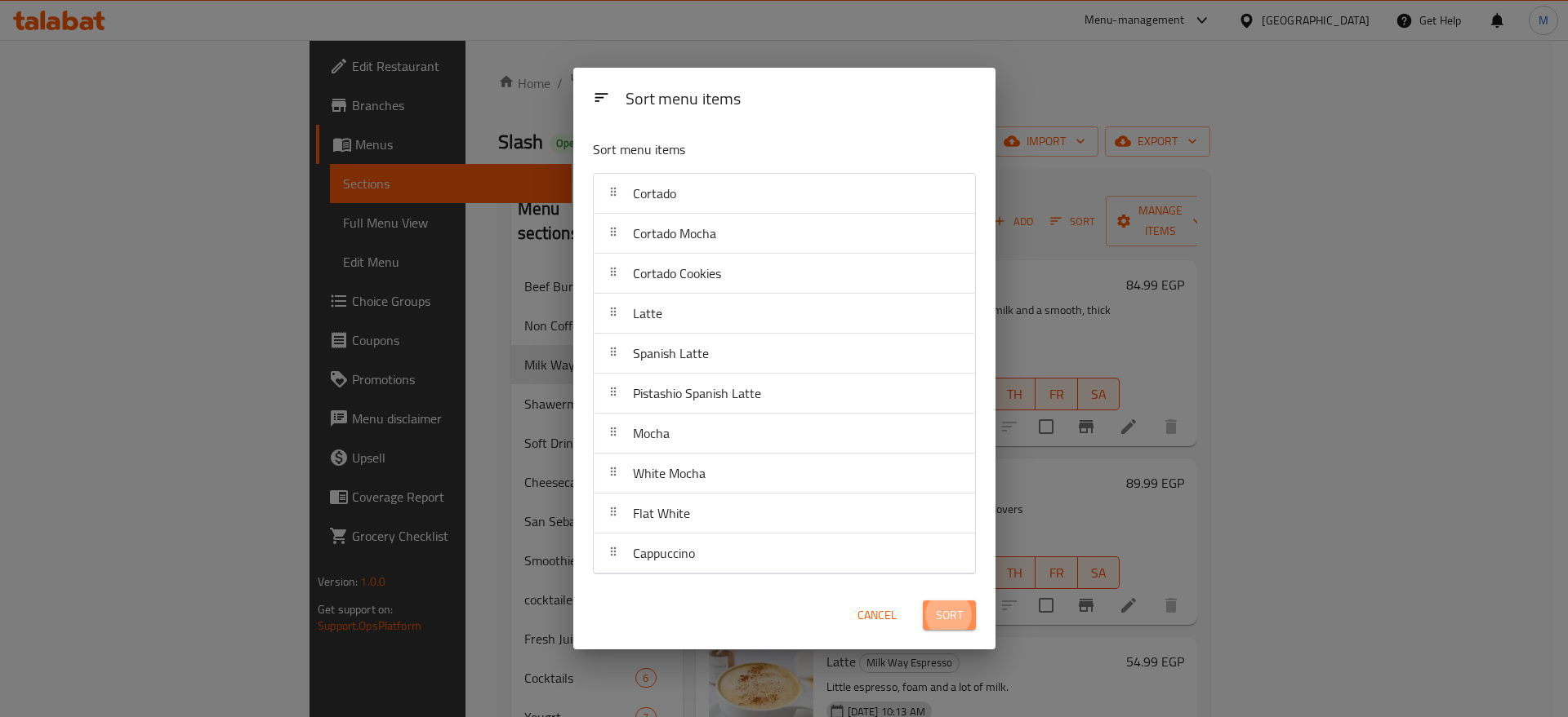
click at [938, 622] on span "Sort" at bounding box center [949, 615] width 27 height 20
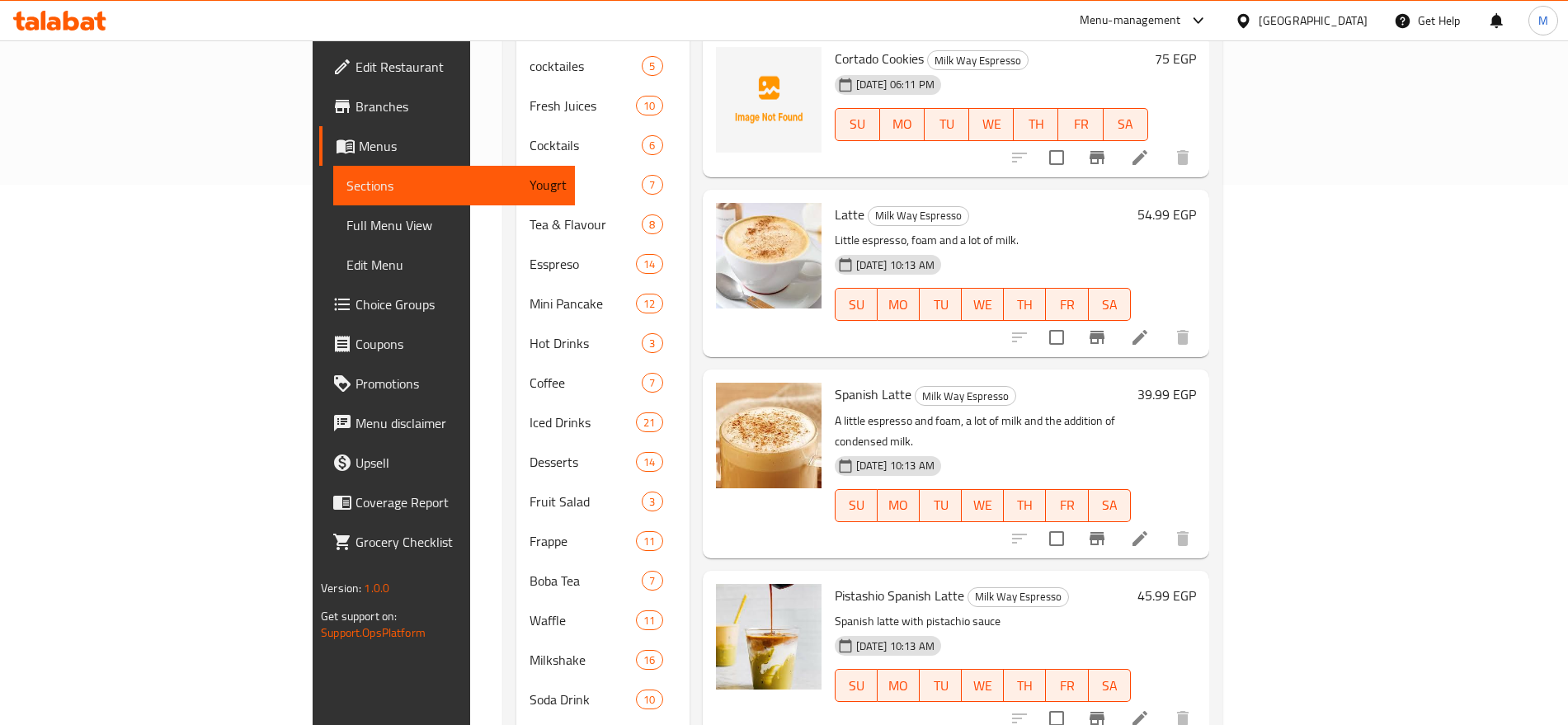
scroll to position [541, 0]
click at [1117, 317] on button "Branch-specific-item" at bounding box center [1097, 336] width 39 height 39
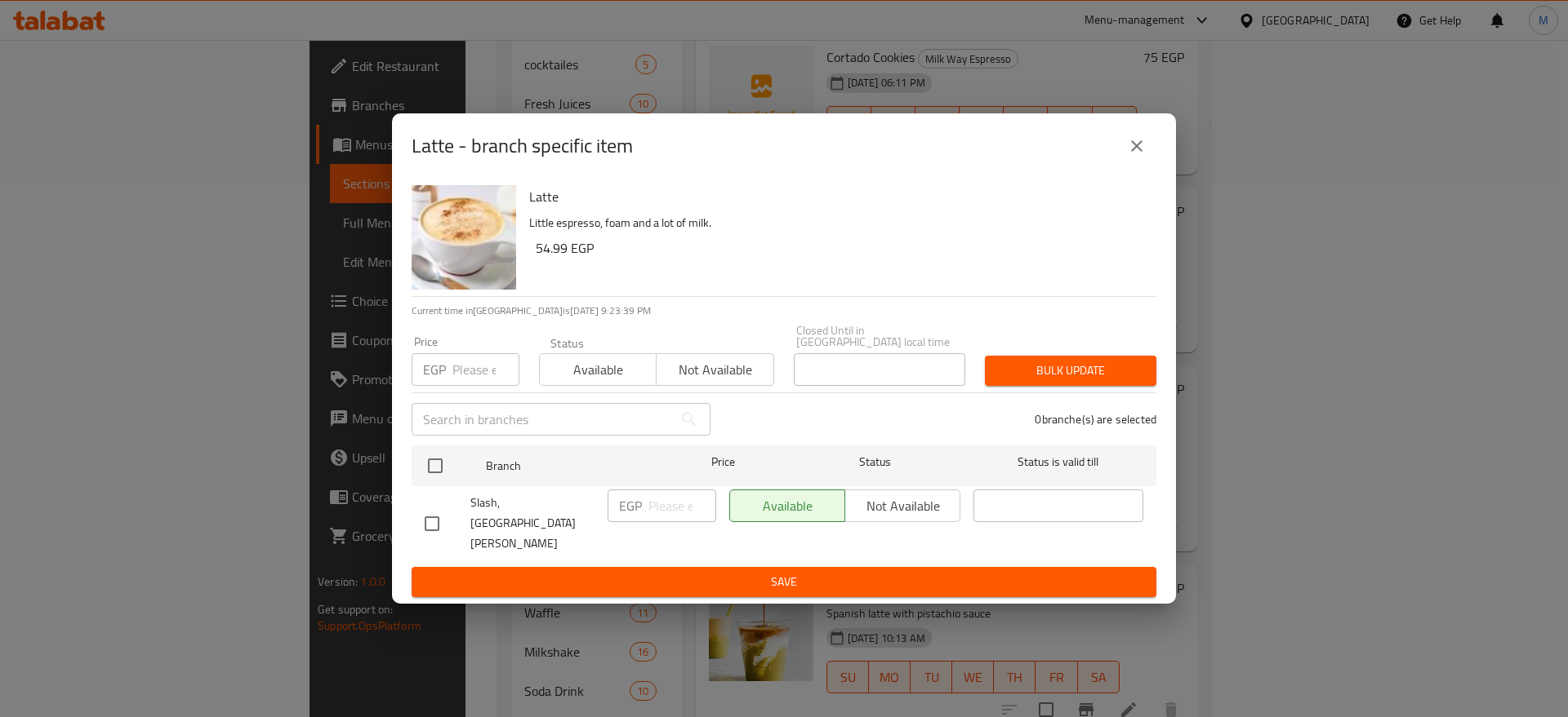
click at [1406, 303] on div "Latte - branch specific item Latte Little espresso, foam and a lot of milk. 54.…" at bounding box center [784, 358] width 1568 height 717
click at [1419, 300] on div "Latte - branch specific item Latte Little espresso, foam and a lot of milk. 54.…" at bounding box center [784, 358] width 1568 height 717
drag, startPoint x: 1419, startPoint y: 301, endPoint x: 843, endPoint y: 280, distance: 576.4
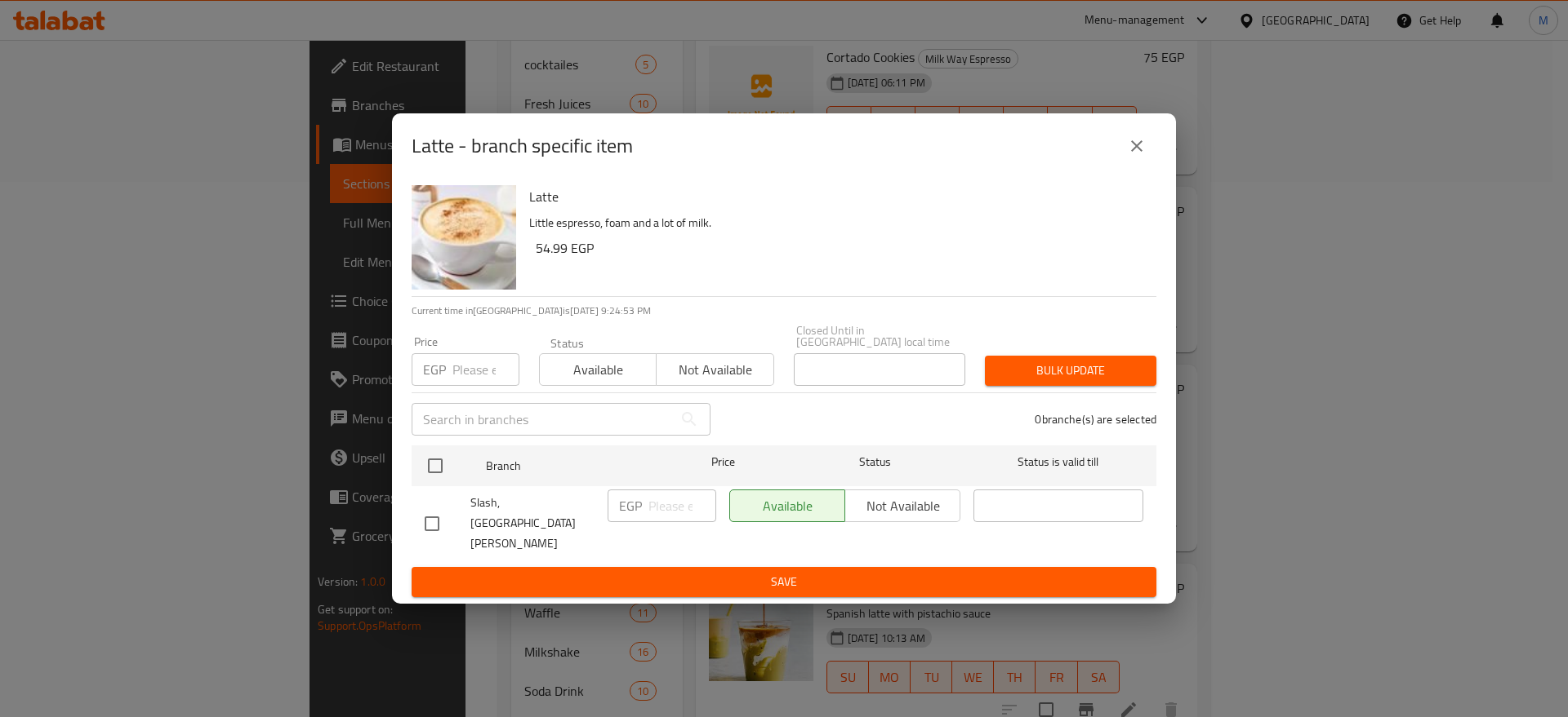
click at [843, 259] on h6 "54.99 EGP" at bounding box center [839, 248] width 607 height 23
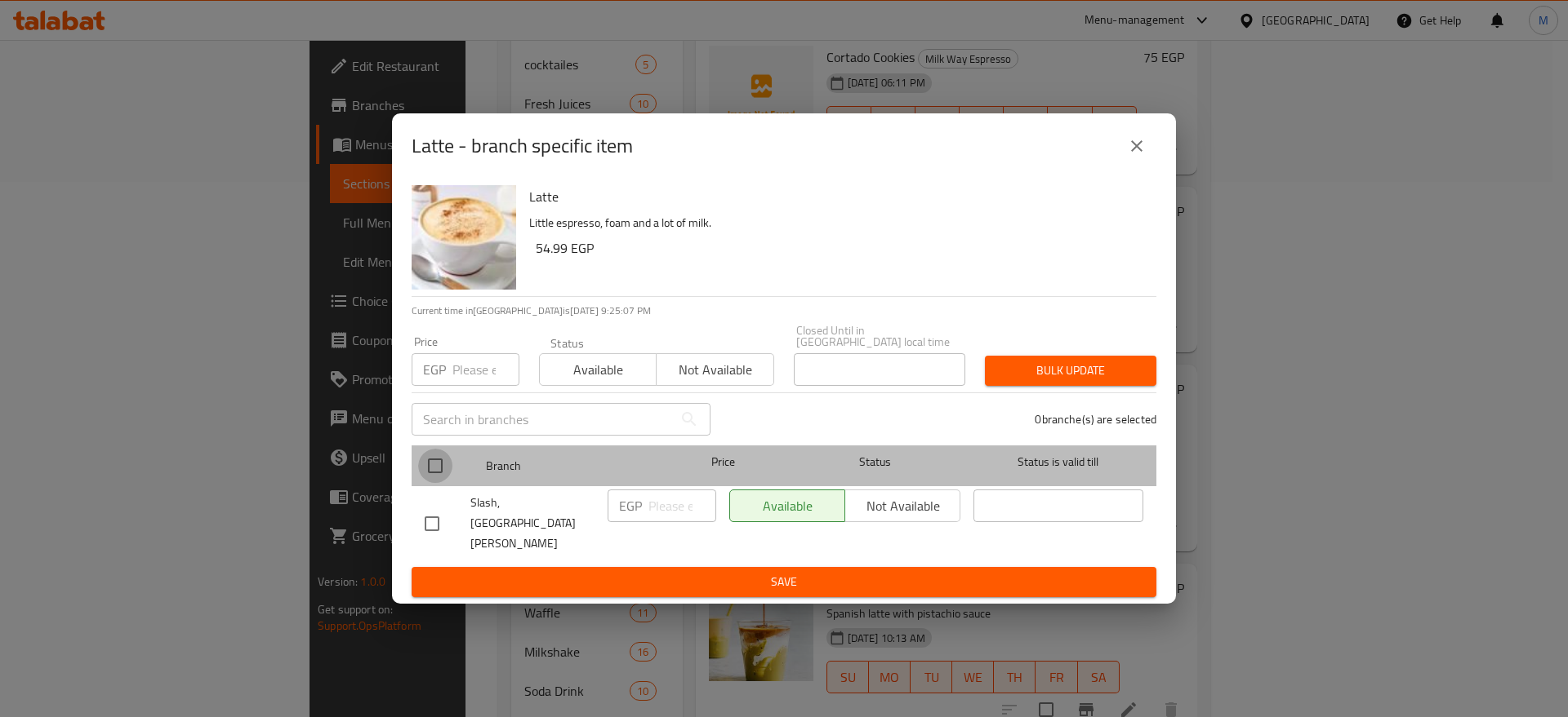
click at [444, 476] on input "checkbox" at bounding box center [435, 466] width 35 height 35
checkbox input "true"
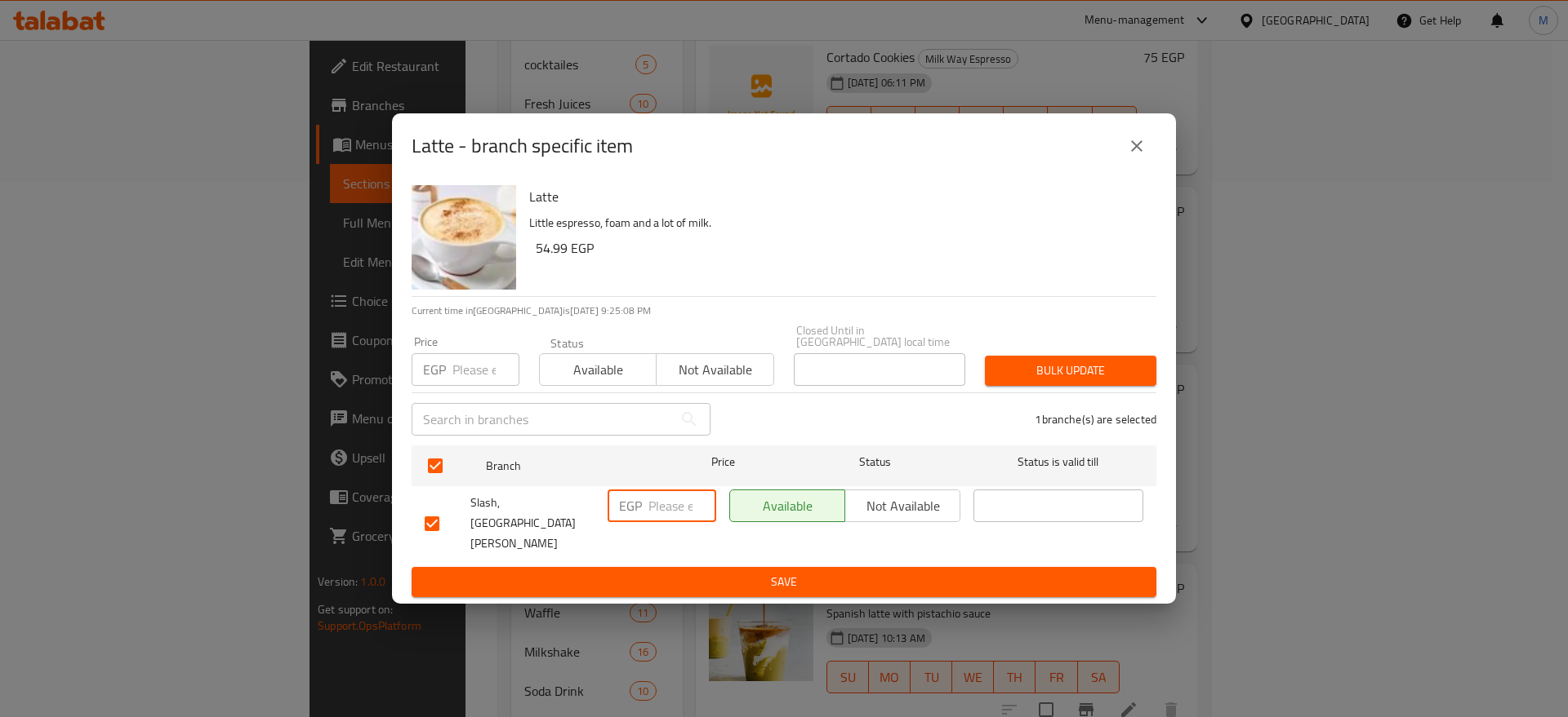
click at [671, 517] on input "number" at bounding box center [682, 506] width 67 height 33
paste input "75"
type input "75"
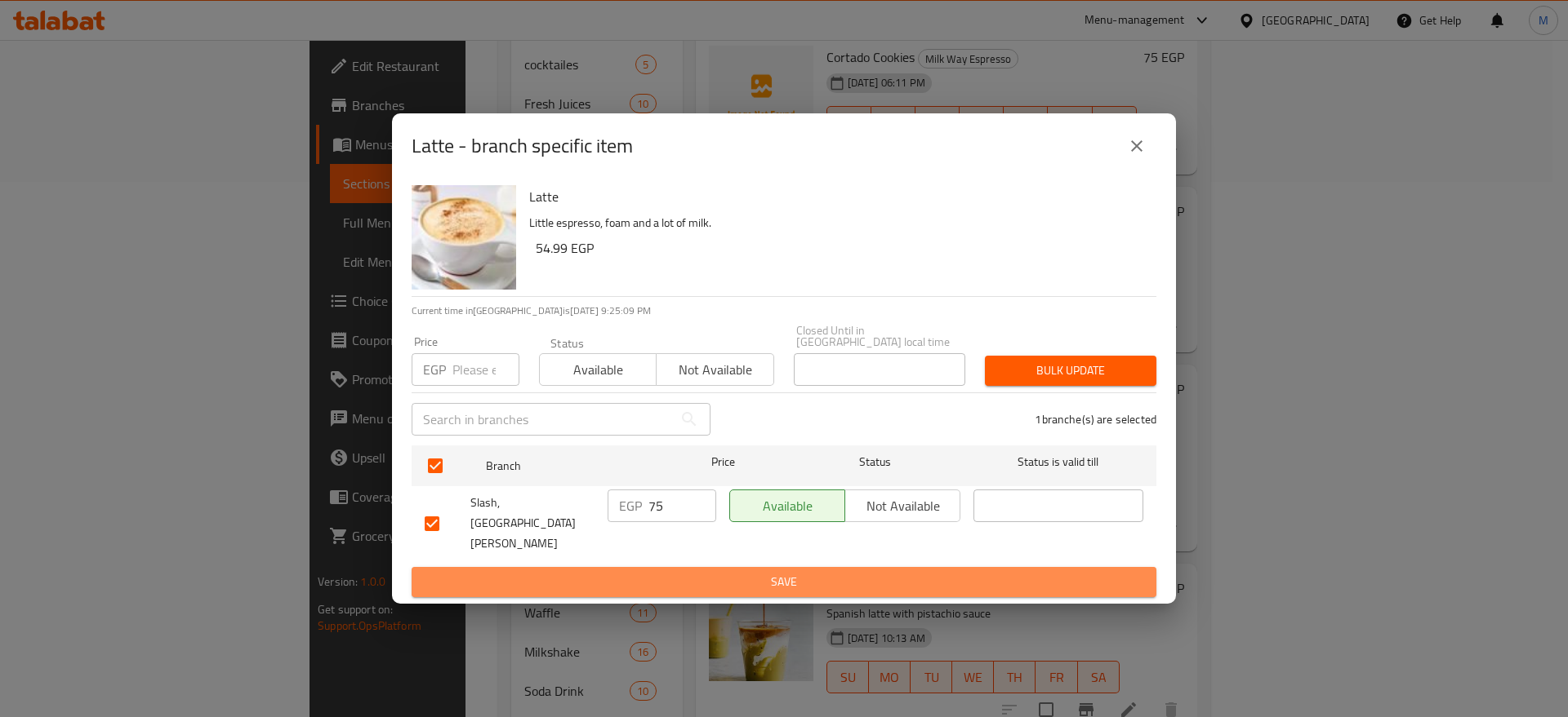
click at [739, 570] on button "Save" at bounding box center [784, 582] width 745 height 30
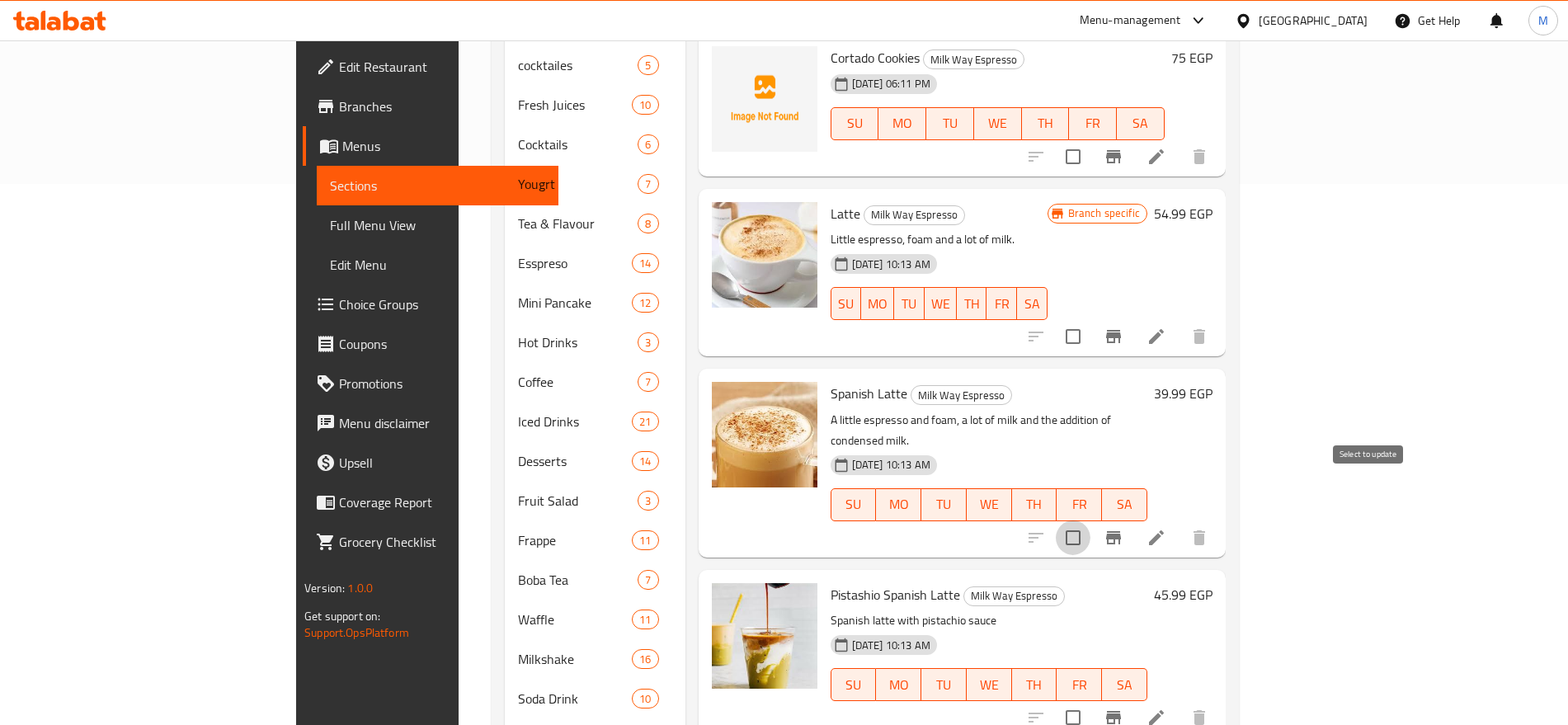
click at [1091, 520] on input "checkbox" at bounding box center [1073, 537] width 35 height 35
checkbox input "true"
click at [1121, 531] on icon "Branch-specific-item" at bounding box center [1113, 537] width 15 height 13
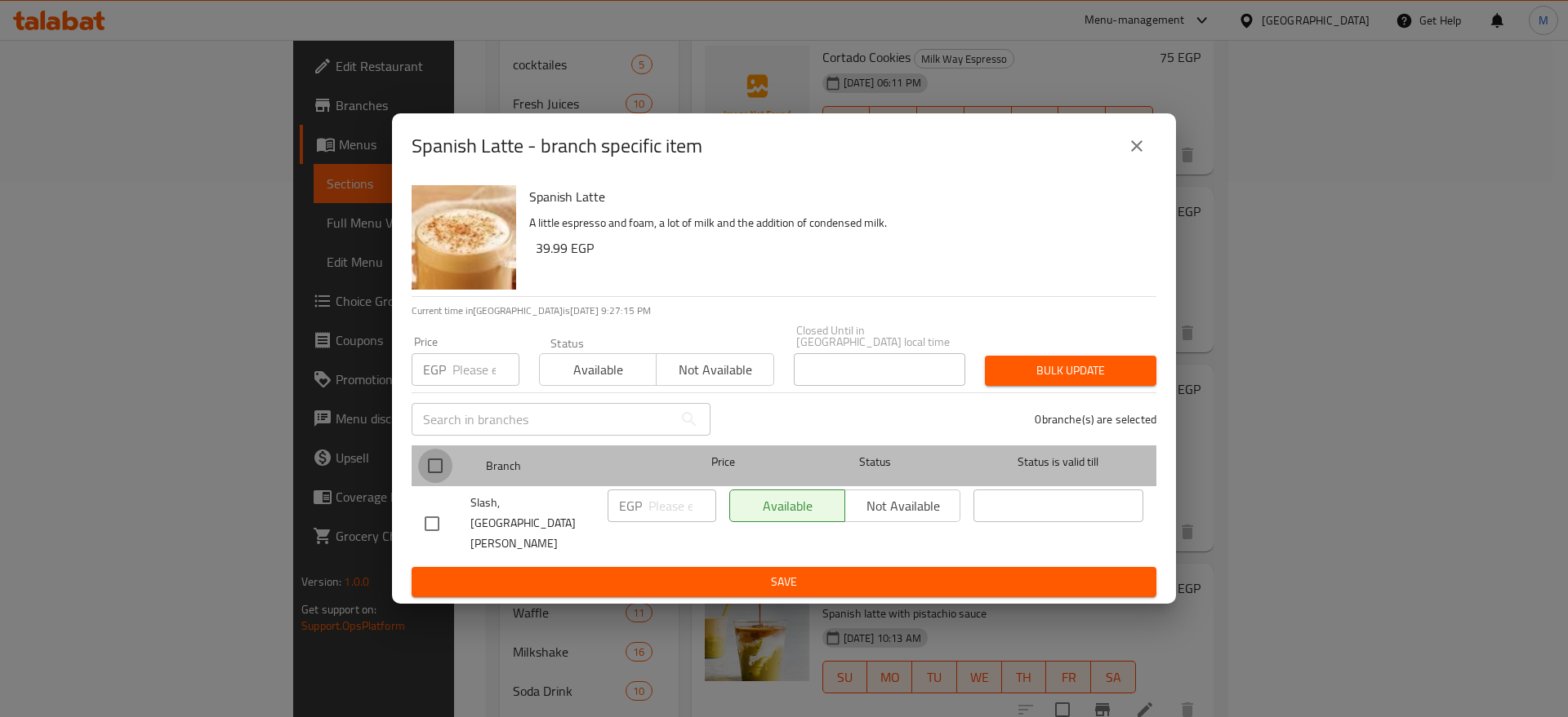
click at [439, 483] on input "checkbox" at bounding box center [435, 466] width 35 height 35
checkbox input "true"
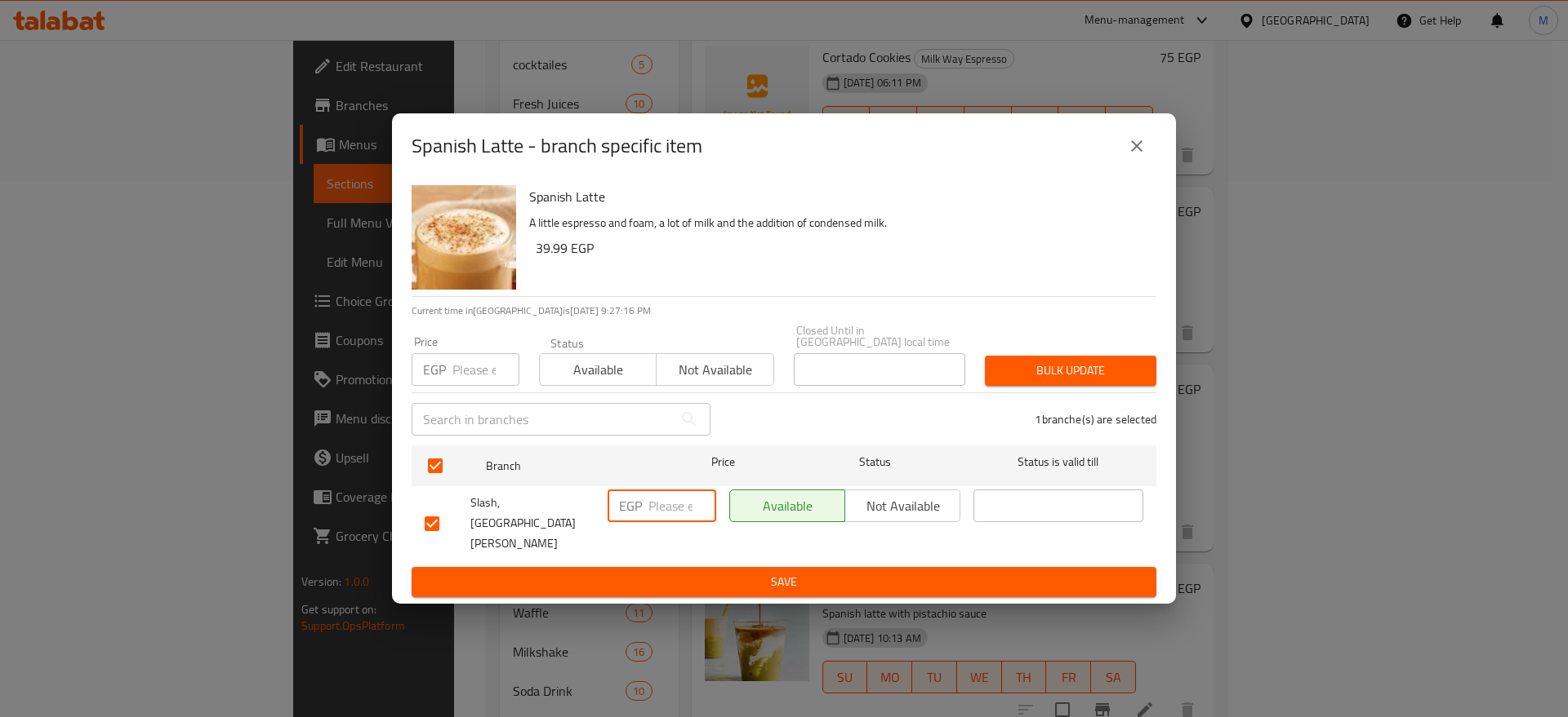
click at [666, 517] on input "number" at bounding box center [682, 506] width 67 height 33
paste input "75"
type input "75"
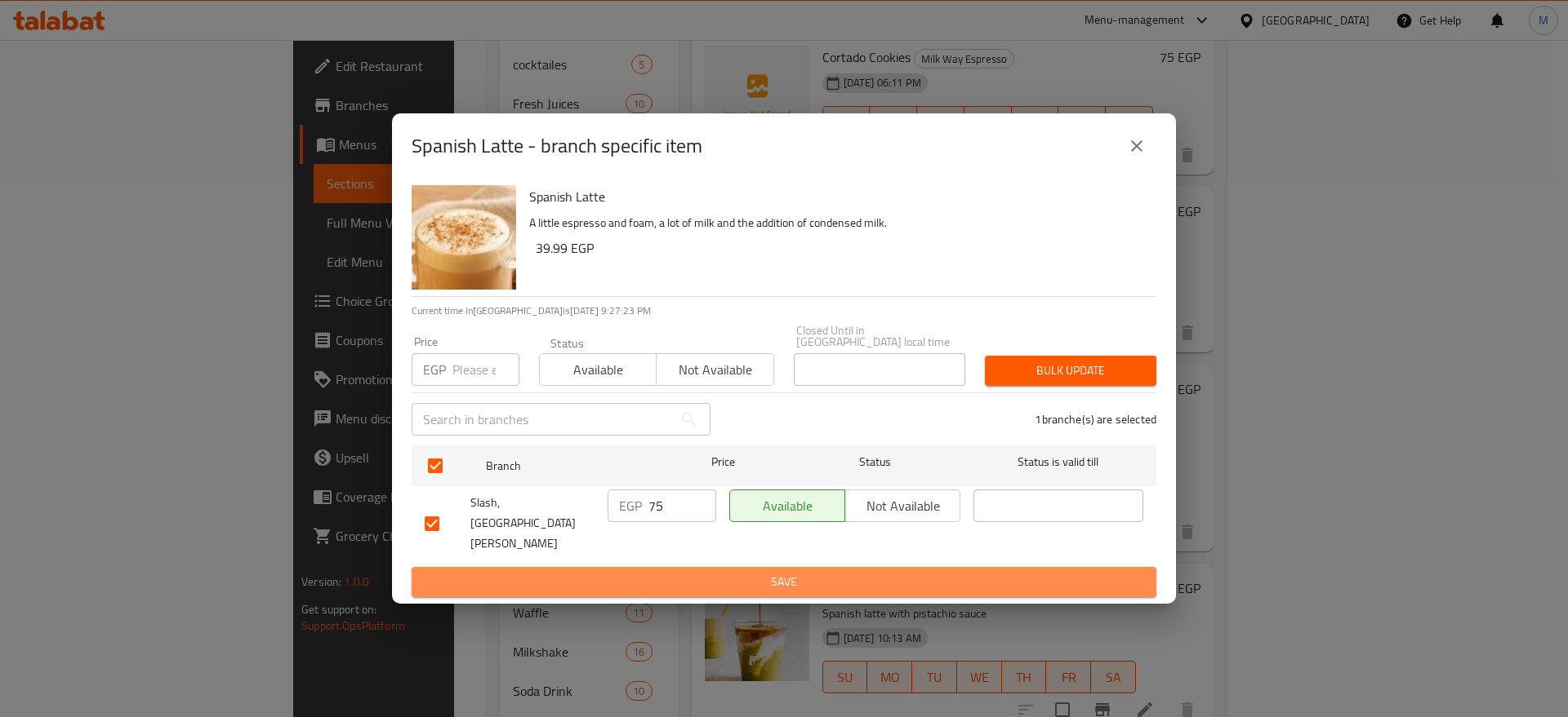
click at [671, 572] on span "Save" at bounding box center [783, 582] width 718 height 20
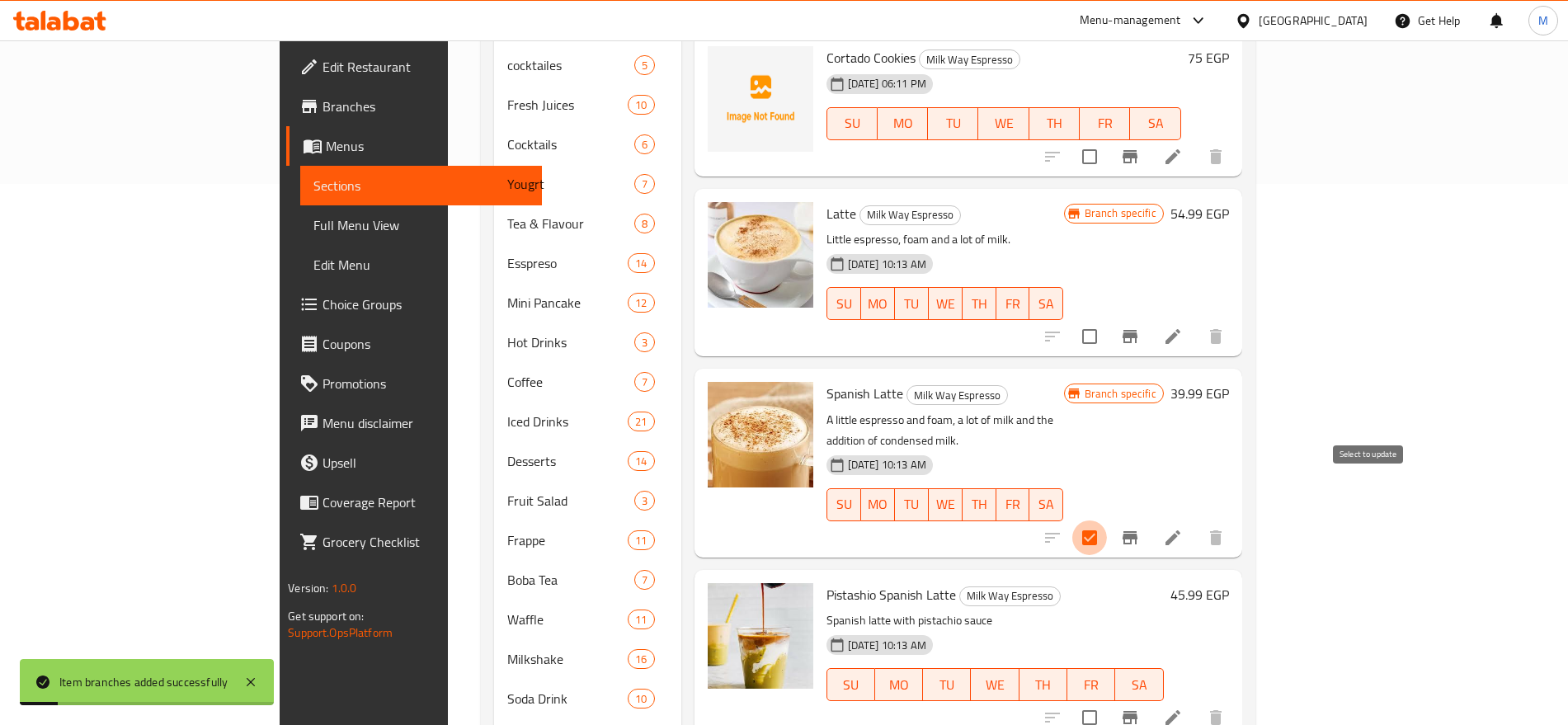
click at [1107, 520] on input "checkbox" at bounding box center [1090, 537] width 35 height 35
checkbox input "false"
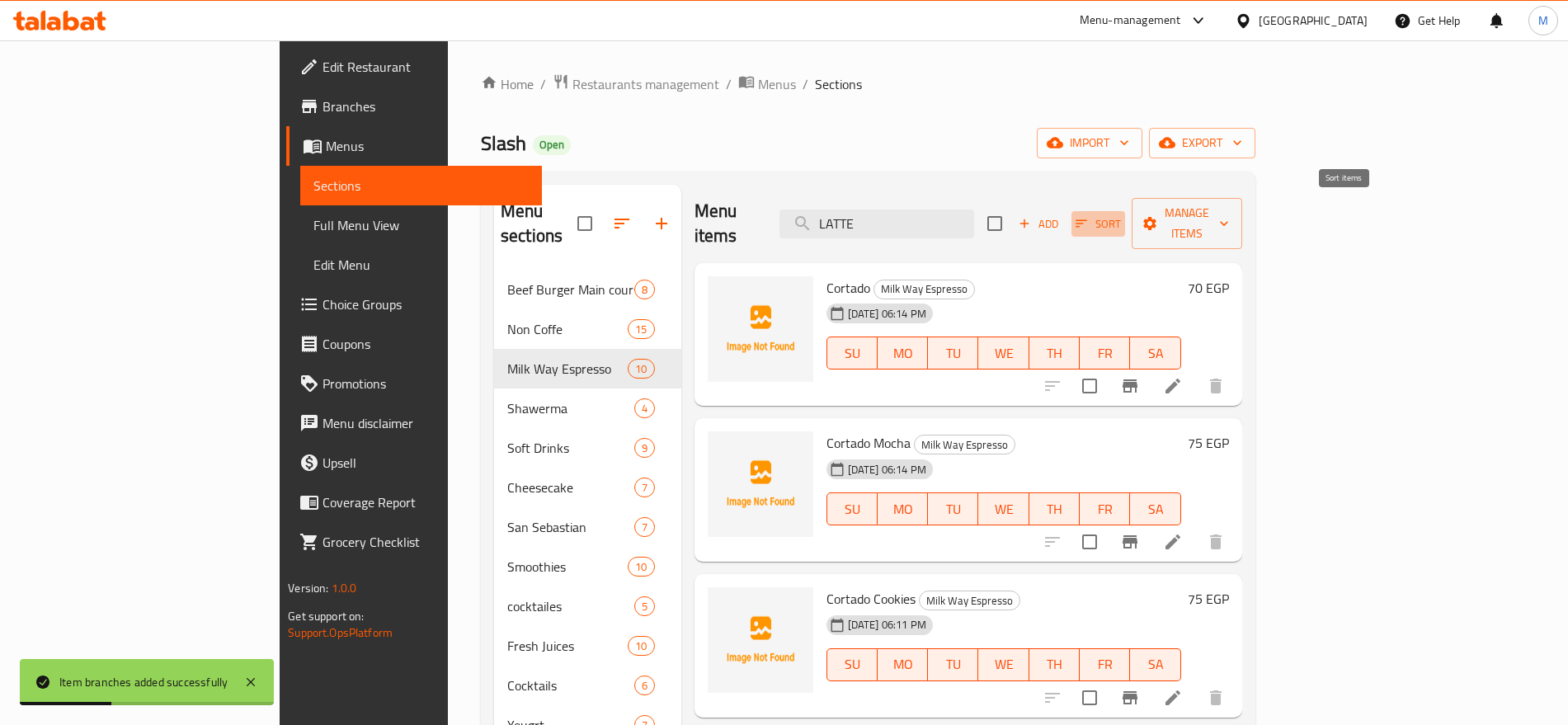
click at [1087, 221] on icon "button" at bounding box center [1081, 224] width 12 height 7
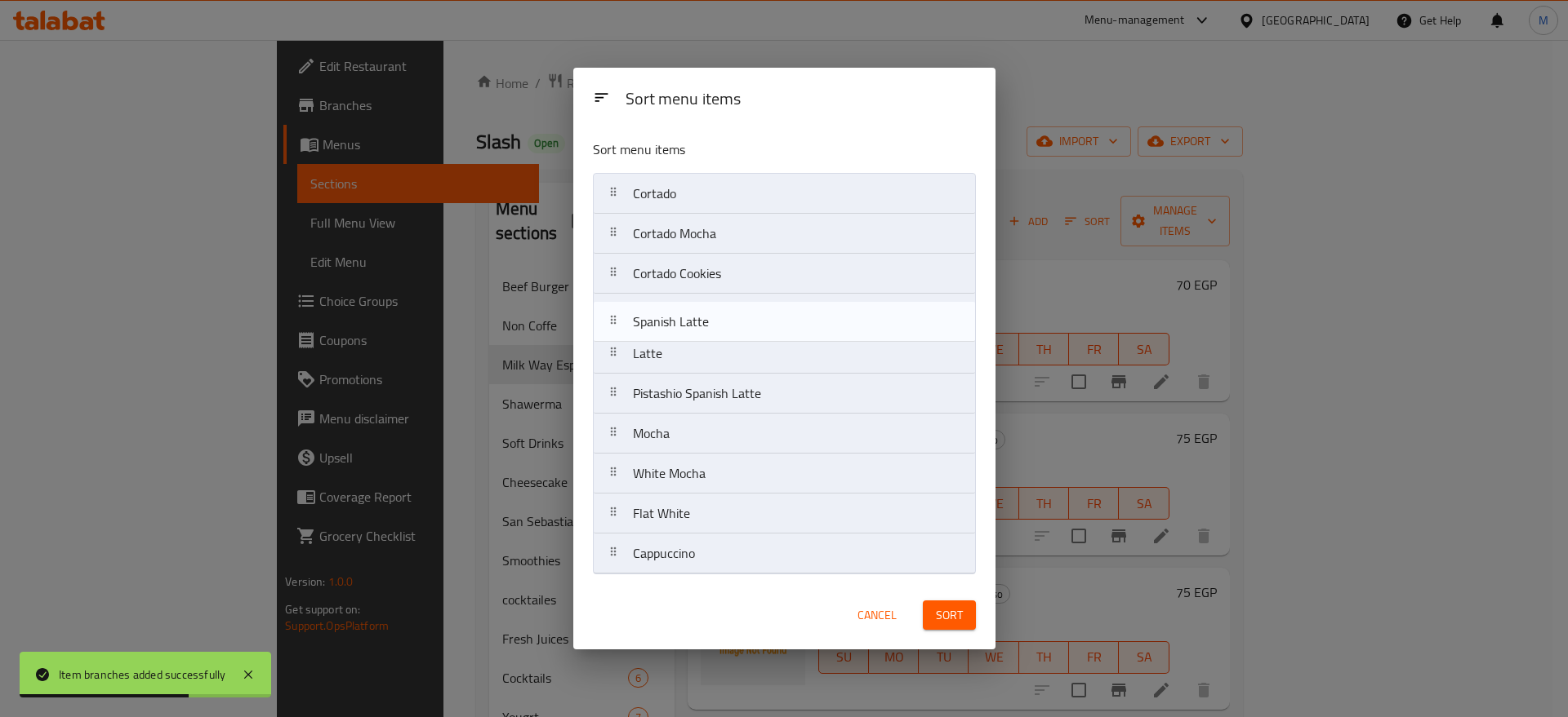
drag, startPoint x: 723, startPoint y: 356, endPoint x: 720, endPoint y: 310, distance: 46.1
click at [720, 310] on nav "Cortado Cortado Mocha Cortado Cookies Latte Spanish Latte Pistashio Spanish Lat…" at bounding box center [784, 374] width 383 height 401
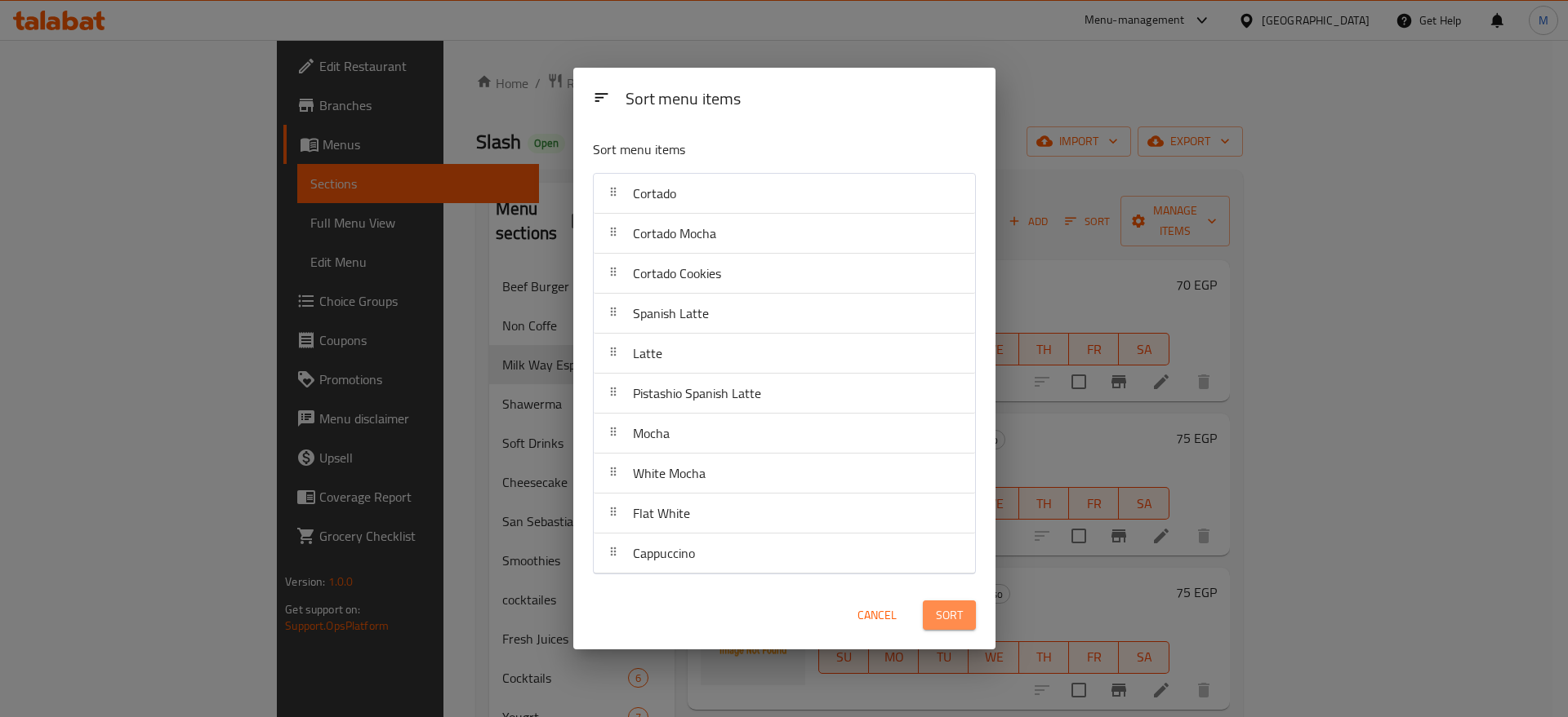
click at [941, 619] on span "Sort" at bounding box center [949, 615] width 27 height 20
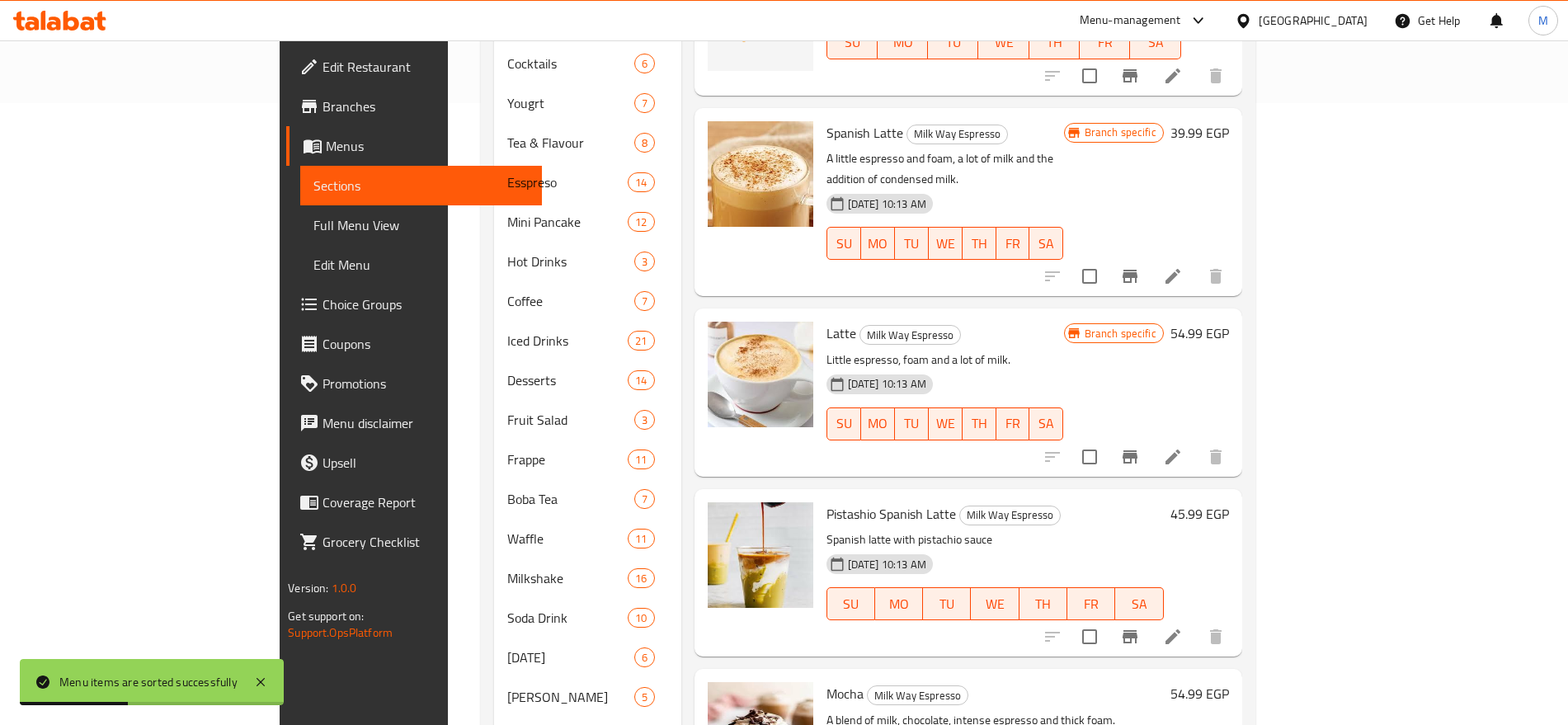
scroll to position [669, 0]
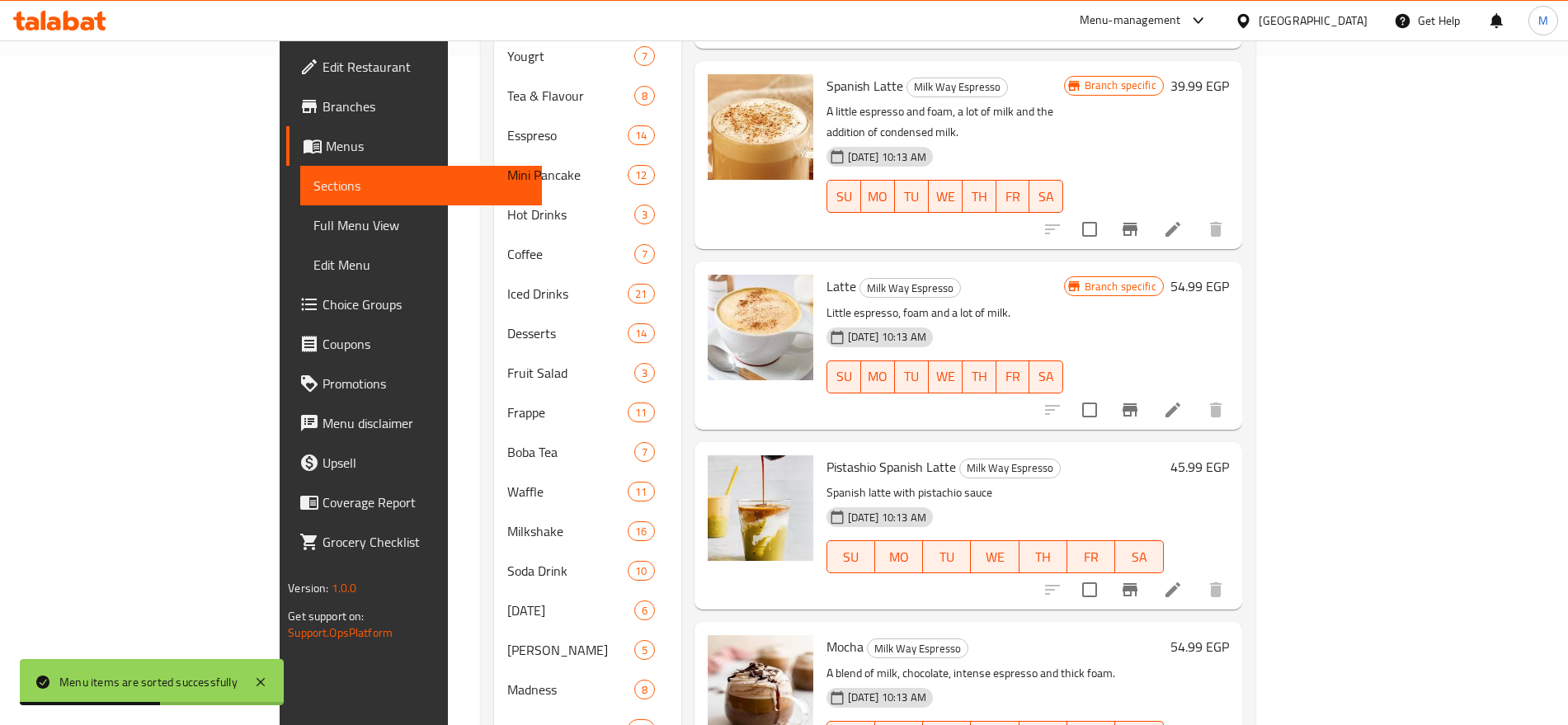
click at [826, 455] on span "Pistashio Spanish Latte" at bounding box center [891, 467] width 129 height 25
copy span "Pistashio"
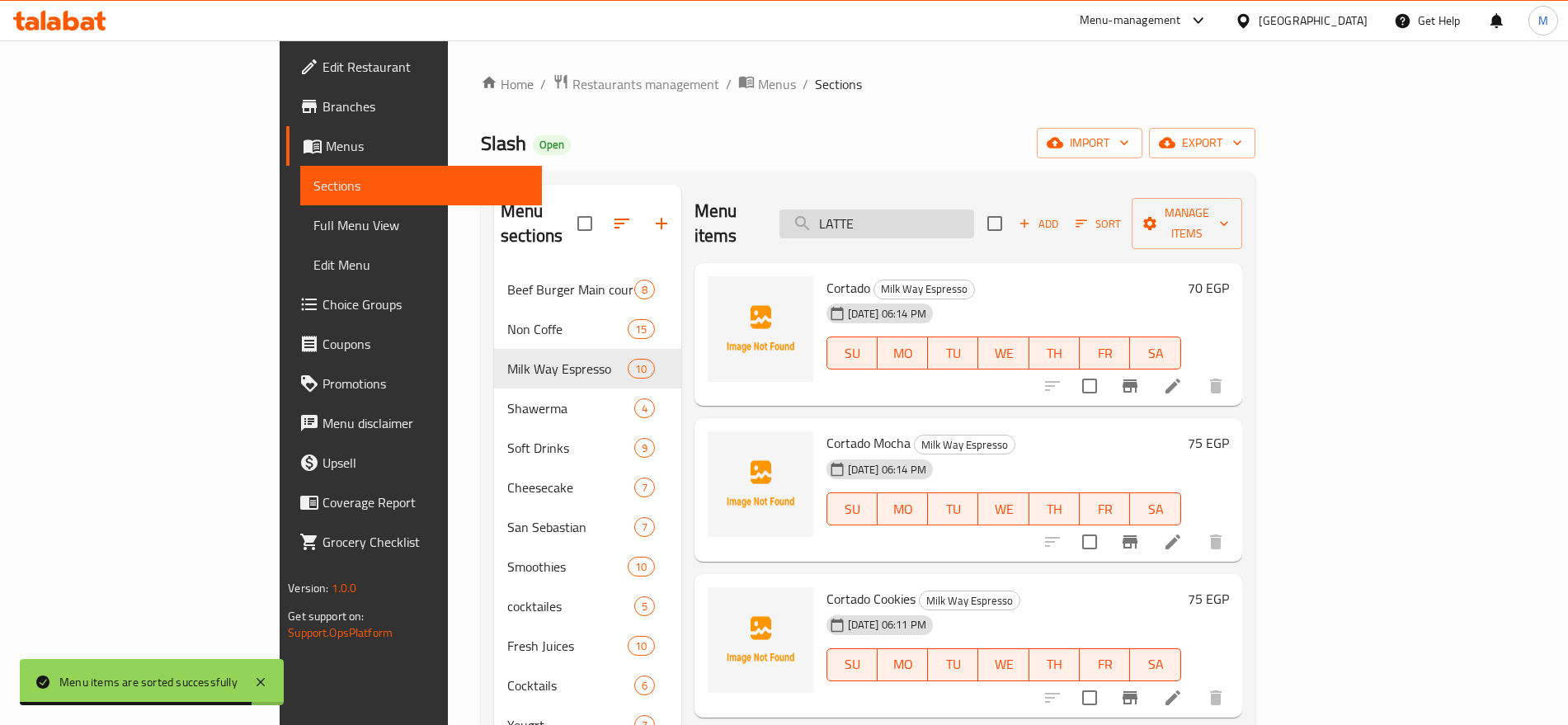
click at [964, 214] on input "LATTE" at bounding box center [876, 224] width 195 height 29
paste input "Pistashio"
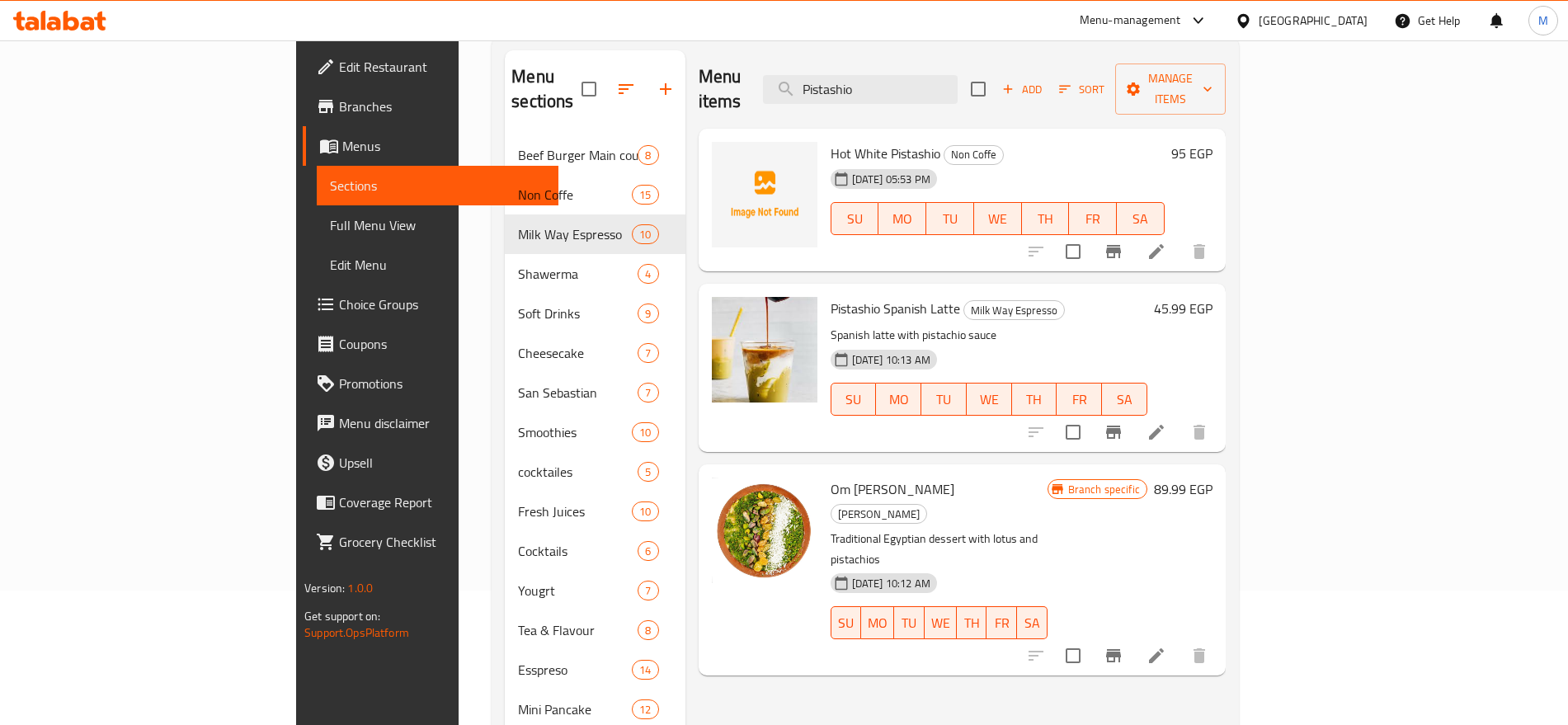
scroll to position [136, 0]
type input "Pistashio"
click at [831, 294] on span "Pistashio Spanish Latte" at bounding box center [895, 307] width 129 height 25
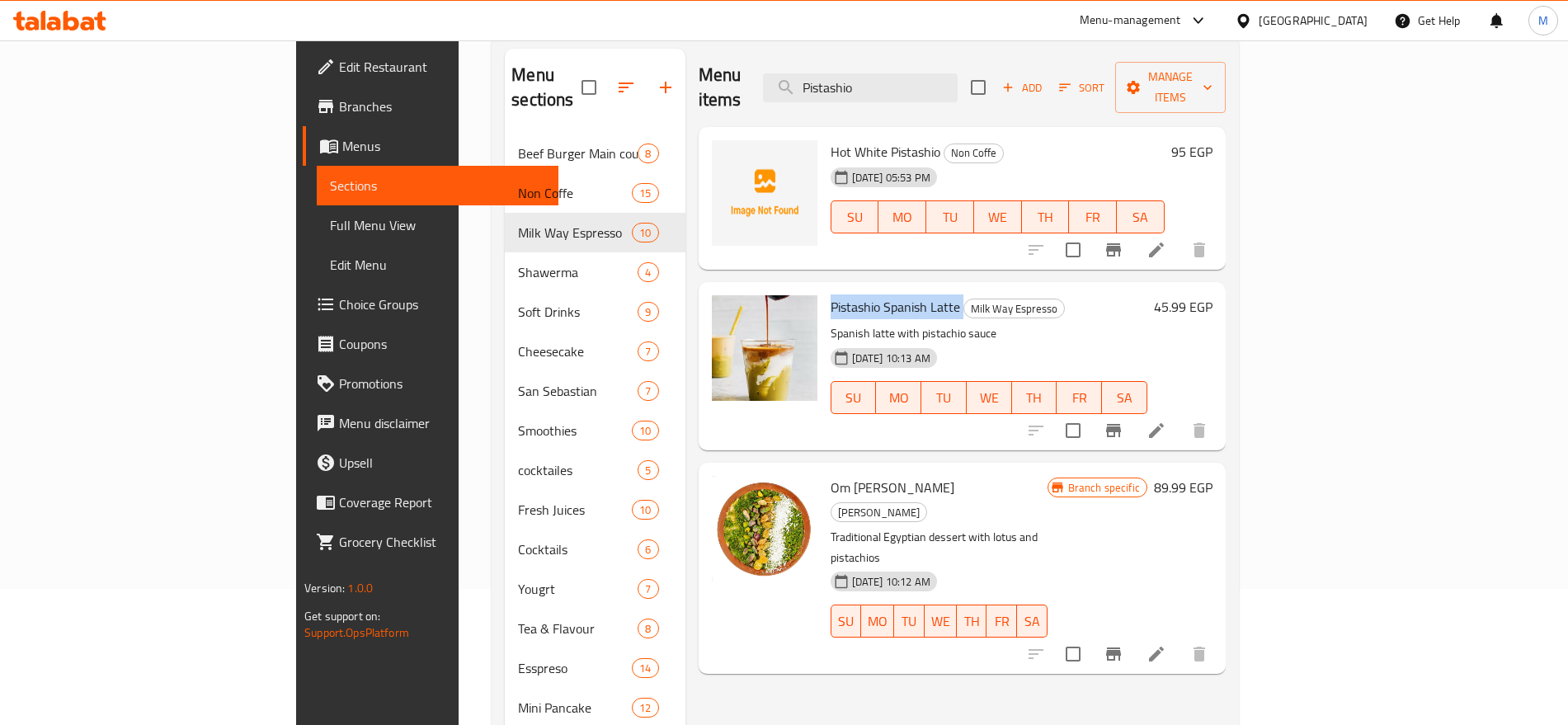
copy h6 "Pistashio Spanish Latte"
click at [1226, 62] on div "Add Sort Manage items" at bounding box center [1098, 87] width 255 height 51
drag, startPoint x: 1283, startPoint y: 92, endPoint x: 1281, endPoint y: 75, distance: 17.1
click at [1226, 75] on div "Add Sort Manage items" at bounding box center [1098, 87] width 255 height 51
click at [1044, 78] on span "Add" at bounding box center [1023, 87] width 45 height 19
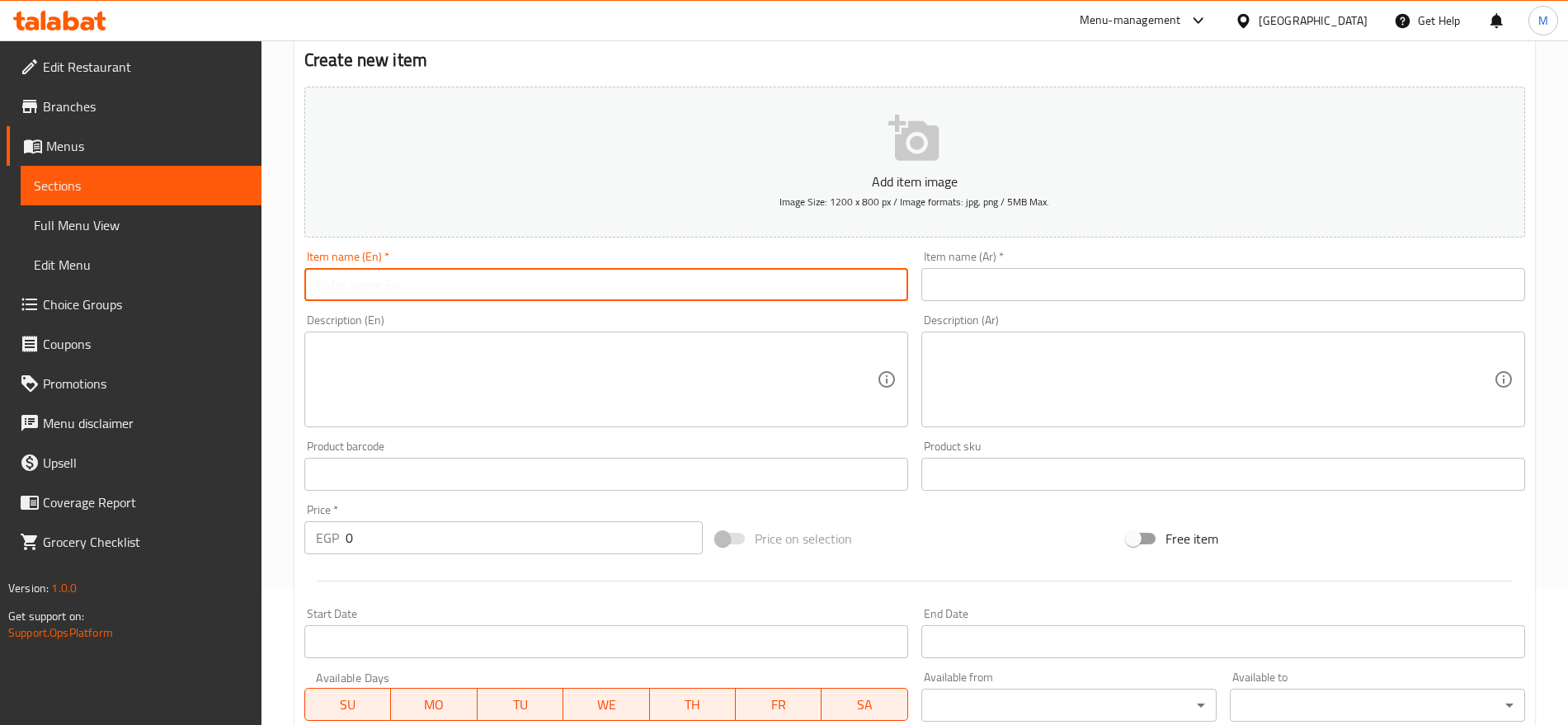
paste input "Pistashio Spanish Latte"
click at [702, 284] on input "text" at bounding box center [605, 284] width 604 height 33
click at [749, 271] on input "Pistashio Spanish Latte" at bounding box center [605, 284] width 604 height 33
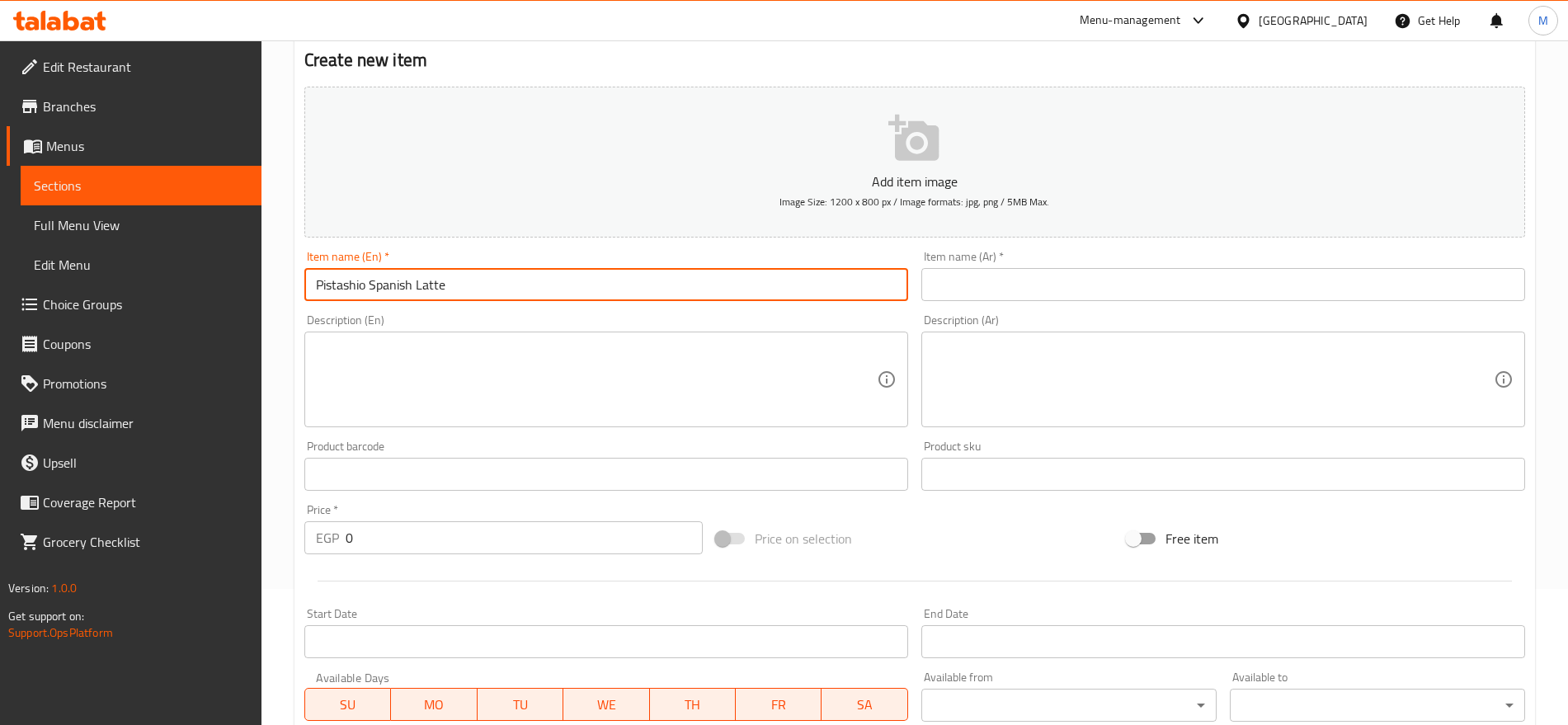
paste input "LOTUS LATTE"
type input "Lotus Latte"
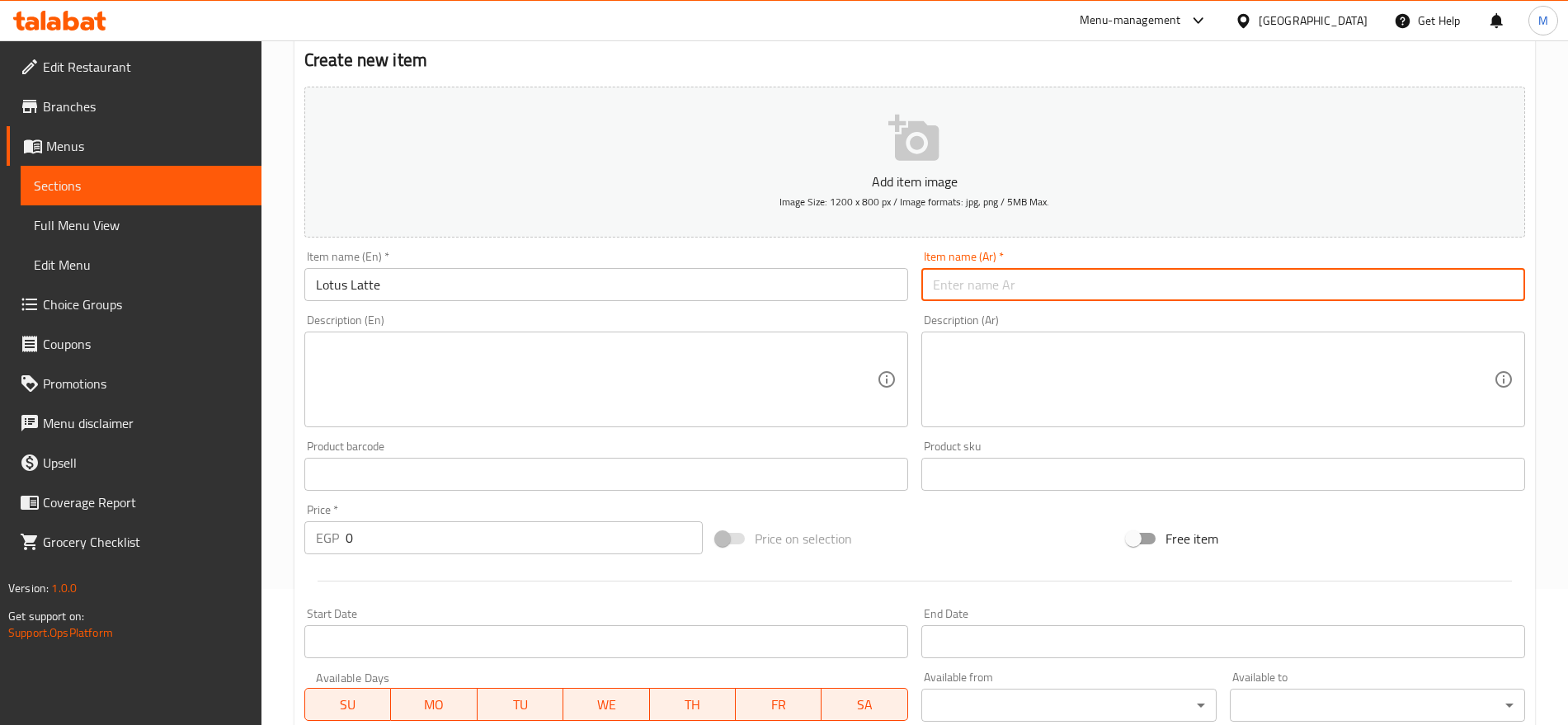
click at [1057, 272] on input "text" at bounding box center [1223, 284] width 604 height 33
type input "g"
type input "لاتيه لوتس"
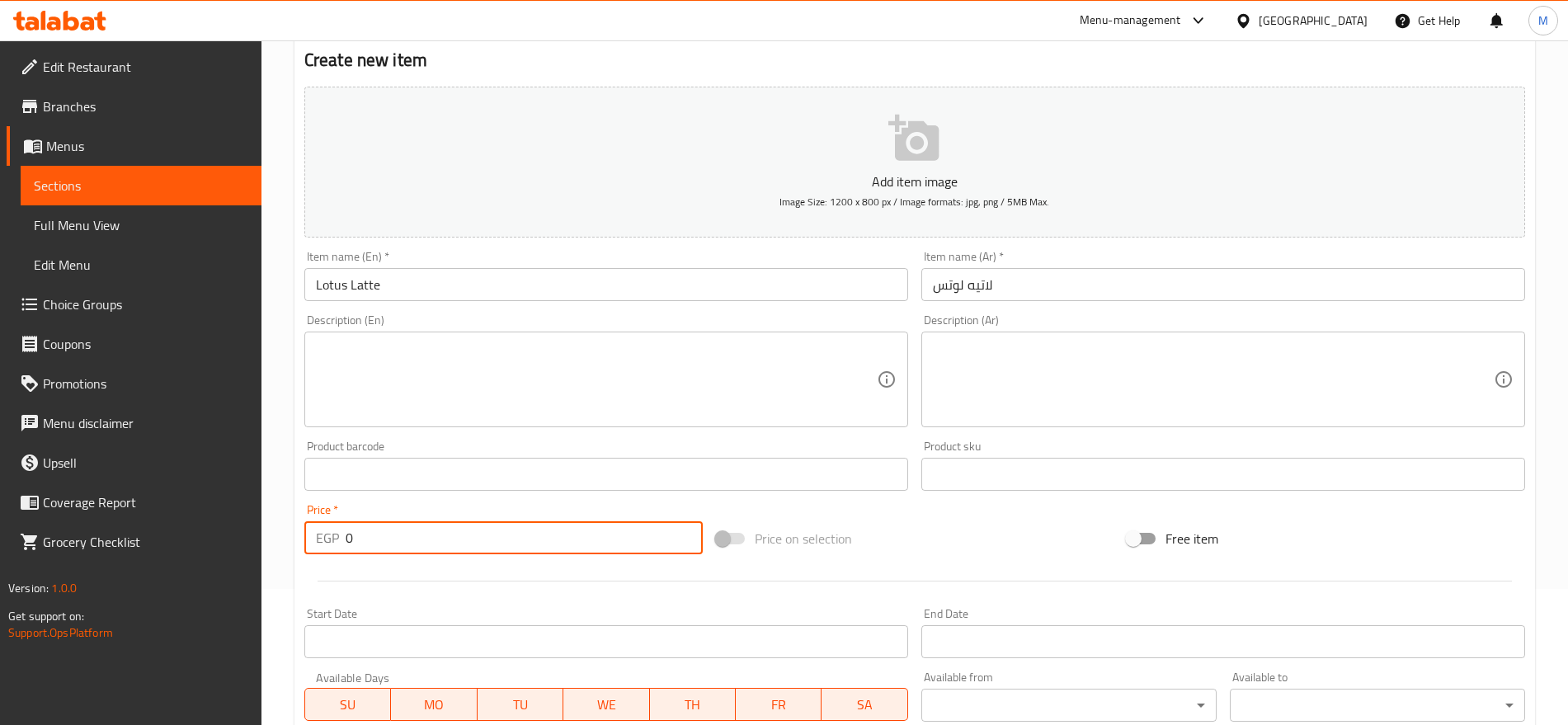
click at [469, 538] on input "0" at bounding box center [524, 537] width 357 height 33
type input "90"
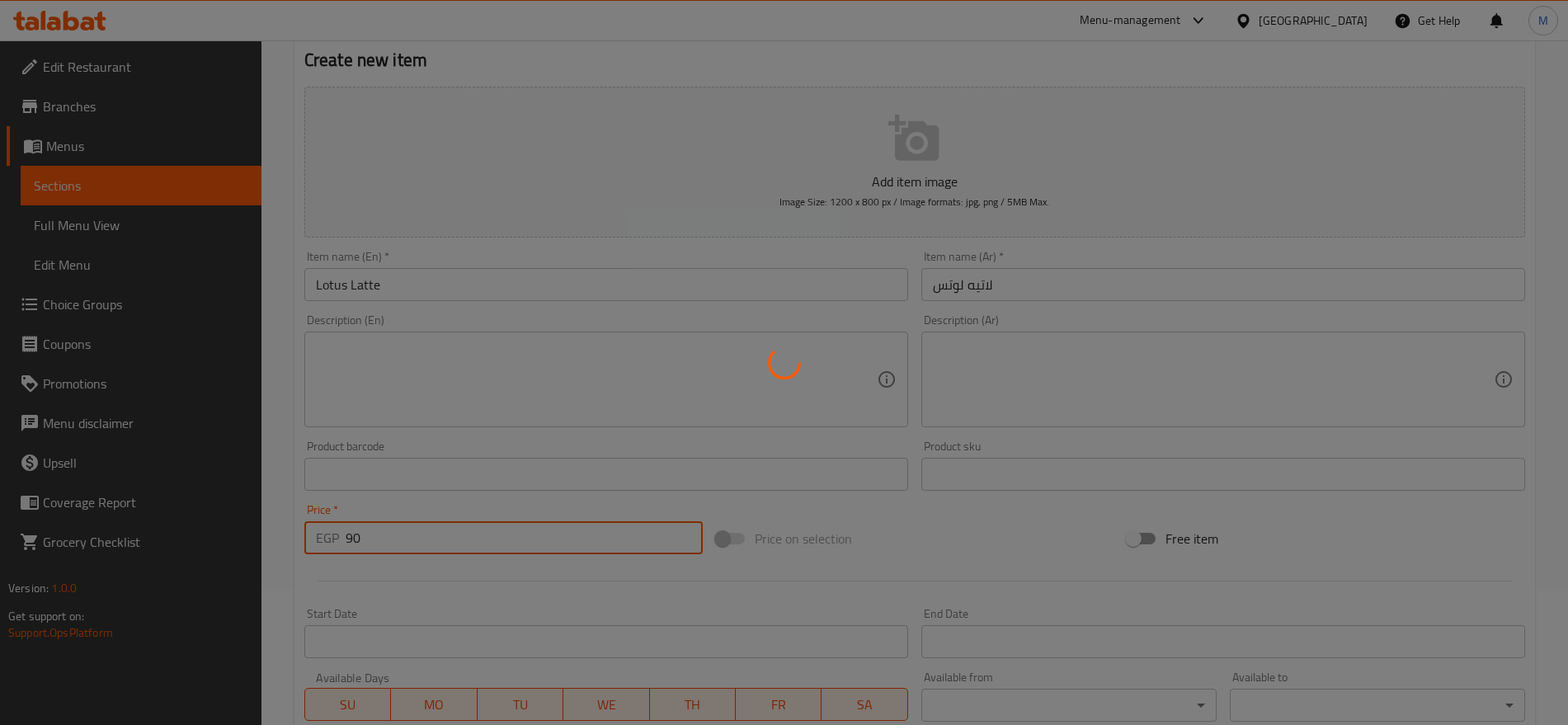
type input "0"
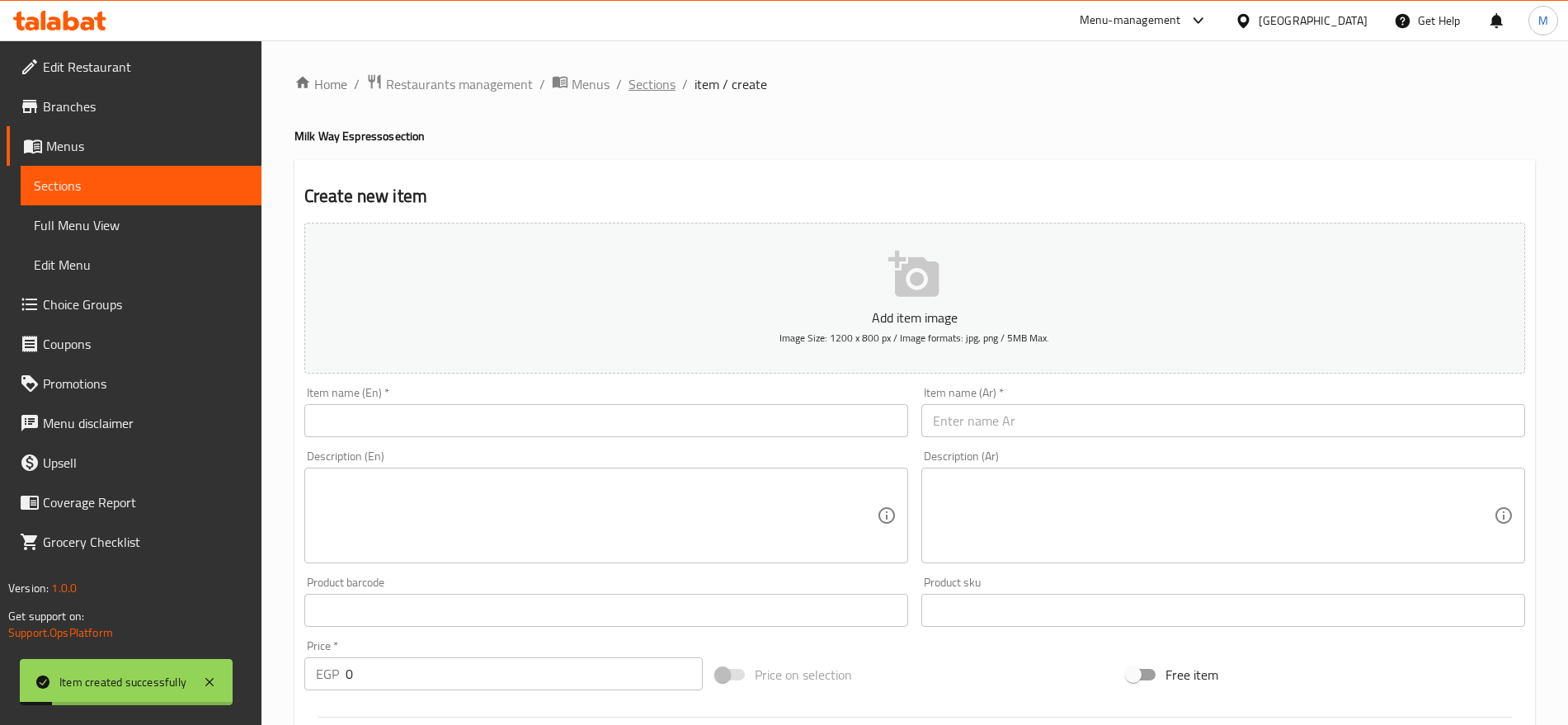
click at [662, 80] on span "Sections" at bounding box center [652, 84] width 47 height 20
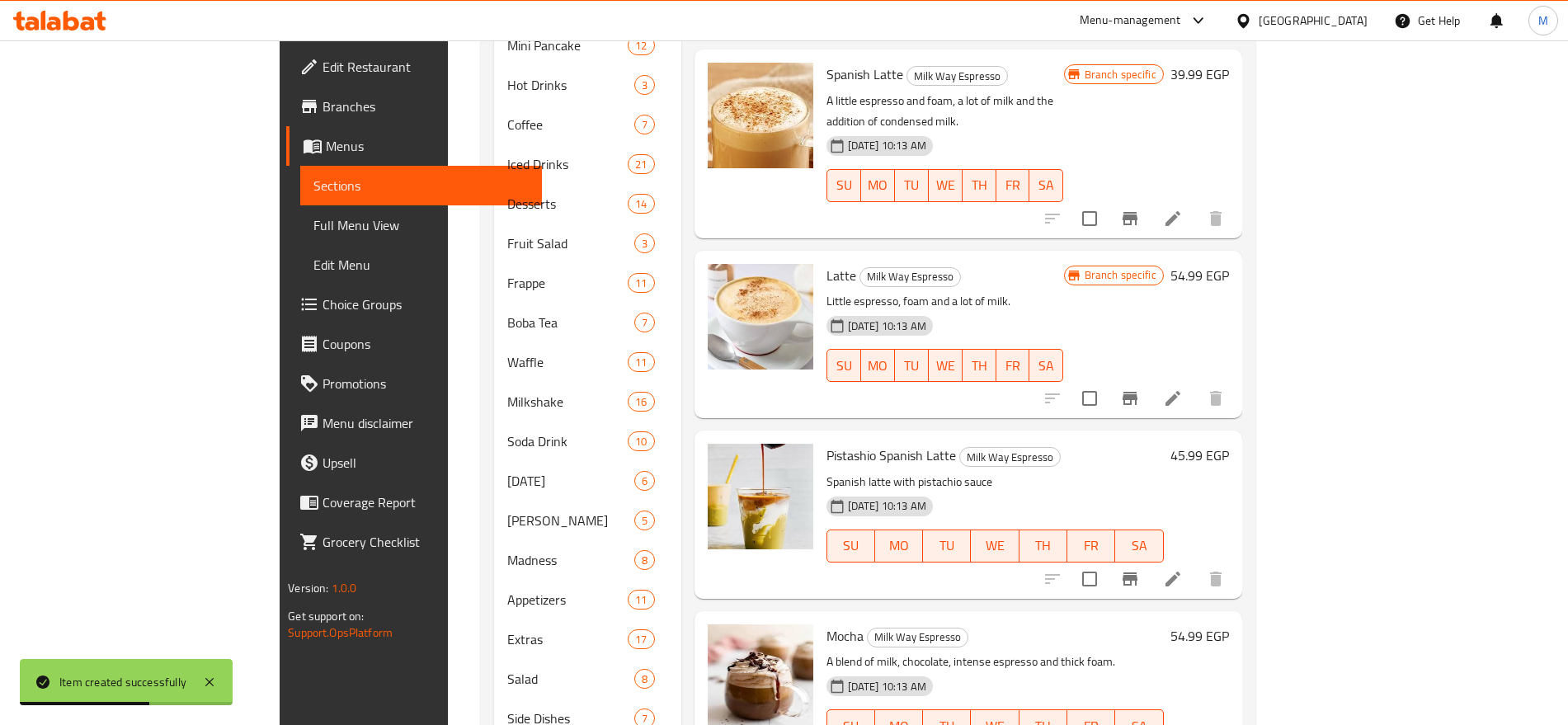
scroll to position [799, 0]
click at [1137, 572] on icon "Branch-specific-item" at bounding box center [1130, 578] width 15 height 13
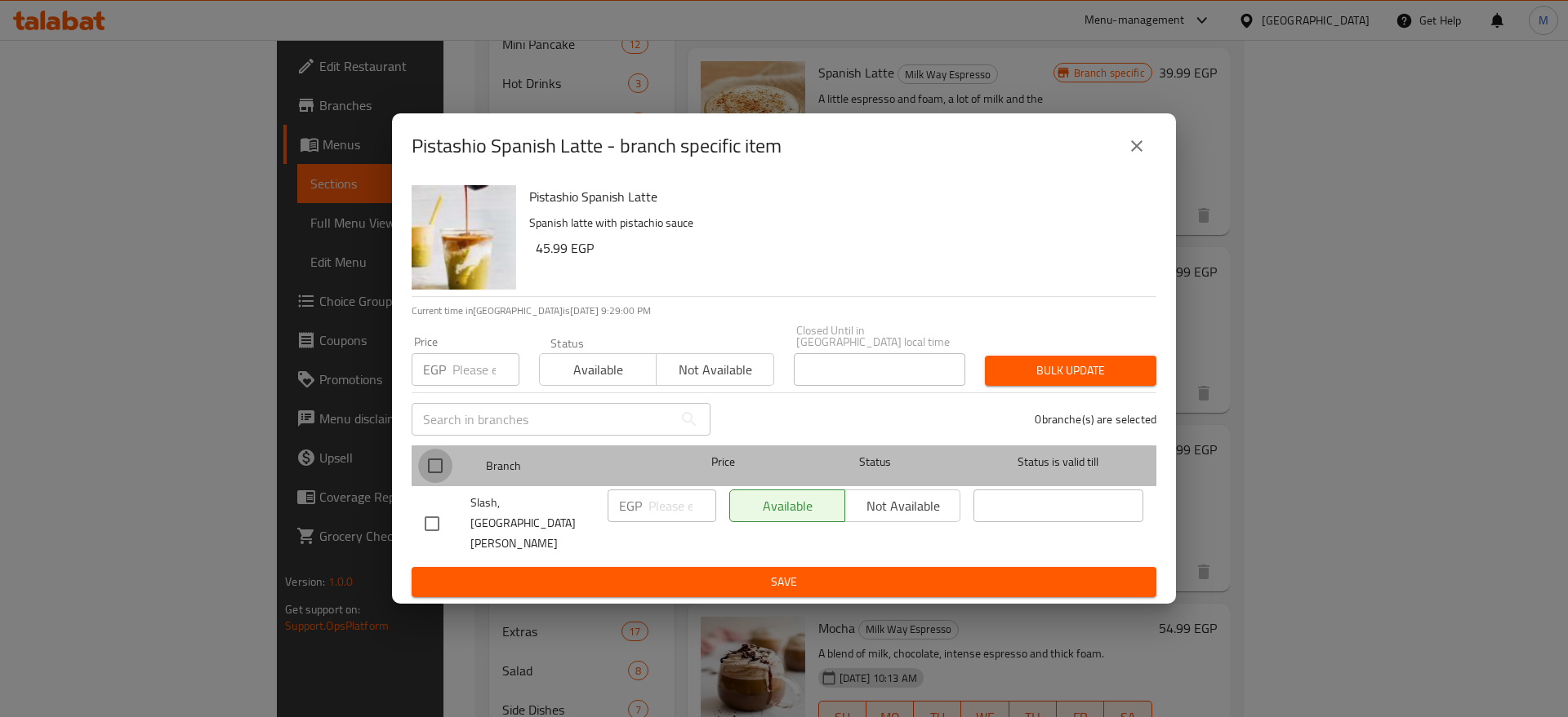
click at [440, 483] on input "checkbox" at bounding box center [435, 466] width 35 height 35
checkbox input "true"
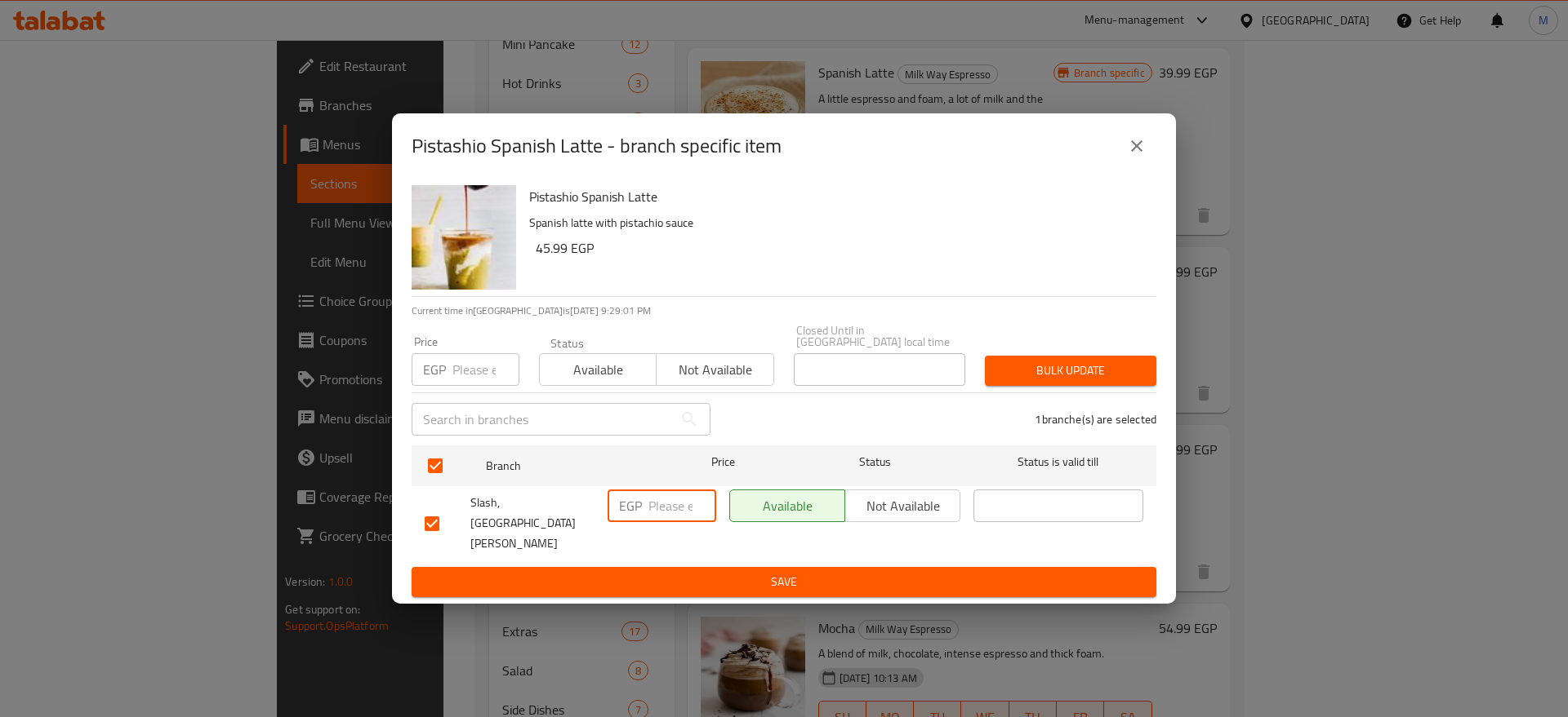
click at [655, 508] on input "number" at bounding box center [682, 506] width 67 height 33
type input "100"
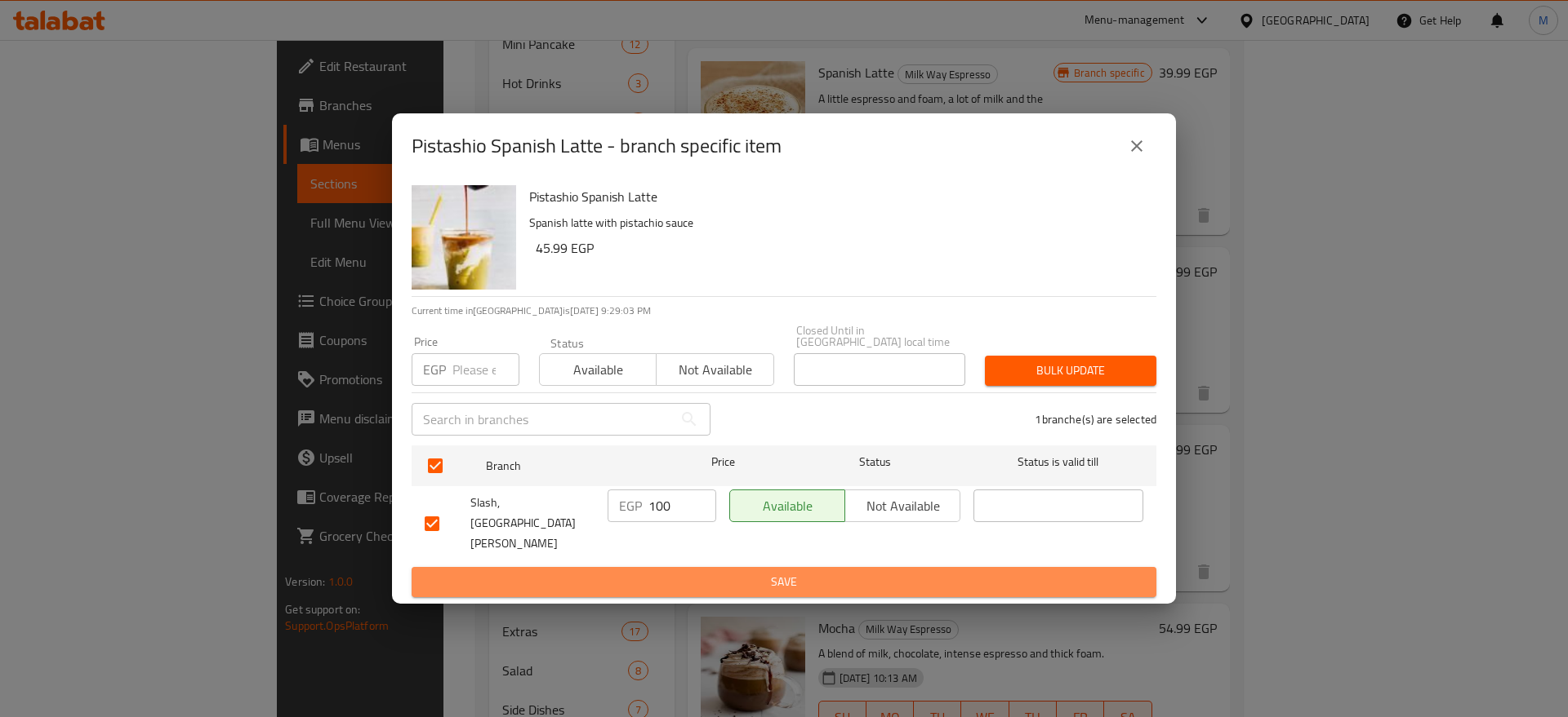
click at [745, 572] on button "Save" at bounding box center [784, 582] width 745 height 30
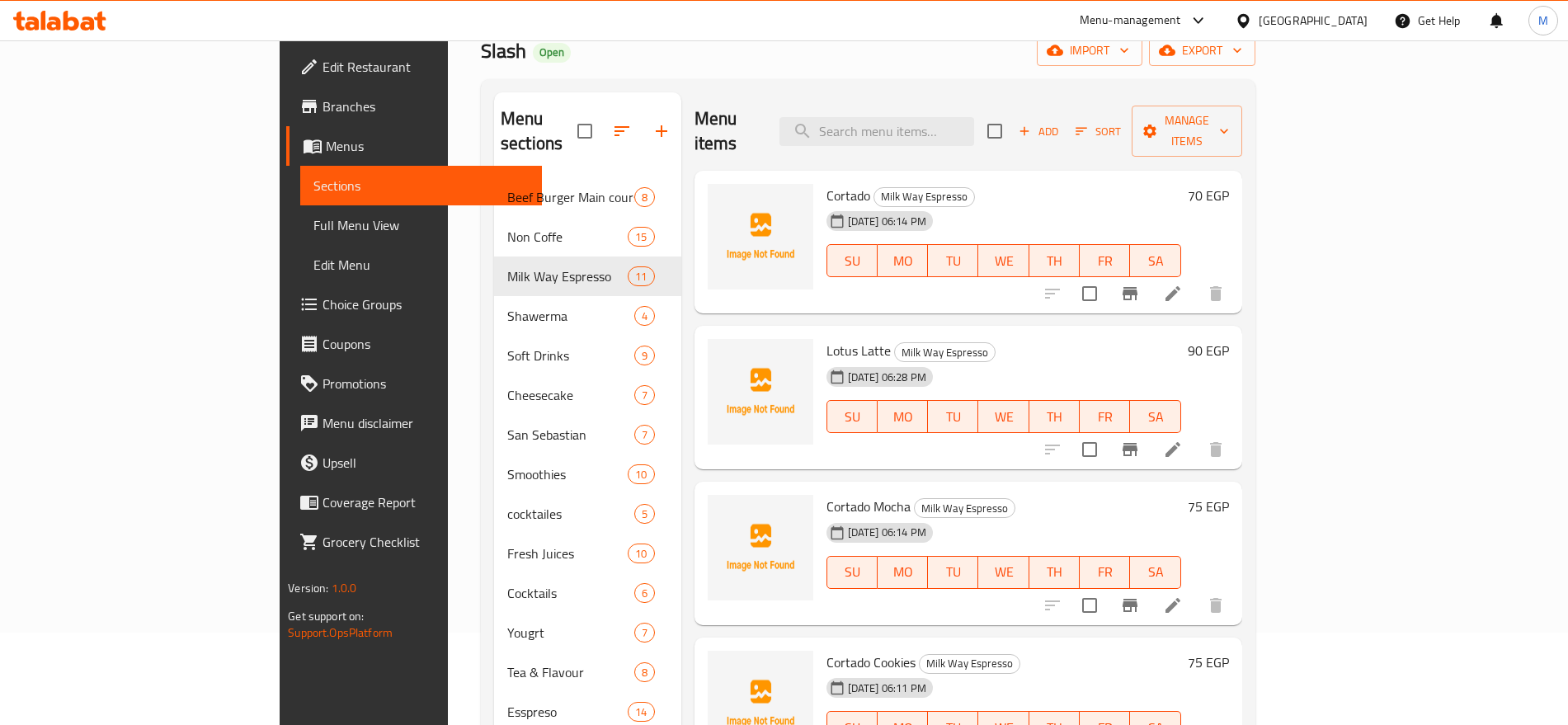
scroll to position [94, 0]
click at [1061, 120] on span "Add" at bounding box center [1039, 129] width 45 height 19
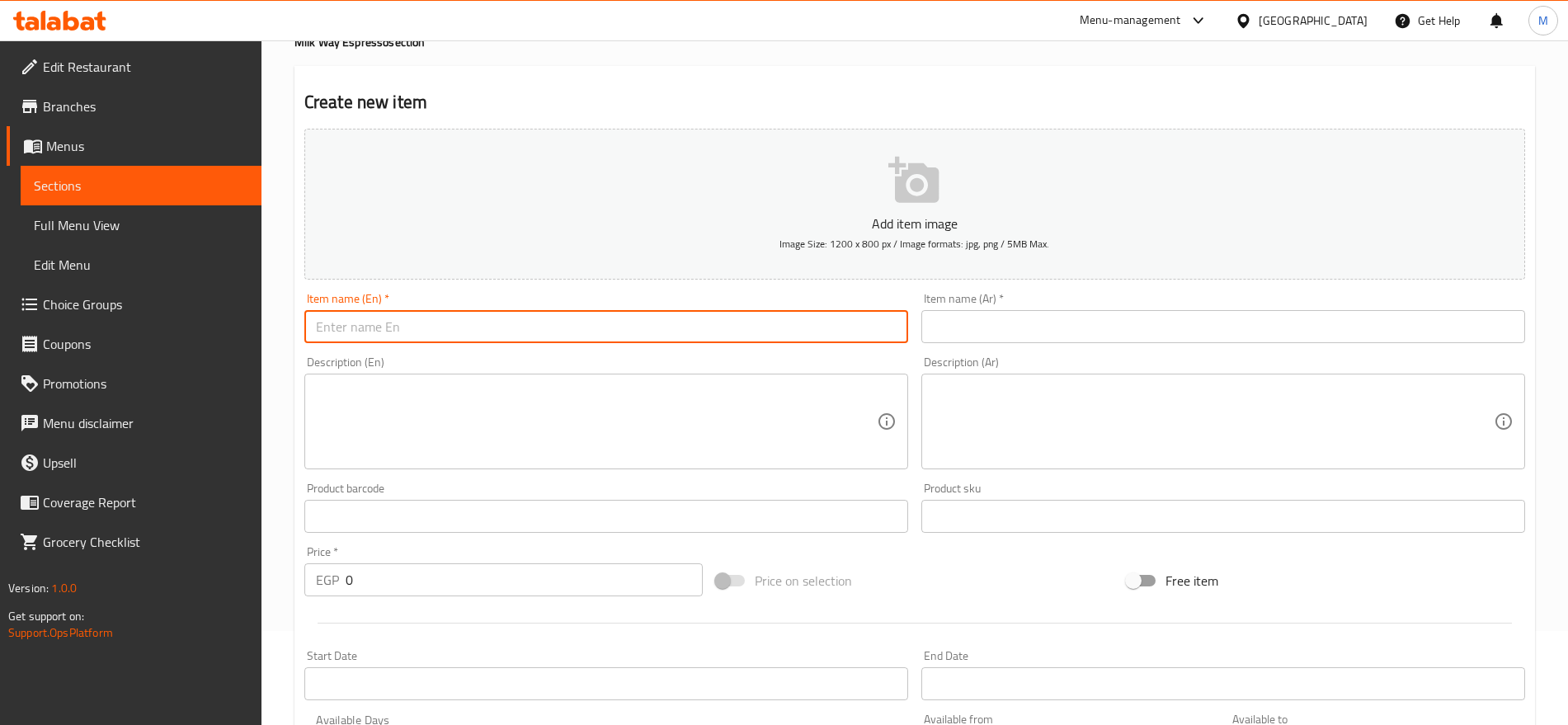
paste input "PISTASHIO LATTE"
click at [709, 333] on input "text" at bounding box center [605, 327] width 604 height 33
click at [709, 333] on input "PISTASHIO LATTE" at bounding box center [605, 327] width 604 height 33
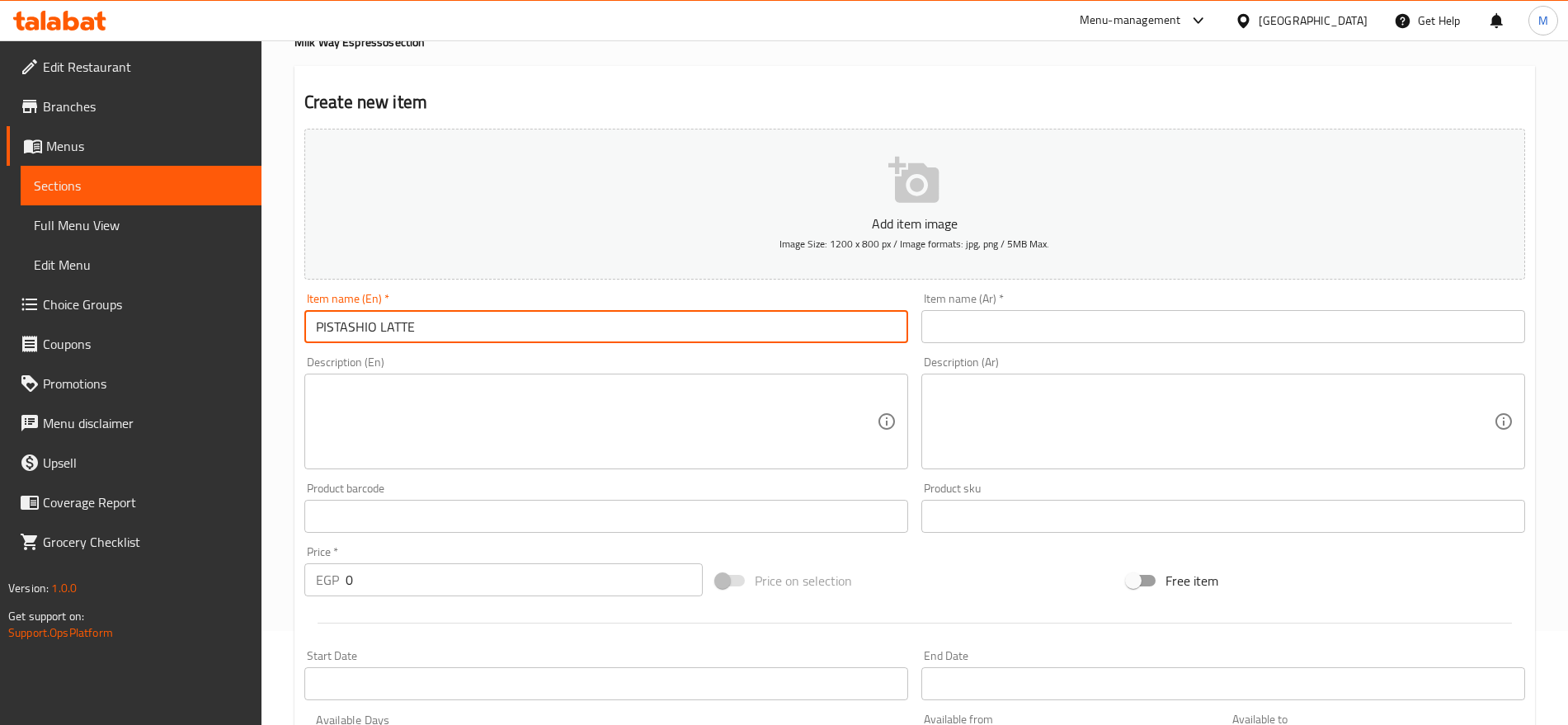
click at [709, 333] on input "PISTASHIO LATTE" at bounding box center [605, 327] width 604 height 33
type input "Pistashio Latte"
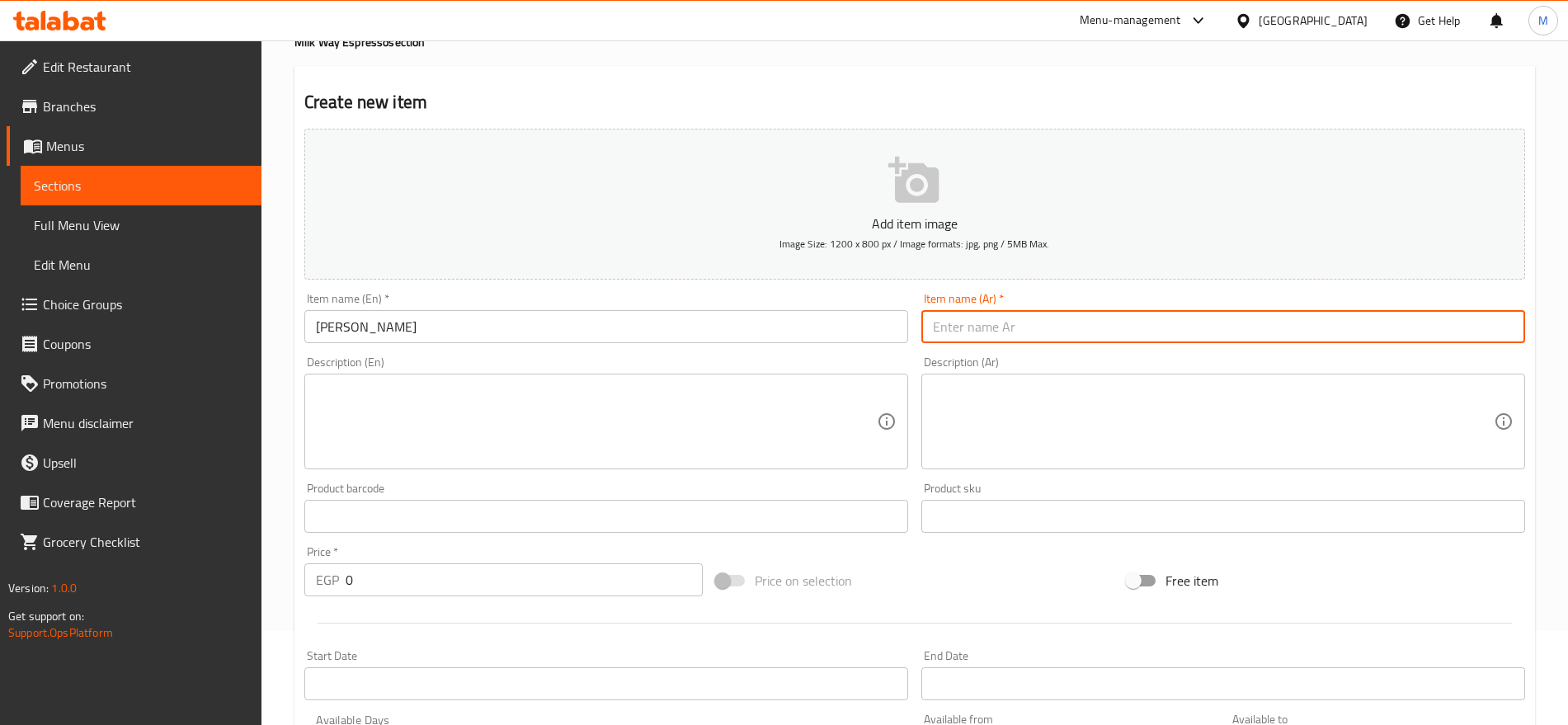
click at [984, 312] on input "text" at bounding box center [1223, 327] width 604 height 33
type input "لاتيه فستق"
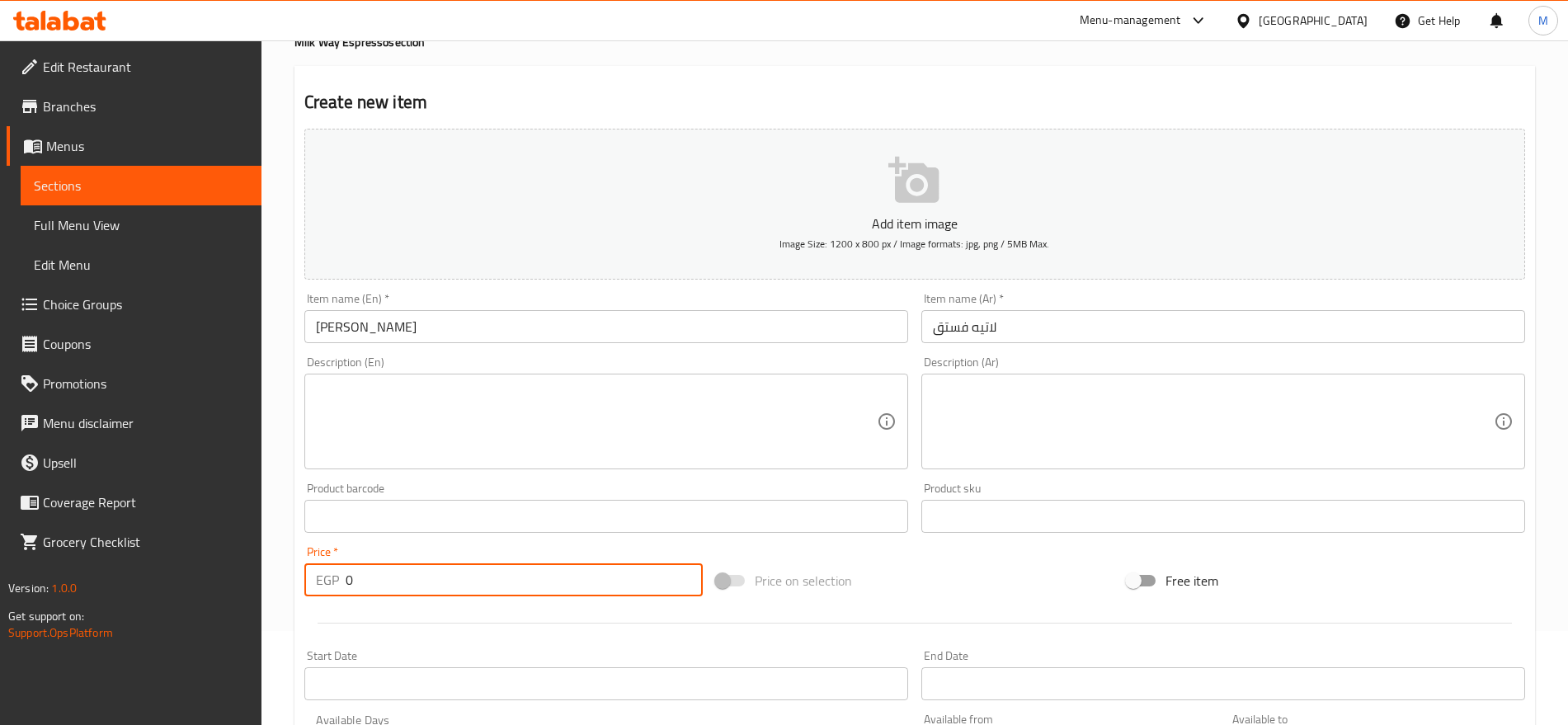
click at [538, 576] on input "0" at bounding box center [524, 580] width 357 height 33
paste input "95"
click at [538, 576] on input "0" at bounding box center [524, 580] width 357 height 33
type input "95"
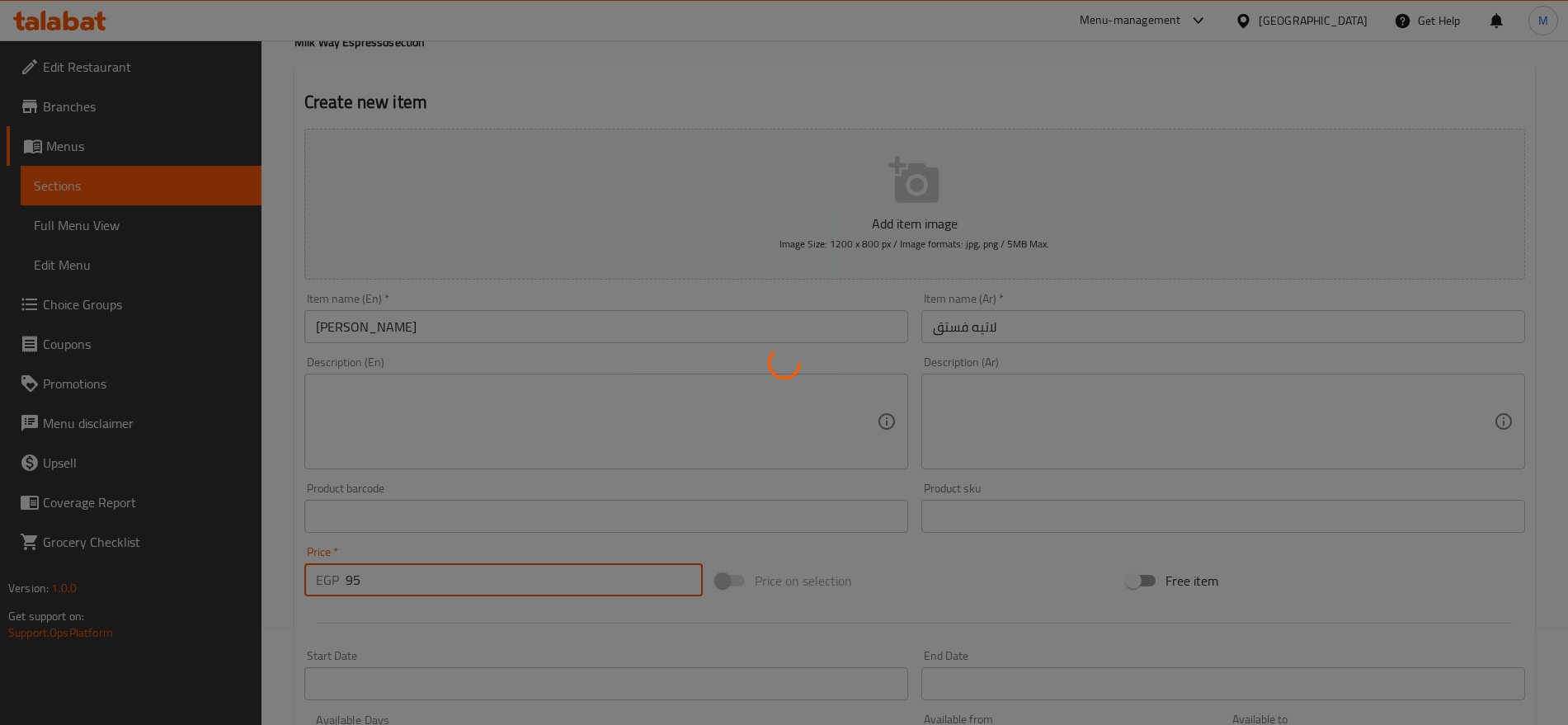
type input "0"
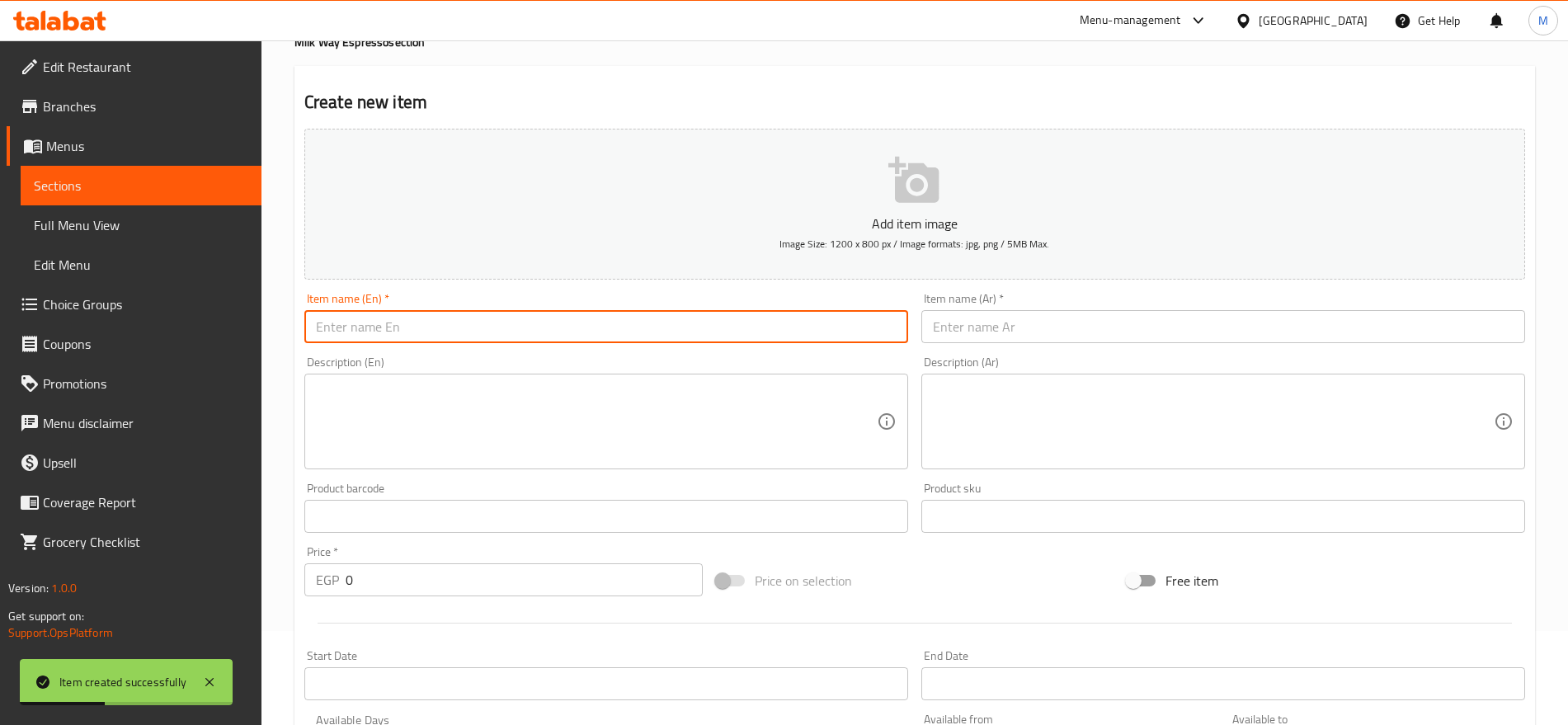
click at [785, 319] on input "text" at bounding box center [605, 327] width 604 height 33
paste input "CARAMEL LATTE"
click at [785, 319] on input "CARAMEL LATTE" at bounding box center [605, 327] width 604 height 33
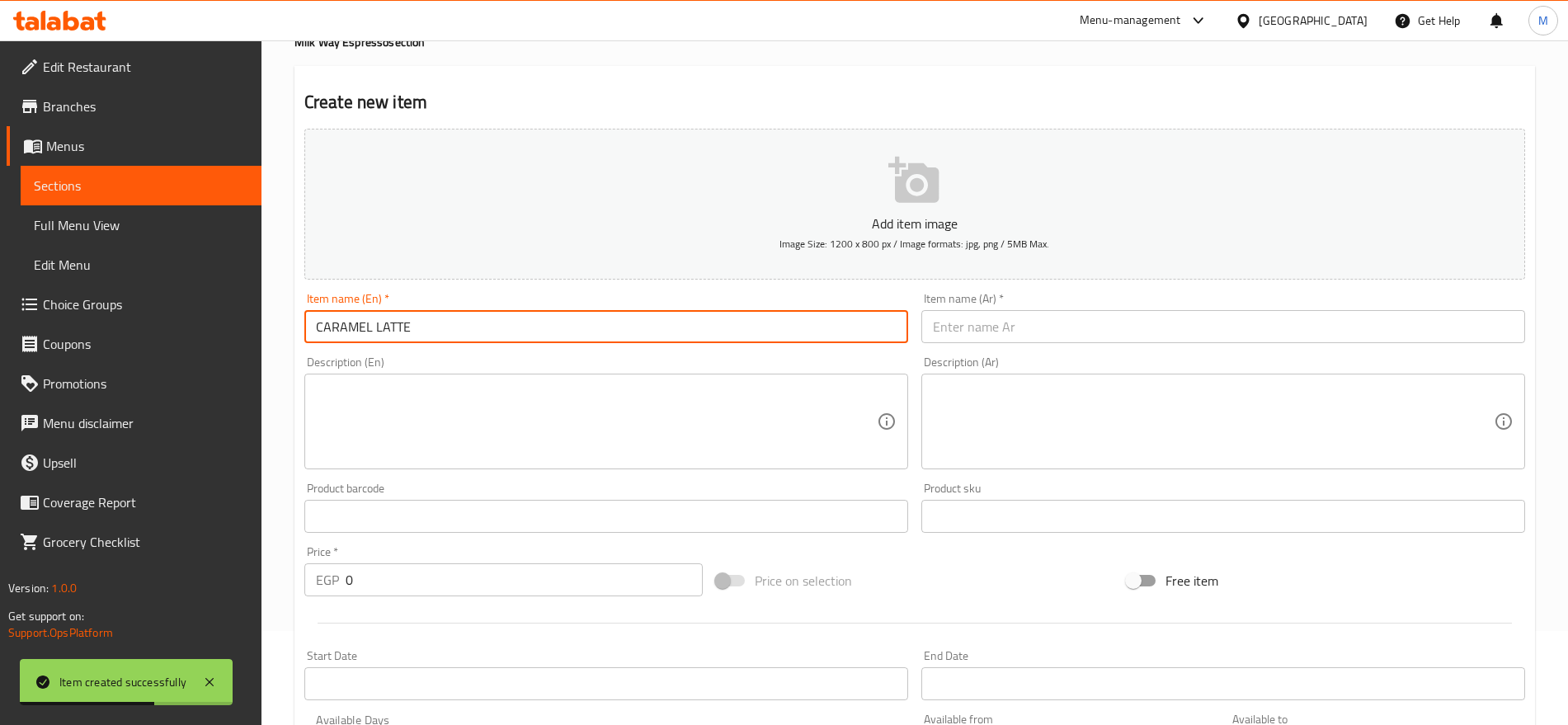
type input "Caramel Latte"
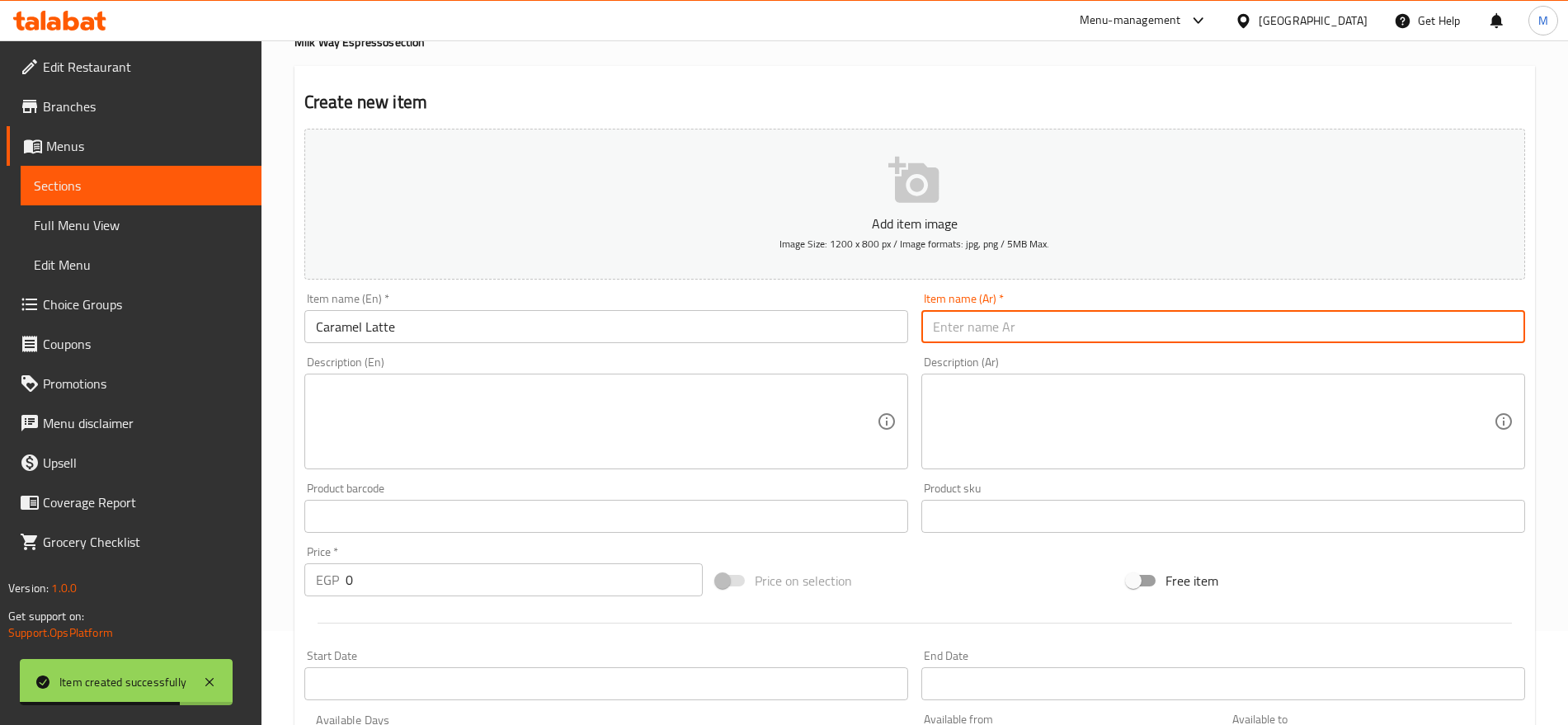
click at [994, 343] on input "text" at bounding box center [1223, 327] width 604 height 33
type input "لاتيه كراميل"
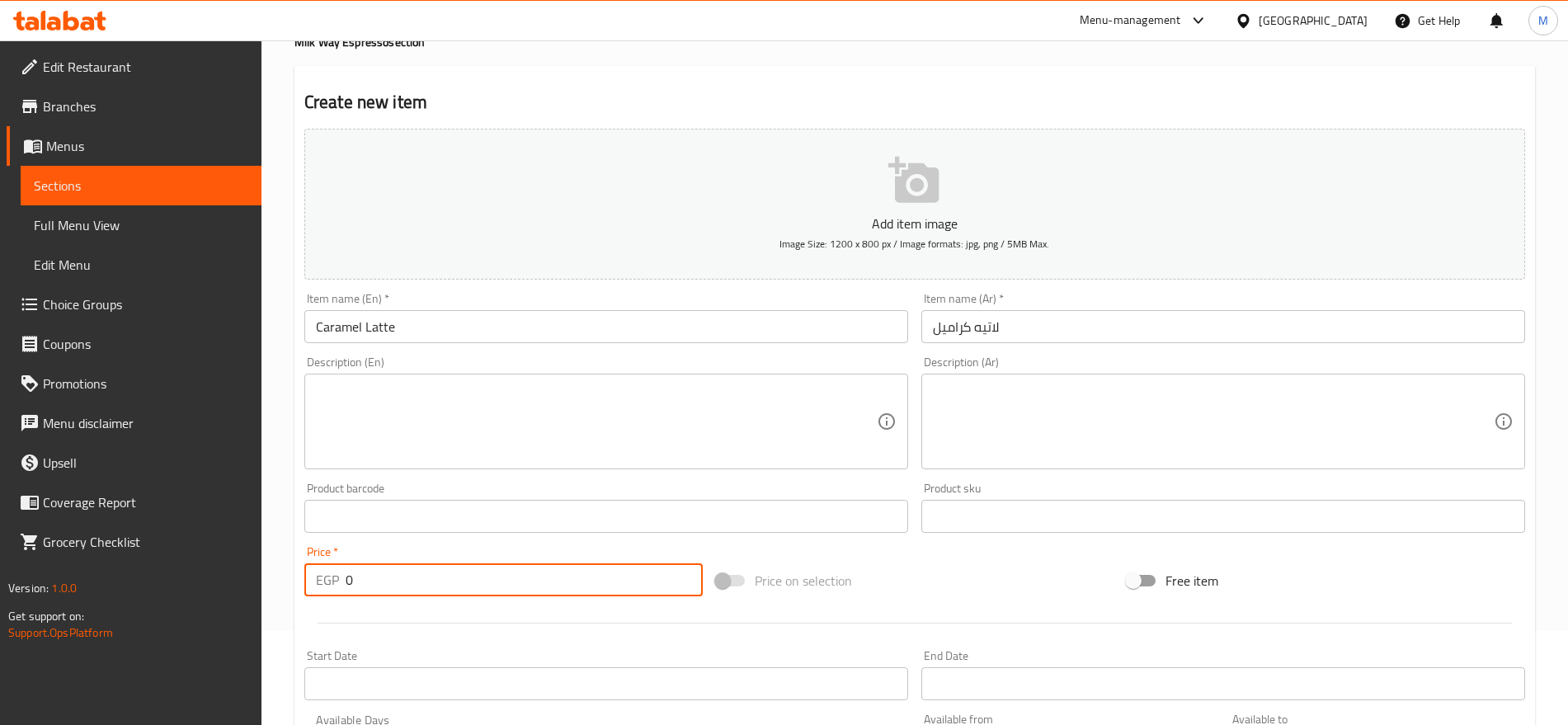
click at [388, 585] on input "0" at bounding box center [524, 580] width 357 height 33
type input "85"
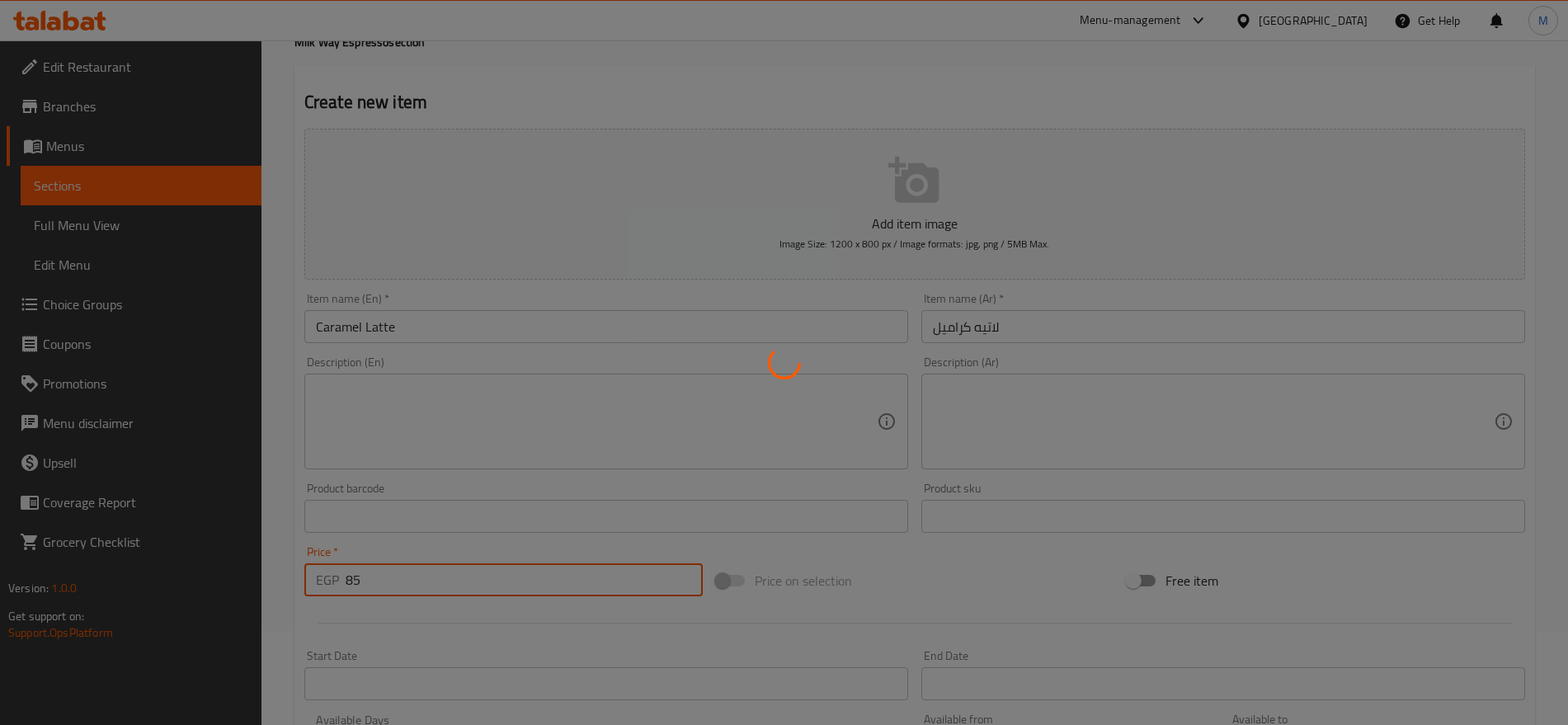
type input "0"
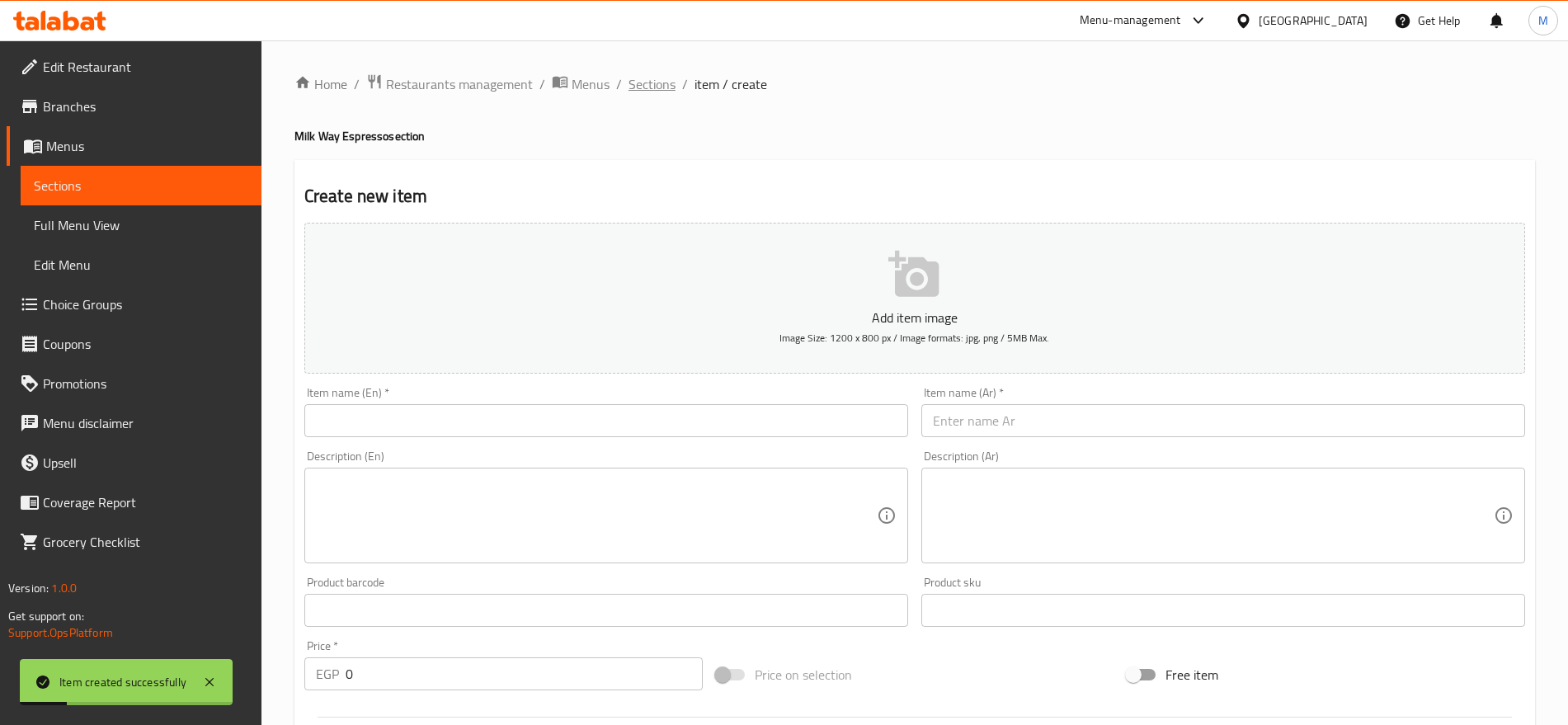
click at [660, 87] on span "Sections" at bounding box center [652, 84] width 47 height 20
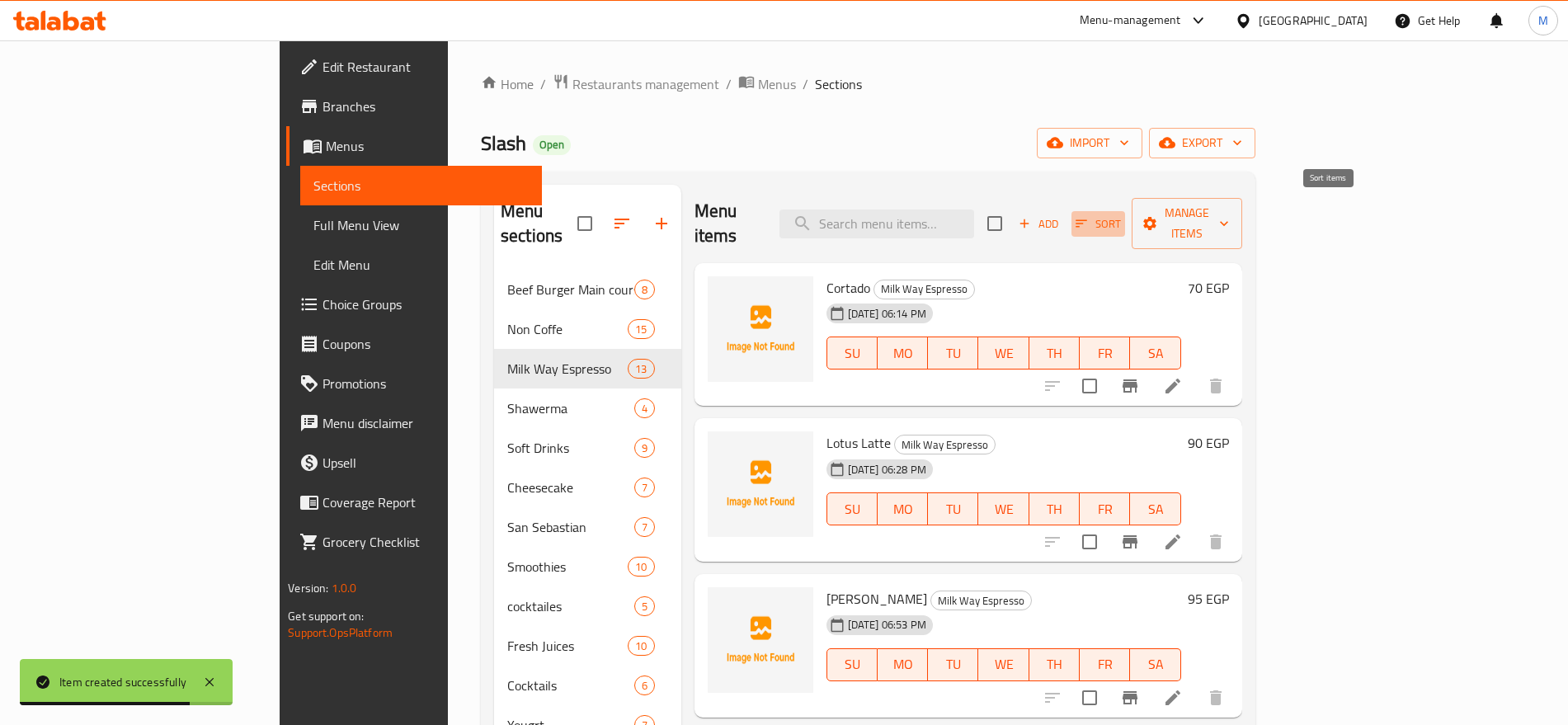
click at [1089, 216] on icon "button" at bounding box center [1081, 223] width 15 height 15
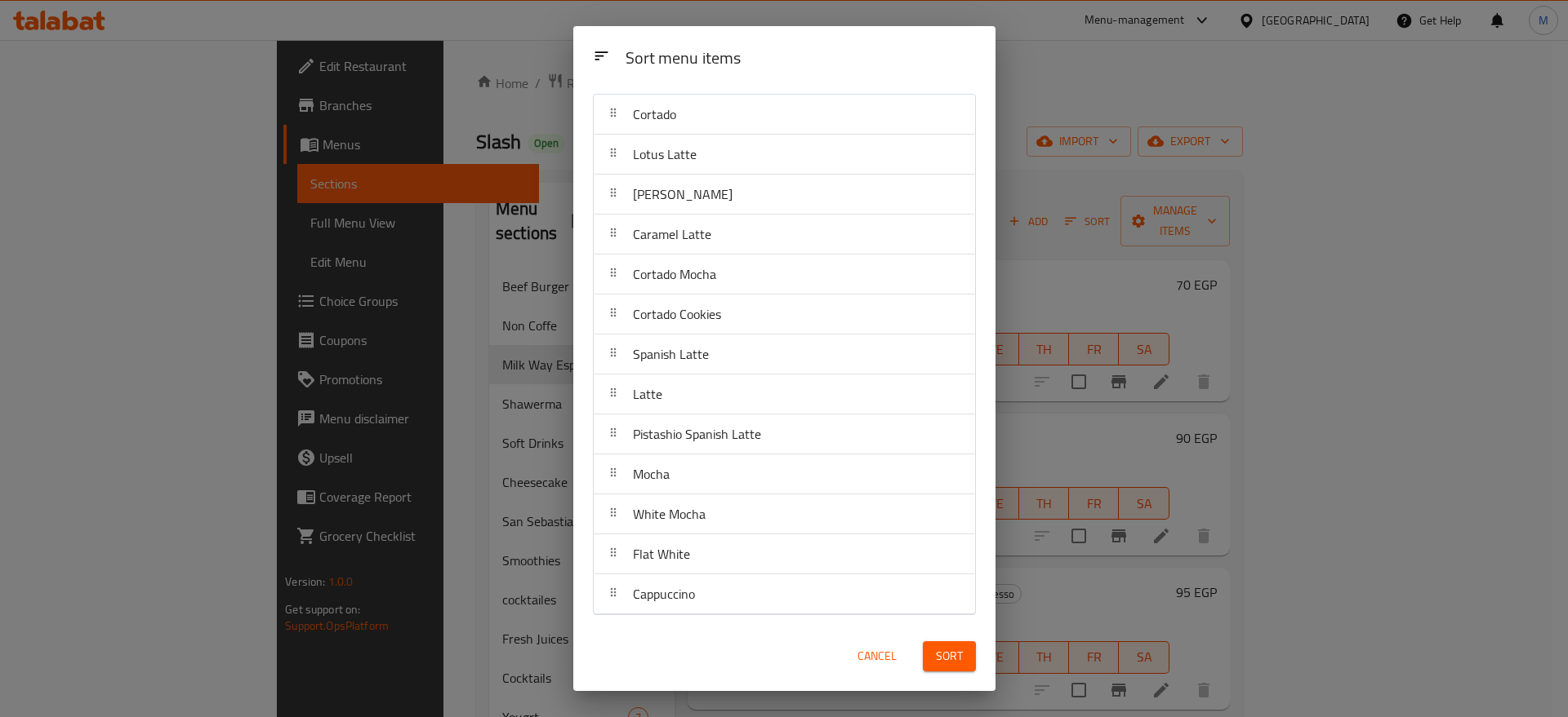
scroll to position [36, 0]
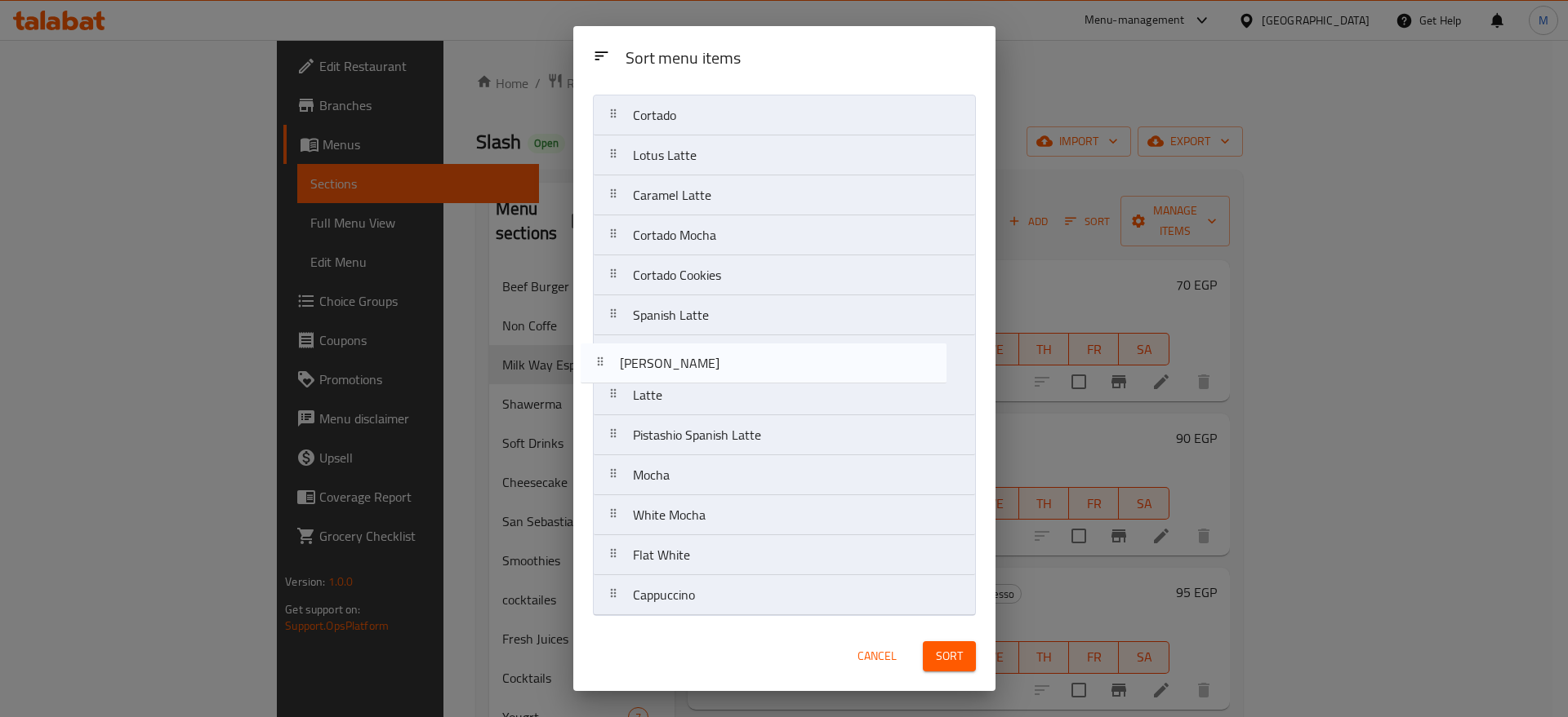
drag, startPoint x: 780, startPoint y: 212, endPoint x: 767, endPoint y: 388, distance: 176.5
click at [767, 388] on nav "Cortado Lotus Latte Pistashio Latte Caramel Latte Cortado Mocha Cortado Cookies…" at bounding box center [784, 356] width 383 height 522
drag, startPoint x: 688, startPoint y: 397, endPoint x: 667, endPoint y: 346, distance: 55.2
click at [667, 346] on nav "Cortado Lotus Latte Caramel Latte Cortado Mocha Cortado Cookies Spanish Latte P…" at bounding box center [784, 356] width 383 height 522
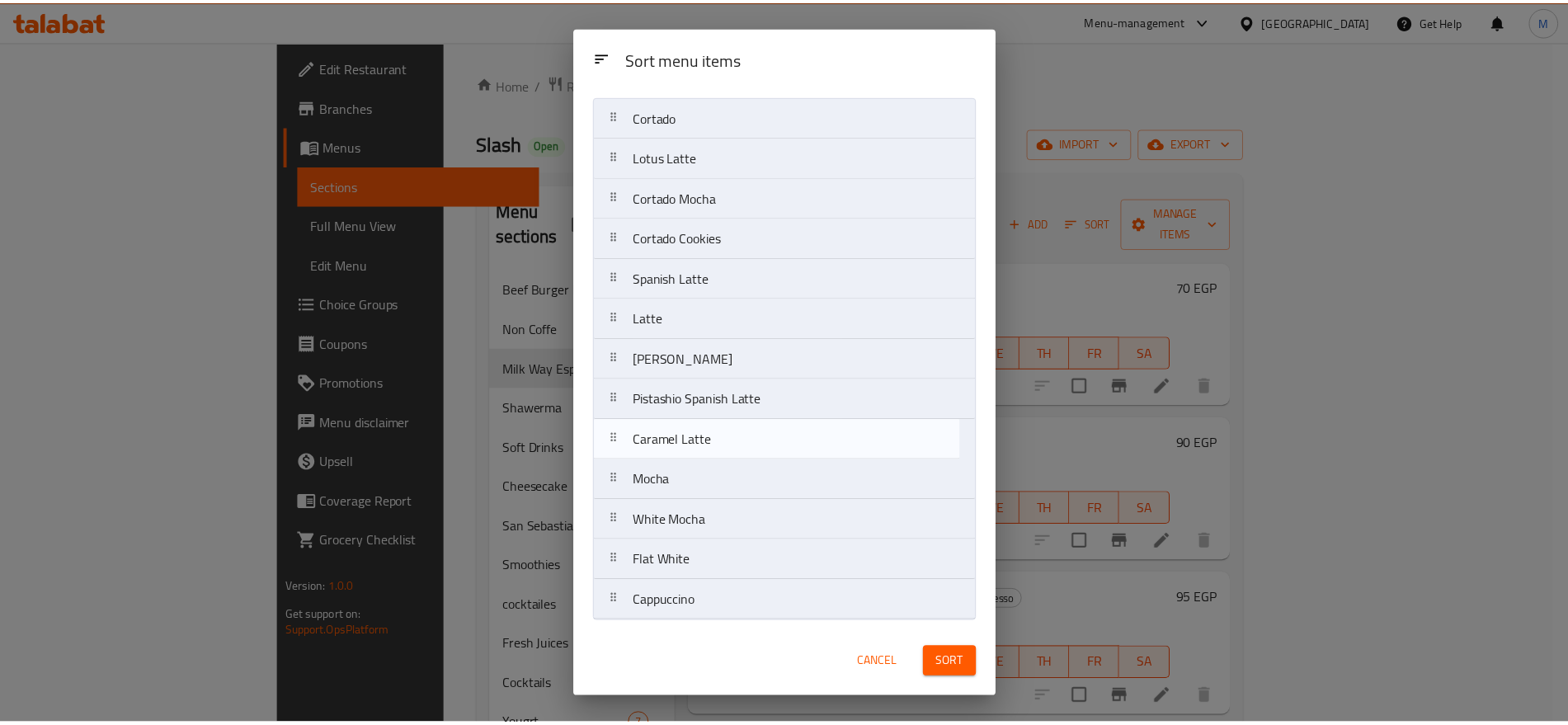
scroll to position [36, 0]
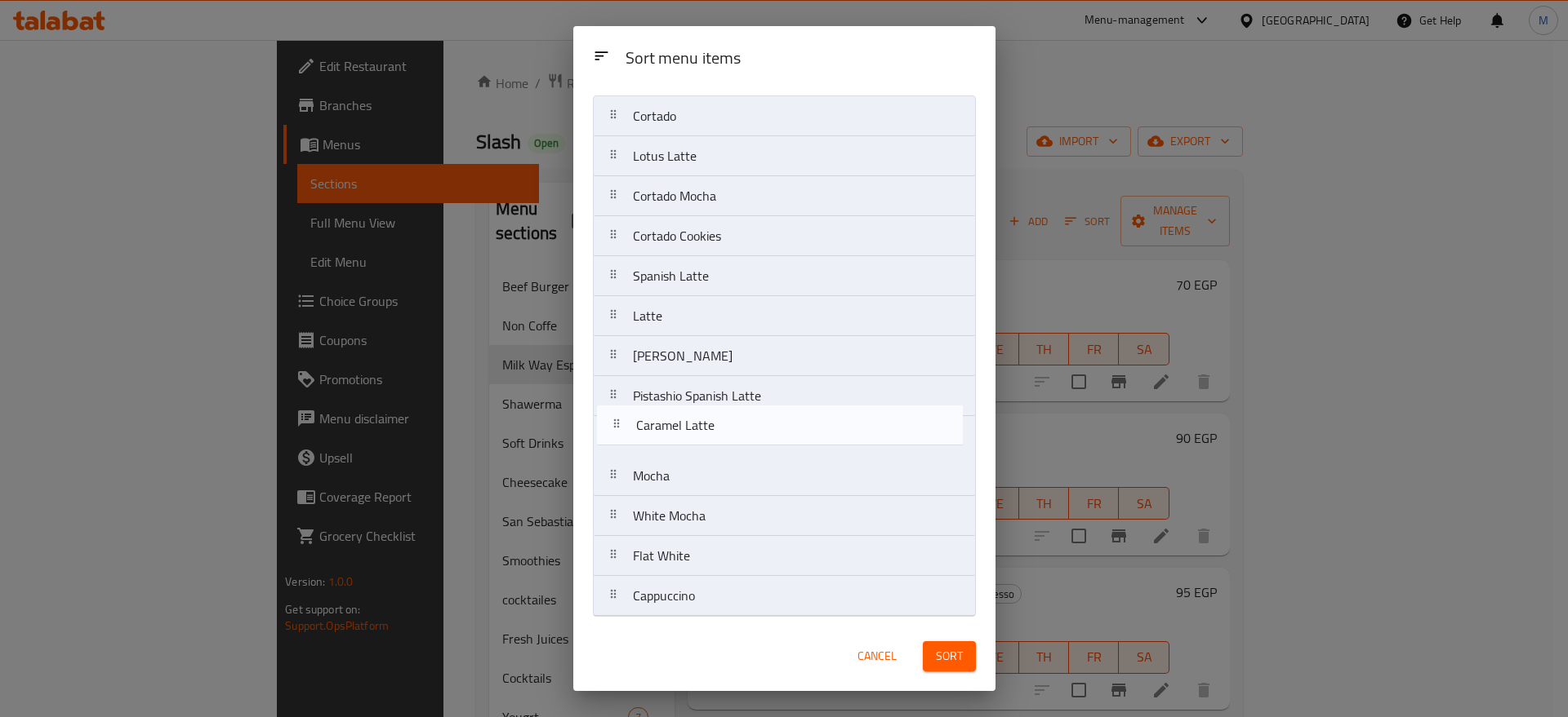
drag, startPoint x: 738, startPoint y: 183, endPoint x: 740, endPoint y: 432, distance: 249.0
click at [740, 432] on nav "Cortado Lotus Latte Caramel Latte Cortado Mocha Cortado Cookies Spanish Latte L…" at bounding box center [784, 357] width 383 height 522
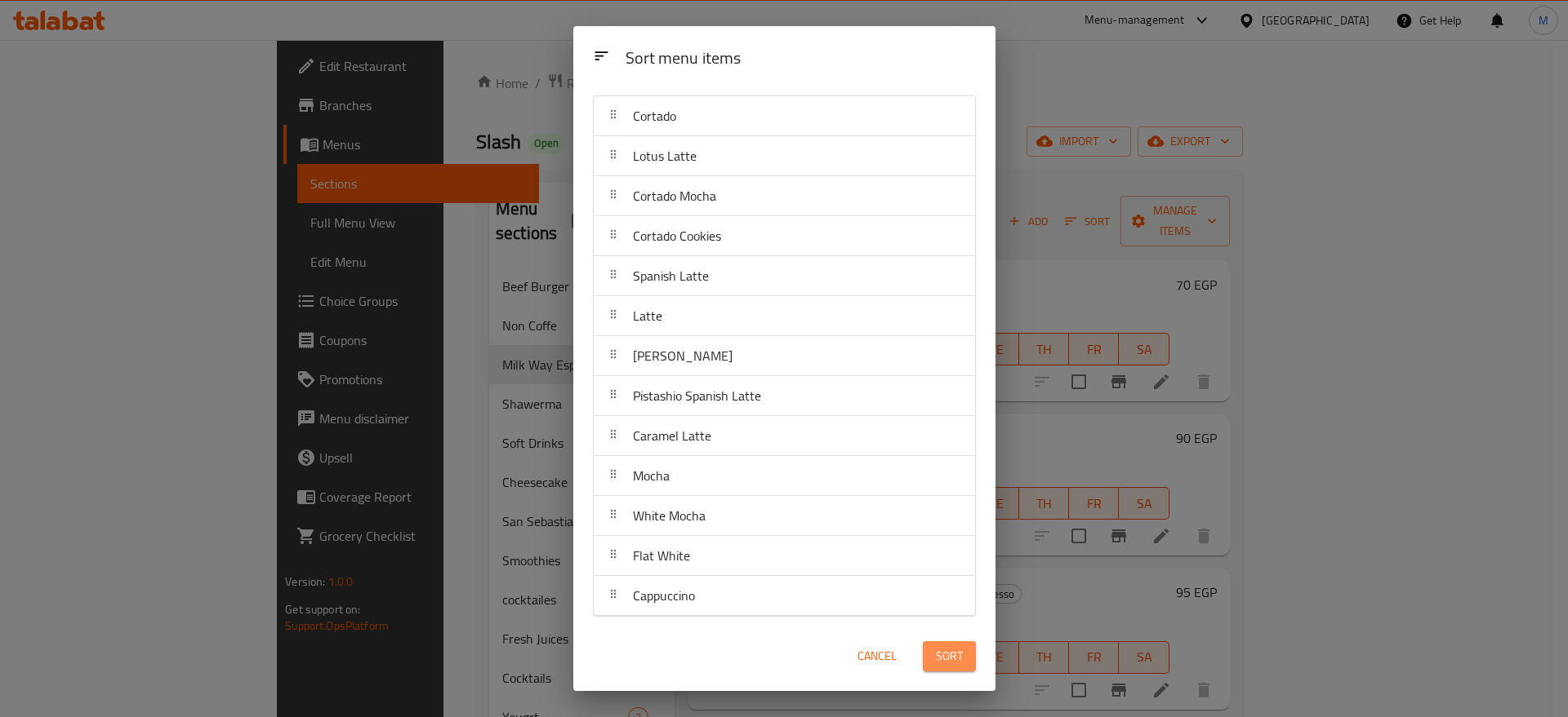
click at [941, 653] on span "Sort" at bounding box center [949, 656] width 27 height 20
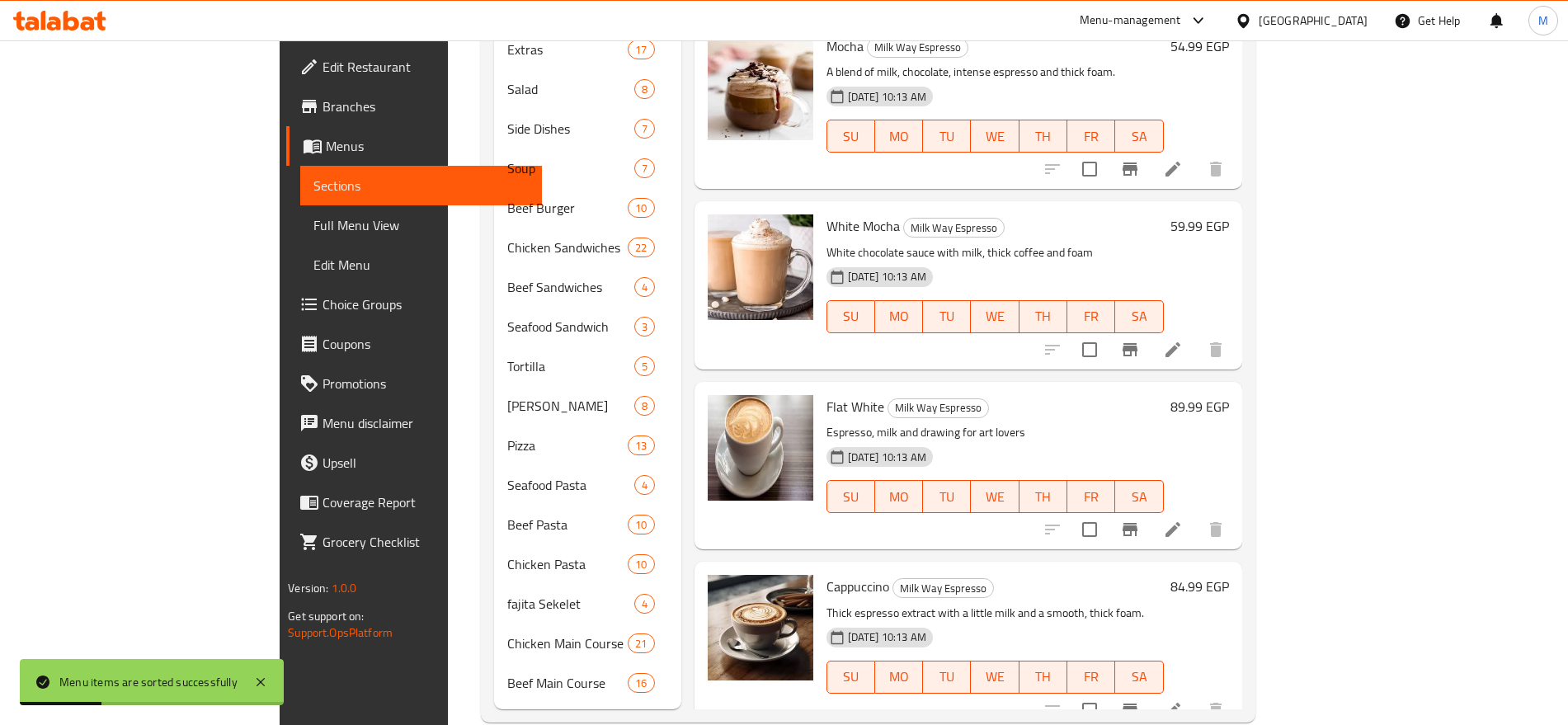
scroll to position [1394, 0]
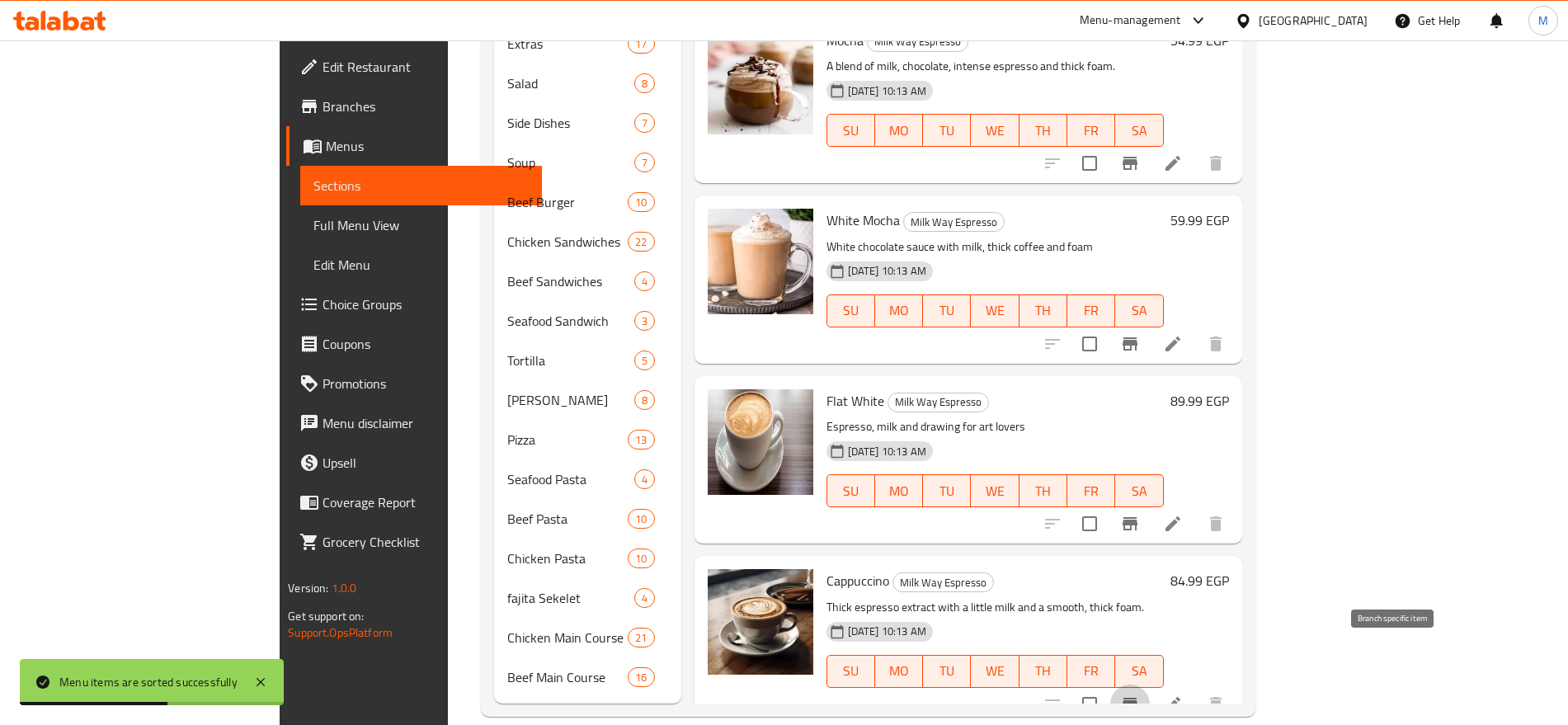
click at [1137, 698] on icon "Branch-specific-item" at bounding box center [1130, 704] width 15 height 13
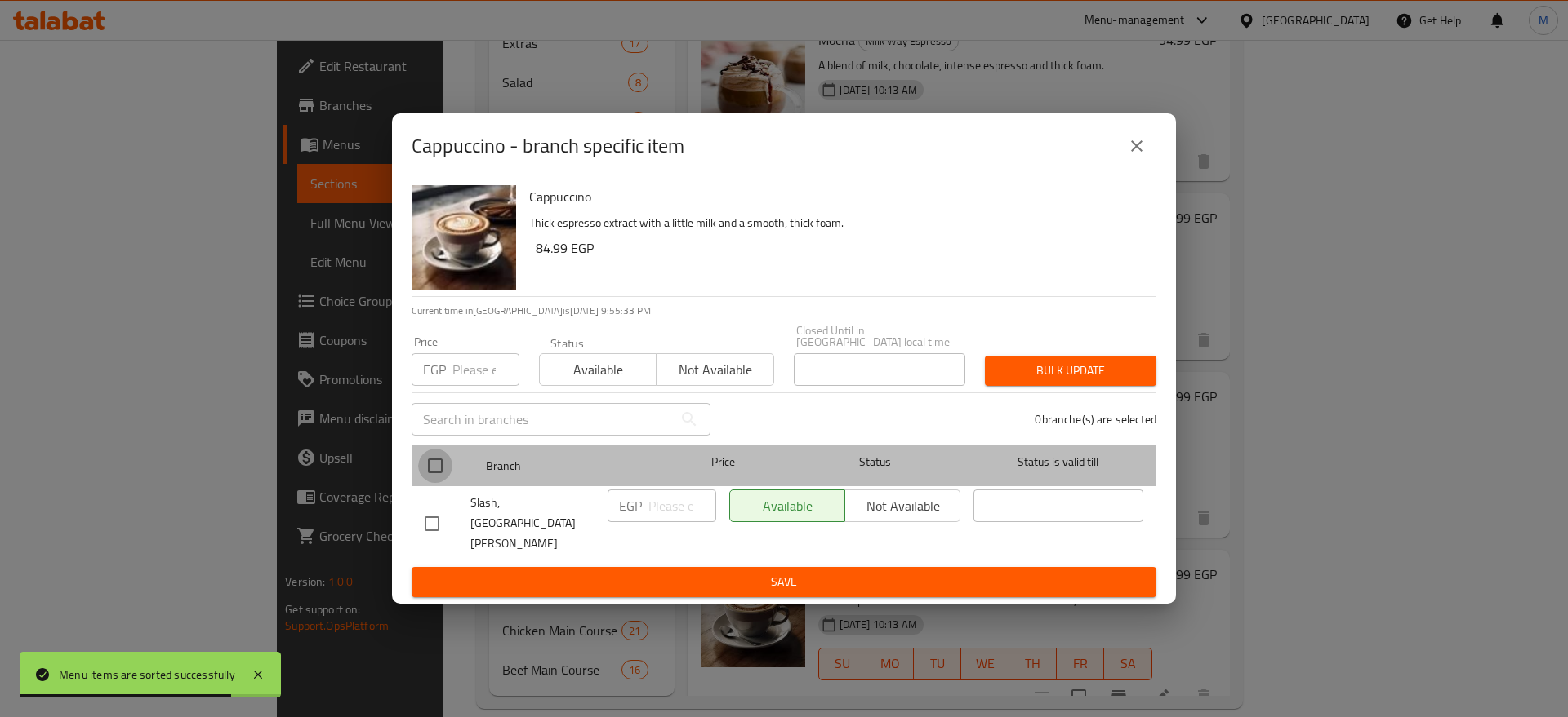
click at [438, 479] on input "checkbox" at bounding box center [435, 466] width 35 height 35
checkbox input "true"
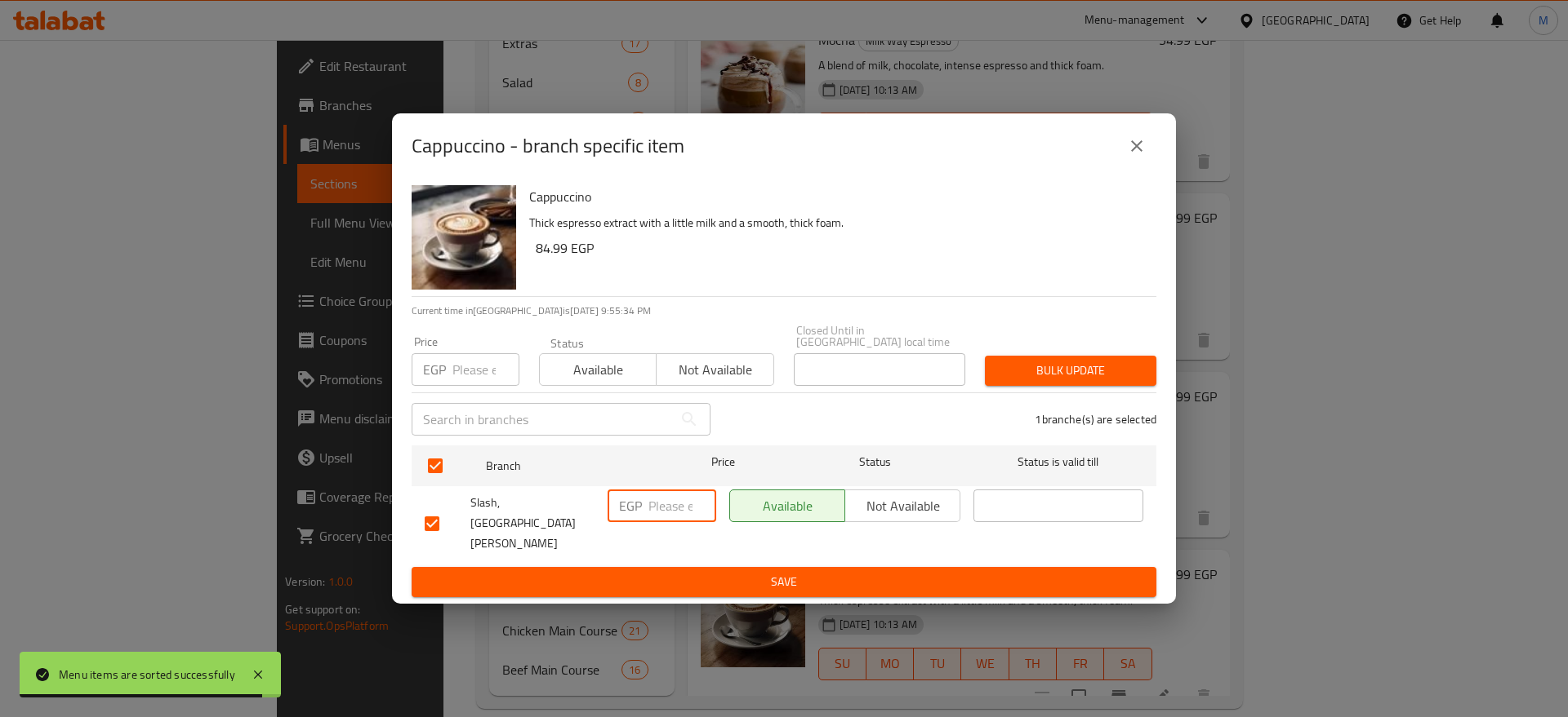
click at [655, 522] on input "number" at bounding box center [682, 506] width 67 height 33
paste input "90"
type input "90"
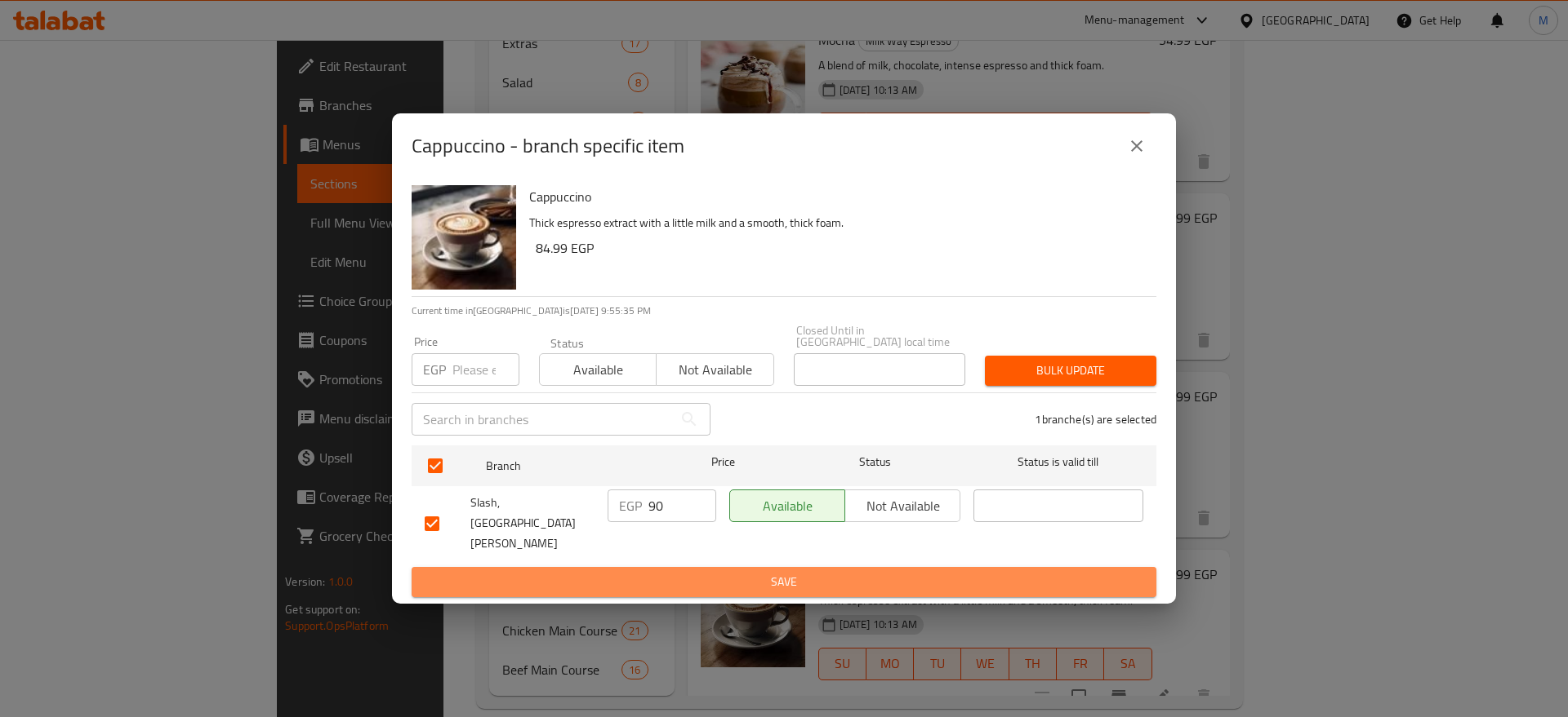
click at [676, 572] on span "Save" at bounding box center [783, 582] width 718 height 20
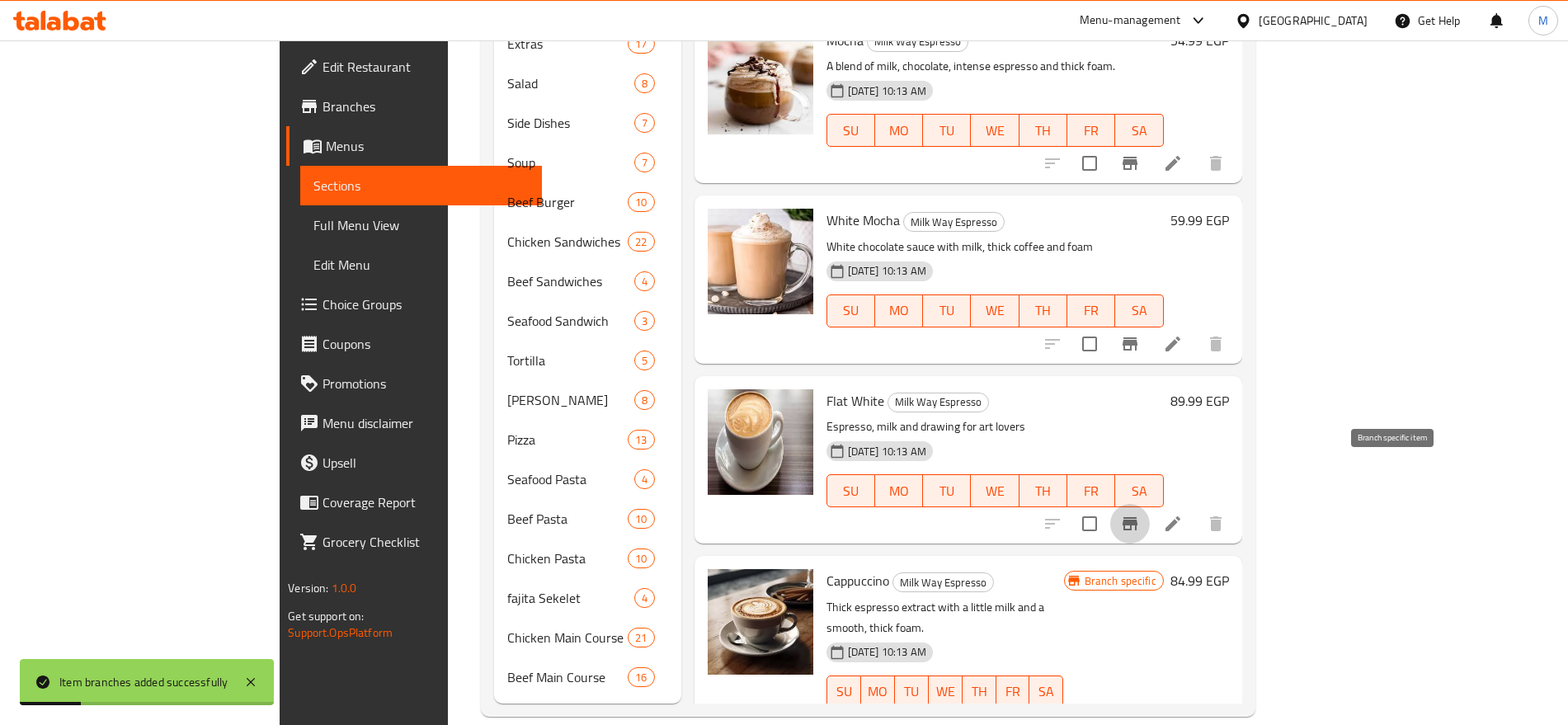
click at [1137, 518] on icon "Branch-specific-item" at bounding box center [1130, 524] width 15 height 13
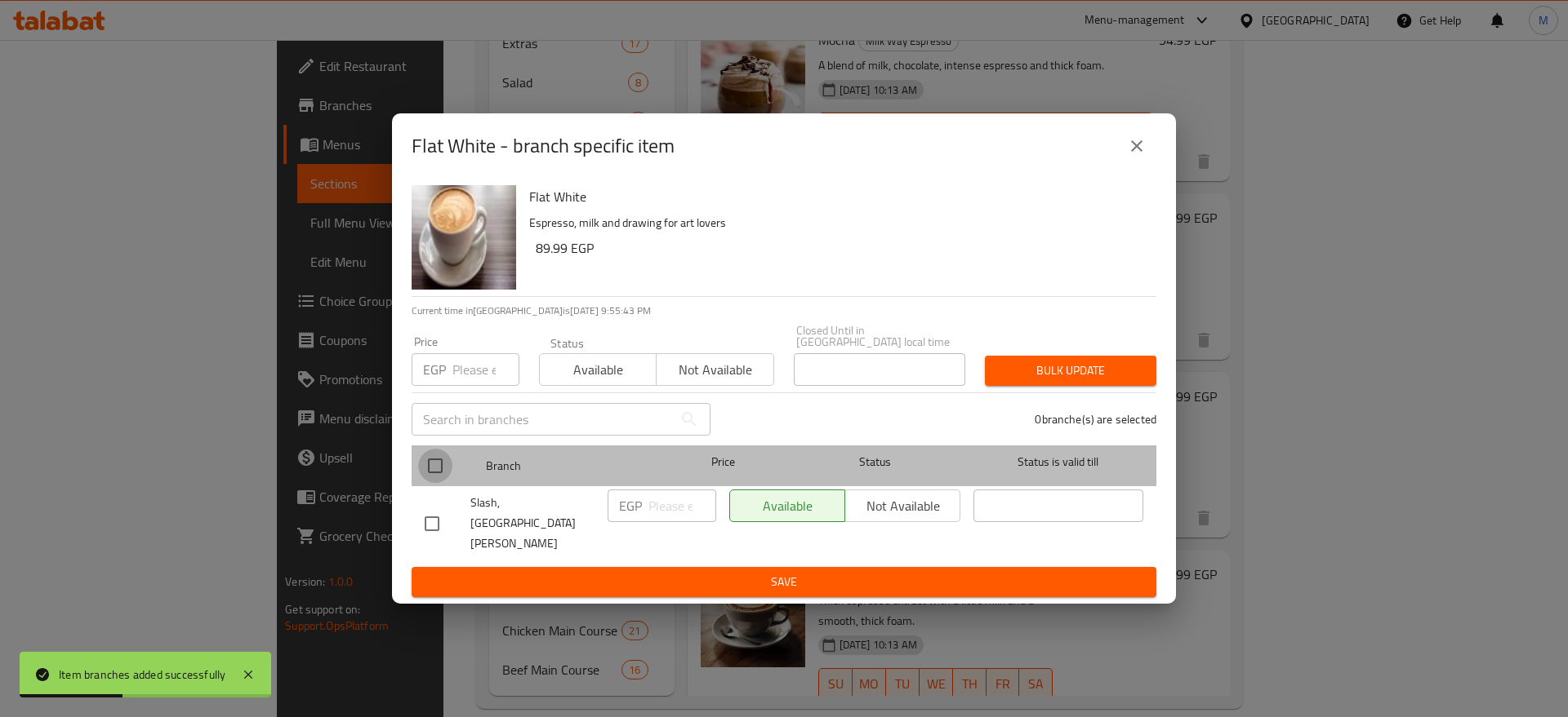
click at [447, 481] on input "checkbox" at bounding box center [435, 466] width 35 height 35
checkbox input "true"
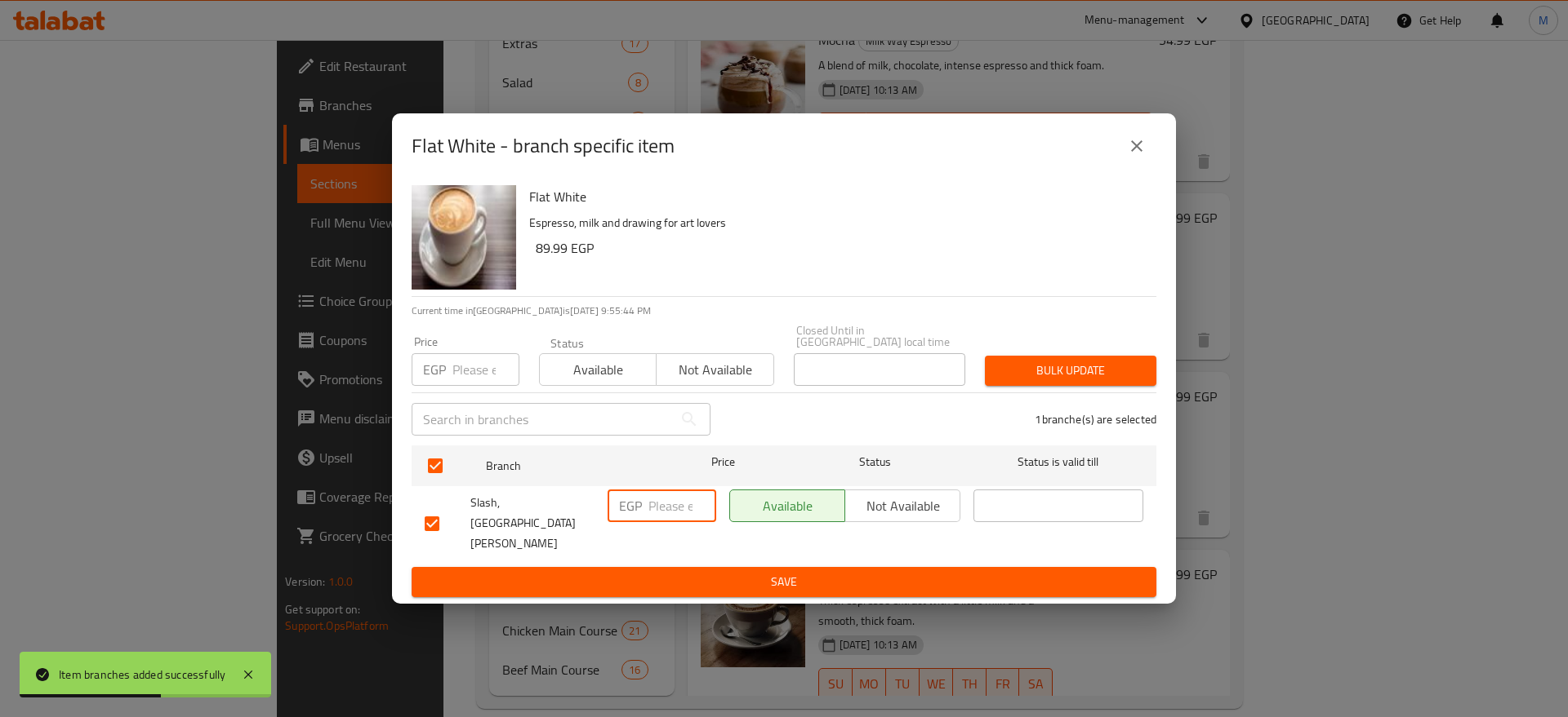
paste input "85"
click at [666, 523] on input "85" at bounding box center [682, 506] width 67 height 33
type input "85"
click at [671, 572] on span "Save" at bounding box center [783, 582] width 718 height 20
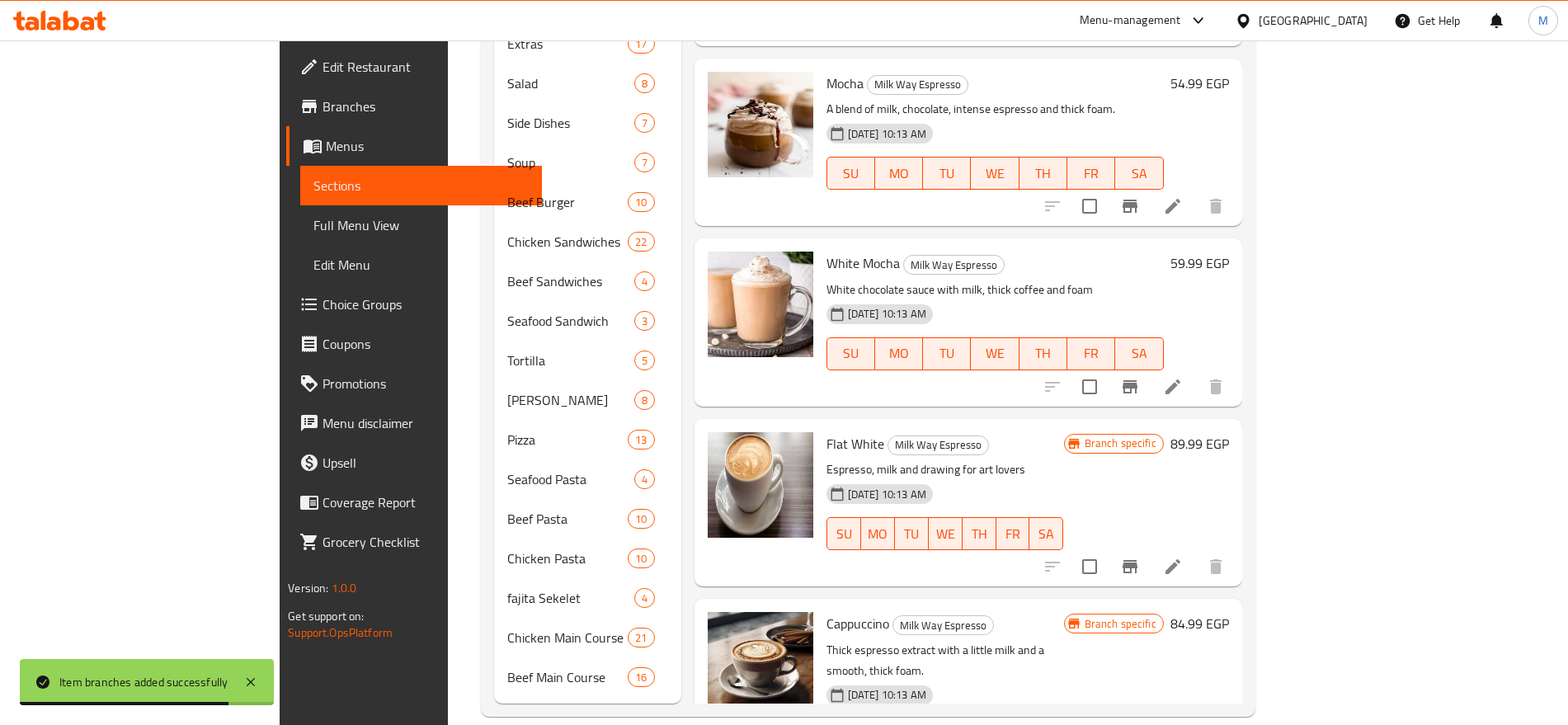
scroll to position [231, 0]
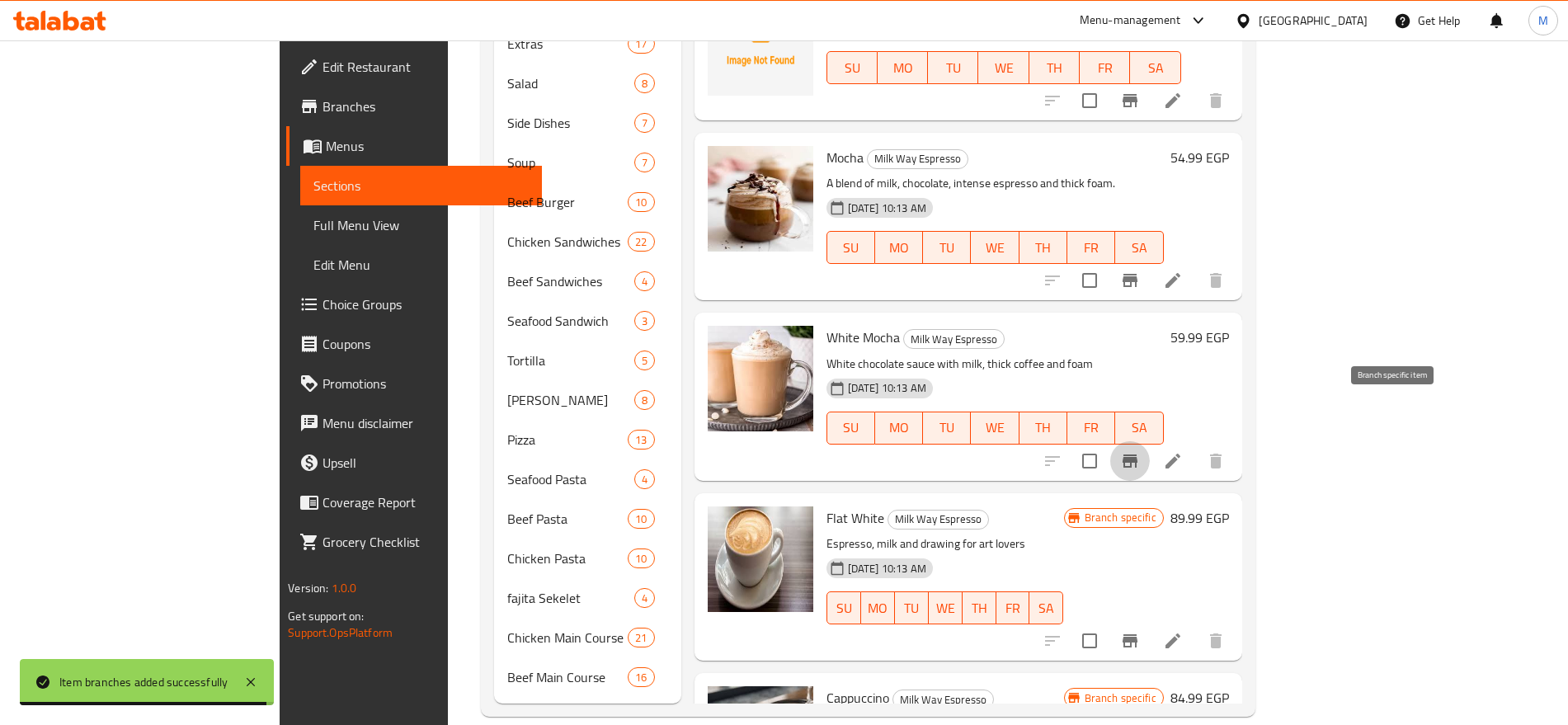
click at [1137, 455] on icon "Branch-specific-item" at bounding box center [1130, 461] width 15 height 13
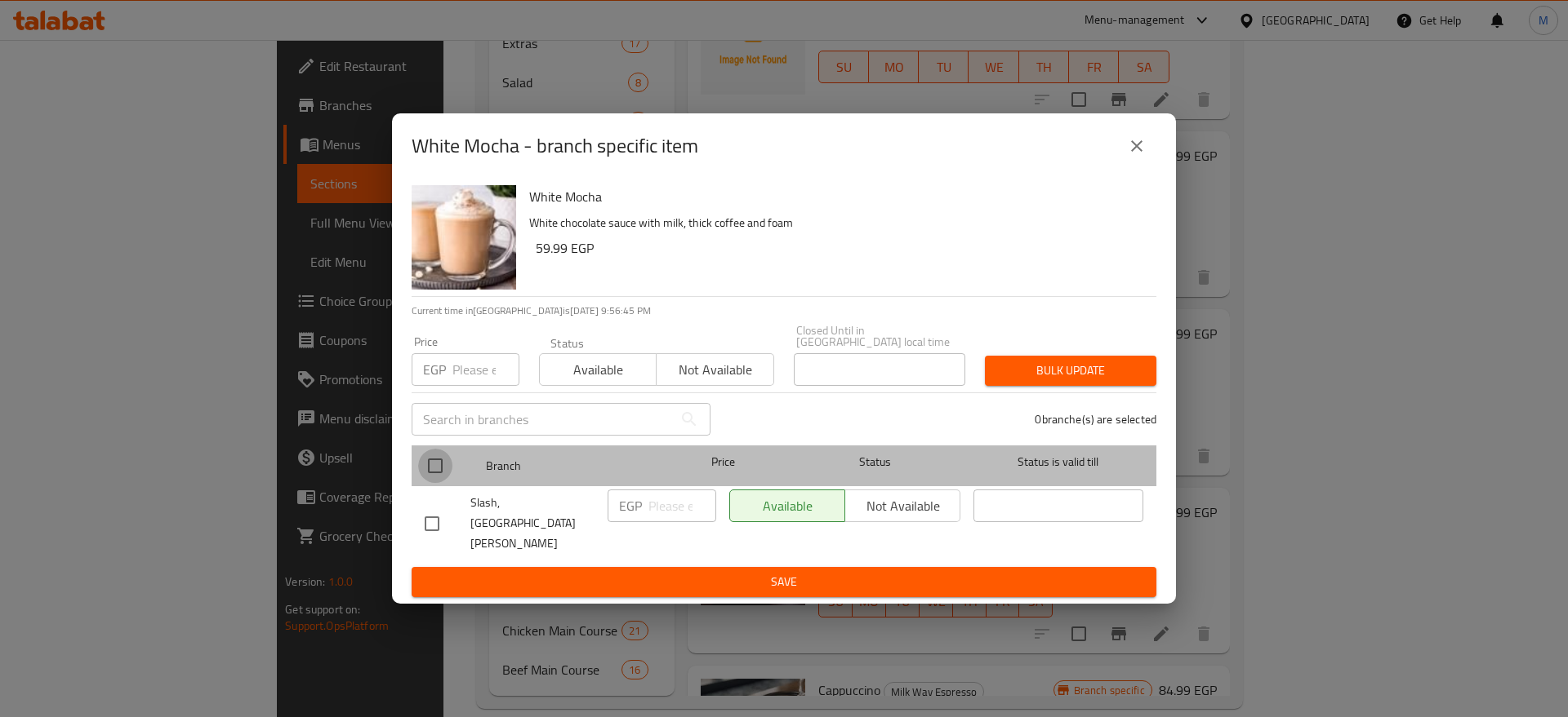
click at [440, 471] on input "checkbox" at bounding box center [435, 466] width 35 height 35
checkbox input "true"
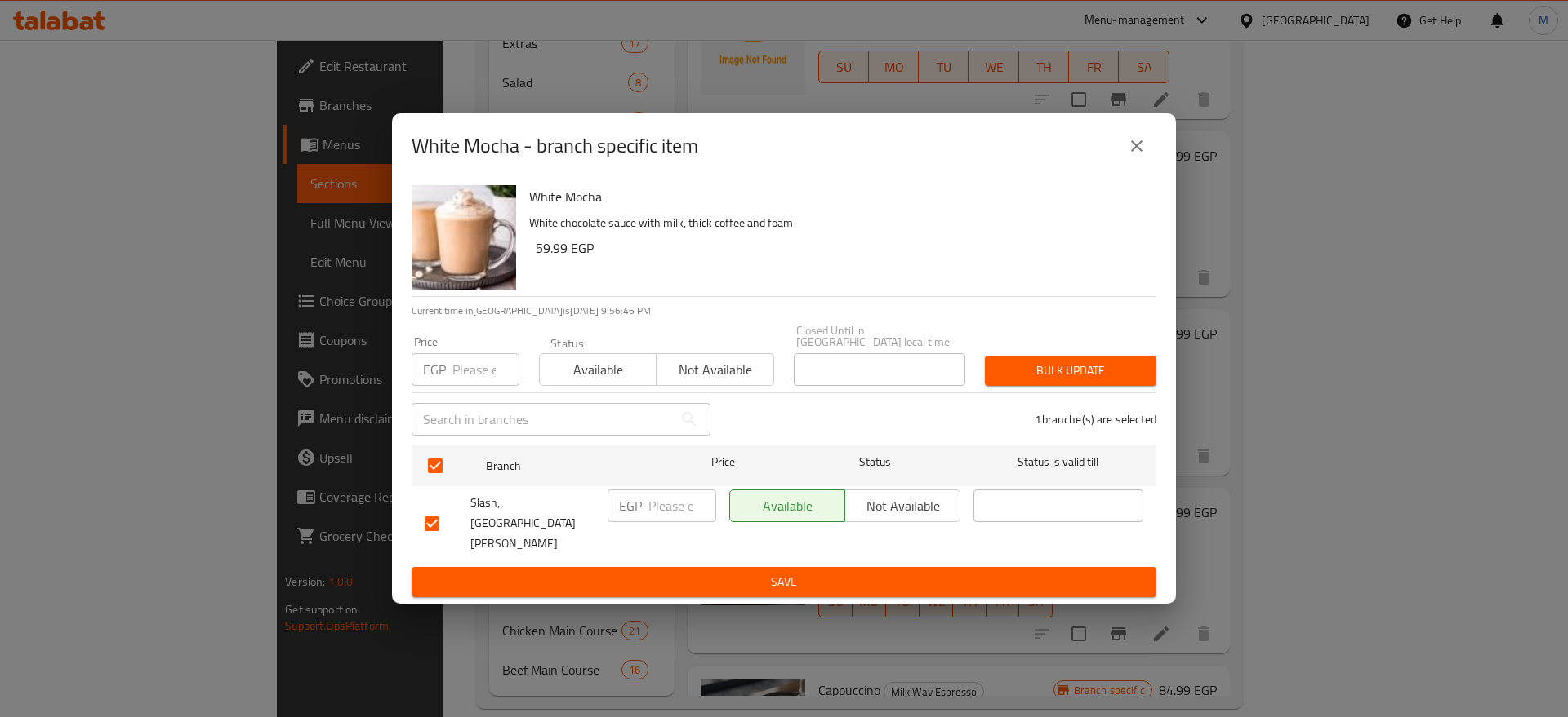
click at [675, 515] on input "number" at bounding box center [682, 506] width 67 height 33
type input "80"
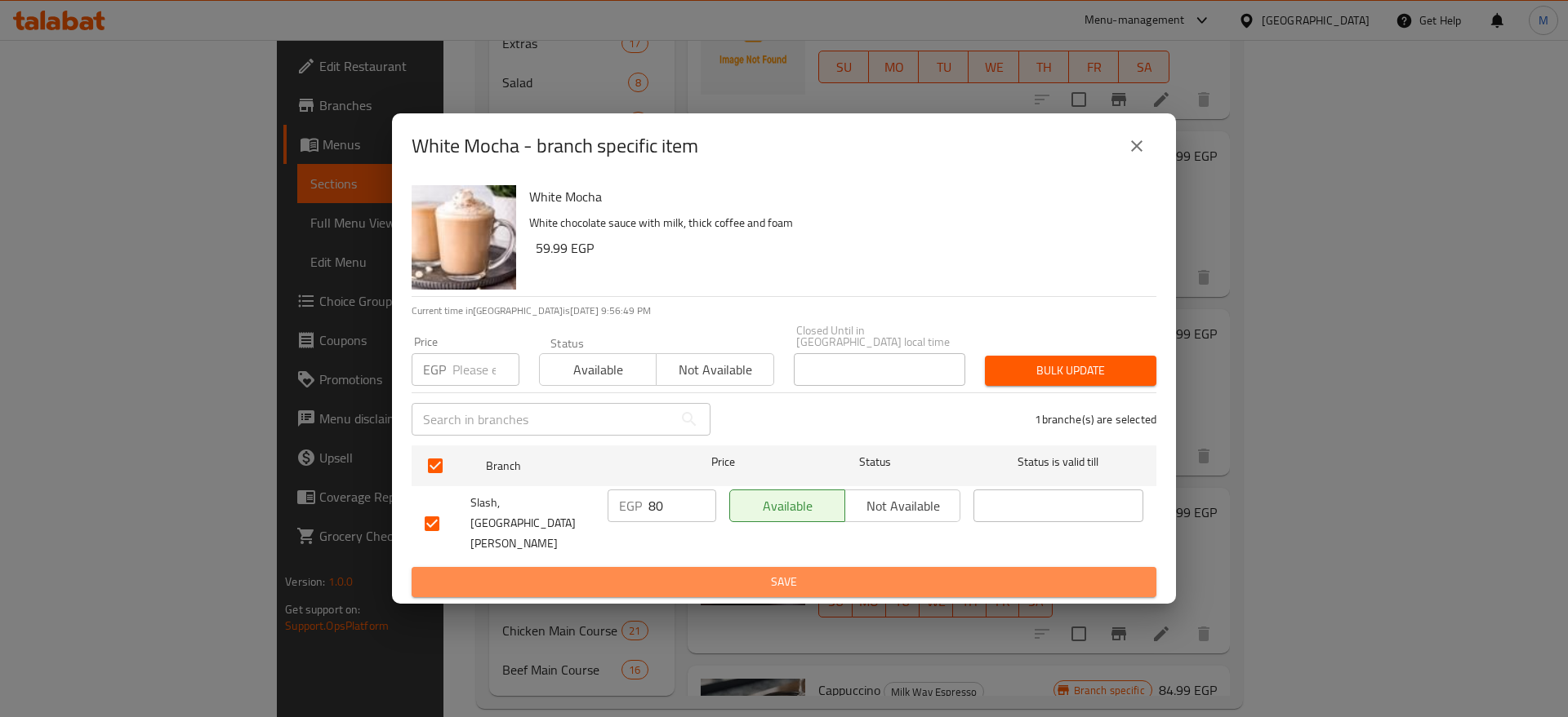
click at [730, 572] on span "Save" at bounding box center [783, 582] width 718 height 20
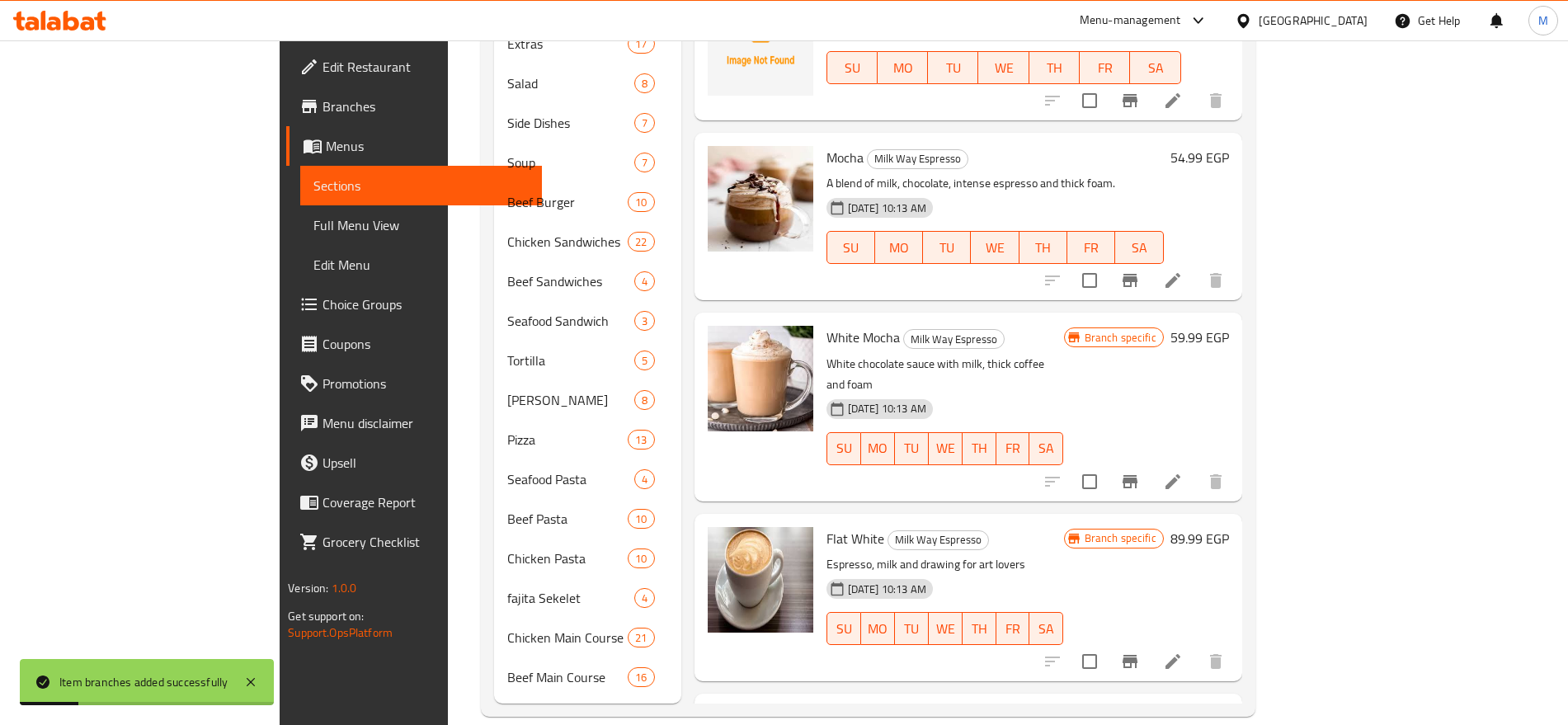
scroll to position [170, 0]
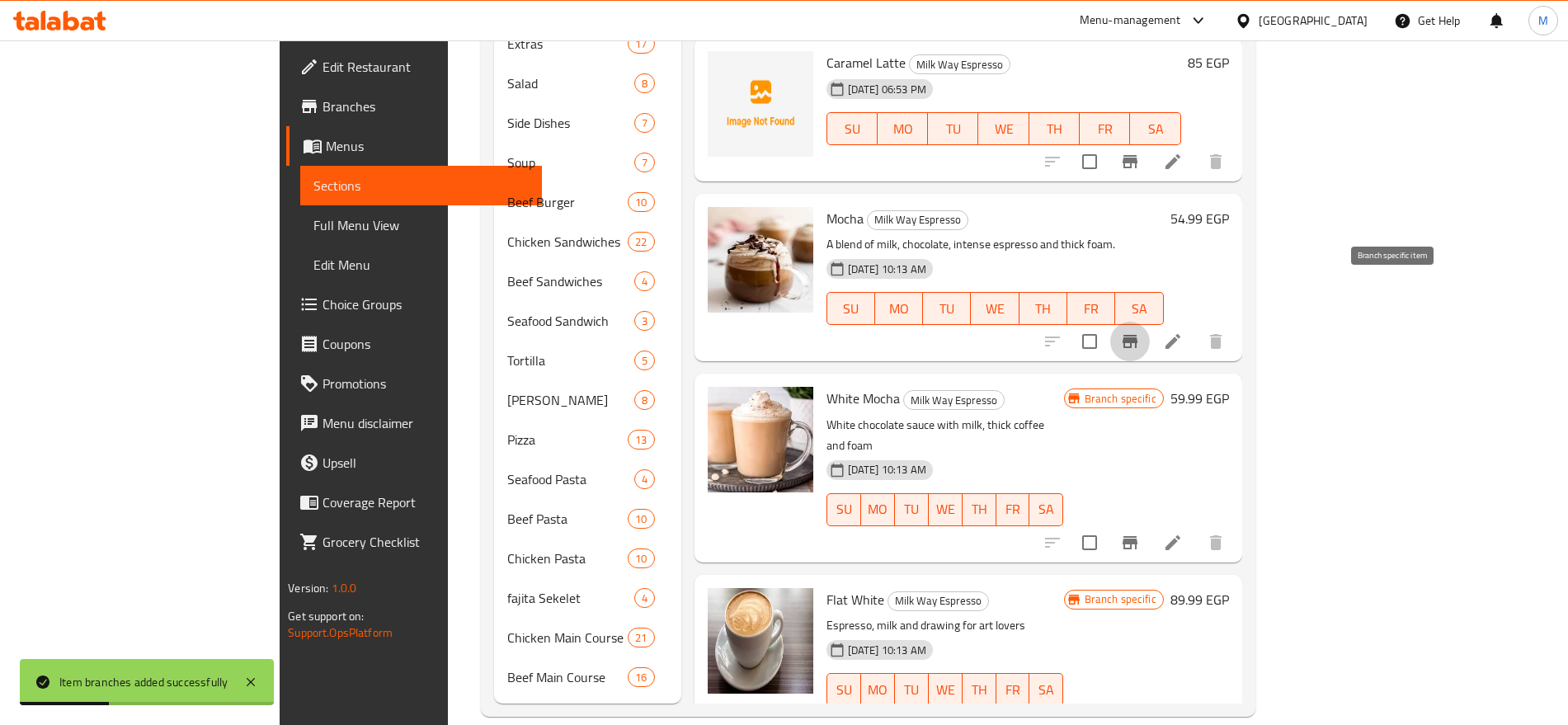
click at [1140, 332] on icon "Branch-specific-item" at bounding box center [1130, 342] width 20 height 20
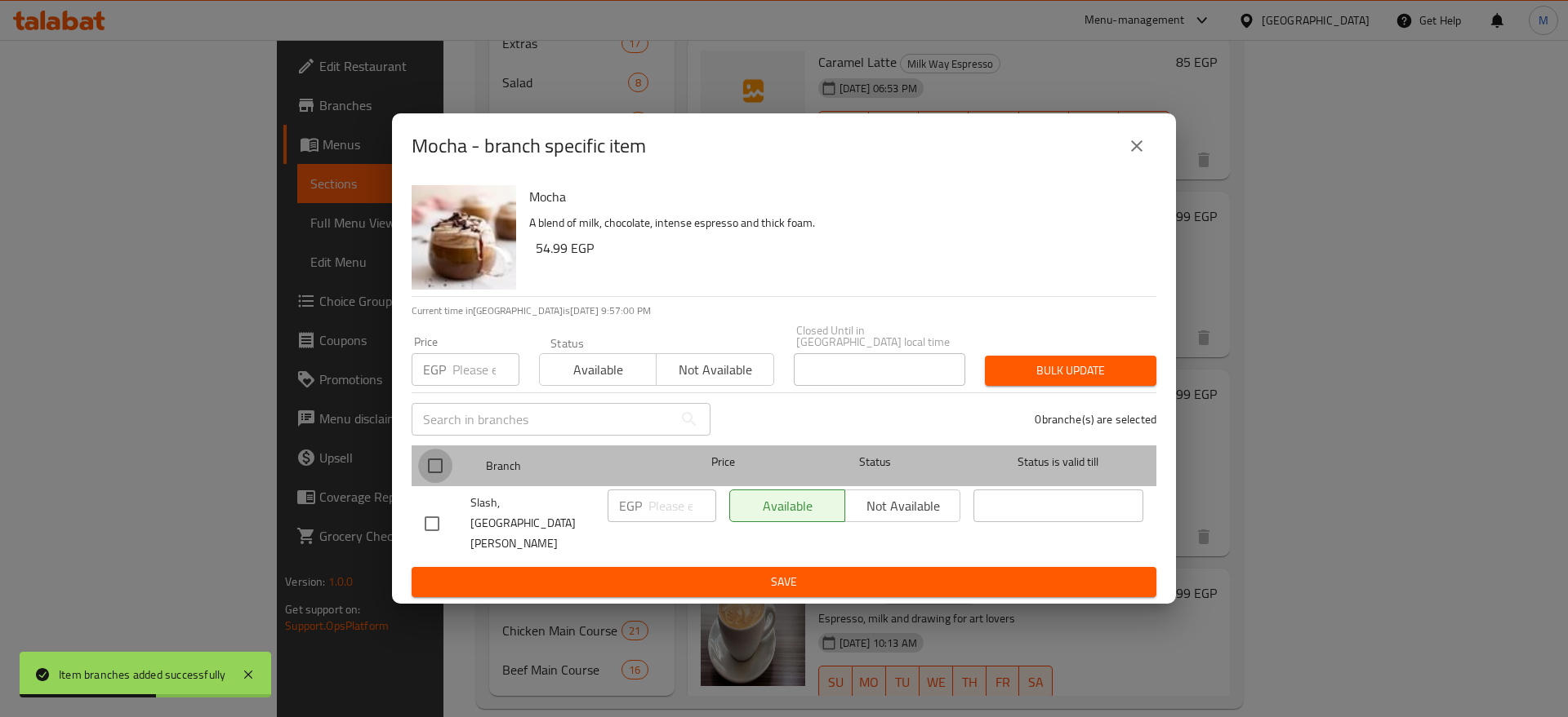
click at [421, 481] on input "checkbox" at bounding box center [435, 466] width 35 height 35
checkbox input "true"
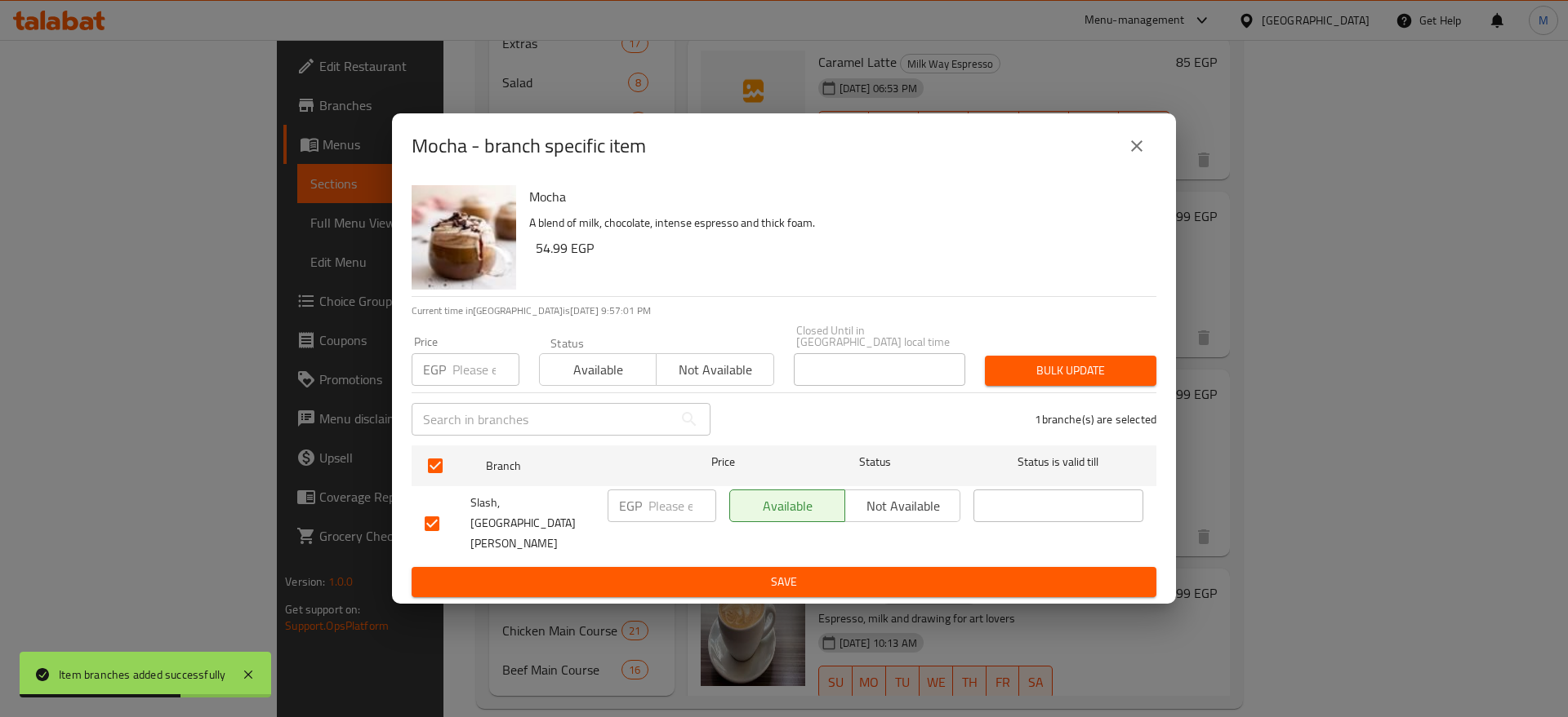
click at [658, 516] on input "number" at bounding box center [682, 506] width 67 height 33
paste input "90"
type input "90"
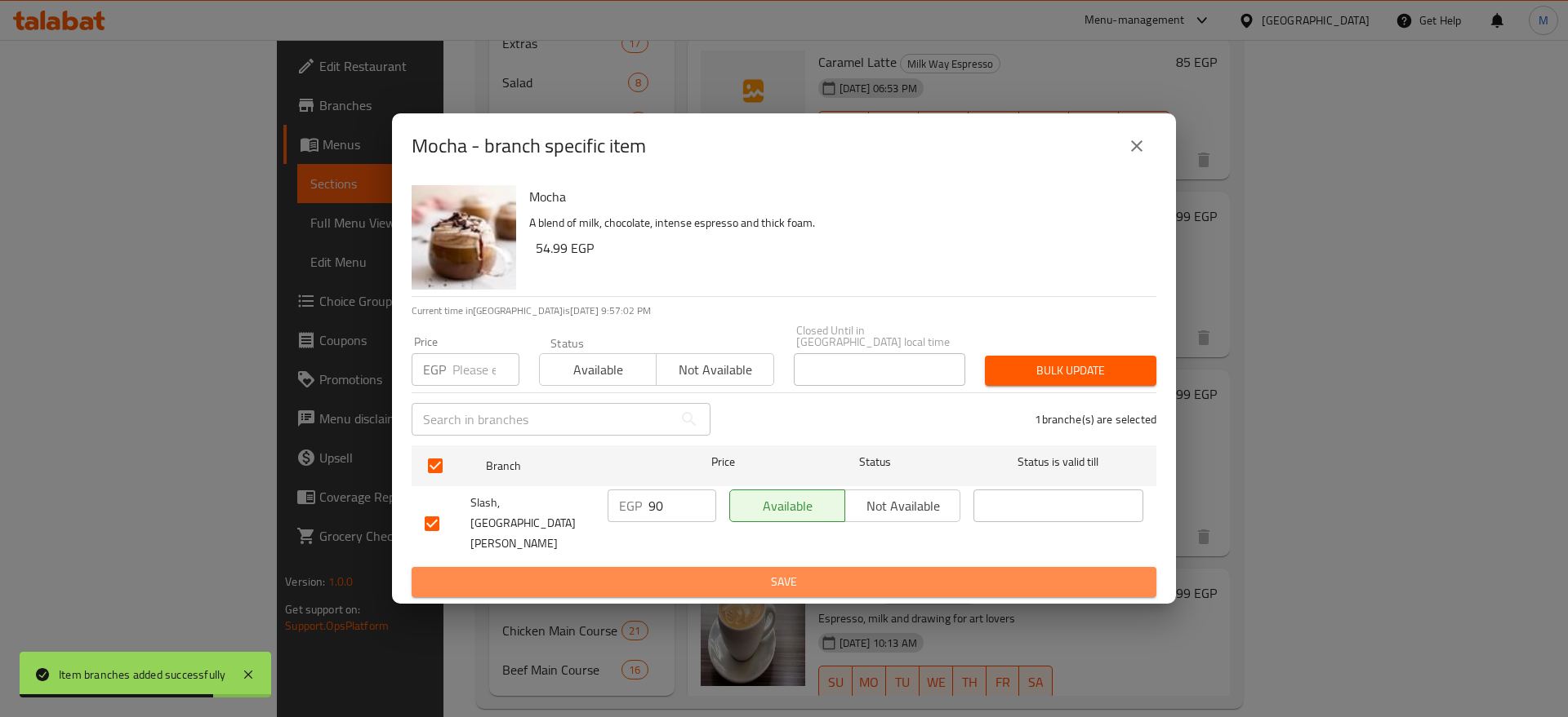
click at [687, 572] on span "Save" at bounding box center [783, 582] width 718 height 20
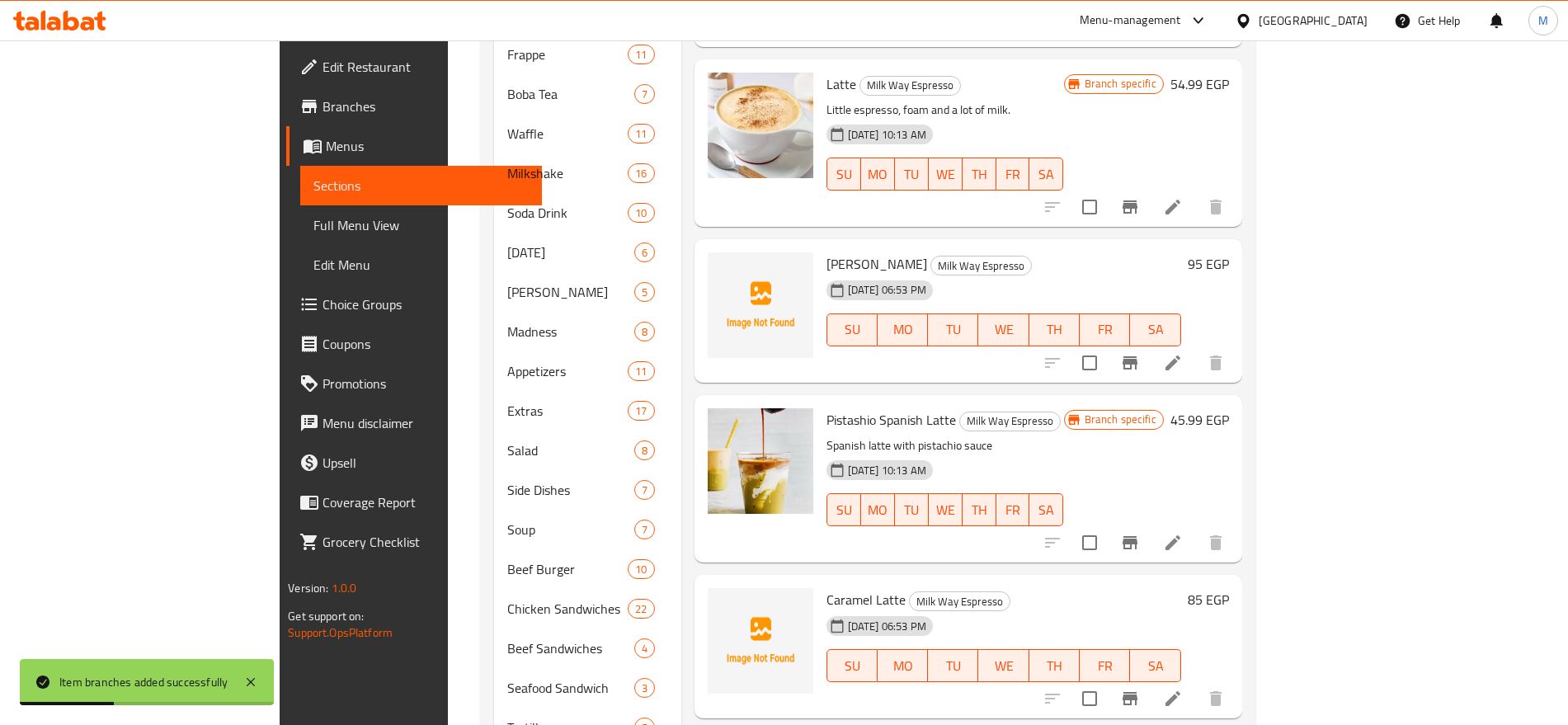
scroll to position [1026, 0]
click at [1183, 535] on icon at bounding box center [1173, 545] width 20 height 20
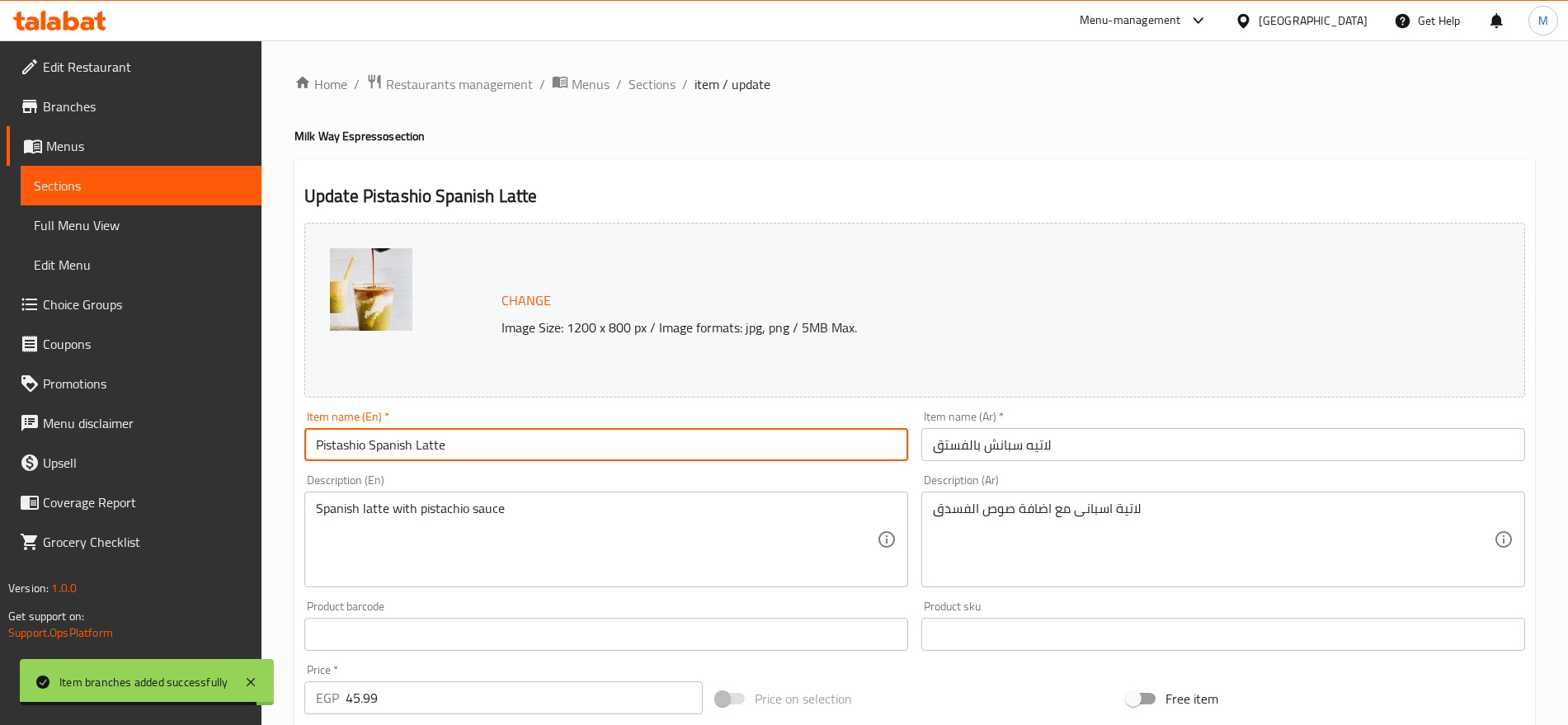
click at [560, 446] on input "Pistashio Spanish Latte" at bounding box center [605, 444] width 604 height 33
paste input "SPANISH LATTE PISTASHIO"
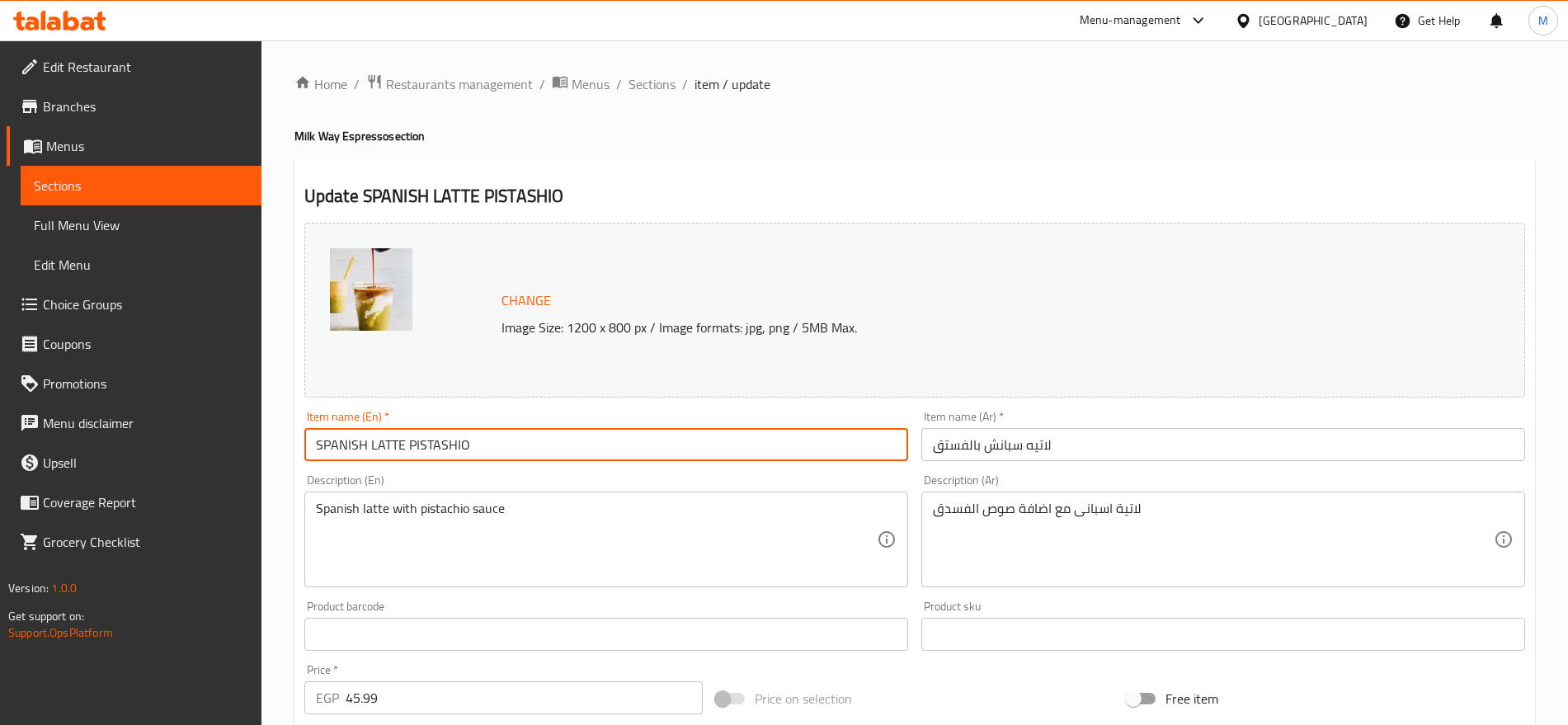
click at [552, 446] on input "SPANISH LATTE PISTASHIO" at bounding box center [605, 444] width 604 height 33
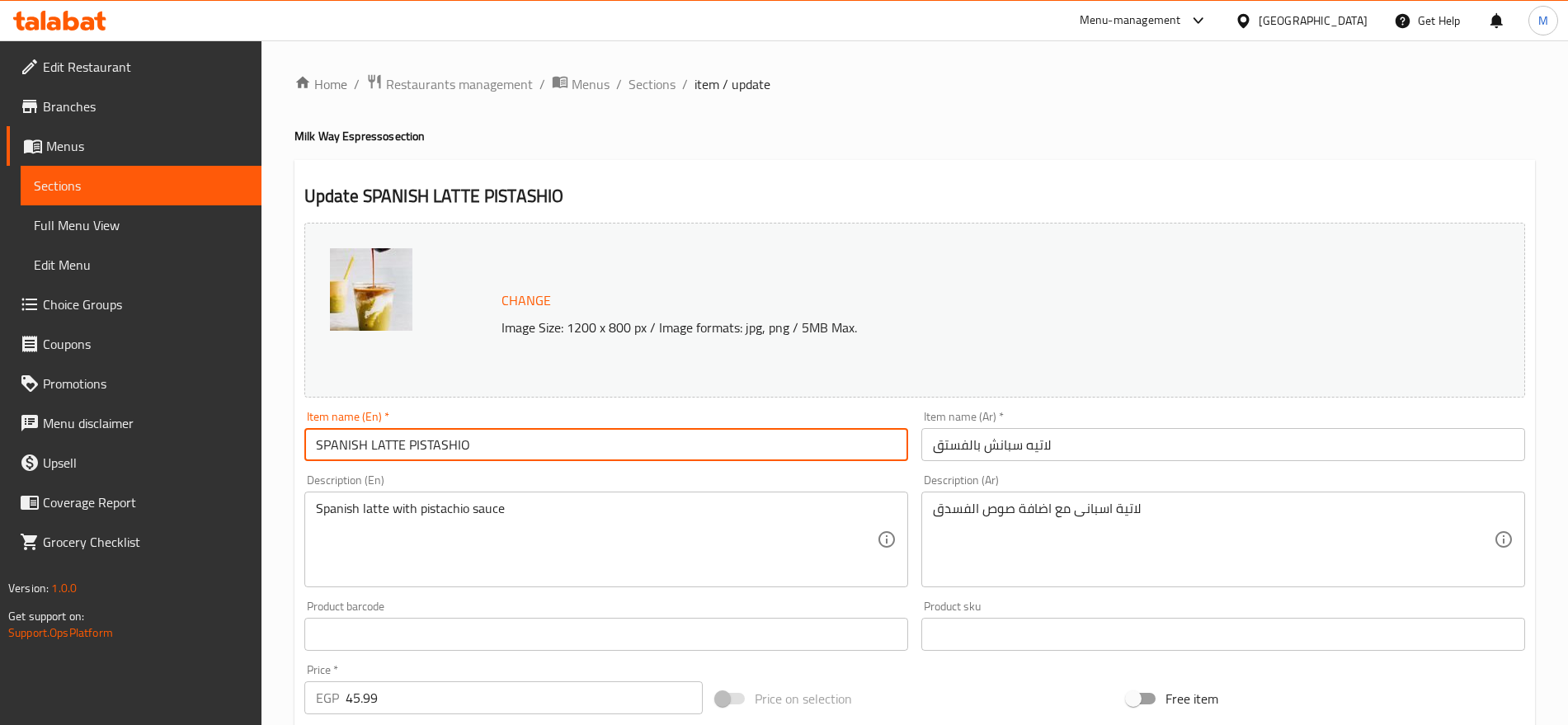
click at [552, 446] on input "SPANISH LATTE PISTASHIO" at bounding box center [605, 444] width 604 height 33
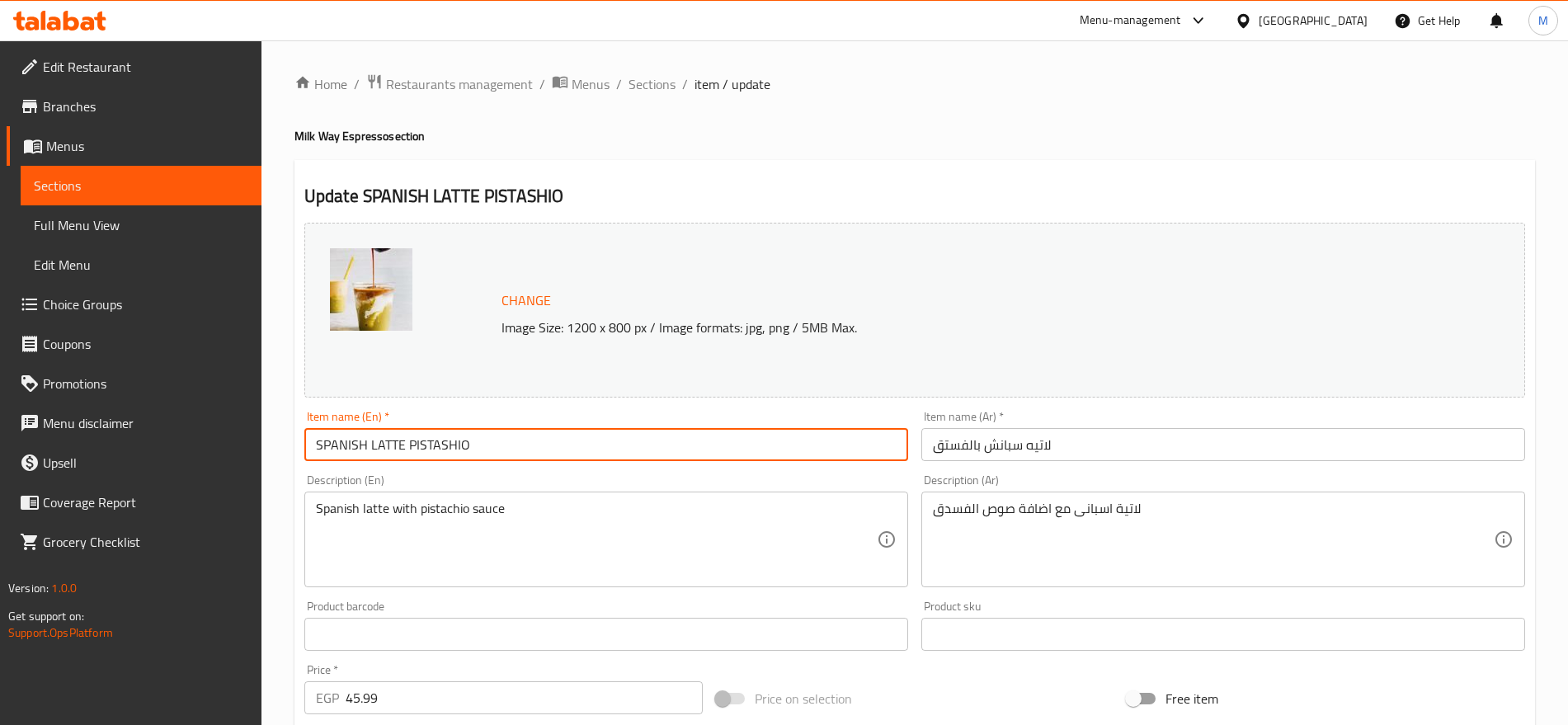
click at [552, 446] on input "SPANISH LATTE PISTASHIO" at bounding box center [605, 444] width 604 height 33
type input "Spanish Latte Pistashio"
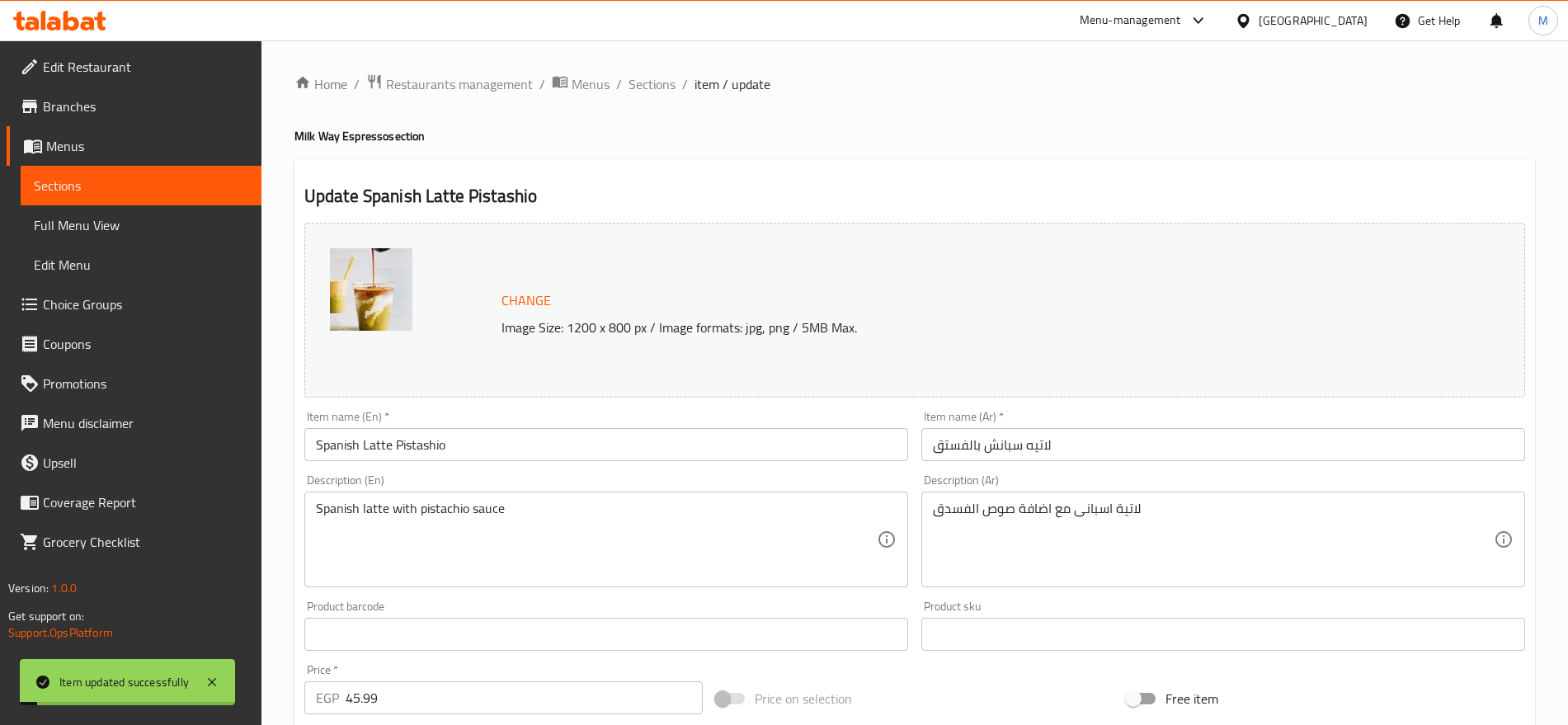
click at [662, 102] on div "Home / Restaurants management / Menus / Sections / item / update Milk Way Espre…" at bounding box center [914, 616] width 1241 height 1084
click at [665, 92] on span "Sections" at bounding box center [652, 84] width 47 height 20
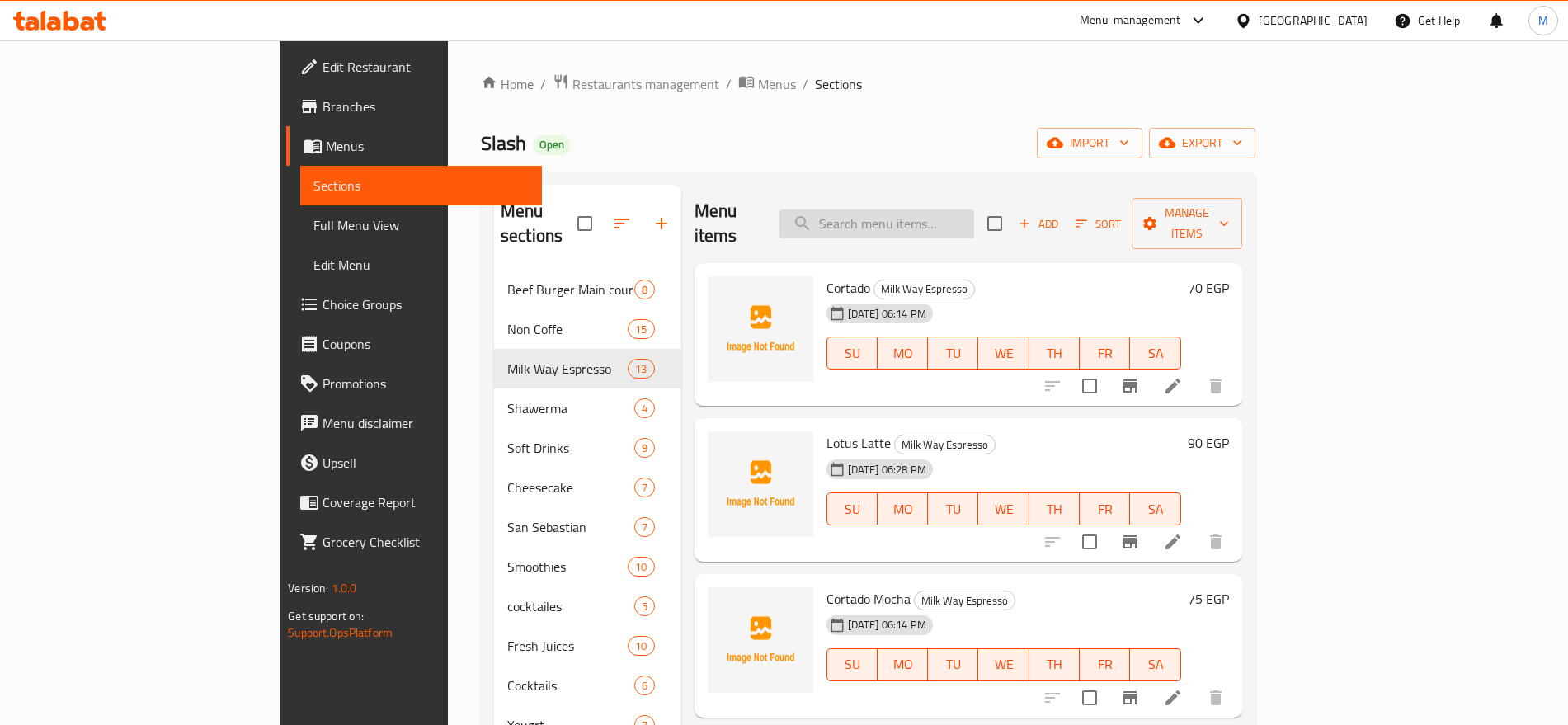
click at [974, 221] on input "search" at bounding box center [876, 224] width 195 height 29
paste input "ICE COFFE"
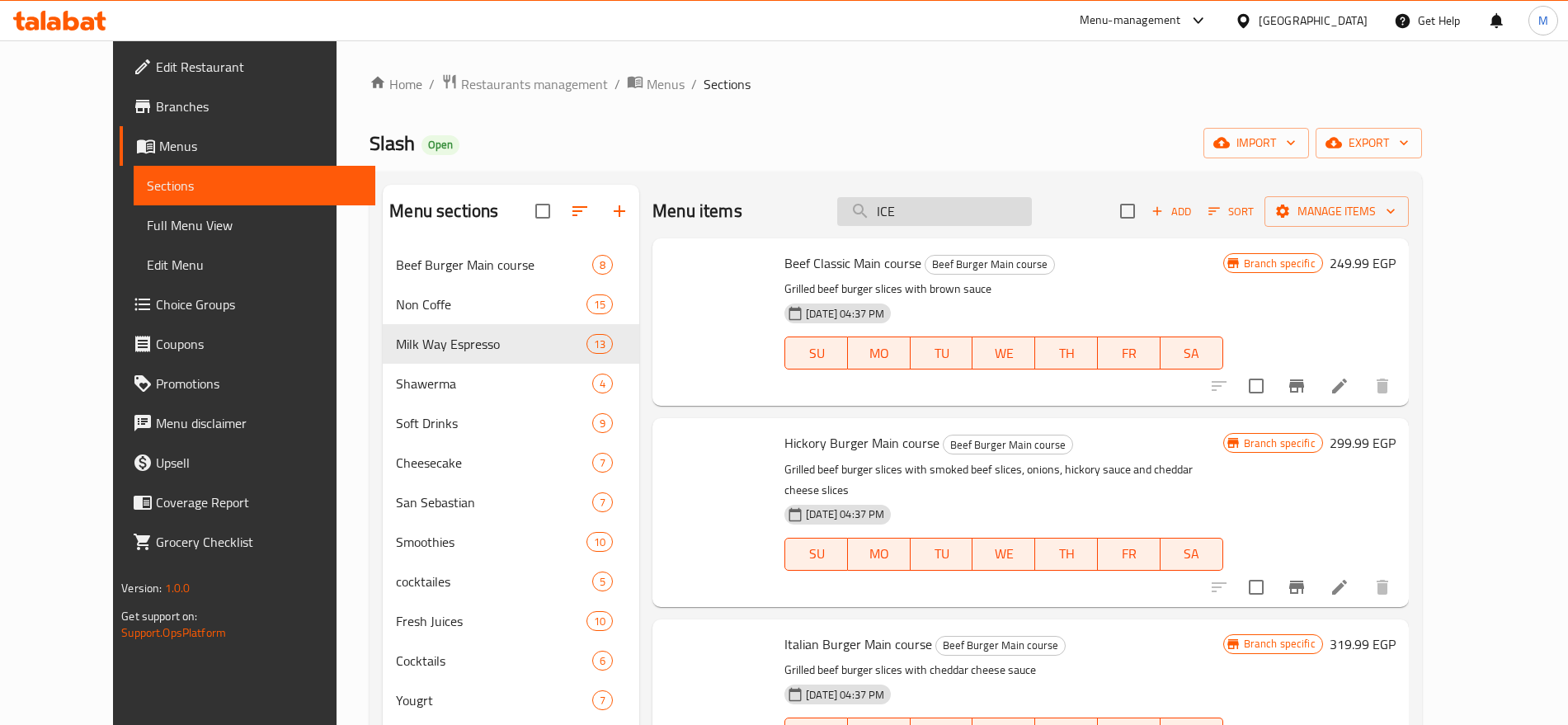
click at [920, 212] on input "ICE" at bounding box center [934, 212] width 195 height 29
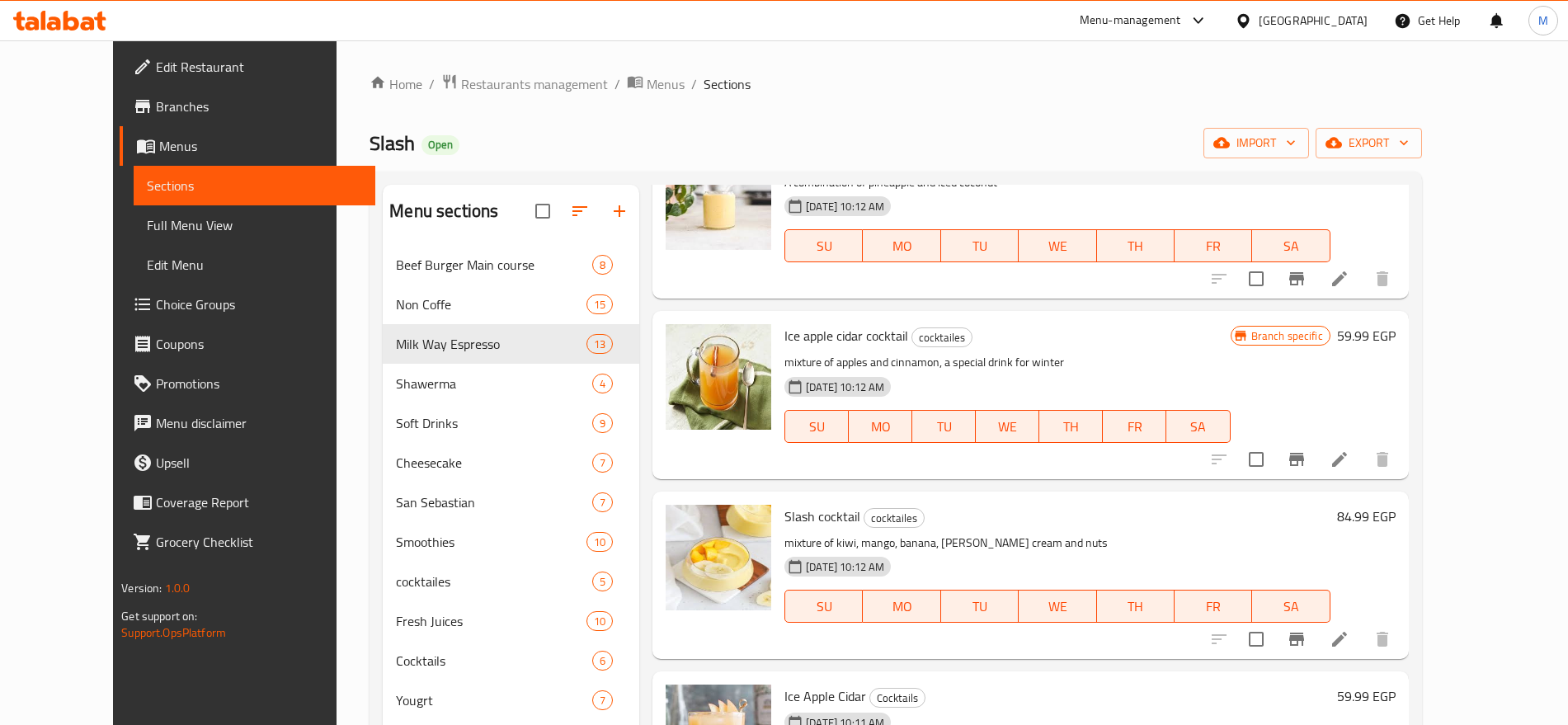
scroll to position [2132, 0]
type input "ICE"
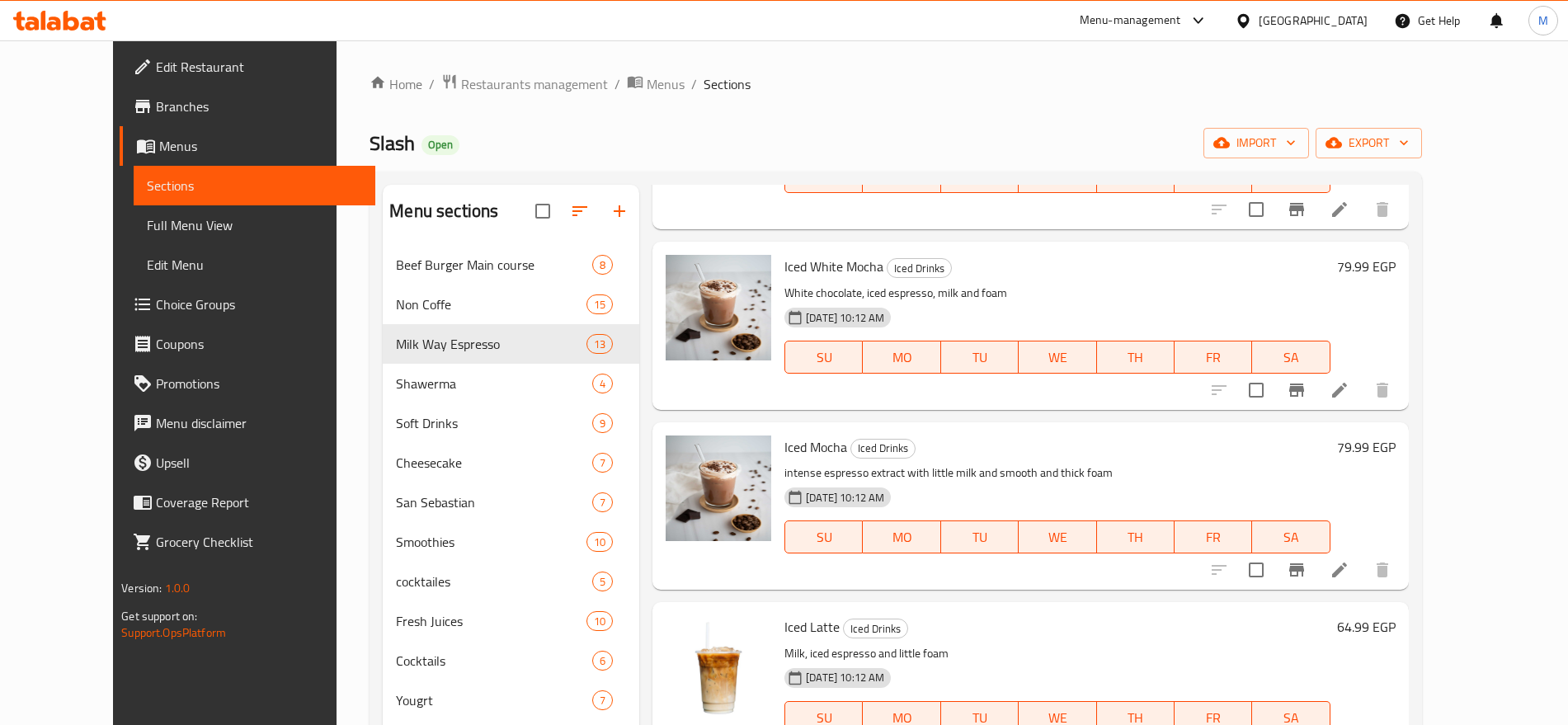
scroll to position [3259, 0]
click at [1274, 372] on input "checkbox" at bounding box center [1256, 389] width 35 height 35
checkbox input "true"
click at [1274, 552] on input "checkbox" at bounding box center [1256, 569] width 35 height 35
checkbox input "true"
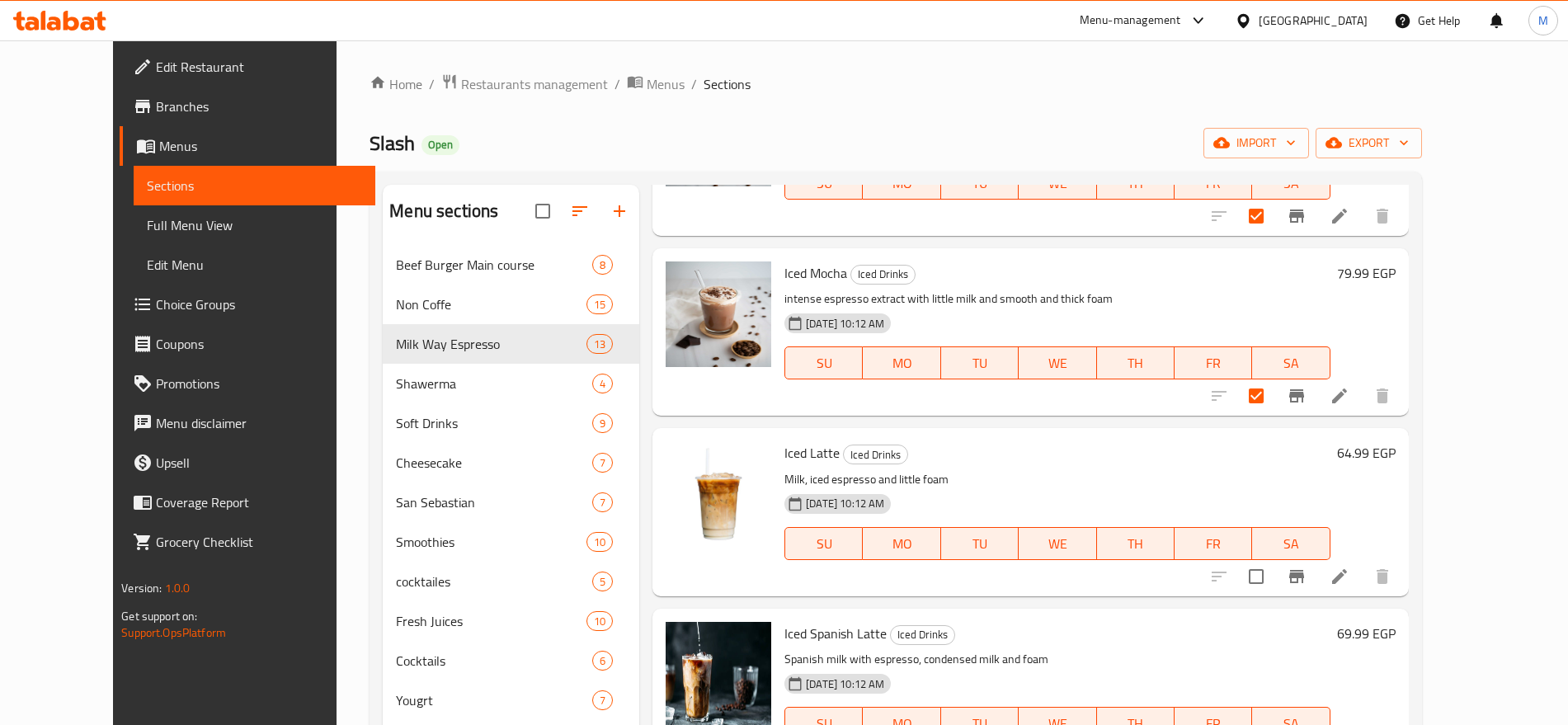
scroll to position [3446, 0]
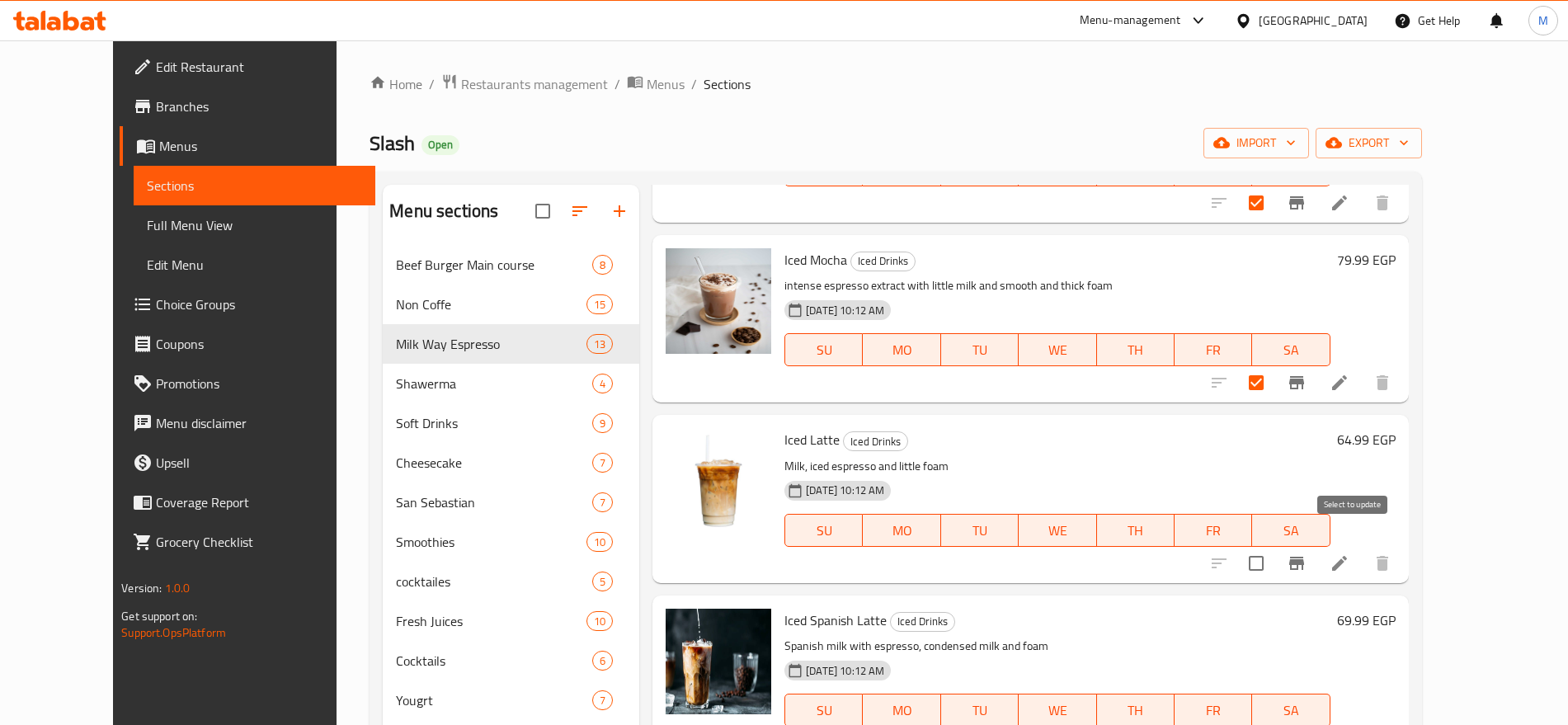
click at [1274, 549] on input "checkbox" at bounding box center [1256, 563] width 35 height 35
checkbox input "true"
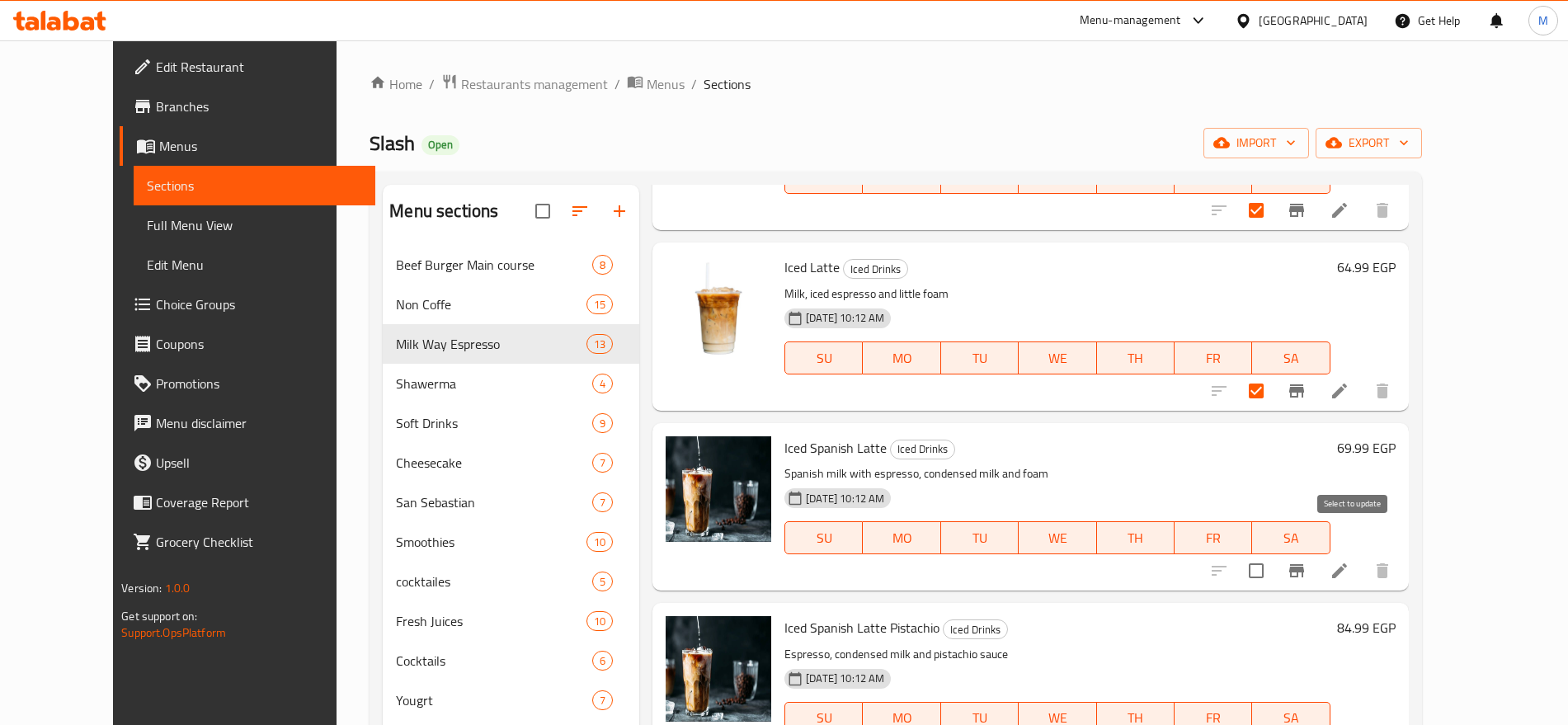
scroll to position [3627, 0]
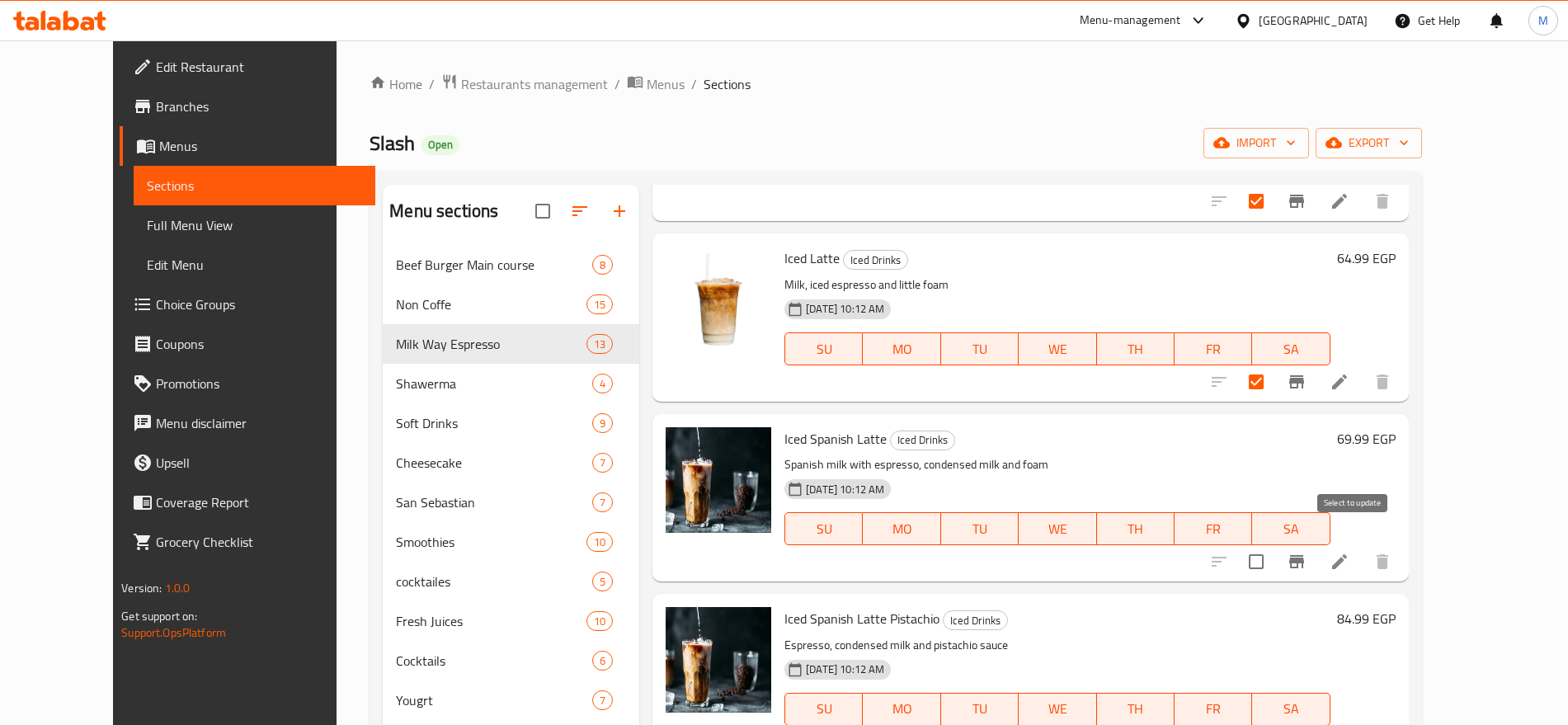
click at [1274, 549] on input "checkbox" at bounding box center [1256, 562] width 35 height 35
checkbox input "true"
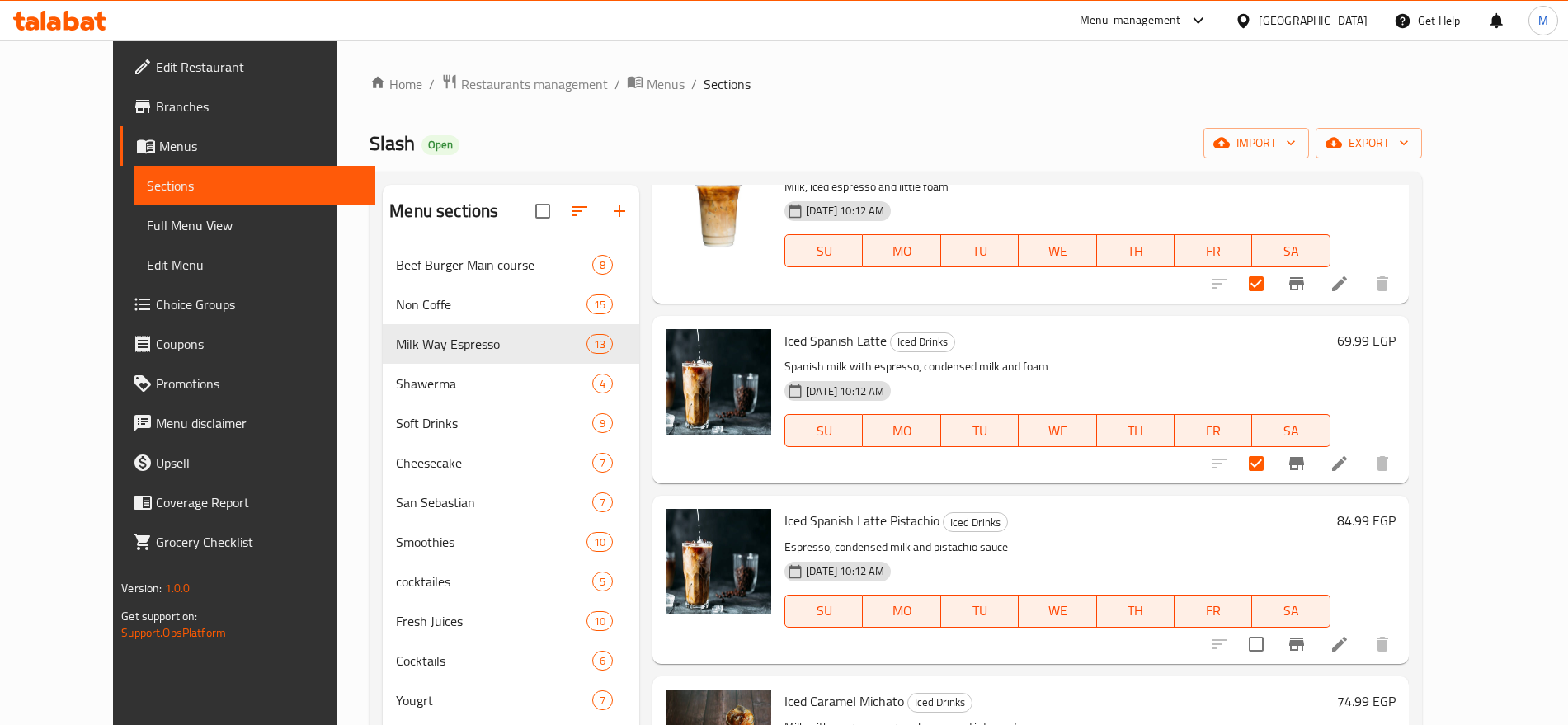
scroll to position [3758, 0]
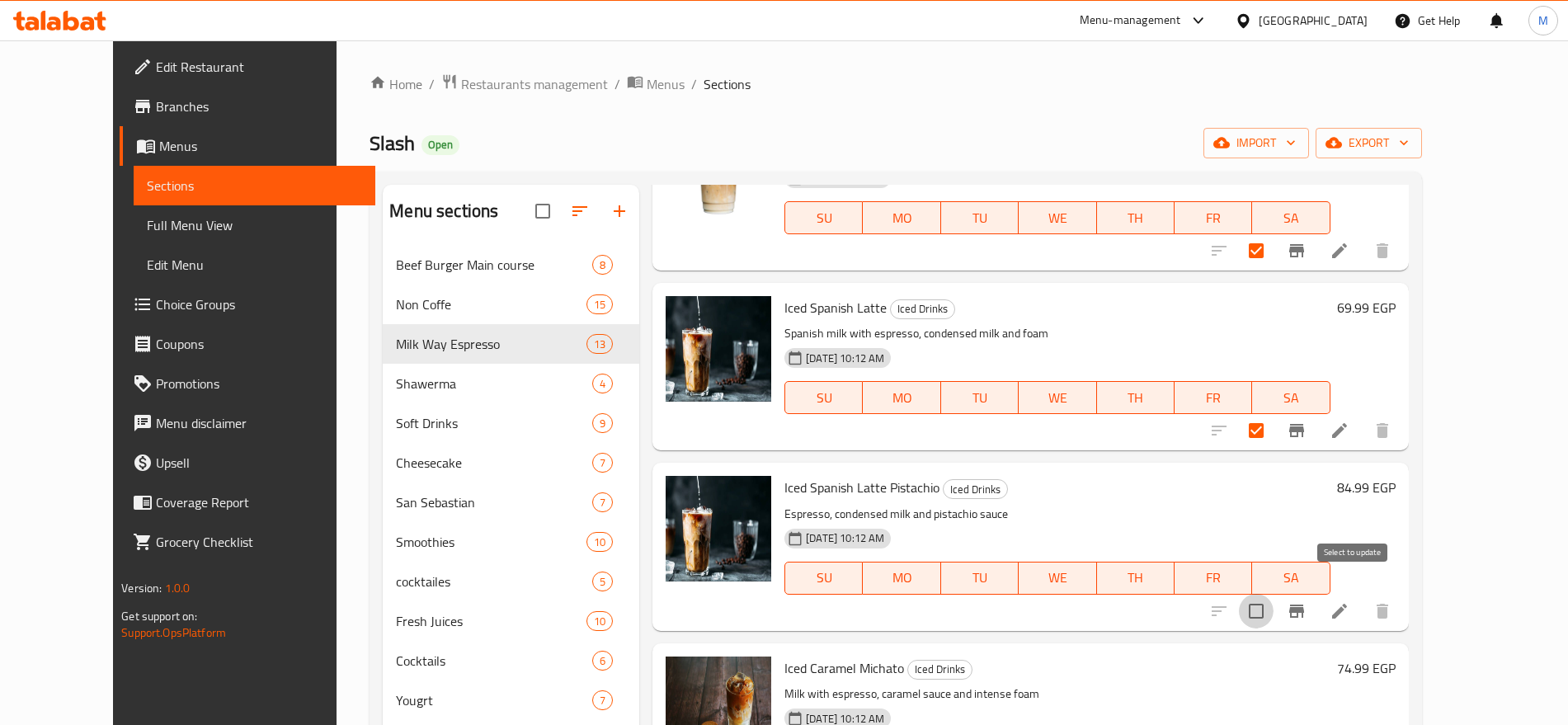
click at [1274, 597] on input "checkbox" at bounding box center [1256, 611] width 35 height 35
checkbox input "true"
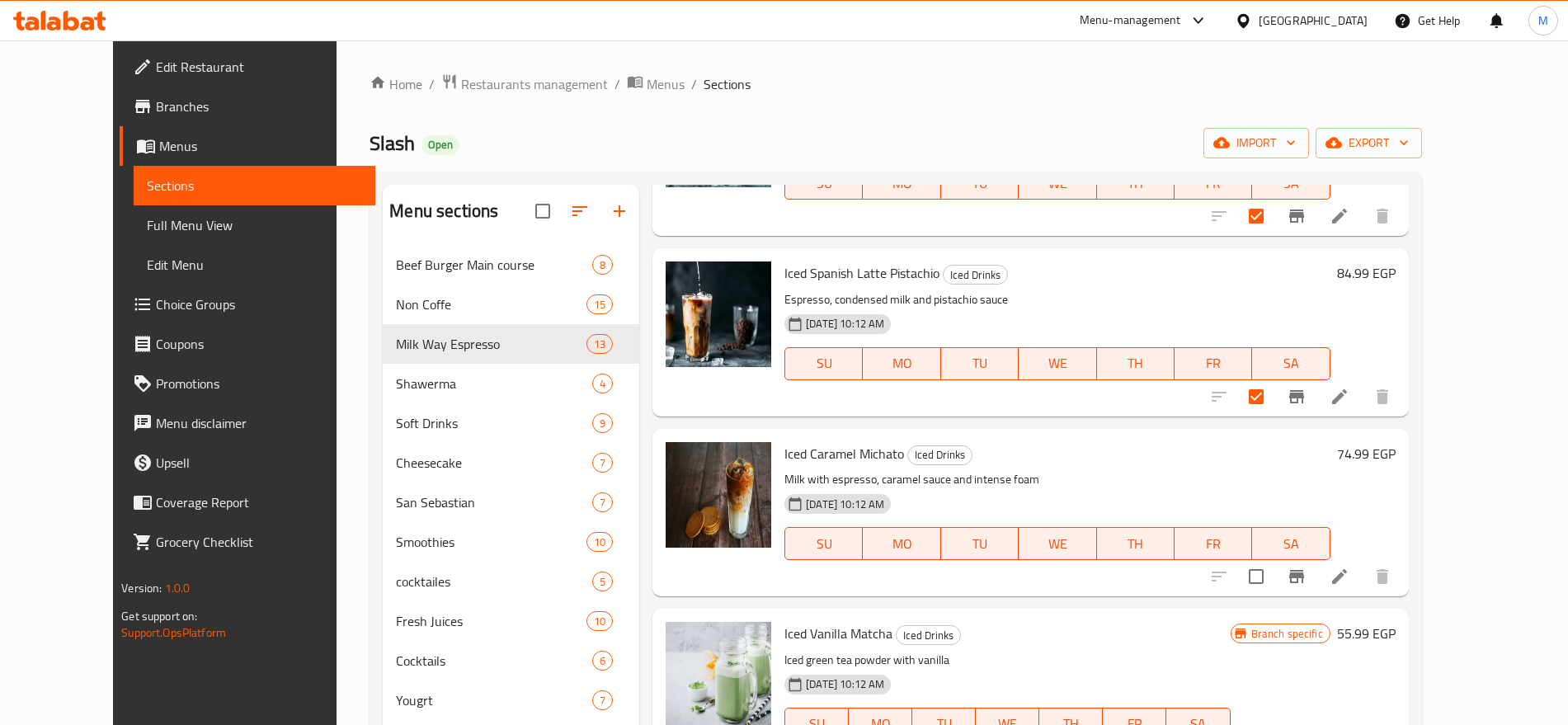
scroll to position [3982, 0]
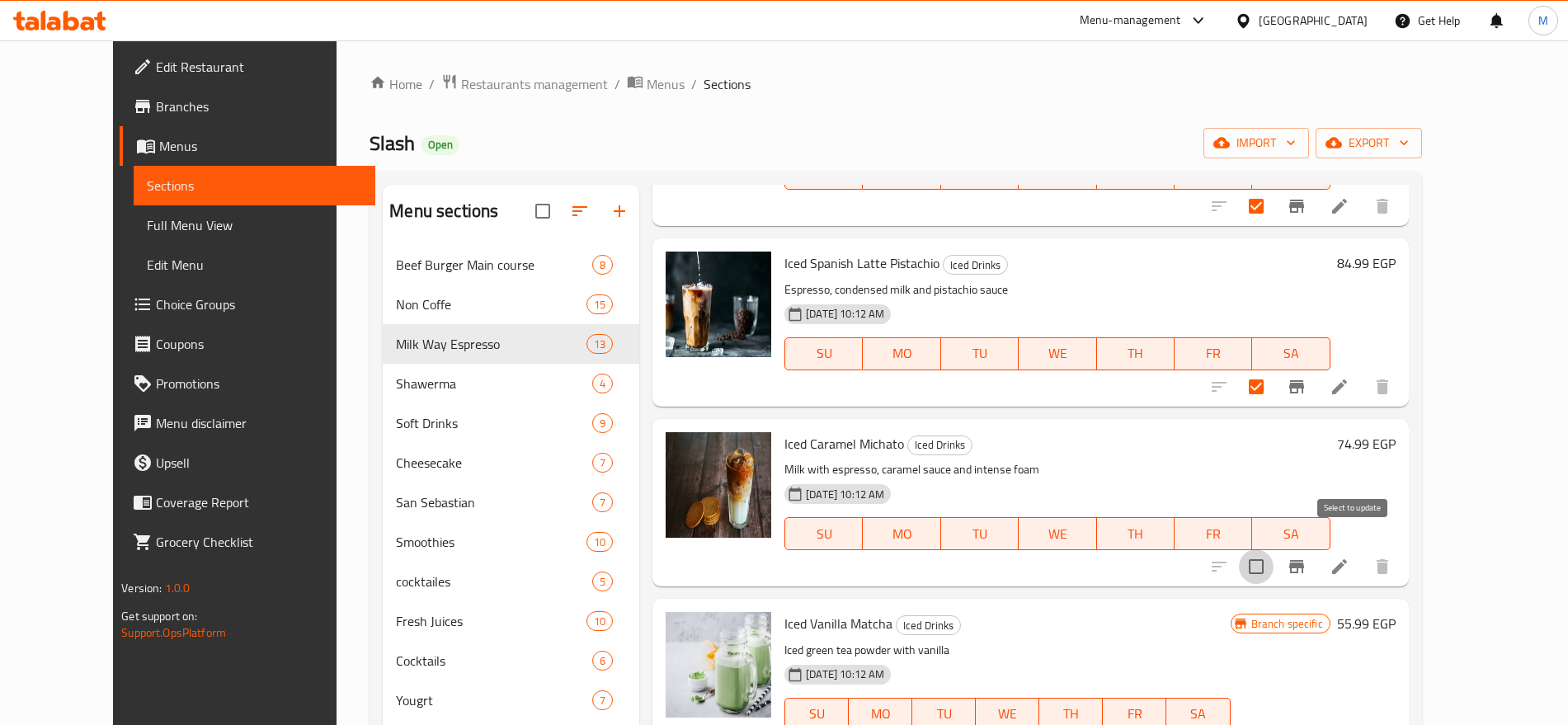
click at [1274, 549] on input "checkbox" at bounding box center [1256, 566] width 35 height 35
checkbox input "true"
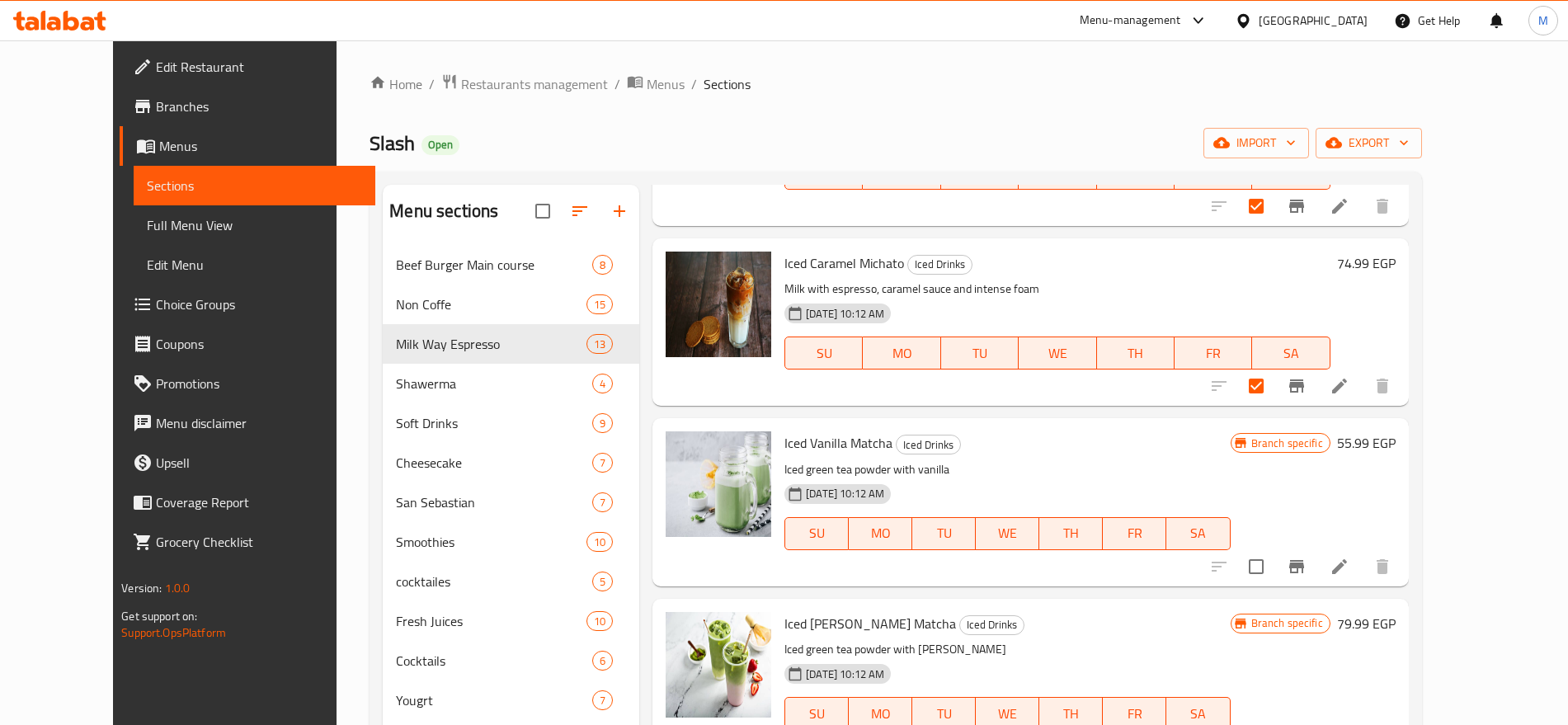
scroll to position [4176, 0]
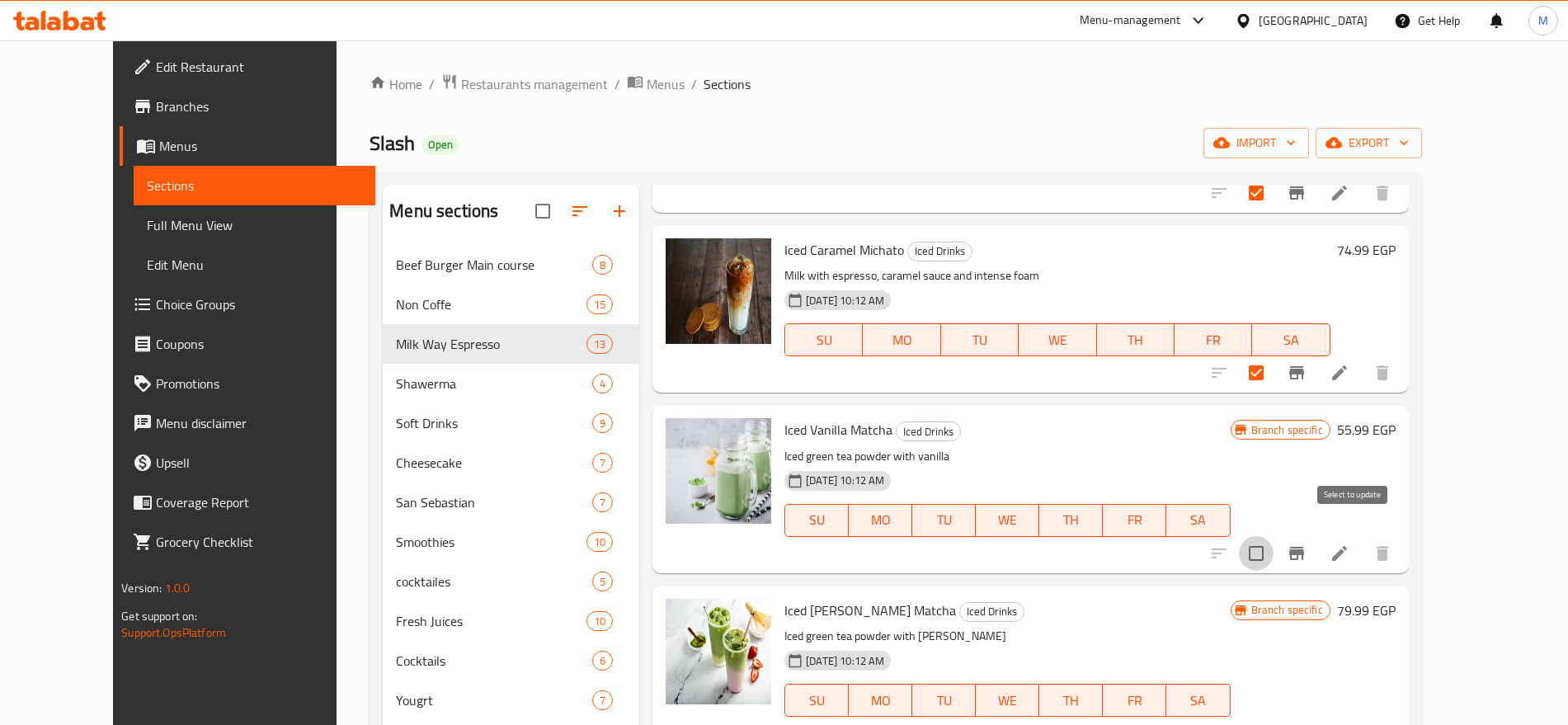
click at [1274, 537] on input "checkbox" at bounding box center [1256, 554] width 35 height 35
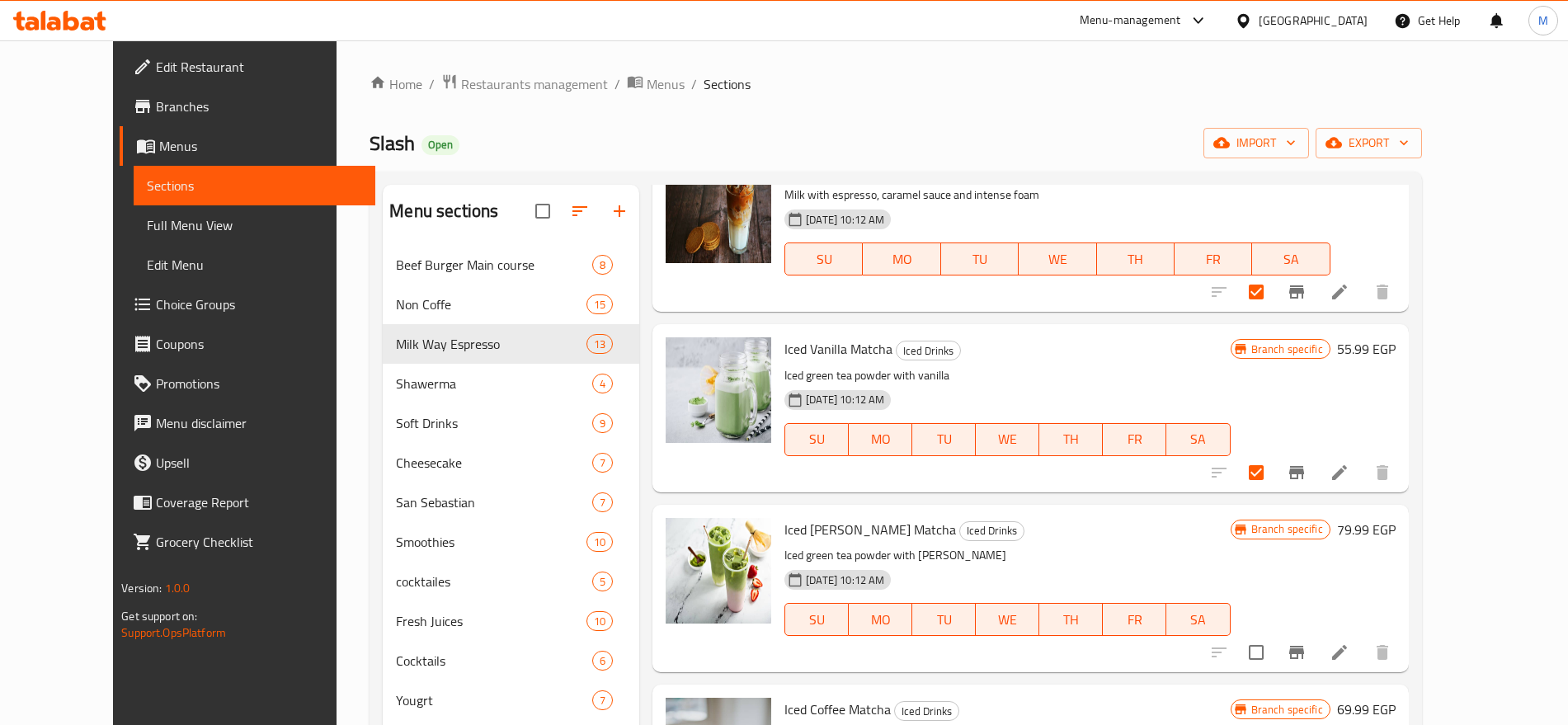
scroll to position [4267, 0]
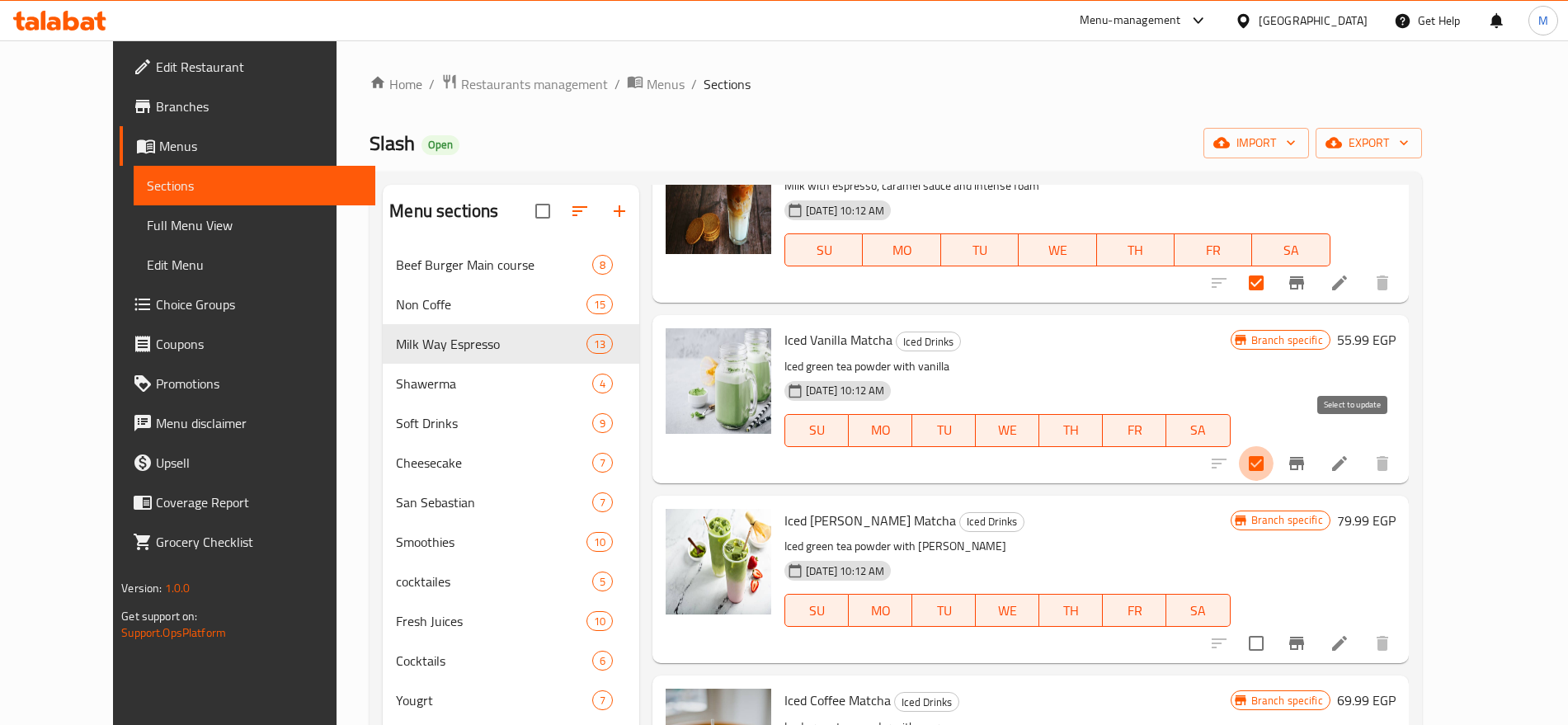
click at [1274, 448] on input "checkbox" at bounding box center [1256, 464] width 35 height 35
checkbox input "false"
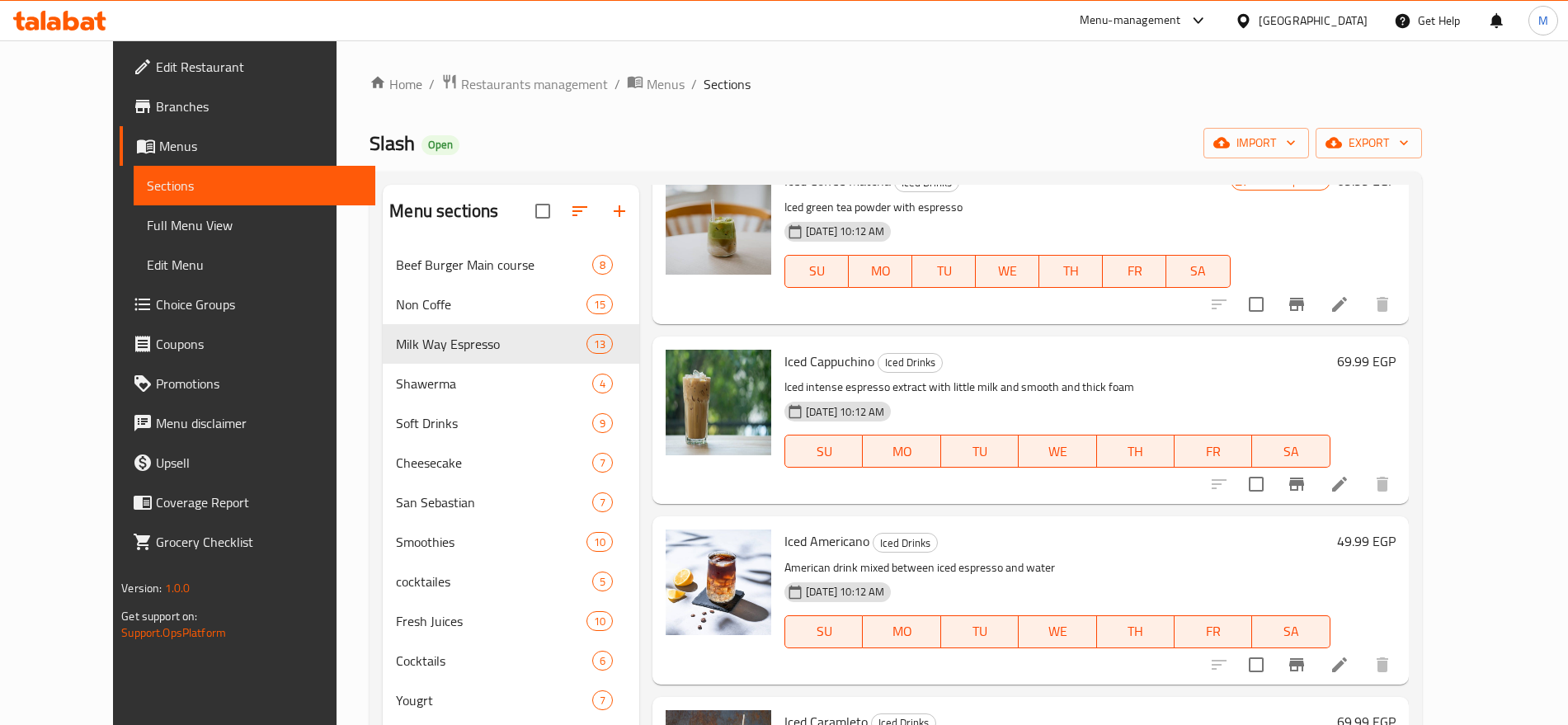
scroll to position [4785, 0]
click at [1274, 467] on input "checkbox" at bounding box center [1256, 485] width 35 height 35
checkbox input "true"
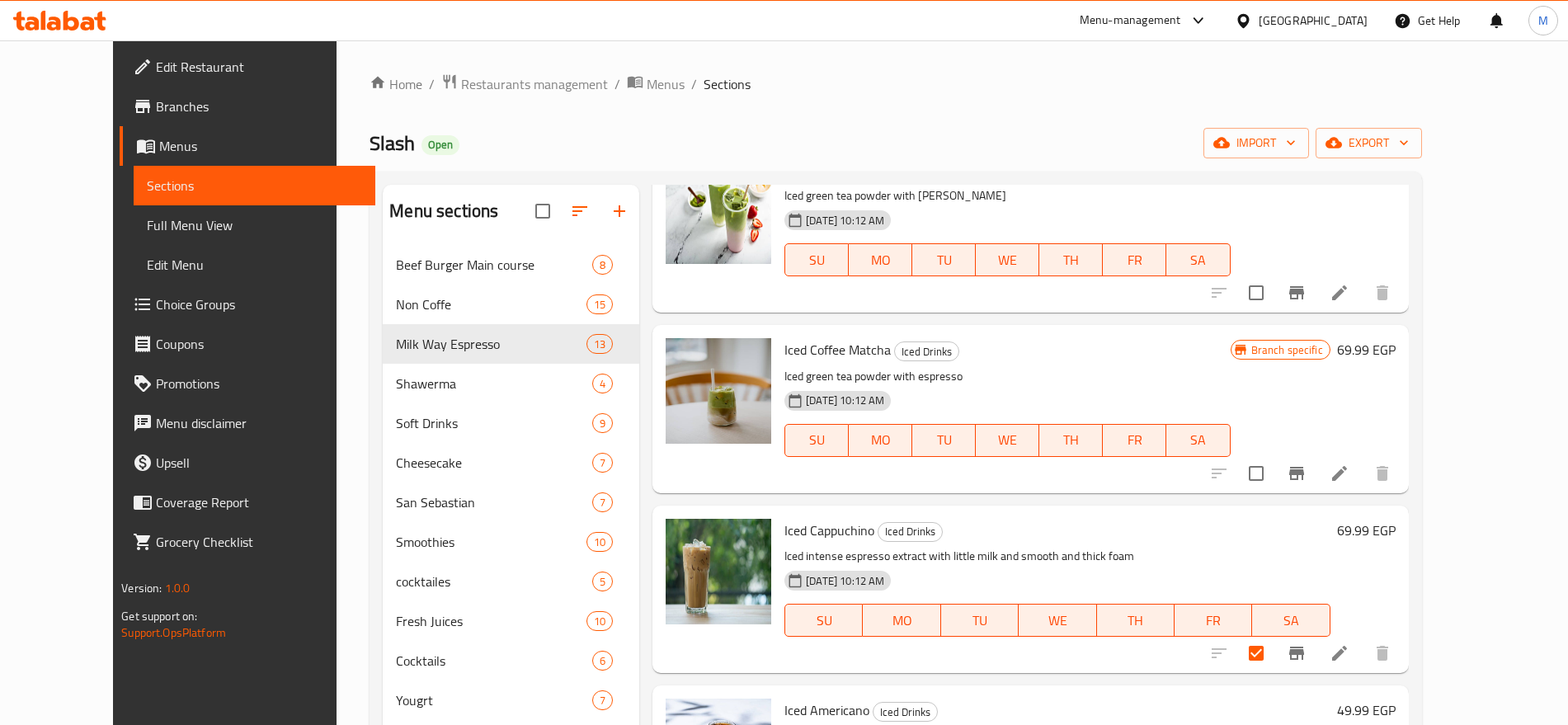
scroll to position [4607, 0]
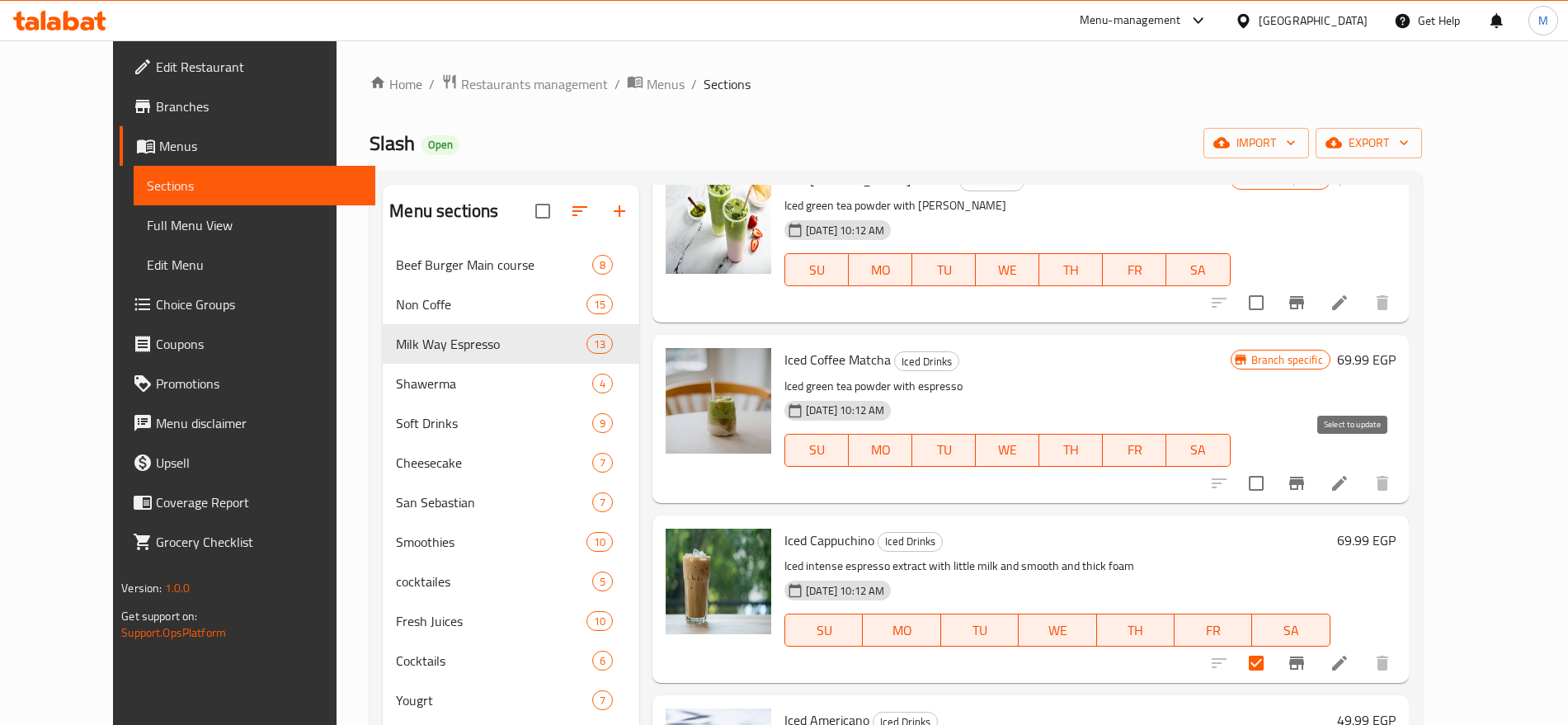
click at [1274, 467] on input "checkbox" at bounding box center [1256, 484] width 35 height 35
checkbox input "true"
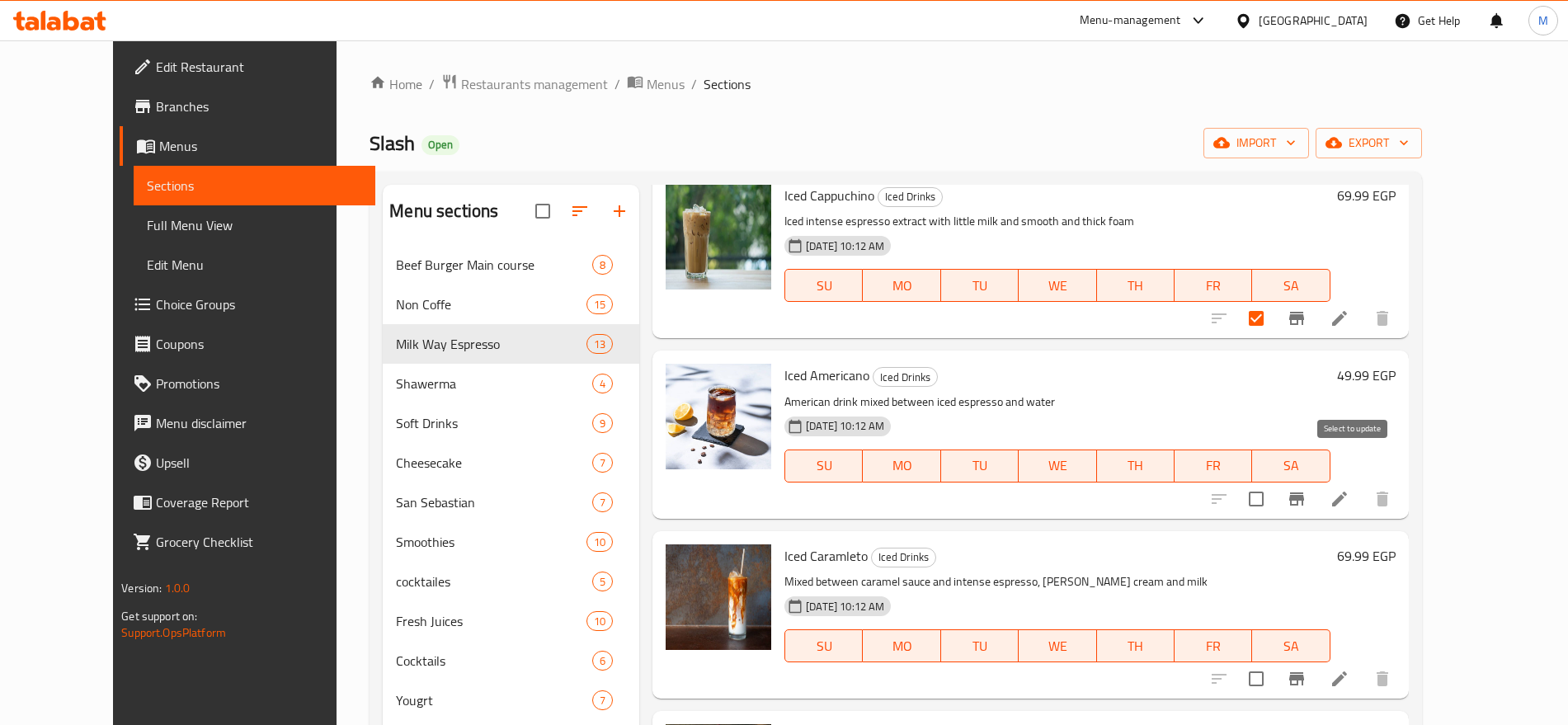
scroll to position [4964, 0]
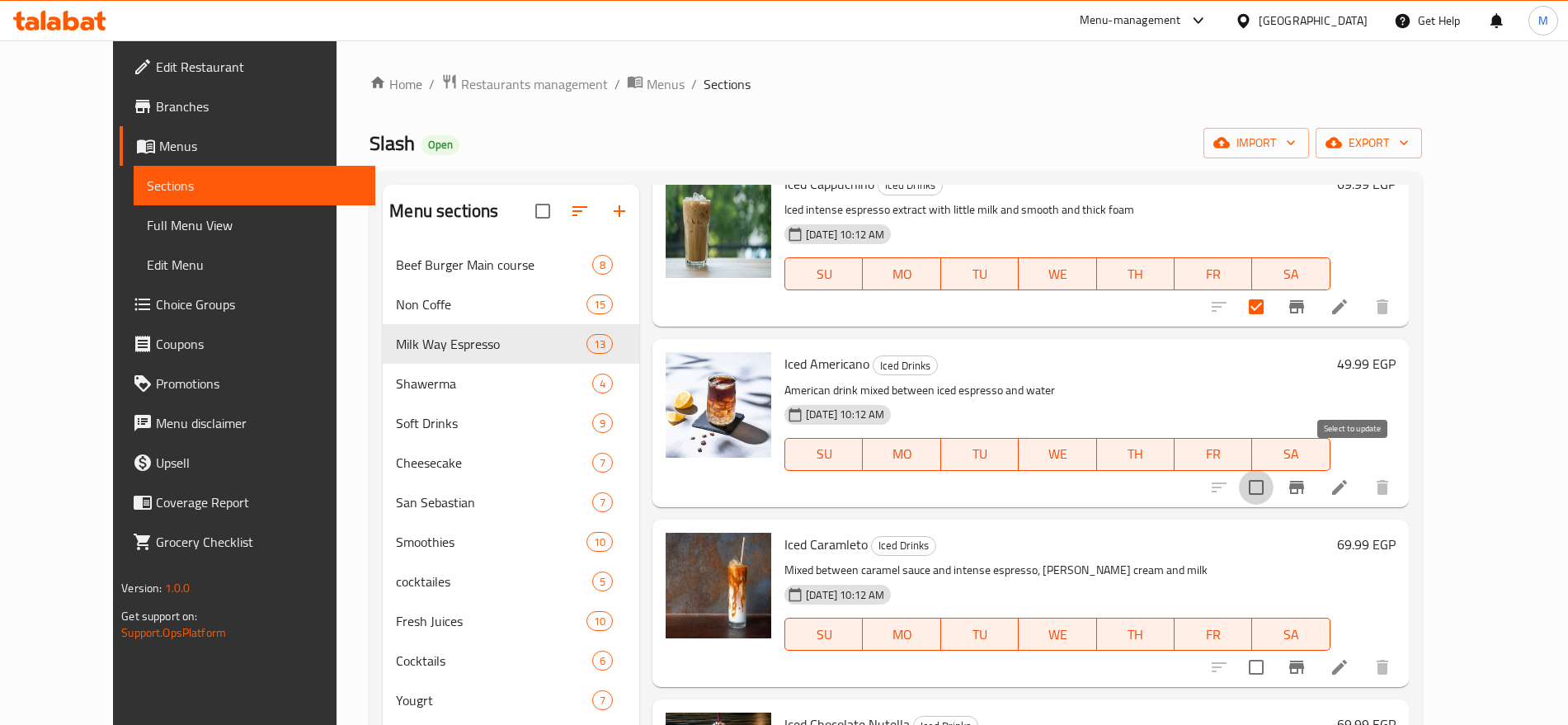
click at [1274, 470] on input "checkbox" at bounding box center [1256, 487] width 35 height 35
checkbox input "true"
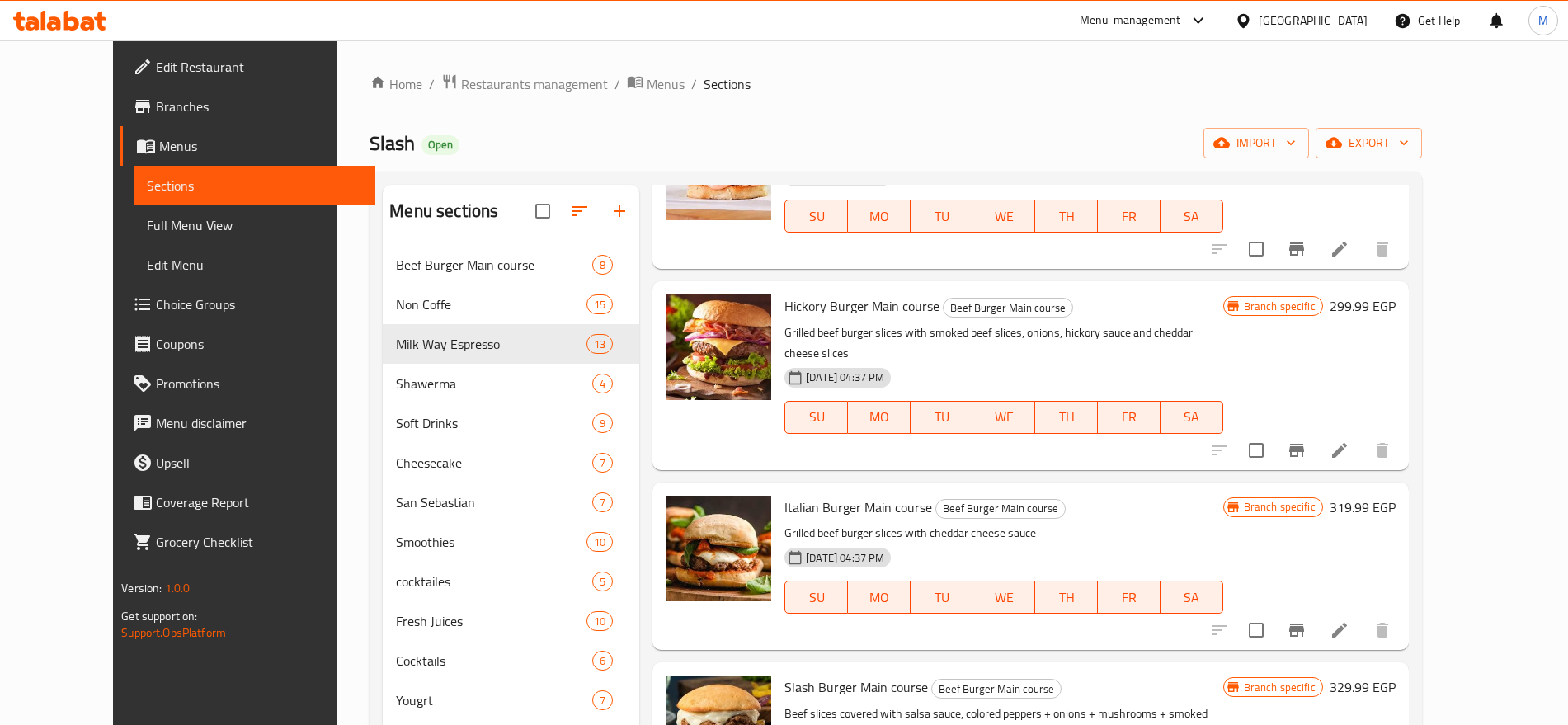
scroll to position [0, 0]
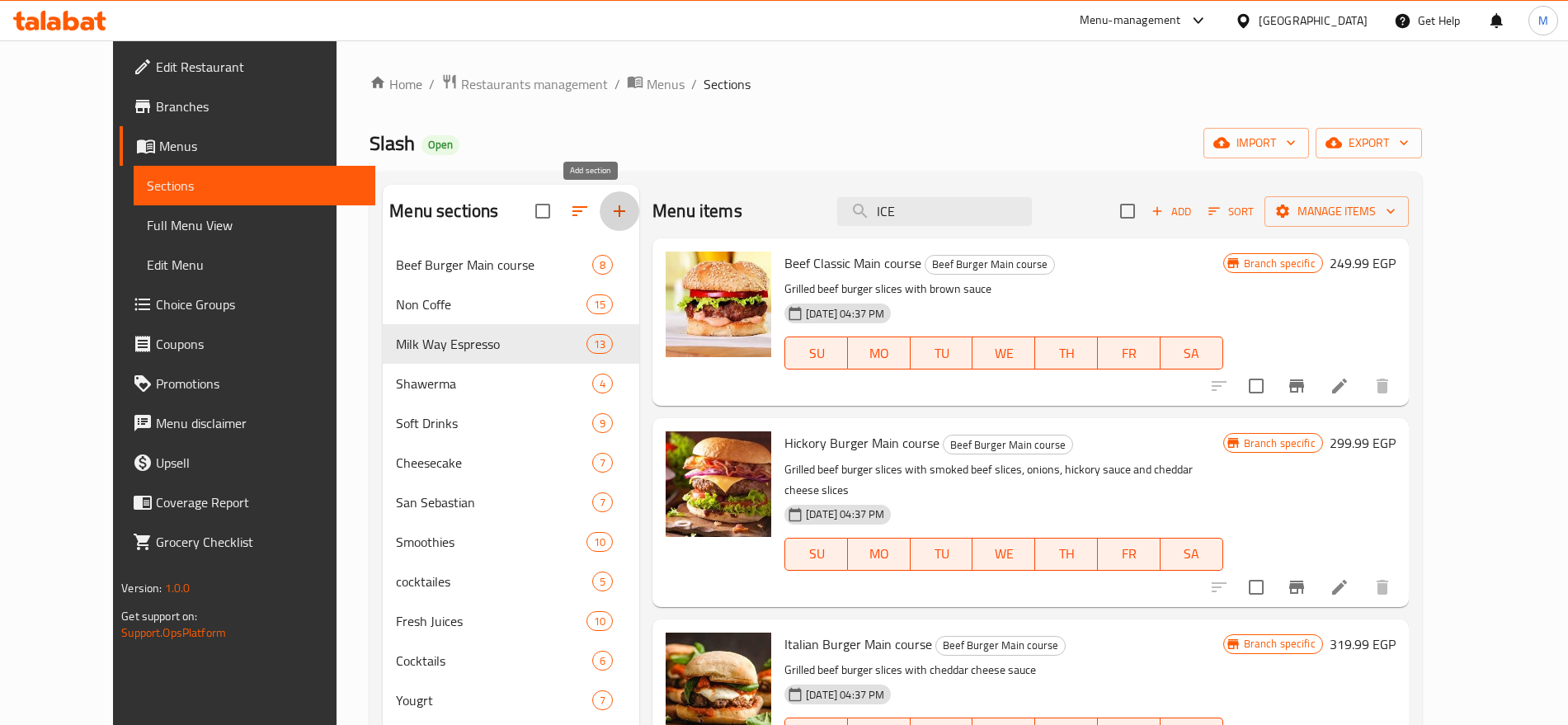
click at [610, 210] on icon "button" at bounding box center [620, 211] width 20 height 20
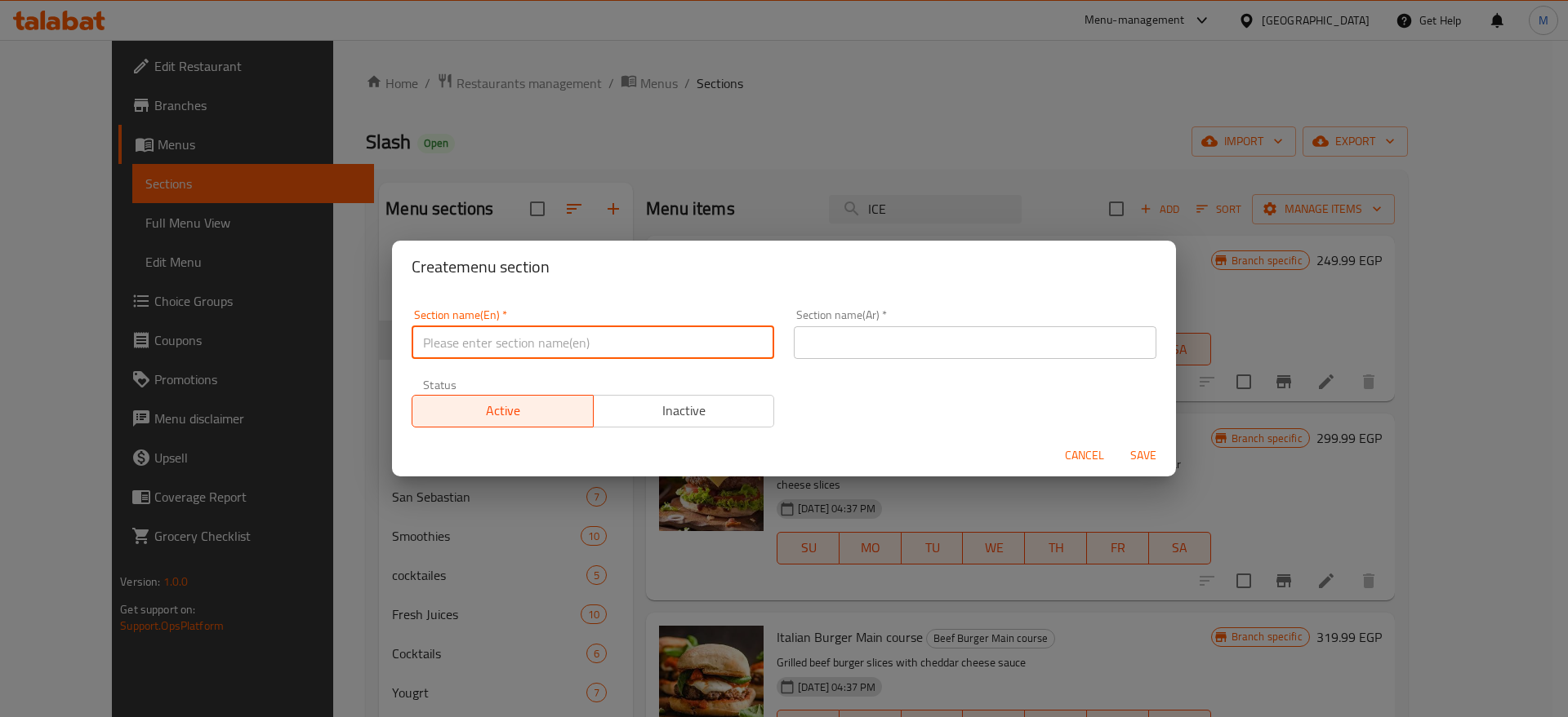
click at [522, 335] on input "text" at bounding box center [593, 343] width 362 height 33
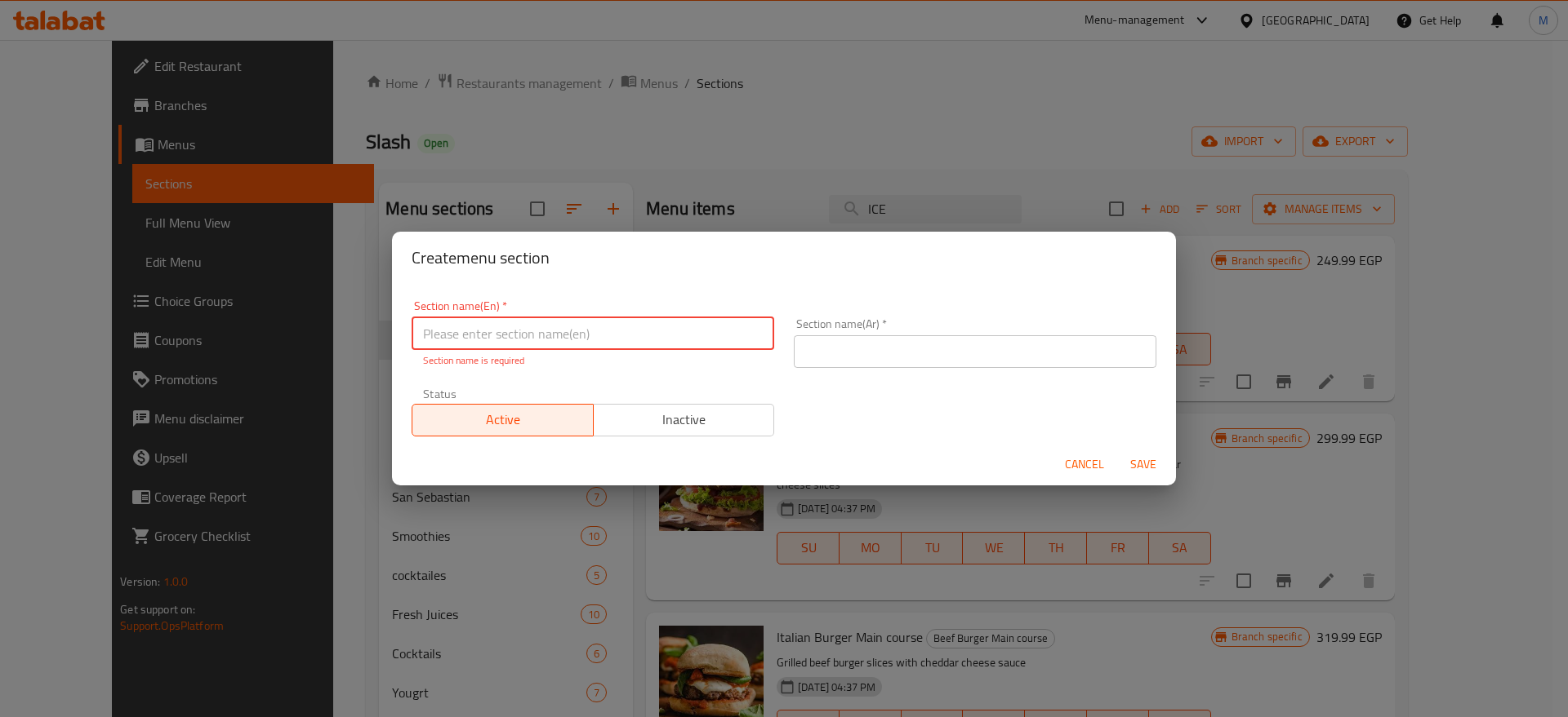
paste input "ICE COFFE"
click at [454, 340] on input "ICE COFFE" at bounding box center [593, 334] width 362 height 33
type input "Ice Coffee"
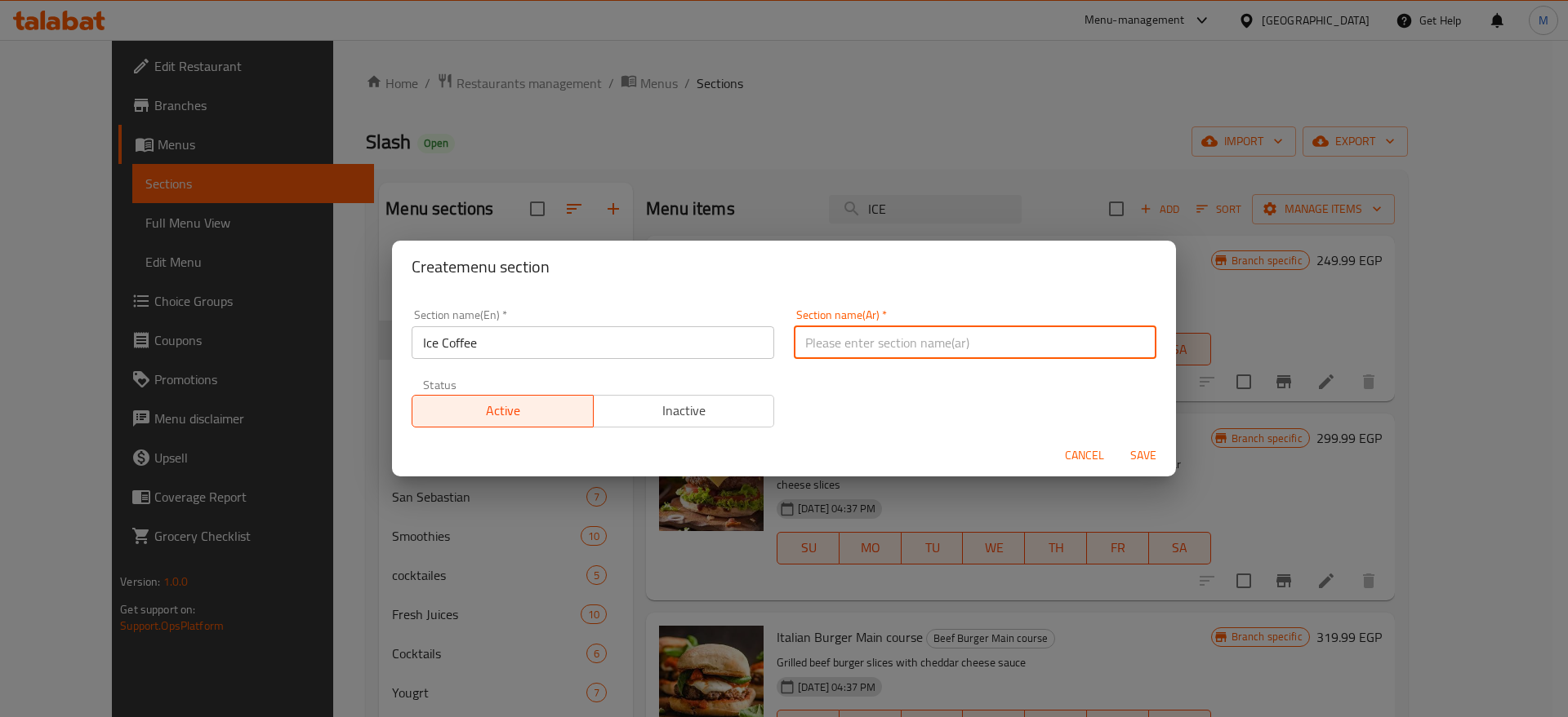
click at [819, 346] on input "text" at bounding box center [975, 343] width 362 height 33
type input "قهوة مثلجة"
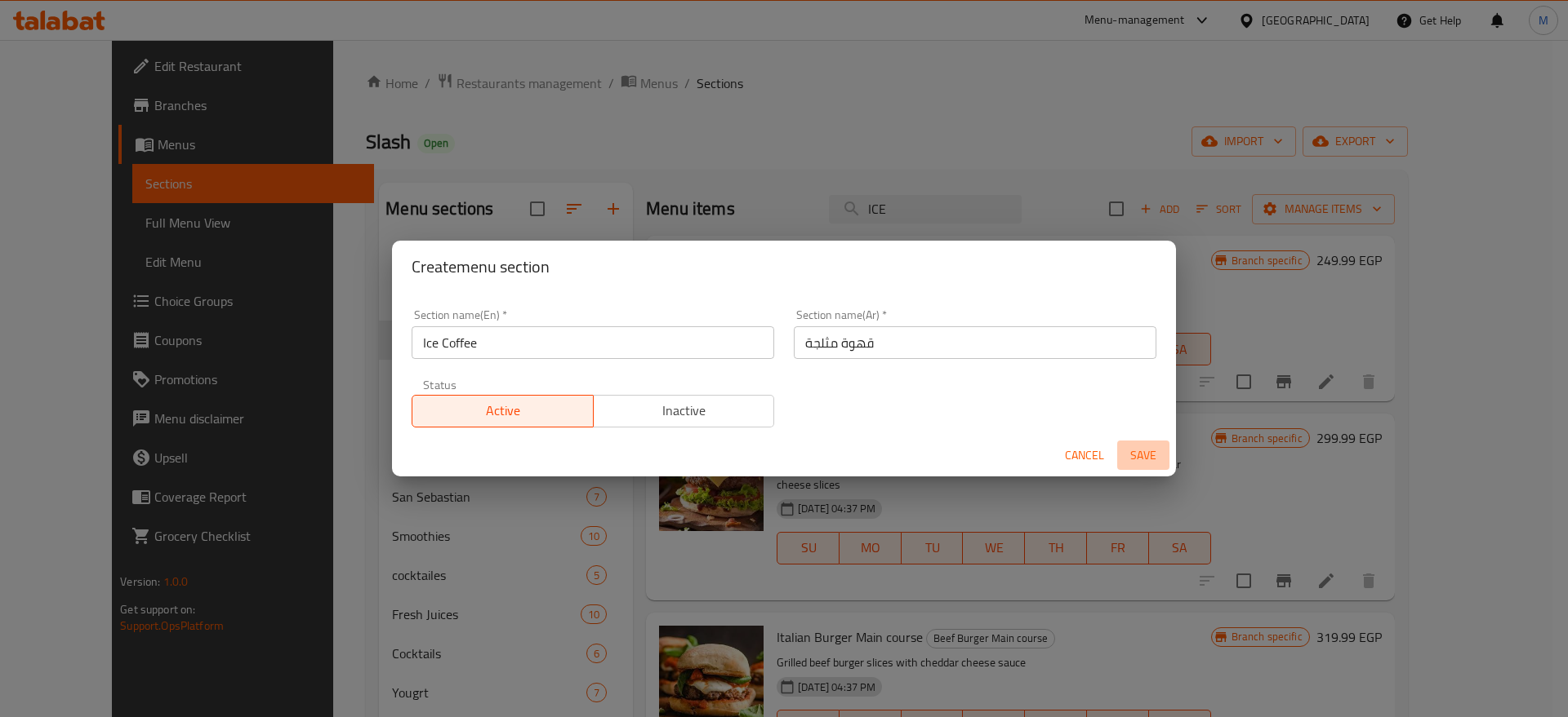
click at [1150, 454] on span "Save" at bounding box center [1143, 455] width 39 height 20
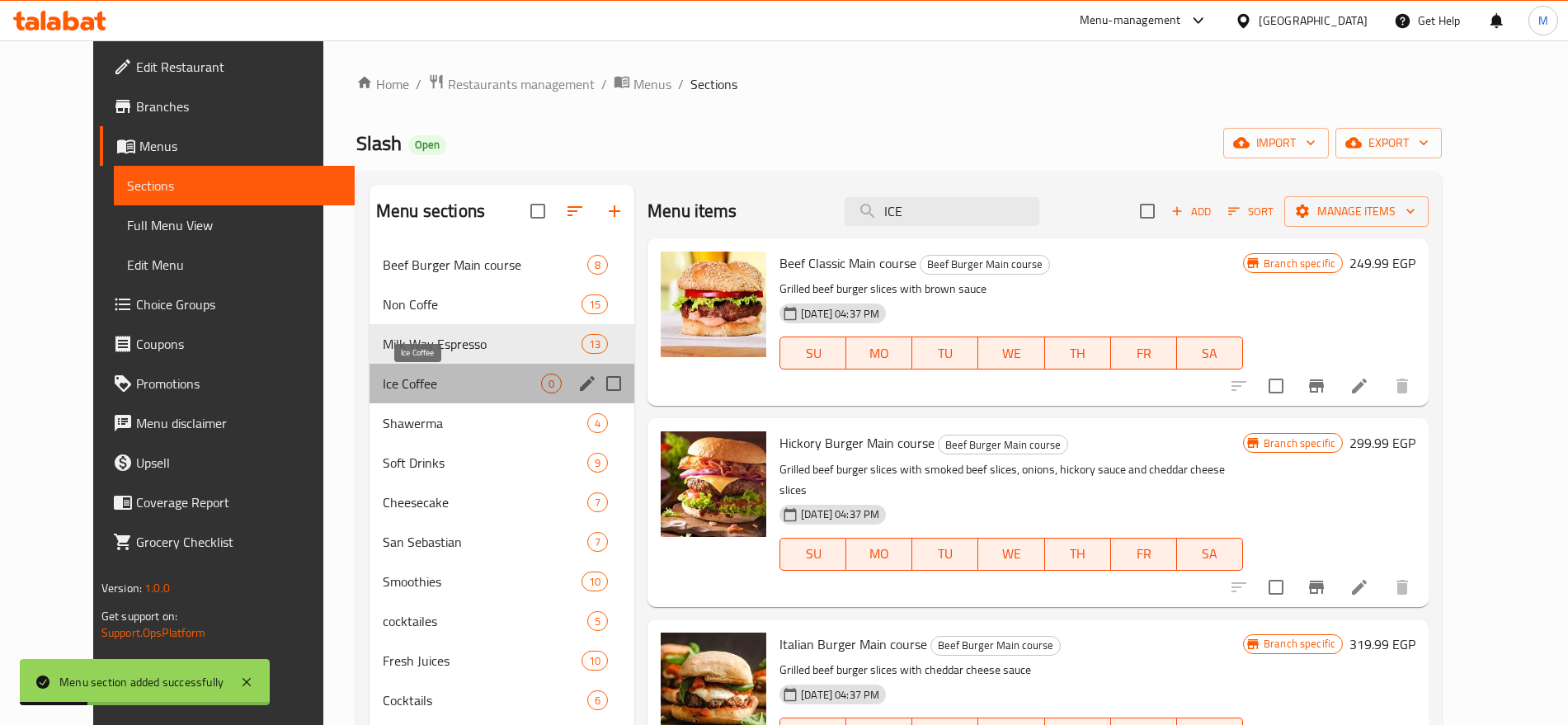
click at [462, 388] on span "Ice Coffee" at bounding box center [462, 384] width 159 height 20
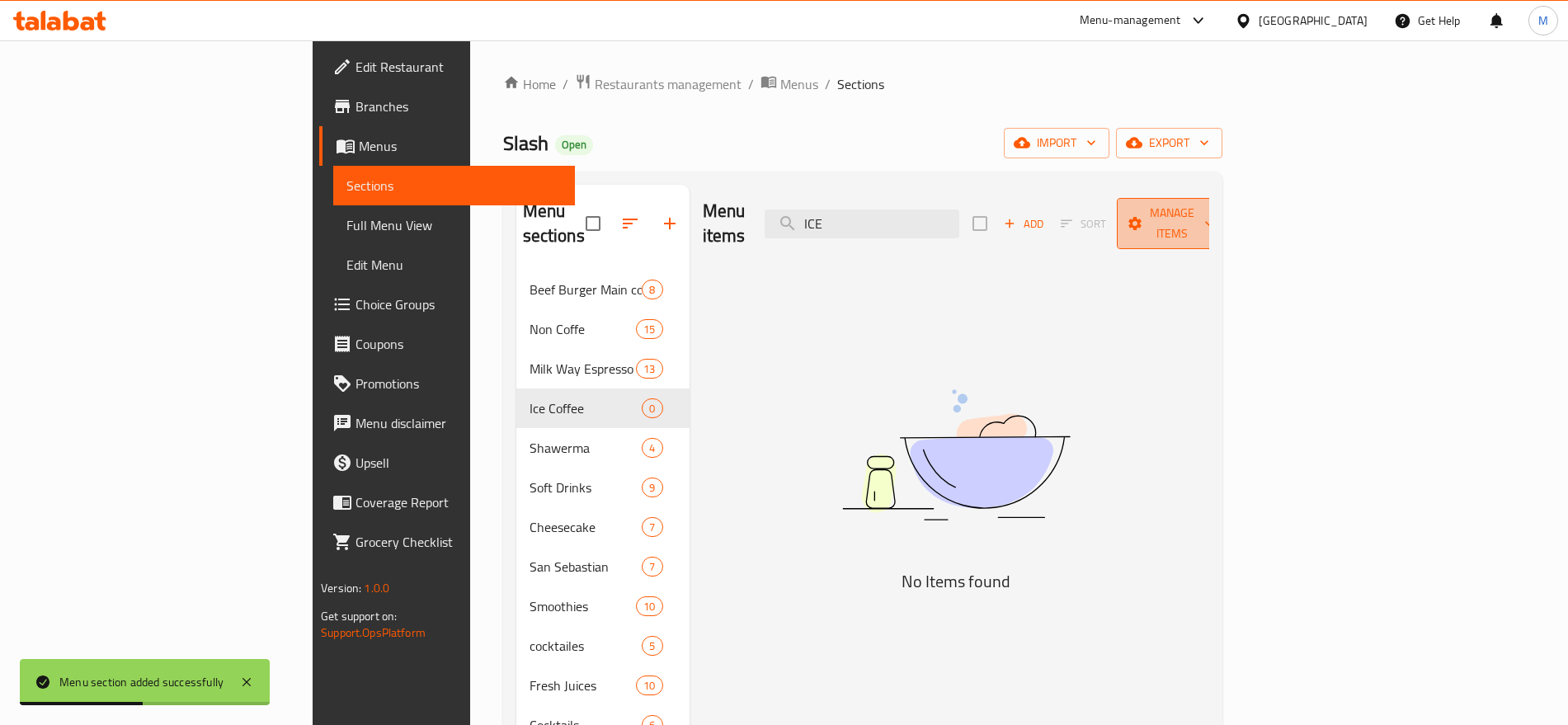
click at [1215, 211] on span "Manage items" at bounding box center [1172, 223] width 84 height 41
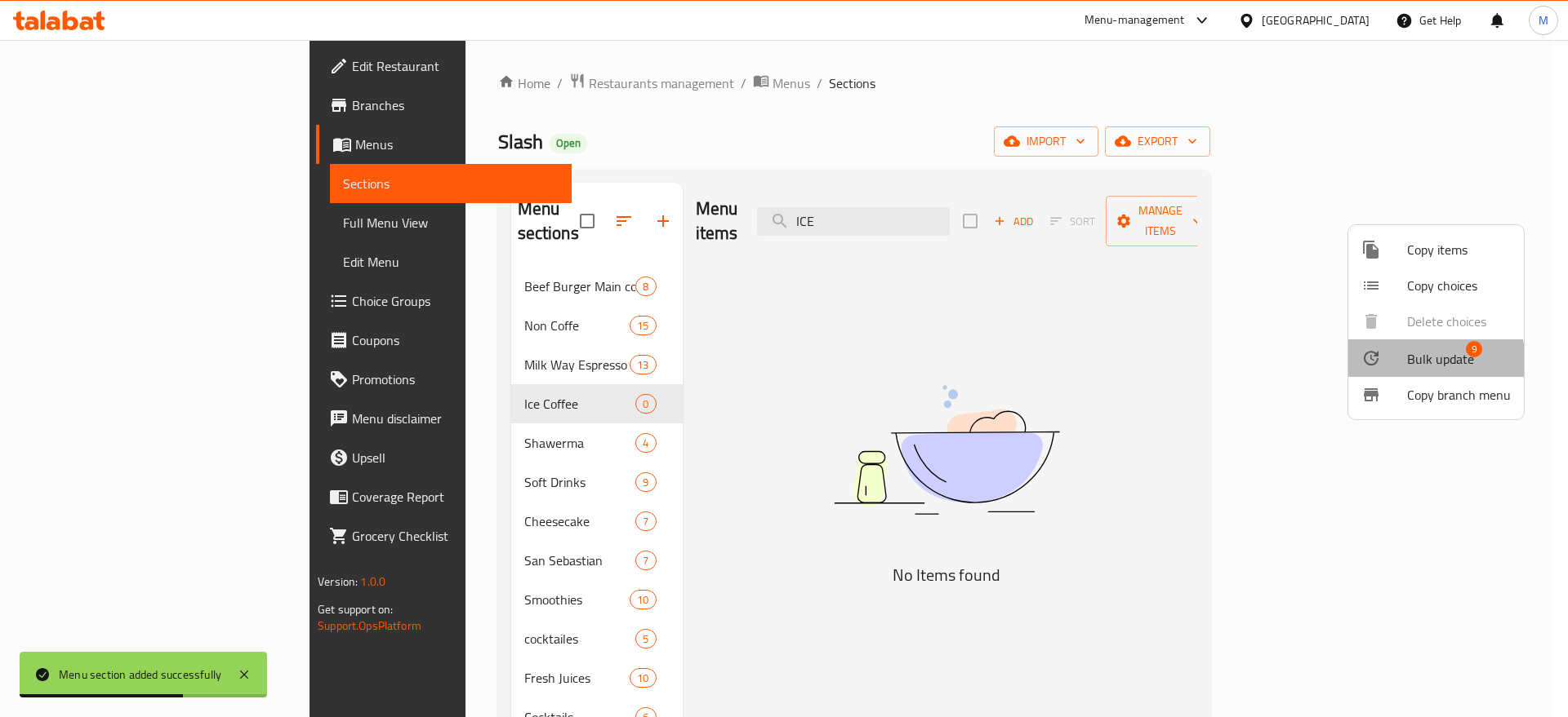
click at [1404, 364] on div at bounding box center [1384, 358] width 46 height 20
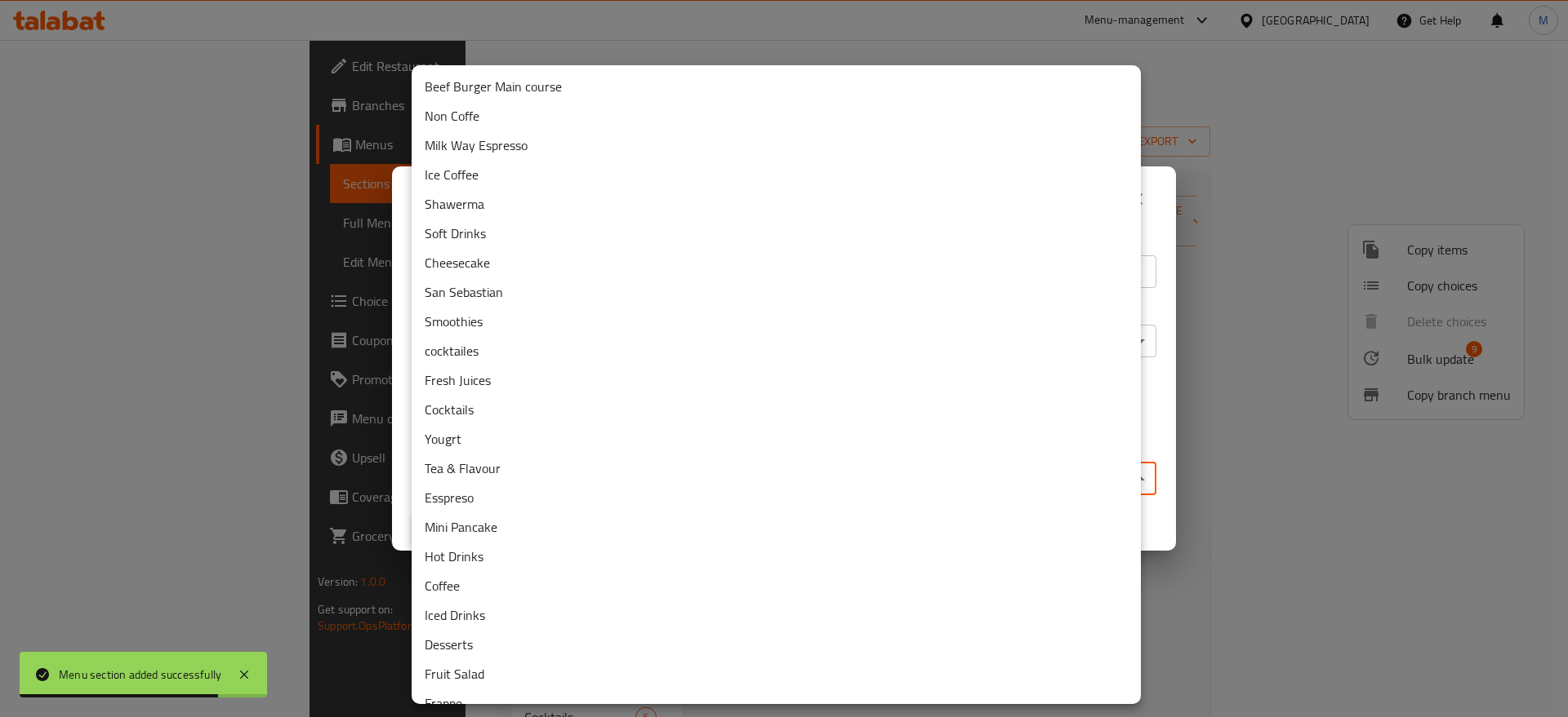
click at [959, 472] on body "Menu section added successfully ​ Menu-management Egypt Get Help M Edit Restaur…" at bounding box center [784, 378] width 1568 height 677
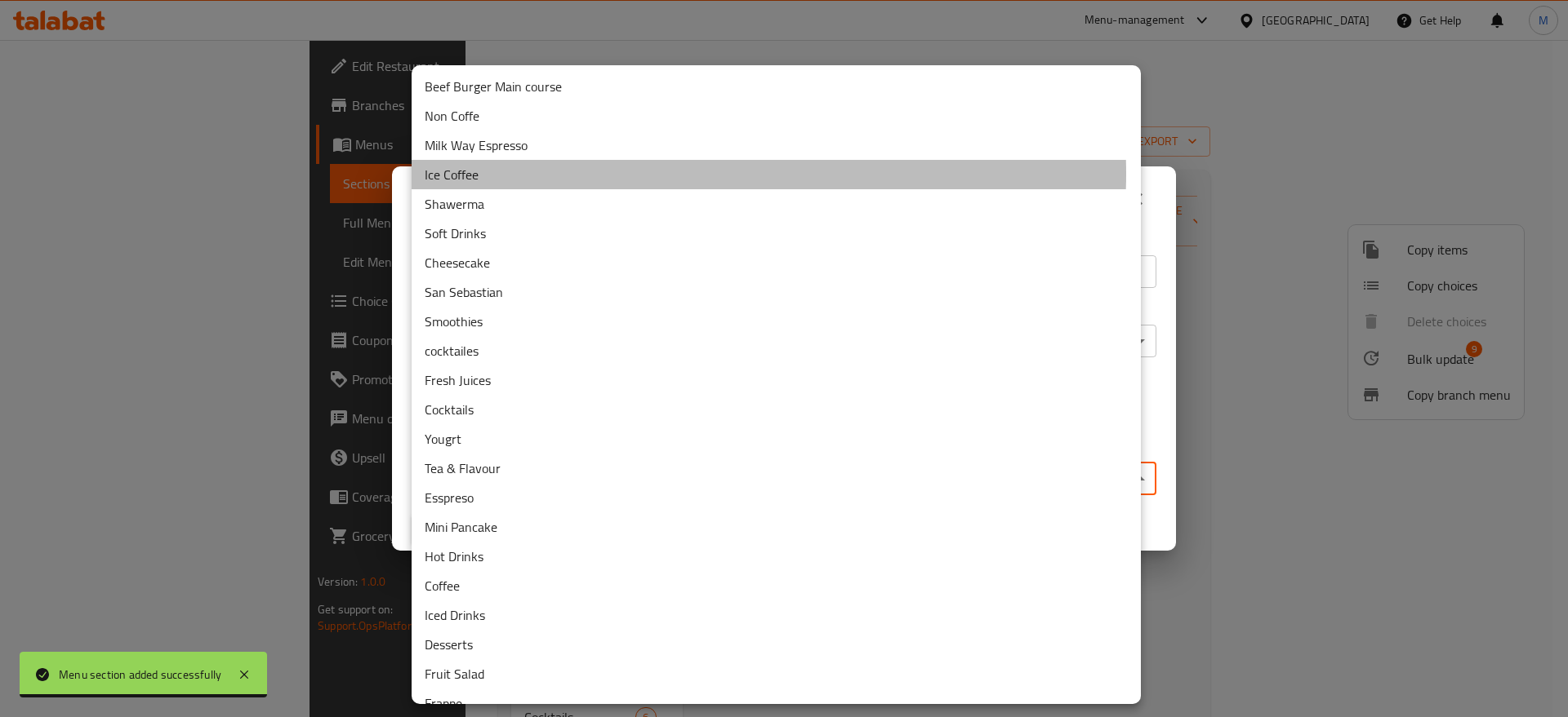
click at [636, 174] on li "Ice Coffee" at bounding box center [776, 174] width 729 height 29
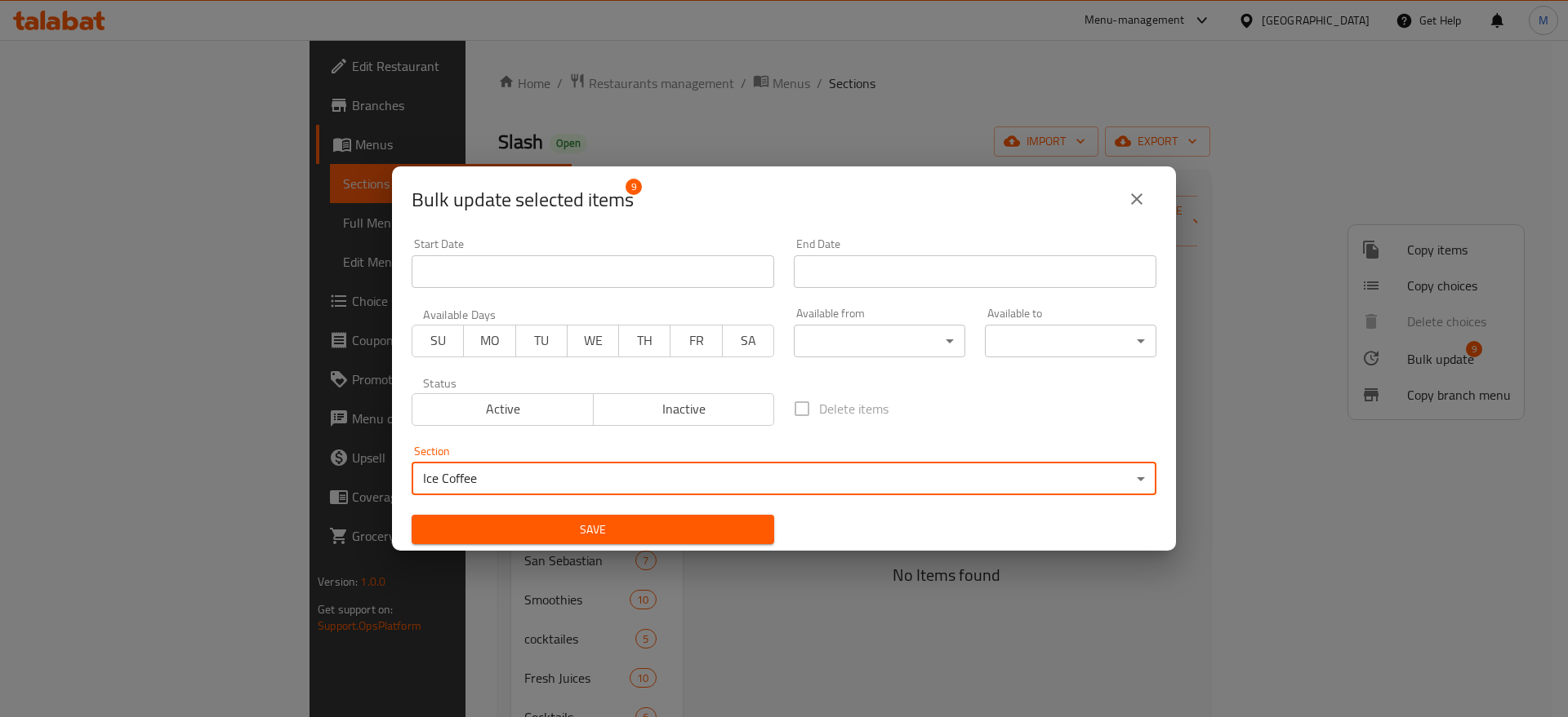
click at [626, 521] on span "Save" at bounding box center [592, 530] width 337 height 20
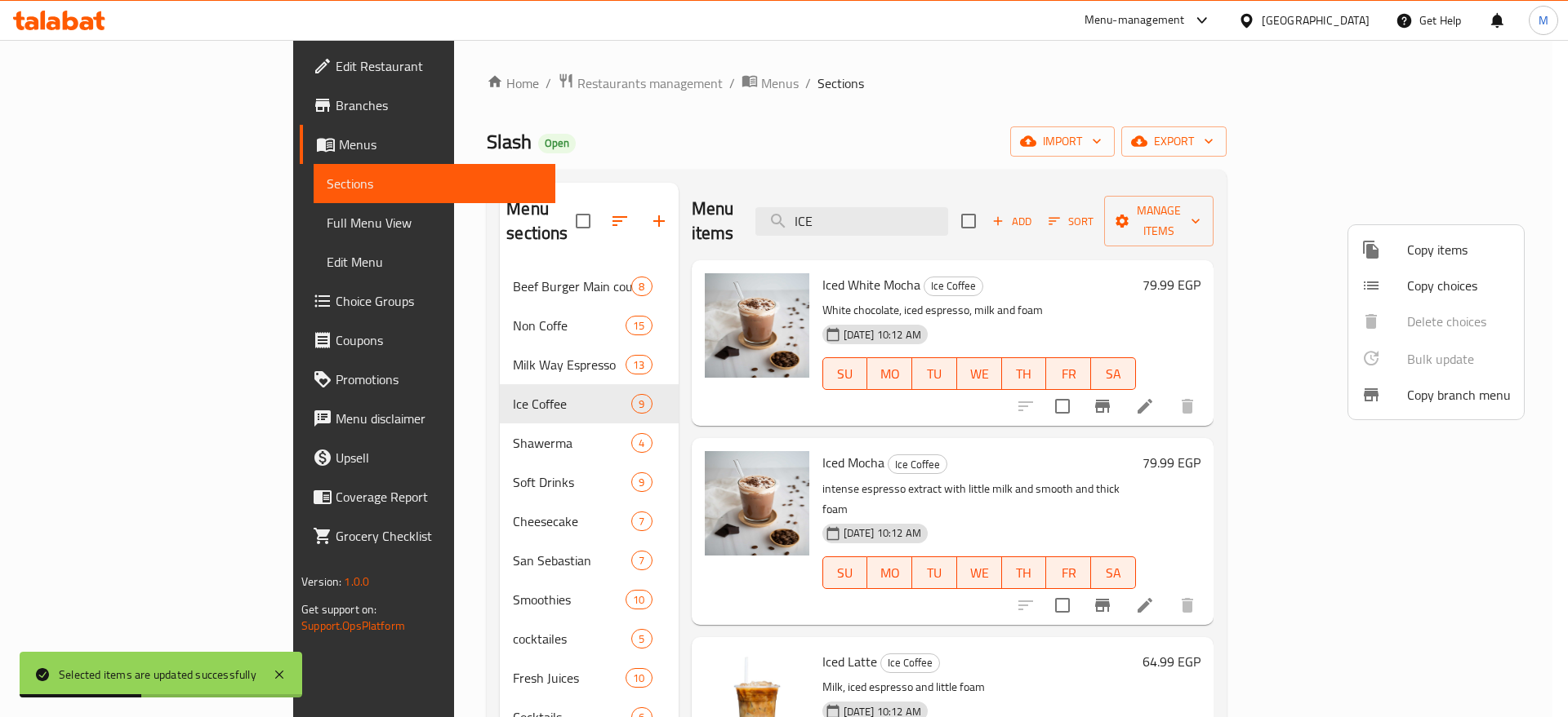
click at [1062, 285] on div at bounding box center [784, 358] width 1568 height 717
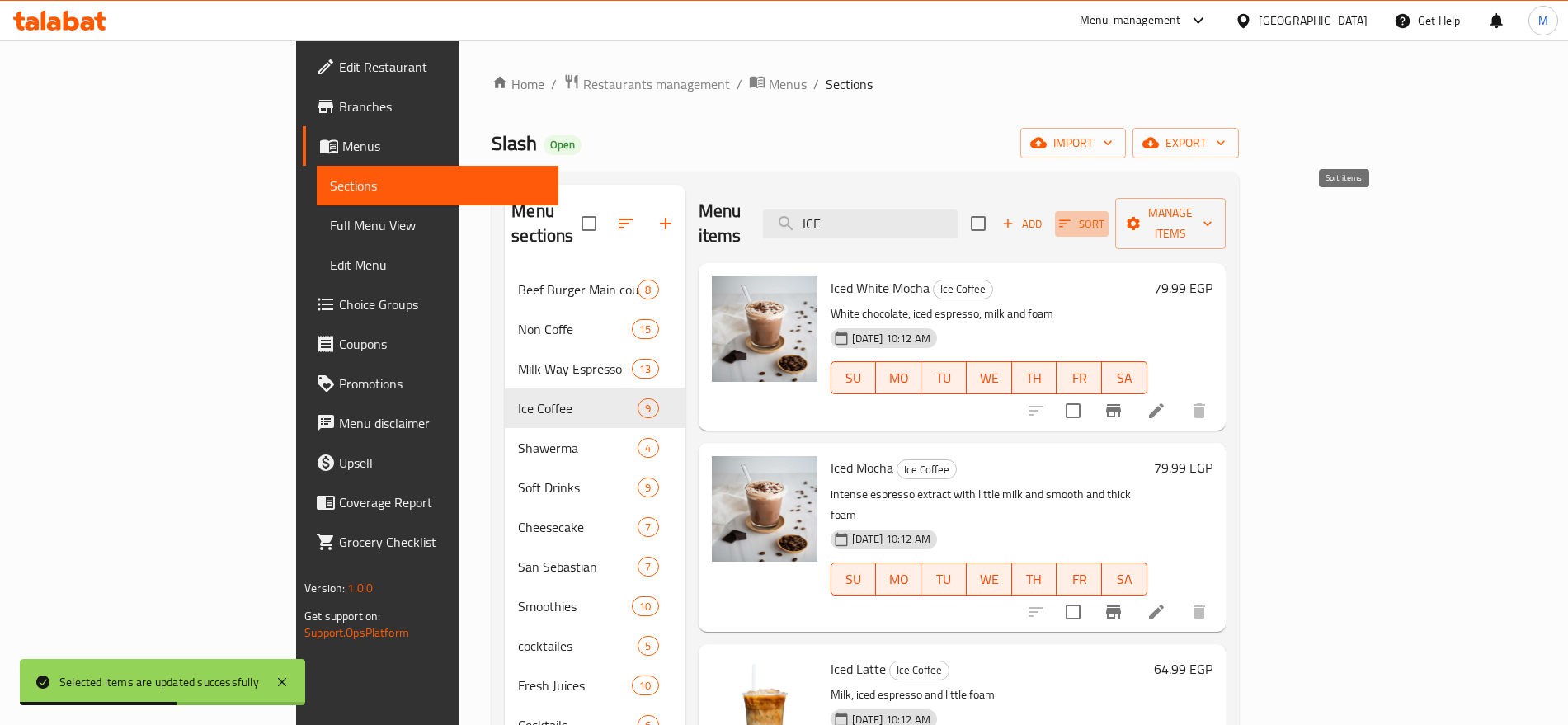
click at [1073, 216] on icon "button" at bounding box center [1065, 223] width 15 height 15
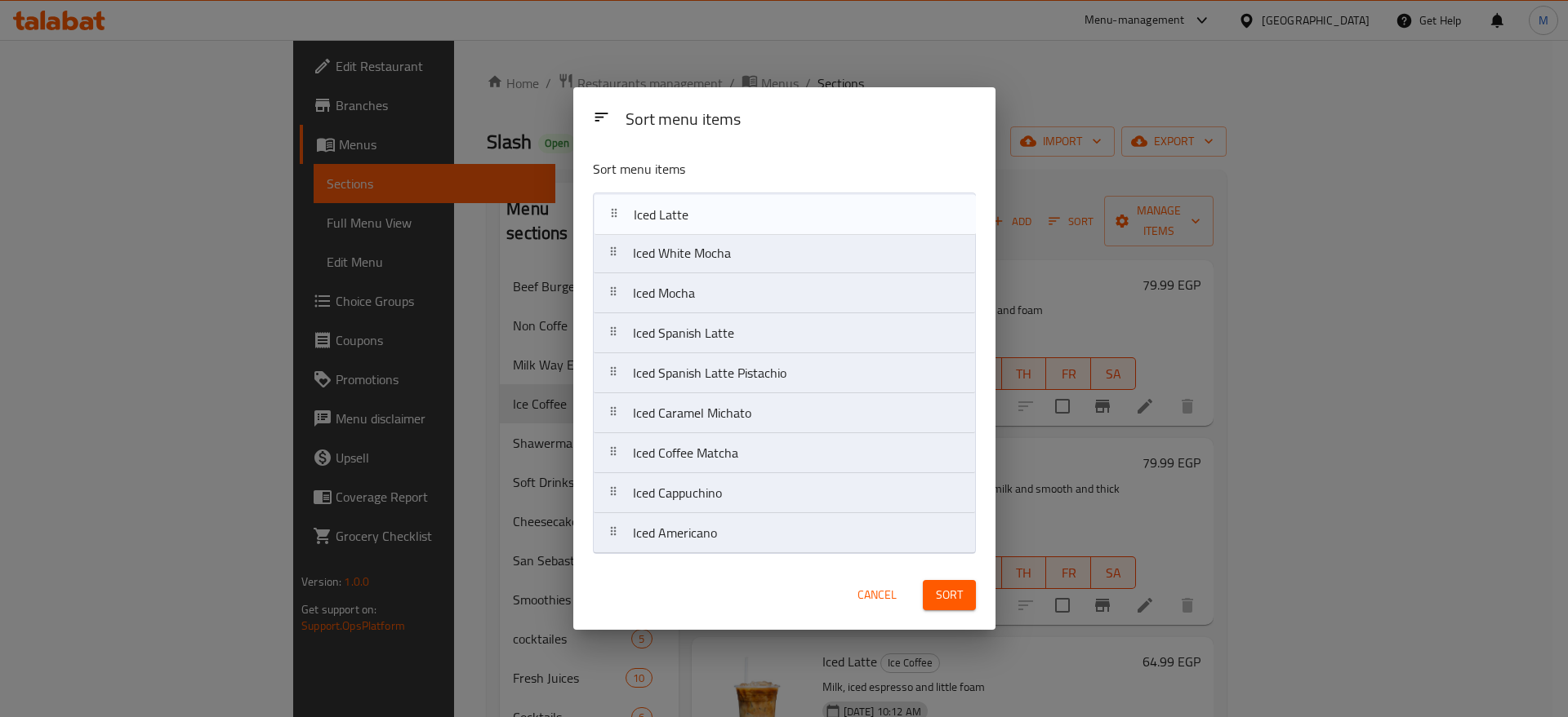
drag, startPoint x: 724, startPoint y: 300, endPoint x: 724, endPoint y: 217, distance: 83.0
click at [724, 217] on nav "Iced White Mocha Iced Mocha Iced Latte Iced Spanish Latte Iced Spanish Latte Pi…" at bounding box center [784, 373] width 383 height 361
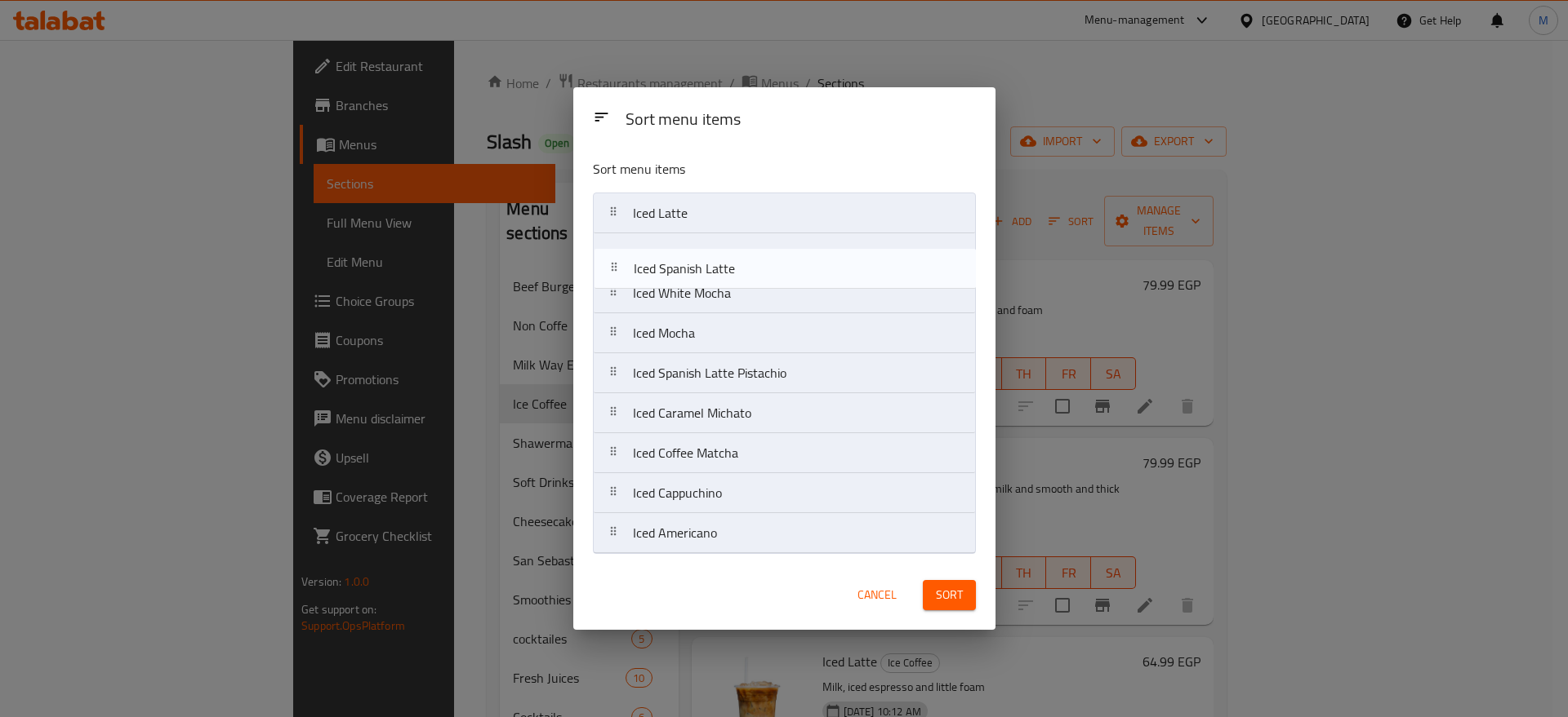
drag, startPoint x: 707, startPoint y: 346, endPoint x: 707, endPoint y: 273, distance: 73.0
click at [707, 273] on nav "Iced Latte Iced White Mocha Iced Mocha Iced Spanish Latte Iced Spanish Latte Pi…" at bounding box center [784, 373] width 383 height 361
drag, startPoint x: 708, startPoint y: 339, endPoint x: 709, endPoint y: 300, distance: 39.0
click at [709, 300] on nav "Iced Latte Iced Spanish Latte Iced White Mocha Iced Mocha Iced Spanish Latte Pi…" at bounding box center [784, 373] width 383 height 361
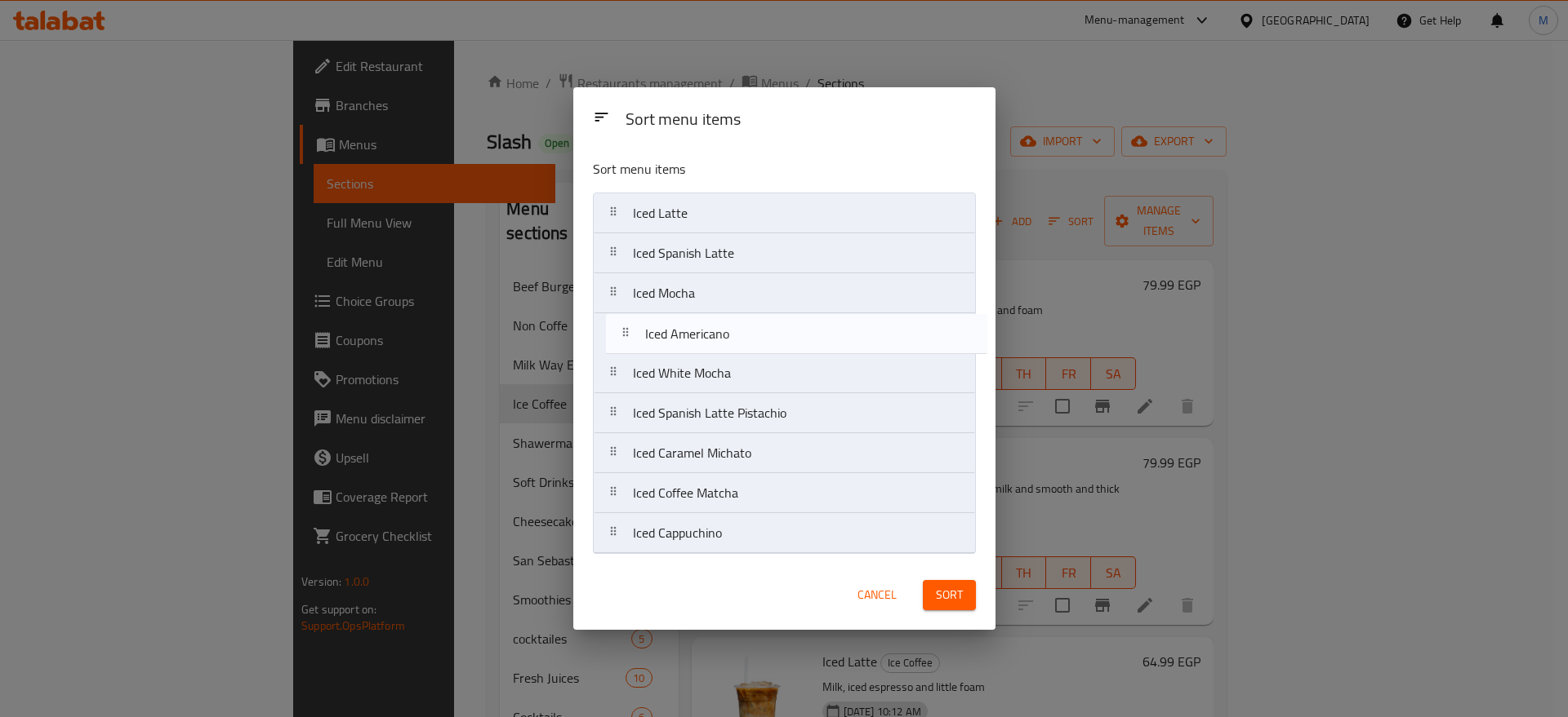
drag, startPoint x: 703, startPoint y: 539, endPoint x: 714, endPoint y: 335, distance: 204.3
click at [714, 335] on nav "Iced Latte Iced Spanish Latte Iced Mocha Iced White Mocha Iced Spanish Latte Pi…" at bounding box center [784, 373] width 383 height 361
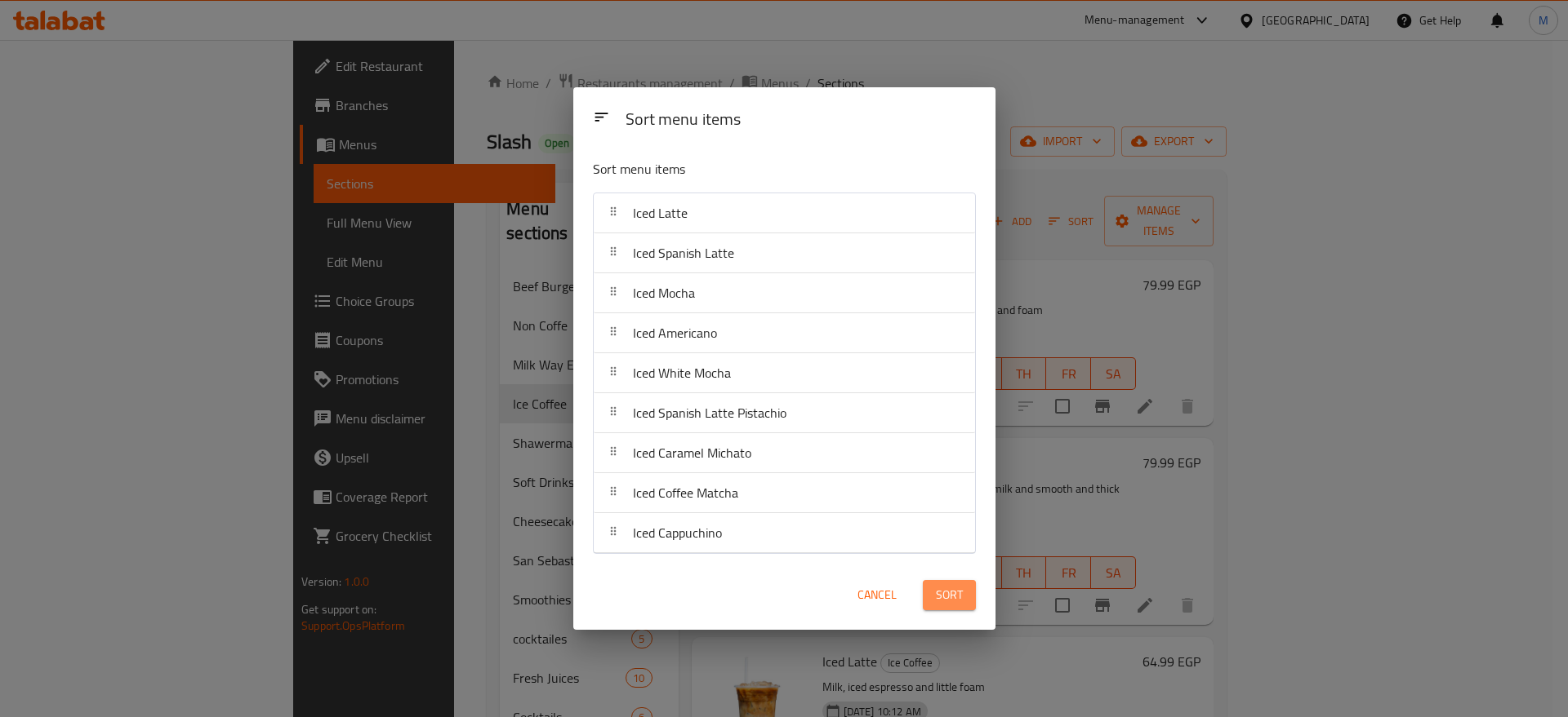
click at [942, 590] on span "Sort" at bounding box center [949, 595] width 27 height 20
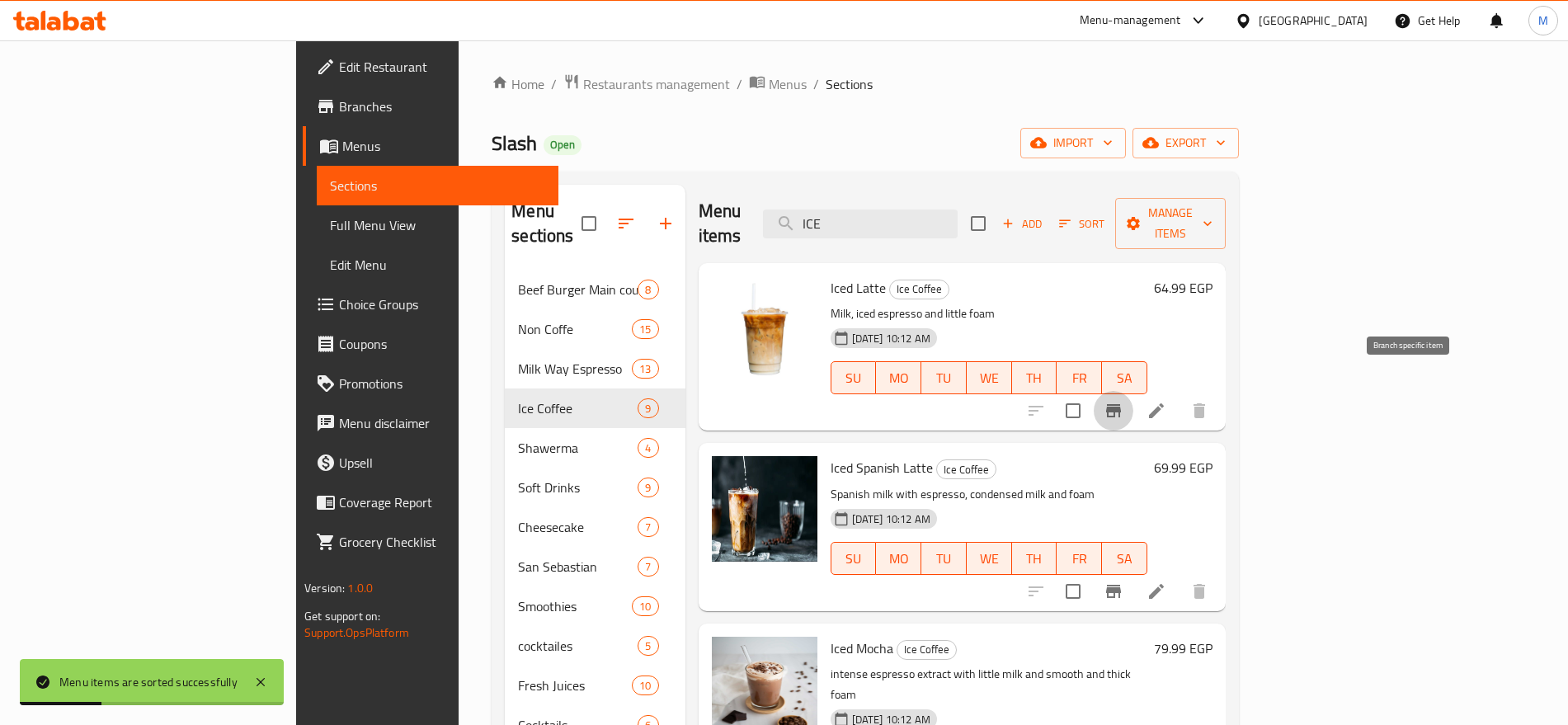
click at [1134, 391] on button "Branch-specific-item" at bounding box center [1113, 411] width 39 height 39
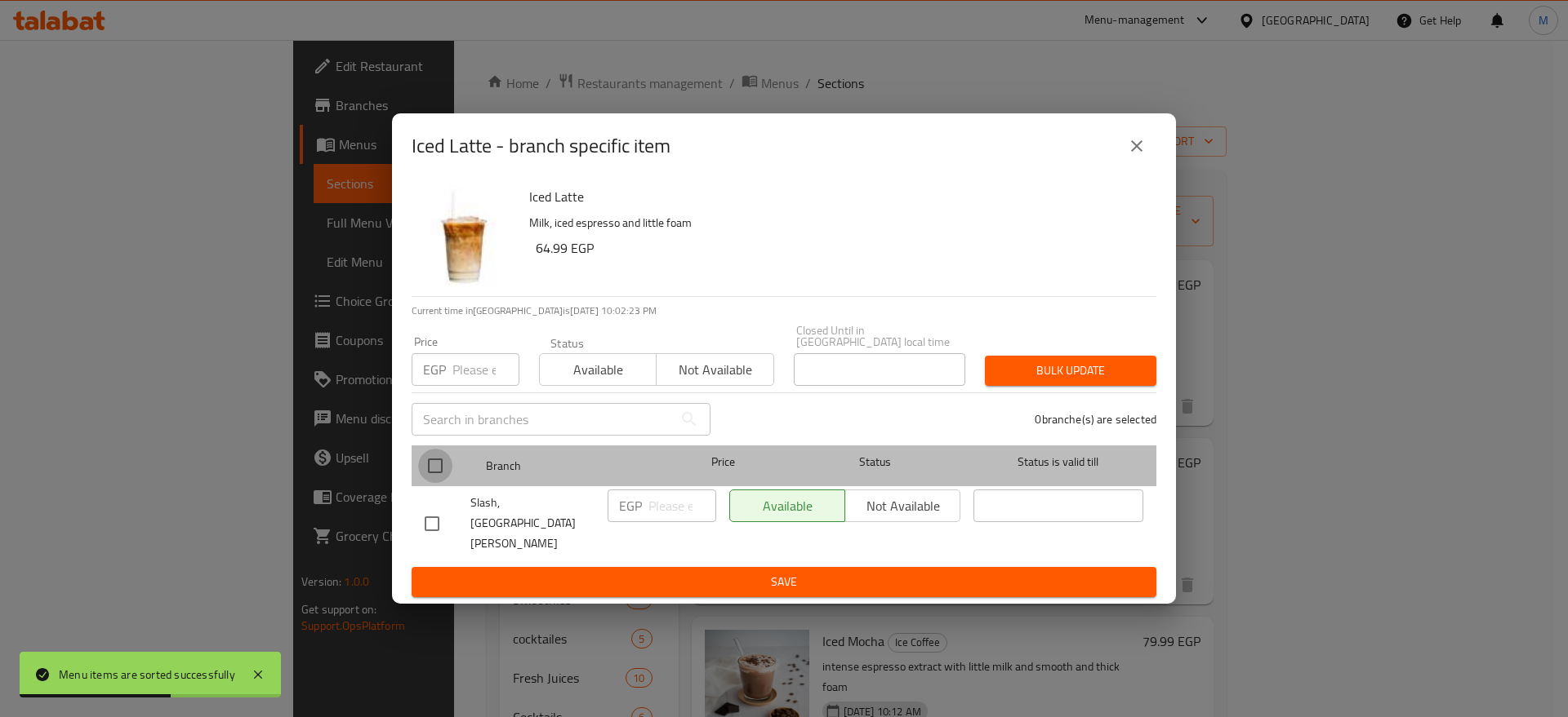
click at [432, 483] on input "checkbox" at bounding box center [435, 466] width 35 height 35
checkbox input "true"
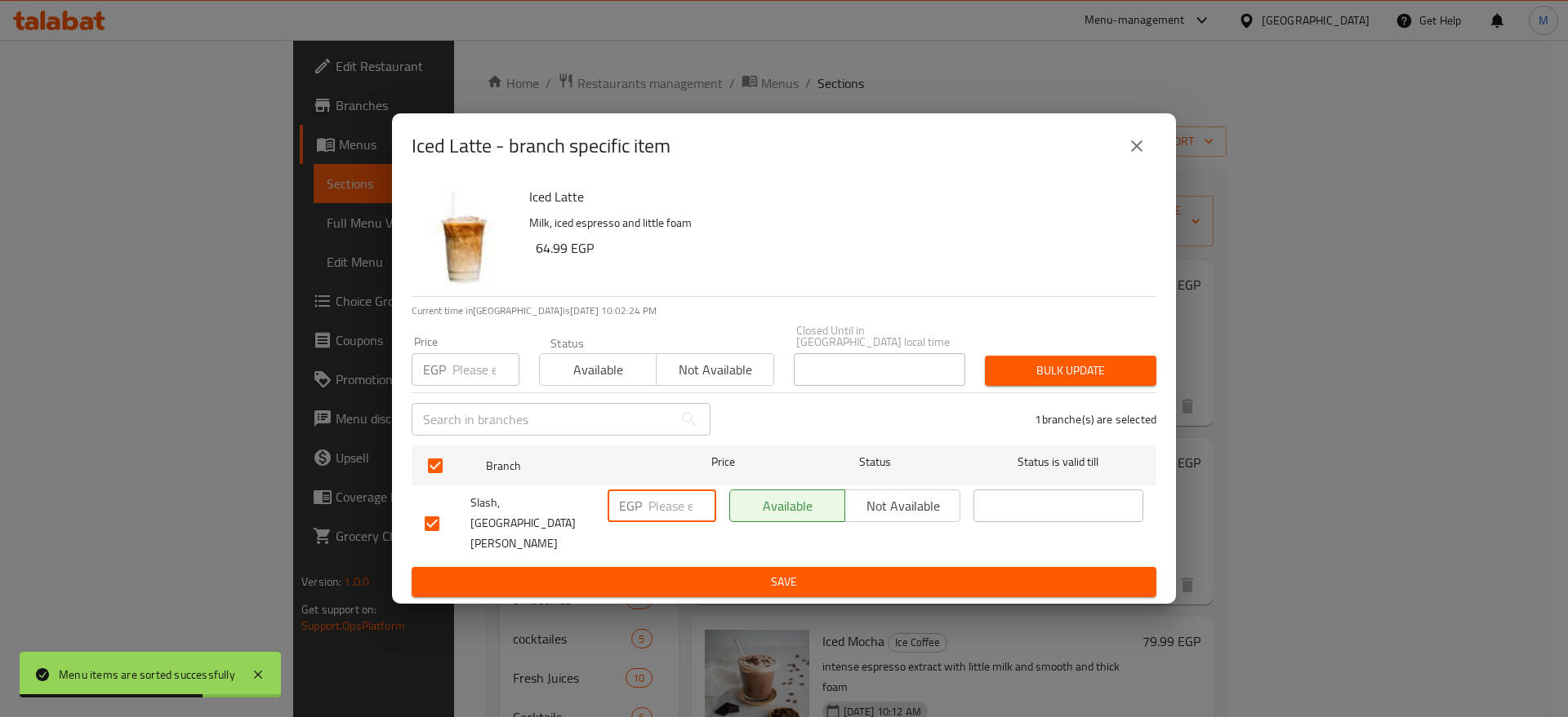
click at [682, 513] on input "number" at bounding box center [682, 506] width 67 height 33
paste input "75"
type input "75"
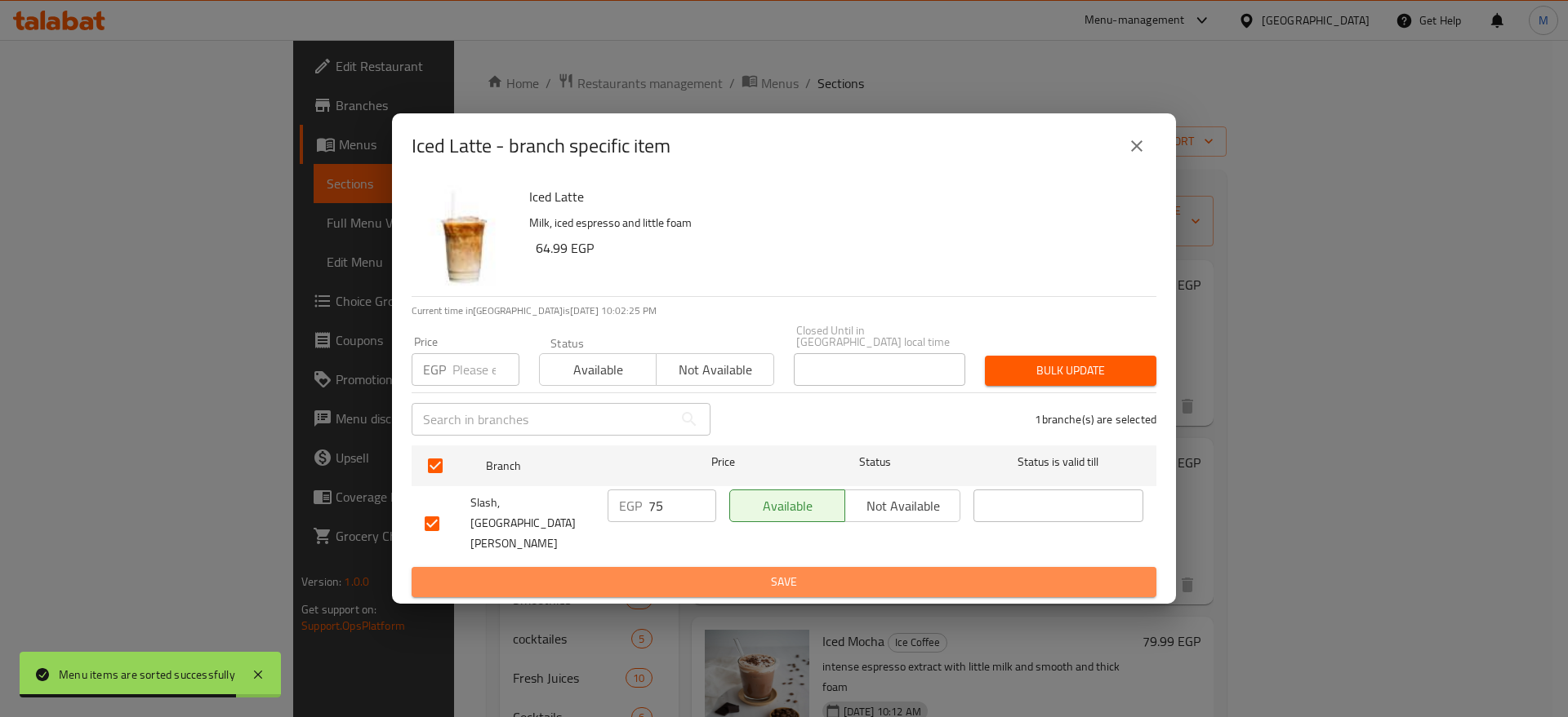
click at [748, 572] on span "Save" at bounding box center [783, 582] width 718 height 20
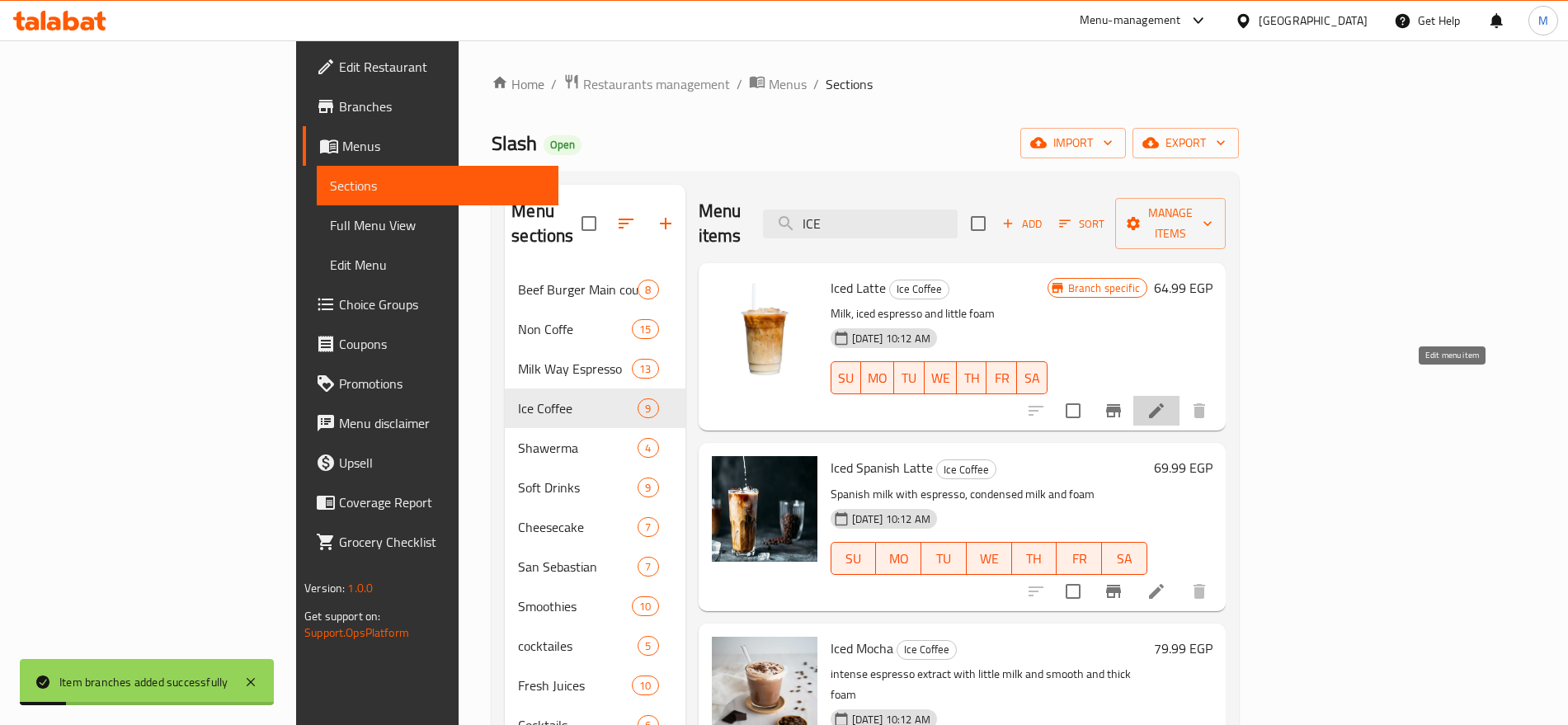
click at [1166, 401] on icon at bounding box center [1156, 411] width 20 height 20
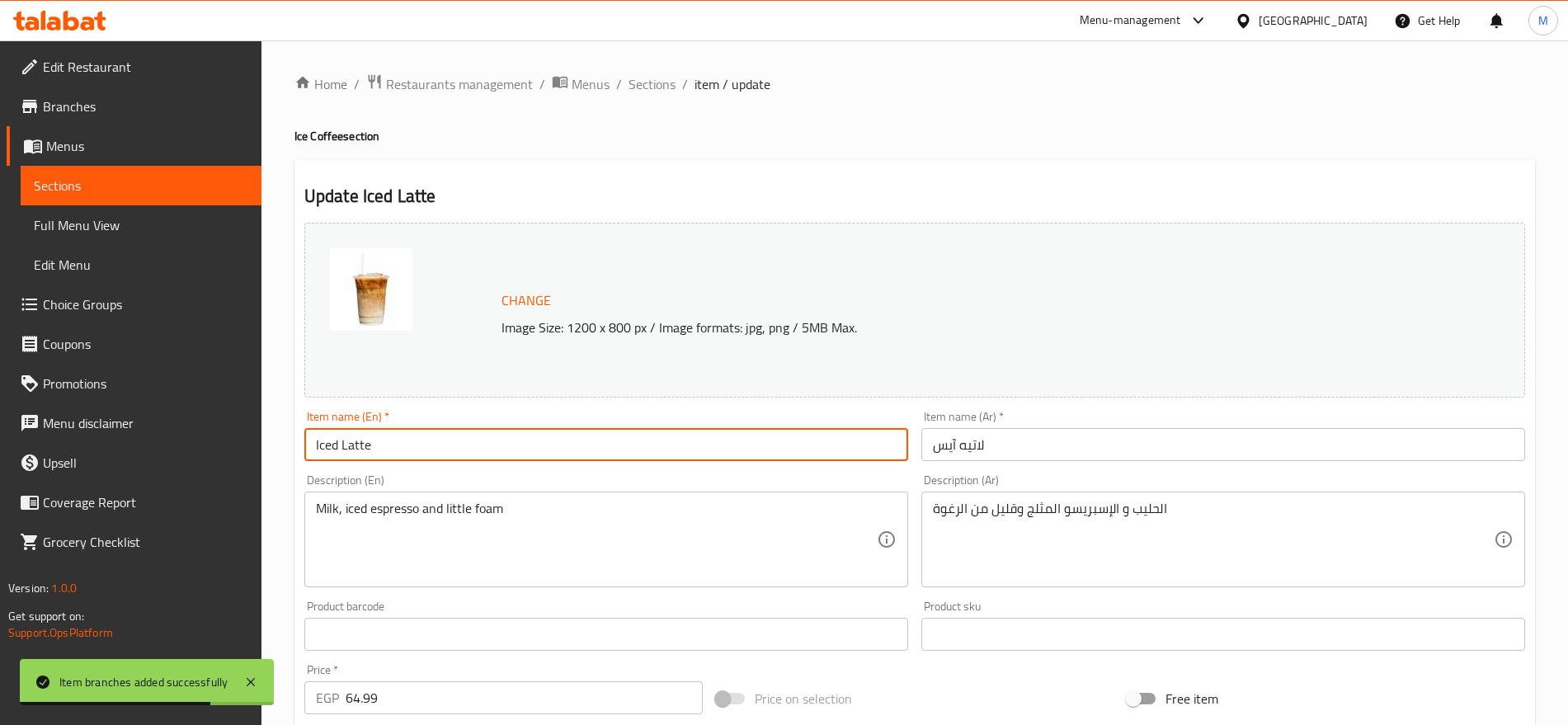
click at [337, 447] on input "Iced Latte" at bounding box center [605, 444] width 604 height 33
type input "Ice Latte"
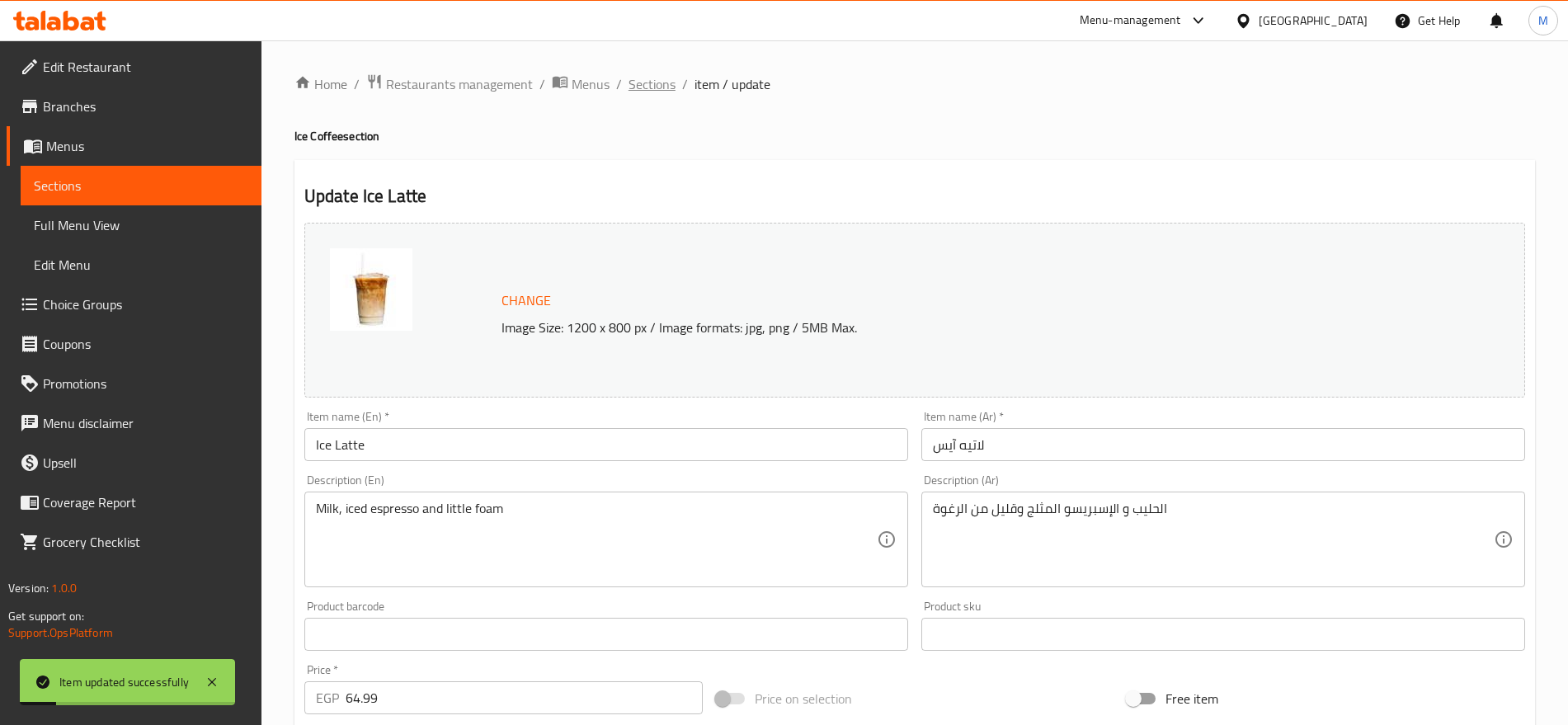
drag, startPoint x: 656, startPoint y: 97, endPoint x: 666, endPoint y: 79, distance: 20.6
click at [666, 79] on div "Home / Restaurants management / Menus / Sections / item / update Ice Coffee sec…" at bounding box center [914, 616] width 1241 height 1084
click at [666, 79] on span "Sections" at bounding box center [652, 84] width 47 height 20
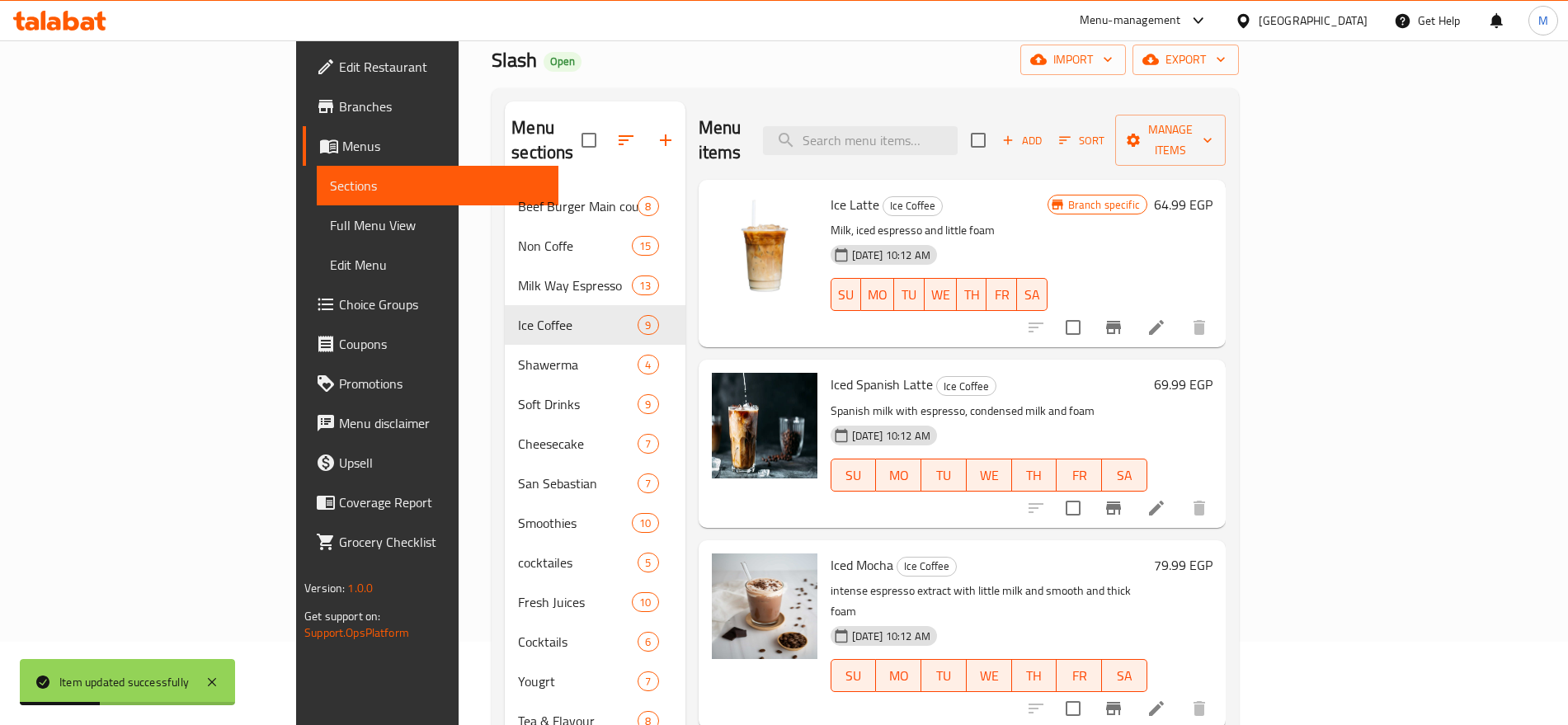
scroll to position [144, 0]
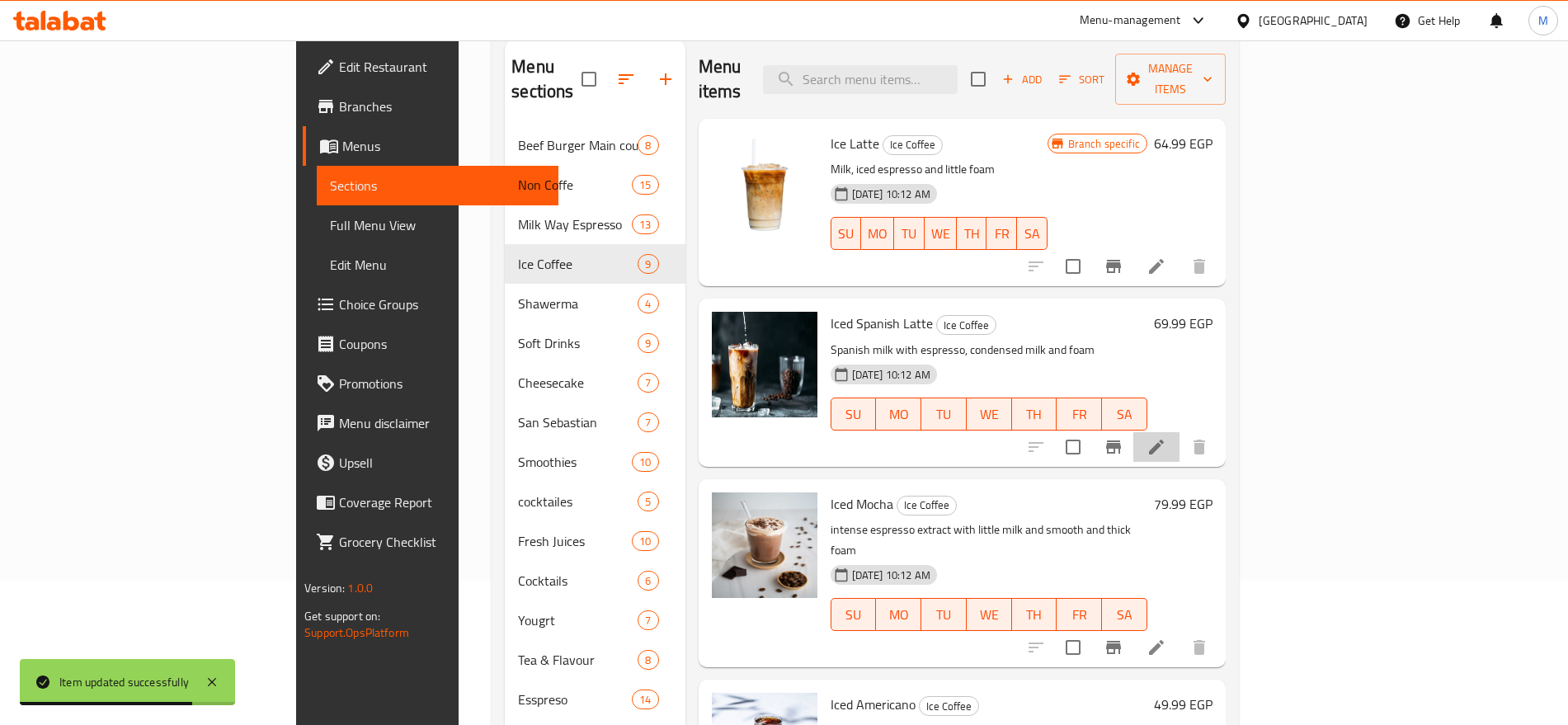
click at [1180, 432] on li at bounding box center [1157, 447] width 47 height 30
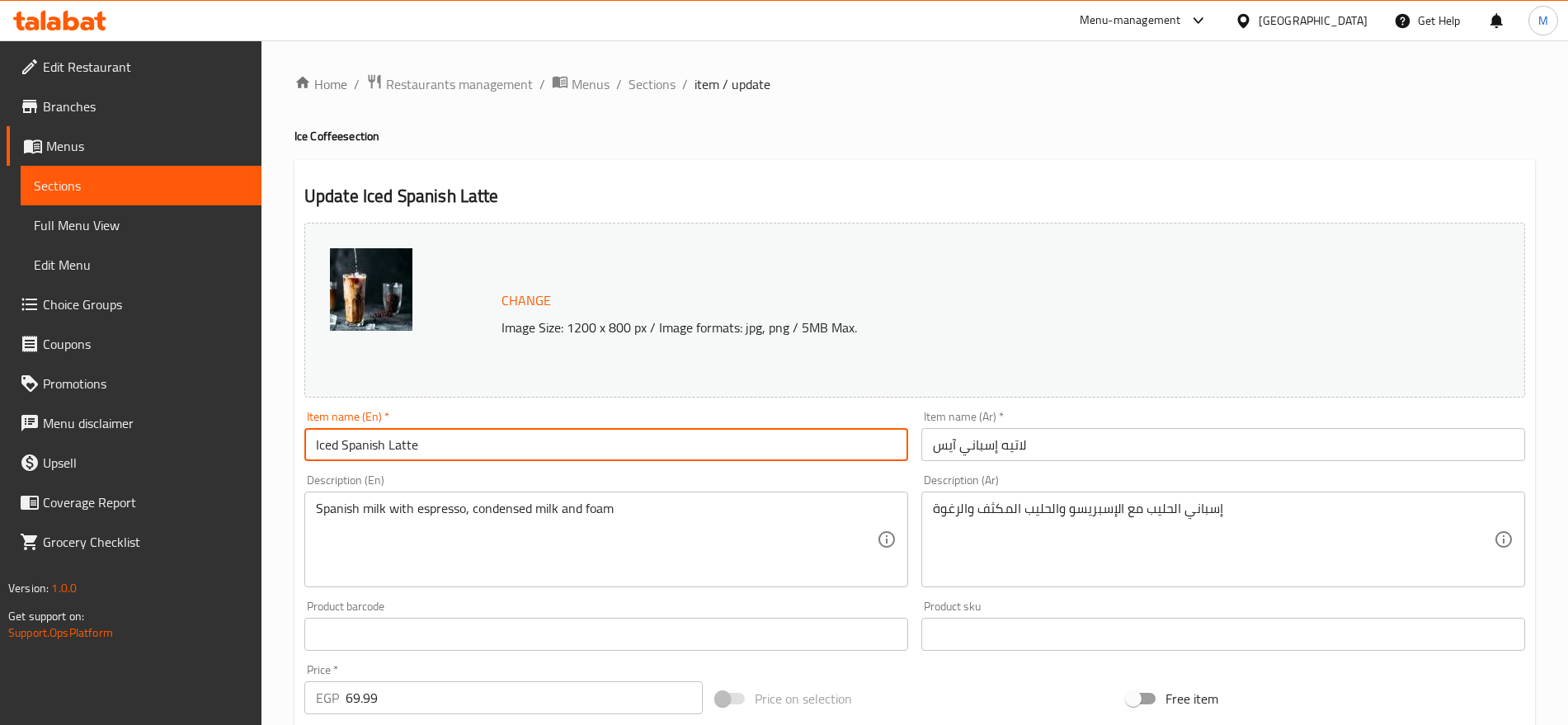
click at [338, 443] on input "Iced Spanish Latte" at bounding box center [605, 444] width 604 height 33
type input "Ice Spanish Latte"
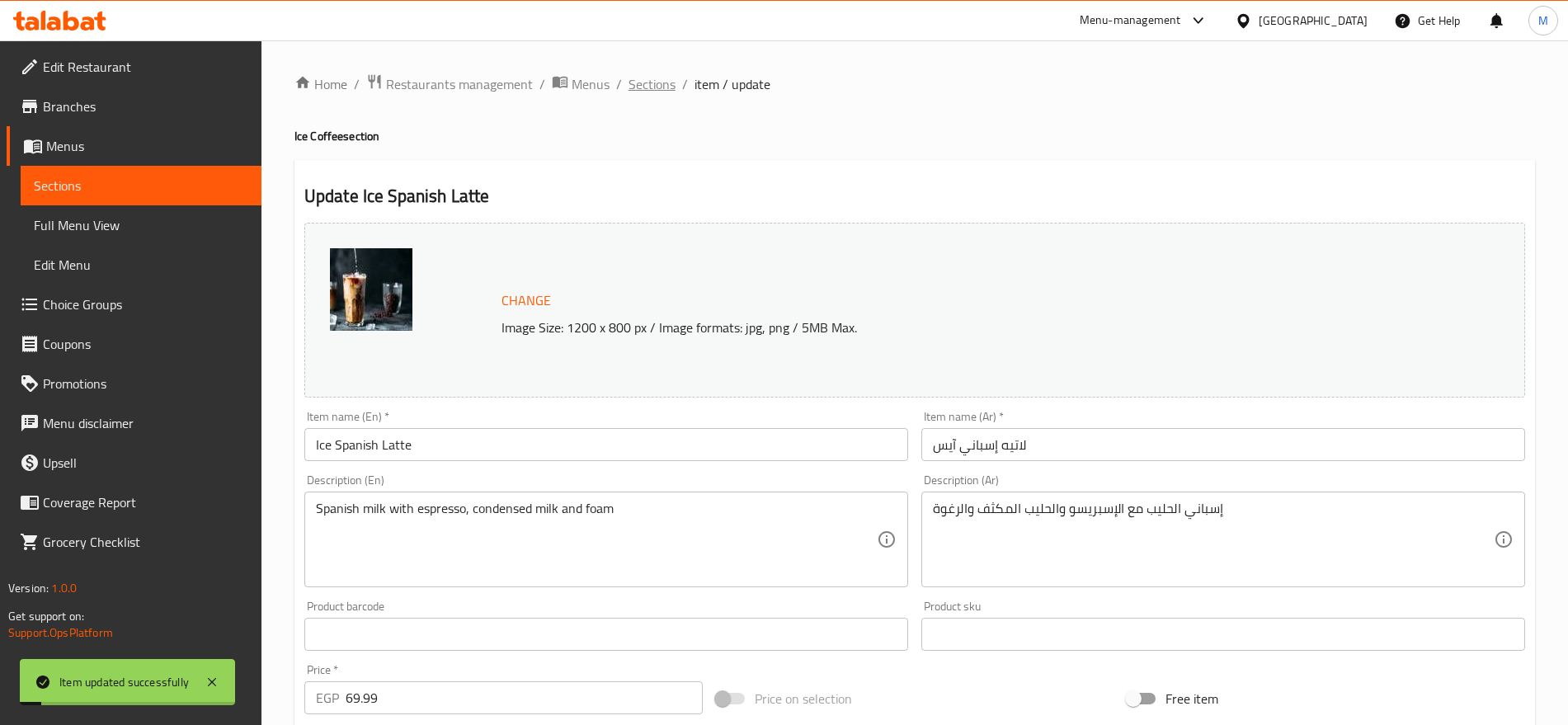
click at [649, 91] on span "Sections" at bounding box center [652, 84] width 47 height 20
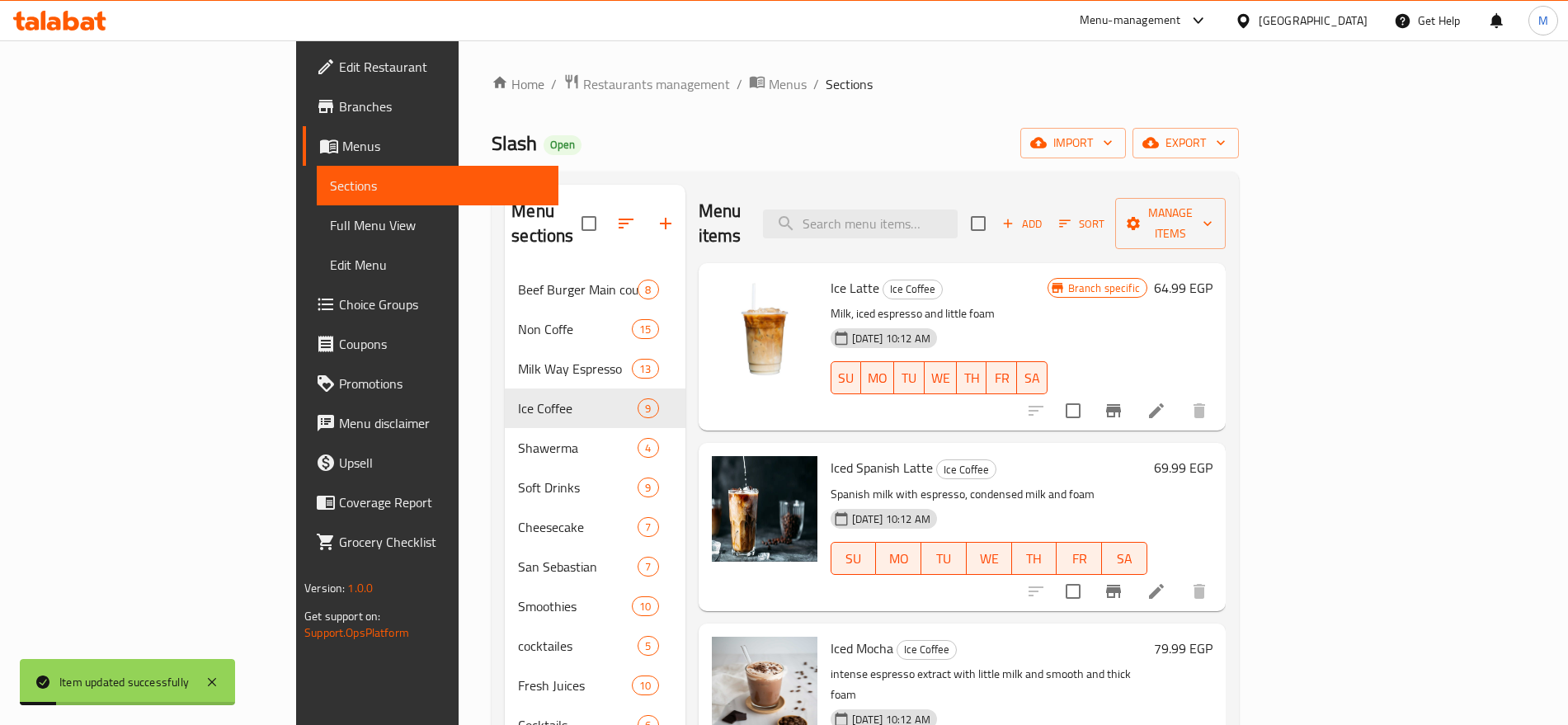
scroll to position [69, 0]
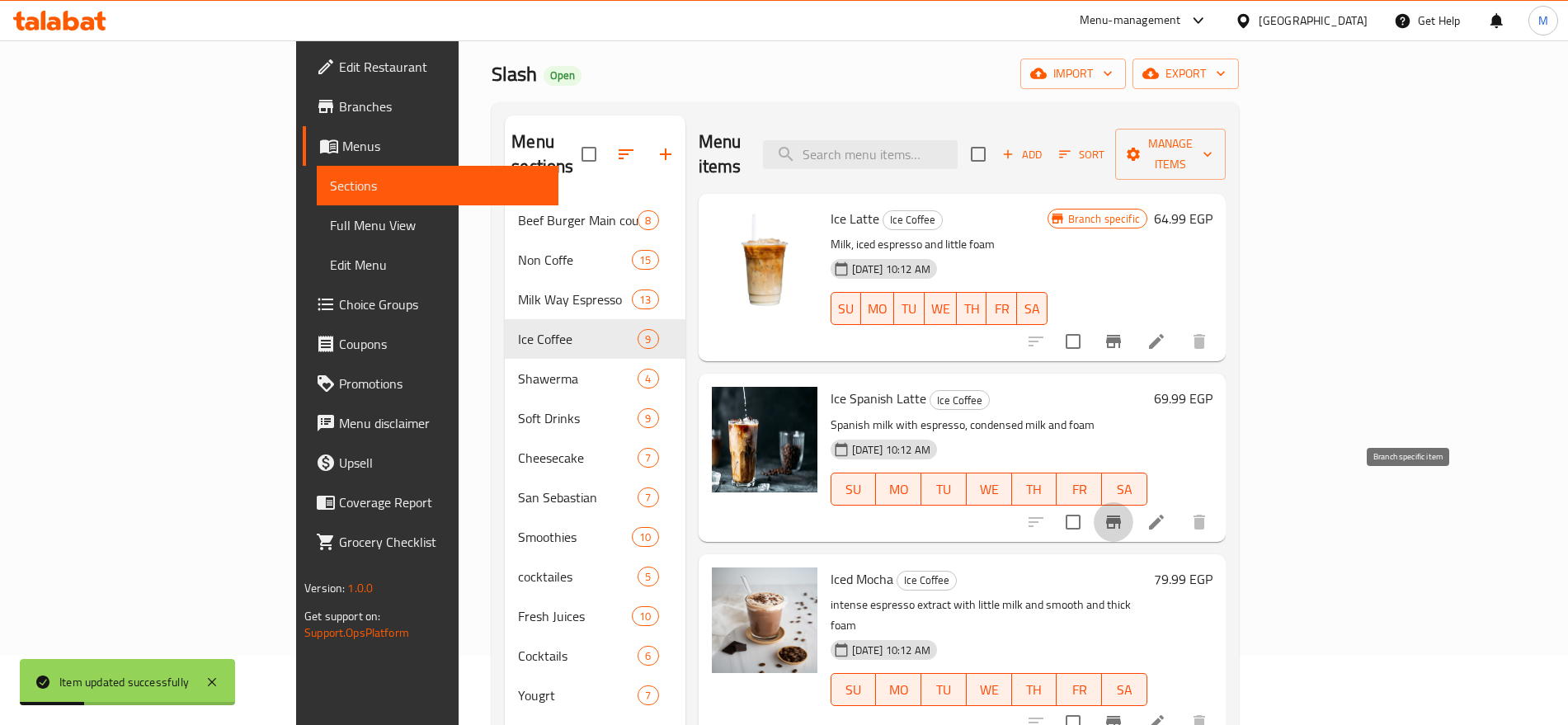
click at [1124, 512] on icon "Branch-specific-item" at bounding box center [1114, 522] width 20 height 20
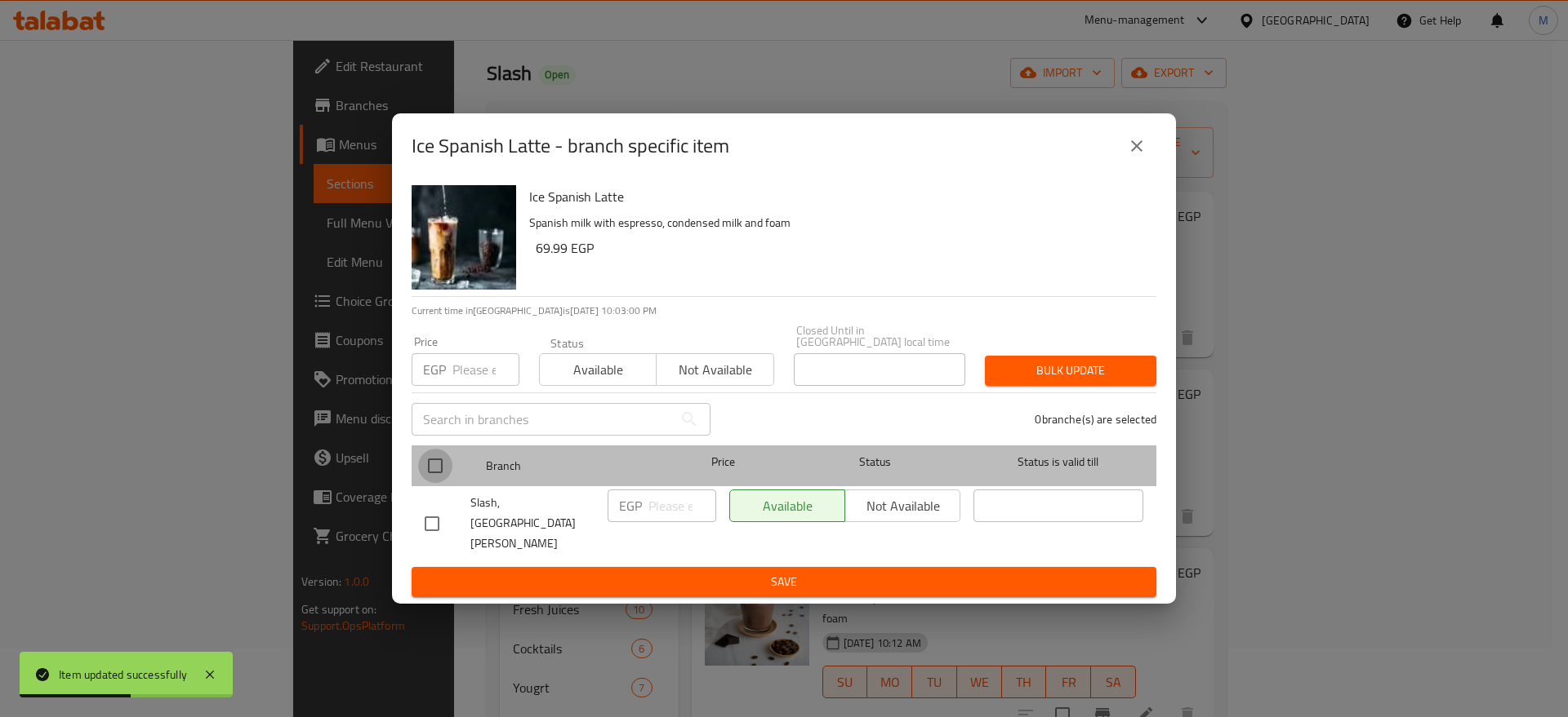
click at [425, 477] on input "checkbox" at bounding box center [435, 466] width 35 height 35
checkbox input "true"
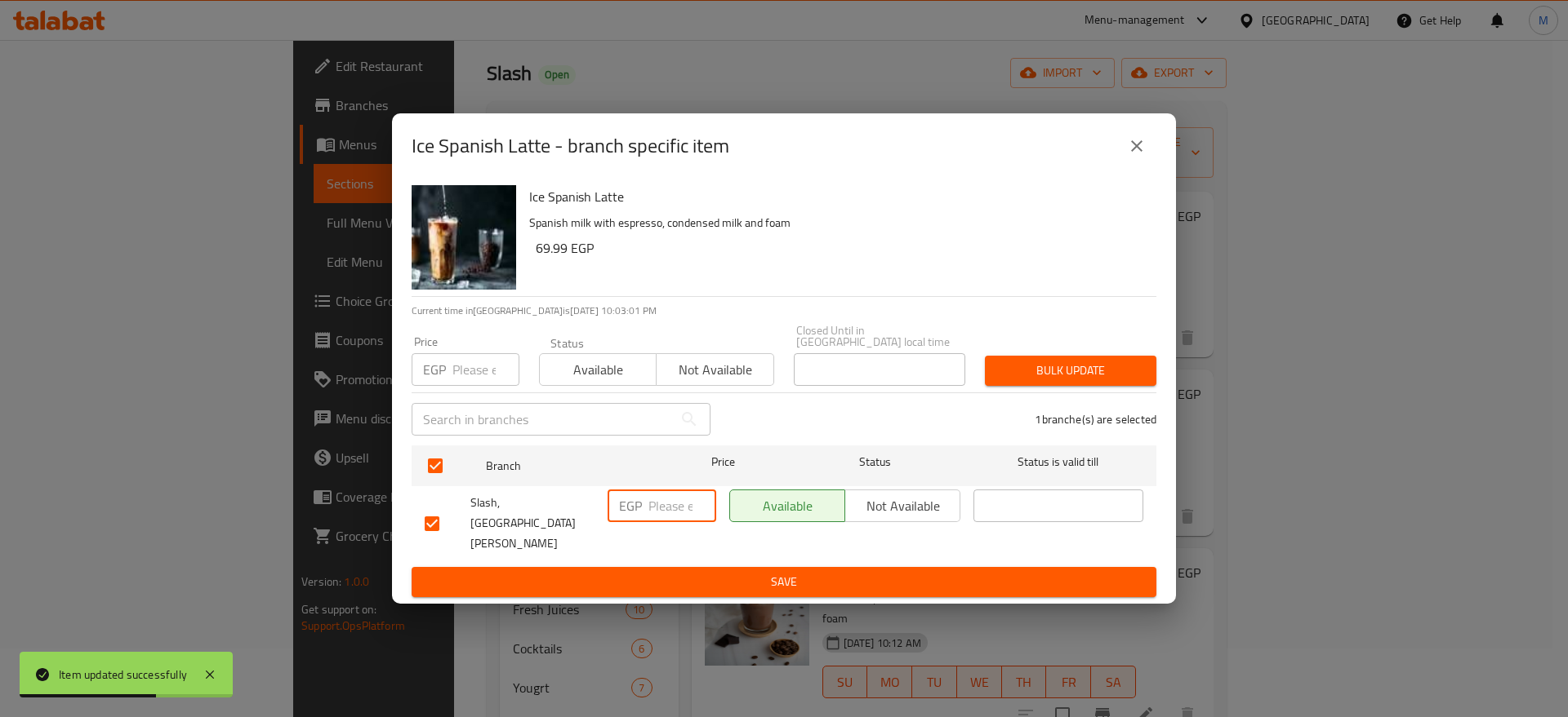
click at [648, 523] on input "number" at bounding box center [682, 506] width 67 height 33
paste input "85"
type input "85"
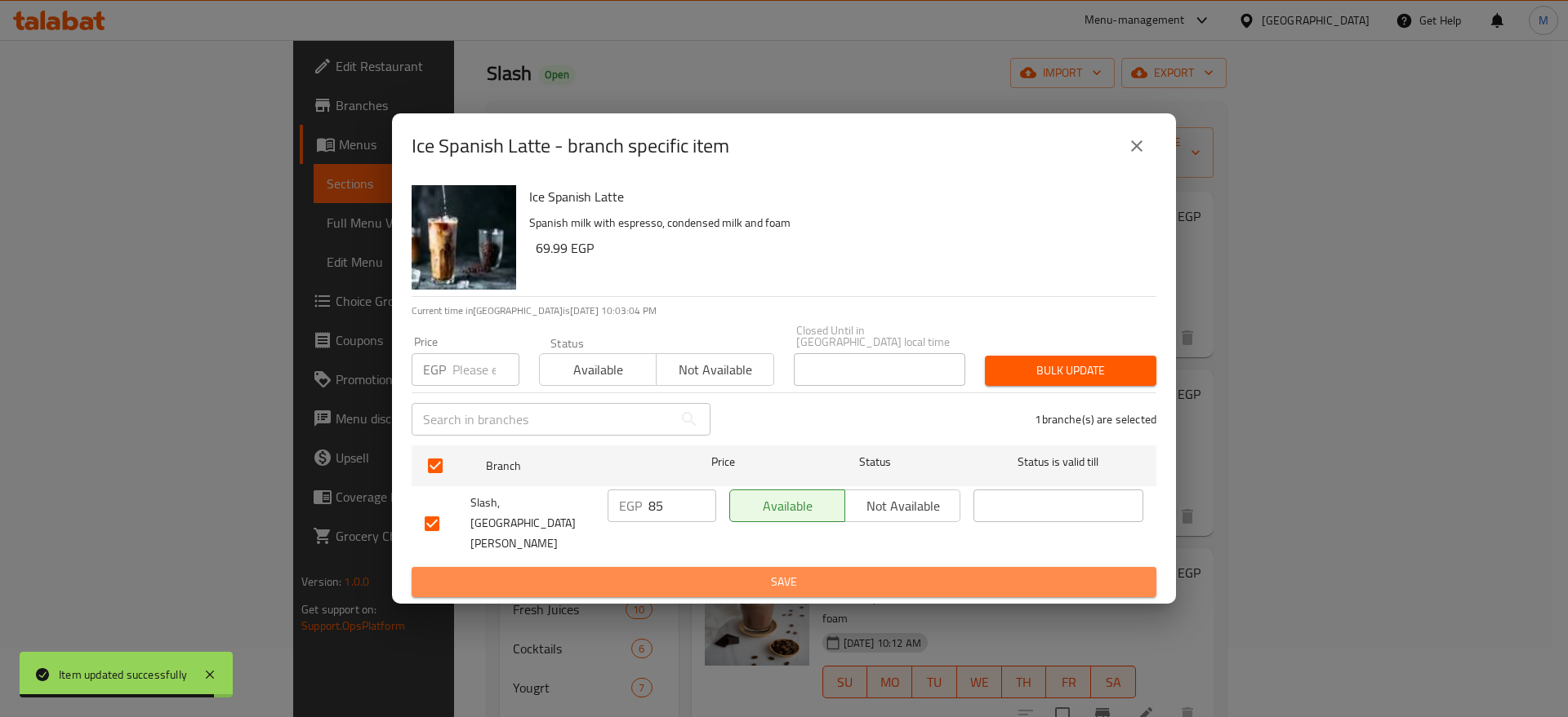
click at [719, 572] on span "Save" at bounding box center [783, 582] width 718 height 20
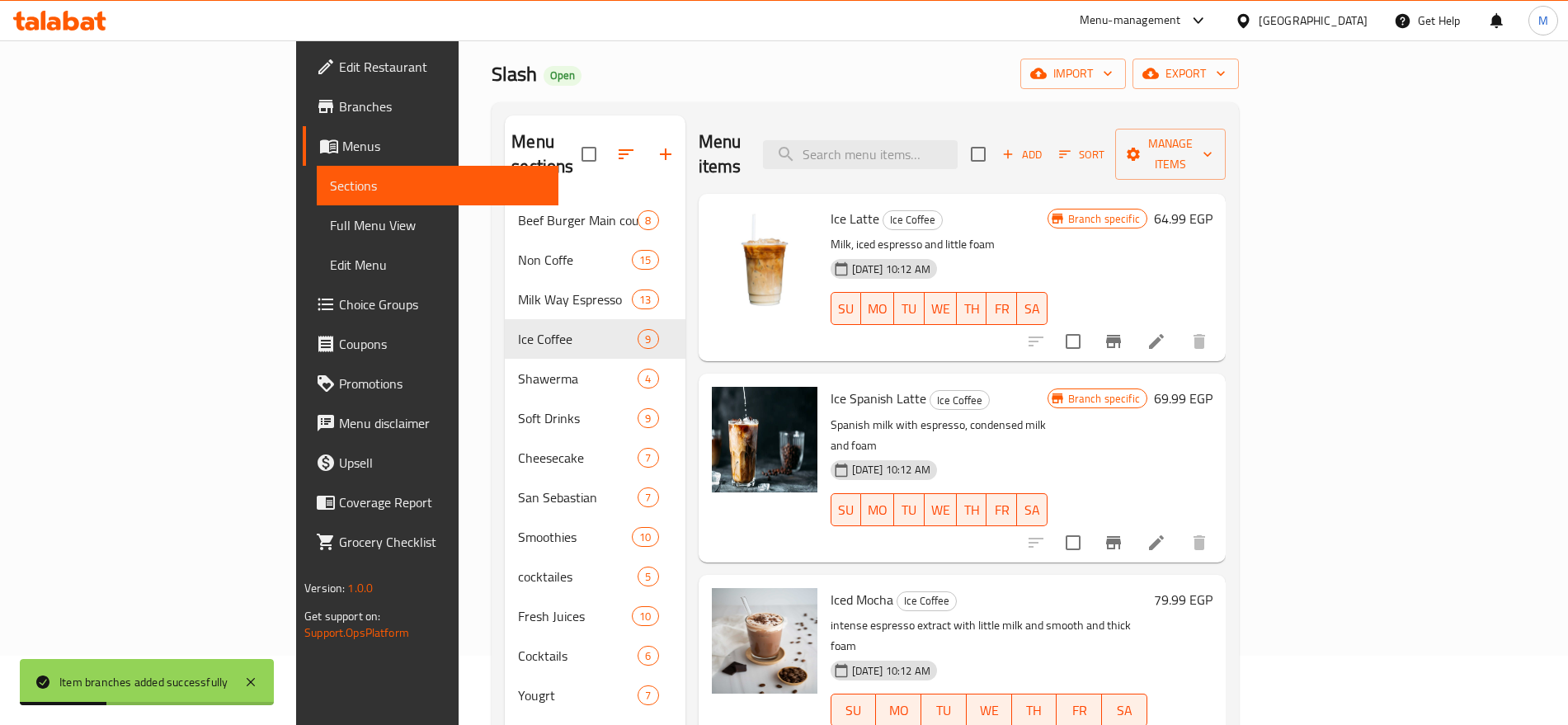
scroll to position [162, 0]
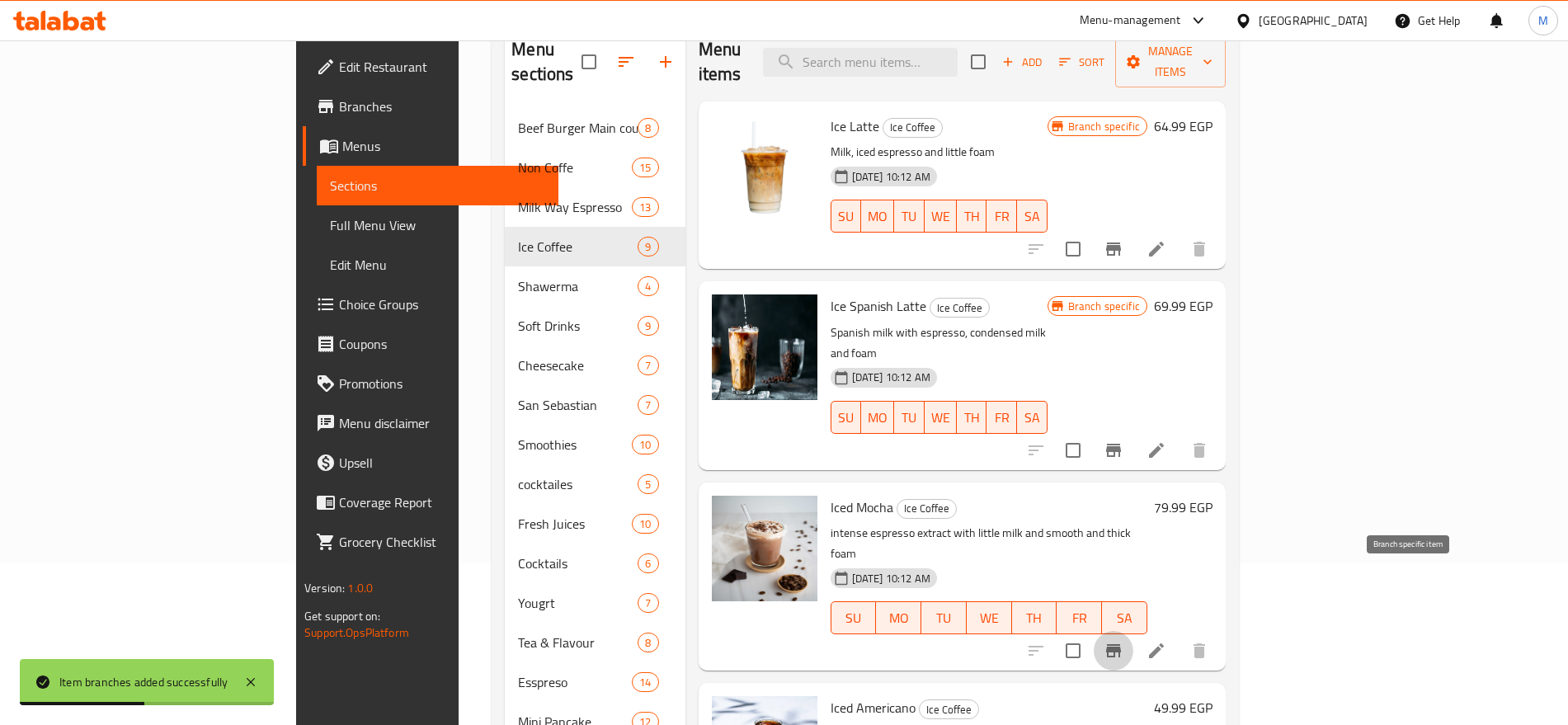
click at [1121, 644] on icon "Branch-specific-item" at bounding box center [1113, 651] width 15 height 13
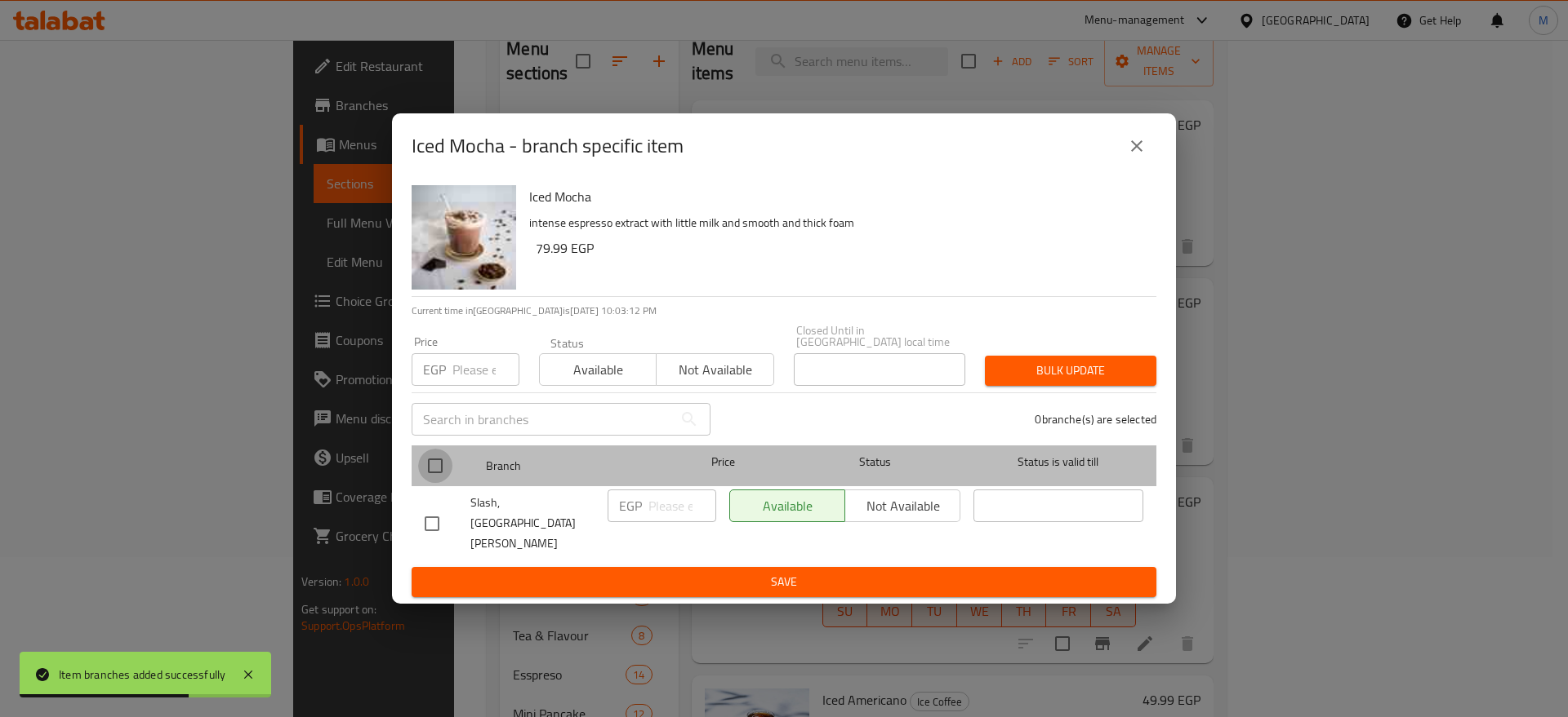
click at [447, 478] on input "checkbox" at bounding box center [435, 466] width 35 height 35
checkbox input "true"
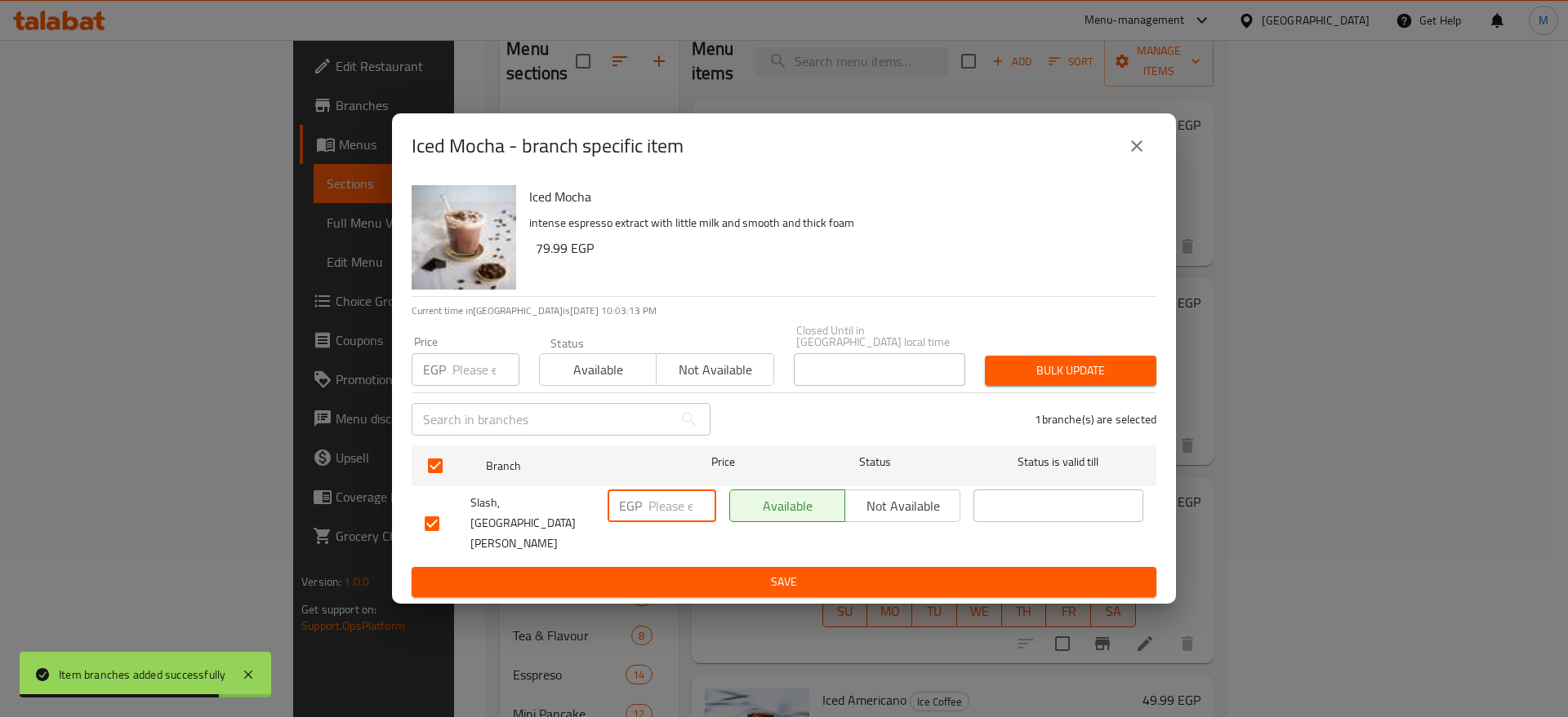
click at [677, 522] on input "number" at bounding box center [682, 506] width 67 height 33
paste input "90"
type input "90"
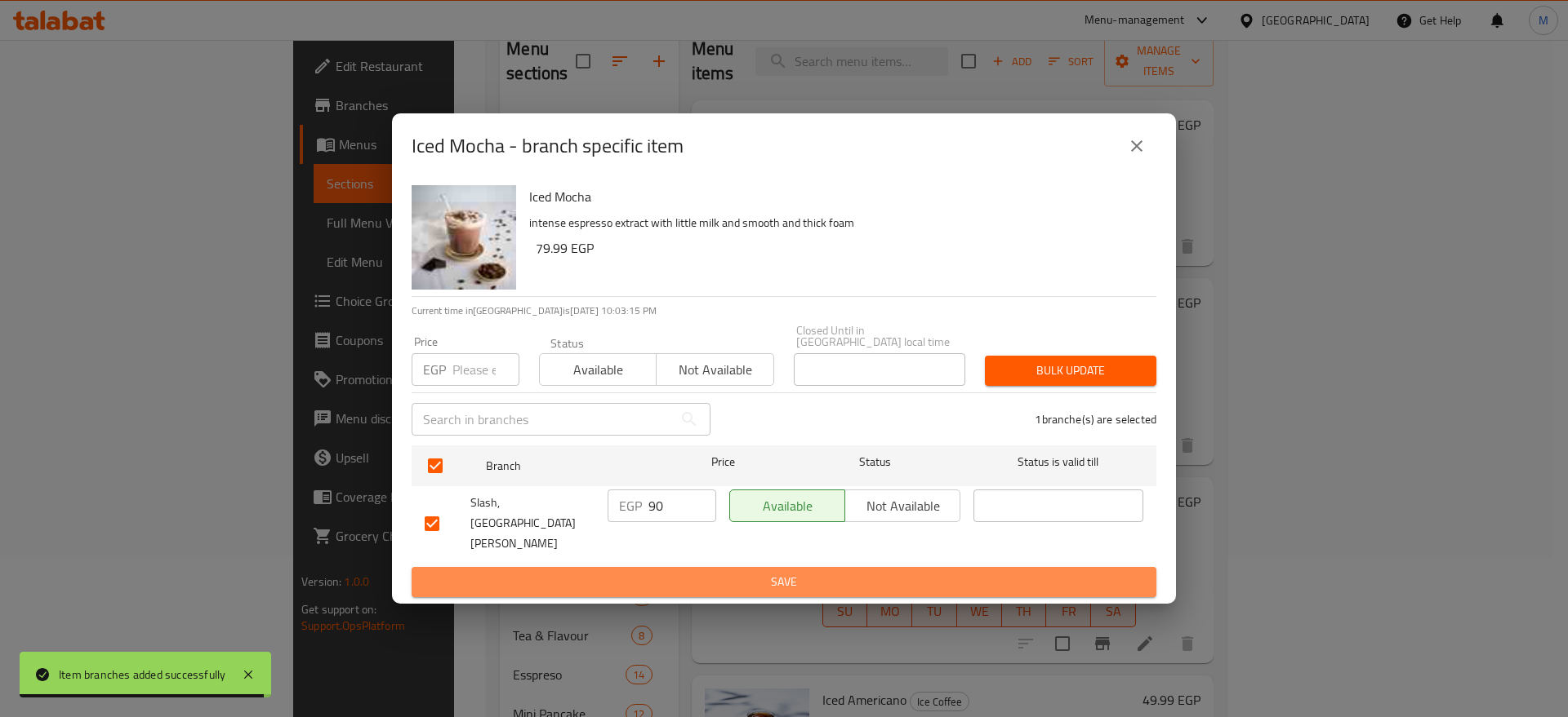
click at [714, 572] on span "Save" at bounding box center [783, 582] width 718 height 20
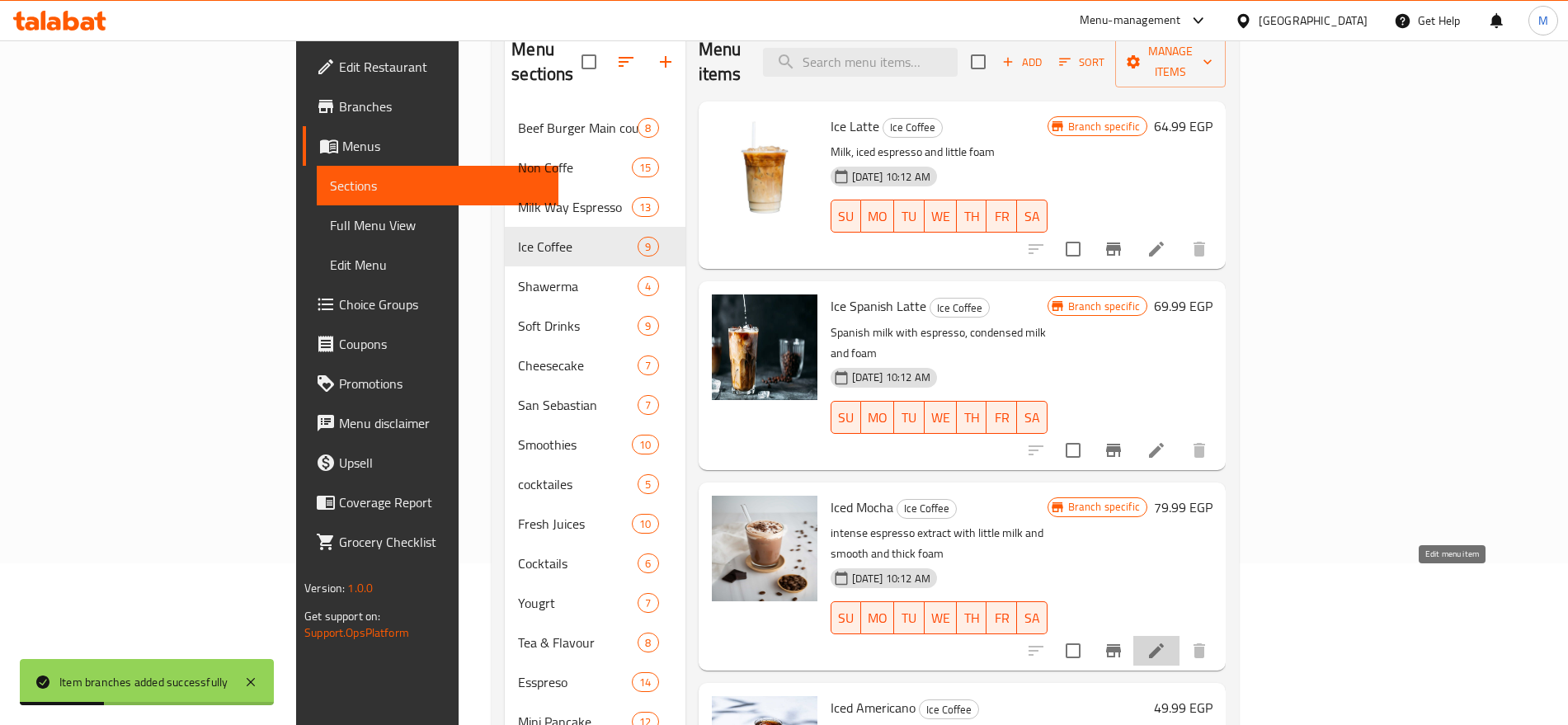
click at [1166, 642] on icon at bounding box center [1156, 651] width 20 height 20
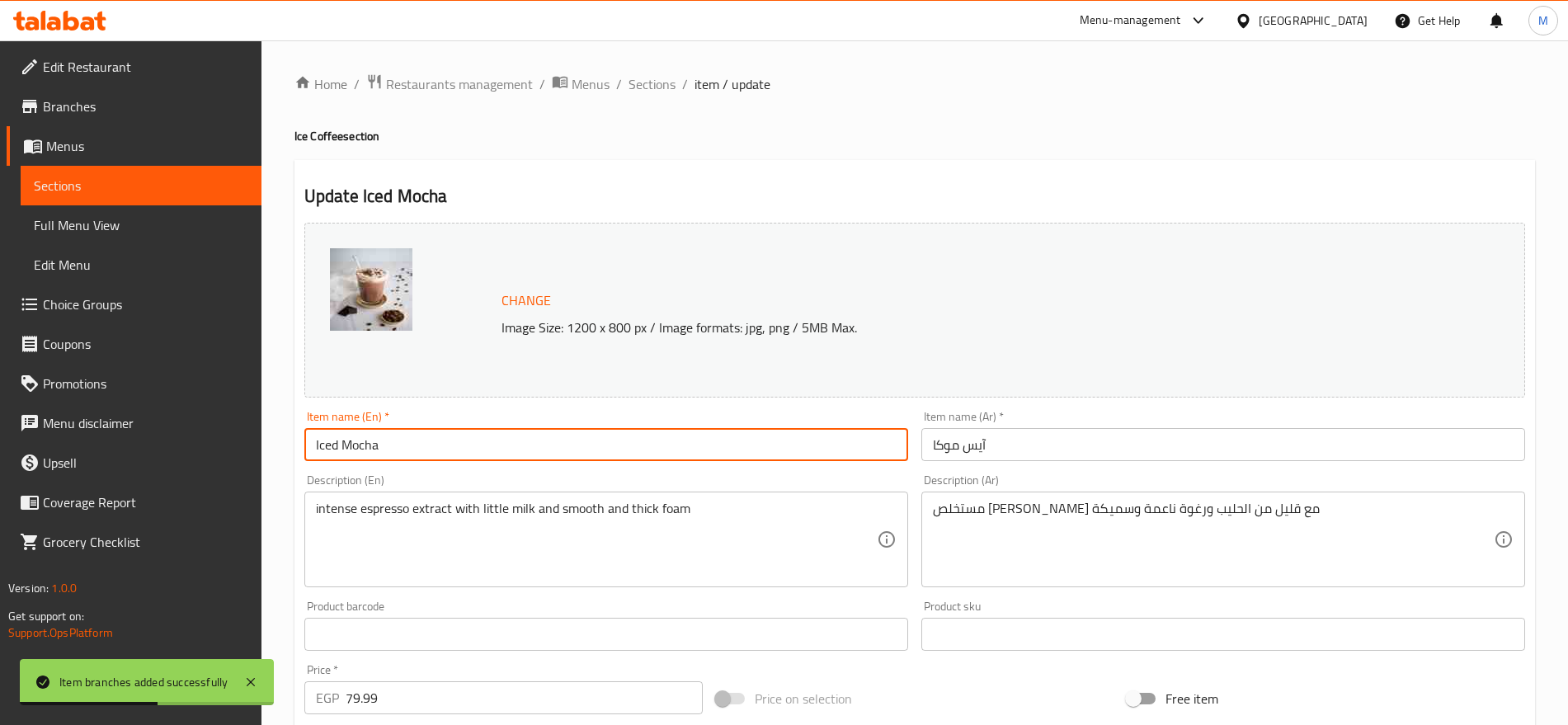
click at [335, 447] on input "Iced Mocha" at bounding box center [605, 444] width 604 height 33
type input "Ice Mocha"
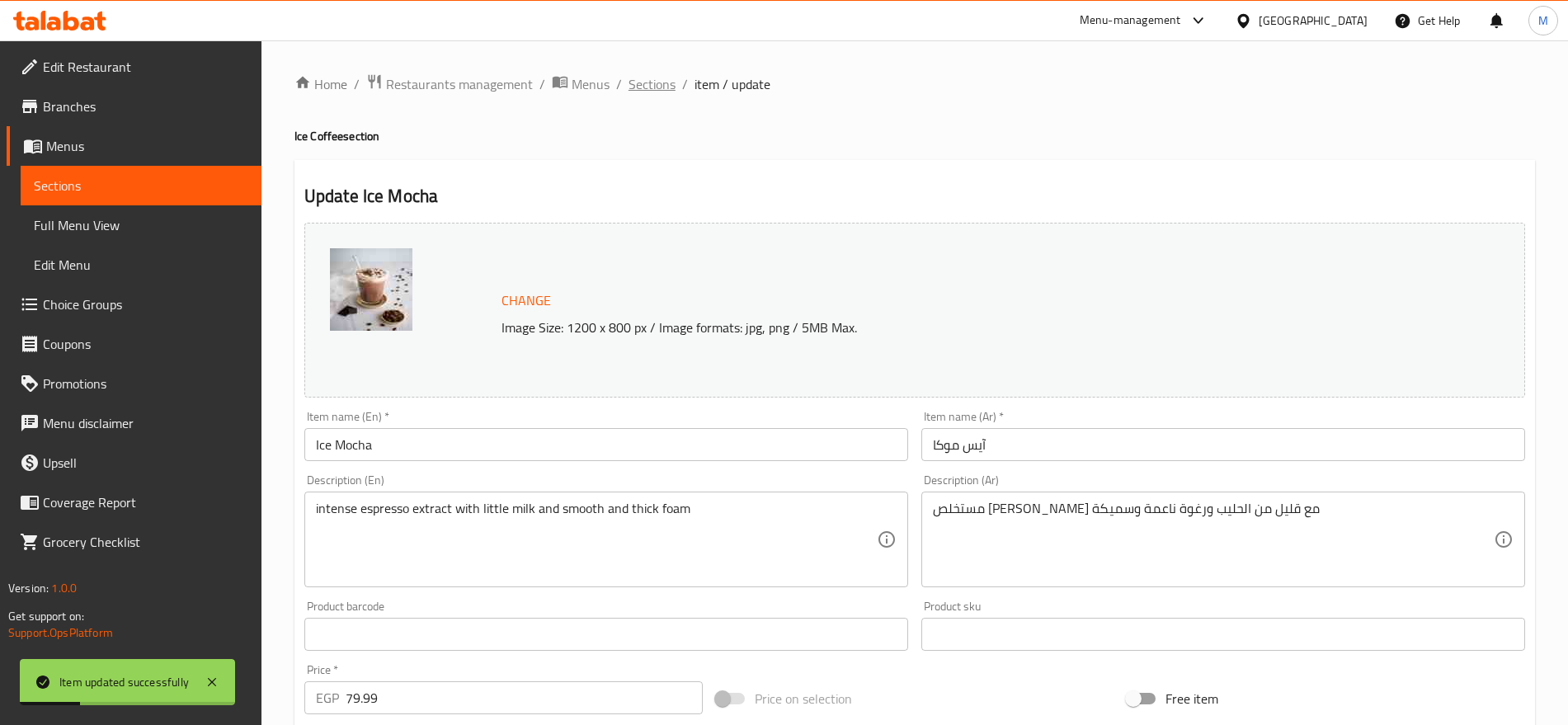
click at [645, 83] on span "Sections" at bounding box center [652, 84] width 47 height 20
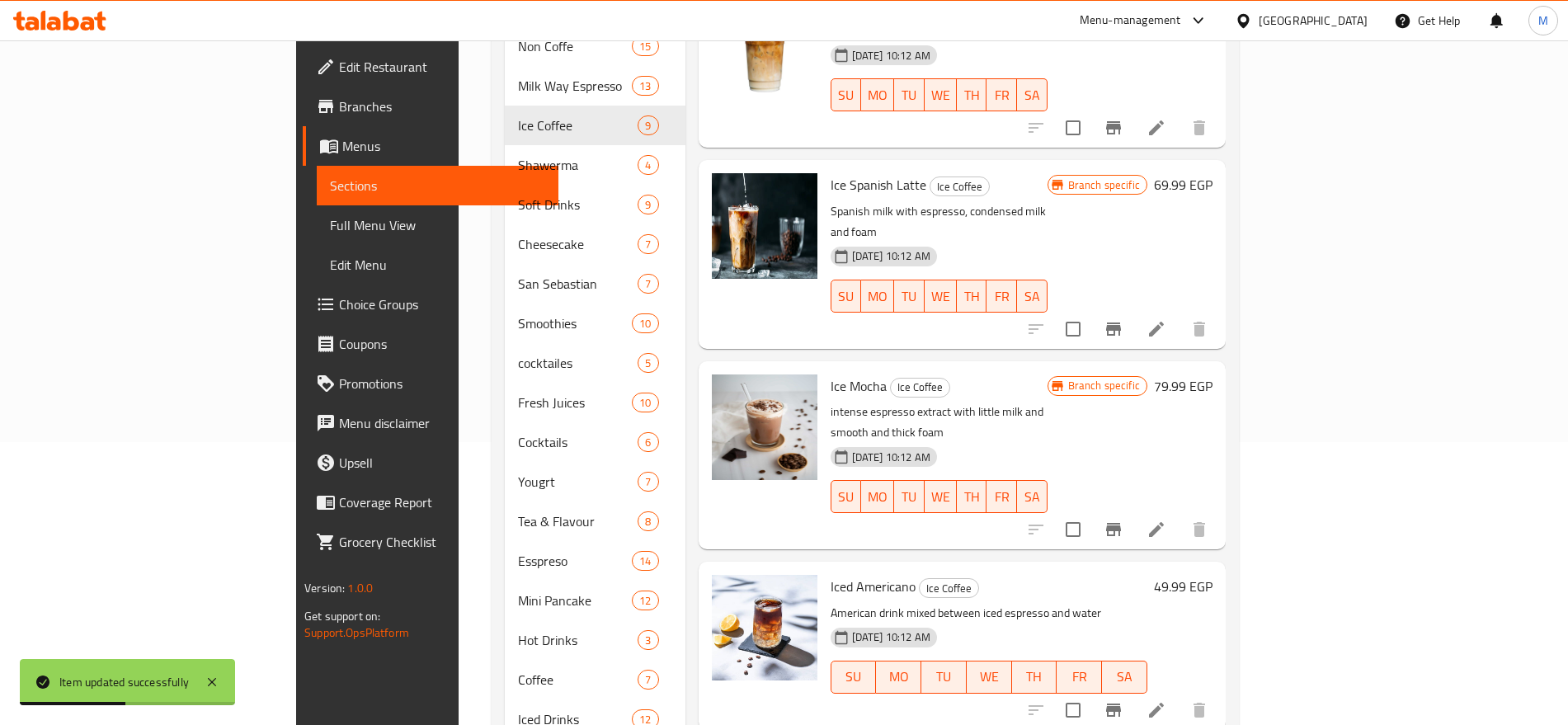
scroll to position [403, 0]
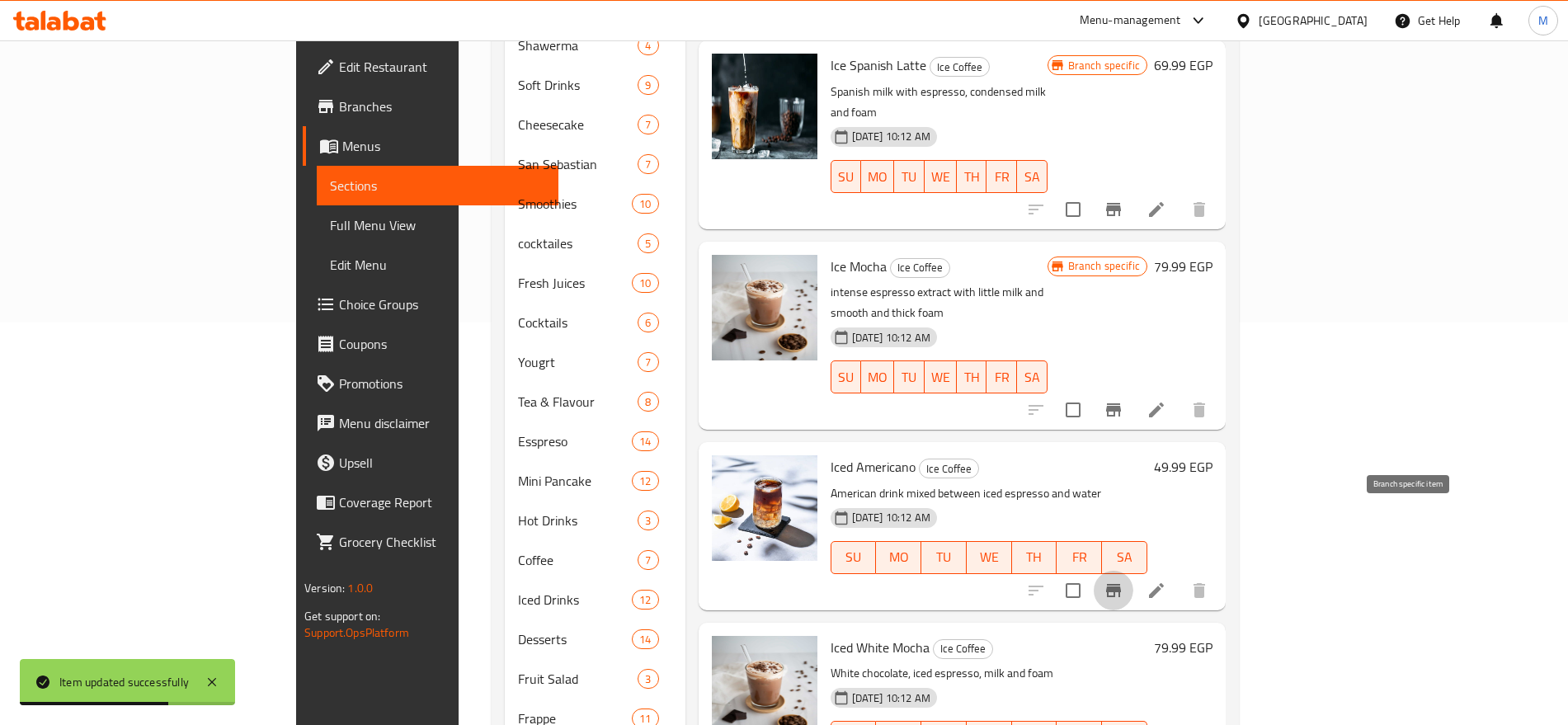
click at [1124, 581] on icon "Branch-specific-item" at bounding box center [1114, 590] width 20 height 20
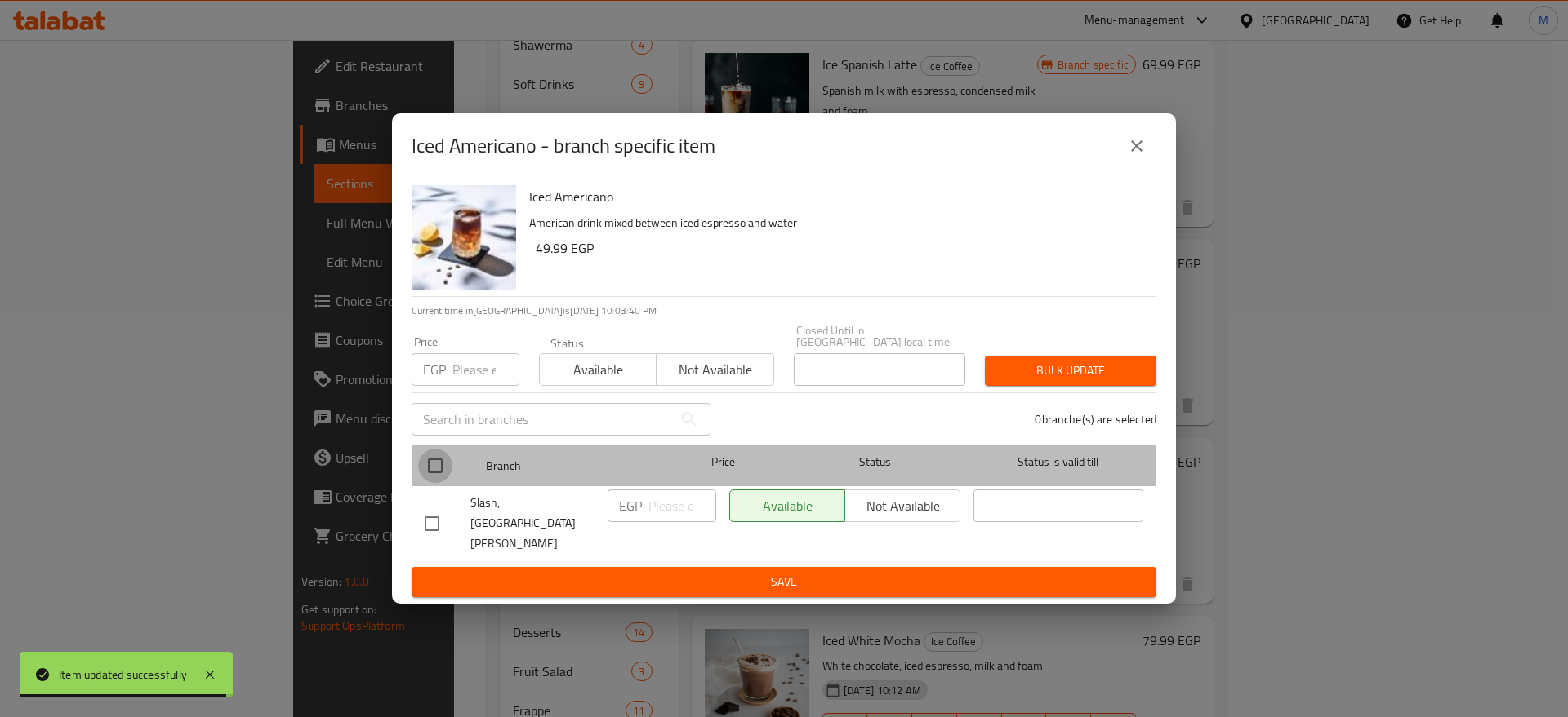
click at [428, 474] on input "checkbox" at bounding box center [435, 466] width 35 height 35
checkbox input "true"
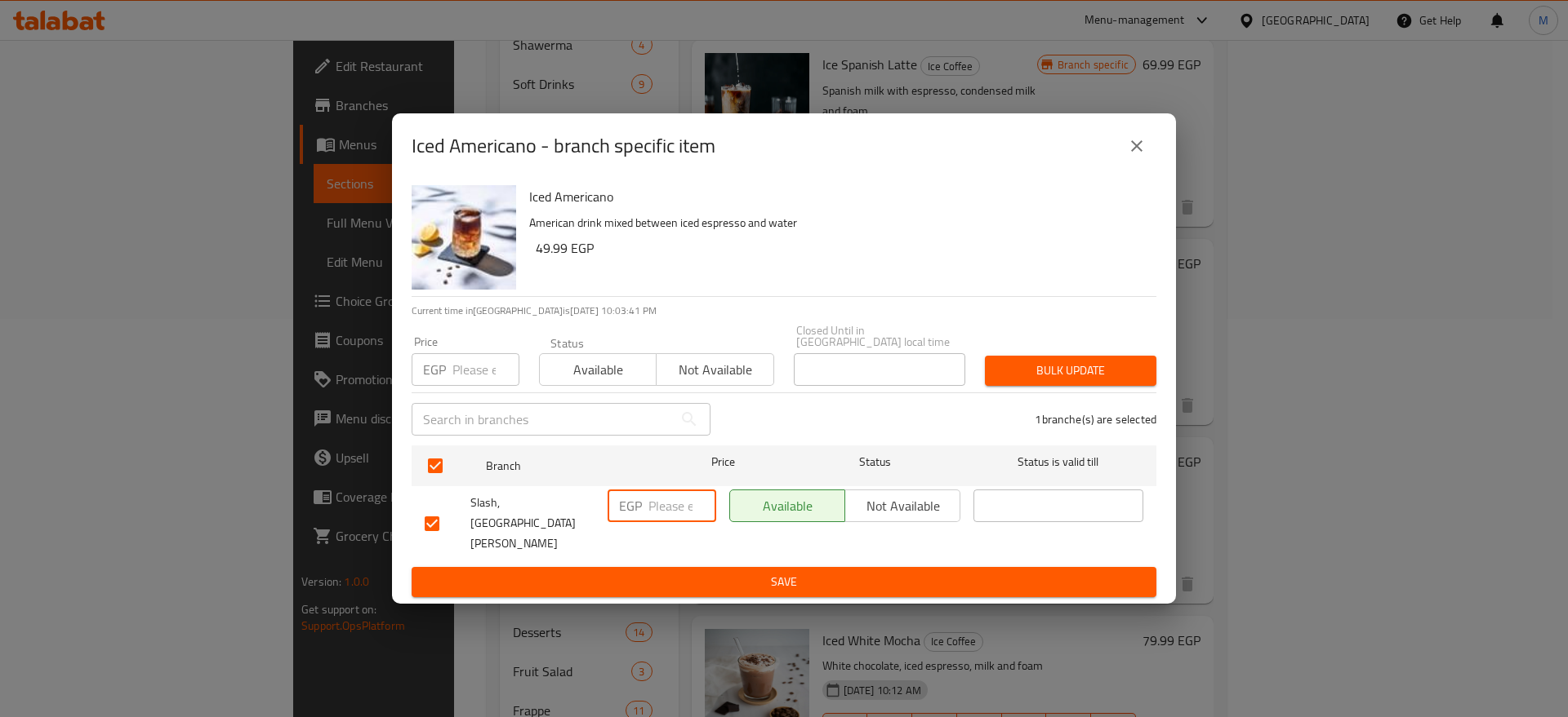
click at [673, 523] on input "number" at bounding box center [682, 506] width 67 height 33
paste input "75"
type input "75"
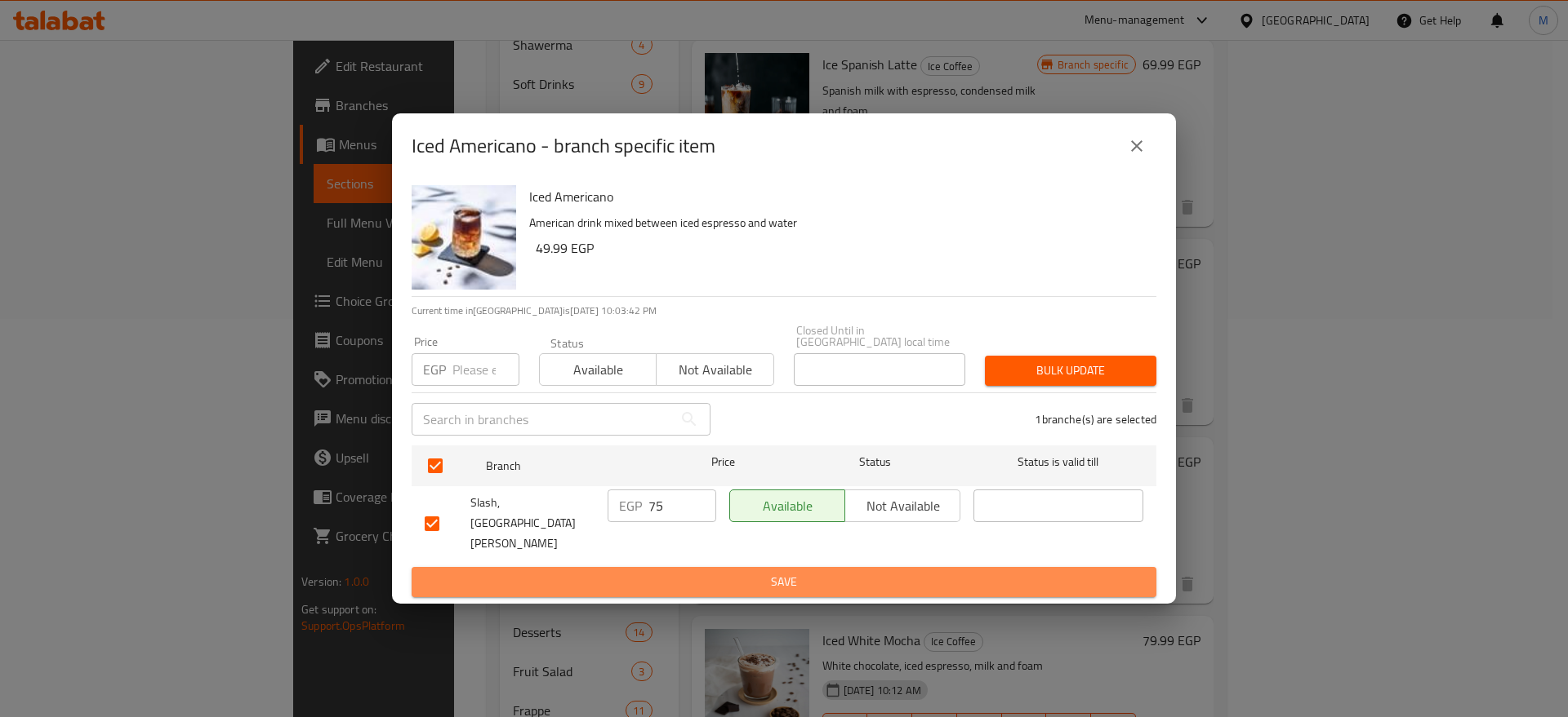
click at [688, 572] on span "Save" at bounding box center [783, 582] width 718 height 20
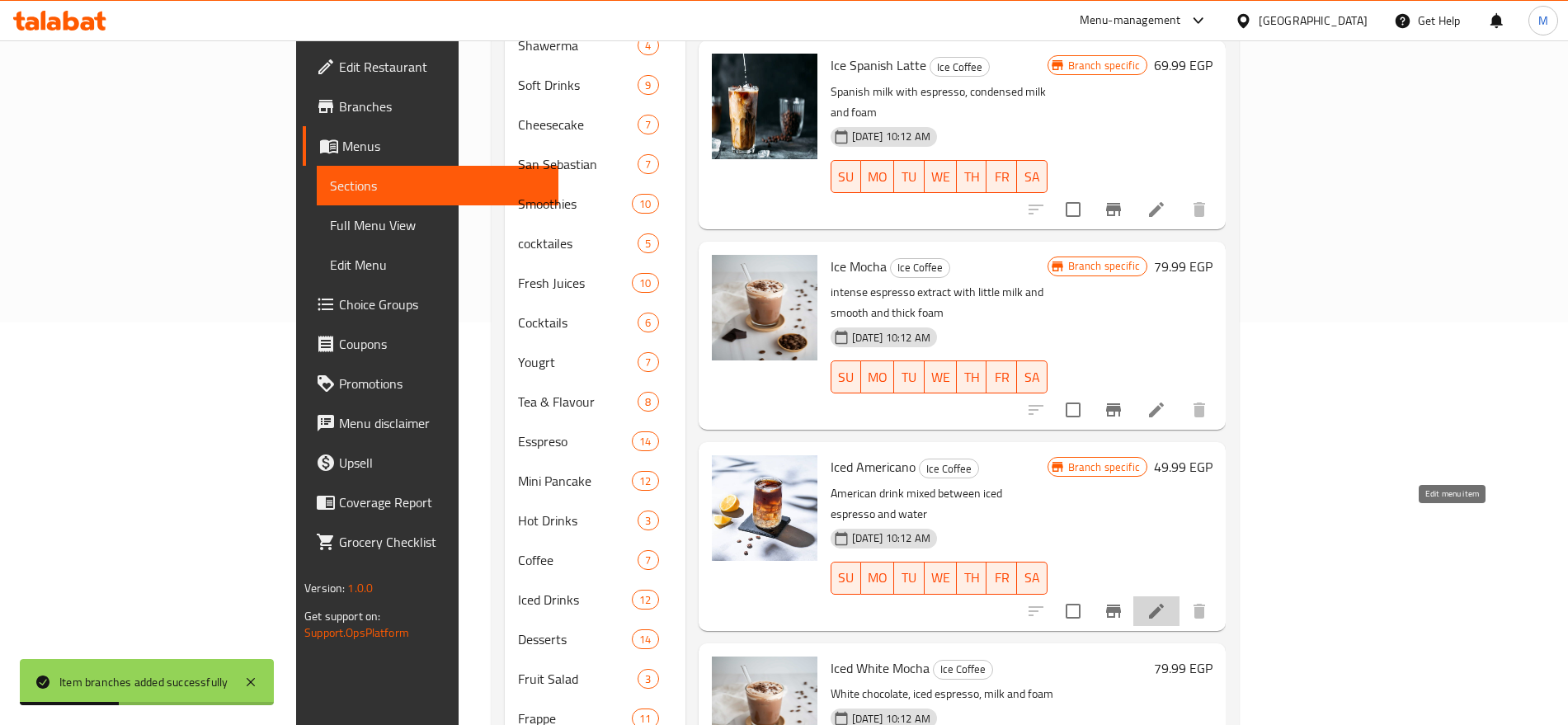
click at [1164, 604] on icon at bounding box center [1156, 611] width 15 height 15
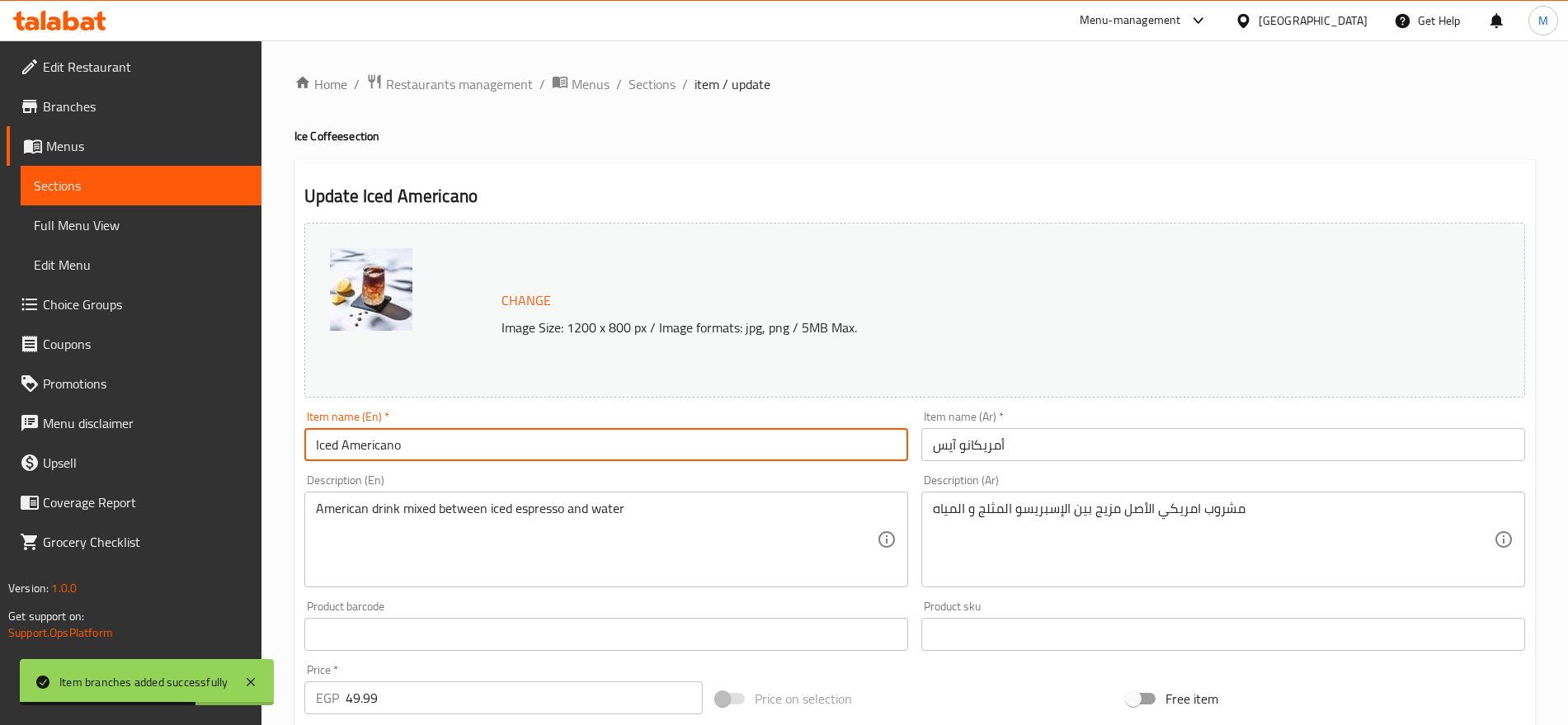
click at [339, 445] on input "Iced Americano" at bounding box center [605, 444] width 604 height 33
type input "Ice Americano"
click at [659, 80] on span "Sections" at bounding box center [652, 84] width 47 height 20
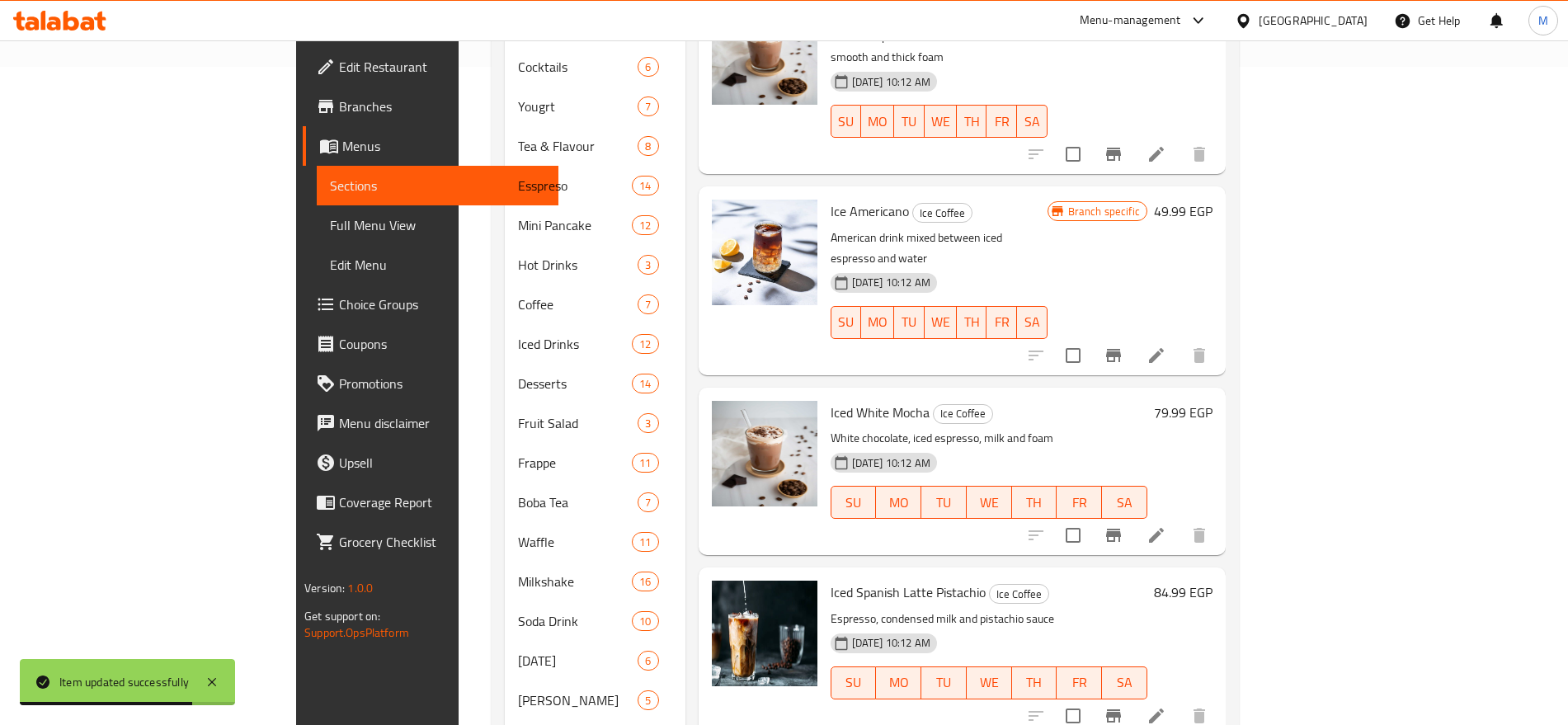
scroll to position [652, 0]
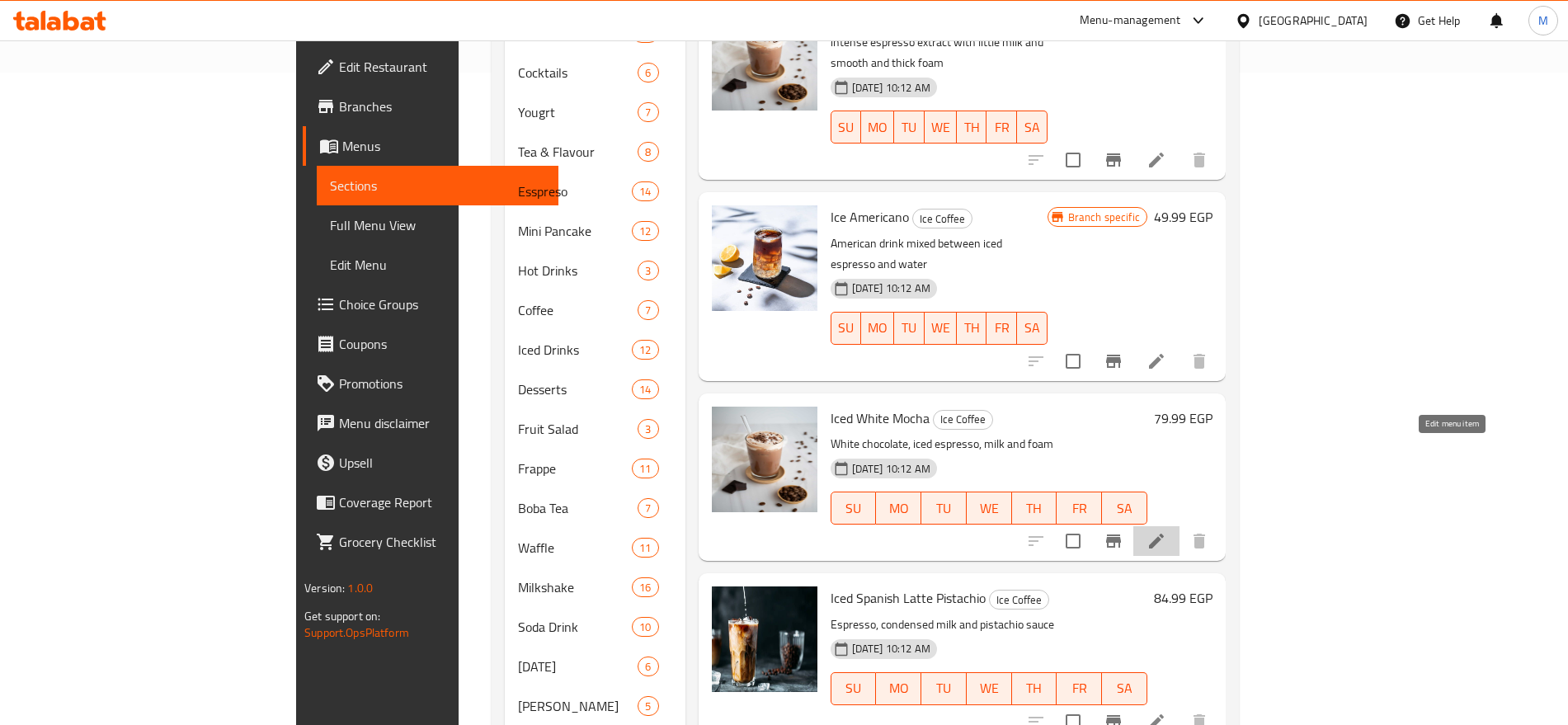
click at [1166, 531] on icon at bounding box center [1156, 541] width 20 height 20
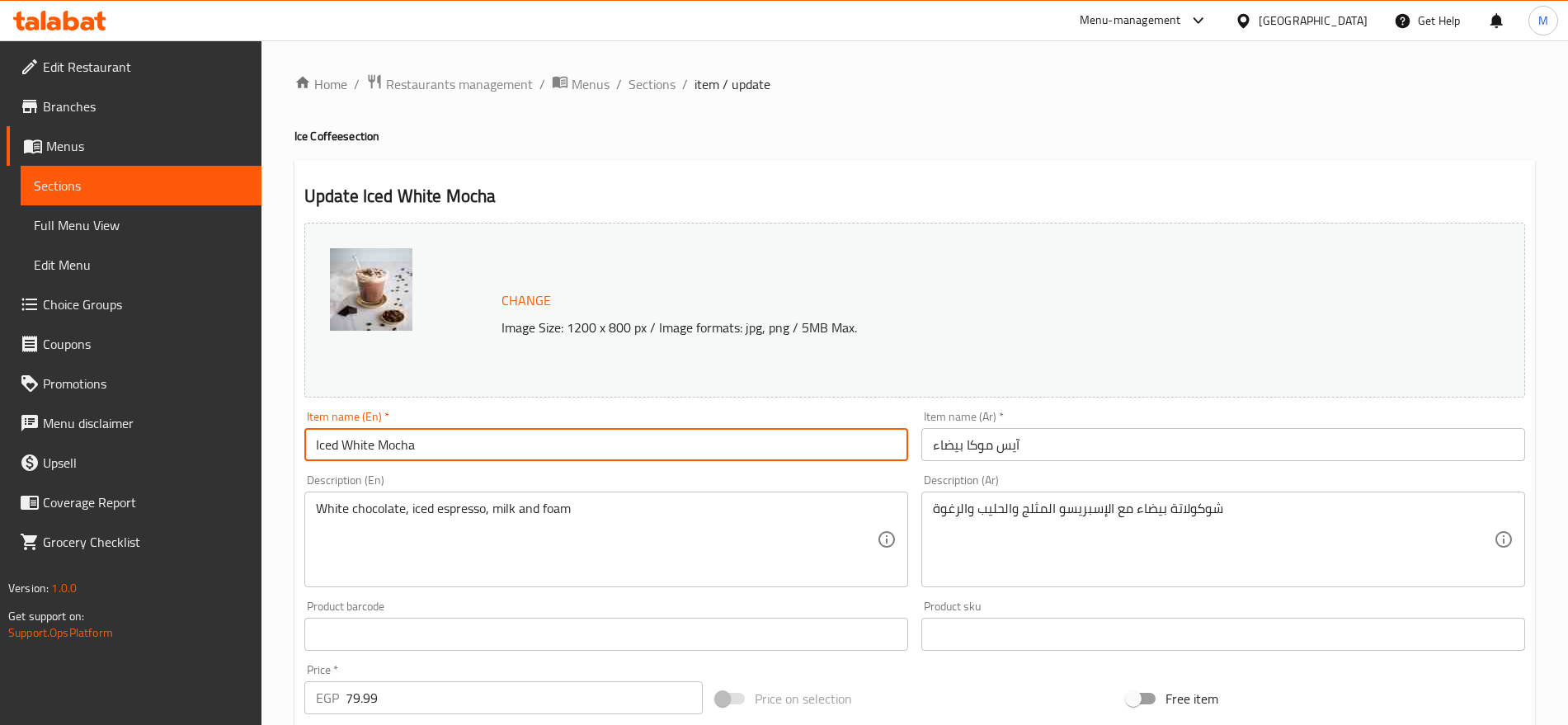
click at [337, 448] on input "Iced White Mocha" at bounding box center [605, 444] width 604 height 33
type input "Ice White Mocha"
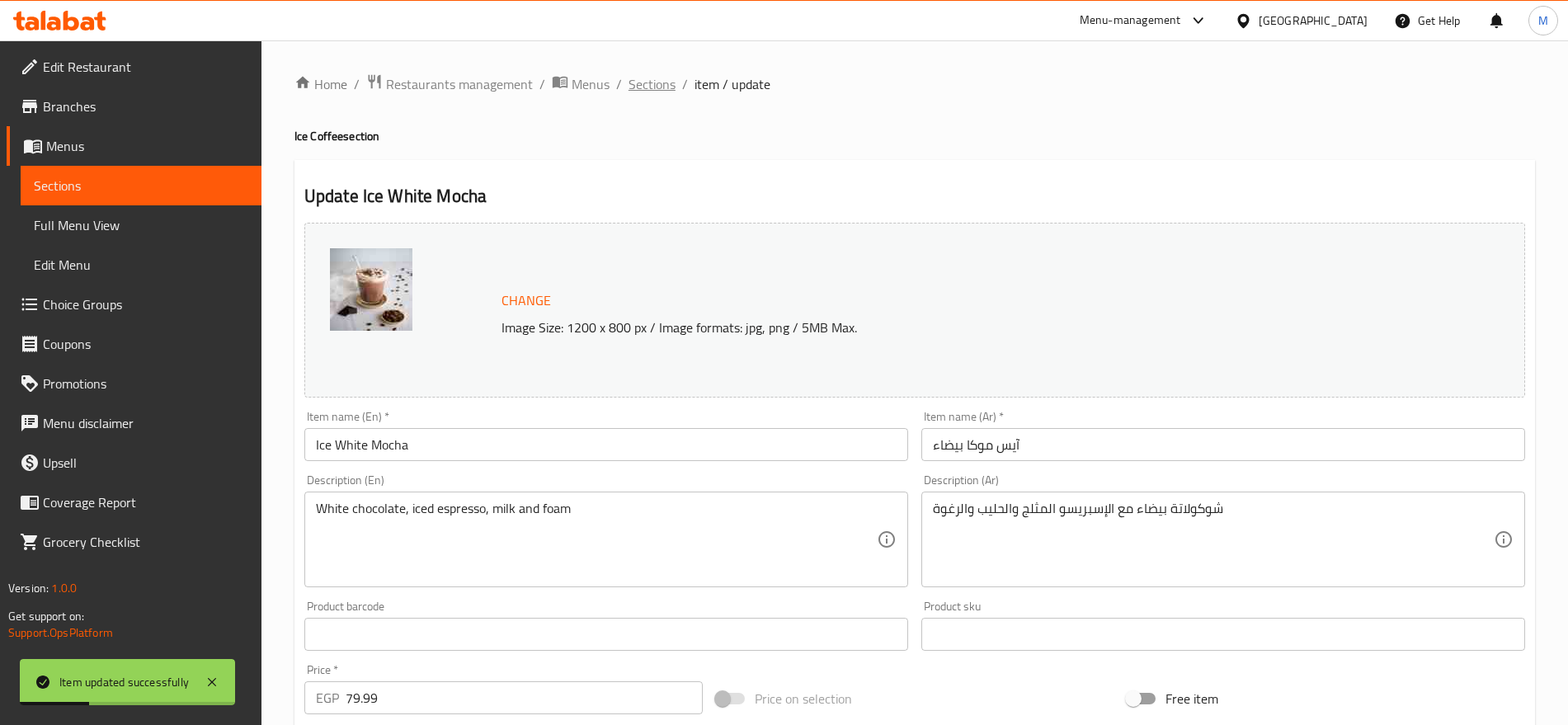
click at [655, 82] on span "Sections" at bounding box center [652, 84] width 47 height 20
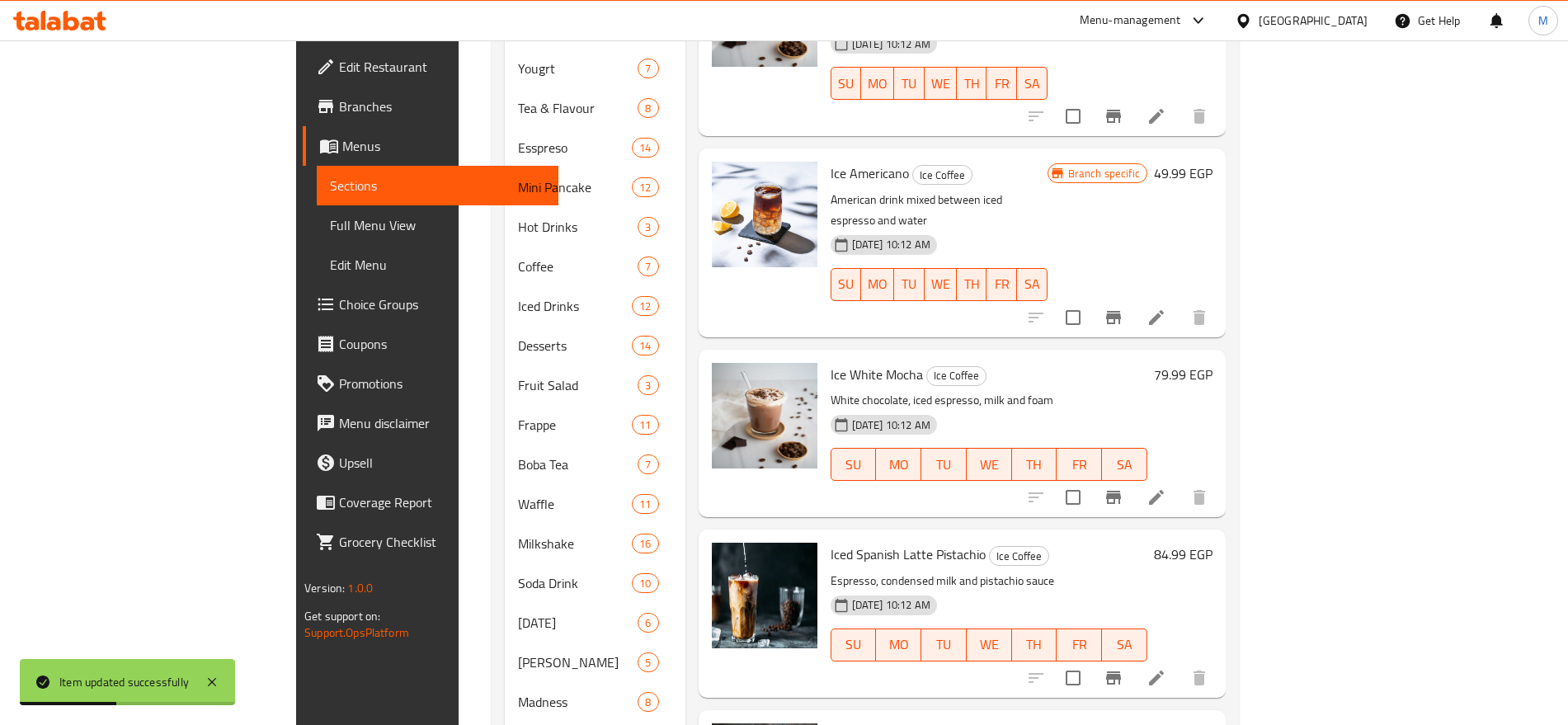
scroll to position [734, 0]
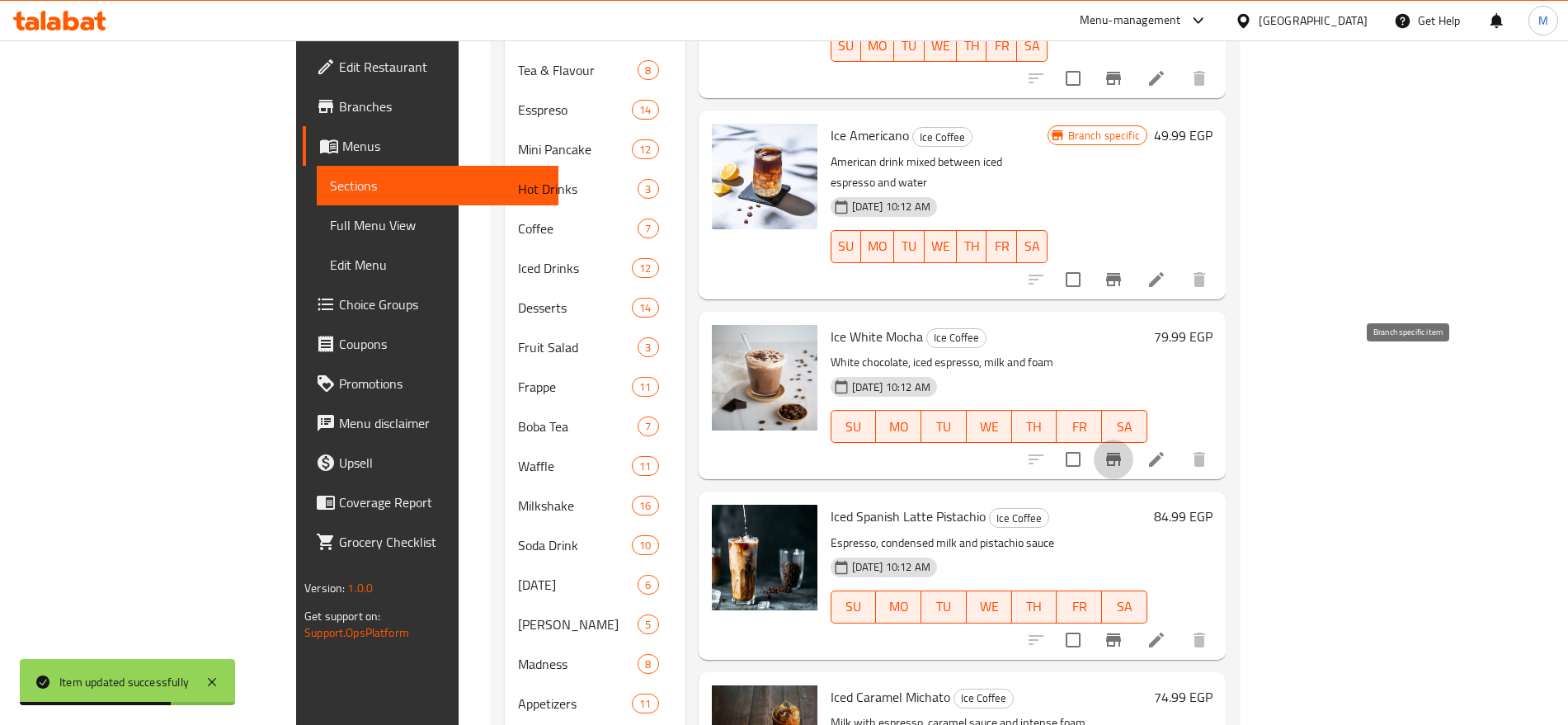
click at [1121, 453] on icon "Branch-specific-item" at bounding box center [1113, 459] width 15 height 13
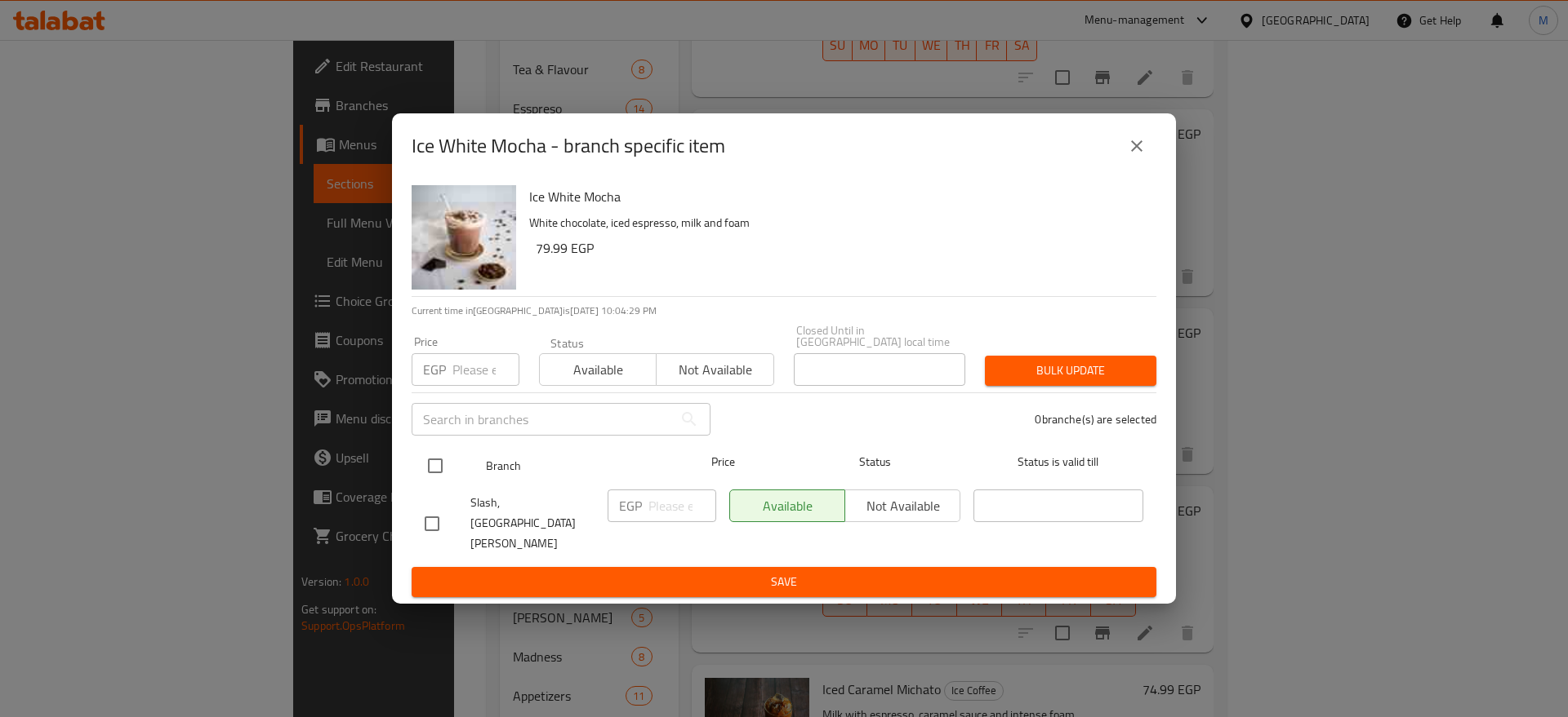
click at [435, 477] on input "checkbox" at bounding box center [435, 466] width 35 height 35
checkbox input "true"
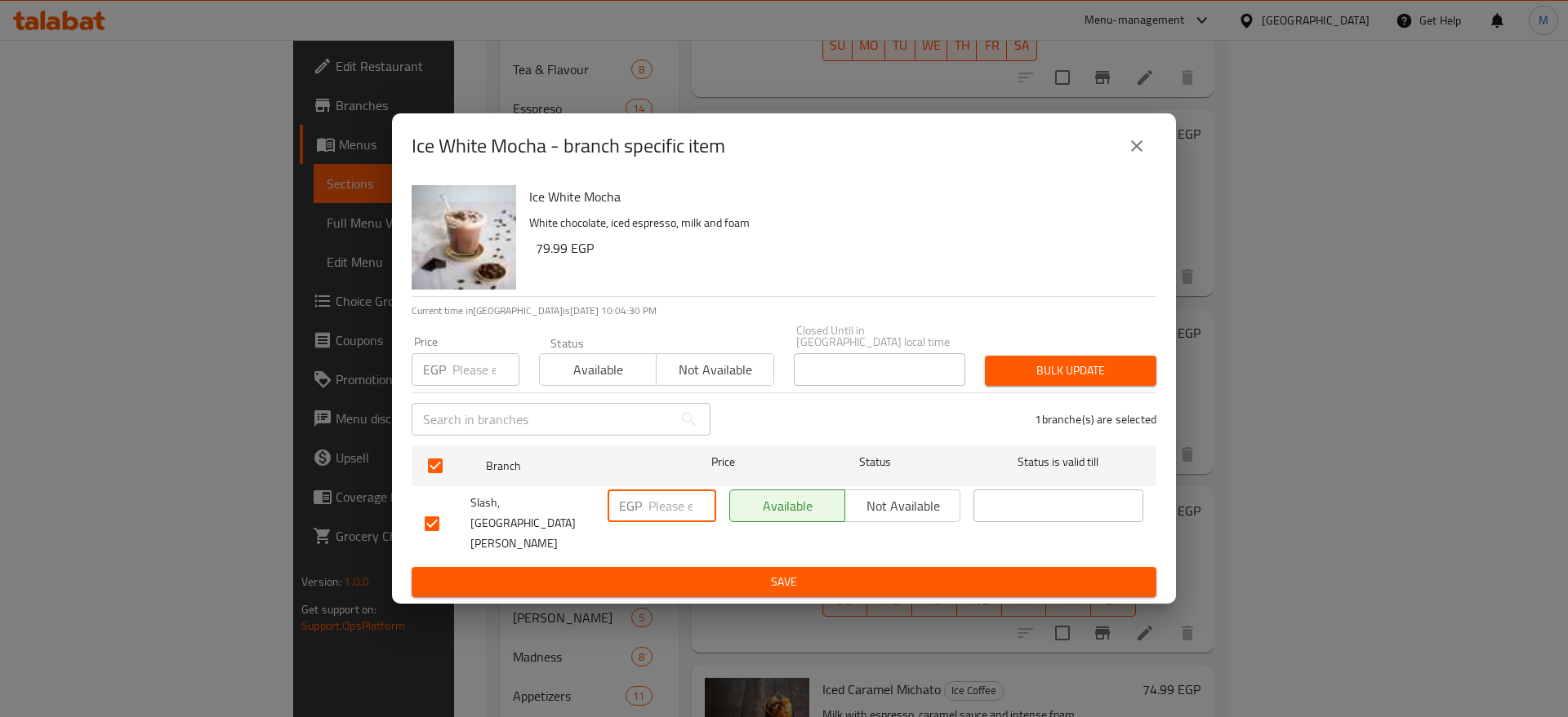
paste input "90"
click at [676, 514] on input "number" at bounding box center [682, 506] width 67 height 33
type input "90"
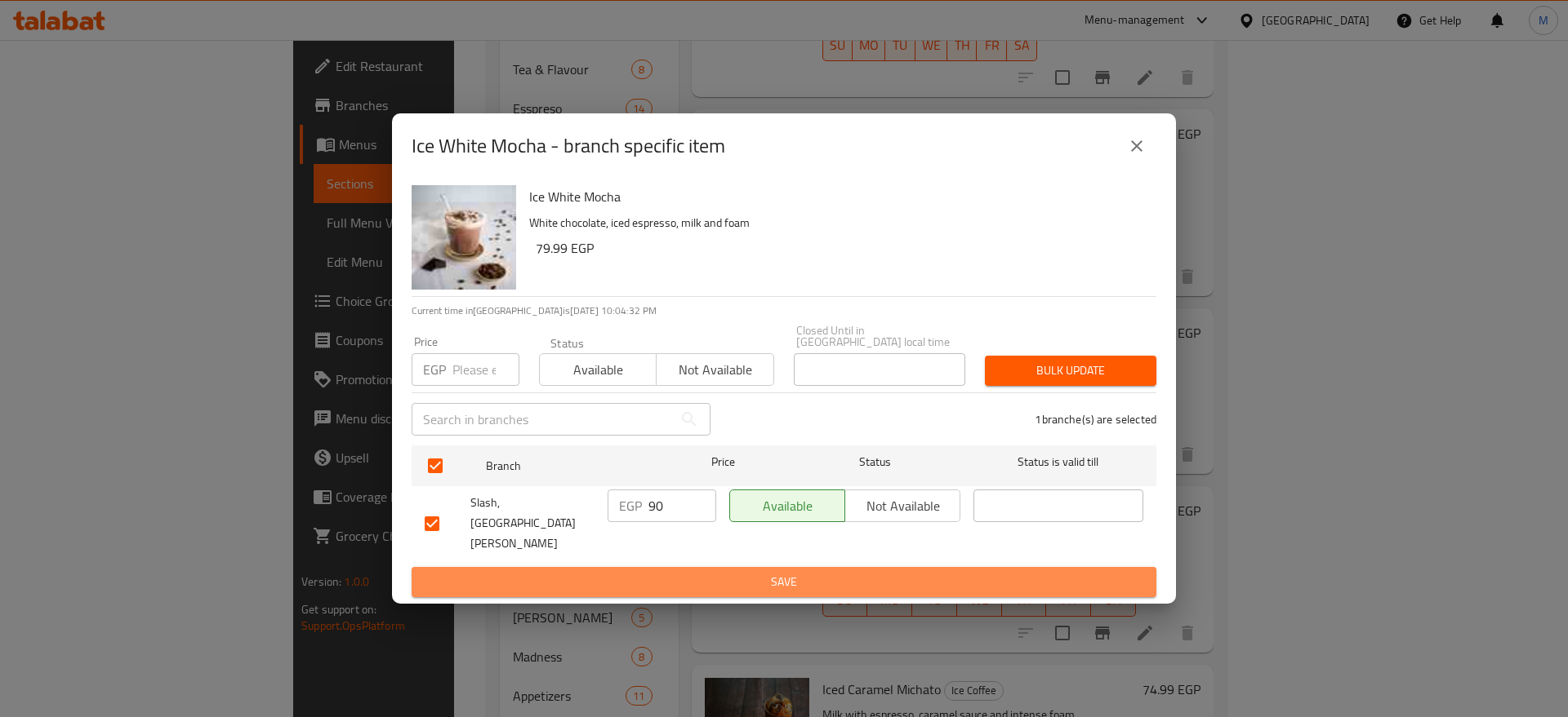
click at [703, 572] on span "Save" at bounding box center [783, 582] width 718 height 20
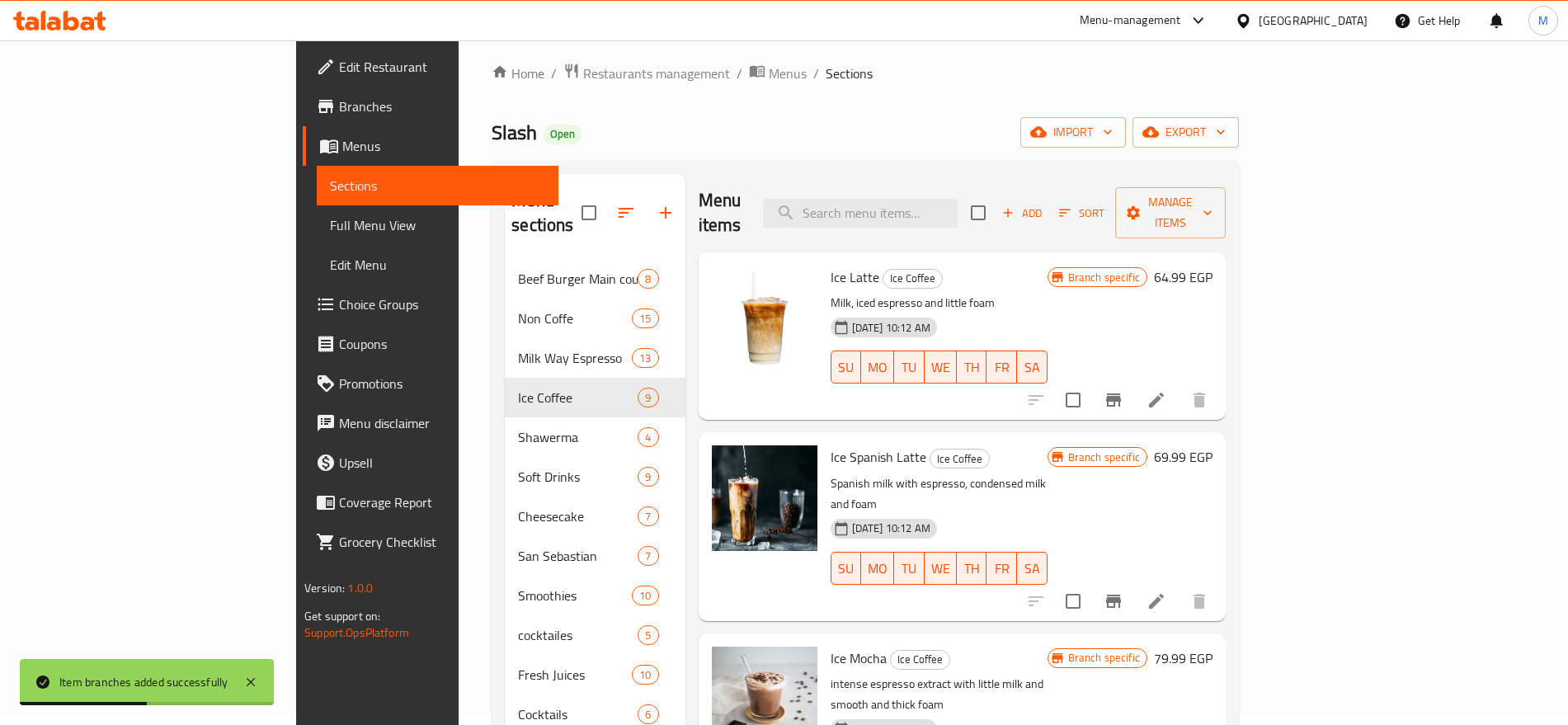
scroll to position [4, 0]
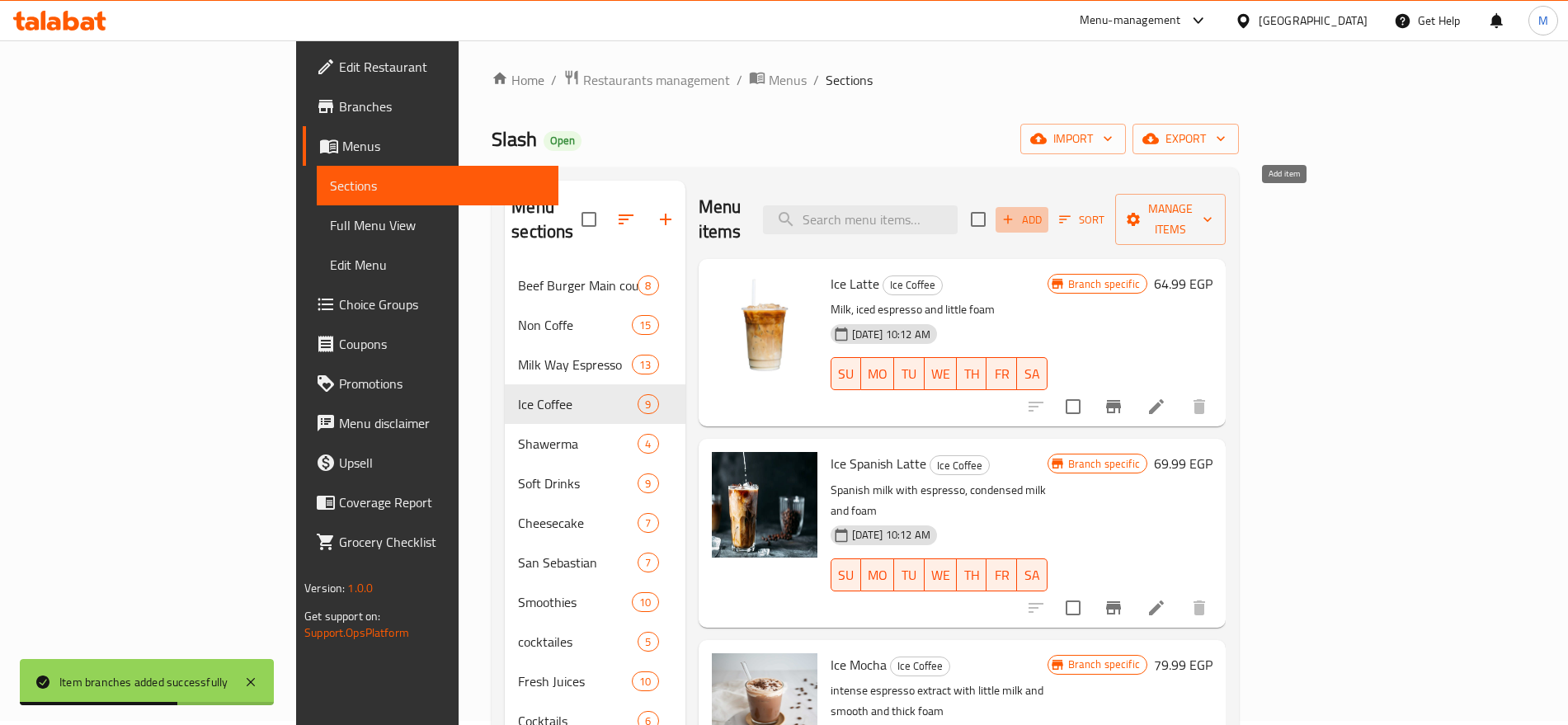
click at [1044, 212] on span "Add" at bounding box center [1023, 220] width 45 height 19
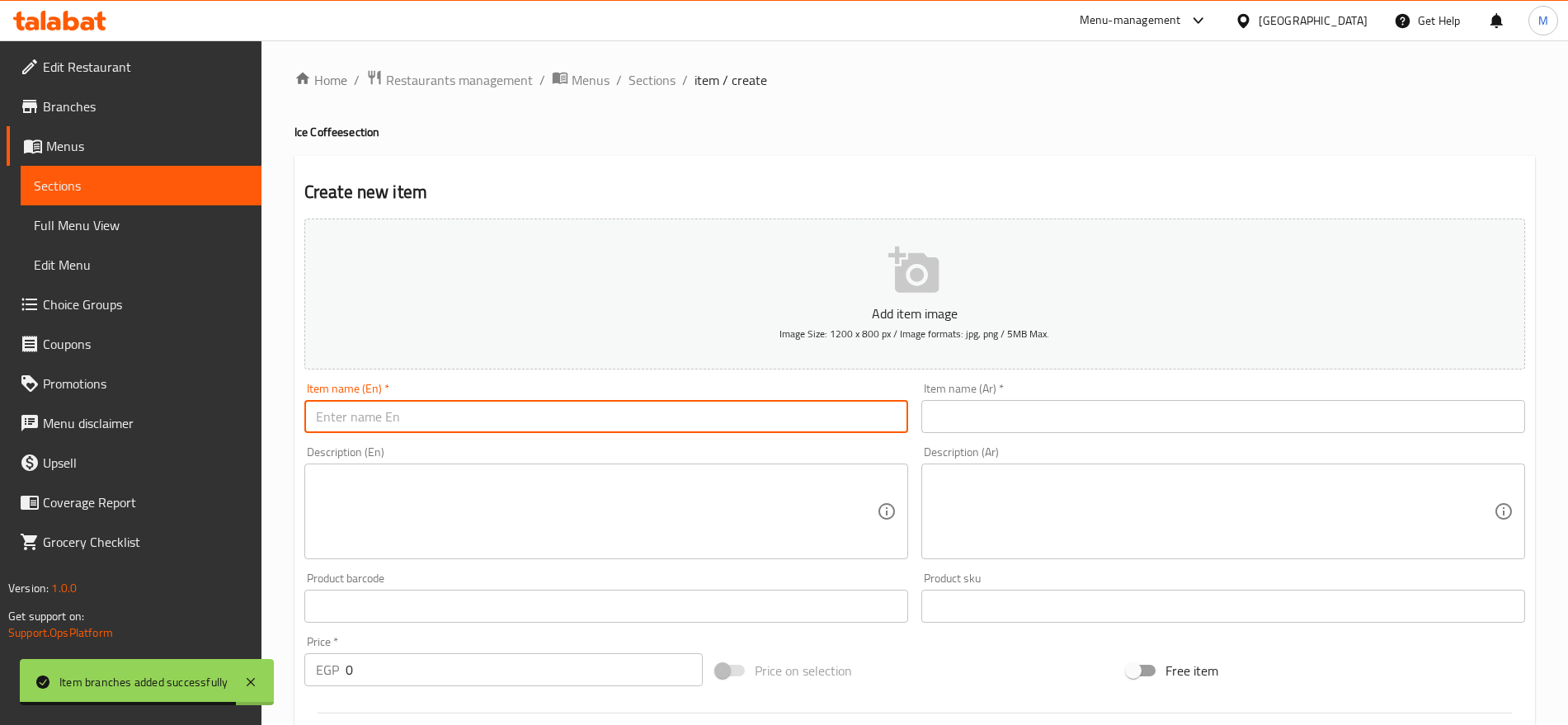
click at [802, 417] on input "text" at bounding box center [605, 416] width 604 height 33
paste input "ICE STRAWBWERRY MOCHА"
click at [802, 417] on input "ICE STRAWBWERRY MOCHА" at bounding box center [605, 416] width 604 height 33
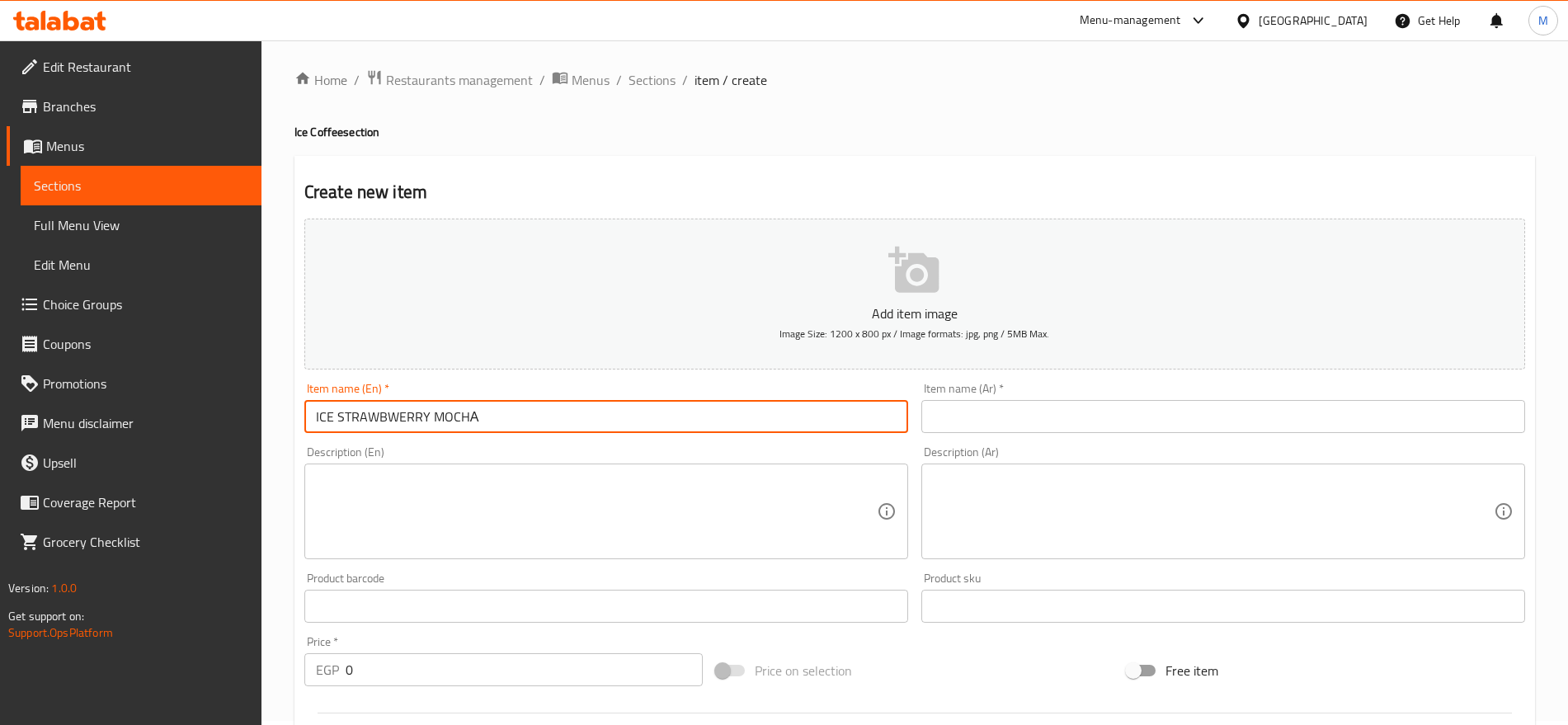
click at [397, 416] on input "ICE STRAWBWERRY MOCHА" at bounding box center [605, 416] width 604 height 33
click at [468, 416] on input "ICE STRAWBWERRY MOCHА" at bounding box center [605, 416] width 604 height 33
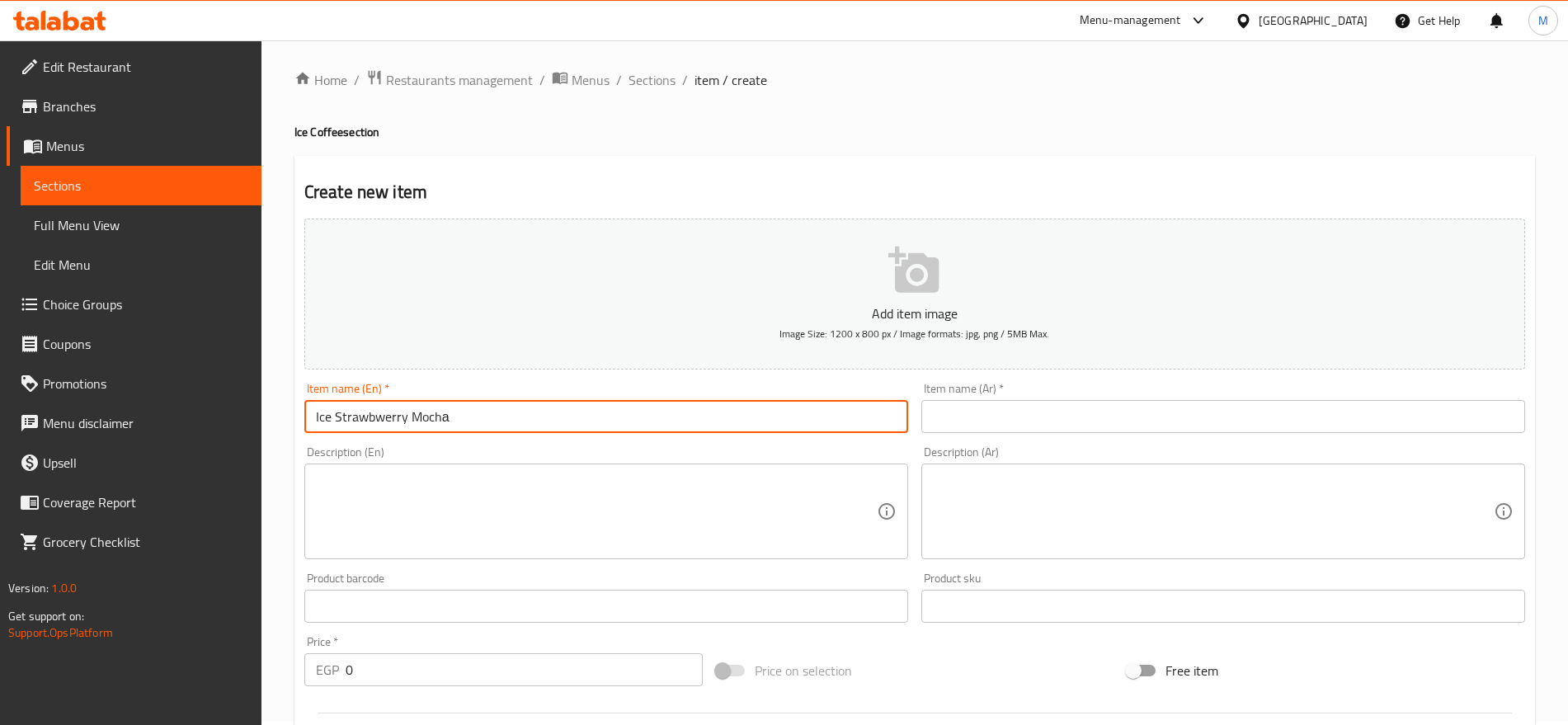
type input "Ice Strawbwerry Mochа"
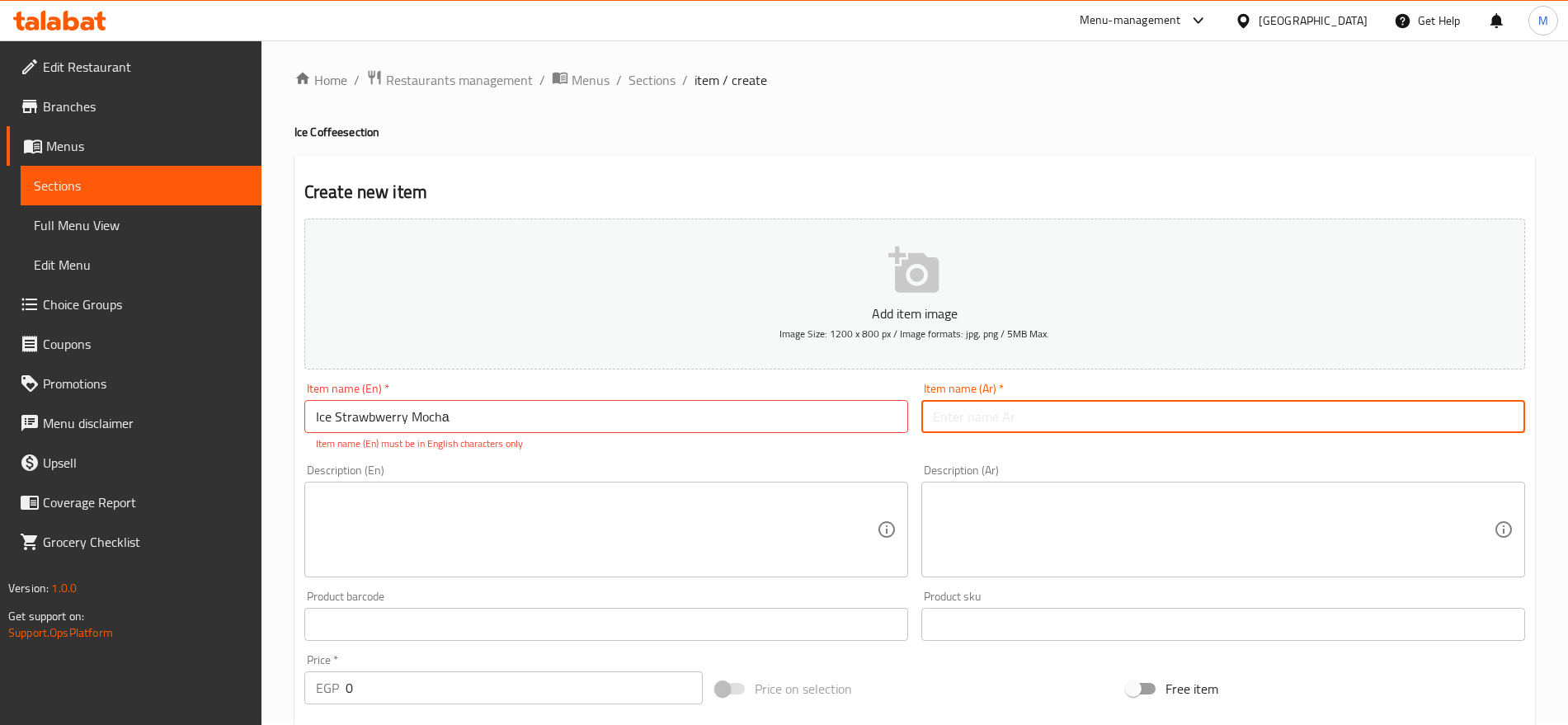
click at [1362, 417] on input "text" at bounding box center [1223, 416] width 604 height 33
paste input "موكا الفراولة المثلجة"
click at [1014, 416] on input "موكا الفراولة المثلجة" at bounding box center [1223, 416] width 604 height 33
click at [967, 411] on input "موكا فراولة المثلجة" at bounding box center [1223, 416] width 604 height 33
type input "موكا فراولة مثلجة"
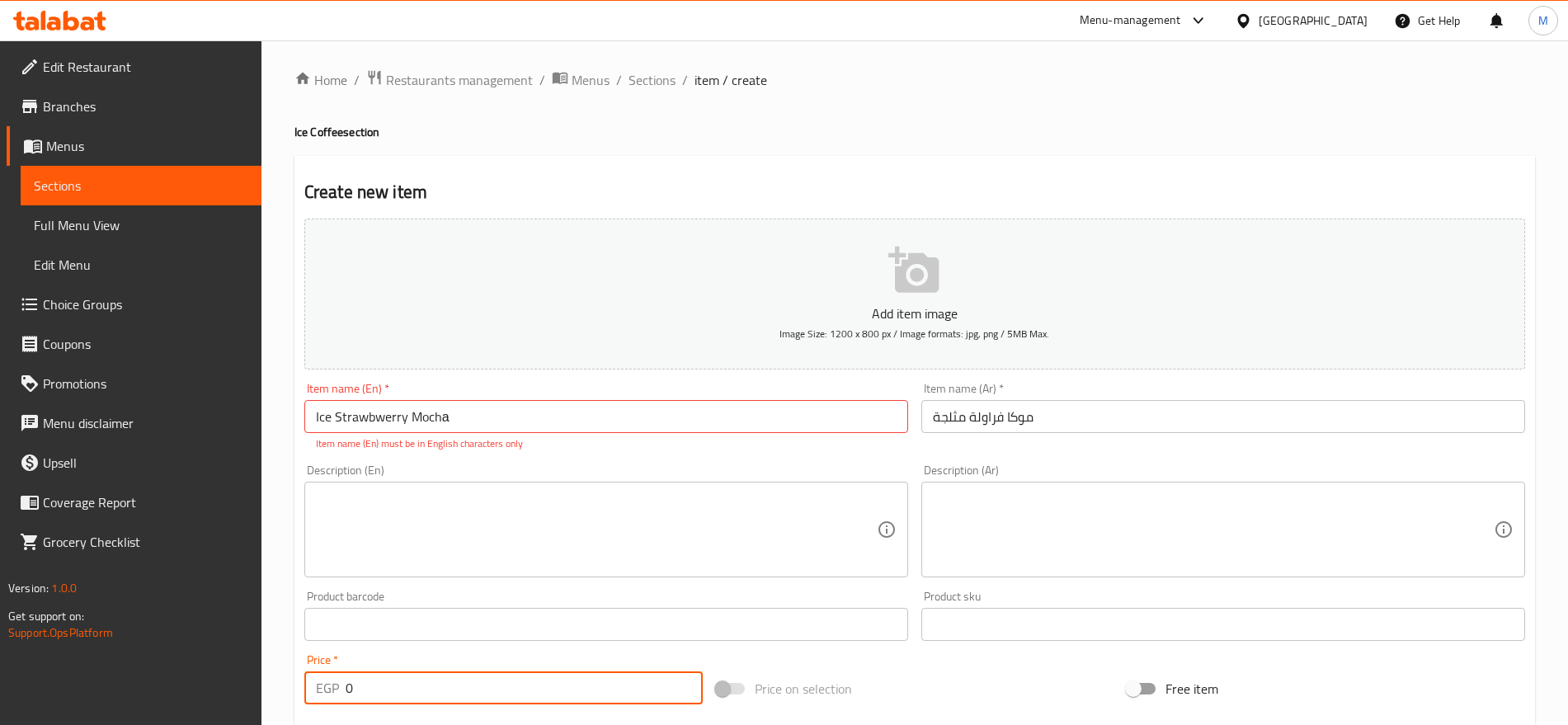
click at [424, 674] on input "0" at bounding box center [524, 688] width 357 height 33
paste input "95"
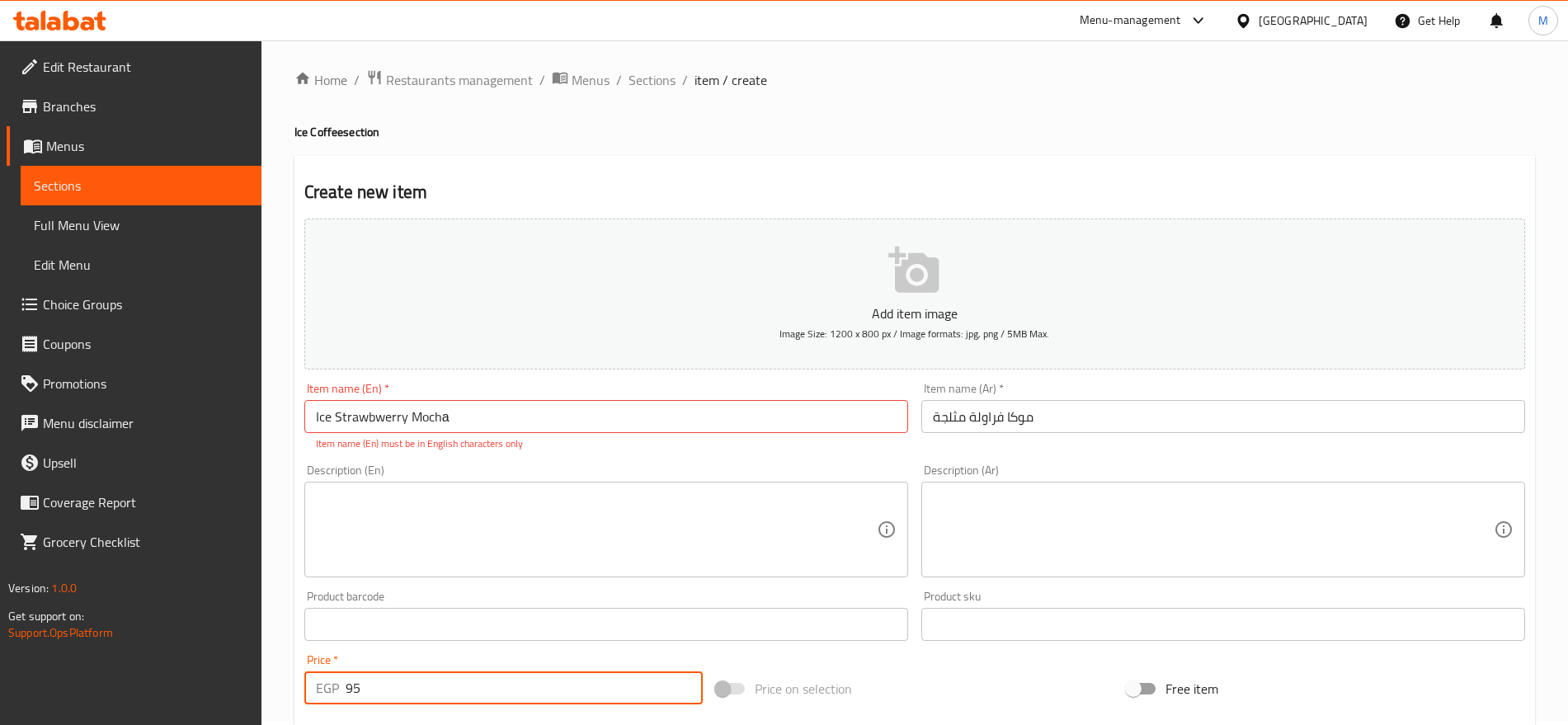
type input "95"
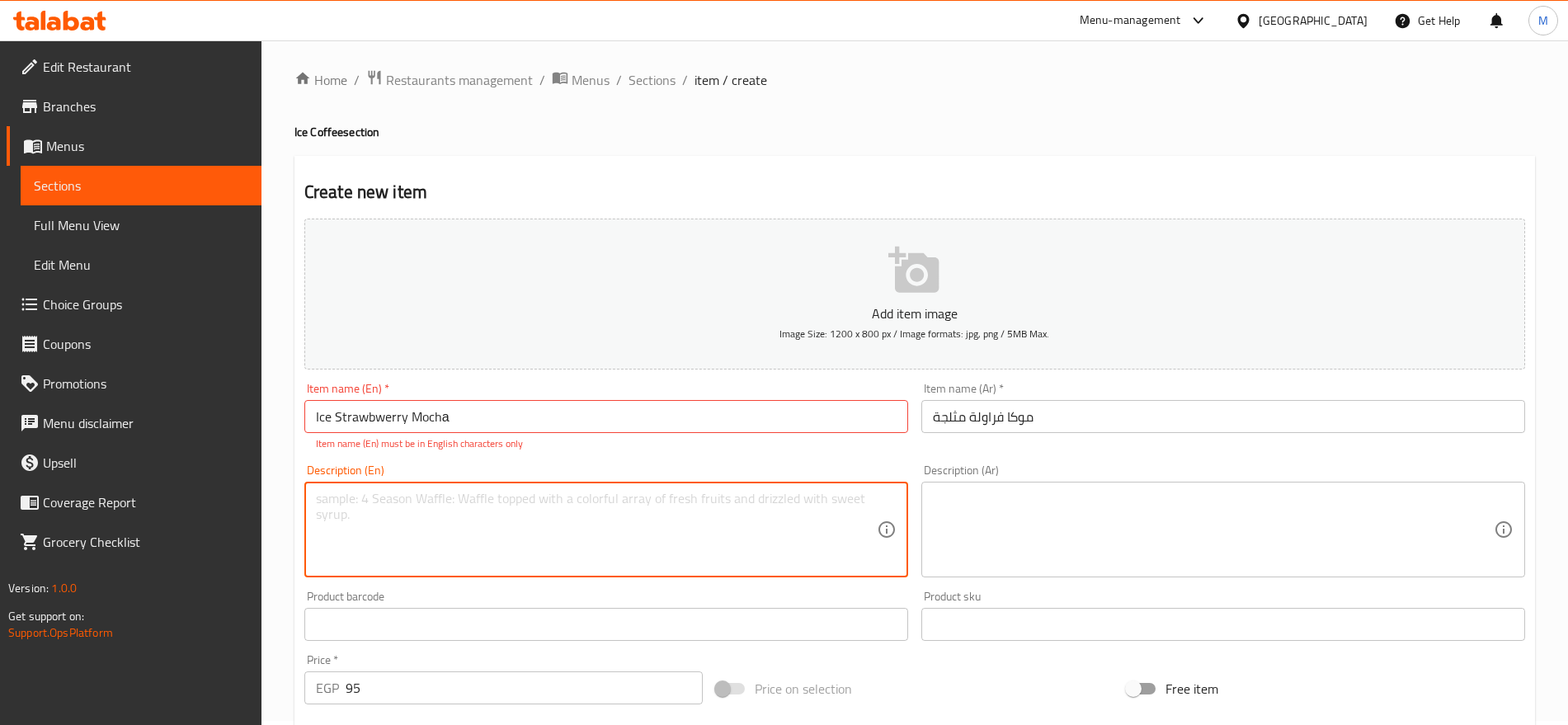
click at [458, 522] on textarea at bounding box center [596, 529] width 561 height 78
click at [455, 408] on input "Ice Strawbwerry Mochа" at bounding box center [605, 416] width 604 height 33
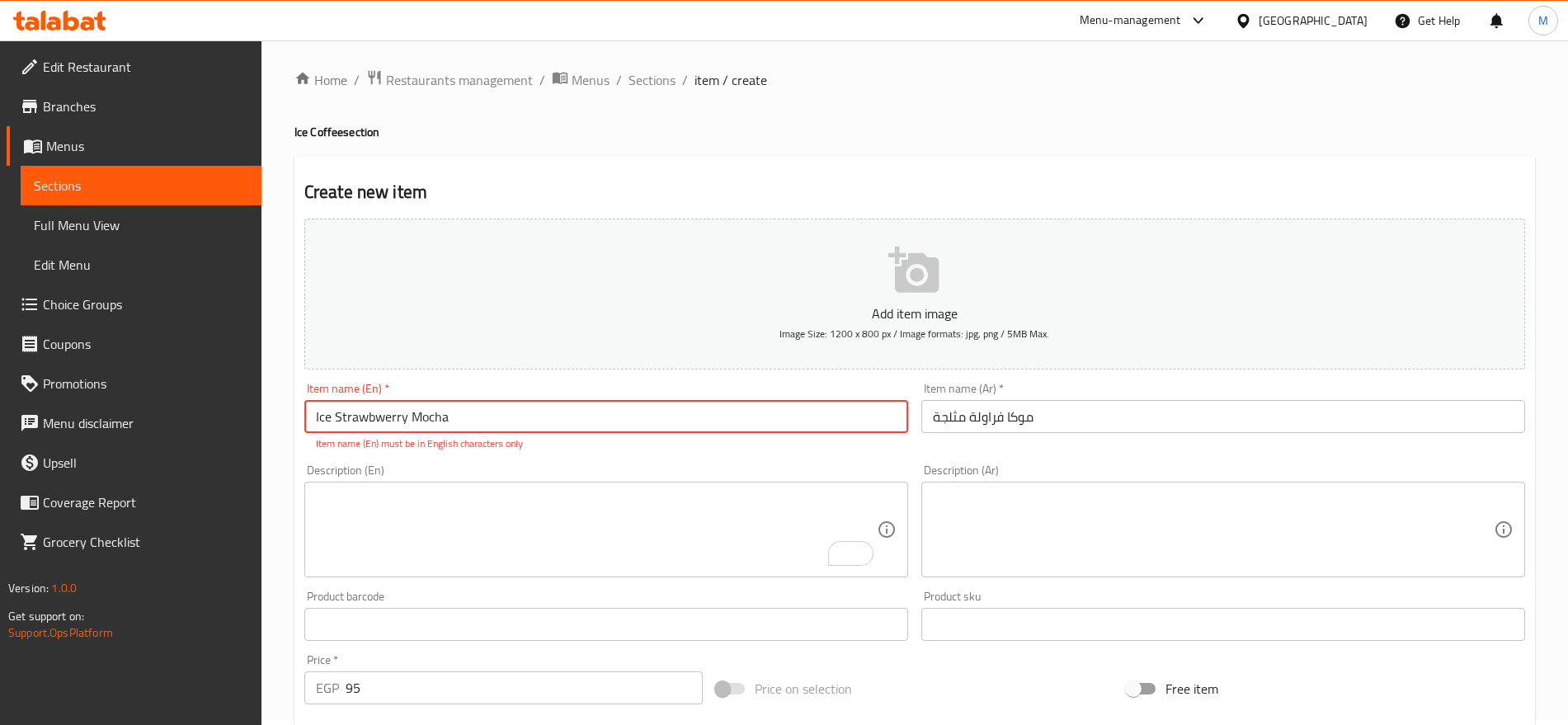
type input "Ice Strawbwerry Mocha"
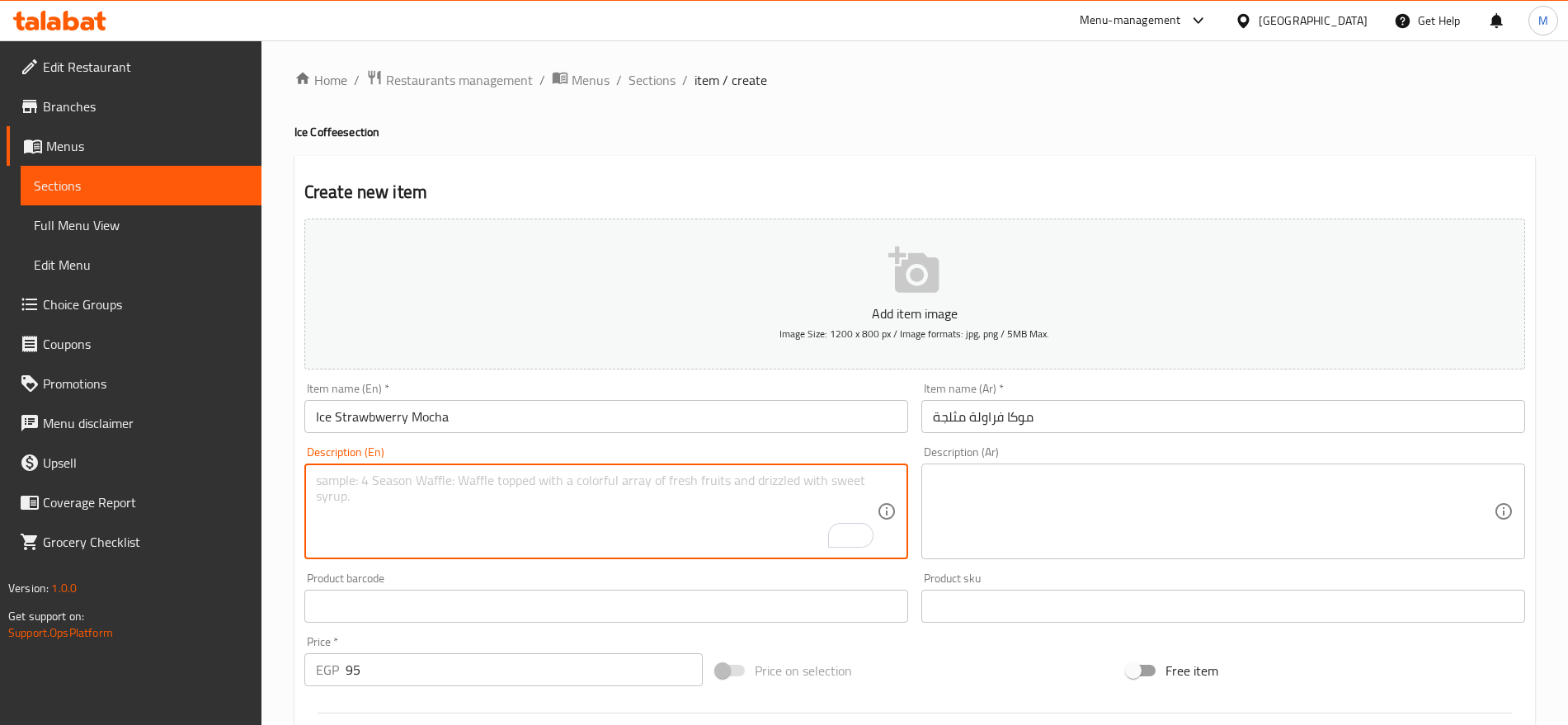
drag, startPoint x: 424, startPoint y: 473, endPoint x: 527, endPoint y: 415, distance: 118.2
click at [527, 415] on div "Add item image Image Size: 1200 x 800 px / Image formats: jpg, png / 5MB Max. I…" at bounding box center [915, 567] width 1234 height 712
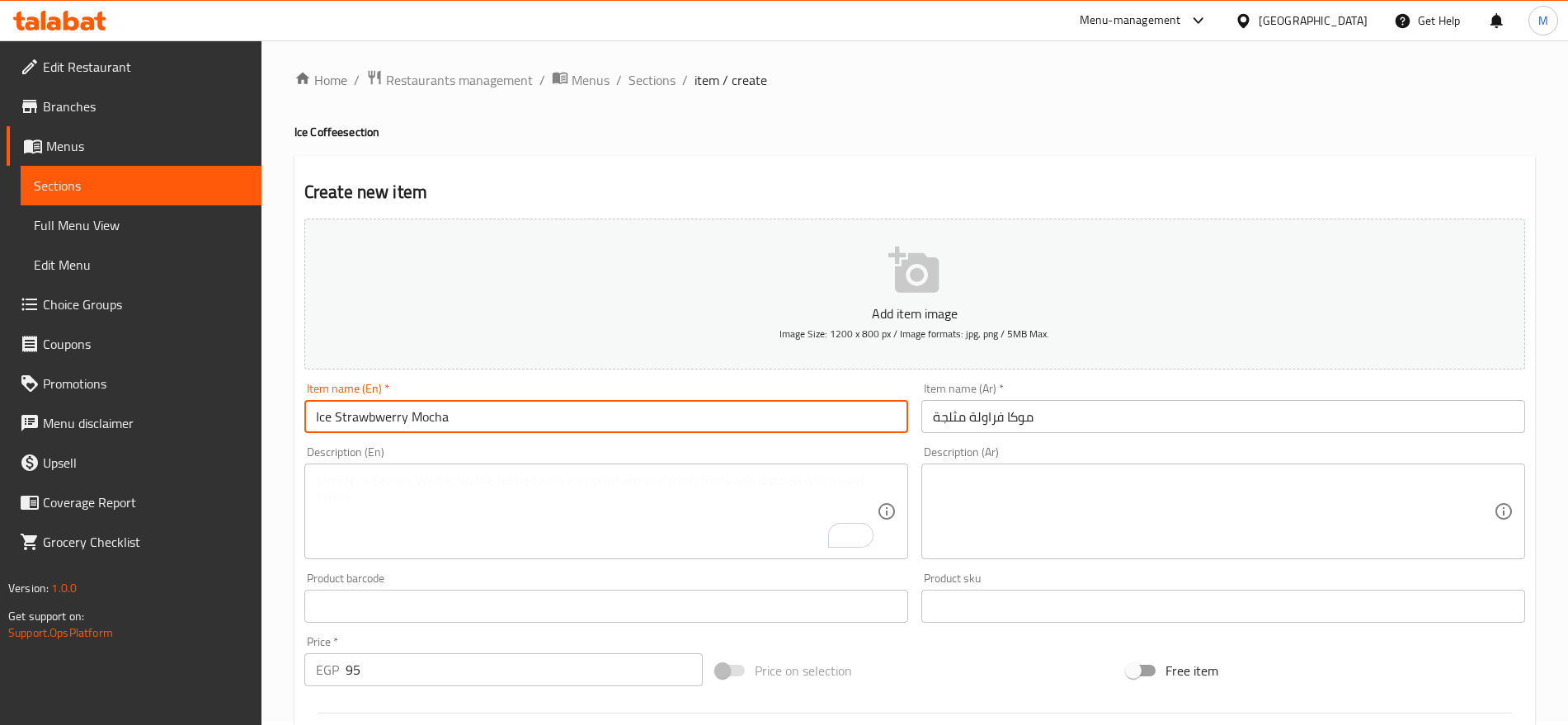
click at [527, 415] on input "Ice Strawbwerry Mocha" at bounding box center [605, 416] width 604 height 33
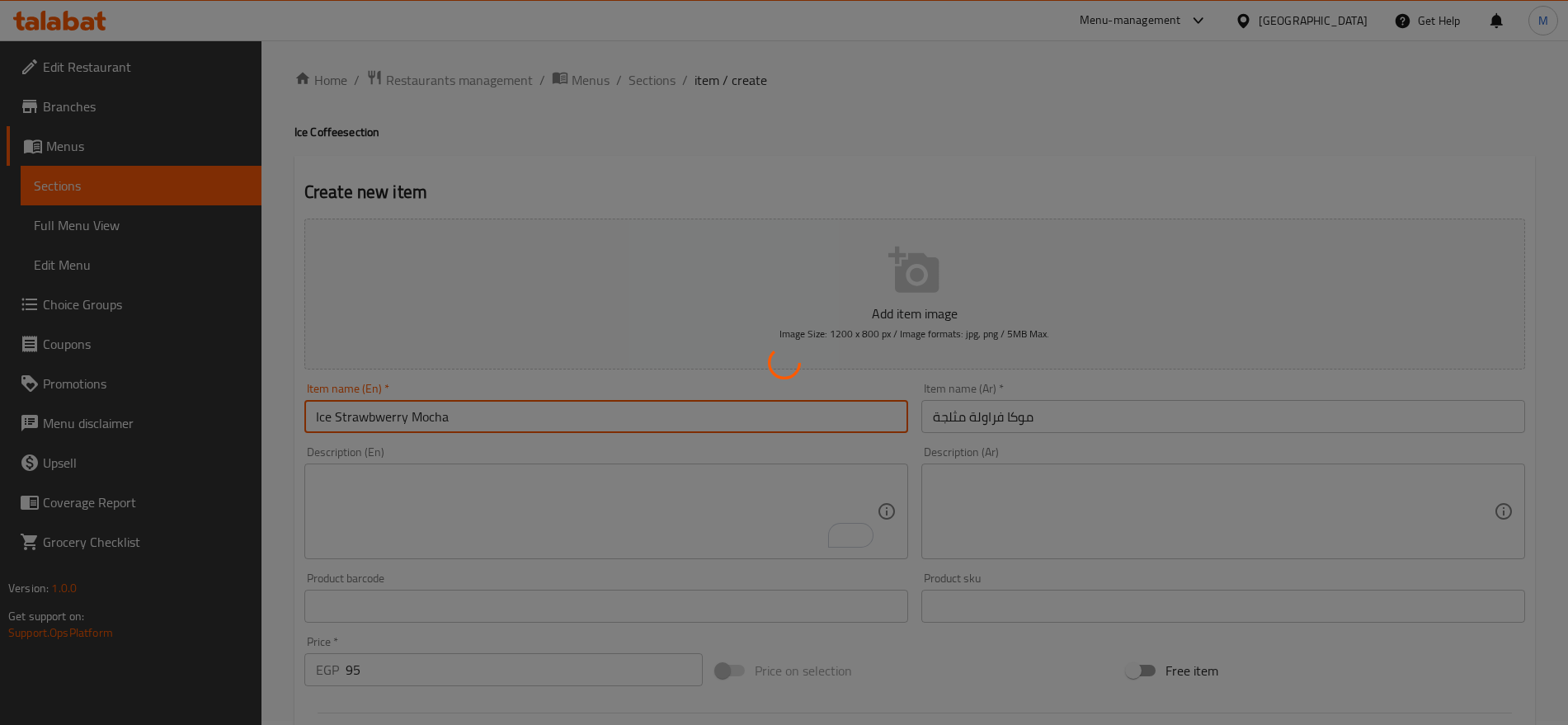
type input "0"
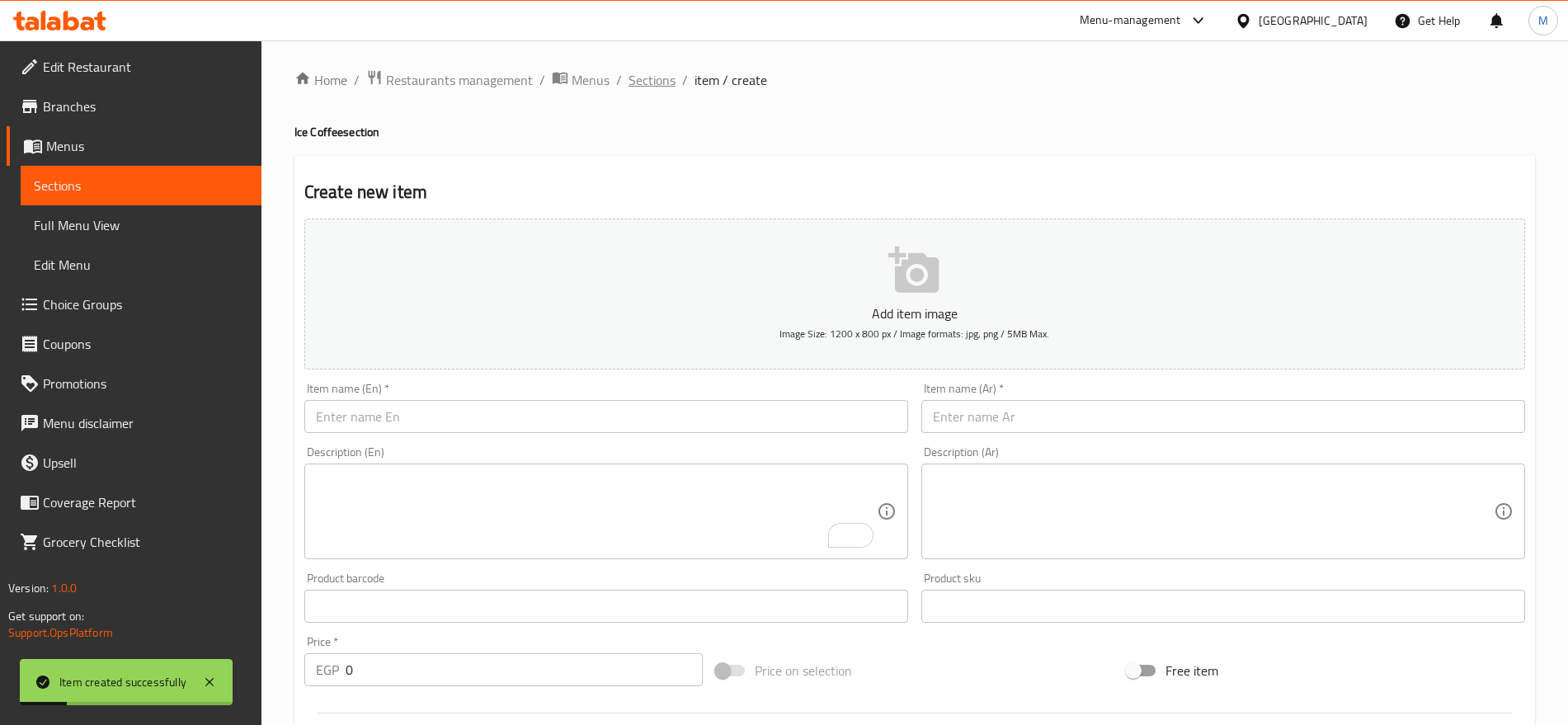
click at [658, 80] on span "Sections" at bounding box center [652, 80] width 47 height 20
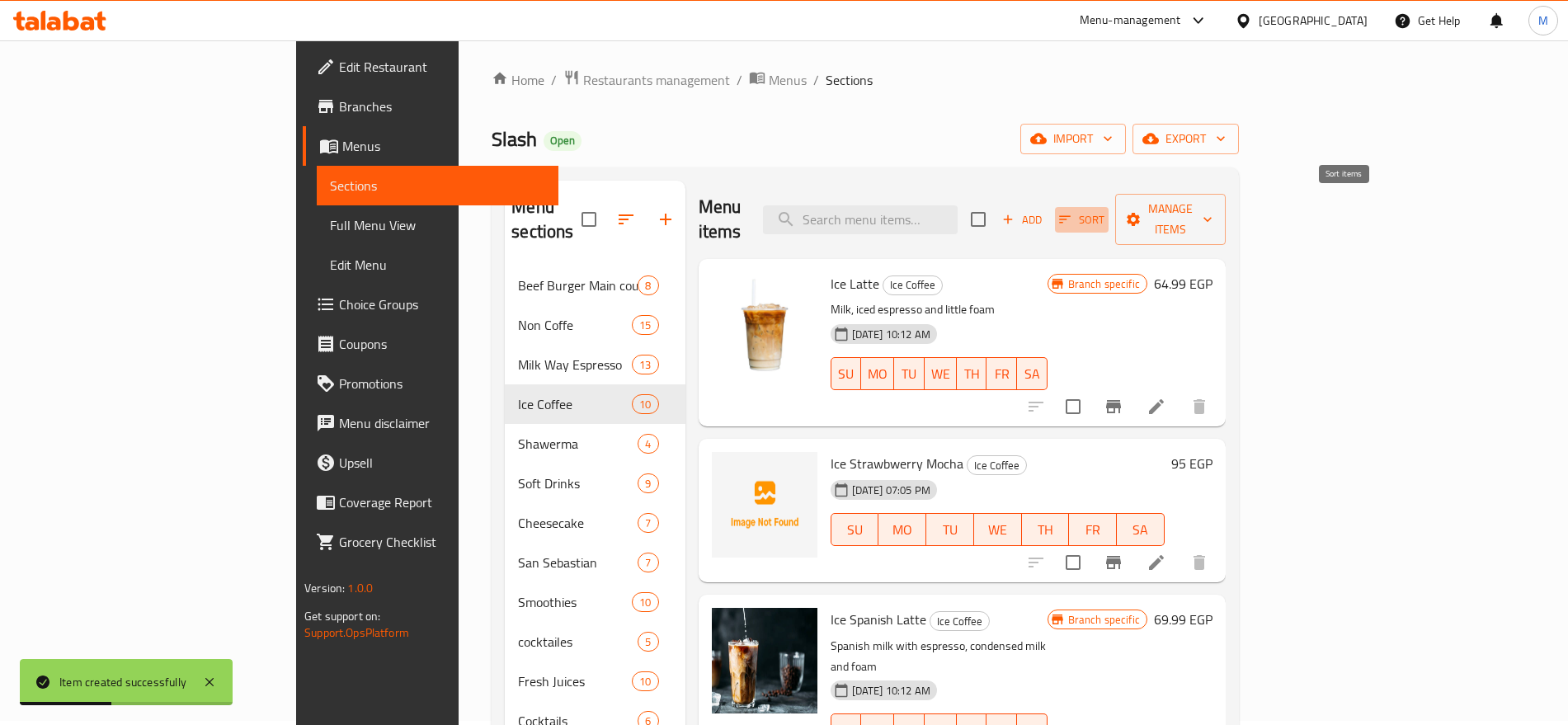
click at [1073, 212] on icon "button" at bounding box center [1065, 219] width 15 height 15
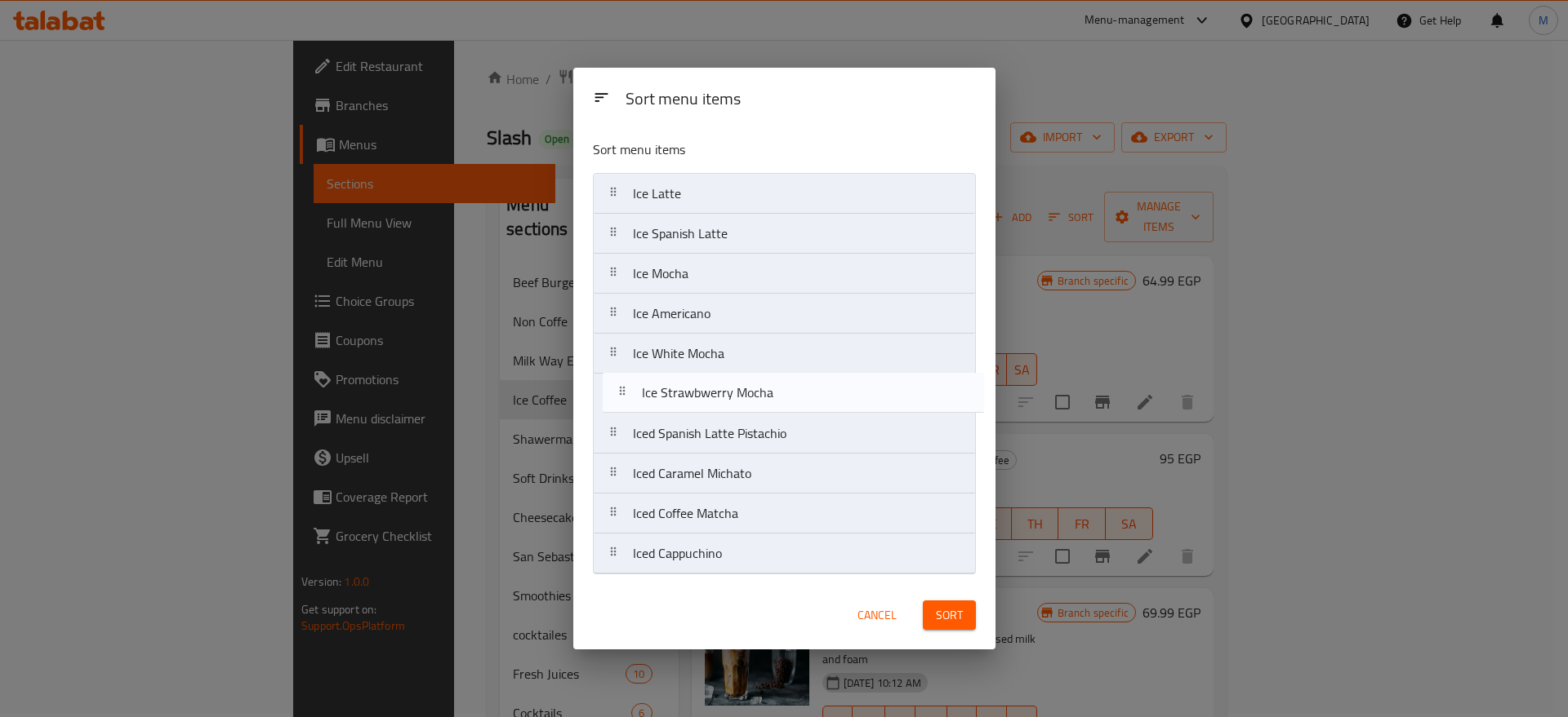
drag, startPoint x: 862, startPoint y: 239, endPoint x: 871, endPoint y: 405, distance: 166.2
click at [871, 405] on nav "Ice Latte Ice Strawbwerry Mocha Ice Spanish Latte Ice Mocha Ice Americano Ice W…" at bounding box center [784, 374] width 383 height 401
drag, startPoint x: 823, startPoint y: 401, endPoint x: 824, endPoint y: 366, distance: 35.0
click at [824, 366] on nav "Ice Latte Ice Spanish Latte Ice Mocha Ice Americano Ice White Mocha Ice Strawbw…" at bounding box center [784, 374] width 383 height 401
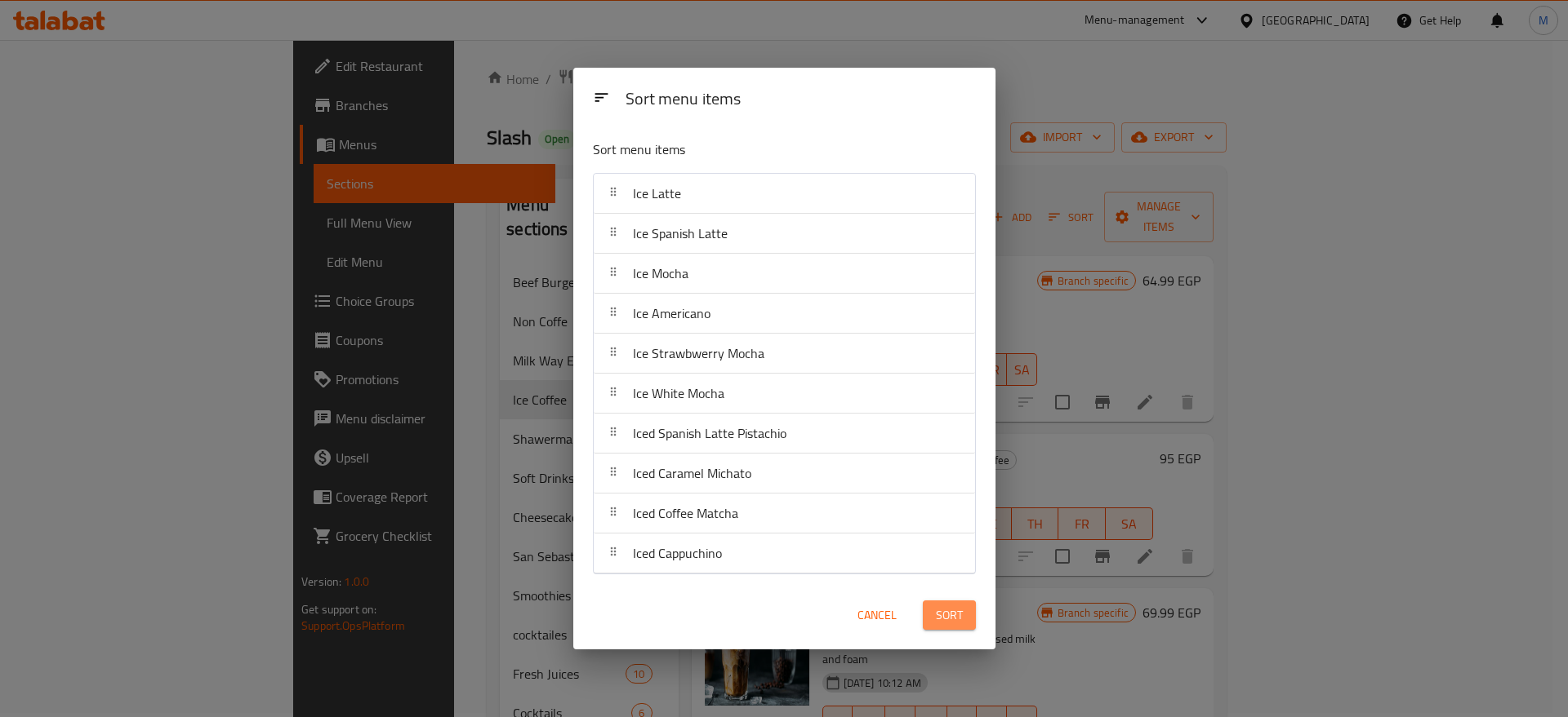
click at [970, 622] on button "Sort" at bounding box center [949, 616] width 53 height 30
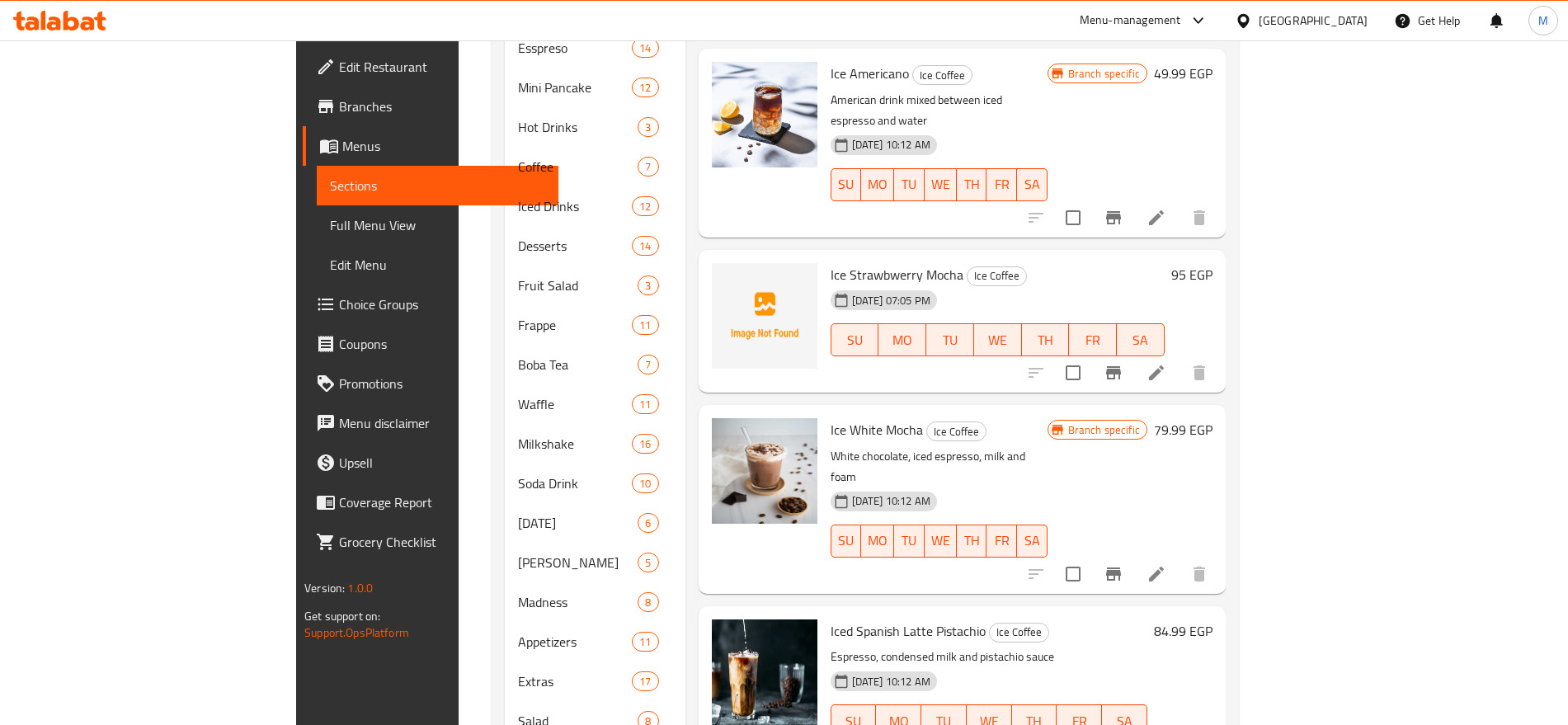
scroll to position [949, 0]
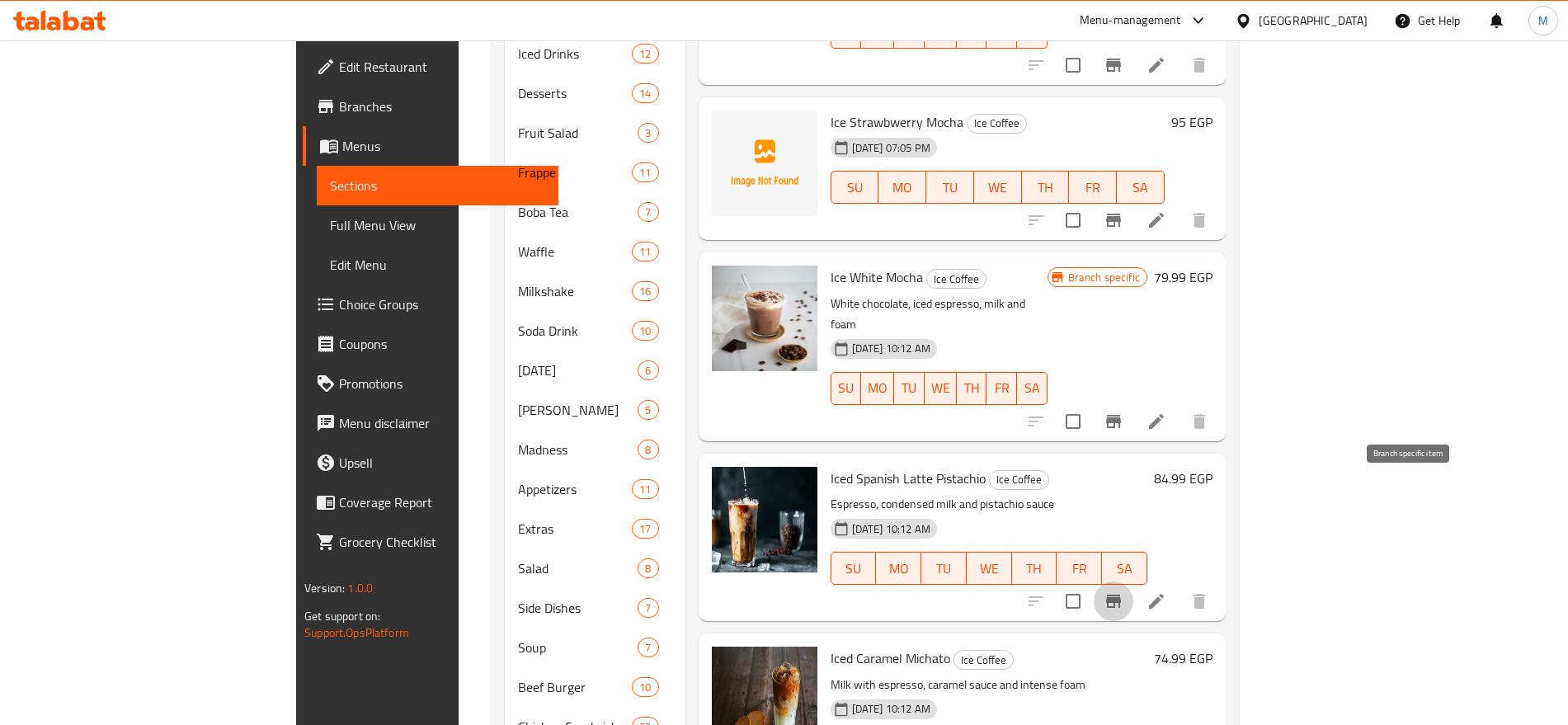
click at [1124, 591] on icon "Branch-specific-item" at bounding box center [1114, 601] width 20 height 20
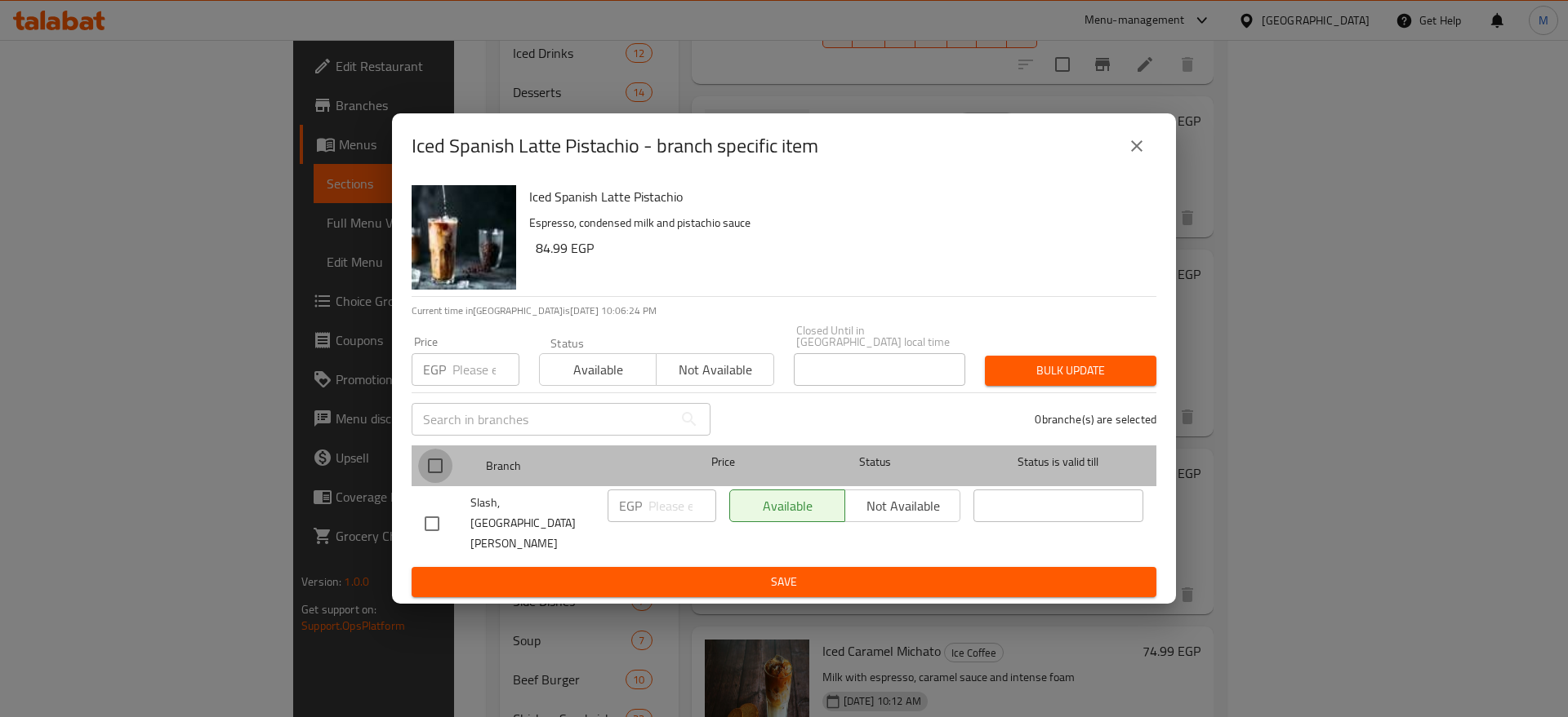
click at [424, 479] on input "checkbox" at bounding box center [435, 466] width 35 height 35
checkbox input "true"
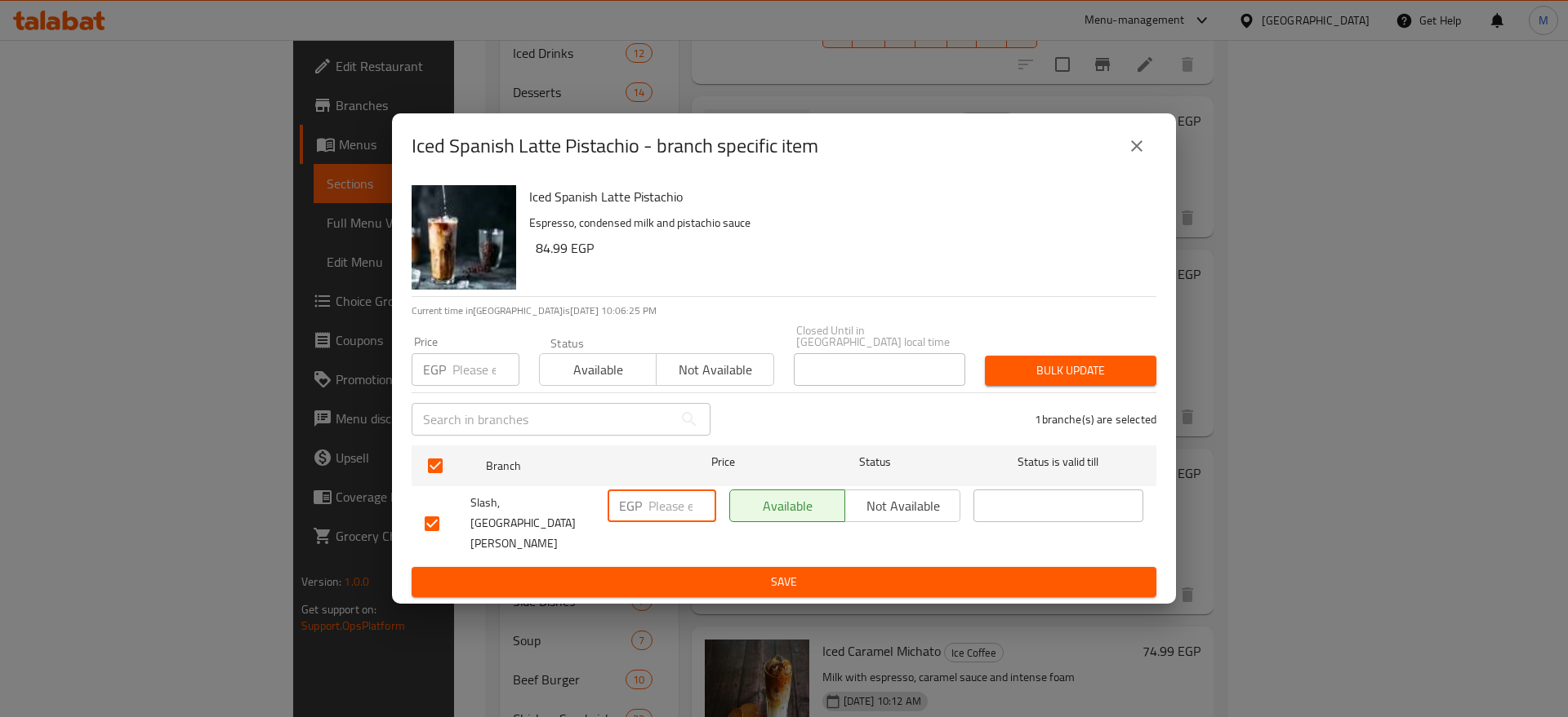
paste input "100"
click at [664, 508] on input "number" at bounding box center [682, 506] width 67 height 33
type input "100"
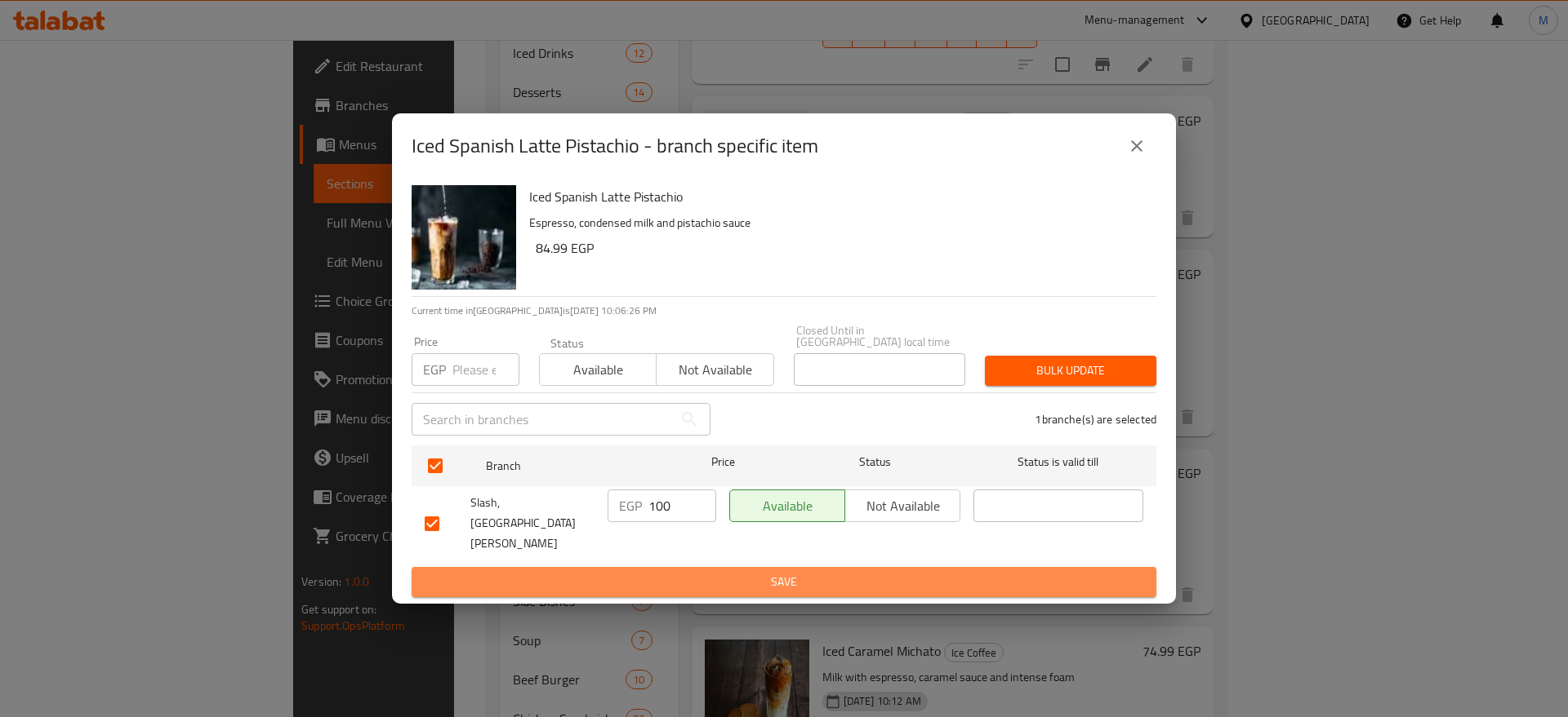
click at [722, 572] on span "Save" at bounding box center [783, 582] width 718 height 20
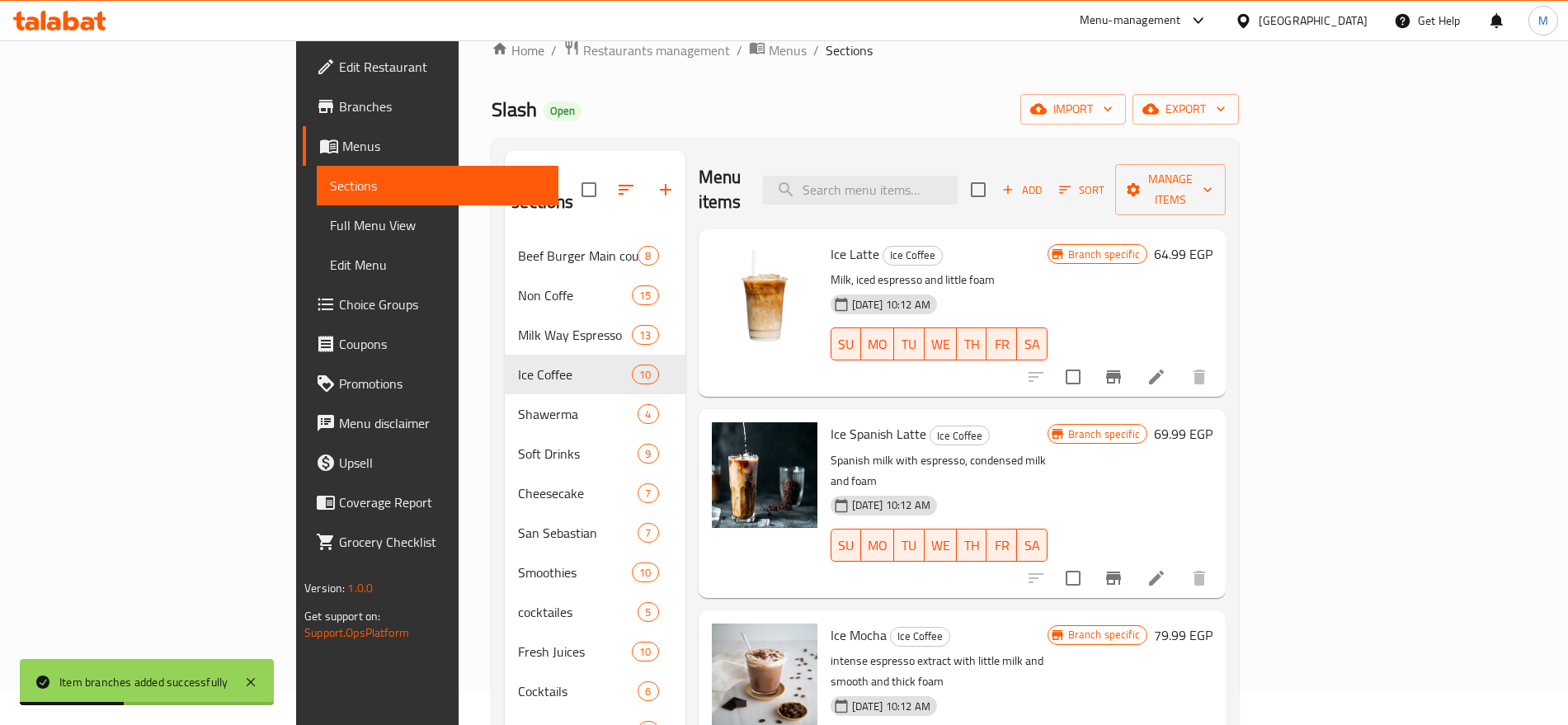
scroll to position [0, 0]
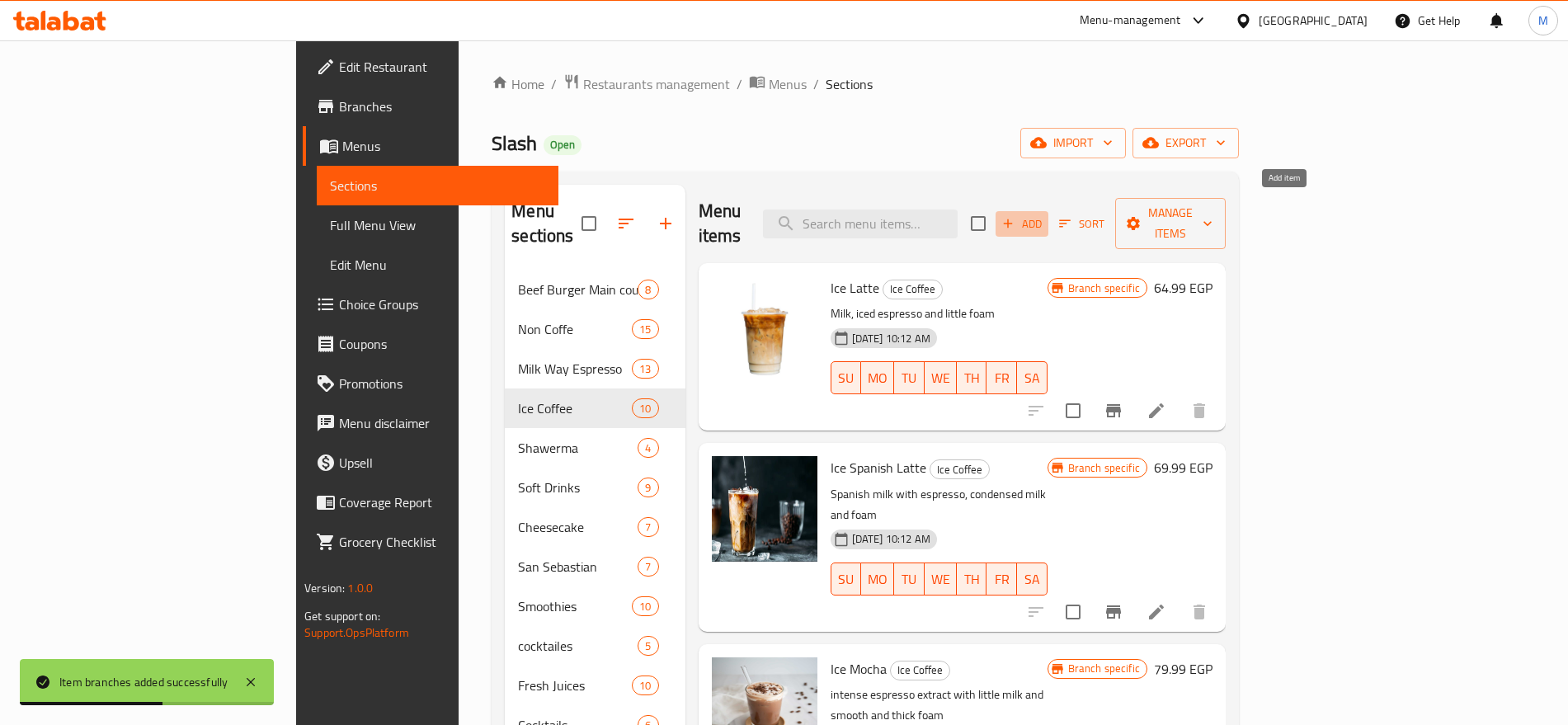
click at [1013, 220] on icon "button" at bounding box center [1008, 224] width 9 height 9
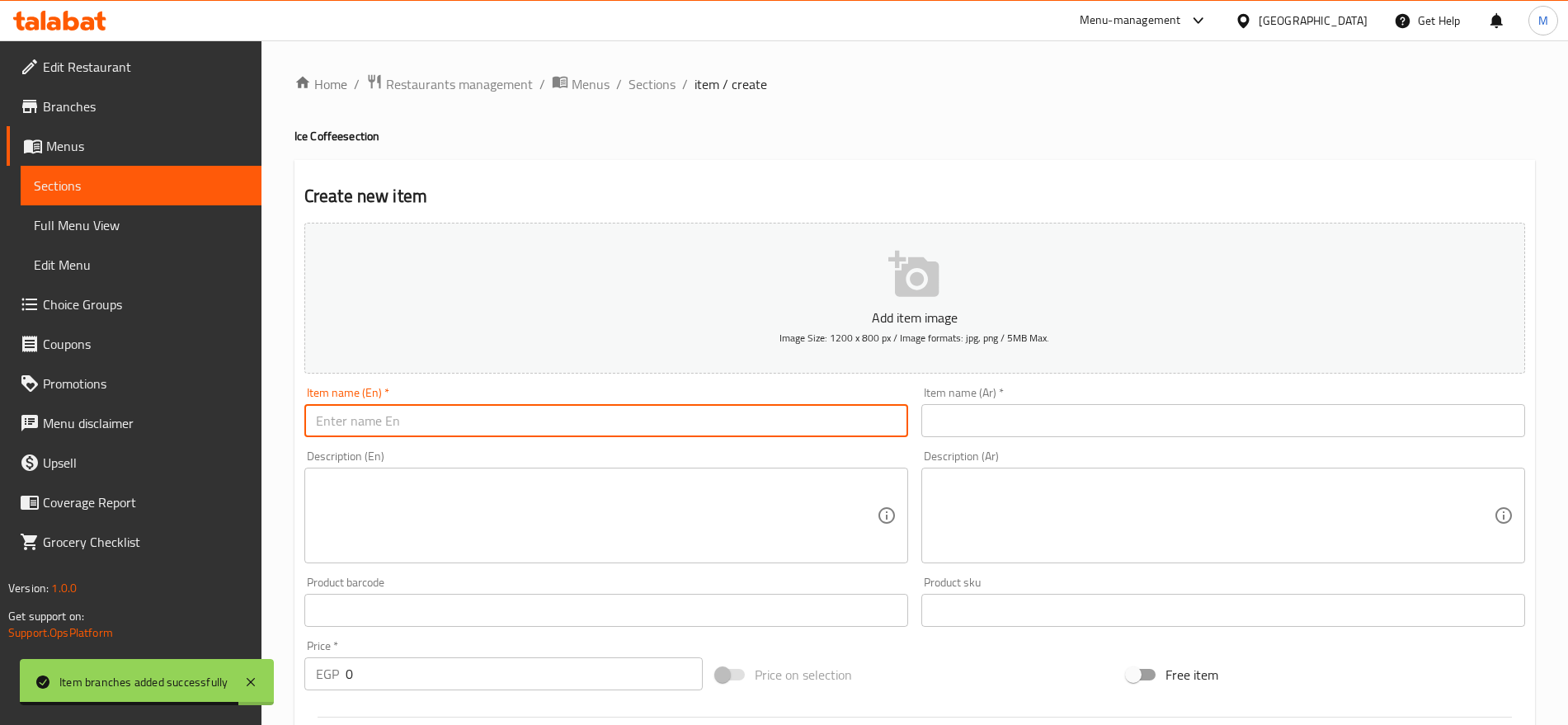
click at [772, 424] on input "text" at bounding box center [605, 421] width 604 height 33
paste input "ICE COFFE CREAM CARMEL"
click at [772, 424] on input "ICE COFFE CREAM CARMEL" at bounding box center [605, 421] width 604 height 33
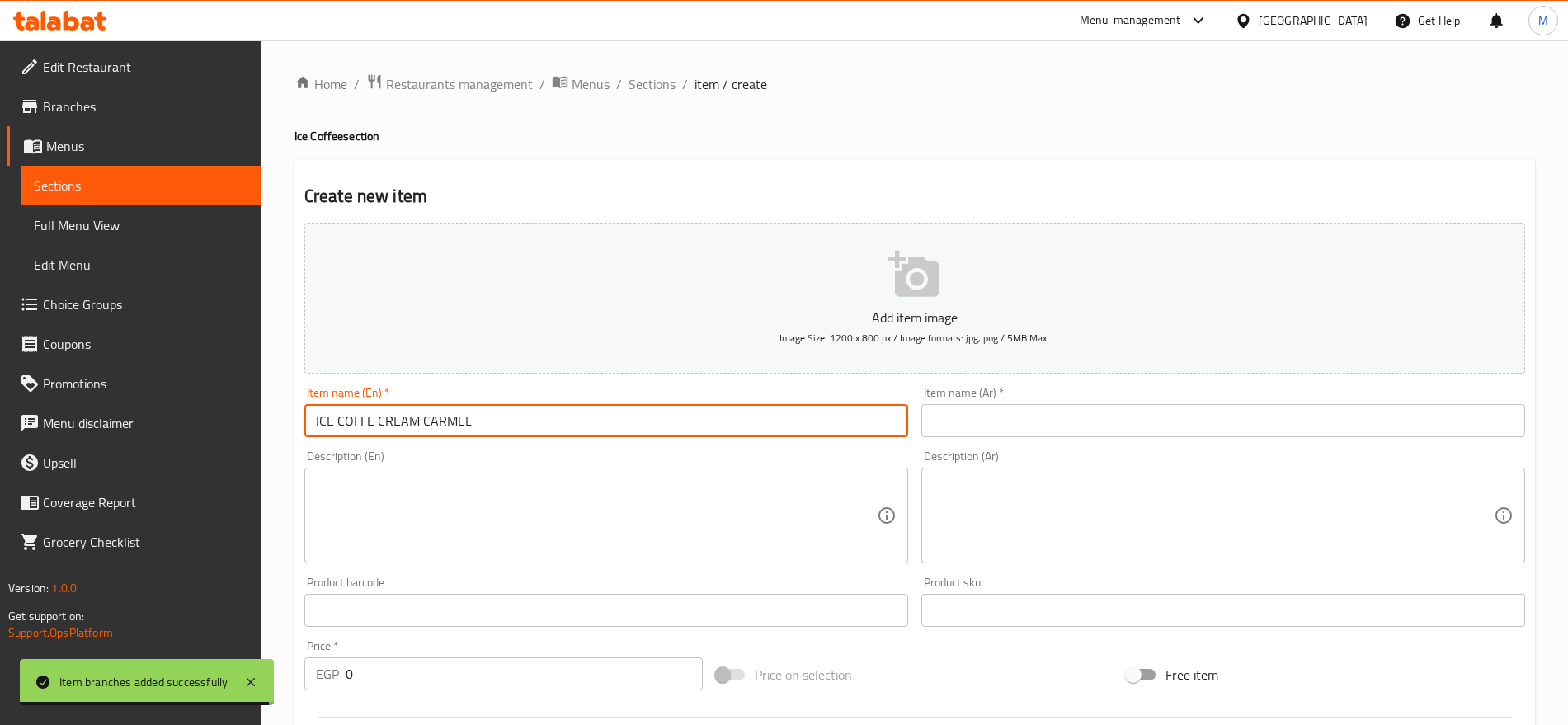
click at [772, 424] on input "ICE COFFE CREAM CARMEL" at bounding box center [605, 421] width 604 height 33
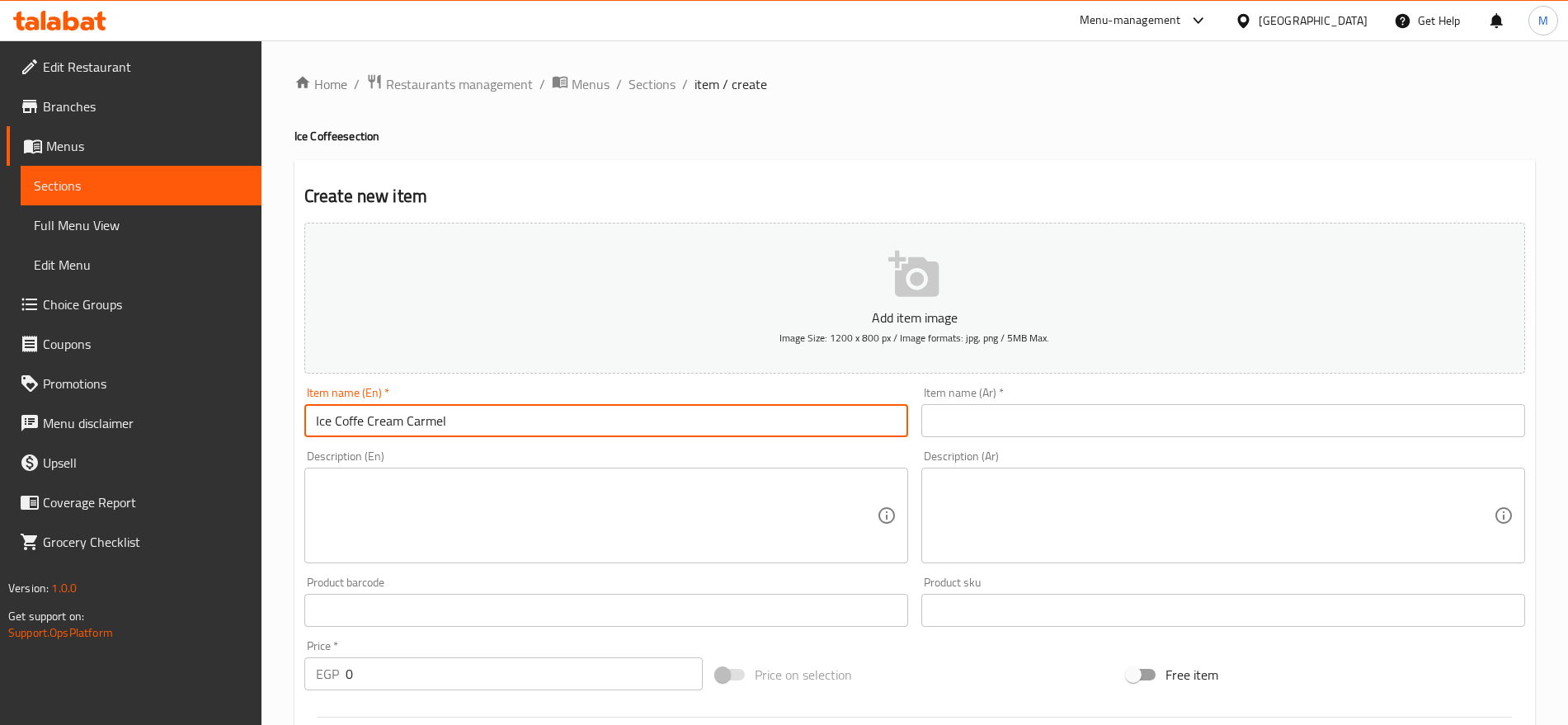
type input "Ice Coffe Cream Carmel"
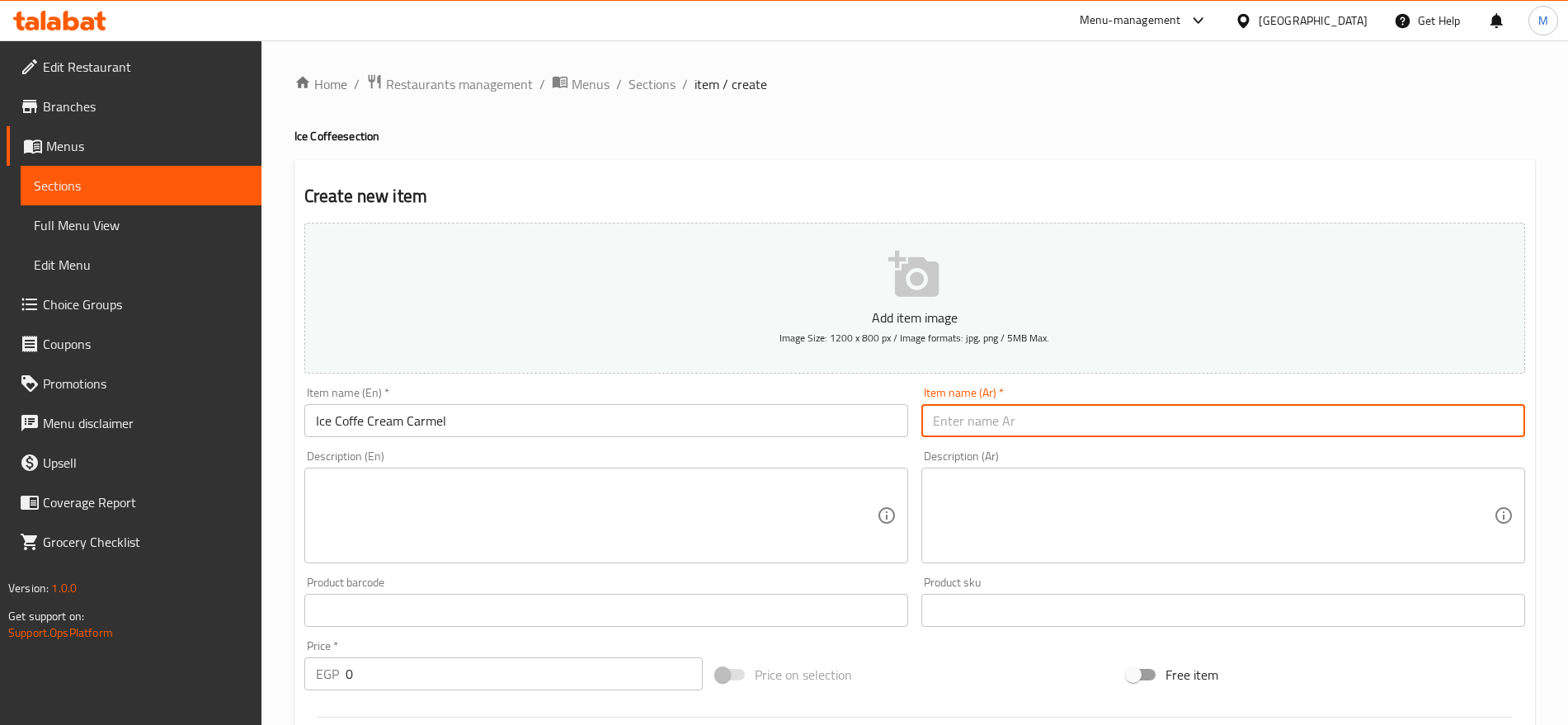
click at [1342, 424] on input "text" at bounding box center [1223, 421] width 604 height 33
paste input "كريم كراميل القهوة المثلجة"
click at [1391, 424] on input "كريم كراميل القهوة المثلجة" at bounding box center [1223, 421] width 604 height 33
drag, startPoint x: 1441, startPoint y: 420, endPoint x: 1562, endPoint y: 444, distance: 123.4
click at [1562, 444] on div "Home / Restaurants management / Menus / Sections / item / create Ice Coffee sec…" at bounding box center [915, 603] width 1307 height 1125
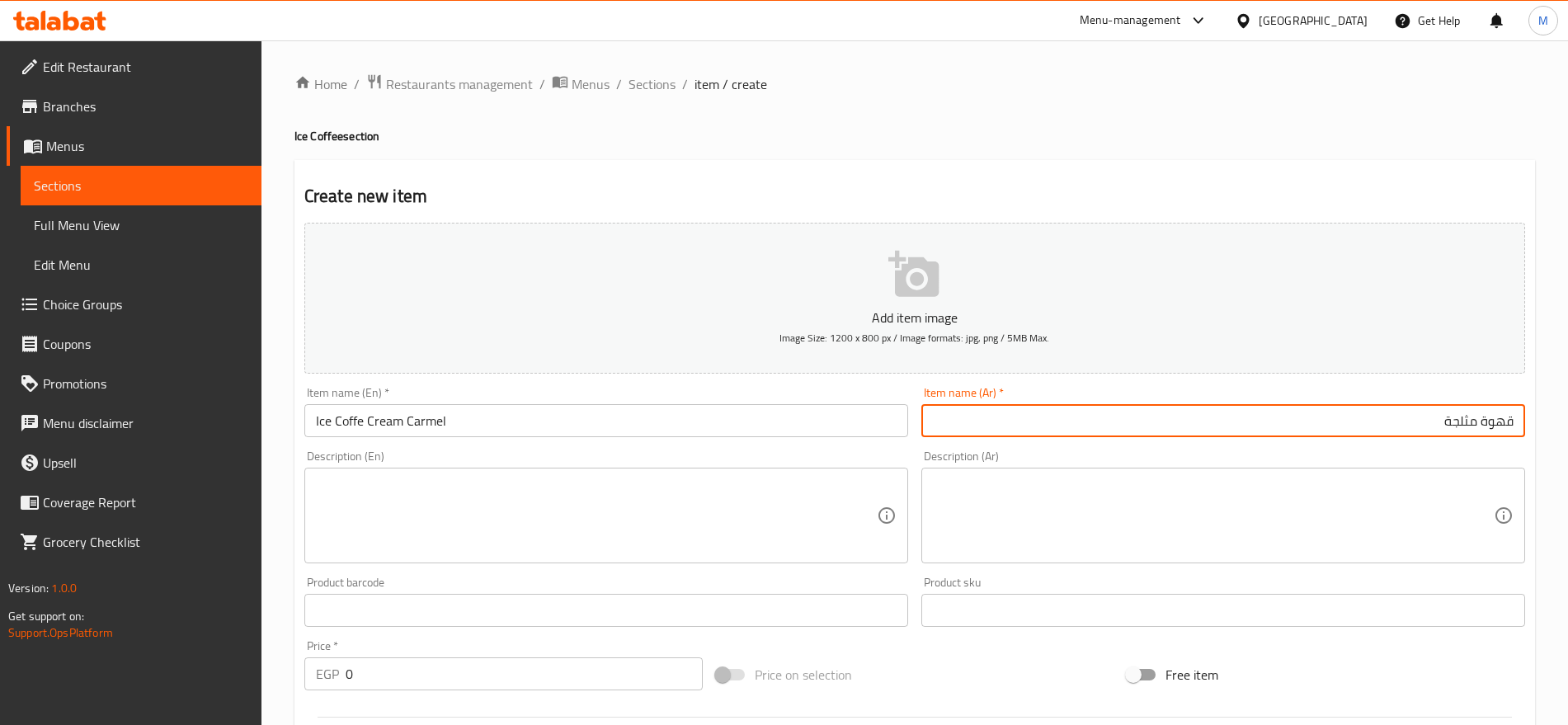
click at [1391, 421] on input "قهوة مثلجة" at bounding box center [1223, 421] width 604 height 33
paste input "كريم كراميل"
type input "قهوة مثلجة كريم كراميل"
click at [1344, 542] on textarea at bounding box center [1213, 516] width 561 height 78
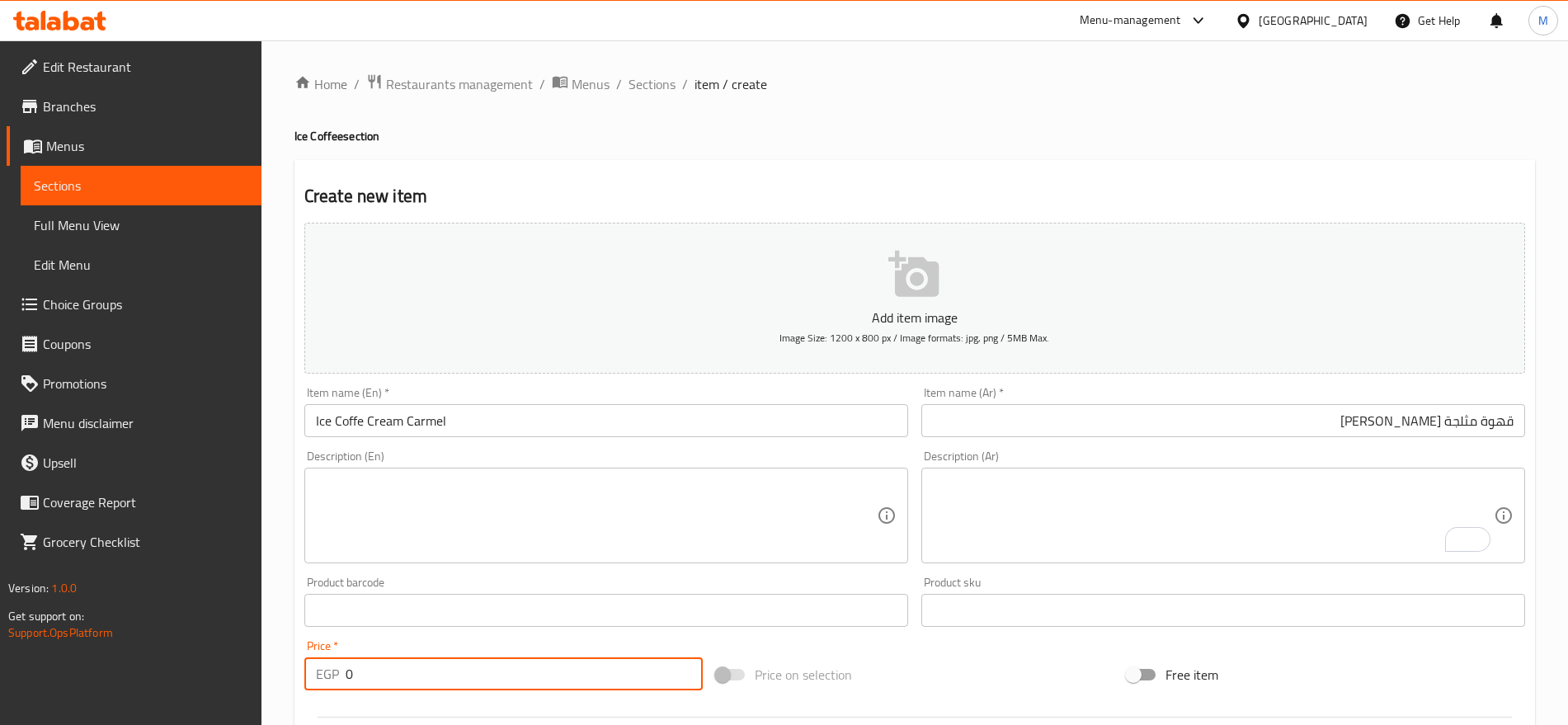
click at [426, 663] on input "0" at bounding box center [524, 674] width 357 height 33
paste input "95"
type input "95"
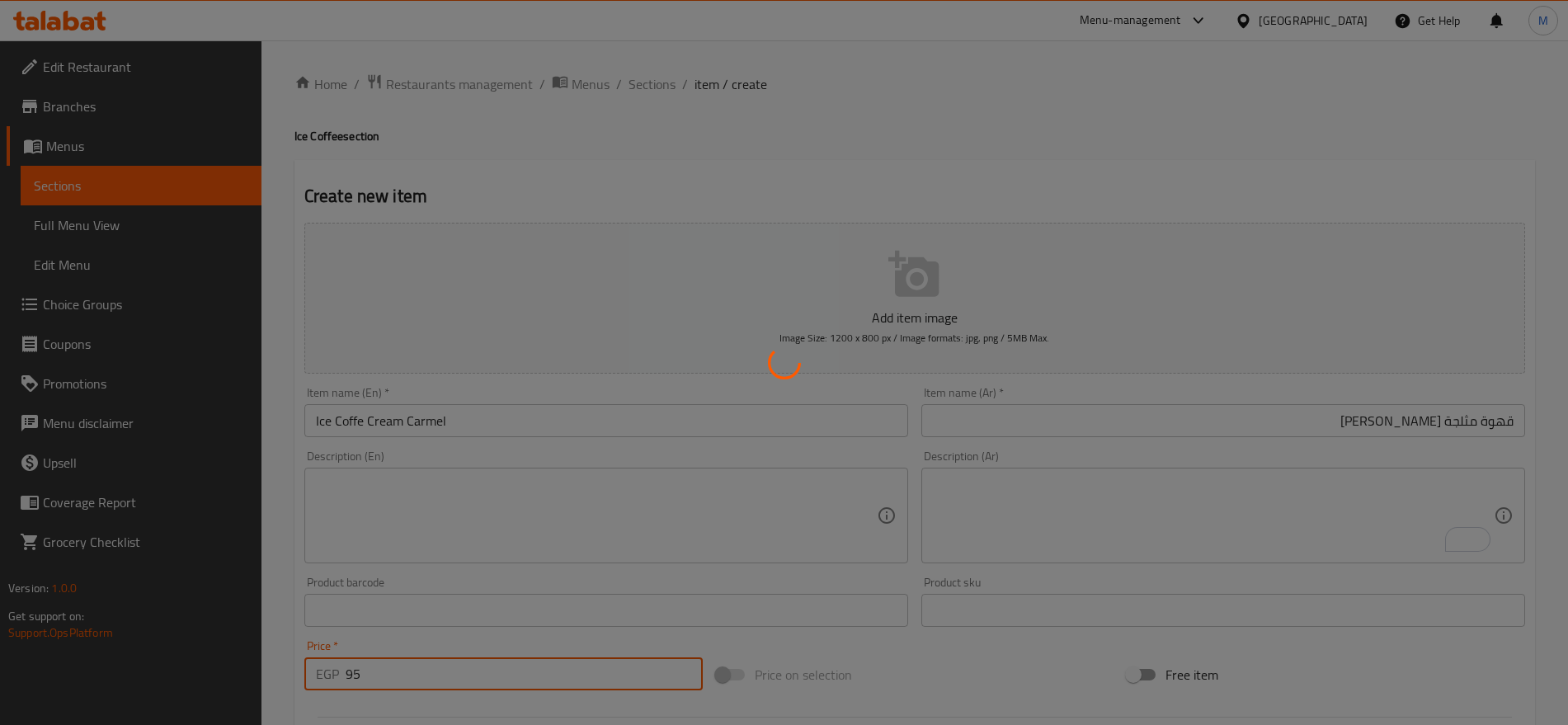
type input "0"
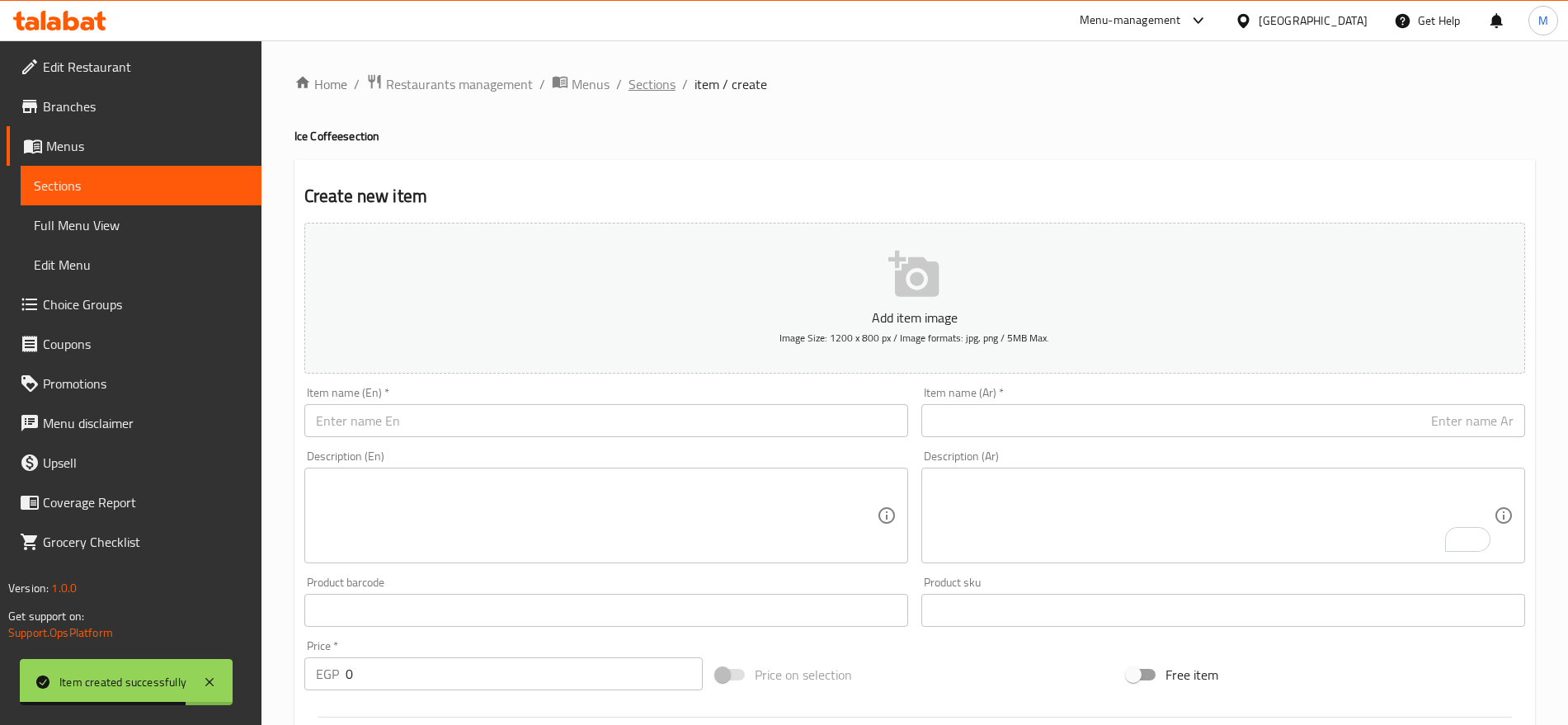
click at [643, 83] on span "Sections" at bounding box center [652, 84] width 47 height 20
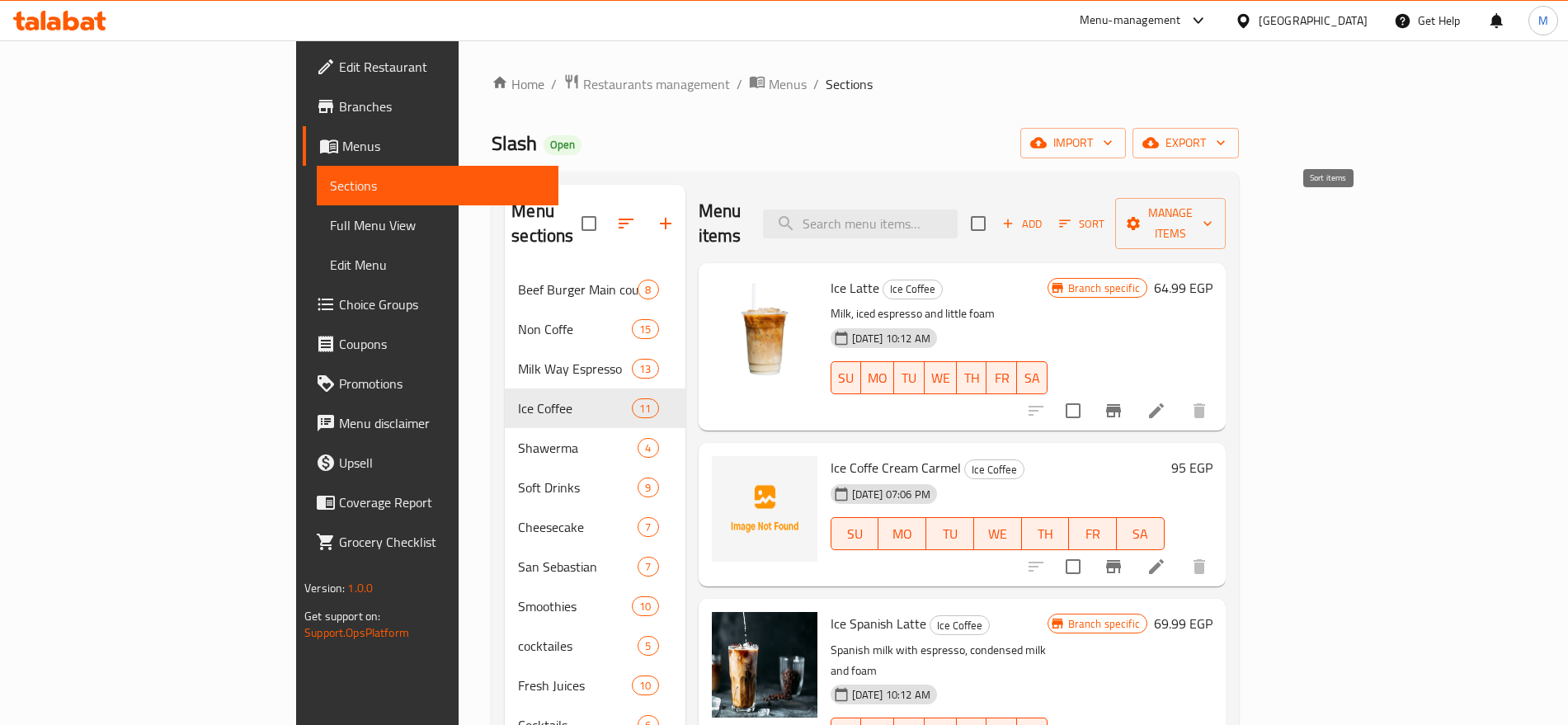
click at [1104, 214] on span "Sort" at bounding box center [1082, 223] width 46 height 19
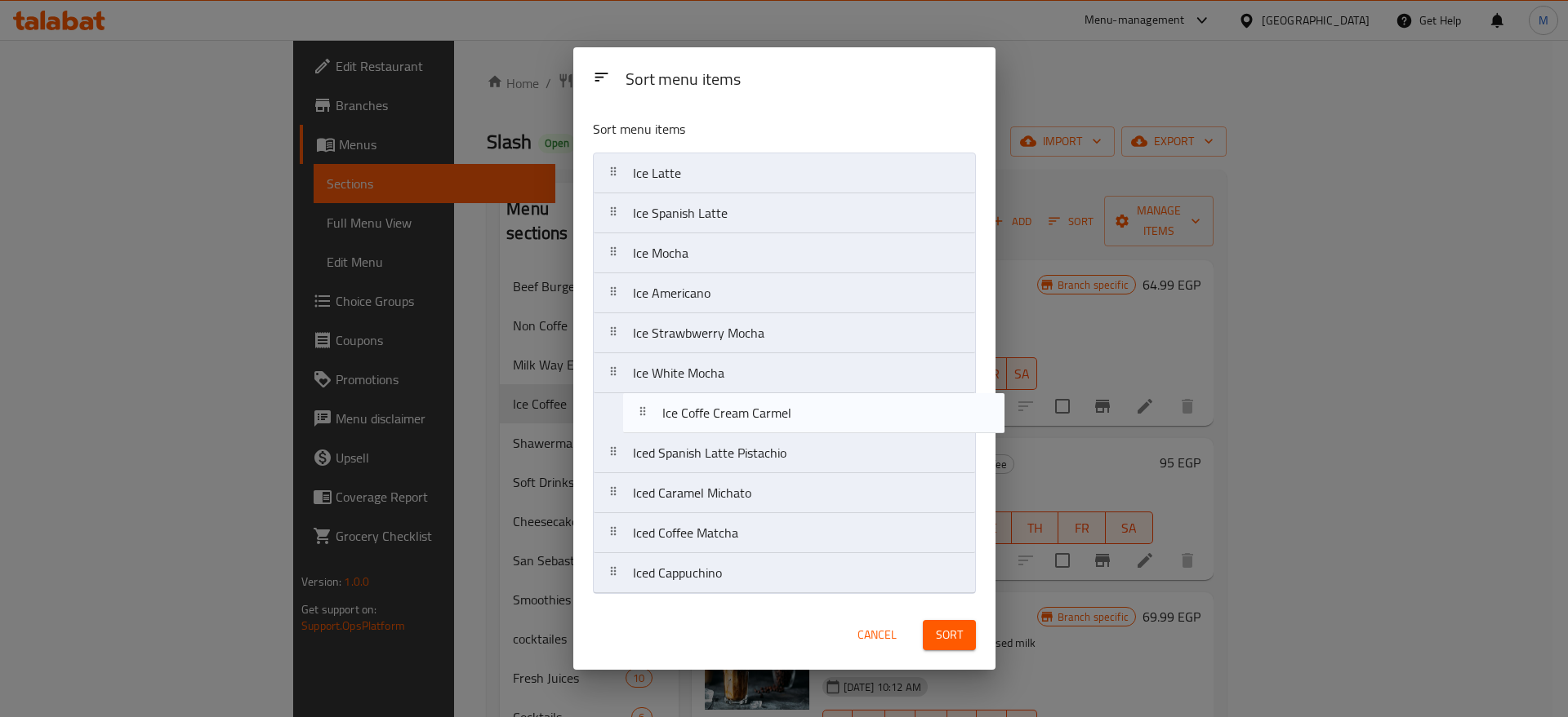
drag, startPoint x: 797, startPoint y: 224, endPoint x: 827, endPoint y: 461, distance: 238.9
click at [827, 461] on nav "Ice Latte Ice Coffe Cream Carmel Ice Spanish Latte Ice Mocha Ice Americano Ice …" at bounding box center [784, 374] width 383 height 442
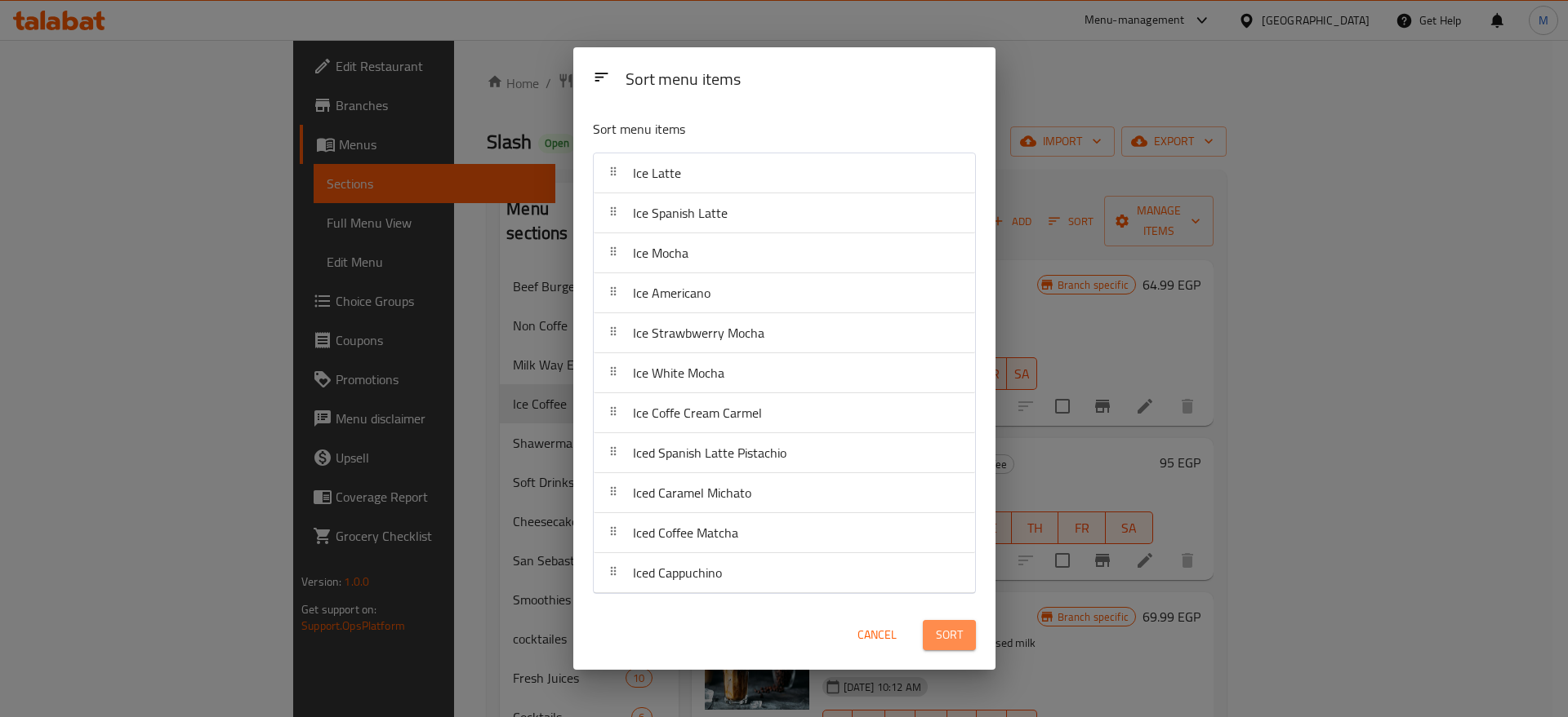
click at [954, 638] on span "Sort" at bounding box center [949, 634] width 27 height 20
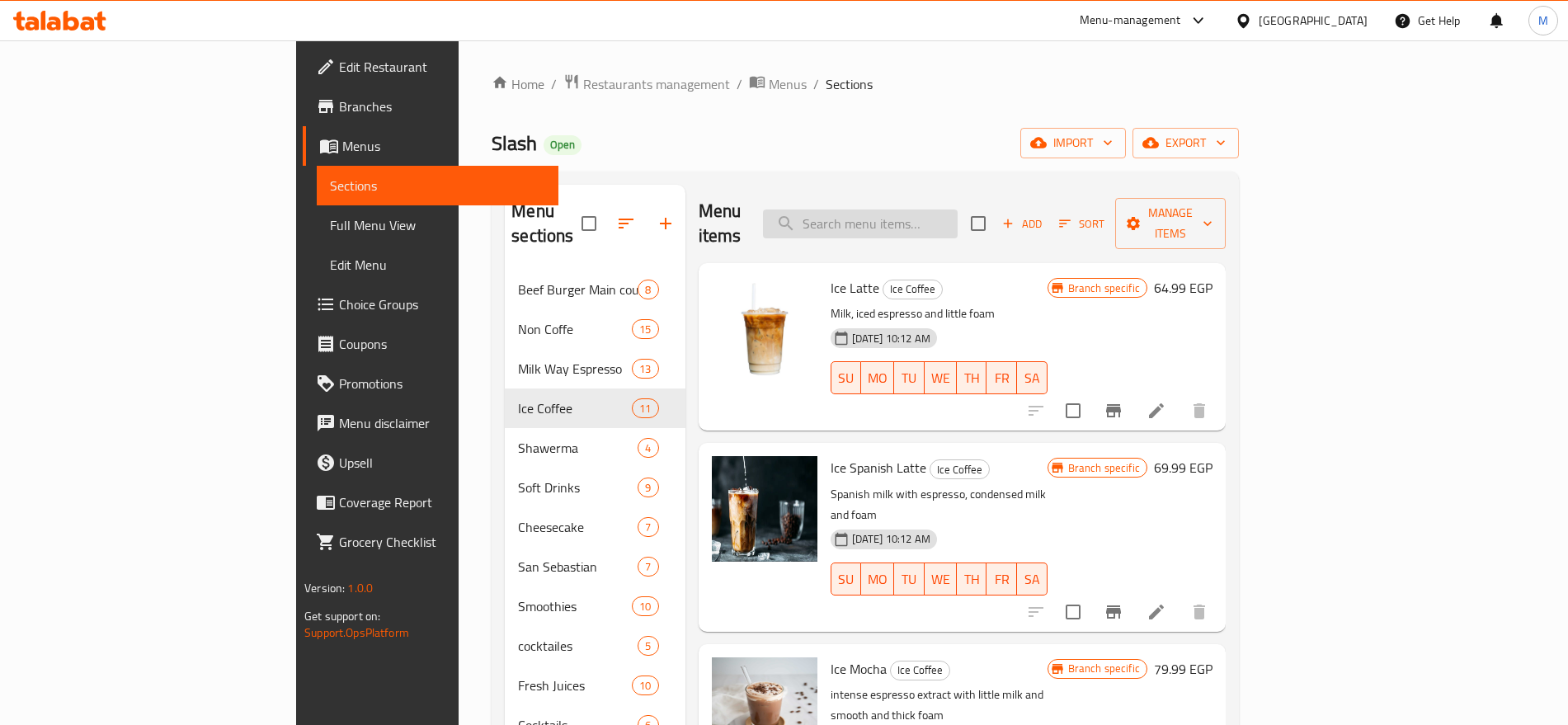
paste input "VANILLA FRAPPЕ"
click at [958, 214] on input "VANILLA FRAPPЕ" at bounding box center [860, 224] width 195 height 29
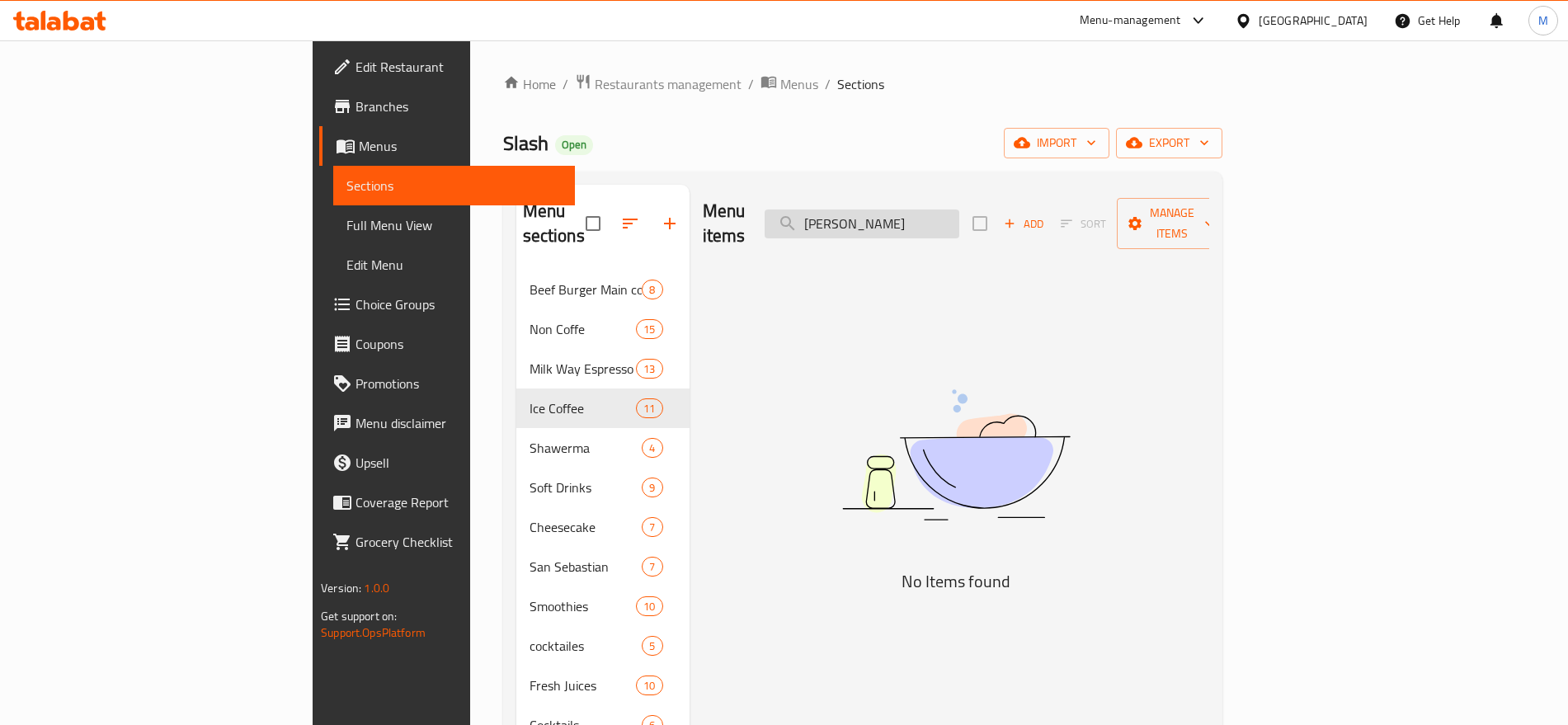
click at [954, 210] on input "VANILLA FRAPPЕ" at bounding box center [862, 224] width 195 height 29
click at [960, 220] on input "VANILLA FRAPPЕ" at bounding box center [862, 224] width 195 height 29
paste input "FRAPPE"
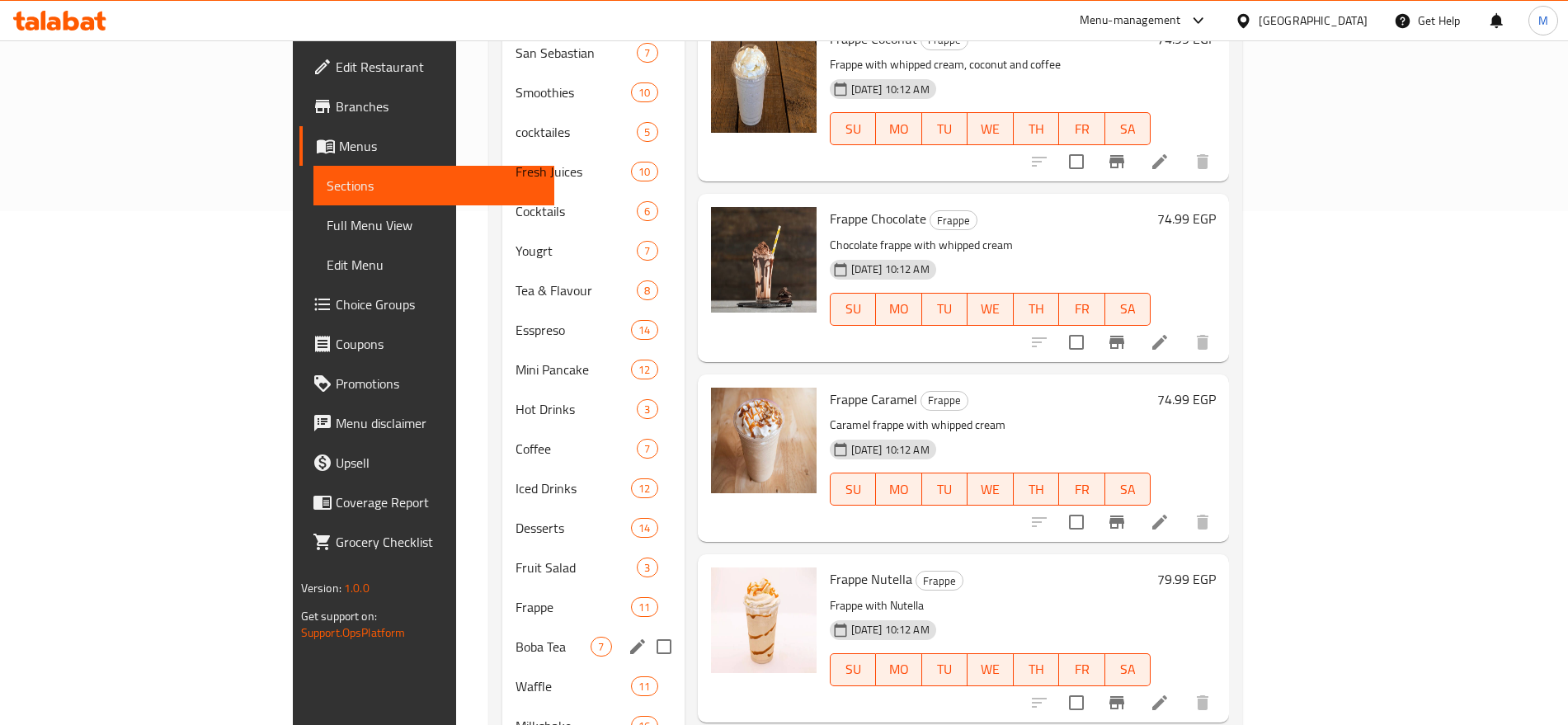
scroll to position [549, 0]
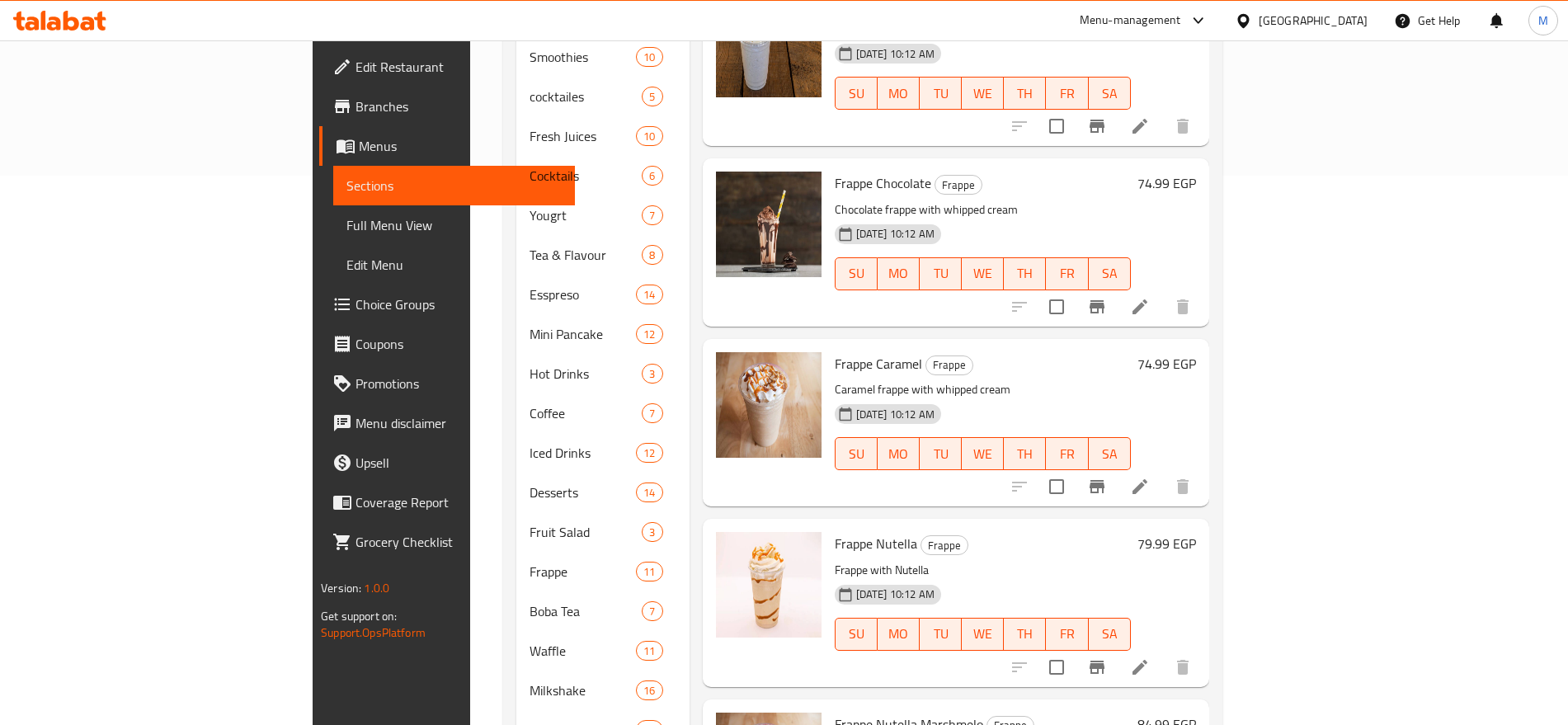
type input "FRAPPE"
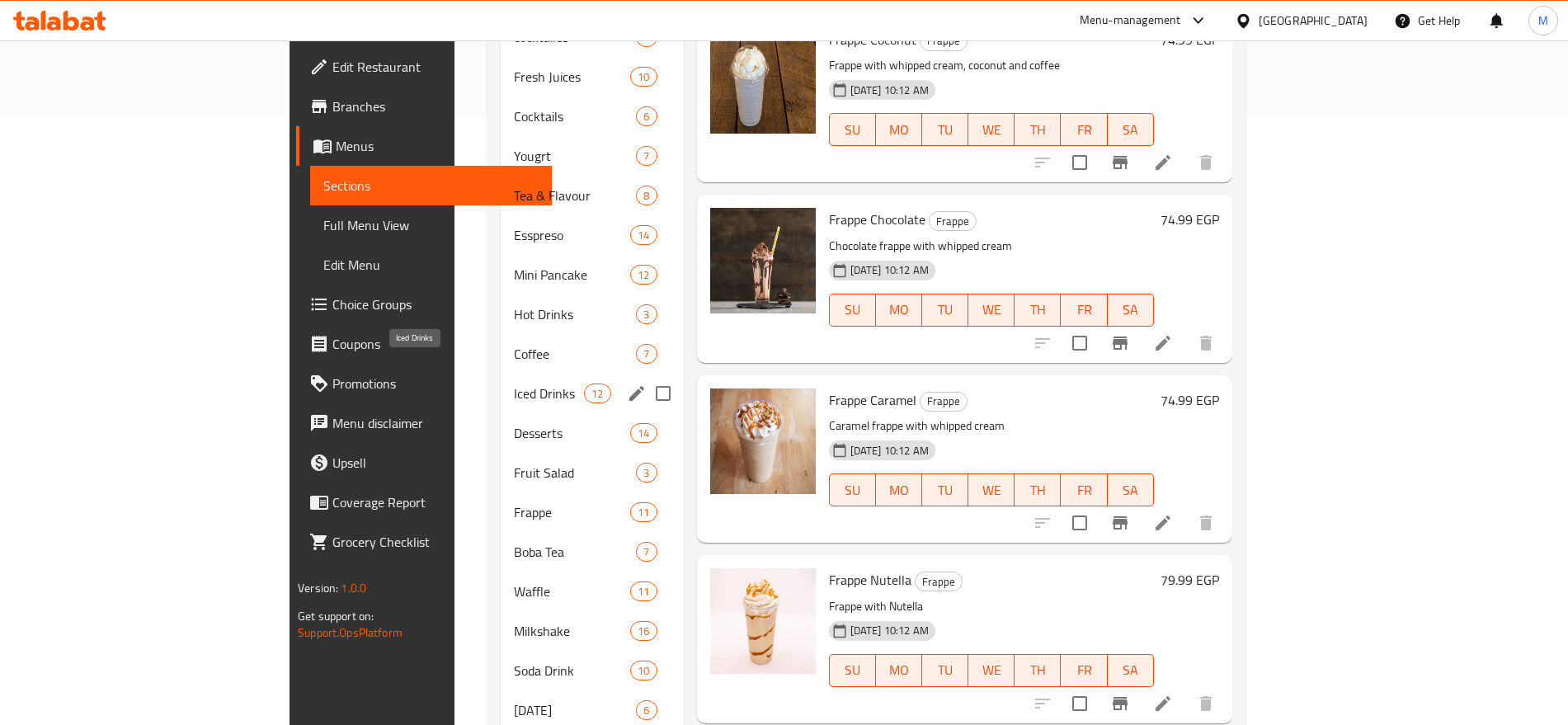
scroll to position [611, 0]
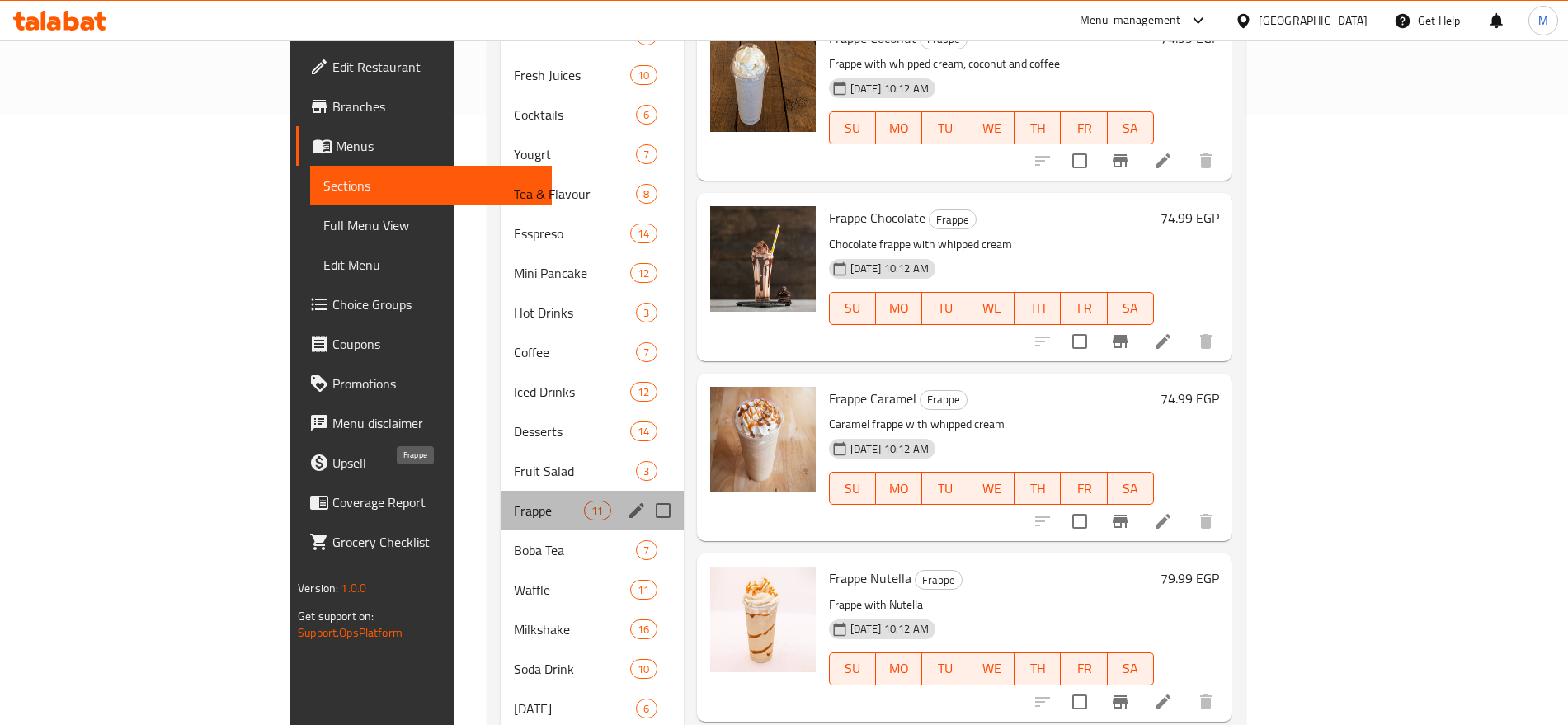
click at [514, 501] on span "Frappe" at bounding box center [549, 511] width 70 height 20
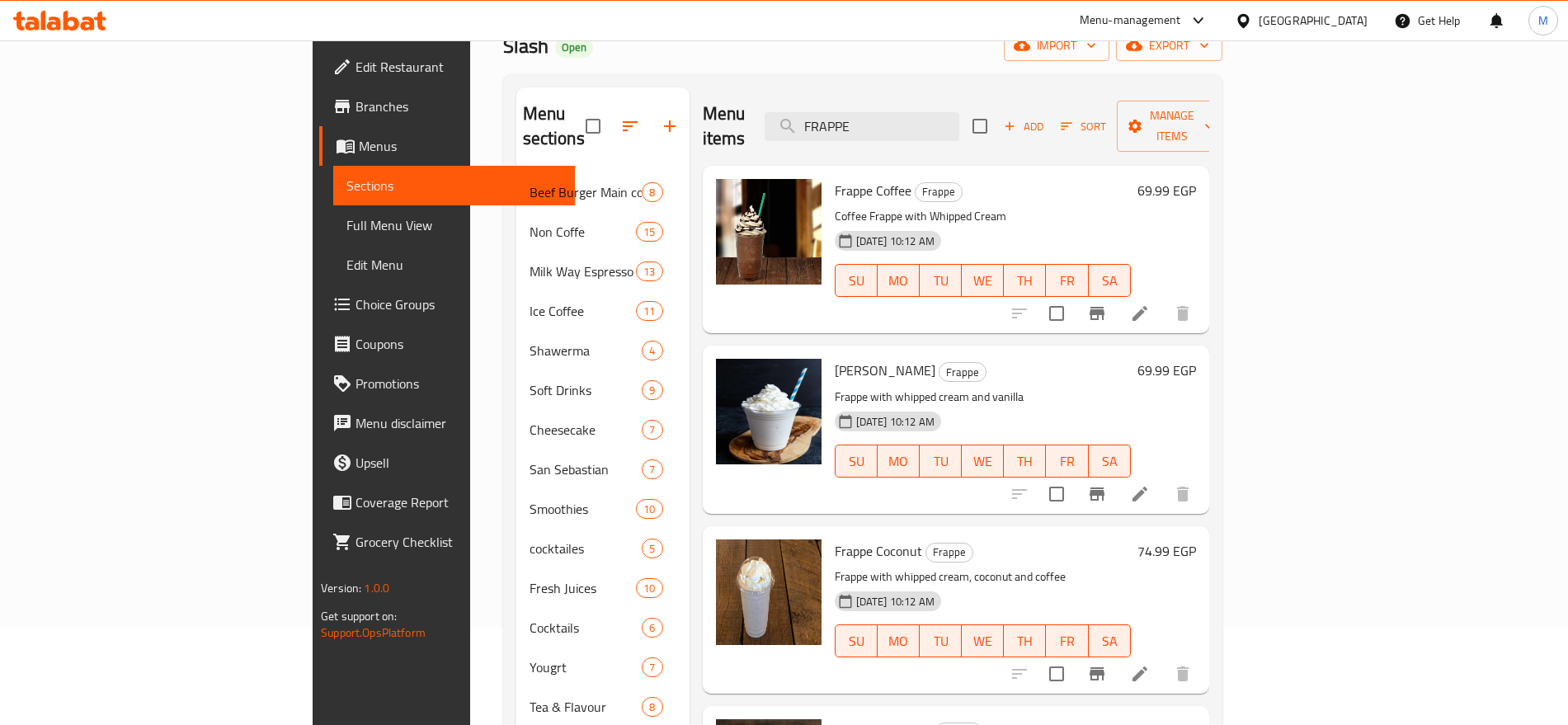
scroll to position [97, 0]
click at [960, 113] on input "FRAPPE" at bounding box center [862, 127] width 195 height 29
click at [1127, 388] on p "Frappe with whipped cream and vanilla" at bounding box center [983, 397] width 296 height 21
click at [1106, 122] on span "Sort" at bounding box center [1084, 127] width 46 height 19
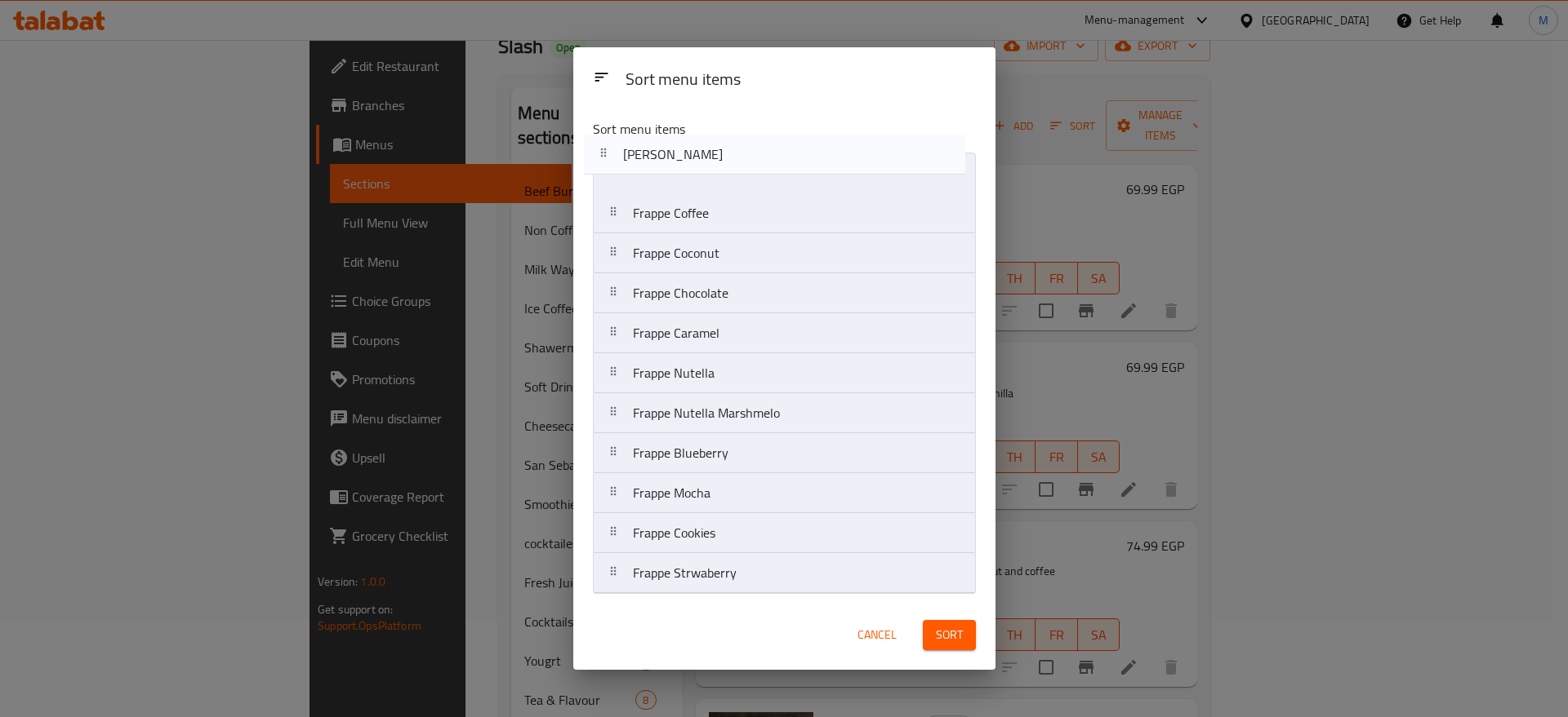
drag, startPoint x: 717, startPoint y: 232, endPoint x: 707, endPoint y: 166, distance: 66.8
click at [707, 166] on nav "Frappe Coffee Frappe Vanilla Frappe Coconut Frappe Chocolate Frappe Caramel Fra…" at bounding box center [784, 374] width 383 height 442
drag, startPoint x: 750, startPoint y: 452, endPoint x: 743, endPoint y: 201, distance: 251.1
click at [743, 201] on nav "Frappe Vanilla Frappe Coffee Frappe Coconut Frappe Chocolate Frappe Caramel Fra…" at bounding box center [784, 374] width 383 height 442
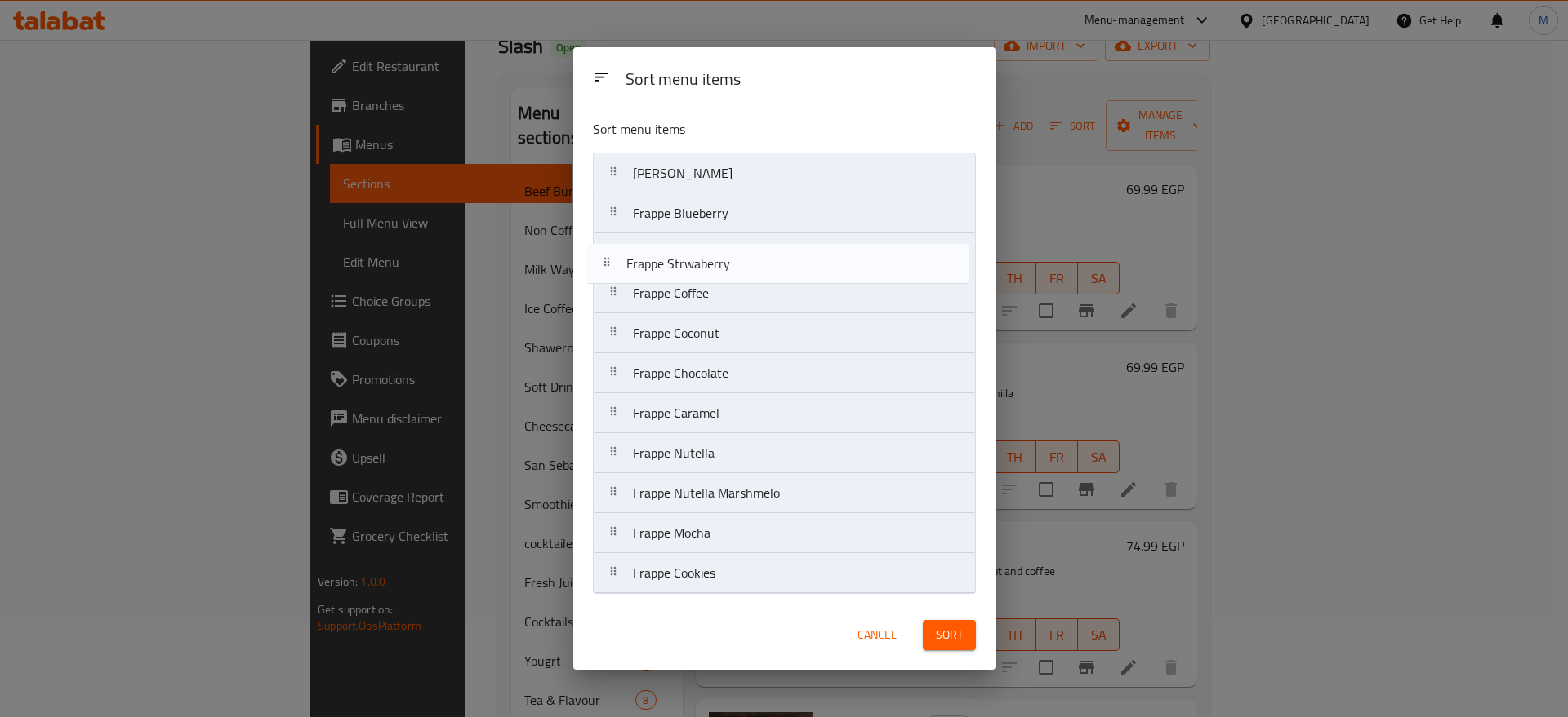
drag, startPoint x: 748, startPoint y: 571, endPoint x: 740, endPoint y: 257, distance: 314.1
click at [740, 257] on nav "Frappe Vanilla Frappe Blueberry Frappe Coffee Frappe Coconut Frappe Chocolate F…" at bounding box center [784, 374] width 383 height 442
drag, startPoint x: 761, startPoint y: 573, endPoint x: 743, endPoint y: 278, distance: 295.5
click at [743, 278] on nav "Frappe Vanilla Frappe Blueberry Frappe Strwaberry Frappe Coffee Frappe Coconut …" at bounding box center [784, 374] width 383 height 442
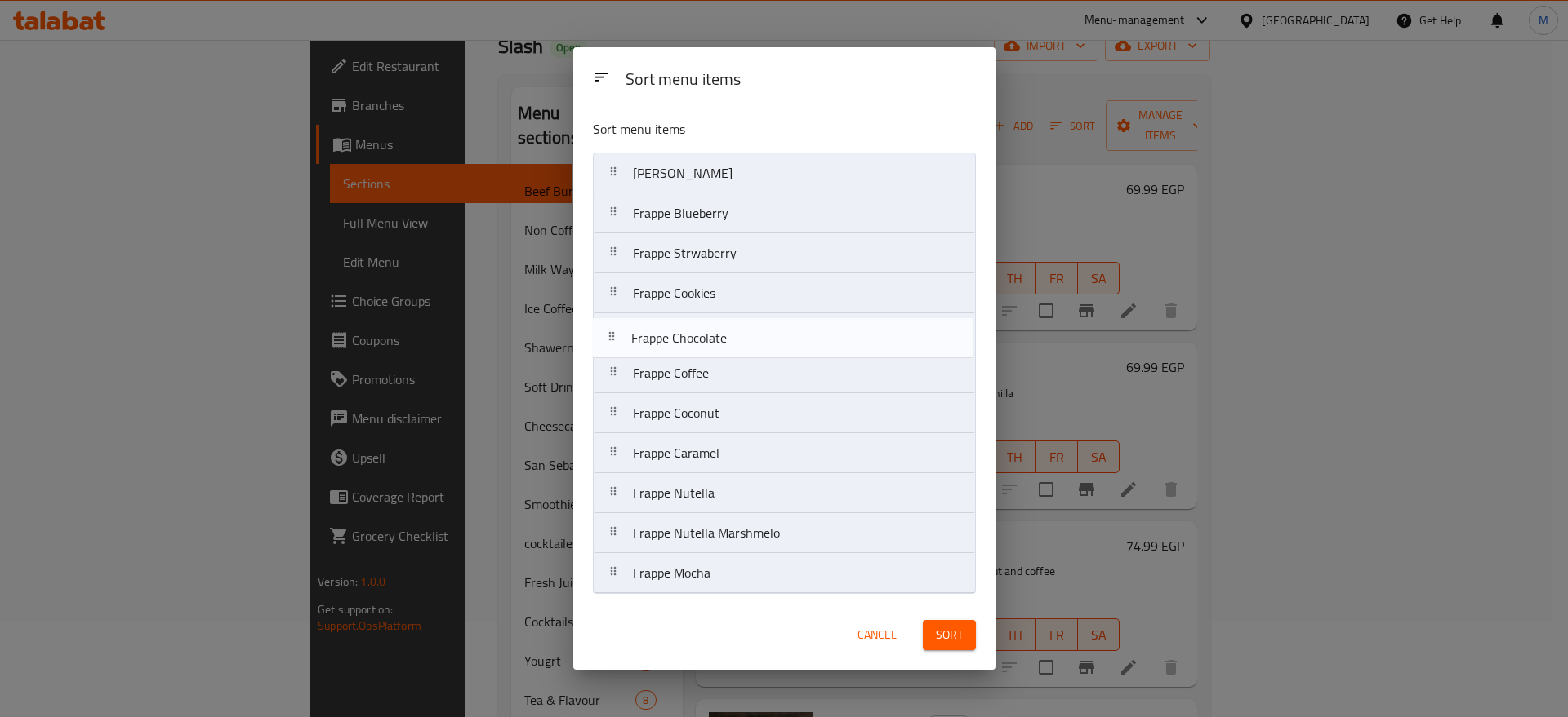
drag, startPoint x: 749, startPoint y: 421, endPoint x: 747, endPoint y: 337, distance: 84.0
click at [747, 337] on nav "Frappe Vanilla Frappe Blueberry Frappe Strwaberry Frappe Cookies Frappe Coffee …" at bounding box center [784, 374] width 383 height 442
drag, startPoint x: 727, startPoint y: 422, endPoint x: 732, endPoint y: 366, distance: 56.2
click at [732, 366] on nav "Frappe Vanilla Frappe Blueberry Frappe Strwaberry Frappe Cookies Frappe Chocola…" at bounding box center [784, 374] width 383 height 442
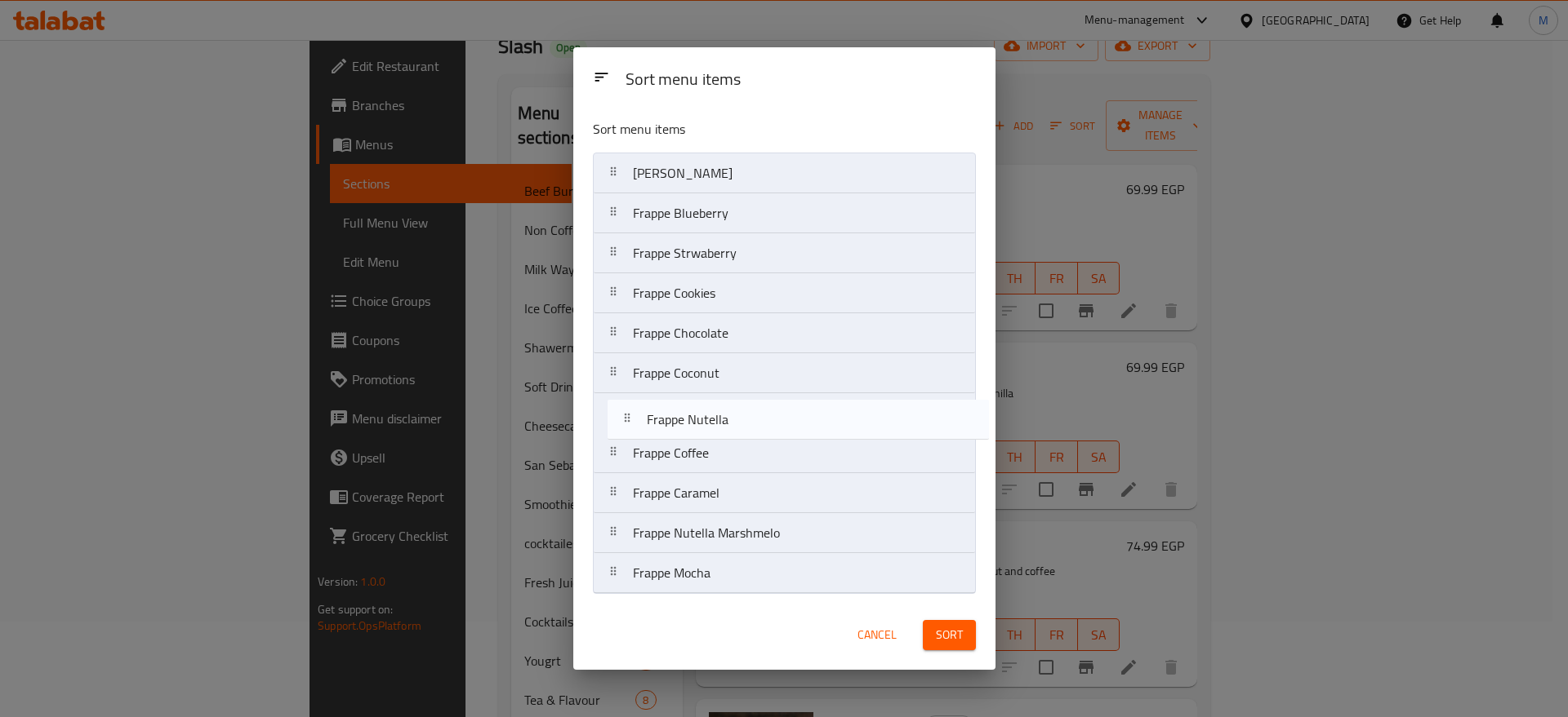
drag, startPoint x: 734, startPoint y: 485, endPoint x: 748, endPoint y: 406, distance: 80.2
click at [748, 406] on nav "Frappe Vanilla Frappe Blueberry Frappe Strwaberry Frappe Cookies Frappe Chocola…" at bounding box center [784, 374] width 383 height 442
drag, startPoint x: 706, startPoint y: 504, endPoint x: 696, endPoint y: 453, distance: 52.0
click at [696, 453] on nav "Frappe Vanilla Frappe Blueberry Frappe Strwaberry Frappe Cookies Frappe Chocola…" at bounding box center [784, 374] width 383 height 442
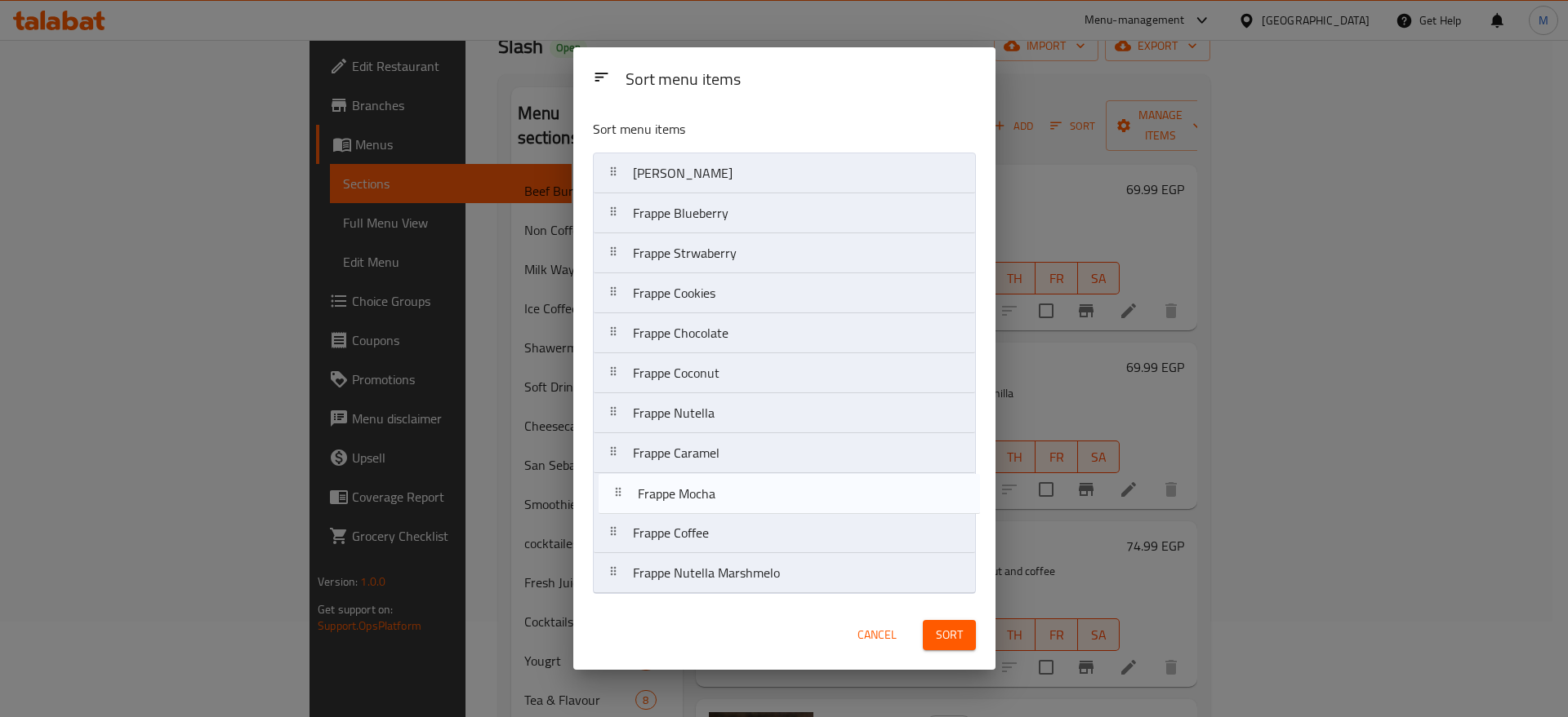
drag, startPoint x: 682, startPoint y: 575, endPoint x: 676, endPoint y: 492, distance: 83.2
click at [676, 492] on nav "Frappe Vanilla Frappe Blueberry Frappe Strwaberry Frappe Cookies Frappe Chocola…" at bounding box center [784, 374] width 383 height 442
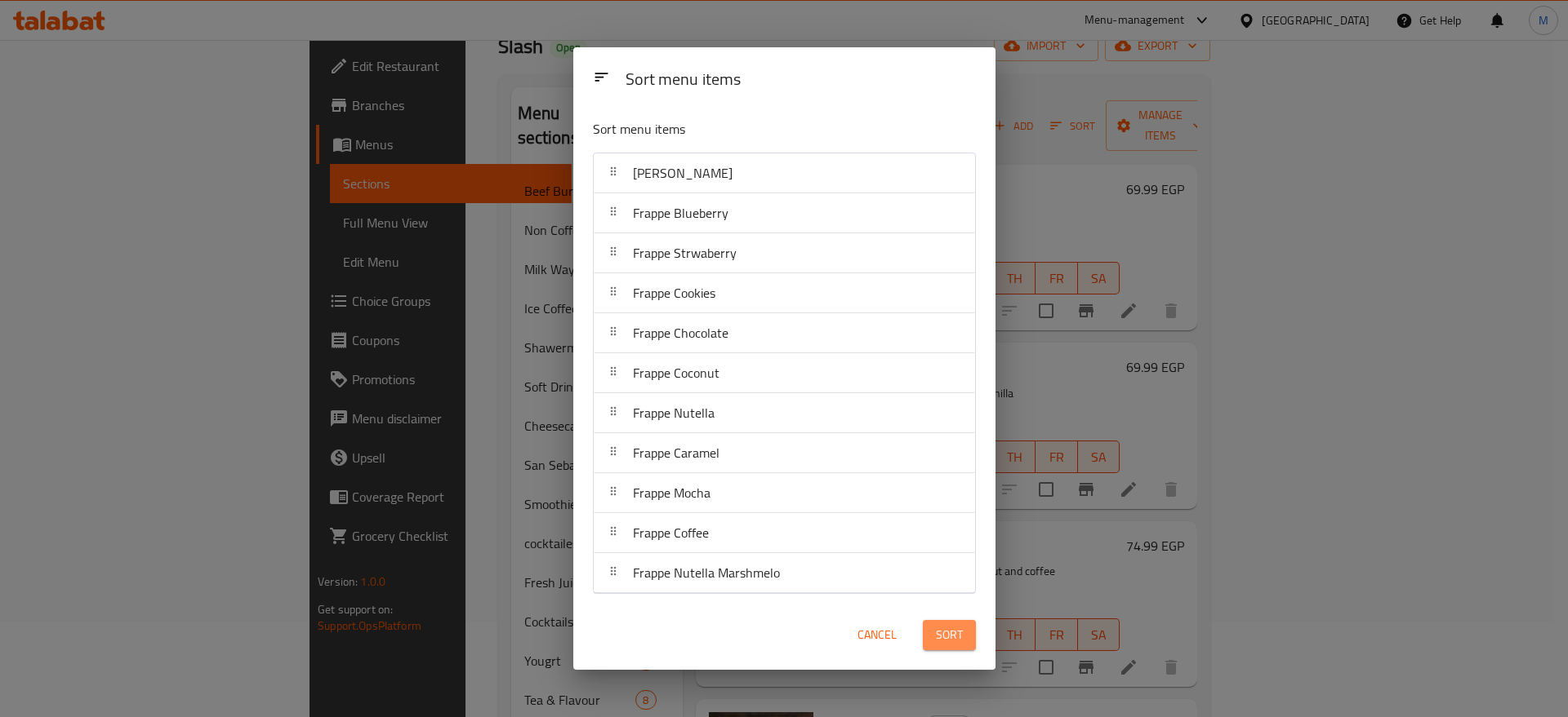
click at [947, 636] on span "Sort" at bounding box center [949, 634] width 27 height 20
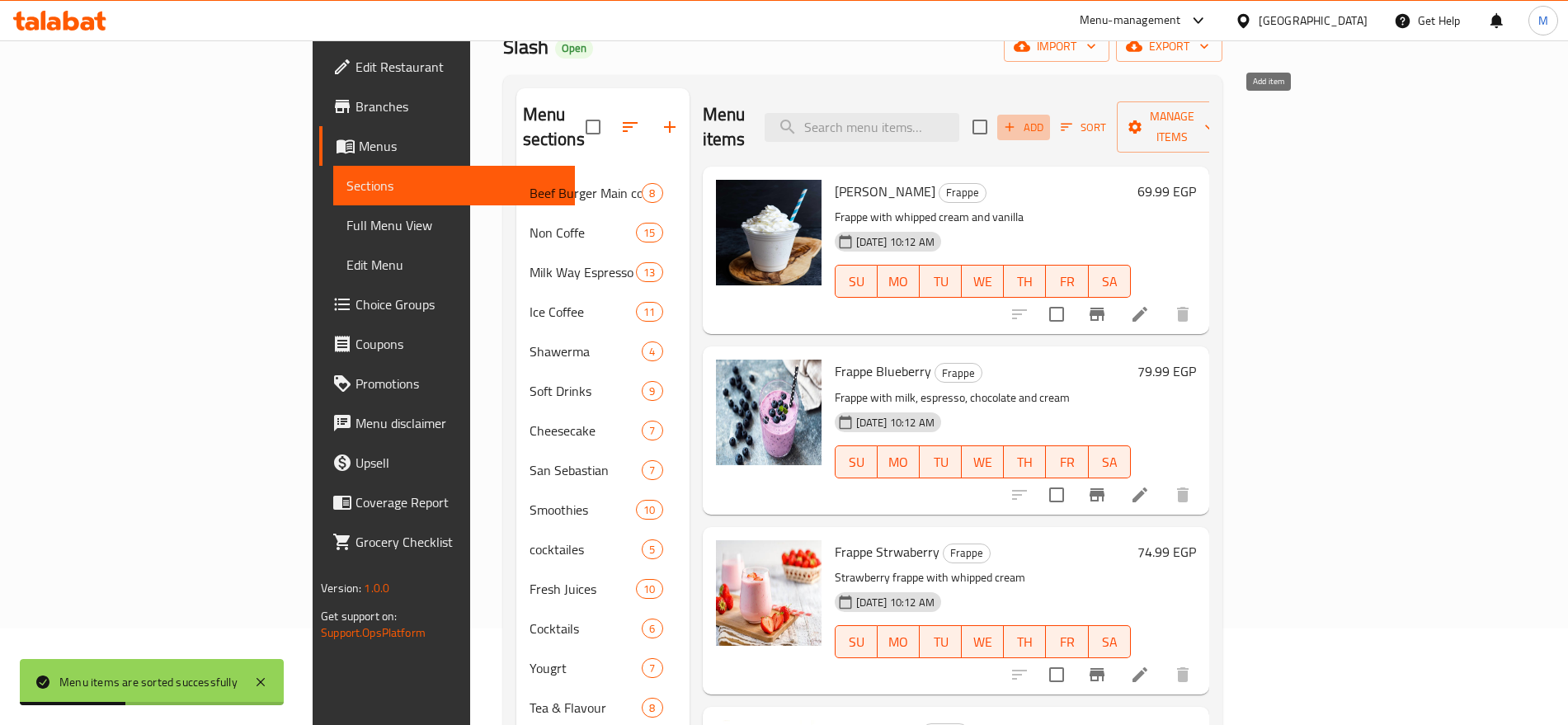
click at [1046, 123] on span "Add" at bounding box center [1024, 127] width 45 height 19
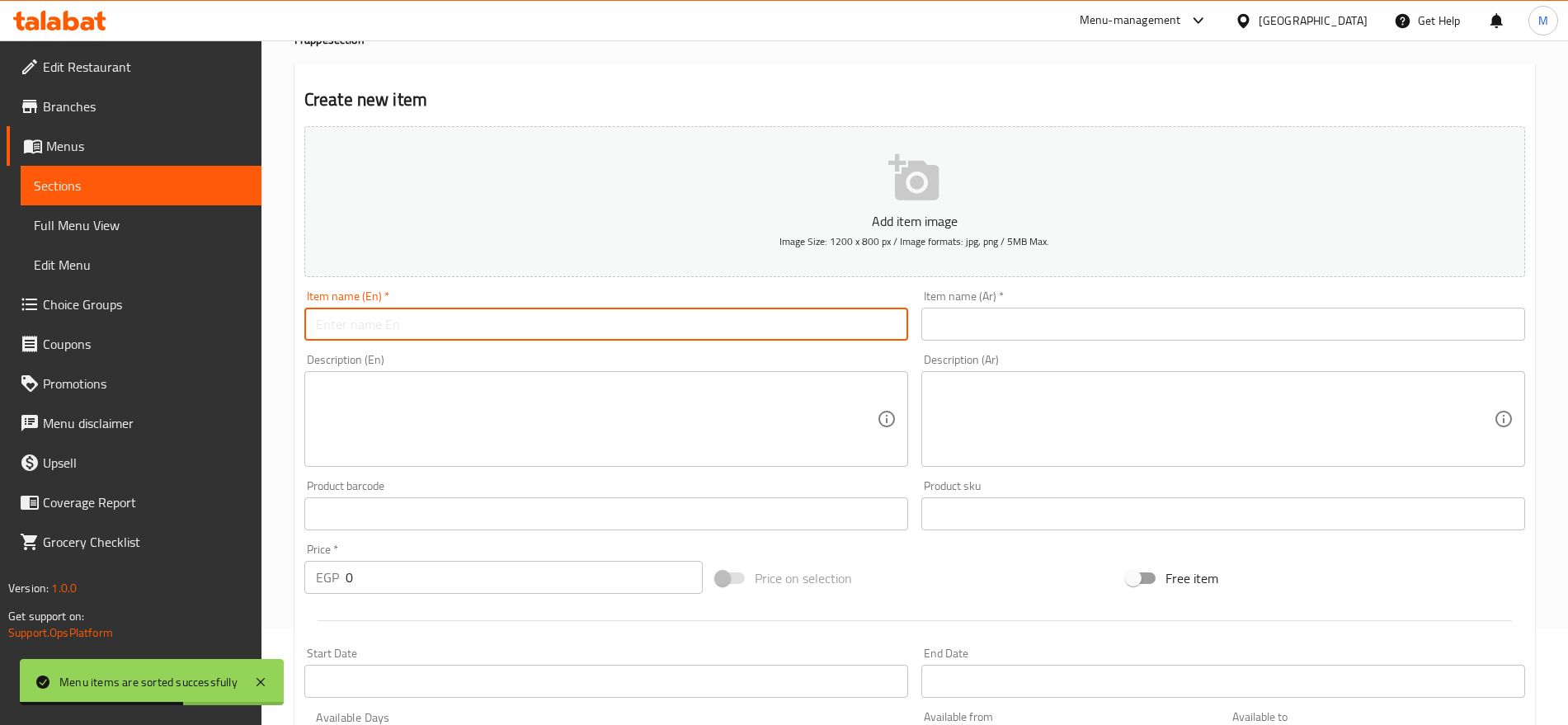
paste input "LATTE FRAPPE"
click at [681, 337] on input "text" at bounding box center [605, 324] width 604 height 33
type input "Latte Frappe"
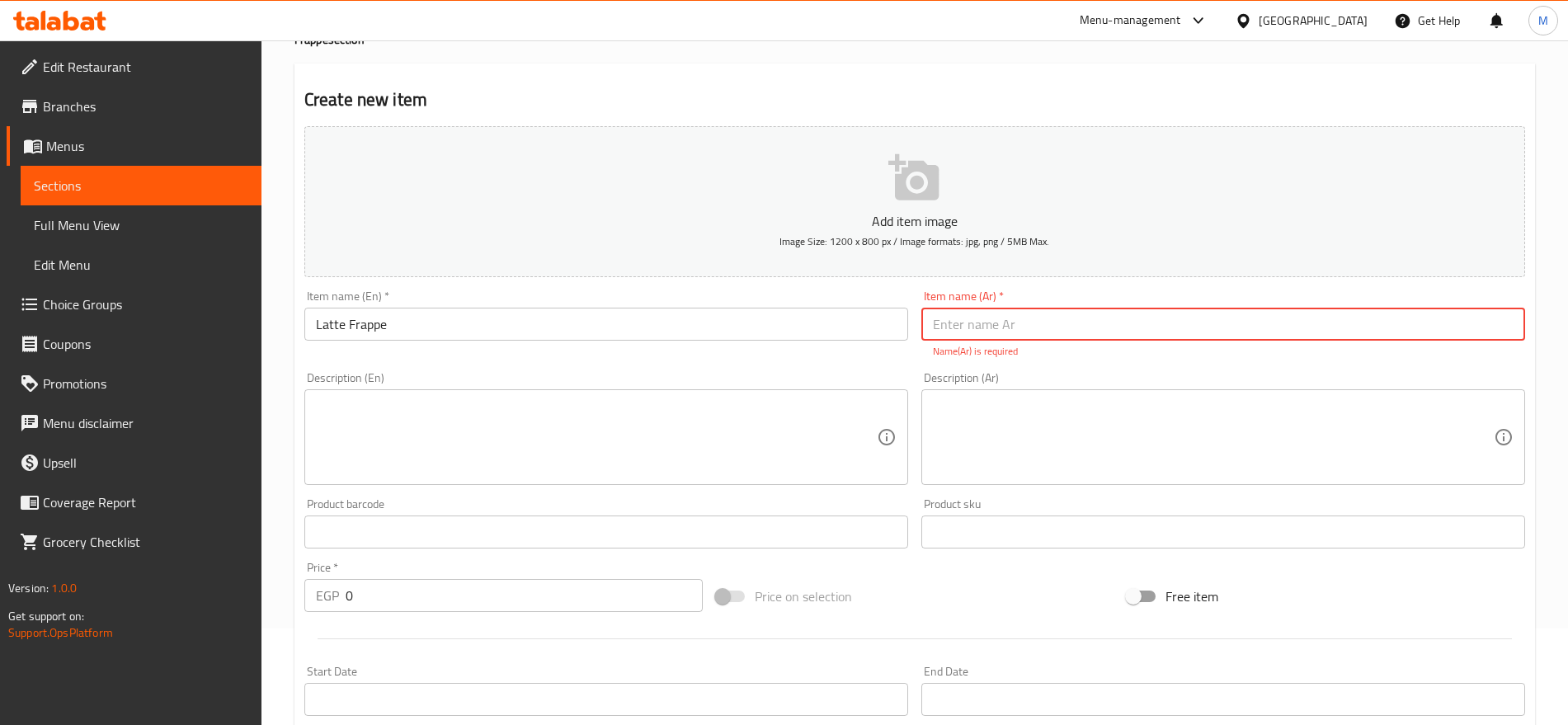
click at [971, 319] on input "text" at bounding box center [1223, 324] width 604 height 33
type input "t"
type input "g"
type input "فرابيه لاتيه"
click at [744, 463] on div "Description (En)" at bounding box center [605, 437] width 604 height 96
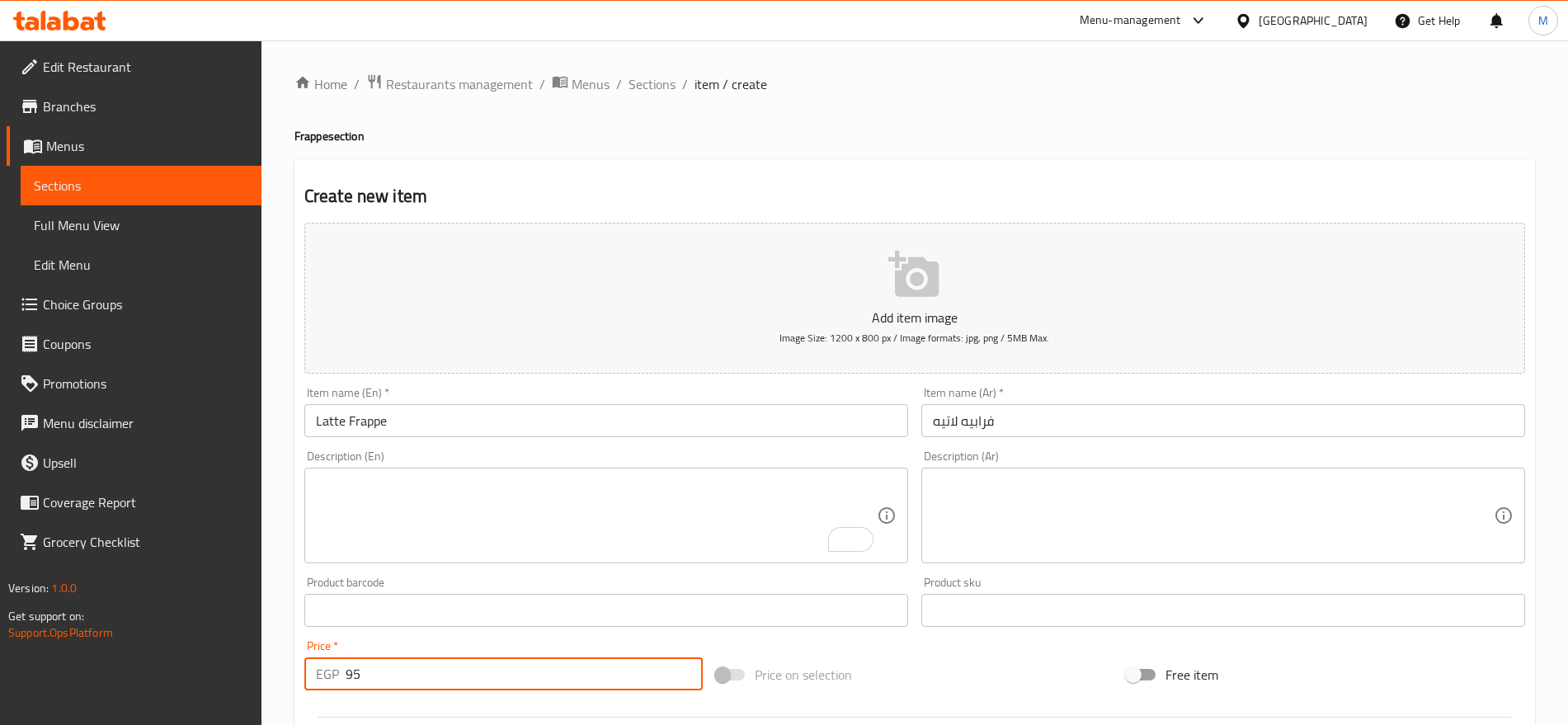
scroll to position [97, 0]
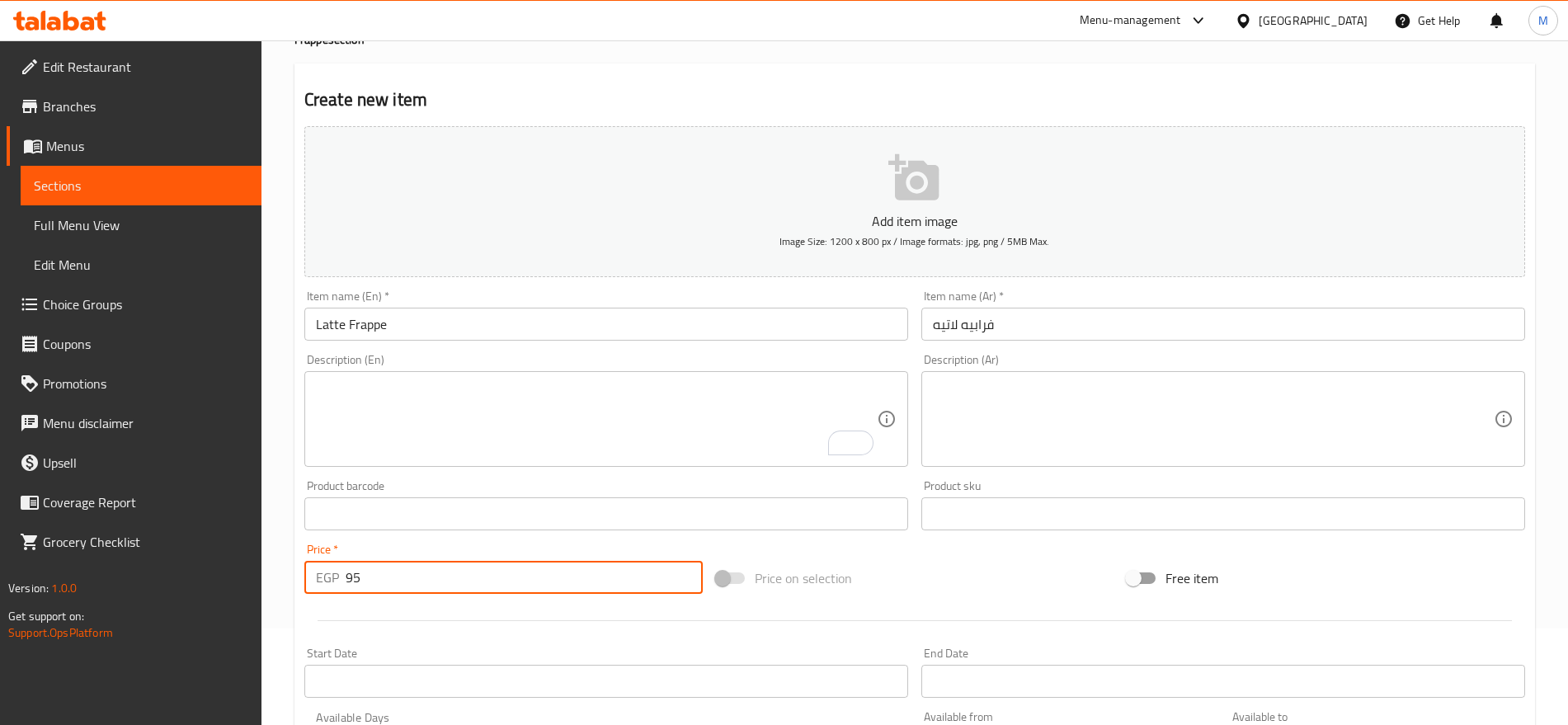
type input "95"
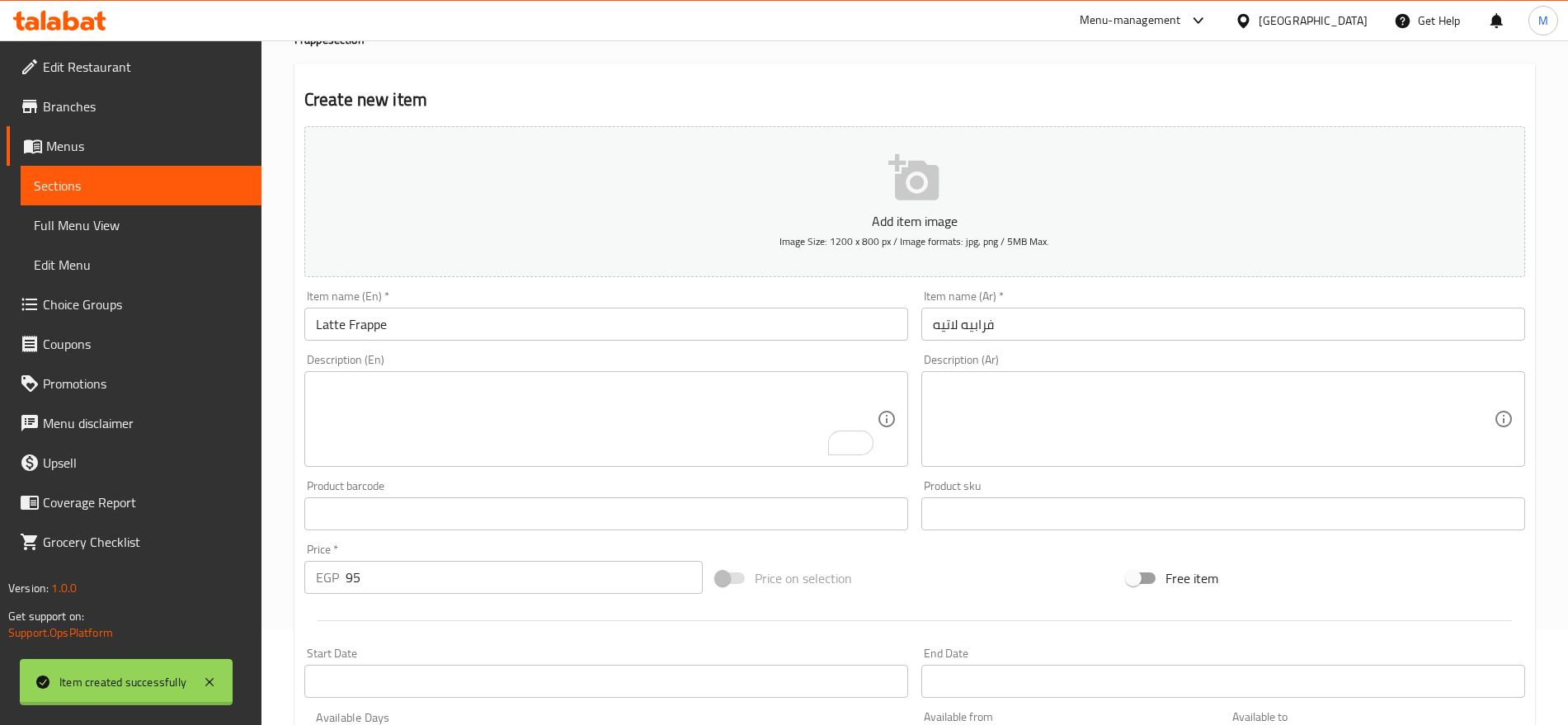
type input "0"
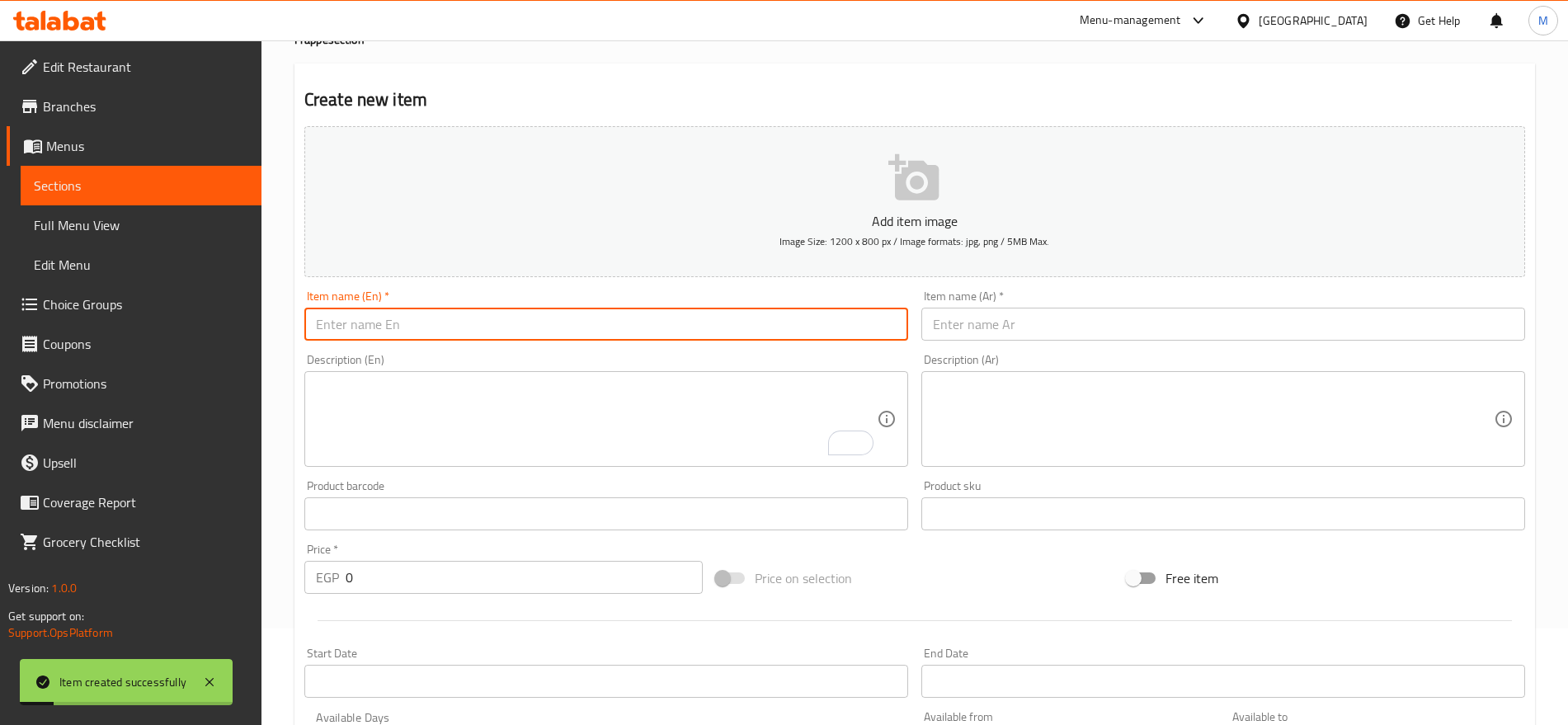
click at [656, 320] on input "text" at bounding box center [605, 324] width 604 height 33
paste input "KINDER FRAPPE"
click at [580, 321] on input "KINDER FRAPPE" at bounding box center [605, 324] width 604 height 33
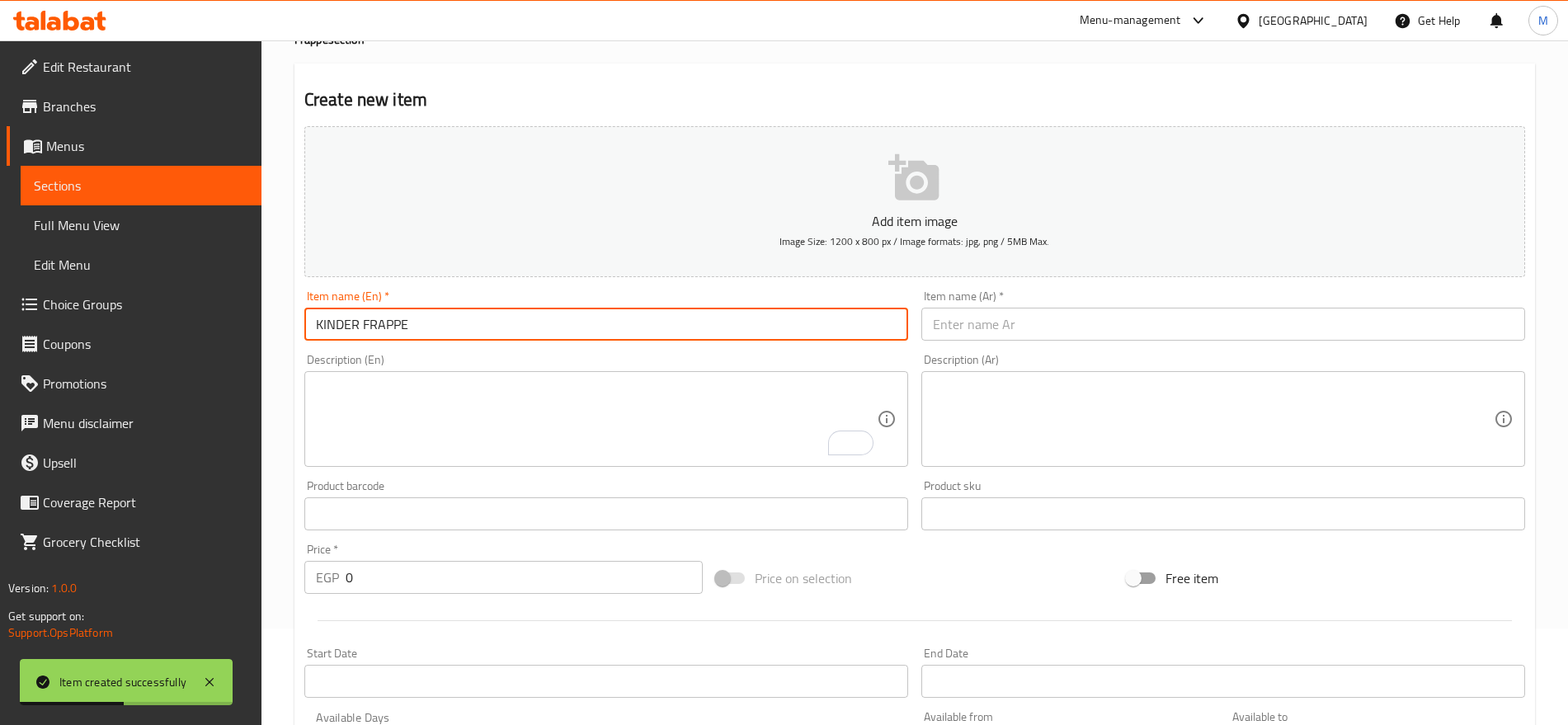
click at [580, 321] on input "KINDER FRAPPE" at bounding box center [605, 324] width 604 height 33
type input "Kinder Frappe"
click at [966, 338] on input "text" at bounding box center [1223, 324] width 604 height 33
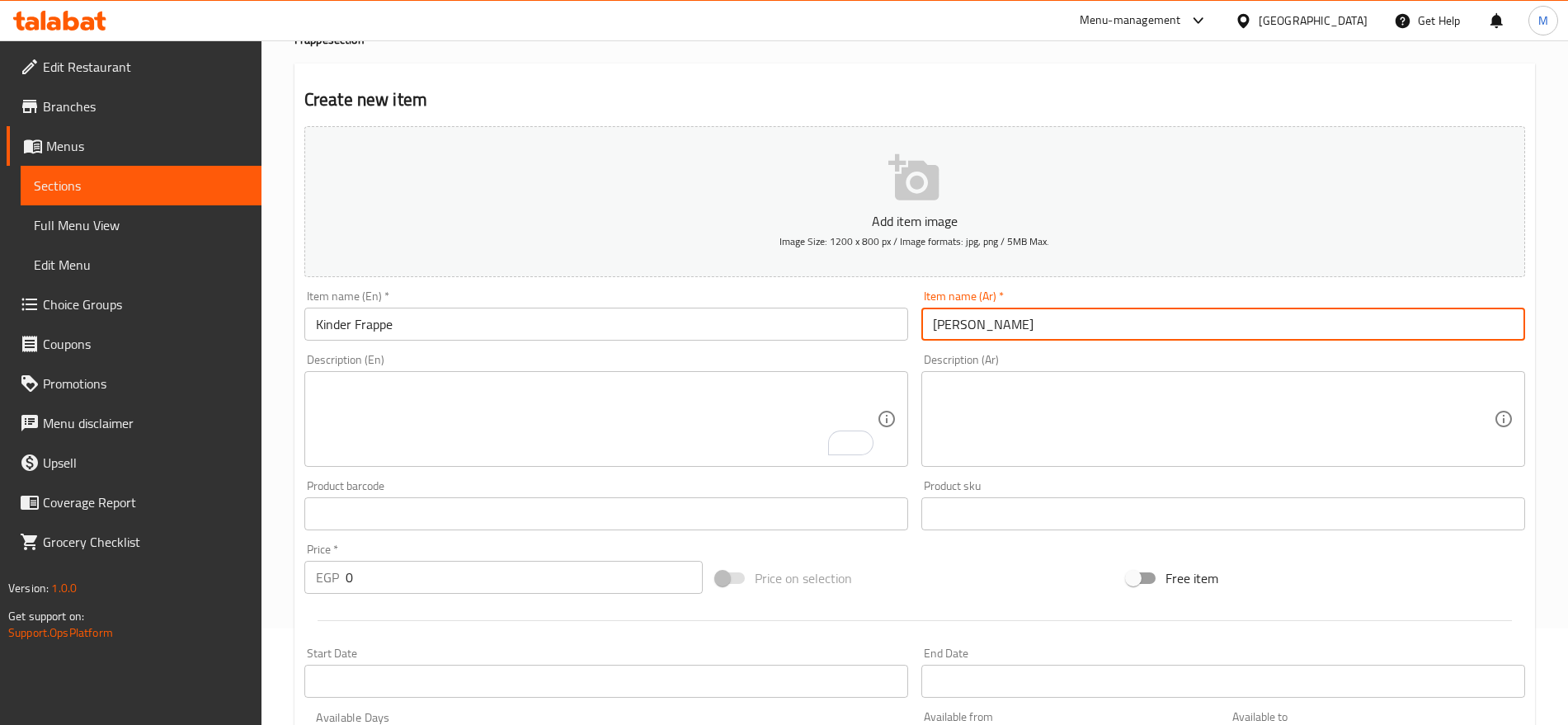
type input "[PERSON_NAME]"
click at [523, 572] on input "0" at bounding box center [524, 577] width 357 height 33
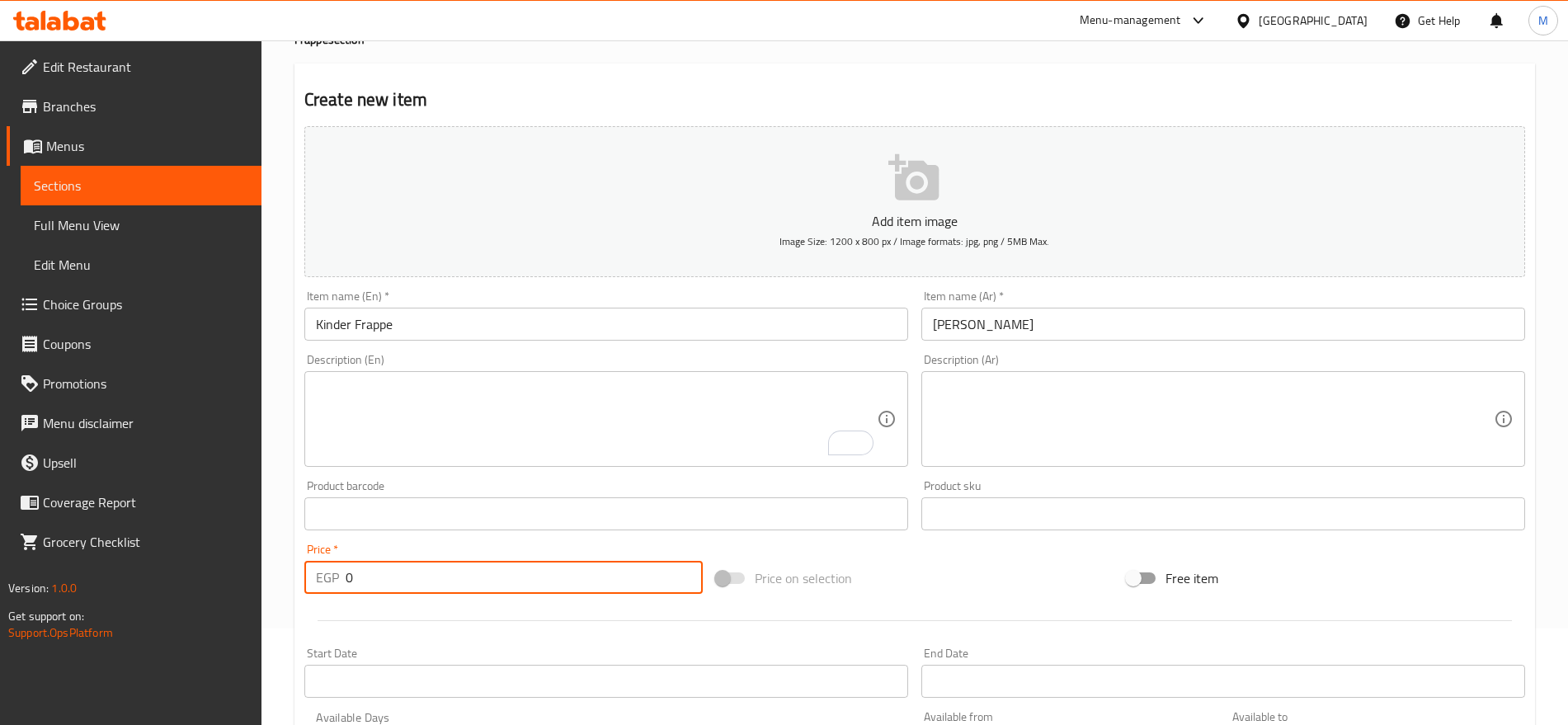
click at [523, 572] on input "0" at bounding box center [524, 577] width 357 height 33
paste input "9"
click at [523, 572] on input "0" at bounding box center [524, 577] width 357 height 33
type input "90"
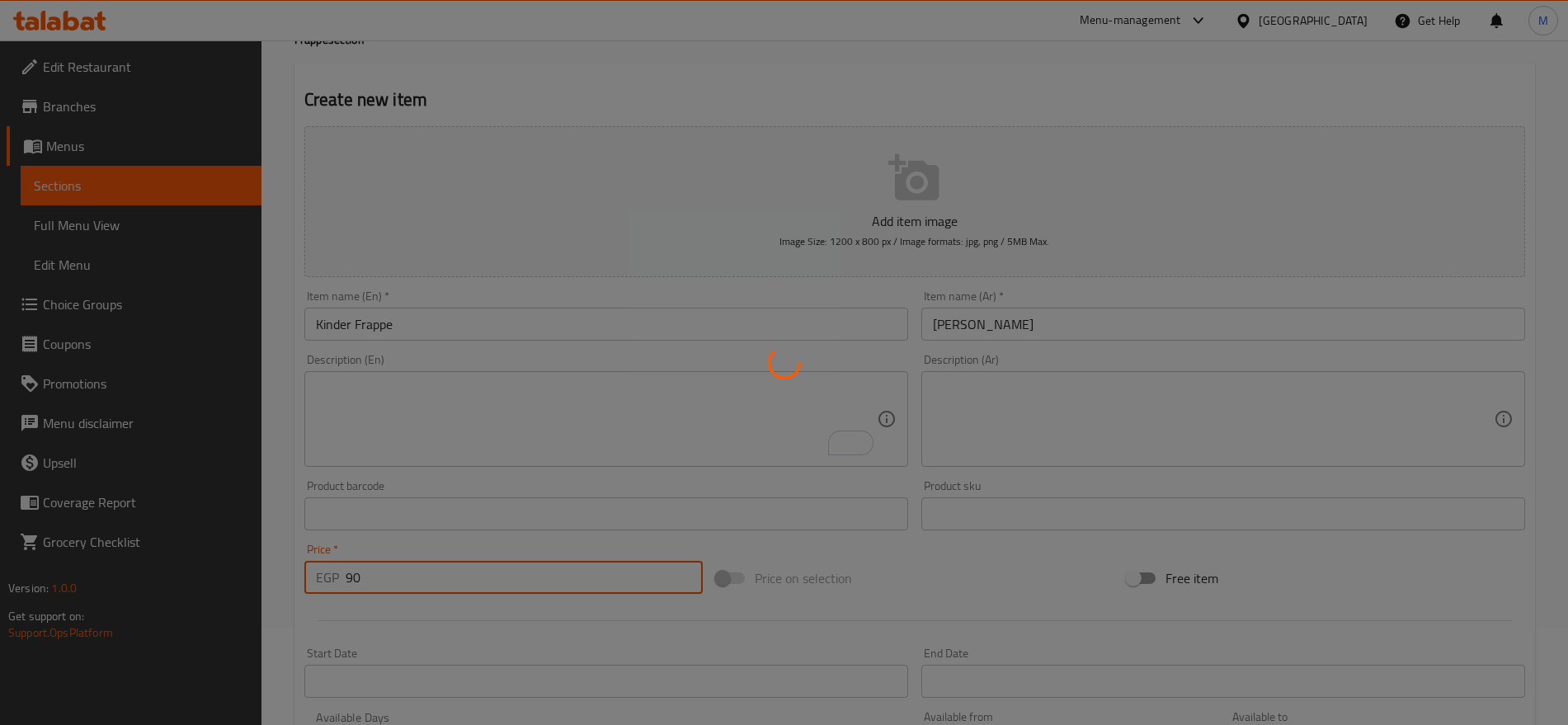
type input "0"
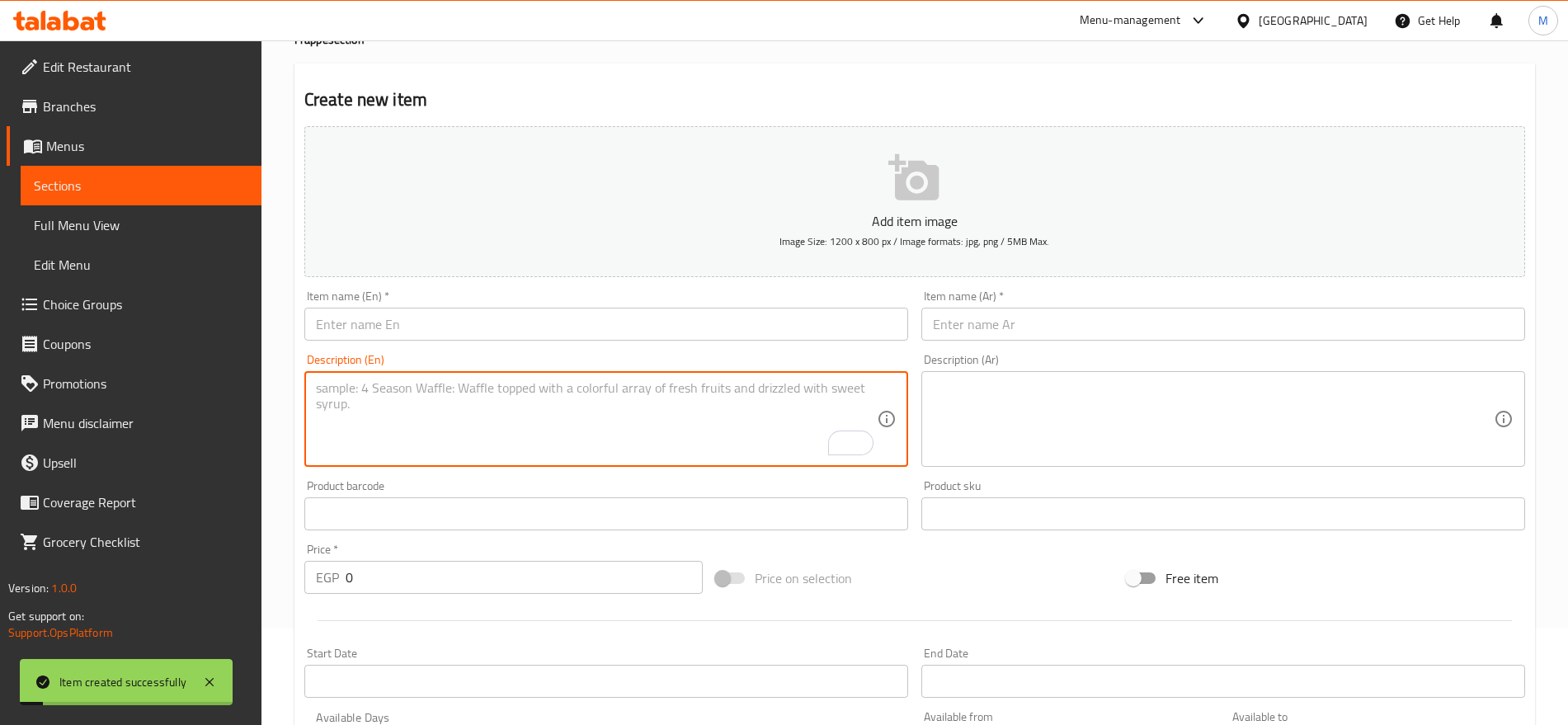
click at [675, 416] on textarea "To enrich screen reader interactions, please activate Accessibility in Grammarl…" at bounding box center [596, 419] width 561 height 78
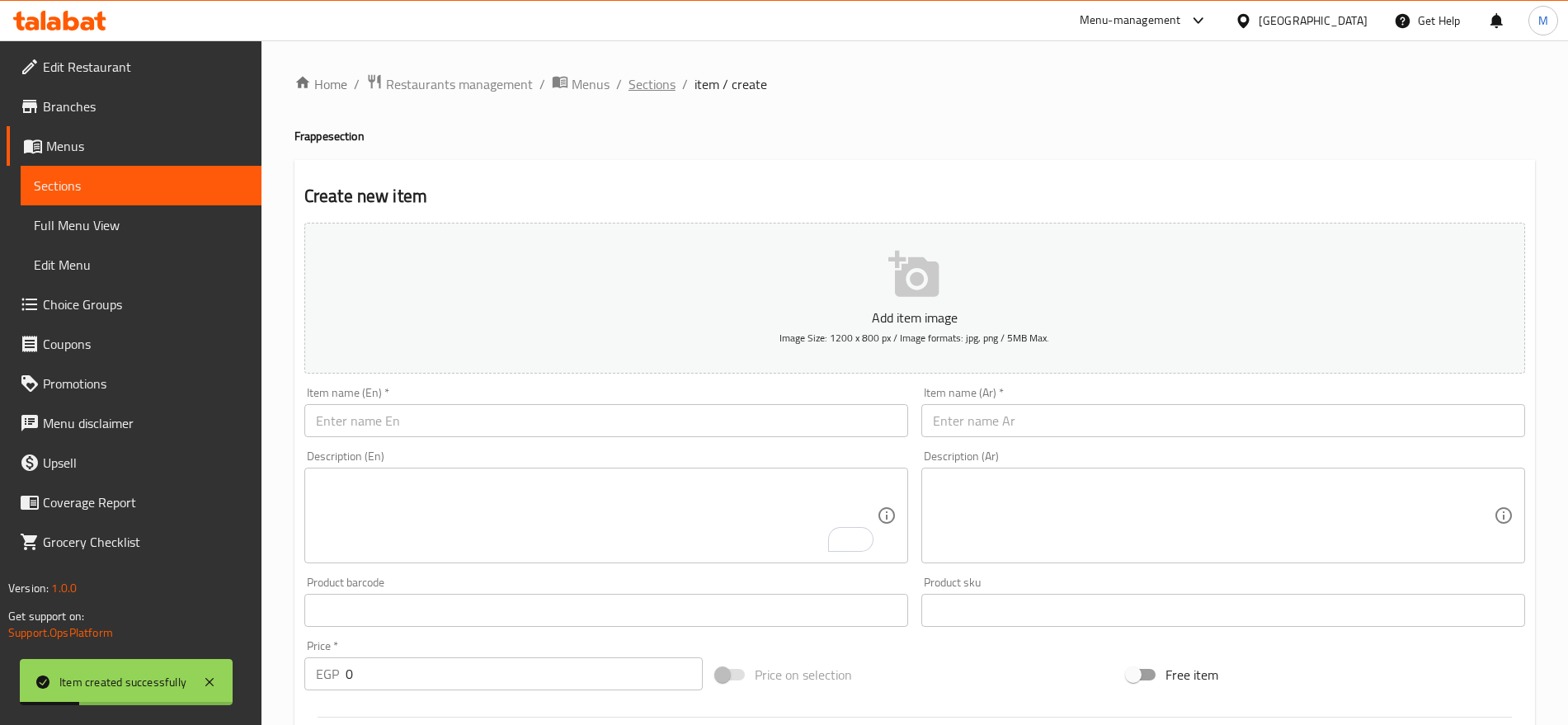
click at [653, 81] on span "Sections" at bounding box center [652, 84] width 47 height 20
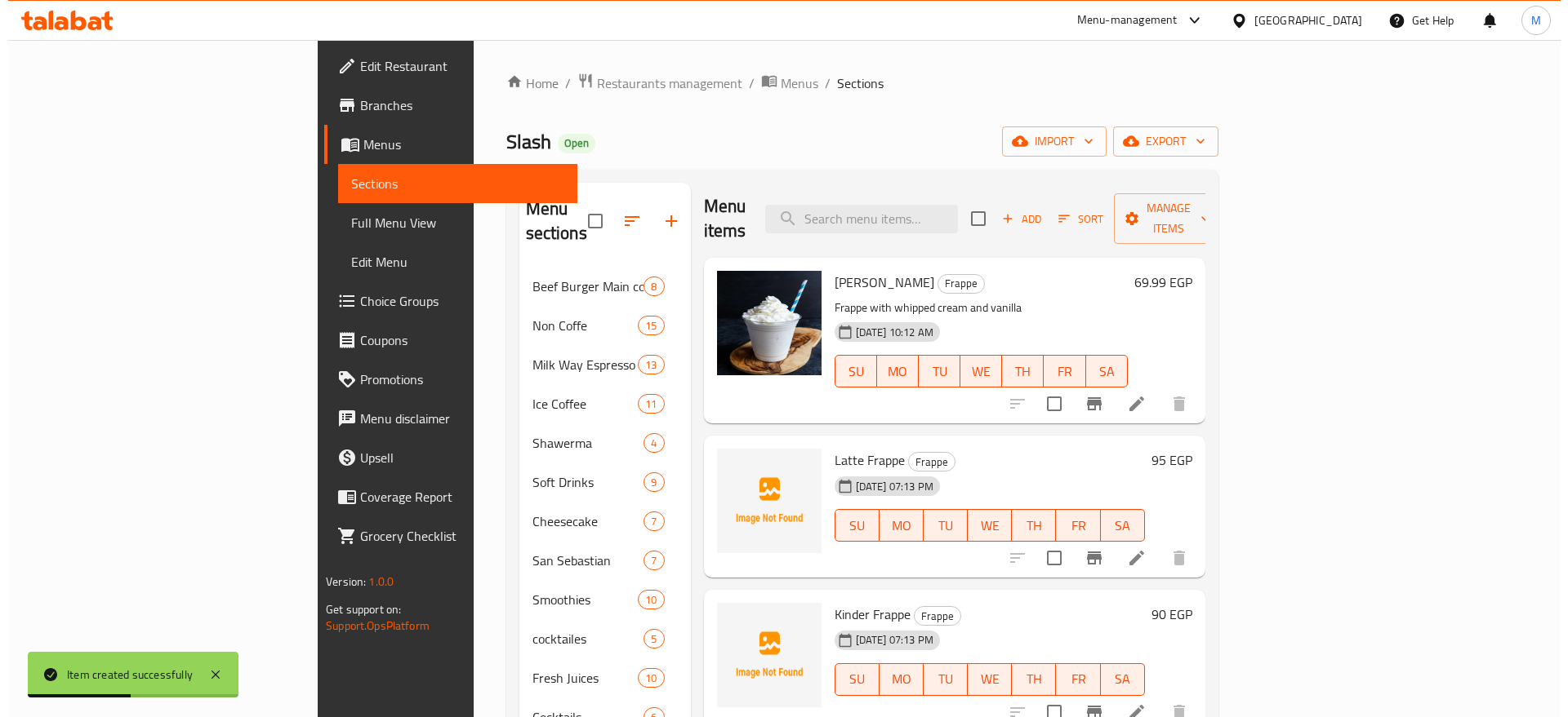
scroll to position [4, 0]
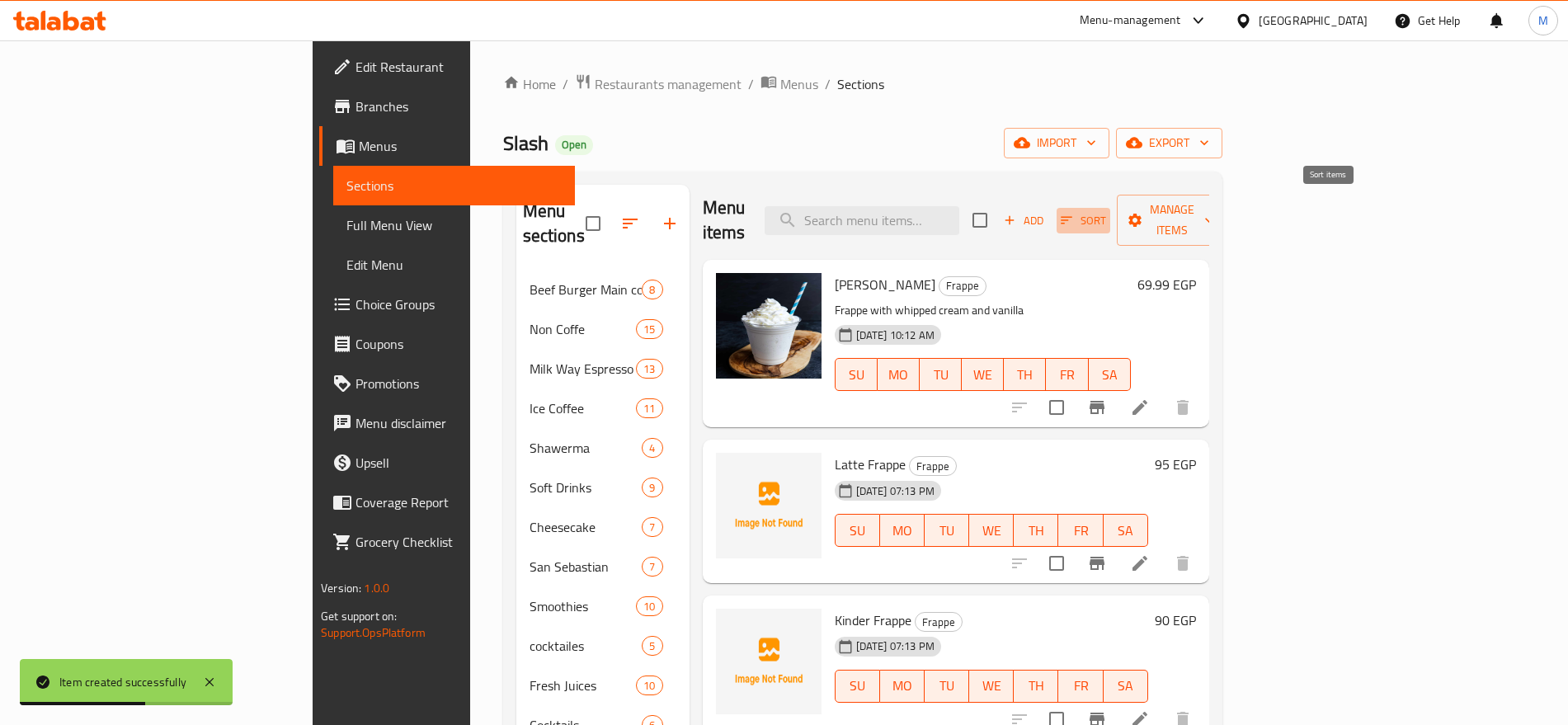
click at [1073, 217] on icon "button" at bounding box center [1067, 221] width 12 height 7
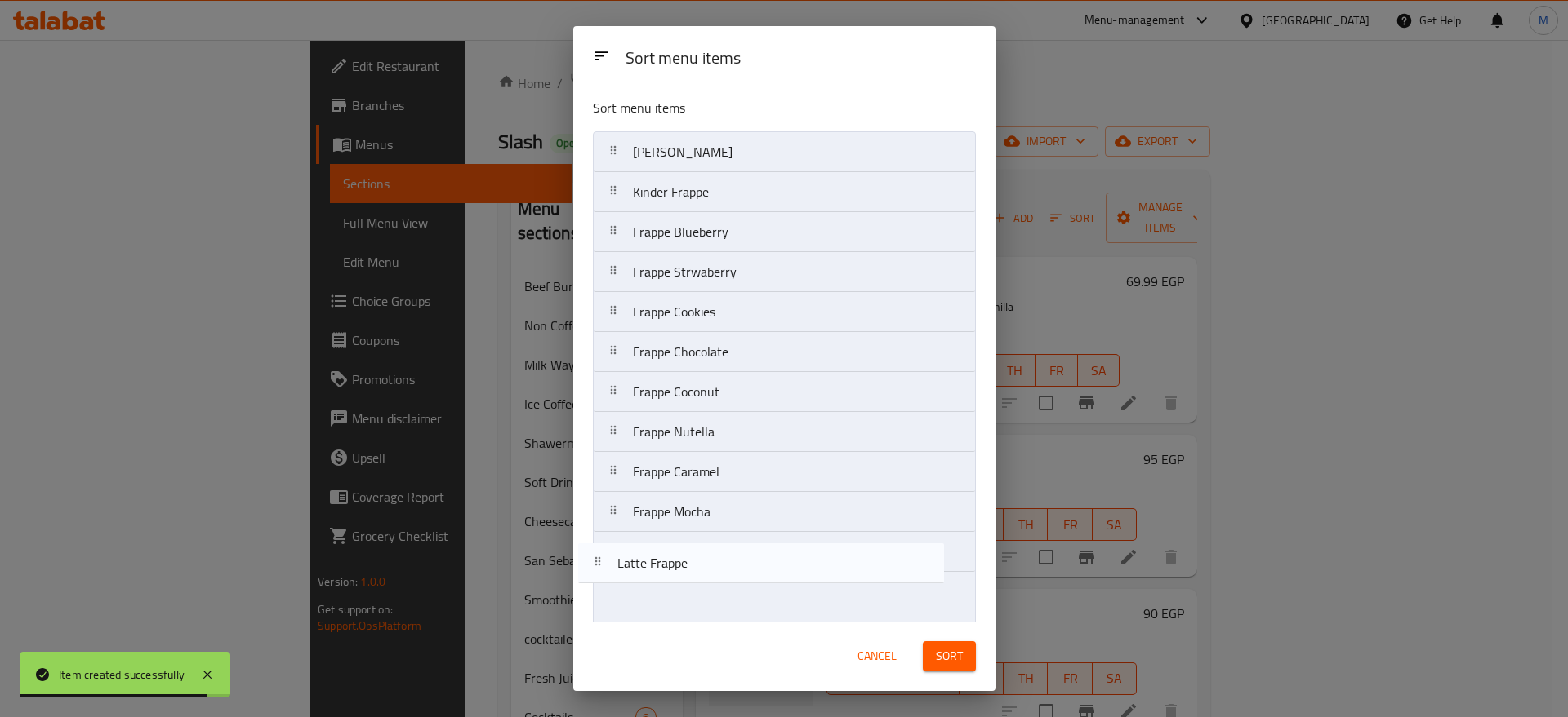
scroll to position [37, 0]
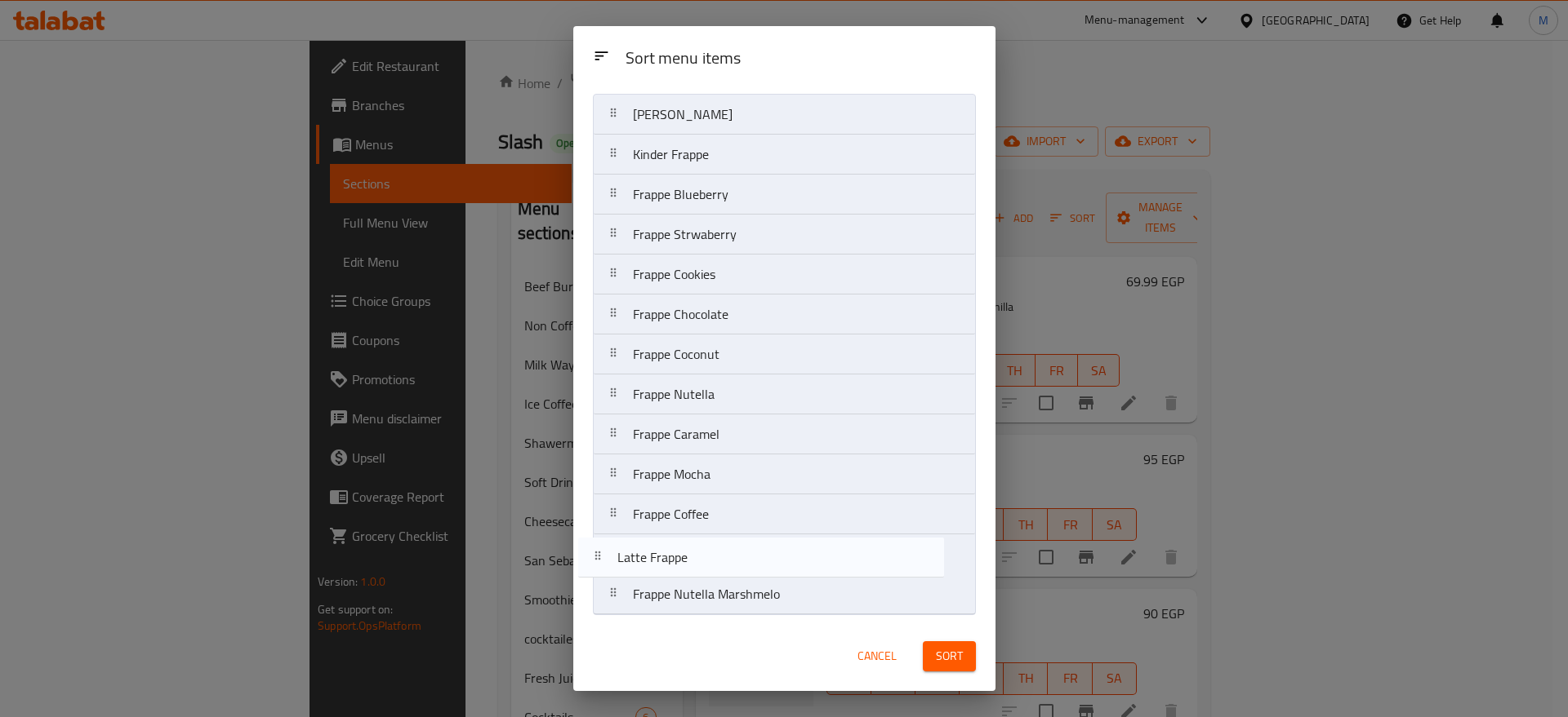
drag, startPoint x: 735, startPoint y: 204, endPoint x: 713, endPoint y: 623, distance: 419.6
click at [713, 623] on div "Sort menu items Sort menu items Frappe Vanilla Latte Frappe Kinder Frappe Frapp…" at bounding box center [784, 358] width 422 height 666
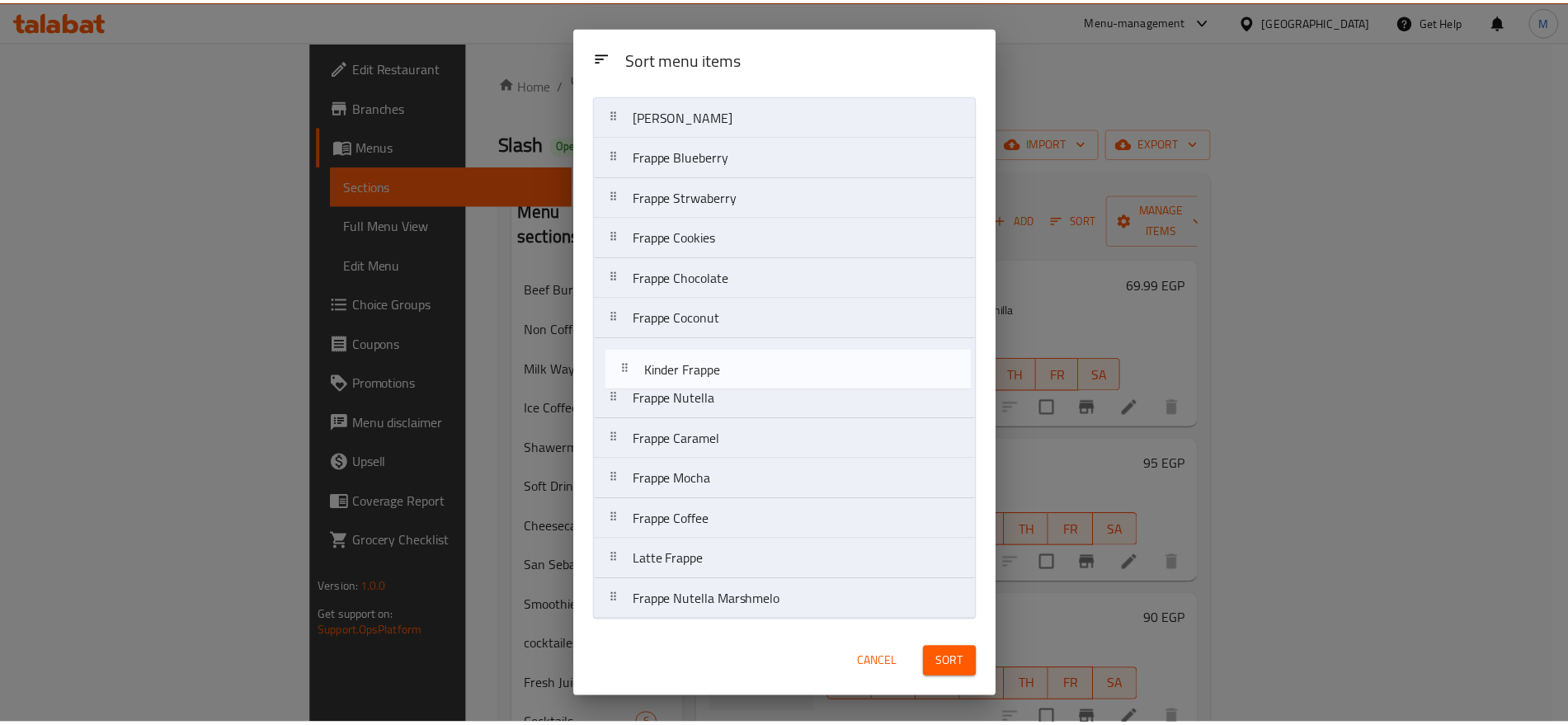
scroll to position [37, 0]
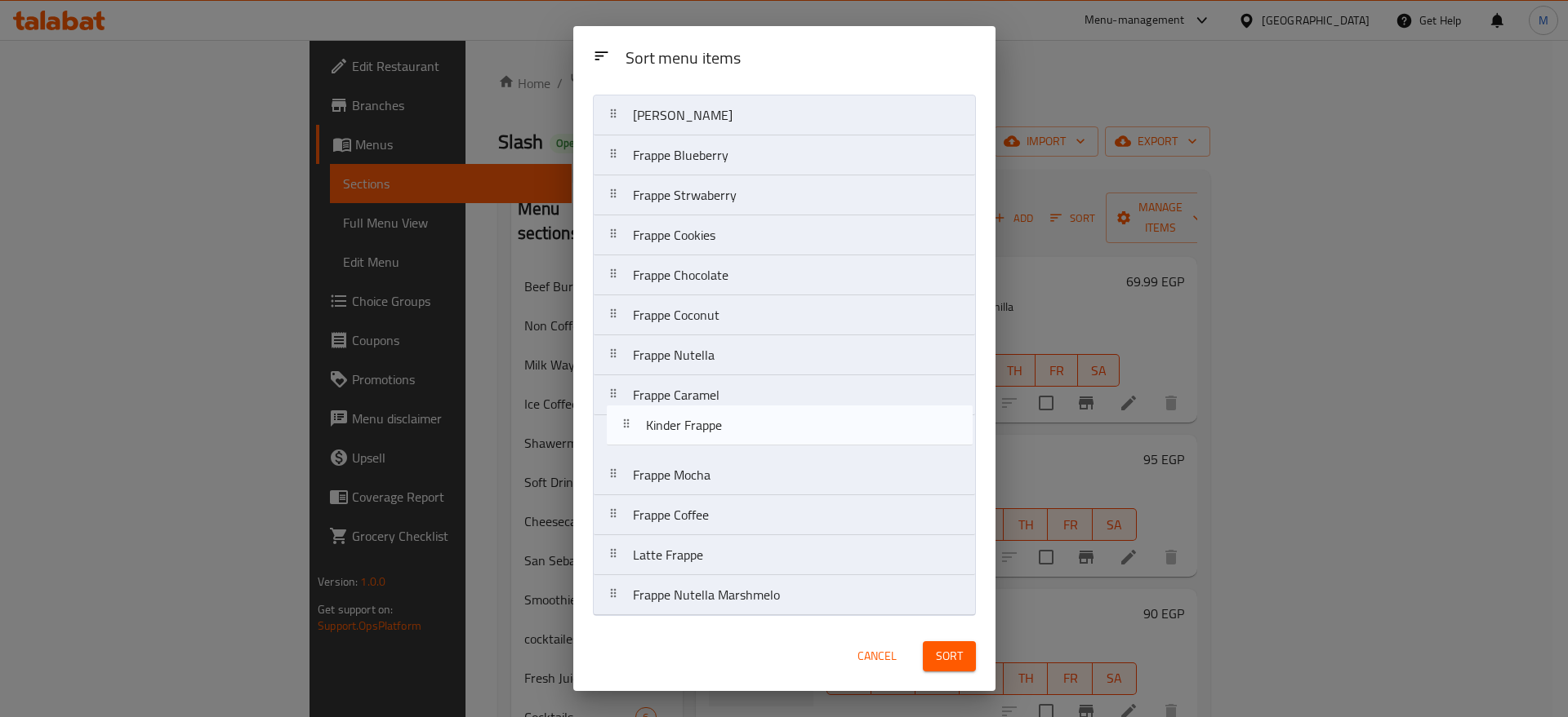
drag, startPoint x: 750, startPoint y: 160, endPoint x: 762, endPoint y: 453, distance: 293.2
click at [762, 453] on nav "Frappe Vanilla Kinder Frappe Frappe Blueberry Frappe Strwaberry Frappe Cookies …" at bounding box center [784, 356] width 383 height 522
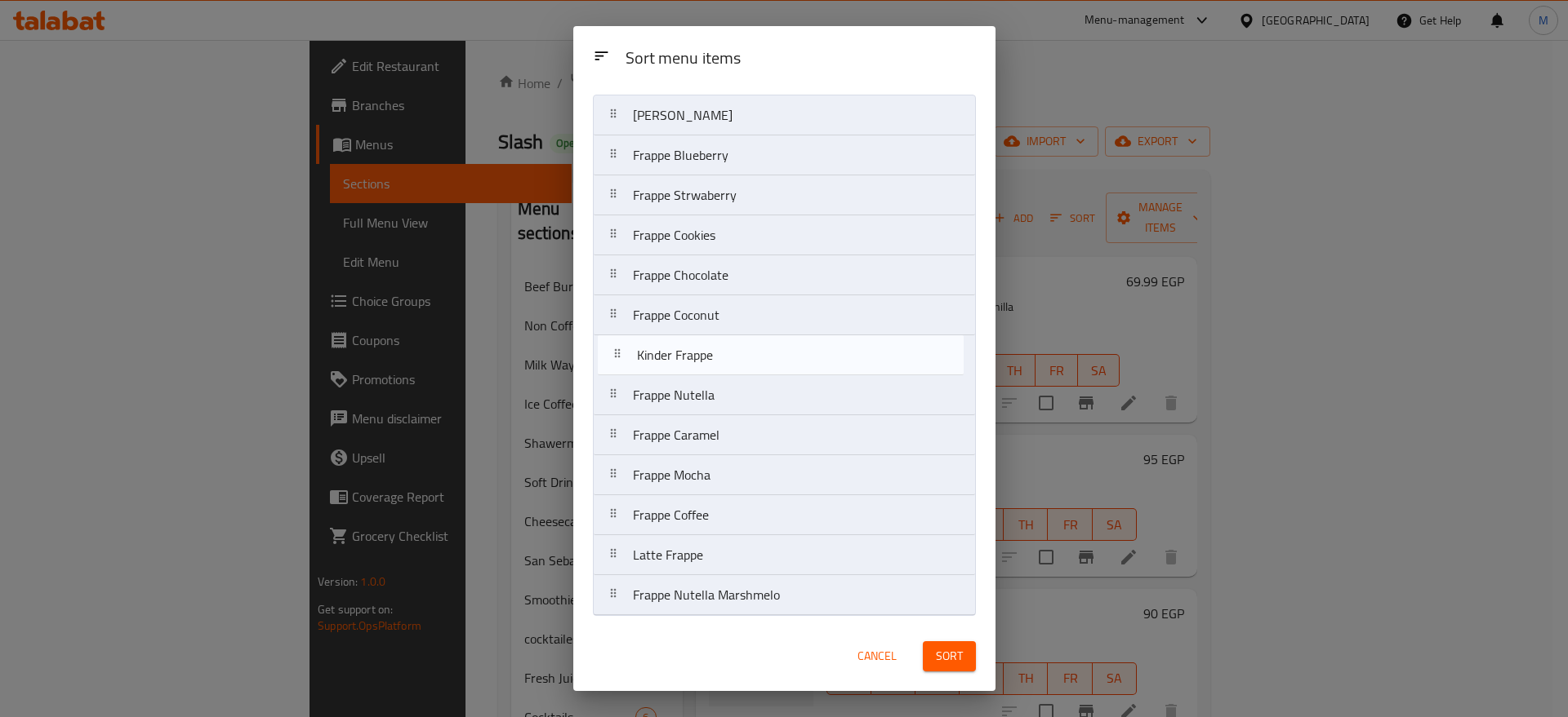
drag, startPoint x: 759, startPoint y: 434, endPoint x: 764, endPoint y: 347, distance: 87.1
click at [764, 347] on nav "Frappe Vanilla Frappe Blueberry Frappe Strwaberry Frappe Cookies Frappe Chocola…" at bounding box center [784, 356] width 383 height 522
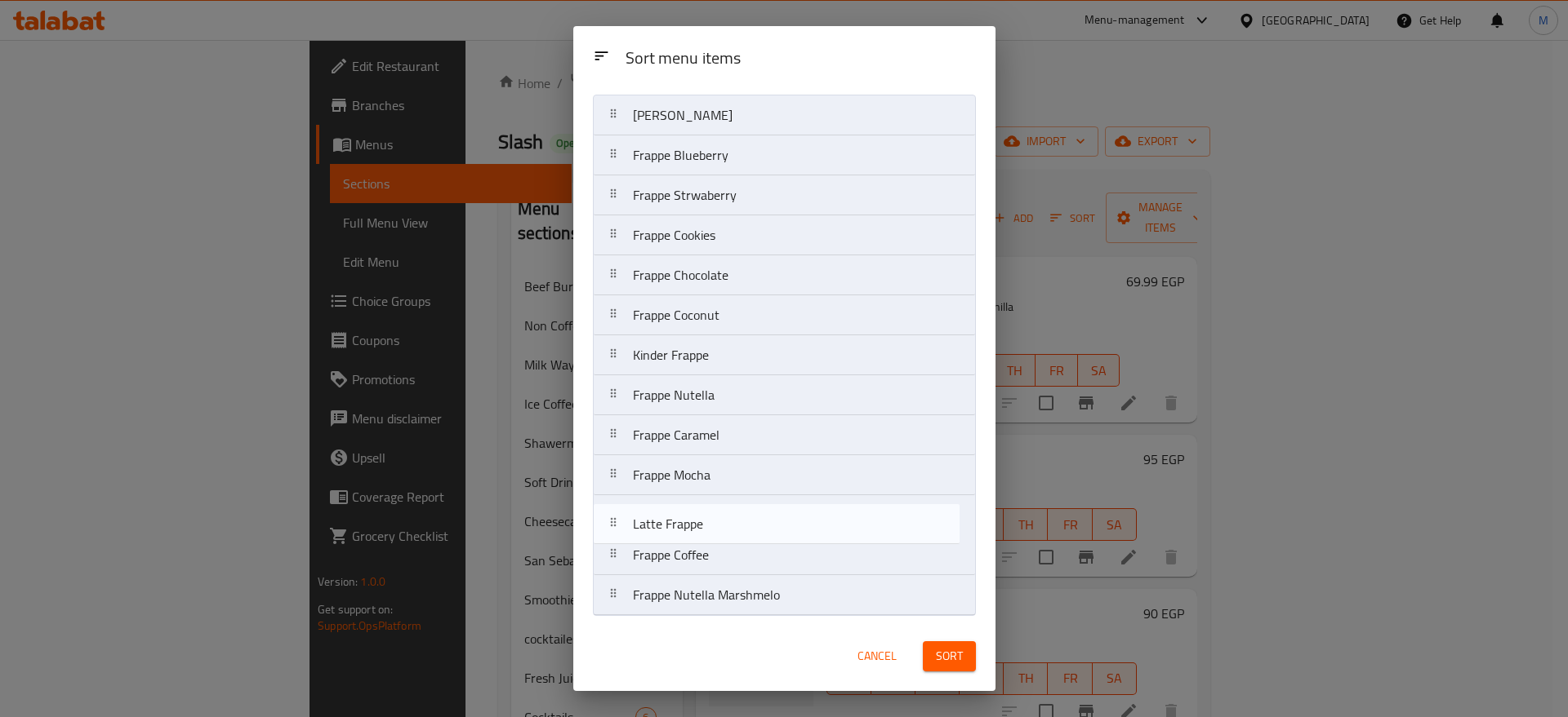
drag, startPoint x: 728, startPoint y: 548, endPoint x: 728, endPoint y: 511, distance: 37.0
click at [728, 511] on nav "Frappe Vanilla Frappe Blueberry Frappe Strwaberry Frappe Cookies Frappe Chocola…" at bounding box center [784, 356] width 383 height 522
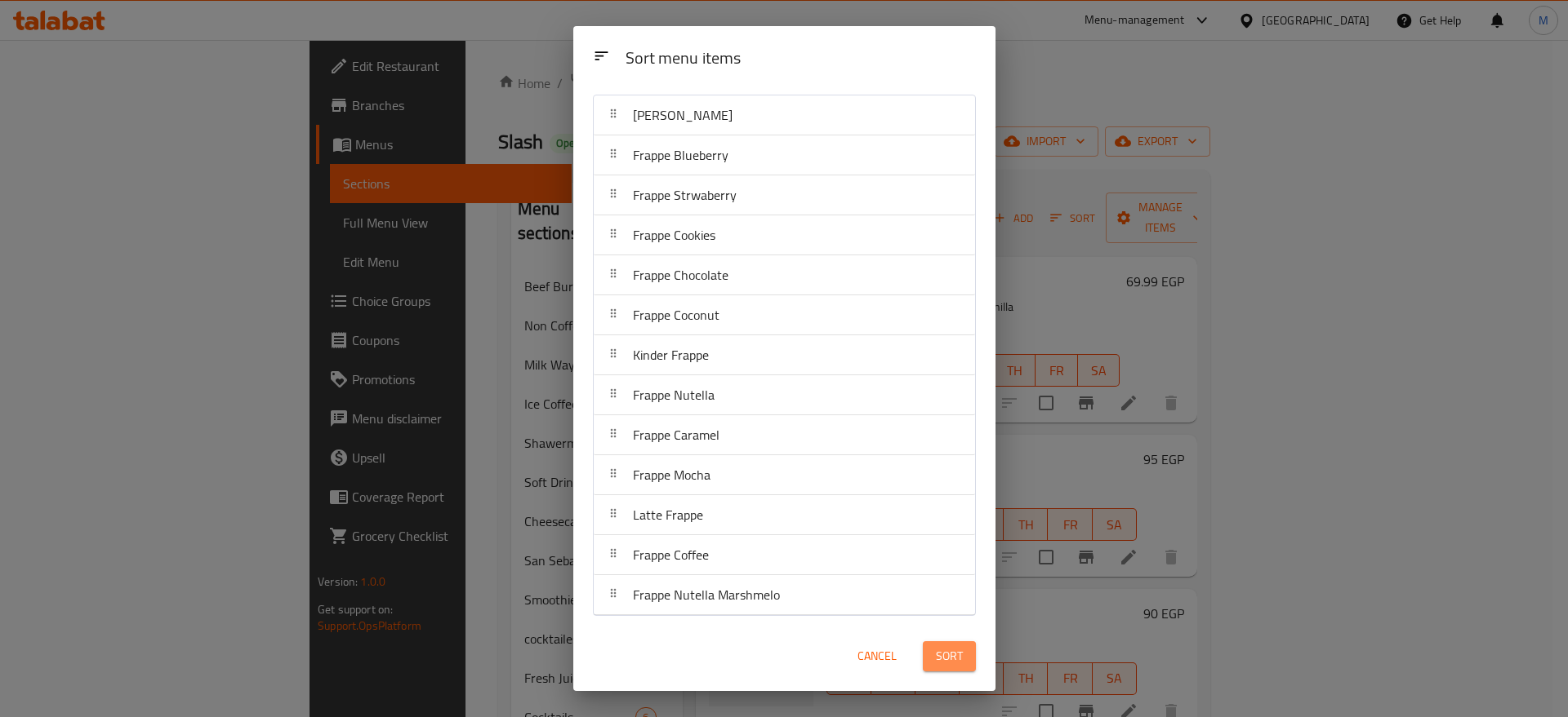
click at [953, 658] on span "Sort" at bounding box center [949, 656] width 27 height 20
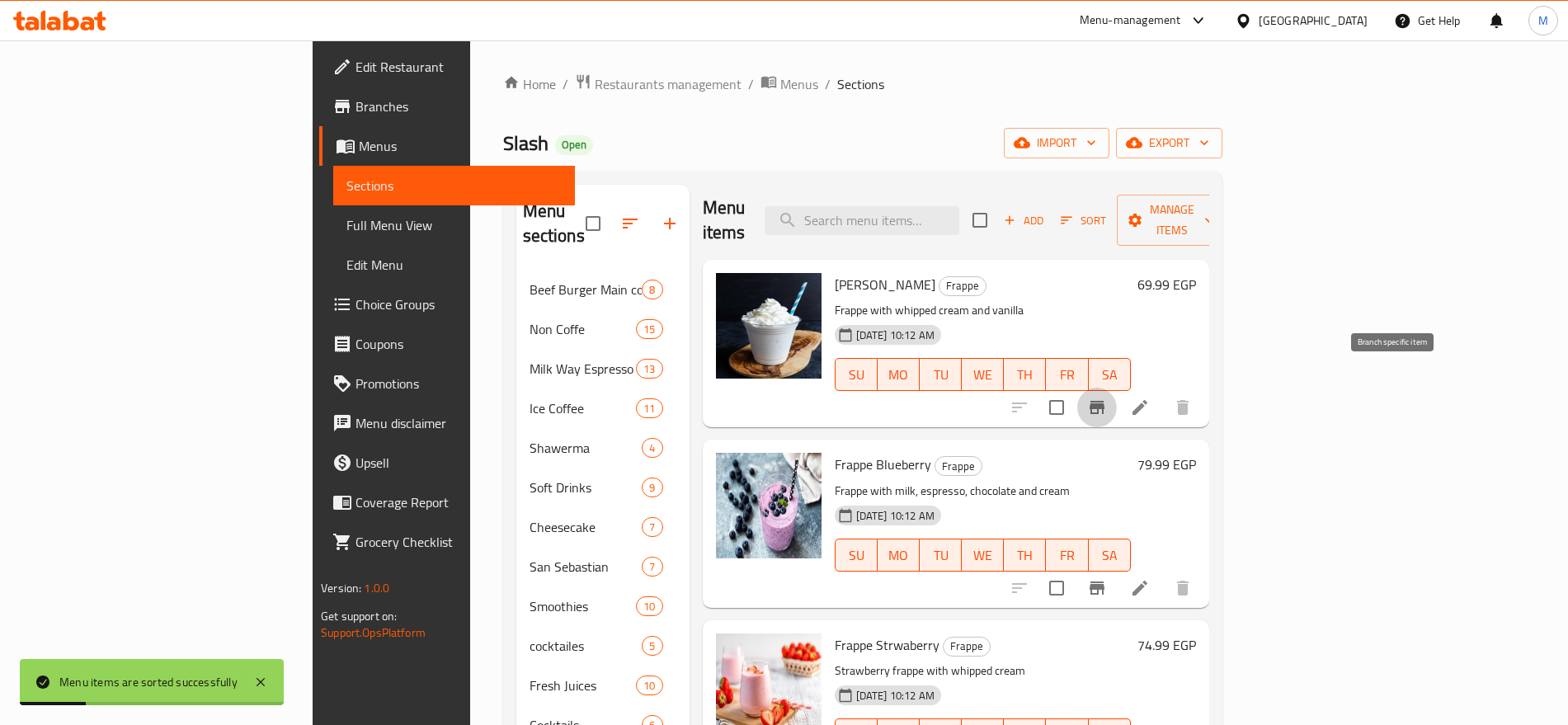
click at [1107, 397] on icon "Branch-specific-item" at bounding box center [1097, 407] width 20 height 20
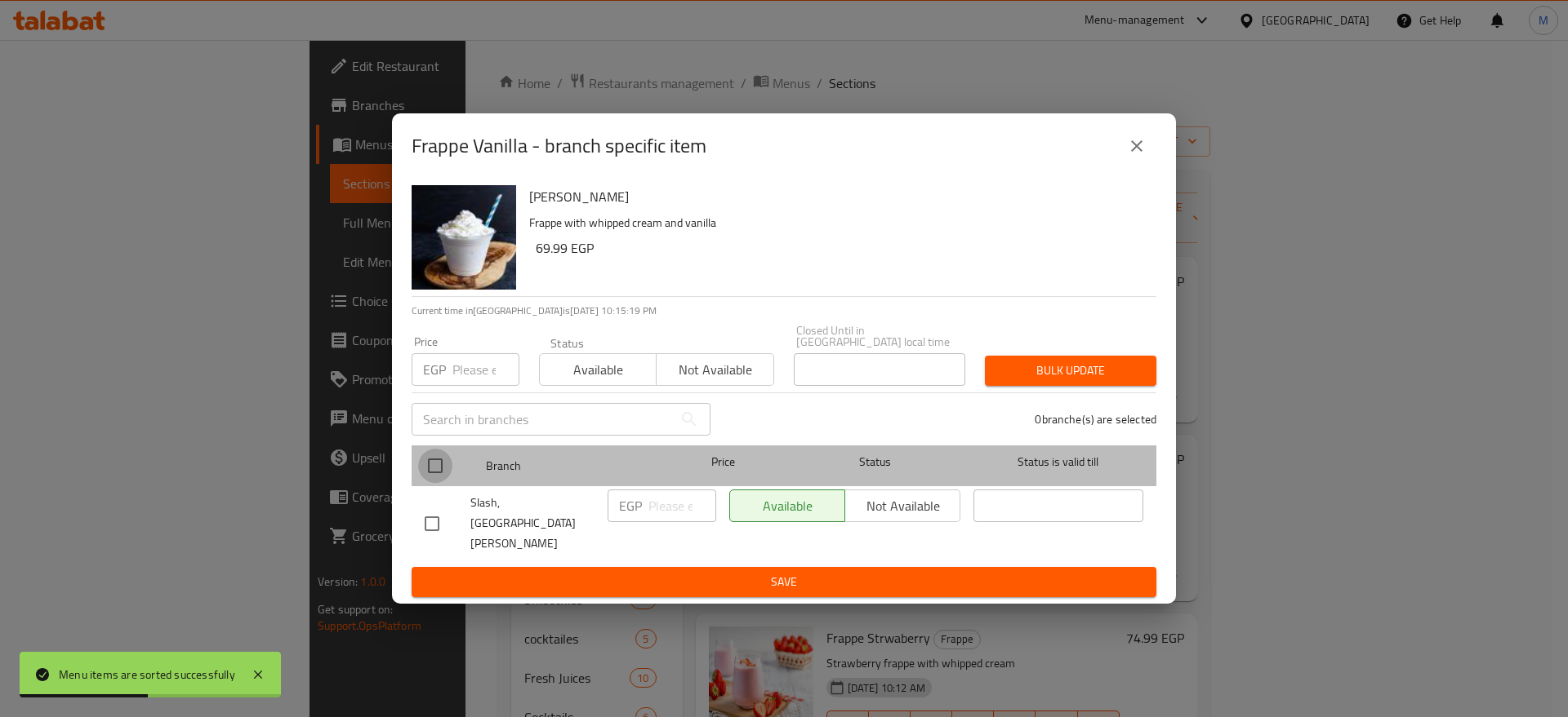
click at [444, 479] on input "checkbox" at bounding box center [435, 466] width 35 height 35
checkbox input "true"
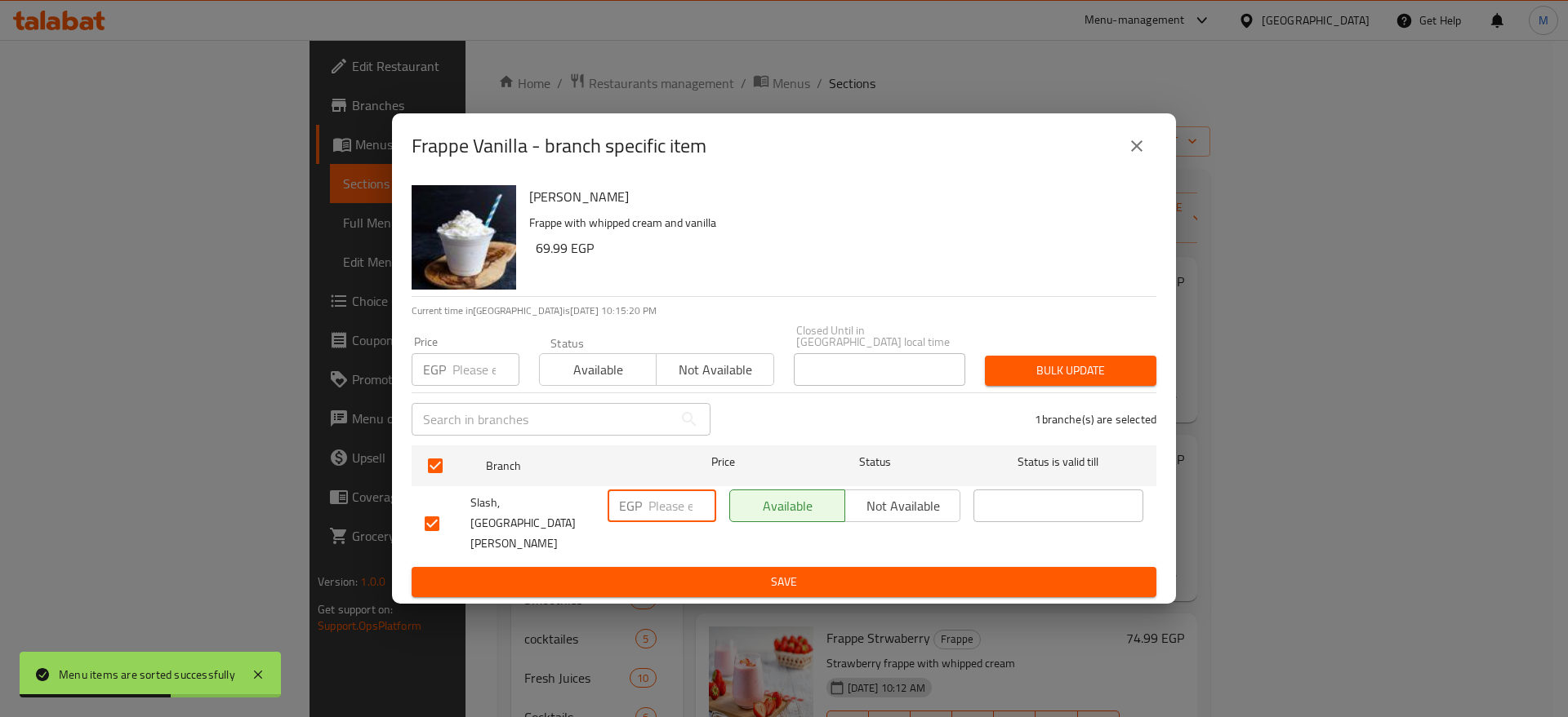
paste input "75"
click at [673, 516] on input "number" at bounding box center [682, 506] width 67 height 33
type input "75"
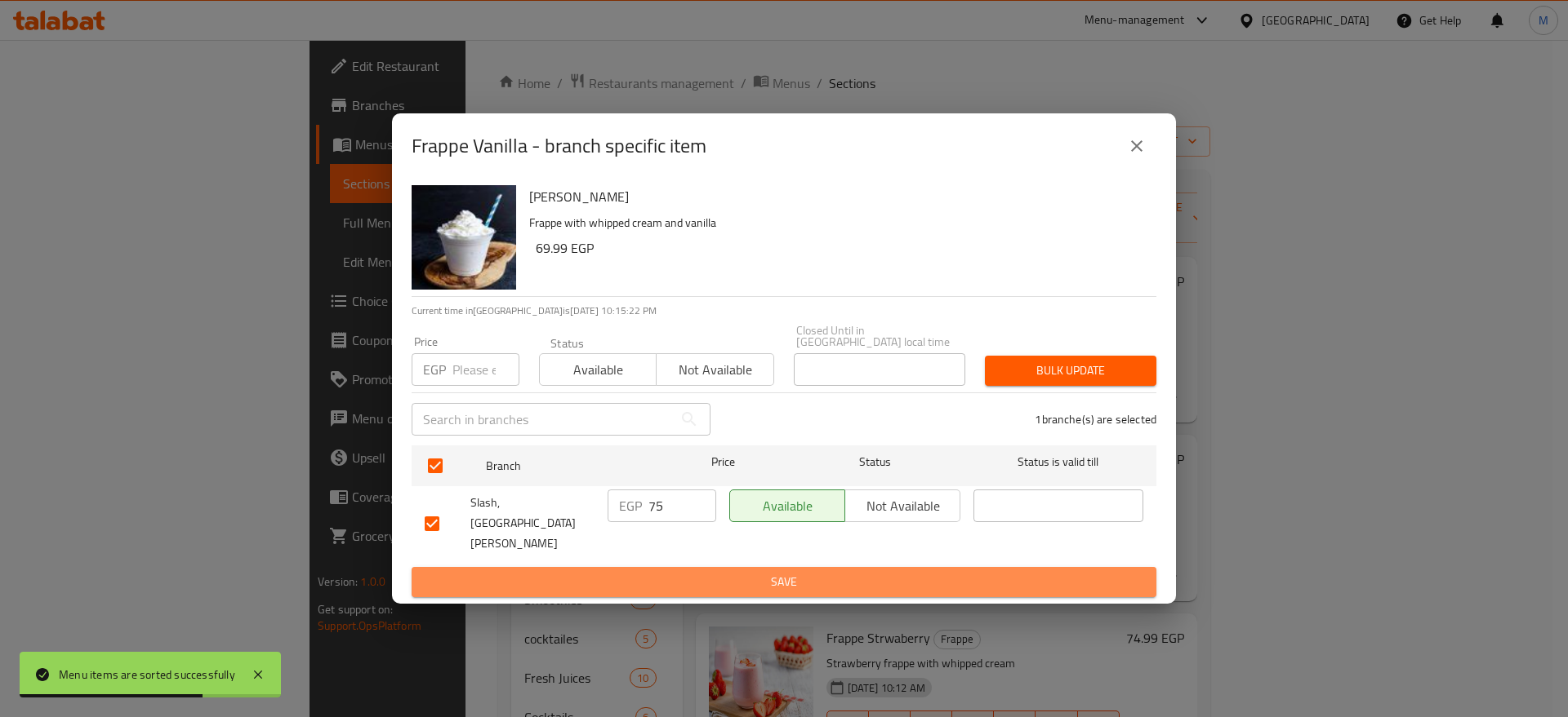
click at [700, 572] on span "Save" at bounding box center [783, 582] width 718 height 20
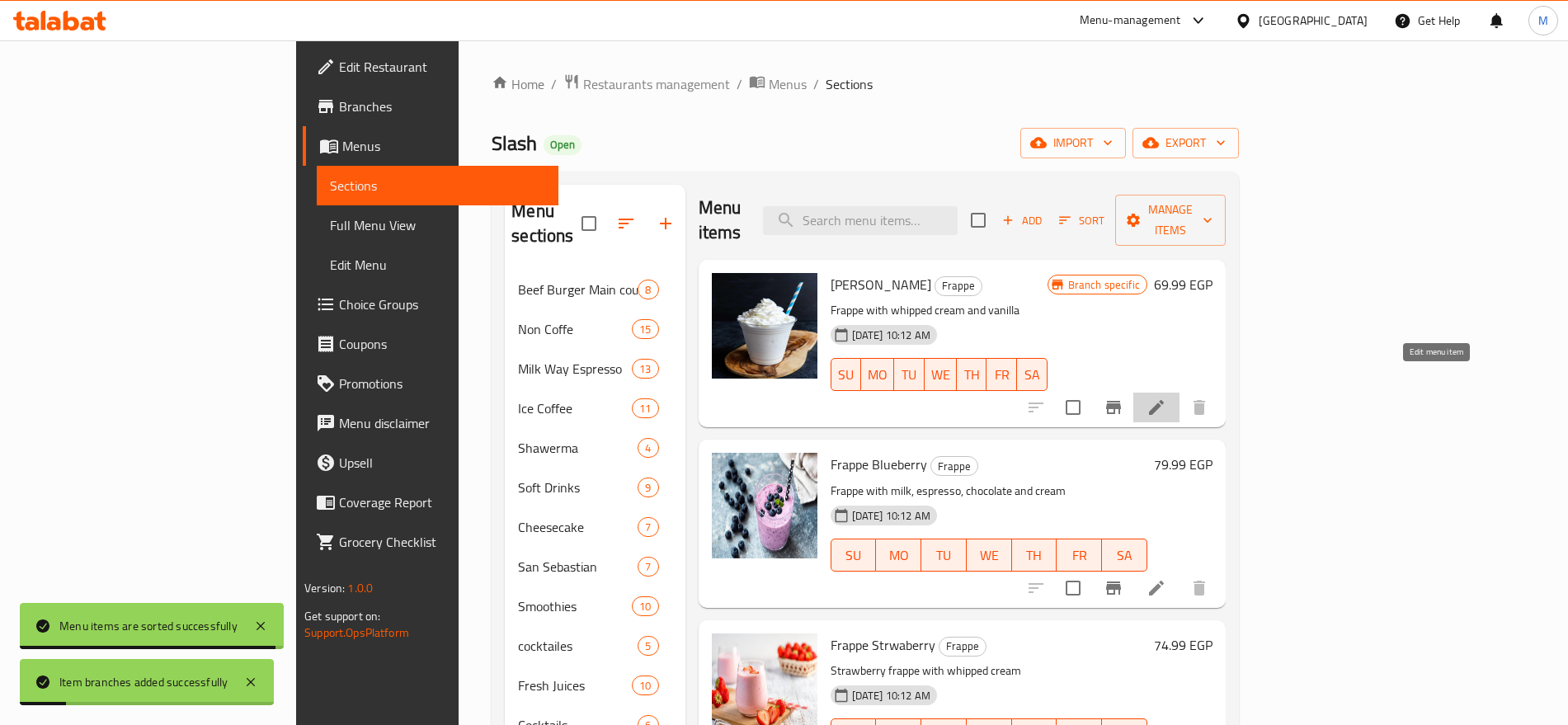
click at [1166, 397] on icon at bounding box center [1156, 407] width 20 height 20
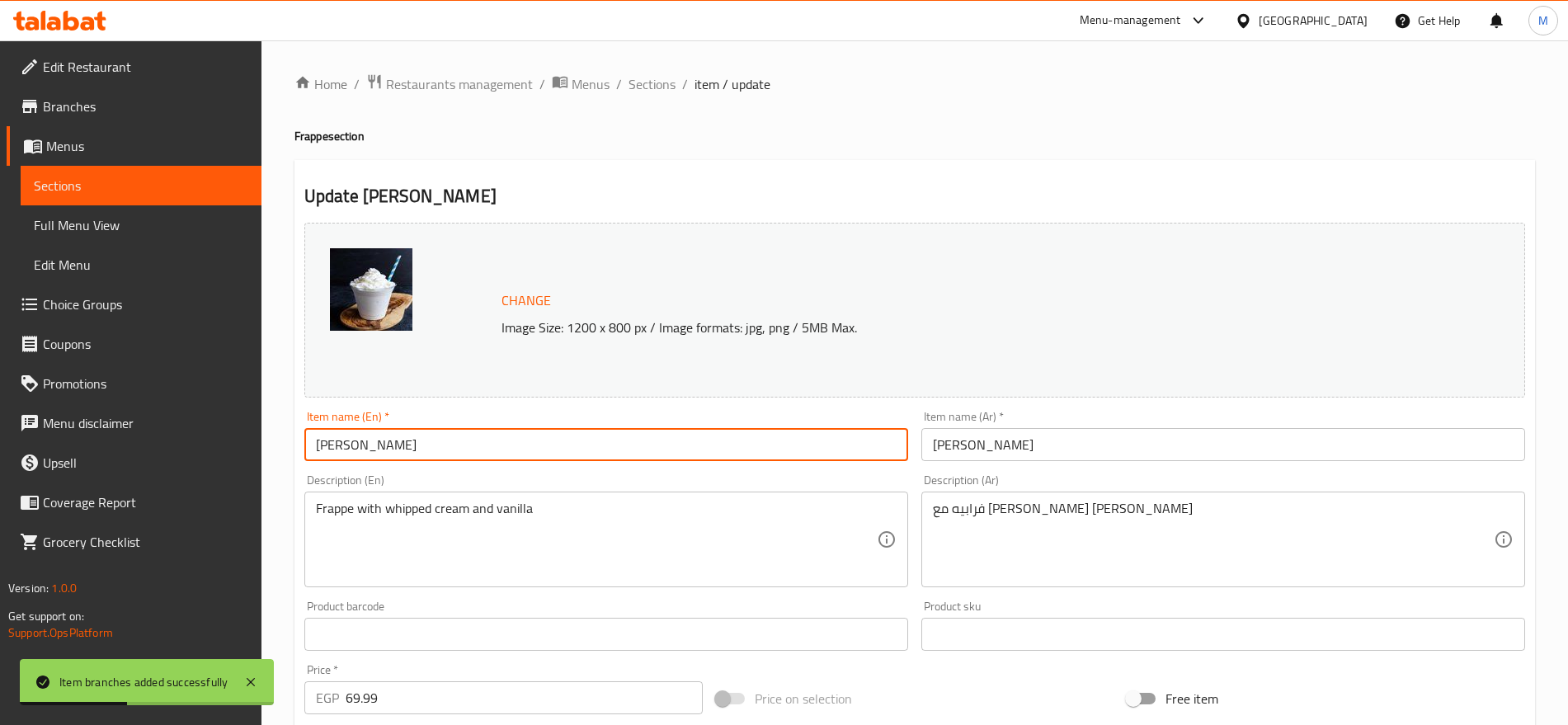
click at [368, 441] on input "[PERSON_NAME]" at bounding box center [605, 444] width 604 height 33
click at [315, 439] on input "Frappe" at bounding box center [605, 444] width 604 height 33
paste input "Vanilla"
type input "Vanilla Frappe"
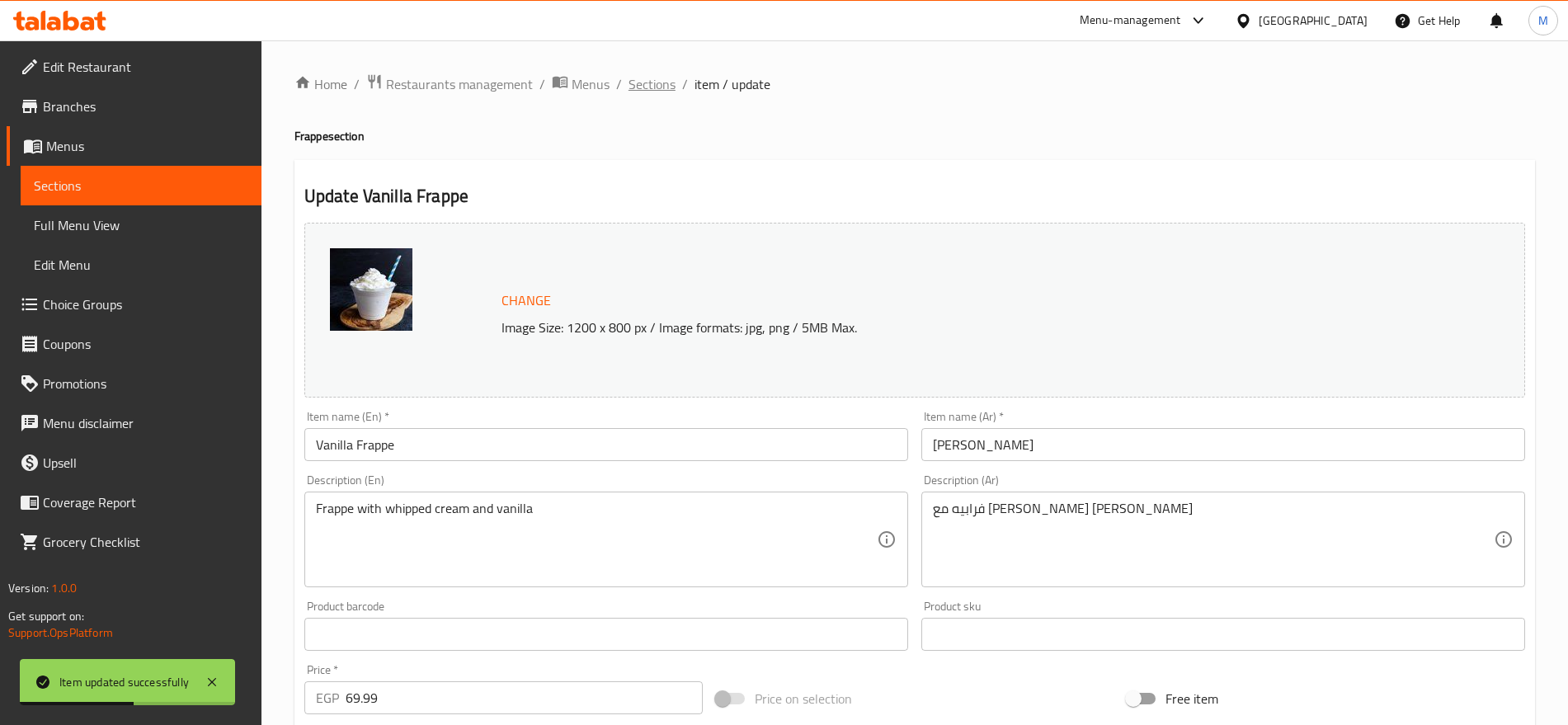
click at [662, 79] on span "Sections" at bounding box center [652, 84] width 47 height 20
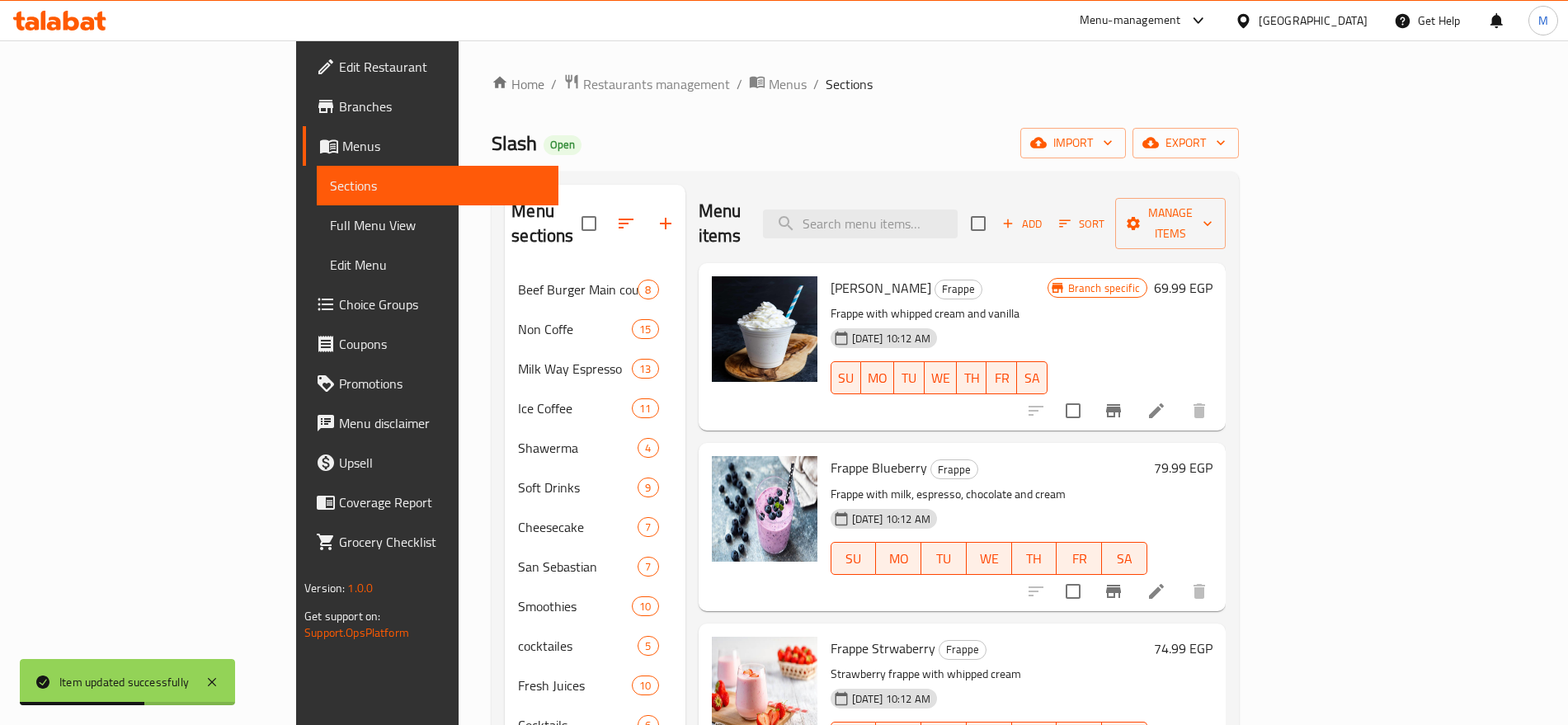
scroll to position [57, 0]
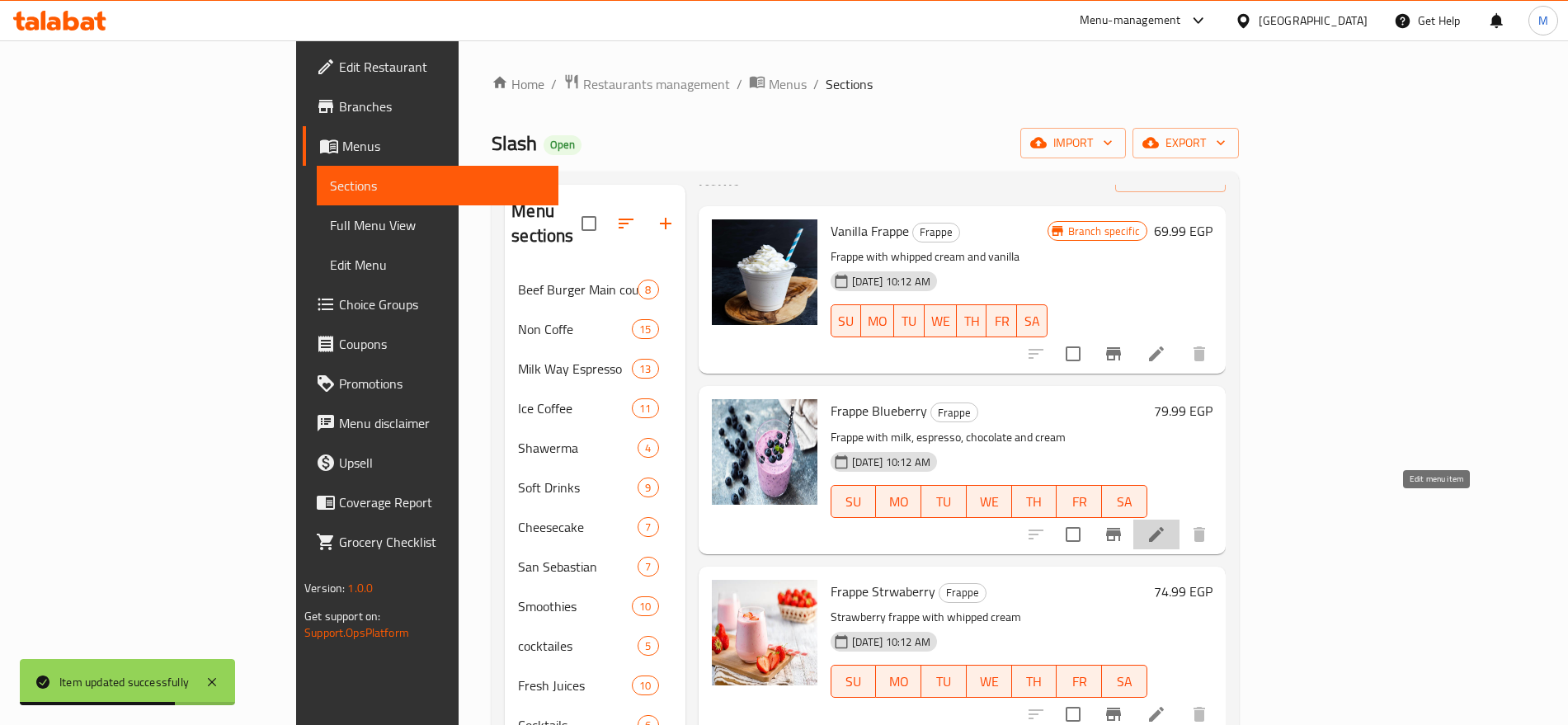
click at [1166, 525] on icon at bounding box center [1156, 535] width 20 height 20
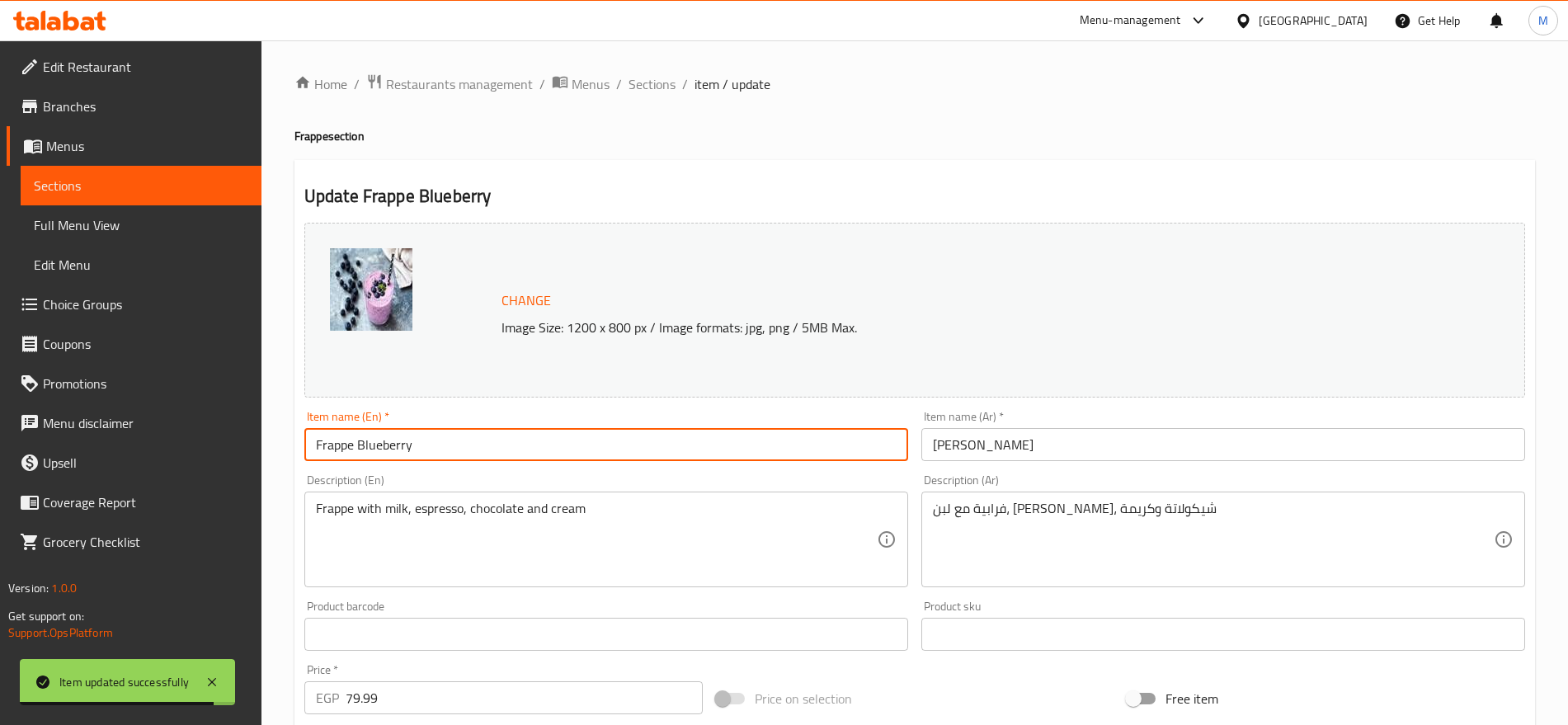
click at [398, 452] on input "Frappe Blueberry" at bounding box center [605, 444] width 604 height 33
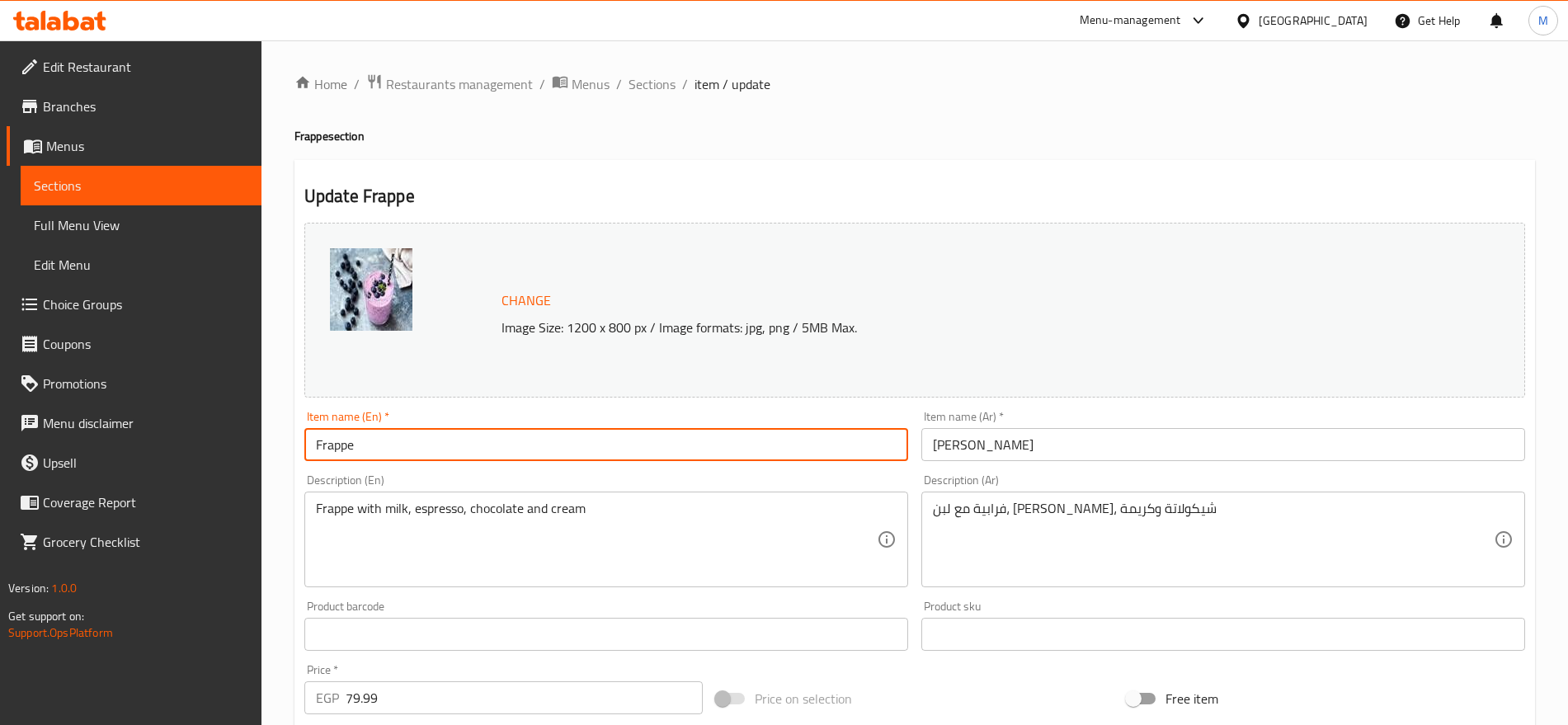
click at [316, 445] on input "Frappe" at bounding box center [605, 444] width 604 height 33
paste input "Blueberry"
type input "Blueberry Frappe"
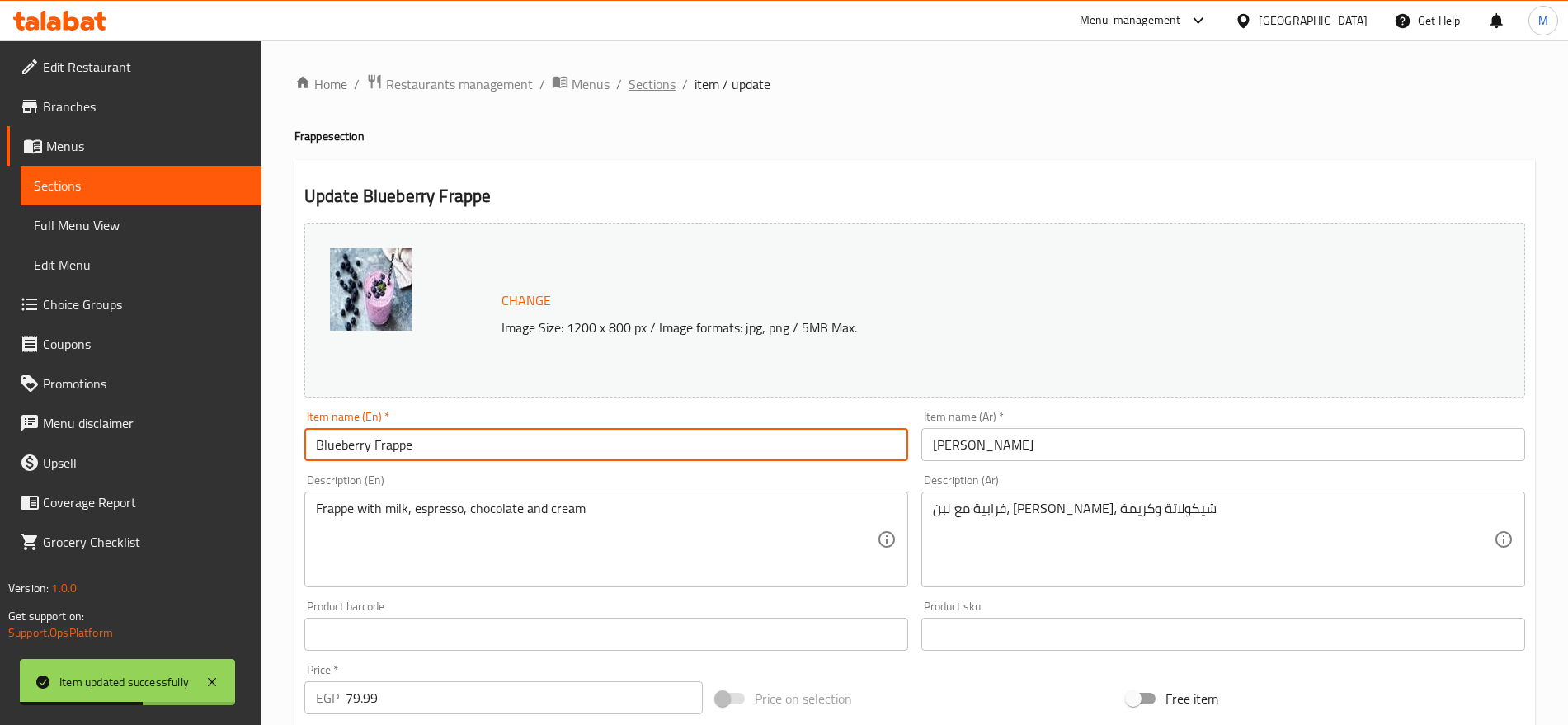
click at [667, 81] on span "Sections" at bounding box center [652, 84] width 47 height 20
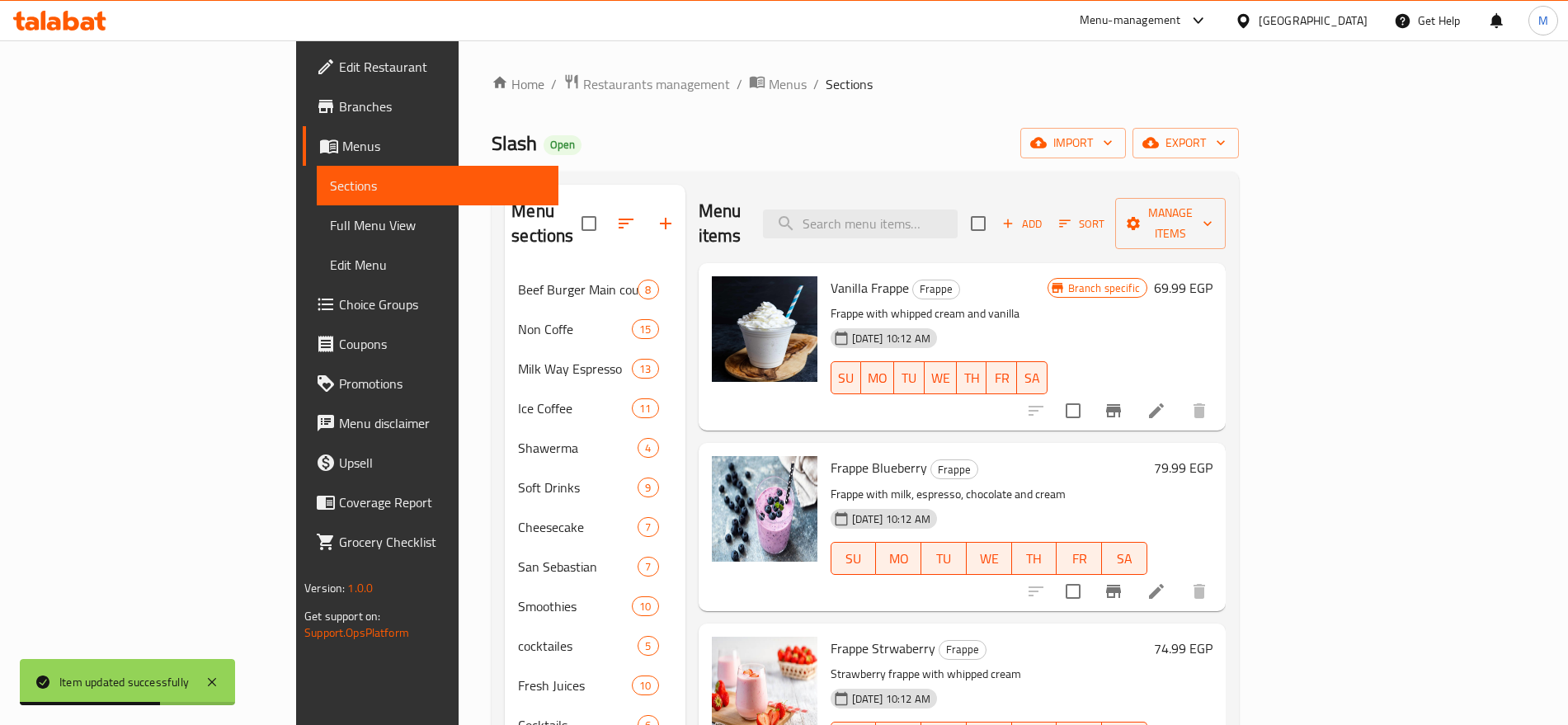
scroll to position [117, 0]
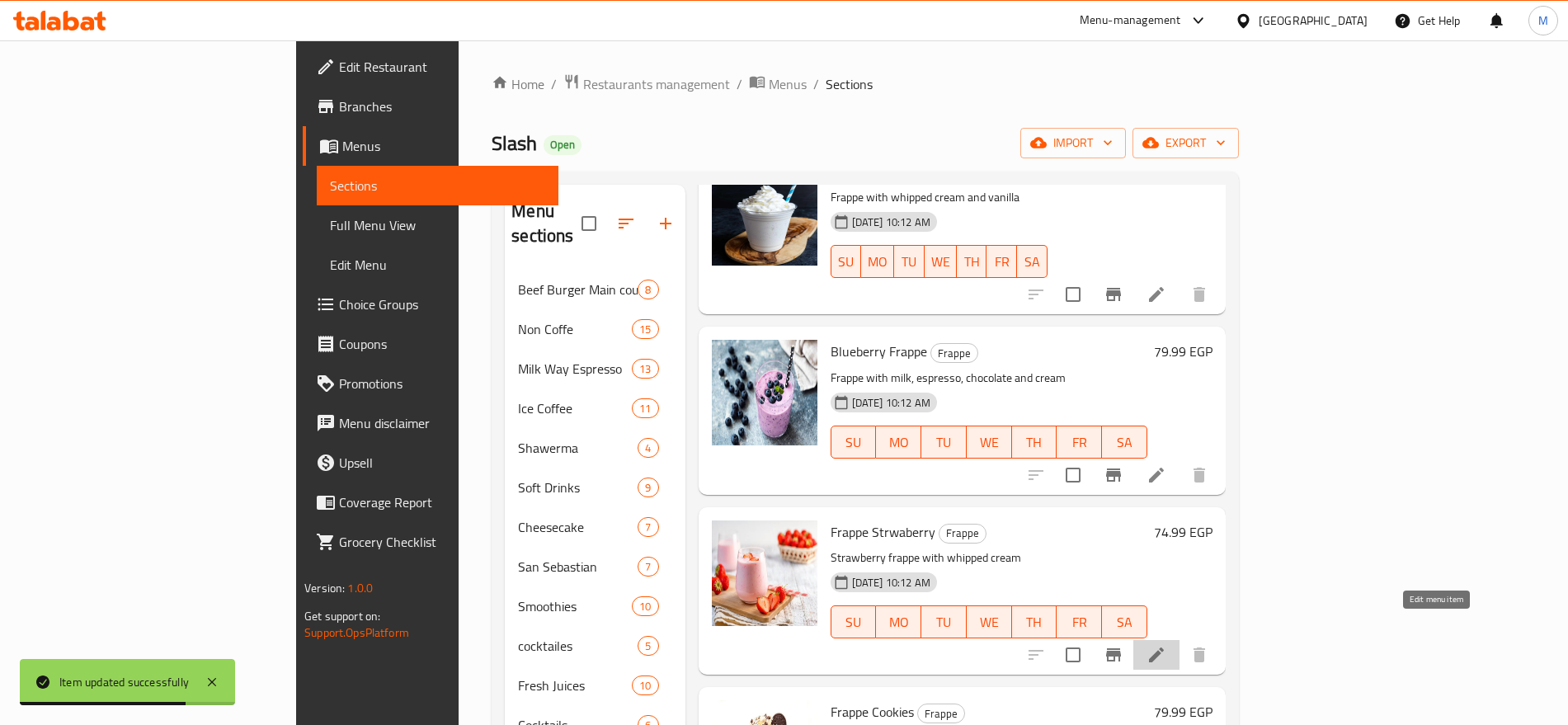
click at [1166, 645] on icon at bounding box center [1156, 655] width 20 height 20
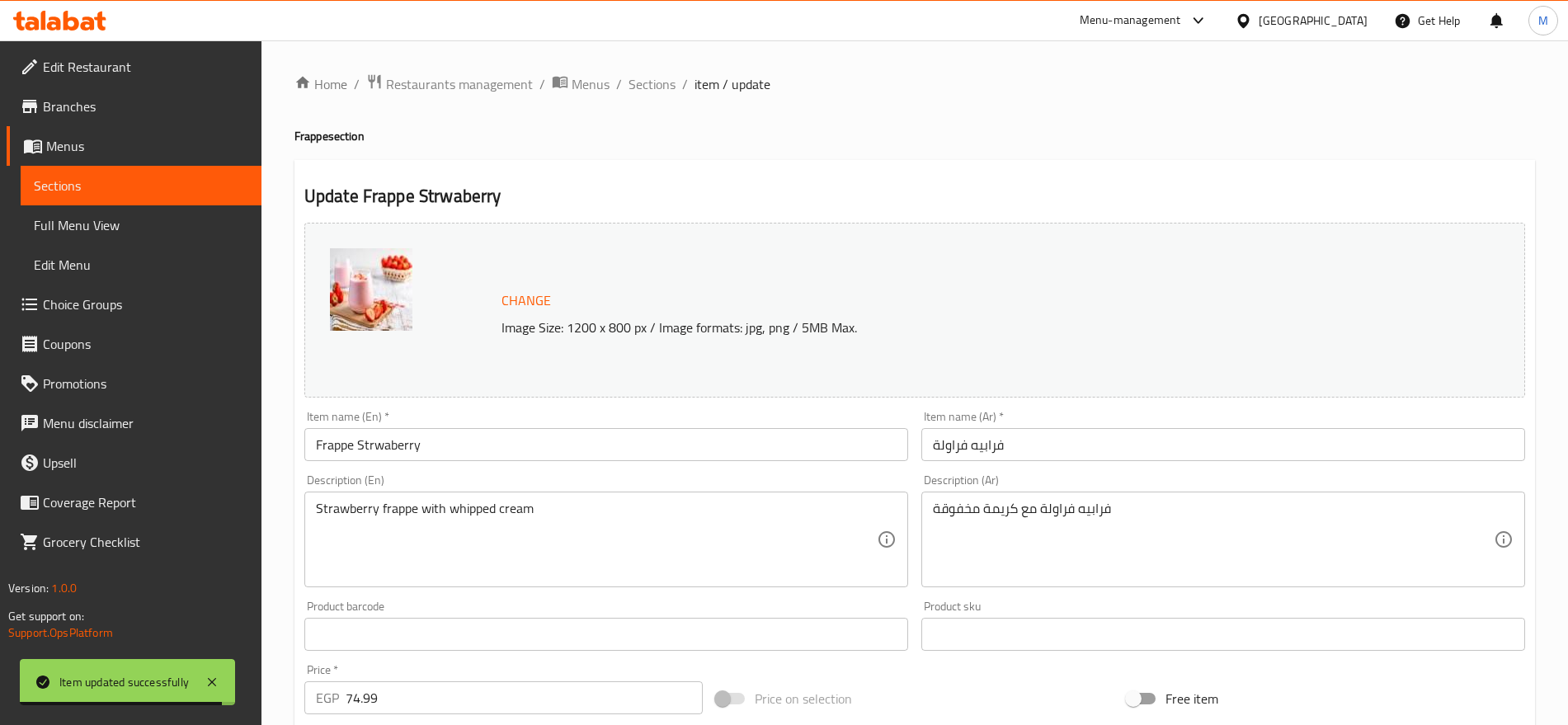
click at [405, 441] on input "Frappe Strwaberry" at bounding box center [605, 444] width 604 height 33
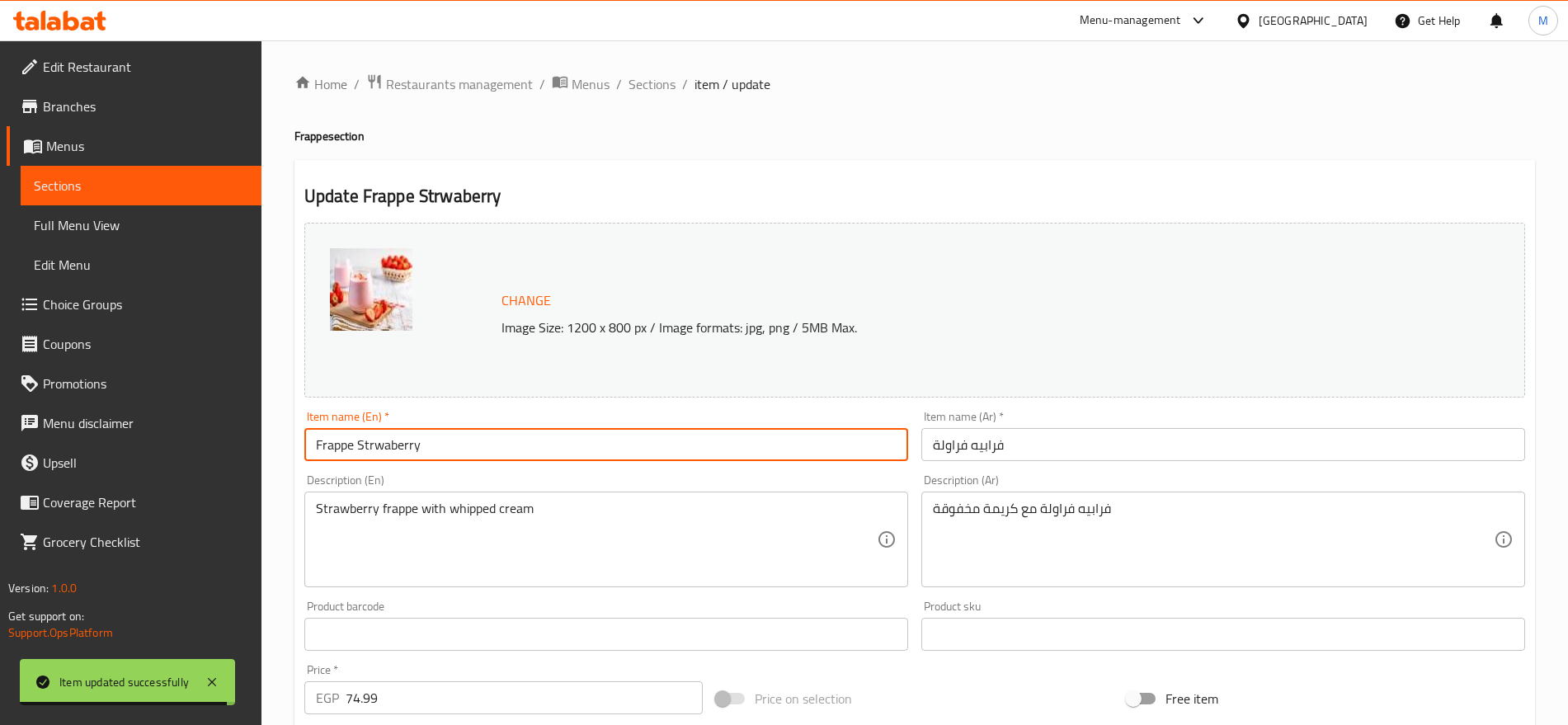
click at [405, 441] on input "Frappe Strwaberry" at bounding box center [605, 444] width 604 height 33
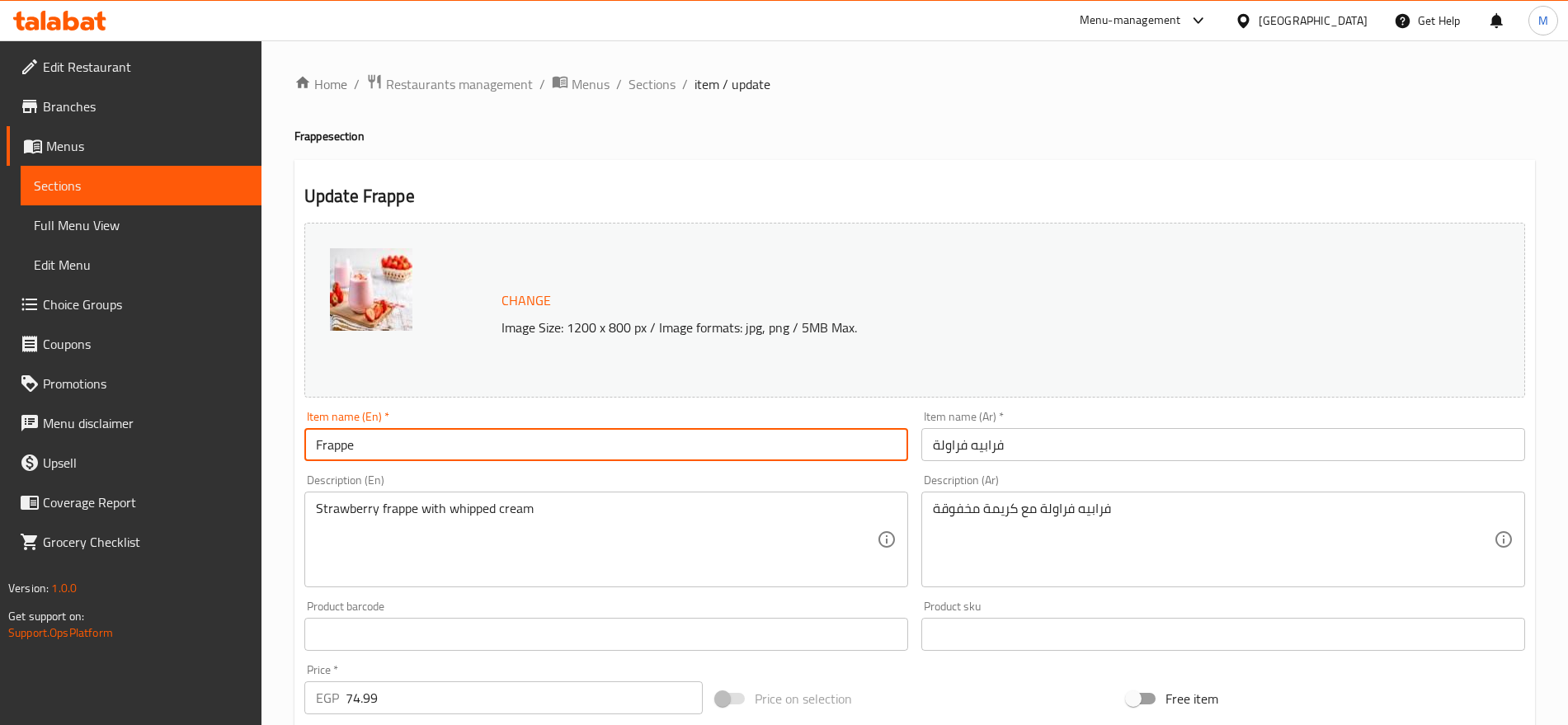
click at [319, 455] on input "Frappe" at bounding box center [605, 444] width 604 height 33
paste input "Strwaberry"
type input "Strwaberry Frappe"
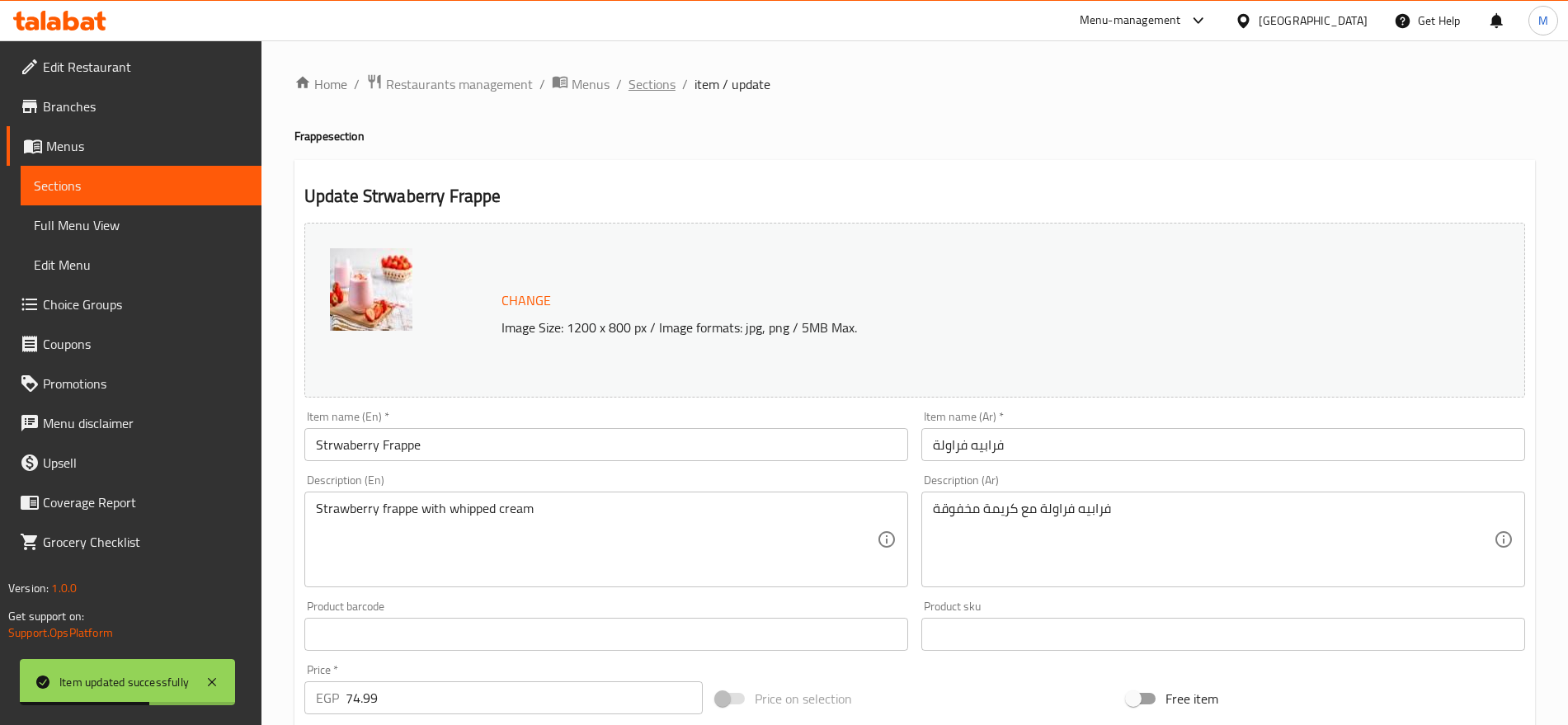
click at [652, 83] on span "Sections" at bounding box center [652, 84] width 47 height 20
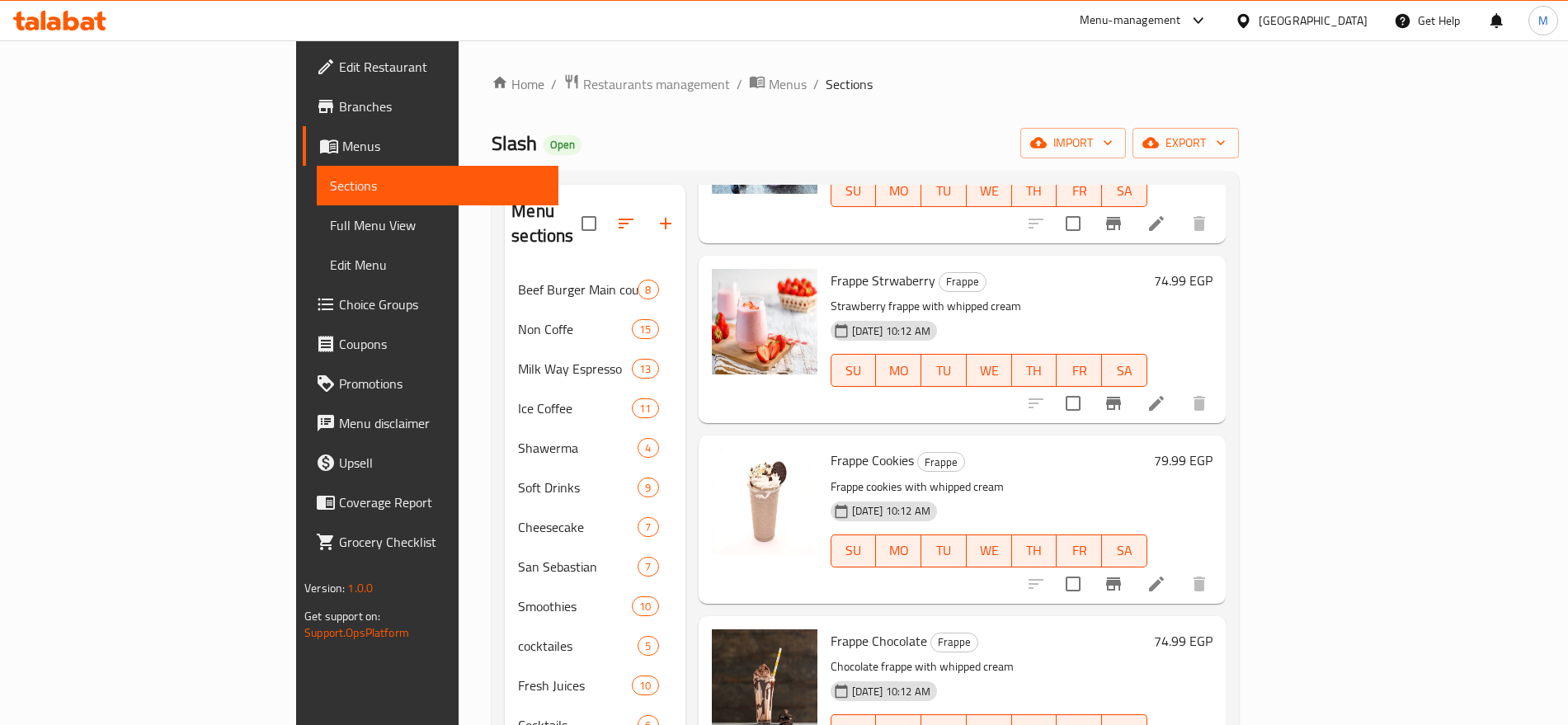
scroll to position [388, 0]
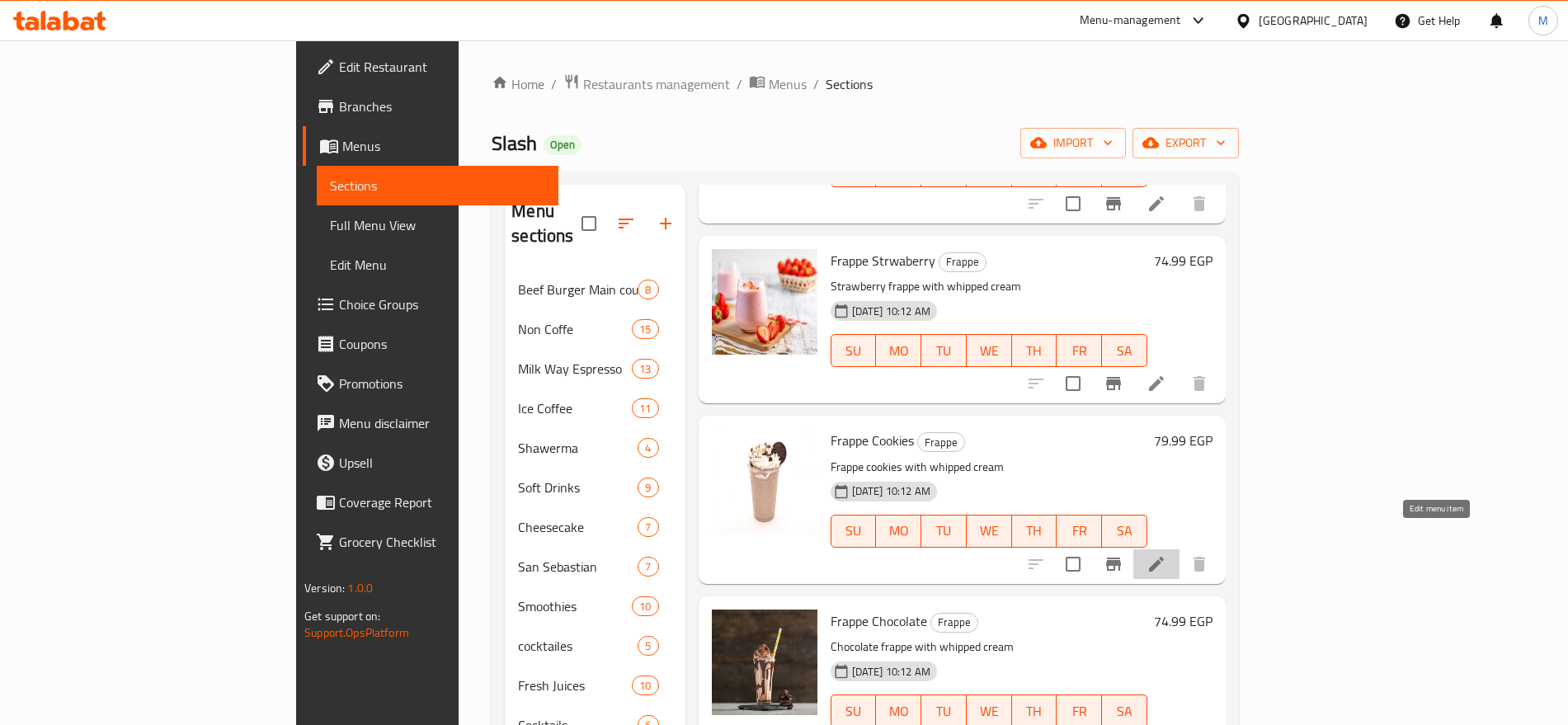
click at [1166, 555] on icon at bounding box center [1156, 564] width 20 height 20
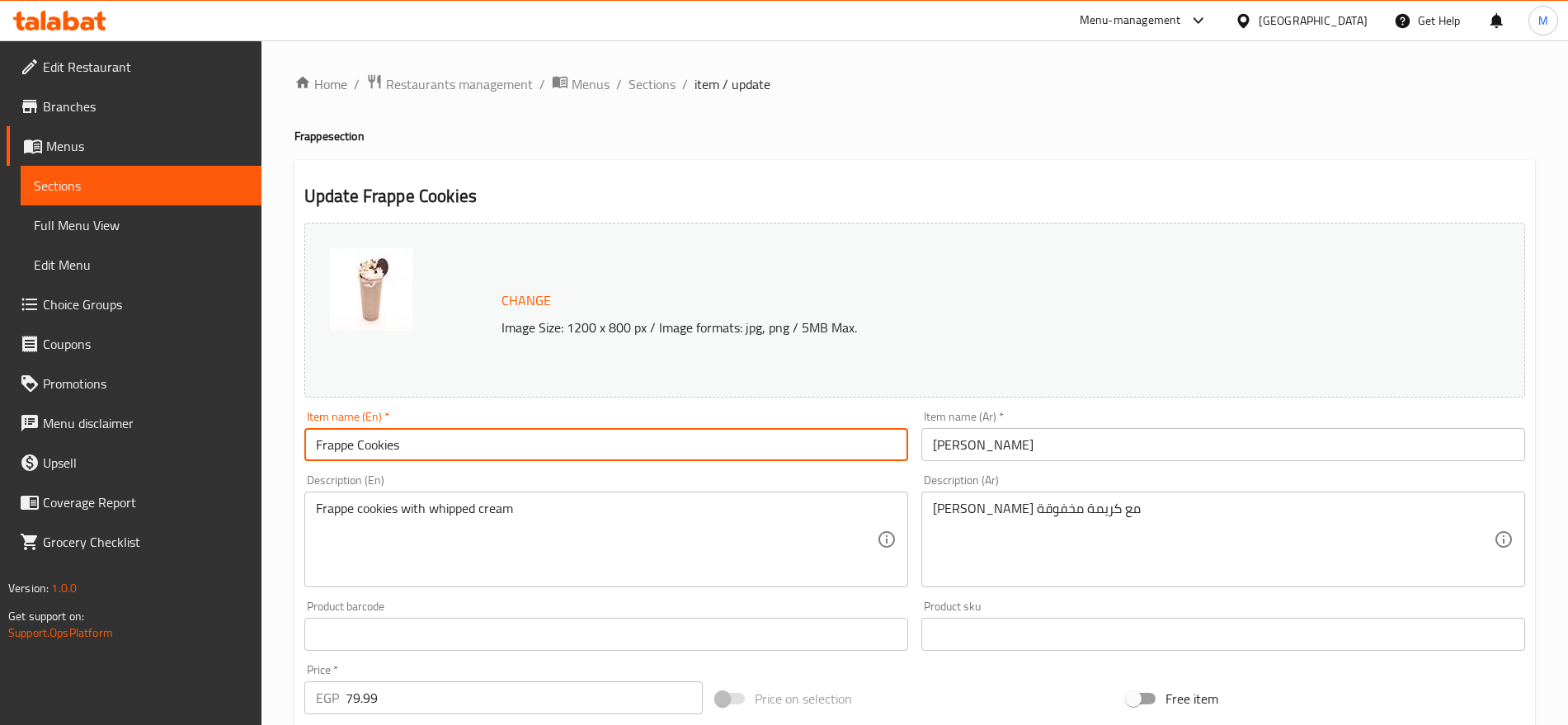
click at [387, 442] on input "Frappe Cookies" at bounding box center [605, 444] width 604 height 33
click at [313, 441] on input "Frappe" at bounding box center [605, 444] width 604 height 33
paste input "Cookies"
type input "Cookies Frappe"
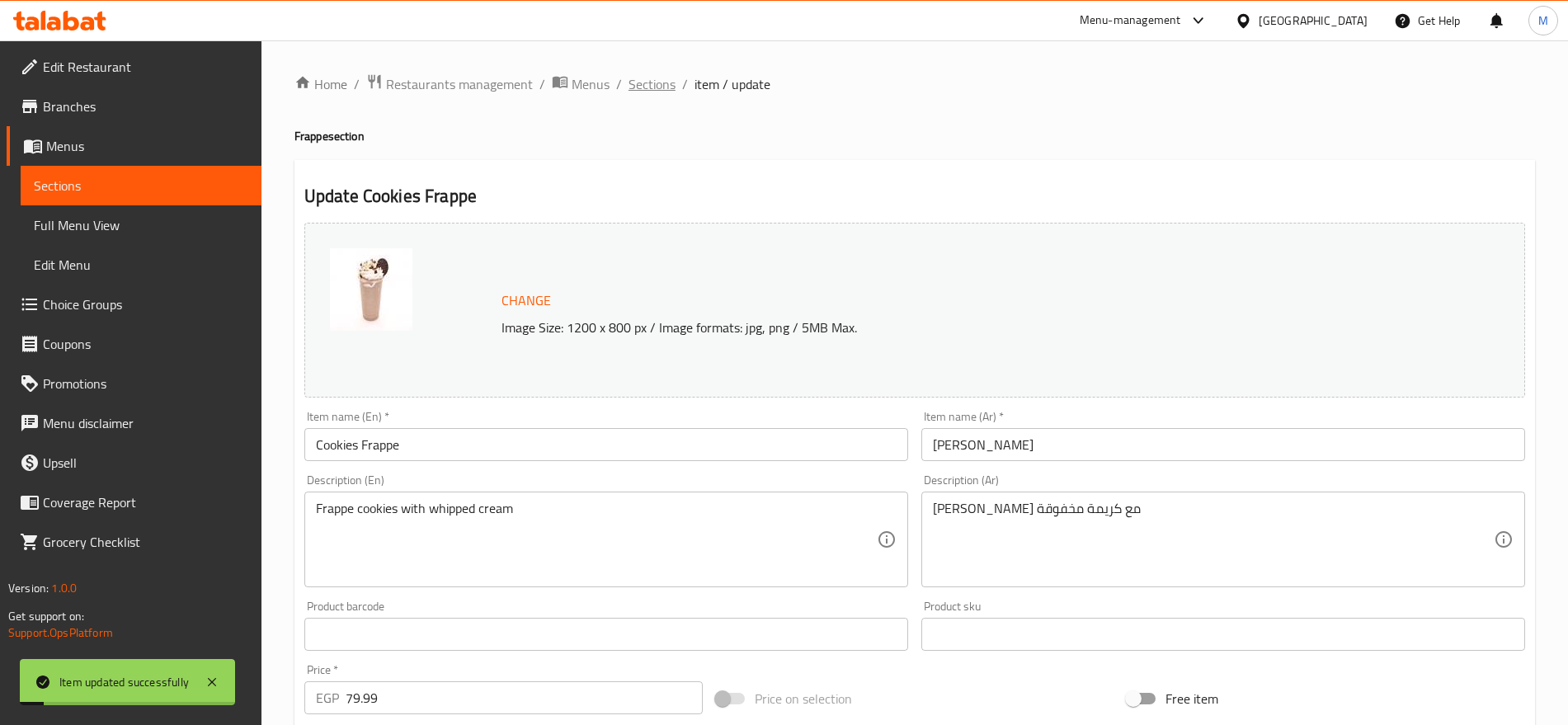
click at [662, 75] on span "Sections" at bounding box center [652, 84] width 47 height 20
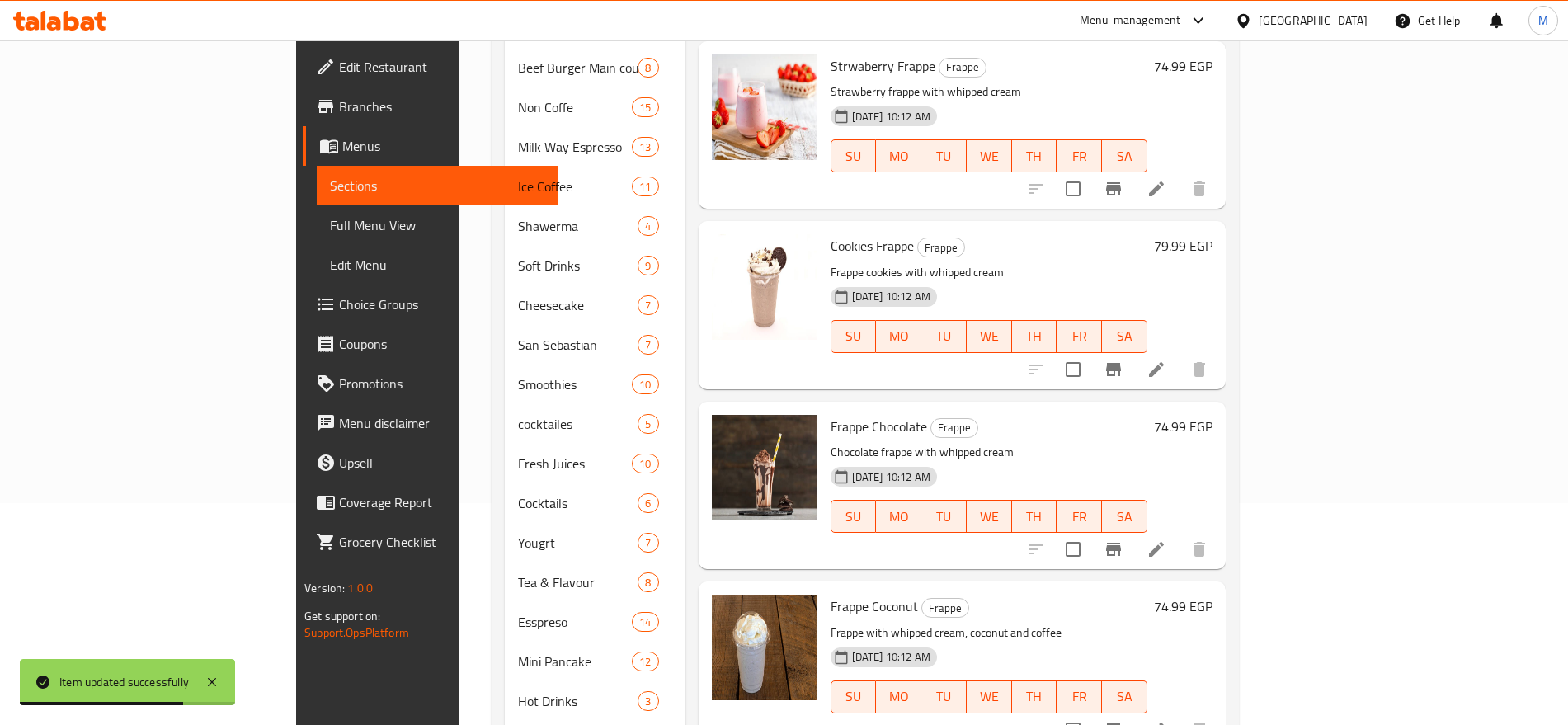
scroll to position [370, 0]
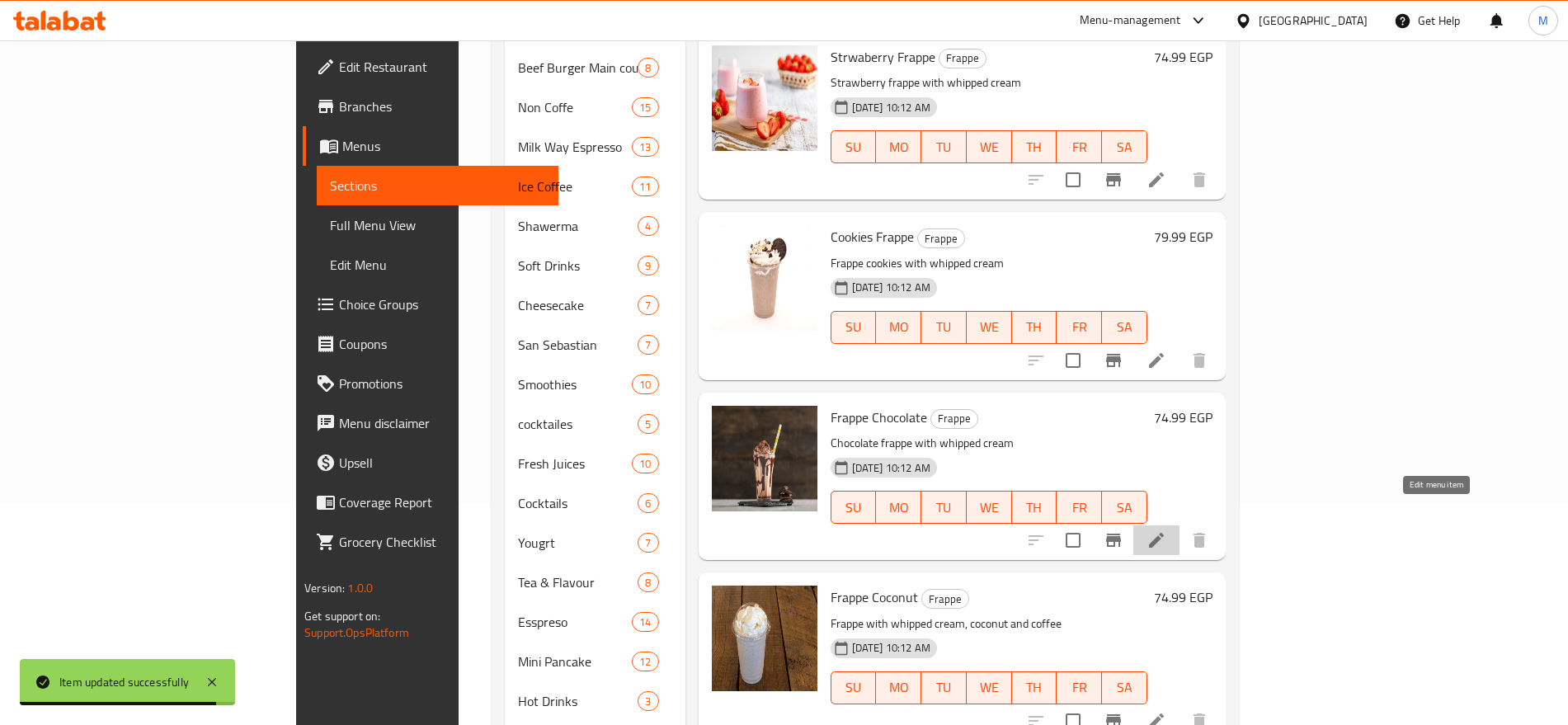
click at [1166, 530] on icon at bounding box center [1156, 540] width 20 height 20
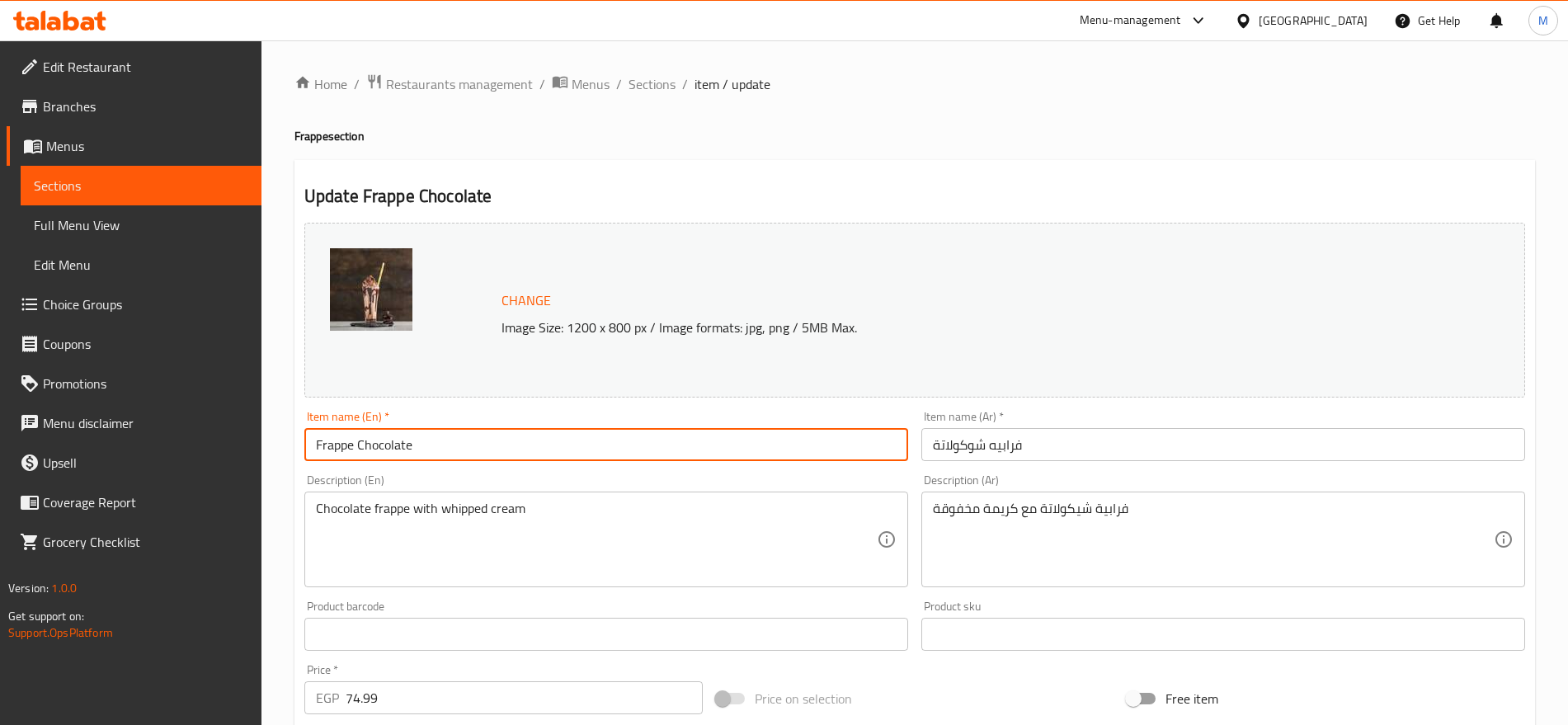
click at [385, 447] on input "Frappe Chocolate" at bounding box center [605, 444] width 604 height 33
click at [313, 442] on input "Frappe" at bounding box center [605, 444] width 604 height 33
paste input "Chocolate"
type input "Chocolate Frappe"
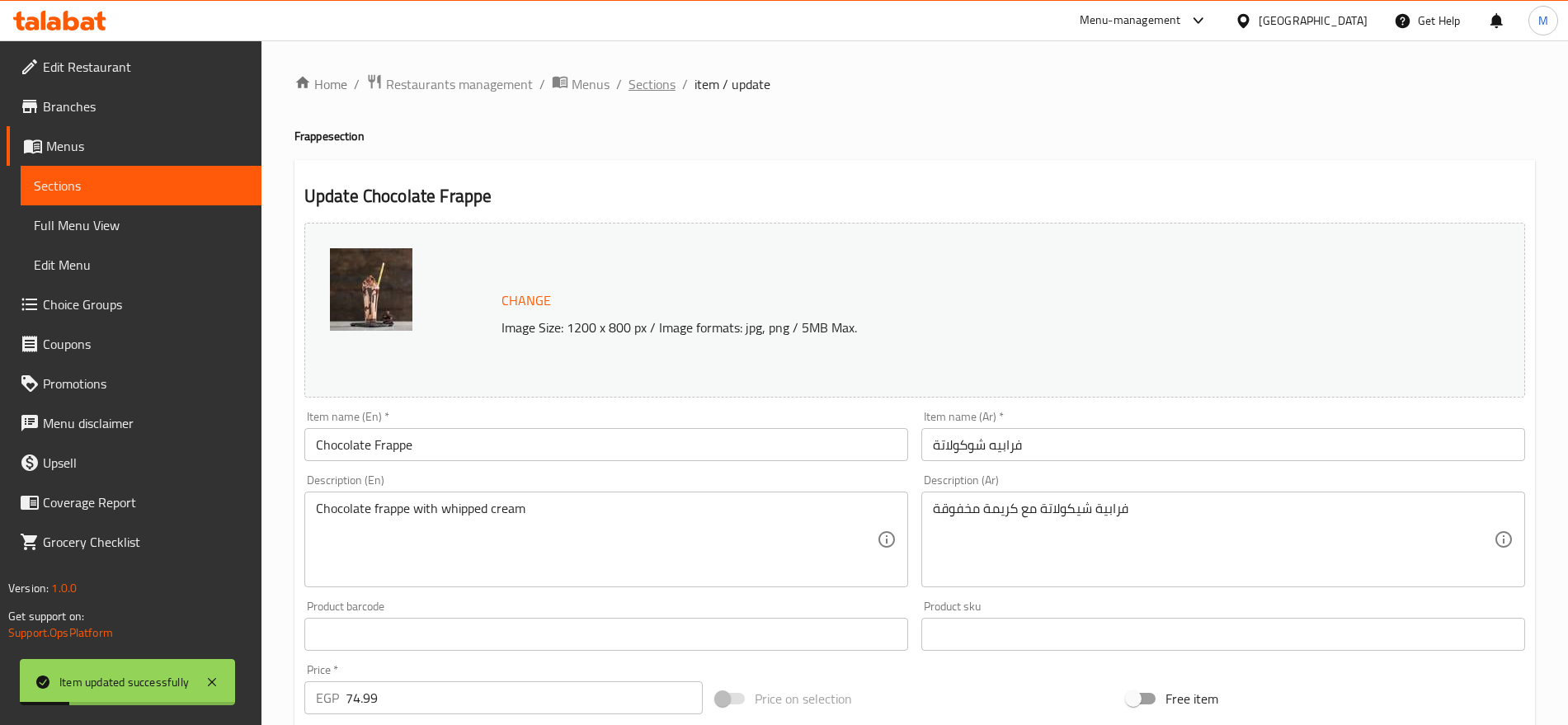
click at [658, 88] on span "Sections" at bounding box center [652, 84] width 47 height 20
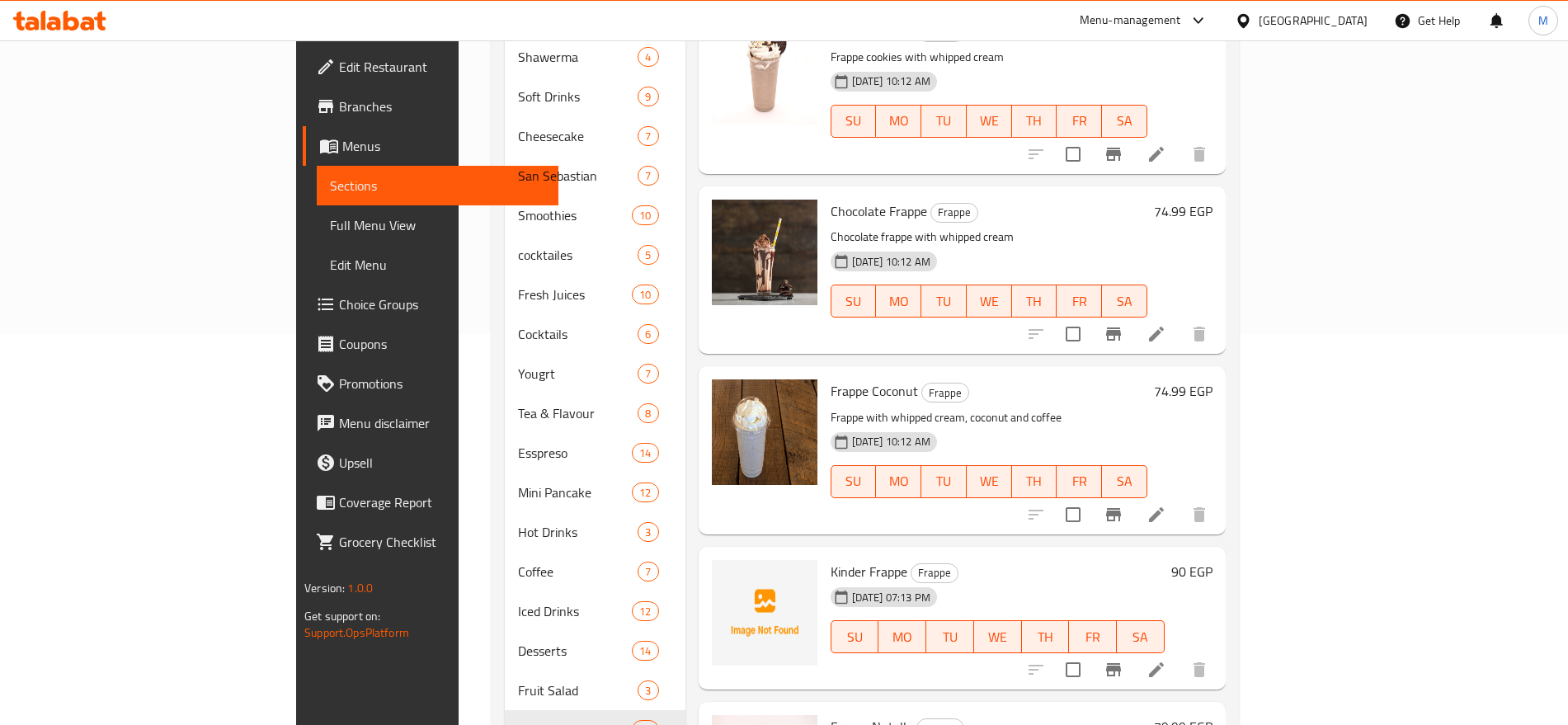
scroll to position [392, 0]
click at [1166, 504] on icon at bounding box center [1156, 514] width 20 height 20
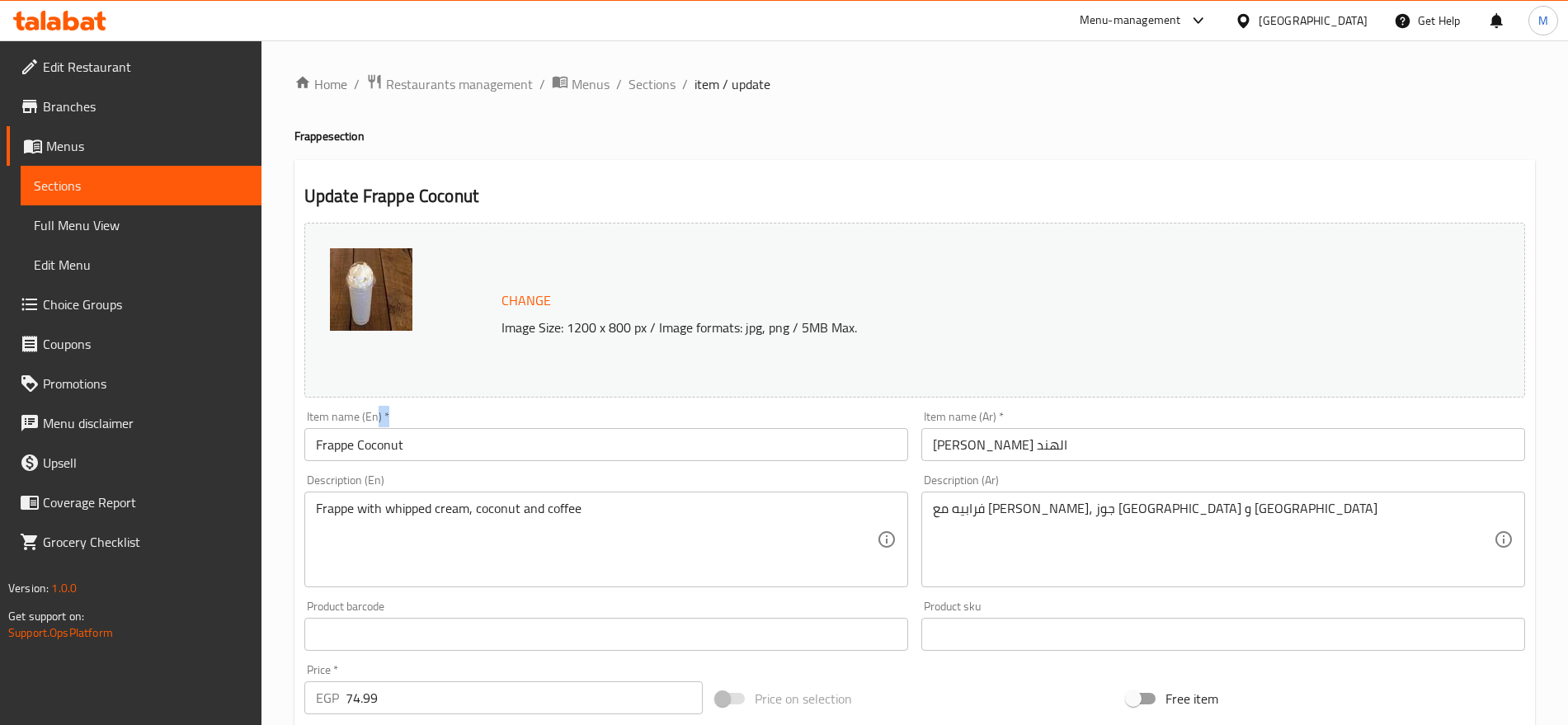
drag, startPoint x: 375, startPoint y: 424, endPoint x: 375, endPoint y: 434, distance: 10.0
click at [375, 434] on div "Item name (En)   * Frappe Coconut Item name (En) *" at bounding box center [605, 436] width 604 height 50
click at [375, 434] on input "Frappe Coconut" at bounding box center [605, 444] width 604 height 33
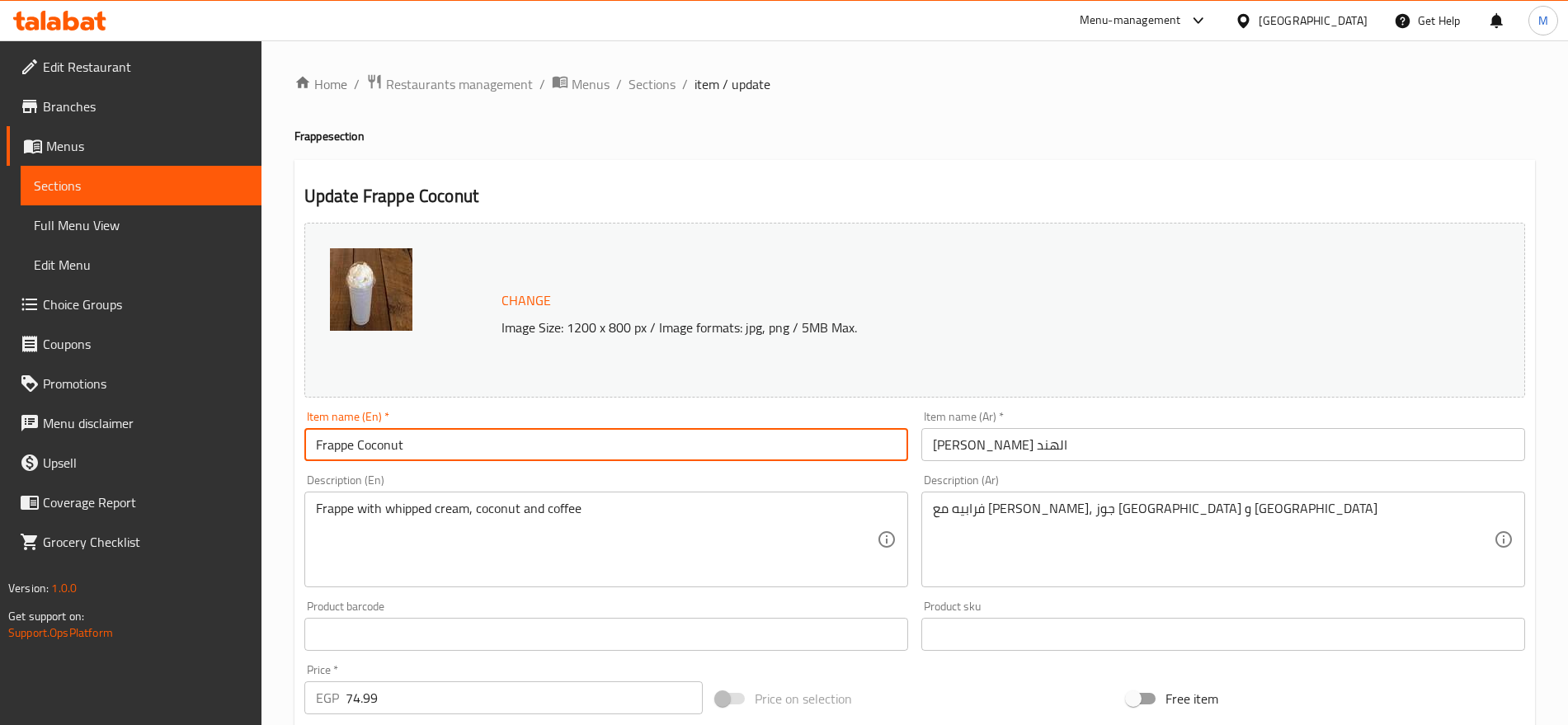
click at [375, 434] on input "Frappe Coconut" at bounding box center [605, 444] width 604 height 33
click at [315, 441] on input "Frappe" at bounding box center [605, 444] width 604 height 33
paste input "Coconut"
type input "Coconut Frappe"
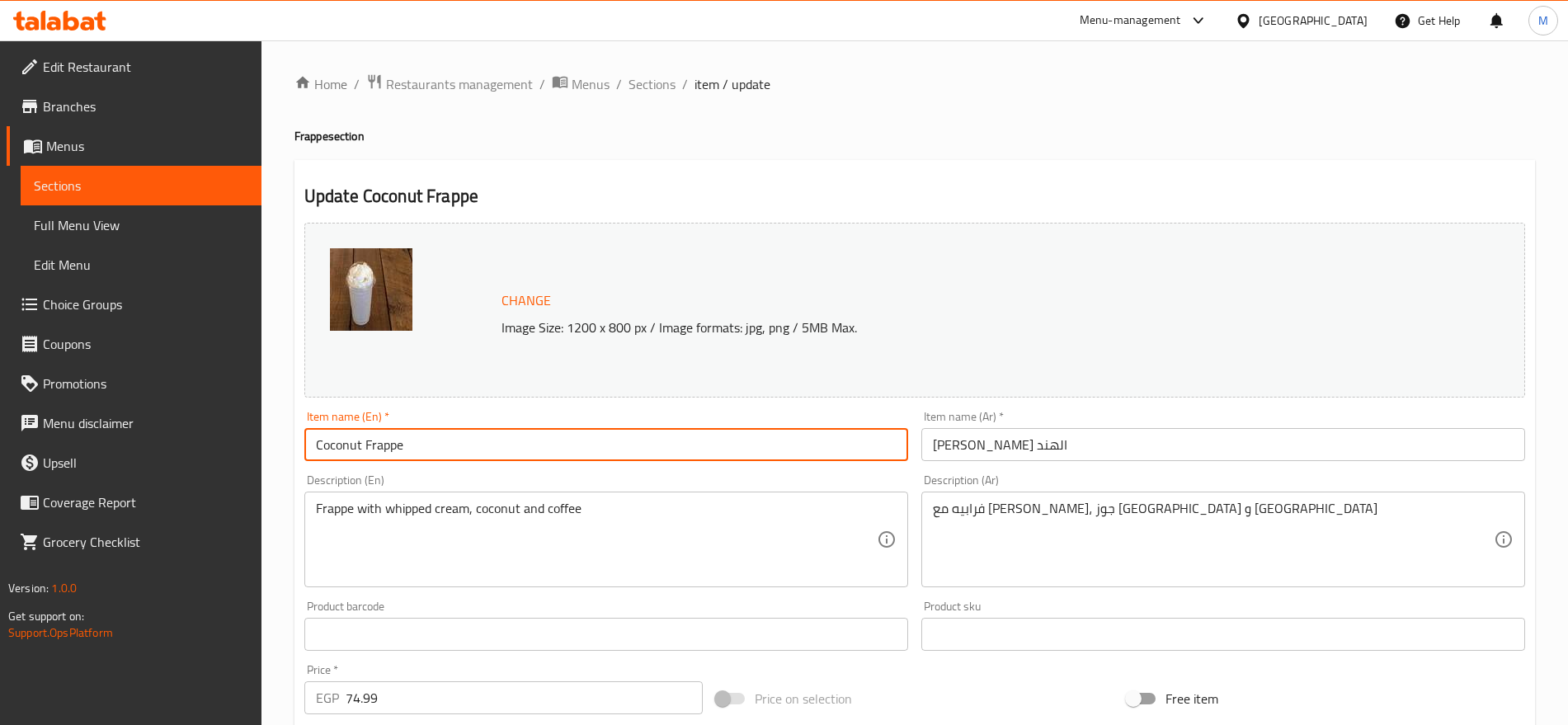
click at [416, 450] on input "Coconut Frappe" at bounding box center [605, 444] width 604 height 33
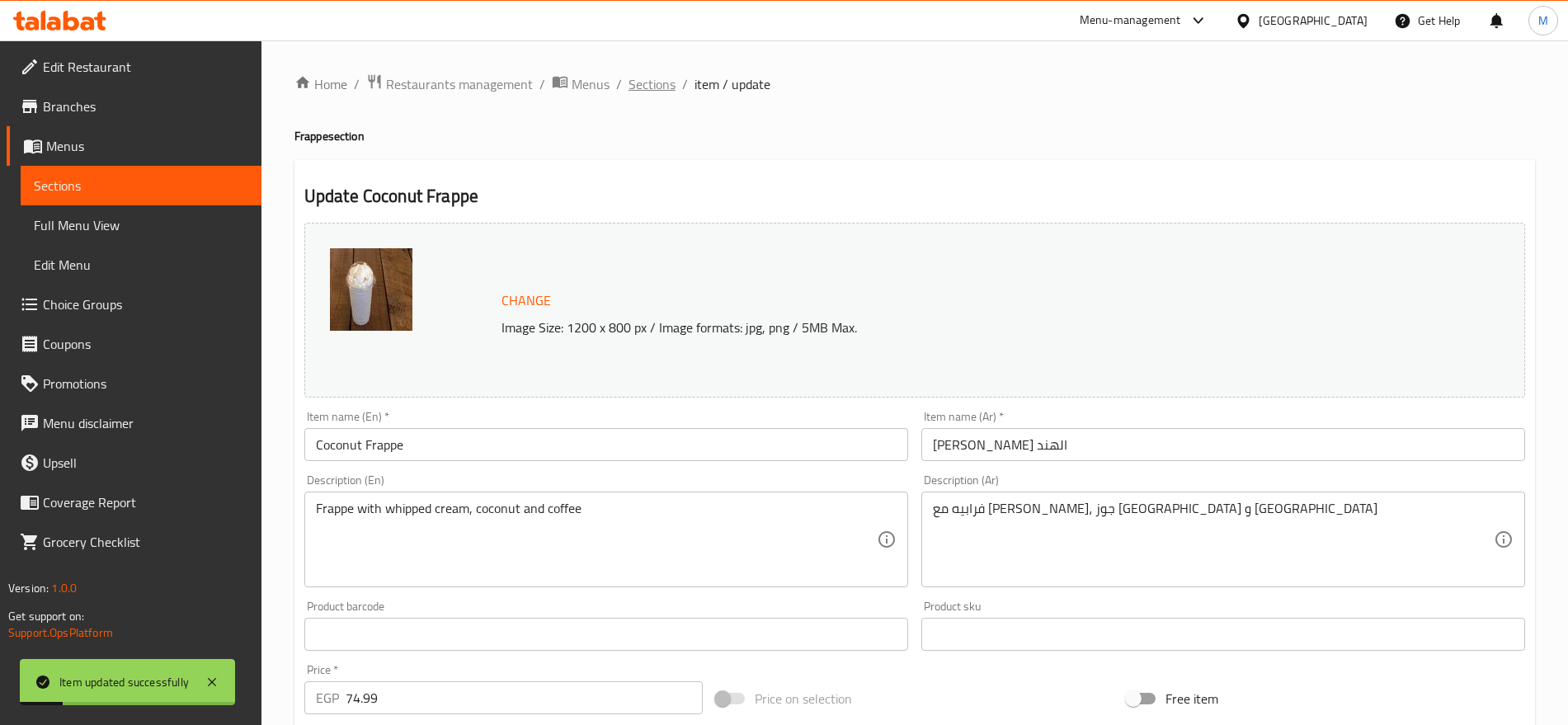
click at [639, 88] on span "Sections" at bounding box center [652, 84] width 47 height 20
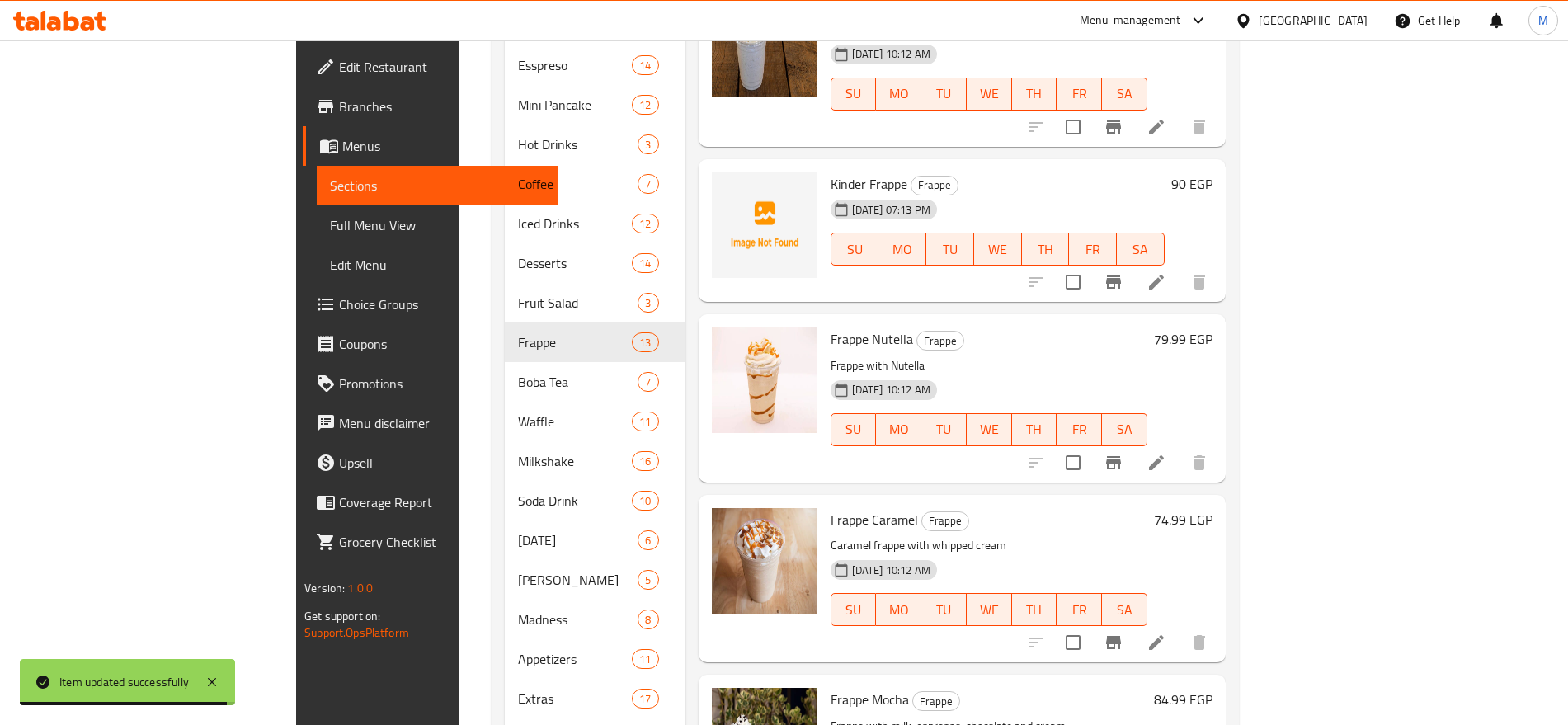
scroll to position [780, 0]
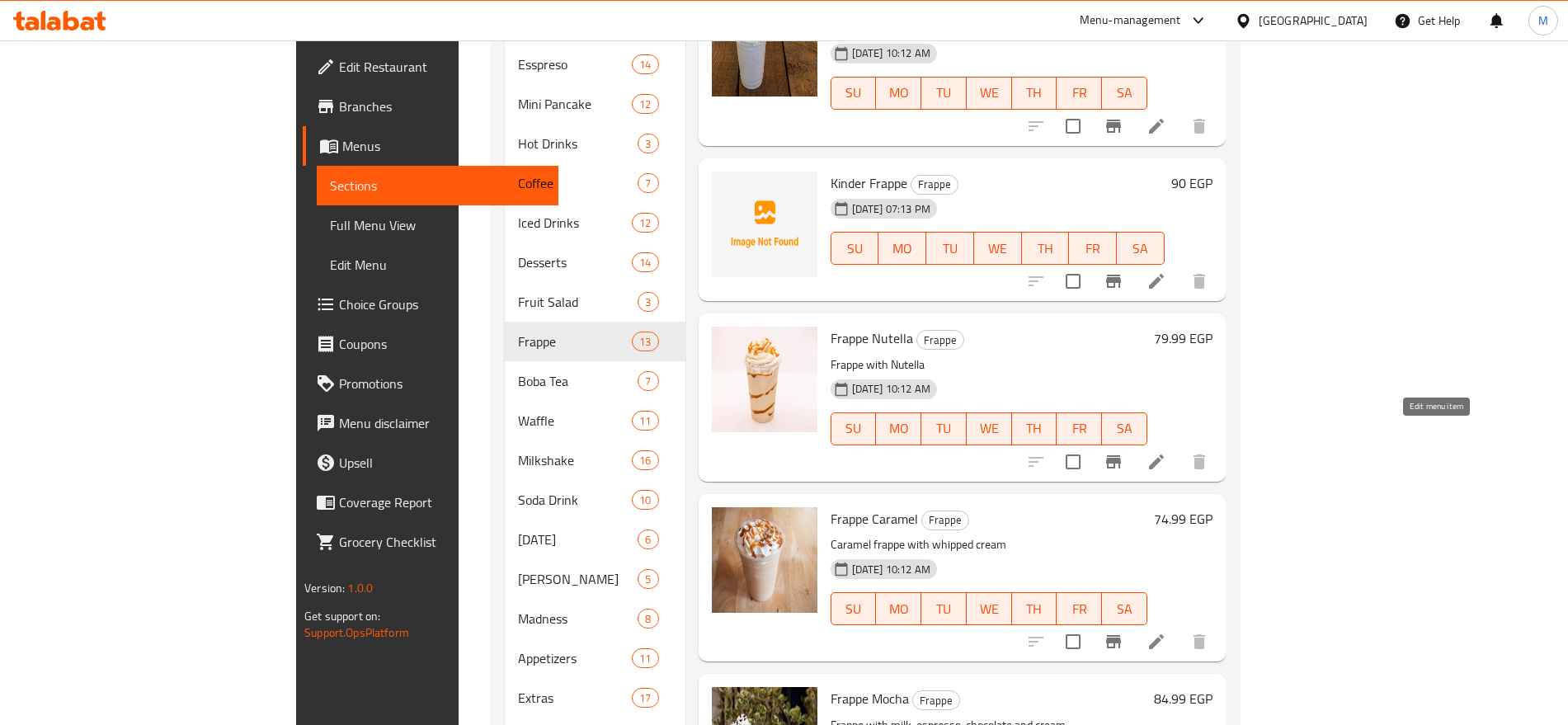
click at [1166, 452] on icon at bounding box center [1156, 462] width 20 height 20
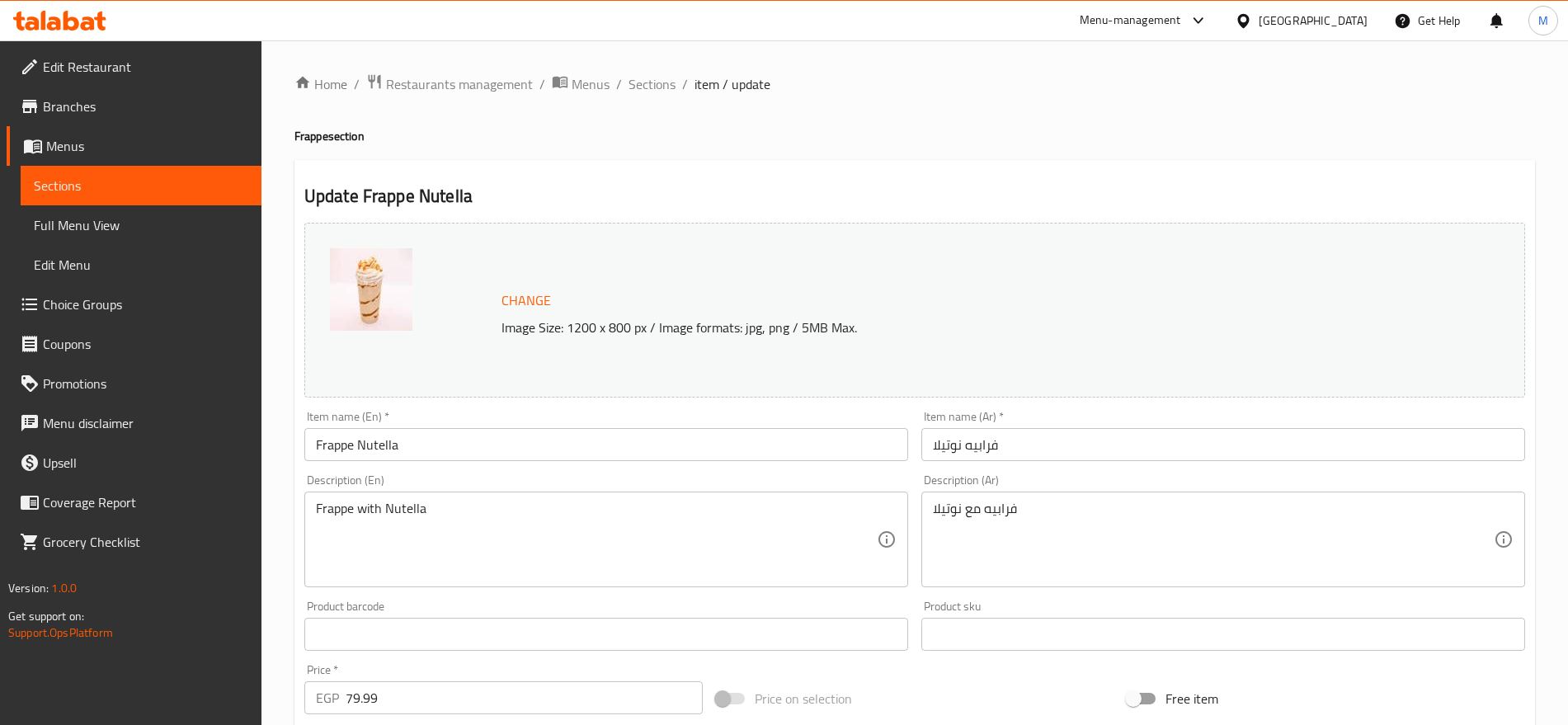
click at [385, 449] on input "Frappe Nutella" at bounding box center [605, 444] width 604 height 33
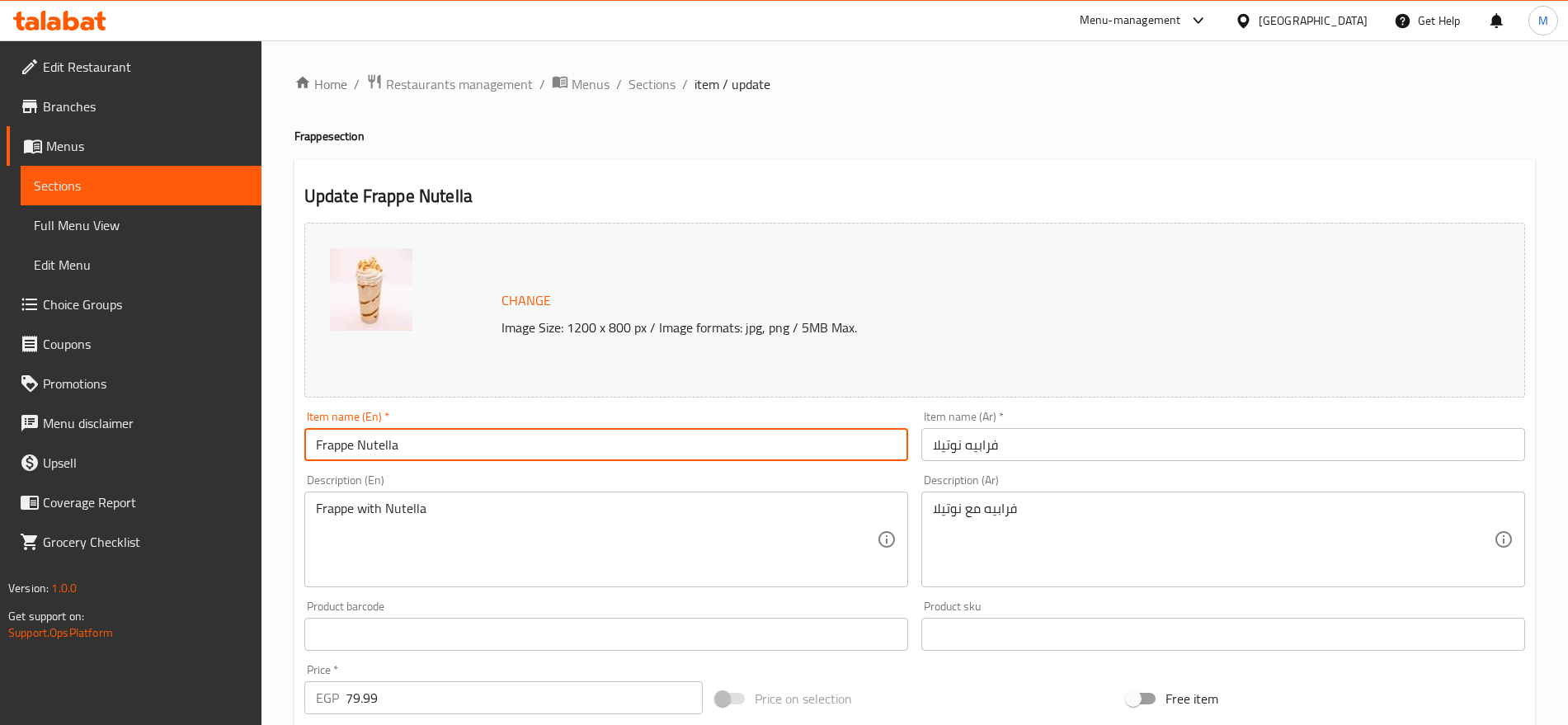
click at [385, 449] on input "Frappe Nutella" at bounding box center [605, 444] width 604 height 33
click at [317, 442] on input "Frappe" at bounding box center [605, 444] width 604 height 33
paste input "Nutella"
type input "Nutella Frappe"
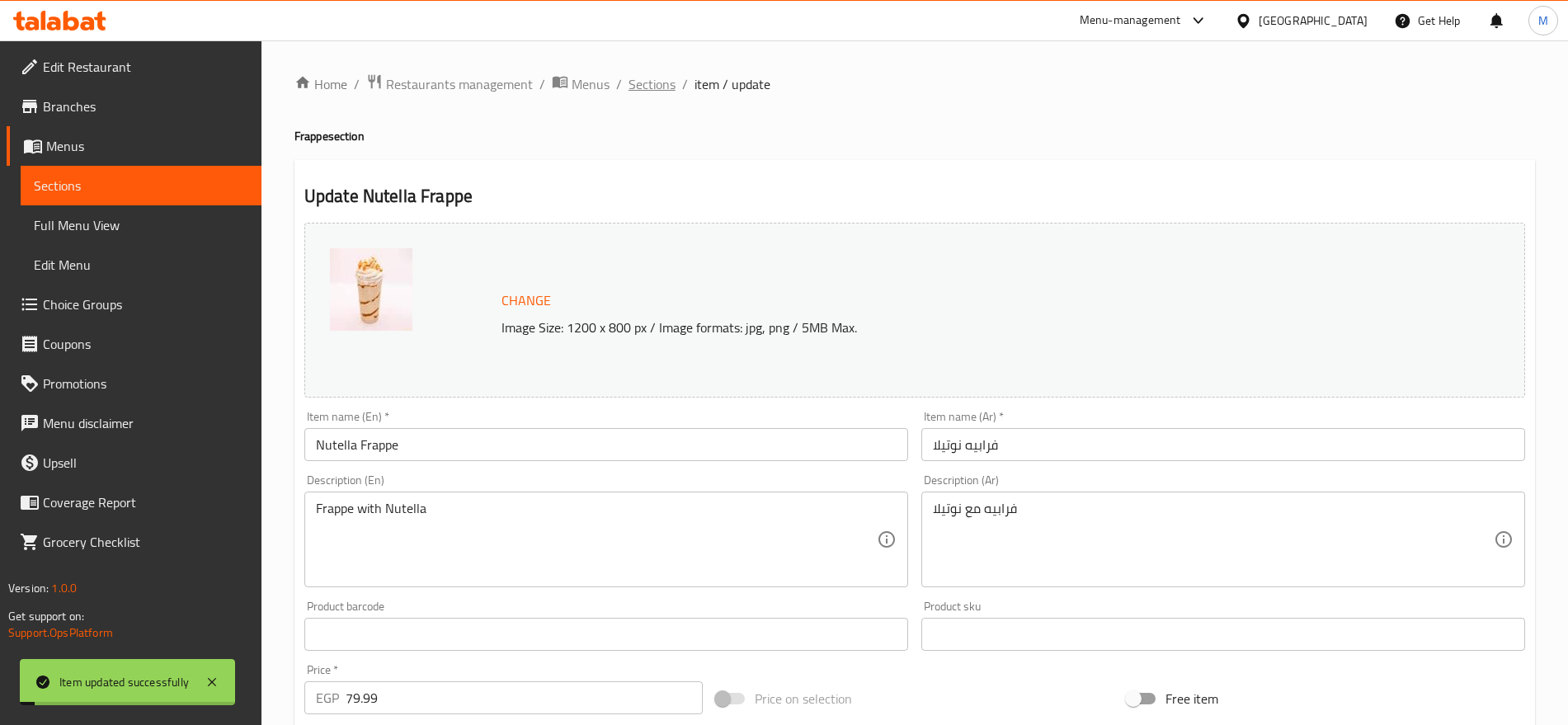
click at [666, 92] on span "Sections" at bounding box center [652, 84] width 47 height 20
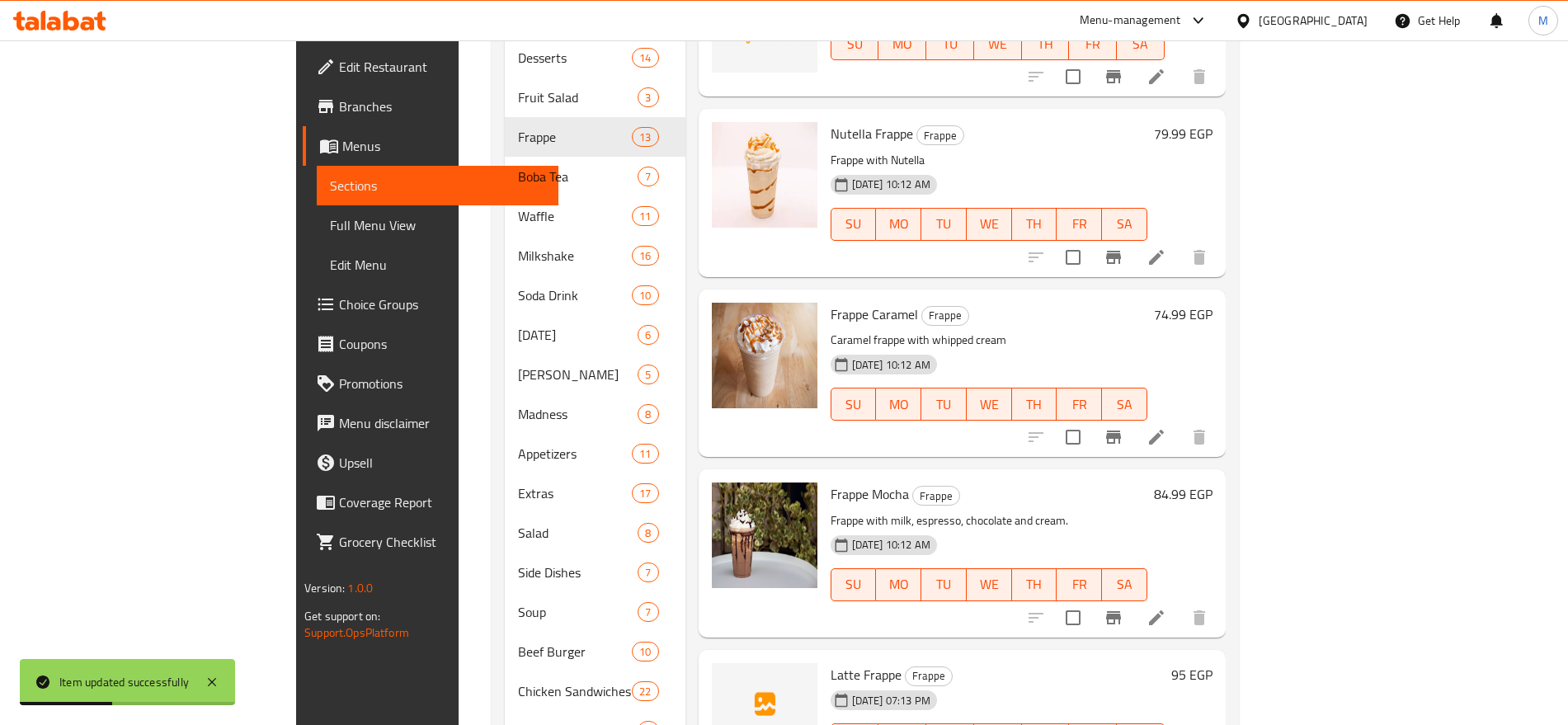
scroll to position [986, 0]
click at [1166, 426] on icon at bounding box center [1156, 436] width 20 height 20
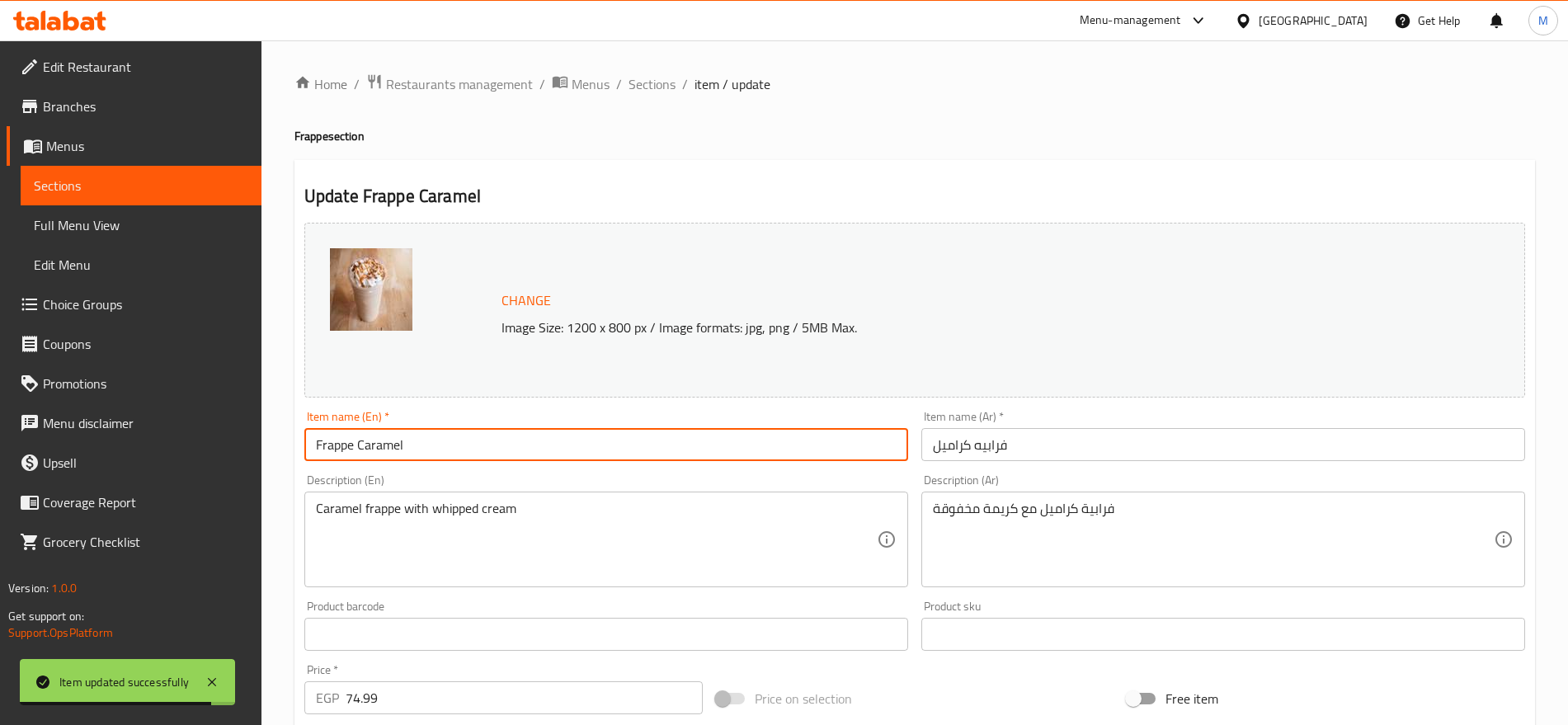
click at [397, 434] on input "Frappe Caramel" at bounding box center [605, 444] width 604 height 33
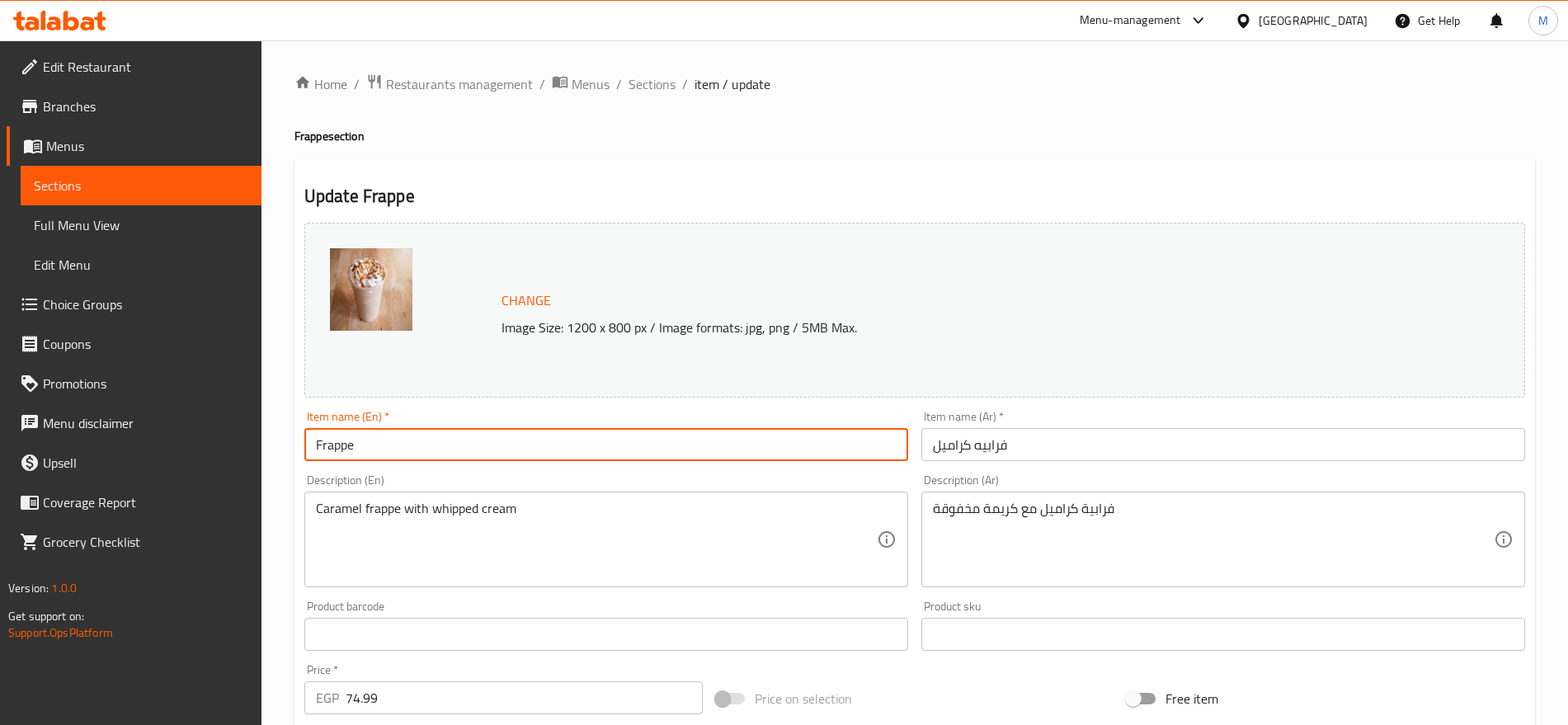
click at [312, 449] on input "Frappe" at bounding box center [605, 444] width 604 height 33
paste input "Caramel"
type input "Caramel Frappe"
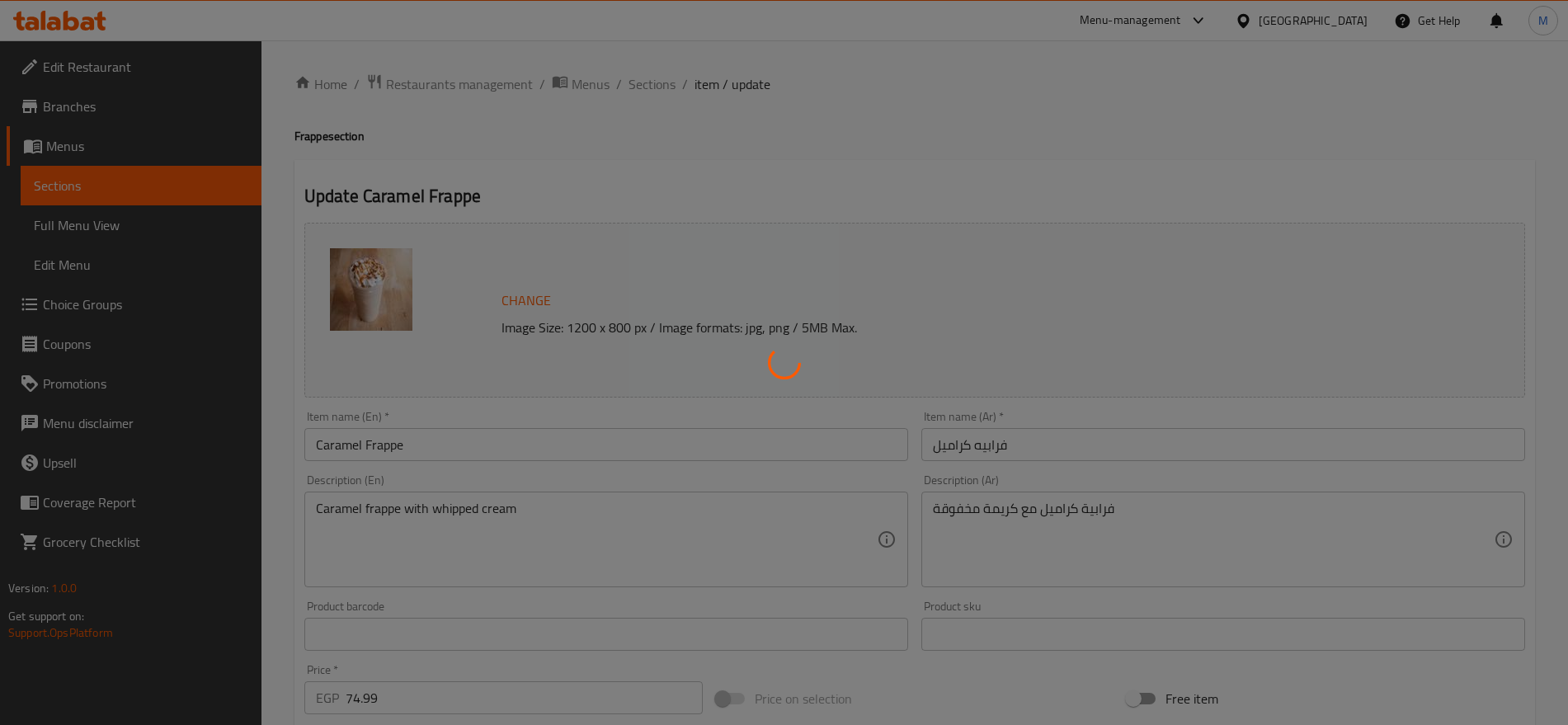
click at [660, 84] on div at bounding box center [784, 362] width 1568 height 725
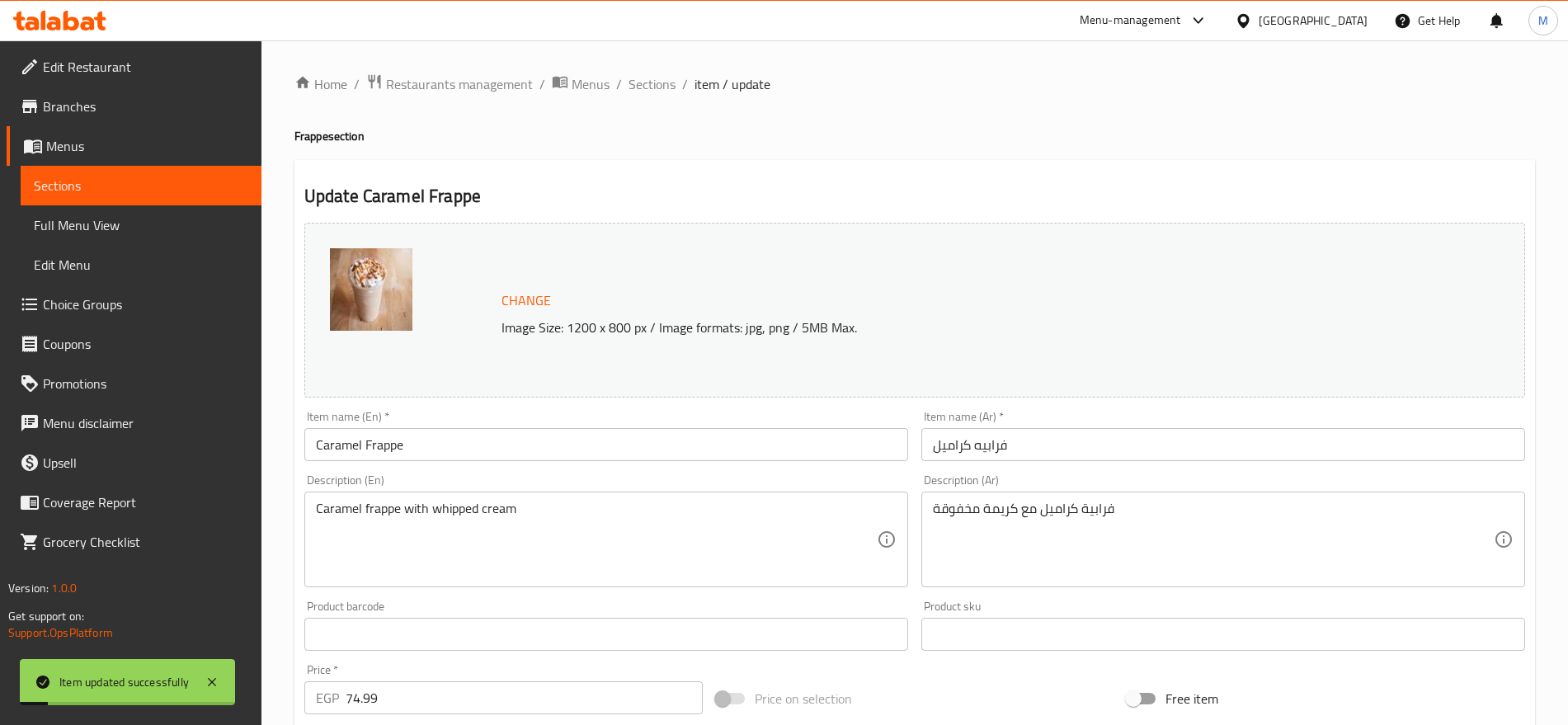
click at [660, 84] on span "Sections" at bounding box center [652, 84] width 47 height 20
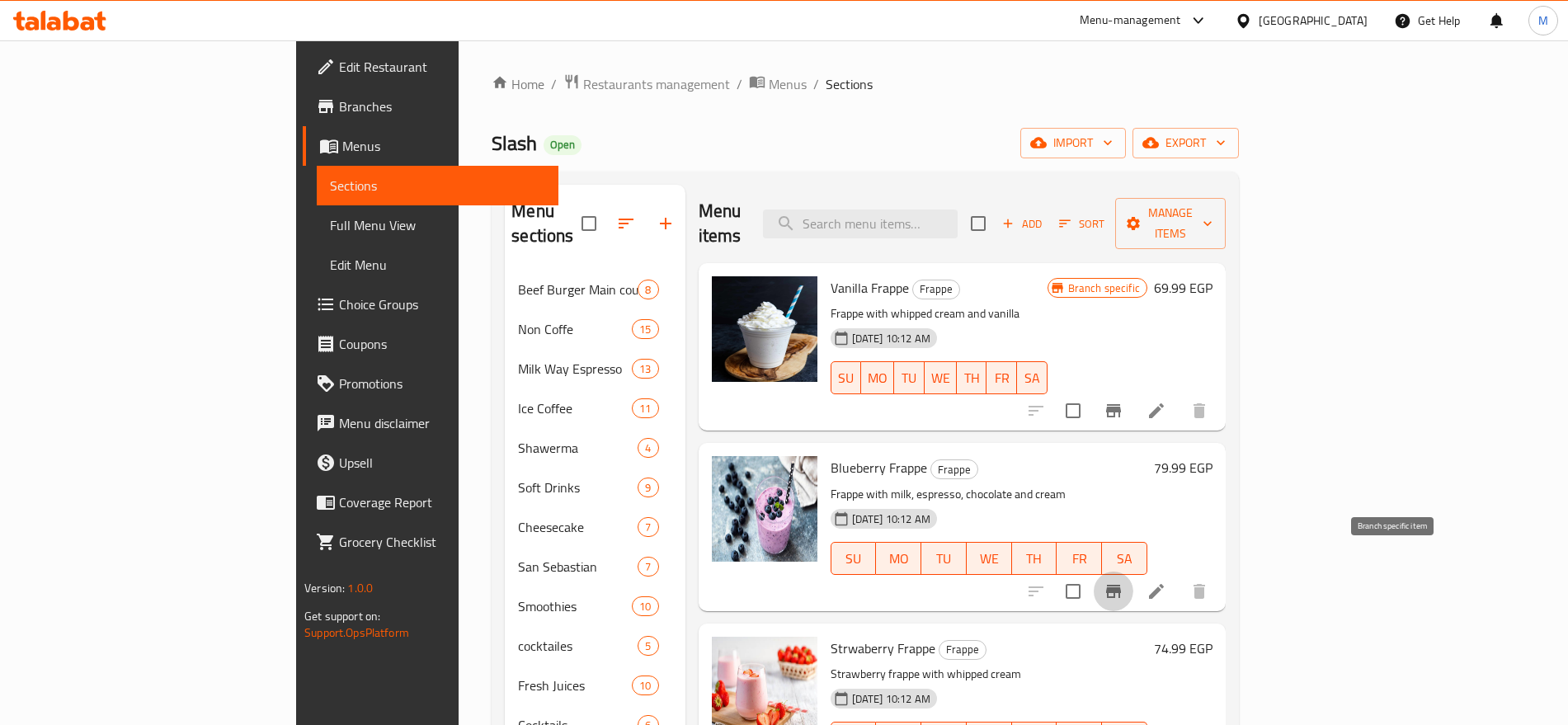
click at [1124, 581] on icon "Branch-specific-item" at bounding box center [1114, 591] width 20 height 20
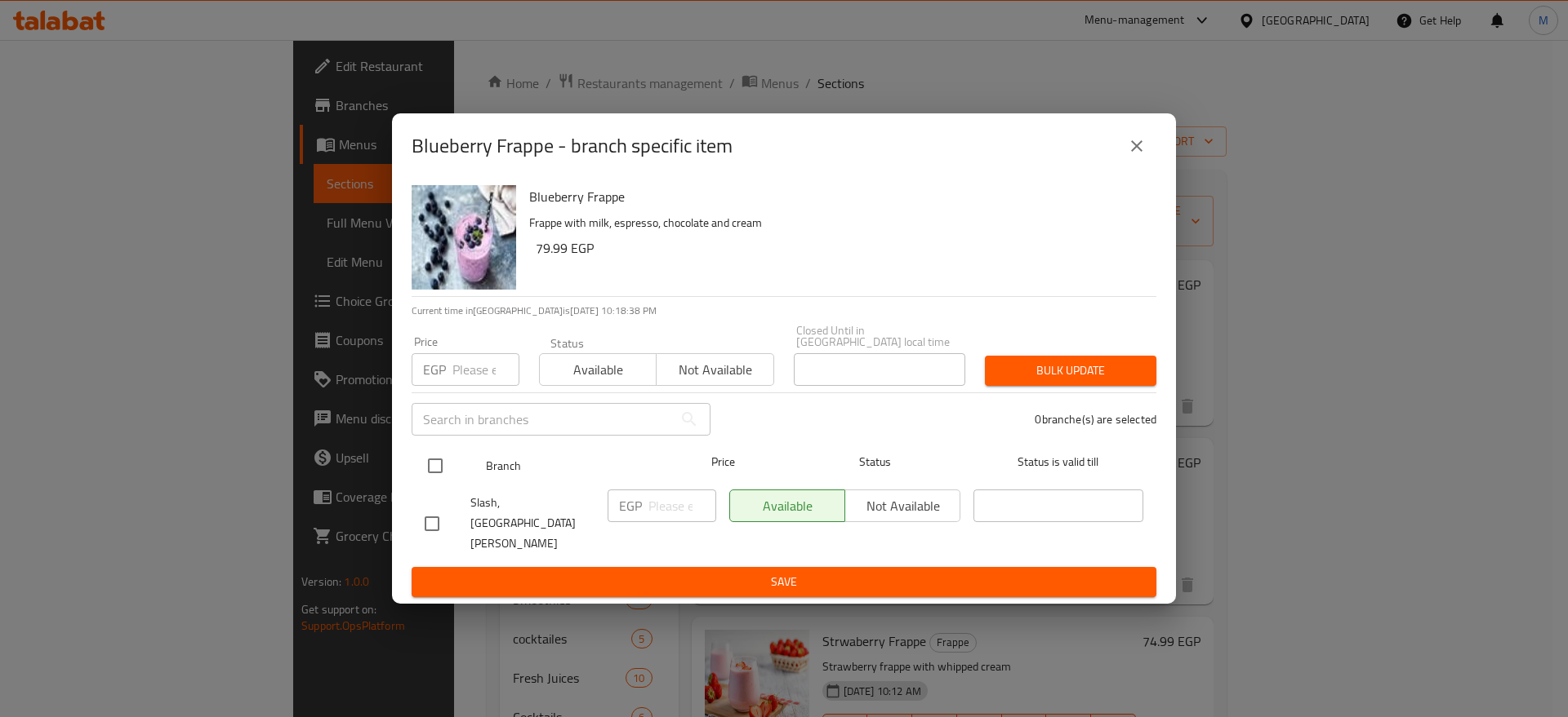
click at [444, 457] on div at bounding box center [448, 465] width 61 height 47
click at [444, 475] on input "checkbox" at bounding box center [435, 466] width 35 height 35
checkbox input "true"
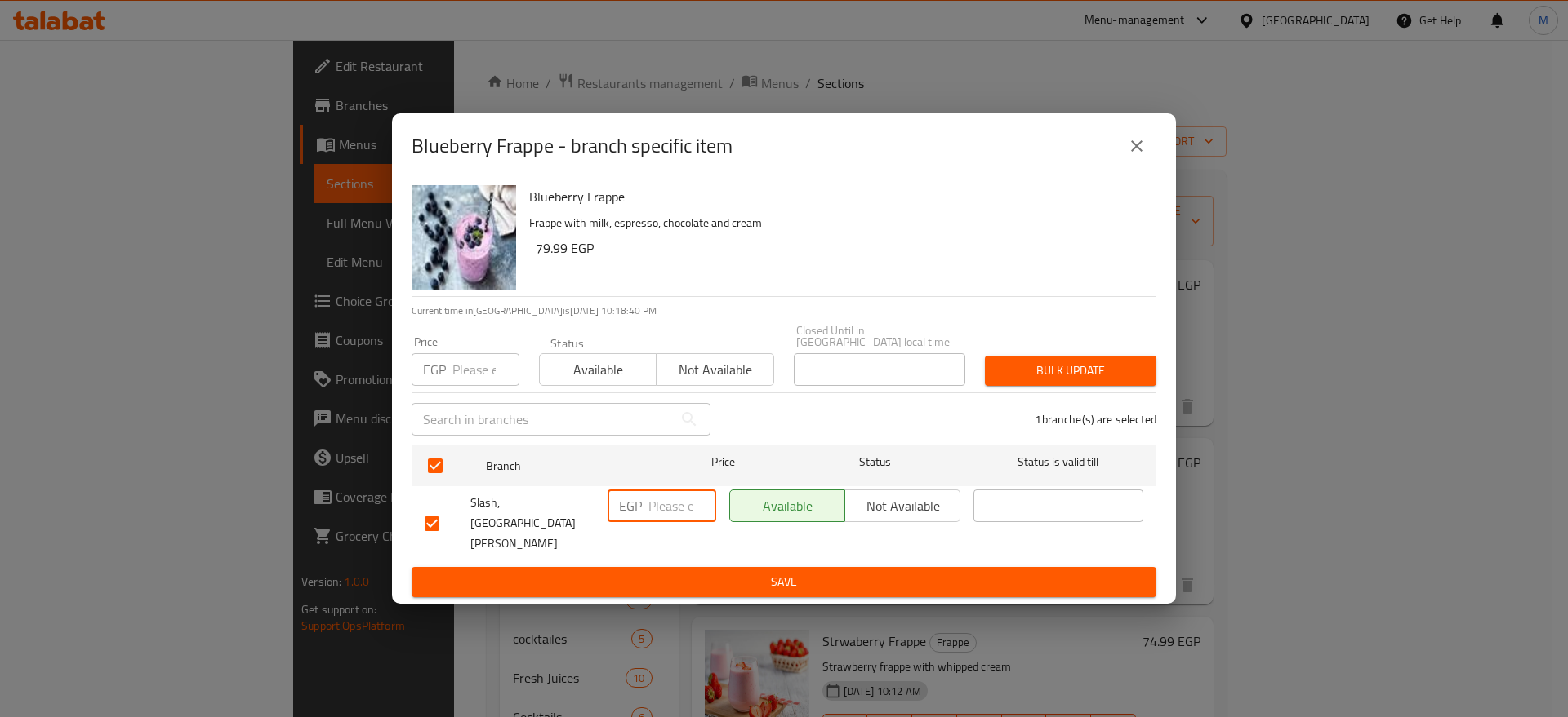
paste input "80"
click at [686, 518] on input "number" at bounding box center [682, 506] width 67 height 33
type input "80"
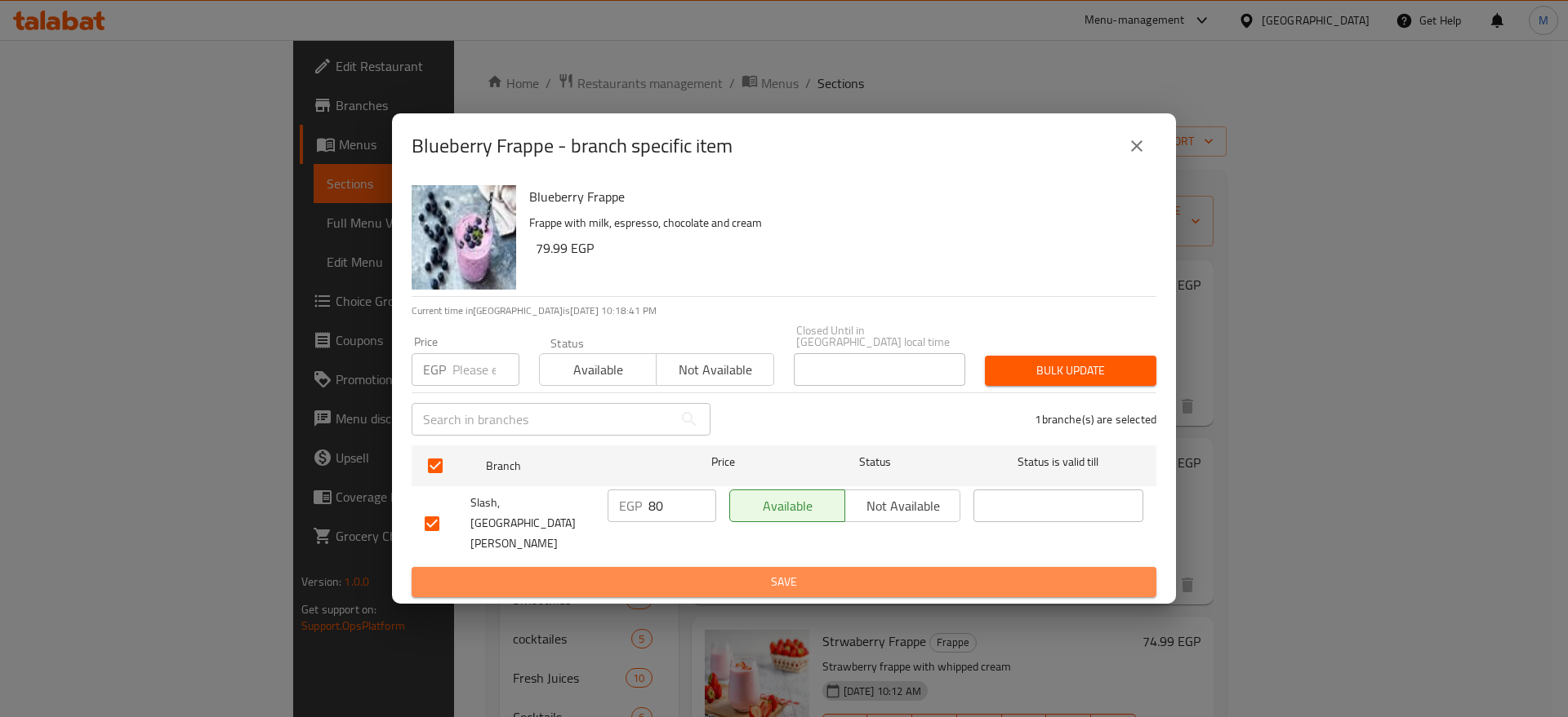
click at [662, 572] on span "Save" at bounding box center [783, 582] width 718 height 20
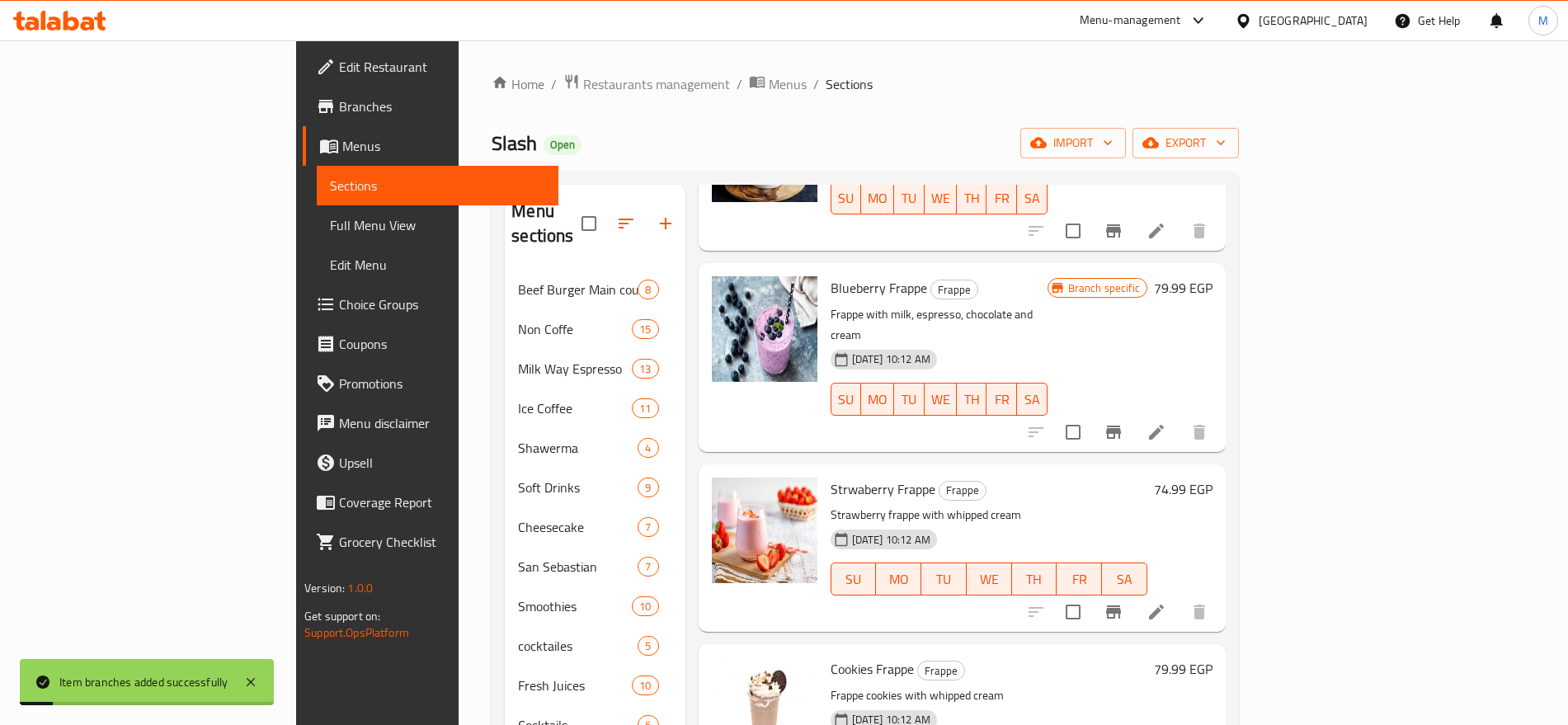
scroll to position [189, 0]
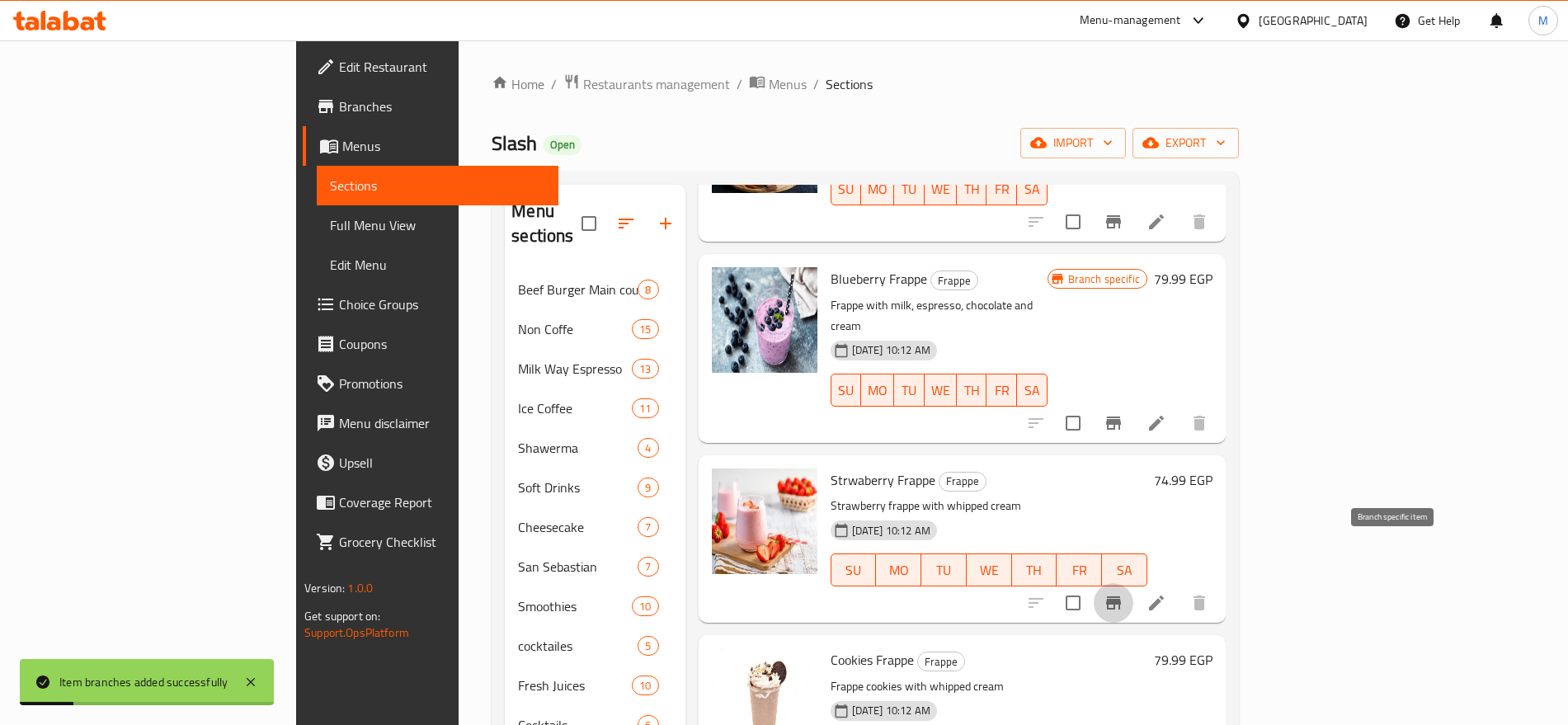
click at [1134, 583] on button "Branch-specific-item" at bounding box center [1113, 603] width 39 height 39
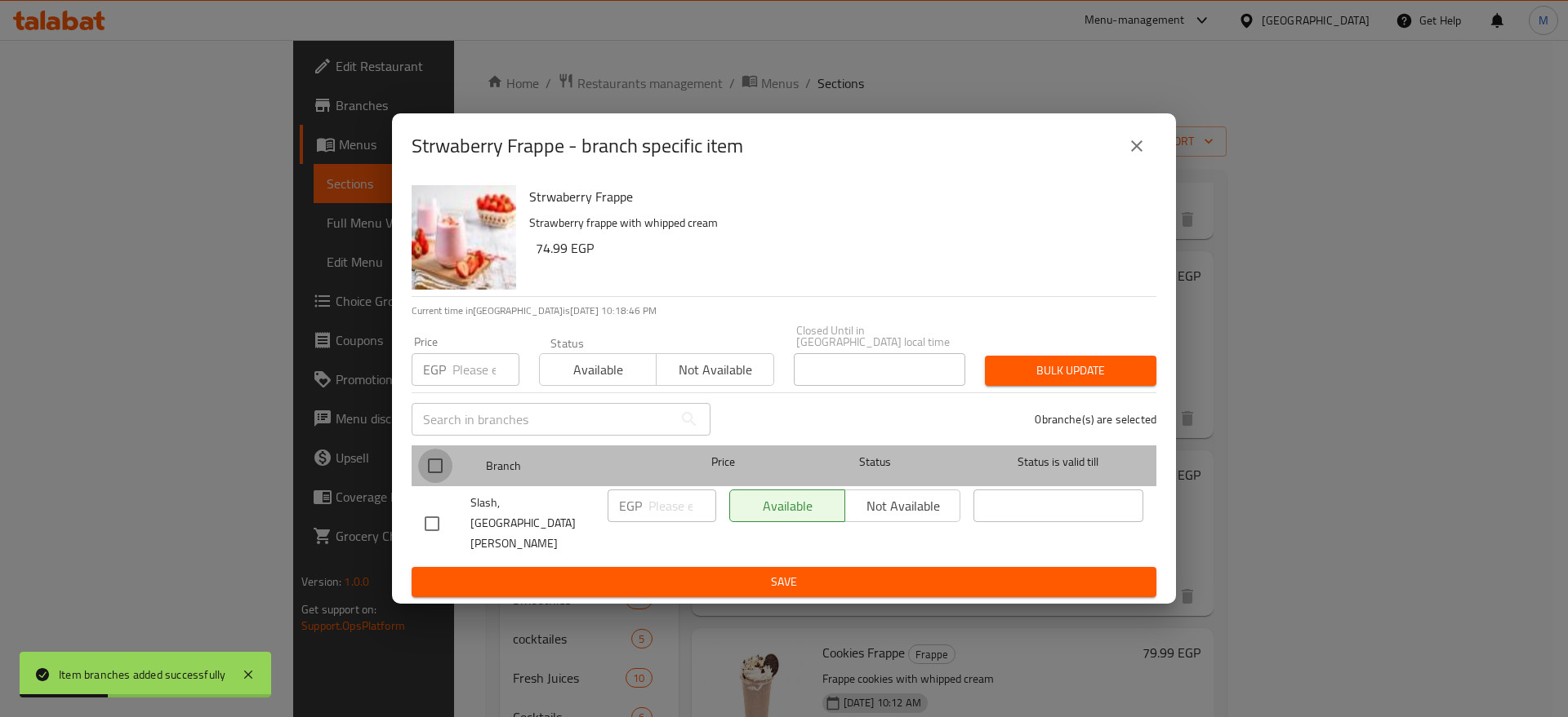
click at [432, 474] on input "checkbox" at bounding box center [435, 466] width 35 height 35
checkbox input "true"
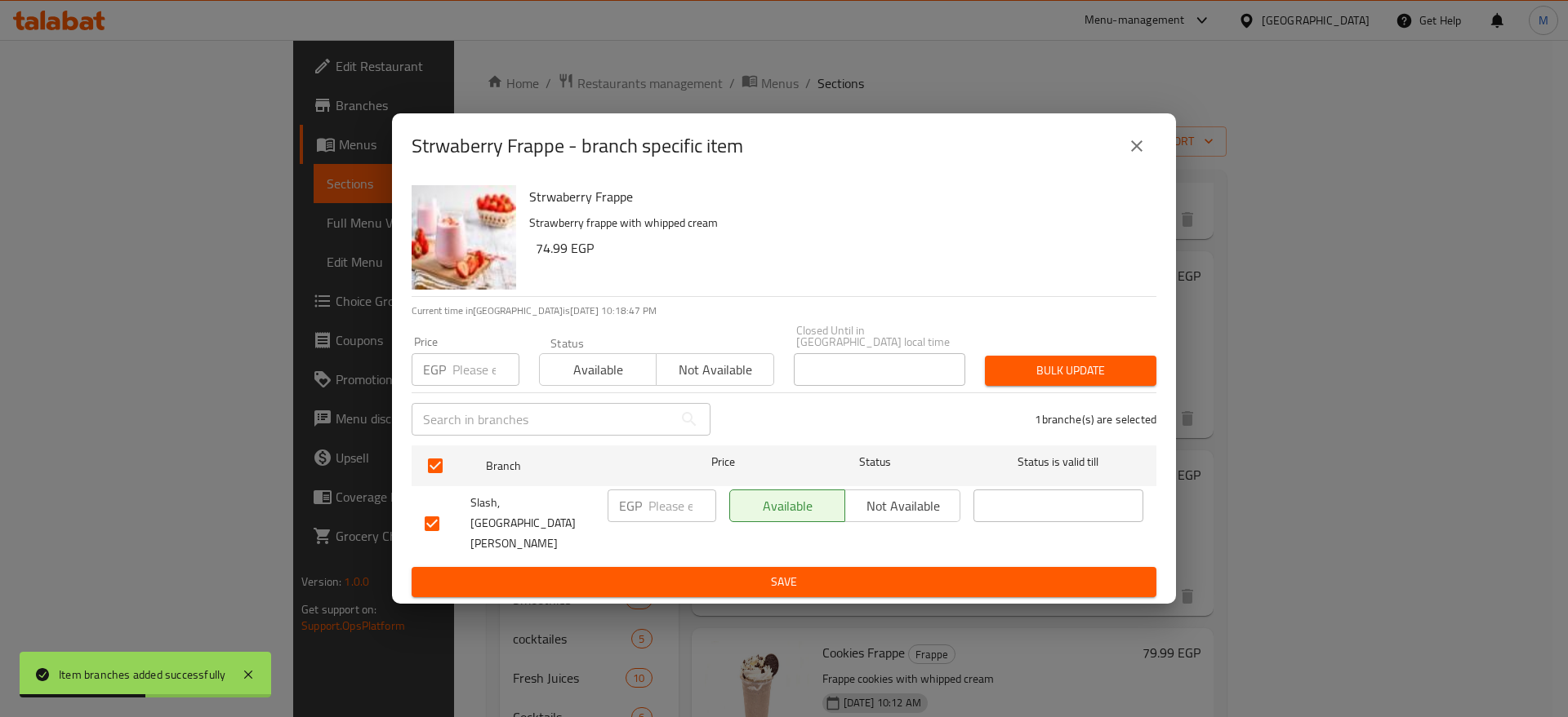
click at [664, 510] on input "number" at bounding box center [682, 506] width 67 height 33
paste input "80"
type input "80"
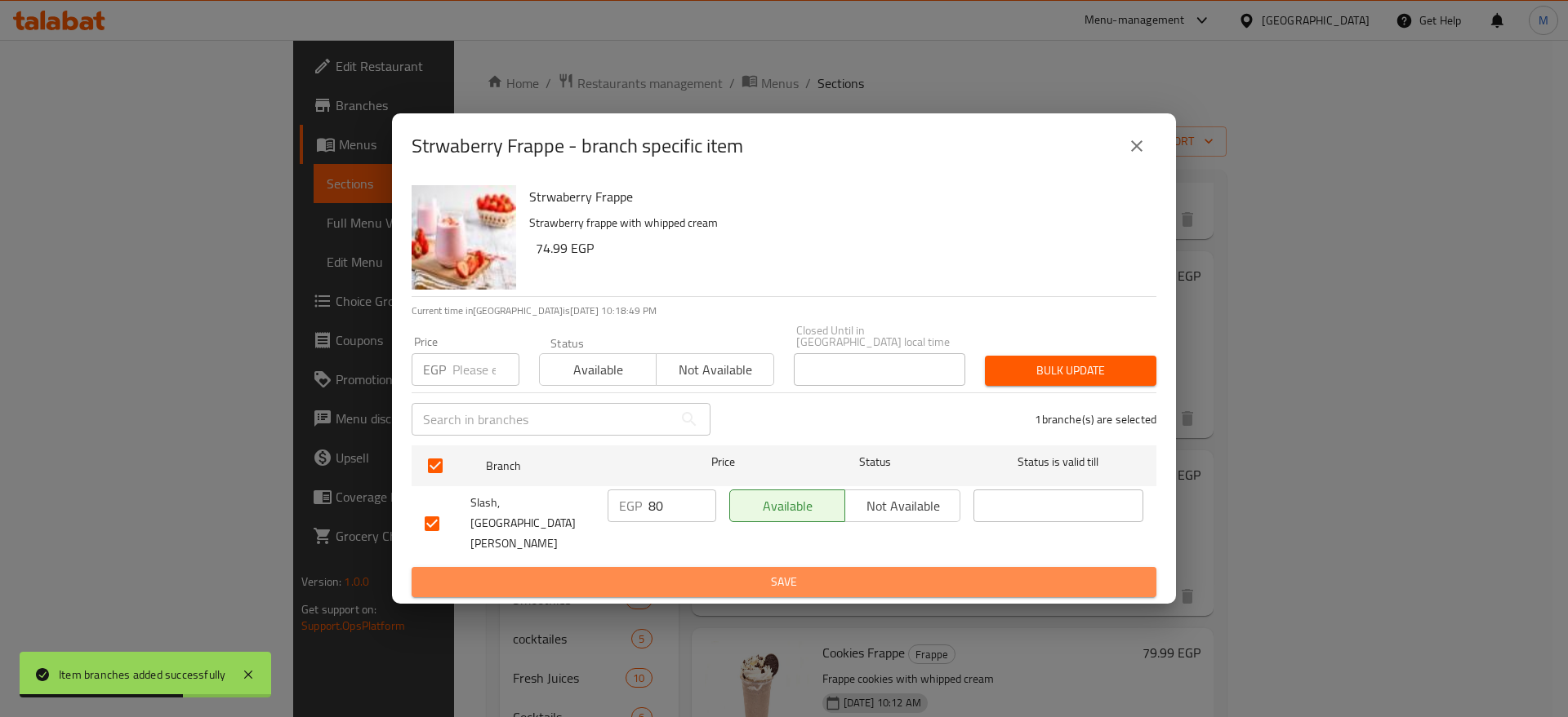
click at [660, 567] on button "Save" at bounding box center [784, 582] width 745 height 30
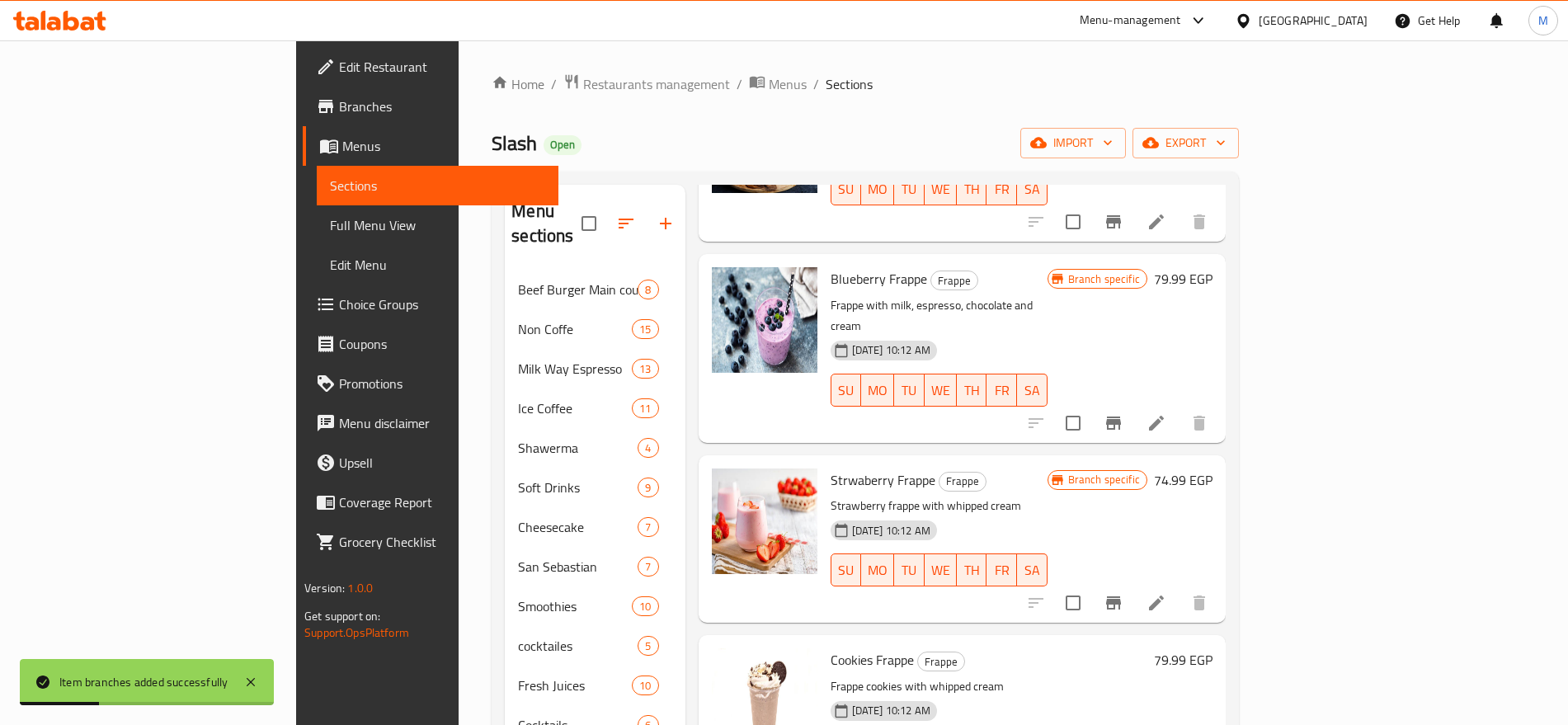
scroll to position [303, 0]
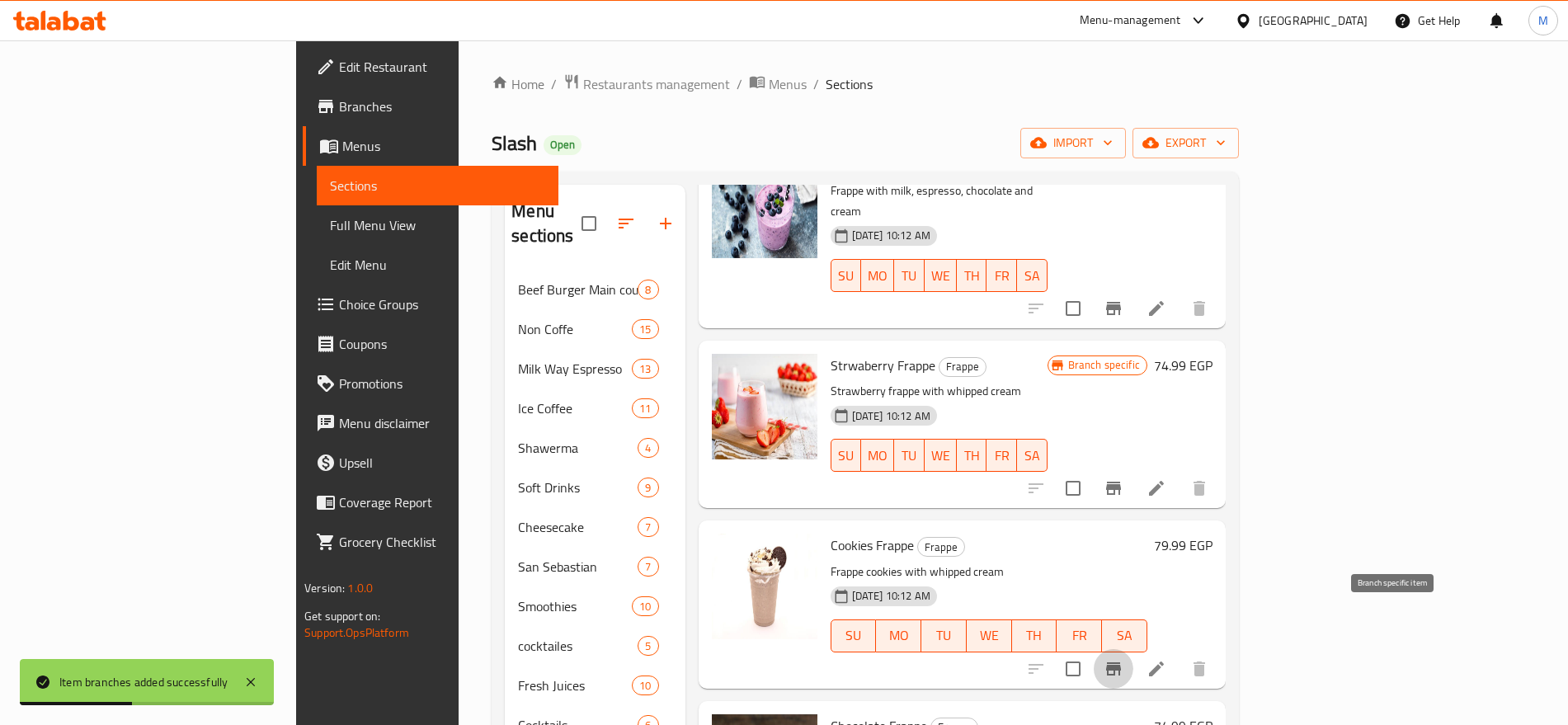
click at [1121, 662] on icon "Branch-specific-item" at bounding box center [1113, 668] width 15 height 13
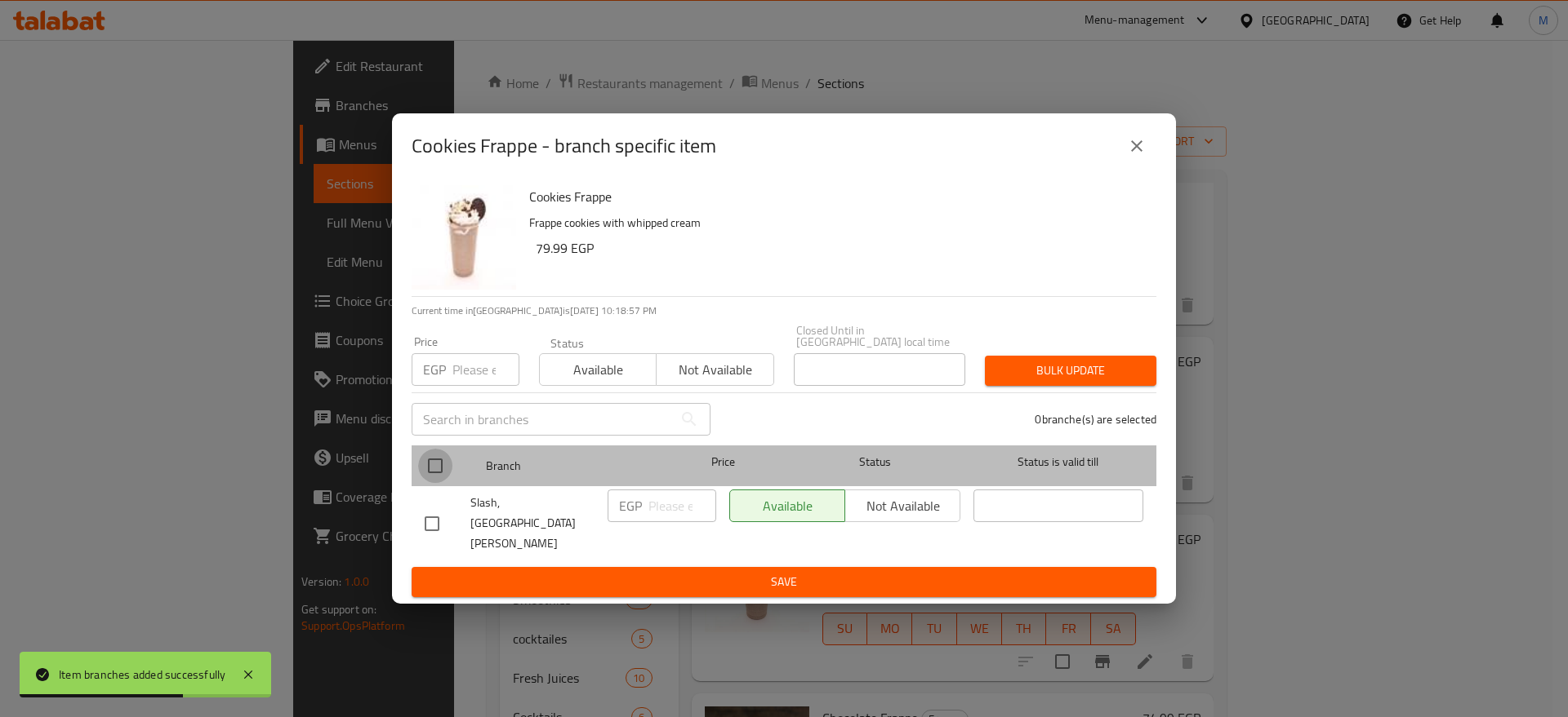
click at [436, 483] on input "checkbox" at bounding box center [435, 466] width 35 height 35
checkbox input "true"
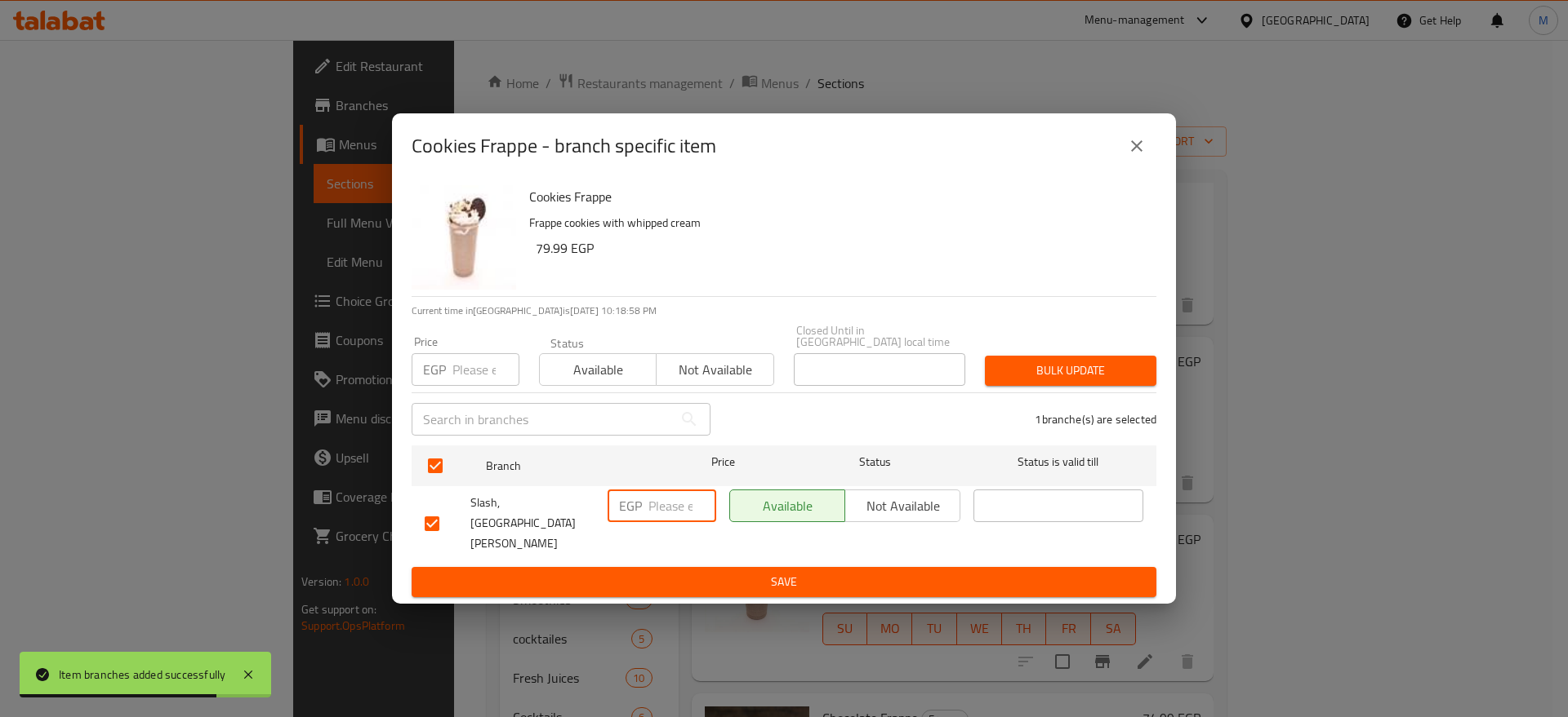
click at [663, 523] on input "number" at bounding box center [682, 506] width 67 height 33
paste input "80"
type input "80"
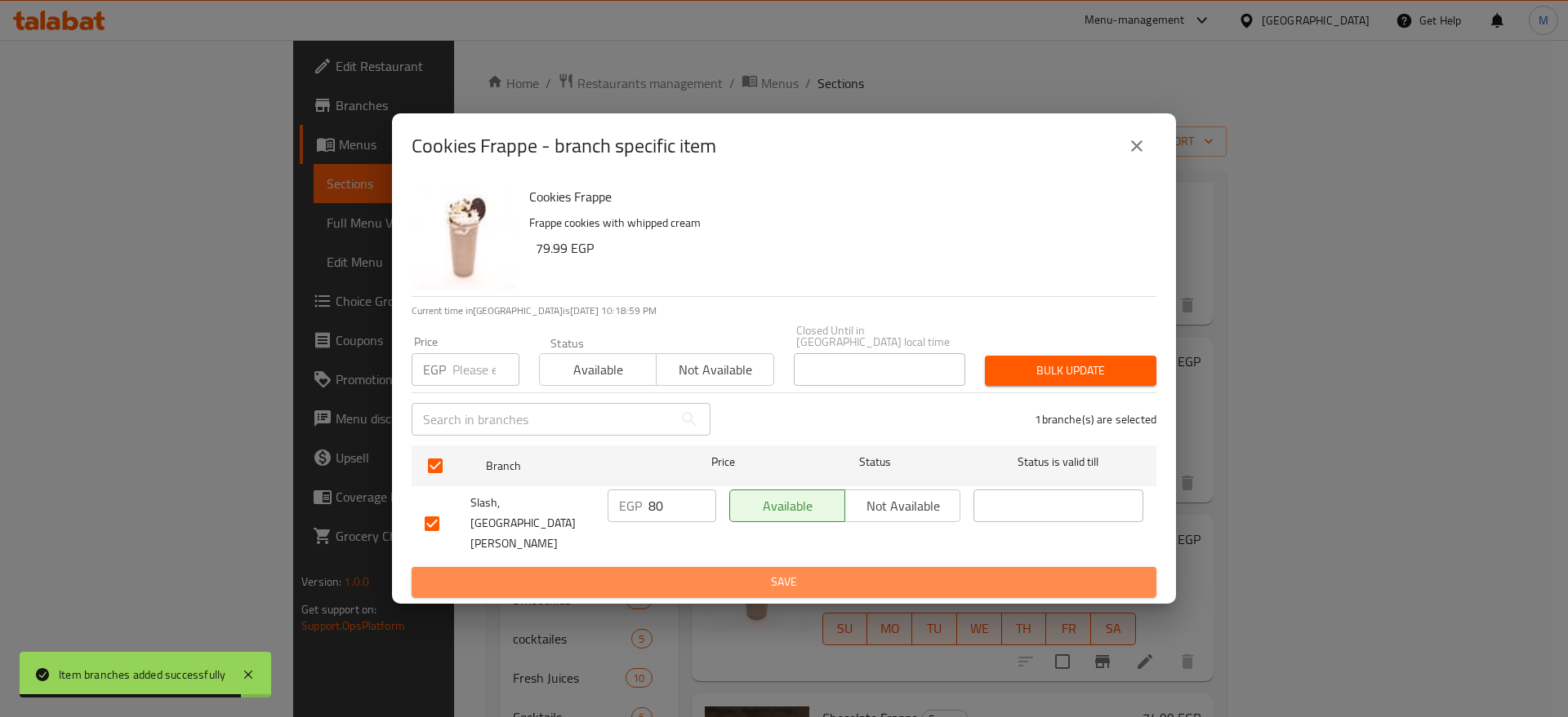
click at [672, 572] on span "Save" at bounding box center [783, 582] width 718 height 20
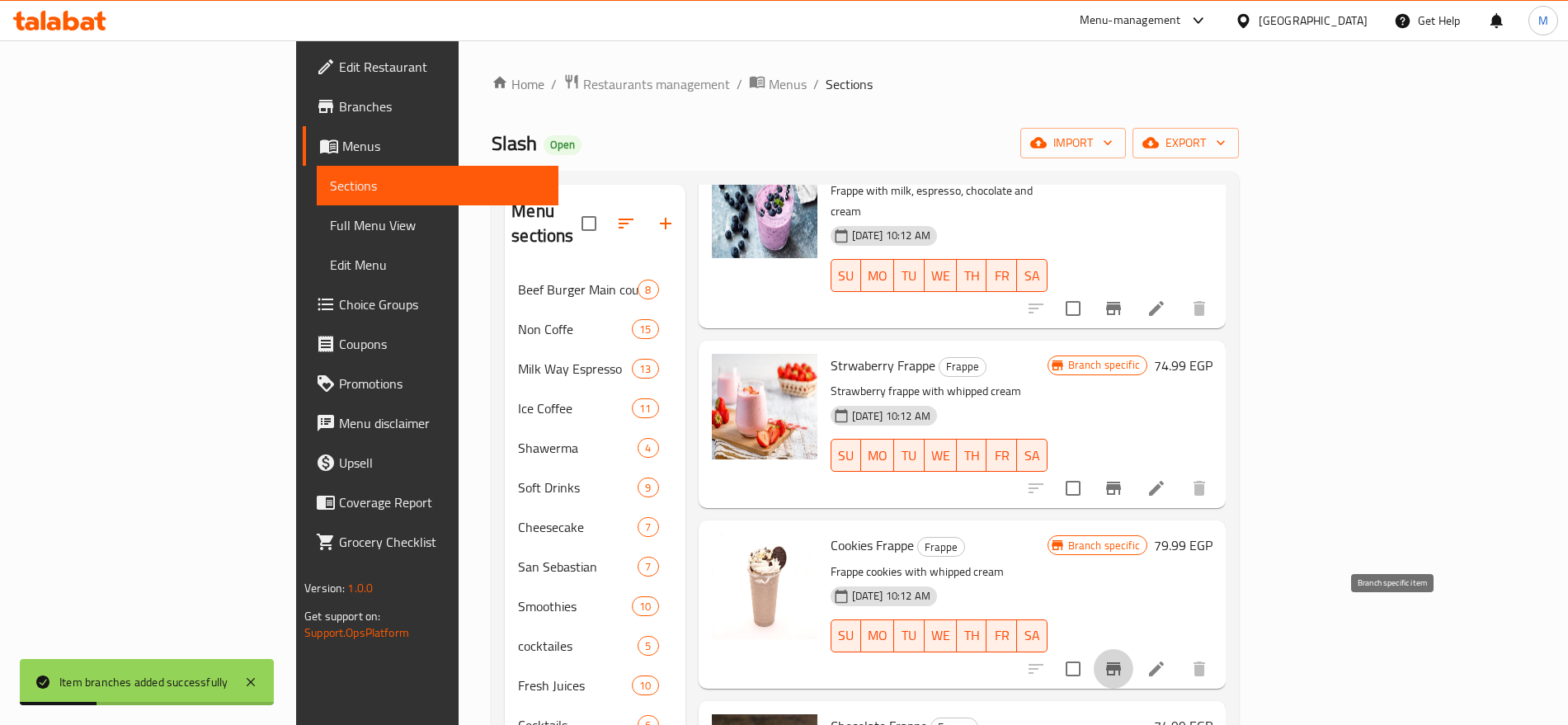
click at [1121, 662] on icon "Branch-specific-item" at bounding box center [1113, 668] width 15 height 13
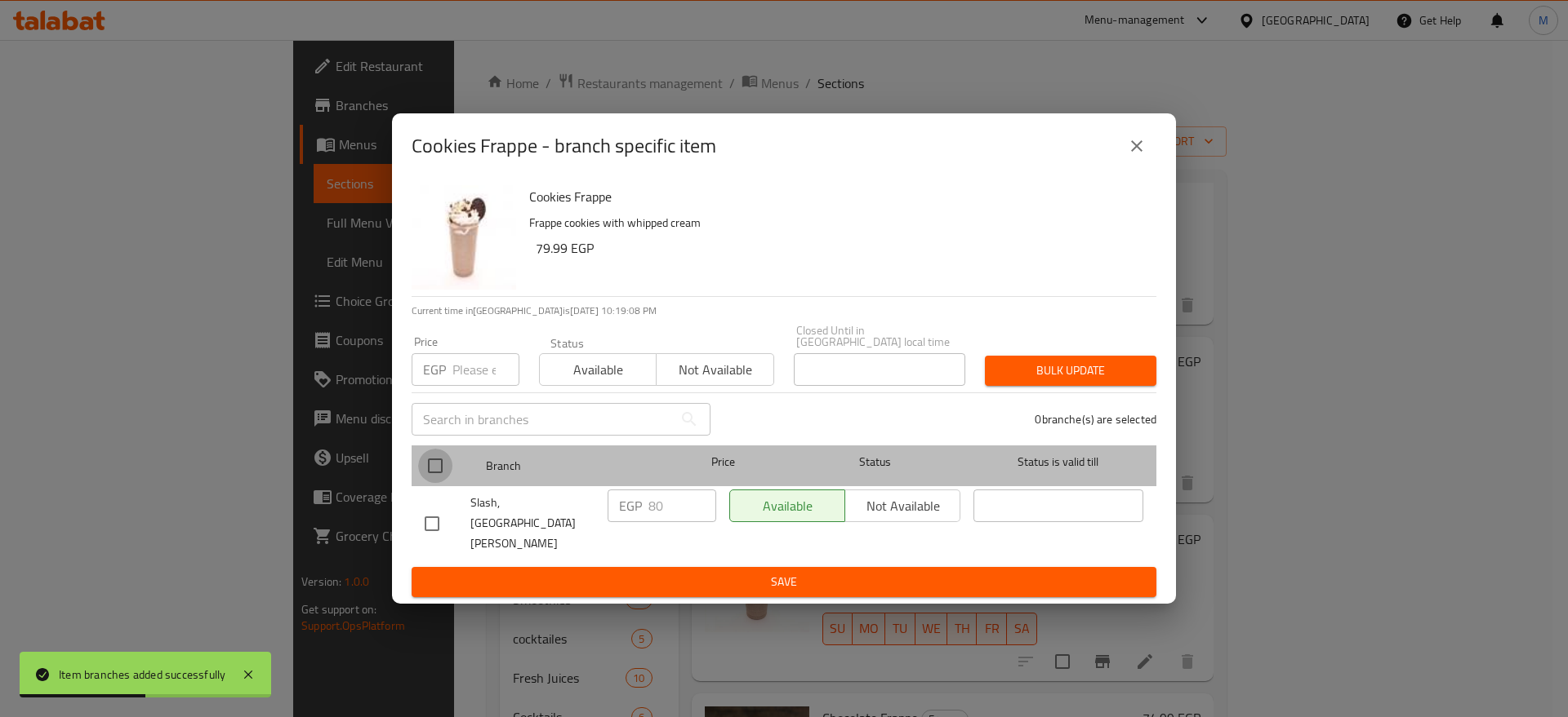
click at [442, 483] on input "checkbox" at bounding box center [435, 466] width 35 height 35
checkbox input "true"
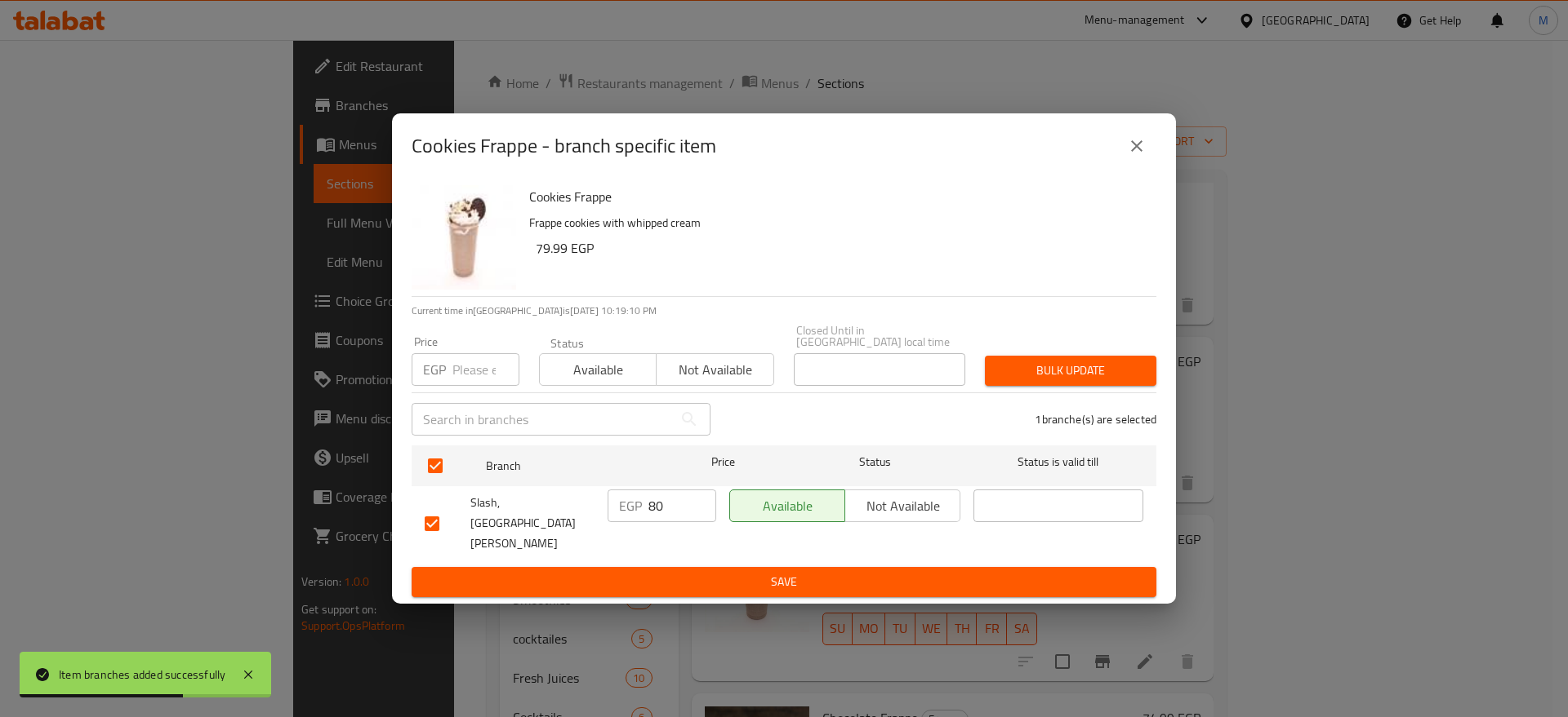
click at [656, 523] on input "80" at bounding box center [682, 506] width 67 height 33
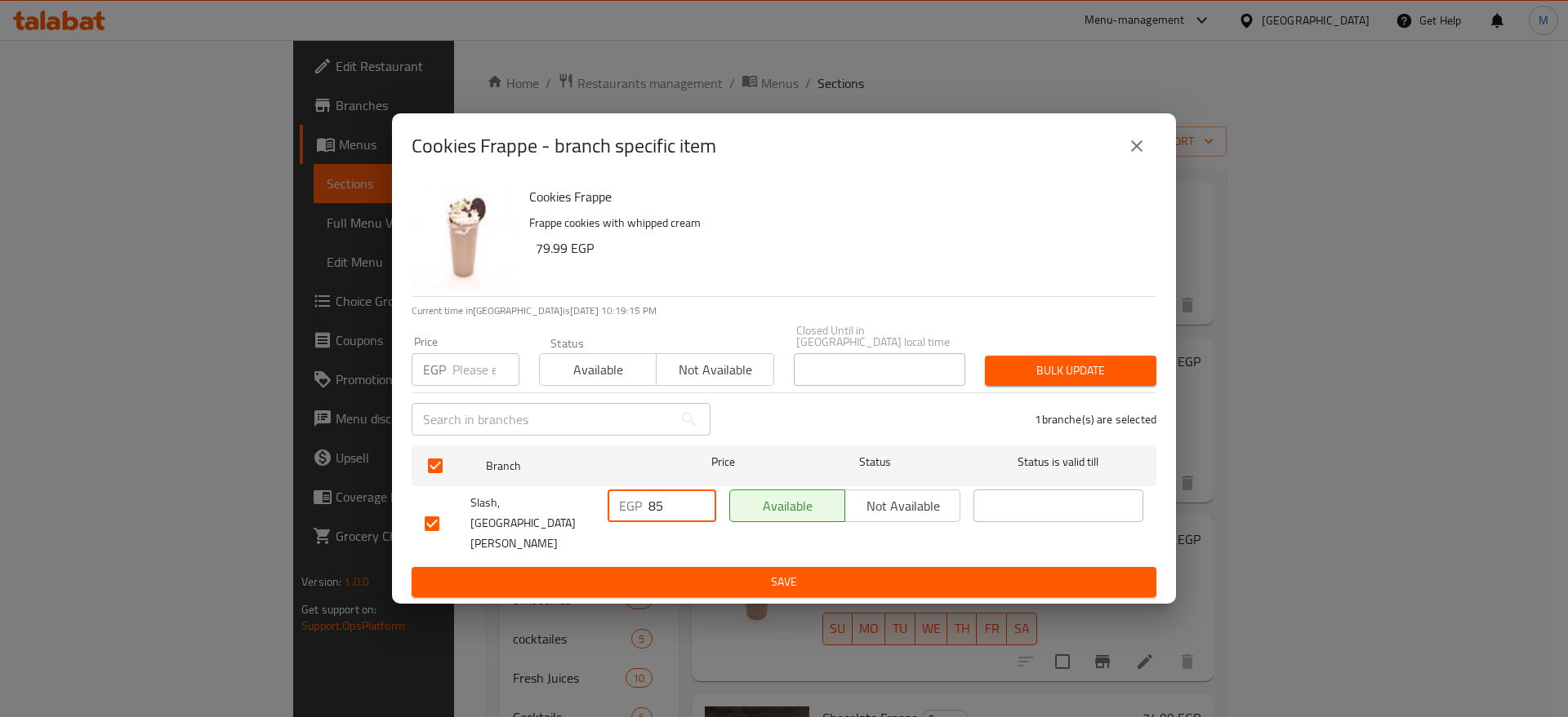
type input "85"
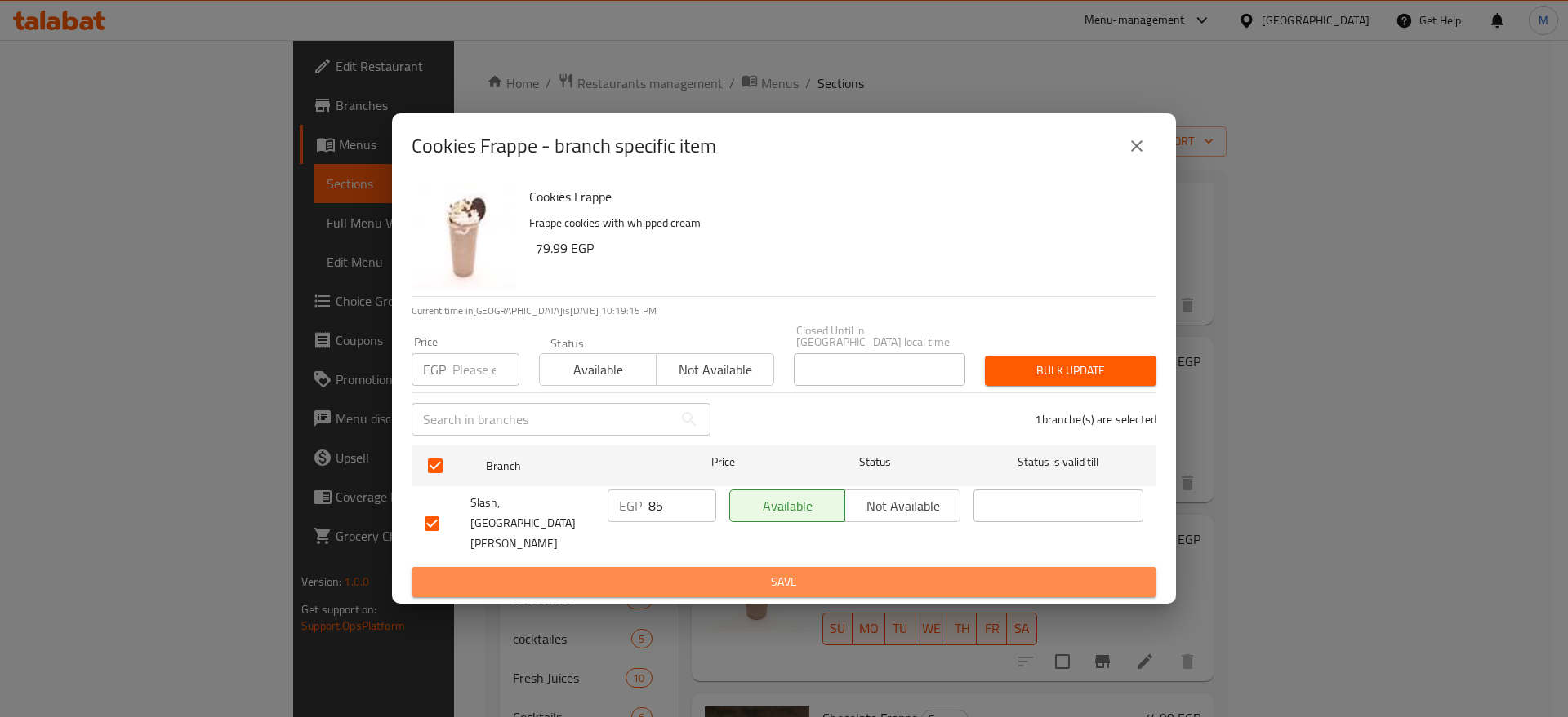
click at [674, 572] on span "Save" at bounding box center [783, 582] width 718 height 20
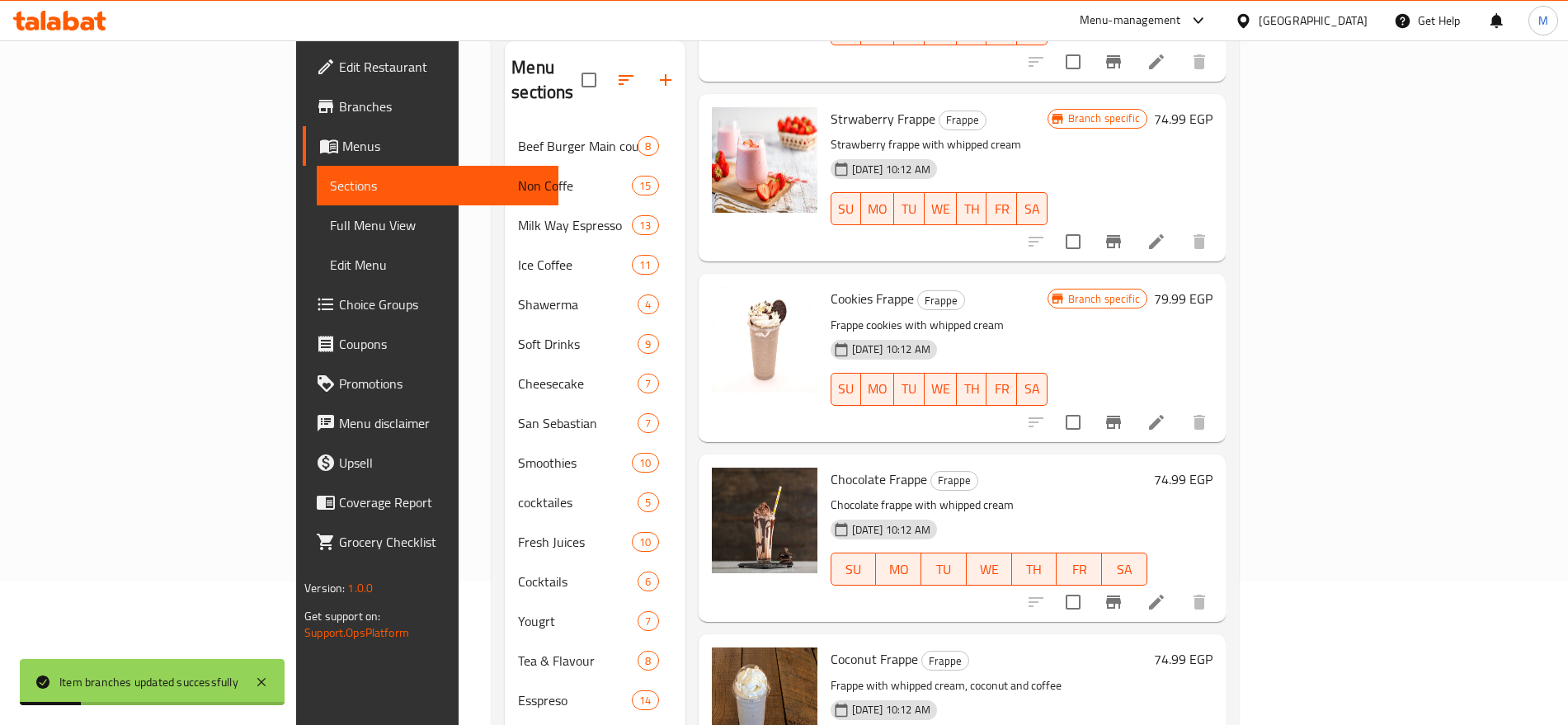
scroll to position [148, 0]
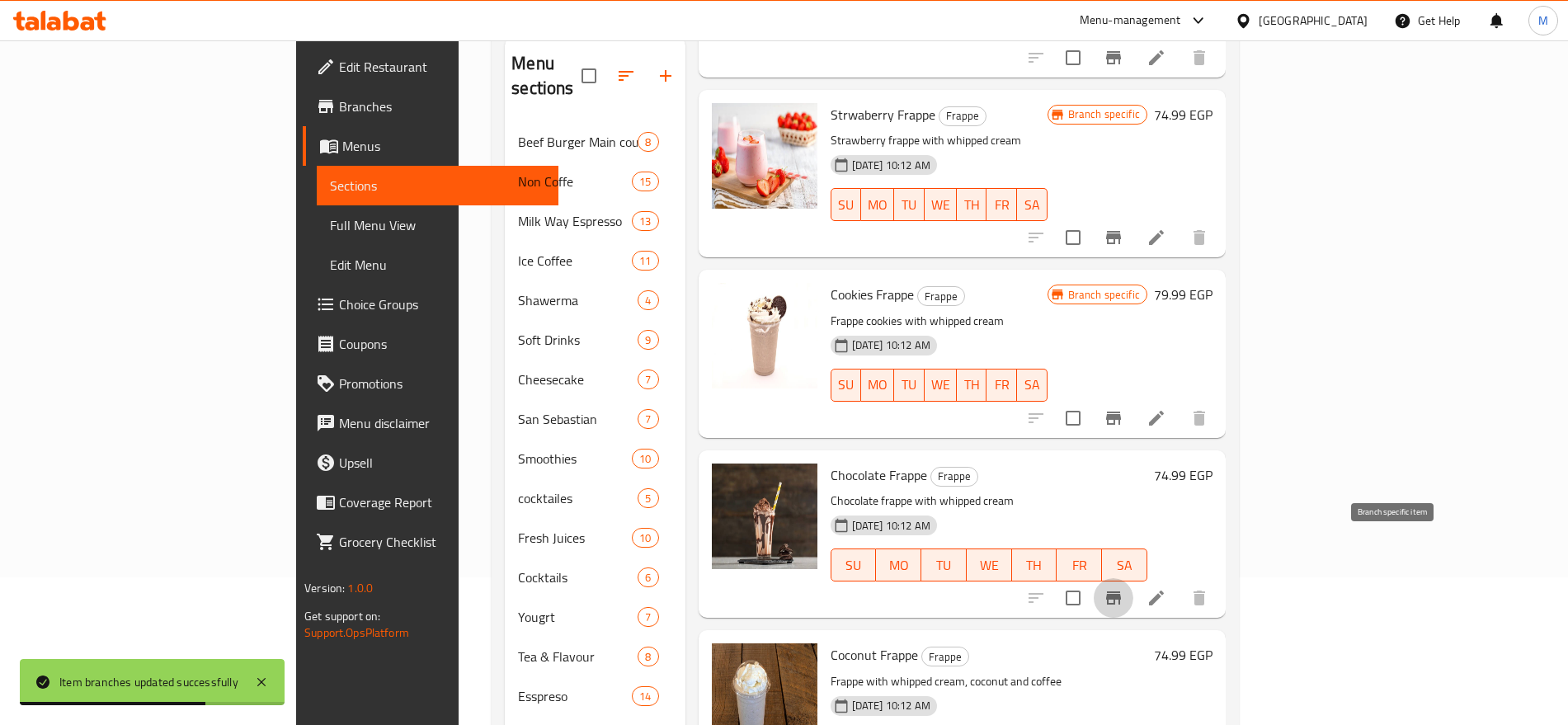
click at [1124, 589] on icon "Branch-specific-item" at bounding box center [1114, 598] width 20 height 20
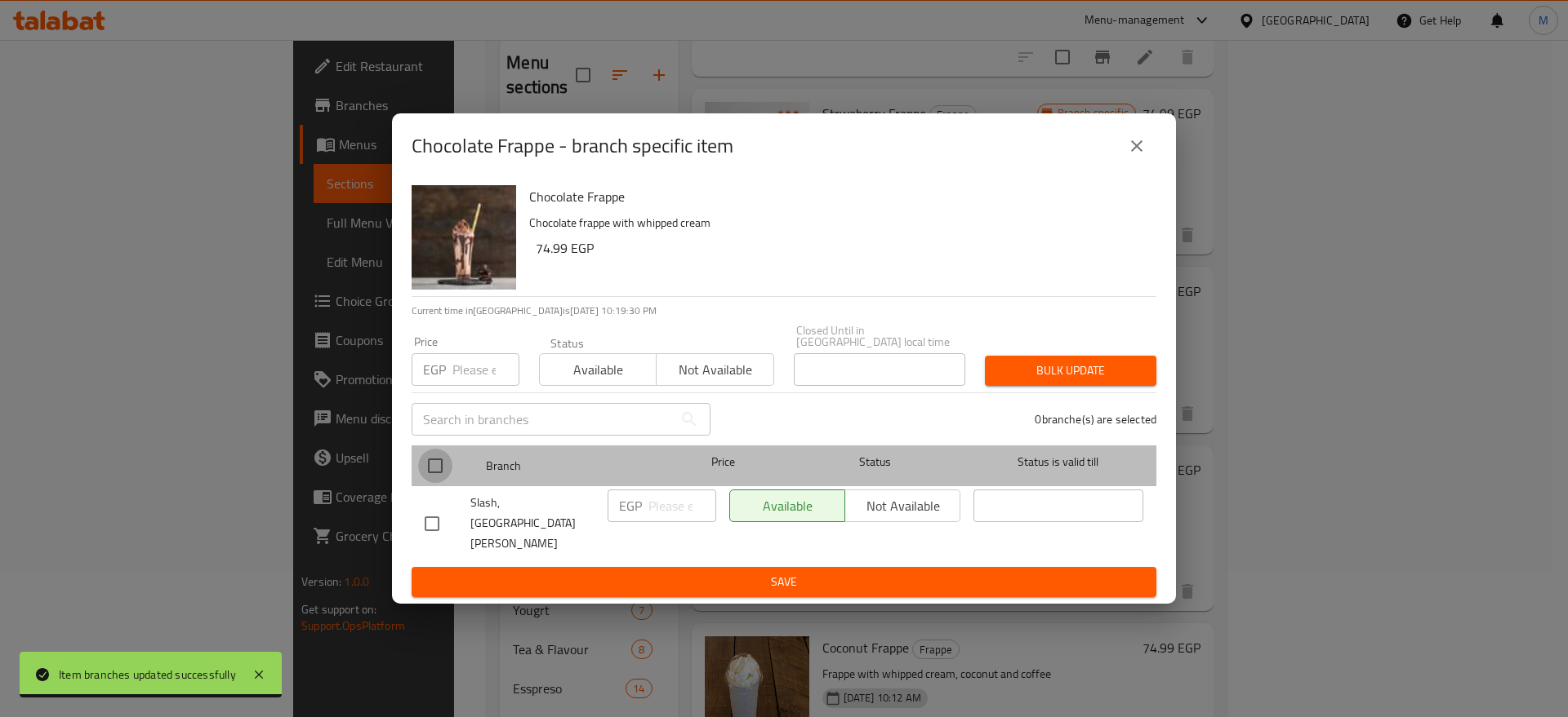
click at [432, 476] on input "checkbox" at bounding box center [435, 466] width 35 height 35
checkbox input "true"
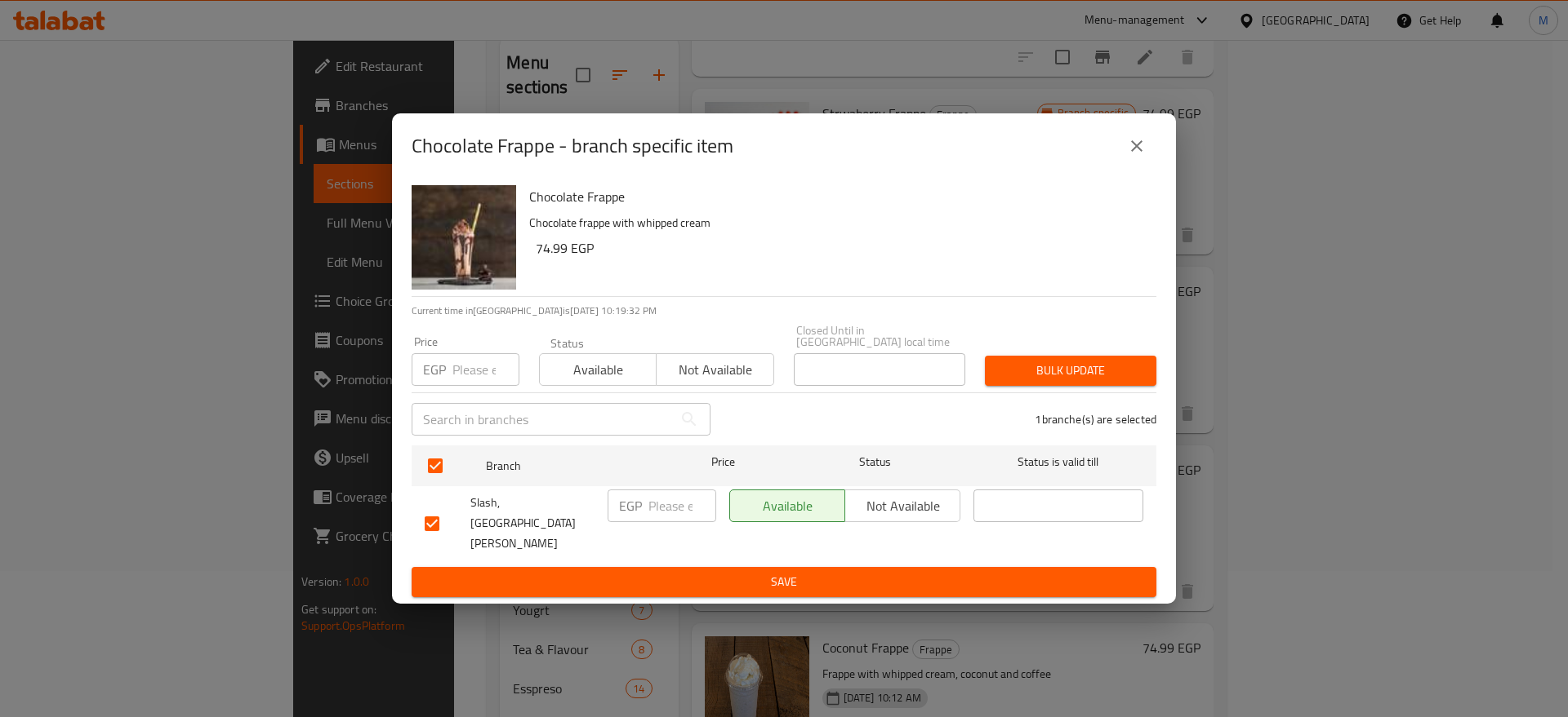
click at [664, 498] on div "EGP ​" at bounding box center [661, 523] width 122 height 81
click at [664, 514] on input "number" at bounding box center [682, 506] width 67 height 33
paste input "80"
type input "80"
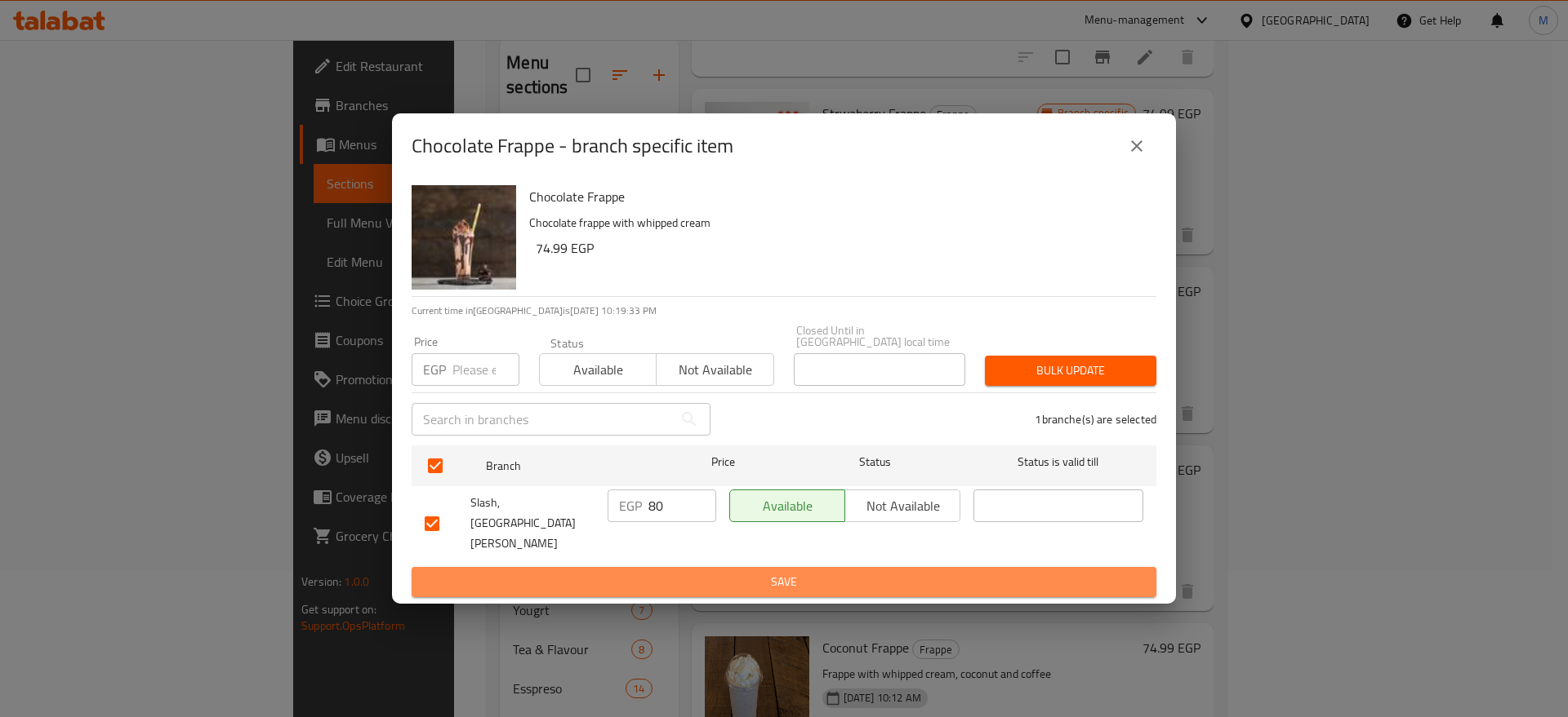
click at [718, 572] on span "Save" at bounding box center [783, 582] width 718 height 20
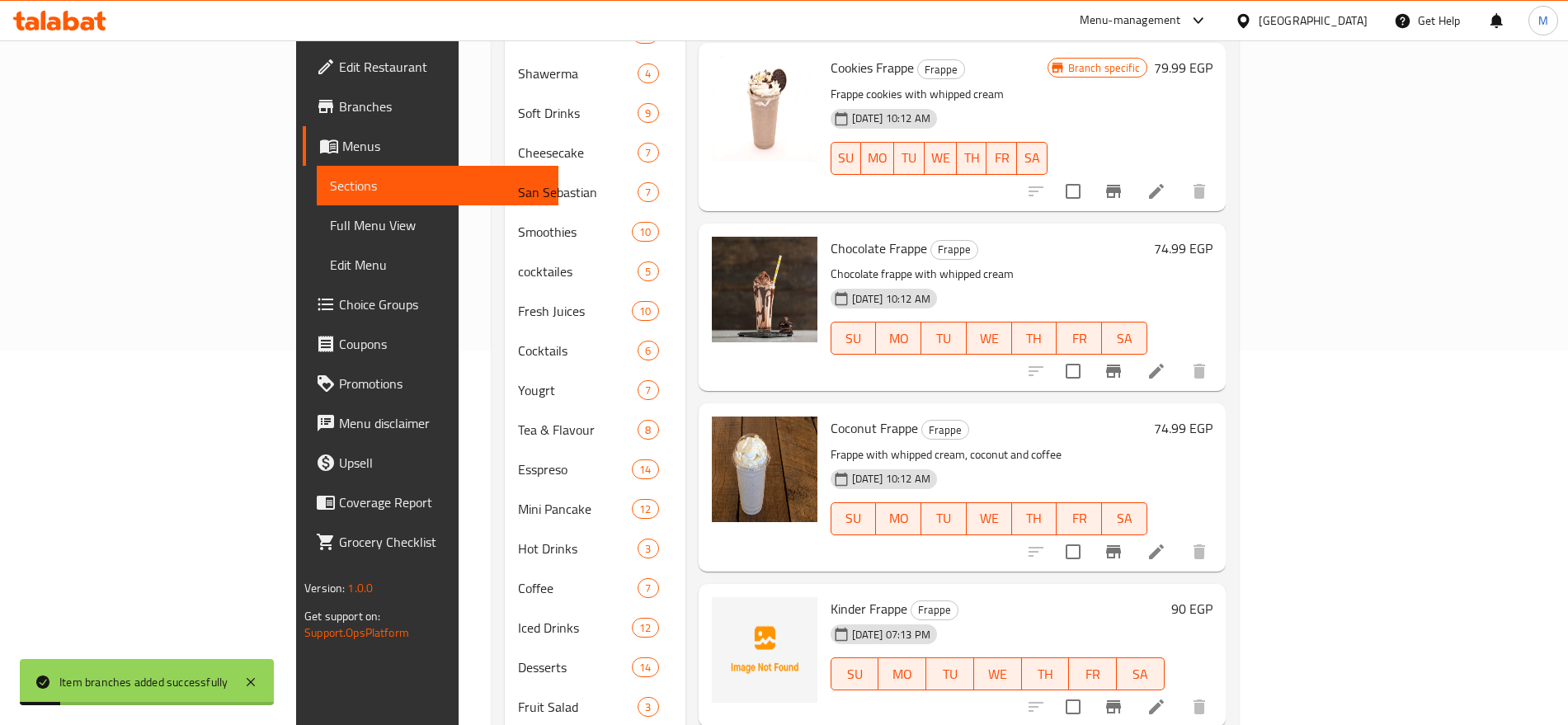
scroll to position [389, 0]
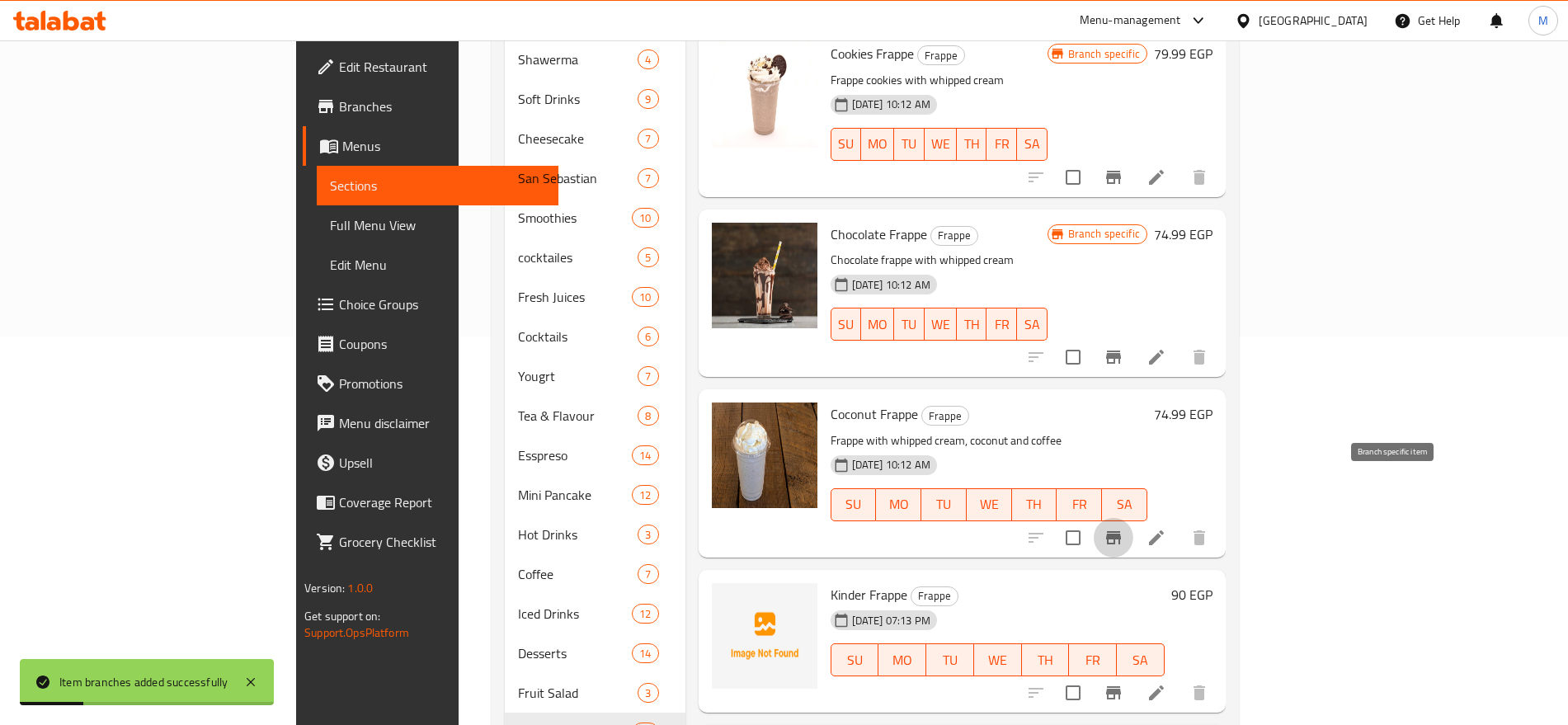
click at [1134, 519] on button "Branch-specific-item" at bounding box center [1113, 538] width 39 height 39
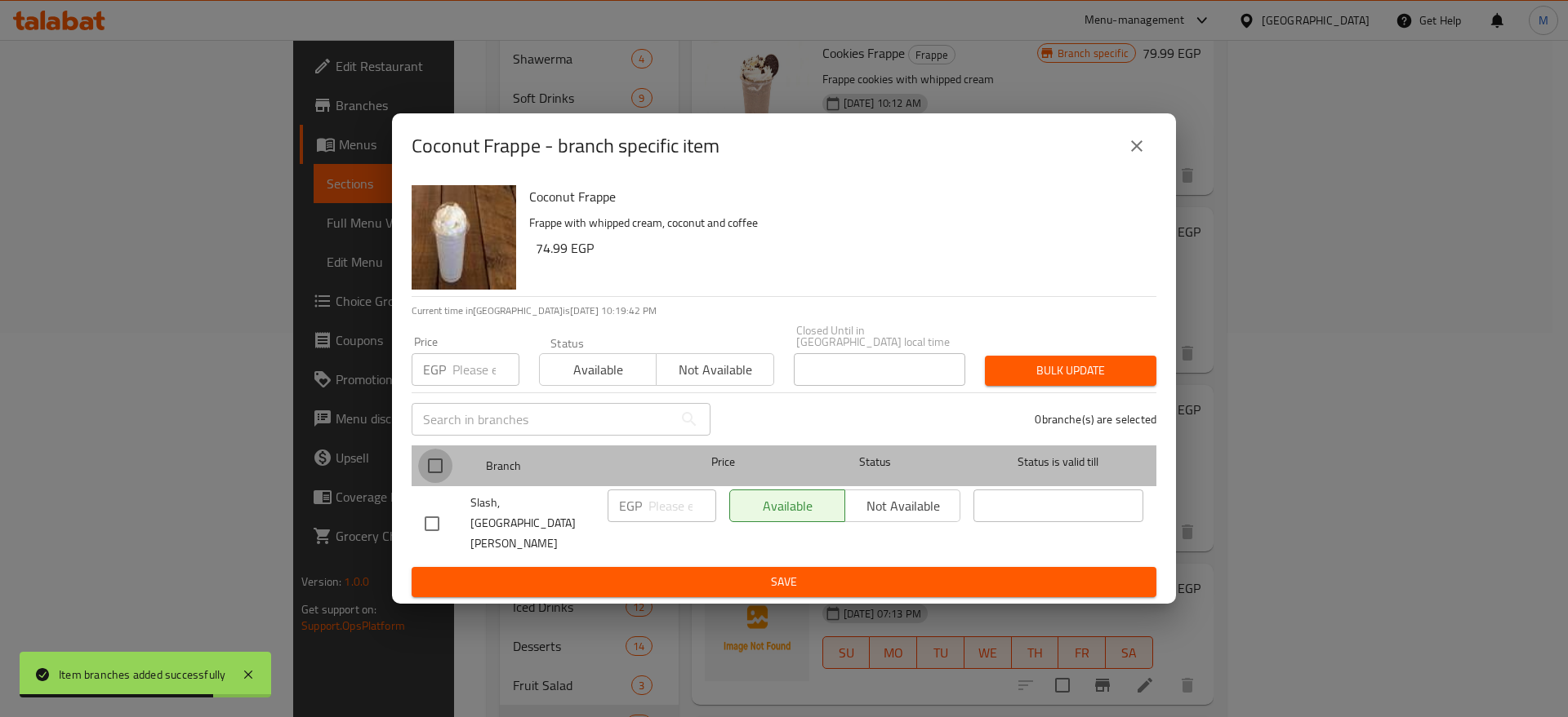
click at [430, 471] on input "checkbox" at bounding box center [435, 466] width 35 height 35
checkbox input "true"
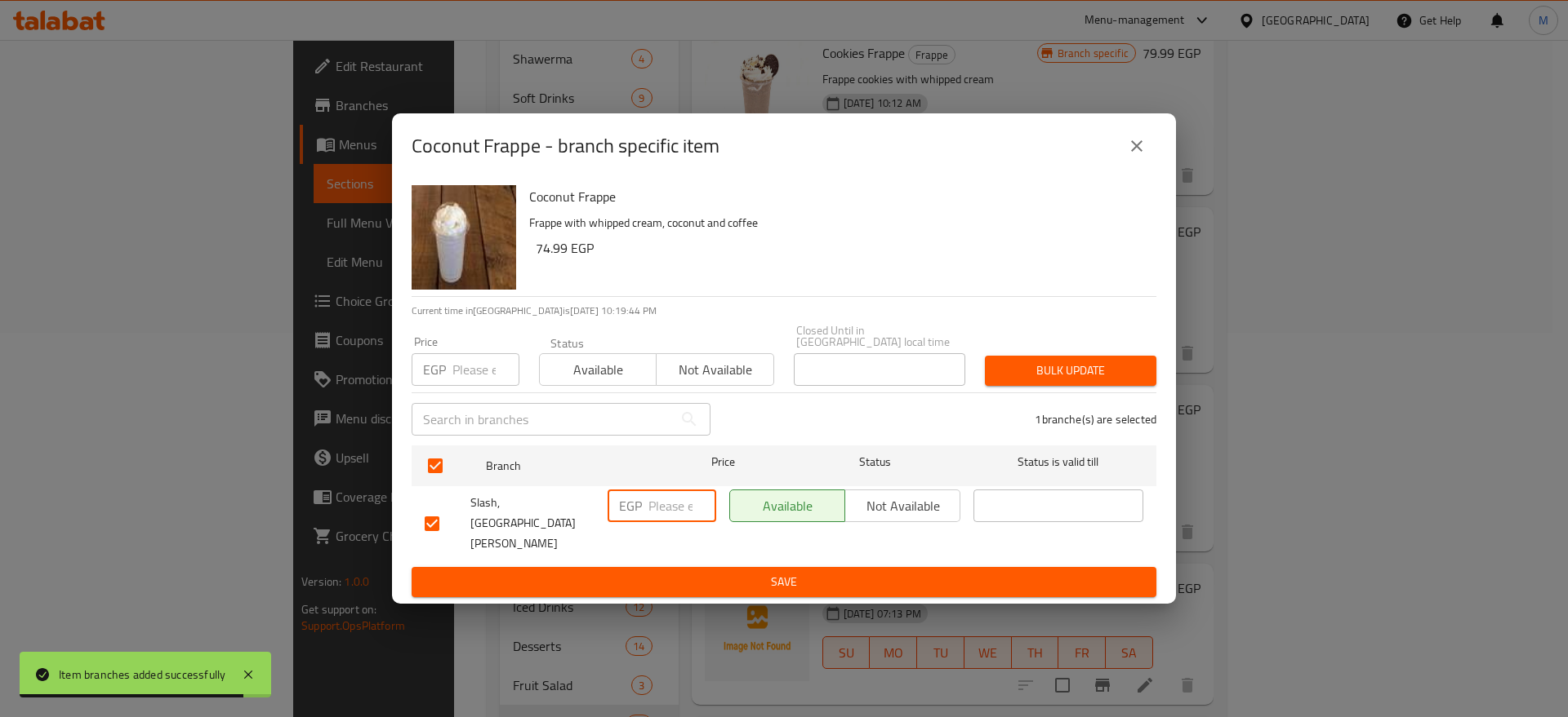
click at [669, 516] on input "number" at bounding box center [682, 506] width 67 height 33
paste input "85"
type input "85"
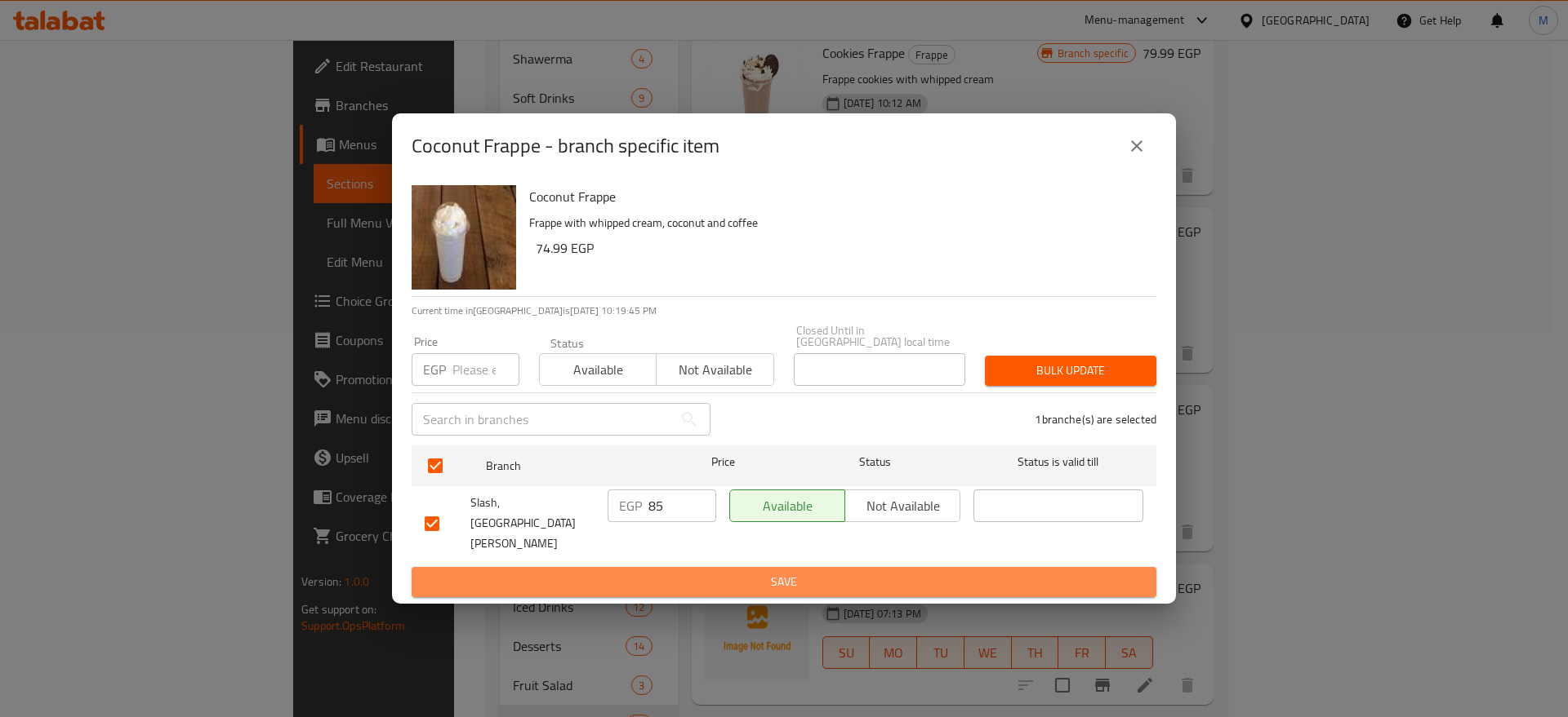
click at [748, 572] on span "Save" at bounding box center [783, 582] width 718 height 20
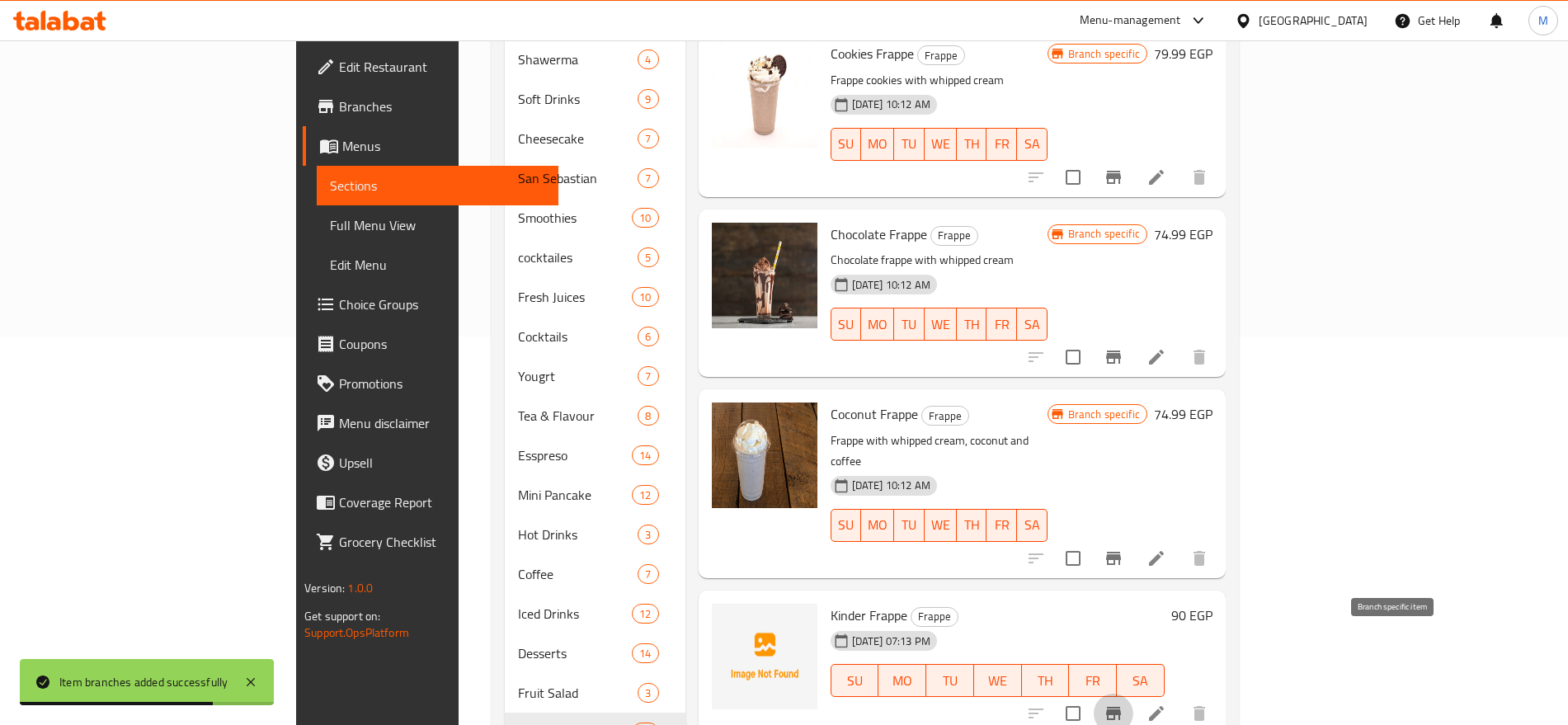
click at [1134, 694] on button "Branch-specific-item" at bounding box center [1113, 713] width 39 height 39
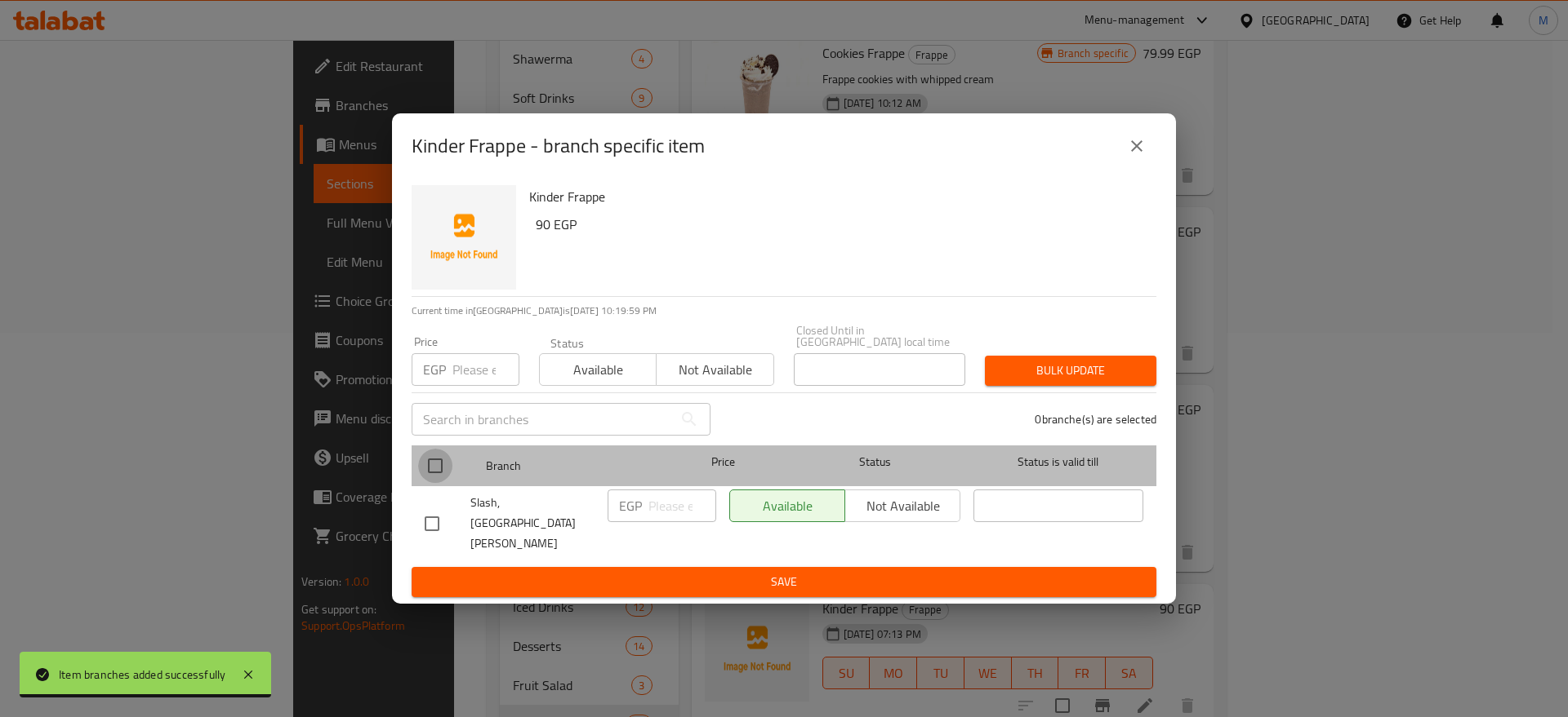
click at [446, 483] on input "checkbox" at bounding box center [435, 466] width 35 height 35
checkbox input "true"
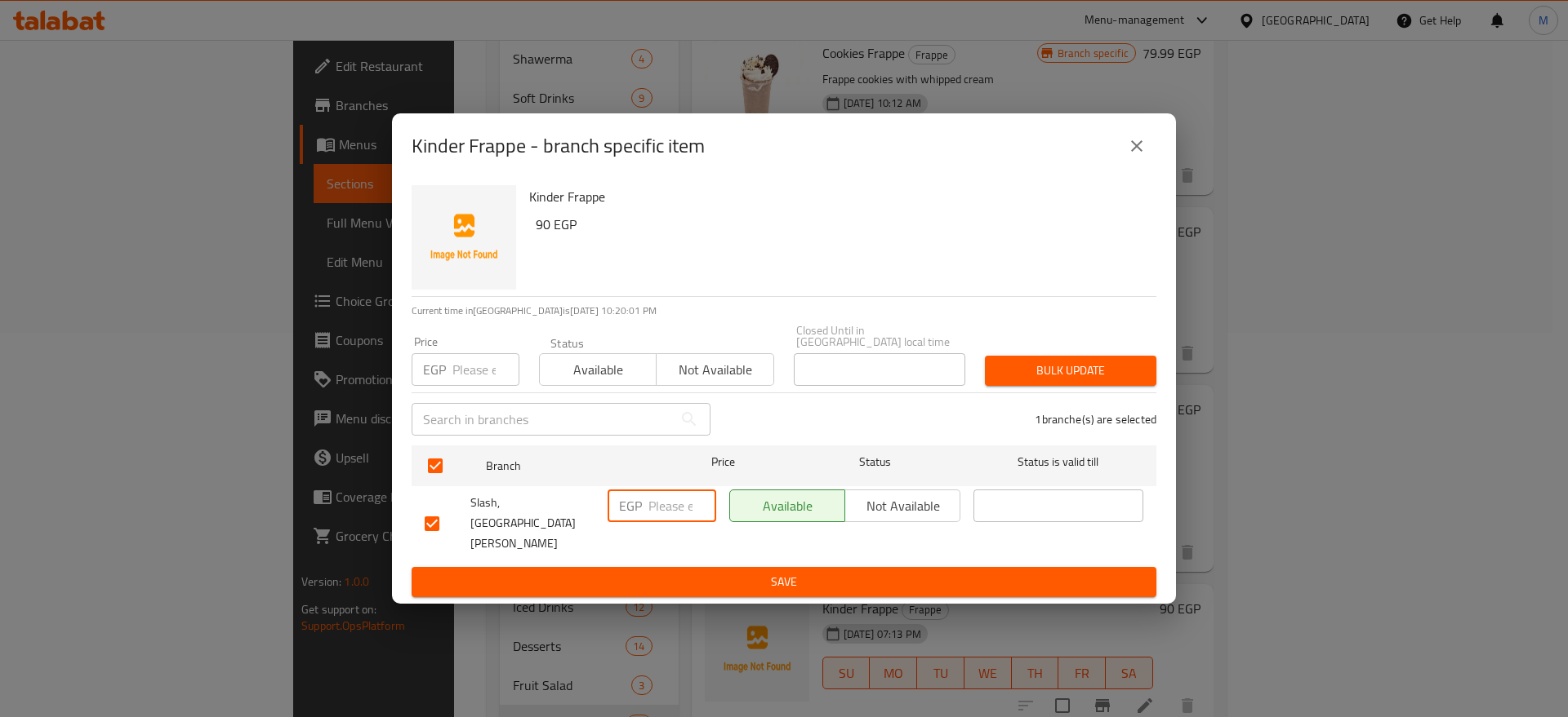
click at [669, 523] on input "number" at bounding box center [682, 506] width 67 height 33
paste input "90"
type input "90"
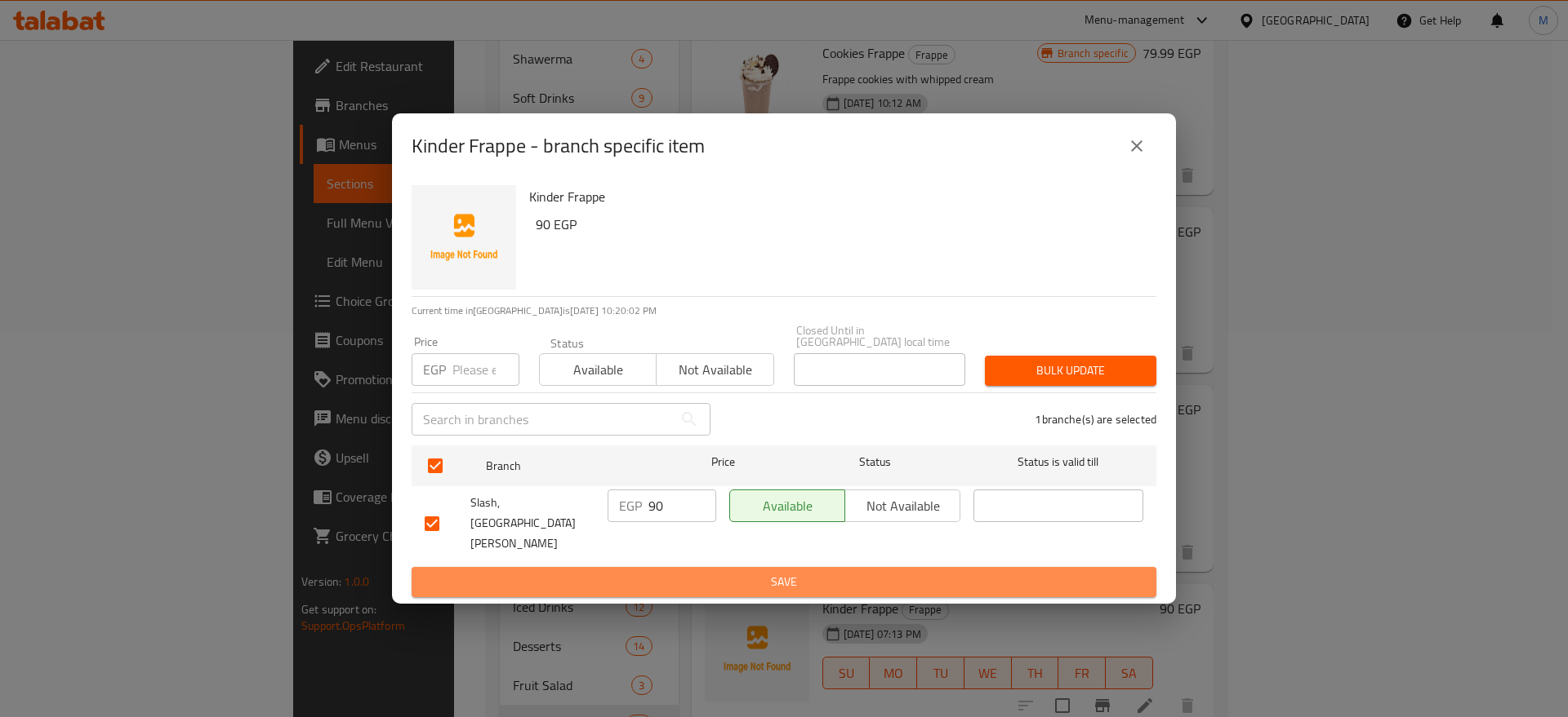
click at [794, 572] on span "Save" at bounding box center [783, 582] width 718 height 20
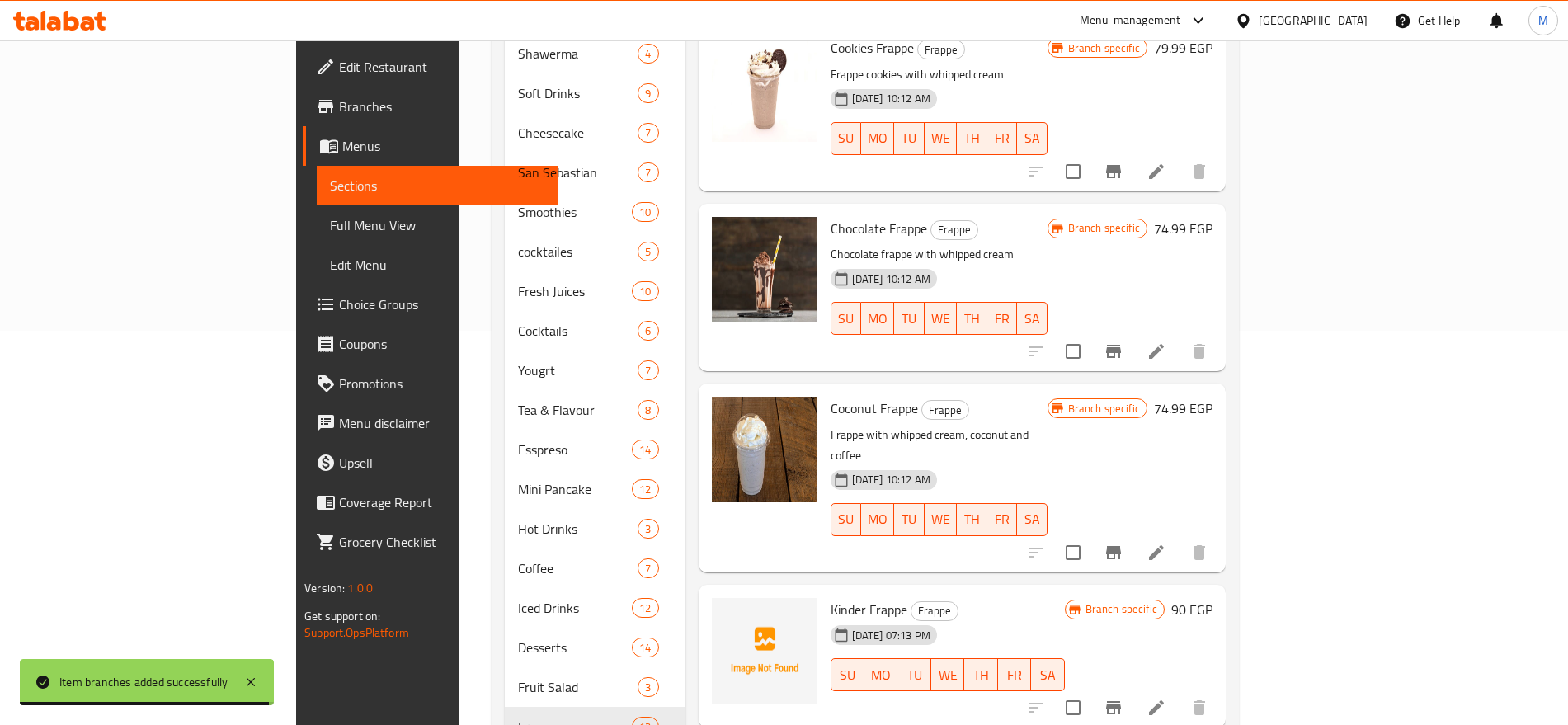
scroll to position [579, 0]
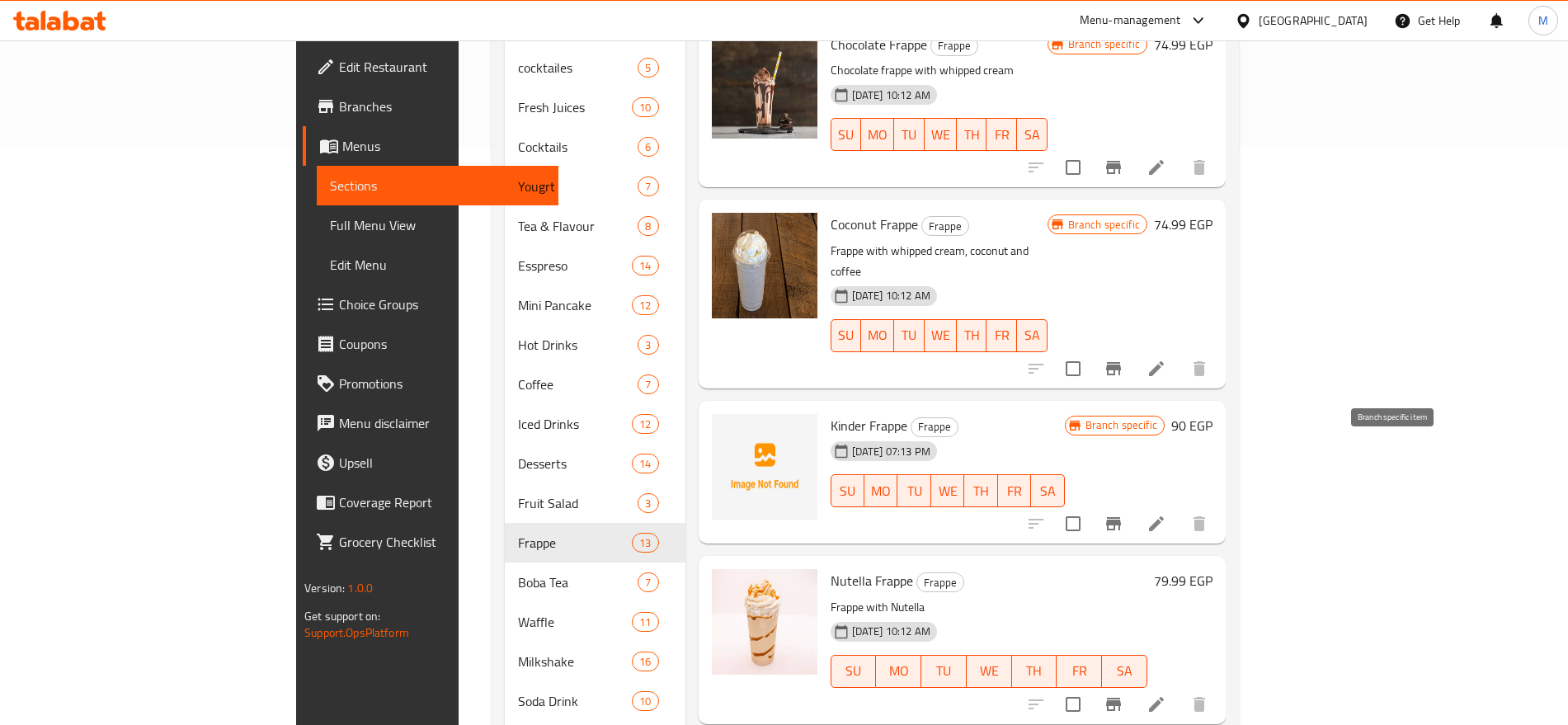
click at [1124, 514] on icon "Branch-specific-item" at bounding box center [1114, 524] width 20 height 20
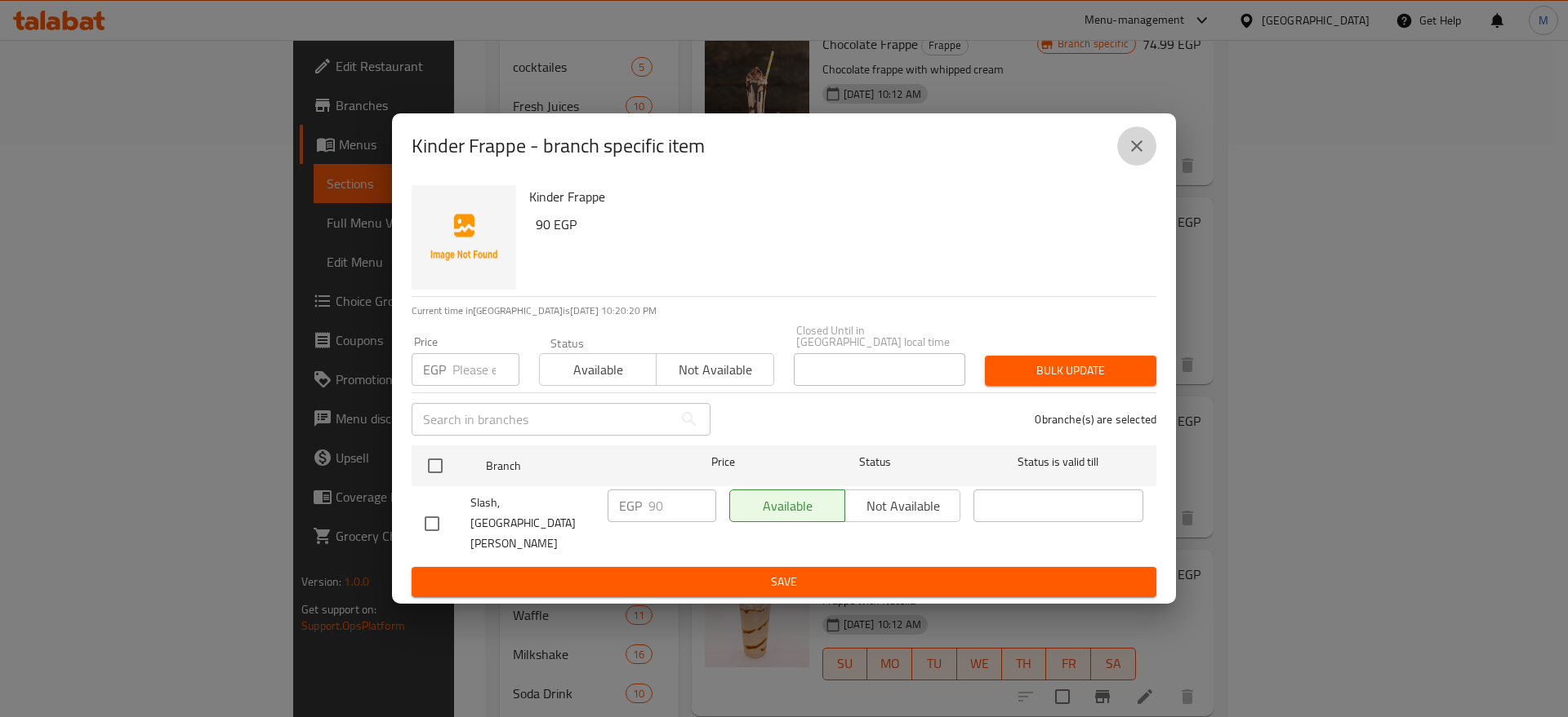
click at [1129, 156] on icon "close" at bounding box center [1136, 146] width 20 height 20
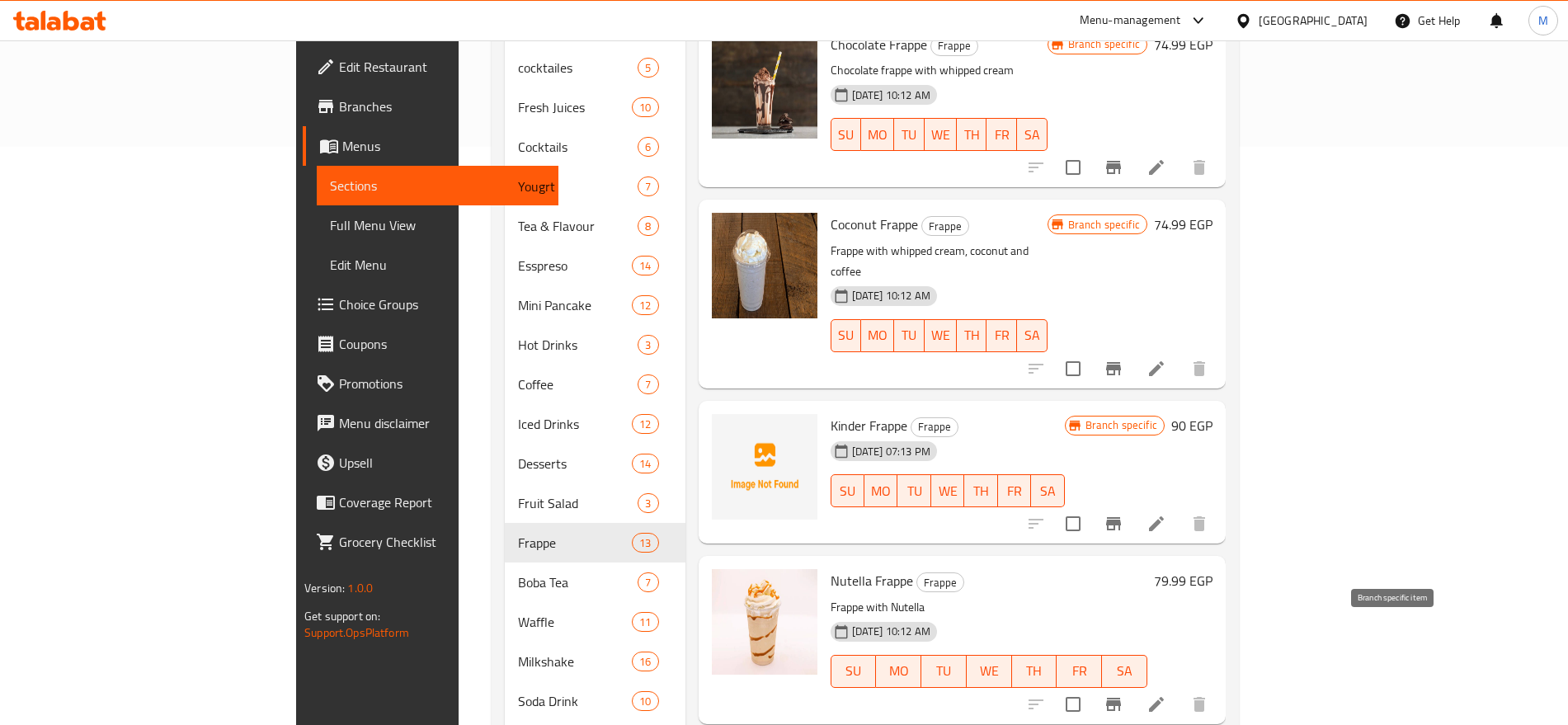
click at [1121, 698] on icon "Branch-specific-item" at bounding box center [1113, 704] width 15 height 13
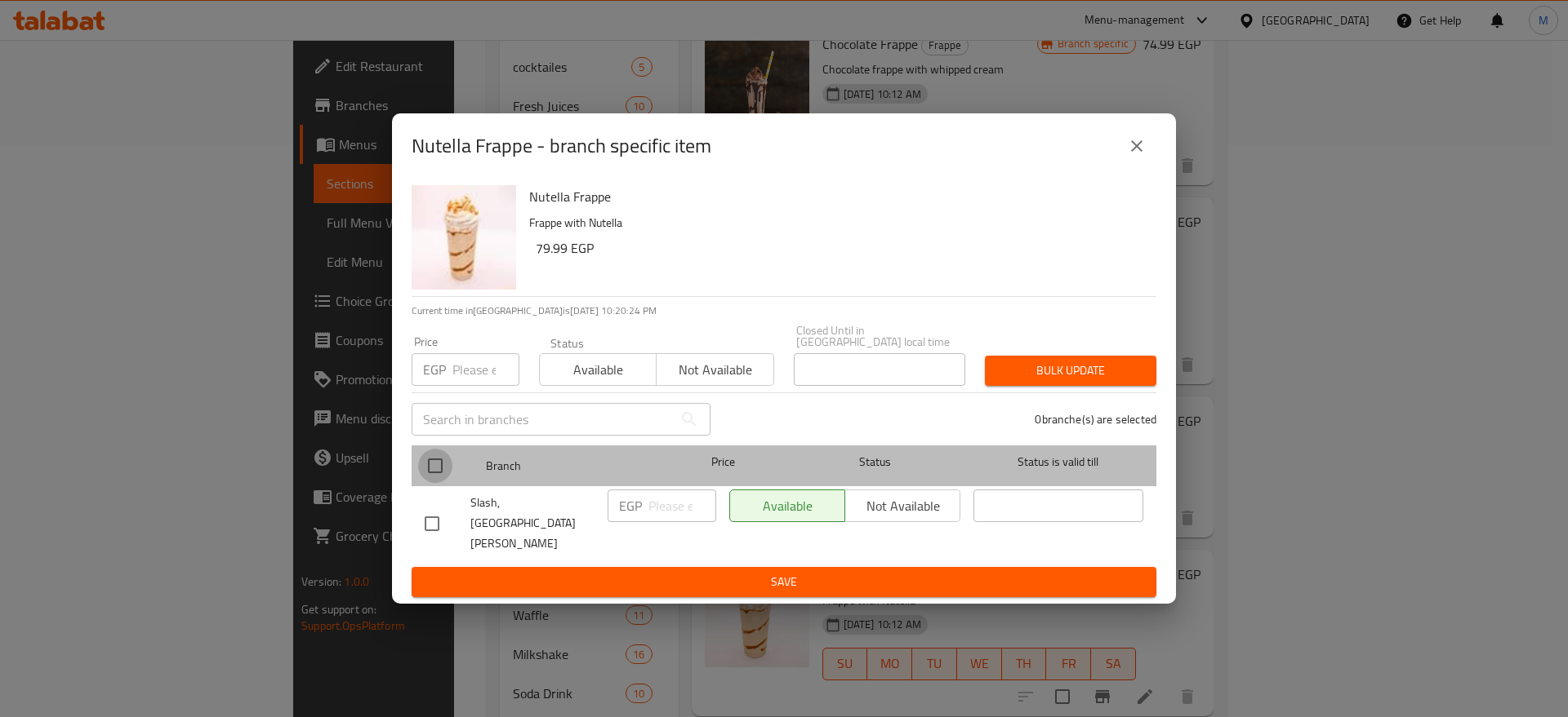
click at [434, 465] on input "checkbox" at bounding box center [435, 466] width 35 height 35
checkbox input "true"
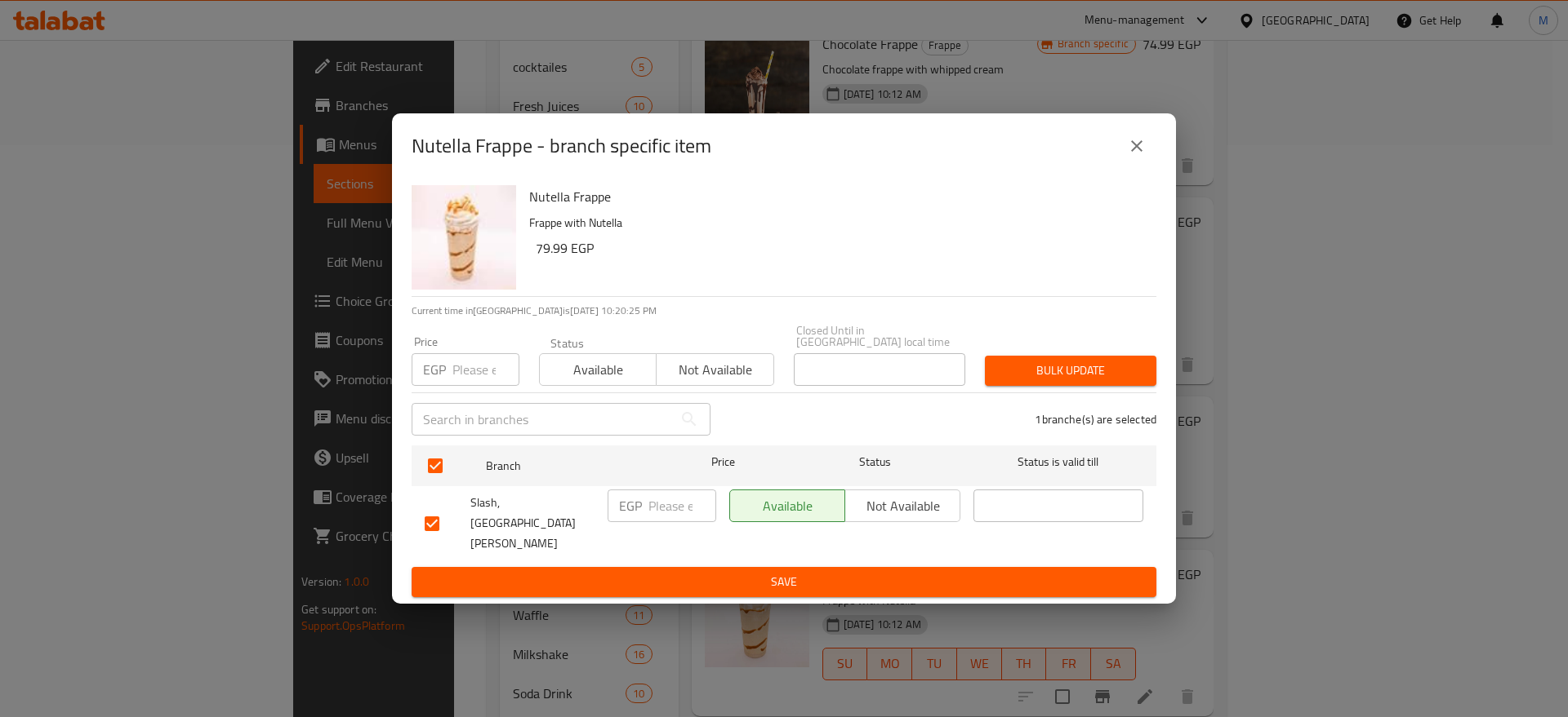
click at [671, 518] on input "number" at bounding box center [682, 506] width 67 height 33
paste input "85"
type input "85"
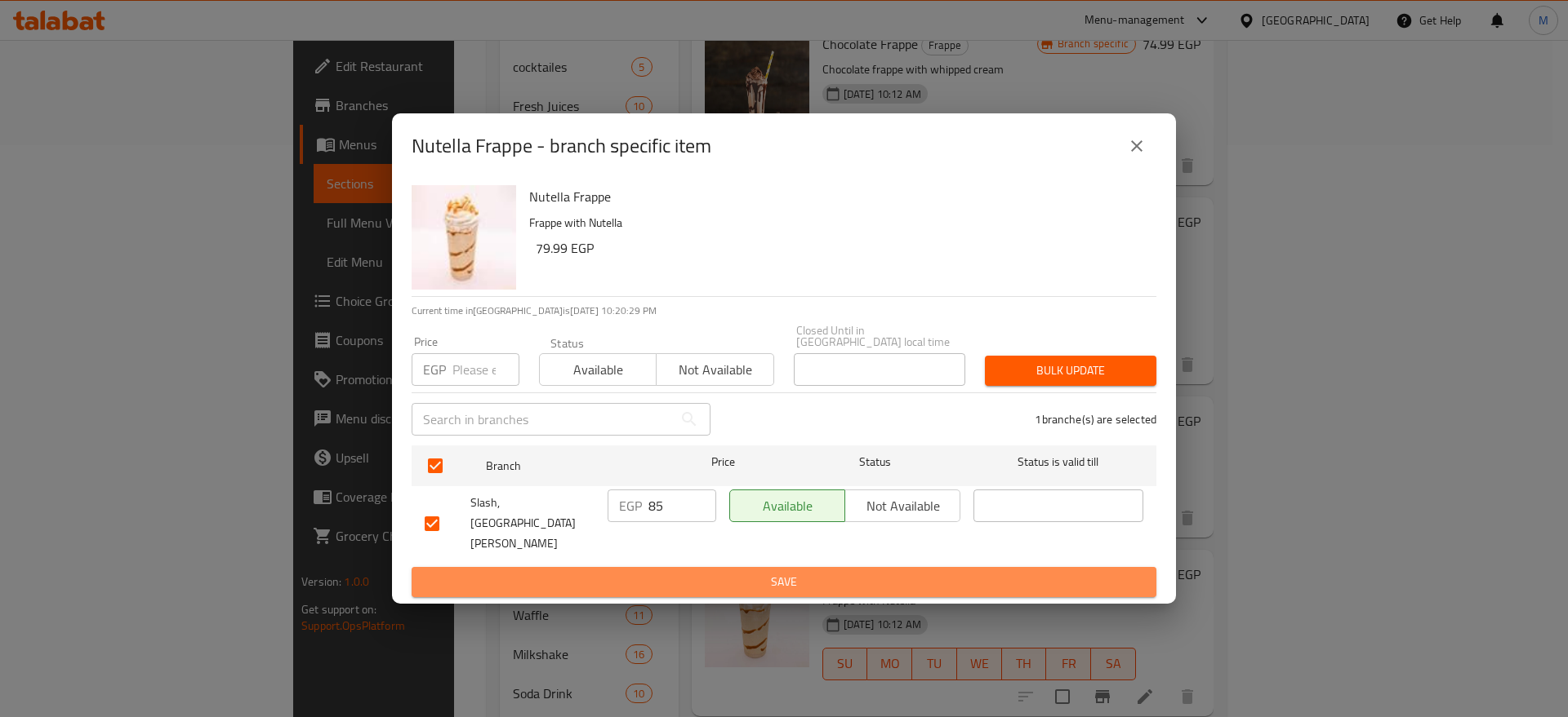
click at [708, 572] on span "Save" at bounding box center [783, 582] width 718 height 20
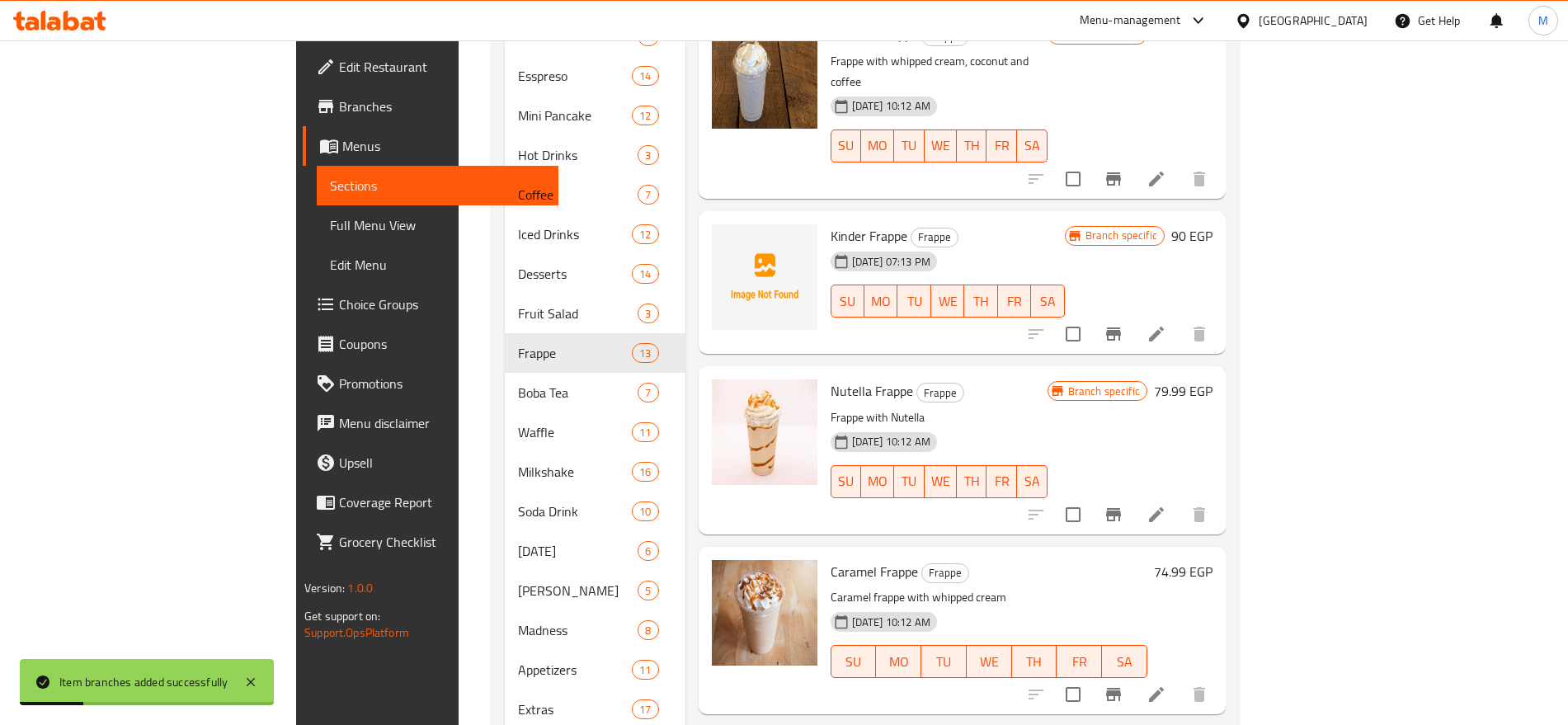
scroll to position [771, 0]
click at [1121, 686] on icon "Branch-specific-item" at bounding box center [1113, 692] width 15 height 13
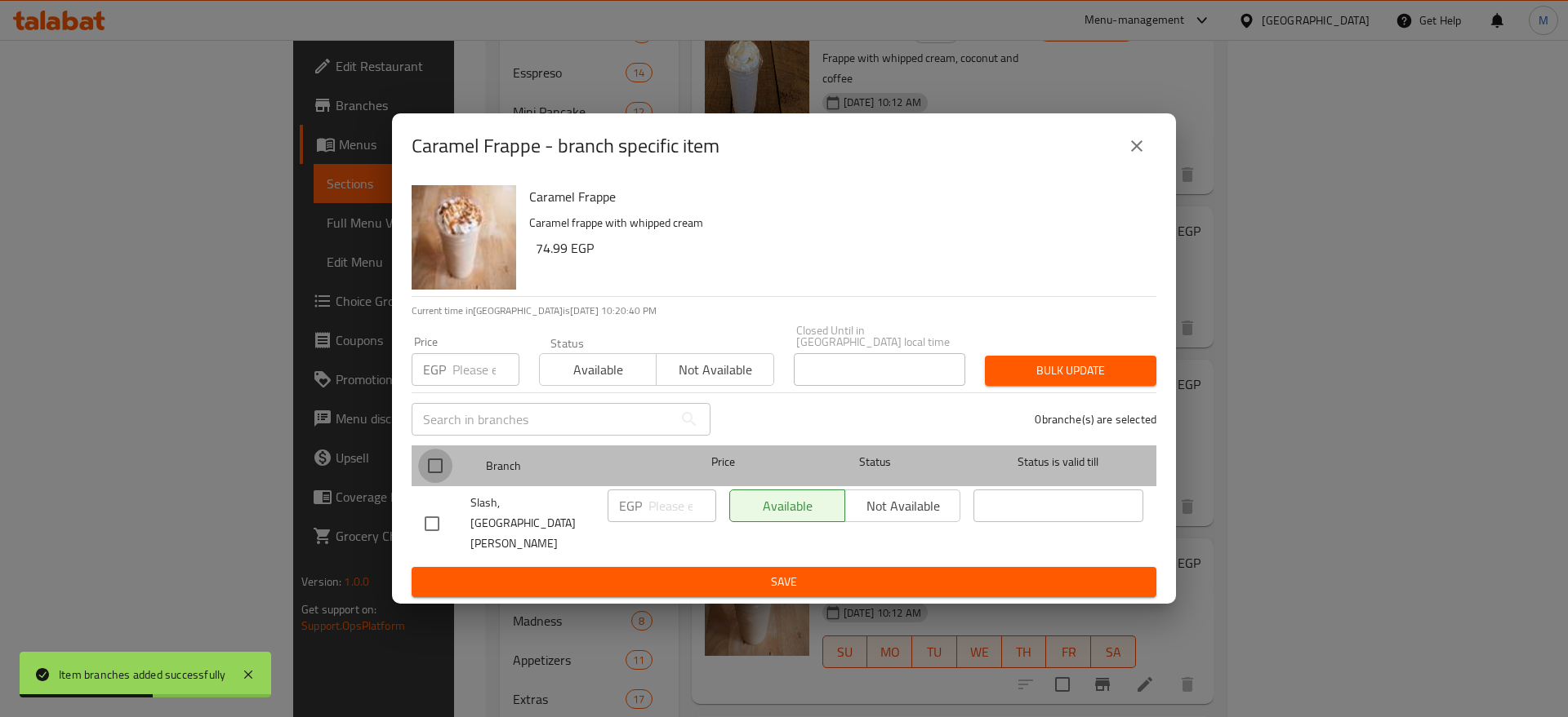
click at [433, 471] on input "checkbox" at bounding box center [435, 466] width 35 height 35
checkbox input "true"
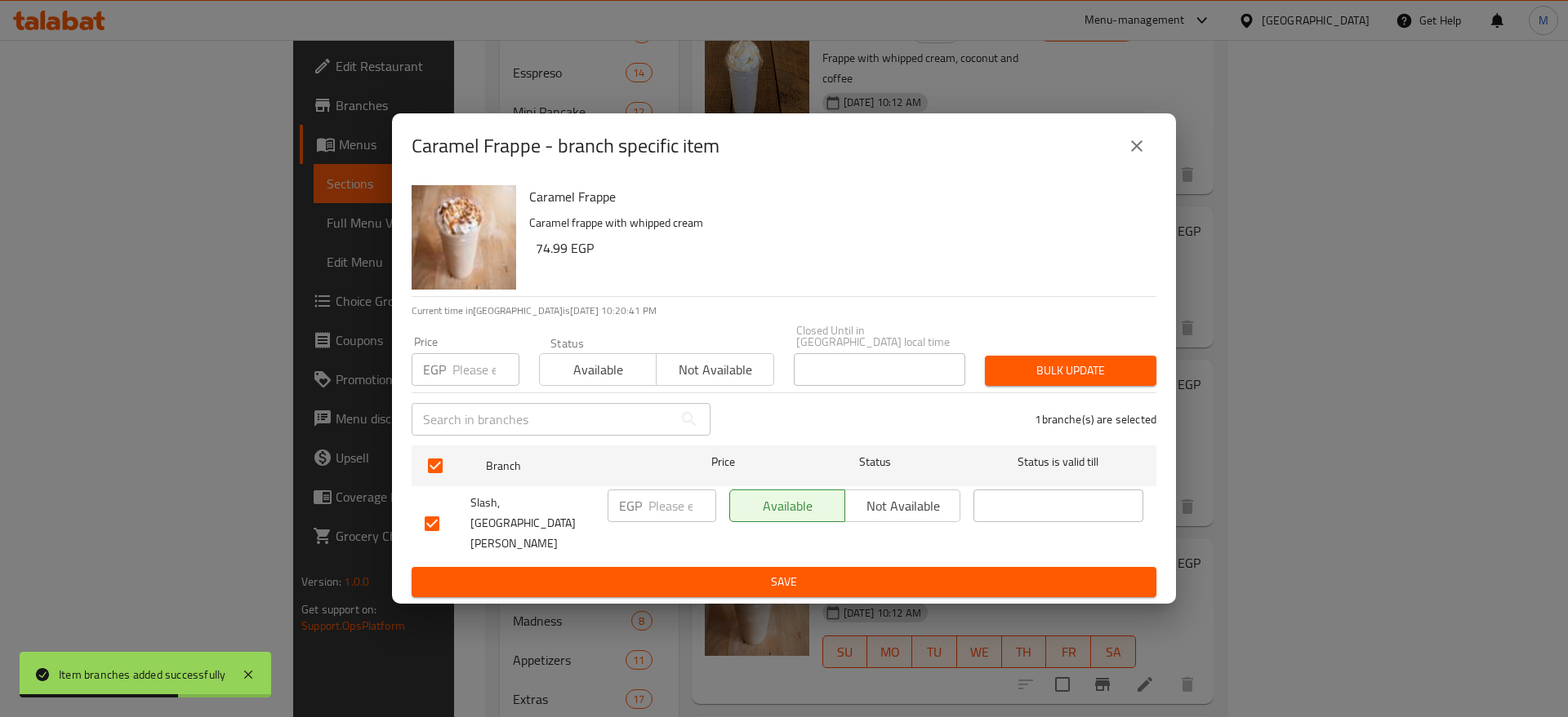
click at [684, 516] on input "number" at bounding box center [682, 506] width 67 height 33
paste input "80"
type input "80"
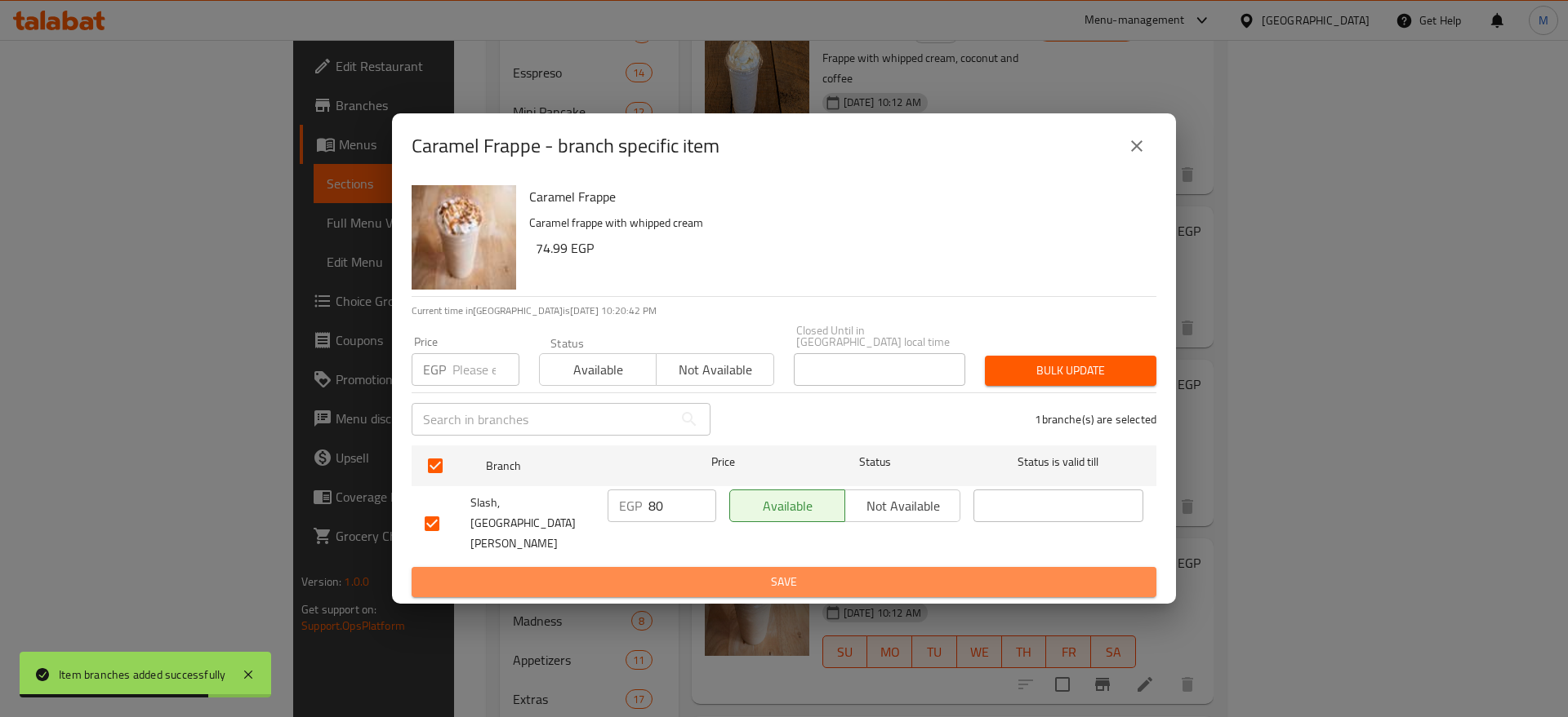
click at [718, 572] on span "Save" at bounding box center [783, 582] width 718 height 20
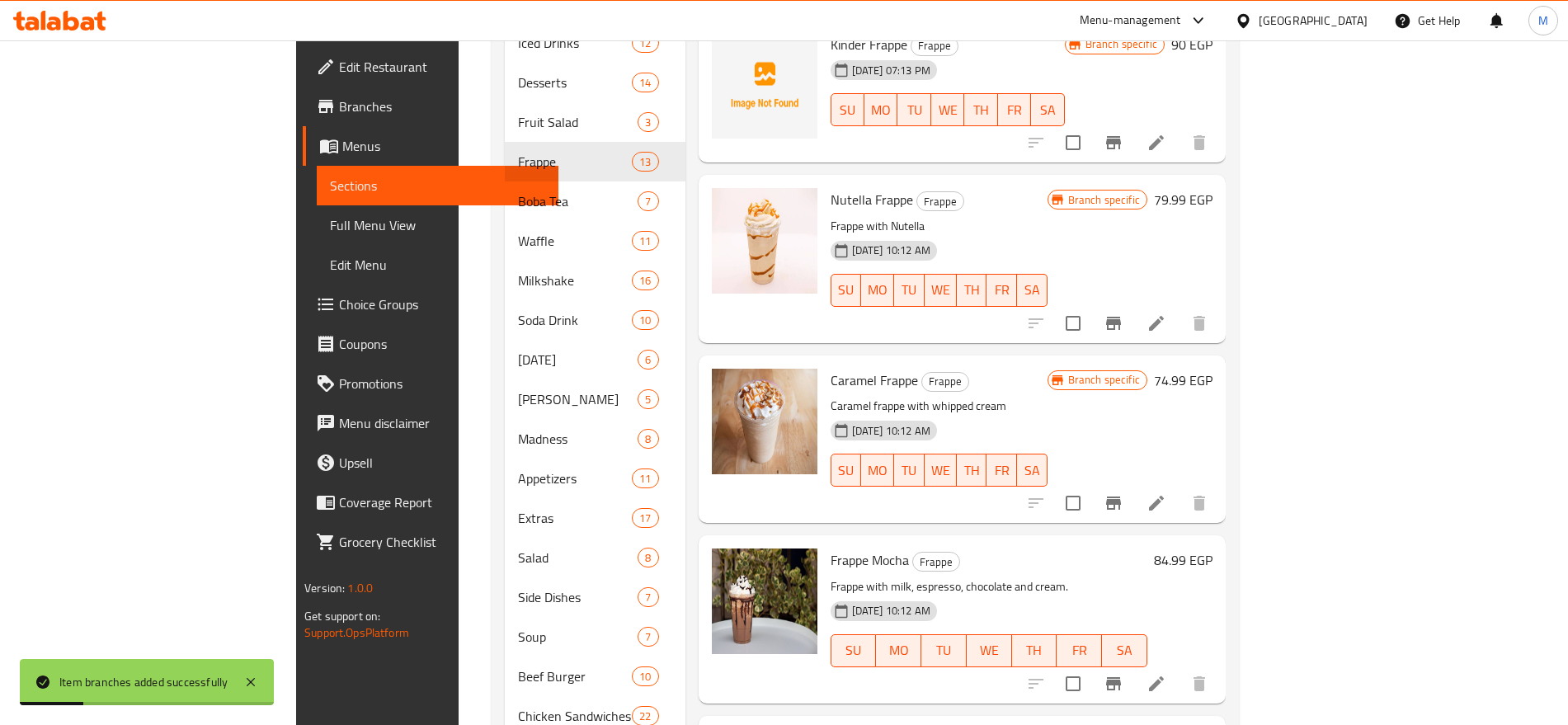
scroll to position [962, 0]
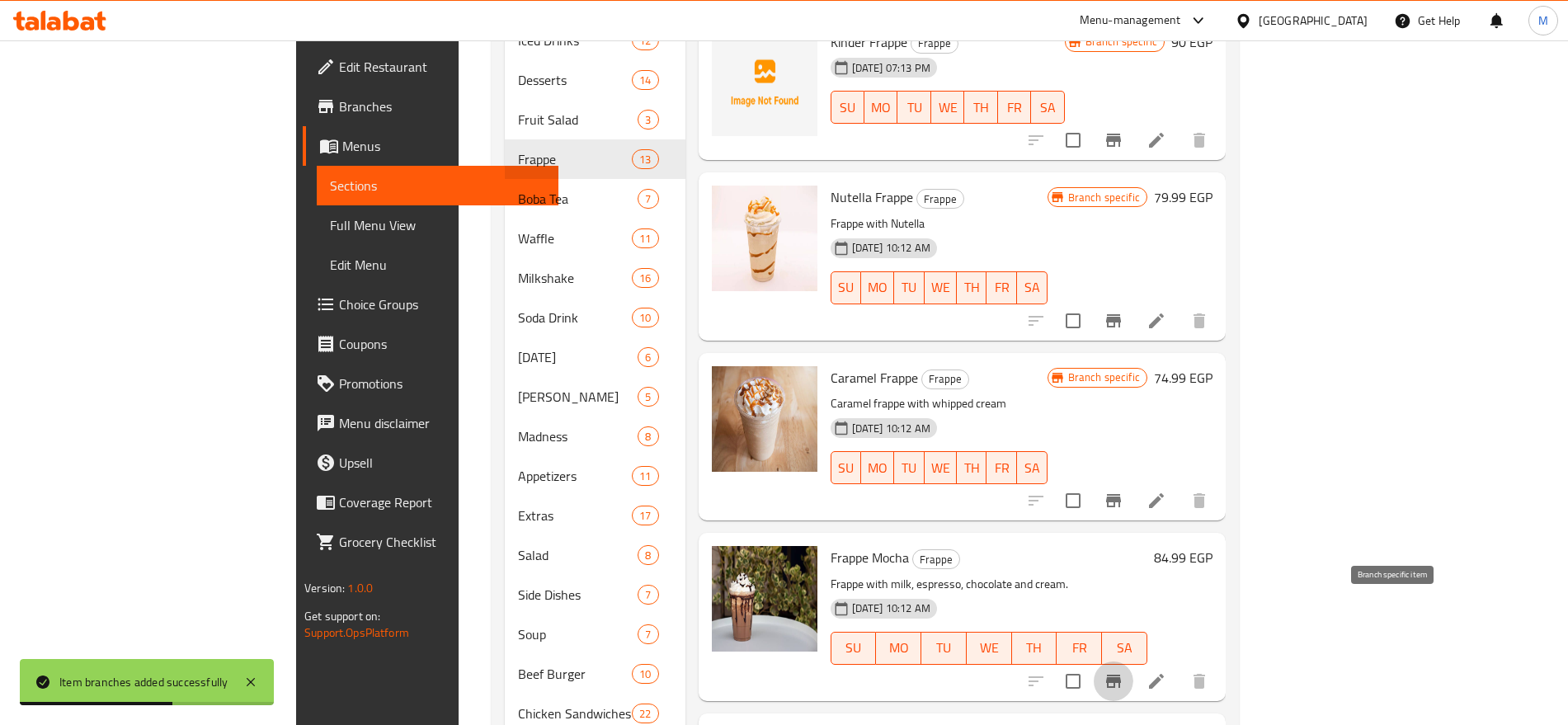
click at [1121, 675] on icon "Branch-specific-item" at bounding box center [1113, 681] width 15 height 13
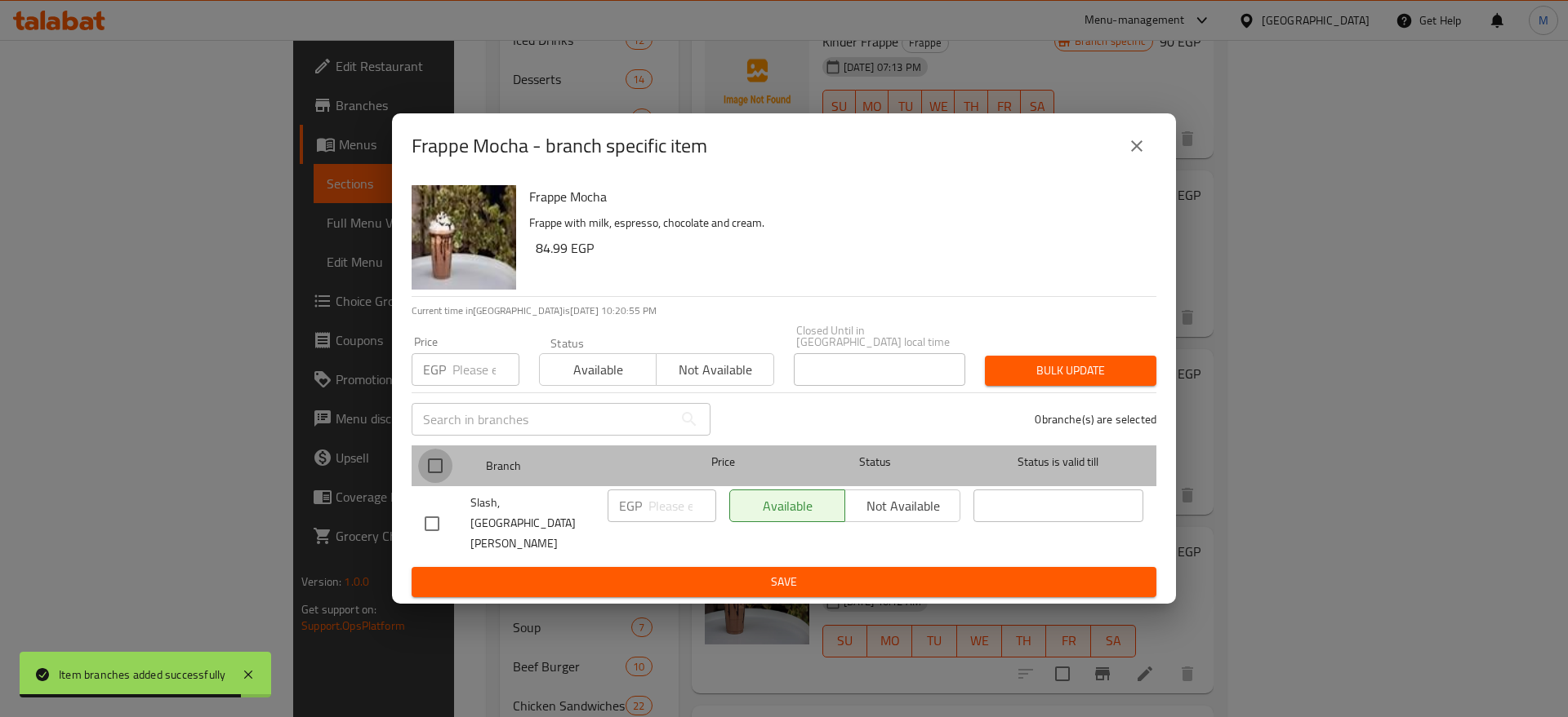
click at [434, 474] on input "checkbox" at bounding box center [435, 466] width 35 height 35
checkbox input "true"
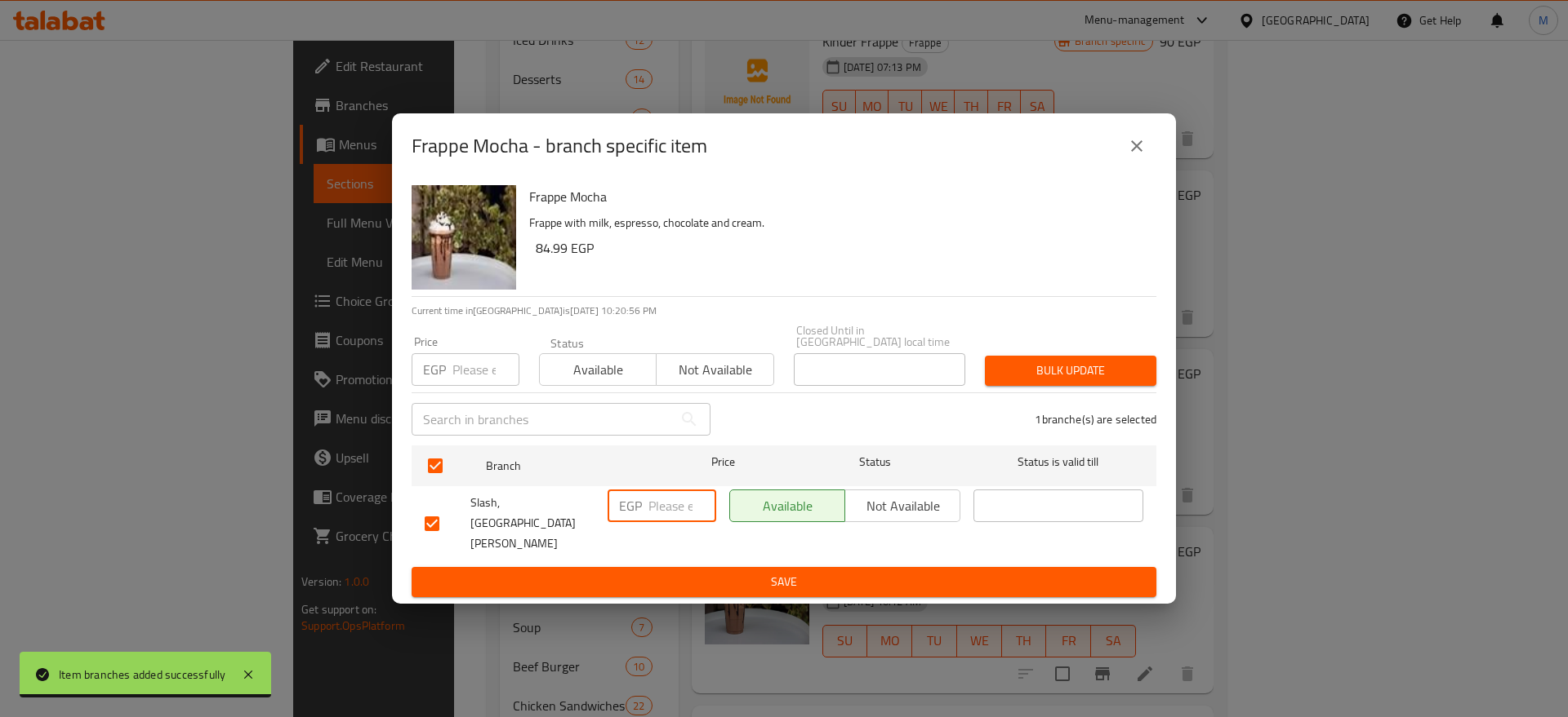
click at [677, 523] on input "number" at bounding box center [682, 506] width 67 height 33
paste input "90"
type input "90"
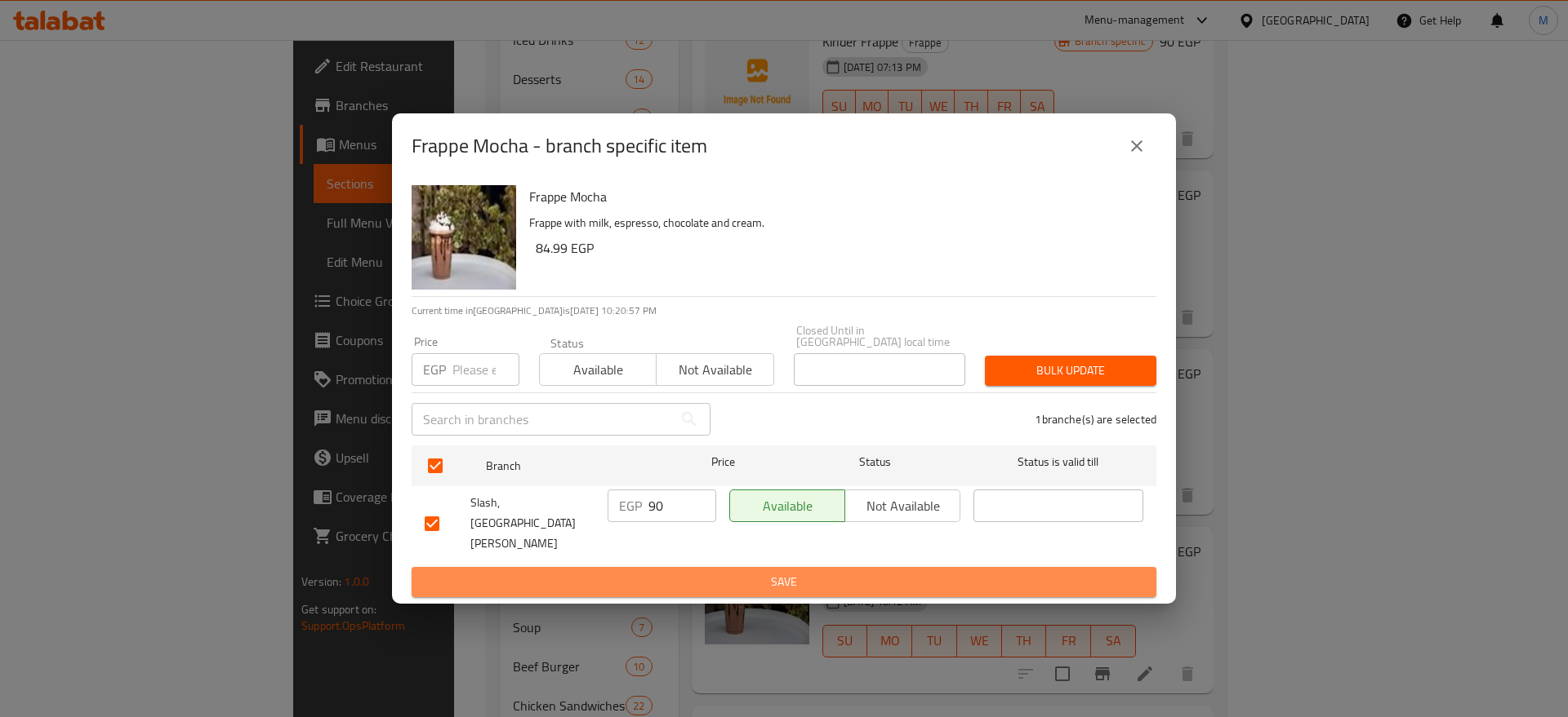
click at [770, 571] on button "Save" at bounding box center [784, 582] width 745 height 30
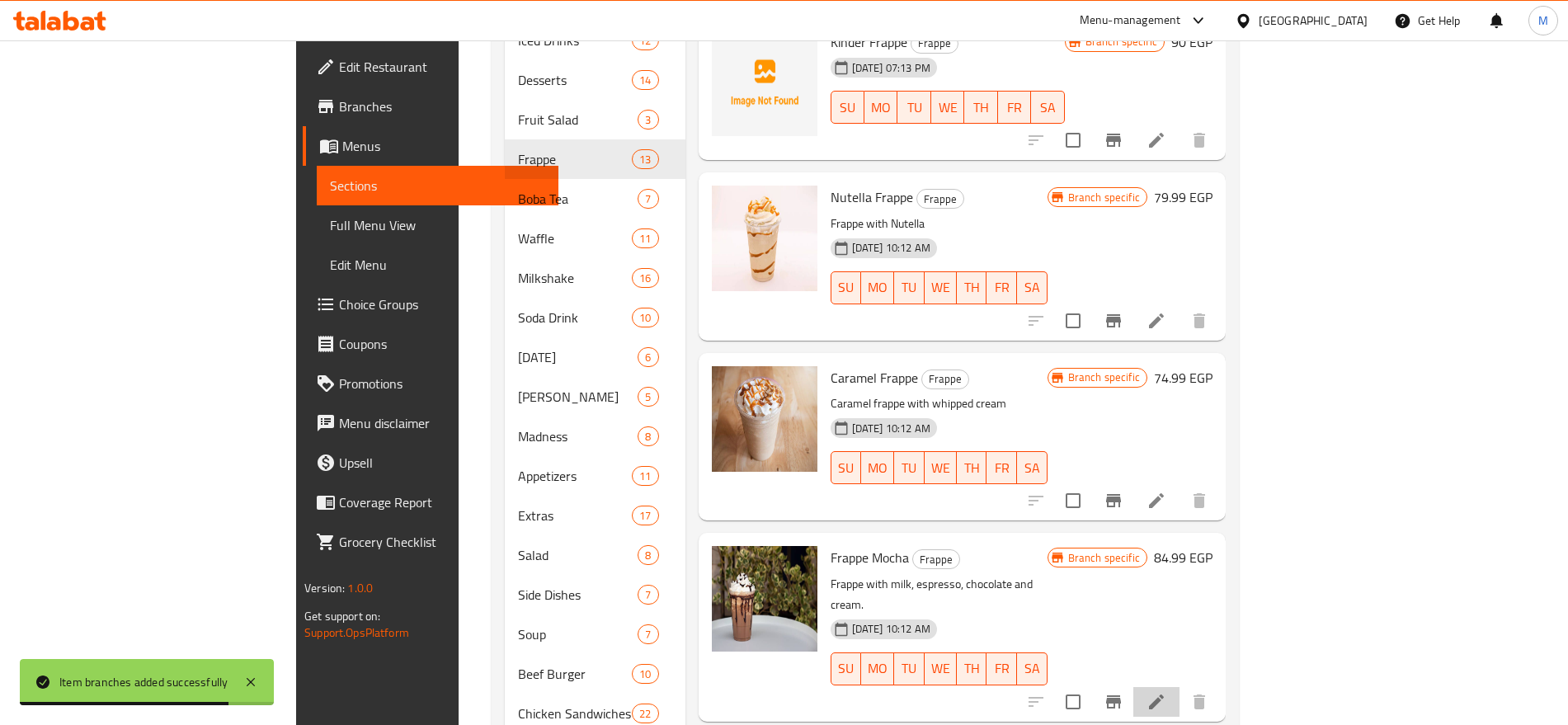
click at [1180, 687] on li at bounding box center [1157, 702] width 47 height 30
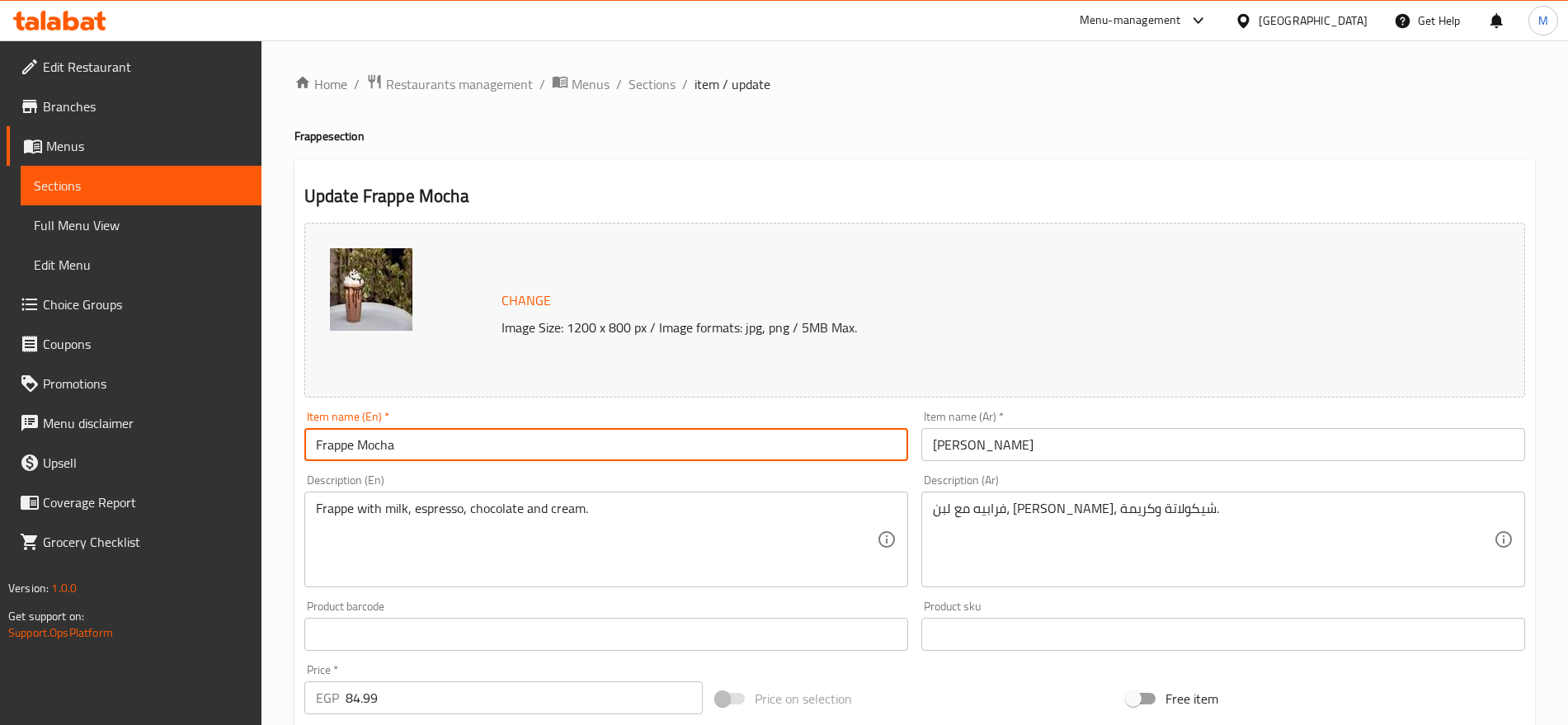
click at [378, 444] on input "Frappe Mocha" at bounding box center [605, 444] width 604 height 33
click at [320, 447] on input "Frappe" at bounding box center [605, 444] width 604 height 33
click at [313, 447] on input "Frappe" at bounding box center [605, 444] width 604 height 33
paste input "Mocha"
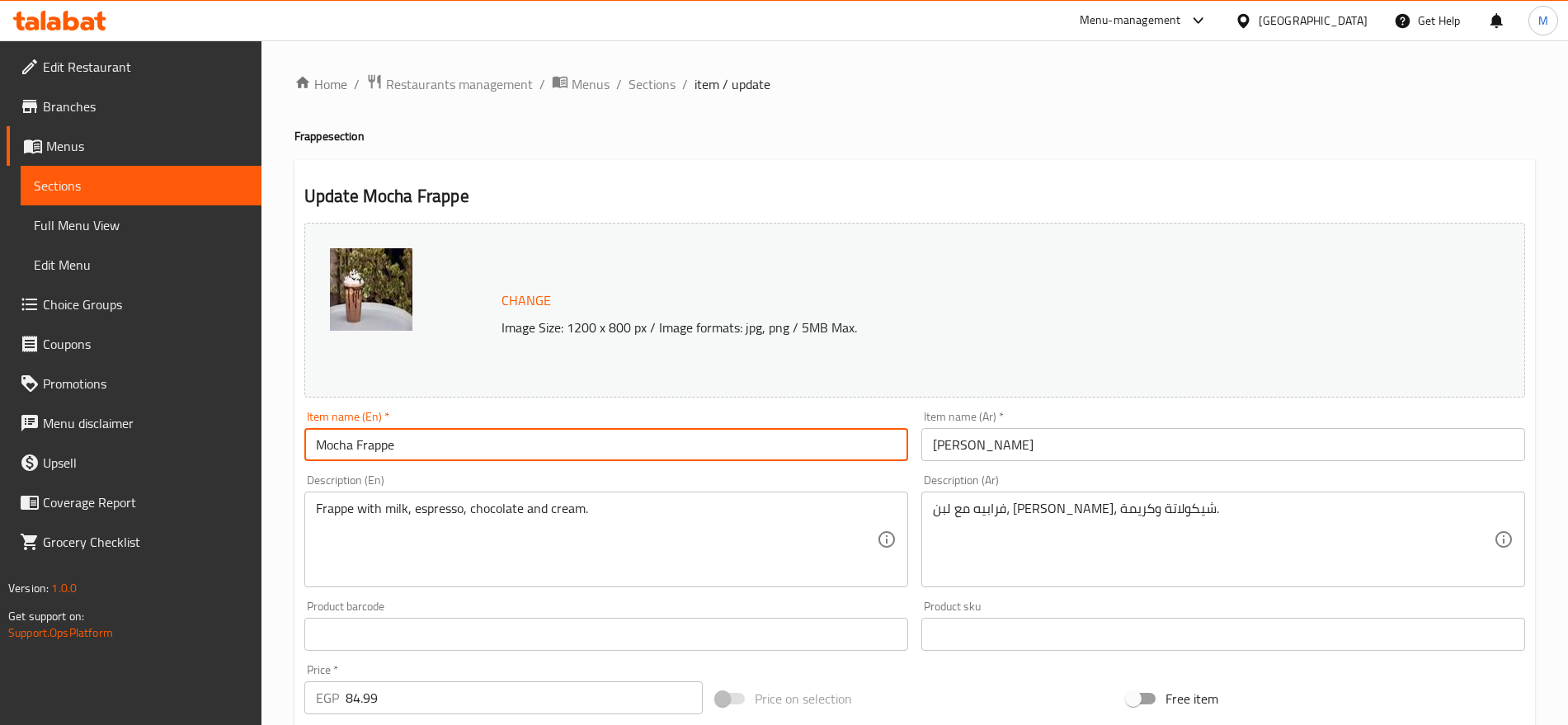
type input "Mocha Frappe"
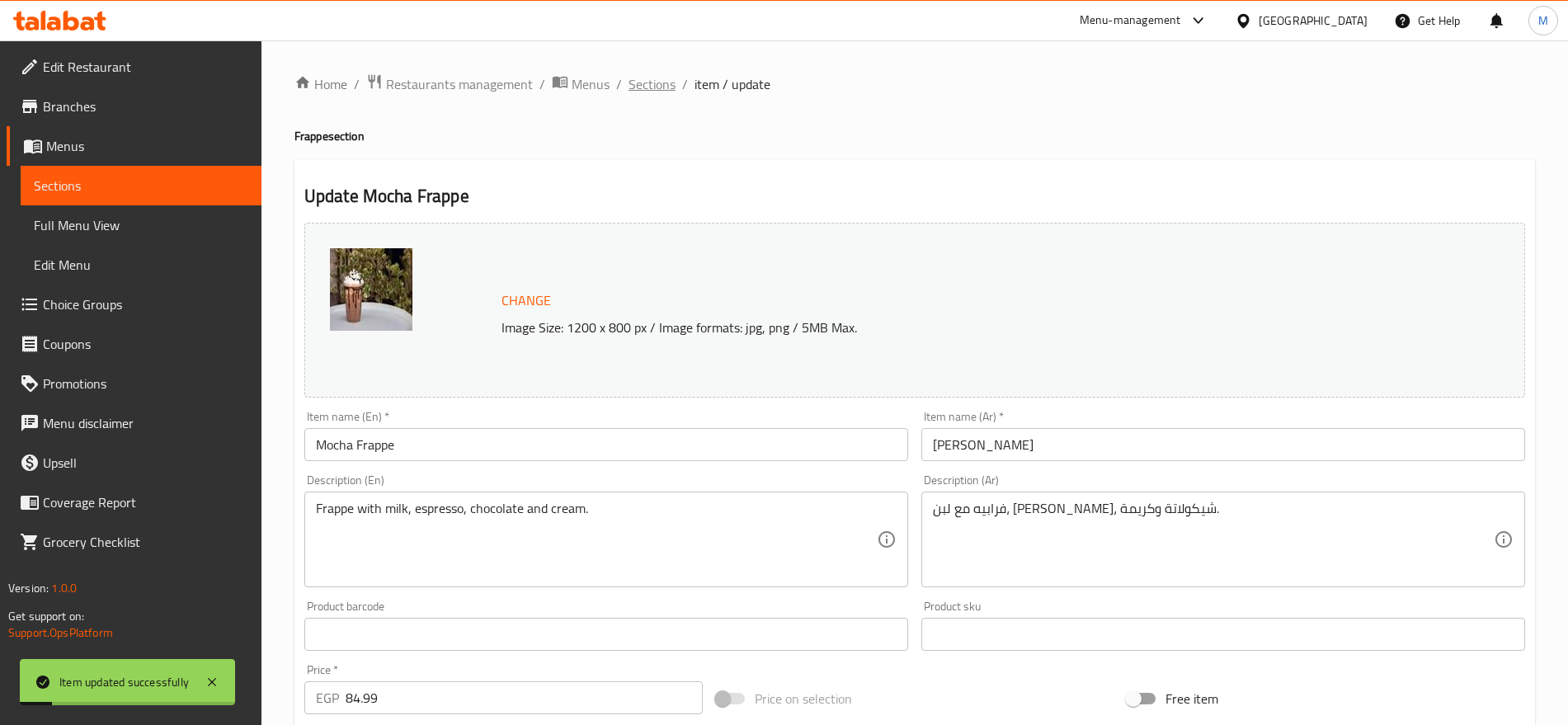
click at [645, 87] on span "Sections" at bounding box center [652, 84] width 47 height 20
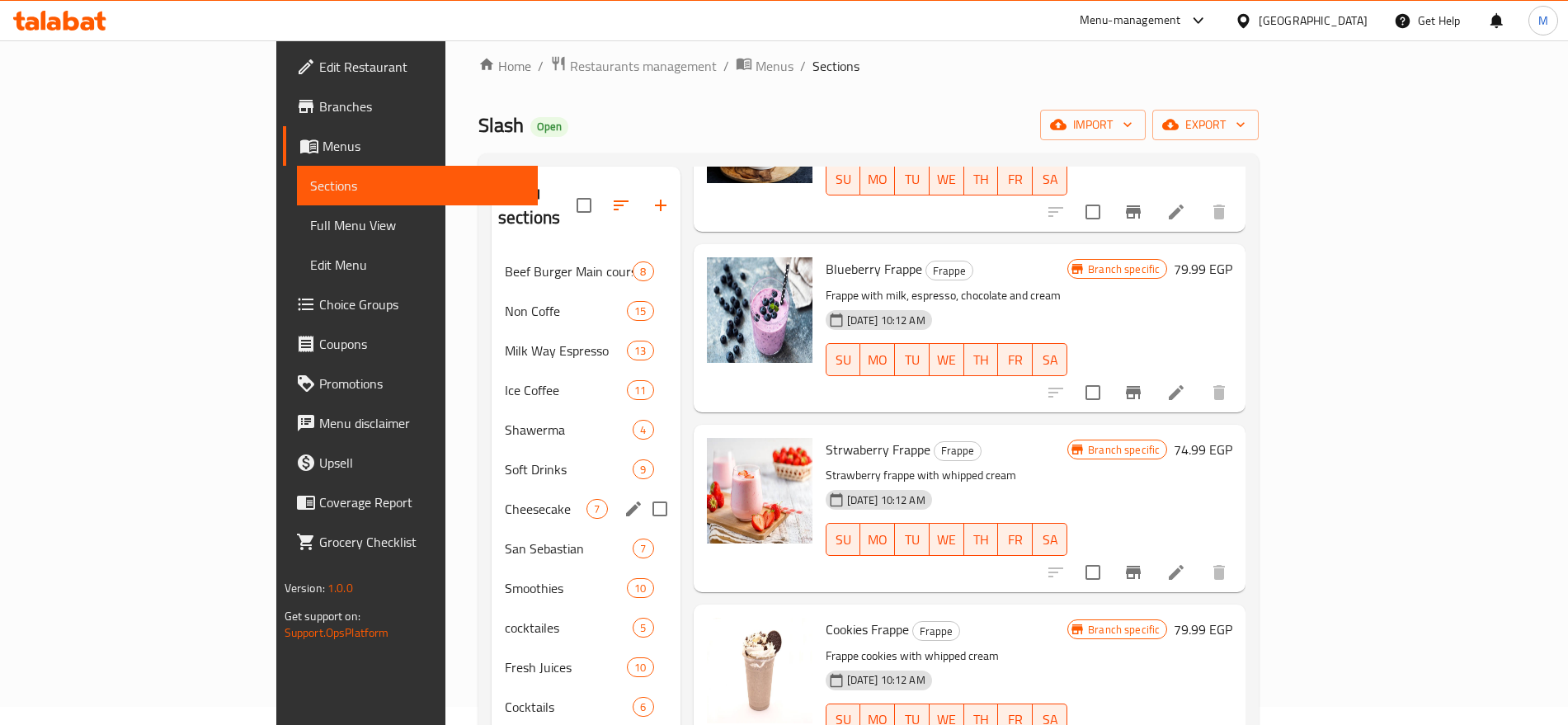
scroll to position [15, 0]
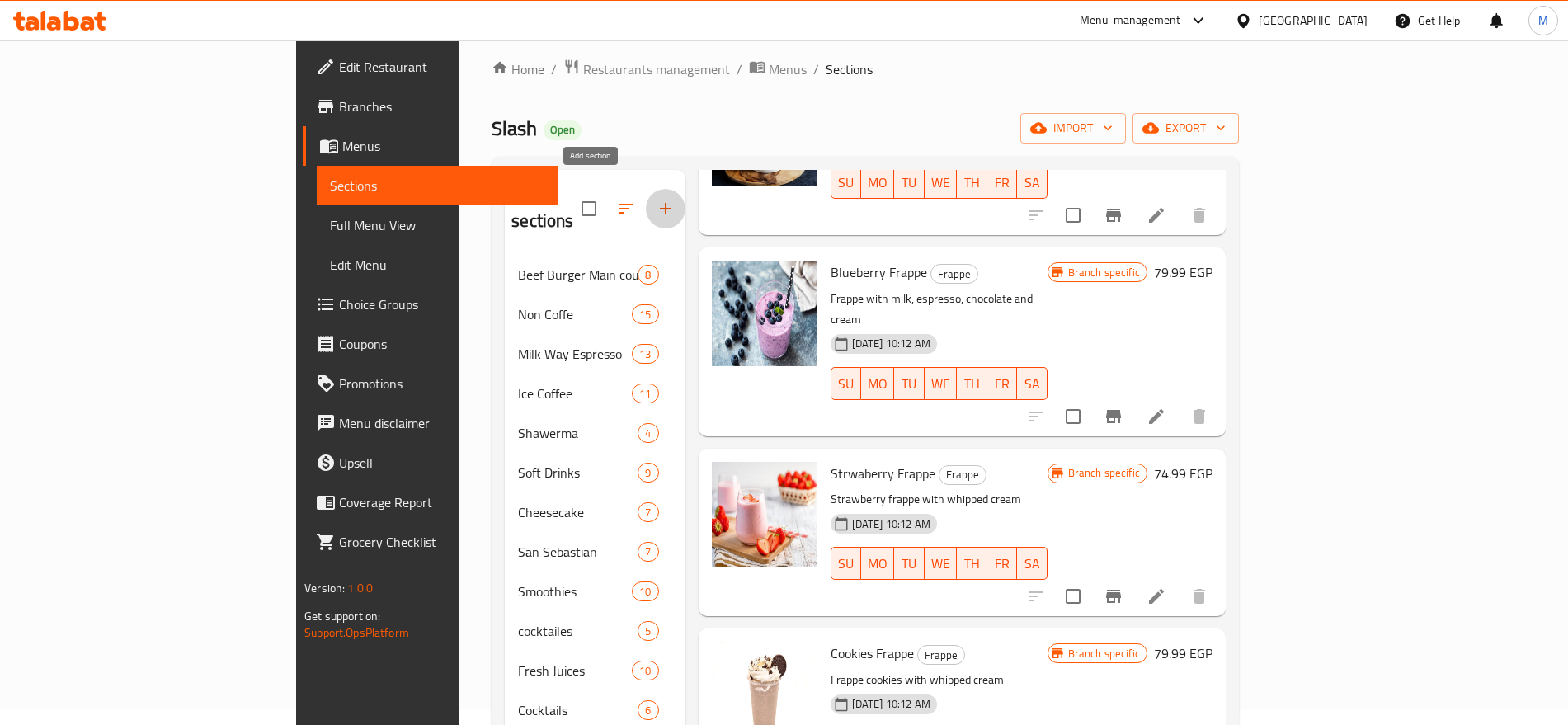
click at [656, 199] on icon "button" at bounding box center [666, 209] width 20 height 20
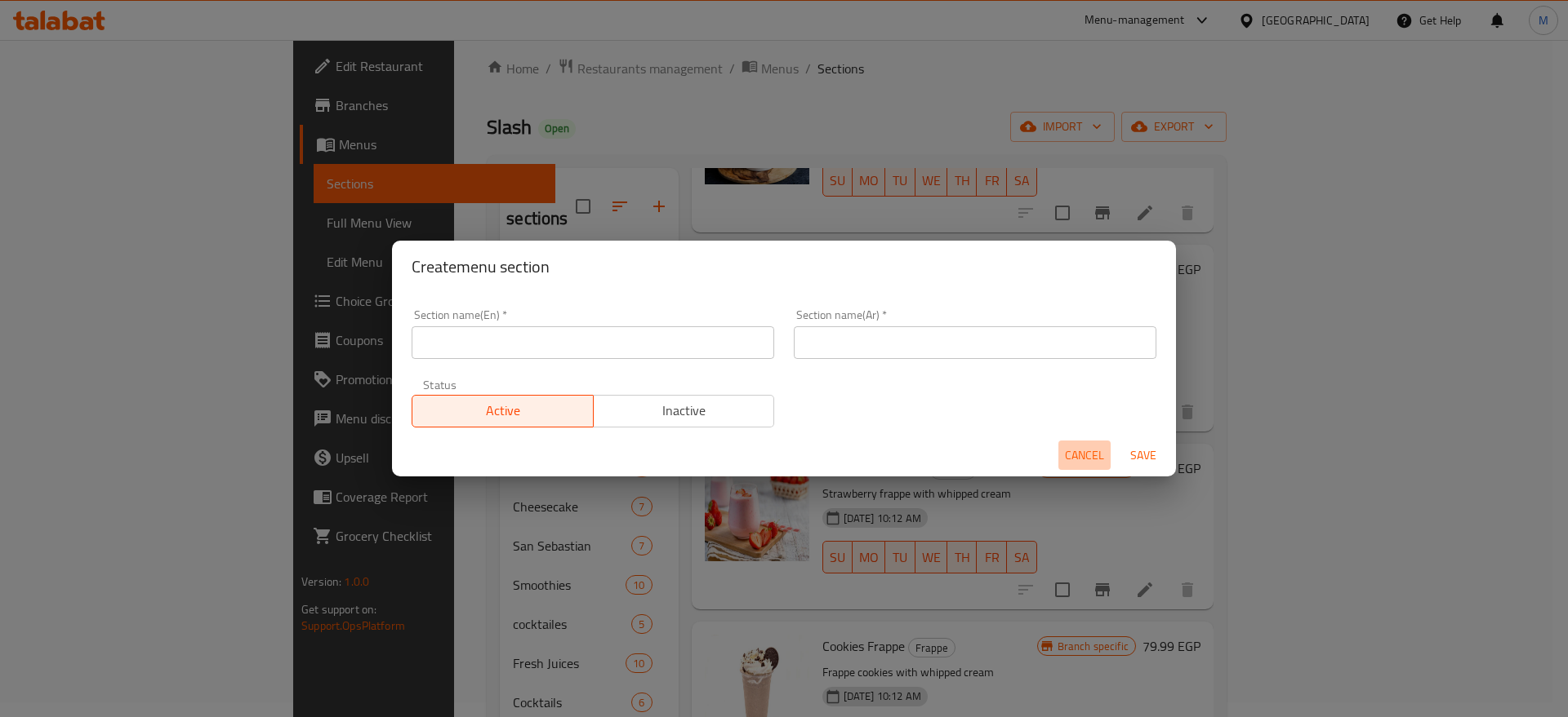
click at [1079, 455] on span "Cancel" at bounding box center [1084, 455] width 39 height 20
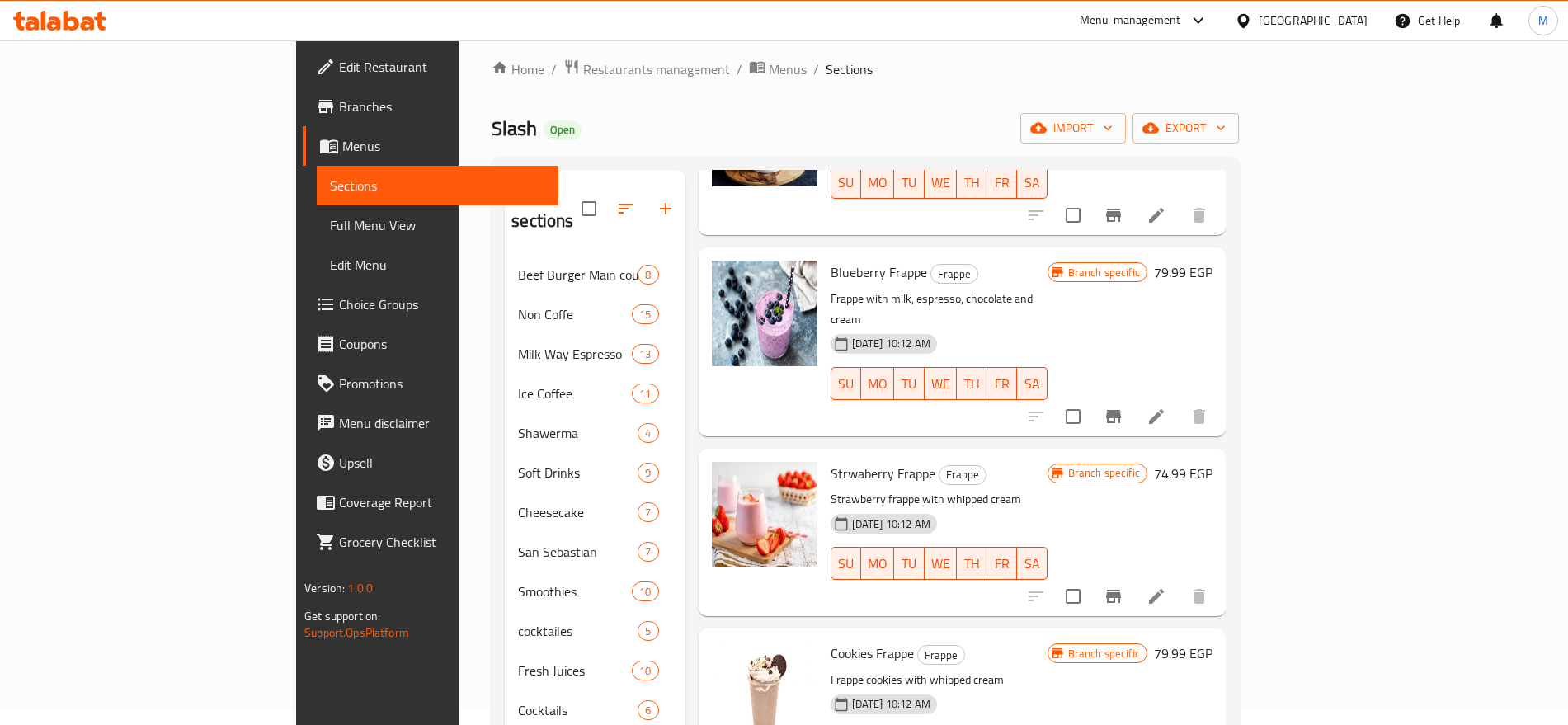
scroll to position [0, 0]
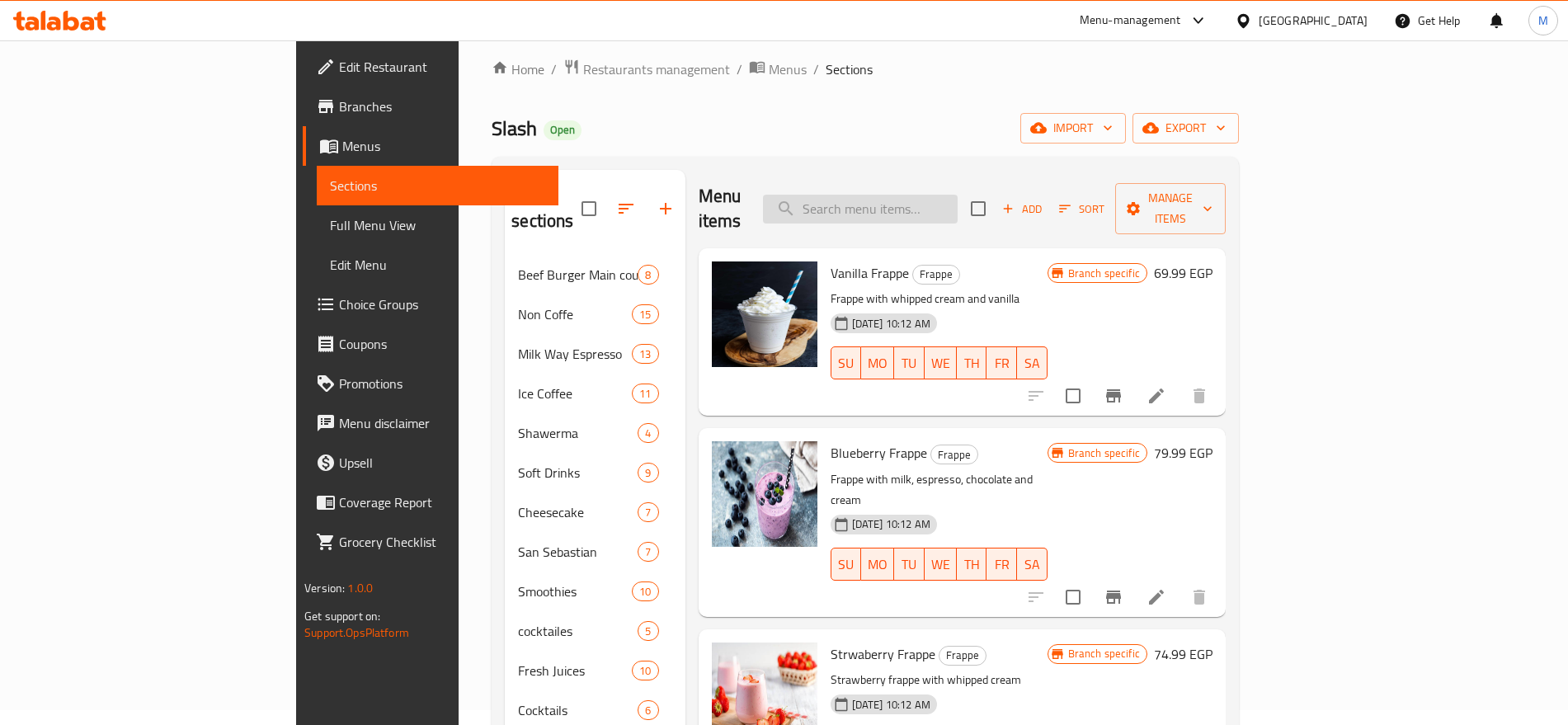
click at [958, 198] on input "search" at bounding box center [860, 209] width 195 height 29
paste input "PINK"
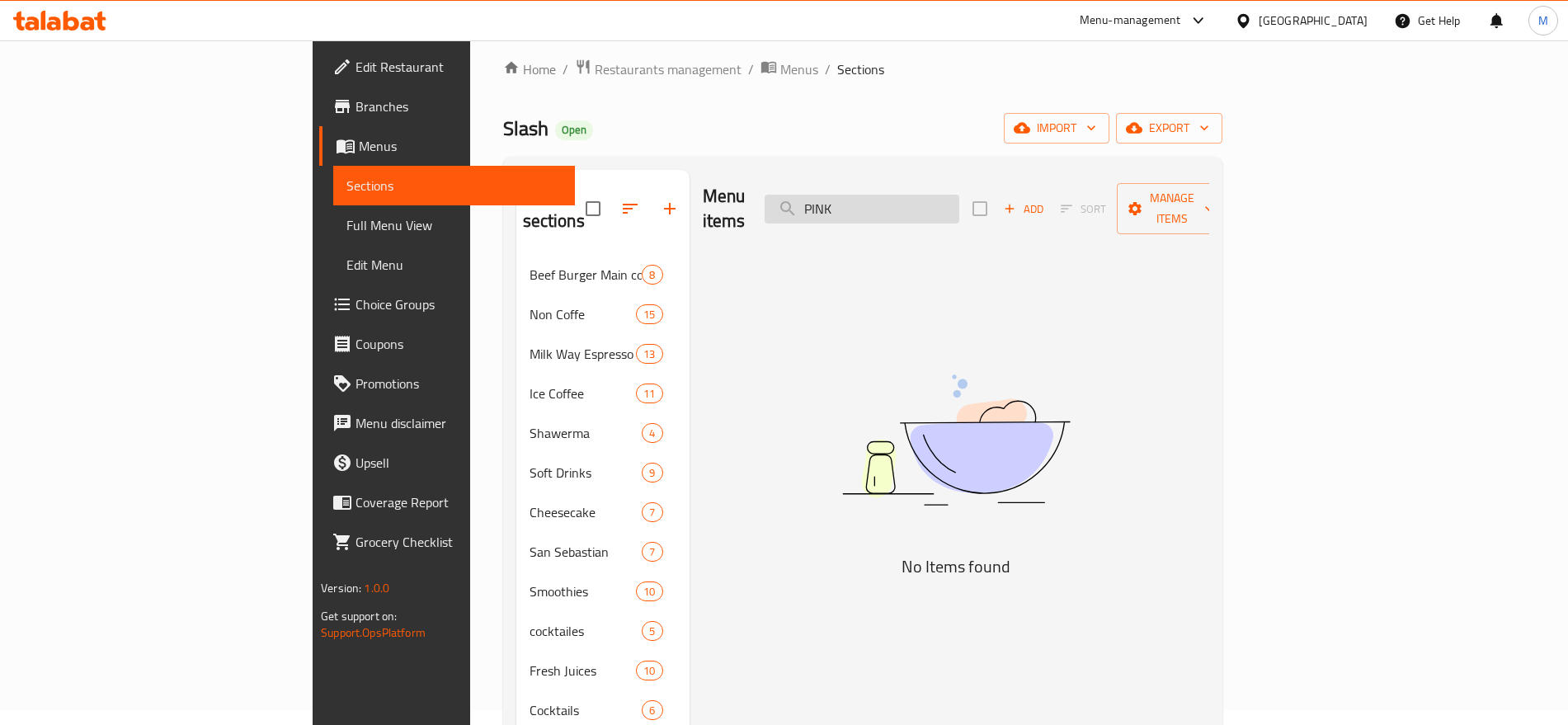
click at [960, 207] on input "PINK" at bounding box center [862, 209] width 195 height 29
paste input "YELLOW"
click at [960, 207] on input "YELLOW" at bounding box center [862, 209] width 195 height 29
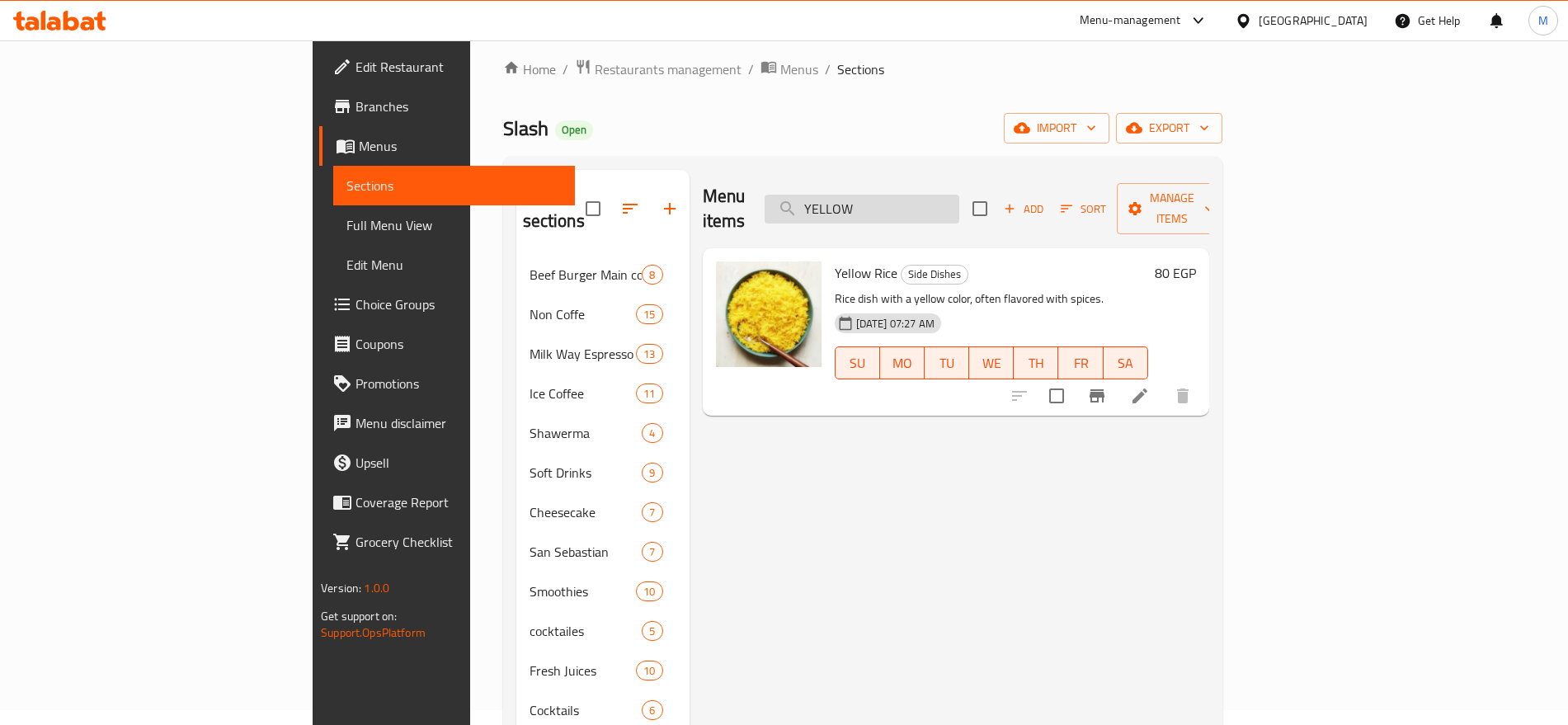
click at [960, 195] on input "YELLOW" at bounding box center [862, 209] width 195 height 29
paste input "AMAZON"
click at [960, 195] on input "AMAZON" at bounding box center [862, 209] width 195 height 29
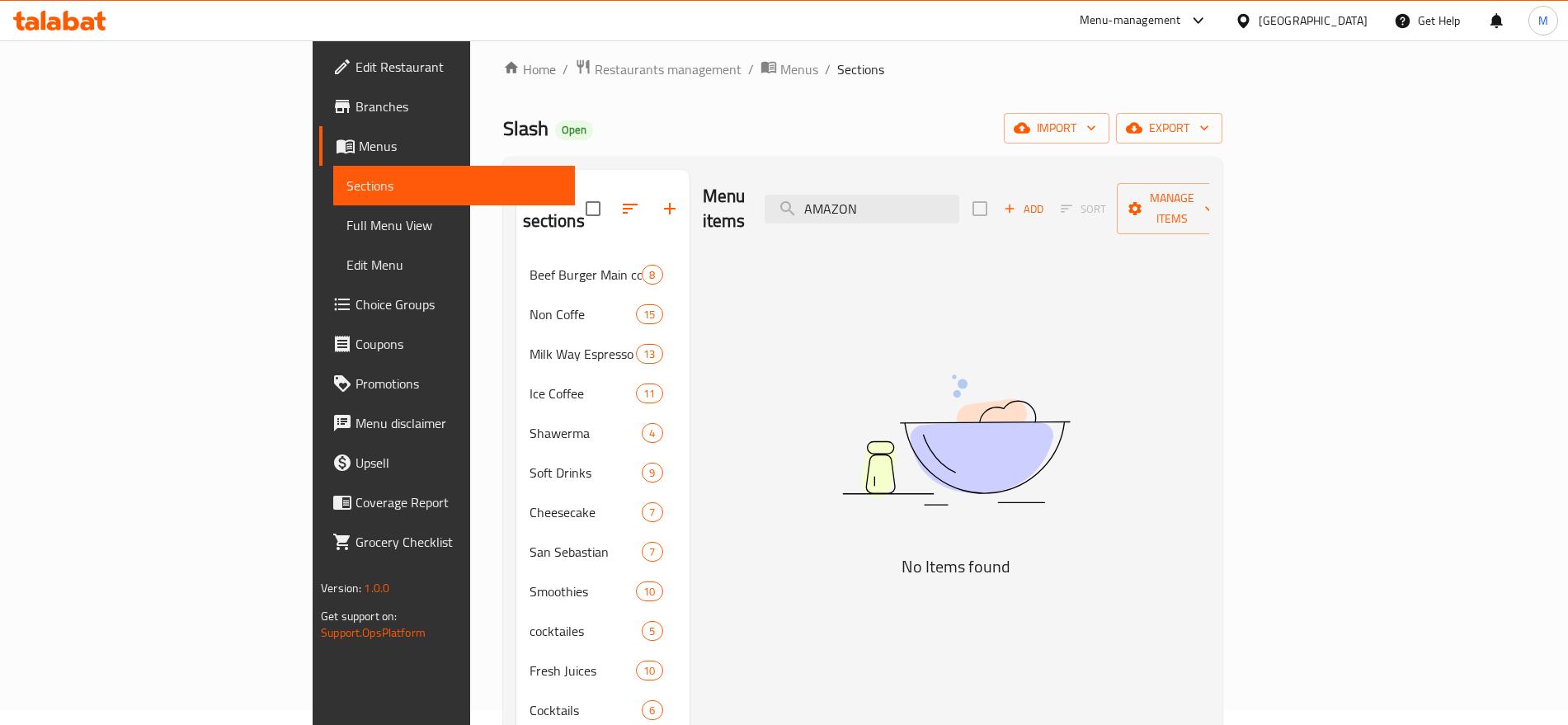
type input "AMAZON"
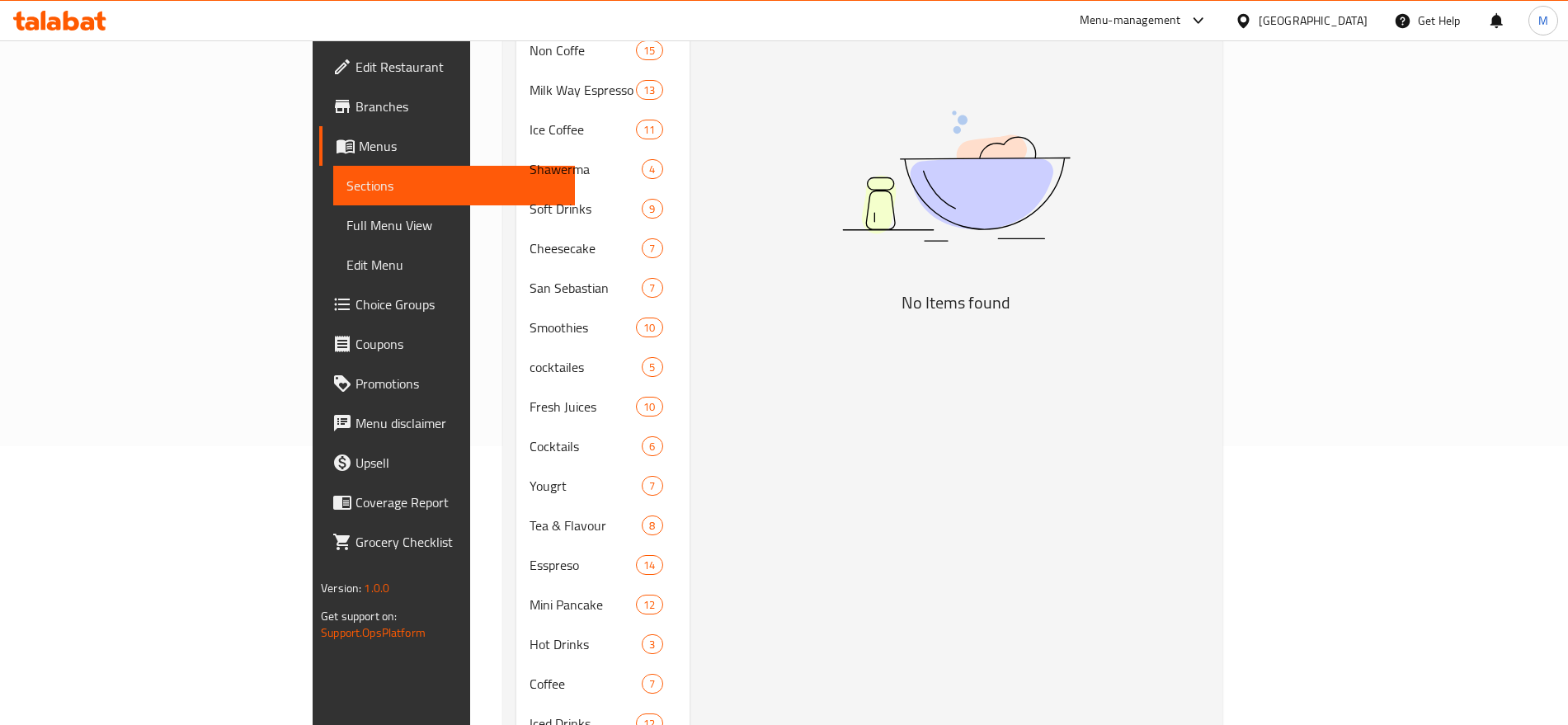
scroll to position [280, 0]
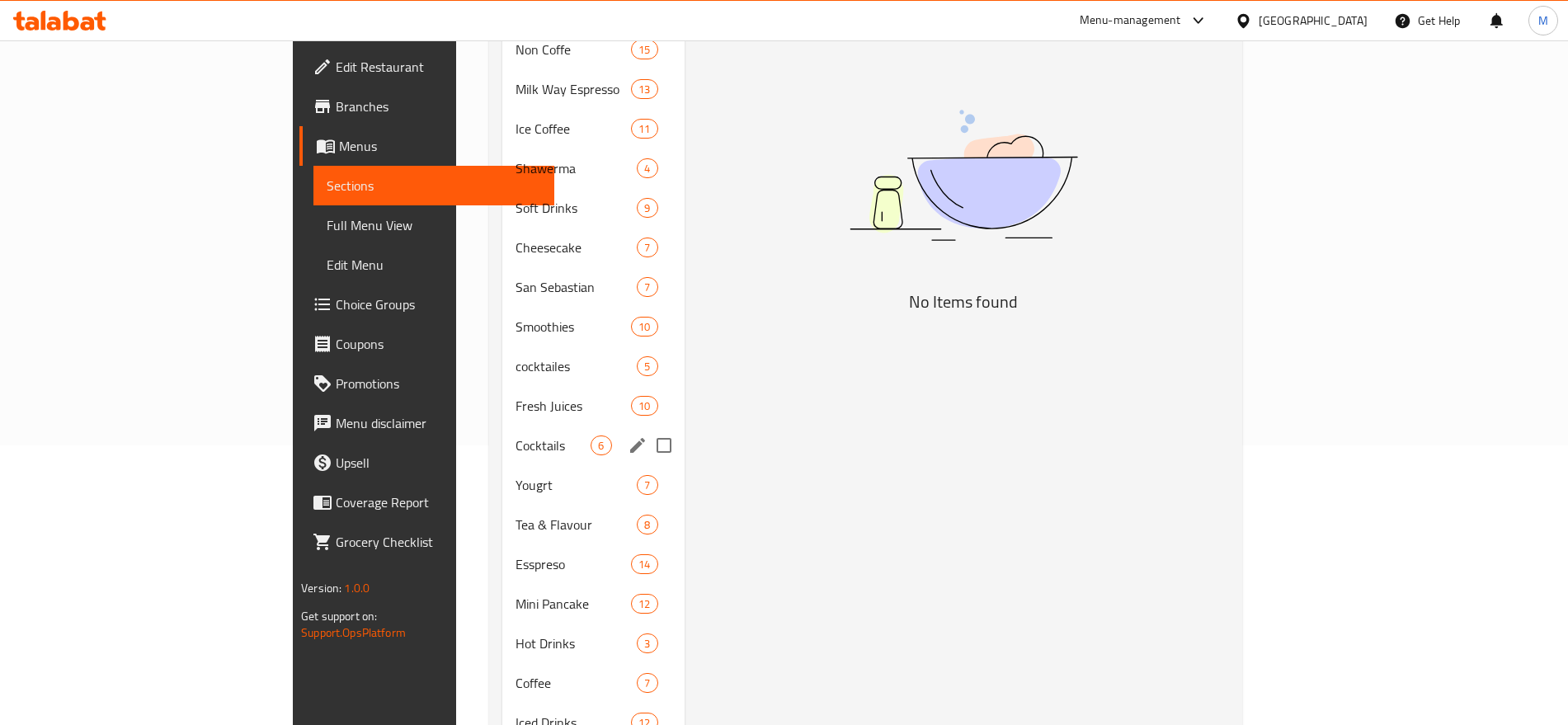
drag, startPoint x: 451, startPoint y: 395, endPoint x: 439, endPoint y: 406, distance: 16.3
click at [502, 426] on div "Cocktails 6" at bounding box center [593, 446] width 181 height 39
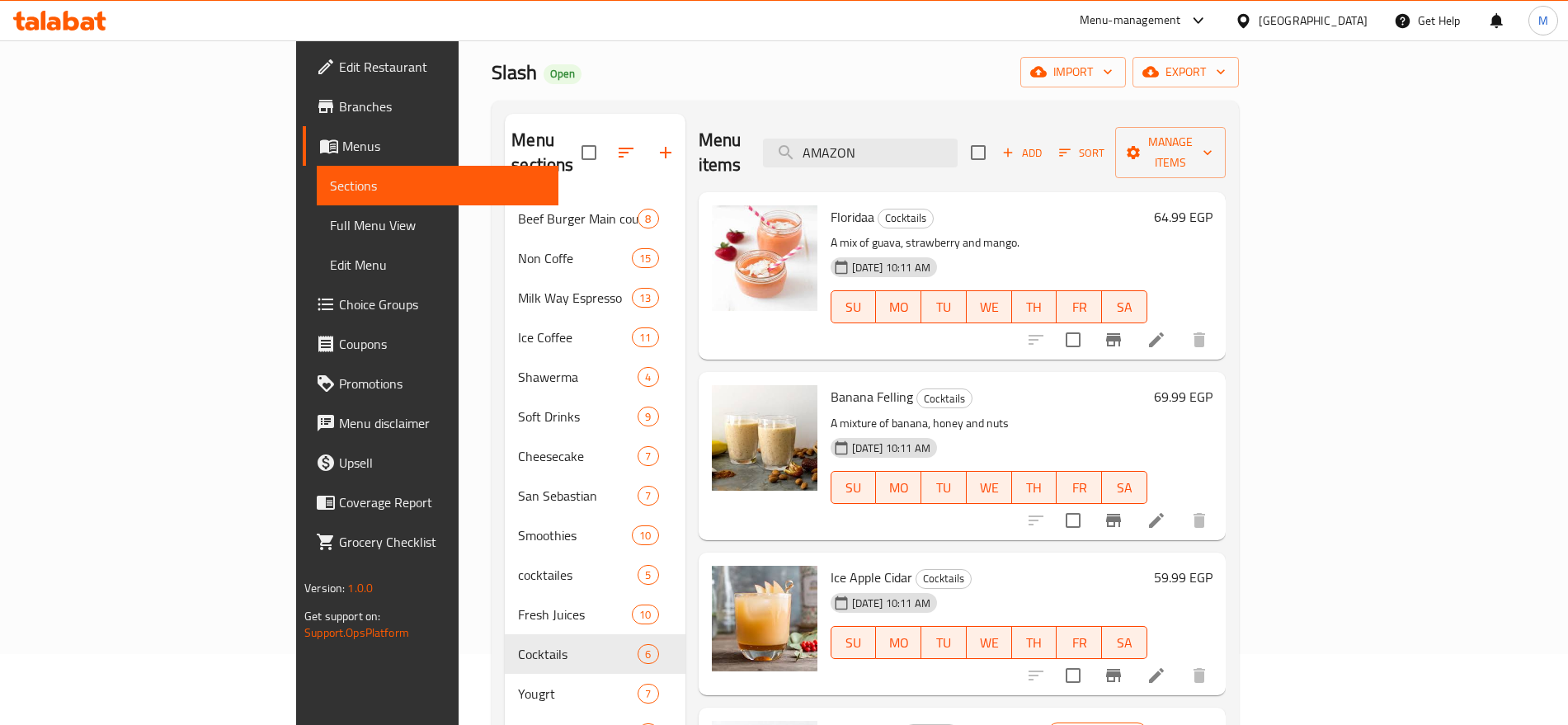
scroll to position [70, 0]
click at [656, 144] on icon "button" at bounding box center [666, 153] width 20 height 20
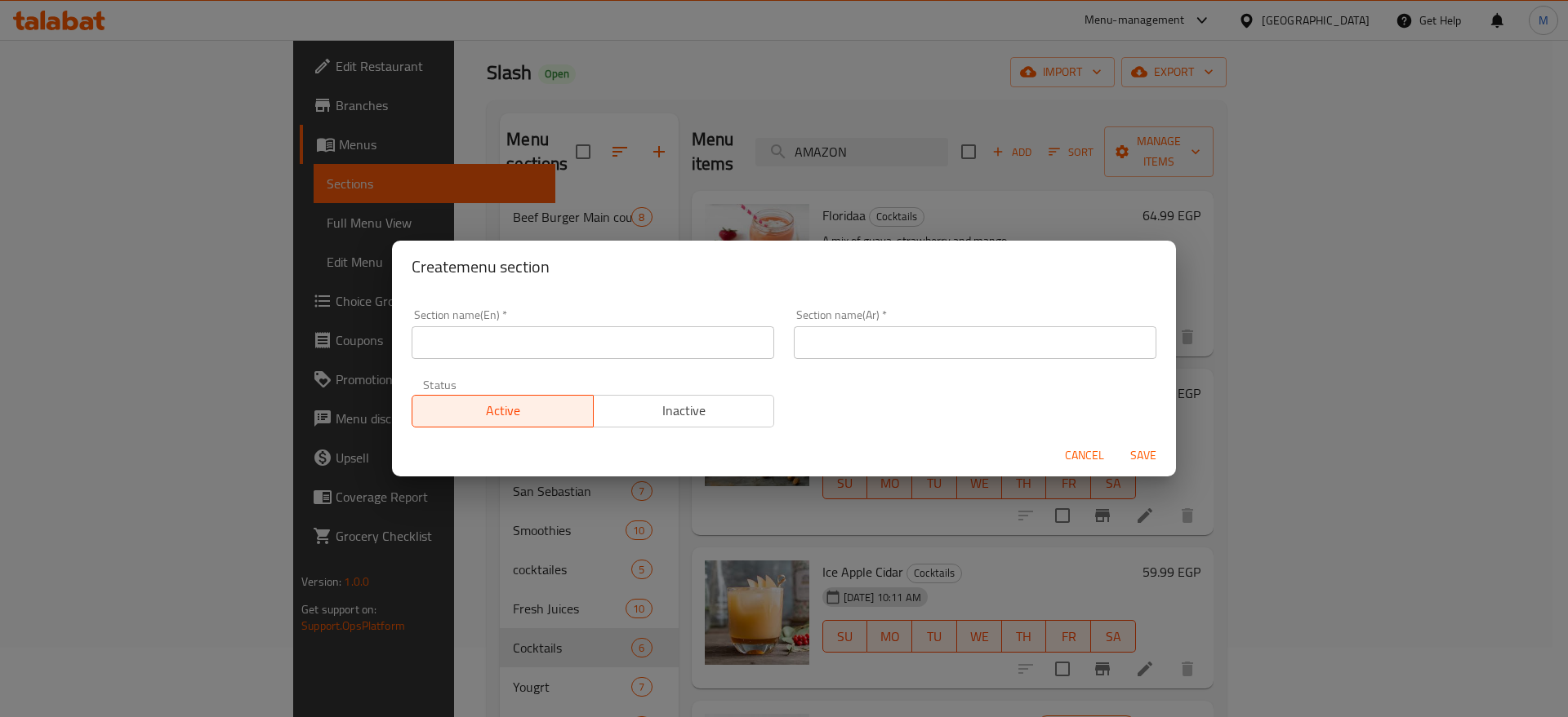
click at [582, 356] on div "Section name(En)   * Section name(En) *" at bounding box center [592, 335] width 382 height 69
click at [582, 356] on input "text" at bounding box center [593, 343] width 362 height 33
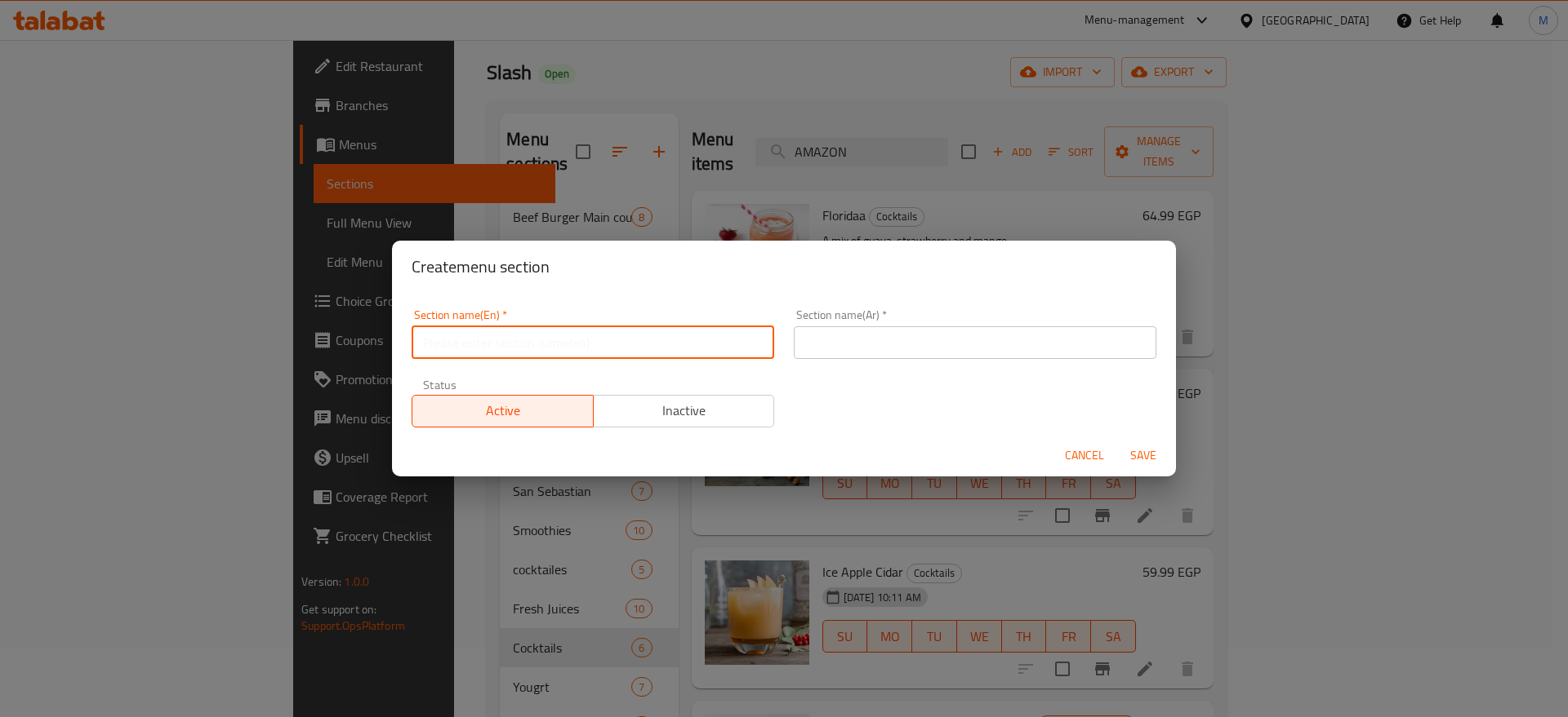
paste input "COKTAIL FRESH"
click at [582, 356] on input "COKTAIL FRESH" at bounding box center [593, 343] width 362 height 33
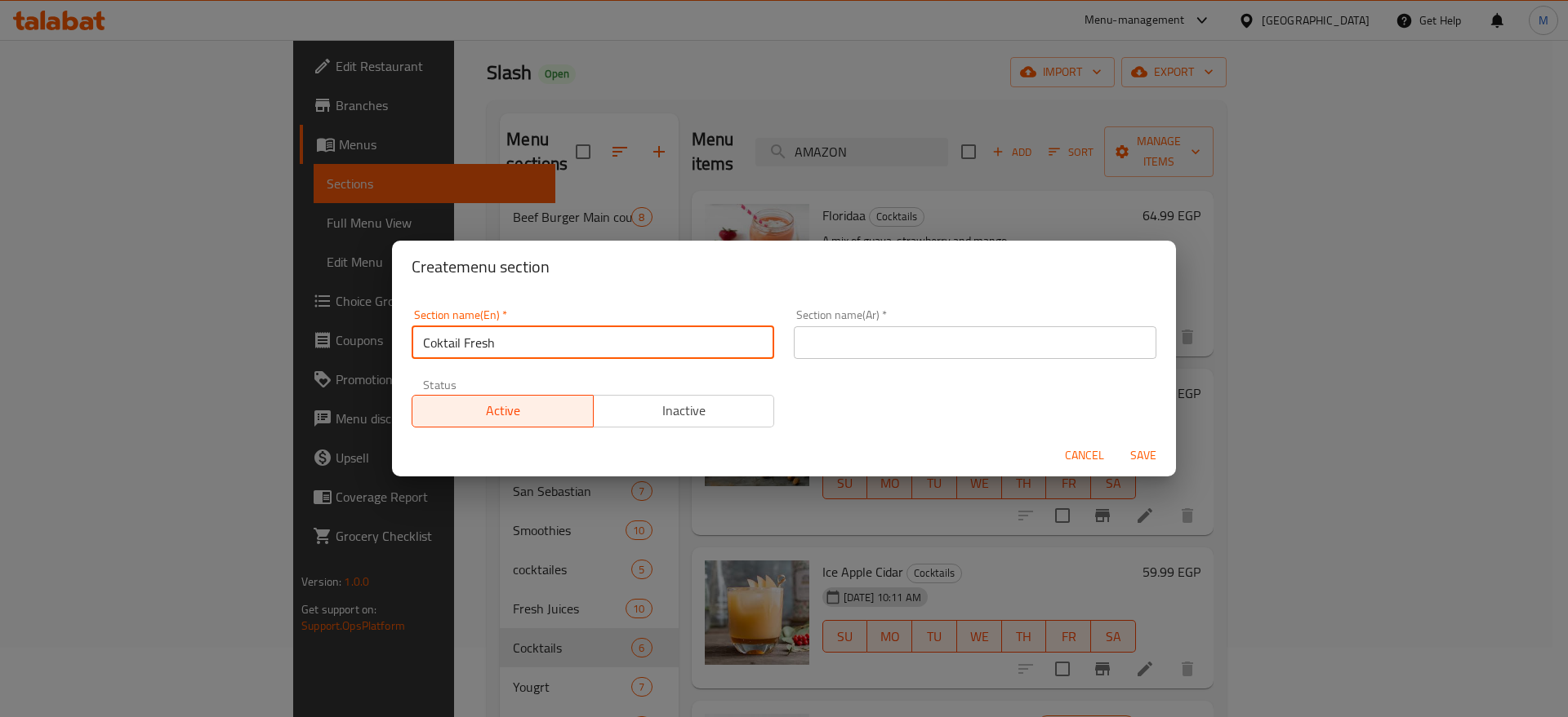
type input "Coktail Fresh"
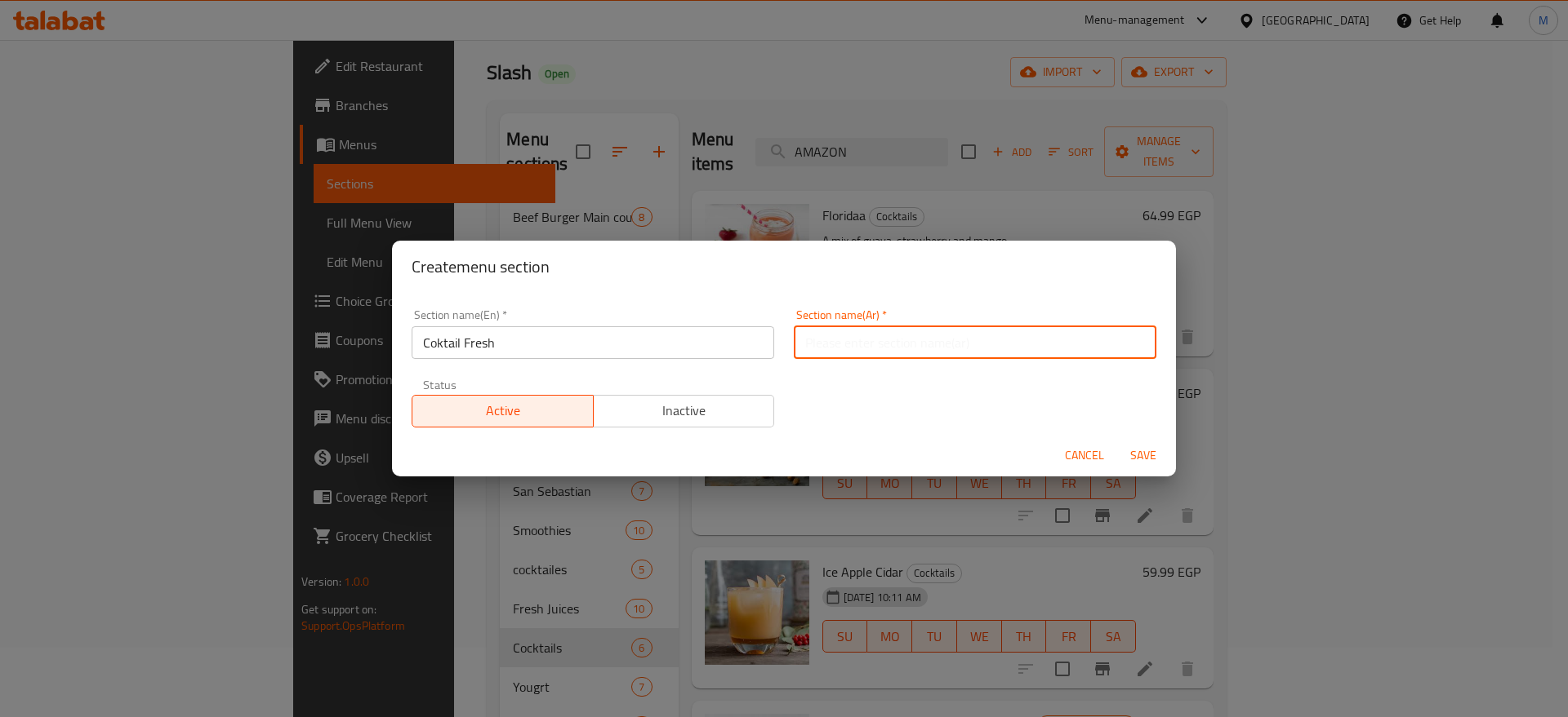
click at [859, 346] on input "text" at bounding box center [975, 343] width 362 height 33
type input "كوكتيل طازج"
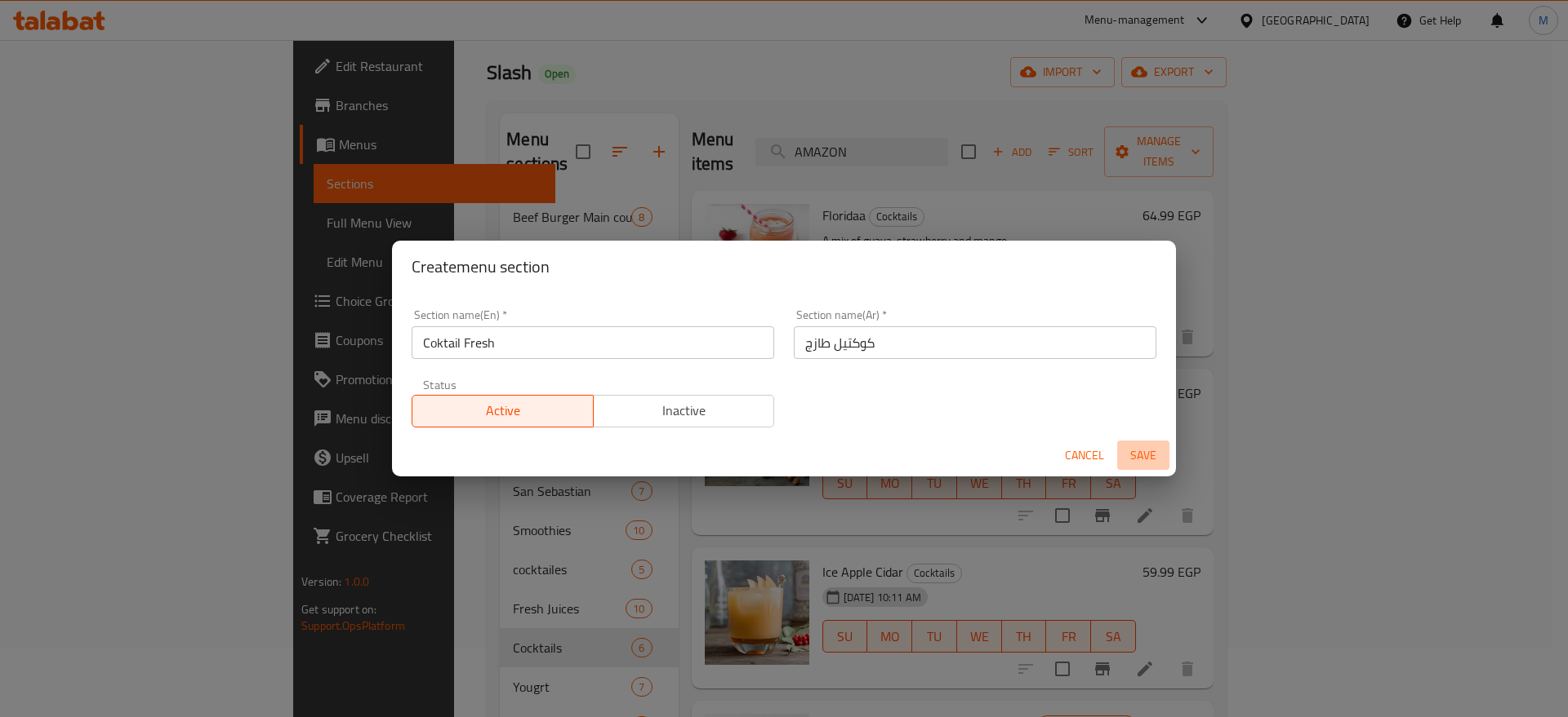
click at [1153, 456] on span "Save" at bounding box center [1143, 455] width 39 height 20
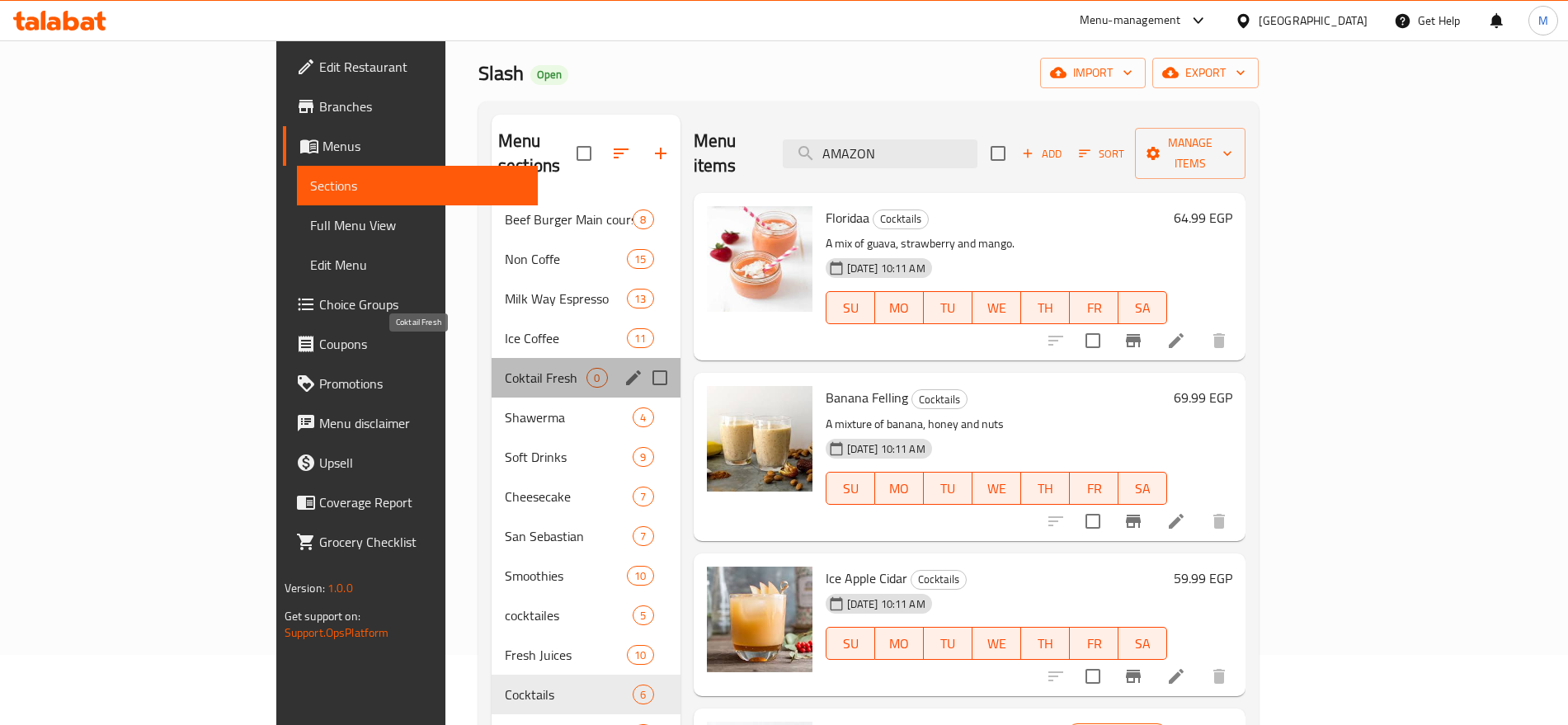
click at [512, 368] on span "Coktail Fresh" at bounding box center [545, 378] width 82 height 20
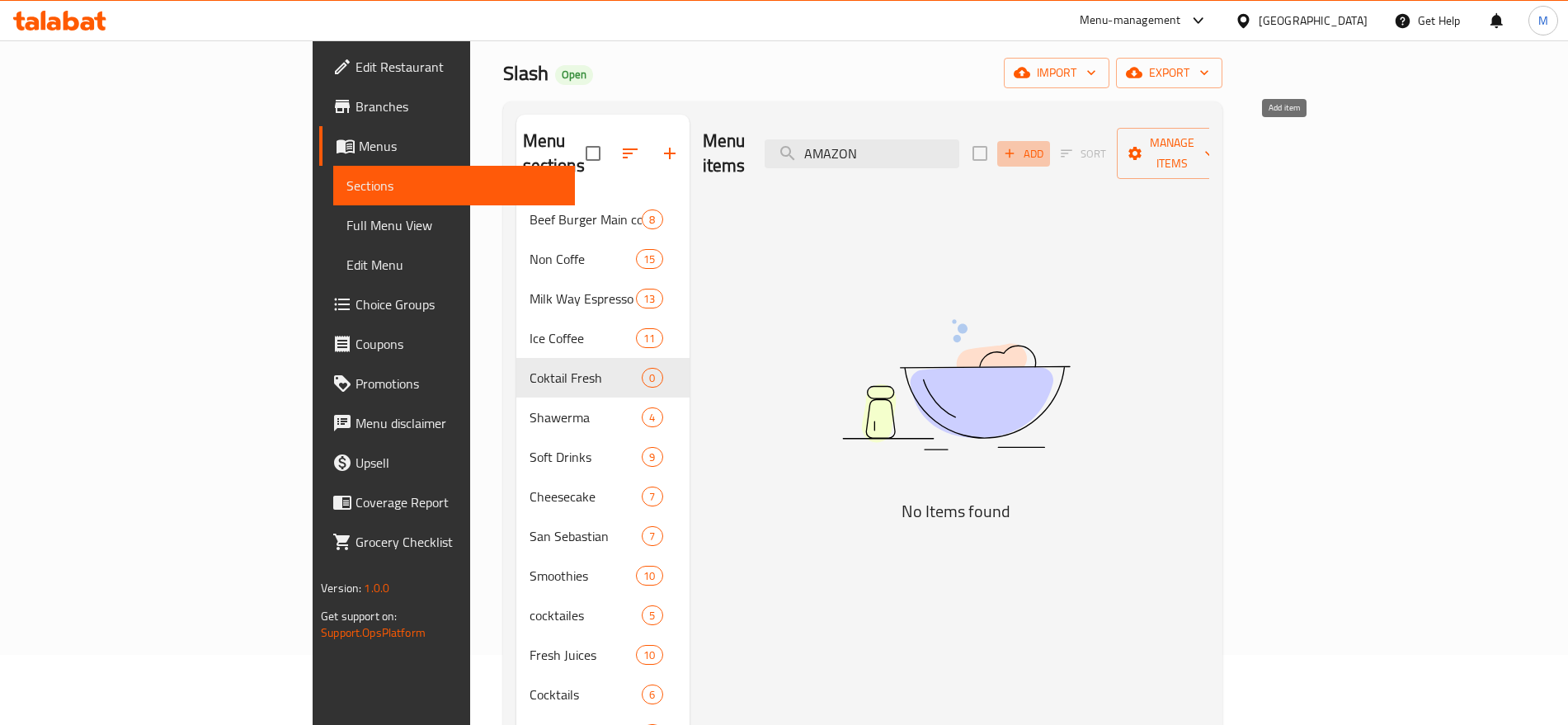
click at [1050, 141] on button "Add" at bounding box center [1024, 153] width 53 height 26
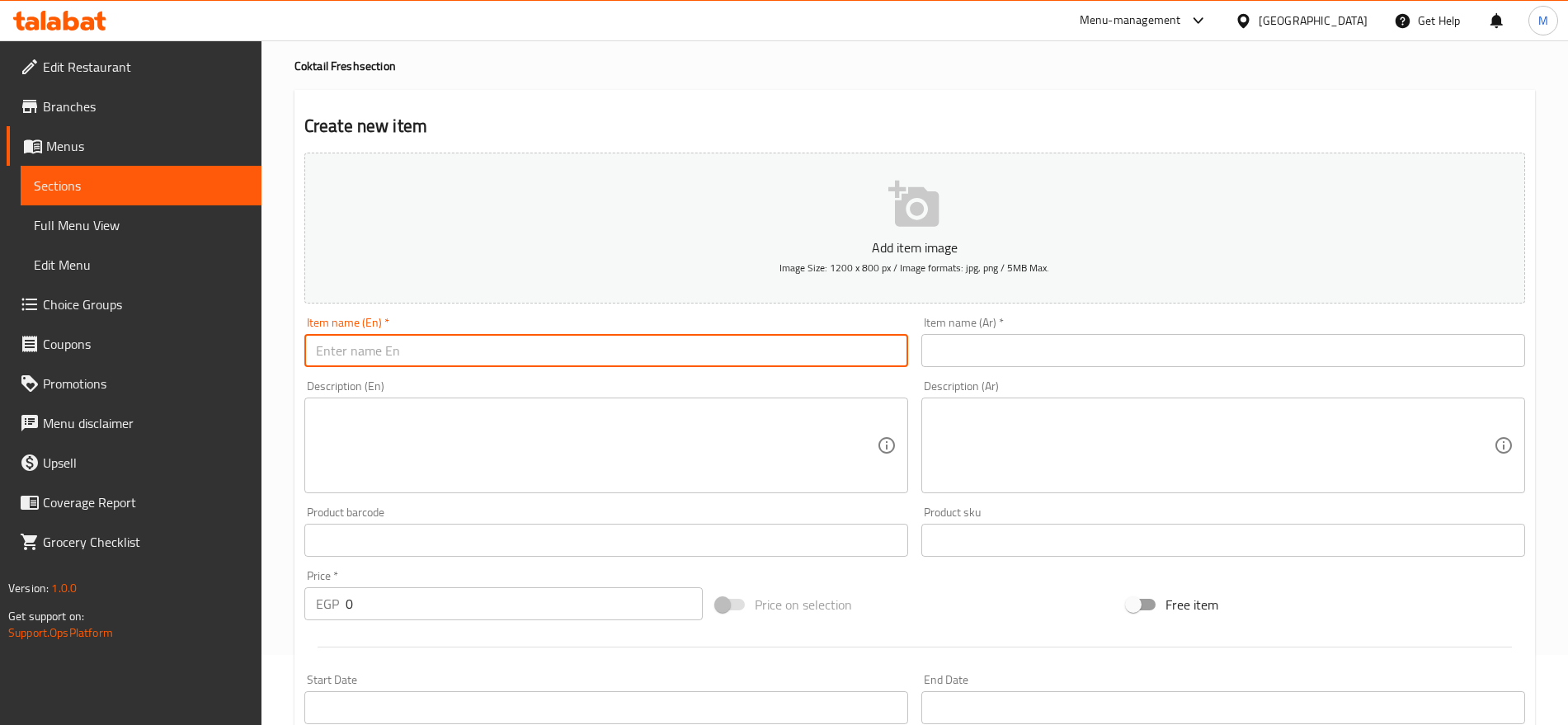
click at [821, 354] on input "text" at bounding box center [605, 350] width 604 height 33
paste input "[MEDICAL_DATA] CARAMEL"
click at [821, 354] on input "[MEDICAL_DATA] CARAMEL" at bounding box center [605, 350] width 604 height 33
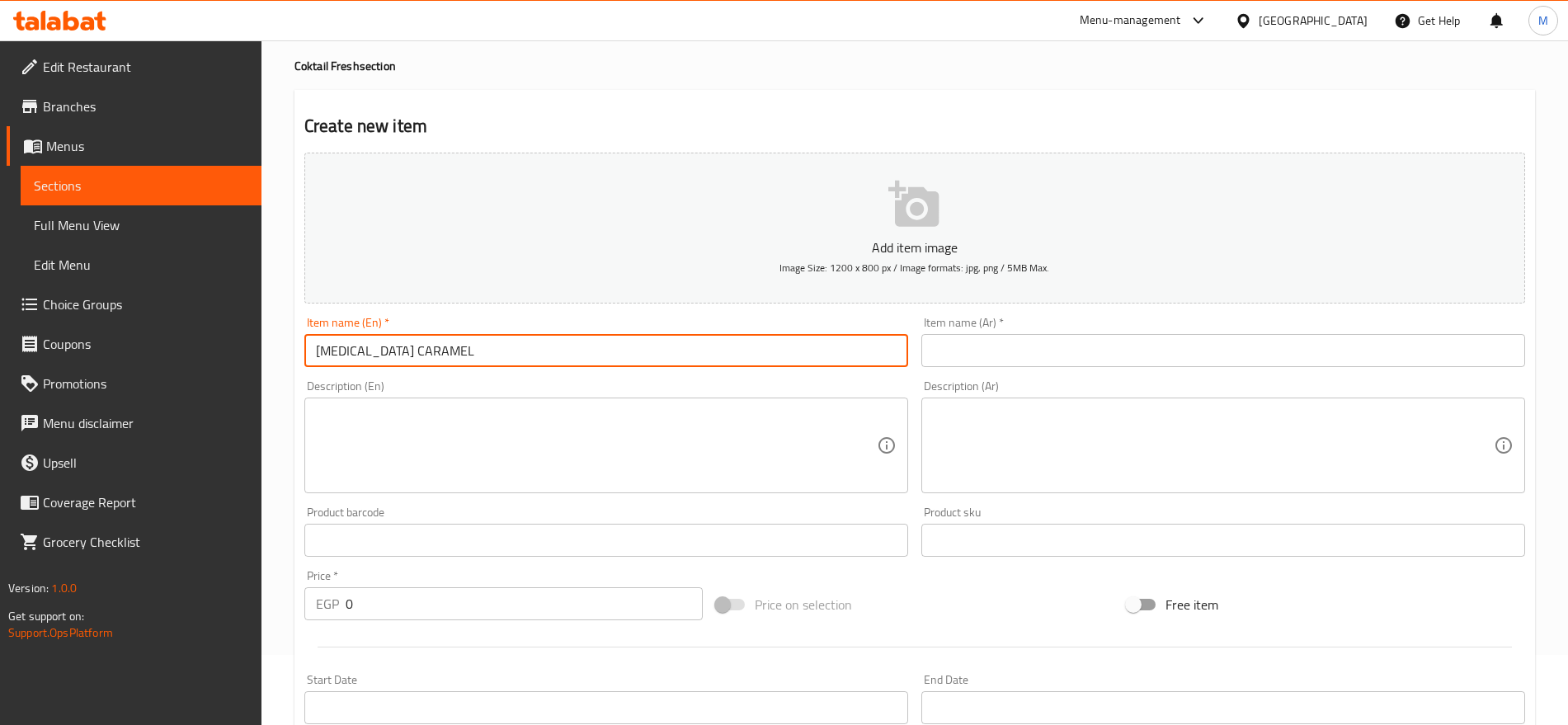
click at [821, 354] on input "[MEDICAL_DATA] CARAMEL" at bounding box center [605, 350] width 604 height 33
type input "[MEDICAL_DATA] Caramel"
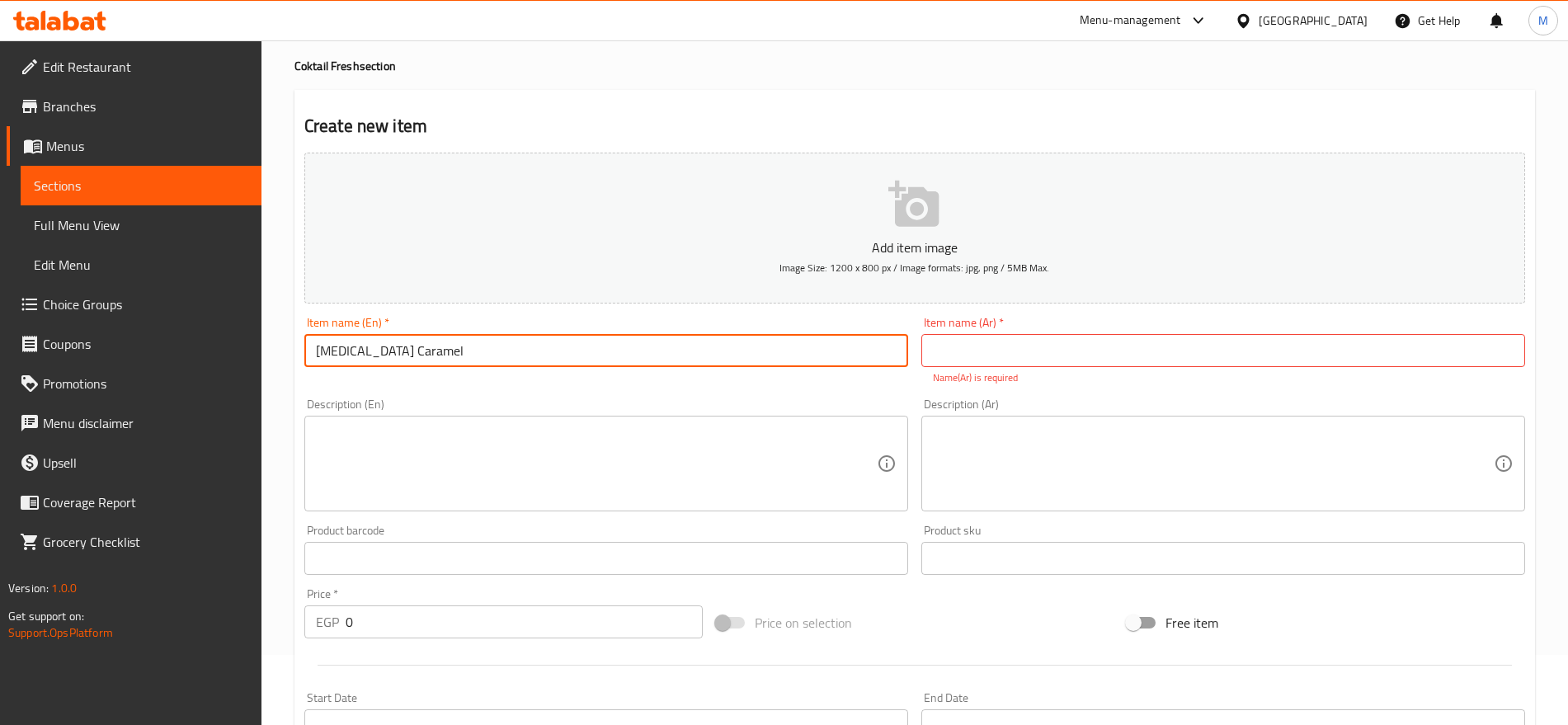
click at [613, 361] on input "[MEDICAL_DATA] Caramel" at bounding box center [605, 350] width 604 height 33
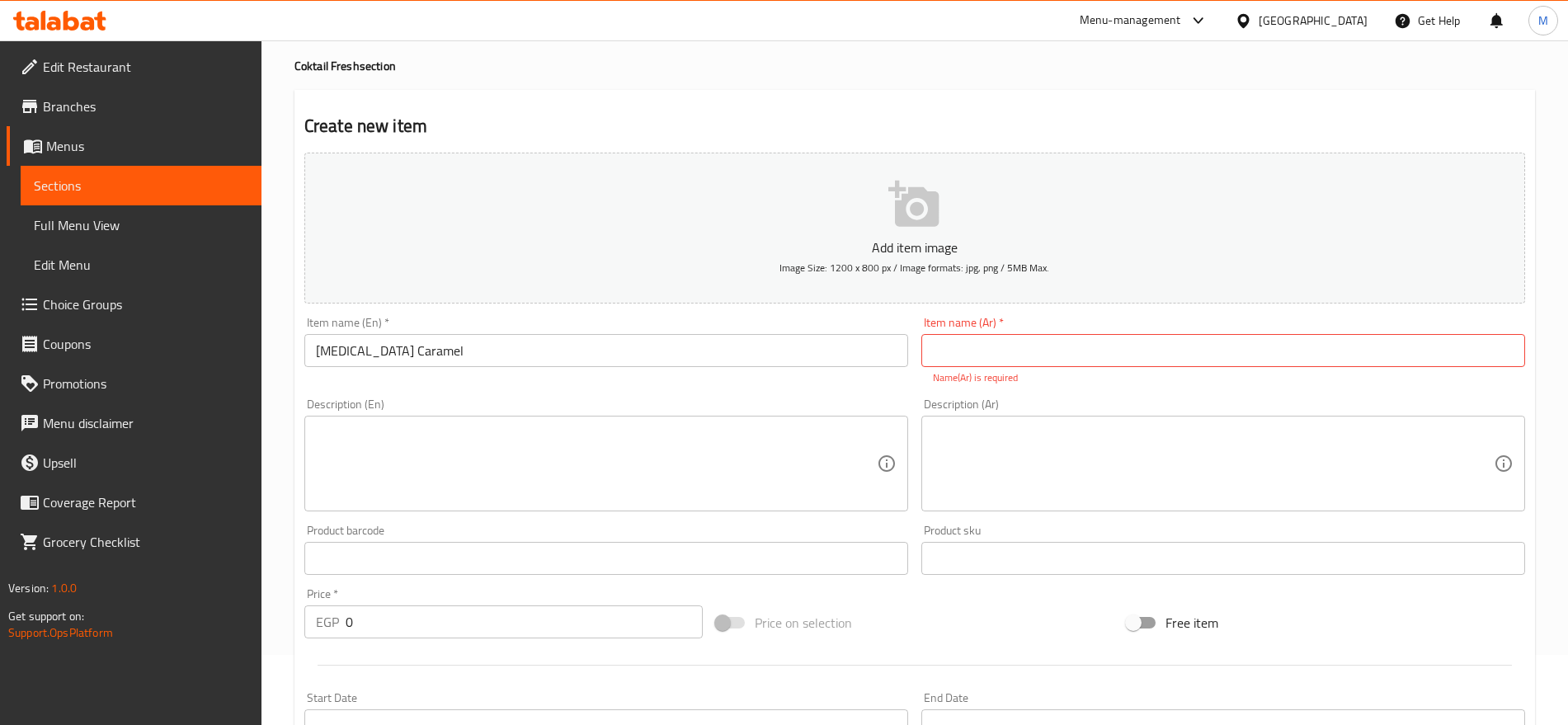
drag, startPoint x: 1394, startPoint y: 327, endPoint x: 1376, endPoint y: 353, distance: 31.6
click at [1376, 353] on div "Item name (Ar)   * Item name (Ar) * Name(Ar) is required" at bounding box center [1223, 351] width 604 height 68
click at [1376, 353] on input "text" at bounding box center [1223, 350] width 604 height 33
paste input "كراميل الموز"
click at [951, 354] on input "كراميل الموز" at bounding box center [1223, 350] width 604 height 33
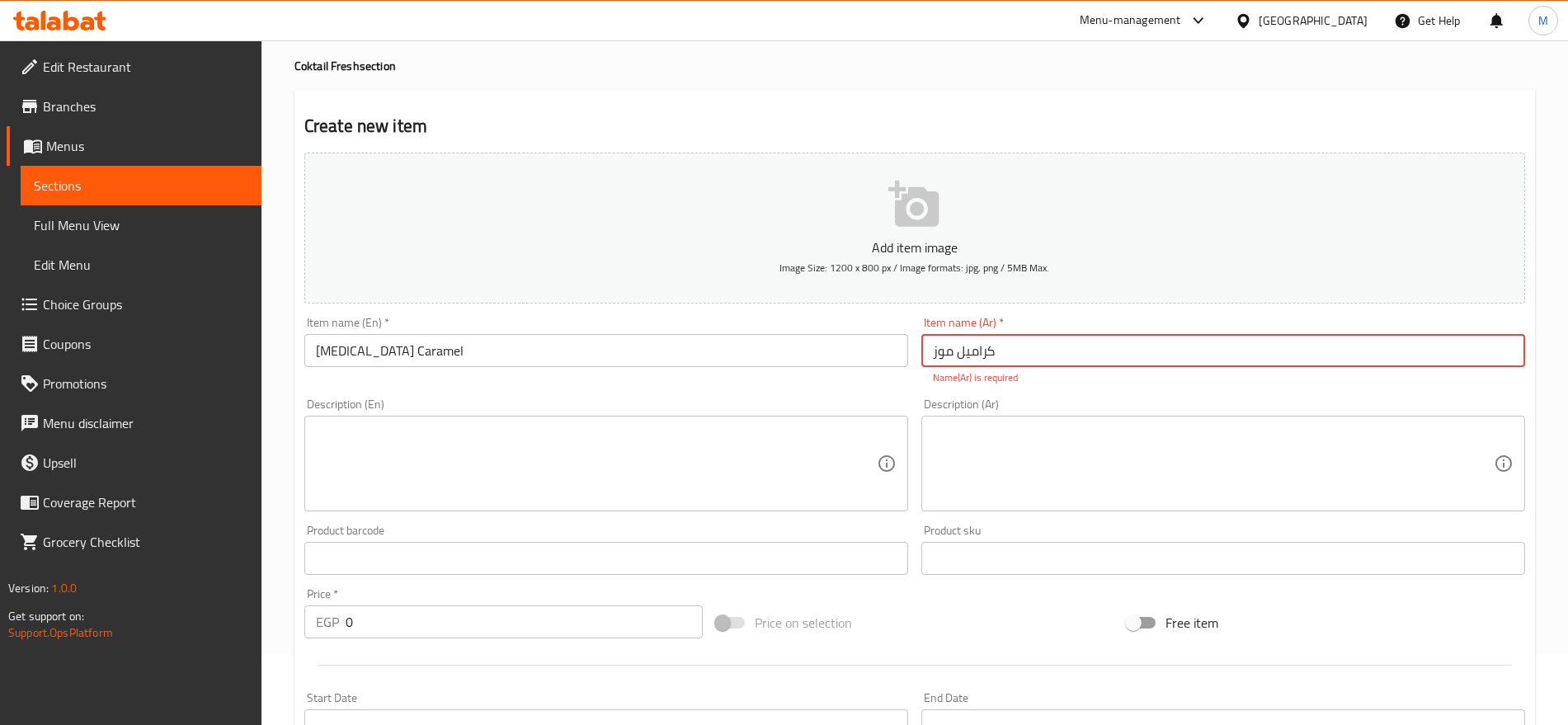
type input "كراميل موز"
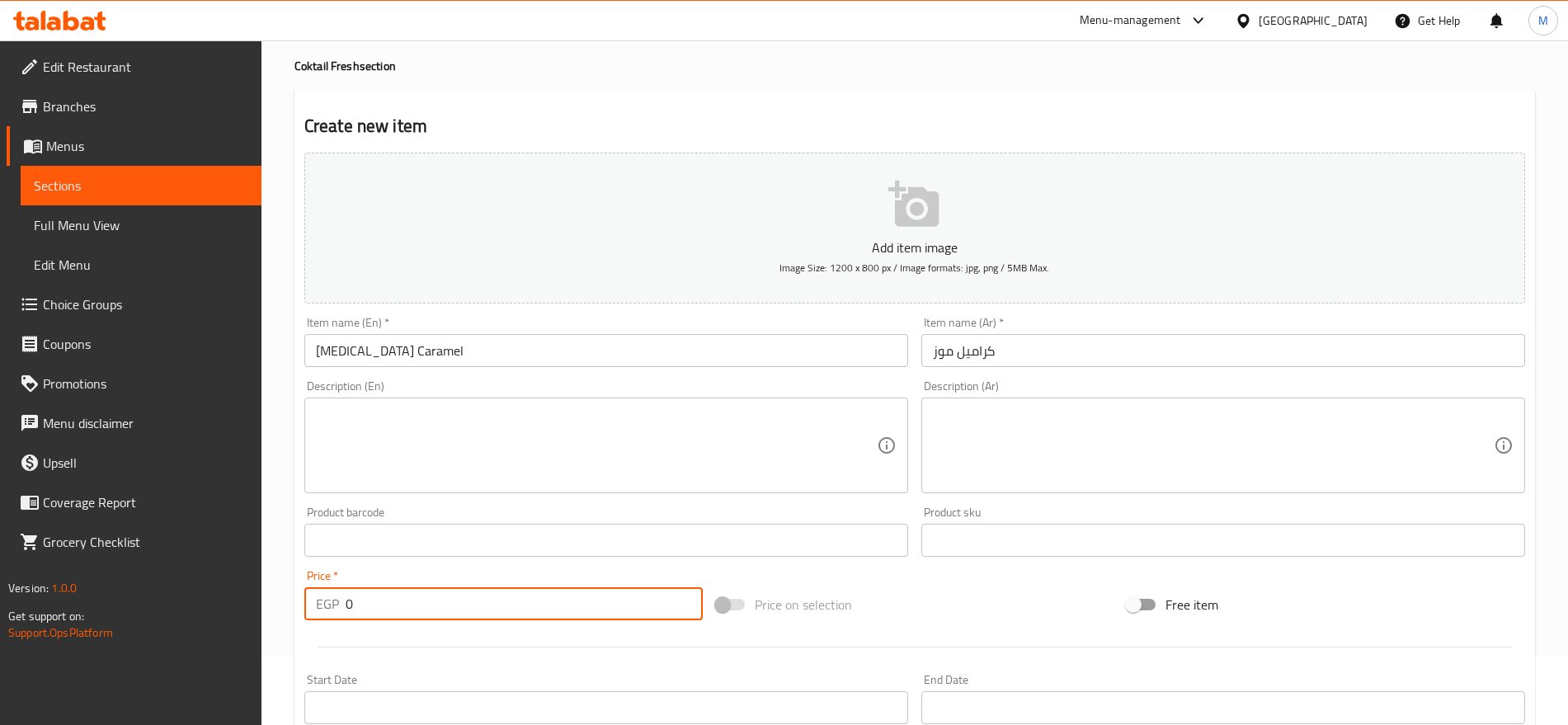
click at [510, 611] on input "0" at bounding box center [524, 604] width 357 height 33
paste input "8"
type input "80"
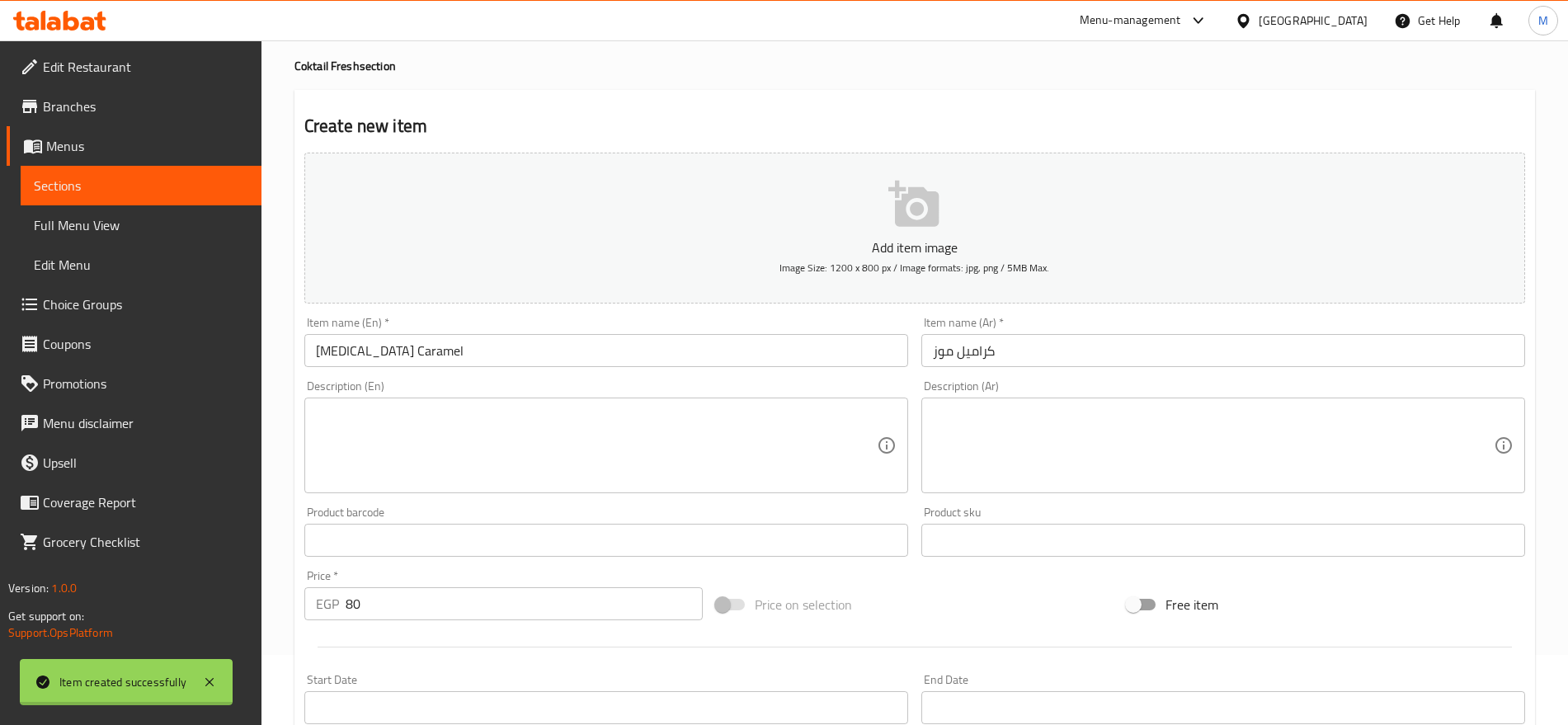
type input "0"
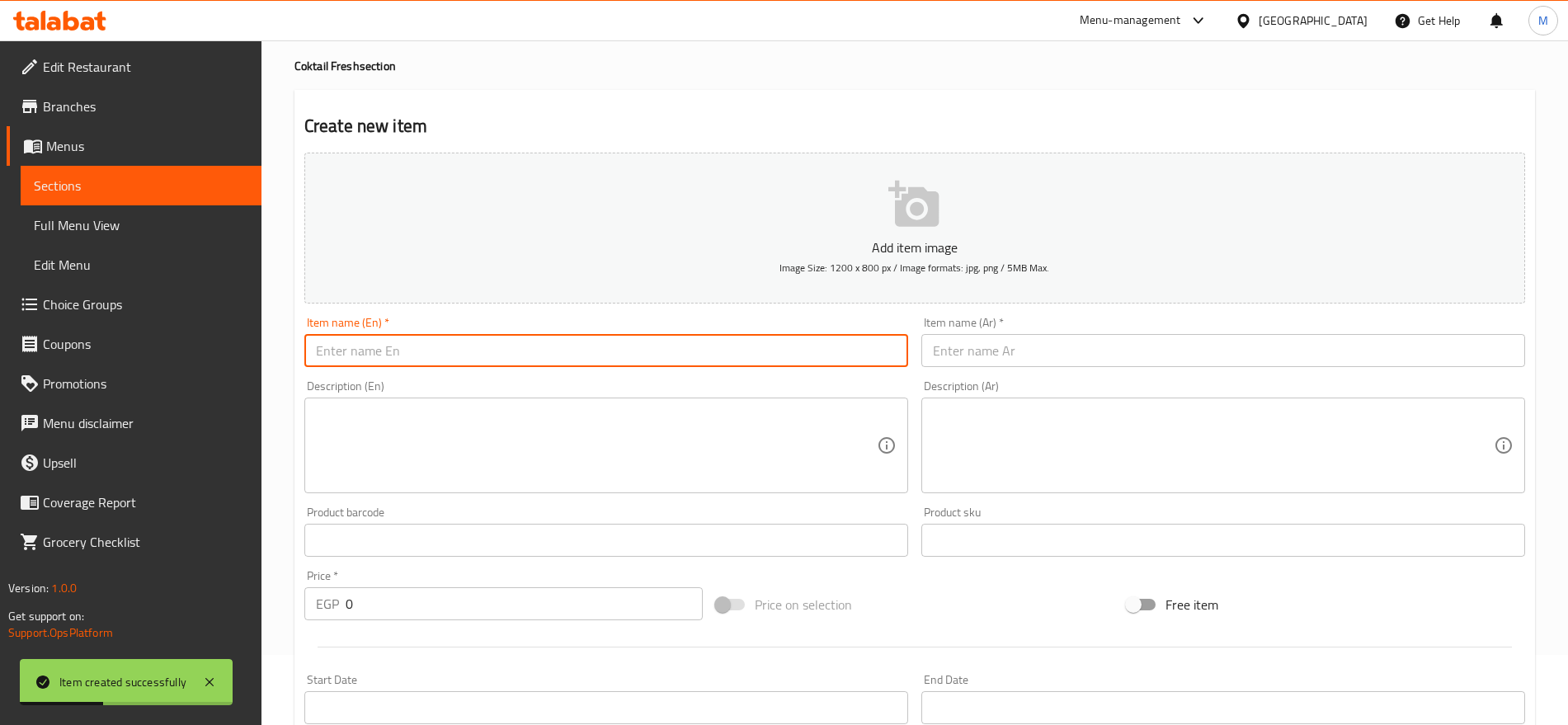
click at [656, 359] on input "text" at bounding box center [605, 350] width 604 height 33
paste input "PINK ROSE"
click at [656, 359] on input "PINK ROSE" at bounding box center [605, 350] width 604 height 33
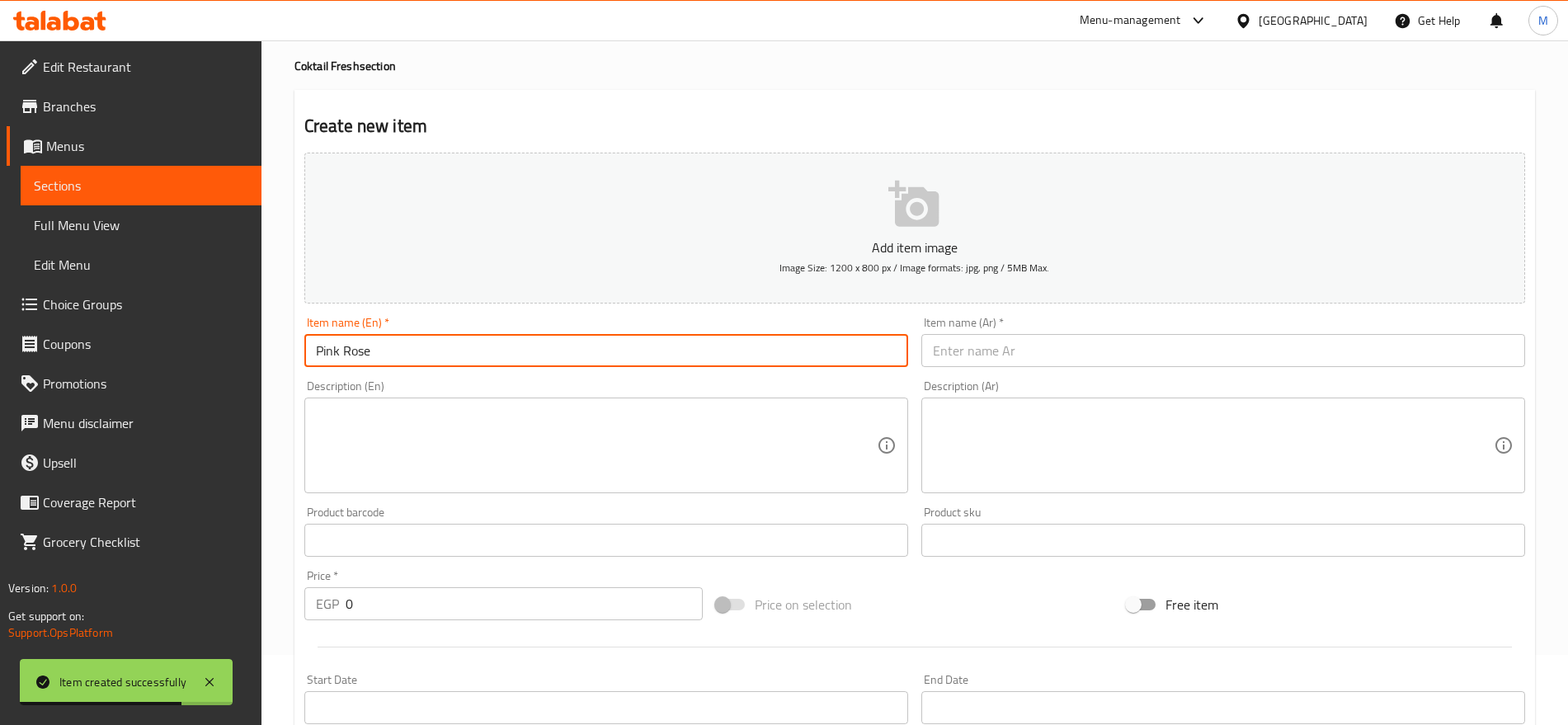
type input "Pink Rose"
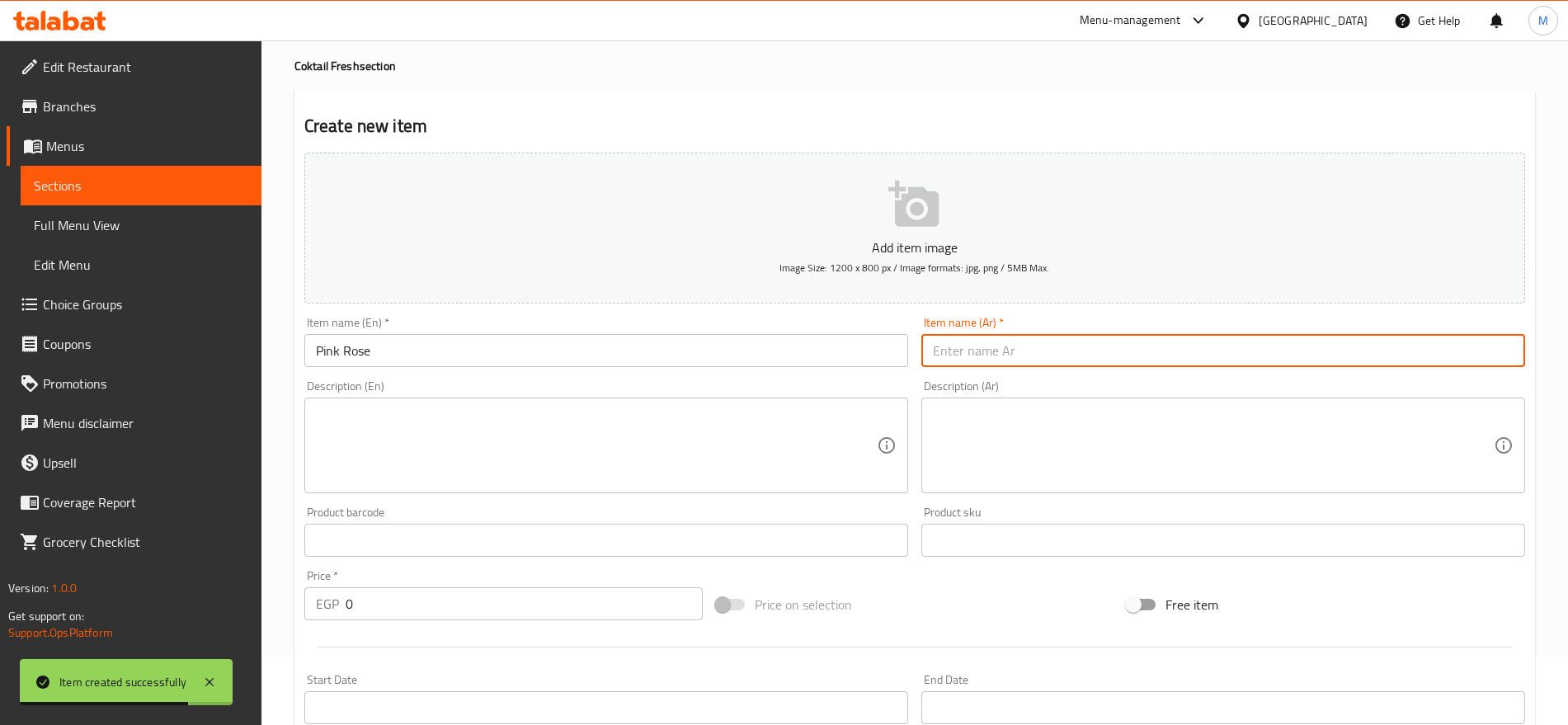
click at [1052, 340] on input "text" at bounding box center [1223, 350] width 604 height 33
type input "بينك روز"
click at [539, 606] on input "0" at bounding box center [524, 604] width 357 height 33
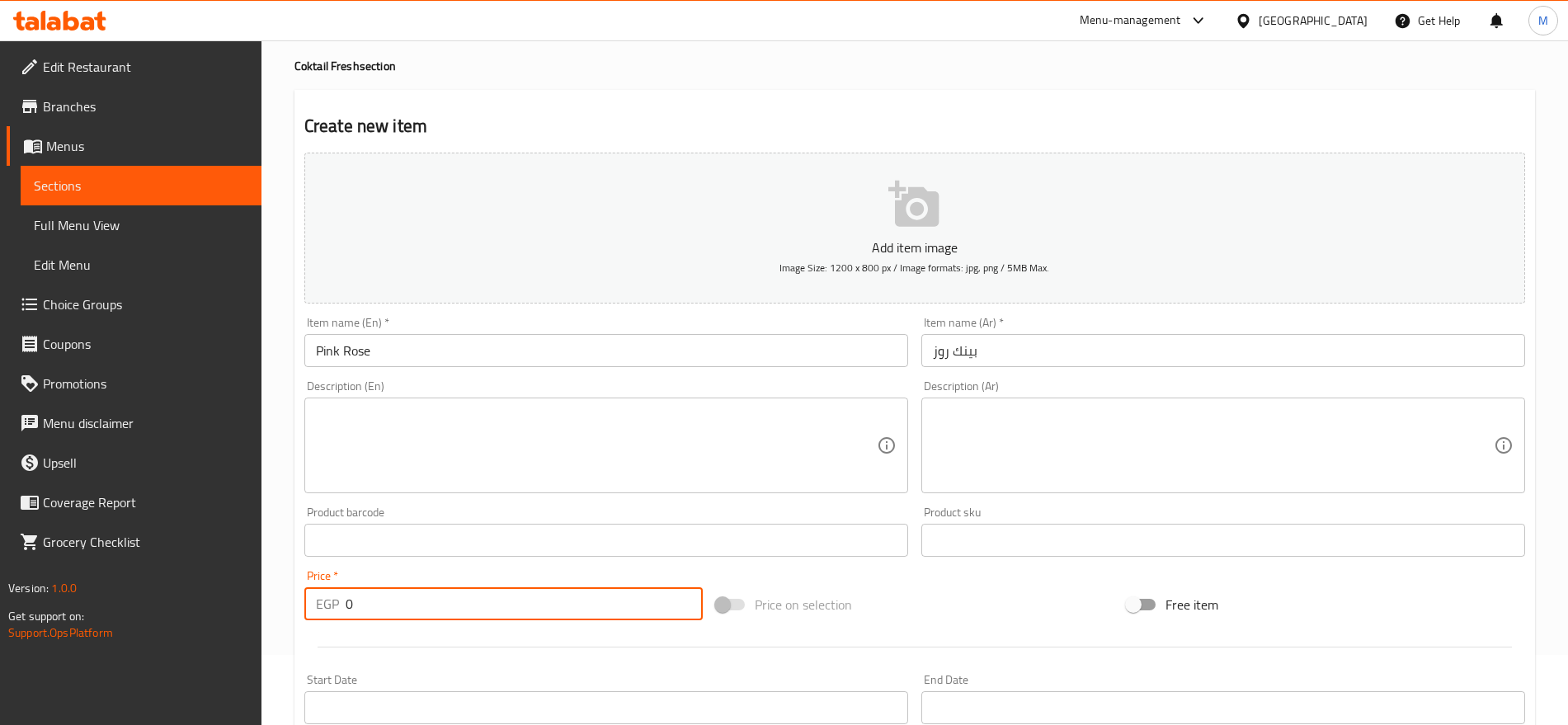
click at [539, 606] on input "0" at bounding box center [524, 604] width 357 height 33
paste input "8"
type input "80"
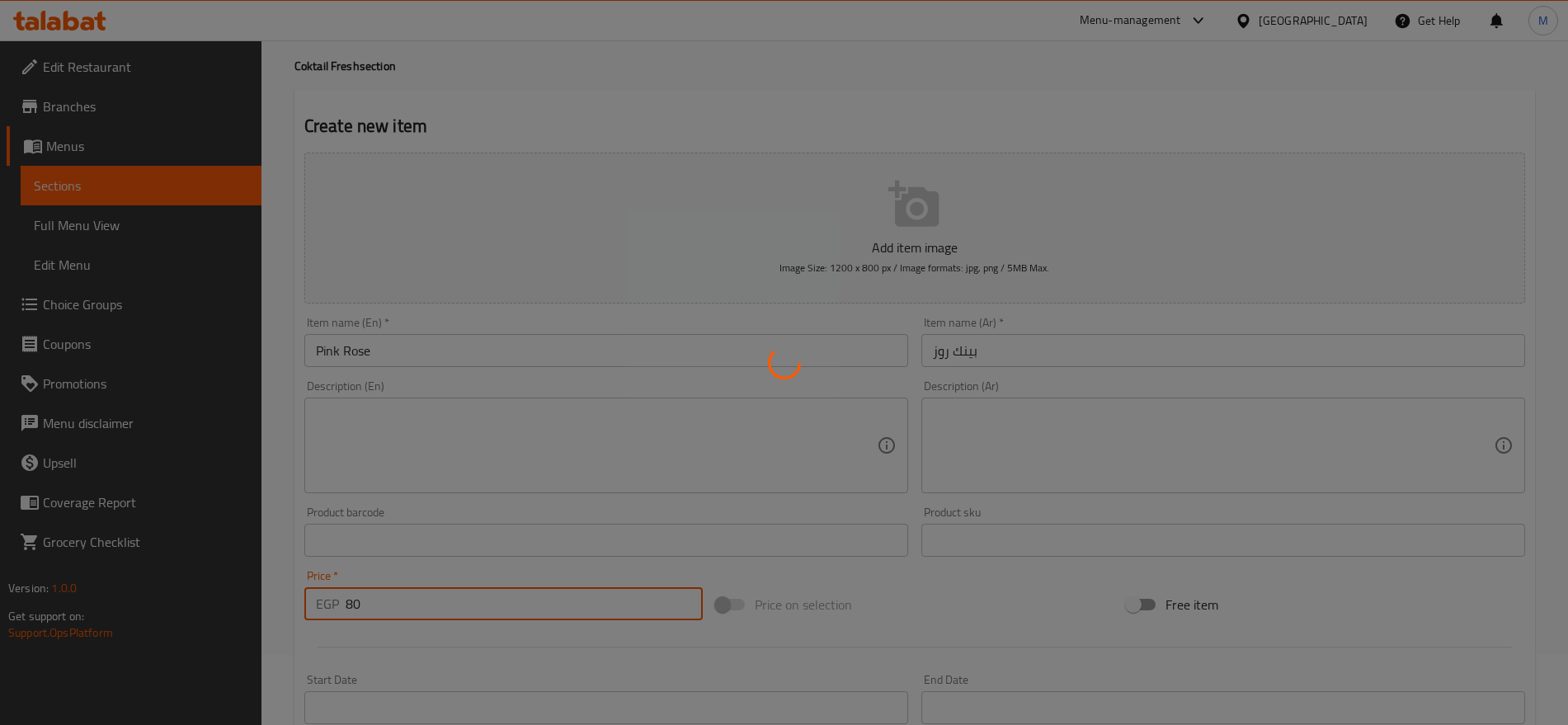
type input "0"
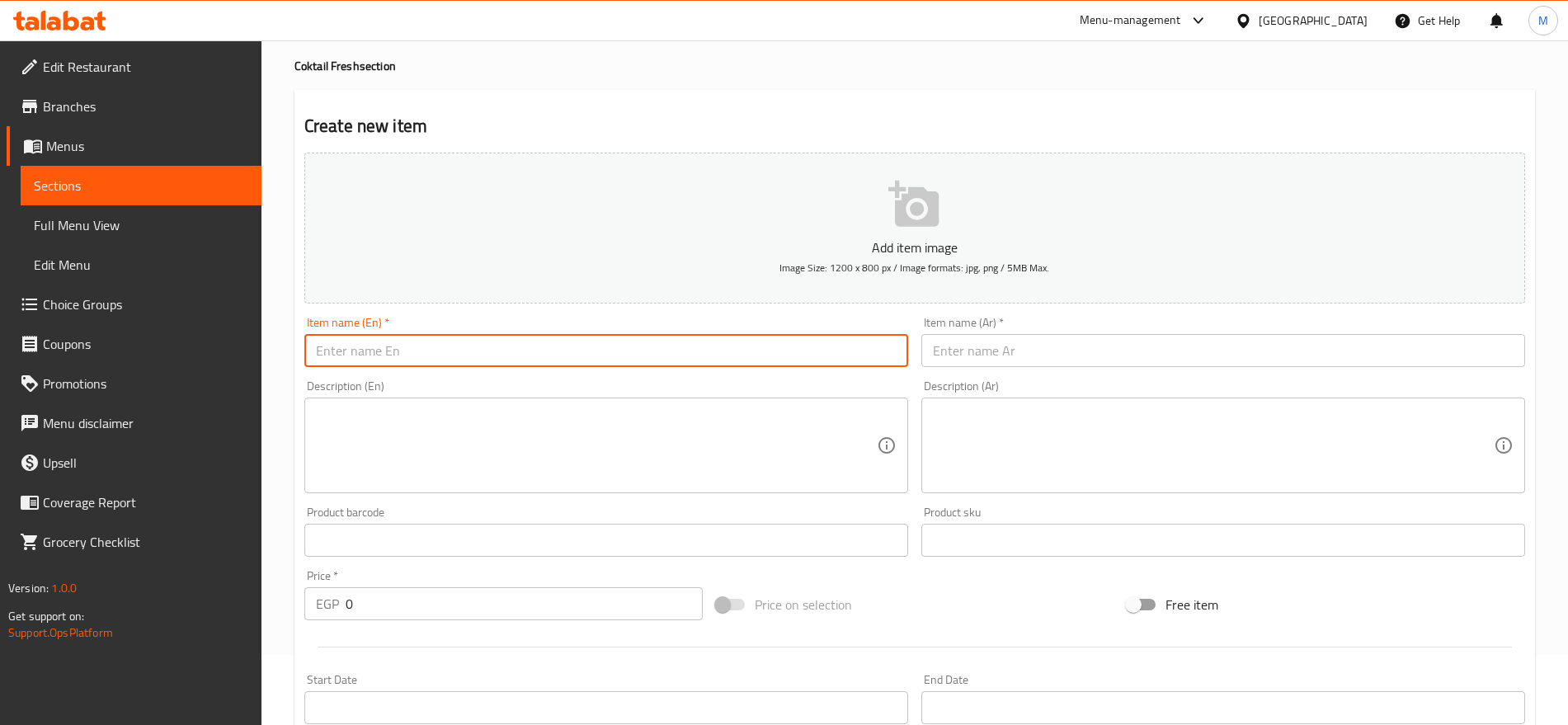
click at [768, 355] on input "text" at bounding box center [605, 350] width 604 height 33
paste input "YELLOW WISH"
click at [768, 355] on input "YELLOW WISH" at bounding box center [605, 350] width 604 height 33
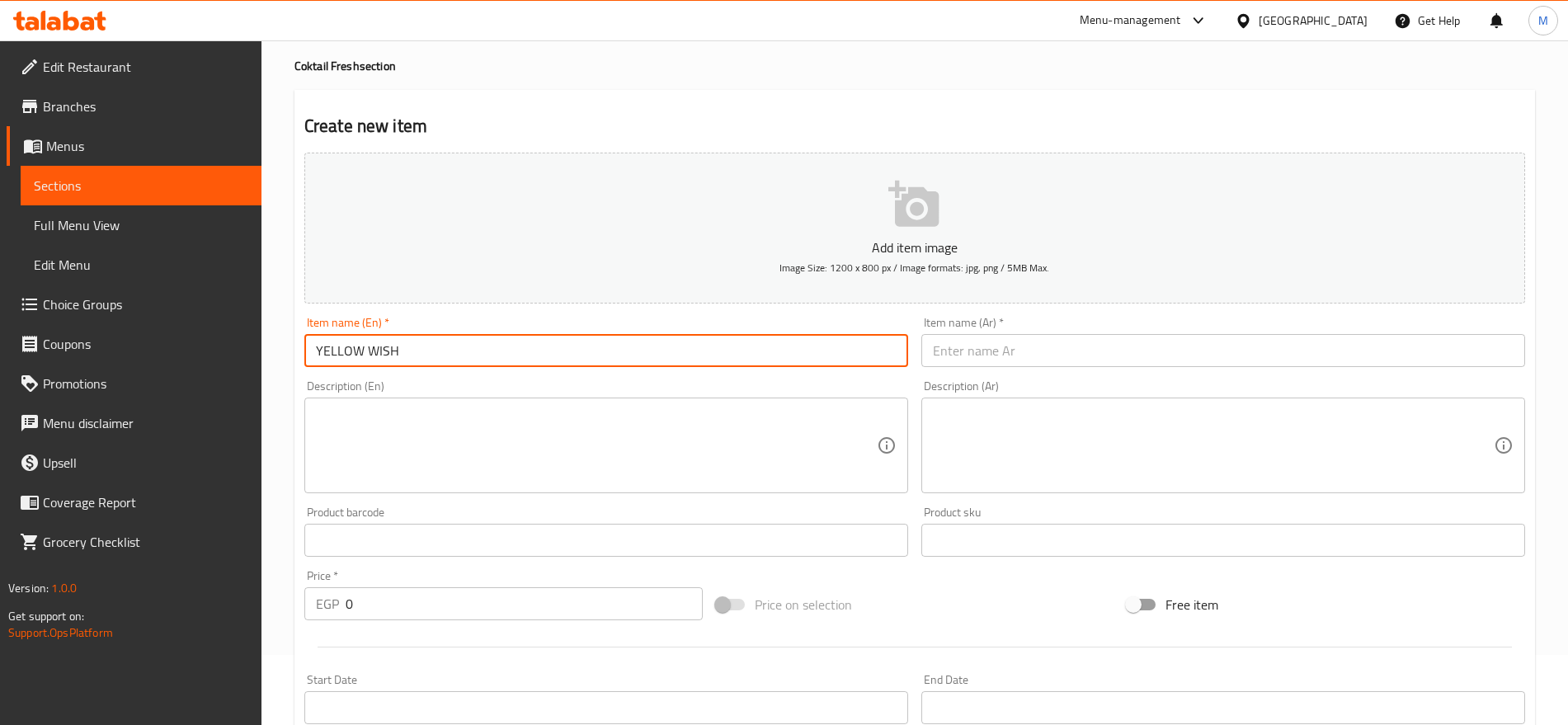
click at [768, 355] on input "YELLOW WISH" at bounding box center [605, 350] width 604 height 33
type input "Yellow Wish"
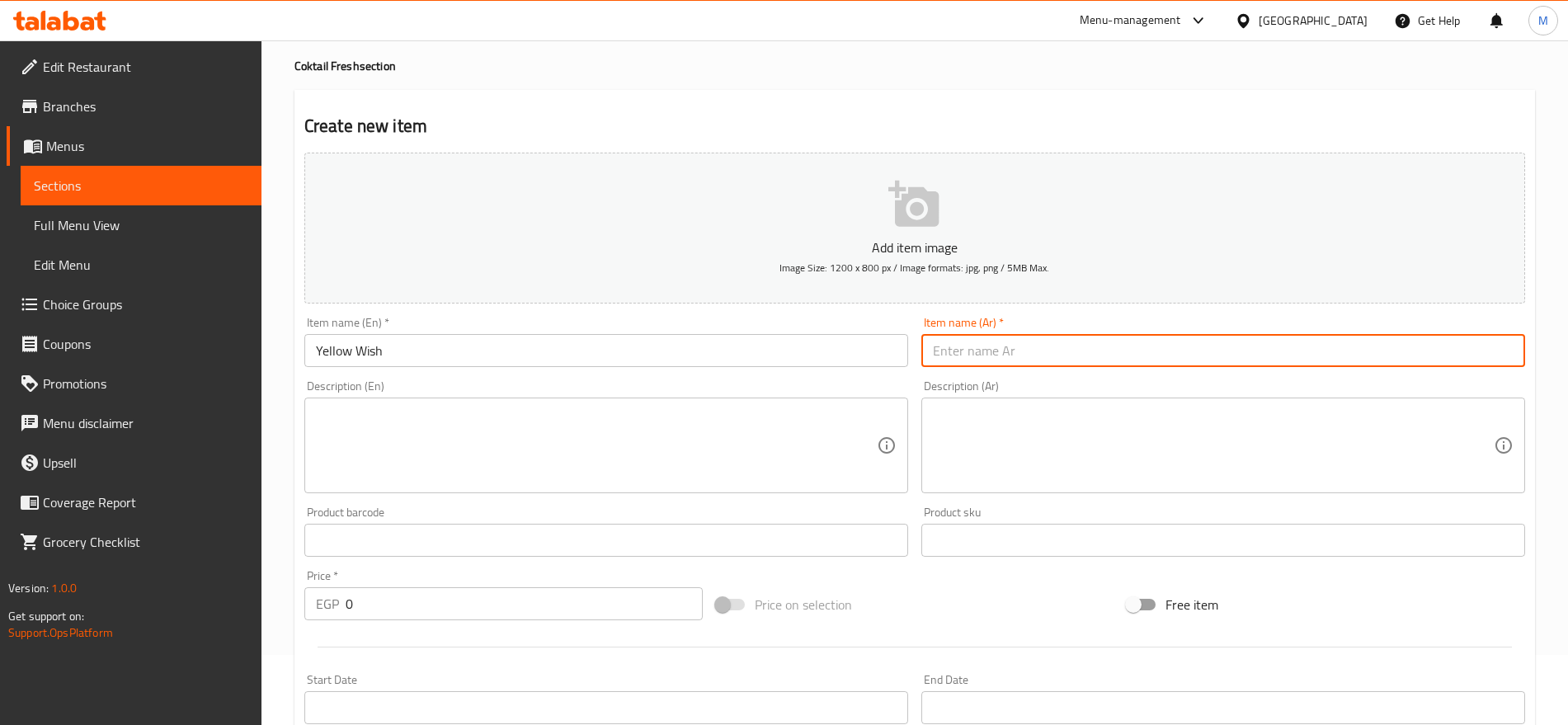
click at [1224, 361] on input "text" at bounding box center [1223, 350] width 604 height 33
type input "يلو ويش"
click at [572, 597] on input "0" at bounding box center [524, 604] width 357 height 33
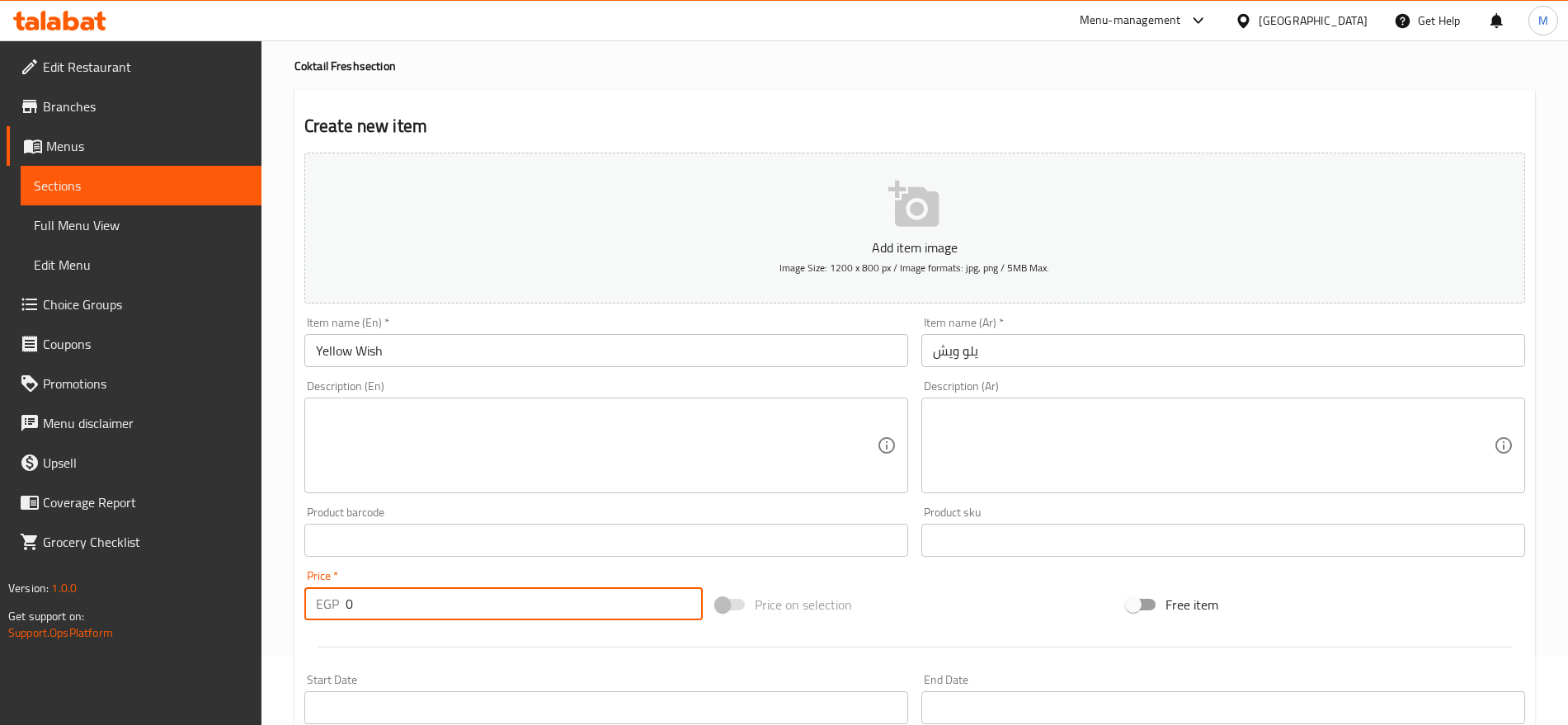
click at [572, 597] on input "0" at bounding box center [524, 604] width 357 height 33
paste input "75"
type input "75"
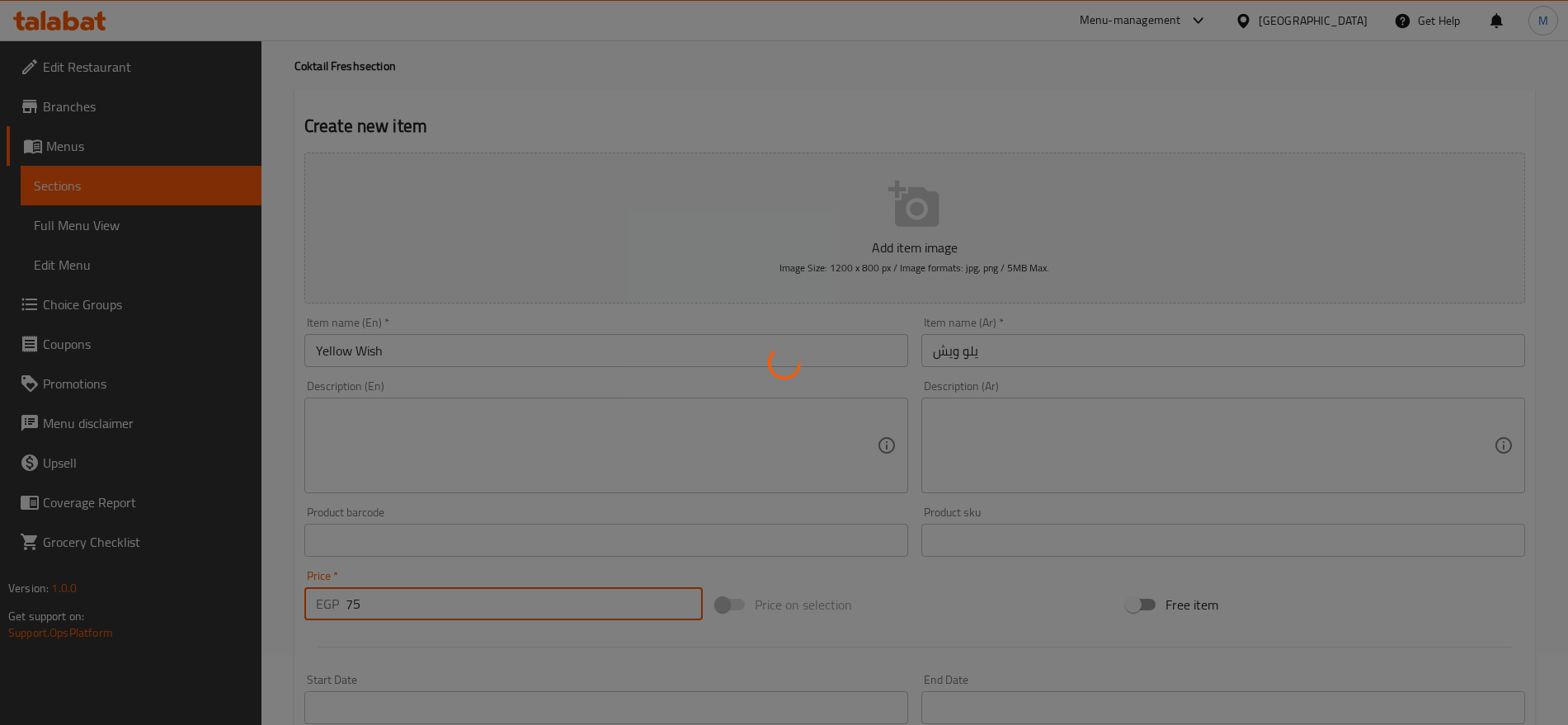
type input "0"
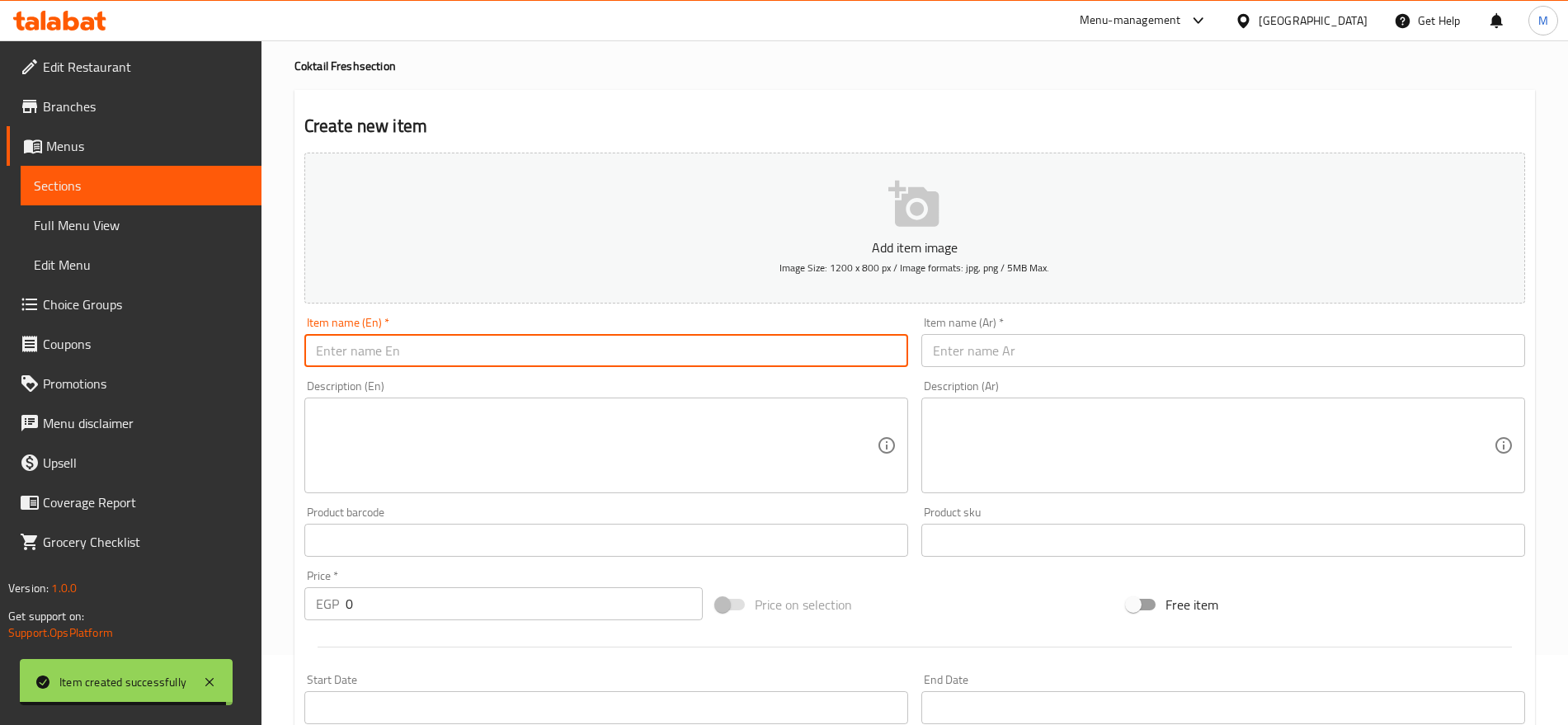
click at [518, 360] on input "text" at bounding box center [605, 350] width 604 height 33
paste input "KIANGO"
click at [518, 360] on input "KIANGO" at bounding box center [605, 350] width 604 height 33
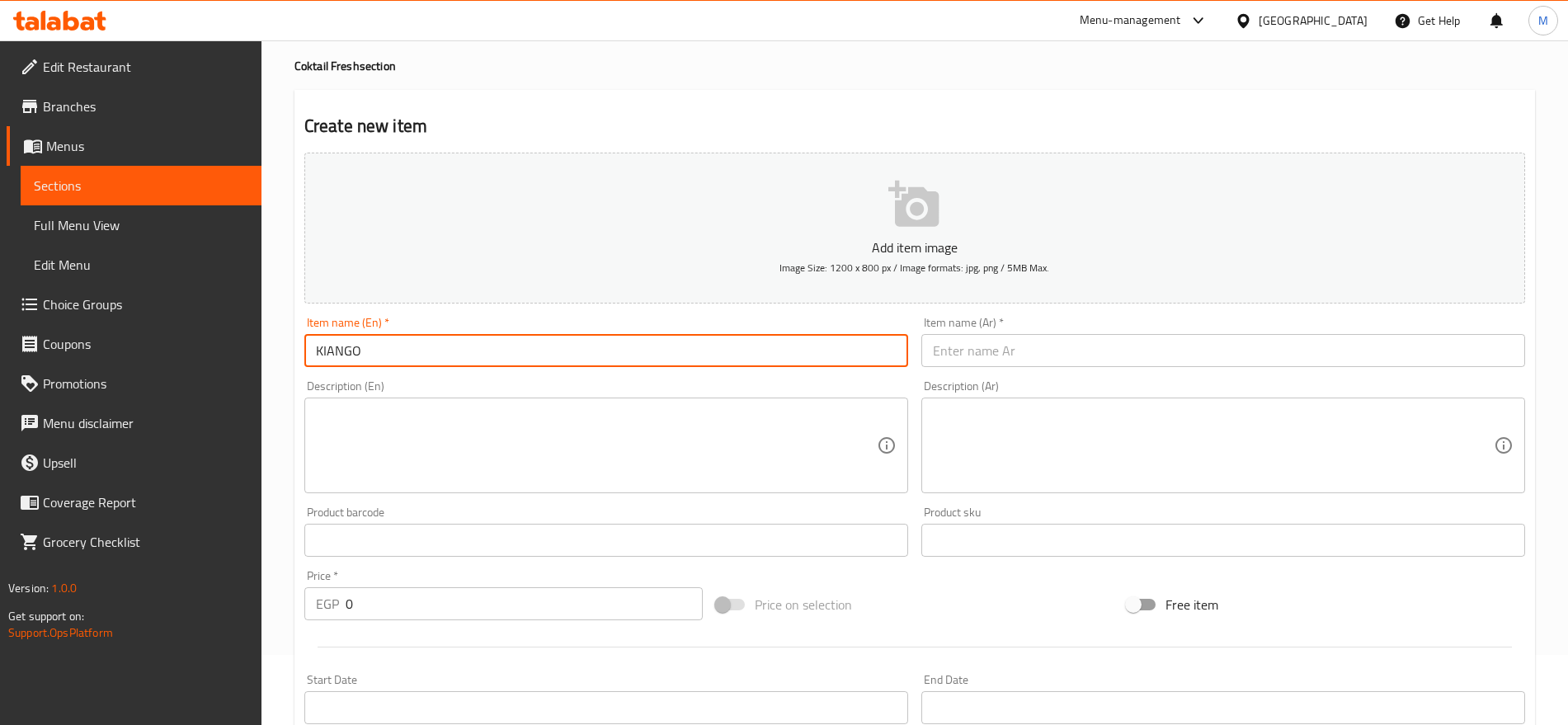
click at [518, 360] on input "KIANGO" at bounding box center [605, 350] width 604 height 33
type input "Kiango"
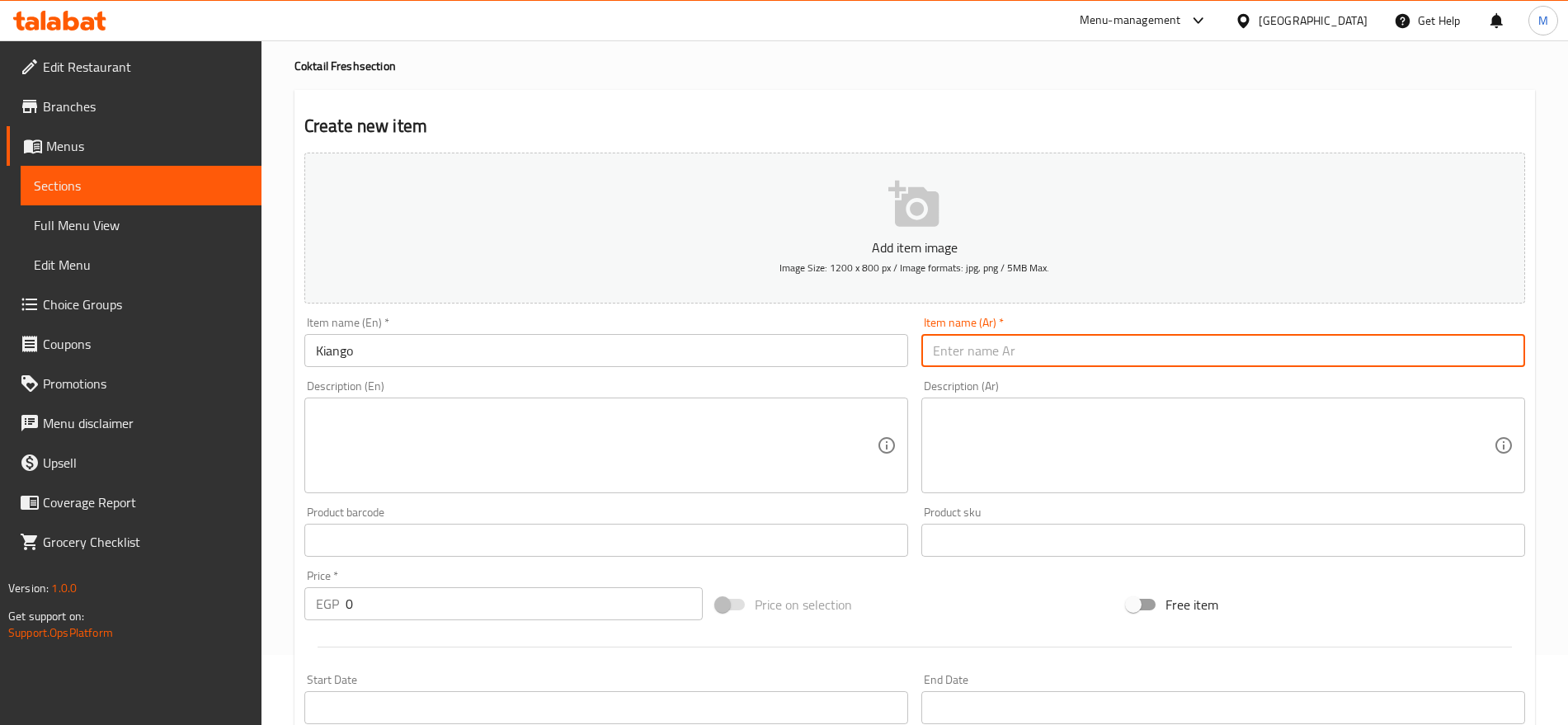
click at [1297, 354] on input "text" at bounding box center [1223, 350] width 604 height 33
paste input "كيانجو"
type input "كيانجو"
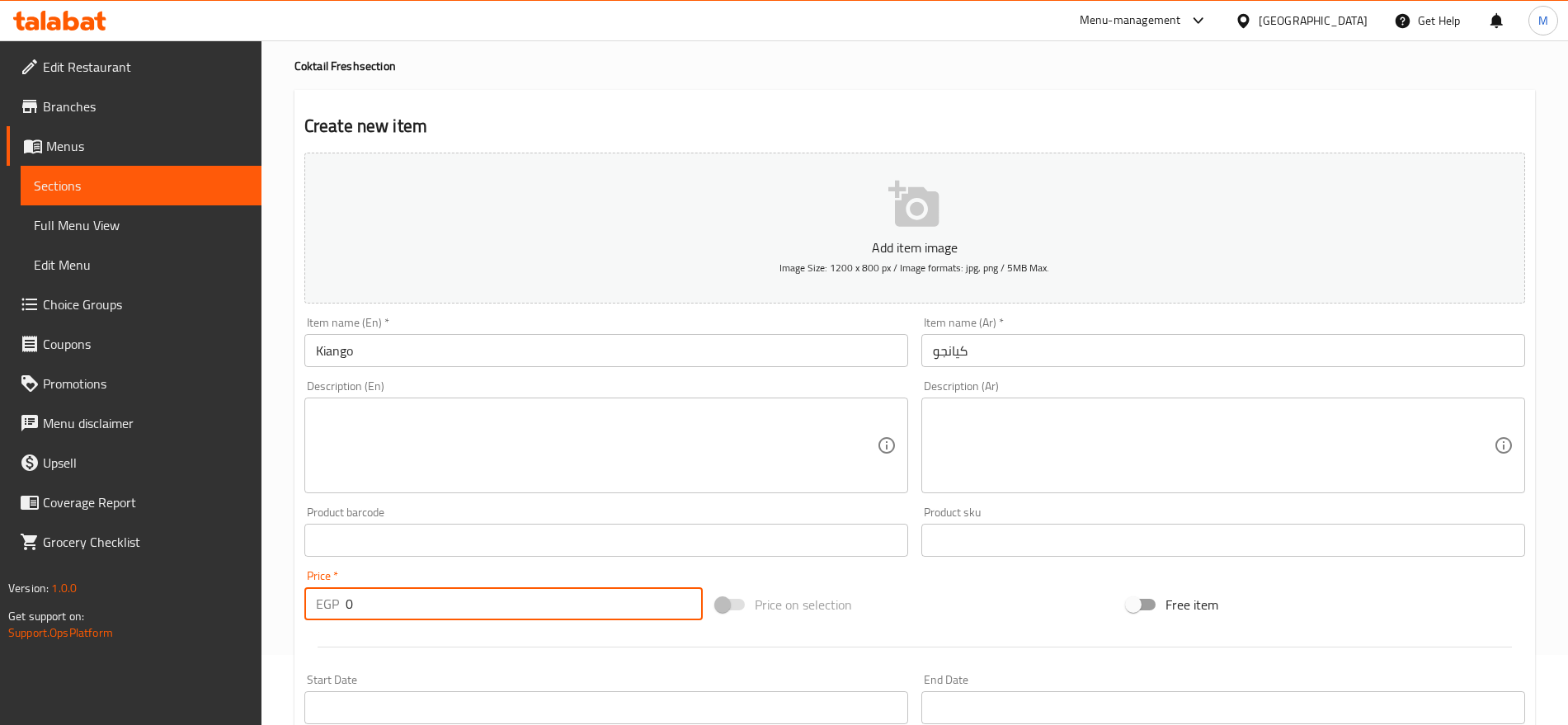
click at [487, 612] on input "0" at bounding box center [524, 604] width 357 height 33
type input "80"
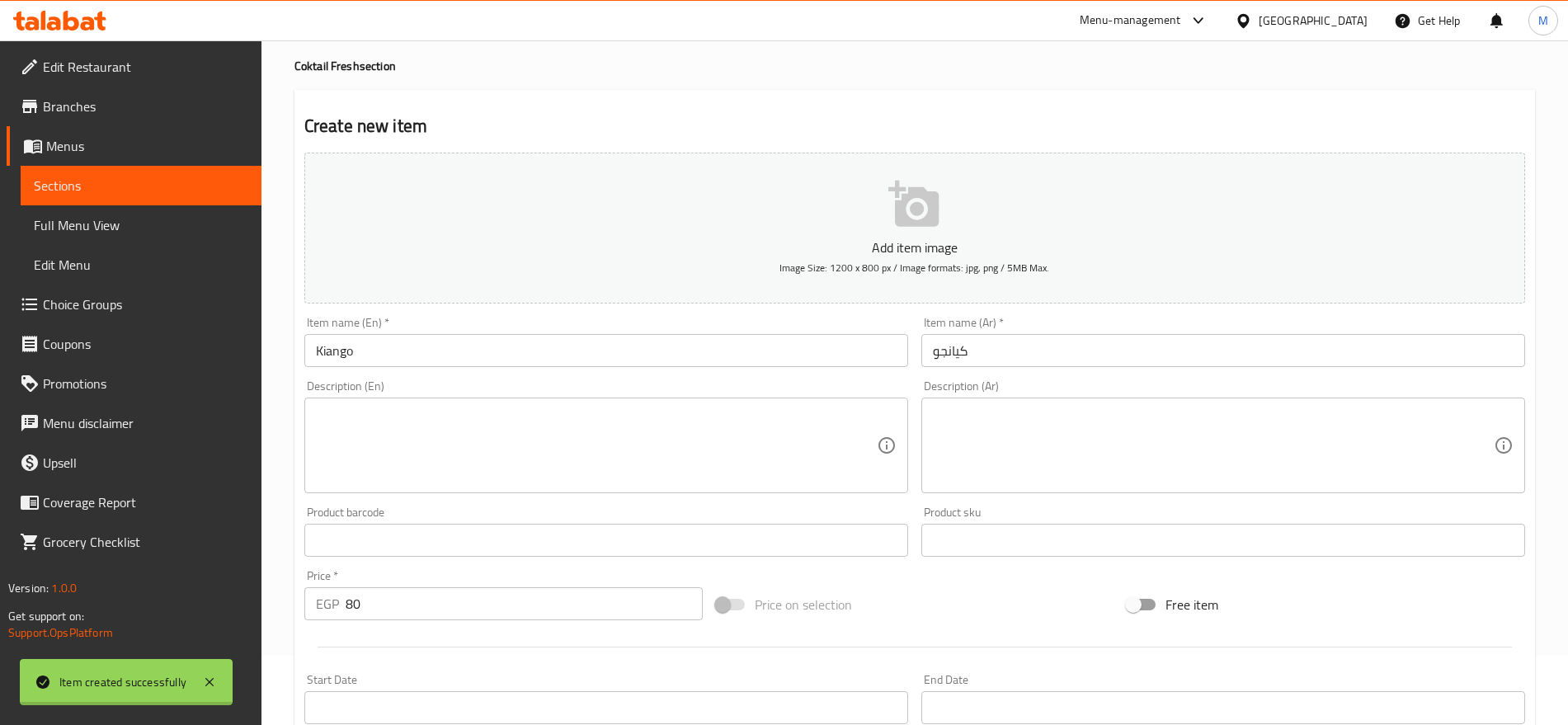
type input "0"
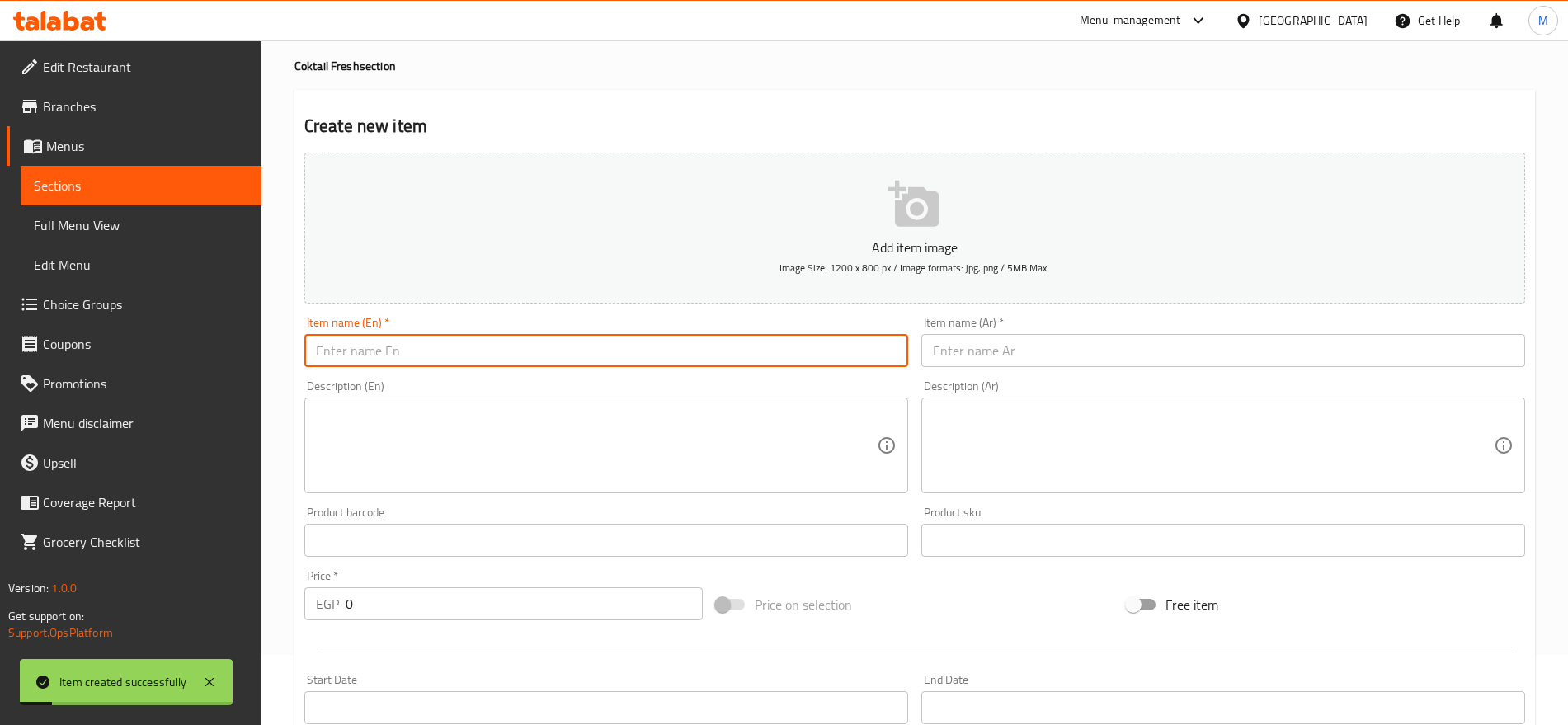
paste input "[US_STATE]"
click at [586, 358] on input "text" at bounding box center [605, 350] width 604 height 33
click at [586, 358] on input "[US_STATE]" at bounding box center [605, 350] width 604 height 33
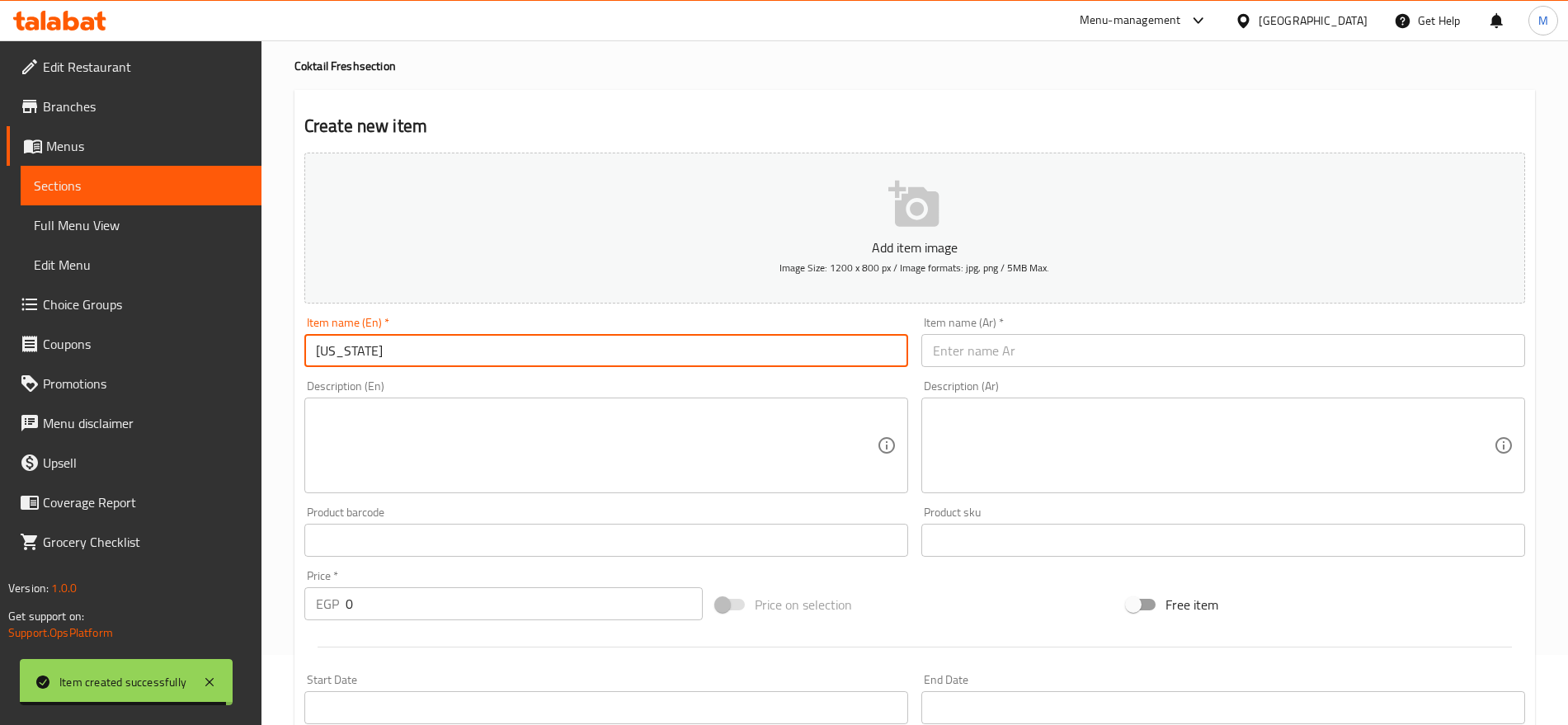
click at [586, 358] on input "[US_STATE]" at bounding box center [605, 350] width 604 height 33
type input "[US_STATE]"
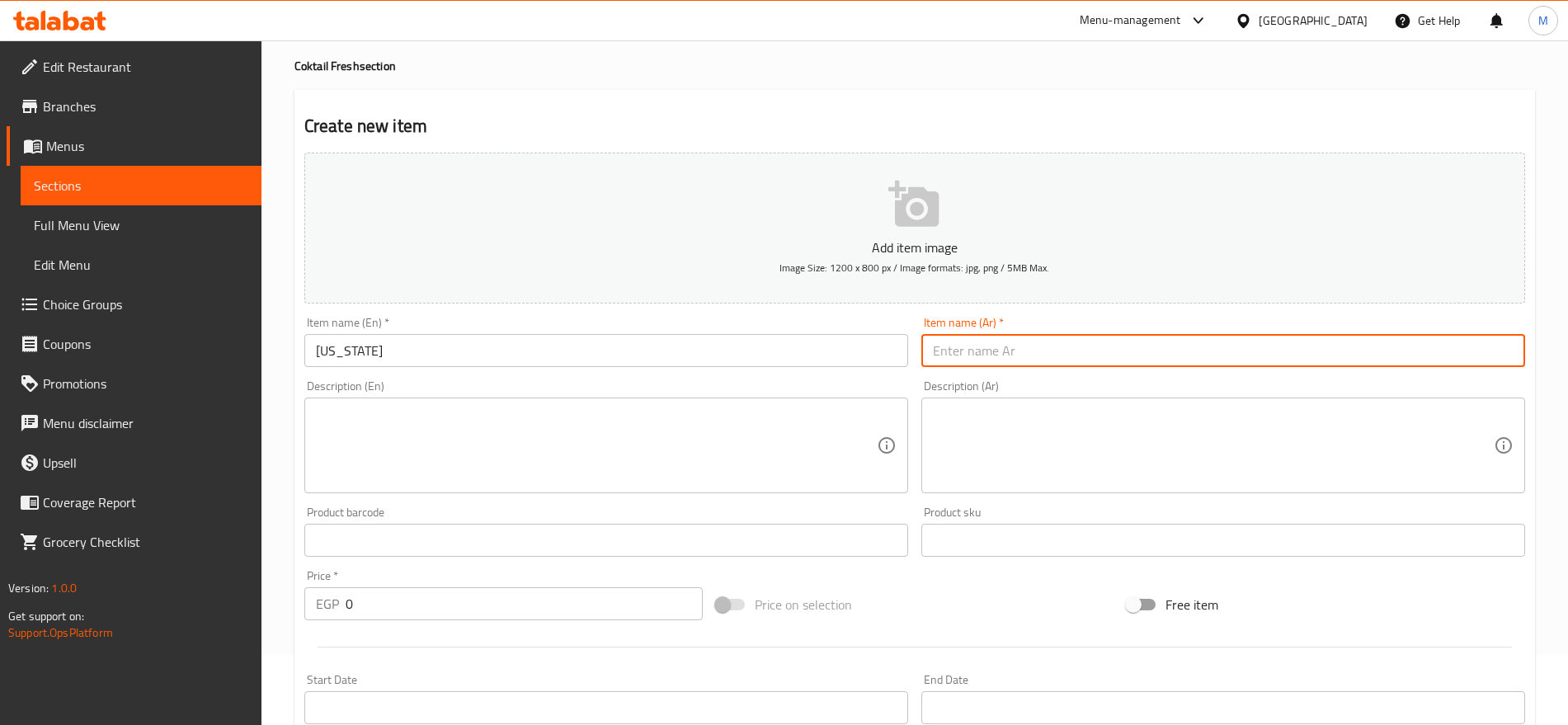
click at [1264, 344] on input "text" at bounding box center [1223, 350] width 604 height 33
paste input "فلوريدا"
type input "فلوريدا"
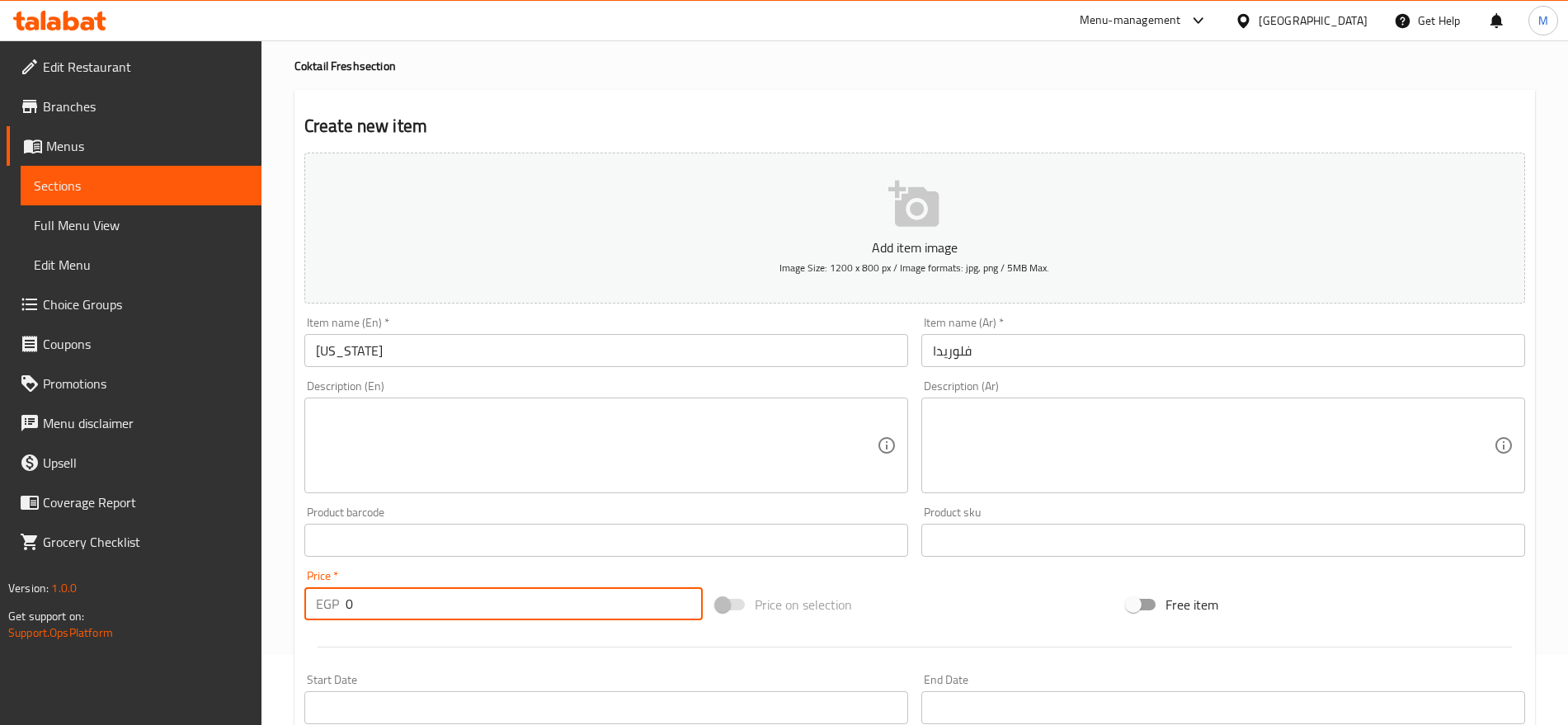
click at [410, 594] on input "0" at bounding box center [524, 604] width 357 height 33
paste input "75"
type input "75"
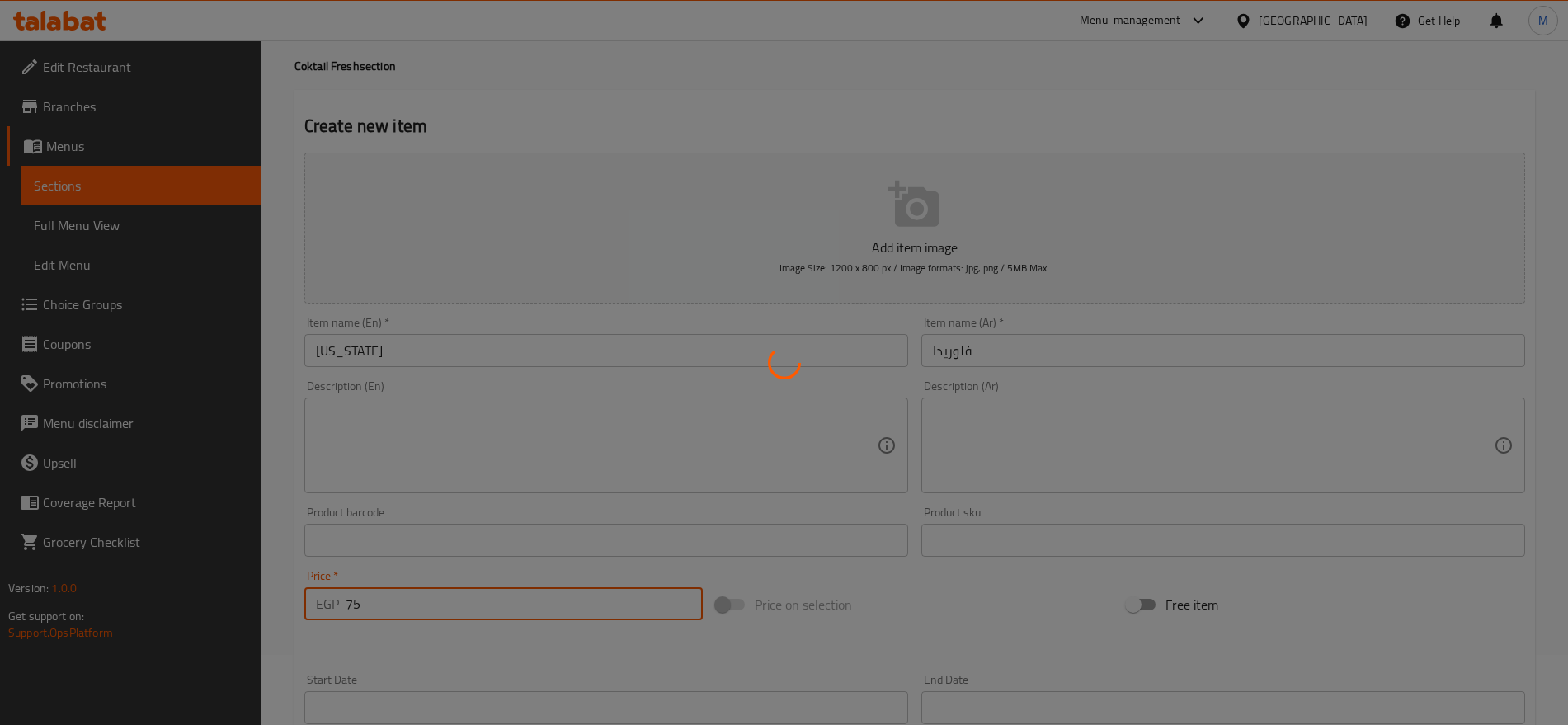
type input "0"
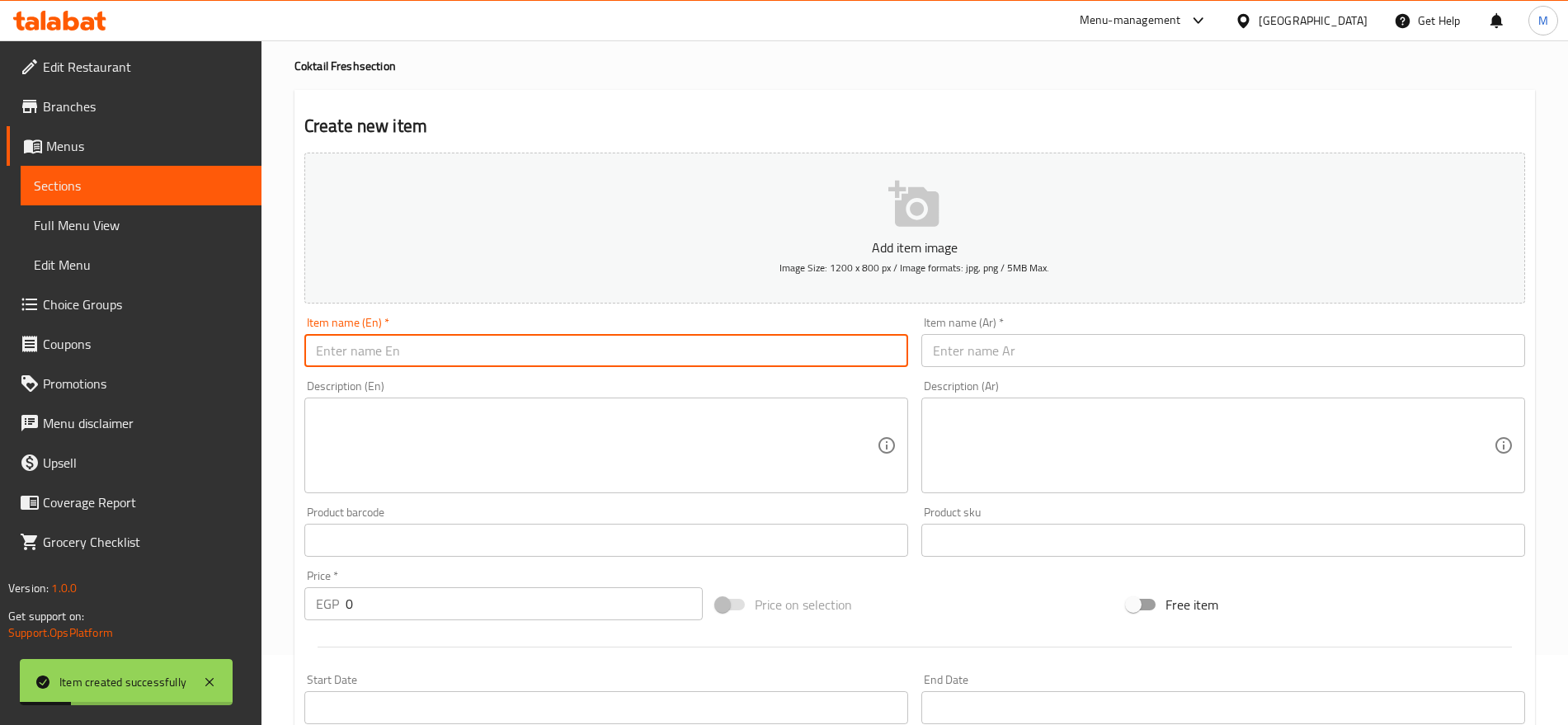
click at [573, 342] on input "text" at bounding box center [605, 350] width 604 height 33
paste input "AMAZON"
click at [530, 351] on input "AMAZON" at bounding box center [605, 350] width 604 height 33
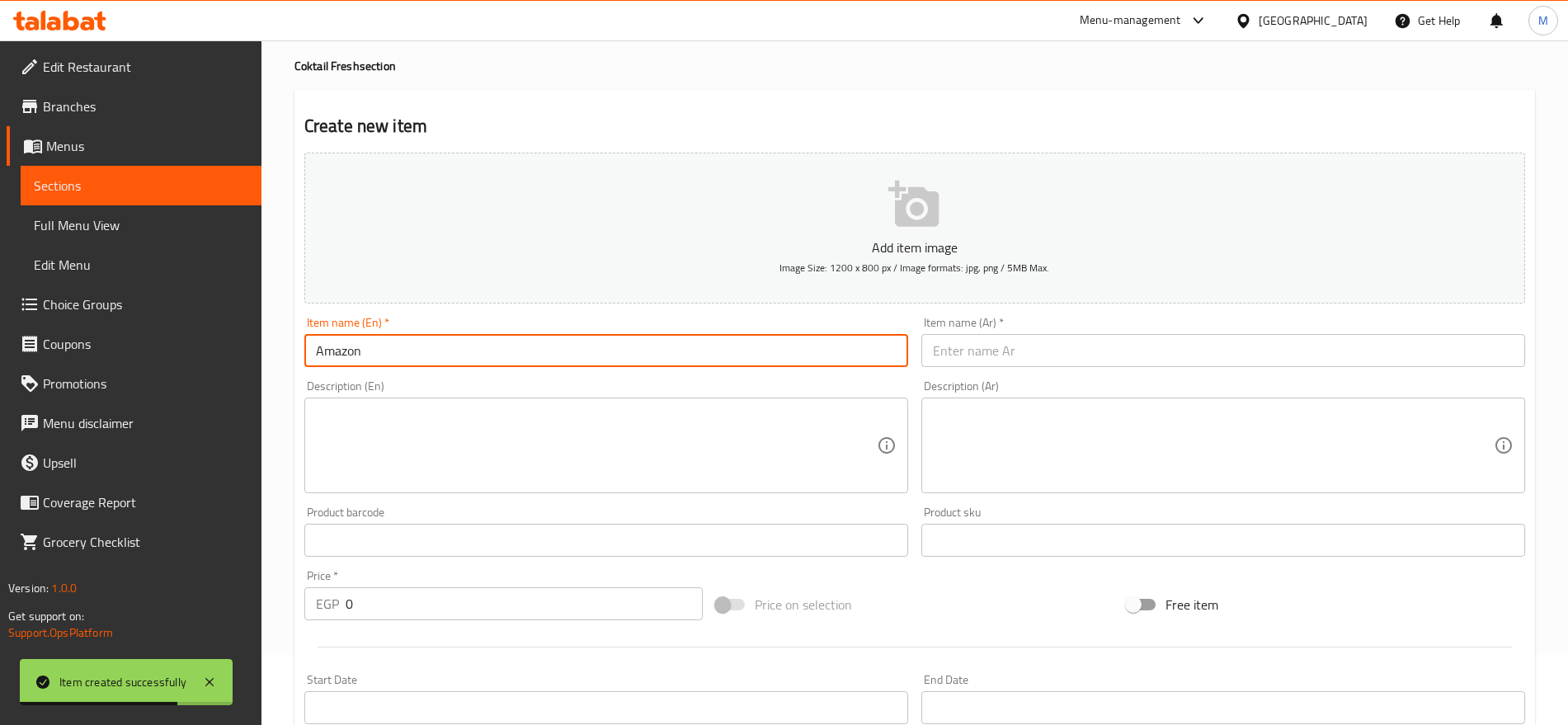
type input "Amazon"
click at [1006, 467] on textarea at bounding box center [1213, 445] width 561 height 78
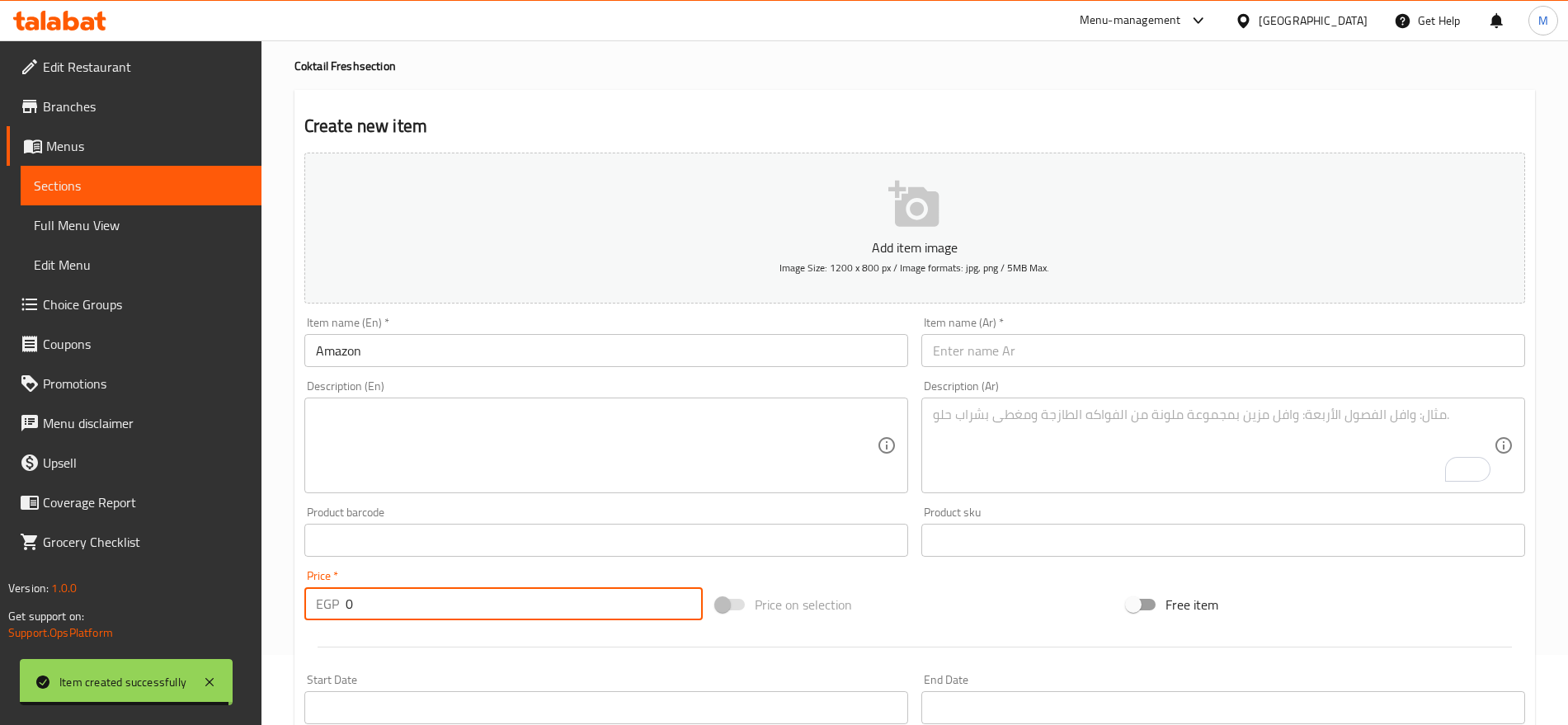
click at [541, 590] on input "0" at bounding box center [524, 604] width 357 height 33
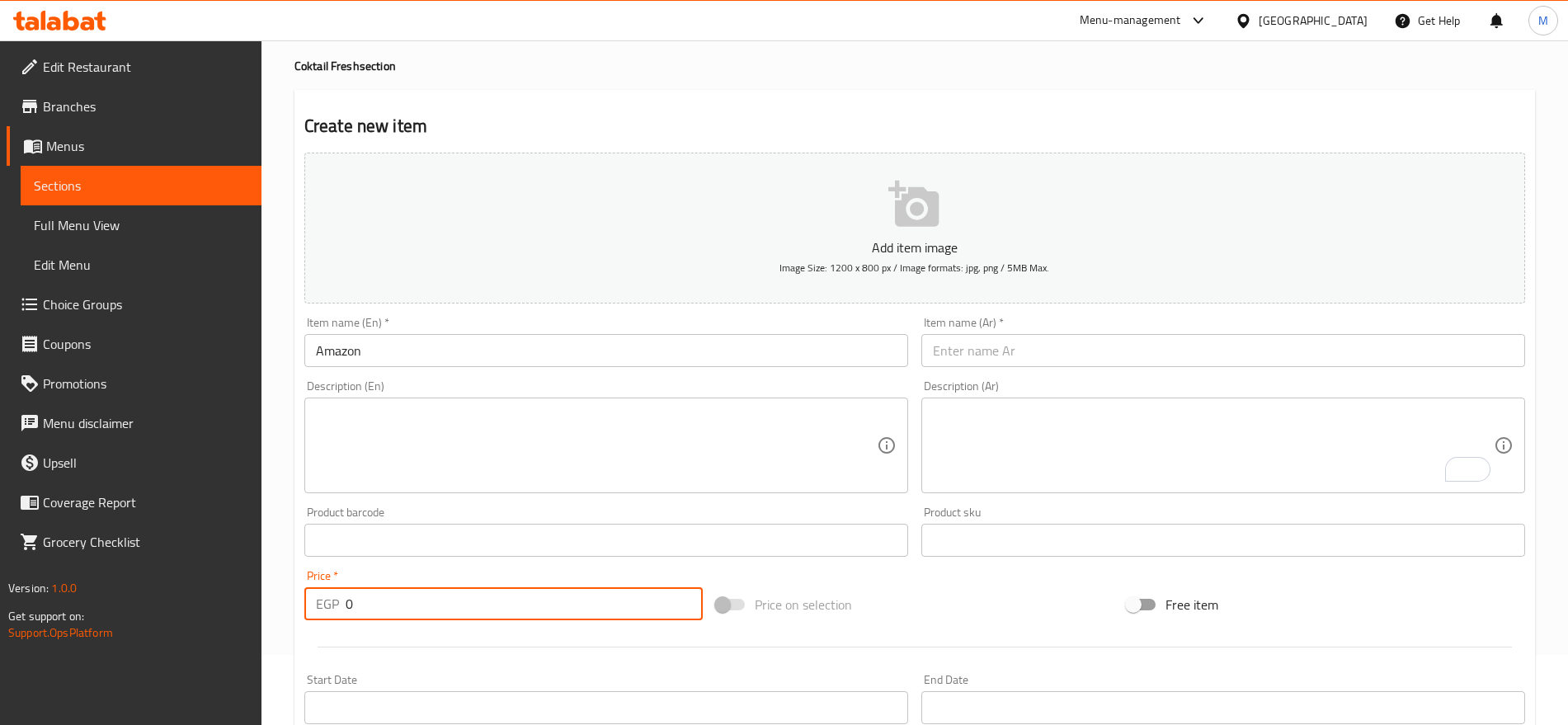
click at [541, 590] on input "0" at bounding box center [524, 604] width 357 height 33
paste input "8"
type input "80"
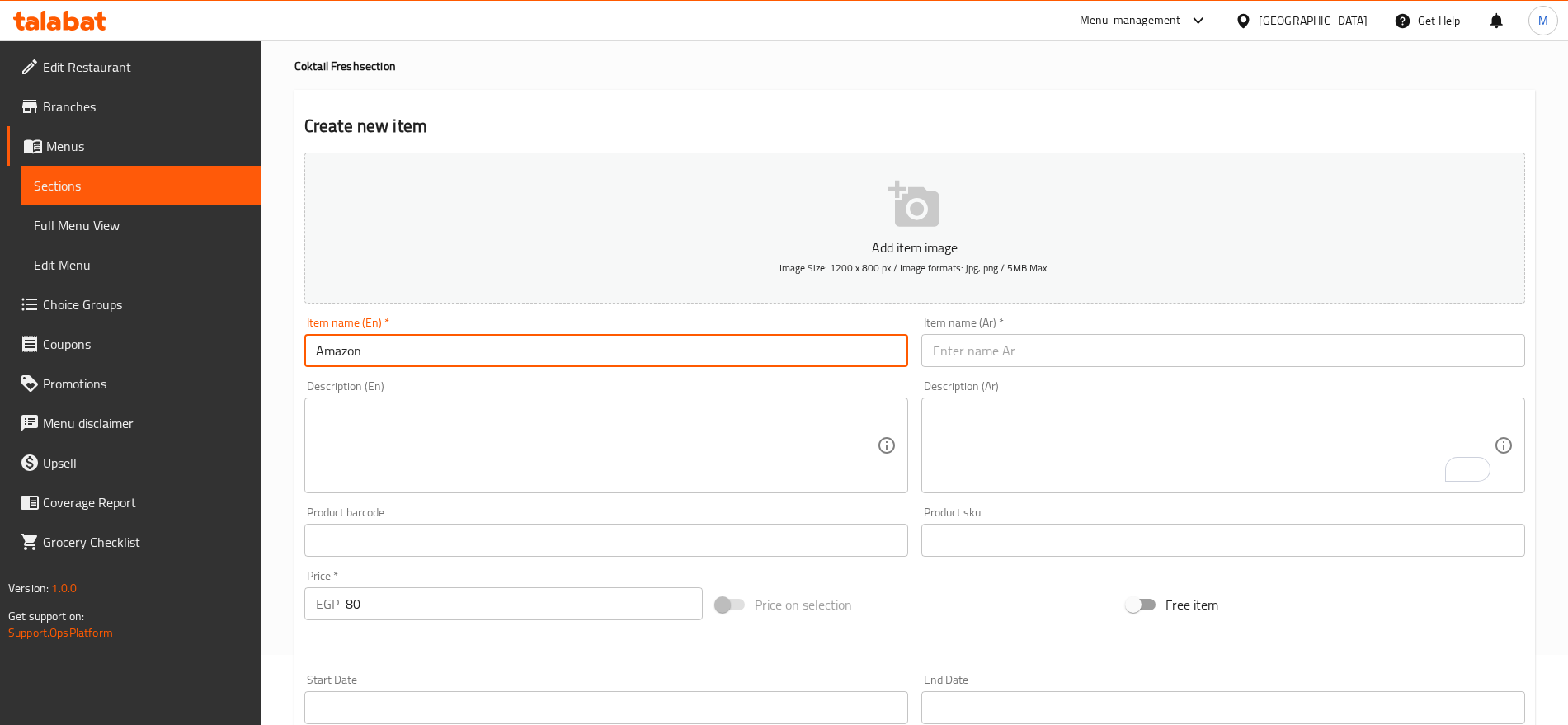
click at [486, 341] on input "Amazon" at bounding box center [605, 350] width 604 height 33
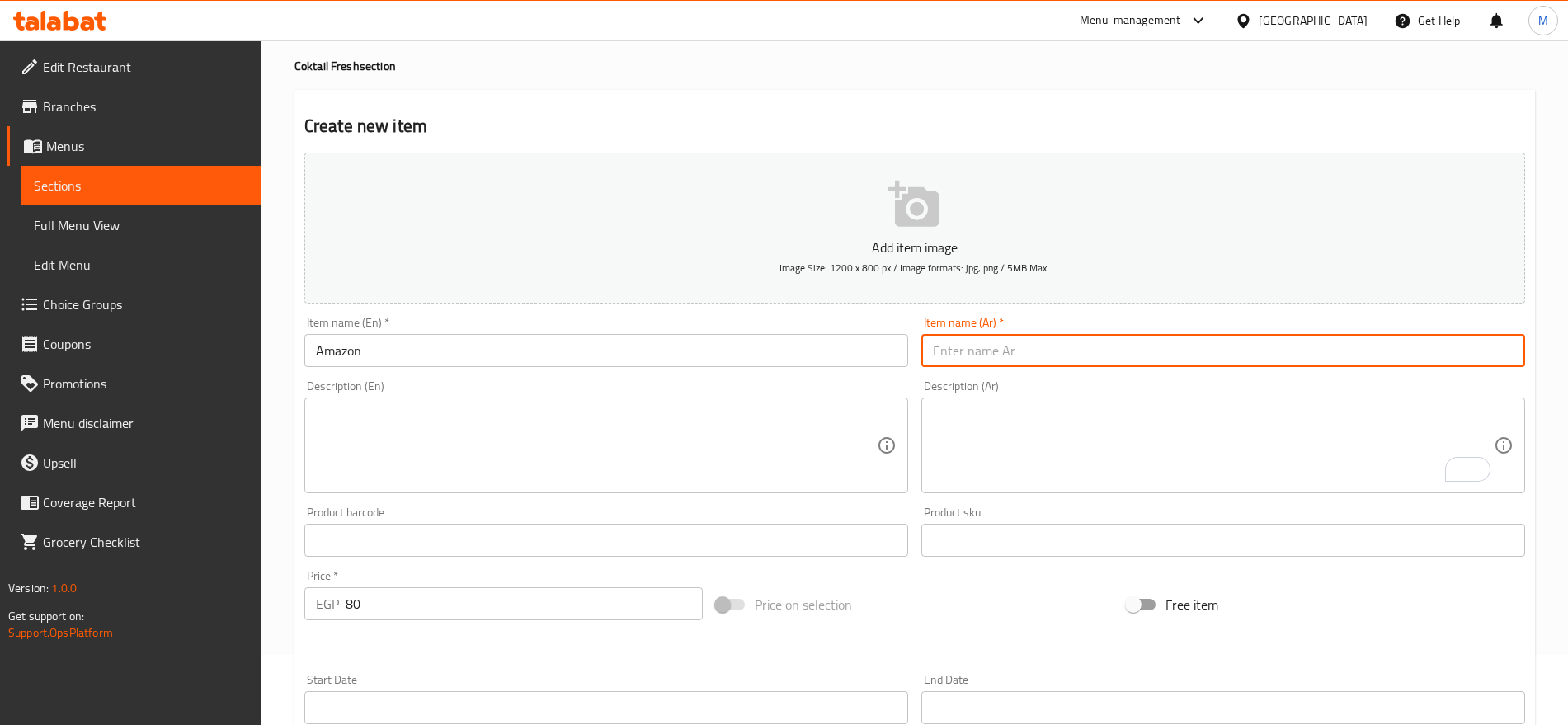
click at [1372, 354] on input "text" at bounding box center [1223, 350] width 604 height 33
paste input "أمازون"
type input "أمازون"
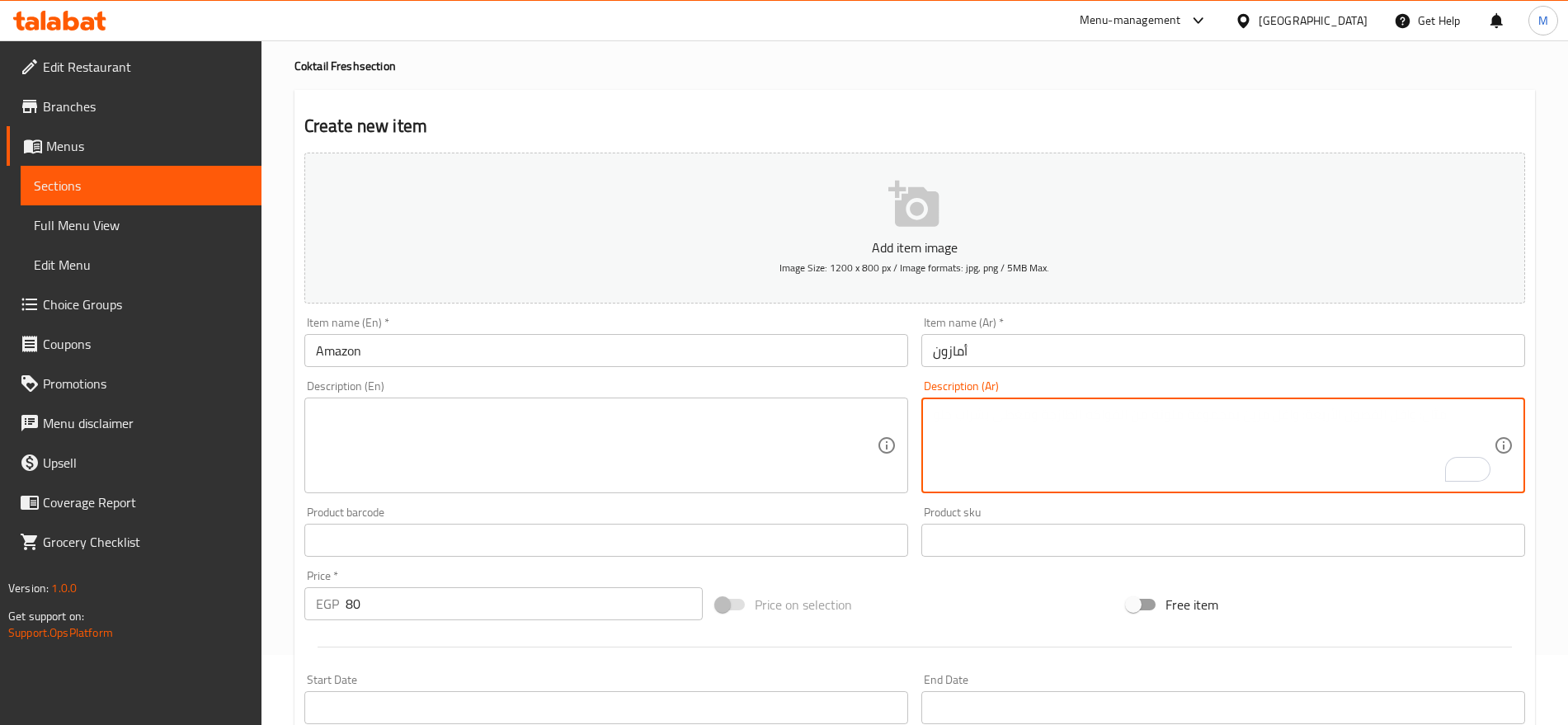
click at [1170, 406] on textarea "To enrich screen reader interactions, please activate Accessibility in Grammarl…" at bounding box center [1213, 445] width 561 height 78
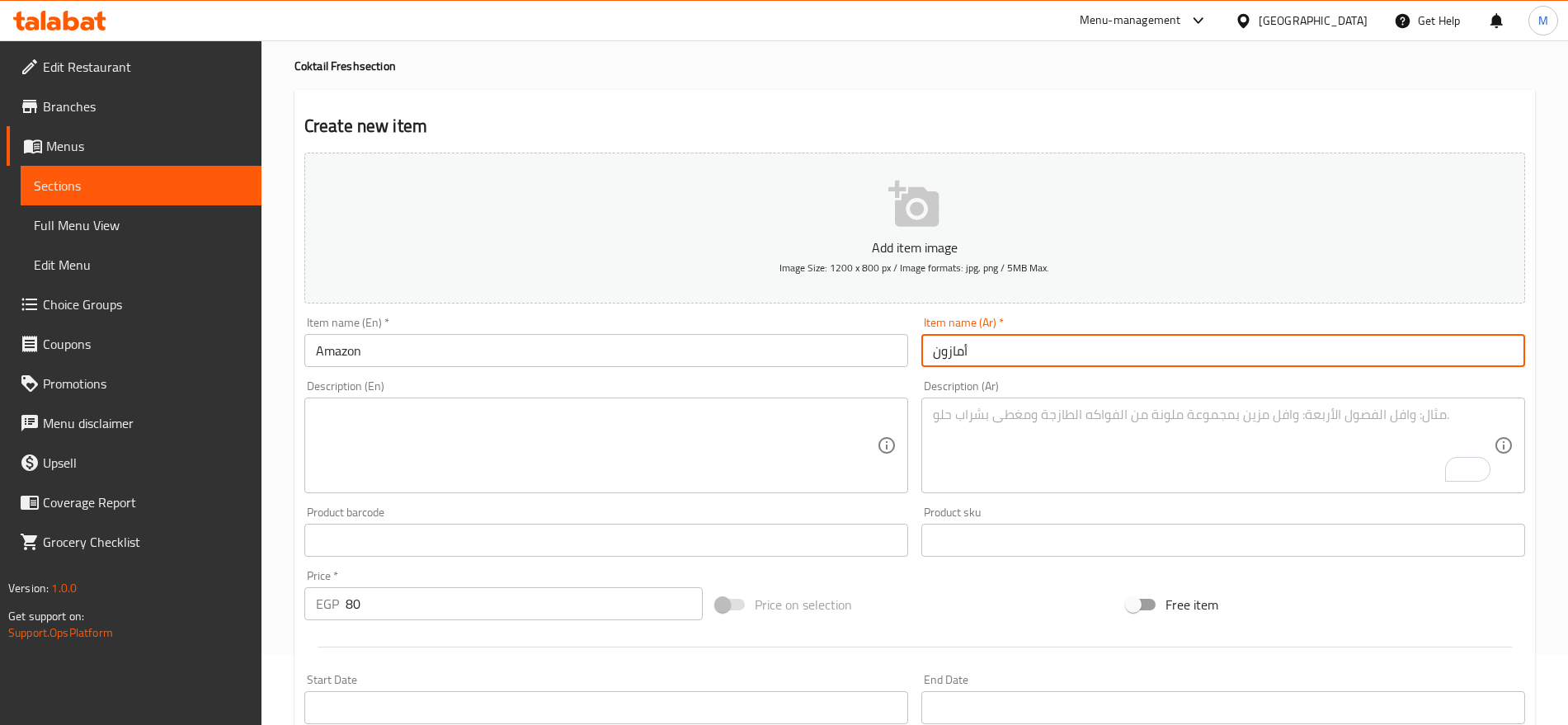
click at [1070, 348] on input "أمازون" at bounding box center [1223, 350] width 604 height 33
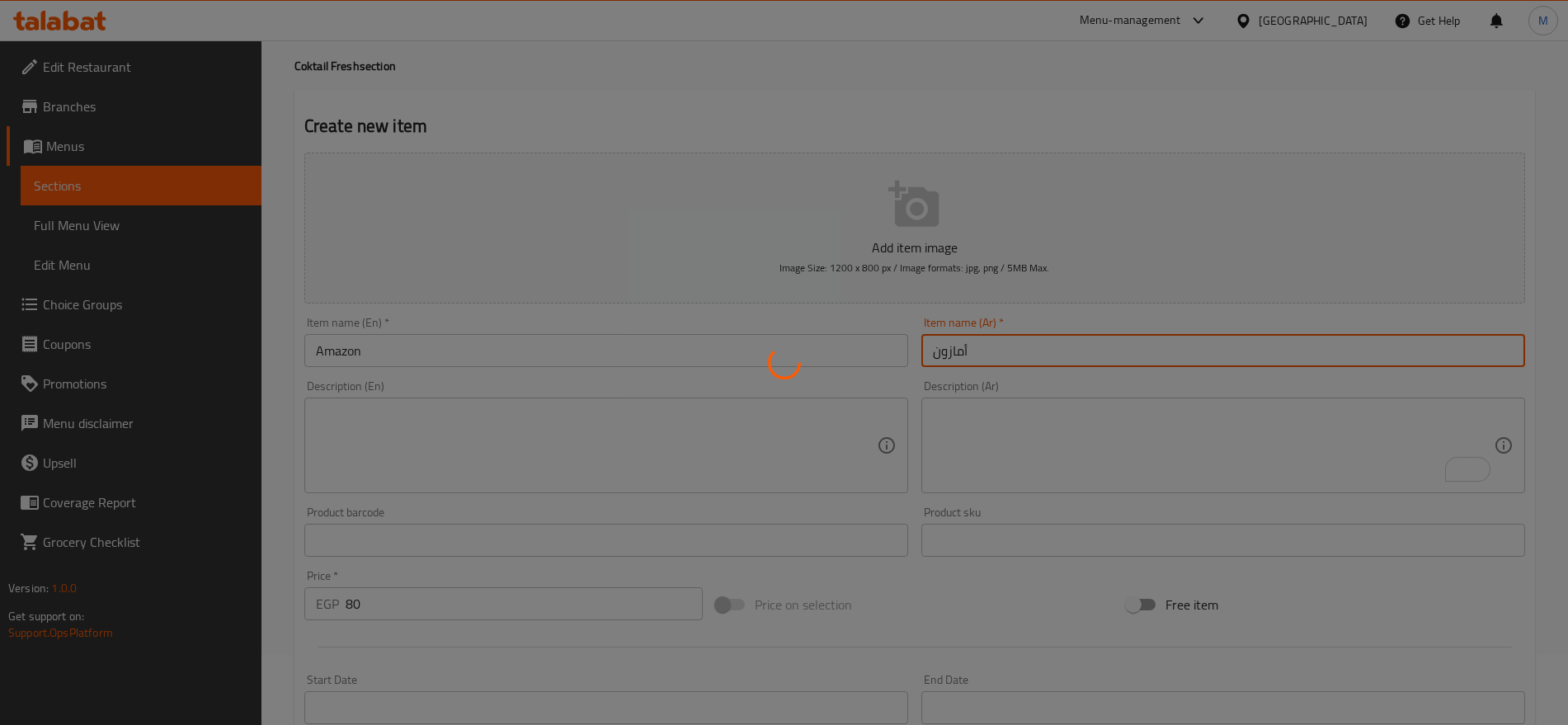
type input "0"
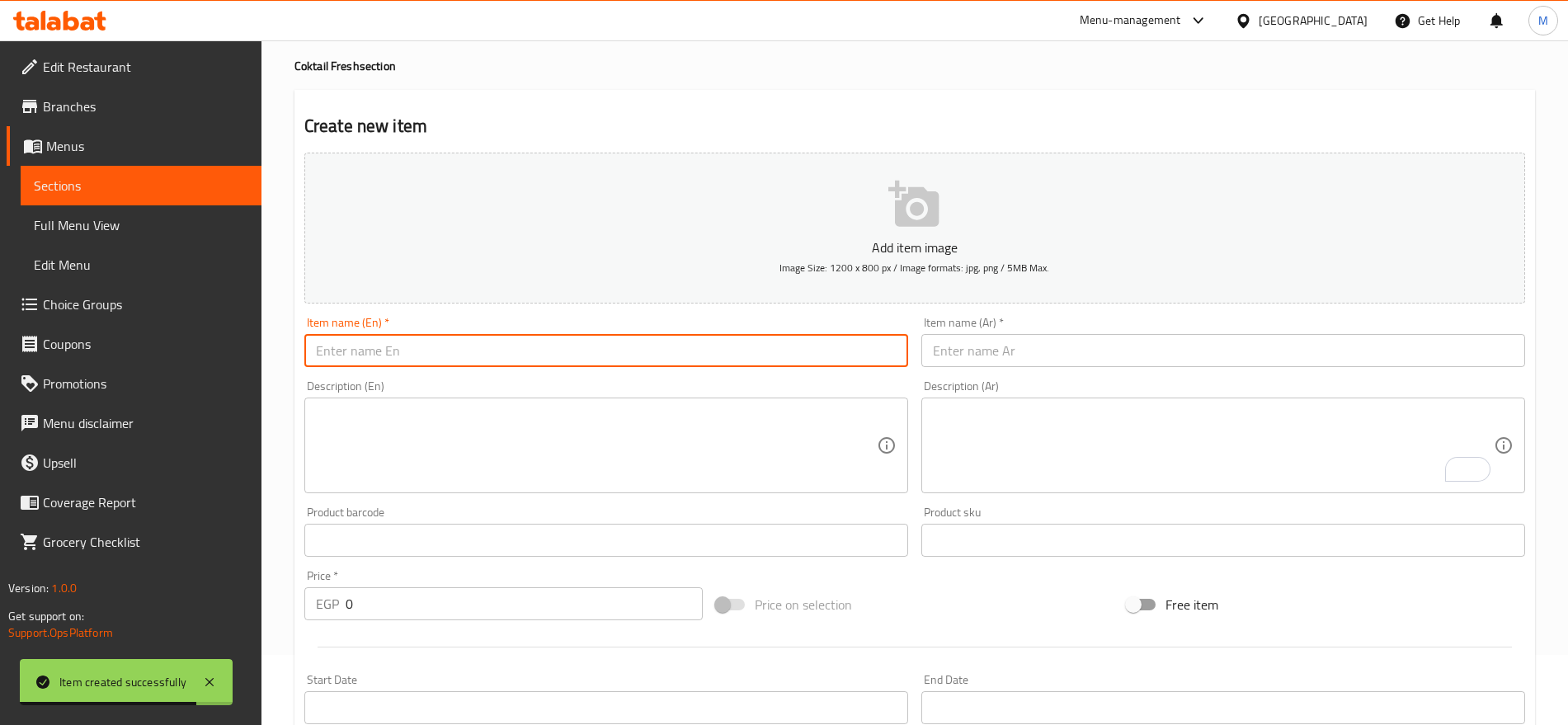
click at [402, 354] on input "text" at bounding box center [605, 350] width 604 height 33
paste input "BANANA HONEY NUTS"
click at [402, 354] on input "BANANA HONEY NUTS" at bounding box center [605, 350] width 604 height 33
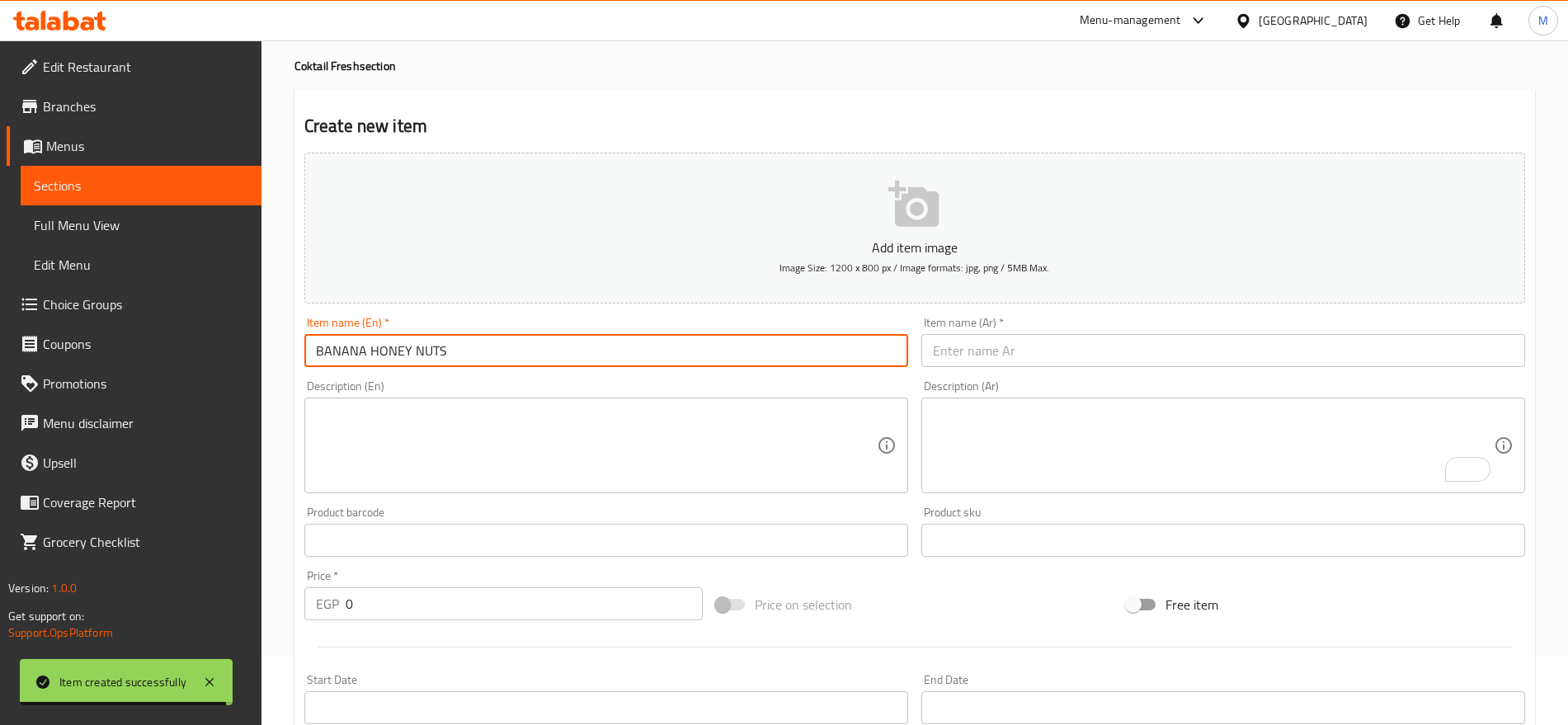
click at [402, 354] on input "BANANA HONEY NUTS" at bounding box center [605, 350] width 604 height 33
type input "Banana Honey Nuts"
click at [439, 406] on textarea at bounding box center [596, 445] width 561 height 78
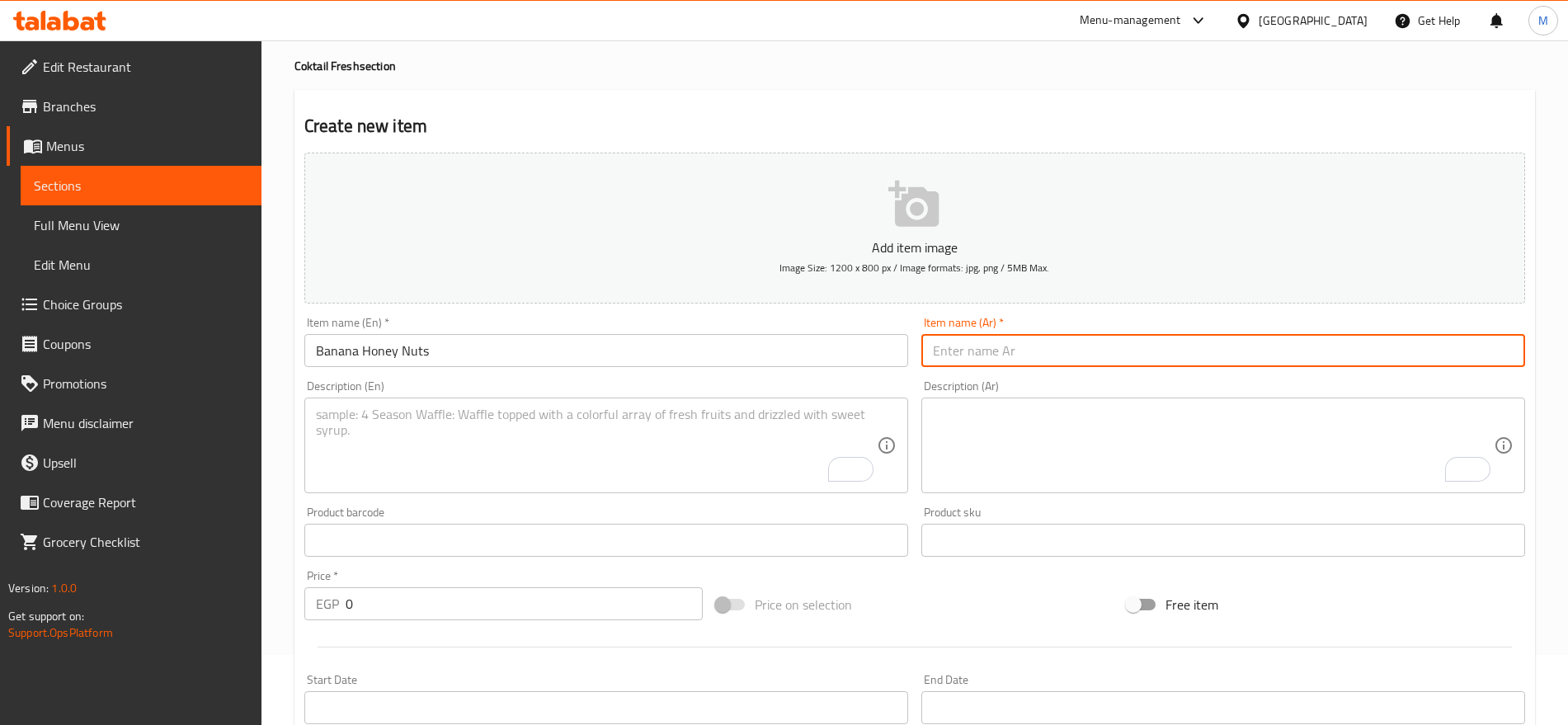
click at [1361, 358] on input "text" at bounding box center [1223, 350] width 604 height 33
paste input "موز وعسل ومكسرات"
click at [1021, 340] on input "موز وعسل ومكسرات" at bounding box center [1223, 350] width 604 height 33
type input "موز عسل ومكسرات"
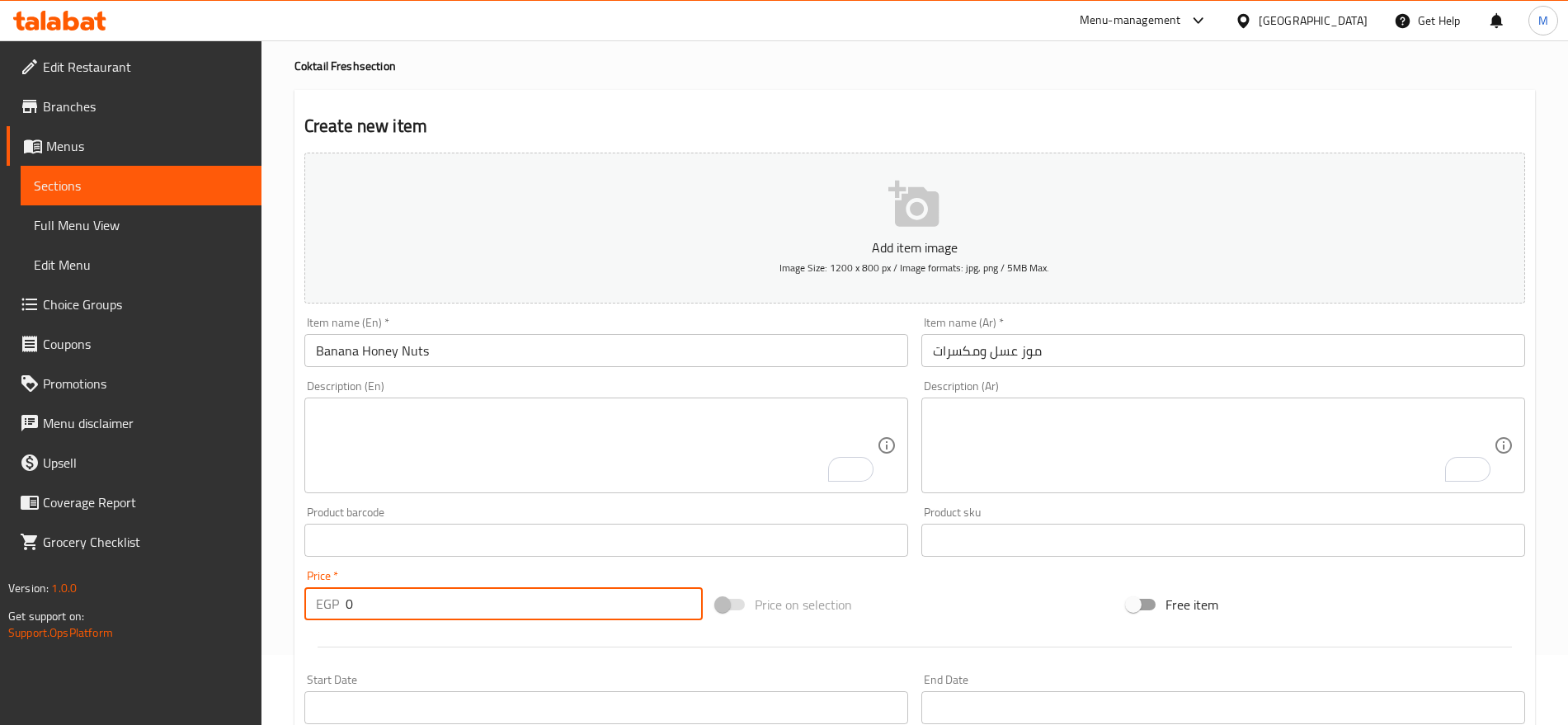
click at [372, 614] on input "0" at bounding box center [524, 604] width 357 height 33
paste input "85"
type input "85"
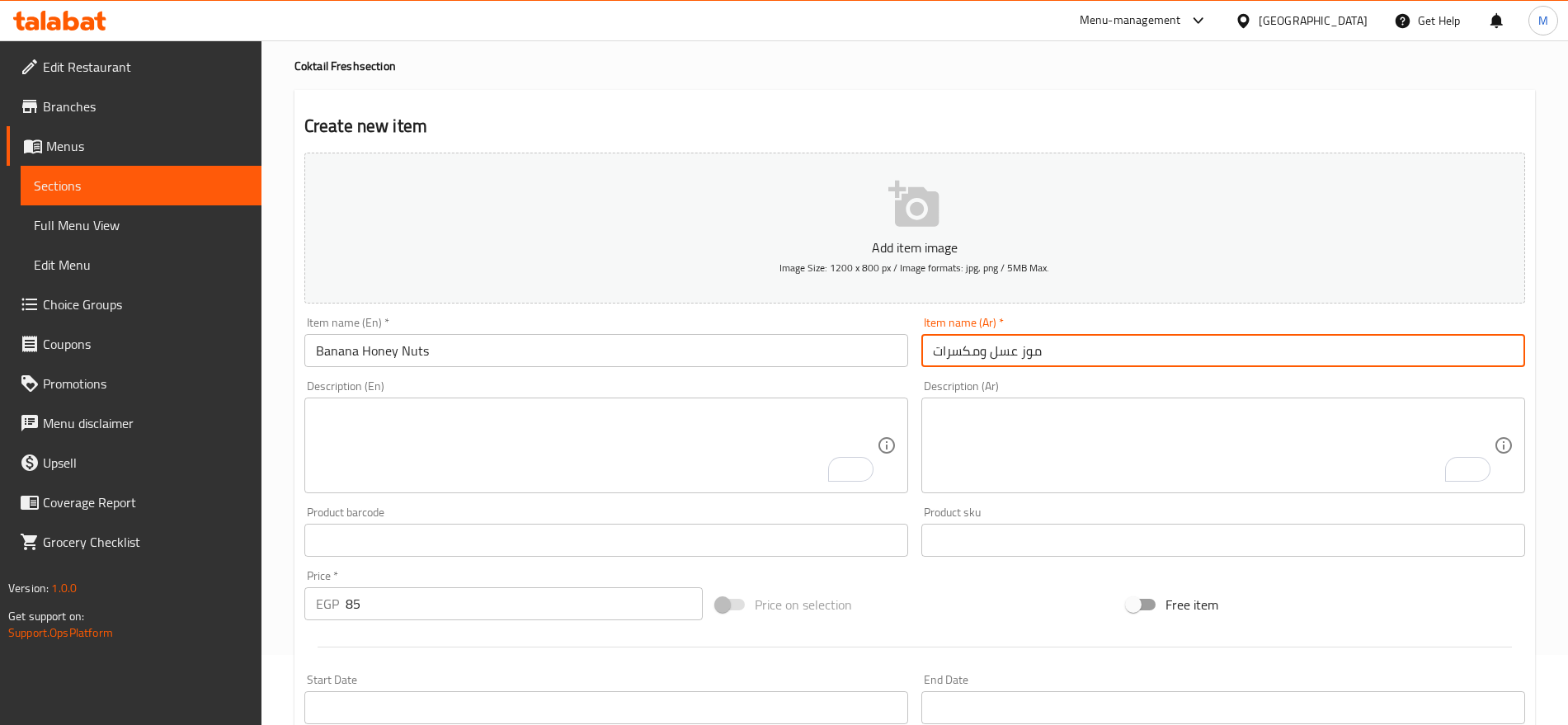
click at [984, 360] on input "موز عسل ومكسرات" at bounding box center [1223, 350] width 604 height 33
click at [1031, 348] on input "موز عسل ومكسرات" at bounding box center [1223, 350] width 604 height 33
click at [1492, 353] on input "موز عسل ومكسرات" at bounding box center [1223, 350] width 604 height 33
click at [1442, 356] on input "موز بالعسل ومكسرات" at bounding box center [1223, 350] width 604 height 33
click at [1338, 355] on input "موز بالعسل والمكسرات" at bounding box center [1223, 350] width 604 height 33
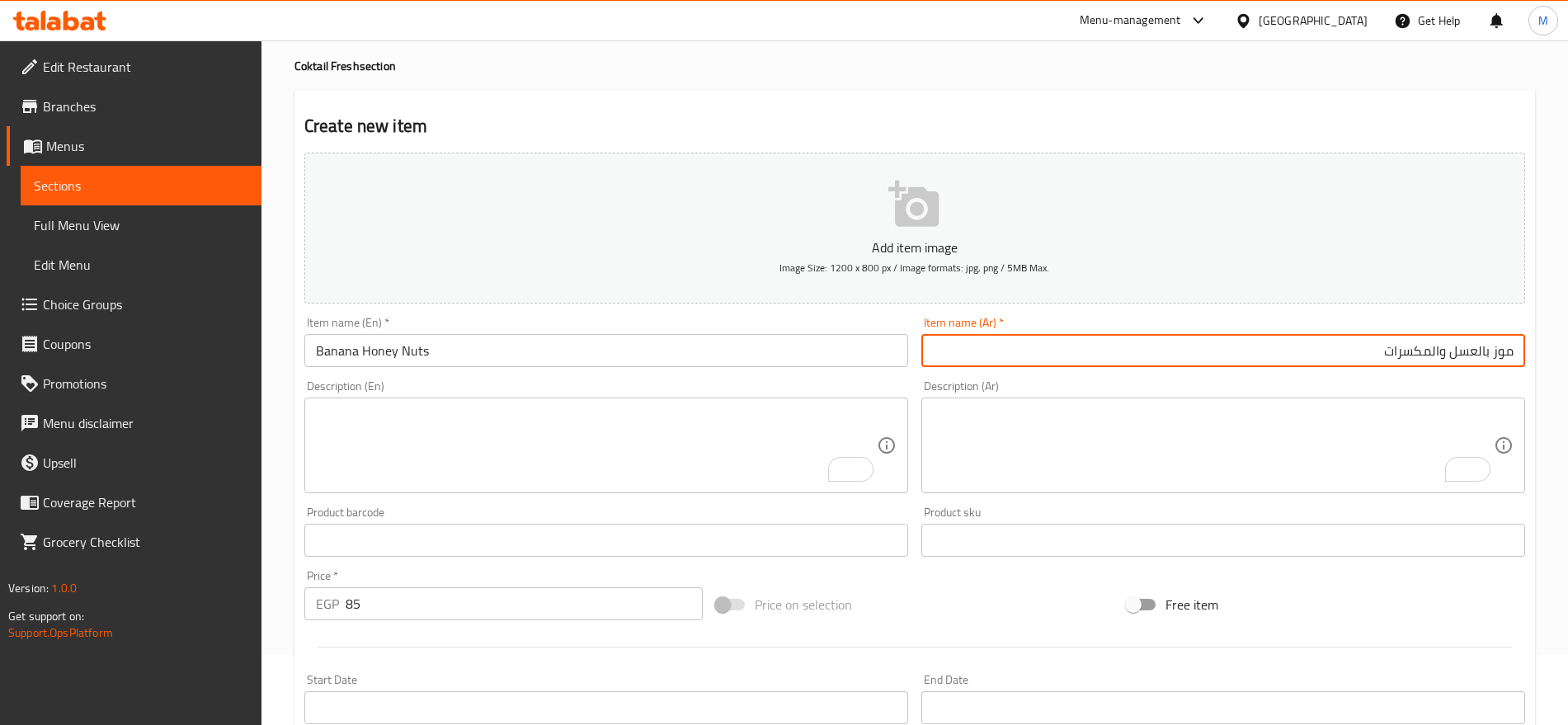
type input "موز بالعسل والمكسرات"
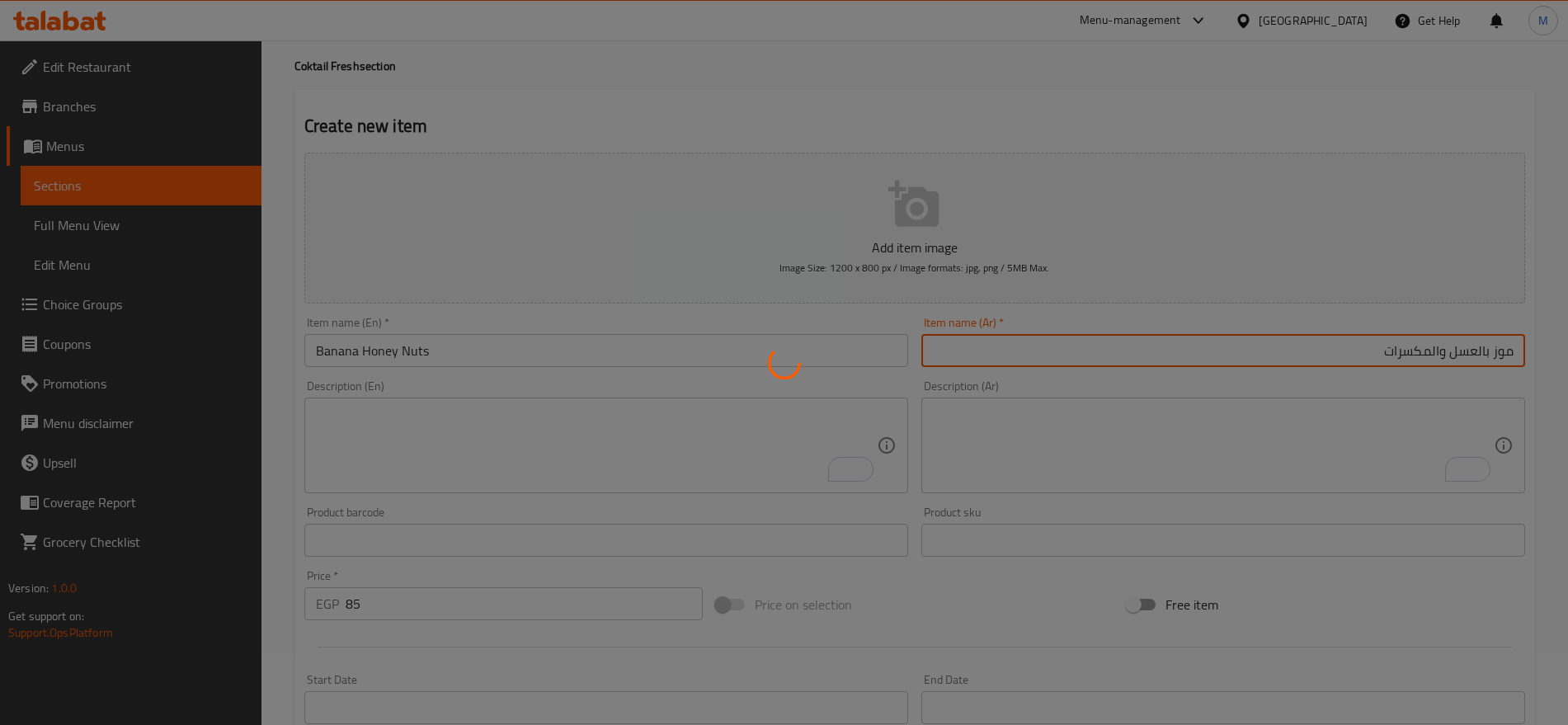
type input "0"
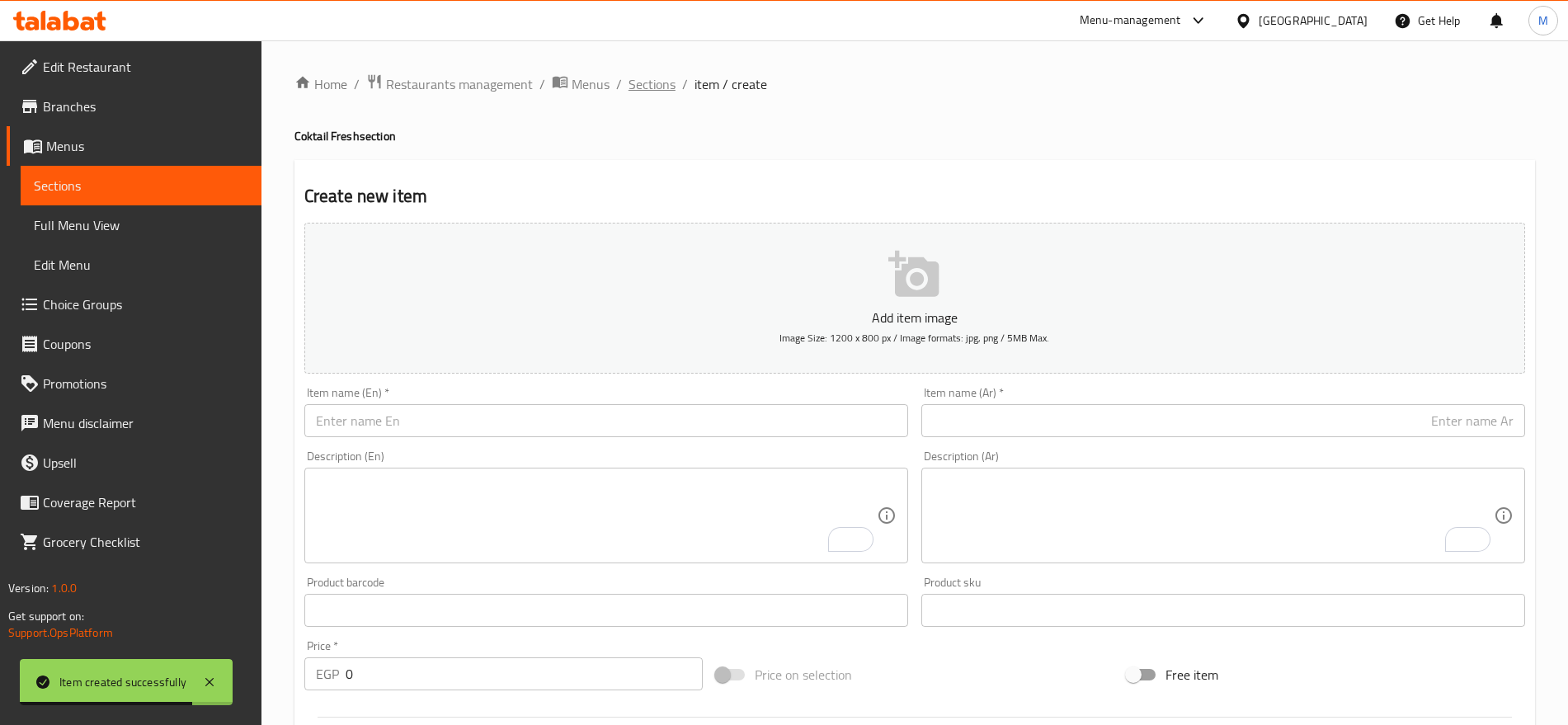
click at [655, 75] on span "Sections" at bounding box center [652, 84] width 47 height 20
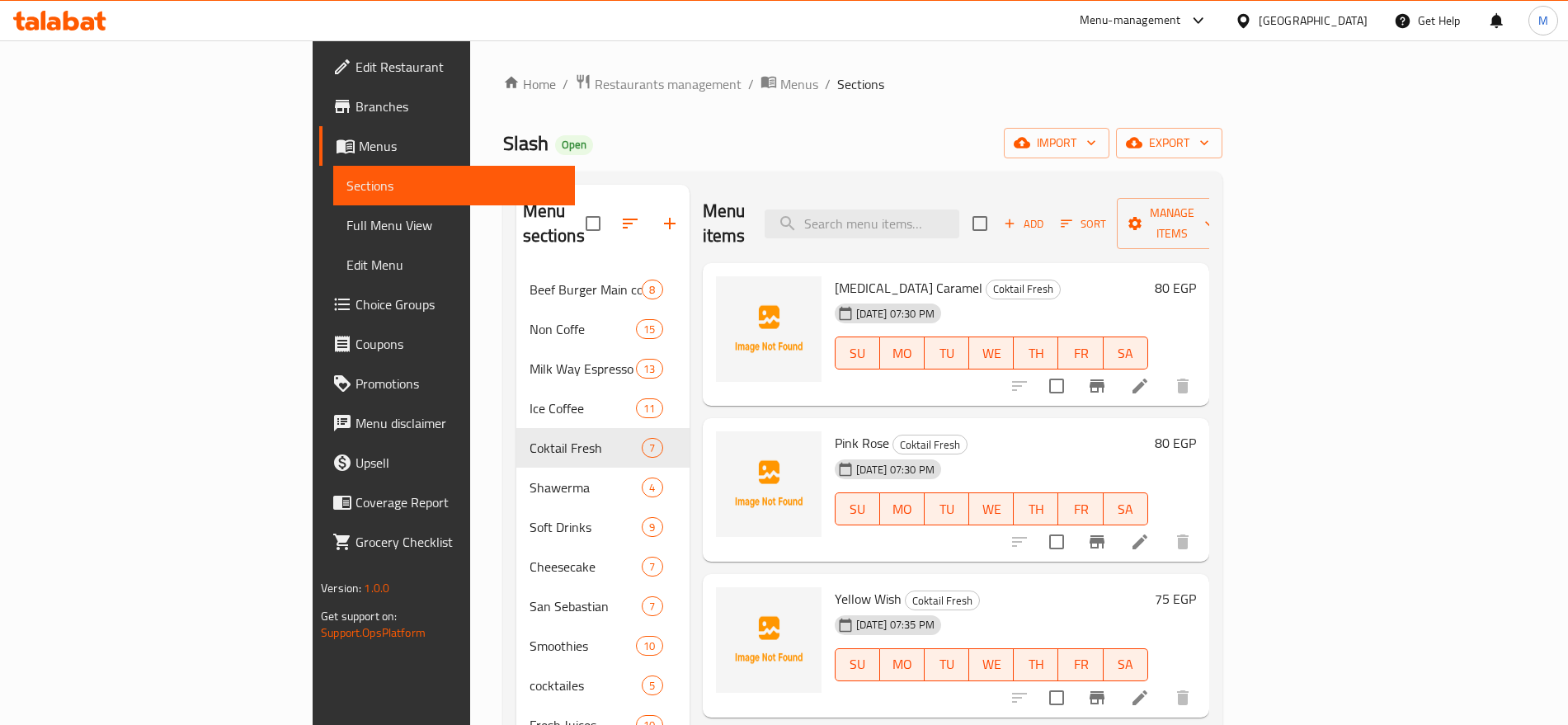
scroll to position [4, 0]
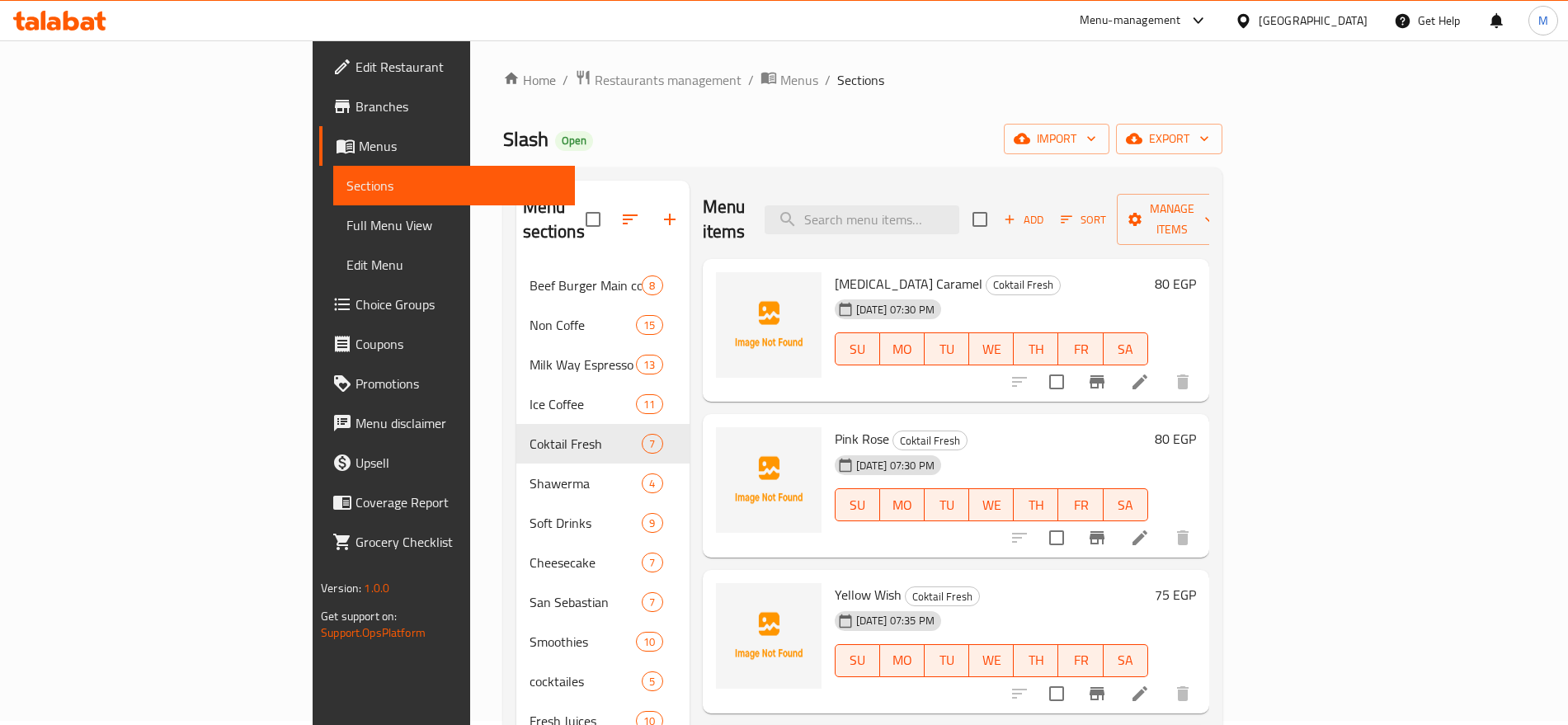
click at [1197, 272] on h6 "80 EGP" at bounding box center [1176, 284] width 41 height 23
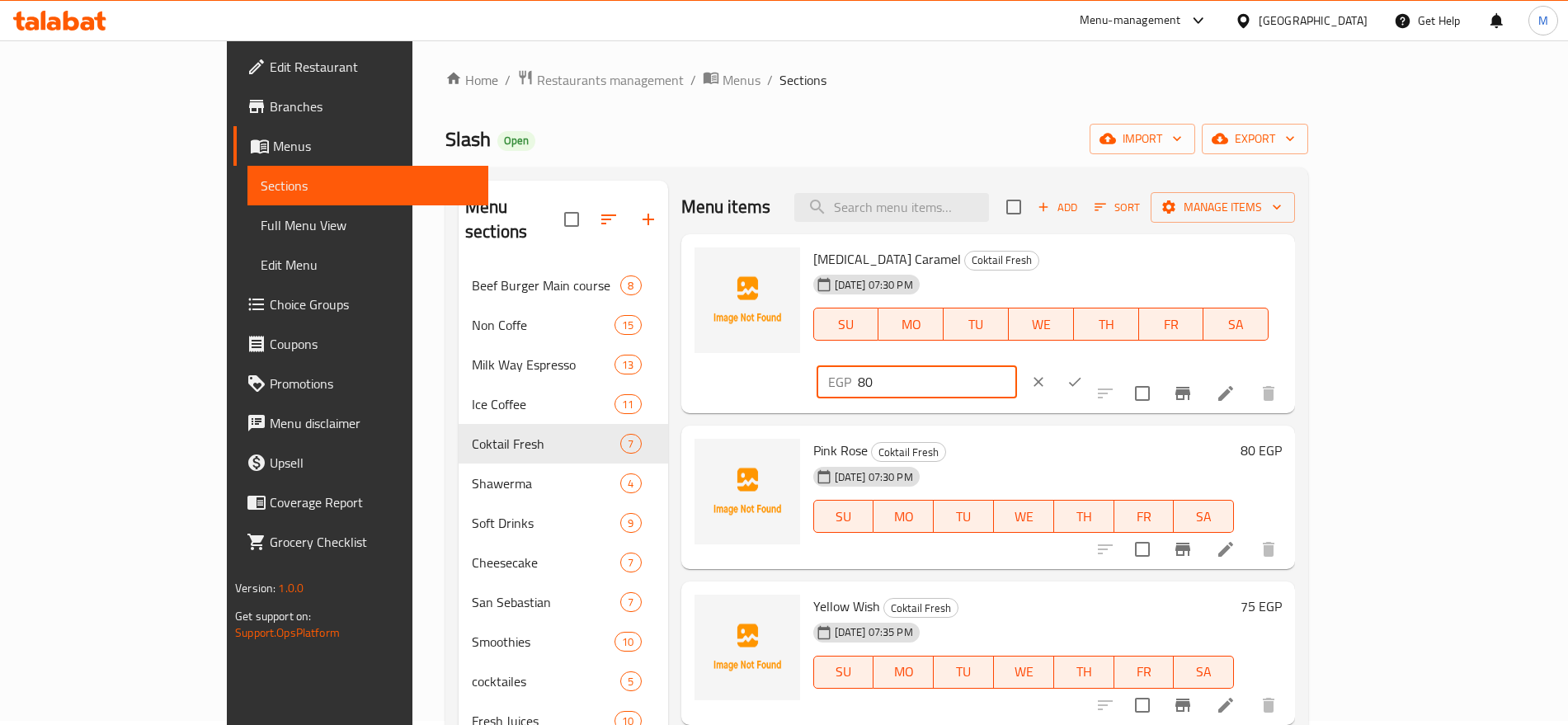
click at [1017, 365] on input "80" at bounding box center [936, 381] width 159 height 33
type input "75"
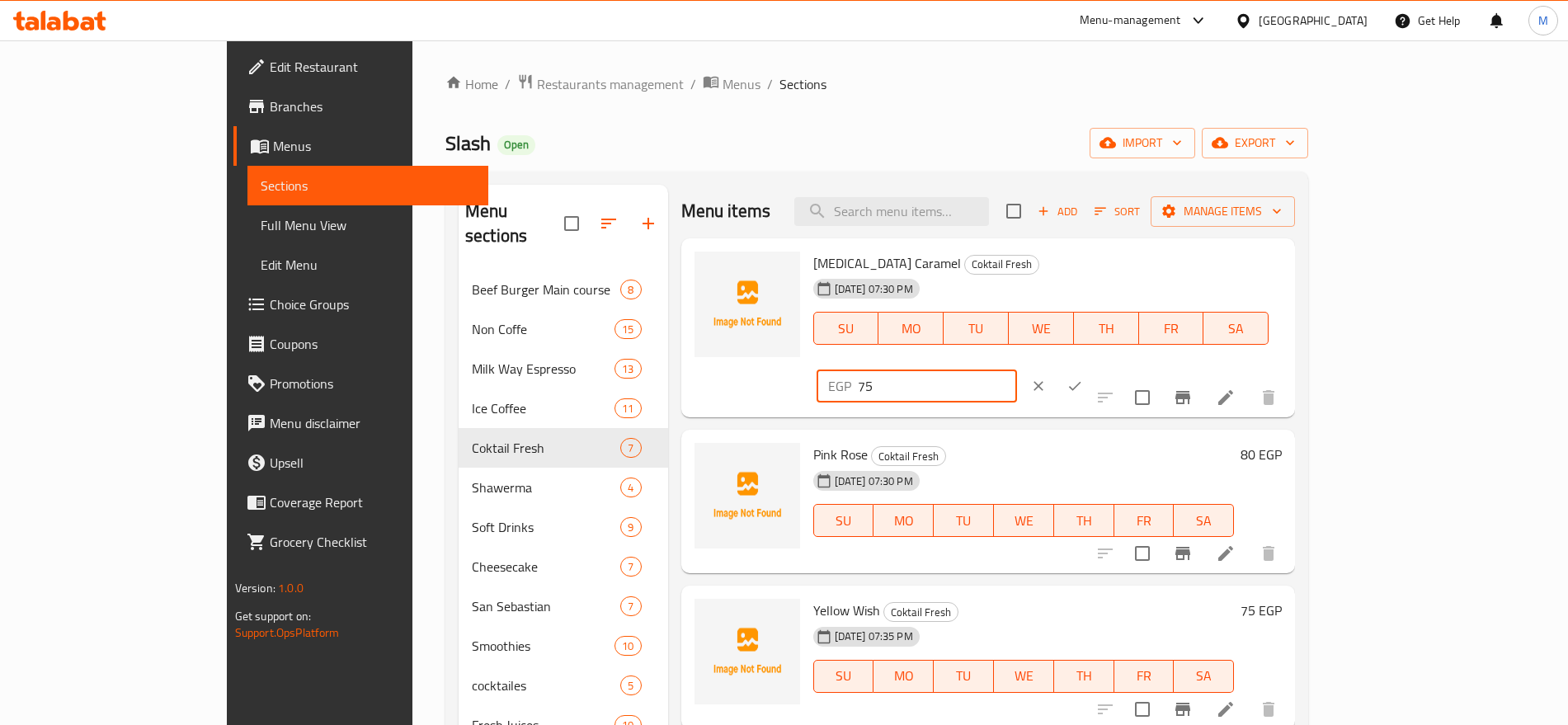
scroll to position [4, 0]
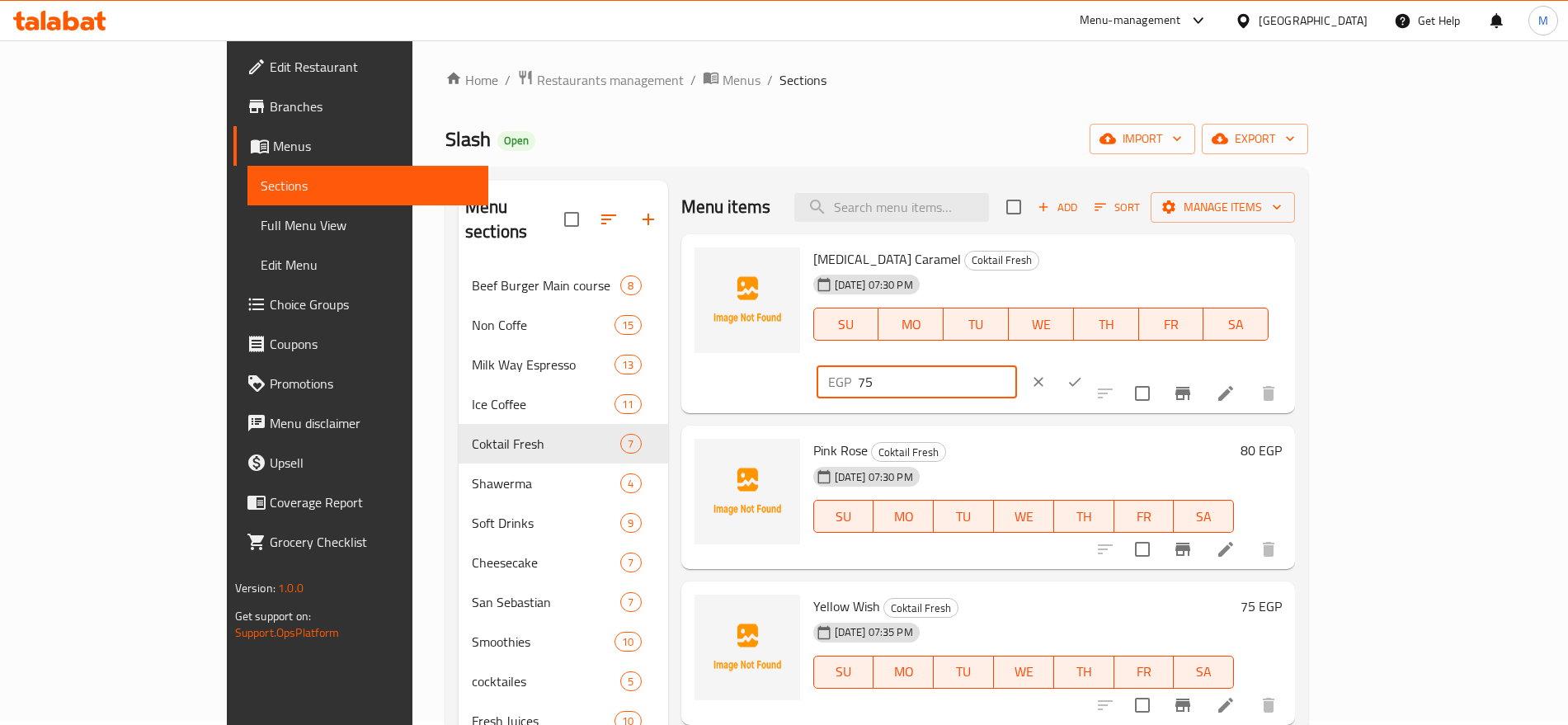
type input "75"
click at [1093, 364] on div at bounding box center [1057, 382] width 73 height 36
click at [1084, 374] on icon "ok" at bounding box center [1075, 382] width 16 height 16
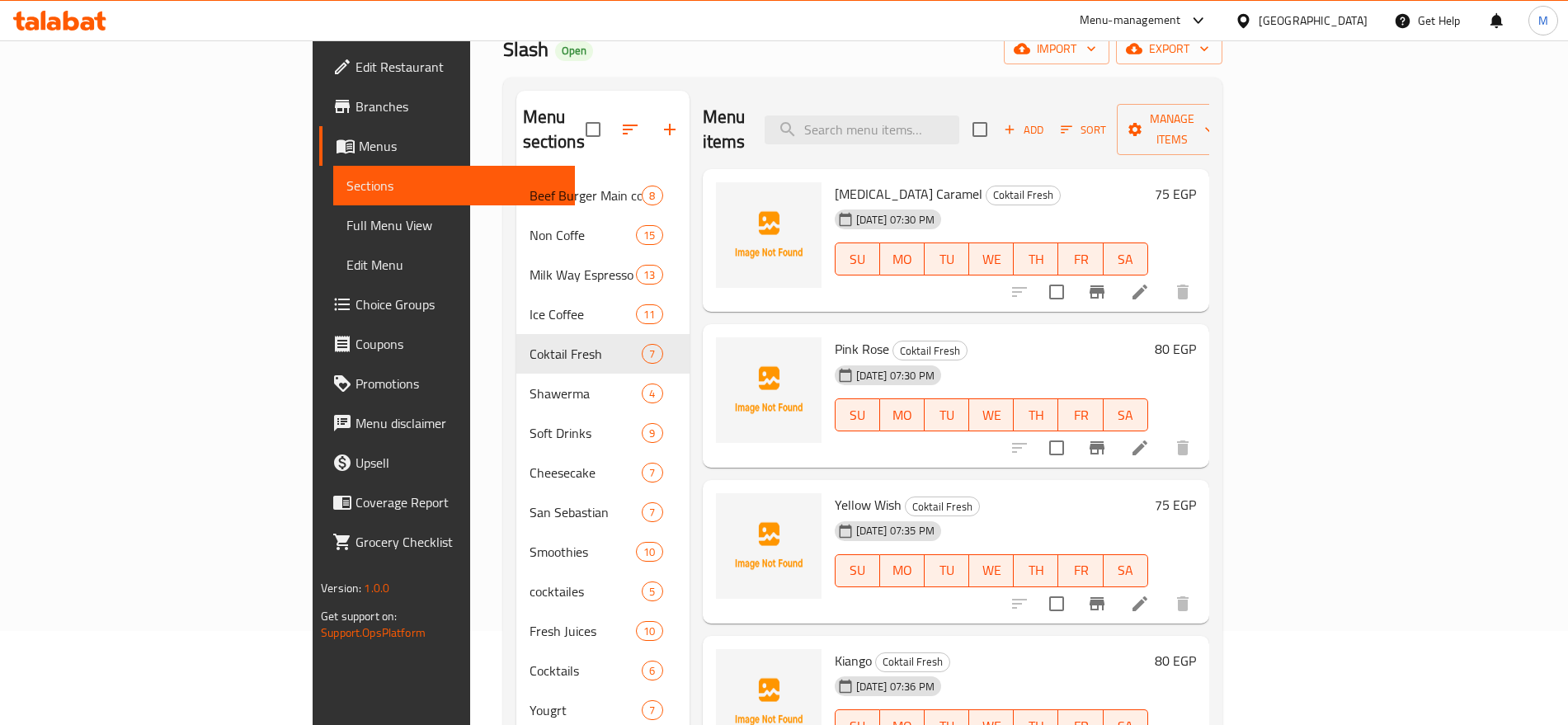
scroll to position [92, 0]
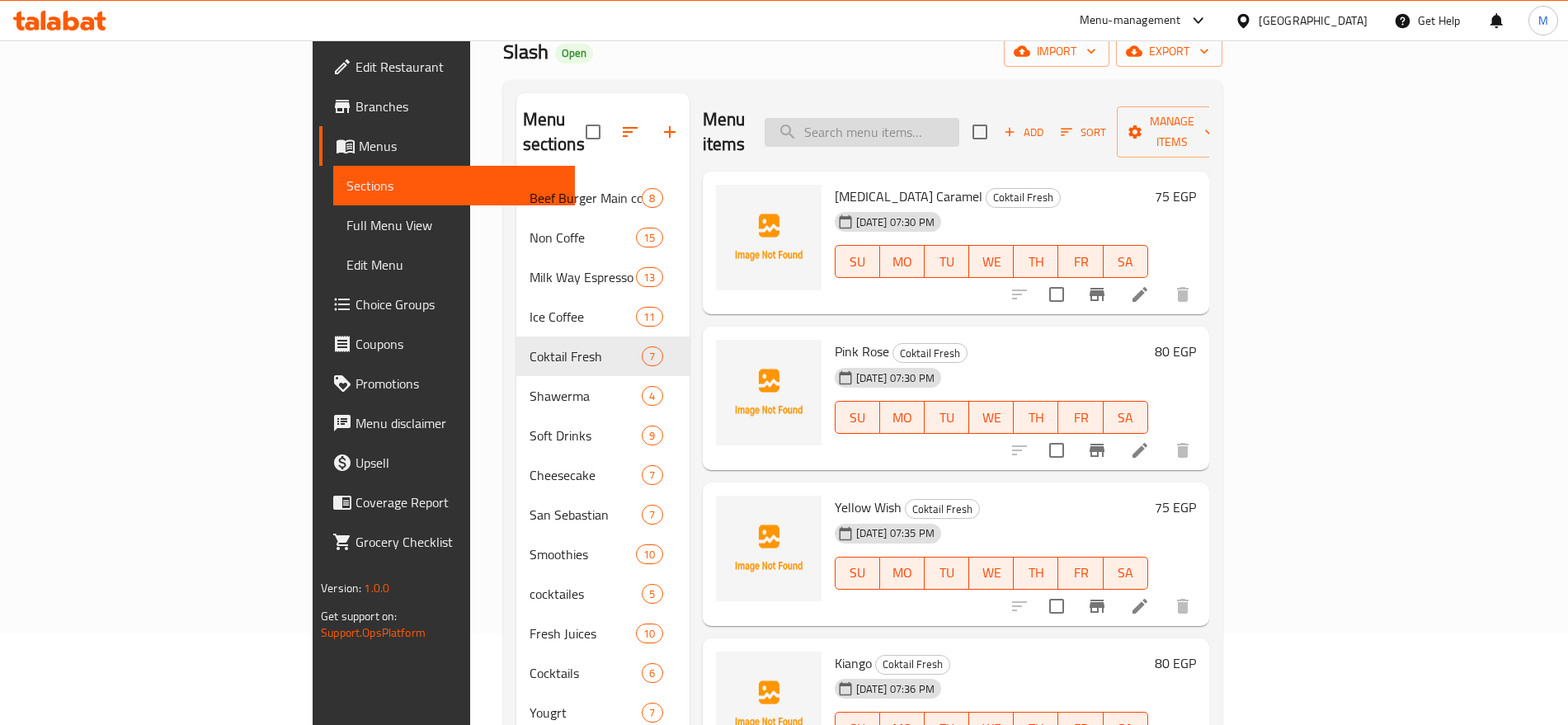
click at [960, 122] on input "search" at bounding box center [862, 133] width 195 height 29
paste input "CUP"
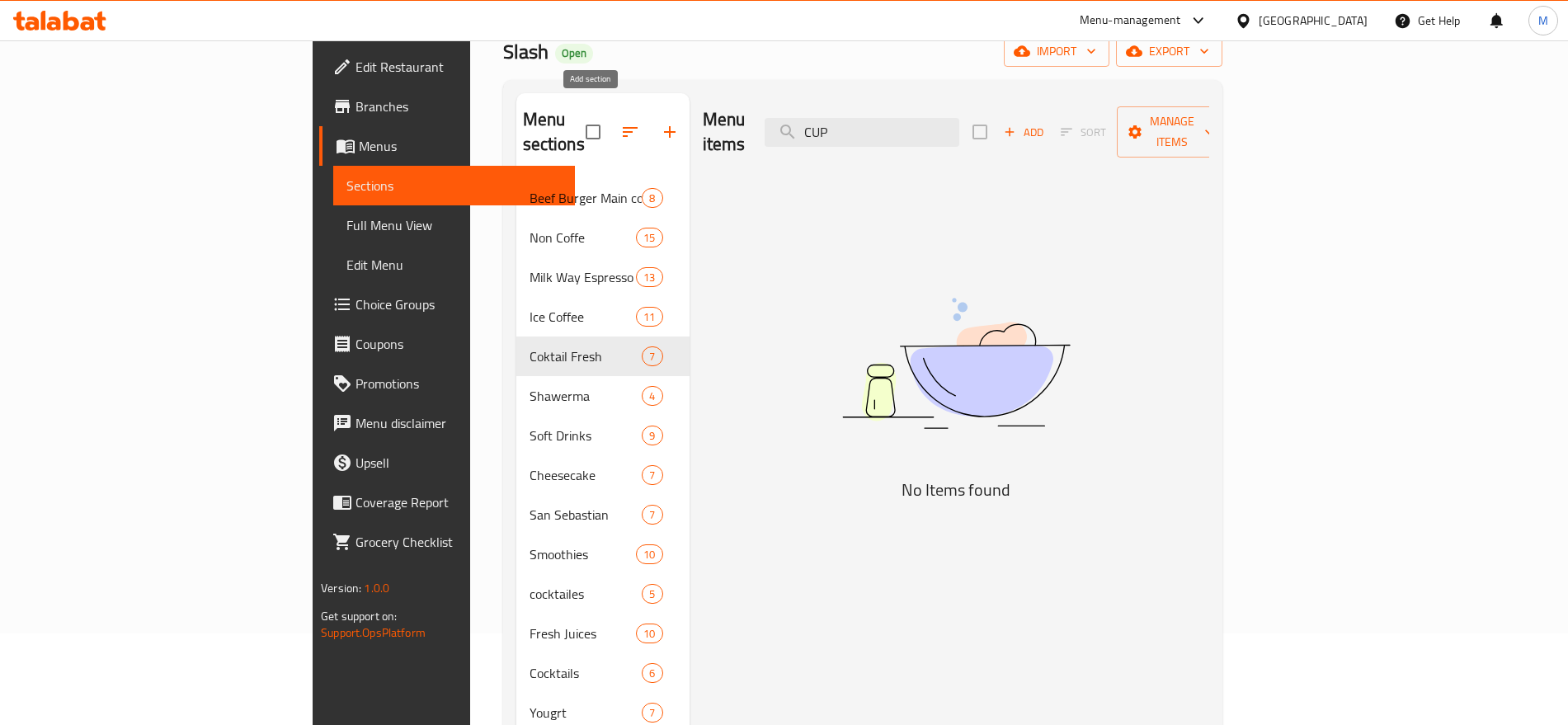
type input "CUP"
click at [660, 125] on icon "button" at bounding box center [670, 132] width 20 height 20
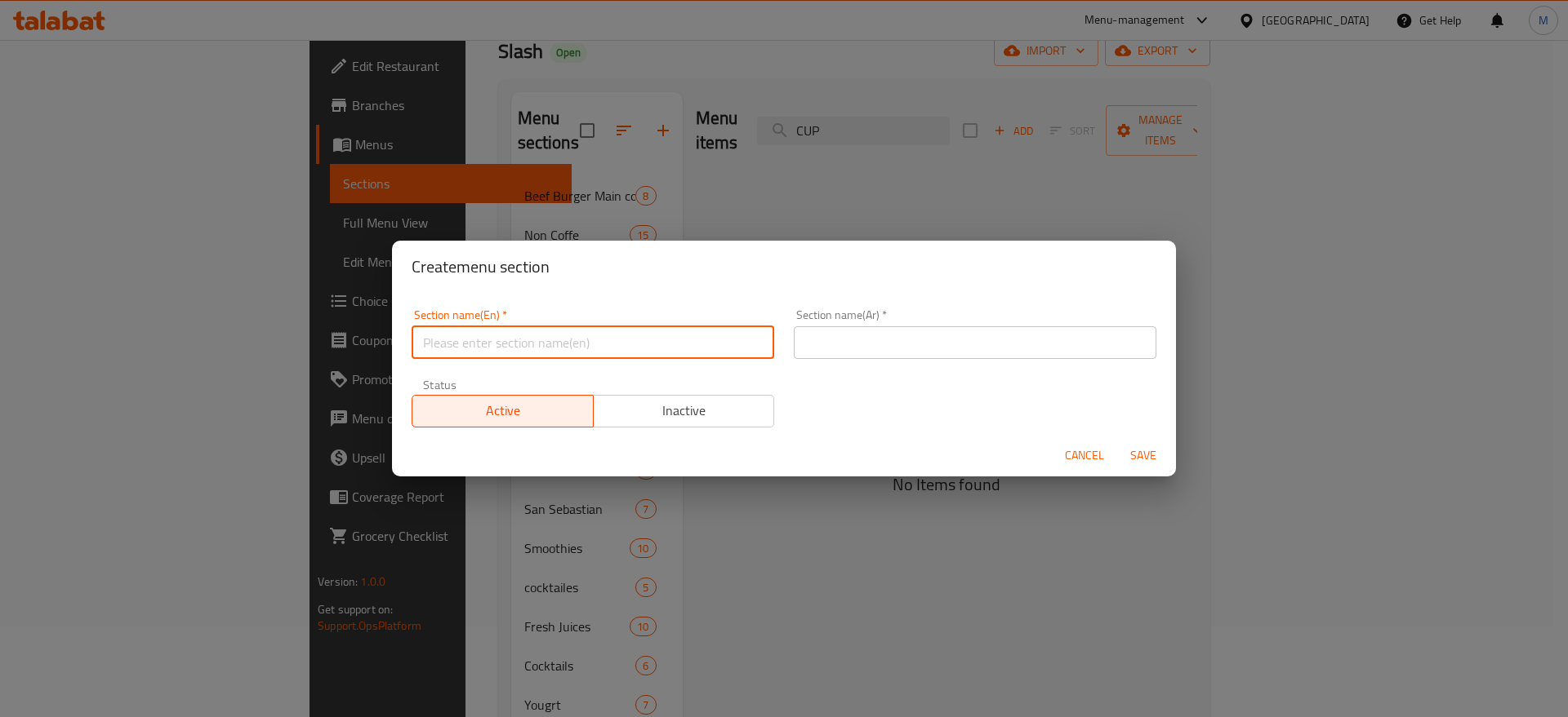
paste input "ICE CUP (NEW)"
click at [699, 346] on input "text" at bounding box center [593, 343] width 362 height 33
click at [699, 346] on input "ICE CUP (NEW)" at bounding box center [593, 343] width 362 height 33
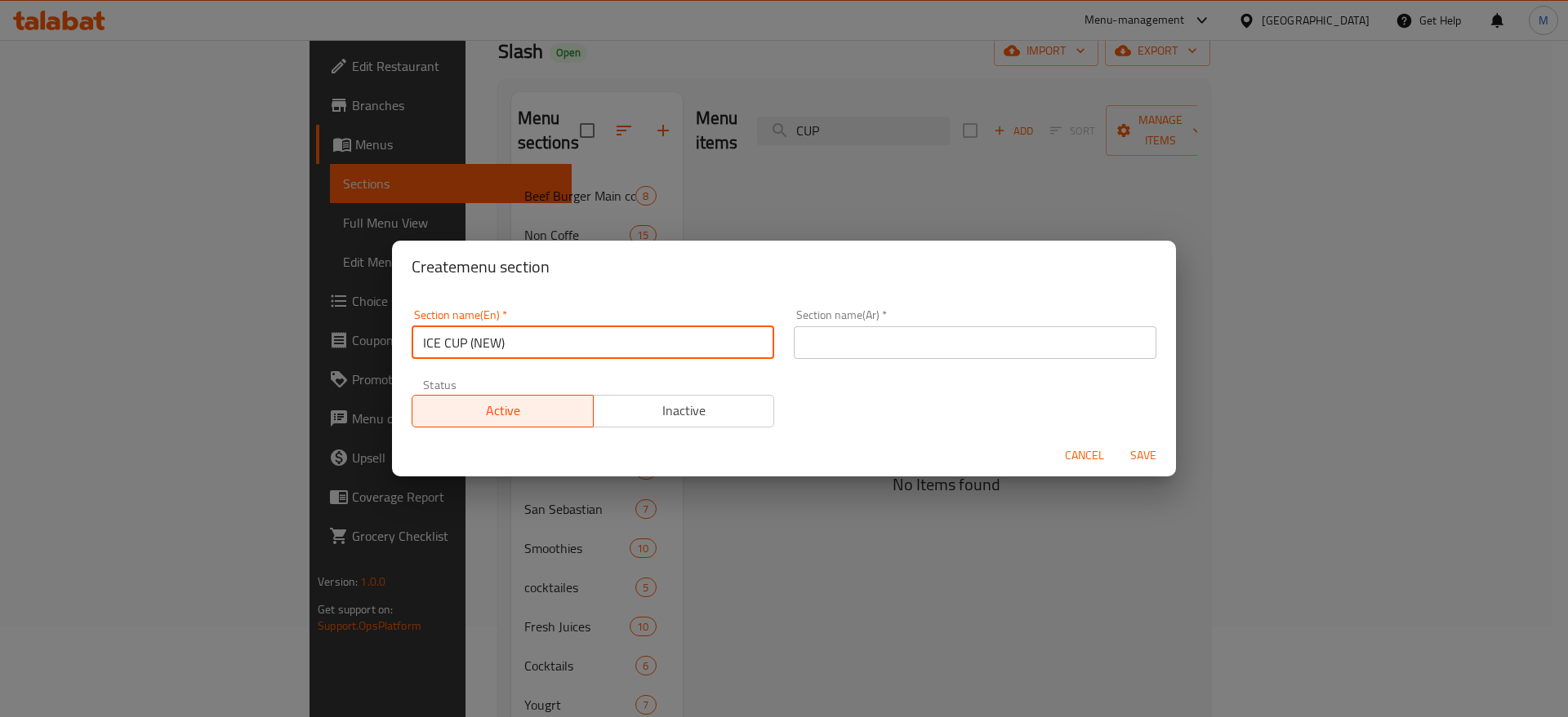
click at [699, 346] on input "ICE CUP (NEW)" at bounding box center [593, 343] width 362 height 33
click at [482, 337] on input "Ice Cup (new)" at bounding box center [593, 343] width 362 height 33
click at [482, 337] on input "Ice Cup (New)" at bounding box center [593, 343] width 362 height 33
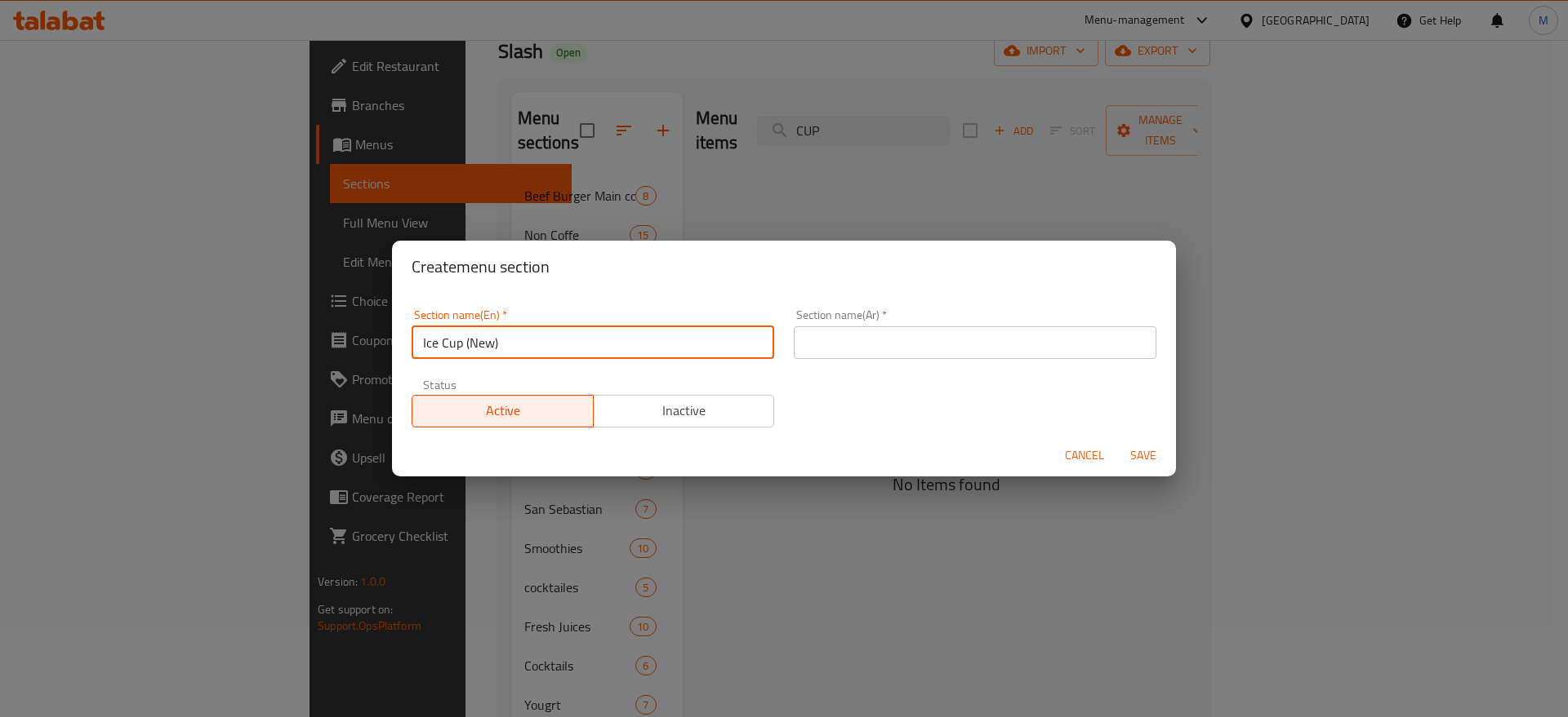
click at [482, 337] on input "Ice Cup (New)" at bounding box center [593, 343] width 362 height 33
type input "Ice Cup (New)"
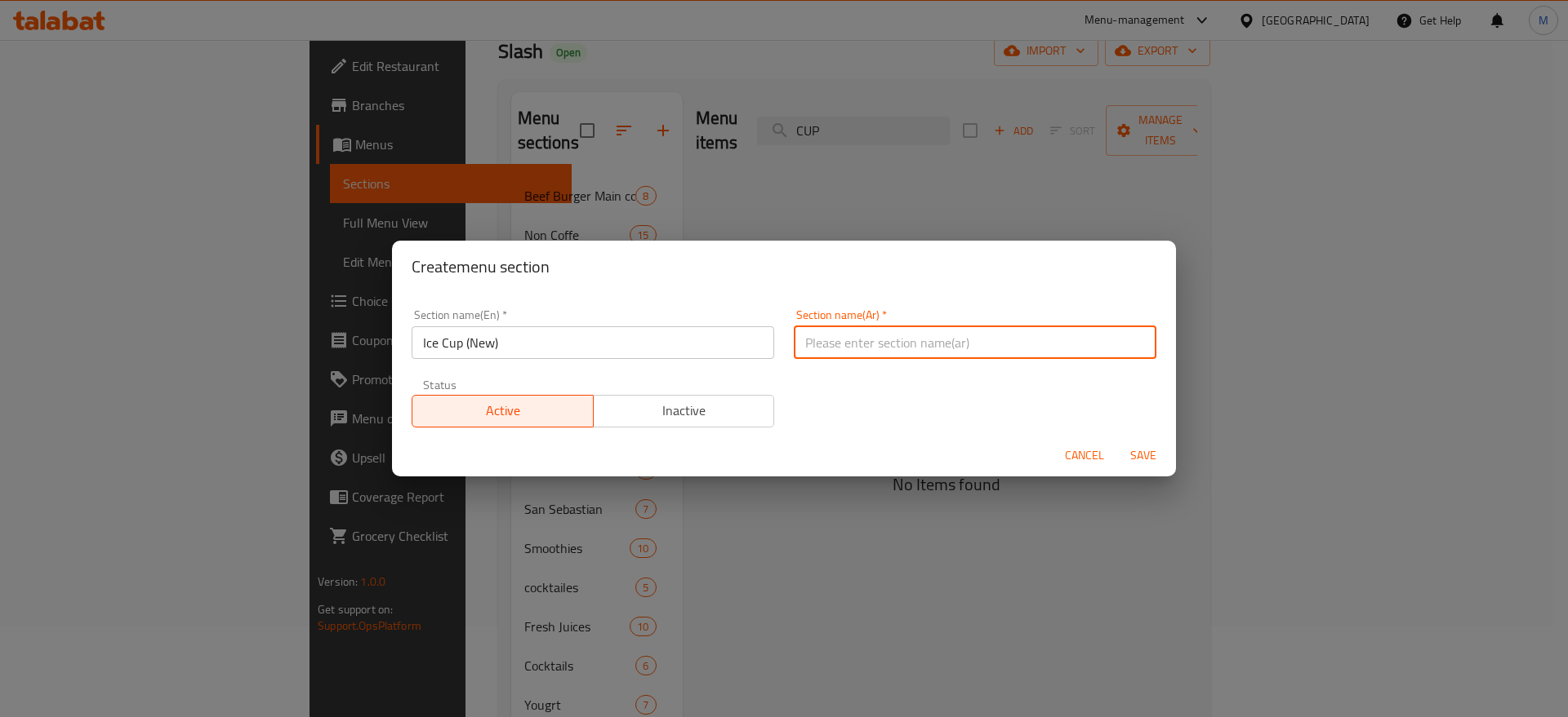
click at [1098, 335] on input "text" at bounding box center [975, 343] width 362 height 33
paste input "كأس الثلج (جديد)"
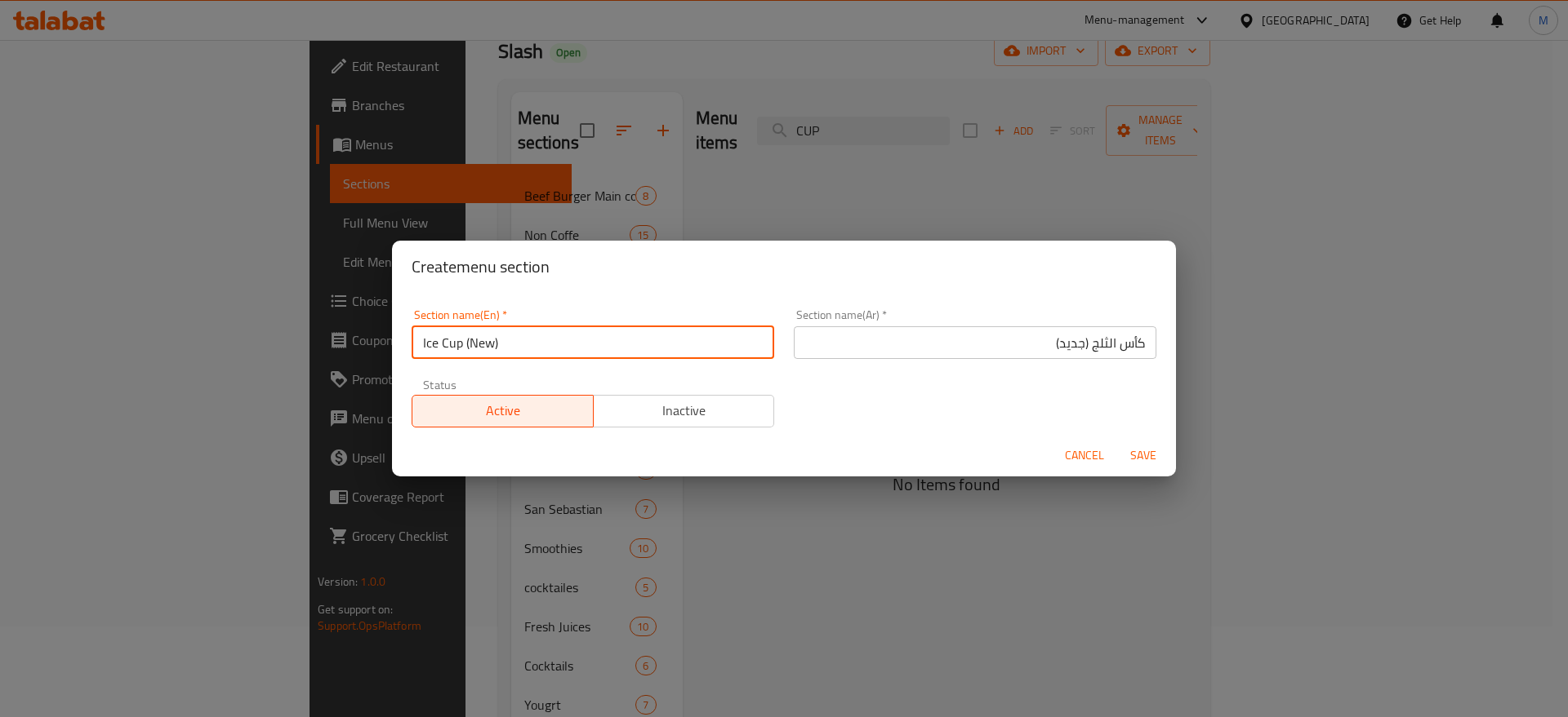
click at [442, 346] on input "Ice Cup (New)" at bounding box center [593, 343] width 362 height 33
click at [1115, 337] on input "كأس الثلج (جديد)" at bounding box center [975, 343] width 362 height 33
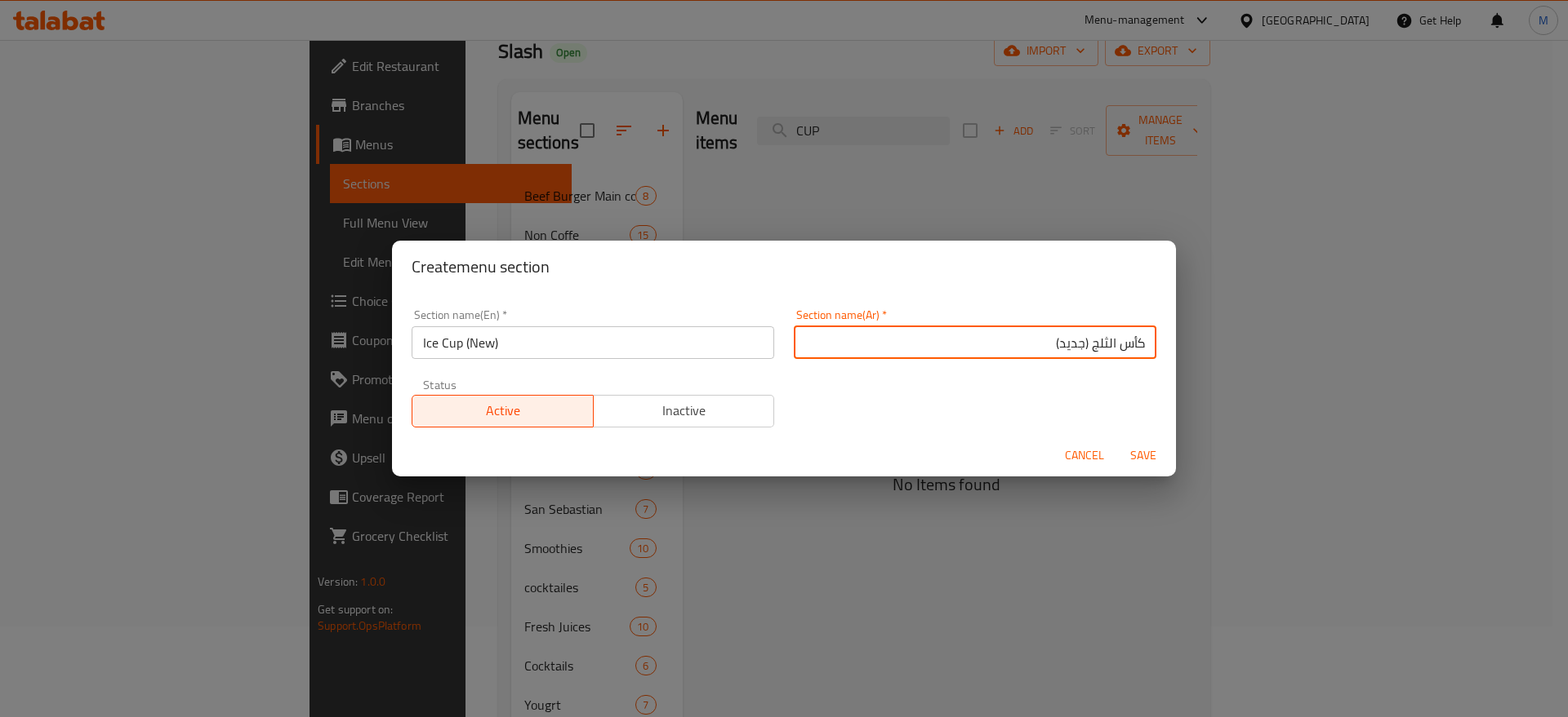
click at [1115, 337] on input "كأس الثلج (جديد)" at bounding box center [975, 343] width 362 height 33
paste input "وب"
click at [1096, 348] on input "كوب الثلج (جديد)" at bounding box center [975, 343] width 362 height 33
type input "كوب ثلج (جديد)"
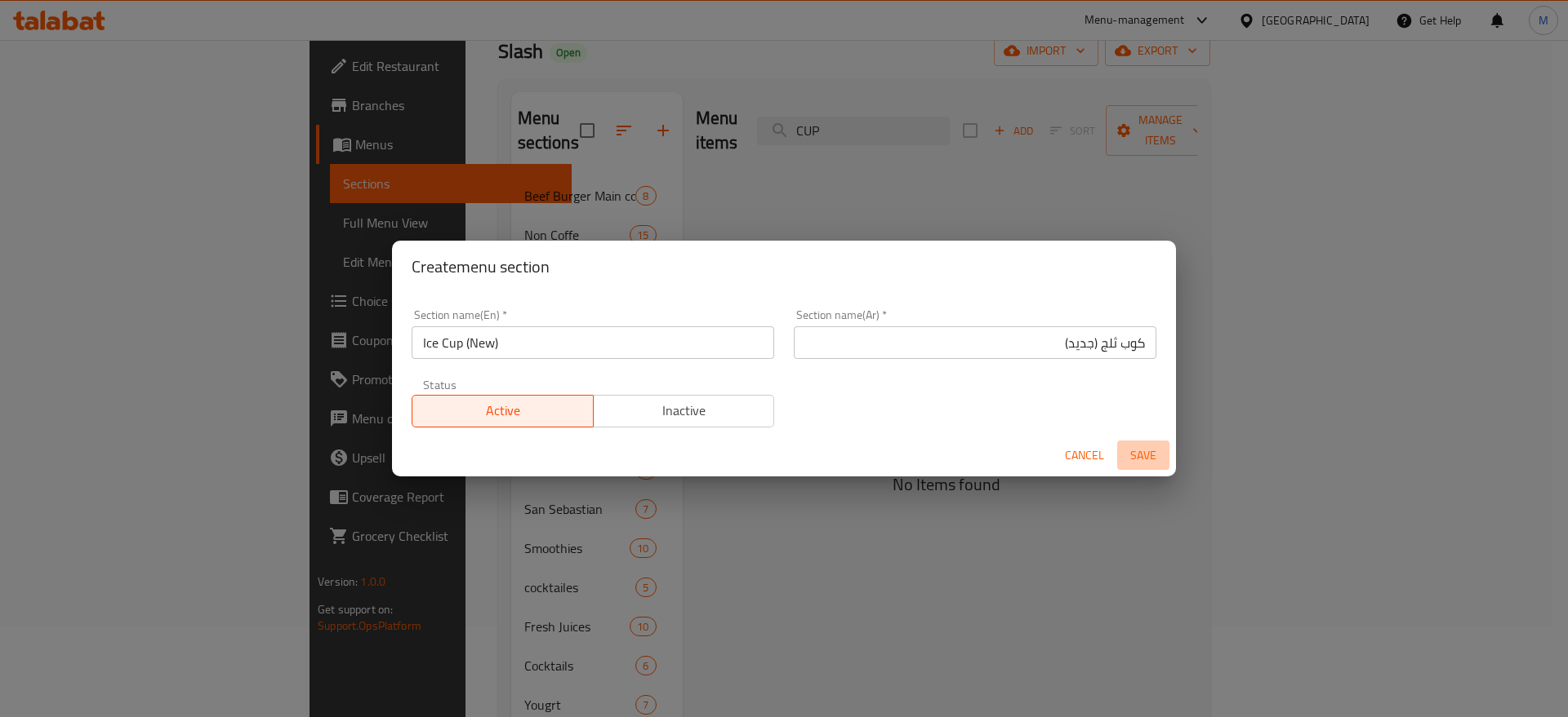
click at [1141, 452] on span "Save" at bounding box center [1143, 455] width 39 height 20
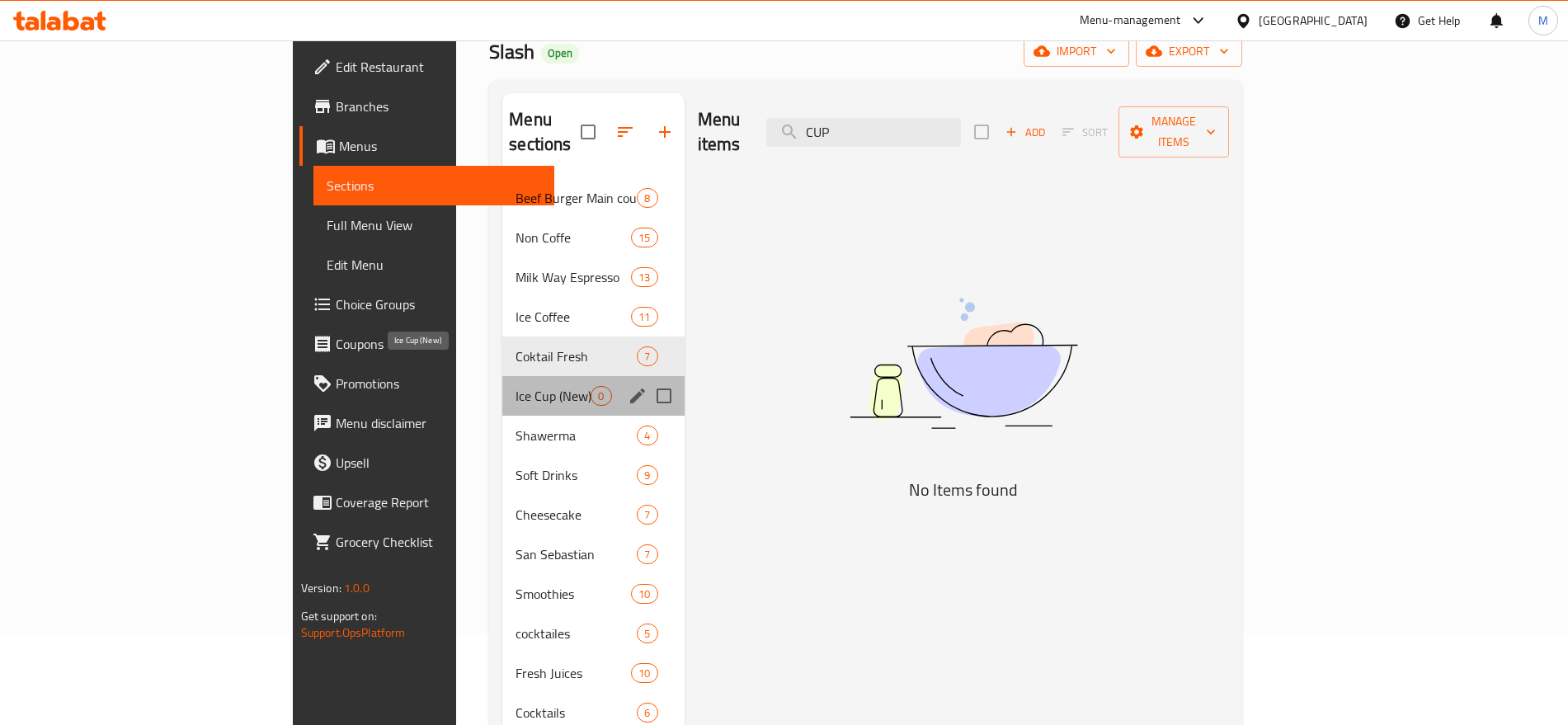
click at [517, 386] on span "Ice Cup (New)" at bounding box center [553, 396] width 75 height 20
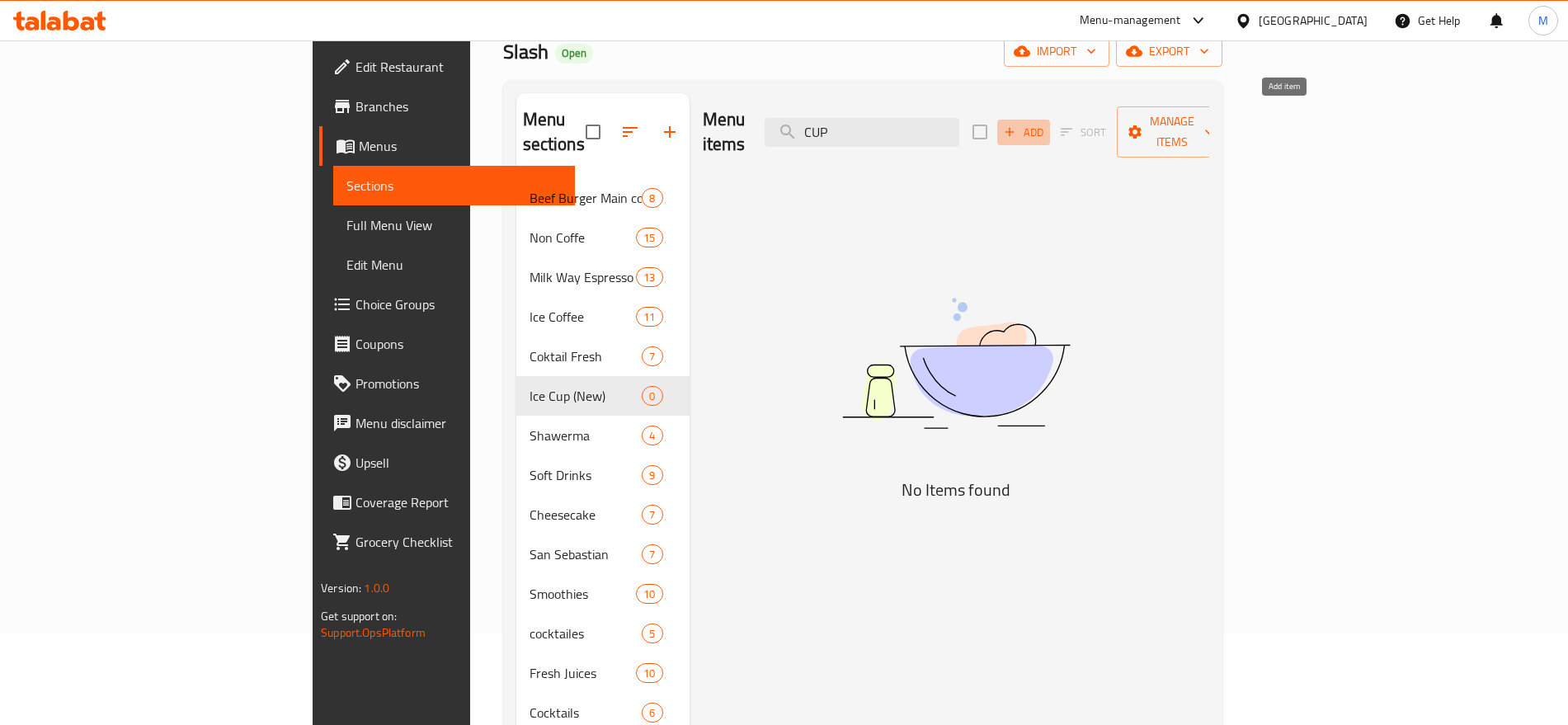
click at [1046, 128] on span "Add" at bounding box center [1024, 132] width 45 height 19
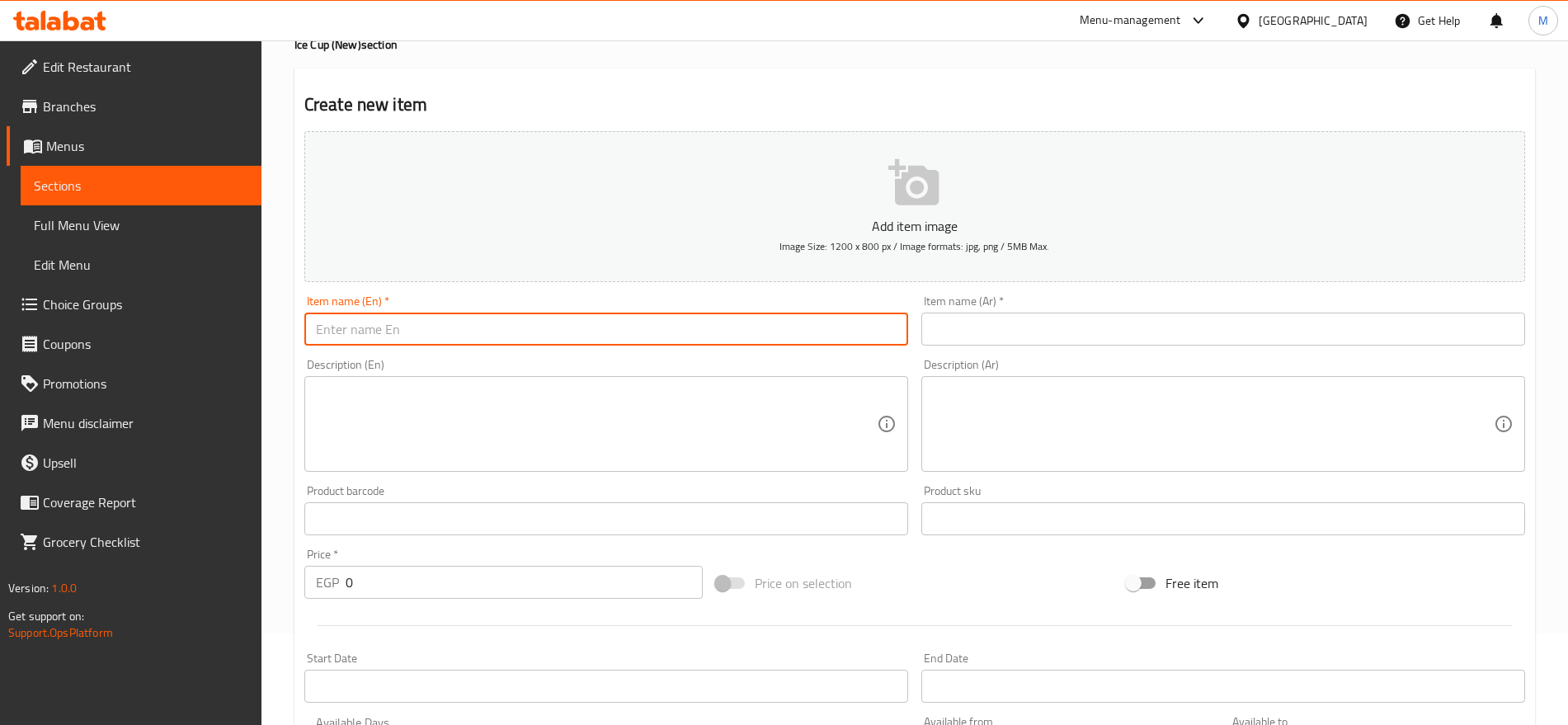
click at [430, 321] on input "text" at bounding box center [605, 329] width 604 height 33
paste input "ICE CUP LOTUS"
click at [430, 321] on input "ICE CUP LOTUS" at bounding box center [605, 329] width 604 height 33
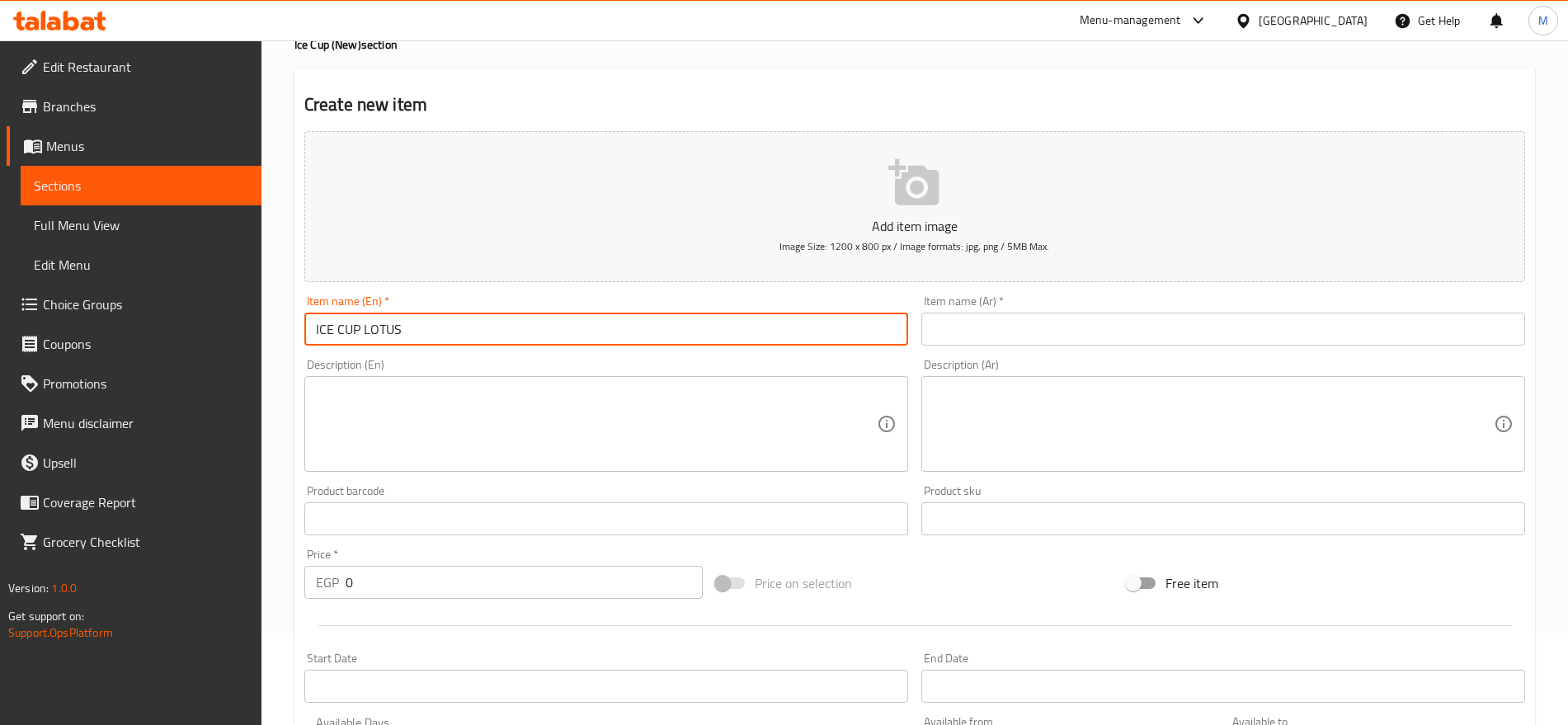
click at [430, 321] on input "ICE CUP LOTUS" at bounding box center [605, 329] width 604 height 33
type input "Ice Cup Lotus"
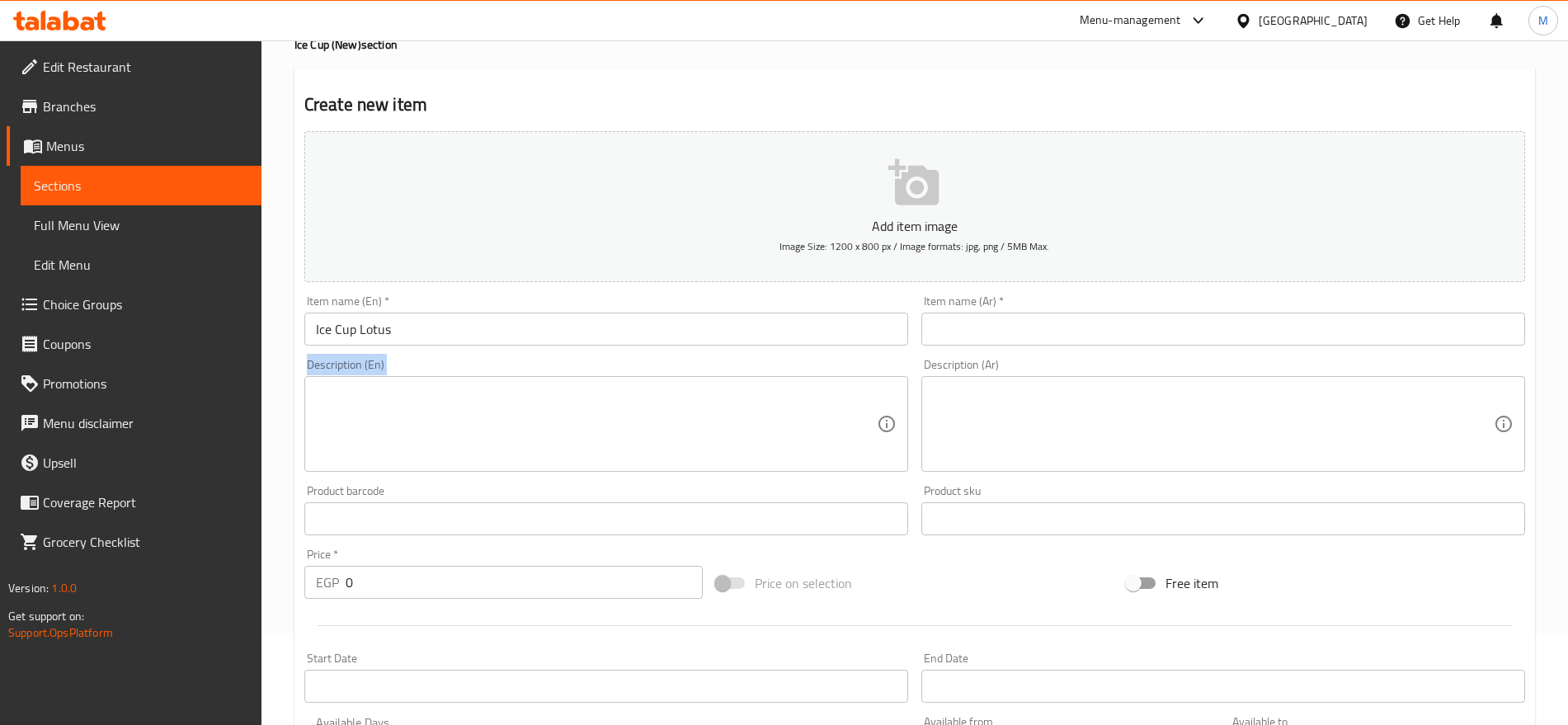
drag, startPoint x: 979, startPoint y: 353, endPoint x: 997, endPoint y: 346, distance: 19.3
click at [997, 346] on div "Add item image Image Size: 1200 x 800 px / Image formats: jpg, png / 5MB Max. I…" at bounding box center [915, 480] width 1234 height 712
click at [1021, 335] on input "text" at bounding box center [1223, 329] width 604 height 33
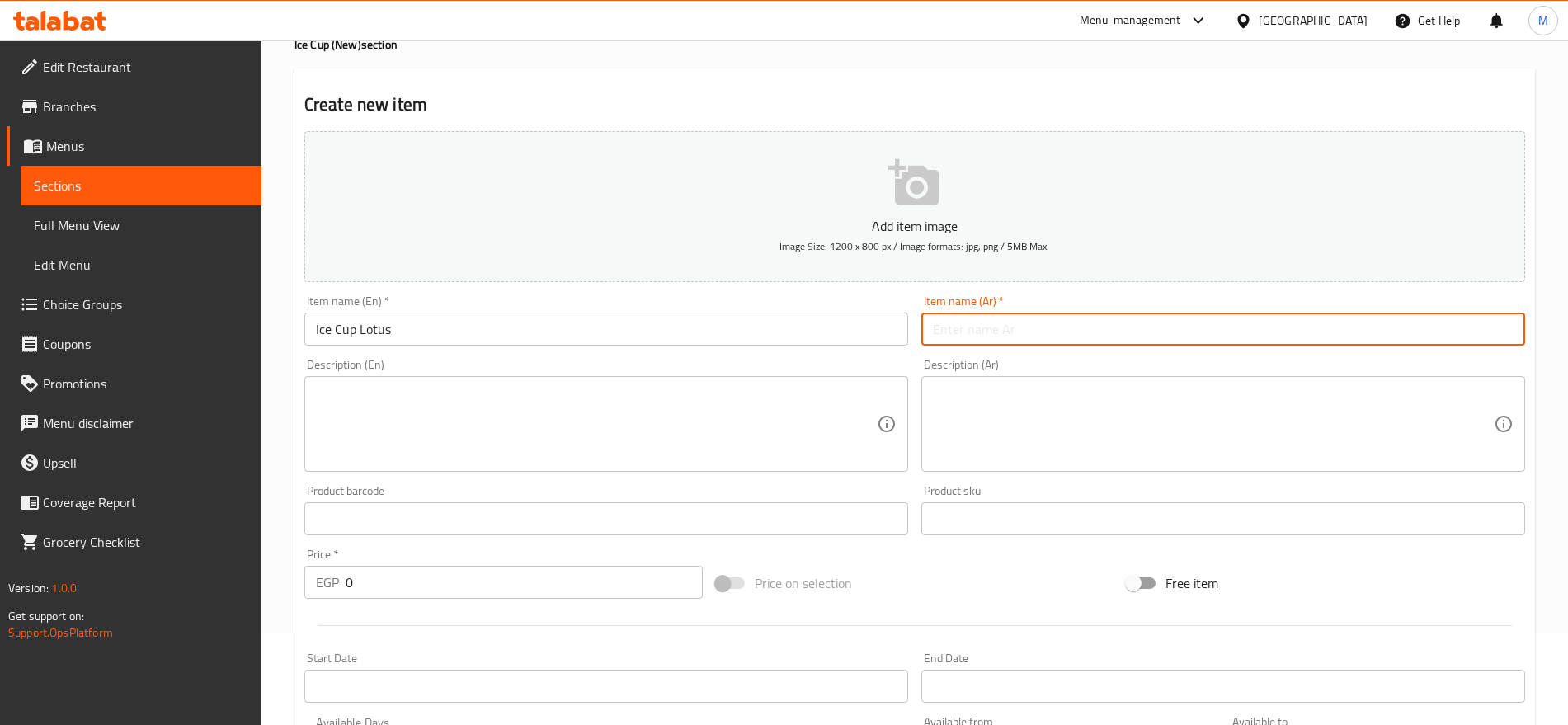
type input "ك"
type input "كوب لوتس مثلج"
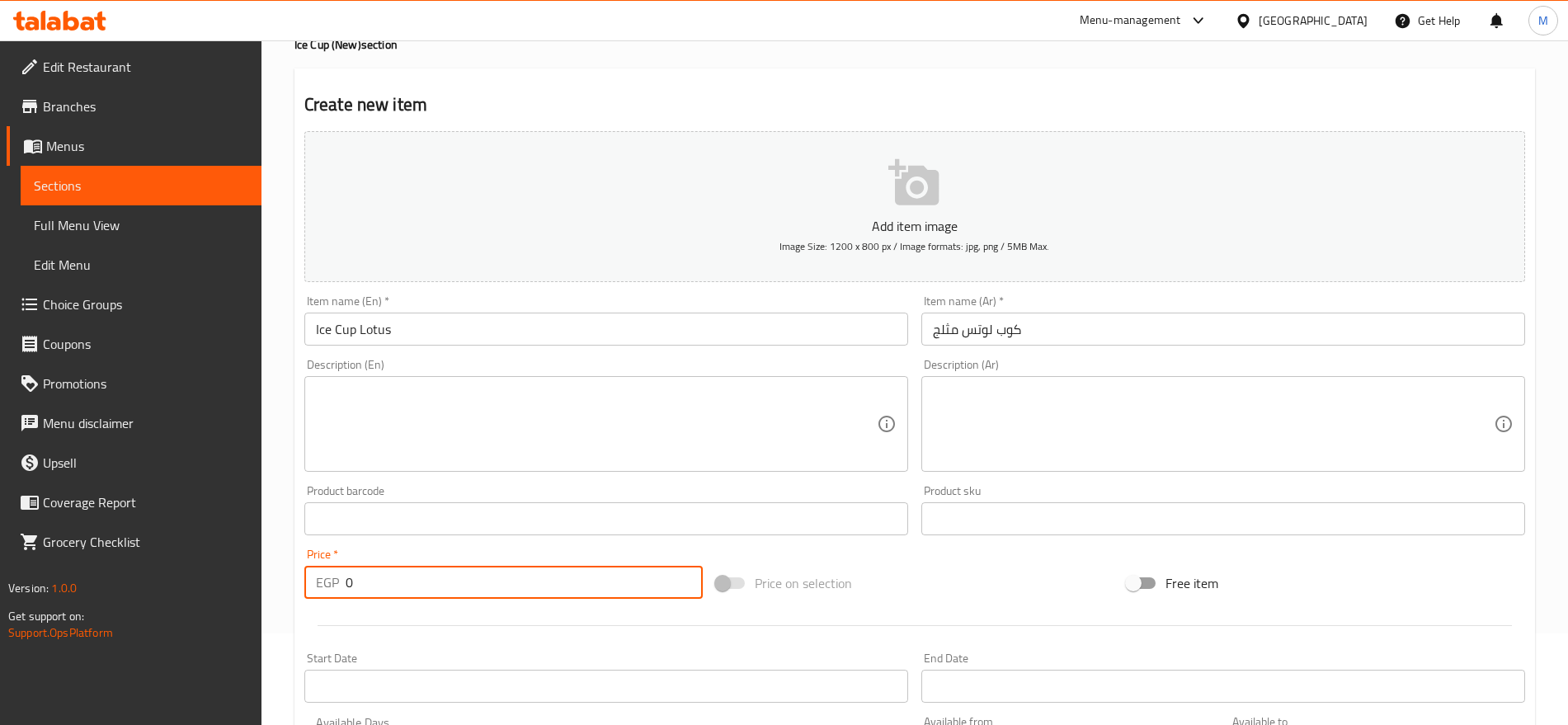
click at [452, 571] on input "0" at bounding box center [524, 582] width 357 height 33
paste input "95"
type input "95"
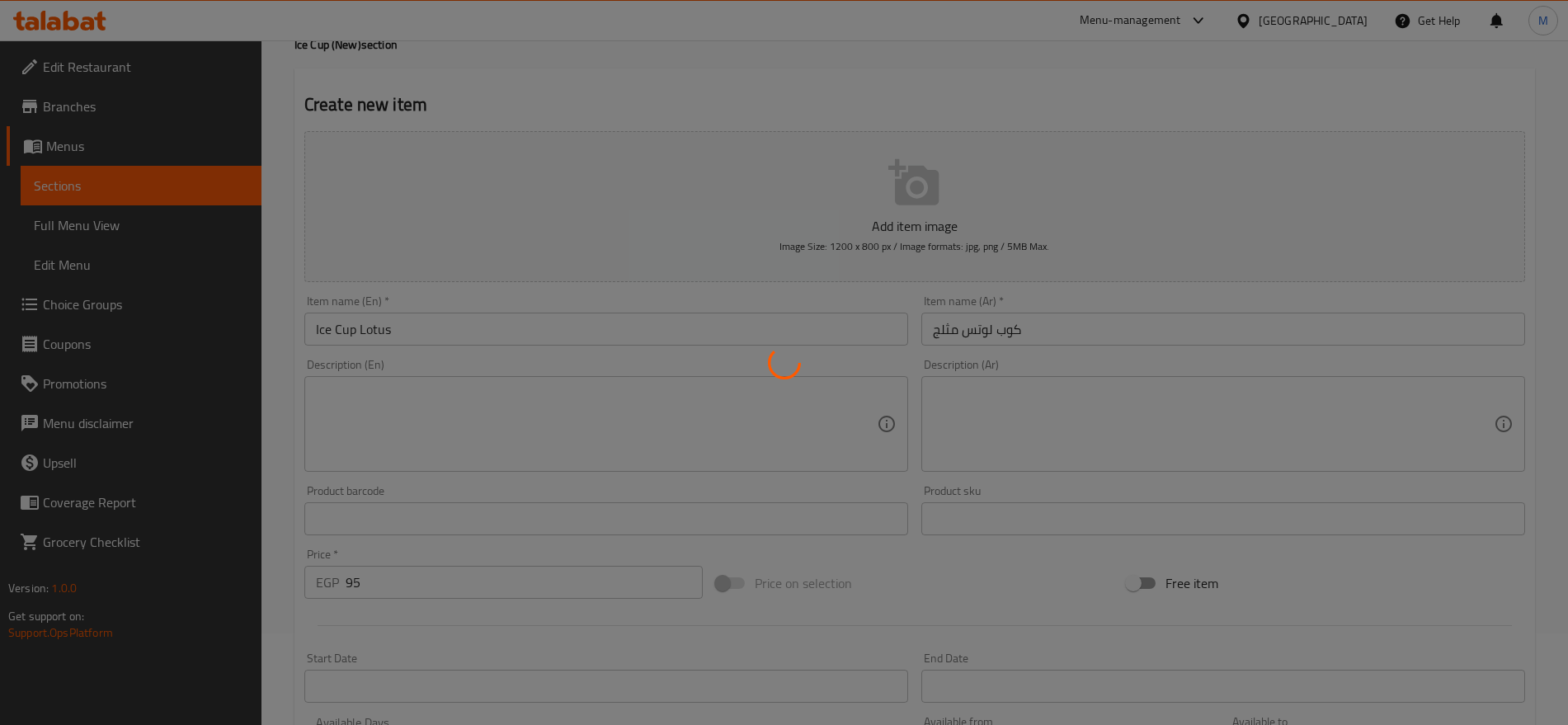
type input "0"
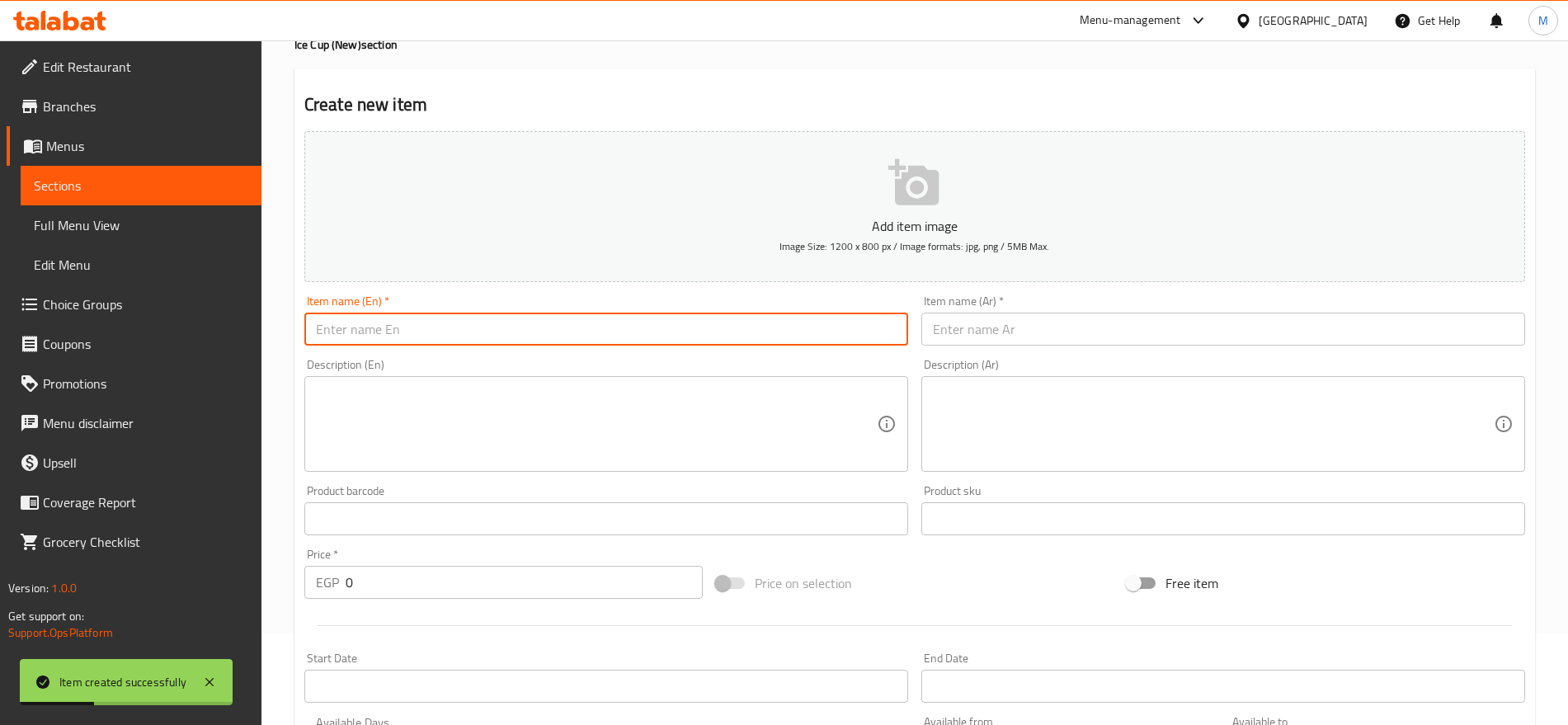
click at [695, 330] on input "text" at bounding box center [605, 329] width 604 height 33
paste input "ICE CUP NUTELLA"
click at [695, 330] on input "ICE CUP NUTELLA" at bounding box center [605, 329] width 604 height 33
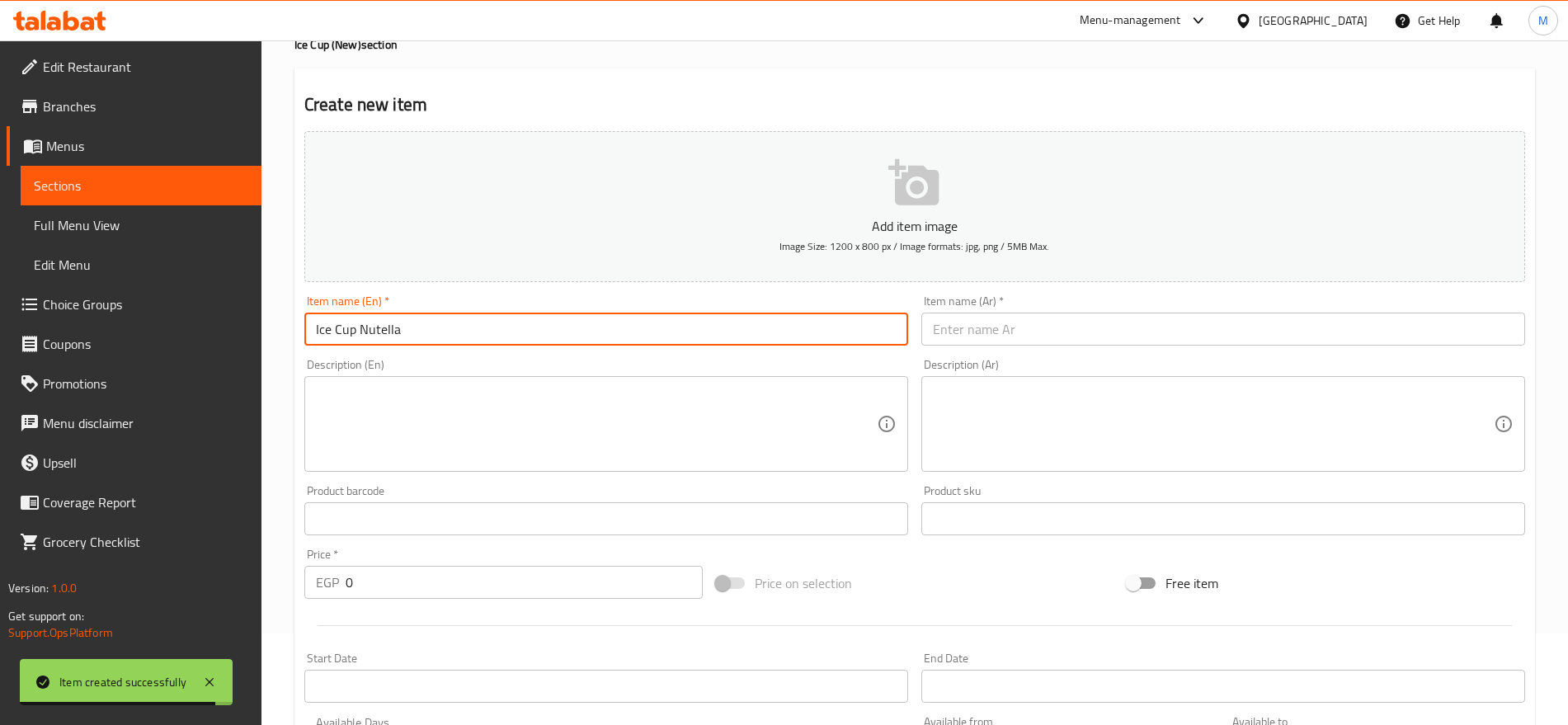
type input "Ice Cup Nutella"
click at [604, 374] on div "Description (En) Description (En)" at bounding box center [605, 415] width 604 height 113
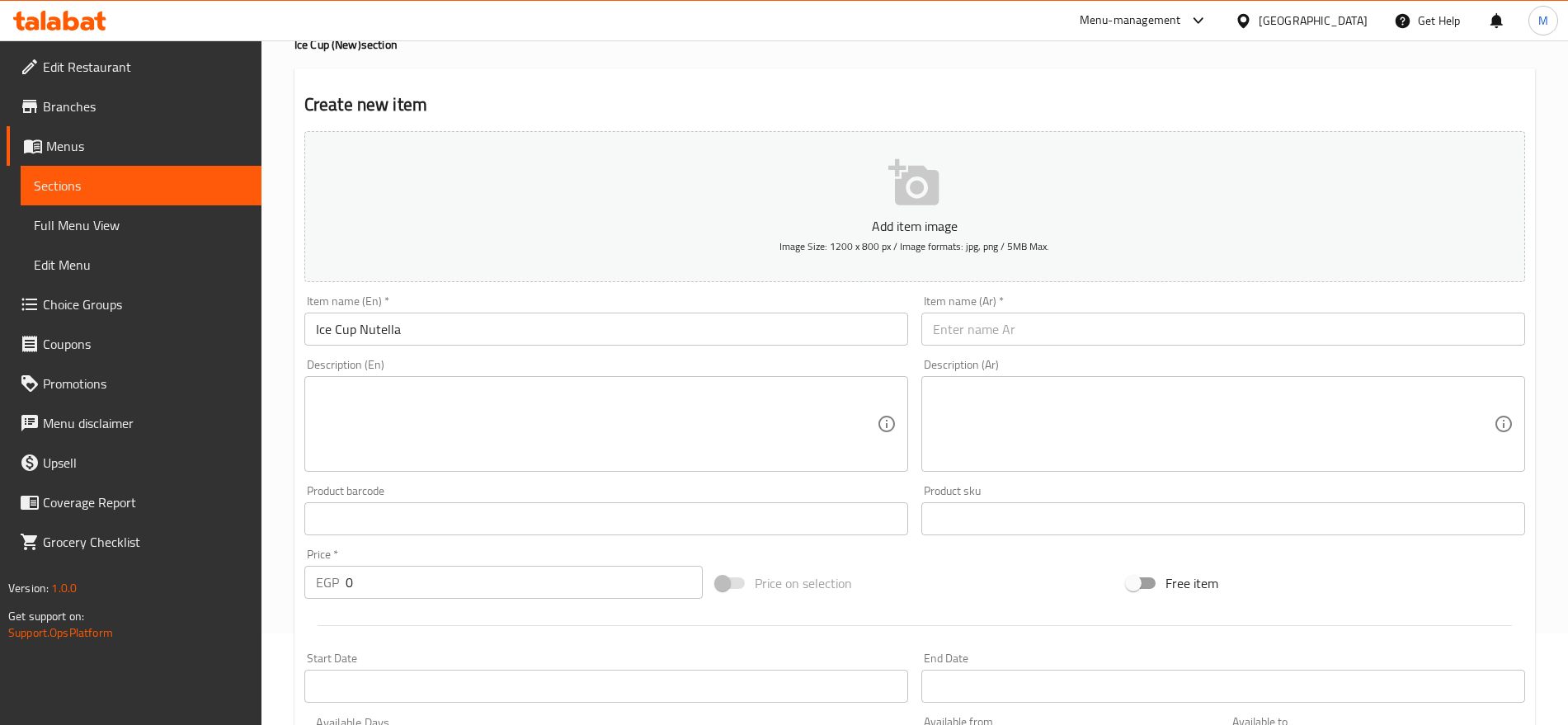
click at [358, 572] on input "0" at bounding box center [524, 582] width 357 height 33
paste input "95"
type input "95"
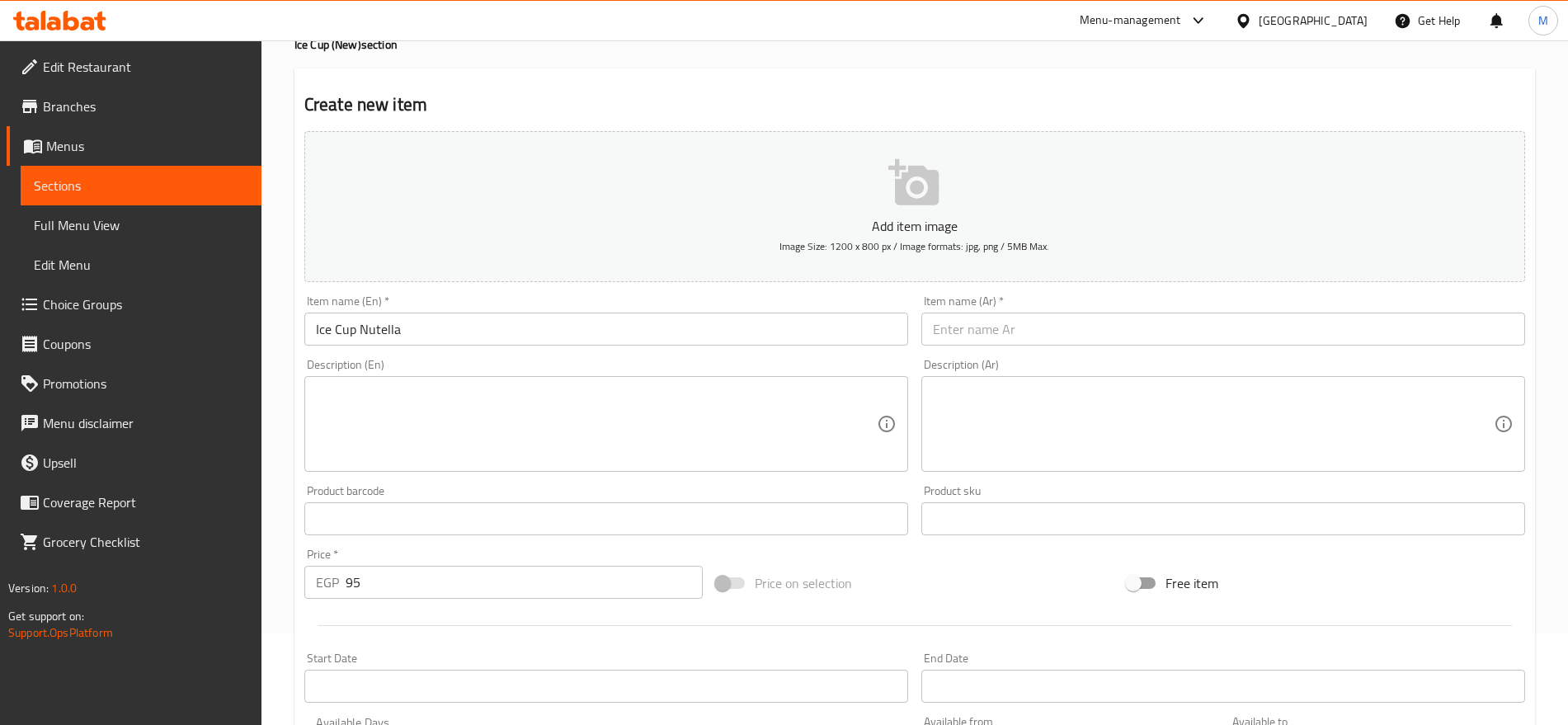
click at [721, 383] on div "Description (En)" at bounding box center [605, 424] width 604 height 96
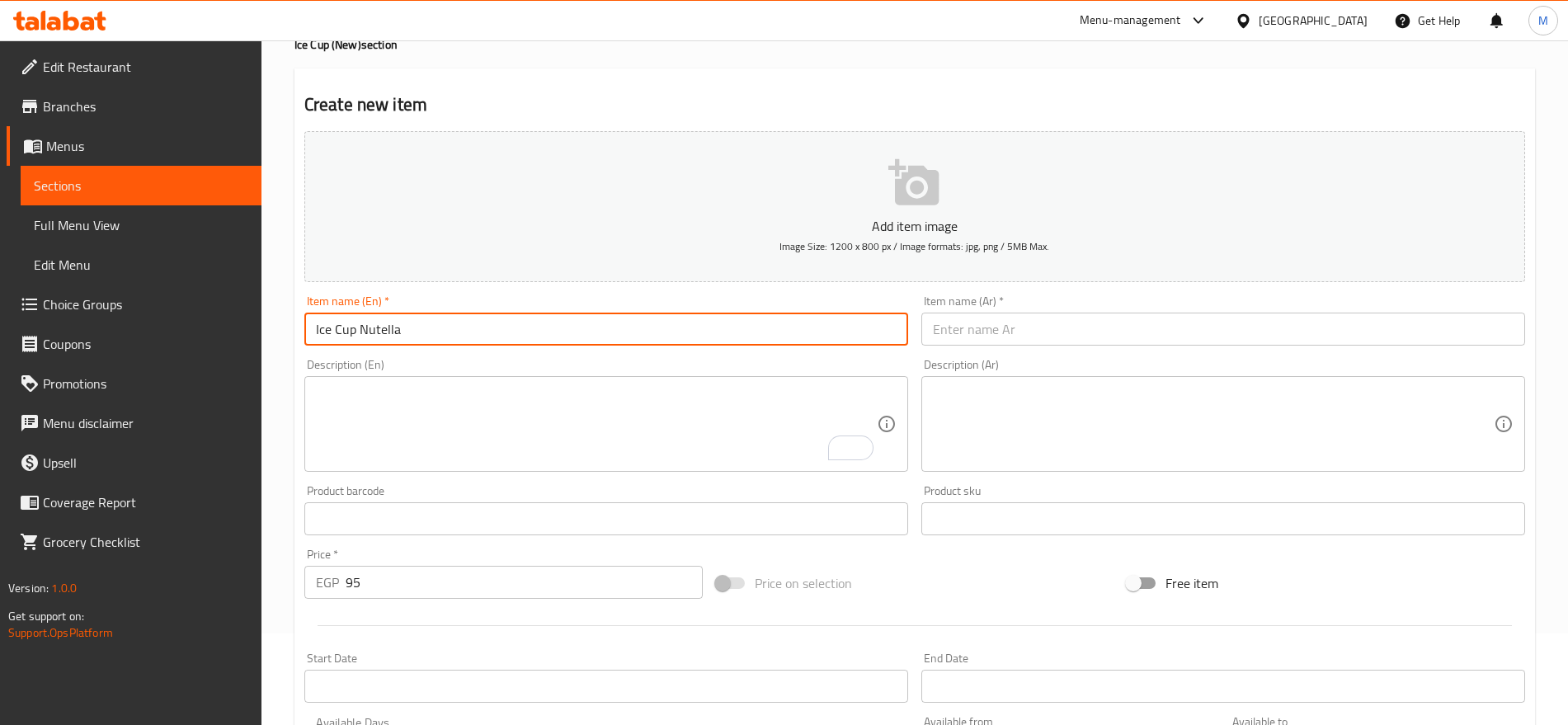
click at [435, 321] on input "Ice Cup Nutella" at bounding box center [605, 329] width 604 height 33
click at [1321, 328] on input "text" at bounding box center [1223, 329] width 604 height 33
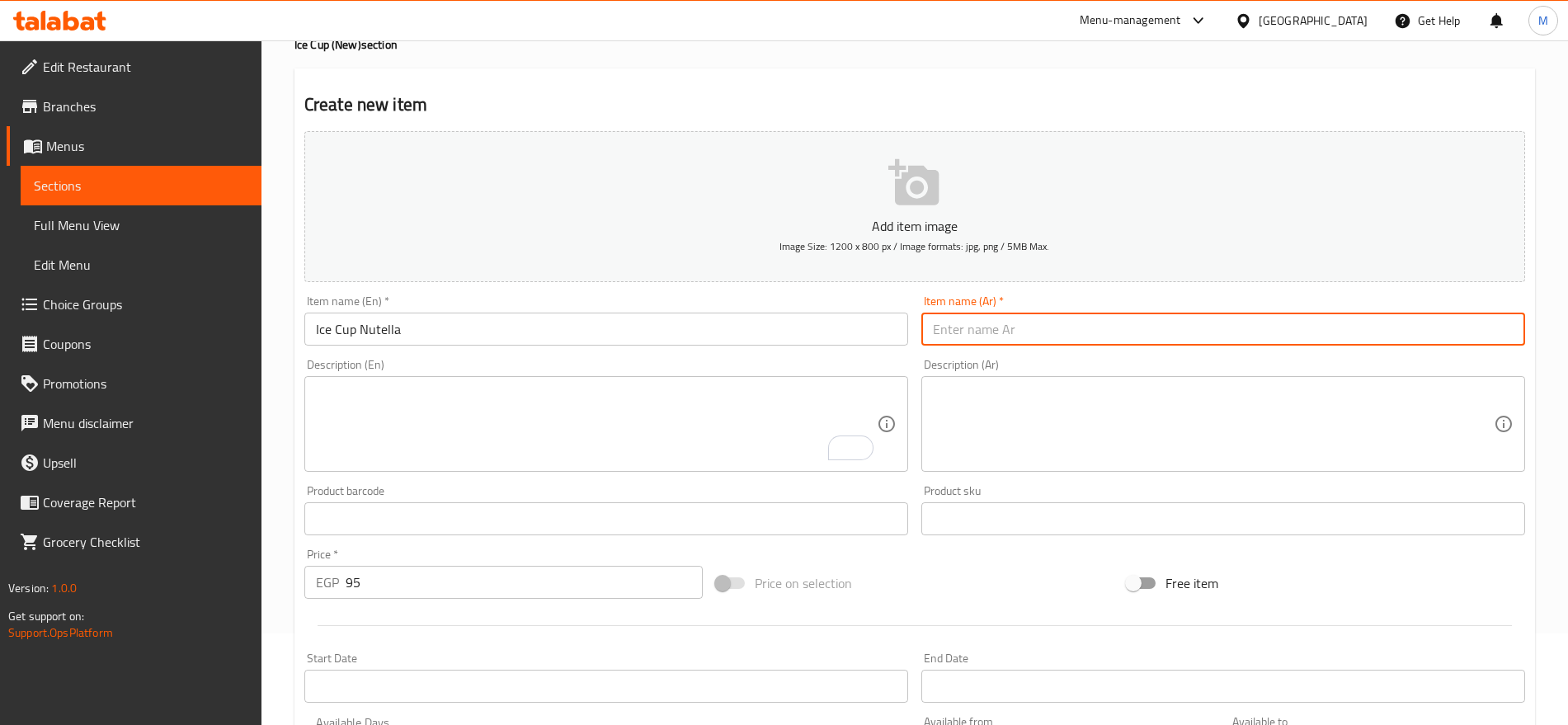
paste input "كوب ثلج نوتيلا"
click at [968, 326] on input "كوب ثلج نوتيلا" at bounding box center [1223, 329] width 604 height 33
click at [1475, 336] on input "كوب ثلج نوتيلا" at bounding box center [1223, 329] width 604 height 33
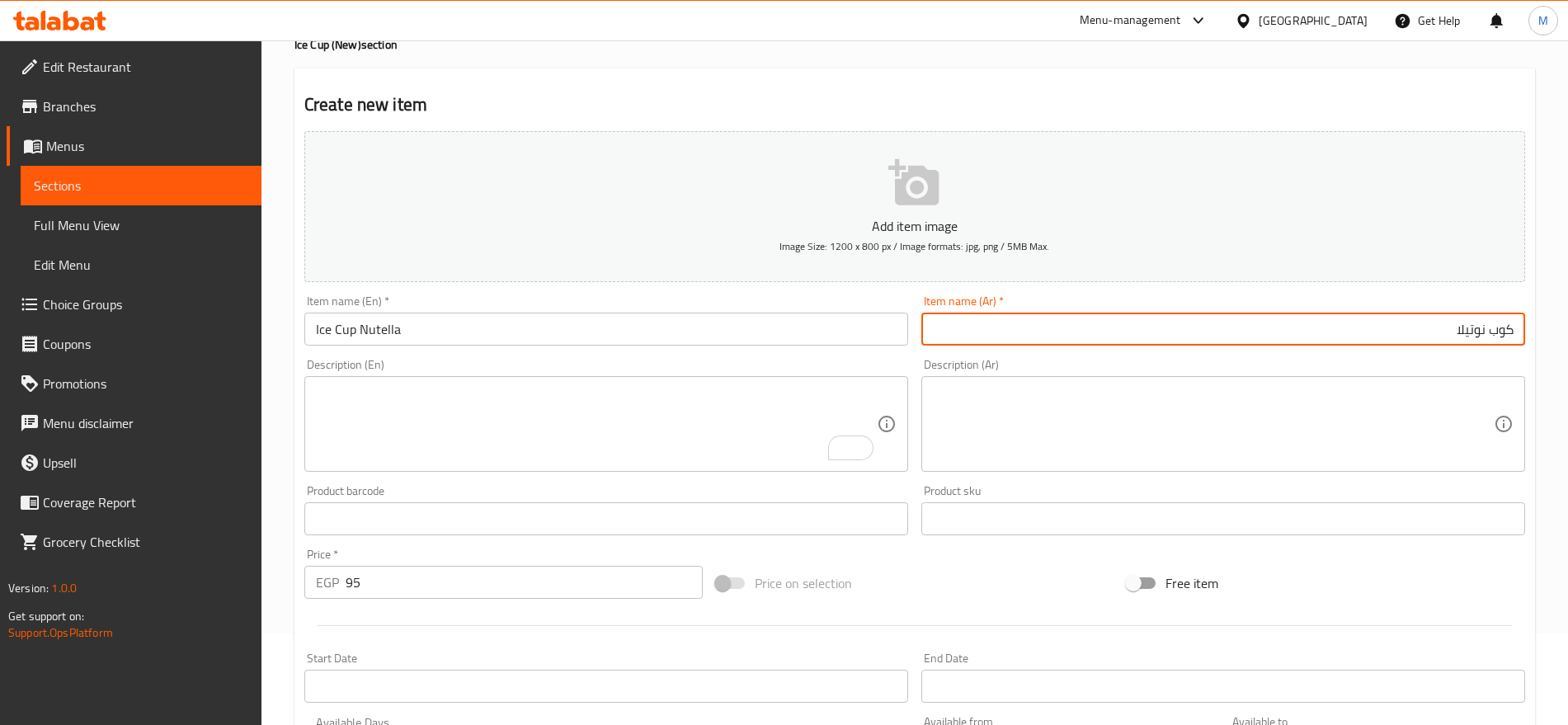
click at [1441, 332] on input "كوب نوتيلا" at bounding box center [1223, 329] width 604 height 33
paste input "ثلج"
type input "كوب نوتيلا مثلج"
click at [513, 580] on input "95" at bounding box center [524, 582] width 357 height 33
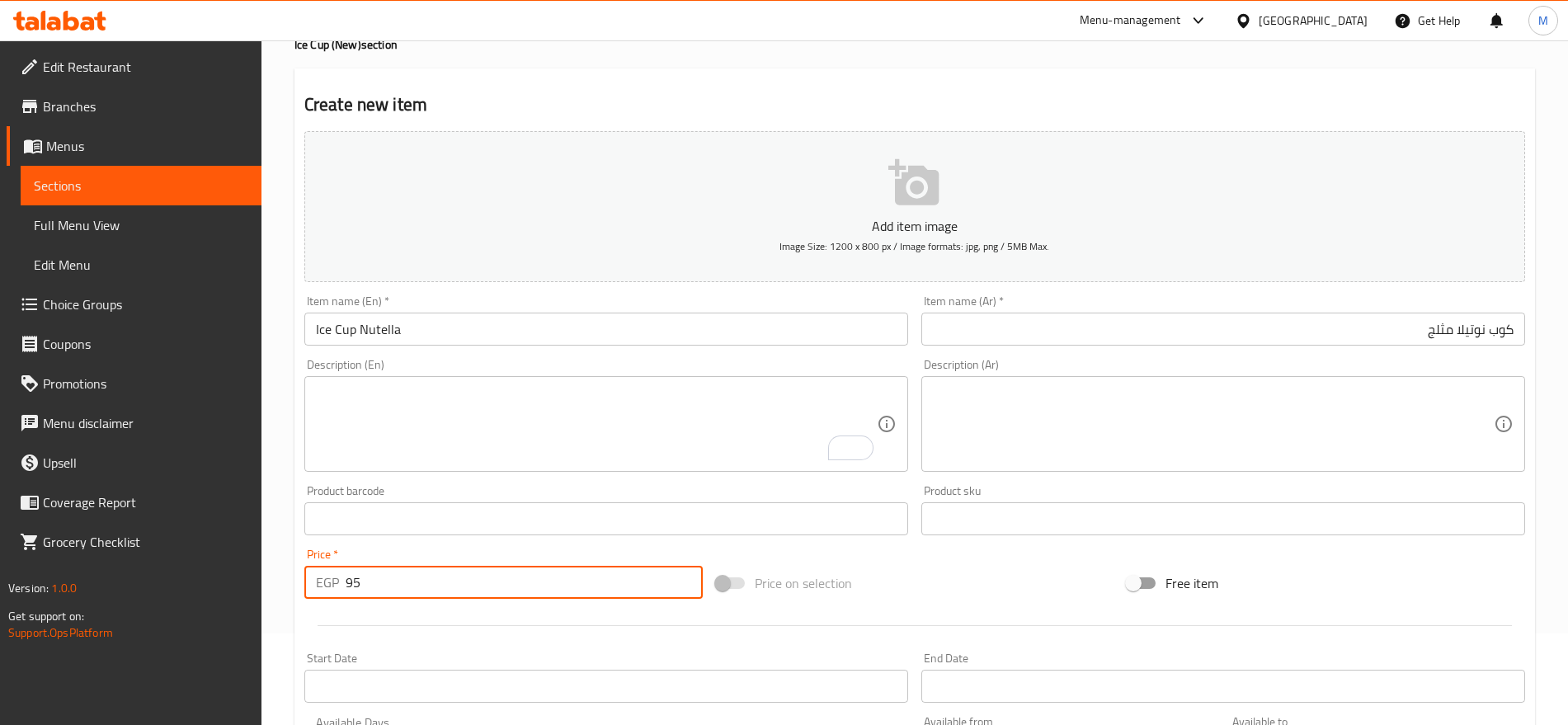
click at [513, 580] on input "95" at bounding box center [524, 582] width 357 height 33
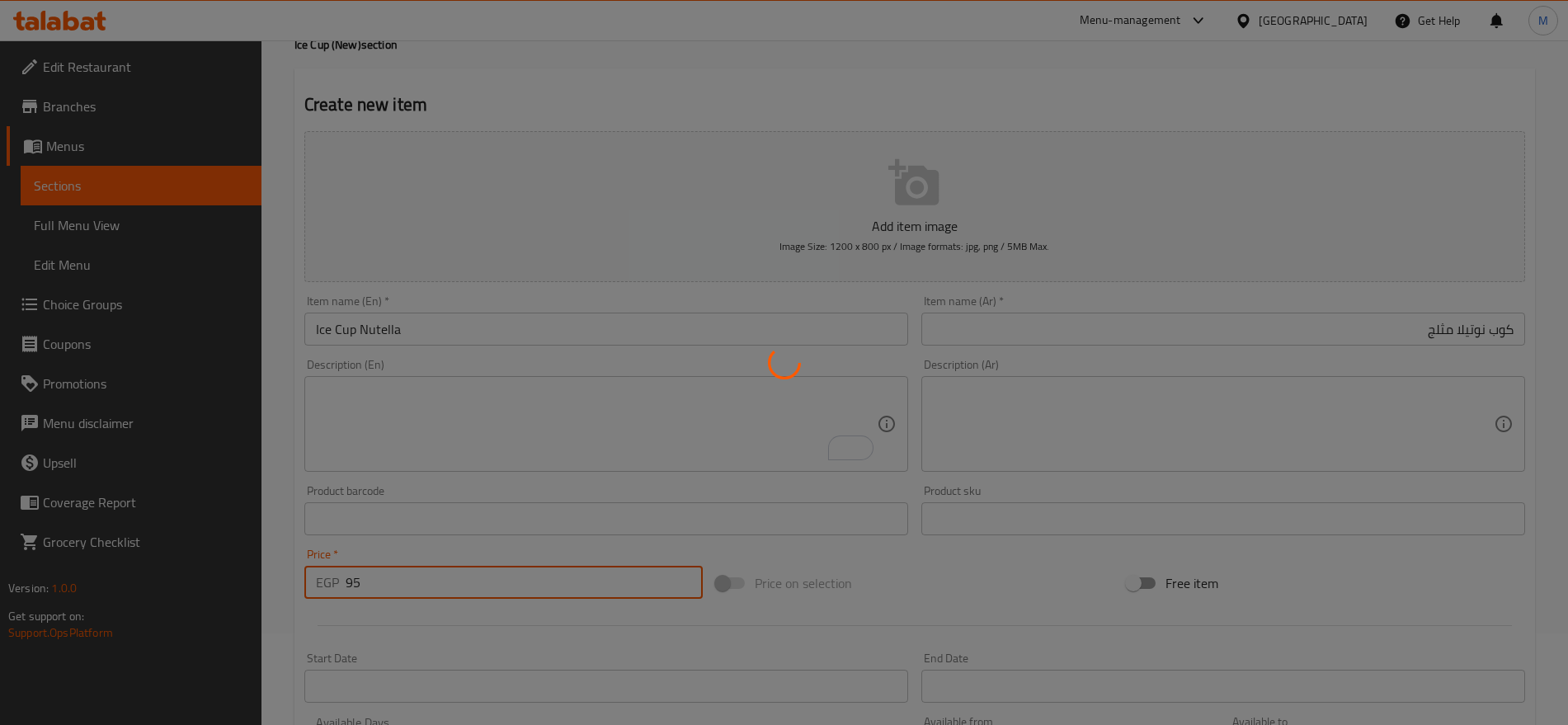
type input "0"
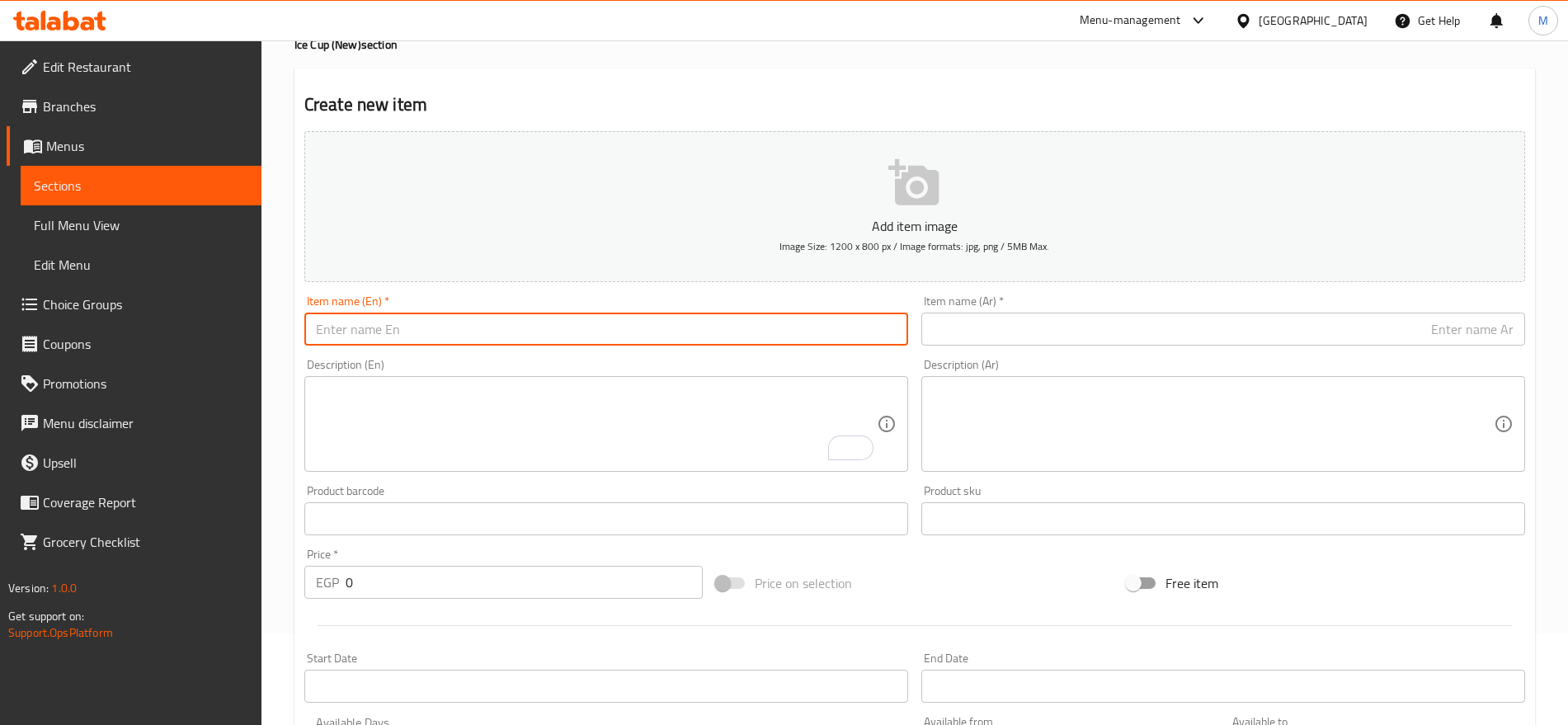
click at [535, 325] on input "text" at bounding box center [605, 329] width 604 height 33
paste input "ICE CUP PISTASHIO"
click at [535, 325] on input "ICE CUP PISTASHIO" at bounding box center [605, 329] width 604 height 33
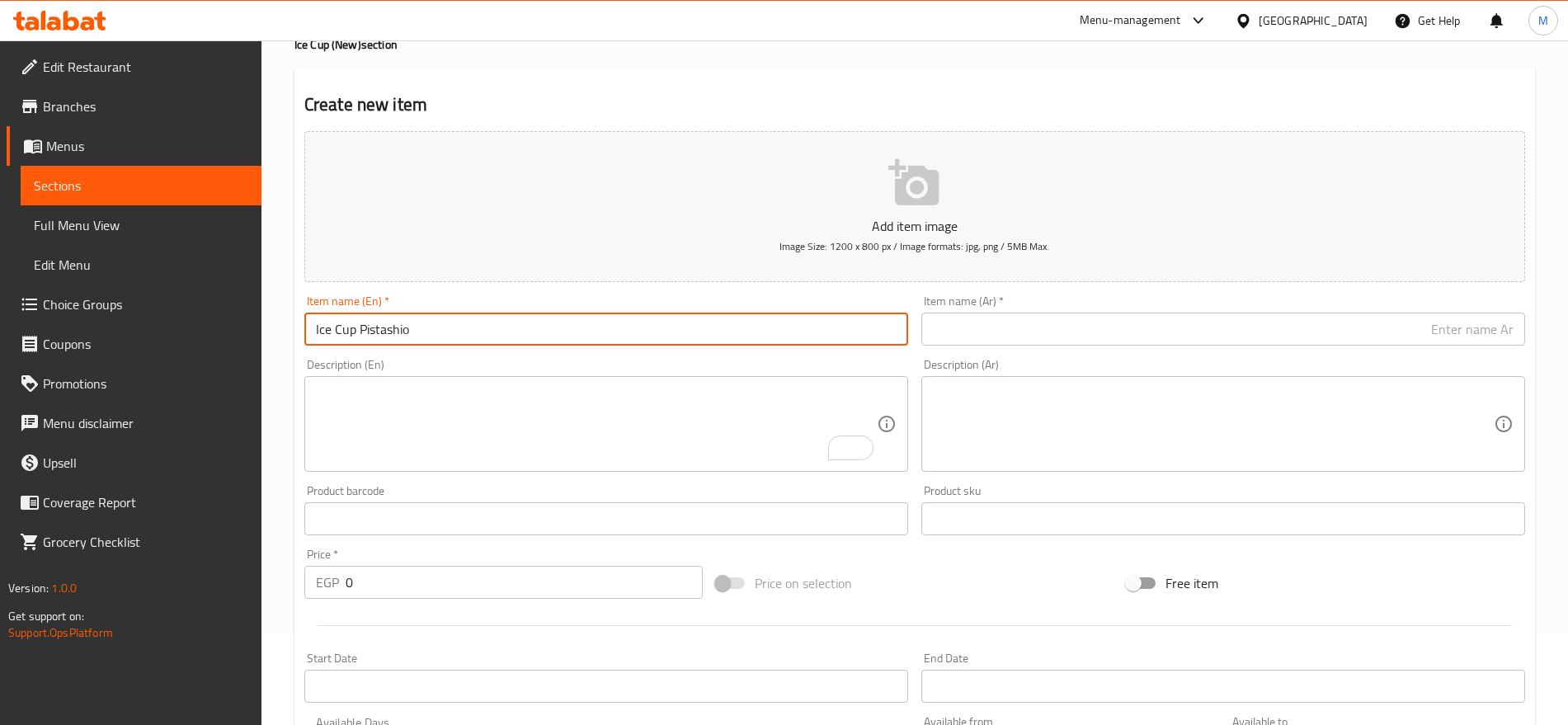
type input "Ice Cup Pistashio"
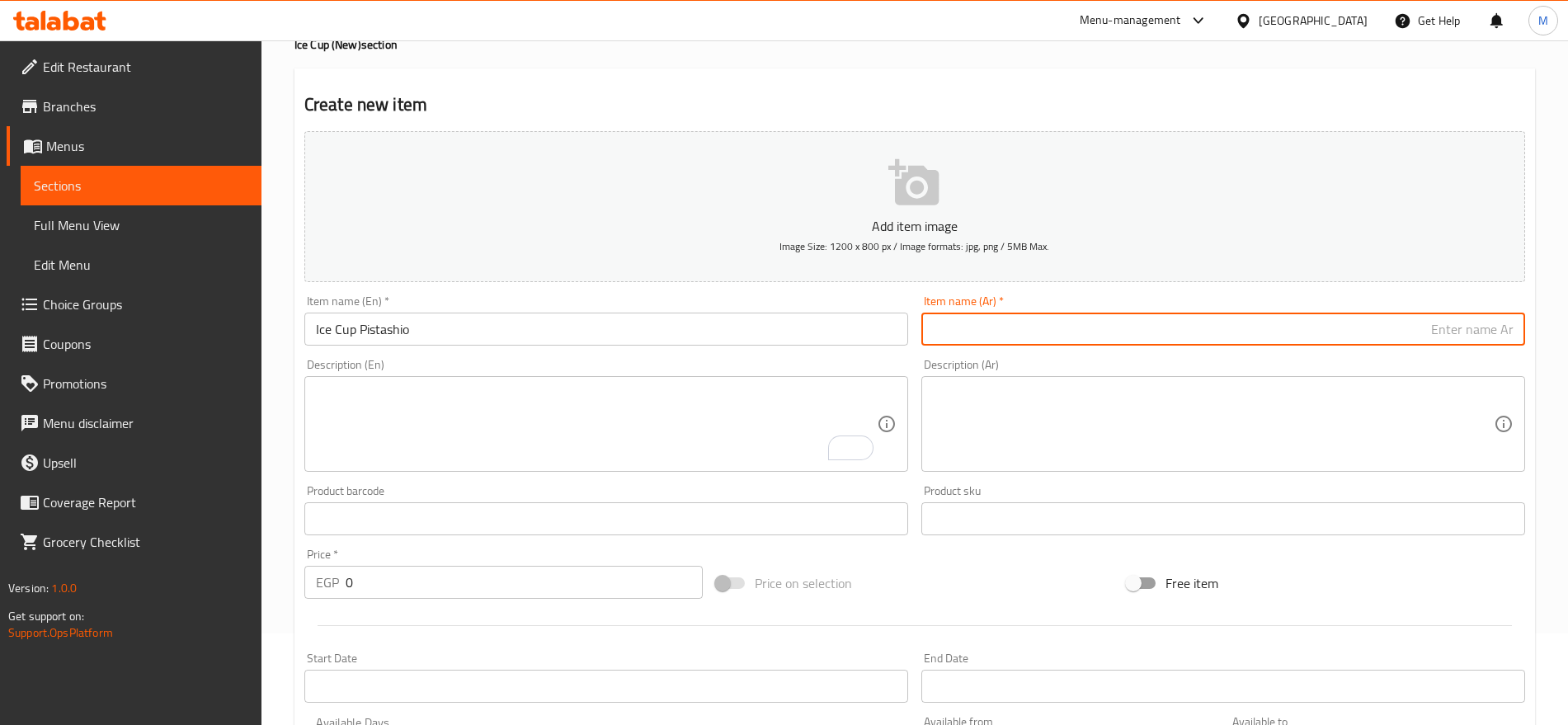
paste input "كوب مثلج بالفستق"
click at [1448, 326] on input "كوب مثلج بالفستق" at bounding box center [1223, 329] width 604 height 33
click at [1446, 331] on input "كوب مثلج بالفستق" at bounding box center [1223, 329] width 604 height 33
click at [1446, 331] on input "كوب مثلج فستق" at bounding box center [1223, 329] width 604 height 33
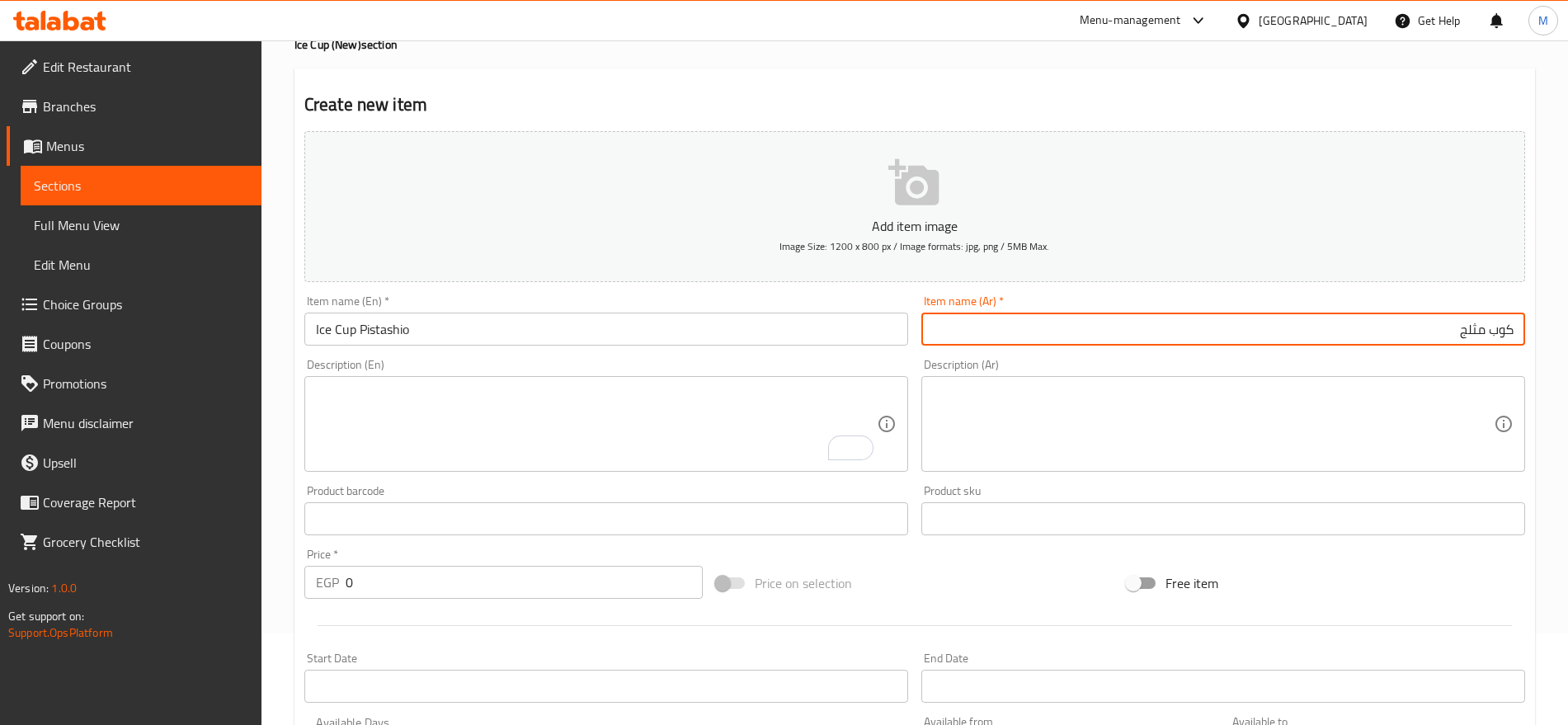
click at [1484, 329] on input "كوب مثلج" at bounding box center [1223, 329] width 604 height 33
paste input "ستق"
type input "كوب فستق مثلج"
click at [489, 590] on input "0" at bounding box center [524, 582] width 357 height 33
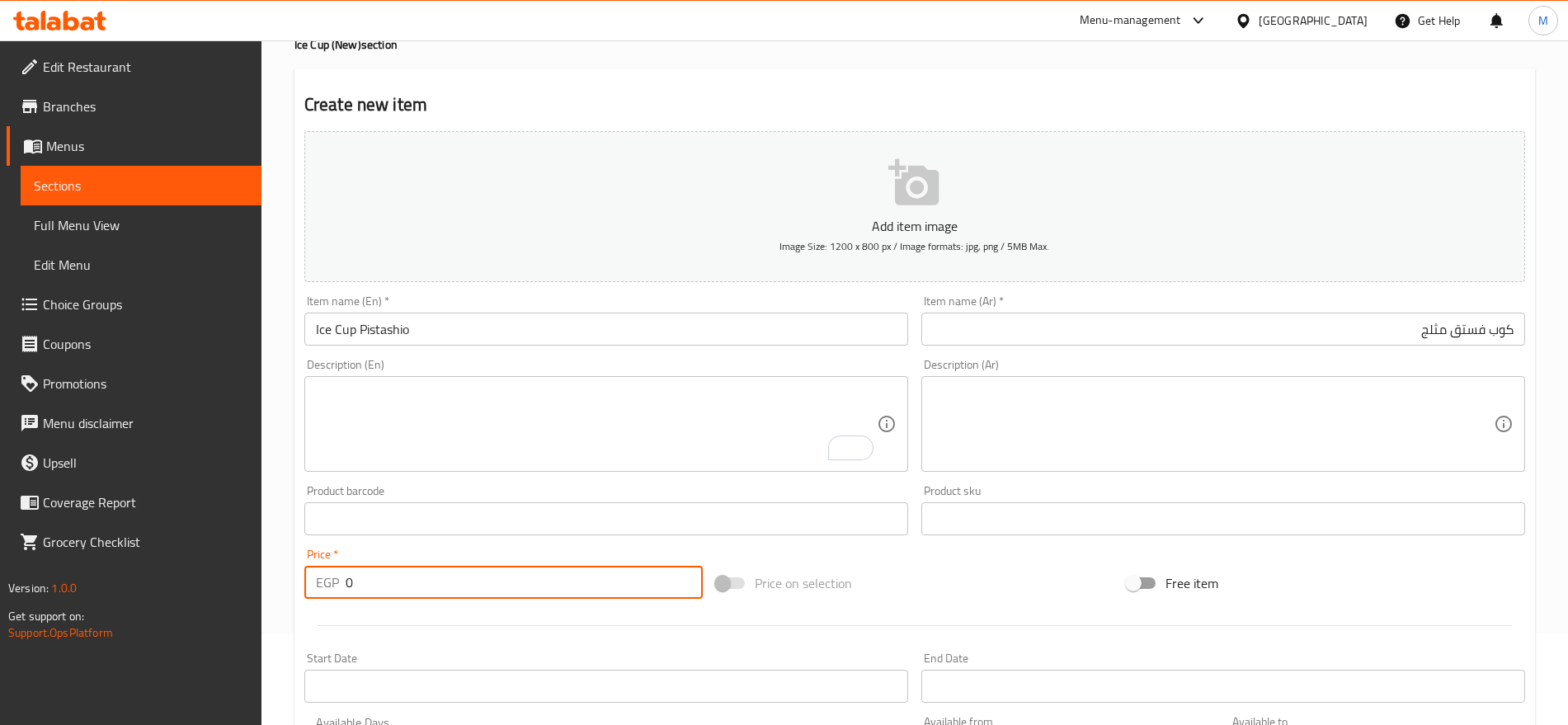
click at [489, 590] on input "0" at bounding box center [524, 582] width 357 height 33
paste input "105"
type input "105"
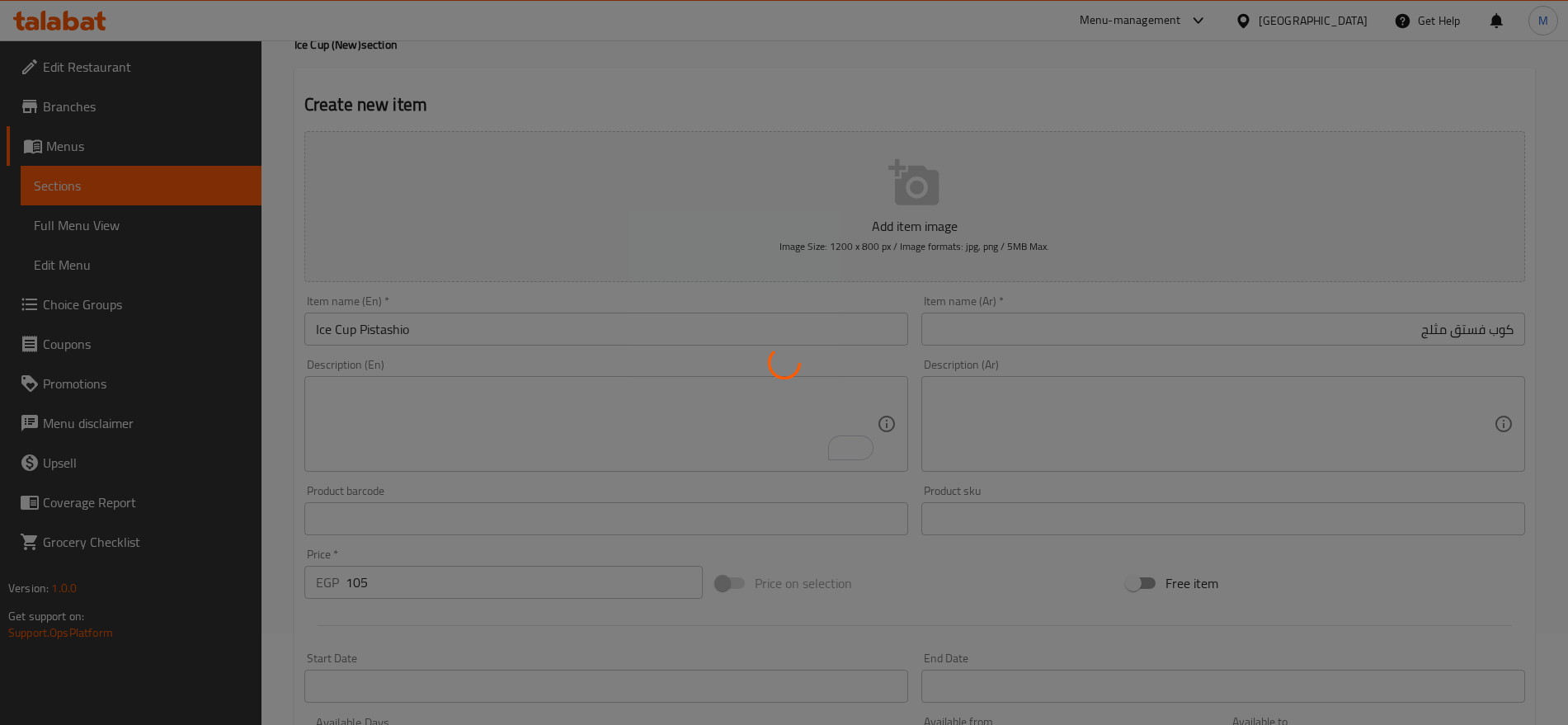
type input "0"
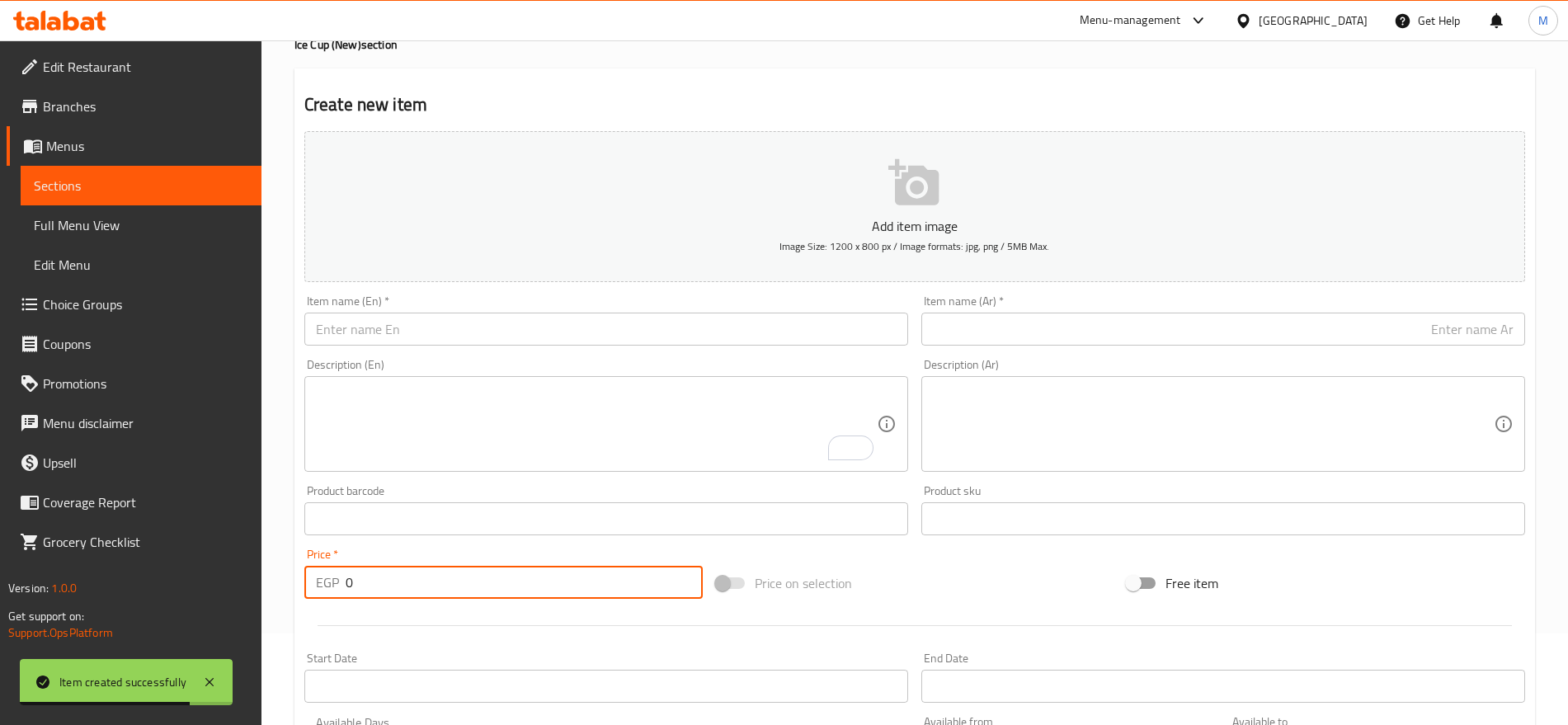
click at [703, 333] on input "text" at bounding box center [605, 329] width 604 height 33
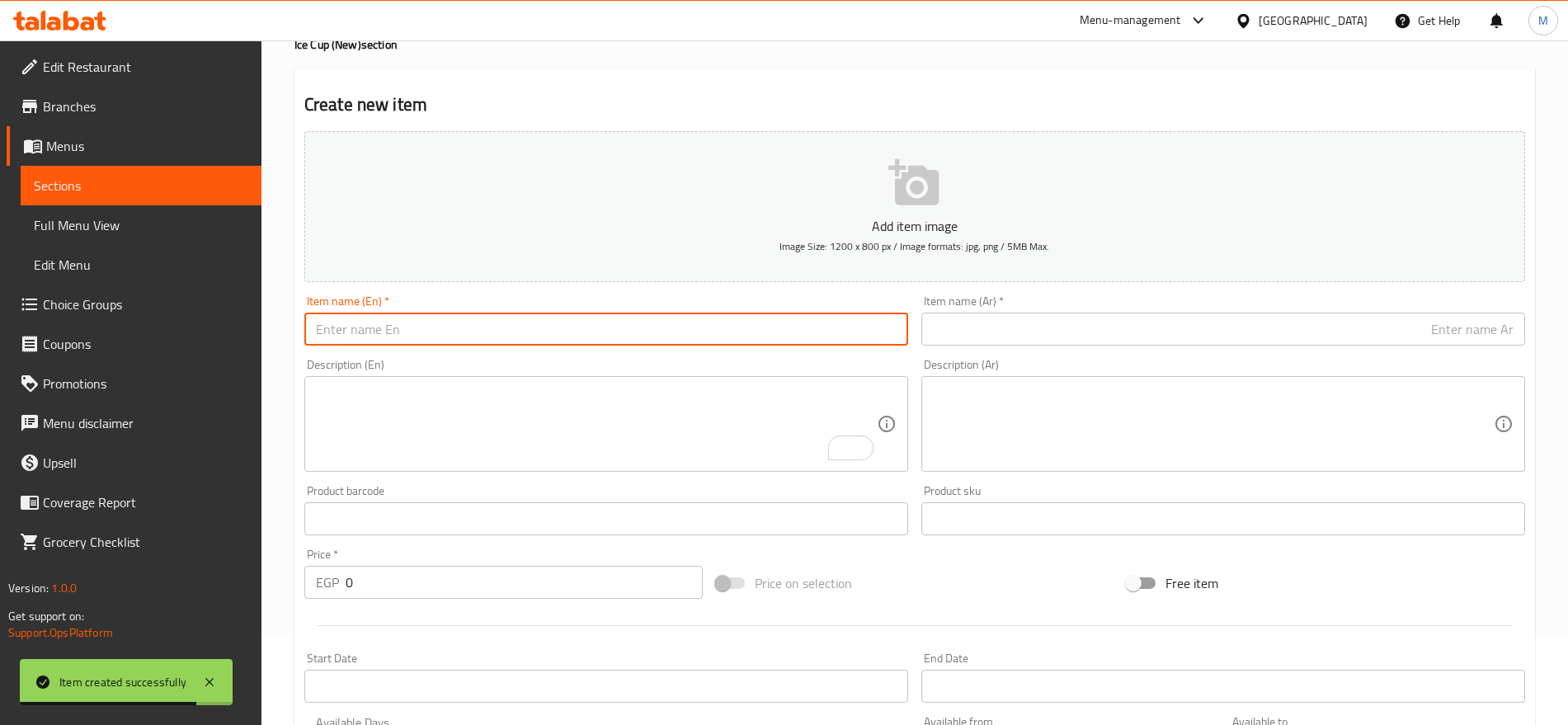
paste input "ICE CUP KINDER"
click at [703, 333] on input "ICE CUP KINDER" at bounding box center [605, 329] width 604 height 33
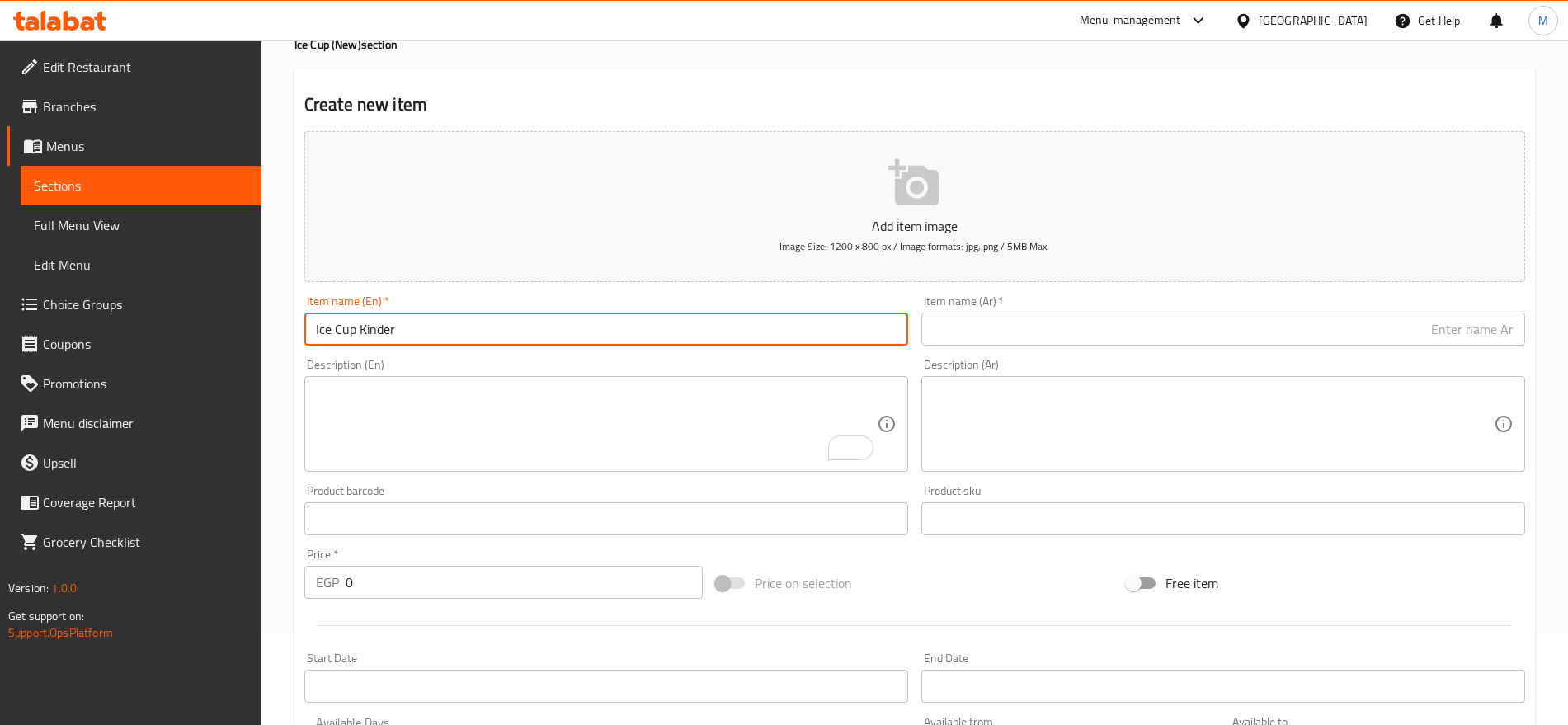
type input "Ice Cup Kinder"
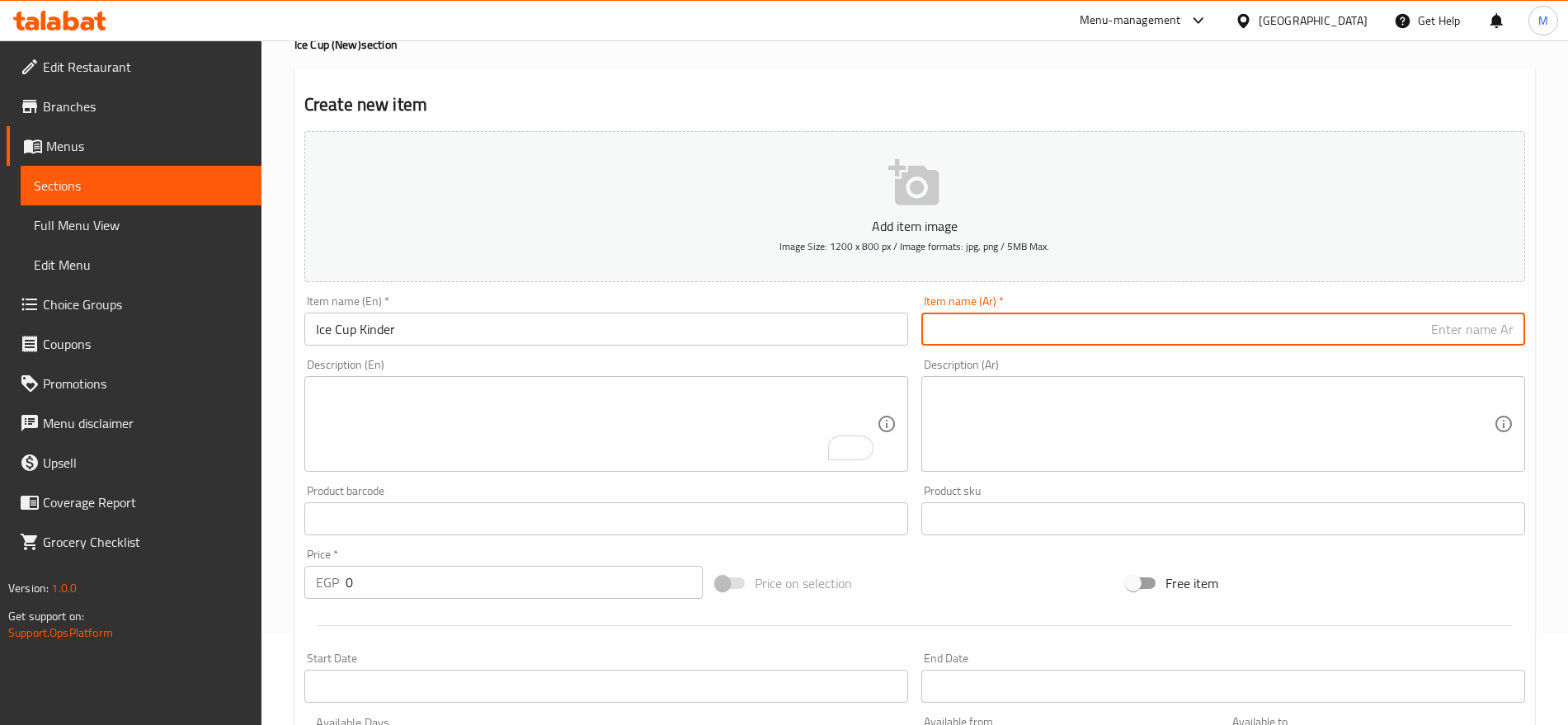
click at [1171, 344] on input "text" at bounding box center [1223, 329] width 604 height 33
type input "كوب كيندر مثلج"
click at [456, 577] on input "0" at bounding box center [524, 582] width 357 height 33
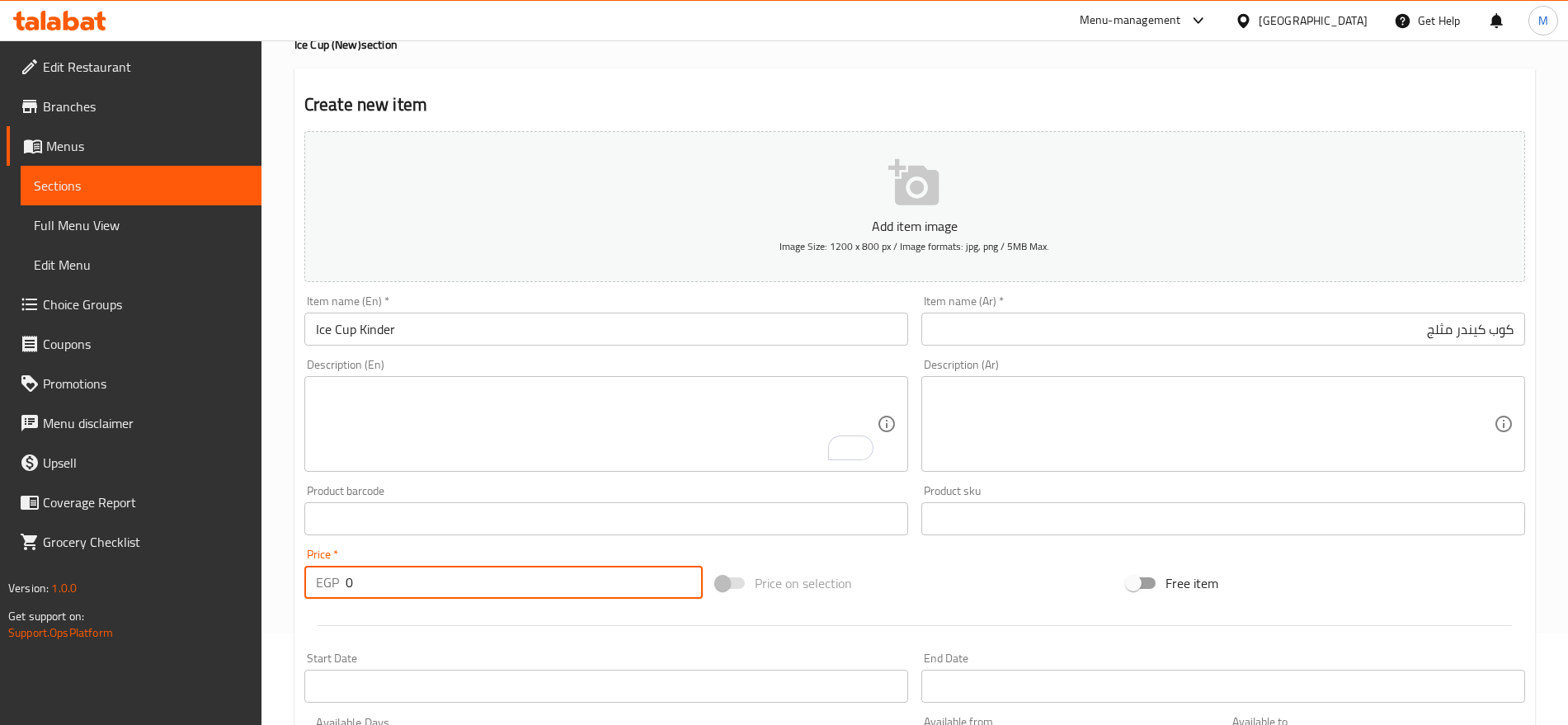
click at [456, 577] on input "0" at bounding box center [524, 582] width 357 height 33
paste input "10"
type input "100"
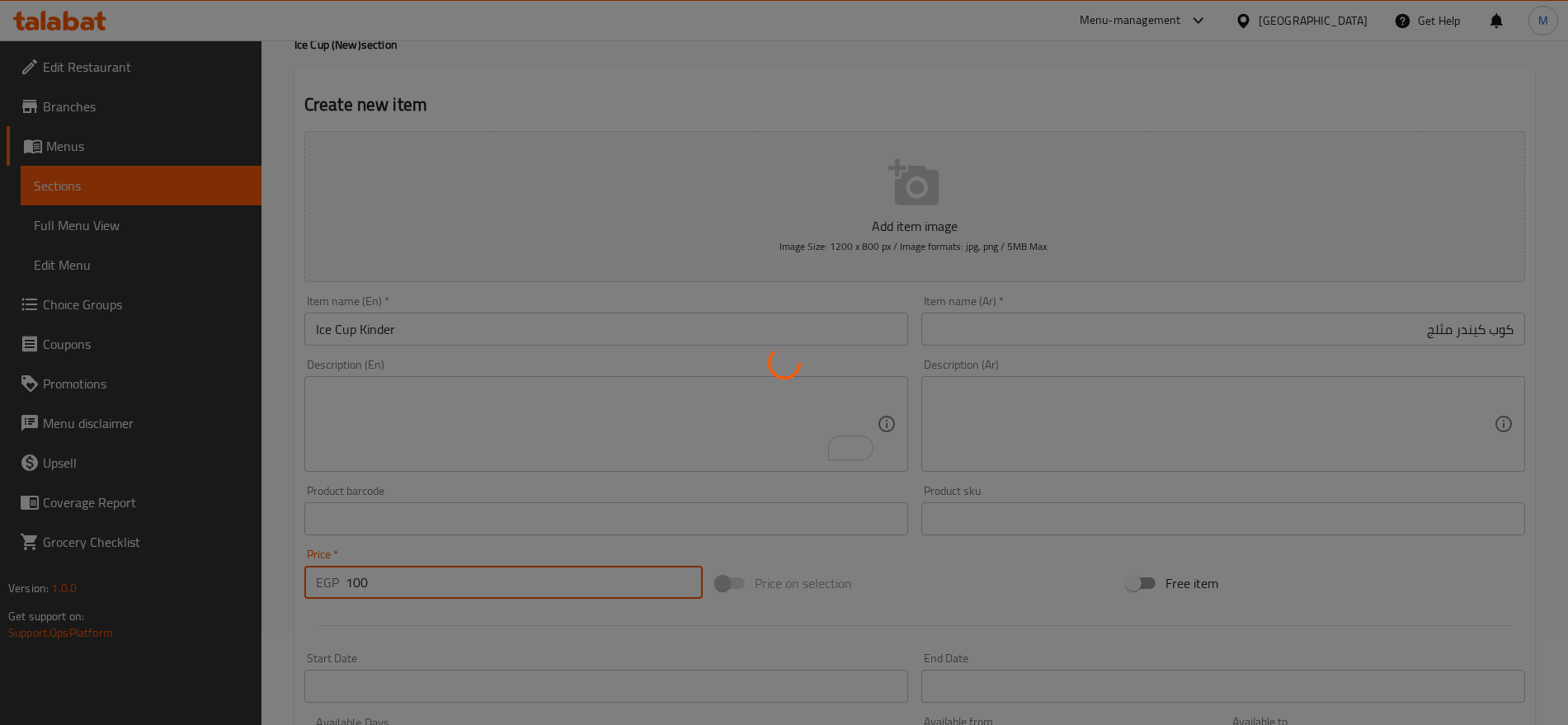
type input "0"
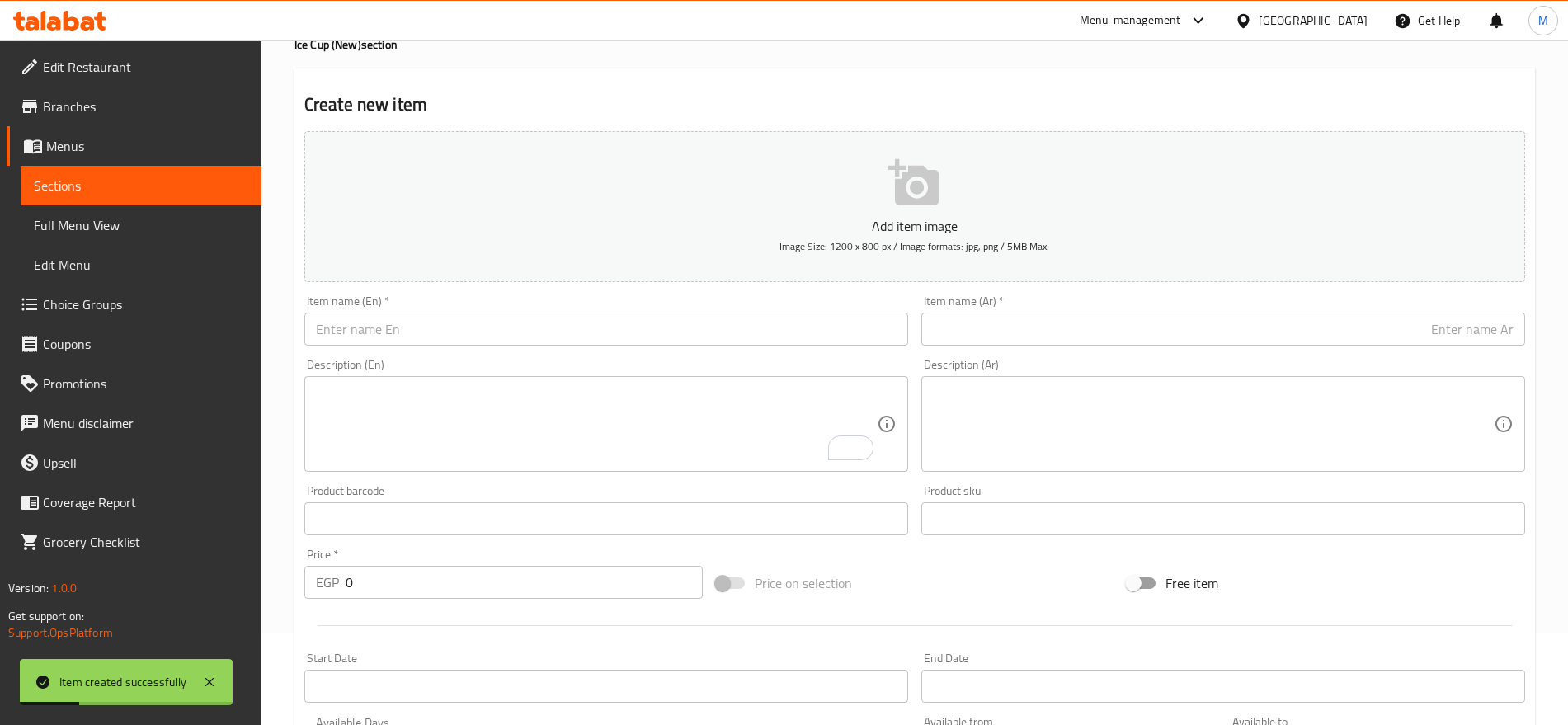
drag, startPoint x: 606, startPoint y: 347, endPoint x: 634, endPoint y: 325, distance: 35.6
click at [634, 325] on div "Item name (En)   * Item name (En) *" at bounding box center [606, 320] width 617 height 64
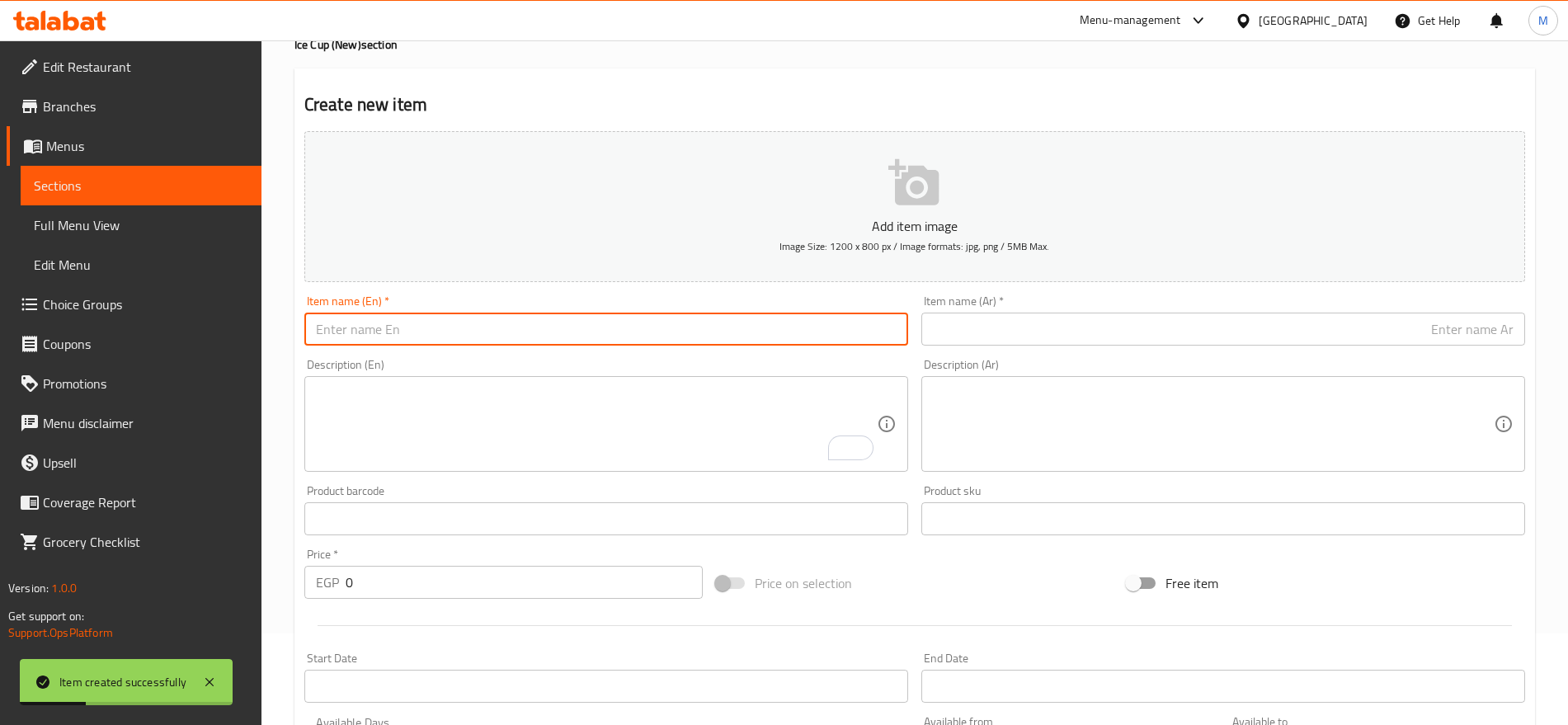
click at [634, 325] on input "text" at bounding box center [605, 329] width 604 height 33
paste input "ICE CUP BLUEBERRY 85"
click at [439, 321] on input "ICE CUP BLUEBERRY 85" at bounding box center [605, 329] width 604 height 33
type input "ICE CUP BLUEBERRY"
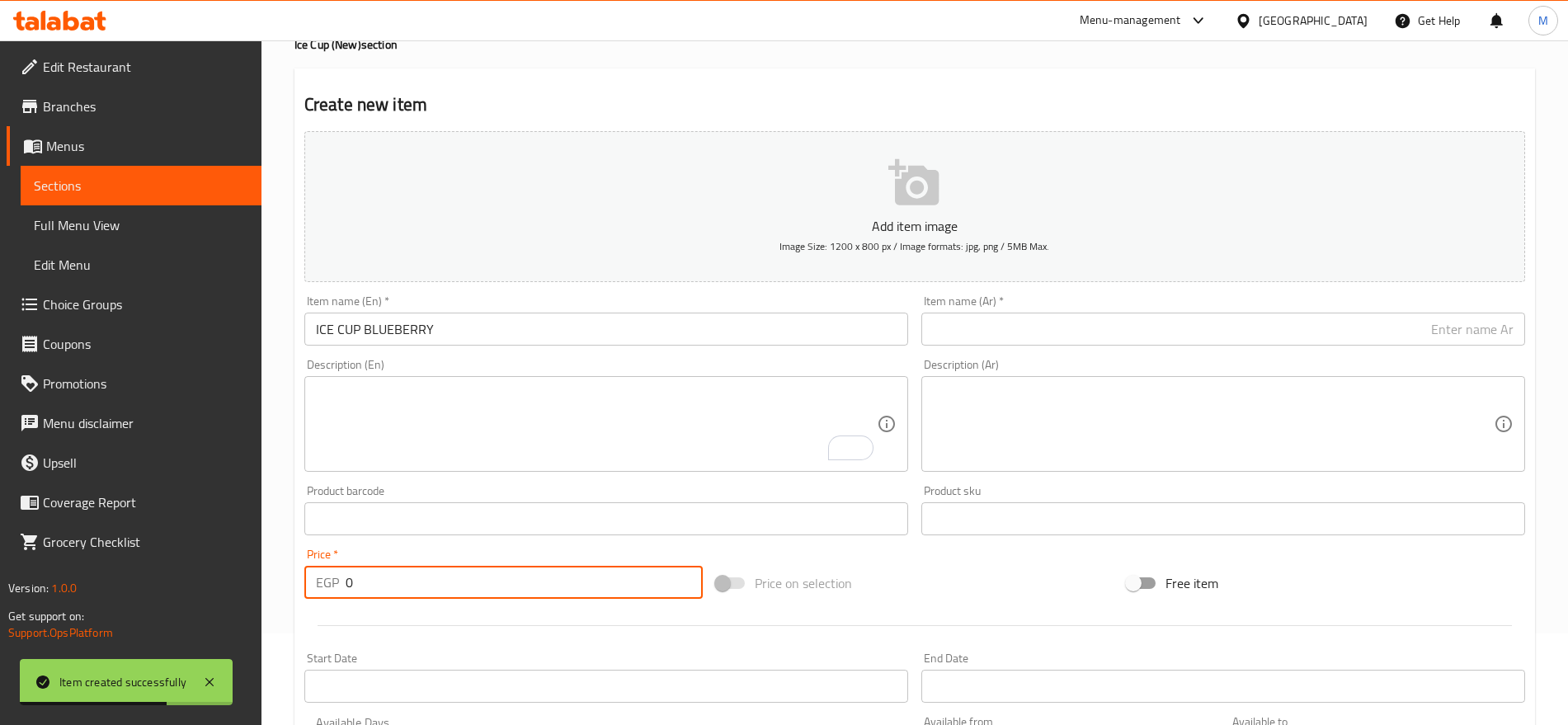
click at [393, 594] on input "0" at bounding box center [524, 582] width 357 height 33
paste input "85"
type input "85"
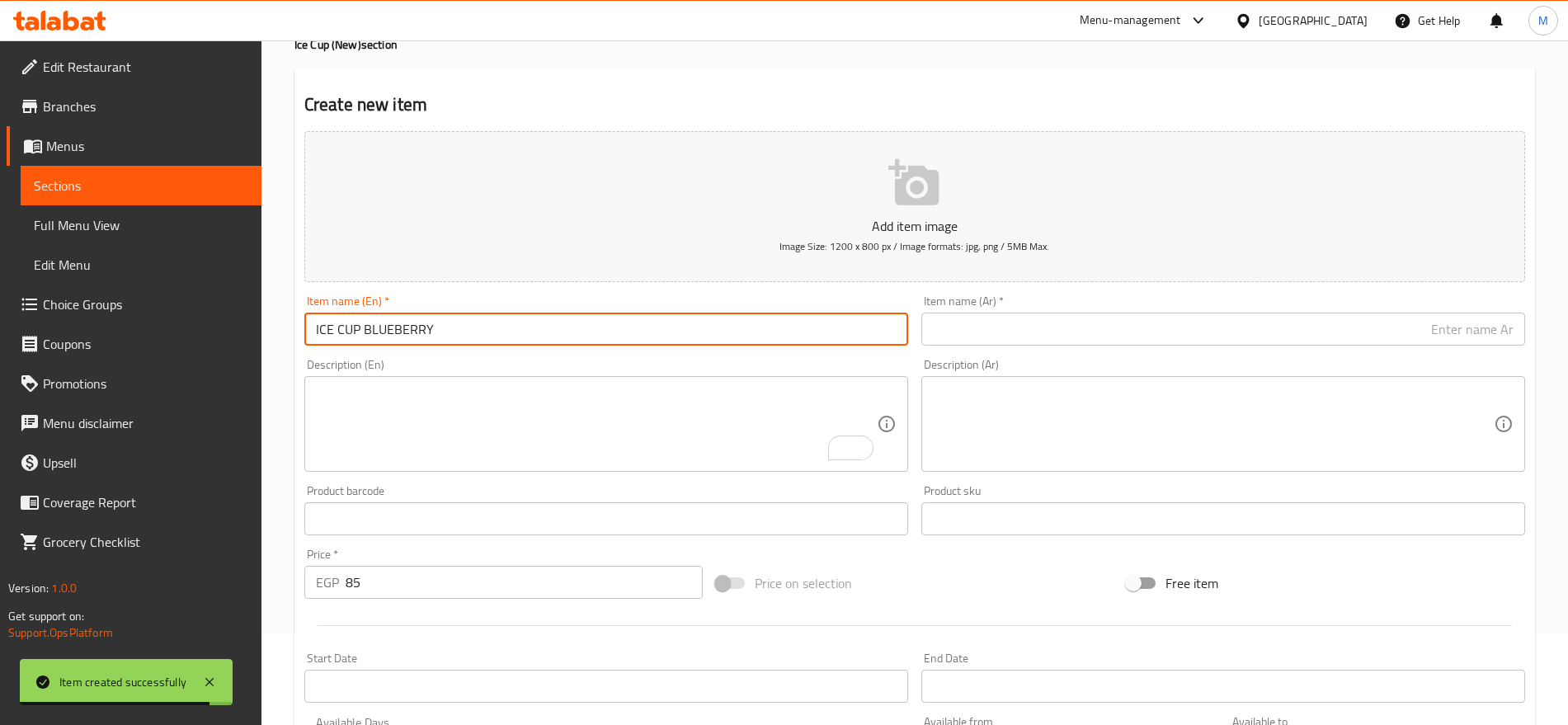
click at [438, 336] on input "ICE CUP BLUEBERRY" at bounding box center [605, 329] width 604 height 33
type input "Ice Cup Blueberry"
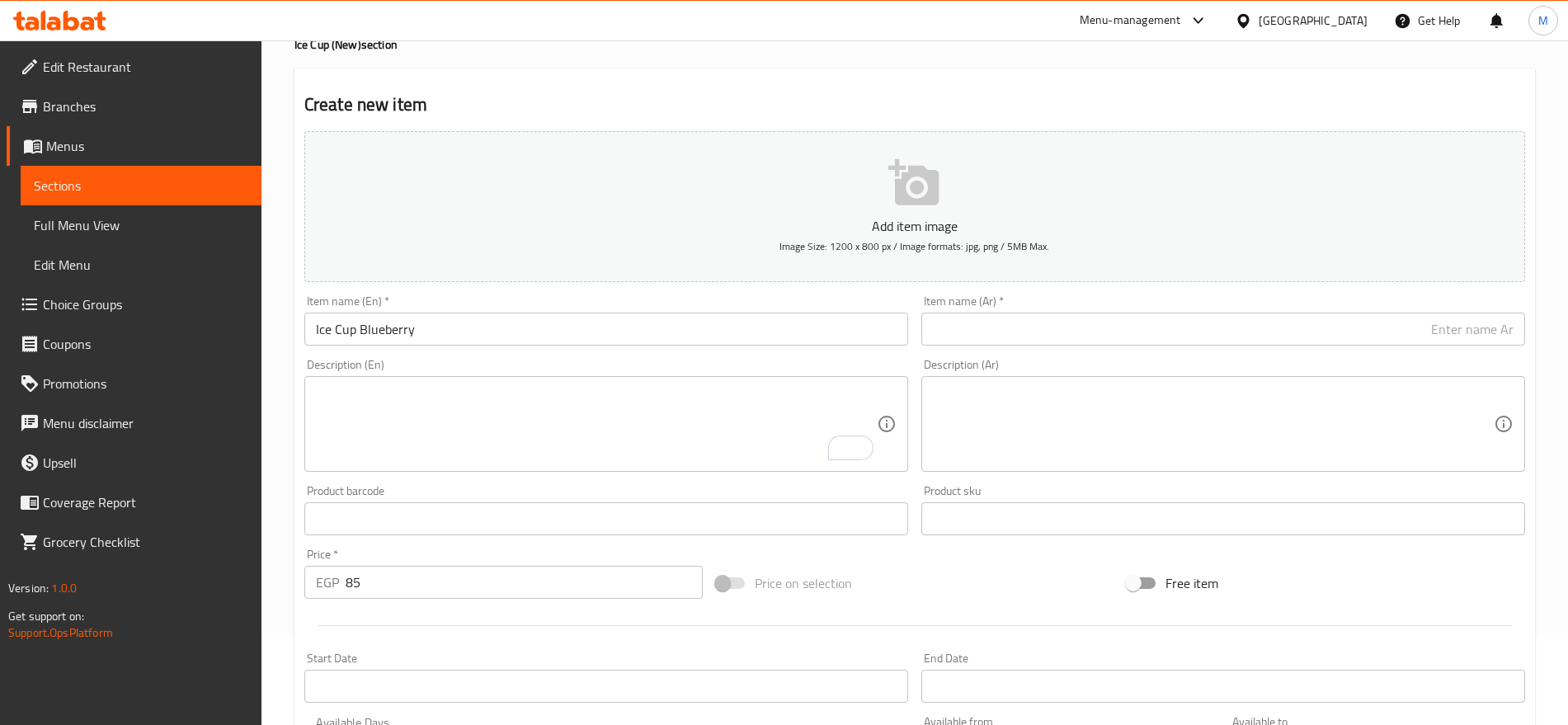
click at [972, 345] on div "Item name (Ar)   * Item name (Ar) *" at bounding box center [1224, 320] width 617 height 64
click at [1055, 320] on input "text" at bounding box center [1223, 329] width 604 height 33
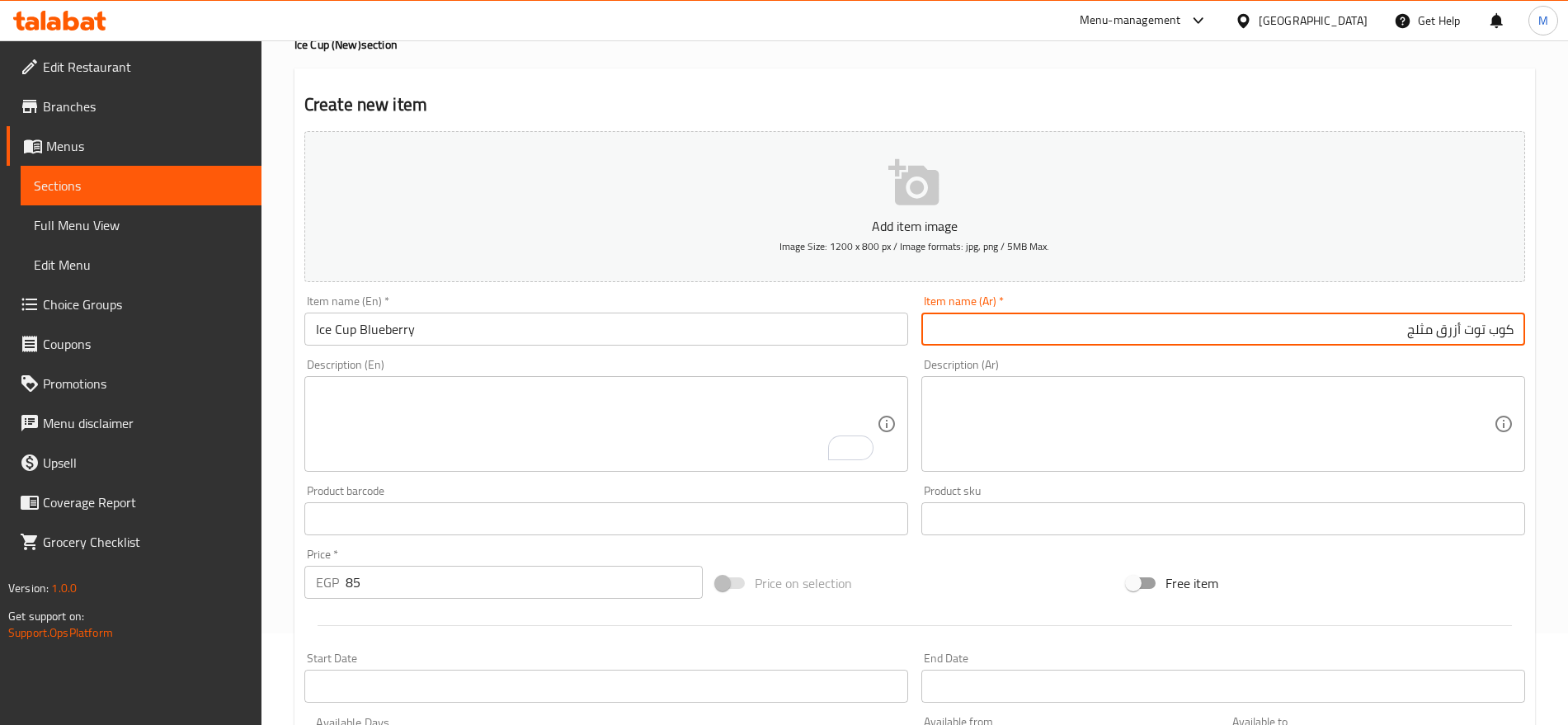
click at [1203, 330] on input "كوب توت أزرق مثلج" at bounding box center [1223, 329] width 604 height 33
type input "كوب توت أزرق مثلج"
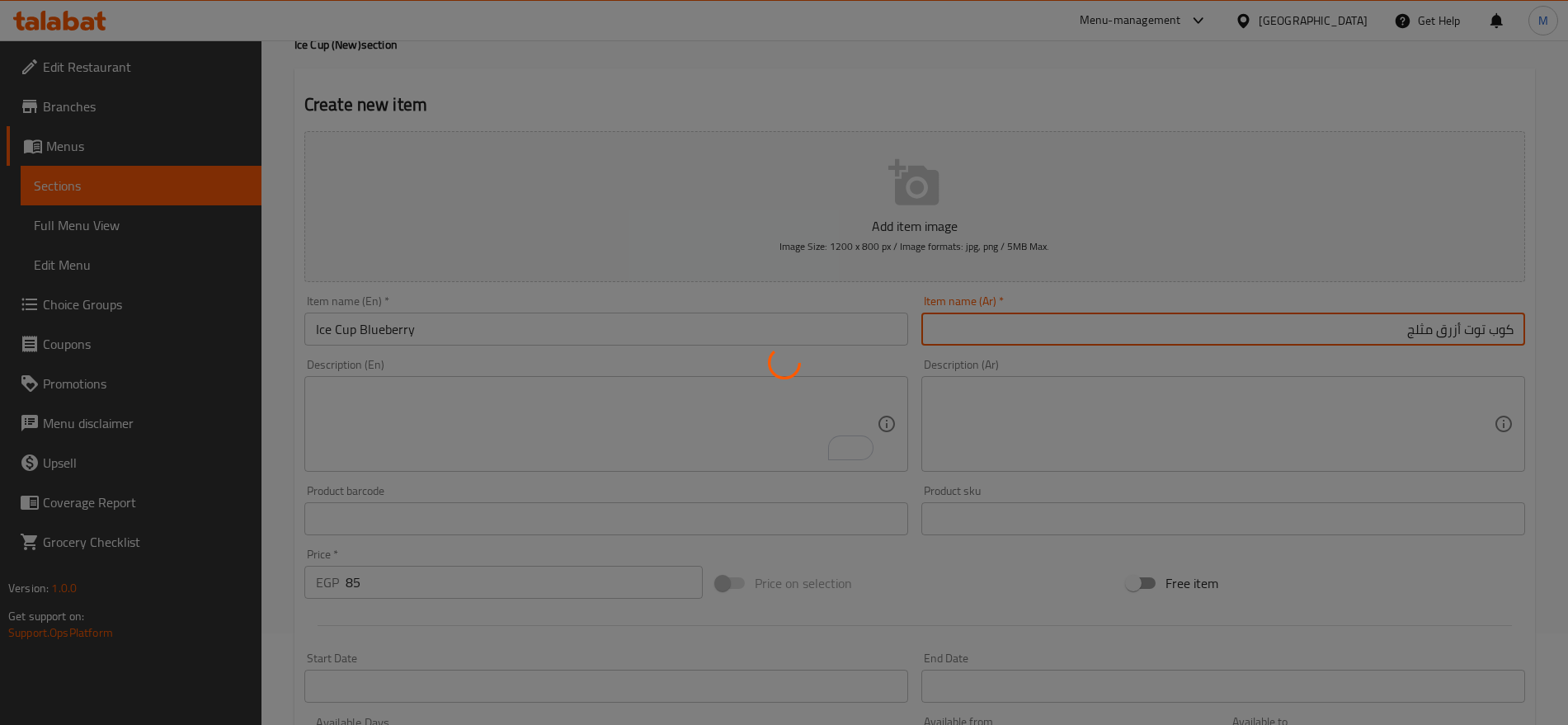
type input "0"
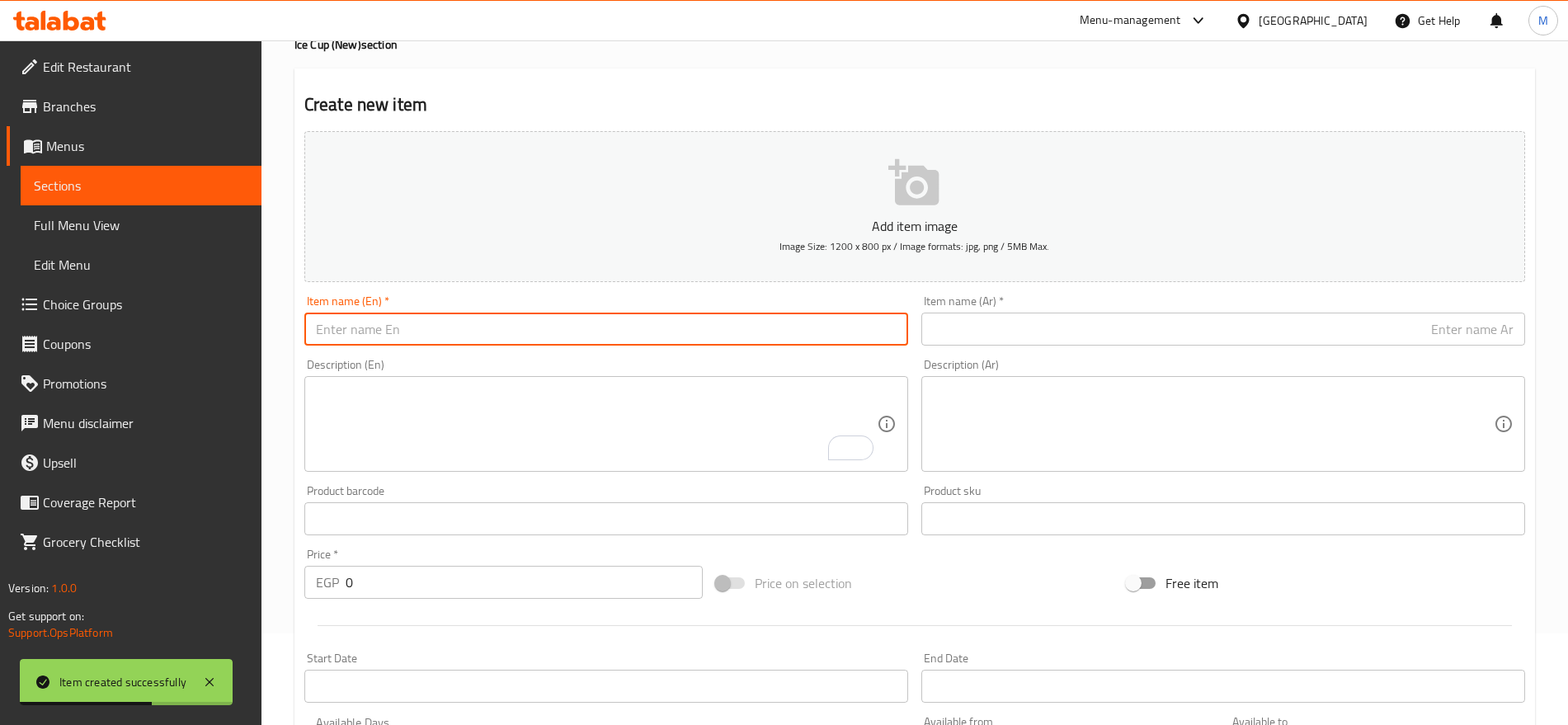
click at [694, 334] on input "text" at bounding box center [605, 329] width 604 height 33
paste input "ICE CUP STRAWBERRY 85"
click at [448, 328] on input "ICE CUP STRAWBERRY 85" at bounding box center [605, 329] width 604 height 33
type input "ICE CUP STRAWBERRY"
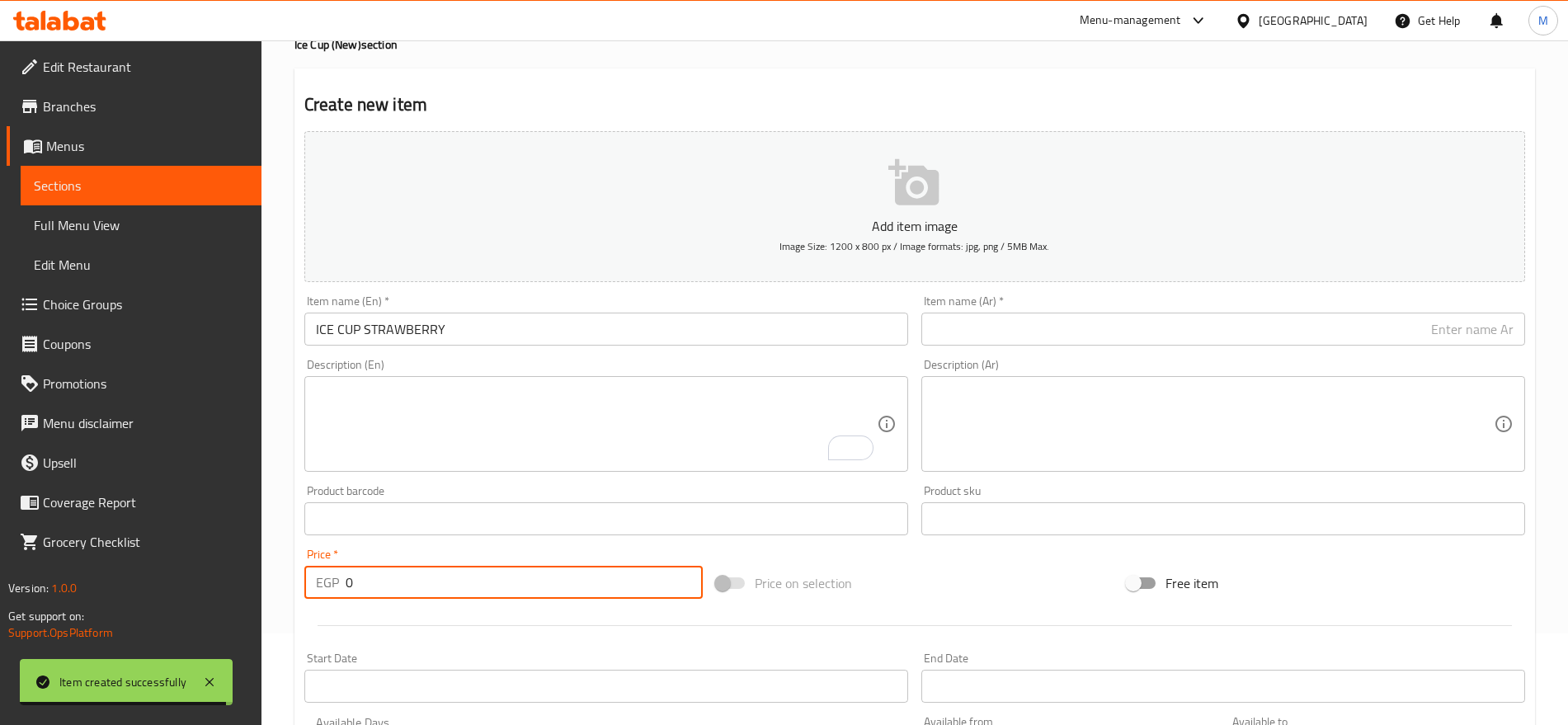
click at [365, 570] on input "0" at bounding box center [524, 582] width 357 height 33
paste input "85"
type input "85"
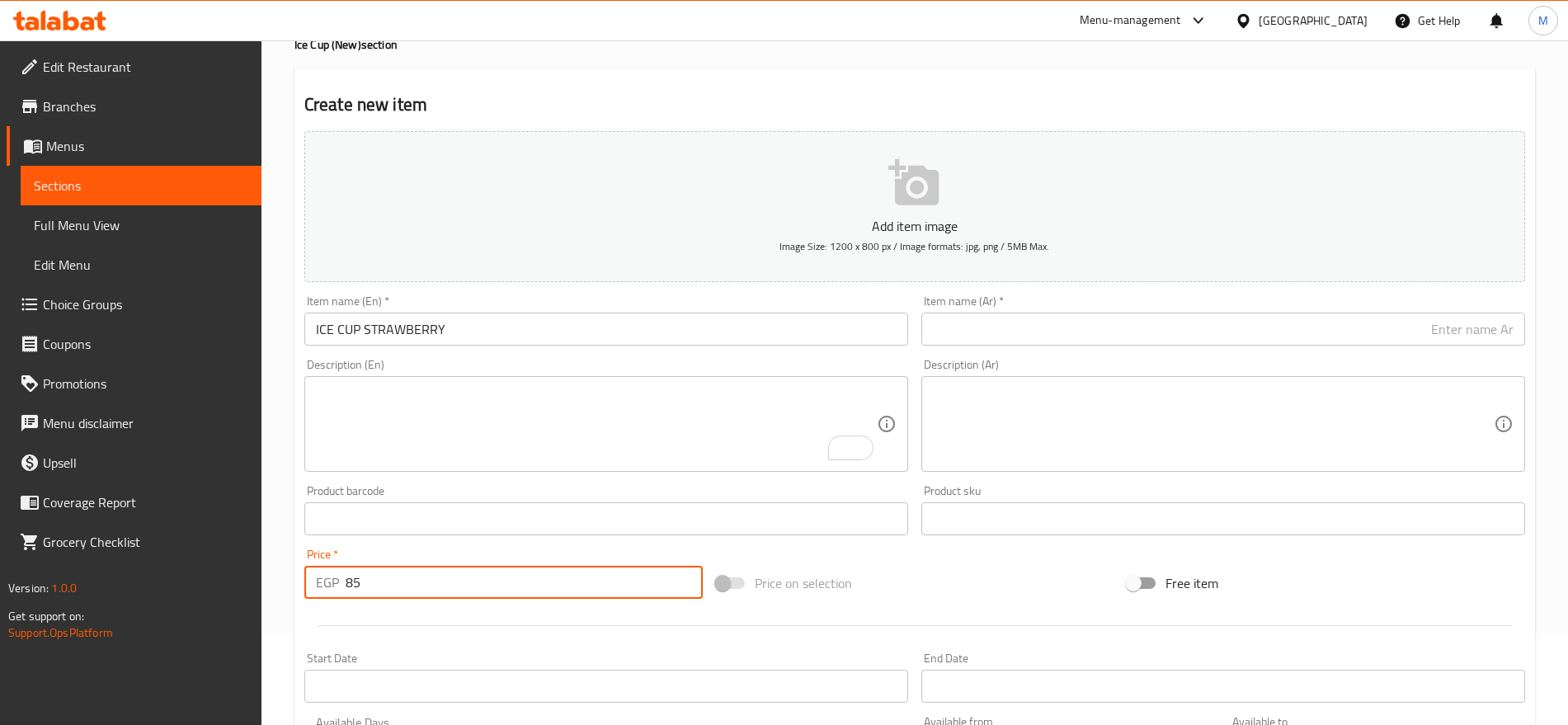
click at [467, 336] on input "ICE CUP STRAWBERRY" at bounding box center [605, 329] width 604 height 33
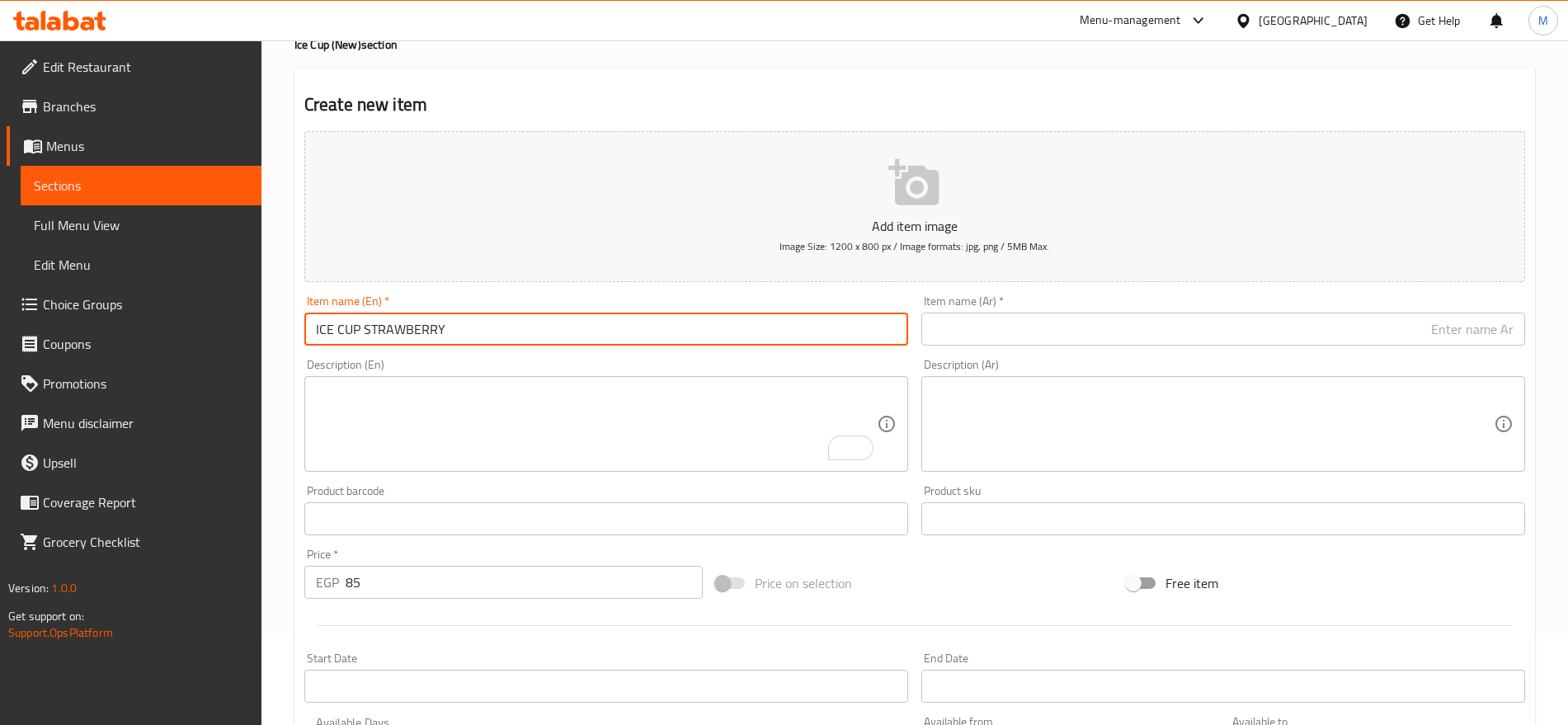
click at [467, 336] on input "ICE CUP STRAWBERRY" at bounding box center [605, 329] width 604 height 33
type input "Ice Cup Strawberry"
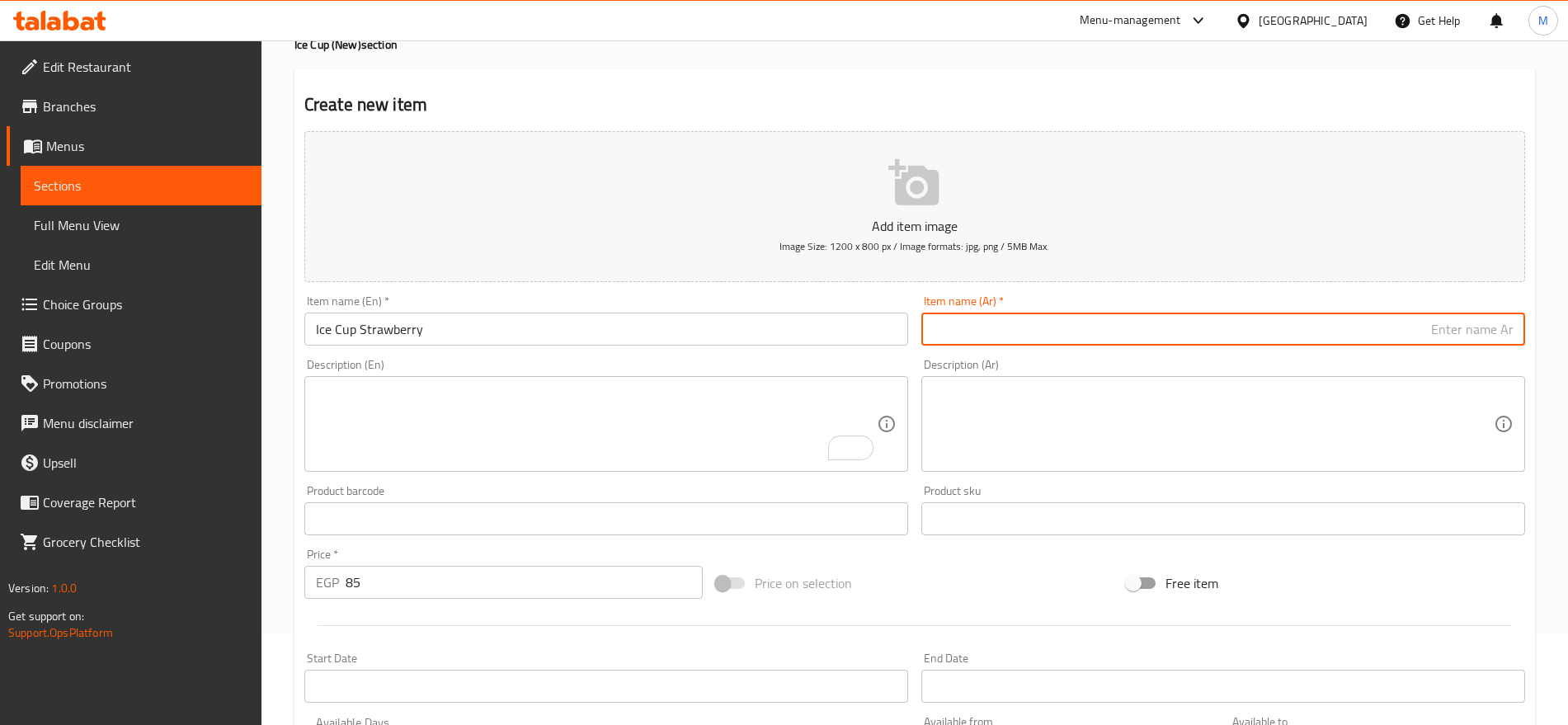
click at [985, 344] on input "text" at bounding box center [1223, 329] width 604 height 33
type input "كوب فراولة مثلج"
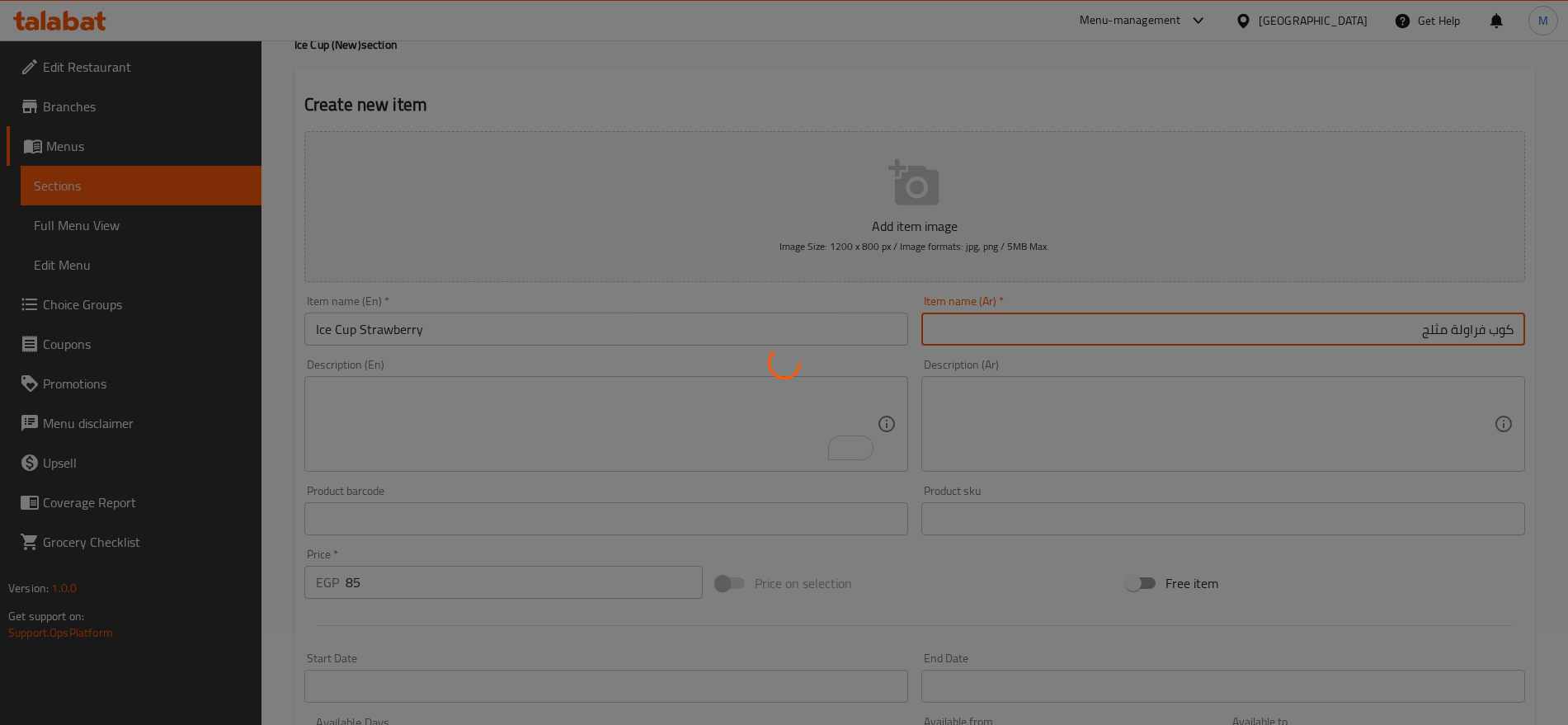
type input "0"
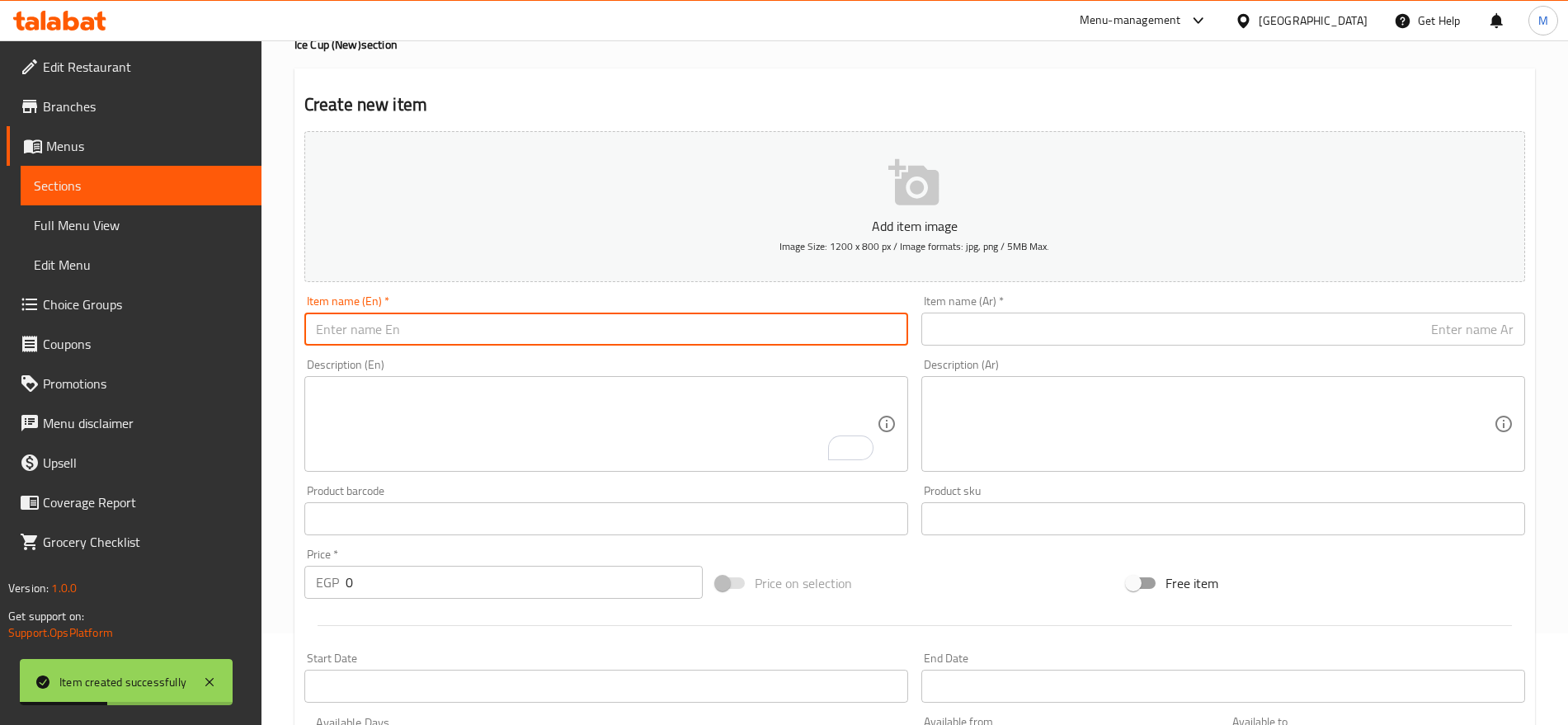
click at [759, 336] on input "text" at bounding box center [605, 329] width 604 height 33
paste input "ICE CUP OREO"
click at [759, 336] on input "ICE CUP OREO" at bounding box center [605, 329] width 604 height 33
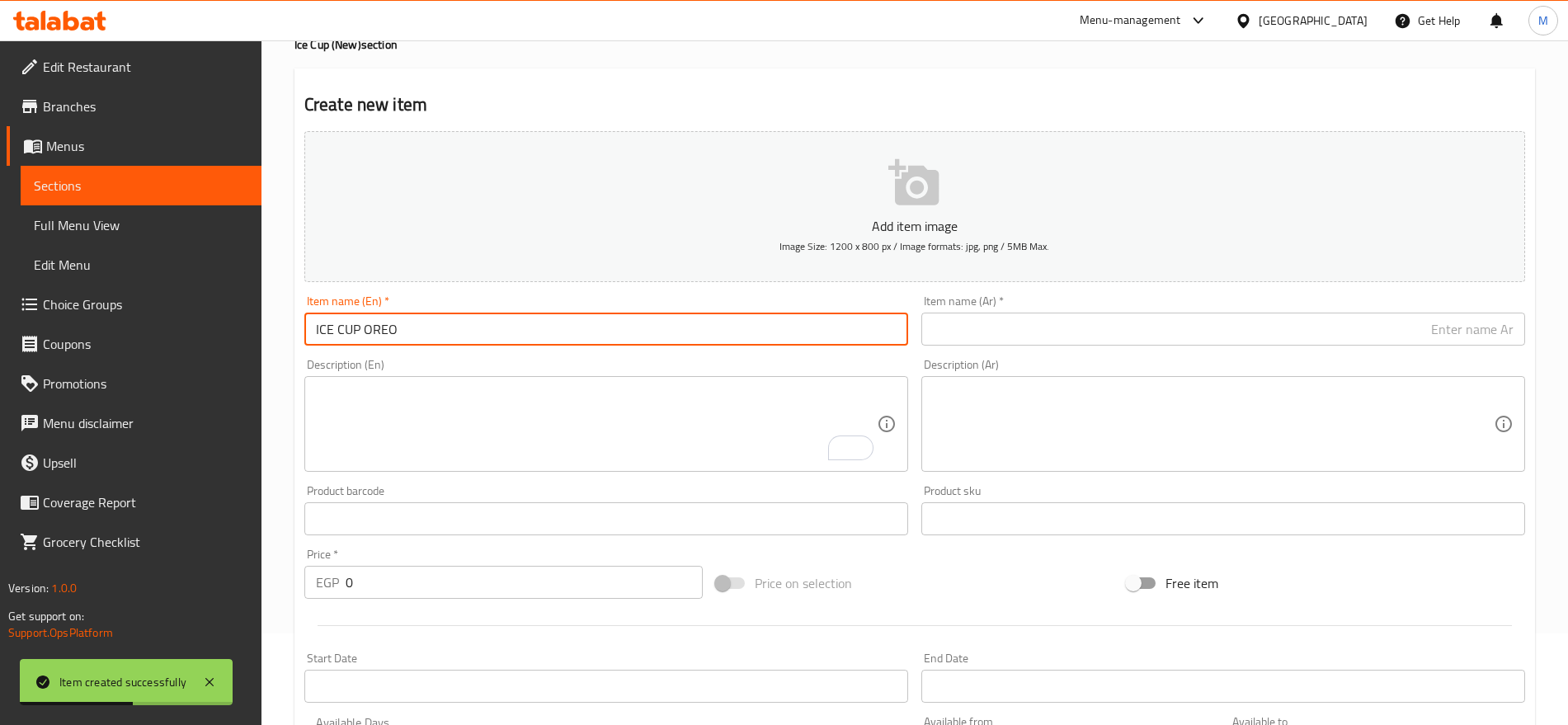
click at [759, 336] on input "ICE CUP OREO" at bounding box center [605, 329] width 604 height 33
type input "Ice Cup Oreo"
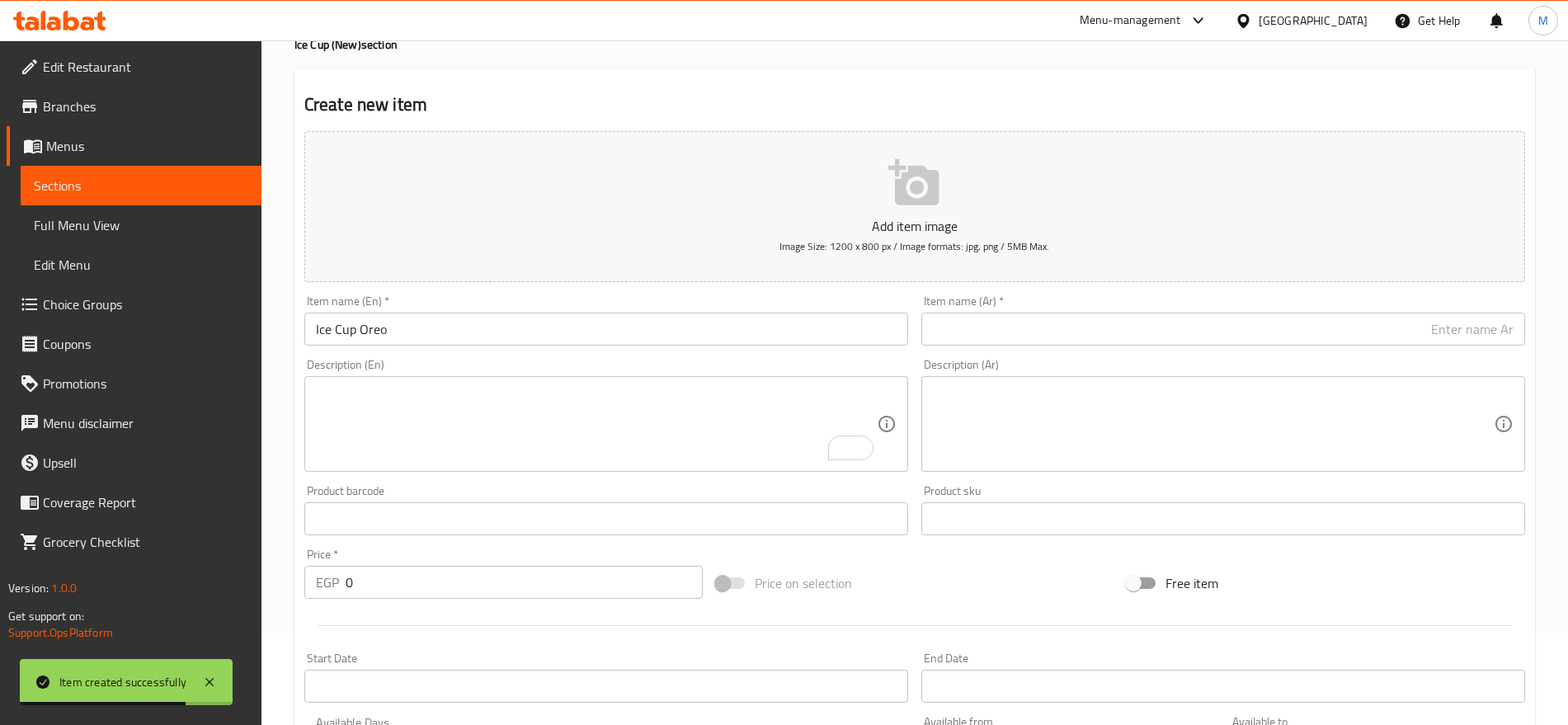
click at [1176, 348] on div "Item name (Ar)   * Item name (Ar) *" at bounding box center [1224, 320] width 617 height 64
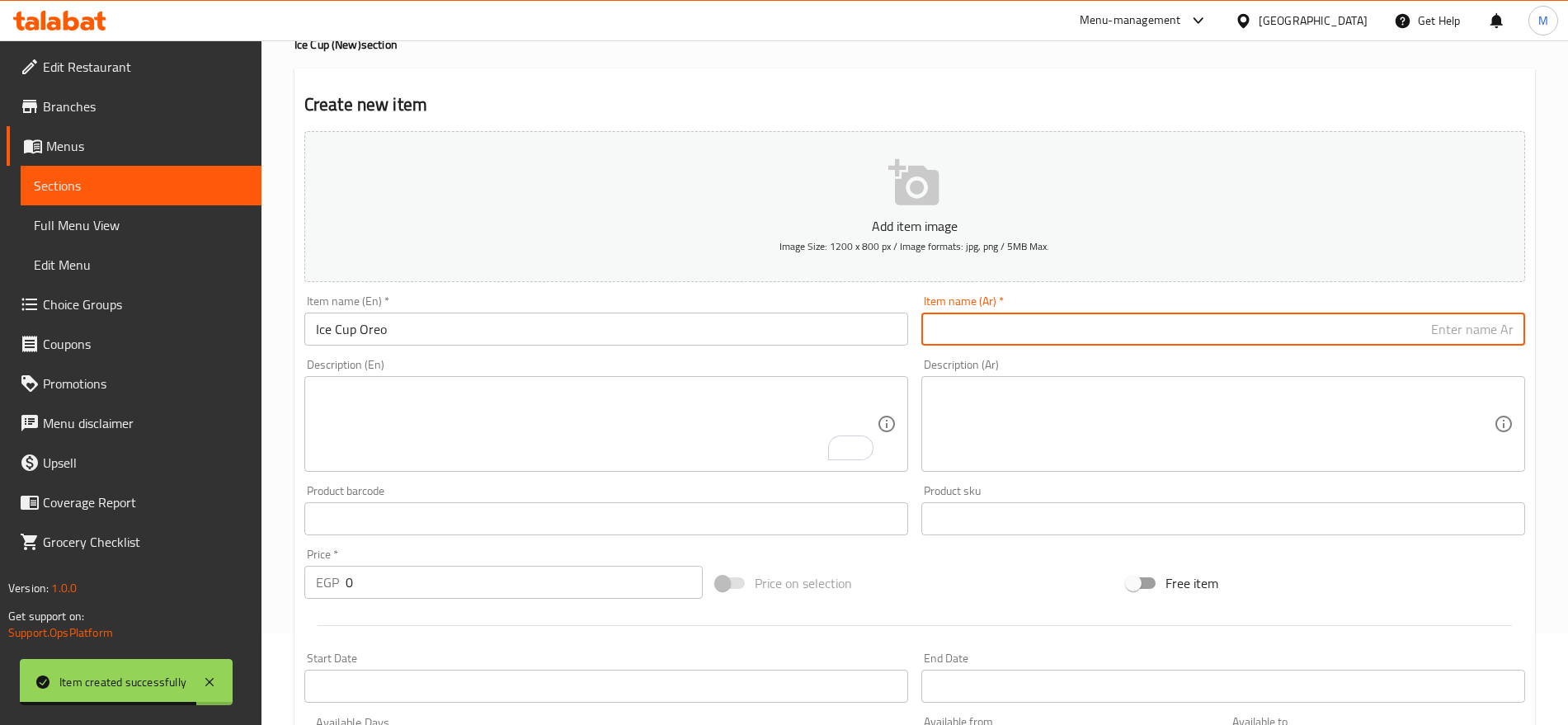
click at [1198, 322] on input "text" at bounding box center [1223, 329] width 604 height 33
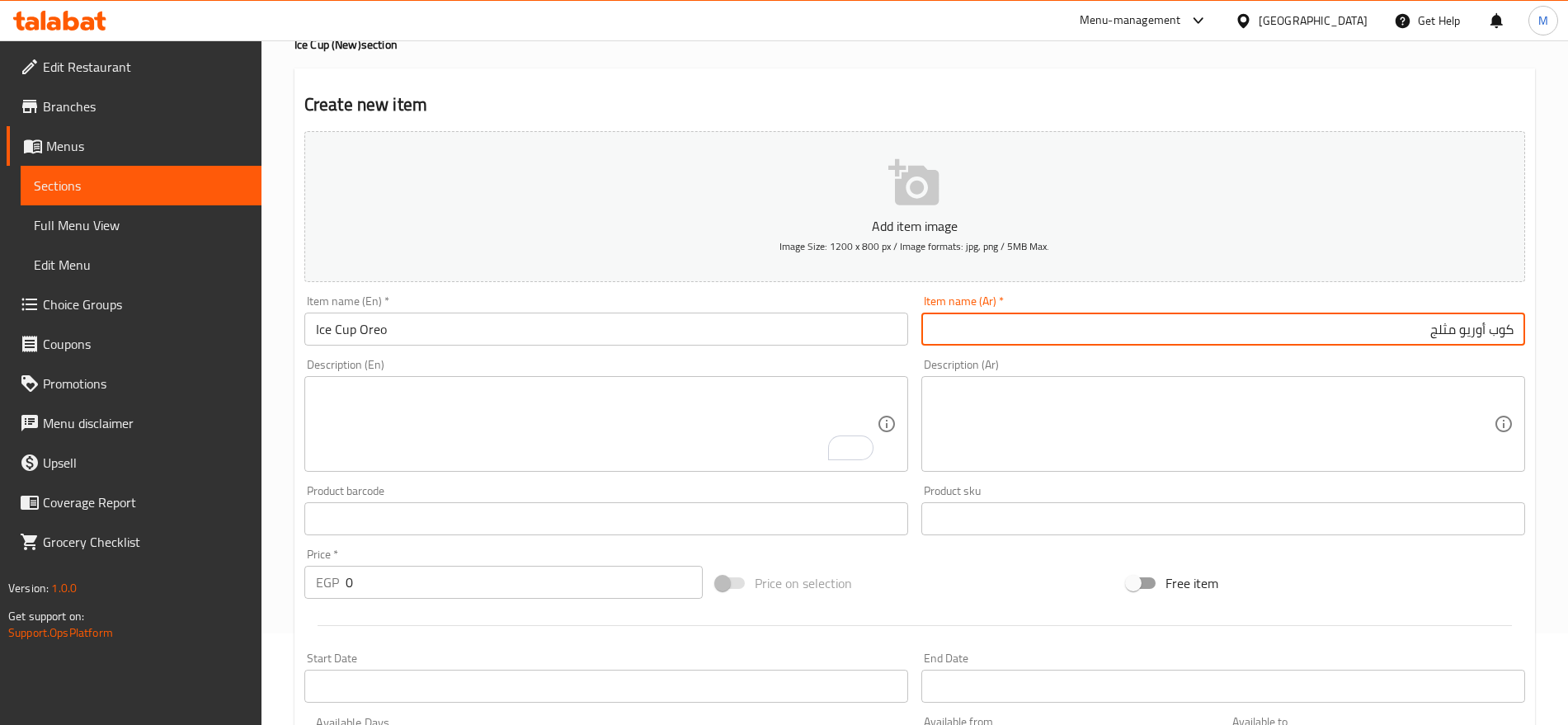
type input "كوب أوريو مثلج"
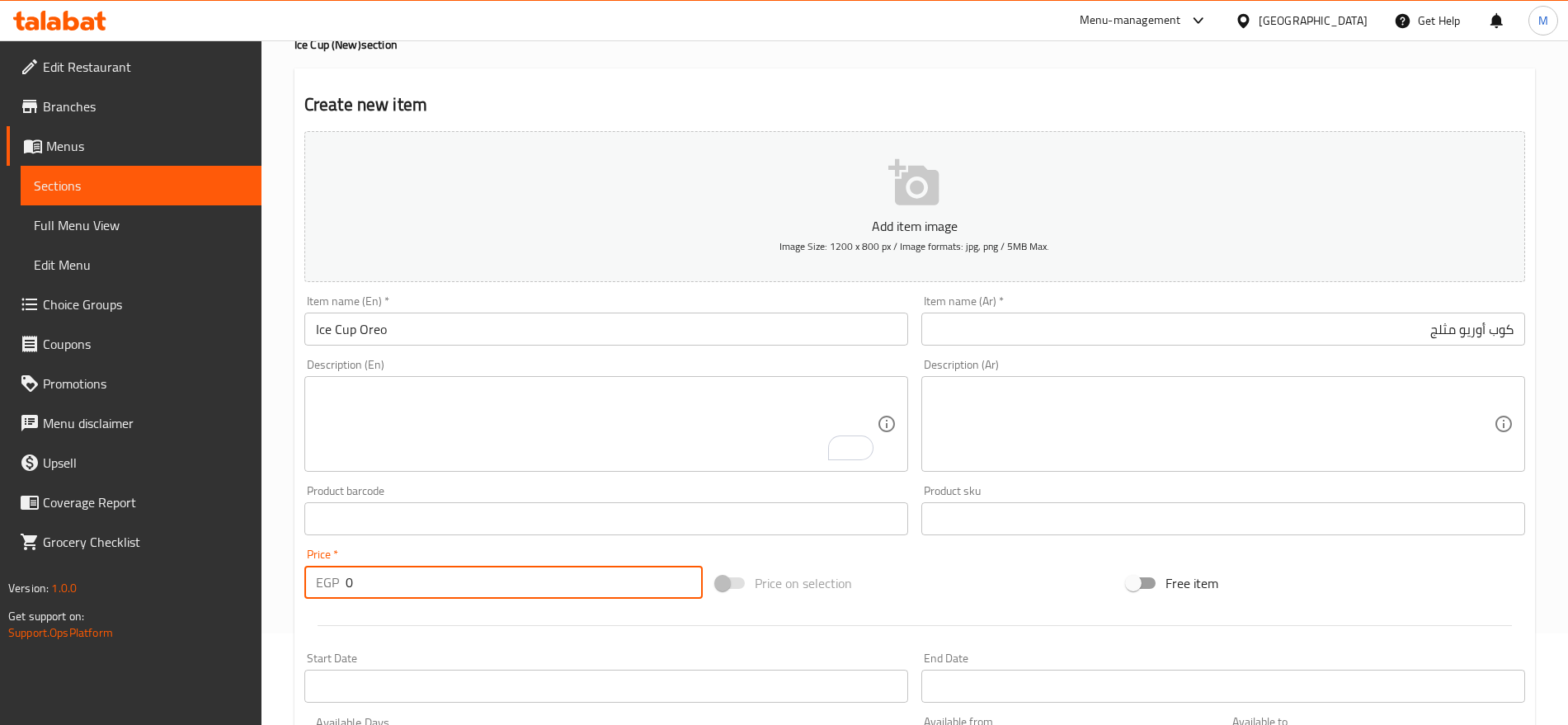
click at [466, 574] on input "0" at bounding box center [524, 582] width 357 height 33
paste input "85"
type input "85"
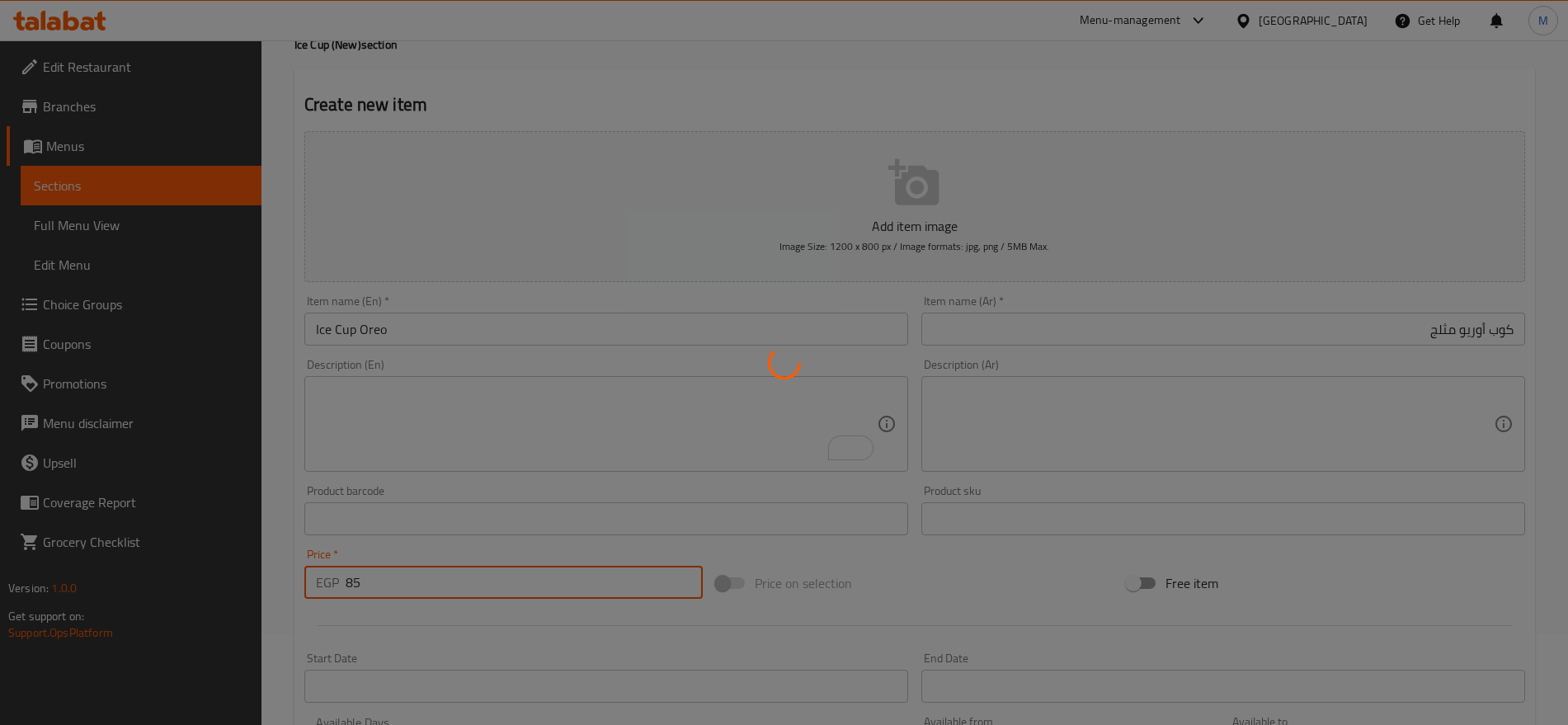
type input "0"
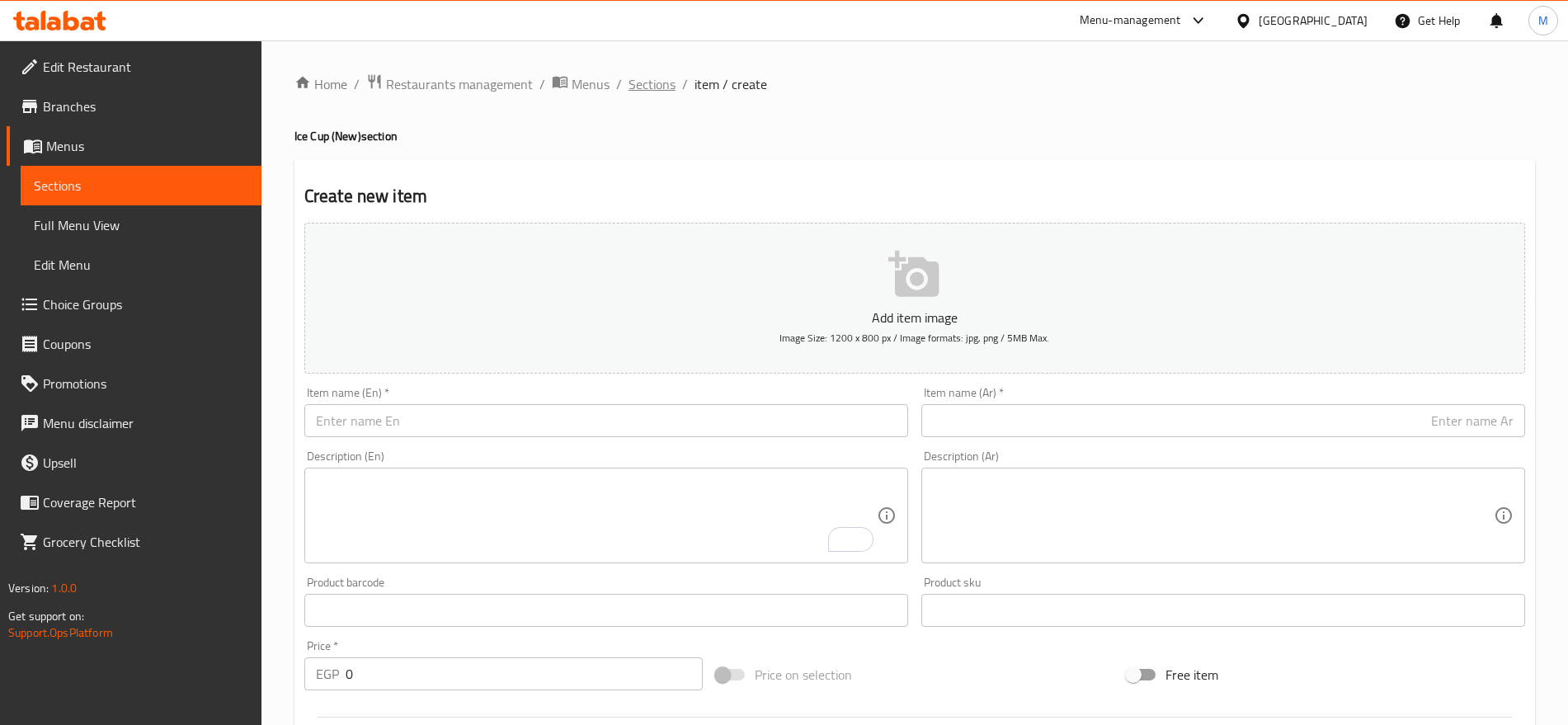
click at [651, 80] on span "Sections" at bounding box center [652, 84] width 47 height 20
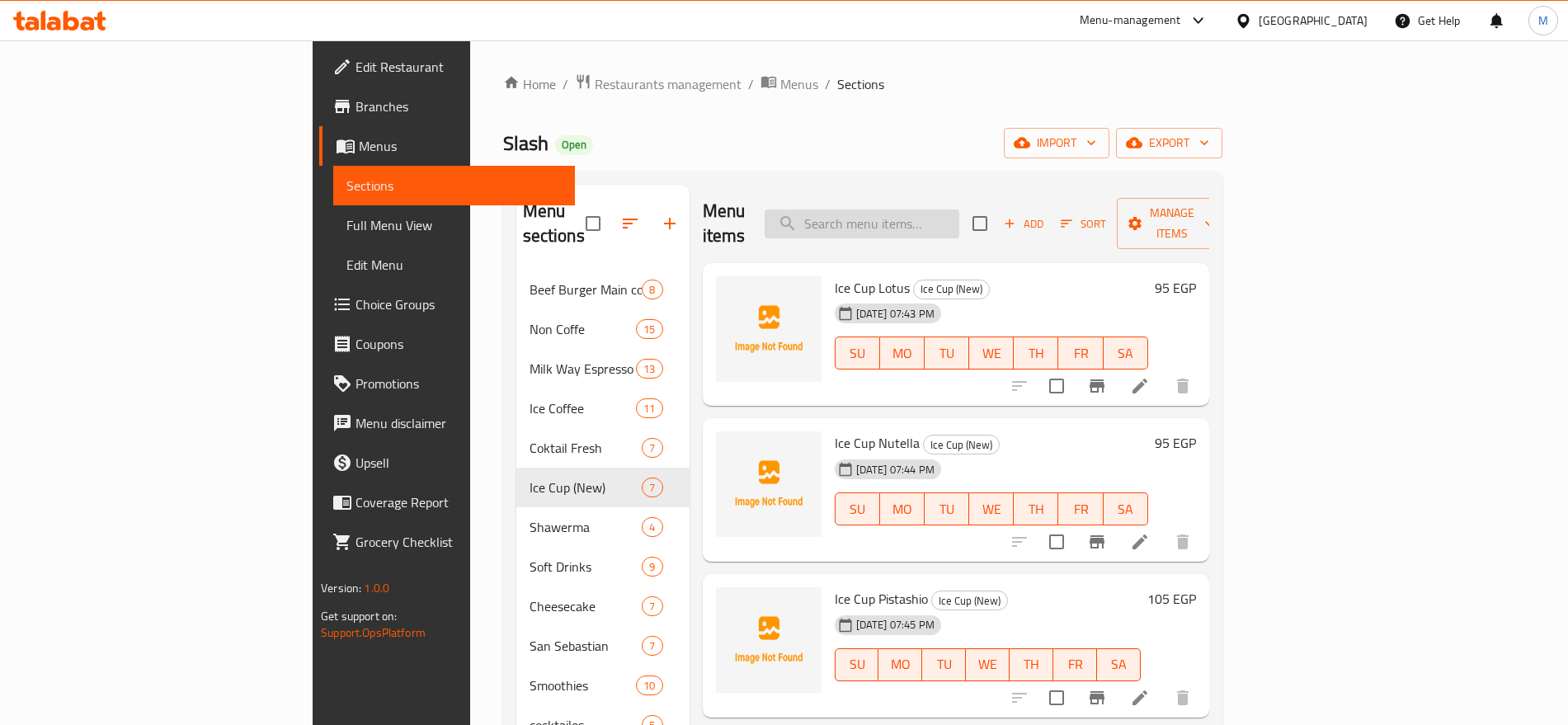
paste input "ICE SHAKE"
click at [960, 210] on input "search" at bounding box center [862, 224] width 195 height 29
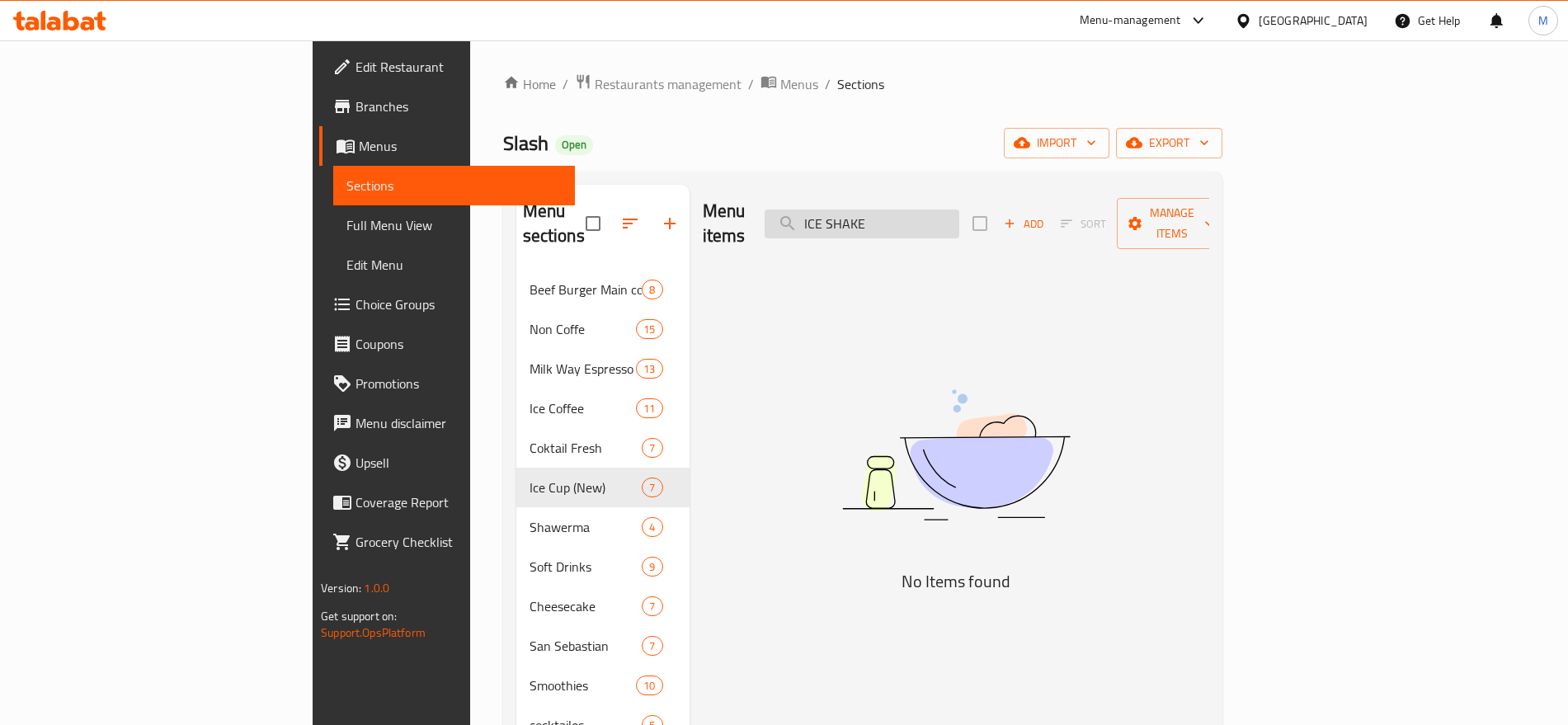
click at [960, 214] on input "ICE SHAKE" at bounding box center [862, 224] width 195 height 29
paste input "search"
click at [960, 214] on input "SHAKE" at bounding box center [862, 224] width 195 height 29
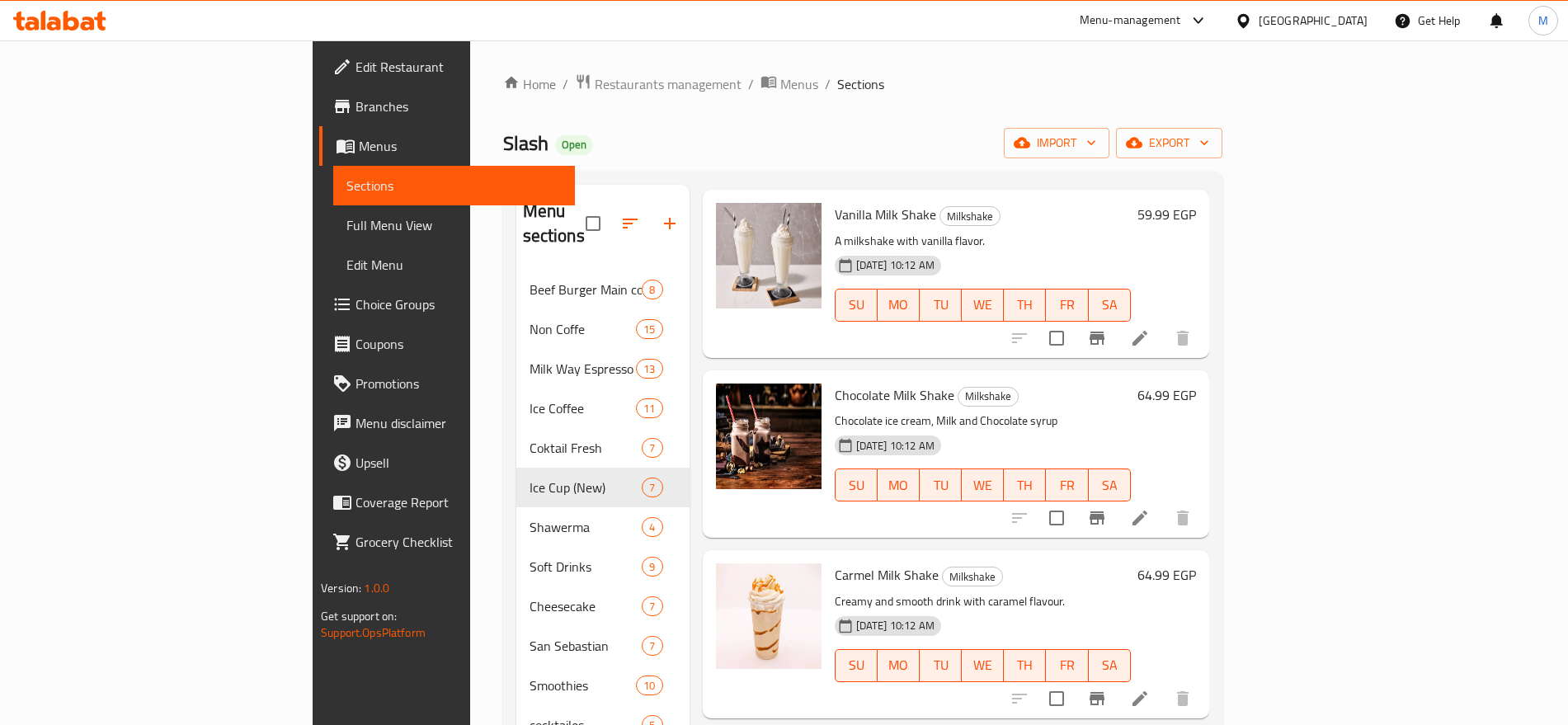
scroll to position [615, 0]
type input "SHAKE"
click at [1009, 410] on p "Chocolate ice cream, Milk and Chocolate syrup" at bounding box center [983, 420] width 296 height 21
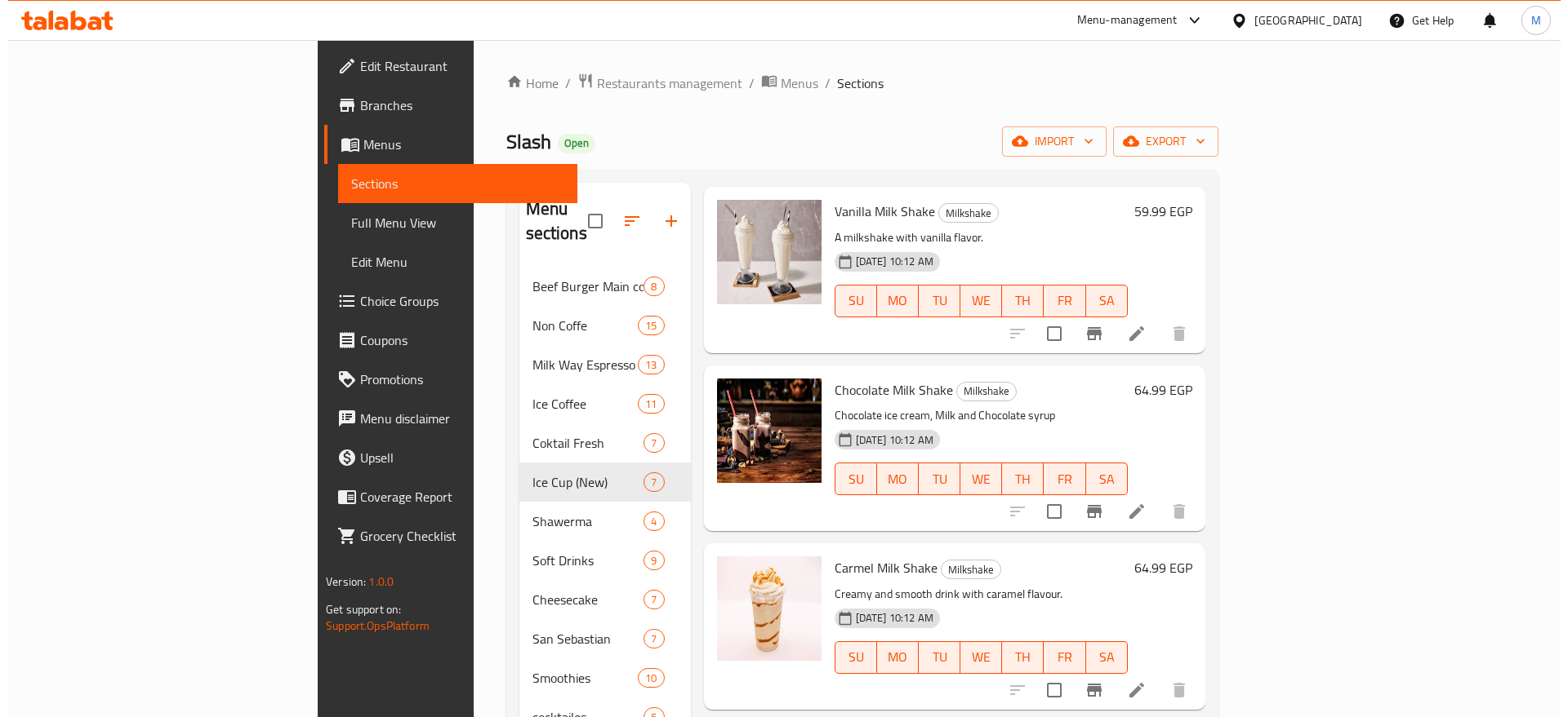
scroll to position [0, 0]
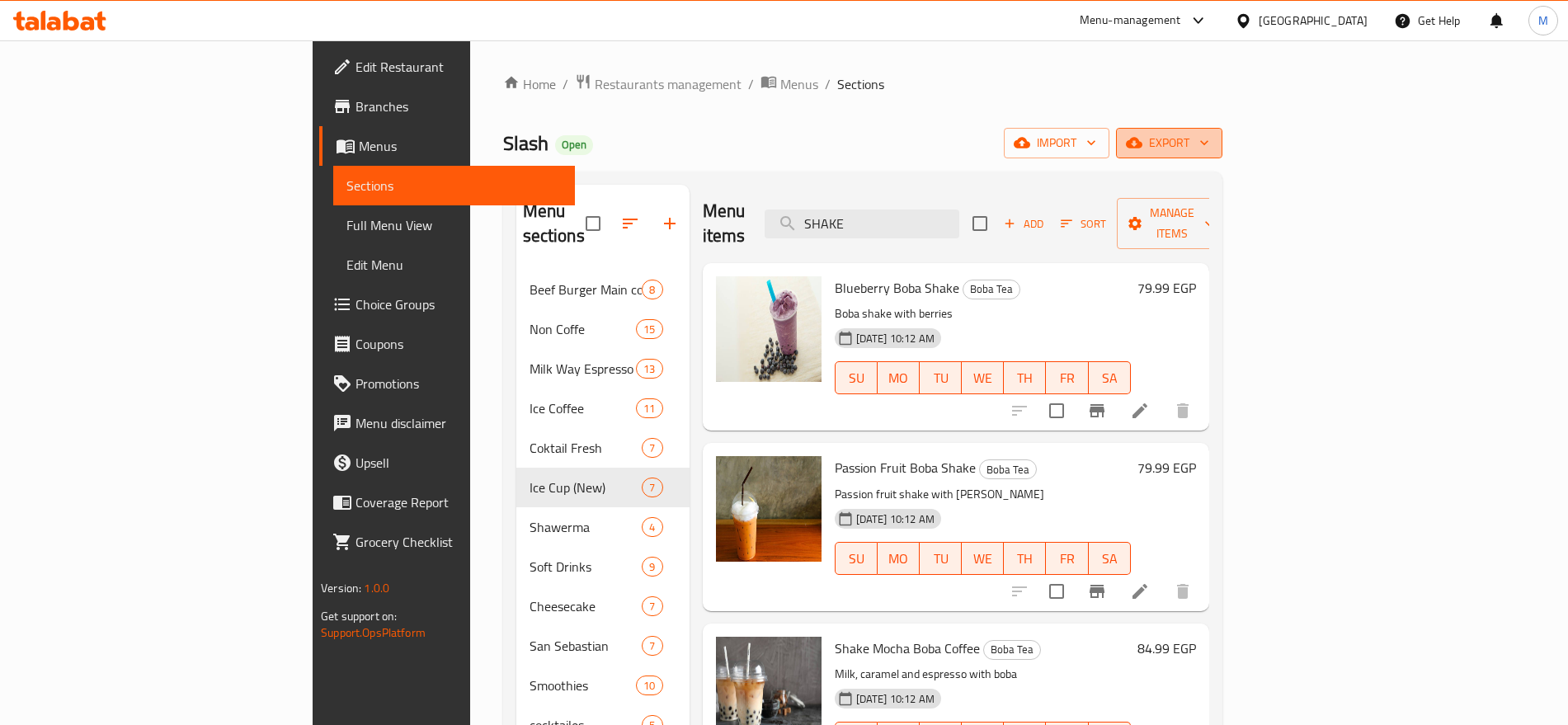
click at [1209, 146] on span "export" at bounding box center [1169, 143] width 80 height 21
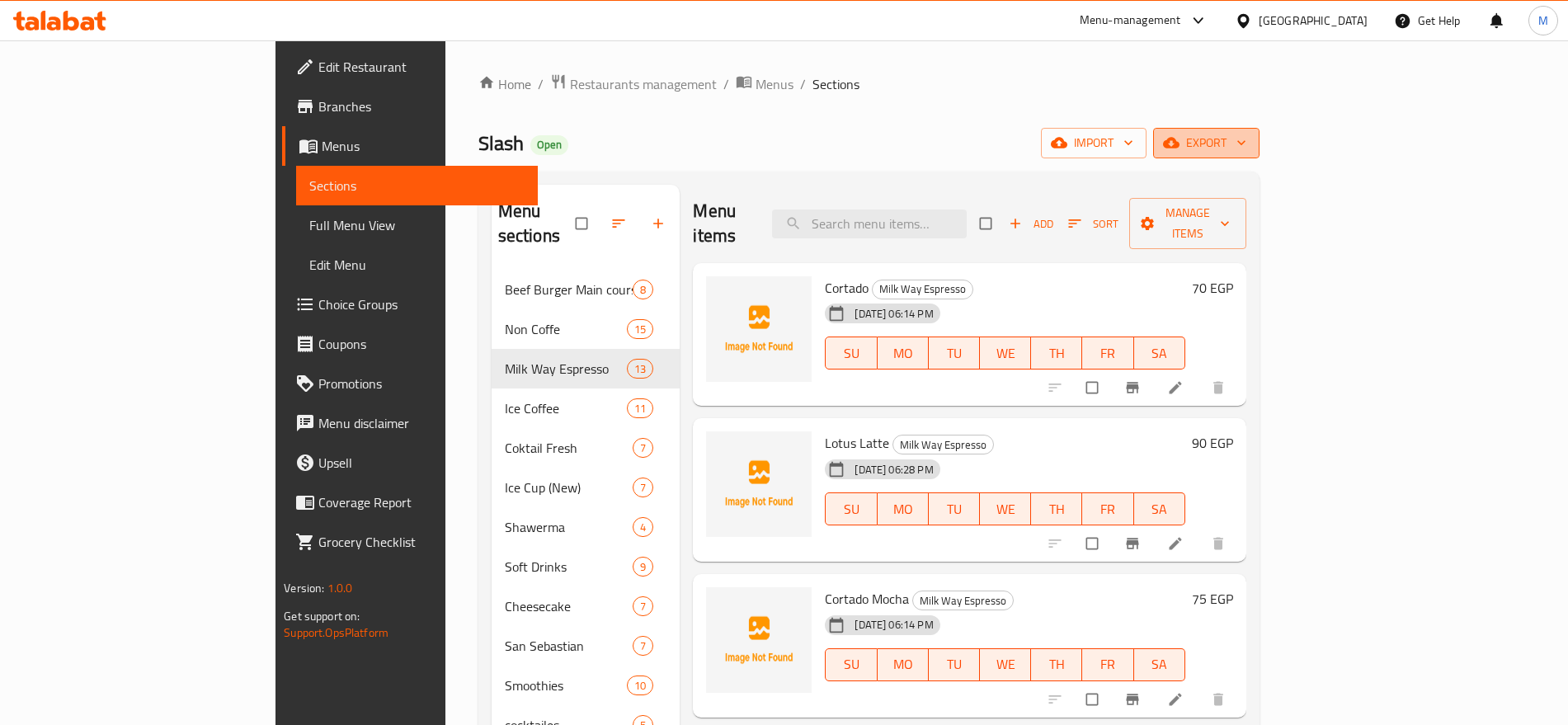
click at [1247, 135] on span "export" at bounding box center [1206, 143] width 80 height 21
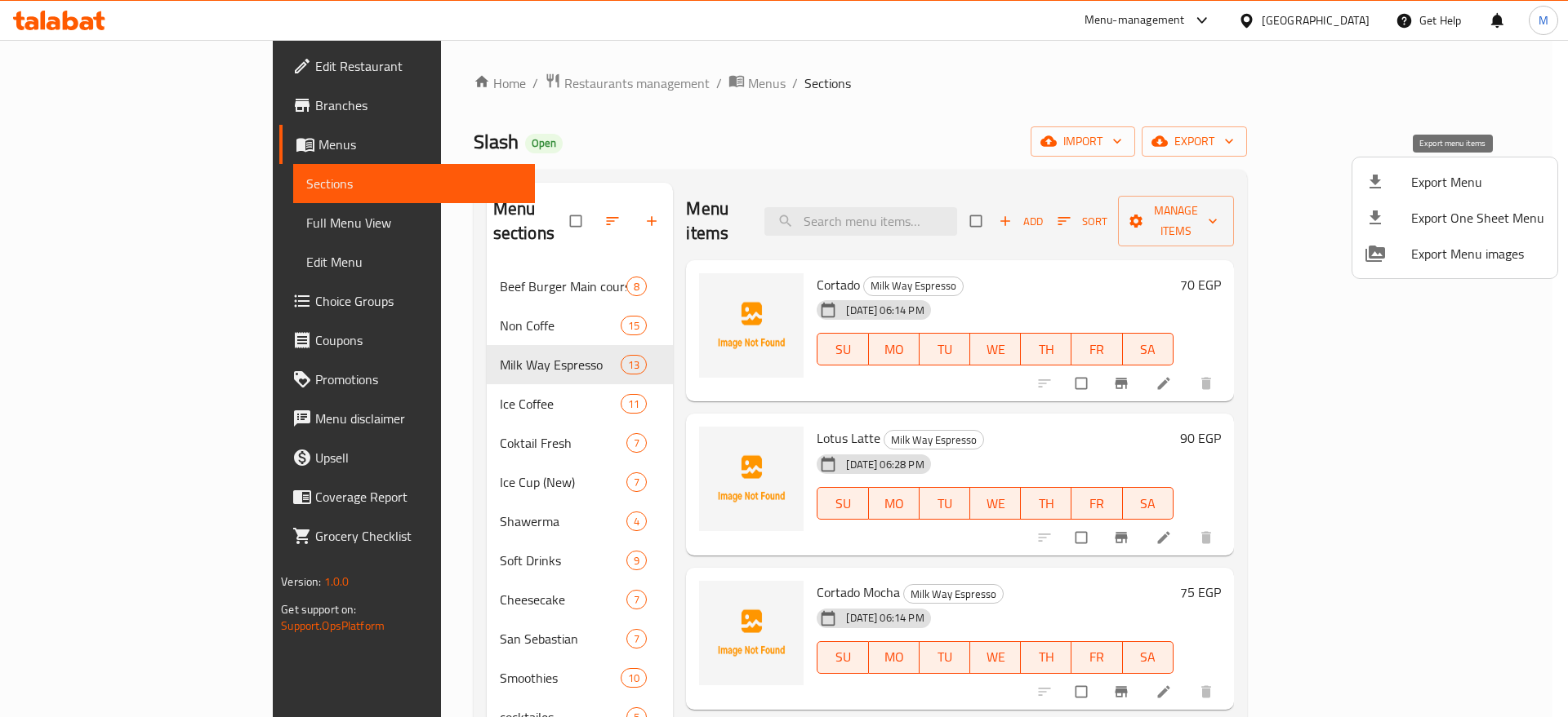
click at [1432, 181] on span "Export Menu" at bounding box center [1477, 182] width 133 height 20
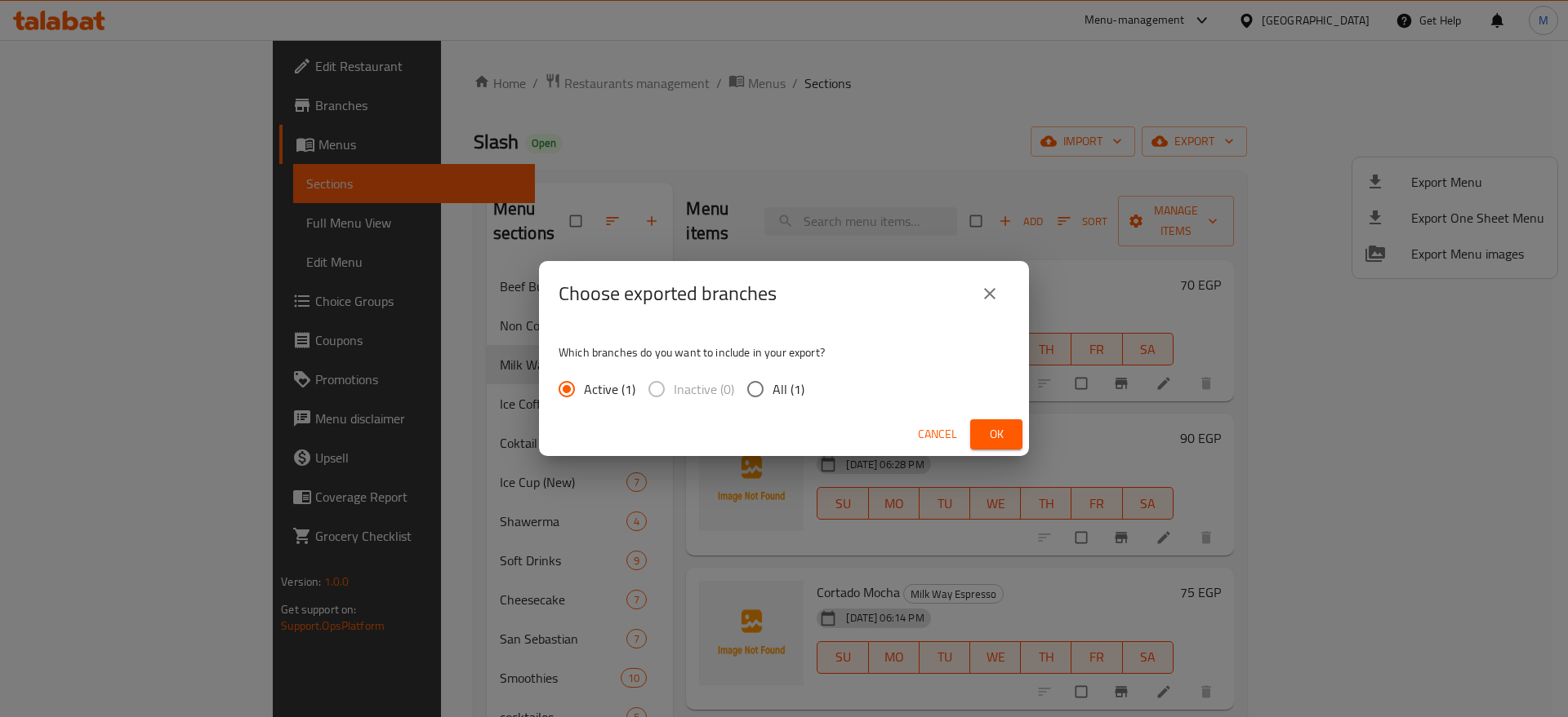
click at [772, 390] on span "All (1)" at bounding box center [788, 390] width 32 height 20
click at [772, 390] on input "All (1)" at bounding box center [755, 389] width 35 height 35
radio input "true"
click at [1002, 431] on span "Ok" at bounding box center [995, 434] width 26 height 20
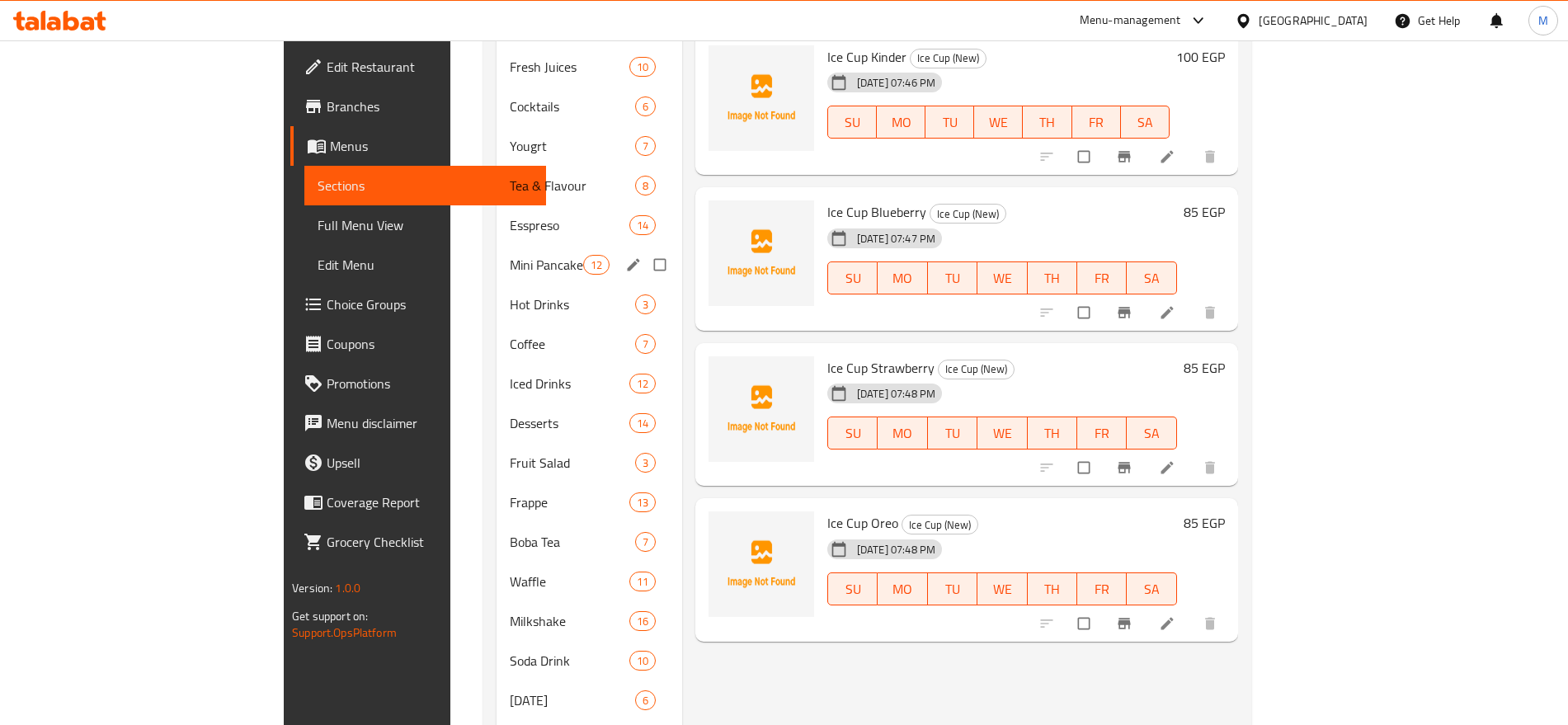
scroll to position [718, 0]
